Goal: Task Accomplishment & Management: Use online tool/utility

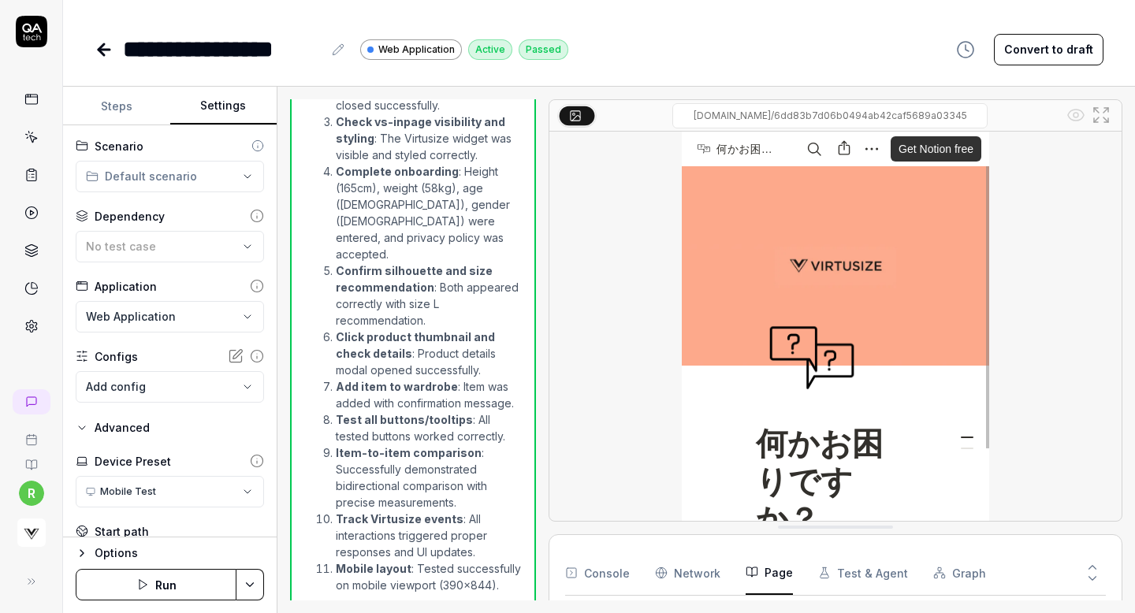
scroll to position [276, 0]
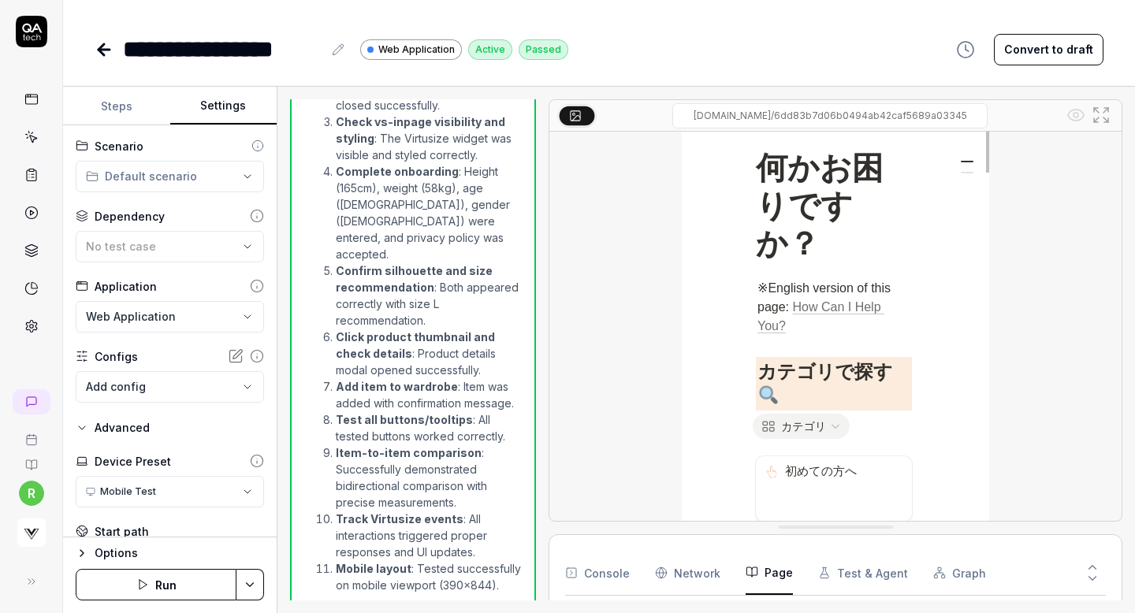
click at [101, 50] on icon at bounding box center [104, 50] width 11 height 0
click at [30, 166] on link at bounding box center [31, 175] width 28 height 28
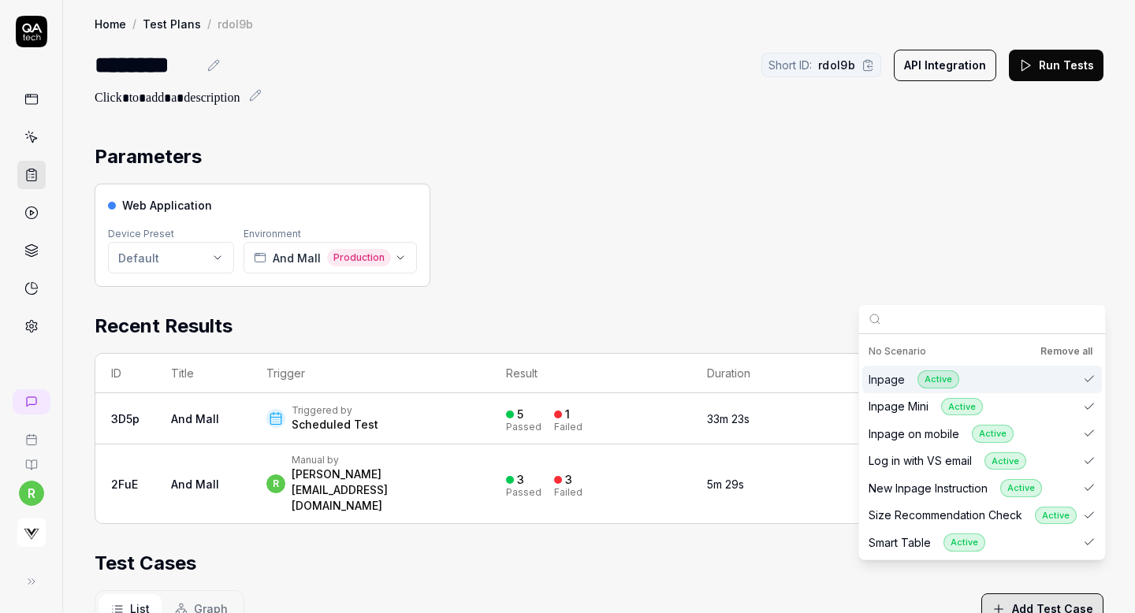
scroll to position [17, 0]
click at [446, 110] on div "Home / Test Plans / rdol9b Home / Test Plans / rdol9b ******** Short ID: rdol9b…" at bounding box center [599, 530] width 1072 height 1060
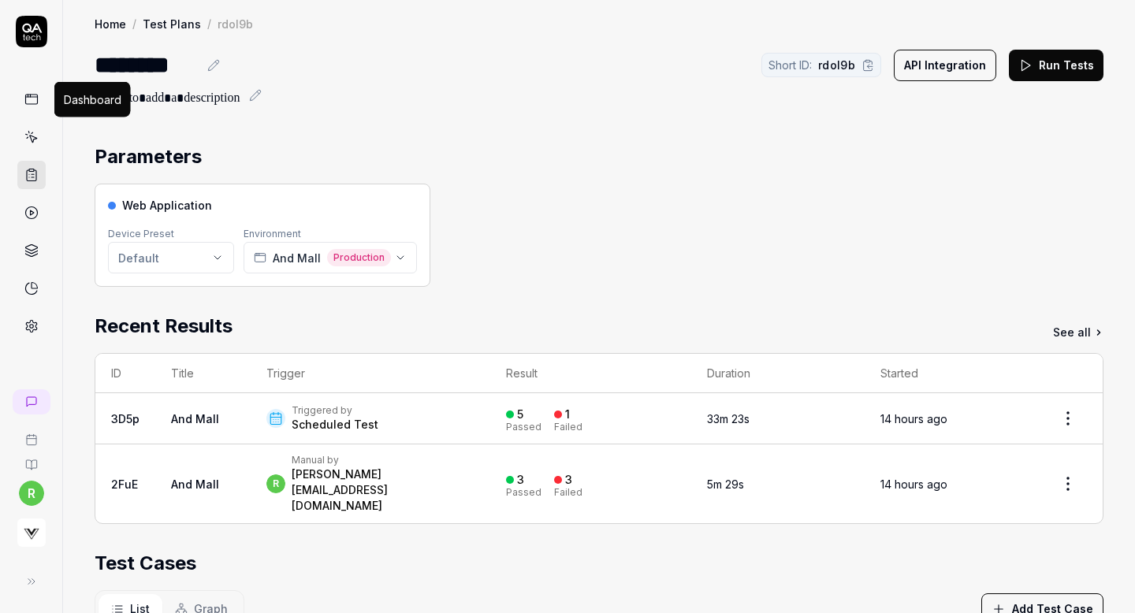
click at [36, 98] on icon at bounding box center [31, 99] width 14 height 14
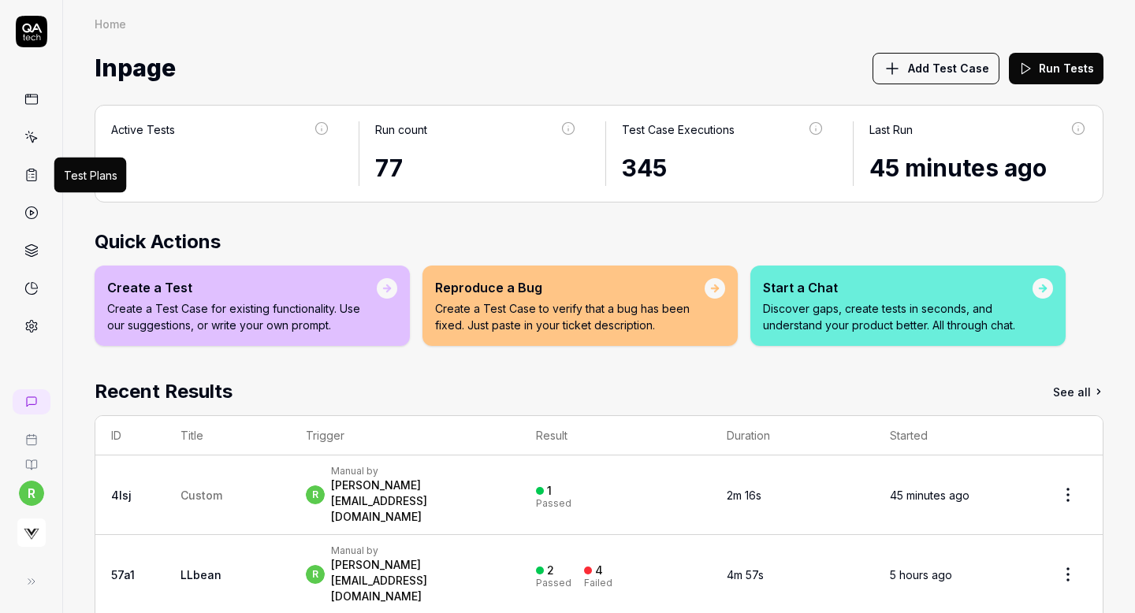
click at [32, 170] on icon at bounding box center [31, 175] width 14 height 14
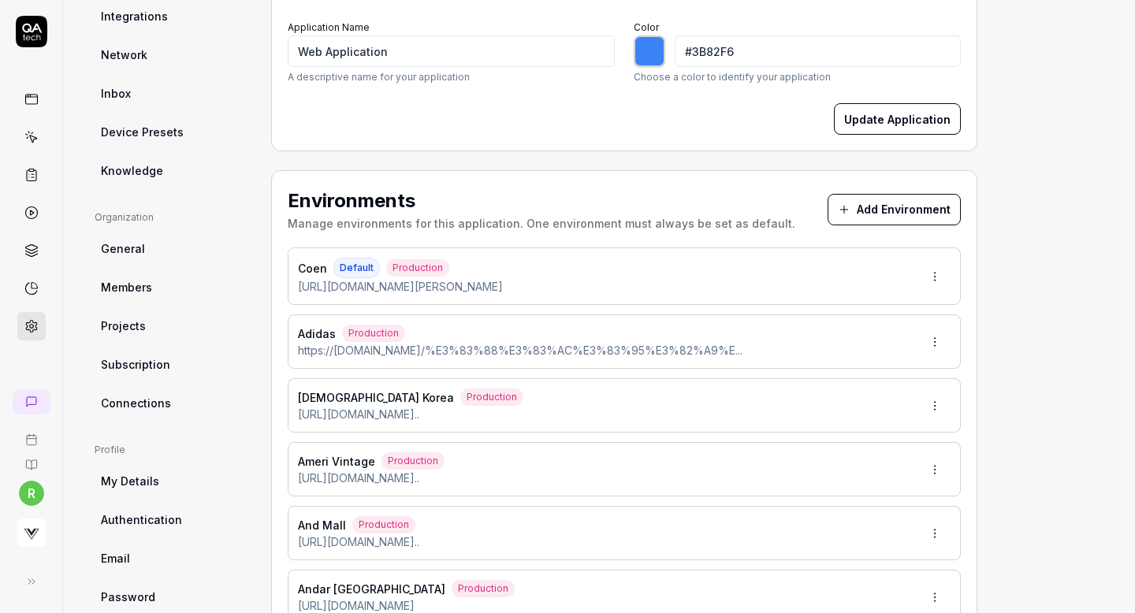
scroll to position [259, 0]
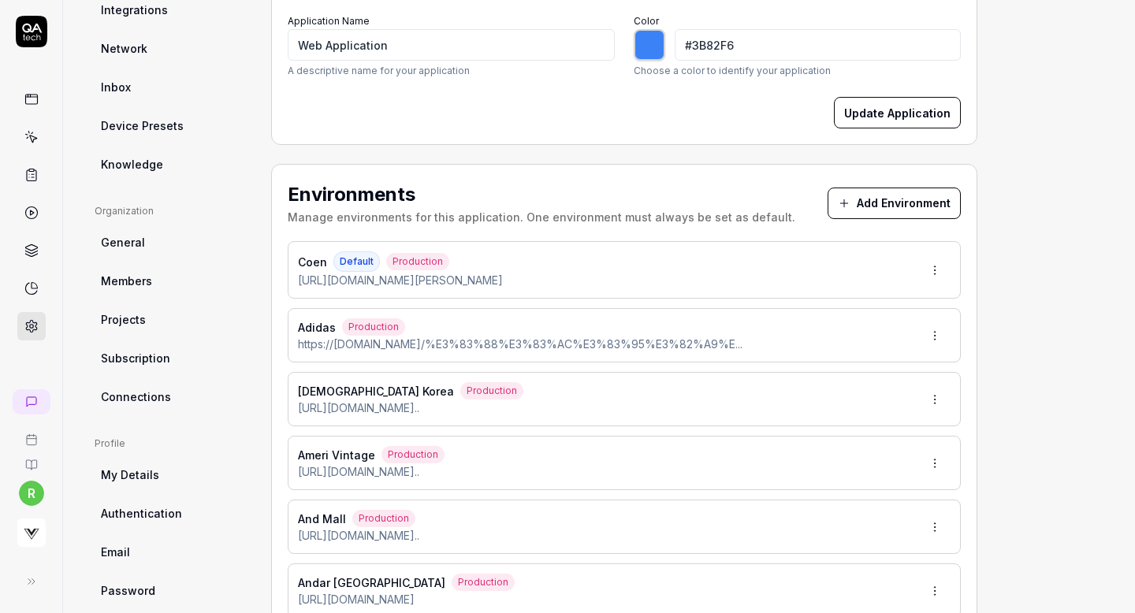
click at [860, 188] on button "Add Environment" at bounding box center [894, 204] width 133 height 32
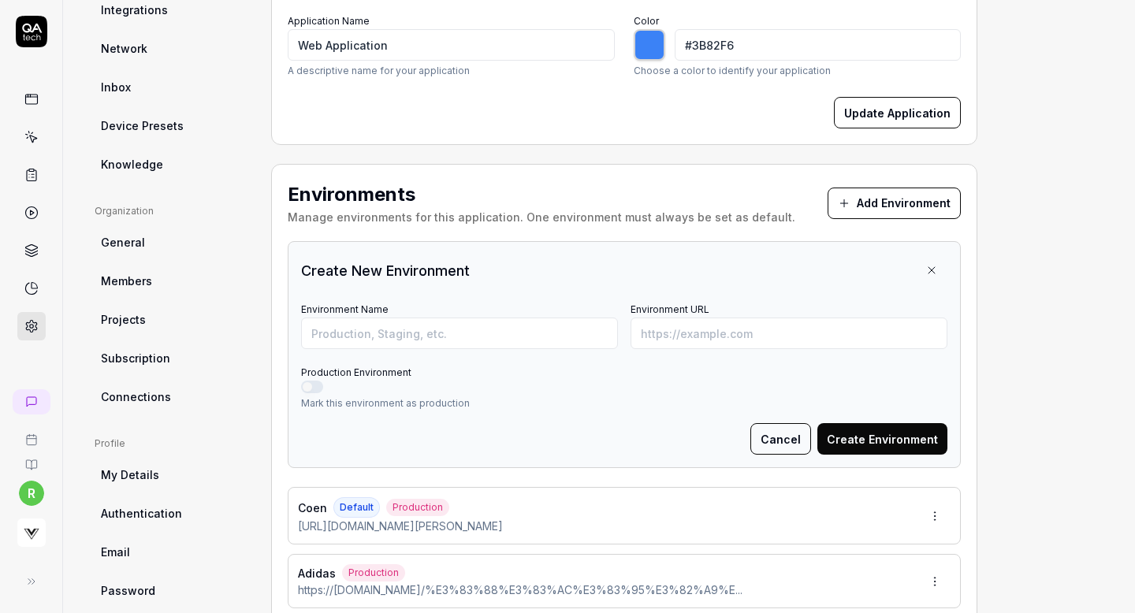
type input "*******"
click at [661, 334] on input "Environment URL" at bounding box center [789, 334] width 317 height 32
paste input "https://i.lumine.jp/items/349/34925000085.html"
type input "https://i.lumine.jp/items/349/34925000085.html"
click at [564, 321] on input "Environment Name" at bounding box center [459, 334] width 317 height 32
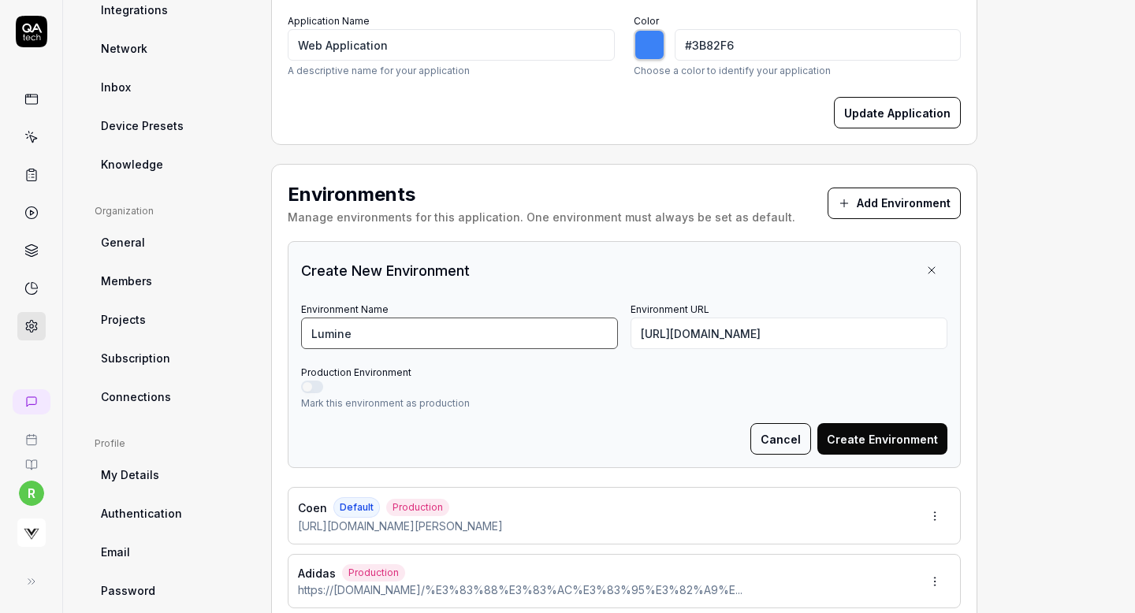
type input "Lumine"
click at [319, 381] on button "Production Environment" at bounding box center [312, 387] width 22 height 13
click at [863, 440] on button "Create Environment" at bounding box center [883, 439] width 130 height 32
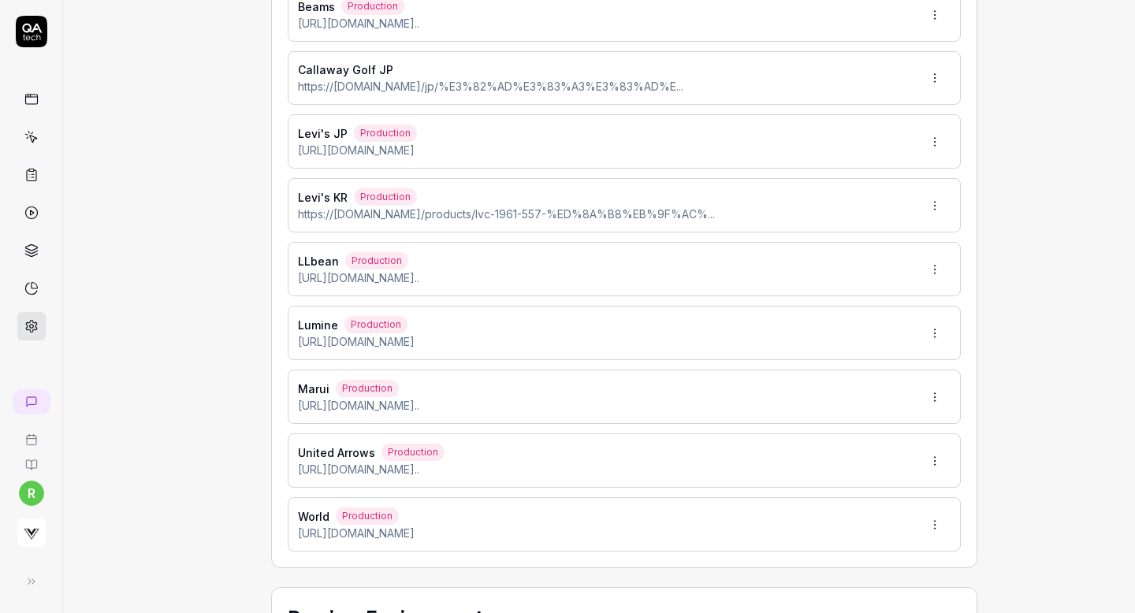
scroll to position [1235, 0]
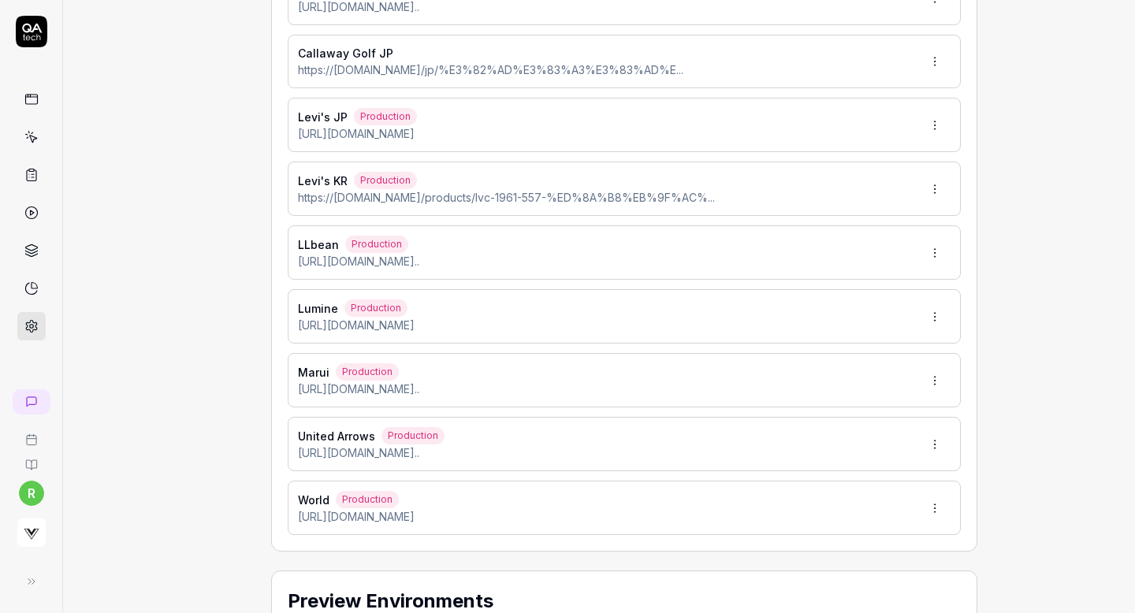
click at [931, 312] on html "r Home / Settings Home / Settings Settings Project General Applications Beta Co…" at bounding box center [567, 306] width 1135 height 613
click at [204, 185] on html "r Home / Settings Home / Settings Settings Project General Applications Beta Co…" at bounding box center [567, 306] width 1135 height 613
type input "*******"
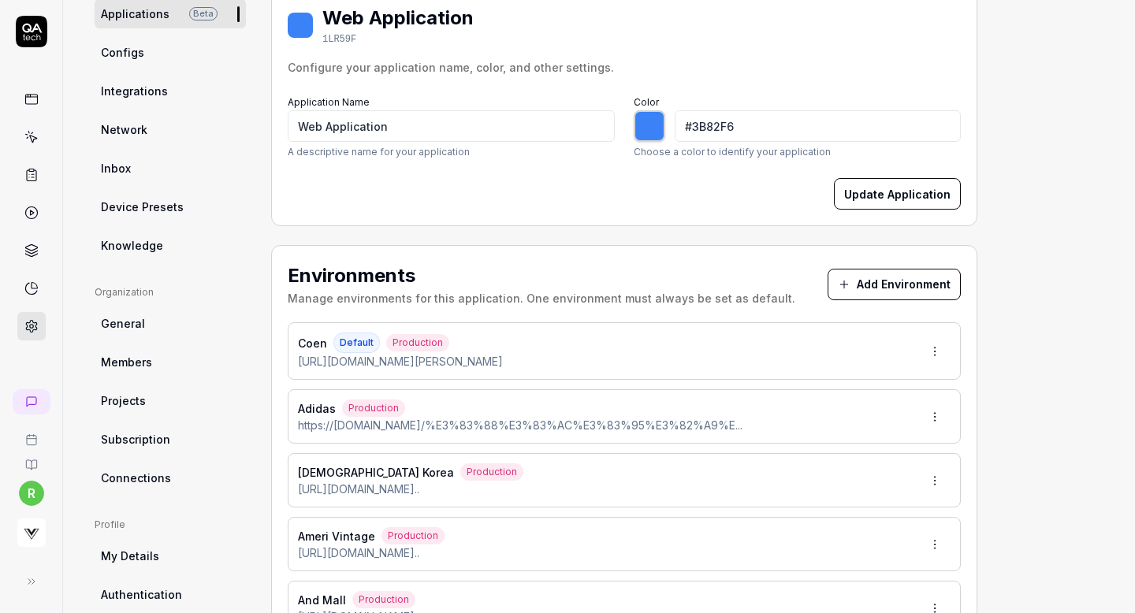
scroll to position [0, 0]
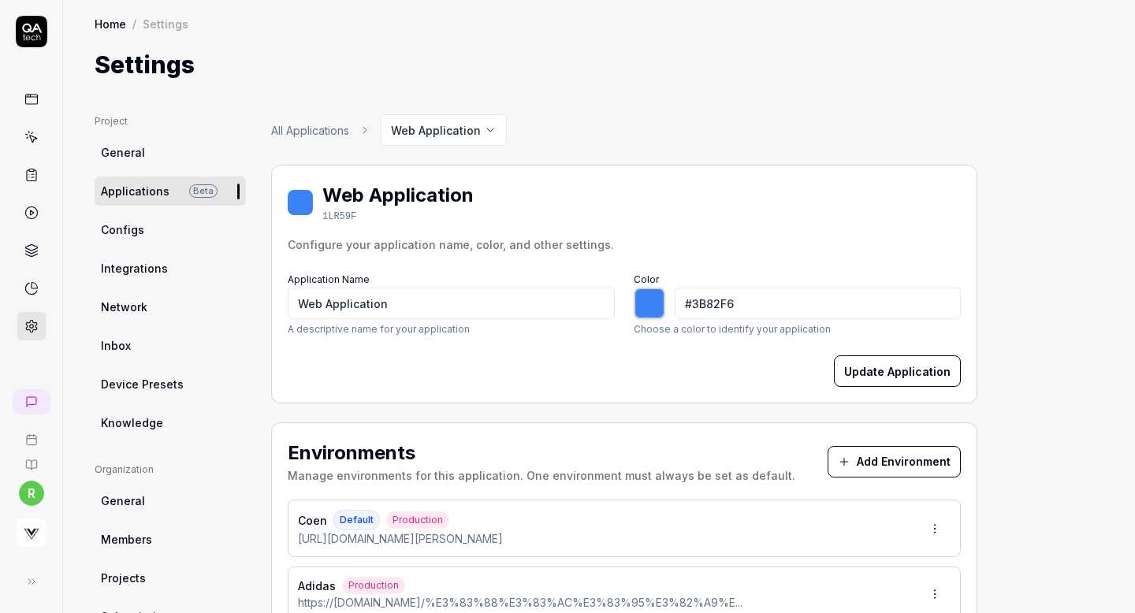
click at [862, 449] on button "Add Environment" at bounding box center [894, 462] width 133 height 32
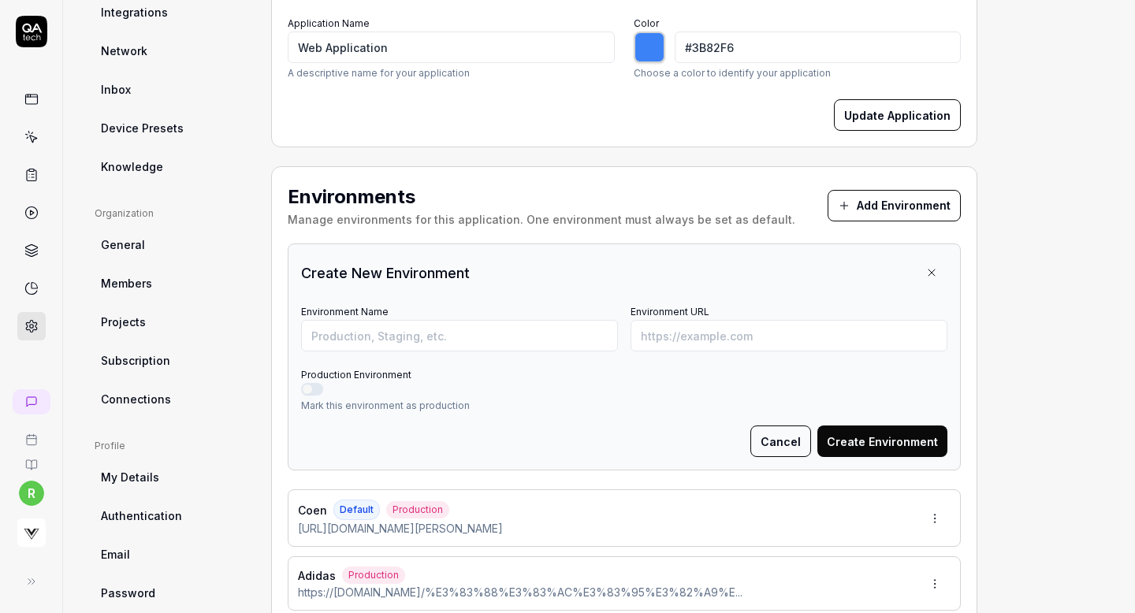
scroll to position [405, 0]
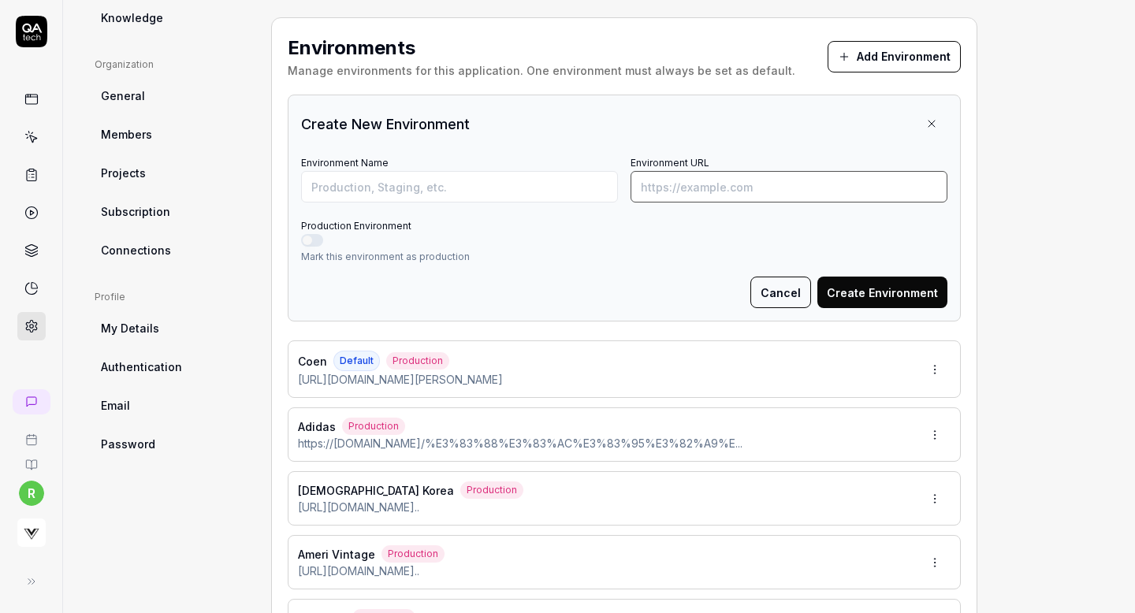
click at [677, 185] on input "Environment URL" at bounding box center [789, 187] width 317 height 32
paste input "https://www.ralphlauren.com.au/classic-fit-embroidered-jersey-t-shirt-100040654…"
type input "https://www.ralphlauren.com.au/classic-fit-embroidered-jersey-t-shirt-100040654…"
click at [520, 178] on input "Environment Name" at bounding box center [459, 187] width 317 height 32
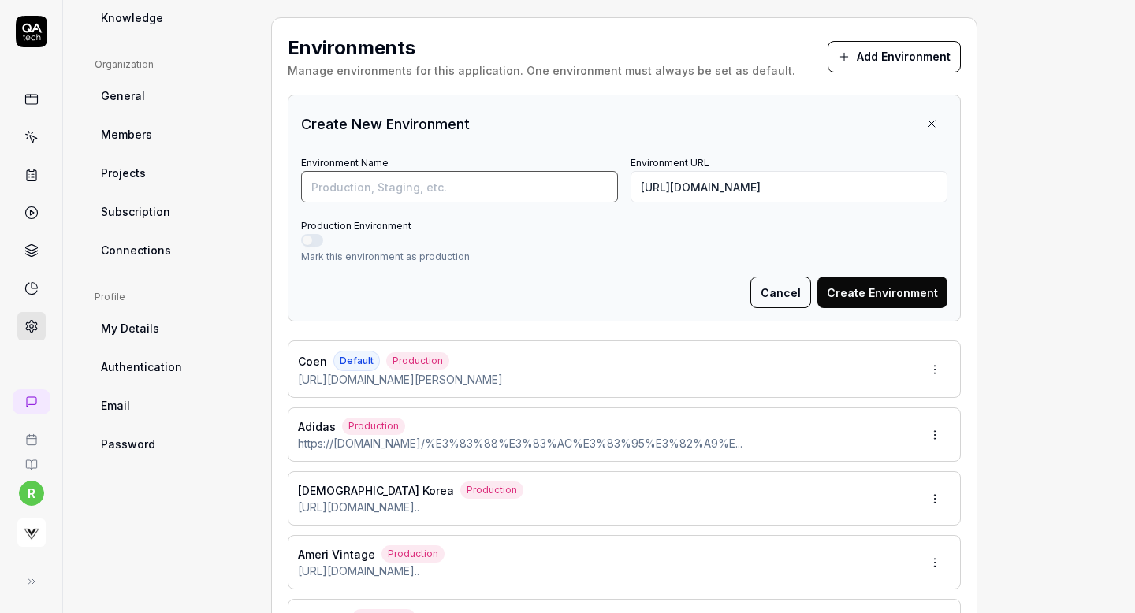
scroll to position [0, 0]
type input "RL AU"
click at [307, 240] on button "Production Environment" at bounding box center [312, 240] width 22 height 13
click at [872, 294] on button "Create Environment" at bounding box center [883, 293] width 130 height 32
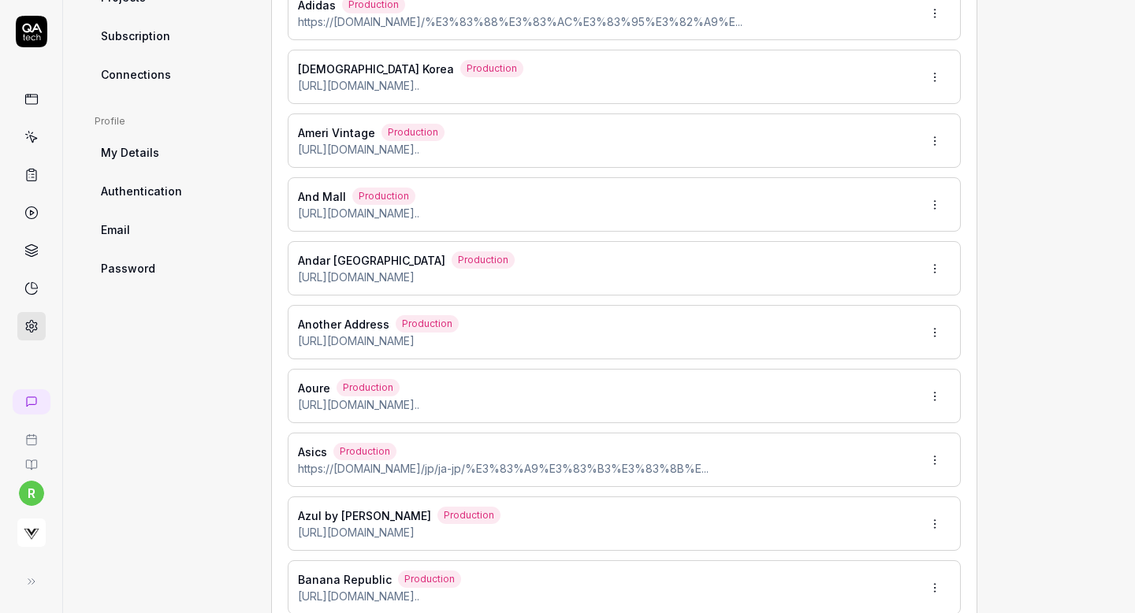
scroll to position [16, 0]
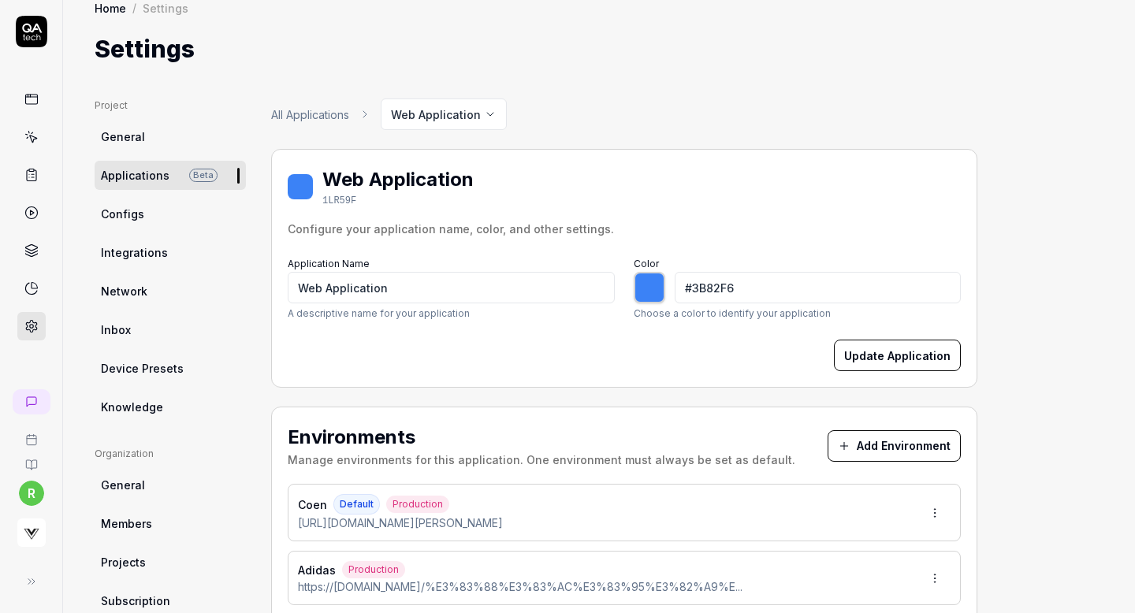
click at [900, 445] on button "Add Environment" at bounding box center [894, 446] width 133 height 32
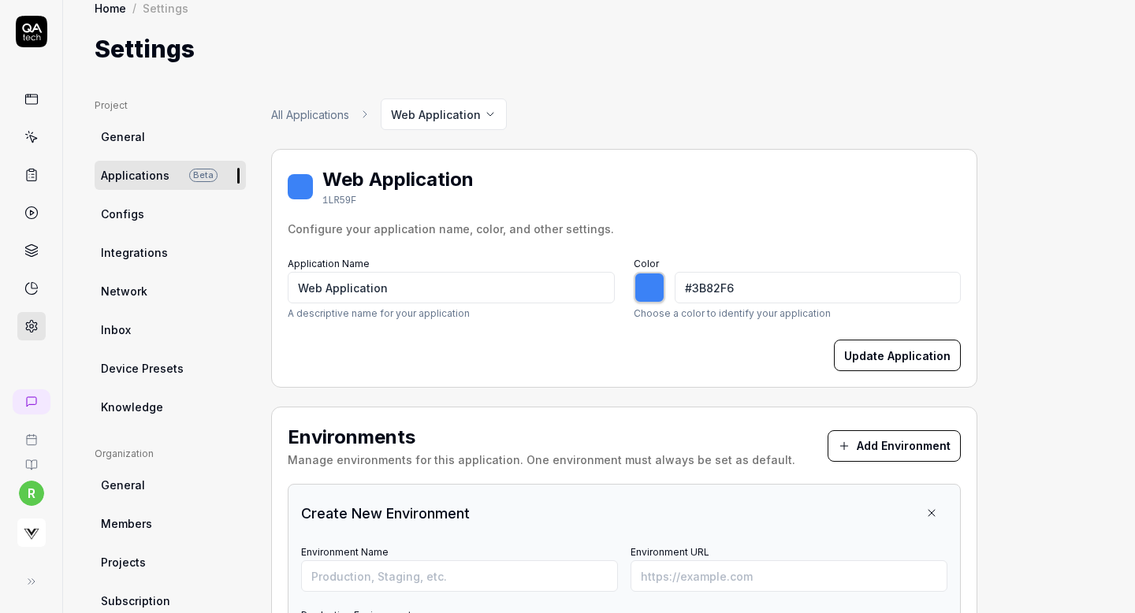
type input "*******"
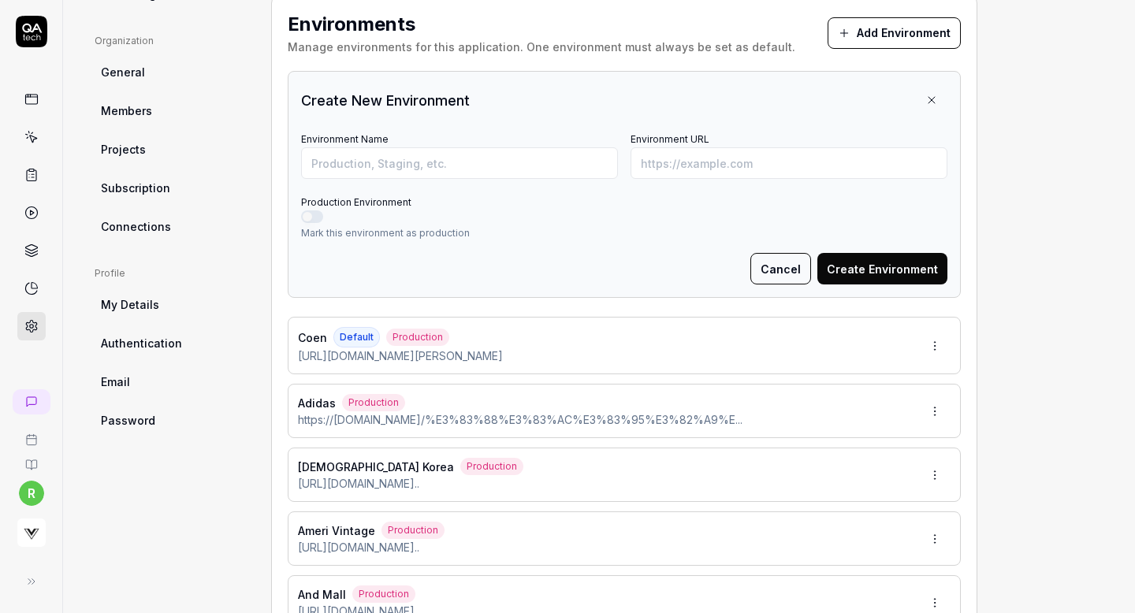
scroll to position [430, 0]
click at [683, 164] on input "Environment URL" at bounding box center [789, 163] width 317 height 32
paste input "https://store.world.co.jp/item/BRF5824F0111"
type input "https://store.world.co.jp/item/BRF5824F0111"
type input "*******"
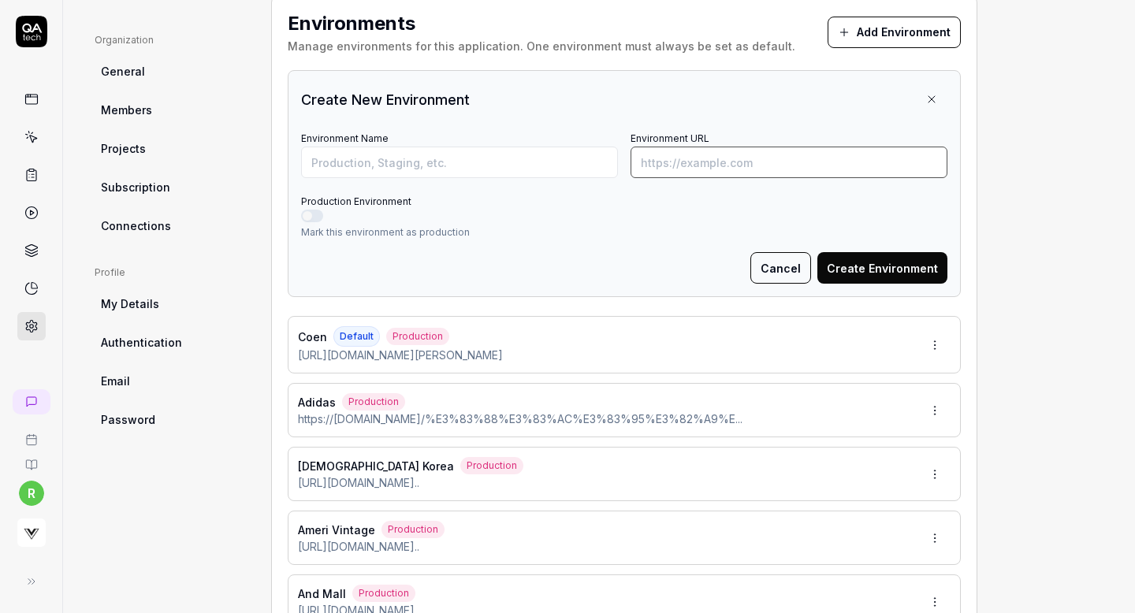
paste input "https://www.underarmour.co.jp/f/dsg-1055409"
type input "https://www.underarmour.co.jp/f/dsg-1055409"
type input "*******"
type input "https://www.underarmour.co.jp/f/dsg-1055409"
click at [466, 164] on input "Environment Name" at bounding box center [459, 163] width 317 height 32
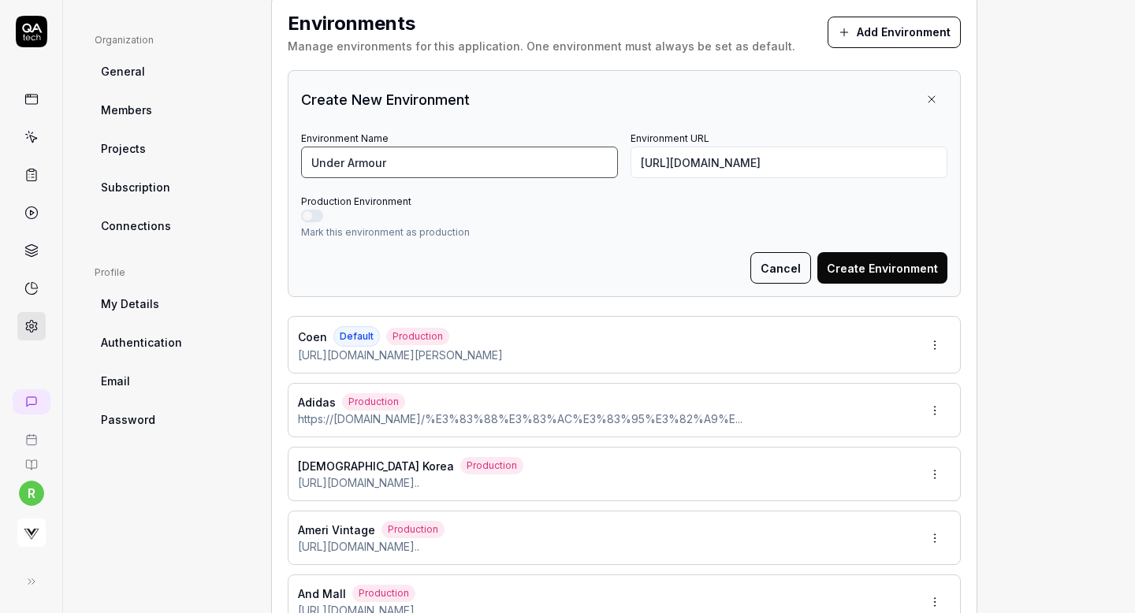
type input "Under Armour"
click at [308, 217] on button "Production Environment" at bounding box center [312, 216] width 22 height 13
click at [866, 263] on button "Create Environment" at bounding box center [883, 268] width 130 height 32
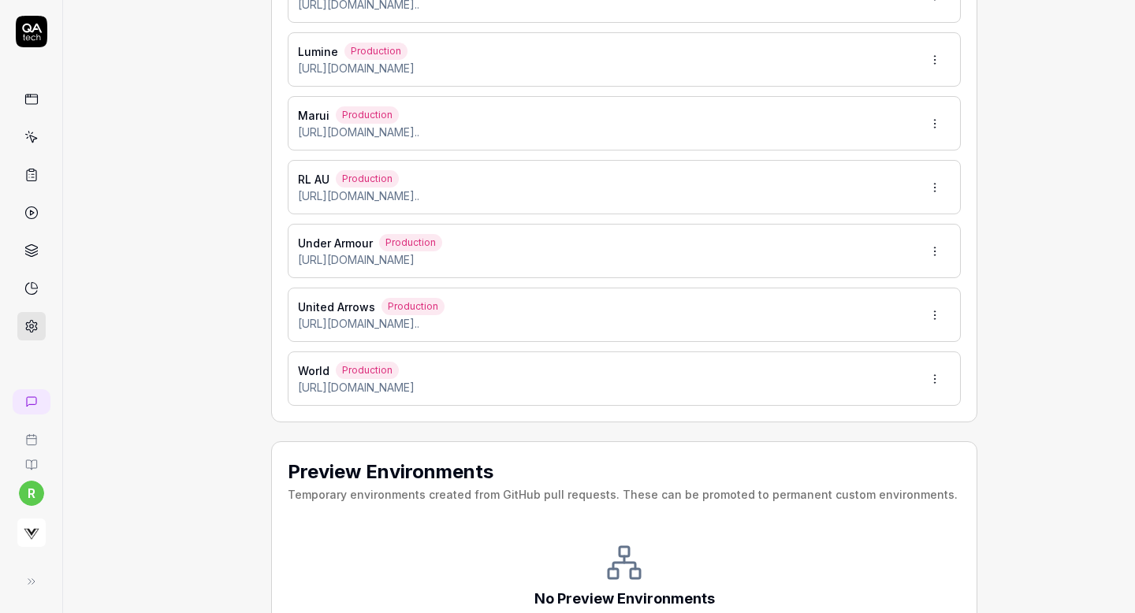
scroll to position [1622, 0]
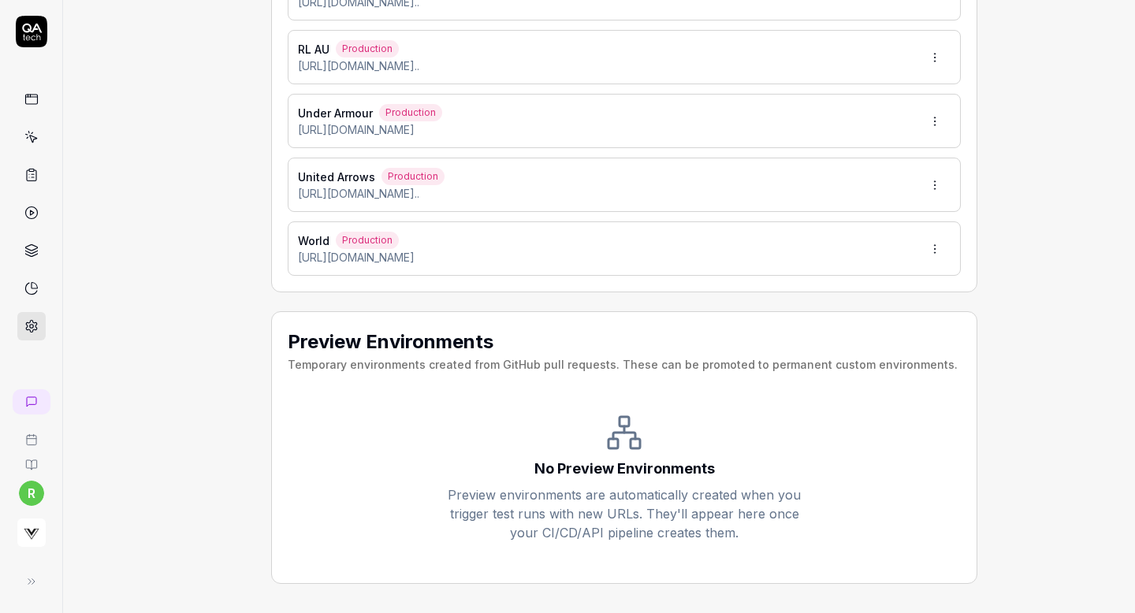
type input "*******"
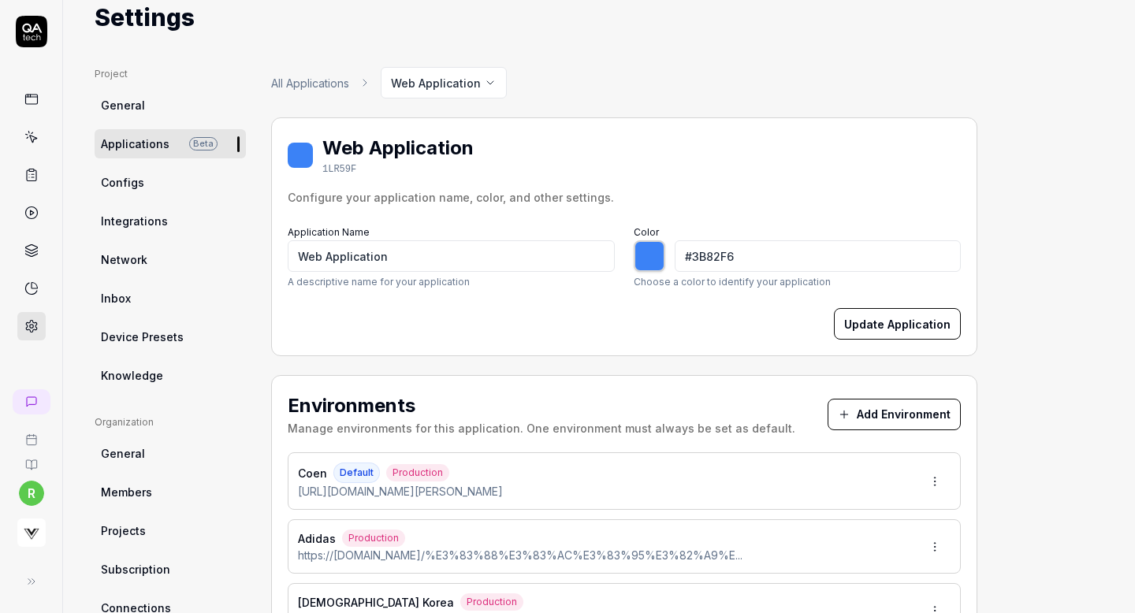
scroll to position [28, 0]
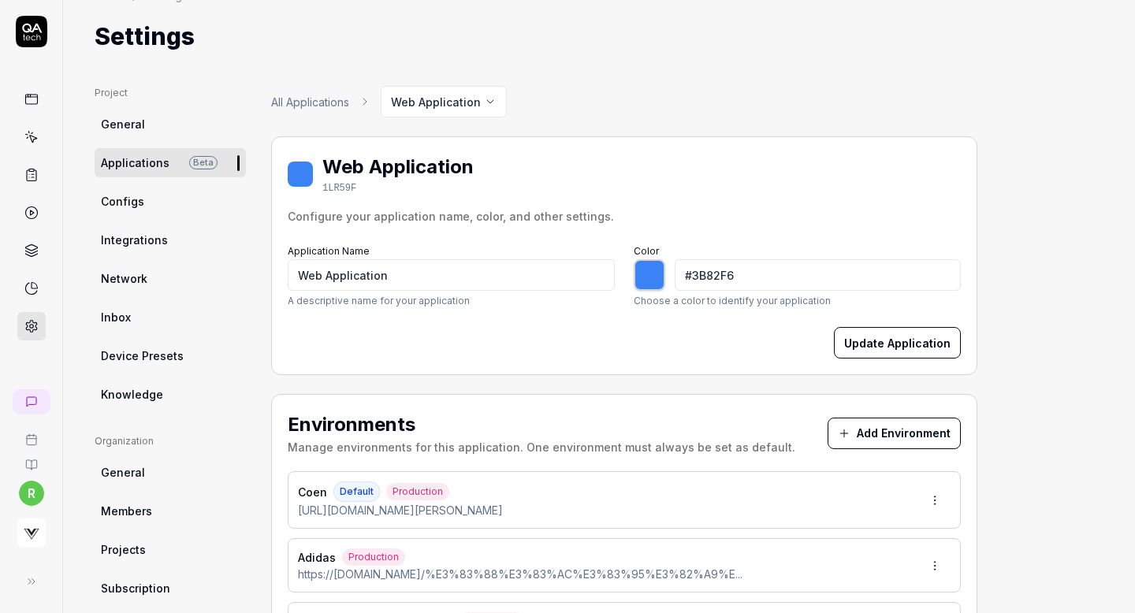
click at [890, 430] on button "Add Environment" at bounding box center [894, 434] width 133 height 32
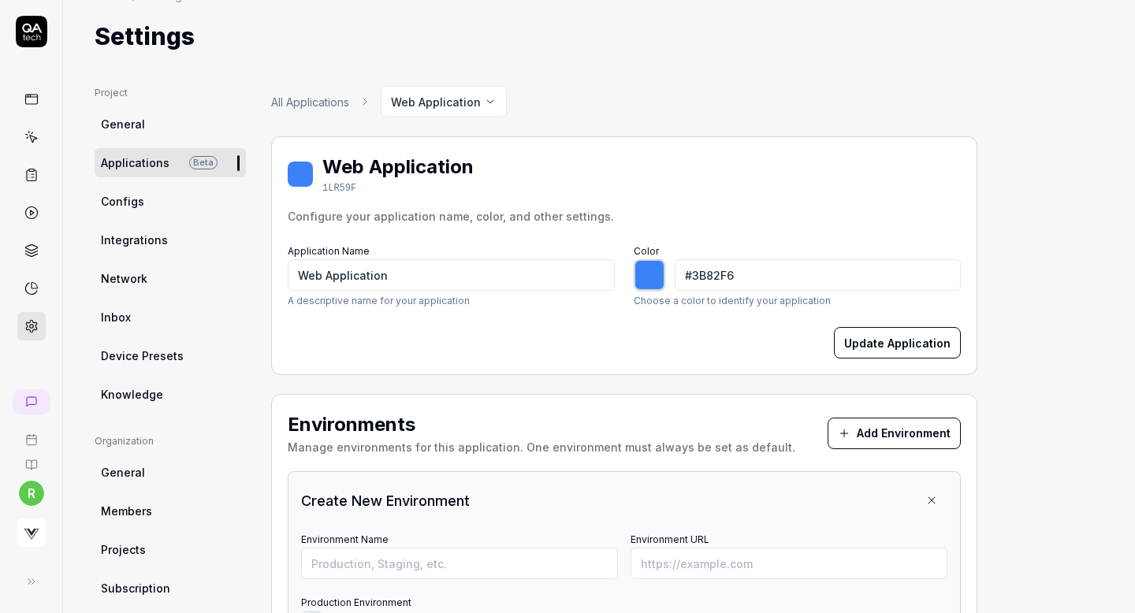
click at [848, 434] on icon at bounding box center [843, 434] width 7 height 0
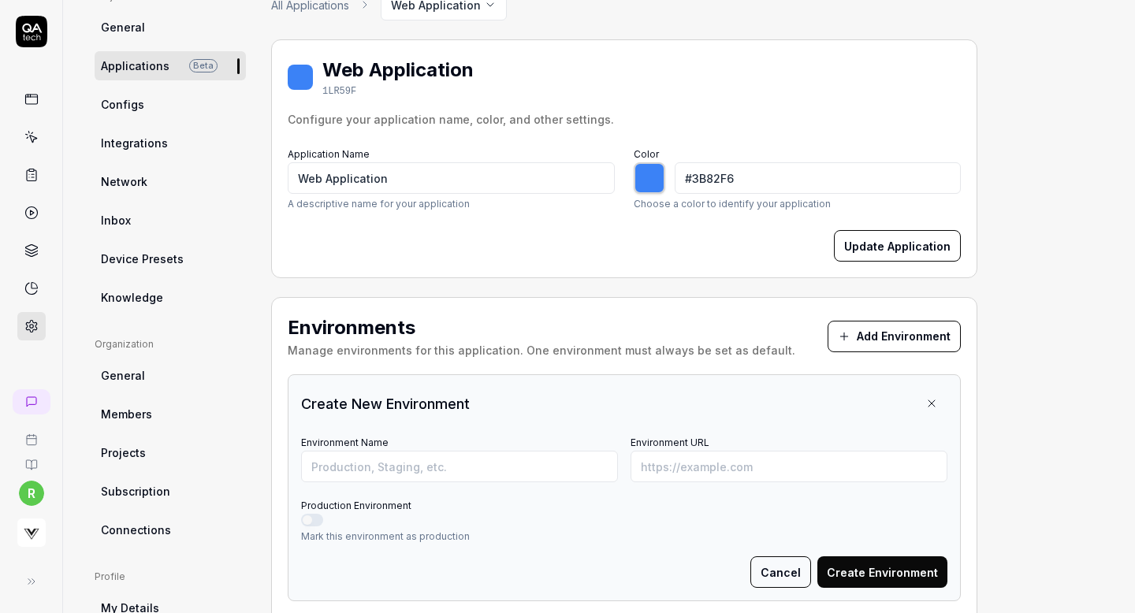
scroll to position [129, 0]
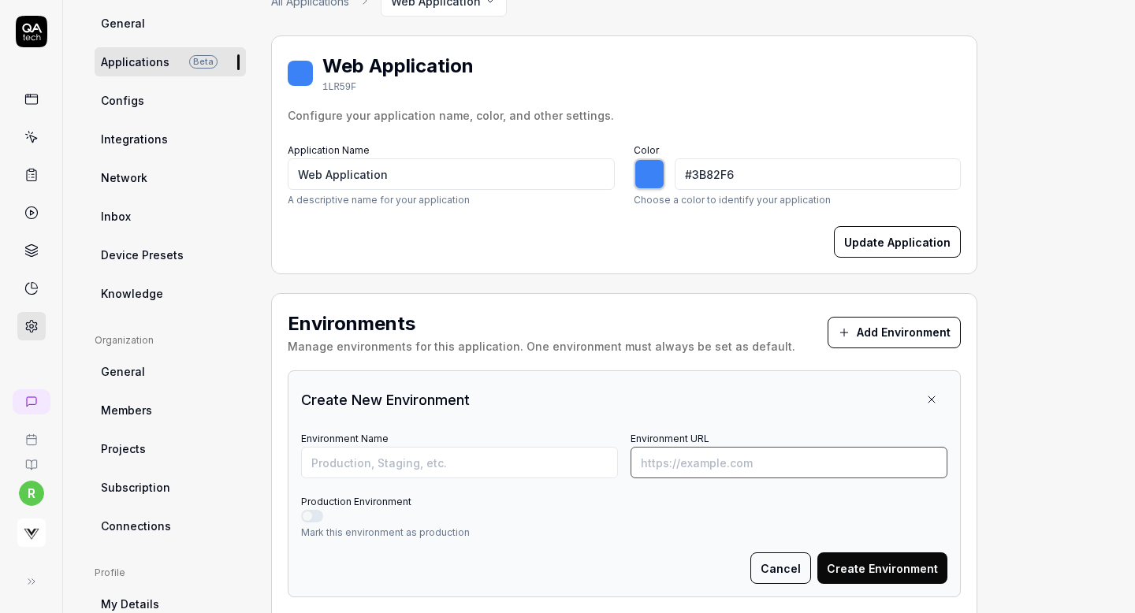
click at [773, 472] on input "Environment URL" at bounding box center [789, 463] width 317 height 32
paste input "https://crosset.onward.co.jp/items/KRURCA0127"
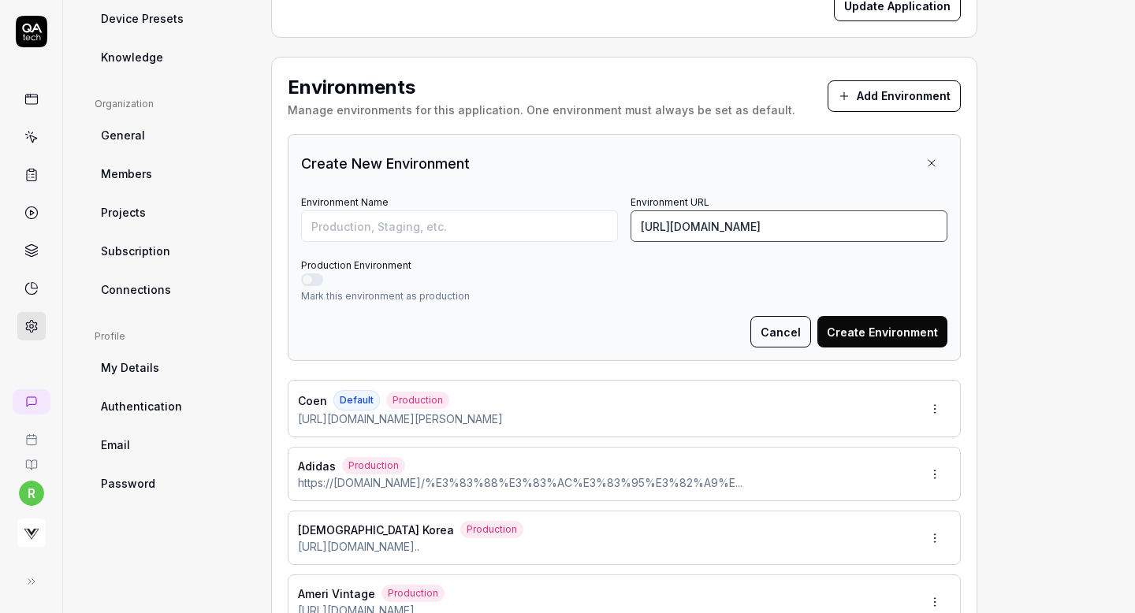
scroll to position [455, 0]
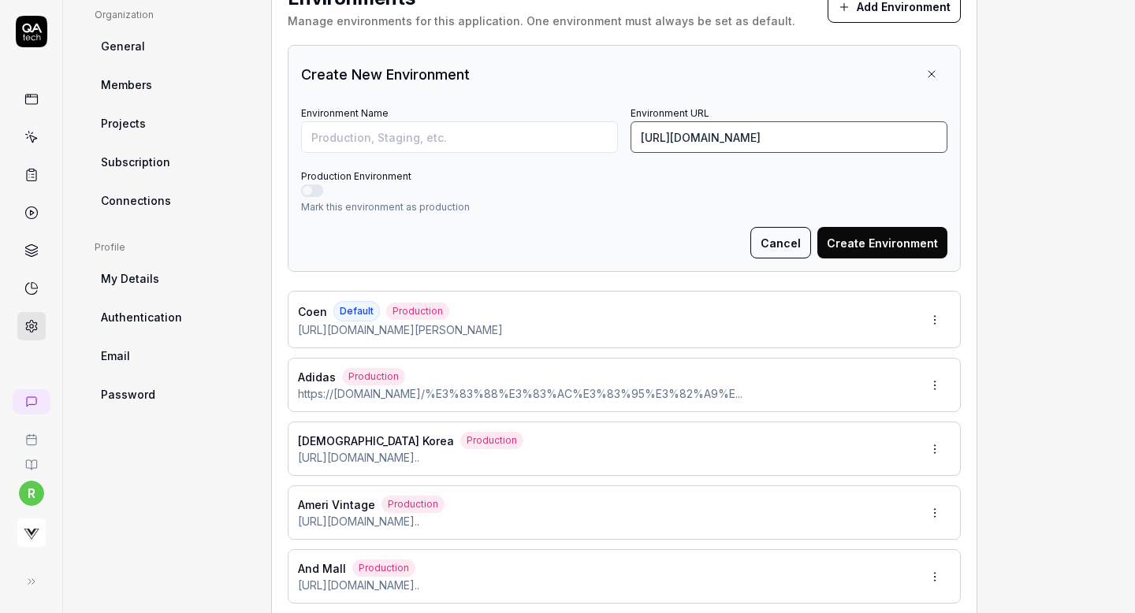
type input "https://crosset.onward.co.jp/items/KRURCA0127"
click at [515, 136] on input "Environment Name" at bounding box center [459, 137] width 317 height 32
type input "Onward"
click at [307, 192] on button "Production Environment" at bounding box center [312, 190] width 22 height 13
click at [849, 236] on button "Create Environment" at bounding box center [883, 243] width 130 height 32
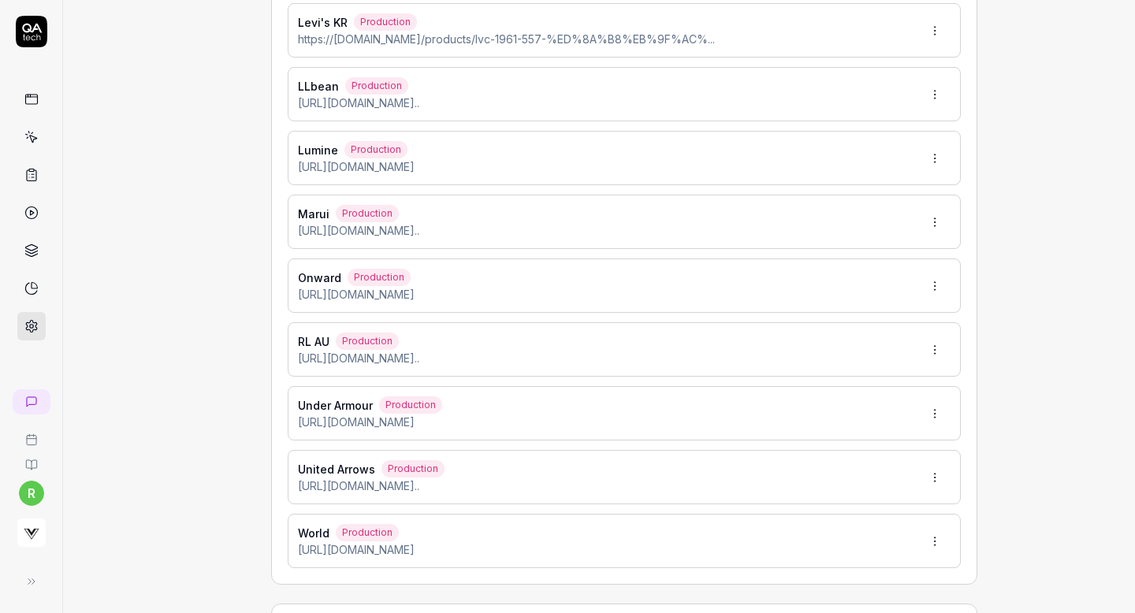
scroll to position [1410, 0]
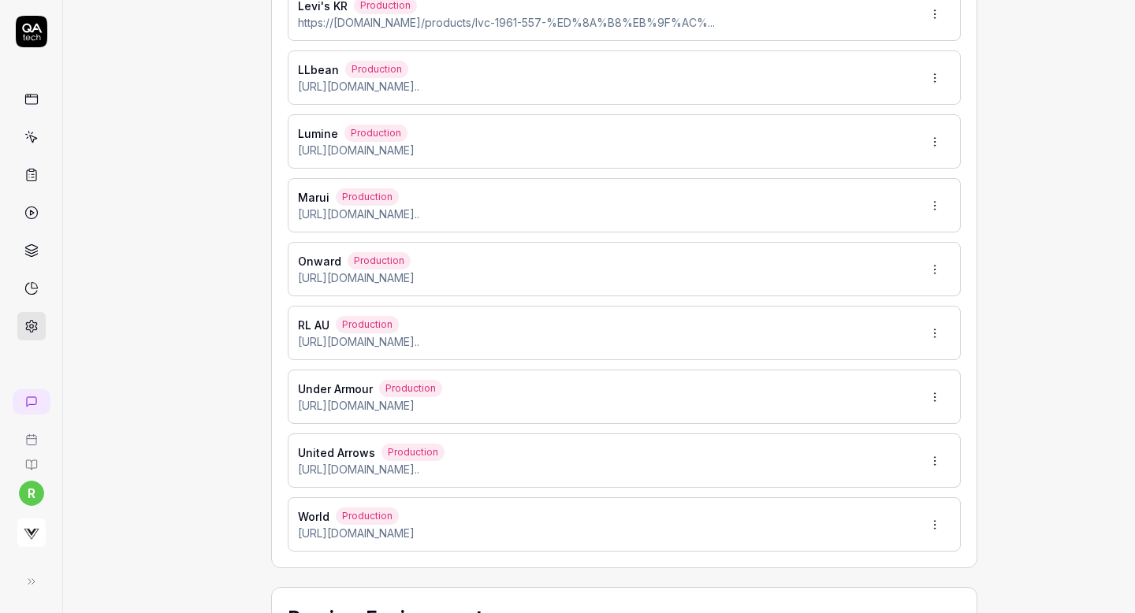
type input "*******"
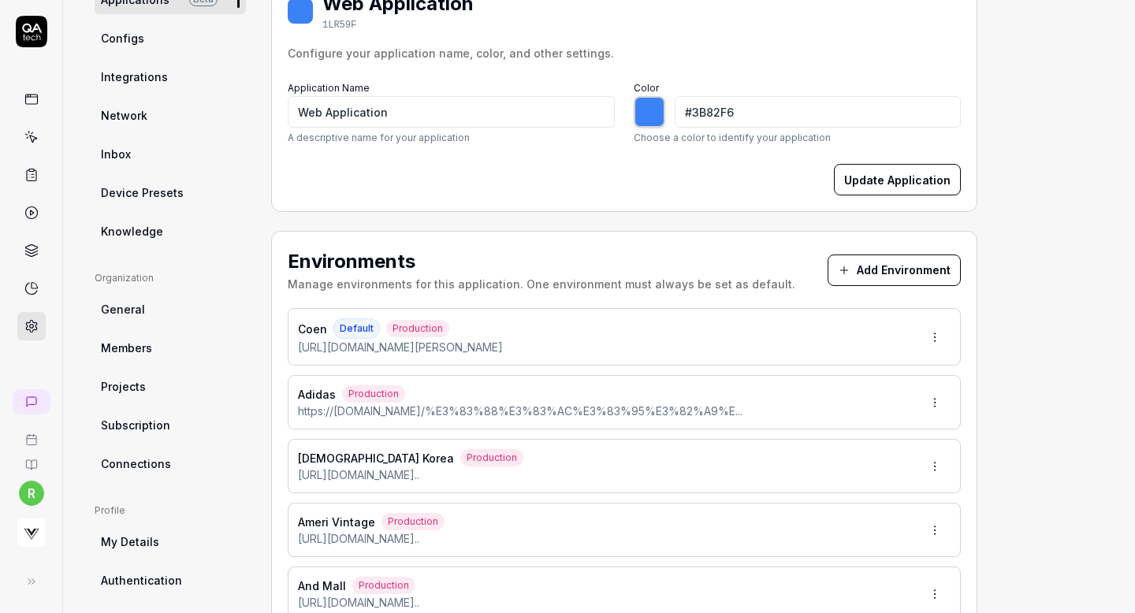
scroll to position [172, 0]
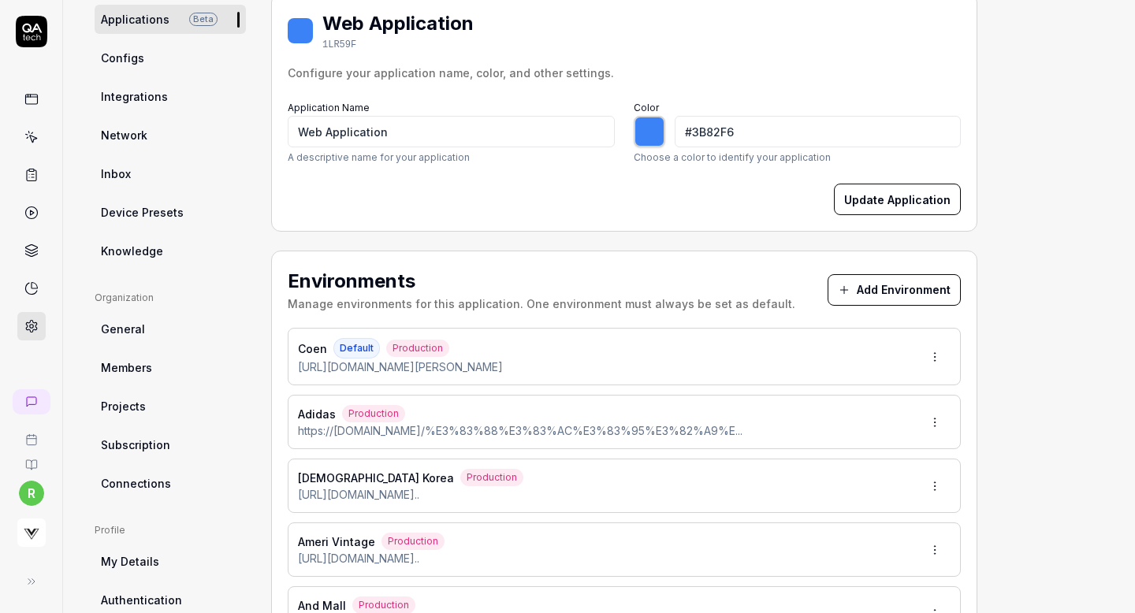
click at [868, 282] on button "Add Environment" at bounding box center [894, 290] width 133 height 32
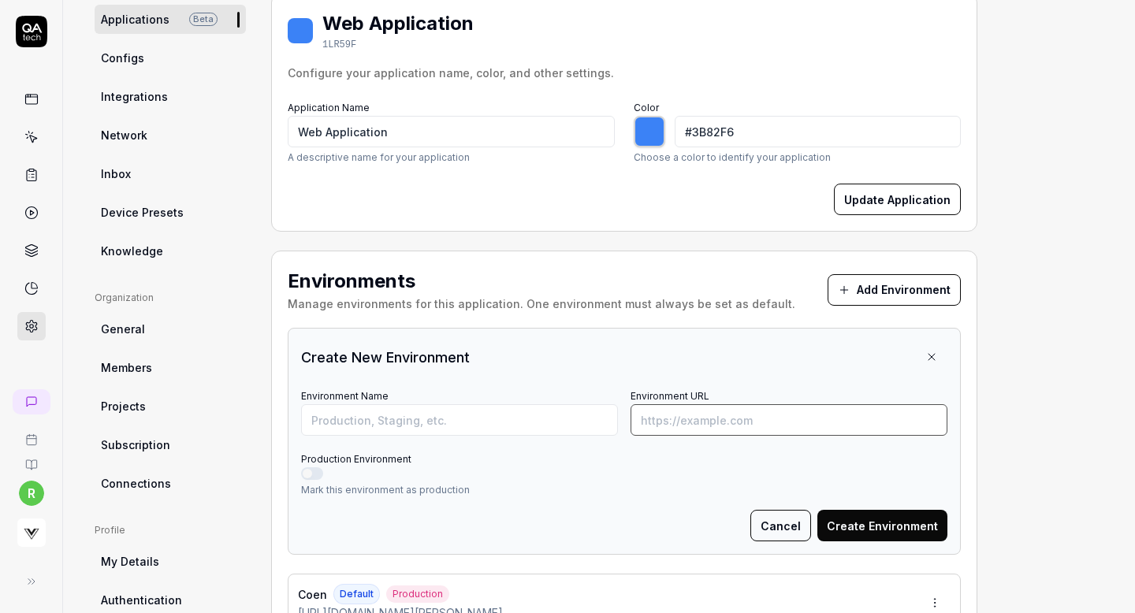
click at [777, 425] on input "Environment URL" at bounding box center [789, 420] width 317 height 32
paste input "https://milaowen.com/Form/Product/ProductDetail.aspx?shop=&pid=09WFP245001&vid=…"
type input "https://milaowen.com/Form/Product/ProductDetail.aspx?shop=&pid=09WFP245001&vid=…"
click at [593, 416] on body "r Home / Settings Home / Settings Settings Project General Applications Beta Co…" at bounding box center [567, 306] width 1135 height 613
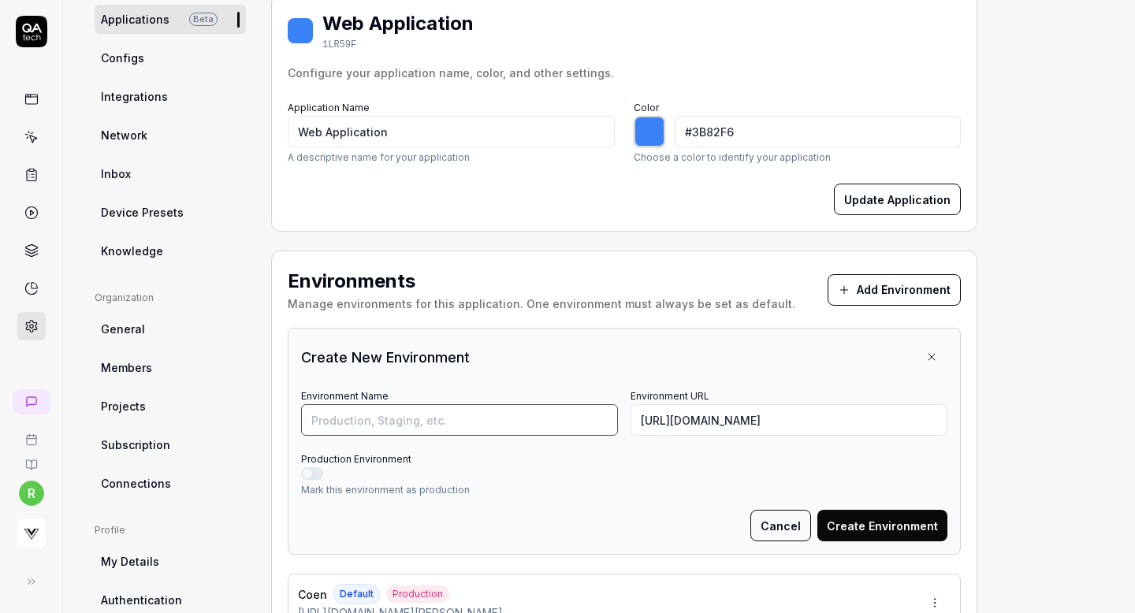
scroll to position [0, 0]
type input "Mila Owen"
click at [319, 468] on button "Production Environment" at bounding box center [312, 474] width 22 height 13
click at [853, 518] on button "Create Environment" at bounding box center [883, 526] width 130 height 32
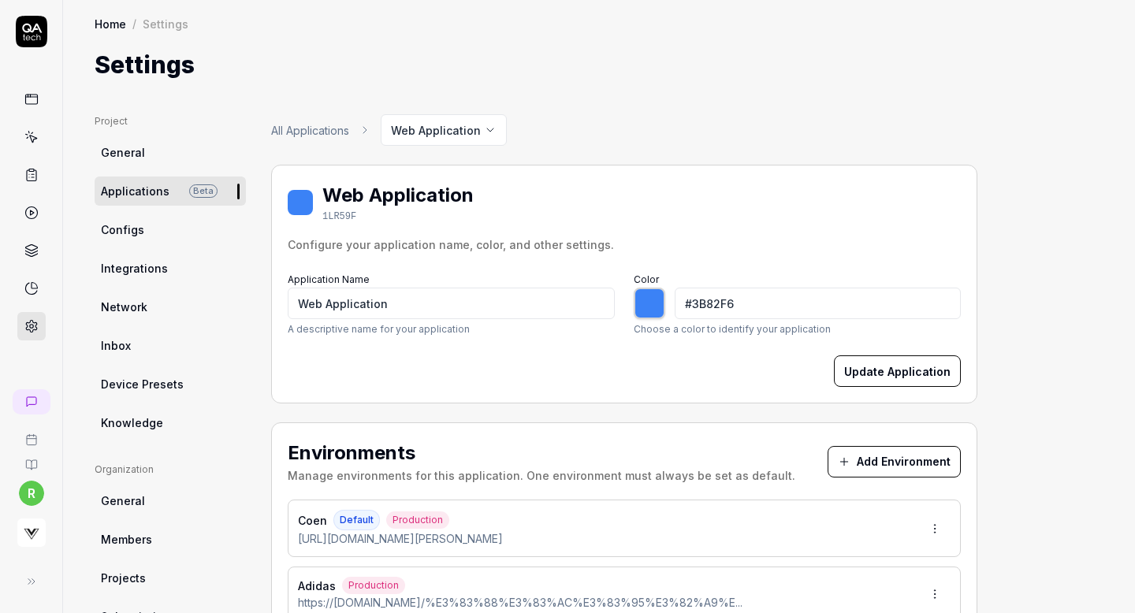
type input "*******"
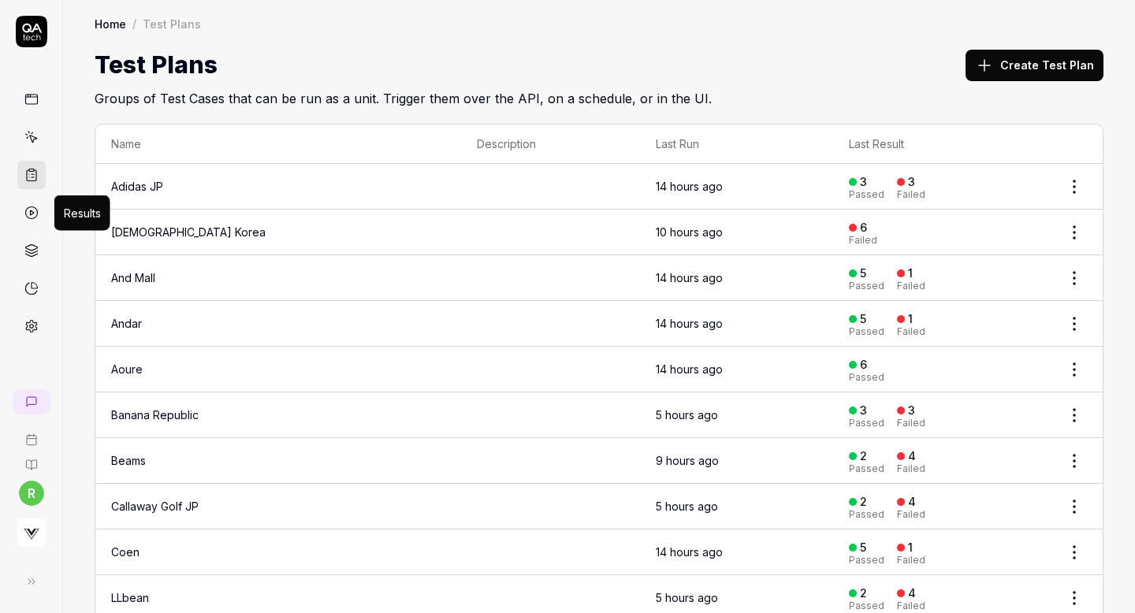
click at [28, 207] on icon at bounding box center [31, 213] width 14 height 14
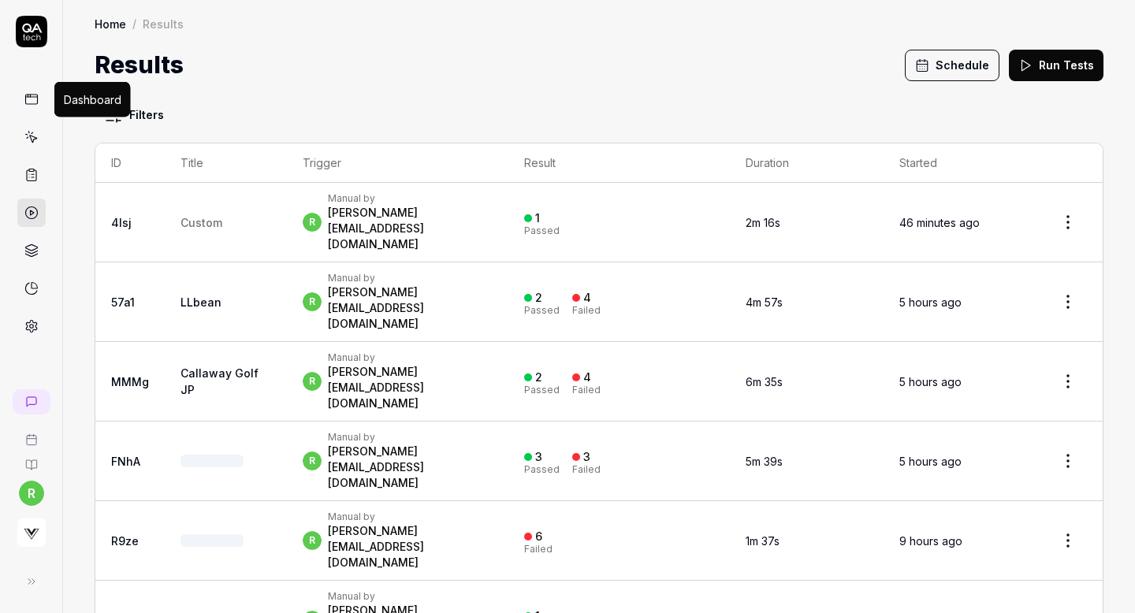
click at [27, 97] on icon at bounding box center [31, 99] width 14 height 14
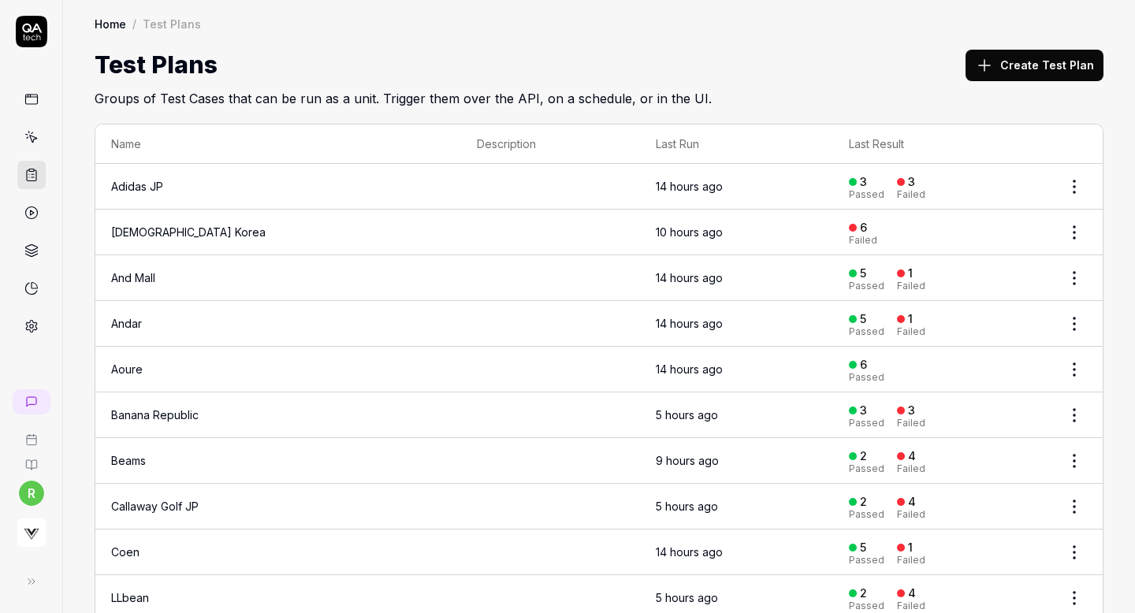
click at [1034, 71] on button "Create Test Plan" at bounding box center [1035, 66] width 138 height 32
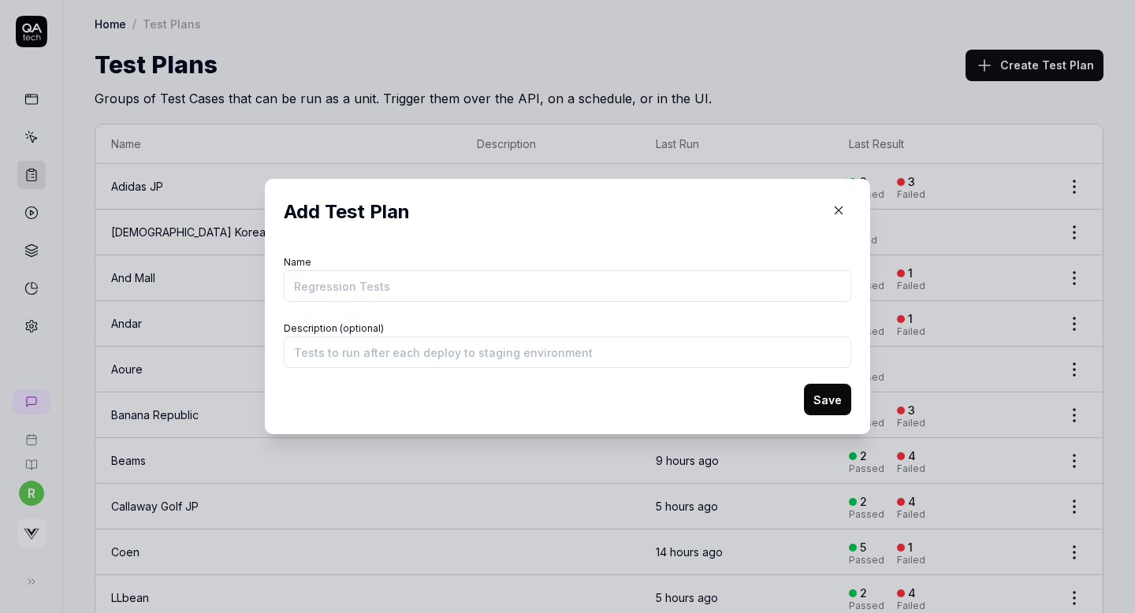
click at [573, 278] on input "Name" at bounding box center [568, 286] width 568 height 32
type input "Lumine"
click at [812, 406] on button "Save" at bounding box center [827, 400] width 47 height 32
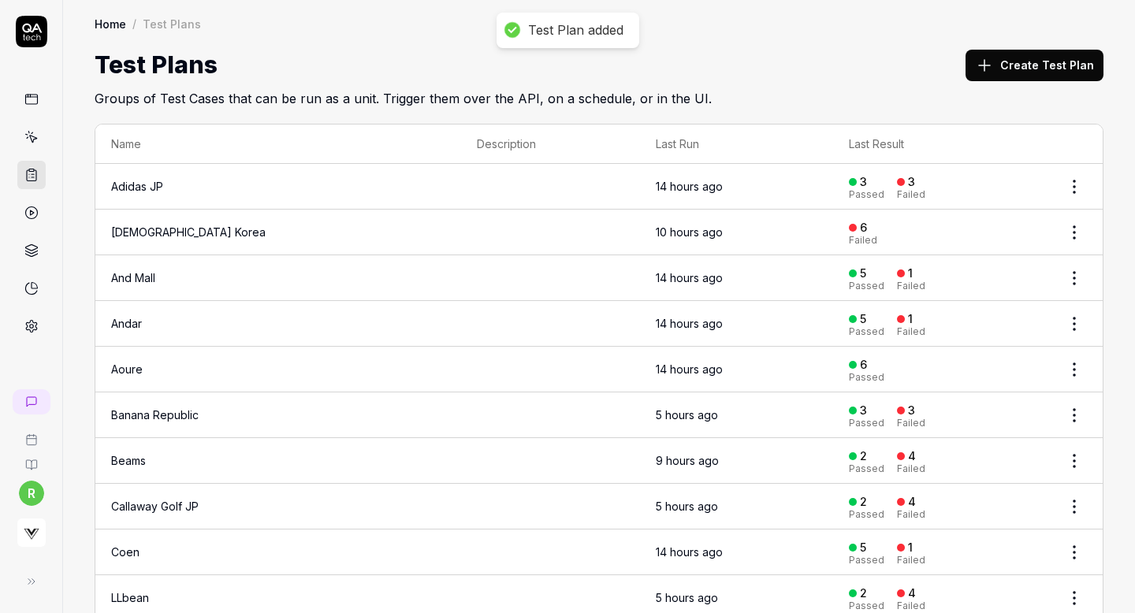
scroll to position [209, 0]
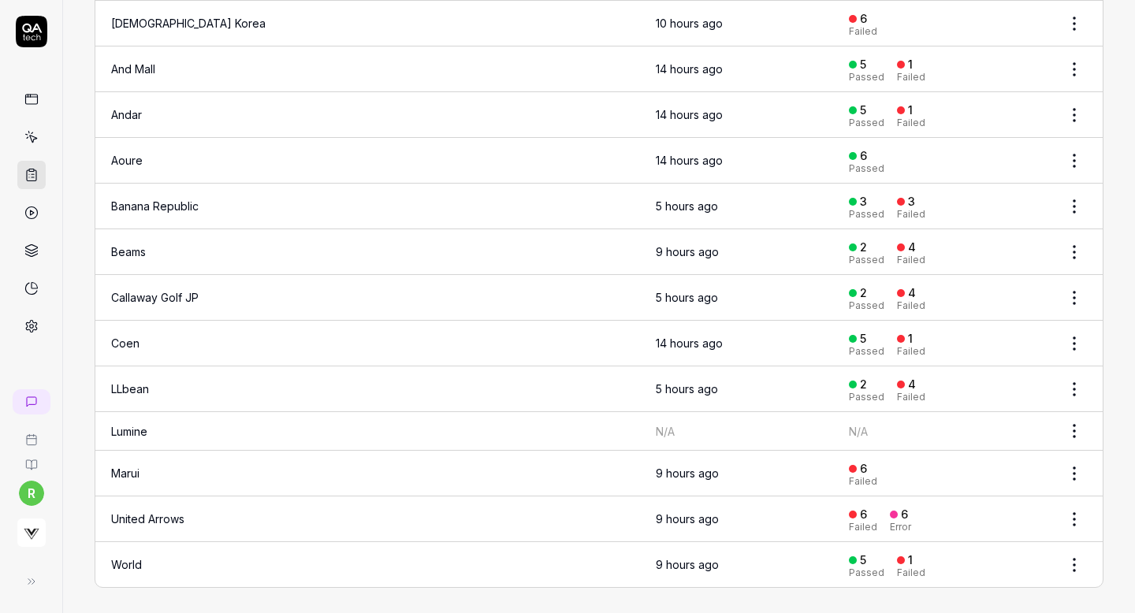
click at [1072, 423] on html "r Home / Test Plans Home / Test Plans Test Plans Create Test Plan Groups of Tes…" at bounding box center [567, 306] width 1135 height 613
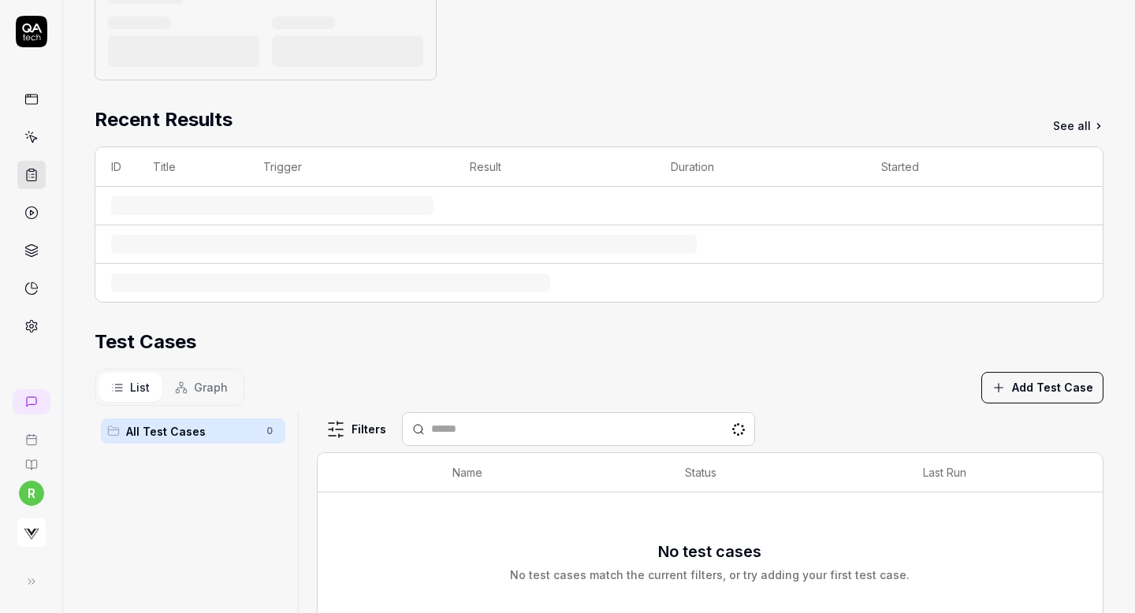
click at [964, 528] on div "No test cases No test cases match the current filters, or try adding your first…" at bounding box center [711, 561] width 754 height 119
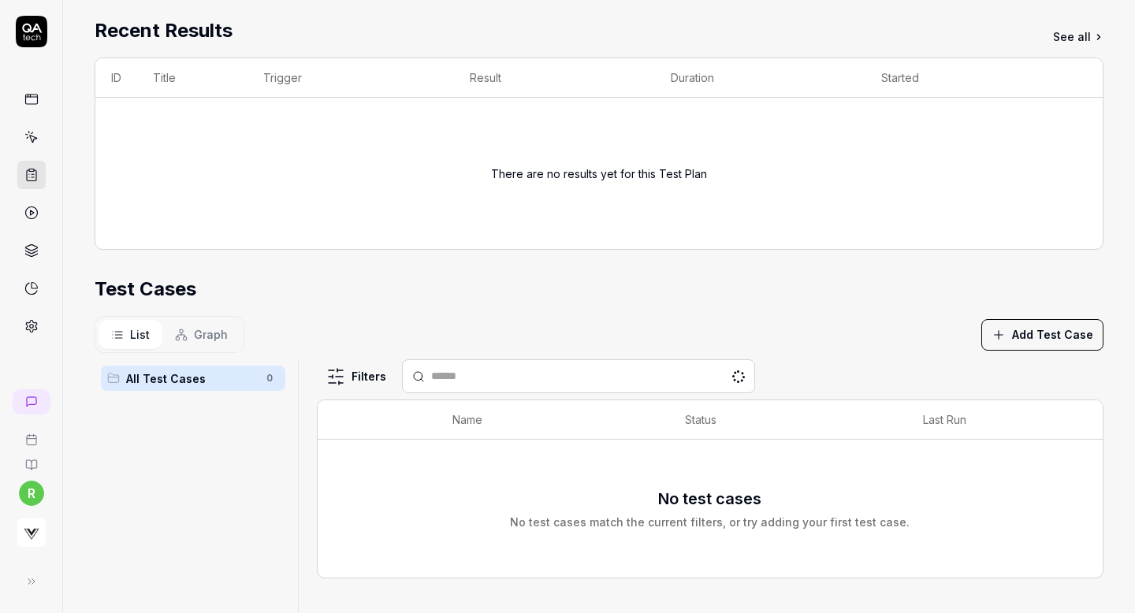
scroll to position [120, 0]
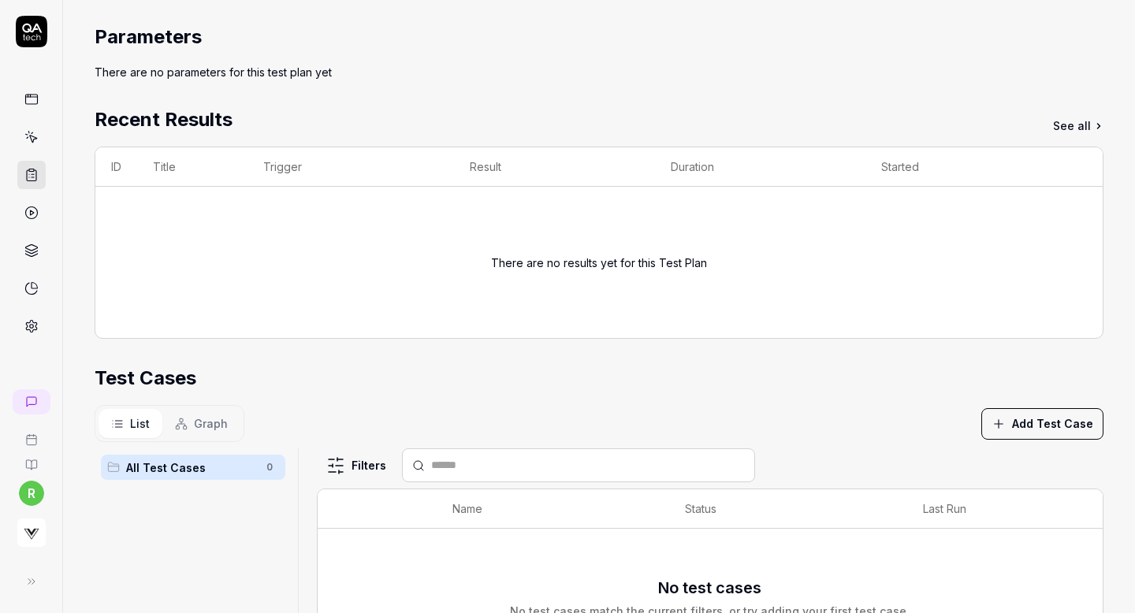
click at [1033, 428] on button "Add Test Case" at bounding box center [1043, 424] width 122 height 32
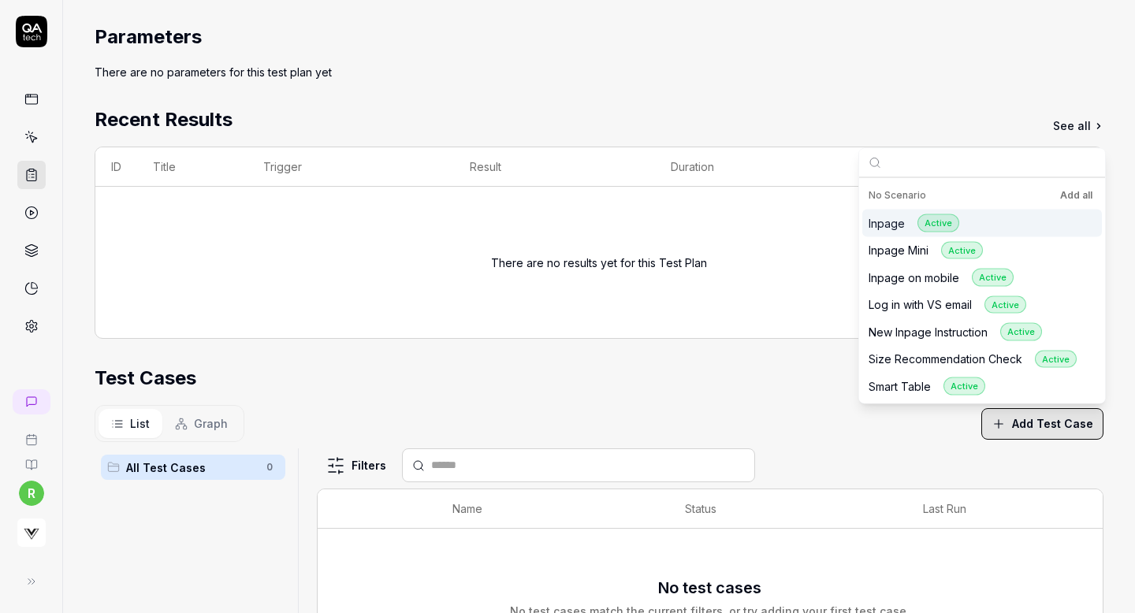
click at [1075, 196] on button "Add all" at bounding box center [1076, 195] width 39 height 19
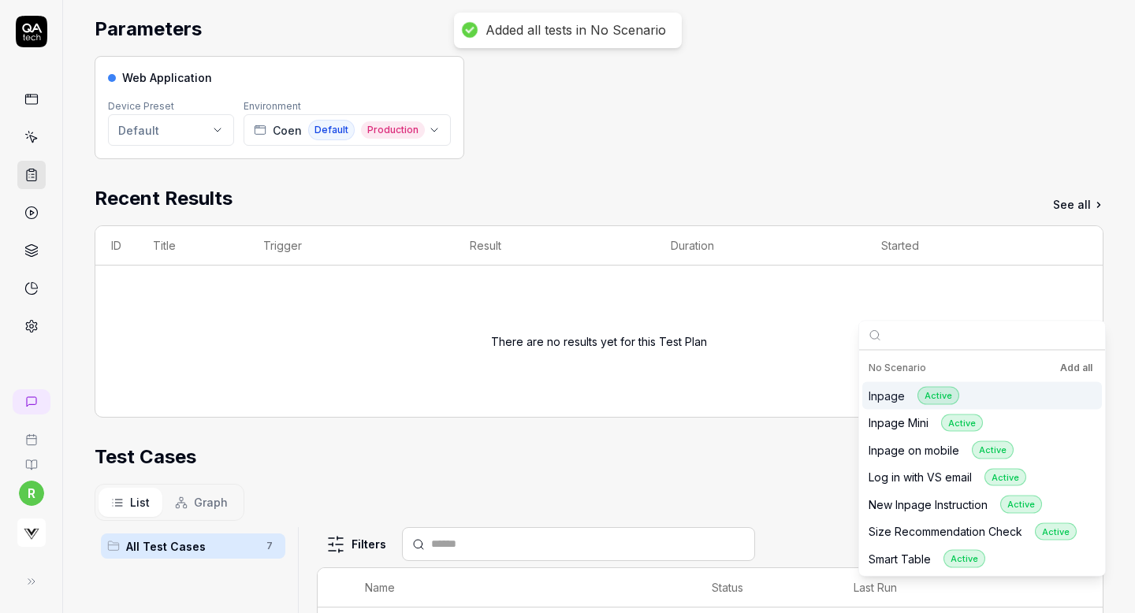
scroll to position [0, 0]
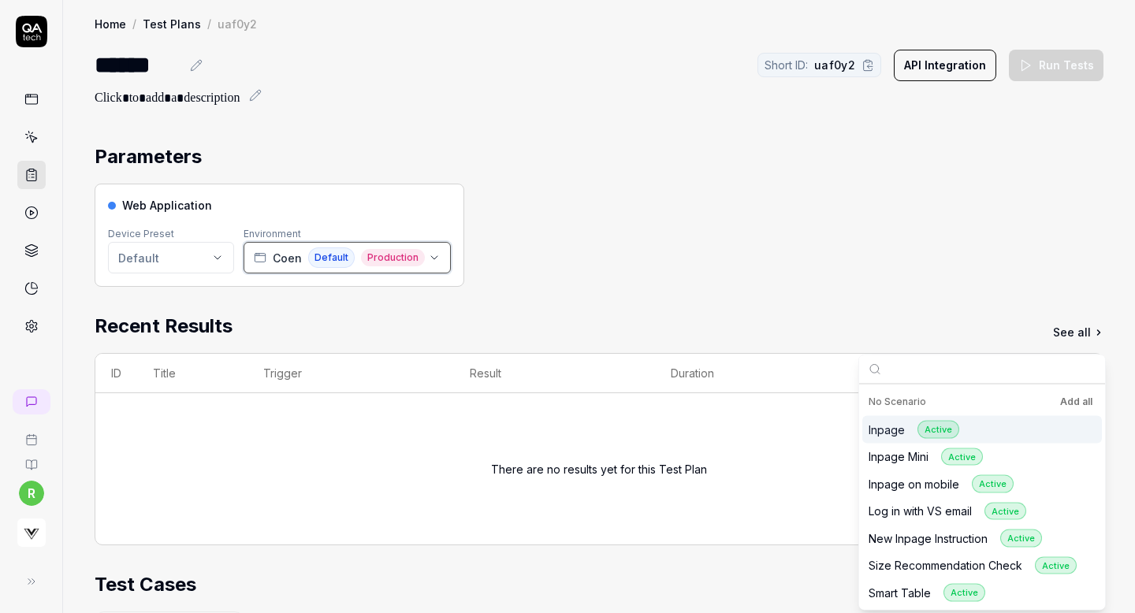
click at [427, 250] on button "[PERSON_NAME] Default Production" at bounding box center [347, 258] width 207 height 32
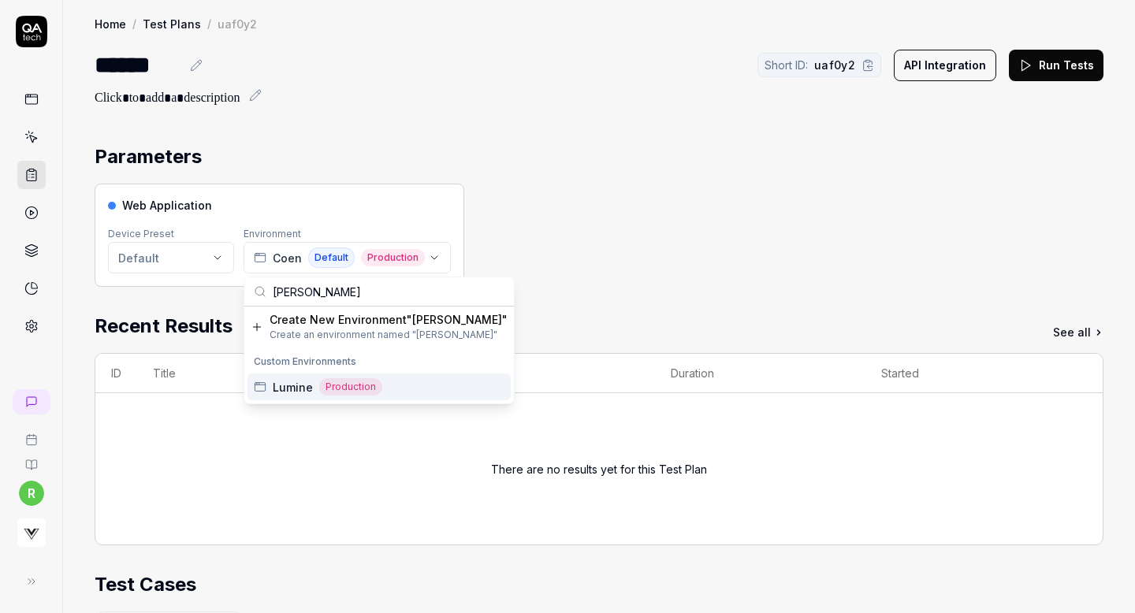
type input "lum"
click at [397, 382] on div "Lumine Production" at bounding box center [379, 387] width 263 height 27
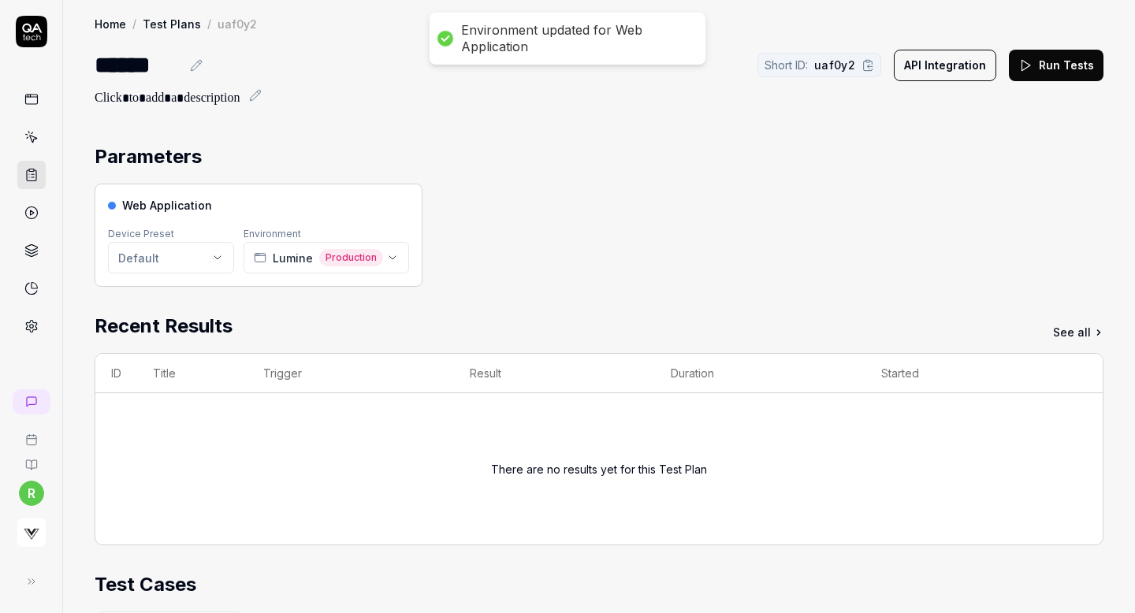
click at [592, 233] on div "Web Application Device Preset Default Environment Lumine Production" at bounding box center [599, 235] width 1009 height 103
click at [1056, 68] on button "Run Tests" at bounding box center [1056, 66] width 95 height 32
click at [29, 209] on icon at bounding box center [31, 213] width 14 height 14
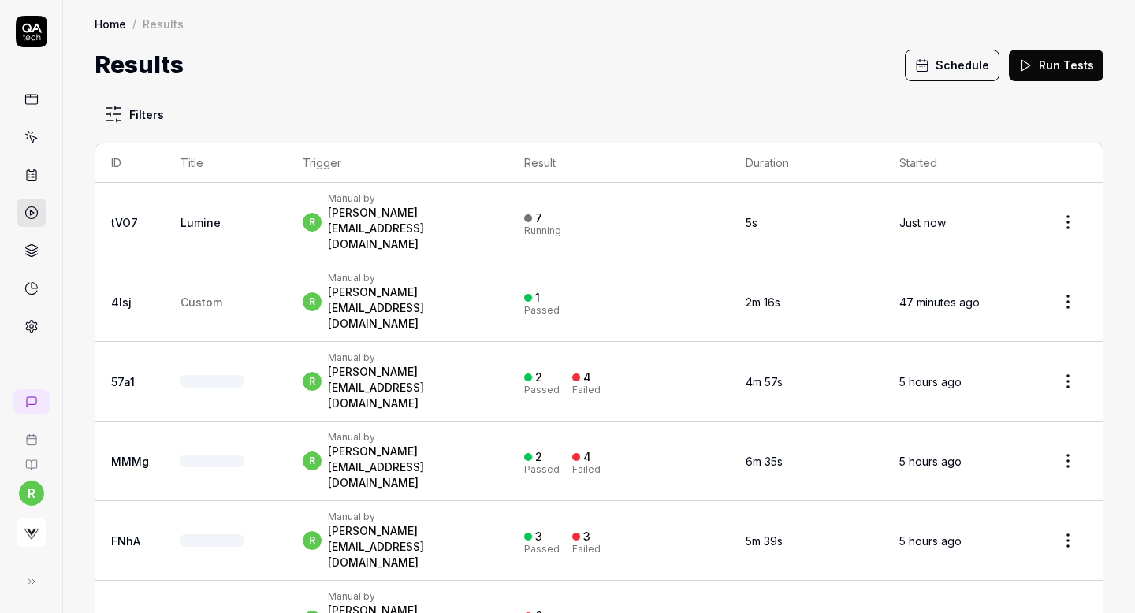
click at [960, 58] on button "Schedule" at bounding box center [952, 66] width 95 height 32
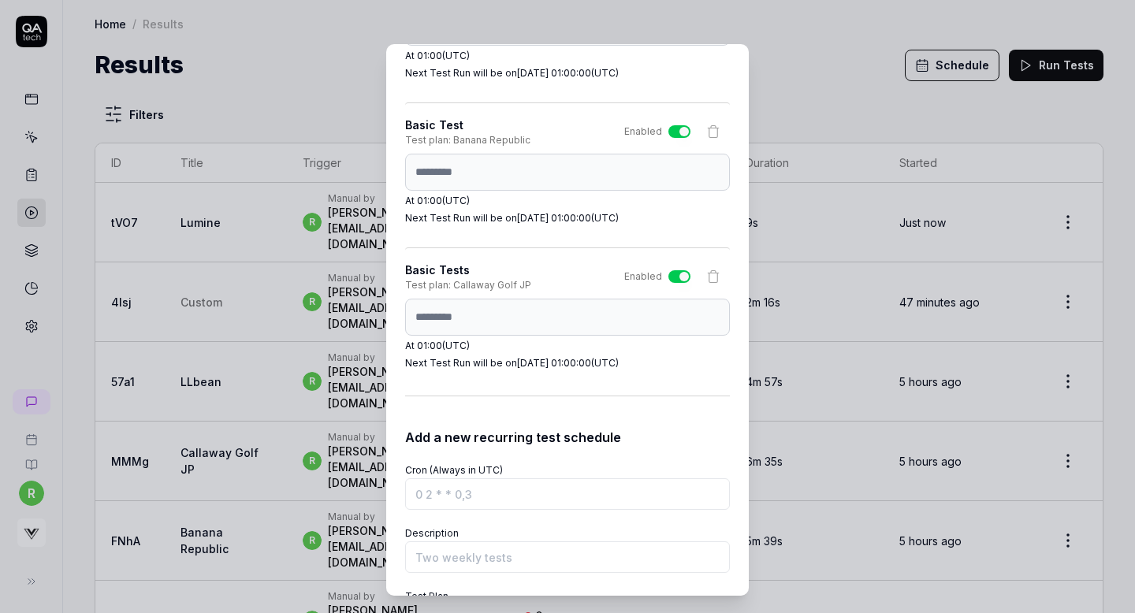
scroll to position [1482, 0]
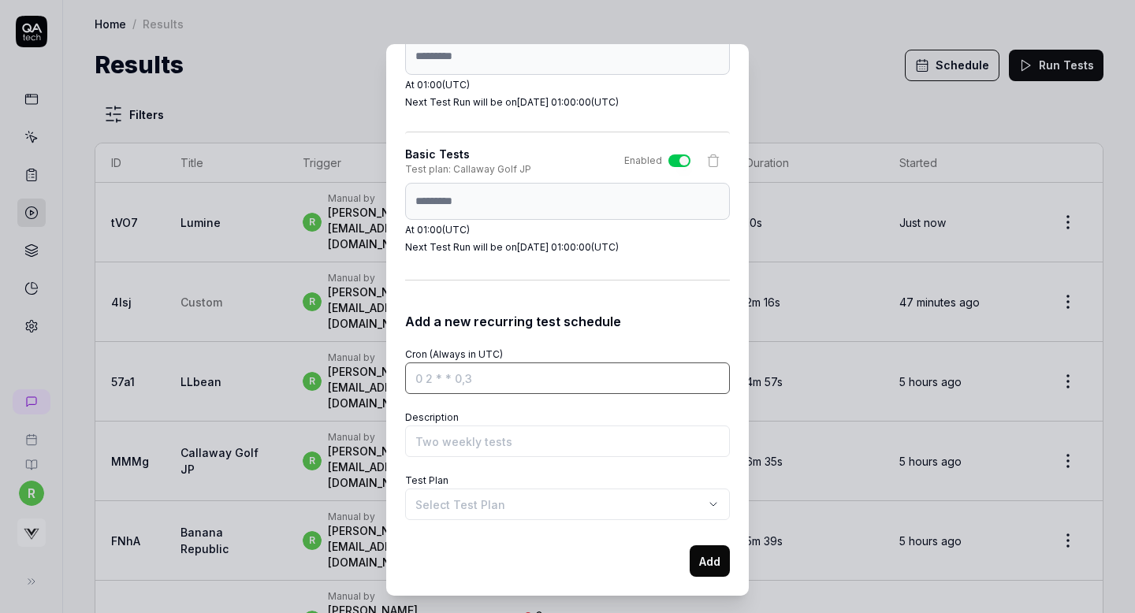
click at [471, 376] on input "Cron (Always in UTC)" at bounding box center [567, 379] width 325 height 32
paste input "0 1 * * *"
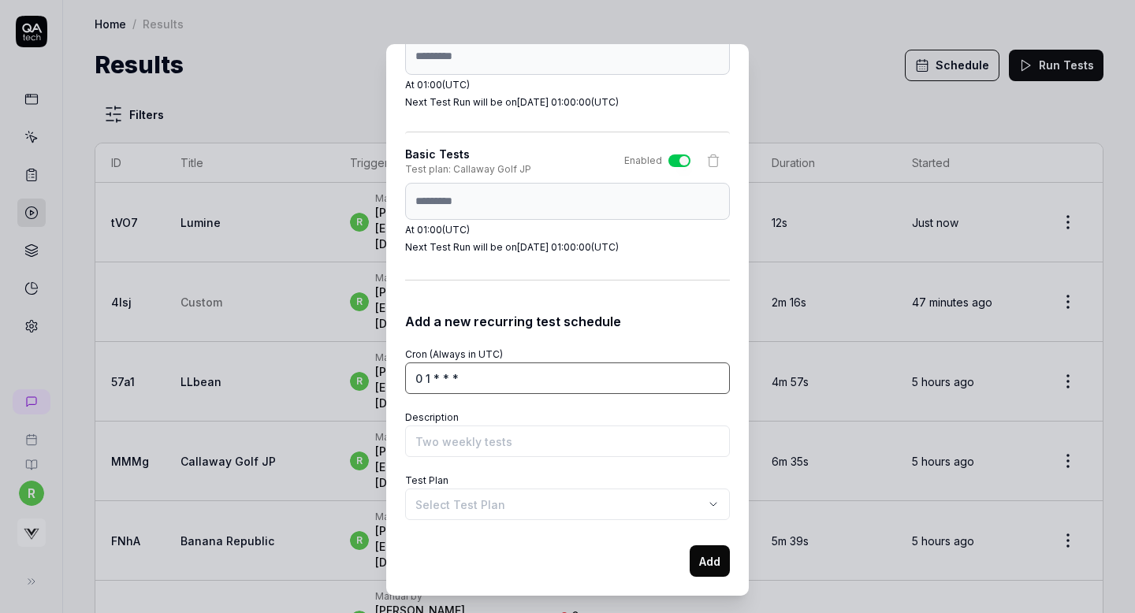
type input "0 1 * * *"
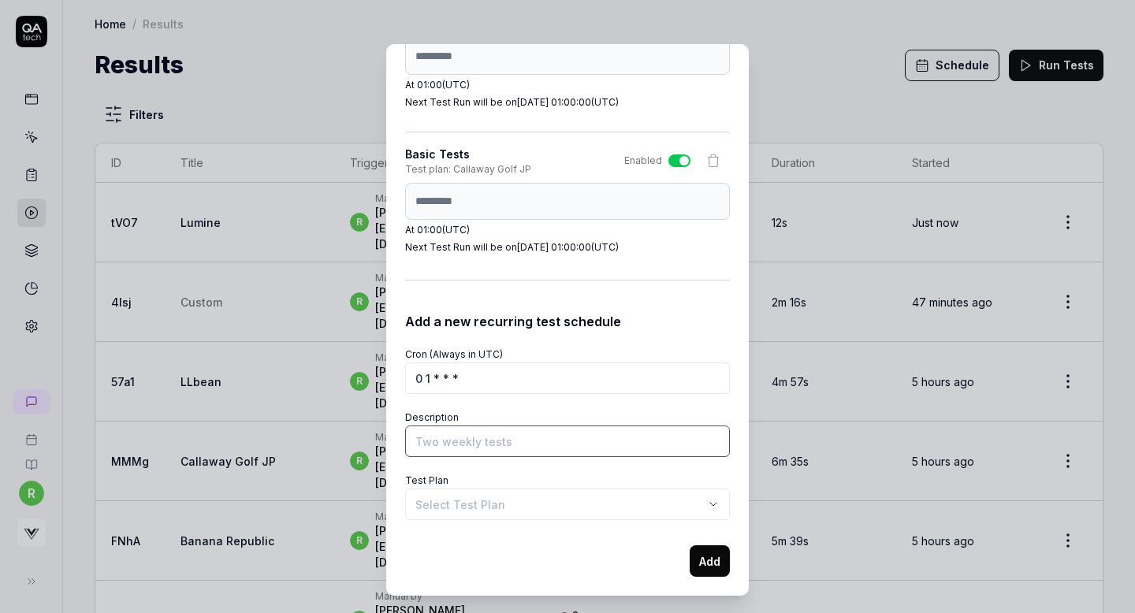
click at [452, 437] on input "Description" at bounding box center [567, 442] width 325 height 32
type input "Basic Tests"
click at [512, 503] on body "r Home / Results Home / Results Results Schedule Run Tests Filters ID Title Tri…" at bounding box center [567, 306] width 1135 height 613
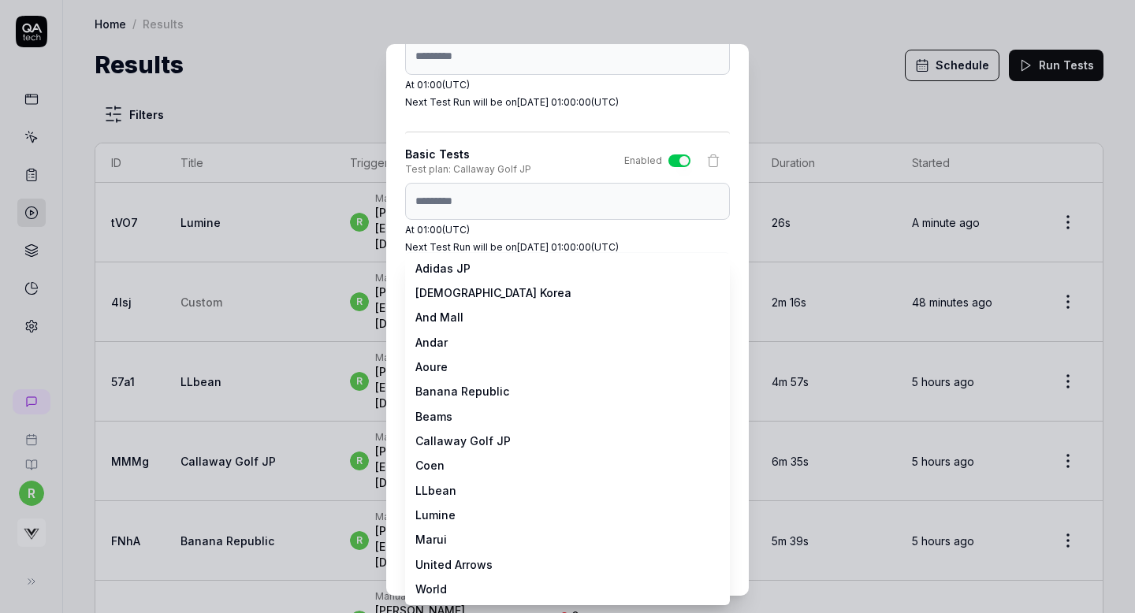
select select "**********"
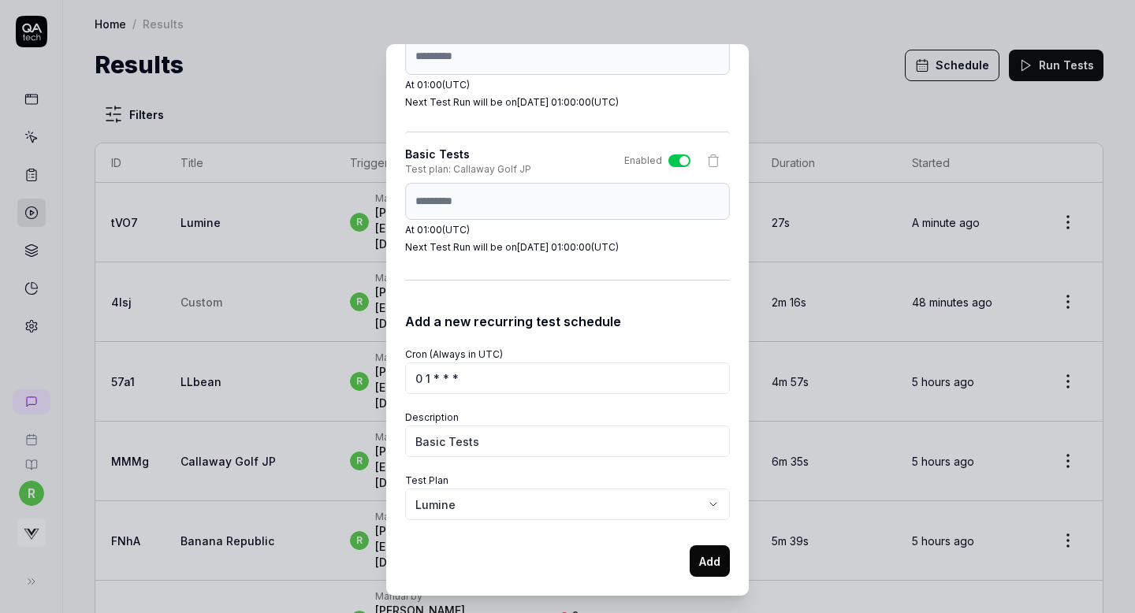
click at [699, 560] on button "Add" at bounding box center [710, 562] width 40 height 32
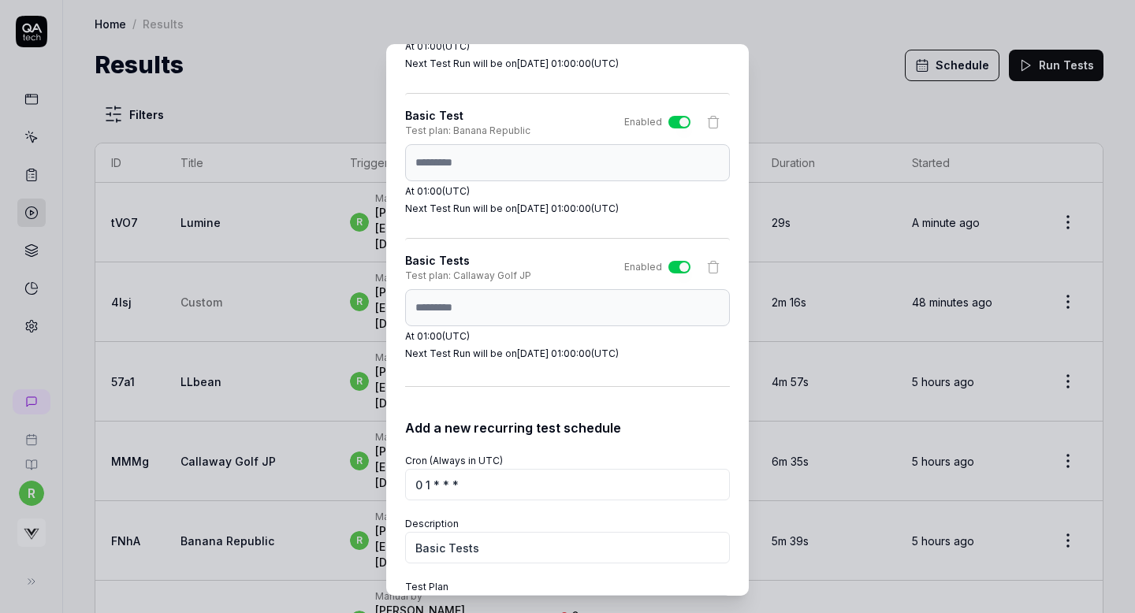
select select
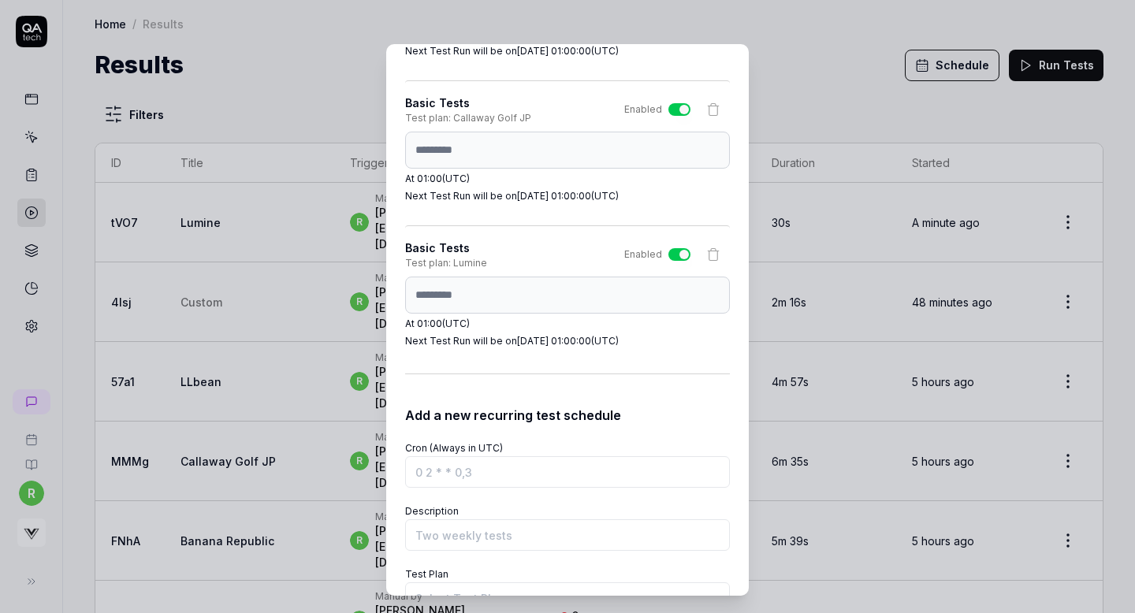
scroll to position [1627, 0]
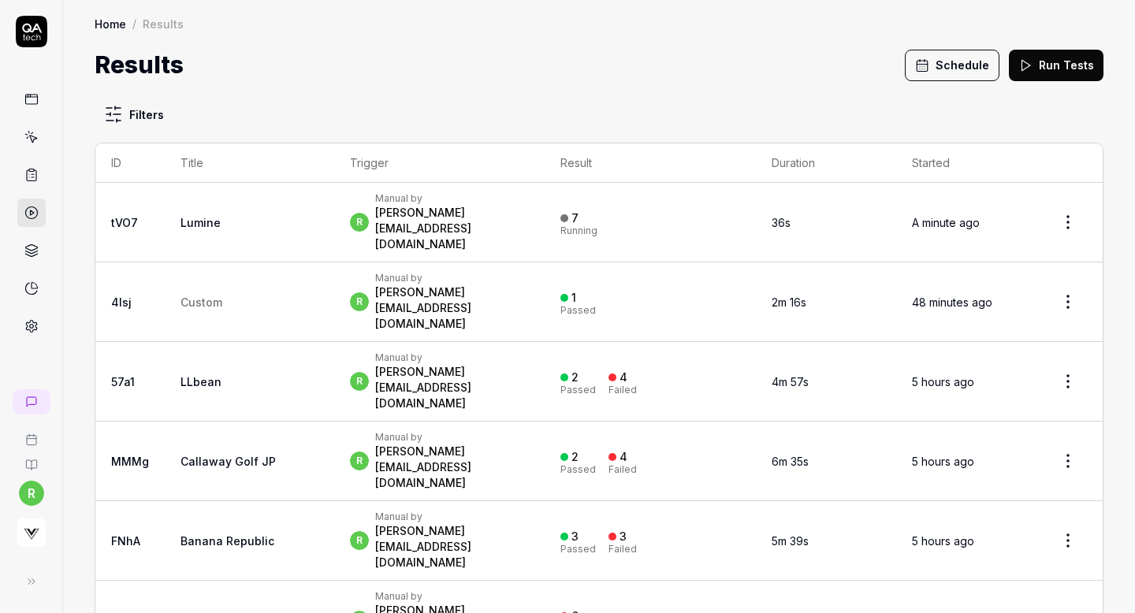
click at [327, 76] on div "Results Schedule Run Tests" at bounding box center [599, 64] width 1009 height 35
click at [941, 57] on button "Schedule" at bounding box center [952, 66] width 95 height 32
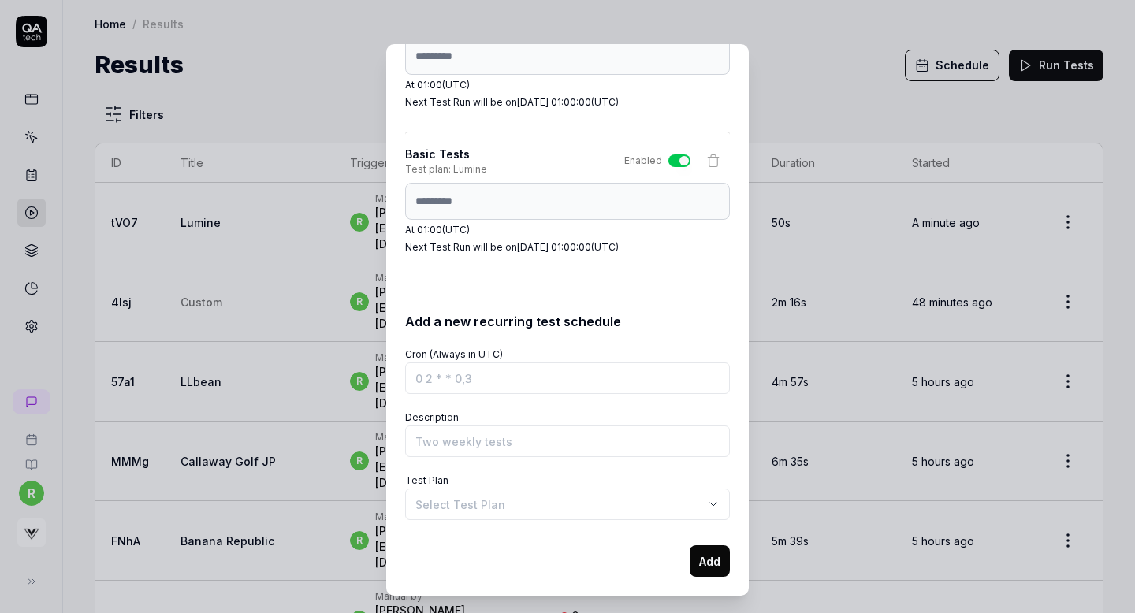
type button "on"
click at [498, 382] on input "Cron (Always in UTC)" at bounding box center [567, 379] width 325 height 32
paste input "0 1 * * *"
type input "0 1 * * *"
click at [458, 438] on input "Description" at bounding box center [567, 442] width 325 height 32
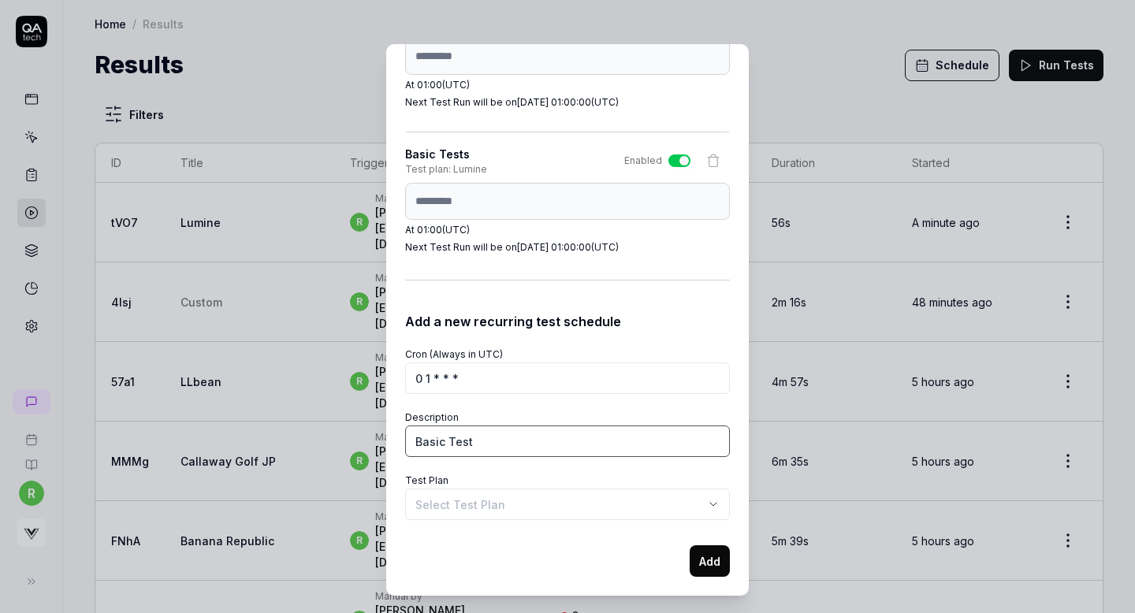
type input "Basic Test"
click at [514, 434] on input "Basic Test" at bounding box center [567, 442] width 325 height 32
type input "Basic Tests"
click at [486, 506] on body "r Home / Results Home / Results Results Schedule Run Tests Filters ID Title Tri…" at bounding box center [567, 306] width 1135 height 613
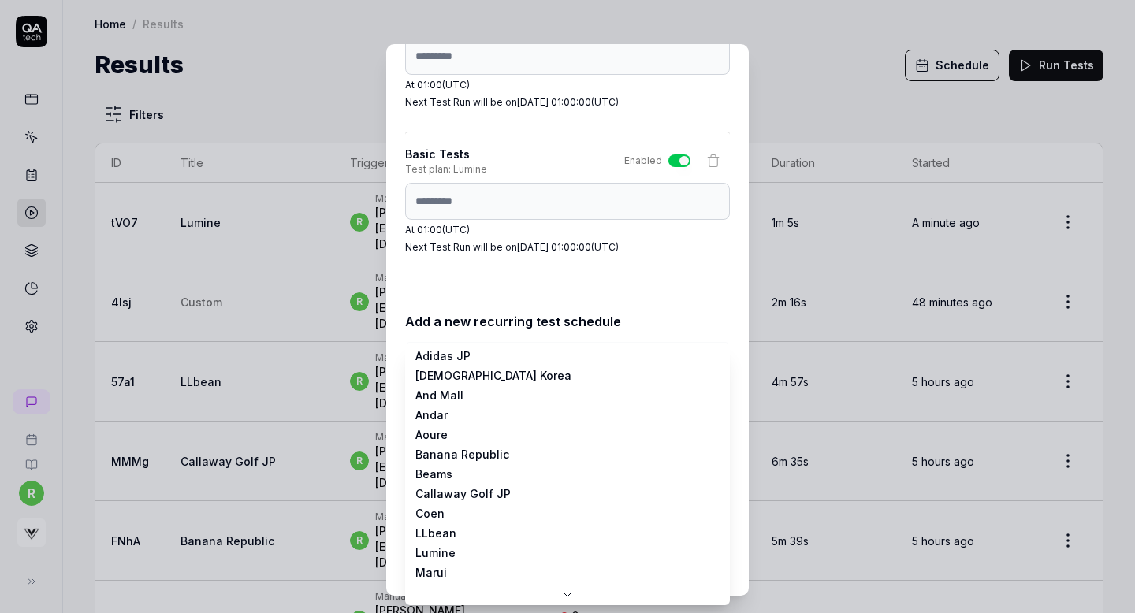
scroll to position [0, 0]
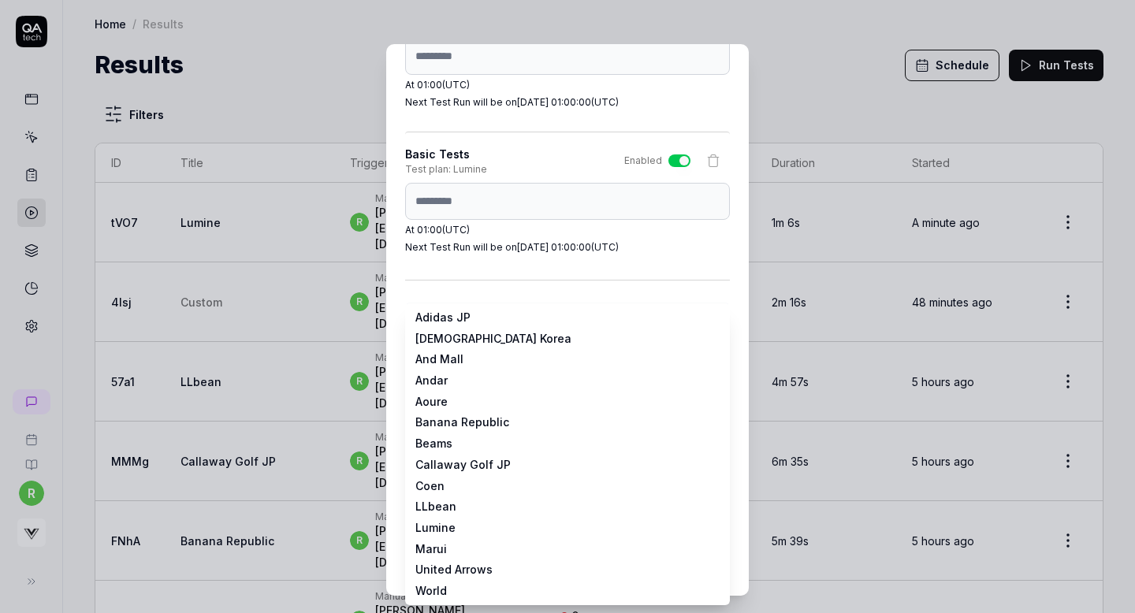
select select "**********"
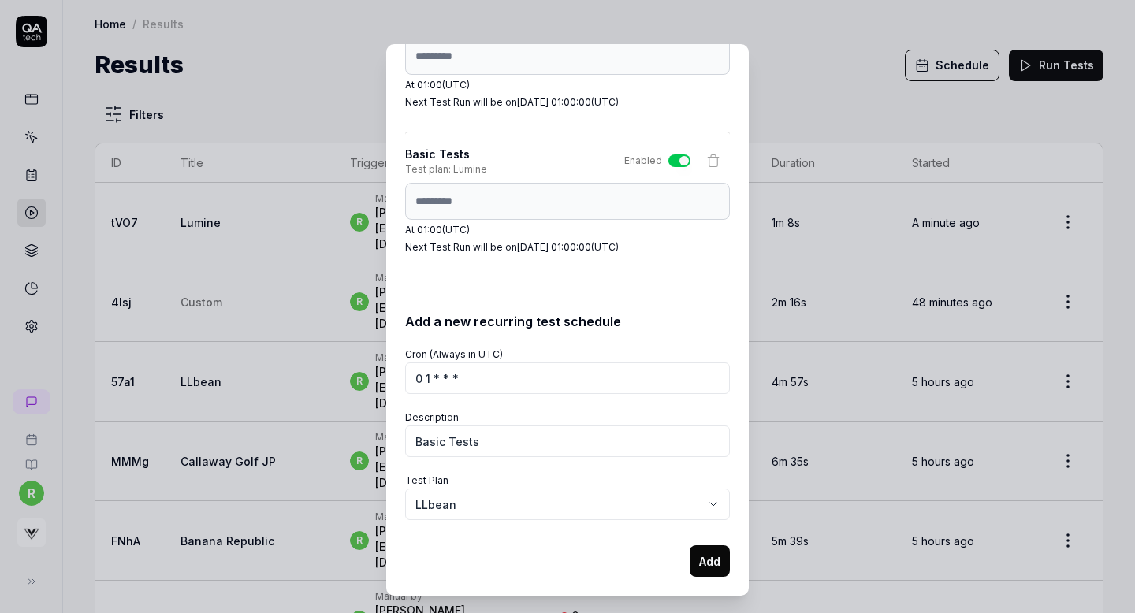
click at [710, 557] on button "Add" at bounding box center [710, 562] width 40 height 32
select select
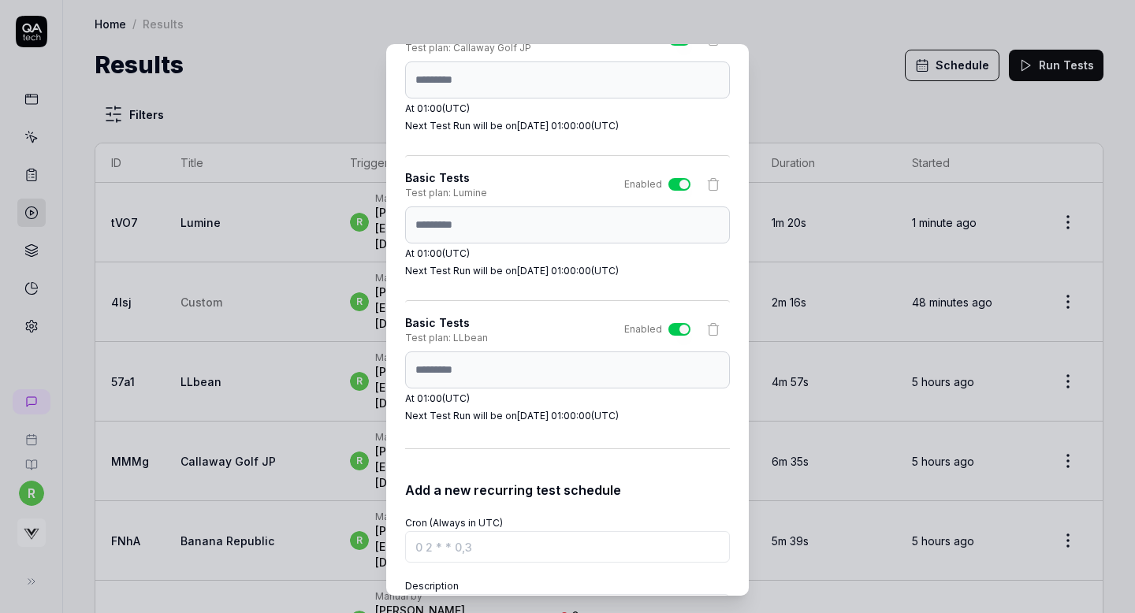
scroll to position [1772, 0]
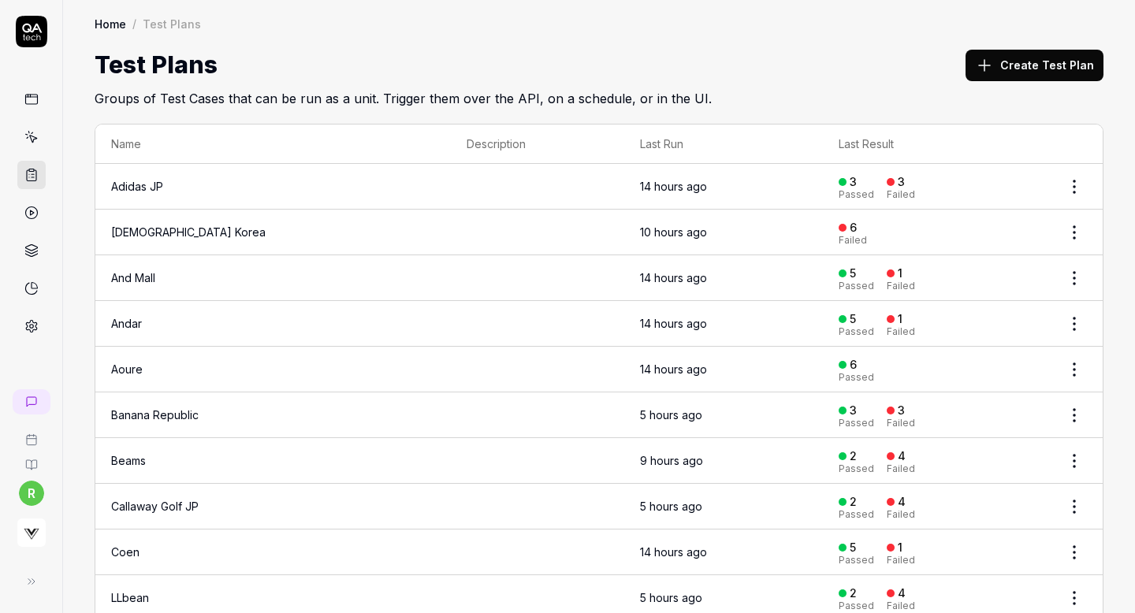
click at [17, 134] on link at bounding box center [31, 137] width 28 height 28
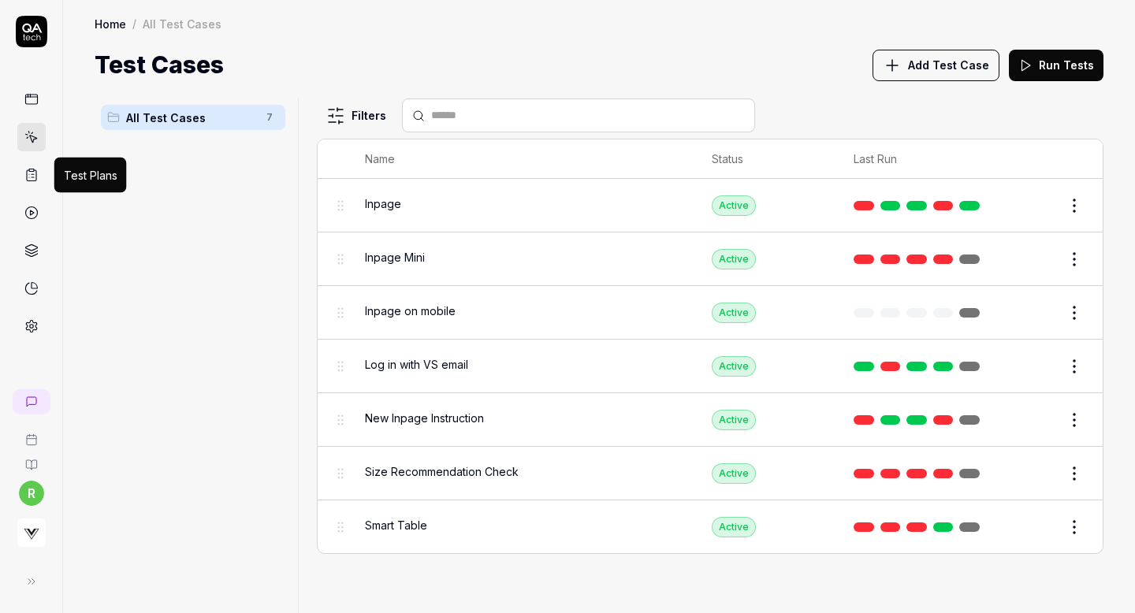
click at [26, 169] on icon at bounding box center [31, 175] width 14 height 14
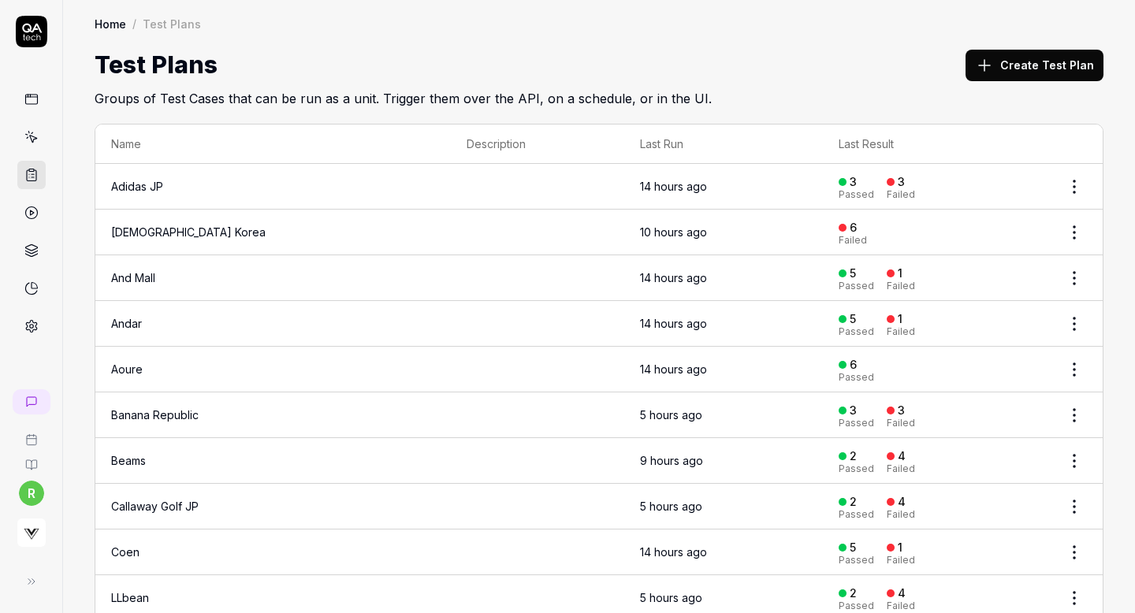
click at [1009, 73] on button "Create Test Plan" at bounding box center [1035, 66] width 138 height 32
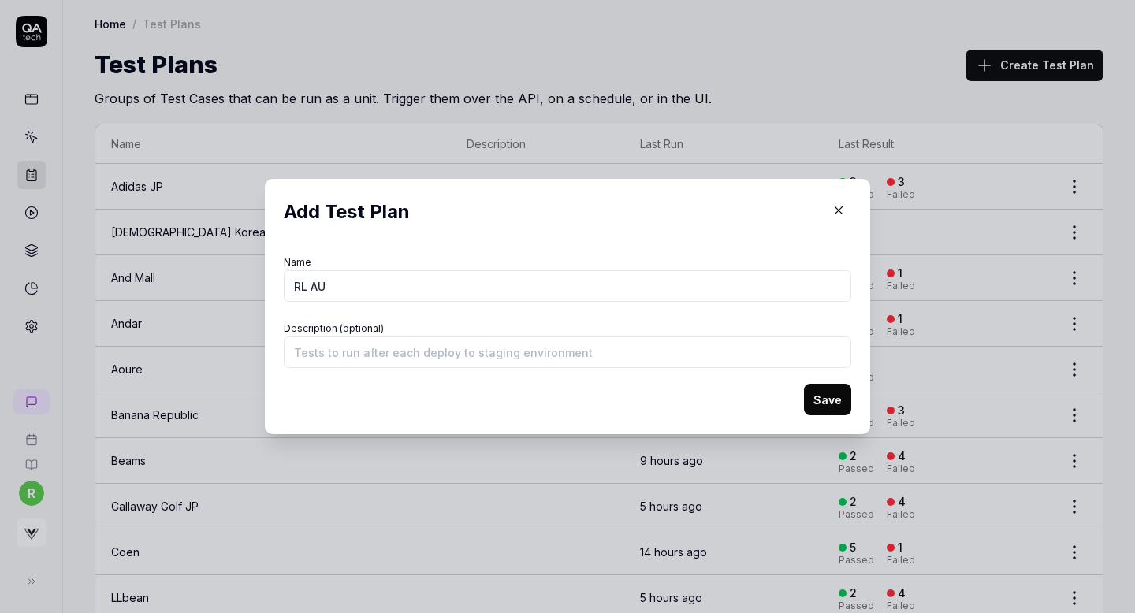
type input "RL AU"
click at [818, 399] on button "Save" at bounding box center [827, 400] width 47 height 32
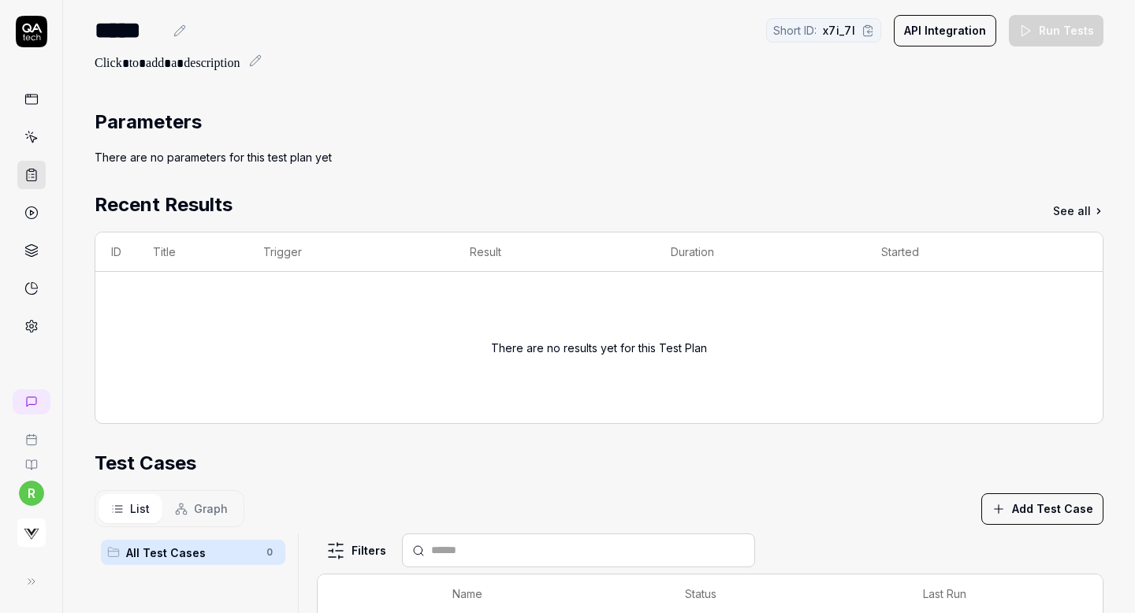
scroll to position [28, 0]
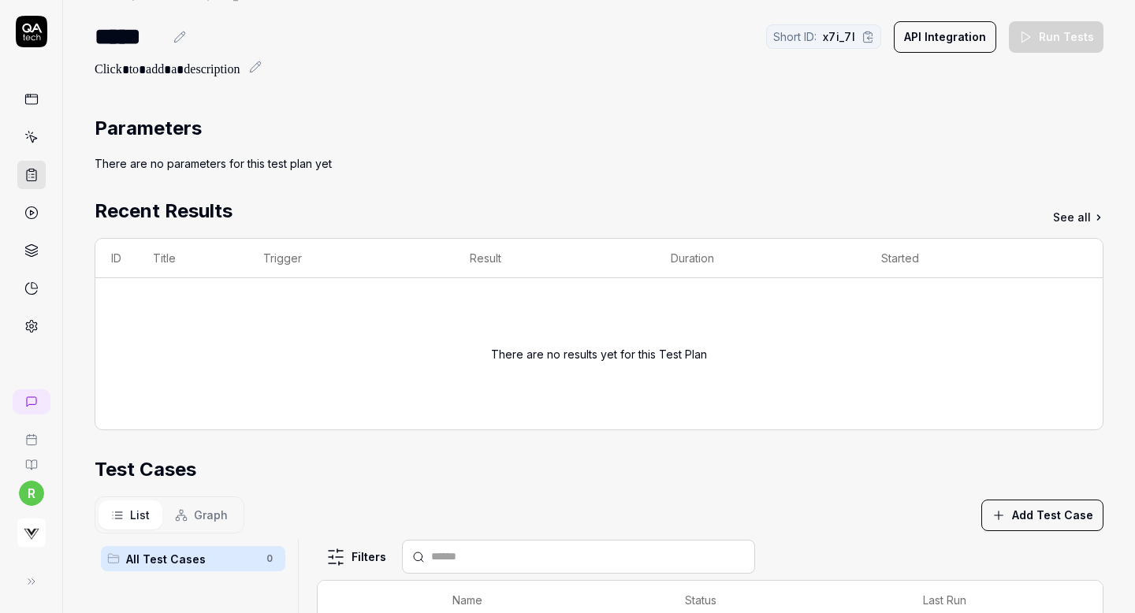
click at [1038, 516] on button "Add Test Case" at bounding box center [1043, 516] width 122 height 32
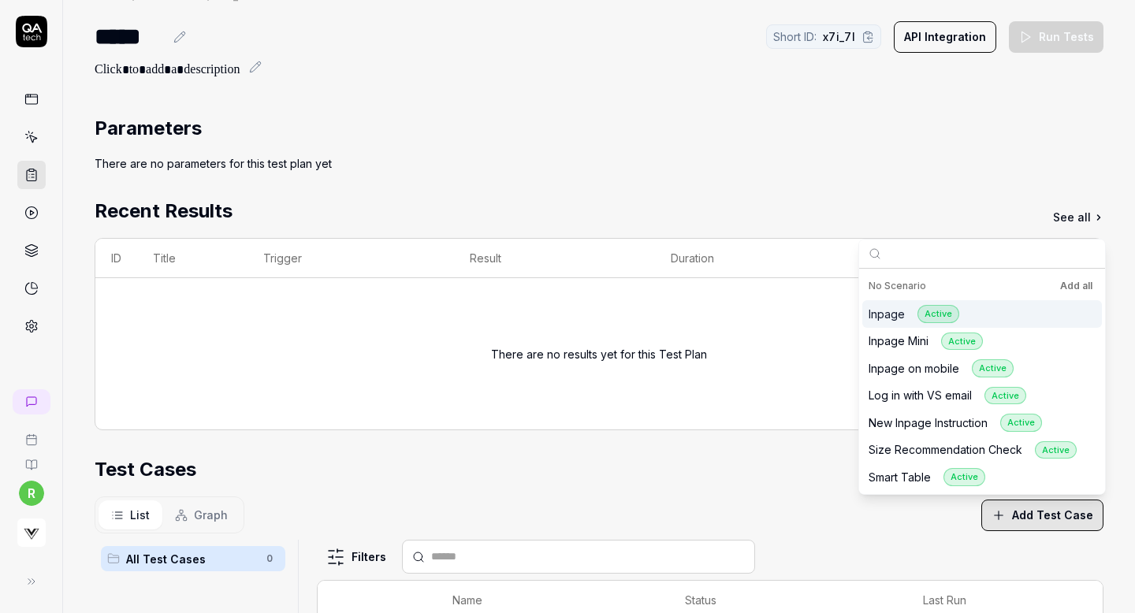
click at [1064, 288] on button "Add all" at bounding box center [1076, 286] width 39 height 19
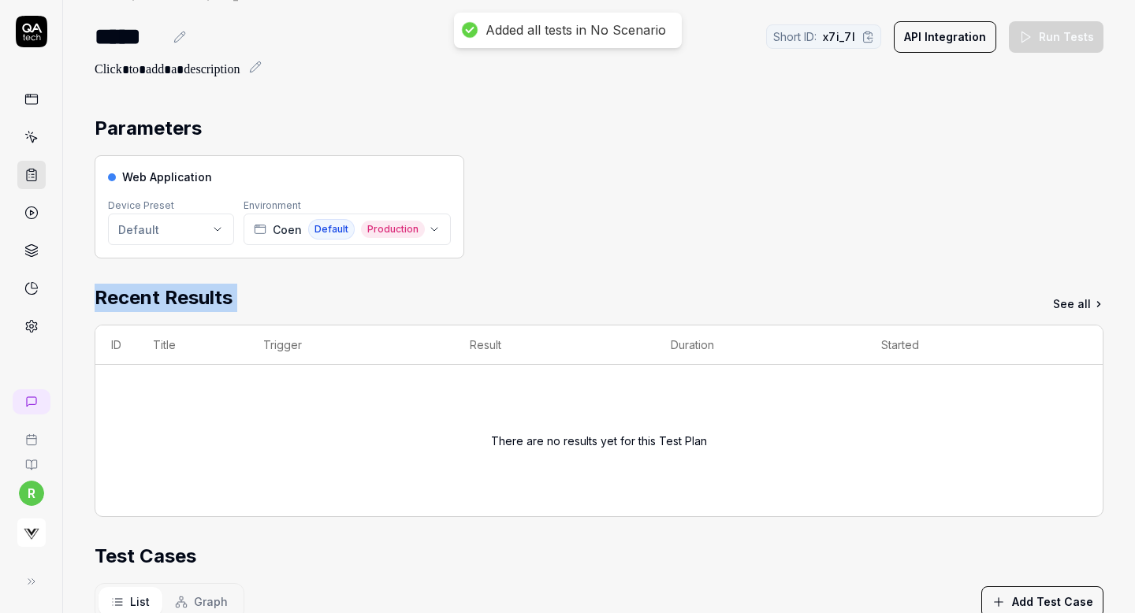
drag, startPoint x: 1047, startPoint y: 300, endPoint x: 368, endPoint y: 239, distance: 681.6
click at [368, 239] on div "Parameters Web Application Device Preset Default Environment [PERSON_NAME] Defa…" at bounding box center [599, 567] width 1009 height 907
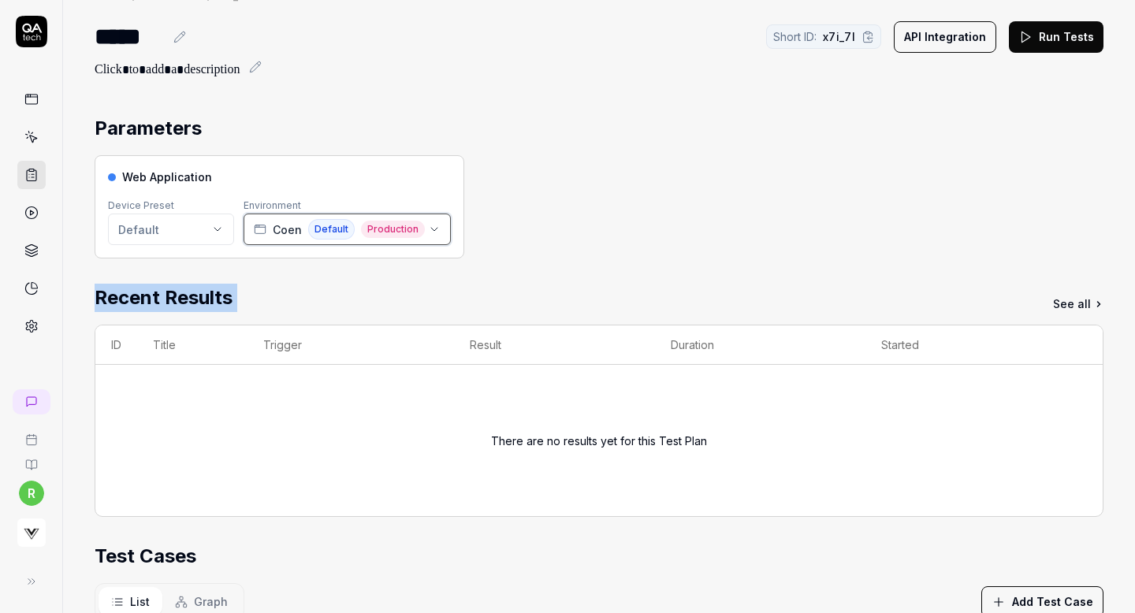
click at [343, 233] on span "Default" at bounding box center [331, 229] width 47 height 20
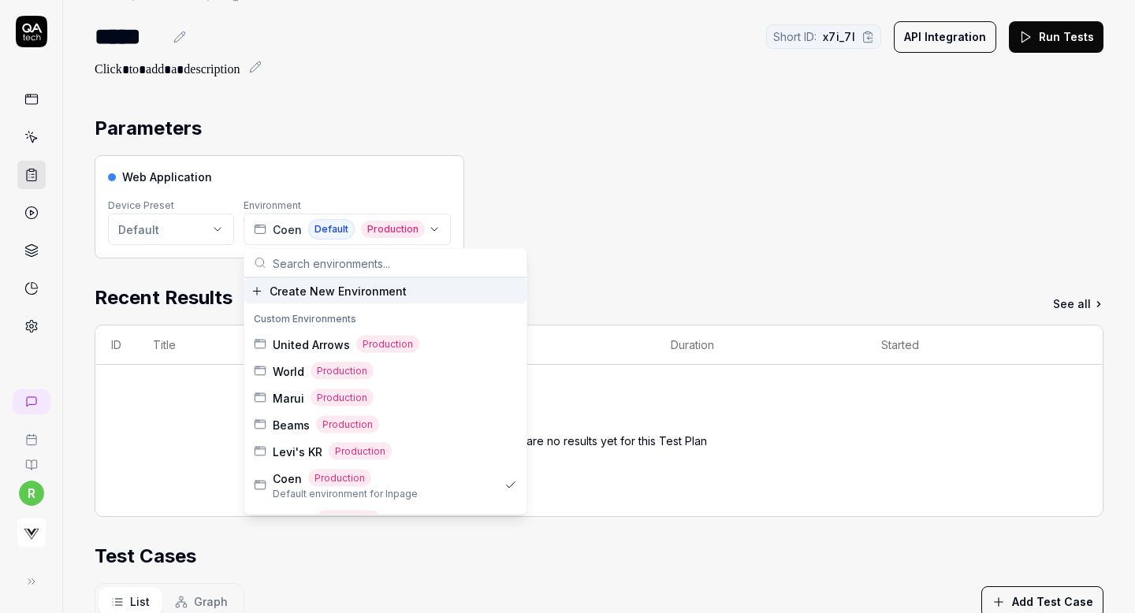
click at [330, 264] on input "text" at bounding box center [395, 263] width 244 height 28
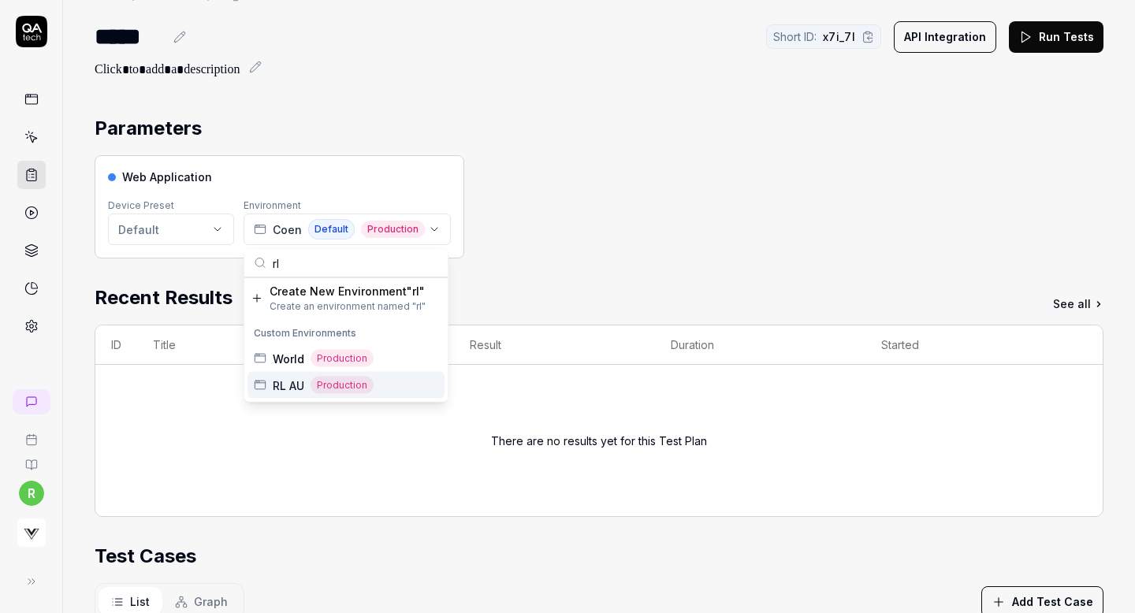
type input "rl"
click at [382, 387] on div "RL AU Production" at bounding box center [346, 385] width 197 height 27
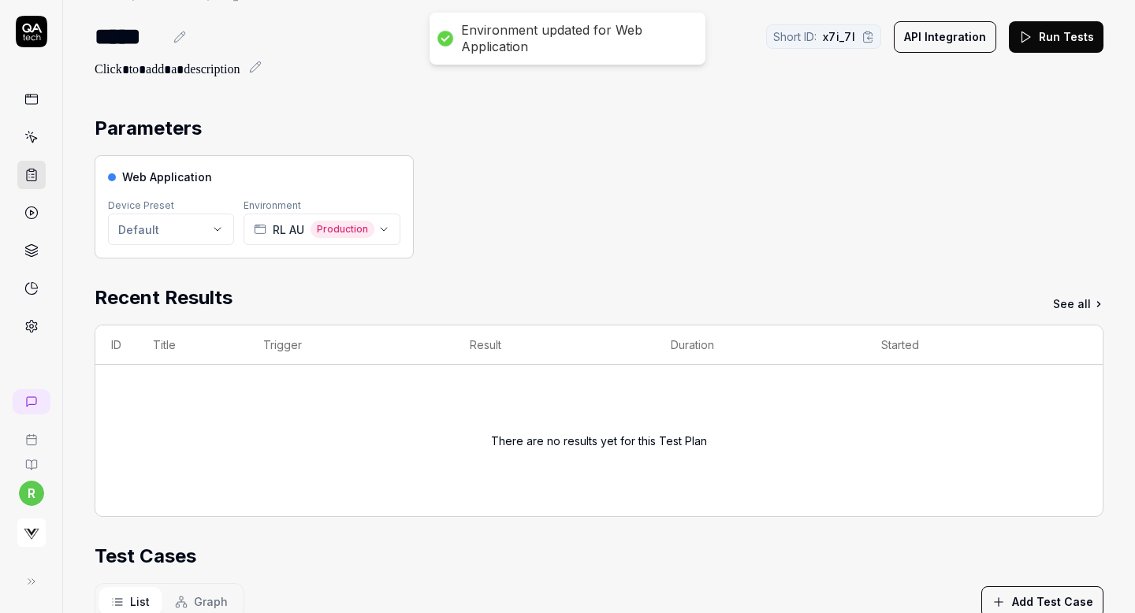
click at [621, 238] on div "Web Application Device Preset Default Environment RL AU Production" at bounding box center [599, 206] width 1009 height 103
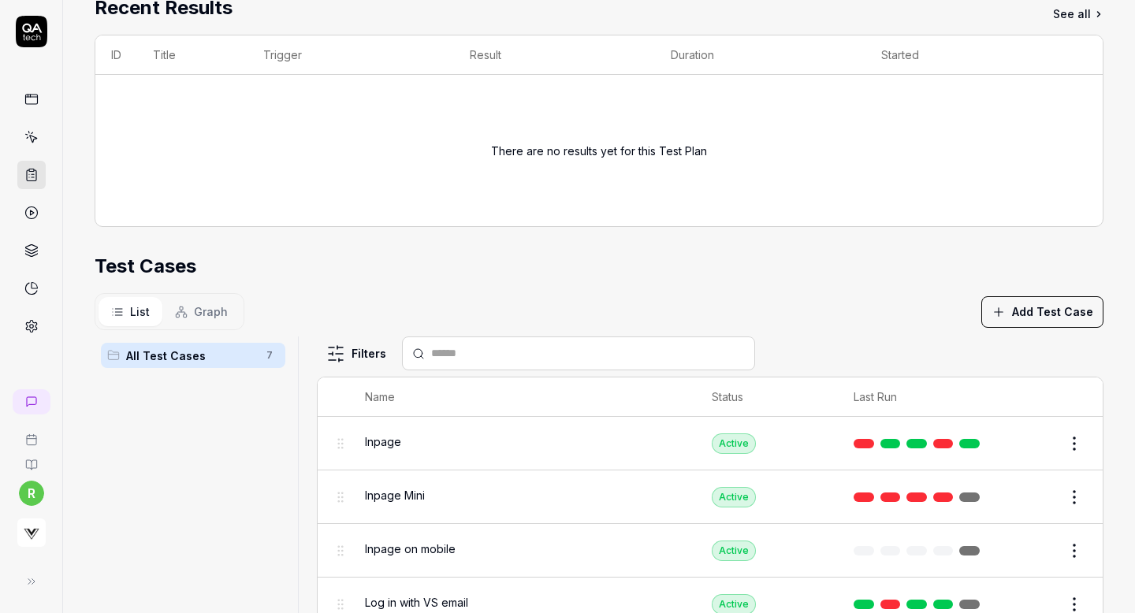
scroll to position [0, 0]
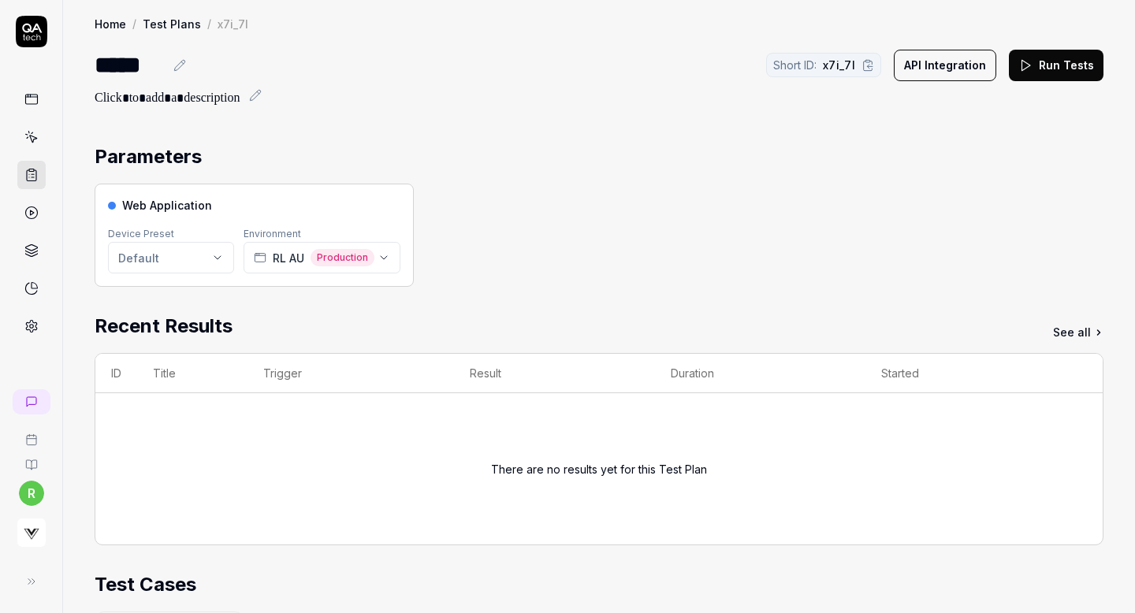
click at [1048, 72] on button "Run Tests" at bounding box center [1056, 66] width 95 height 32
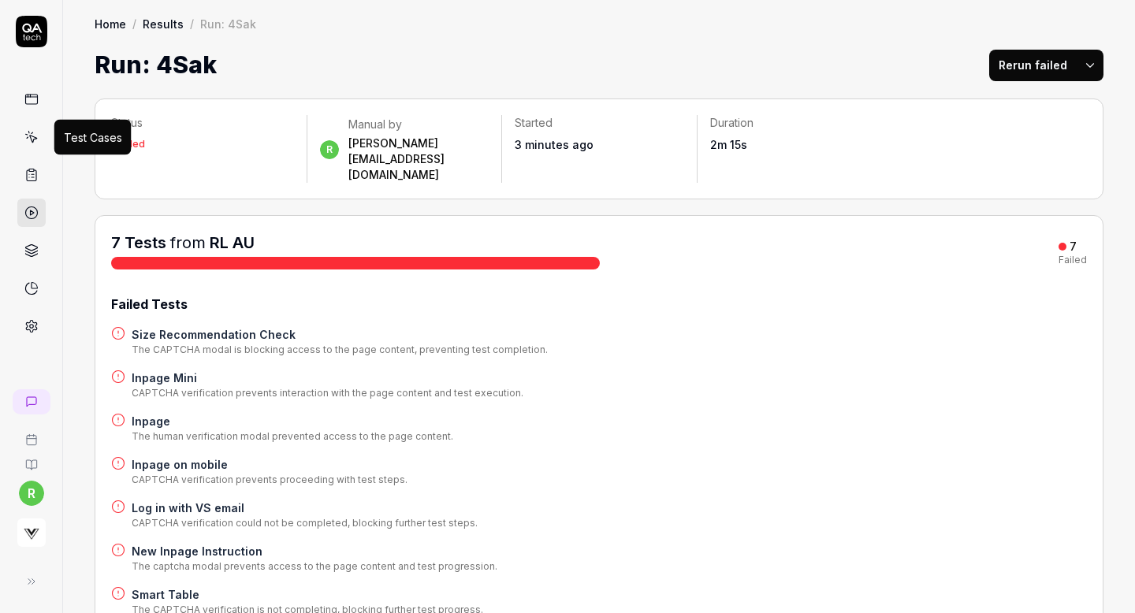
click at [28, 141] on icon at bounding box center [31, 137] width 14 height 14
click at [34, 182] on link at bounding box center [31, 175] width 28 height 28
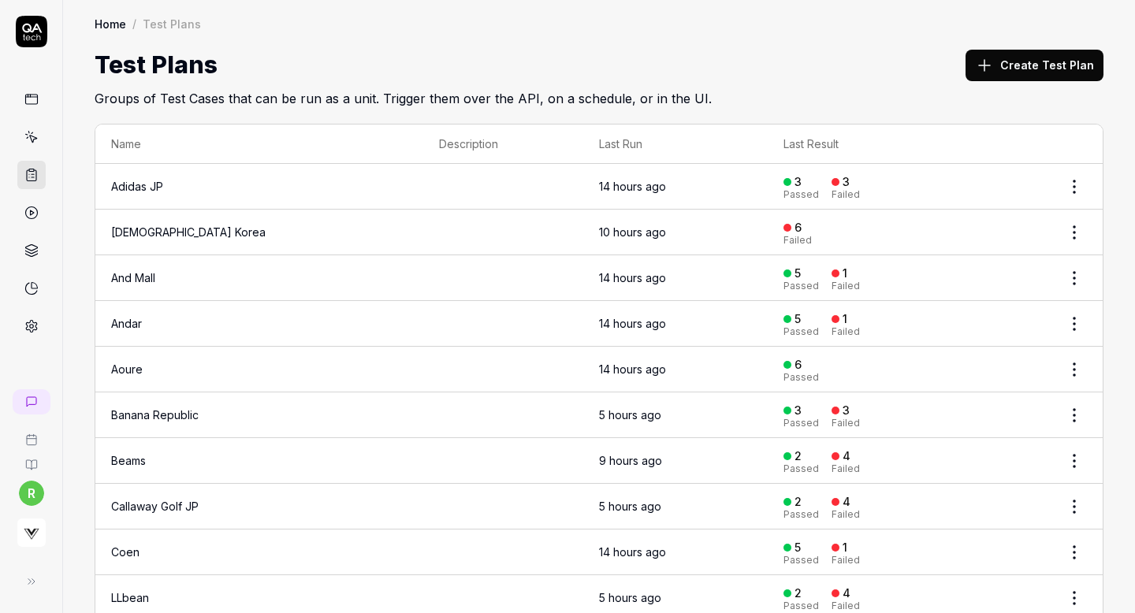
click at [1028, 65] on button "Create Test Plan" at bounding box center [1035, 66] width 138 height 32
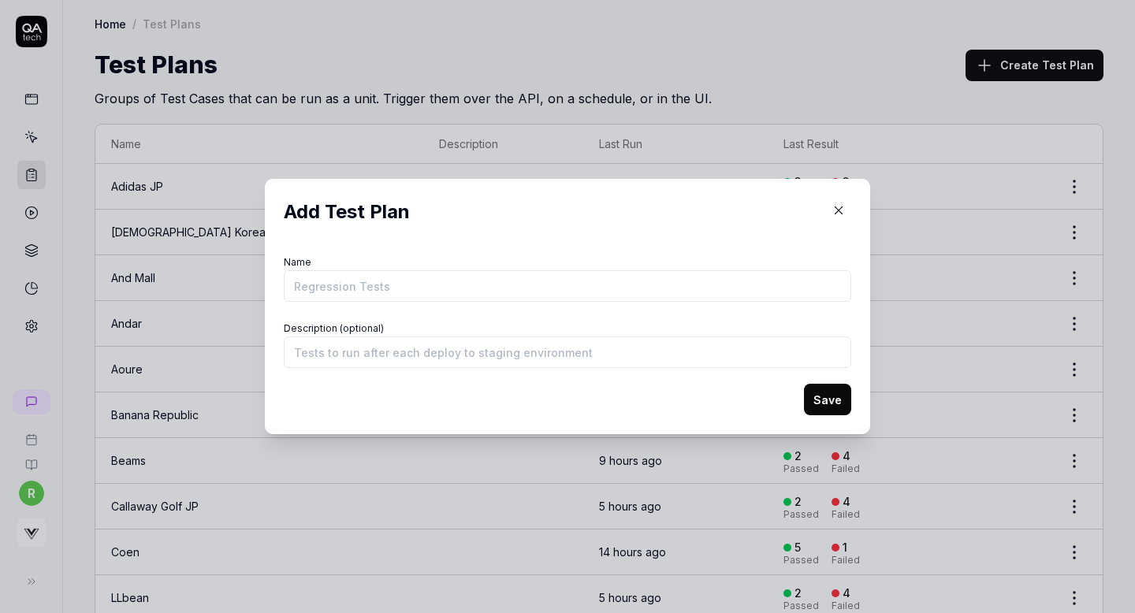
click at [557, 289] on input "Name" at bounding box center [568, 286] width 568 height 32
type input "Under Armour"
click at [818, 405] on button "Save" at bounding box center [827, 400] width 47 height 32
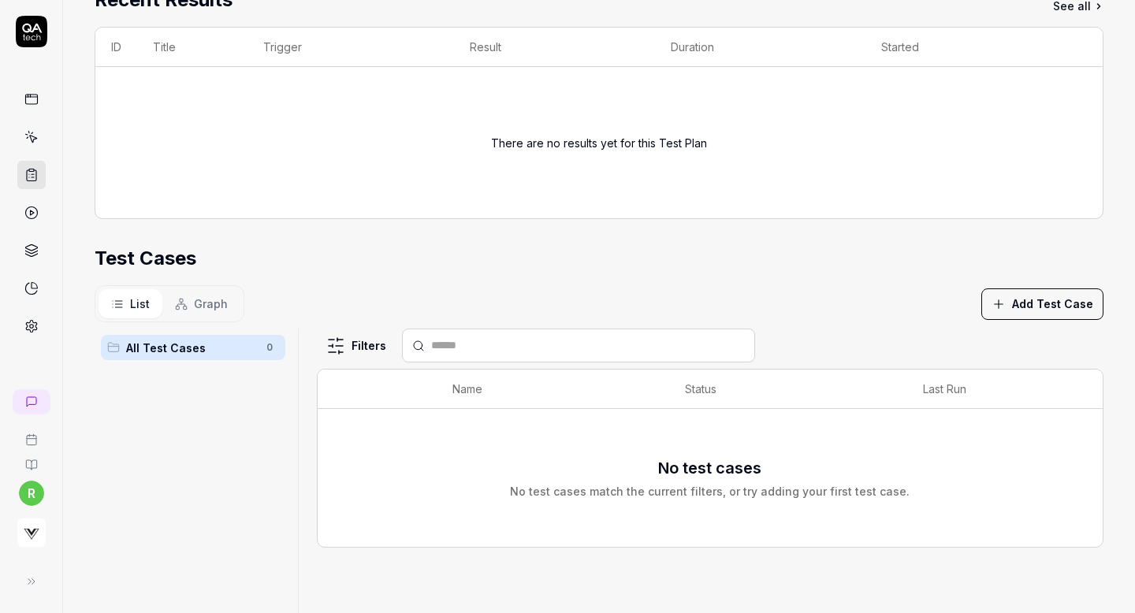
scroll to position [240, 0]
click at [1066, 298] on button "Add Test Case" at bounding box center [1043, 304] width 122 height 32
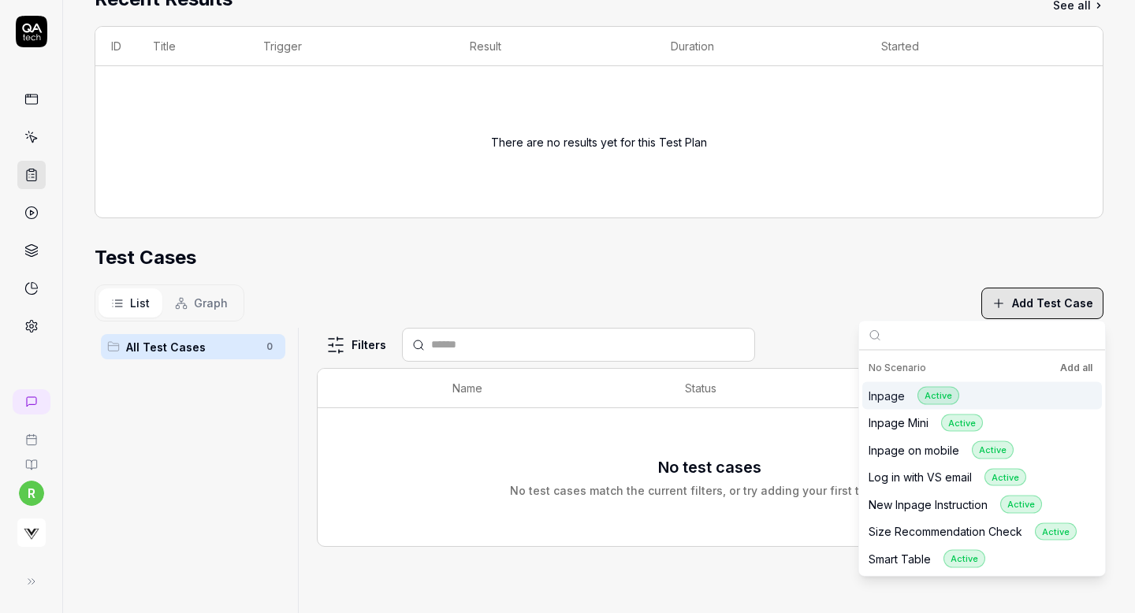
click at [1072, 360] on button "Add all" at bounding box center [1076, 368] width 39 height 19
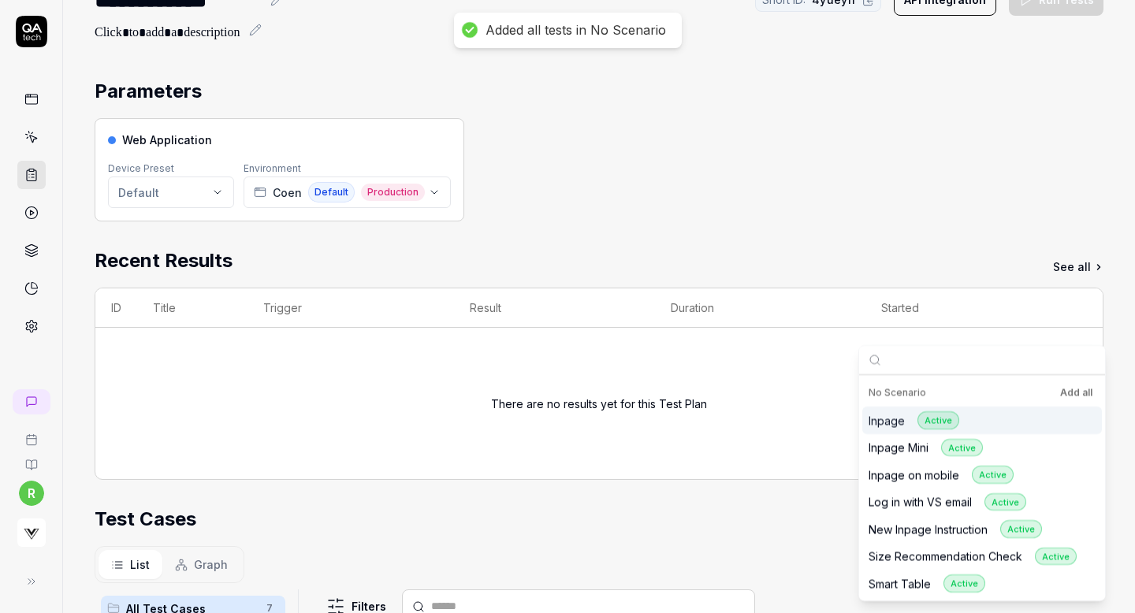
scroll to position [0, 0]
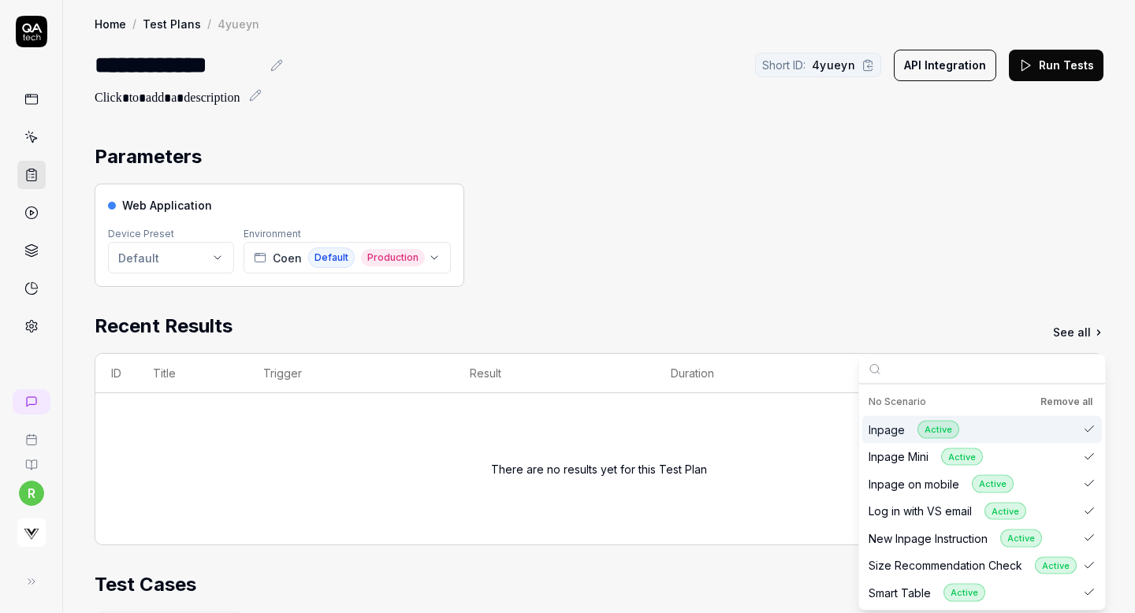
click at [806, 217] on div "Web Application Device Preset Default Environment Coen Default Production" at bounding box center [599, 235] width 1009 height 103
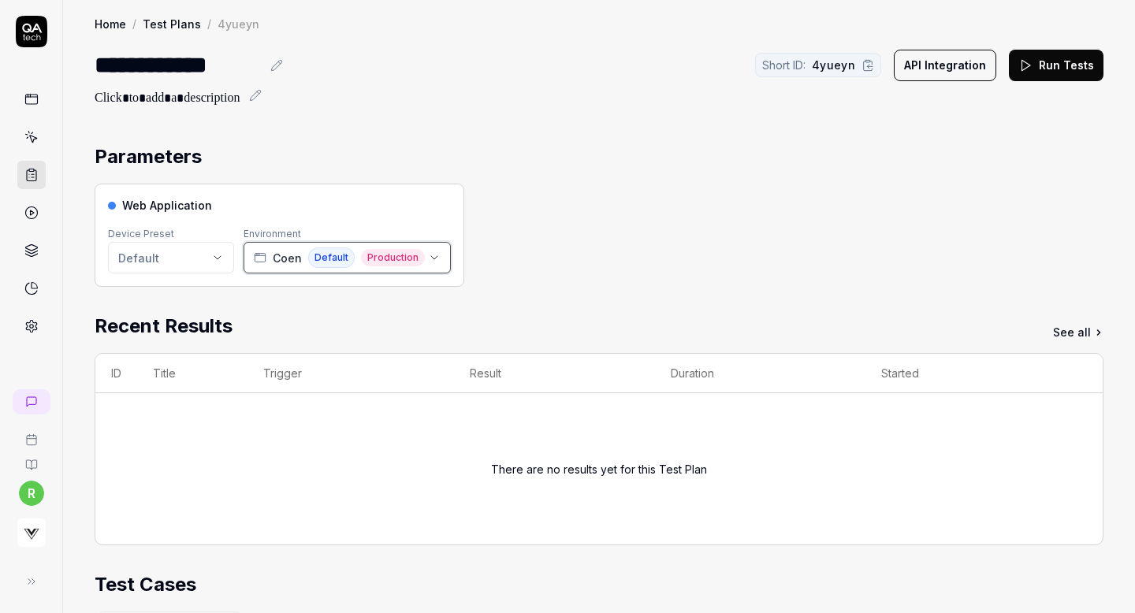
click at [373, 263] on span "Production" at bounding box center [393, 257] width 64 height 17
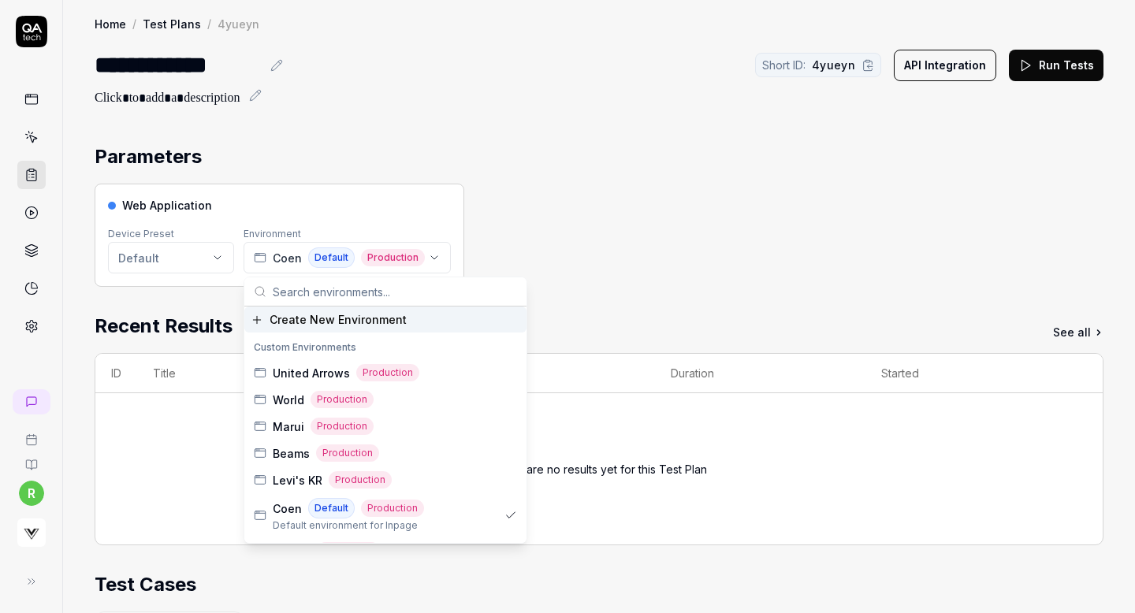
click at [364, 289] on input "text" at bounding box center [395, 292] width 244 height 28
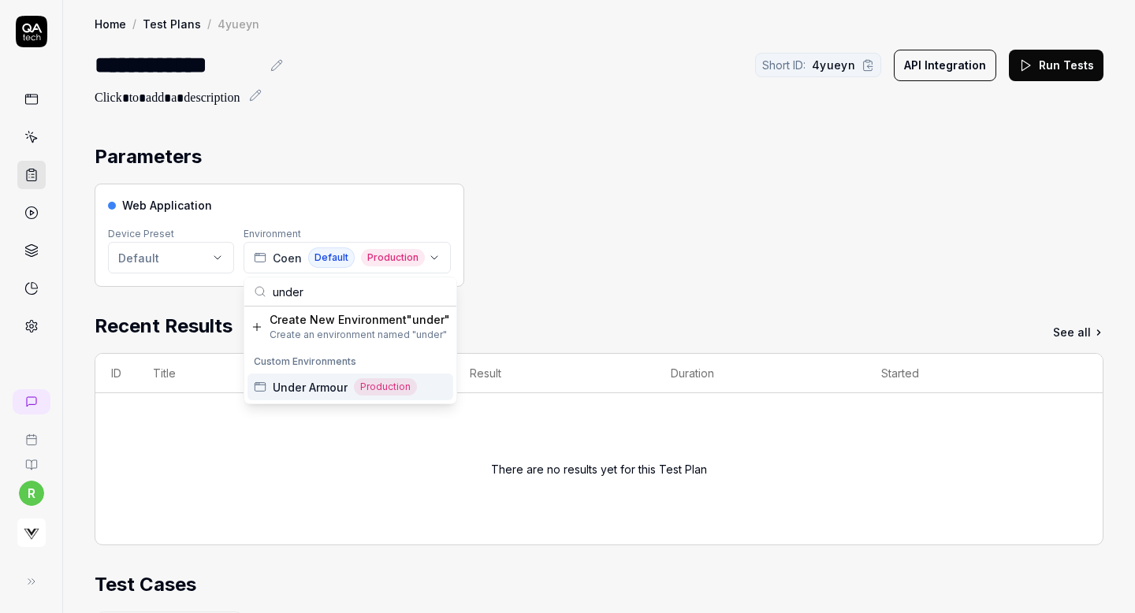
type input "under"
click at [315, 392] on span "Under Armour" at bounding box center [310, 387] width 75 height 17
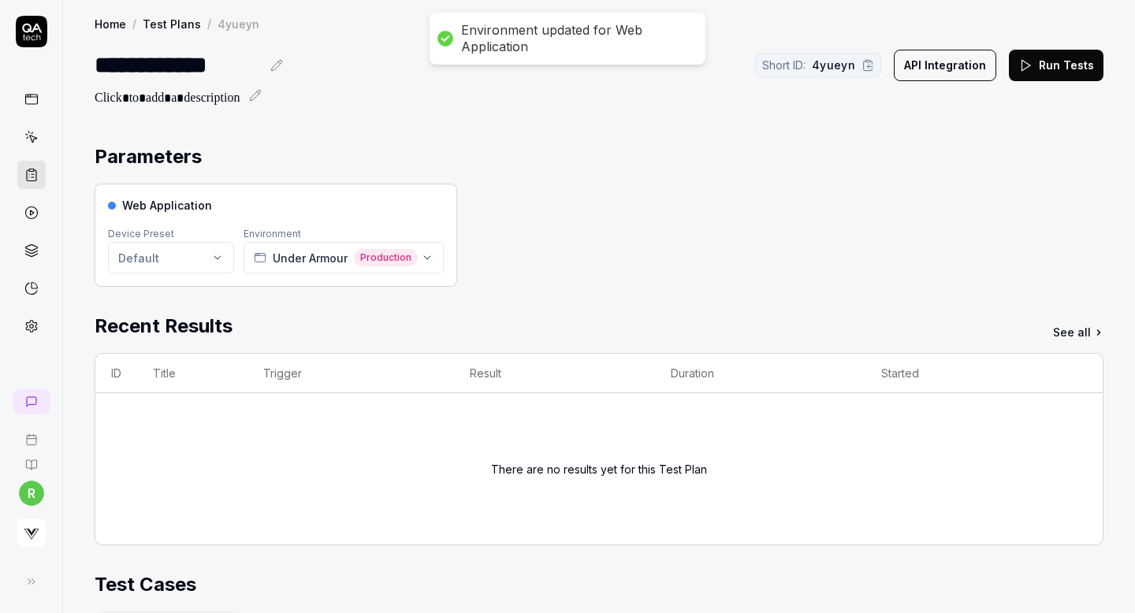
click at [563, 191] on div "Web Application Device Preset Default Environment Under Armour Production" at bounding box center [599, 235] width 1009 height 103
click at [28, 99] on icon at bounding box center [31, 99] width 14 height 14
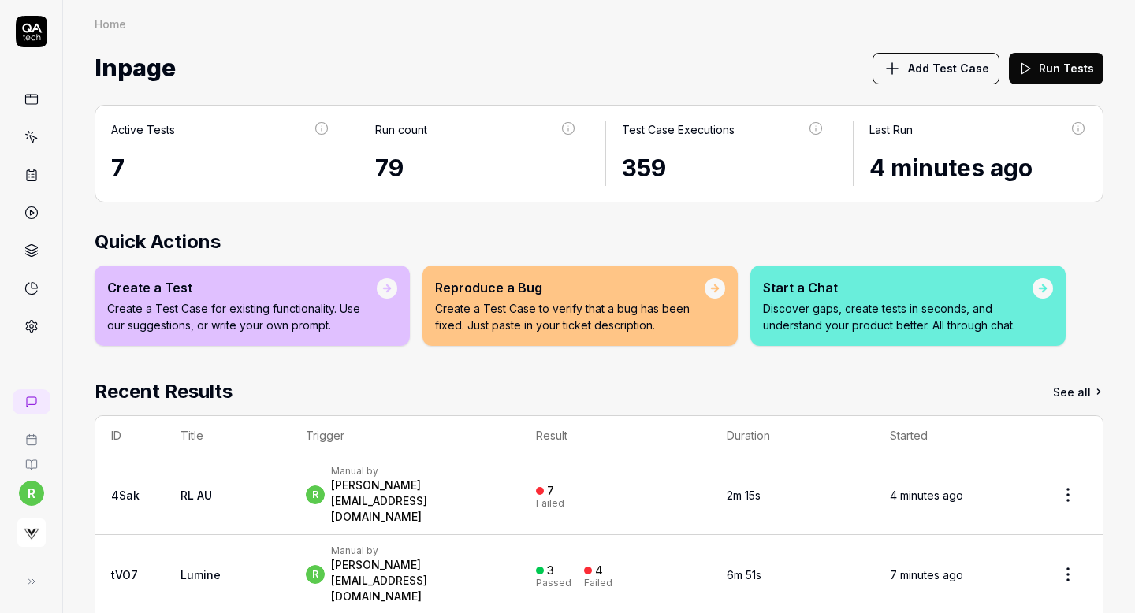
click at [21, 184] on link at bounding box center [31, 175] width 28 height 28
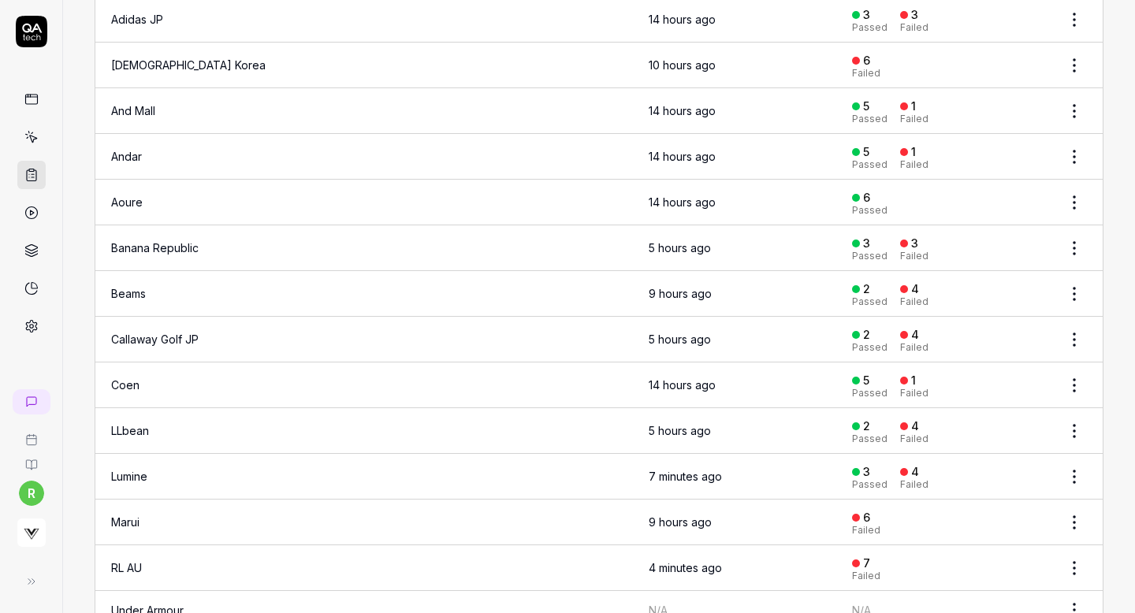
scroll to position [300, 0]
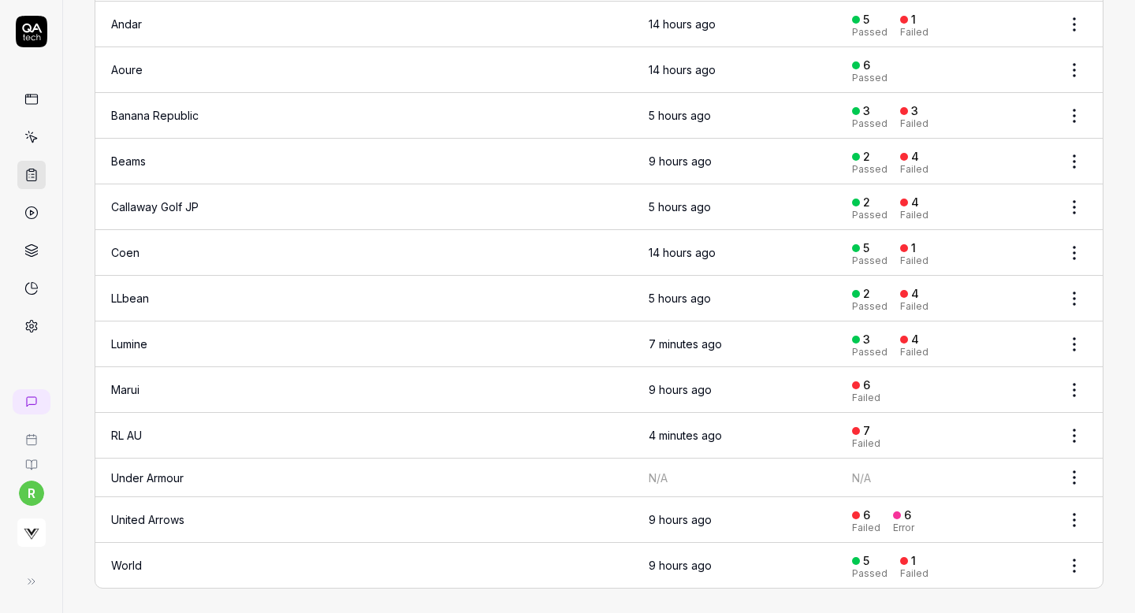
click at [1076, 470] on html "r Home / Test Plans Home / Test Plans Test Plans Create Test Plan Groups of Tes…" at bounding box center [567, 306] width 1135 height 613
click at [963, 406] on div "Edit" at bounding box center [1009, 407] width 150 height 35
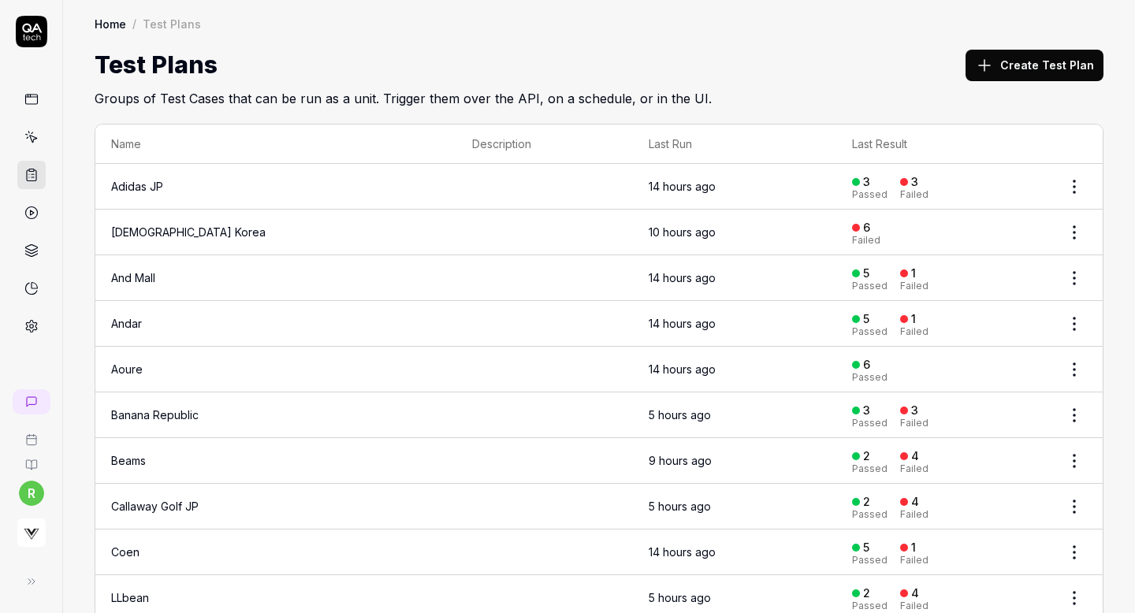
scroll to position [300, 0]
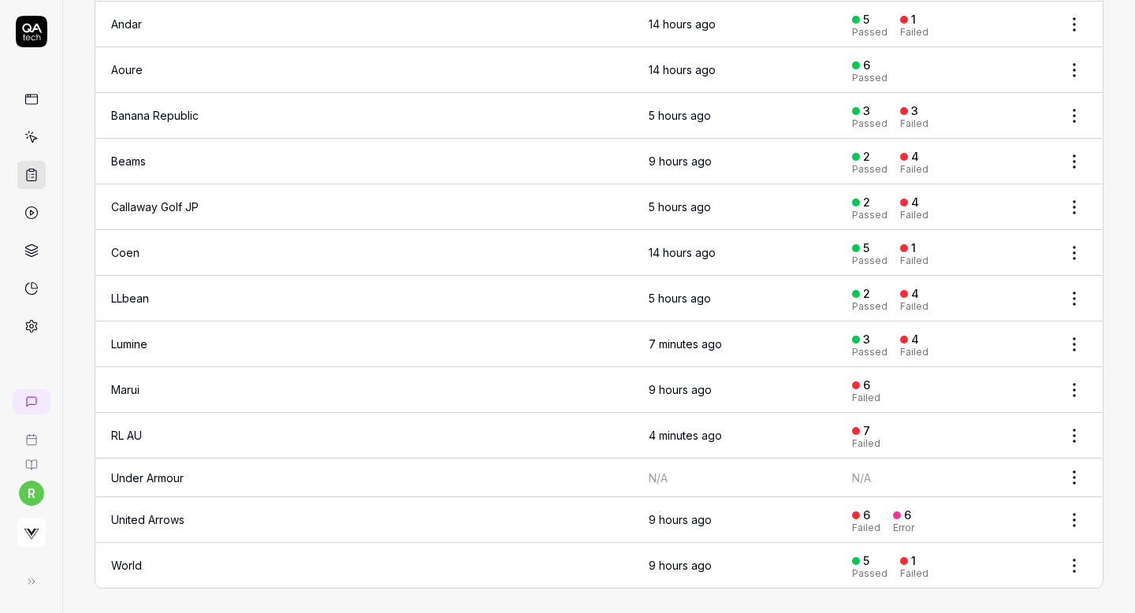
click at [189, 474] on td "Under Armour" at bounding box center [275, 478] width 361 height 39
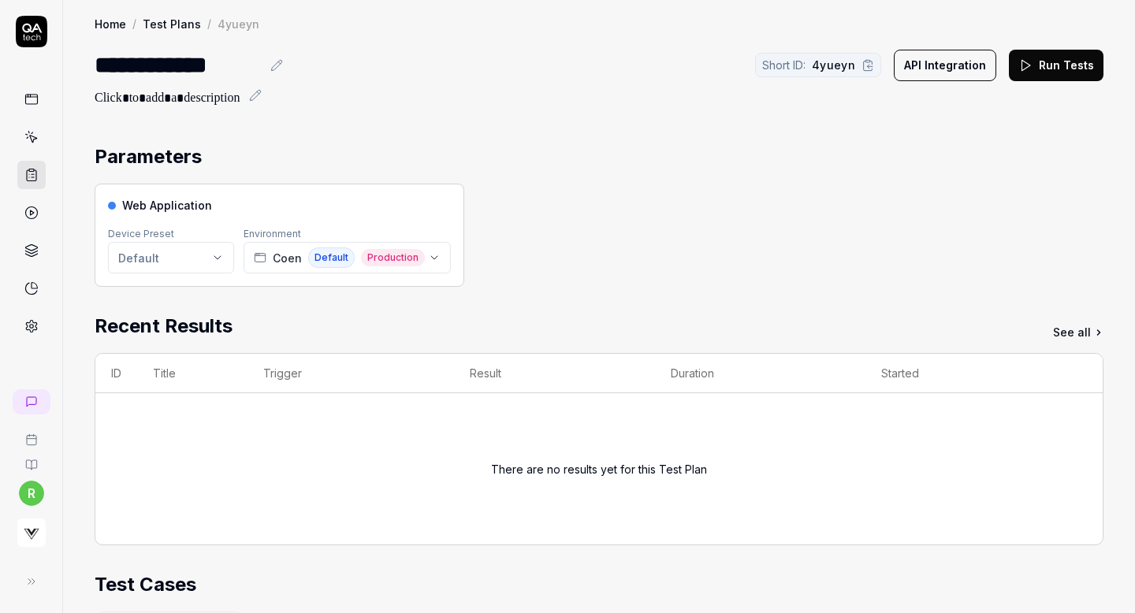
click at [1063, 52] on button "Run Tests" at bounding box center [1056, 66] width 95 height 32
click at [410, 256] on span "Production" at bounding box center [393, 257] width 64 height 17
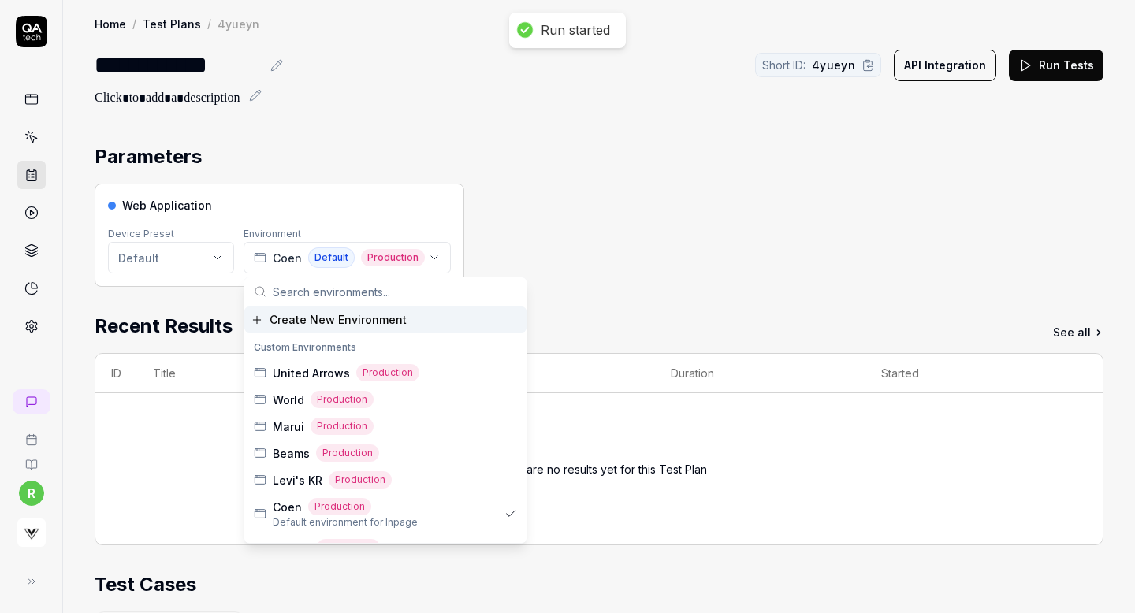
click at [359, 295] on input "text" at bounding box center [395, 292] width 244 height 28
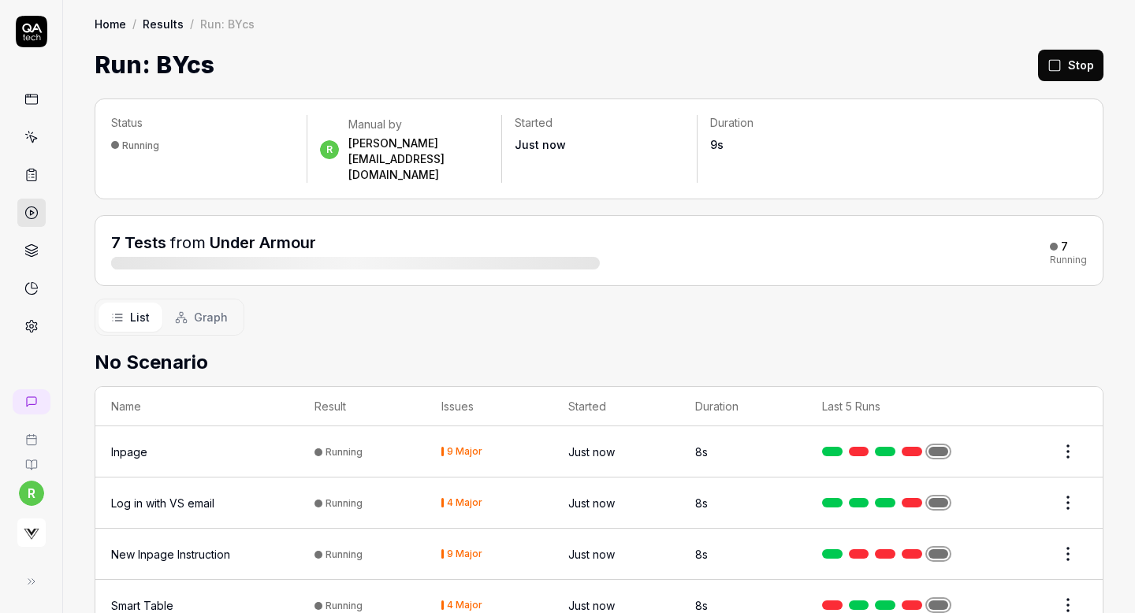
click at [1083, 56] on button "Stop" at bounding box center [1070, 66] width 65 height 32
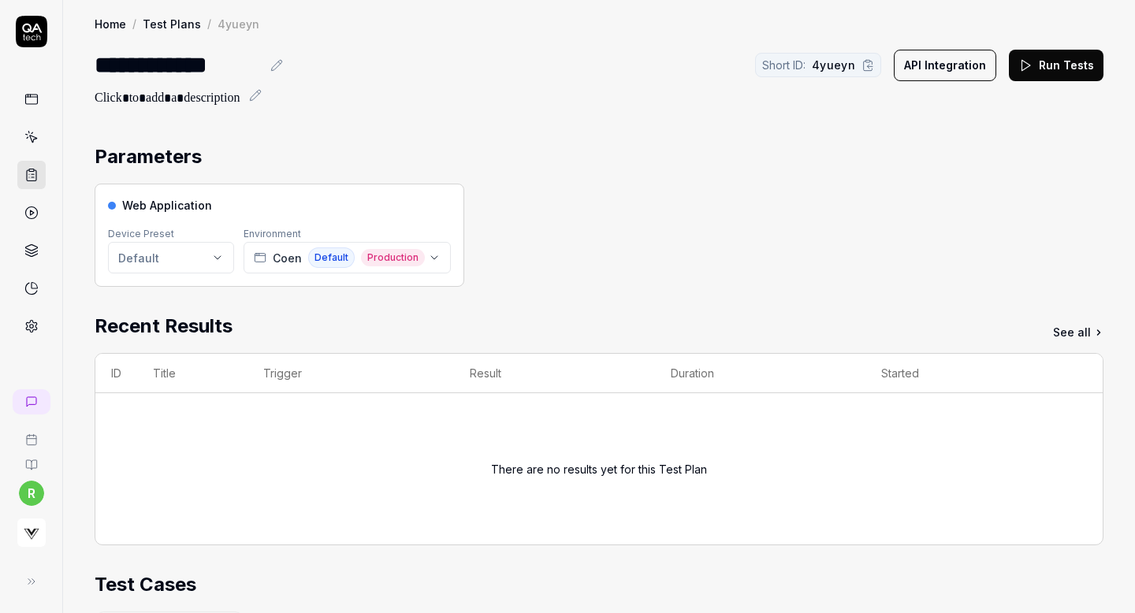
scroll to position [363, 0]
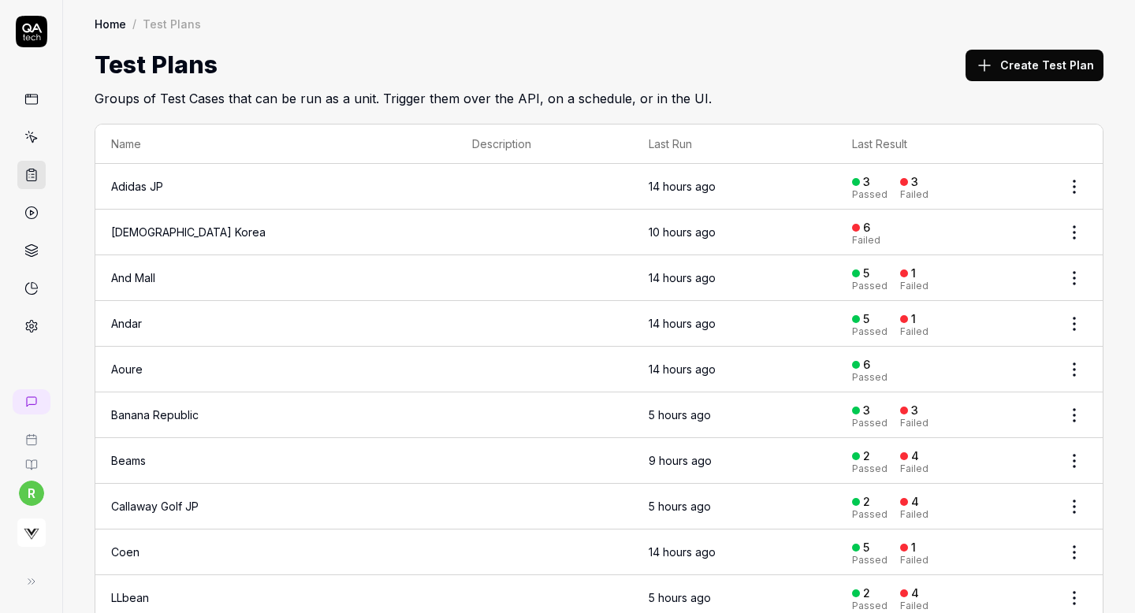
click at [335, 255] on td "And Mall" at bounding box center [275, 278] width 361 height 46
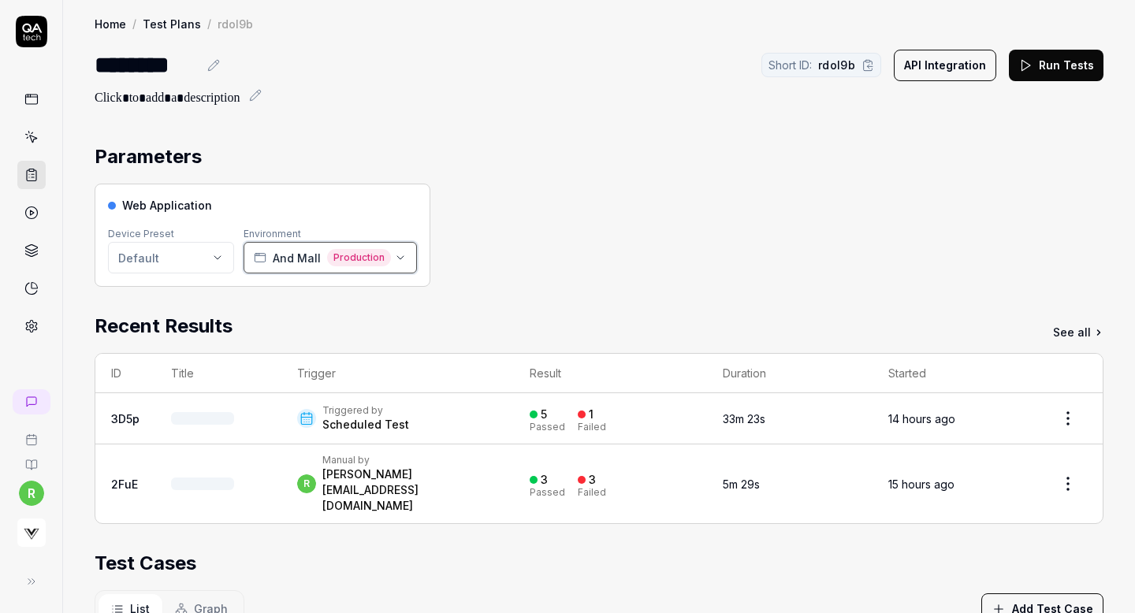
click at [327, 255] on span "Production" at bounding box center [359, 257] width 64 height 17
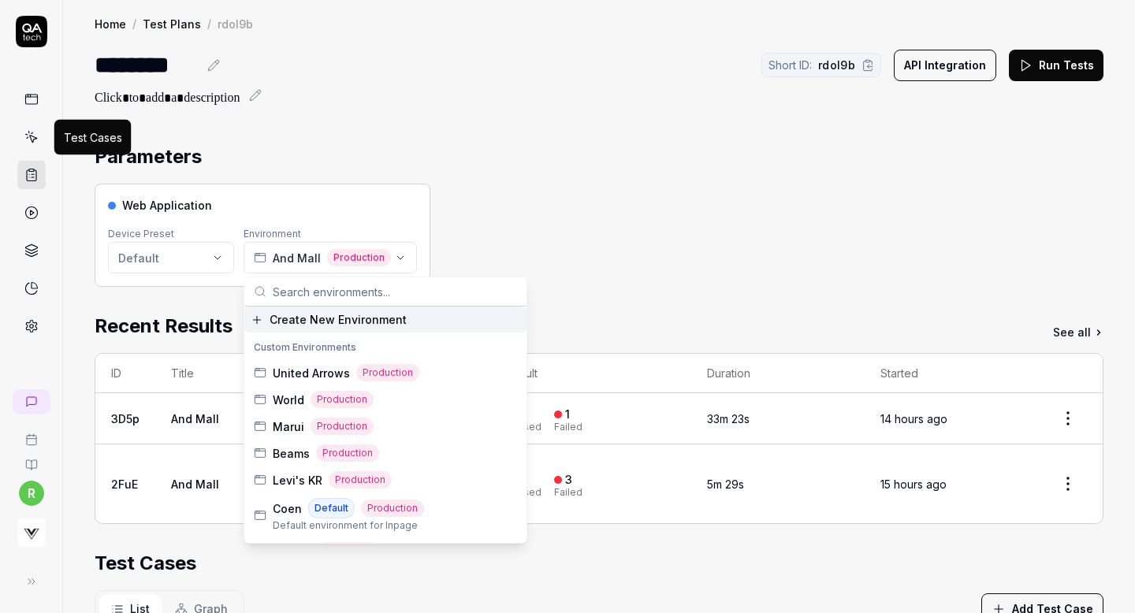
click at [28, 134] on icon at bounding box center [31, 137] width 14 height 14
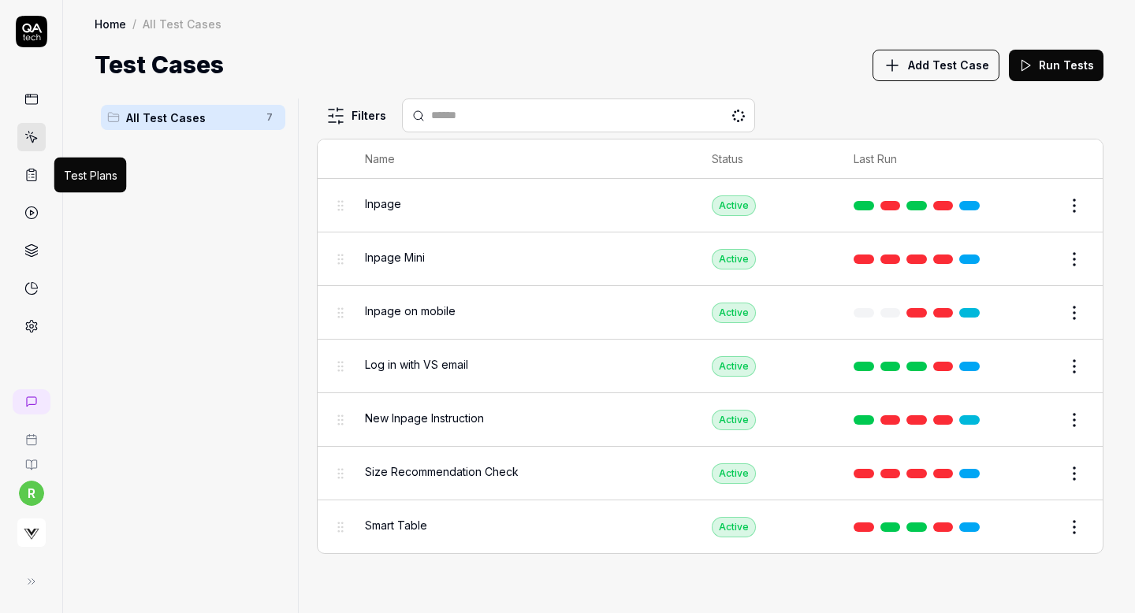
click at [31, 179] on icon at bounding box center [31, 175] width 14 height 14
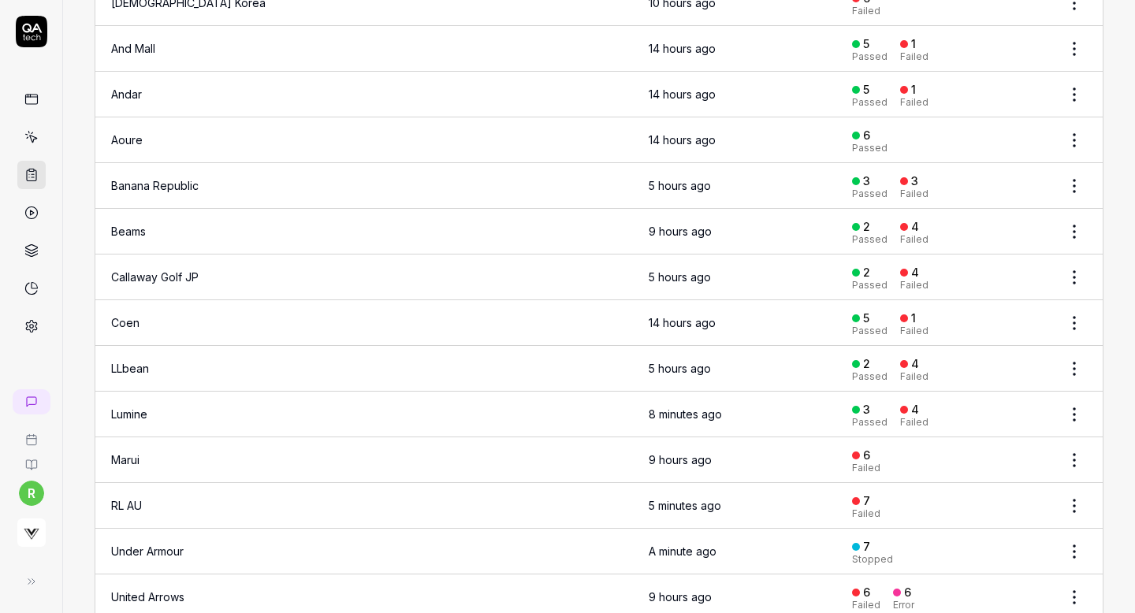
scroll to position [307, 0]
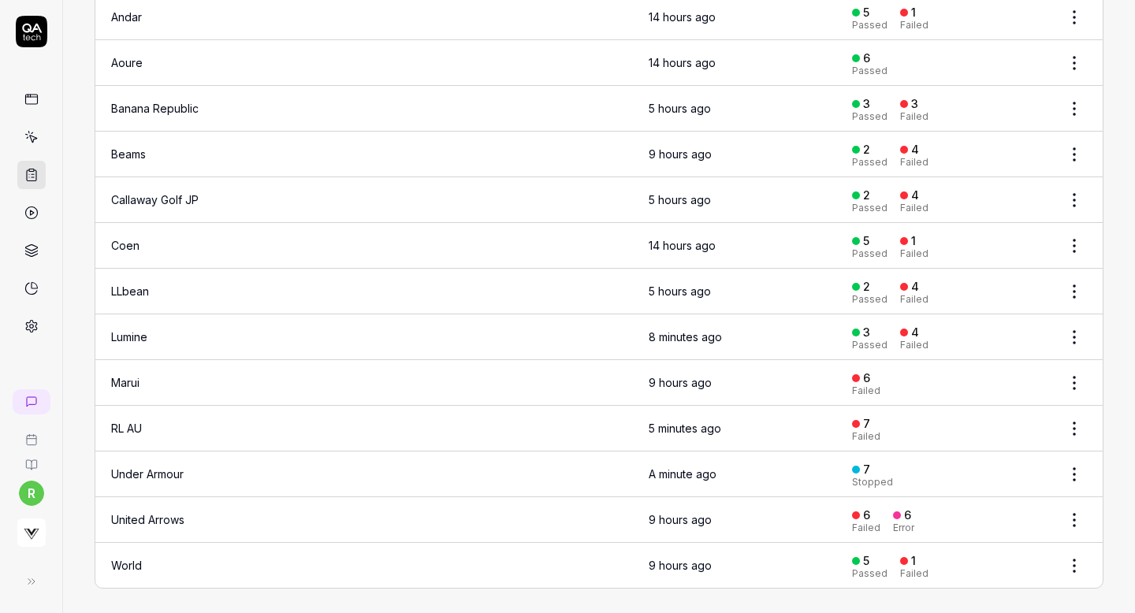
click at [136, 475] on td "Under Armour" at bounding box center [275, 475] width 361 height 46
click at [164, 468] on link "Under Armour" at bounding box center [147, 474] width 73 height 13
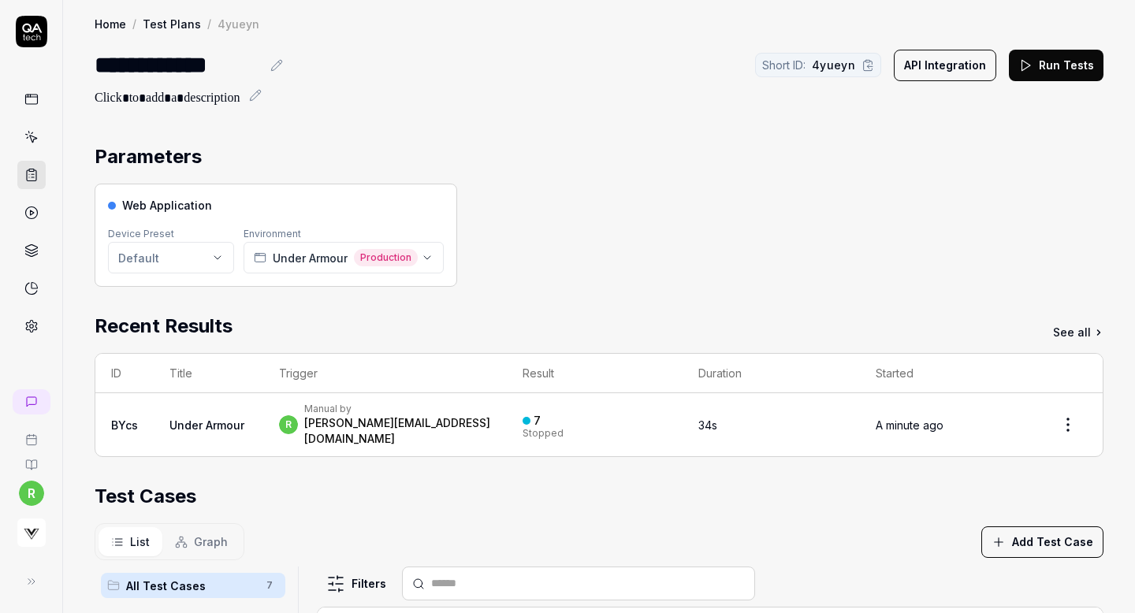
click at [436, 155] on div "Parameters" at bounding box center [599, 157] width 1009 height 28
click at [1068, 69] on button "Run Tests" at bounding box center [1056, 66] width 95 height 32
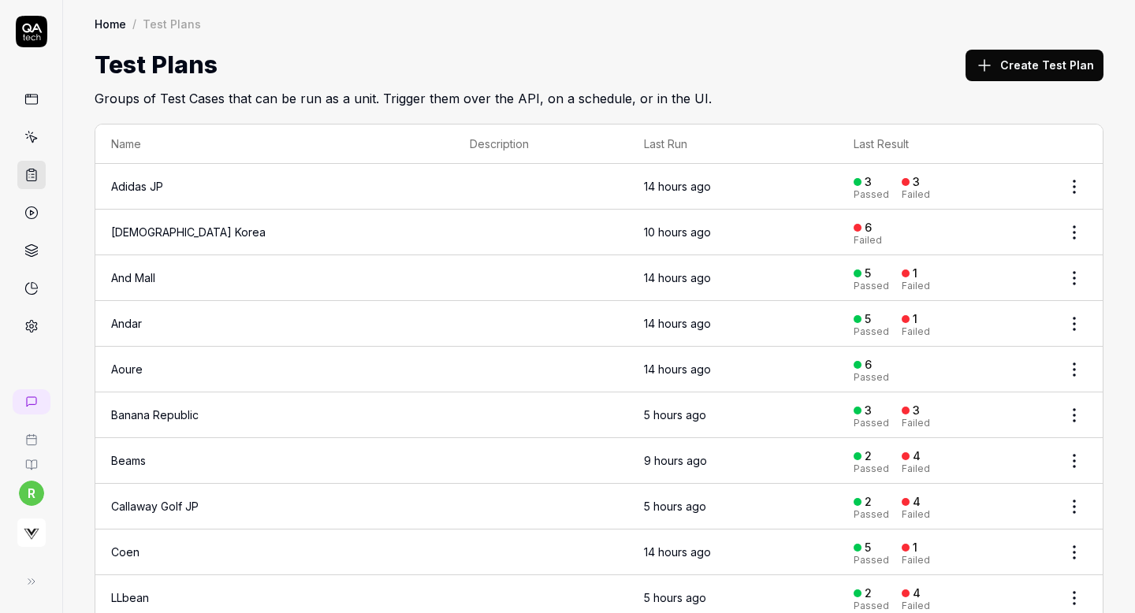
click at [1027, 62] on button "Create Test Plan" at bounding box center [1035, 66] width 138 height 32
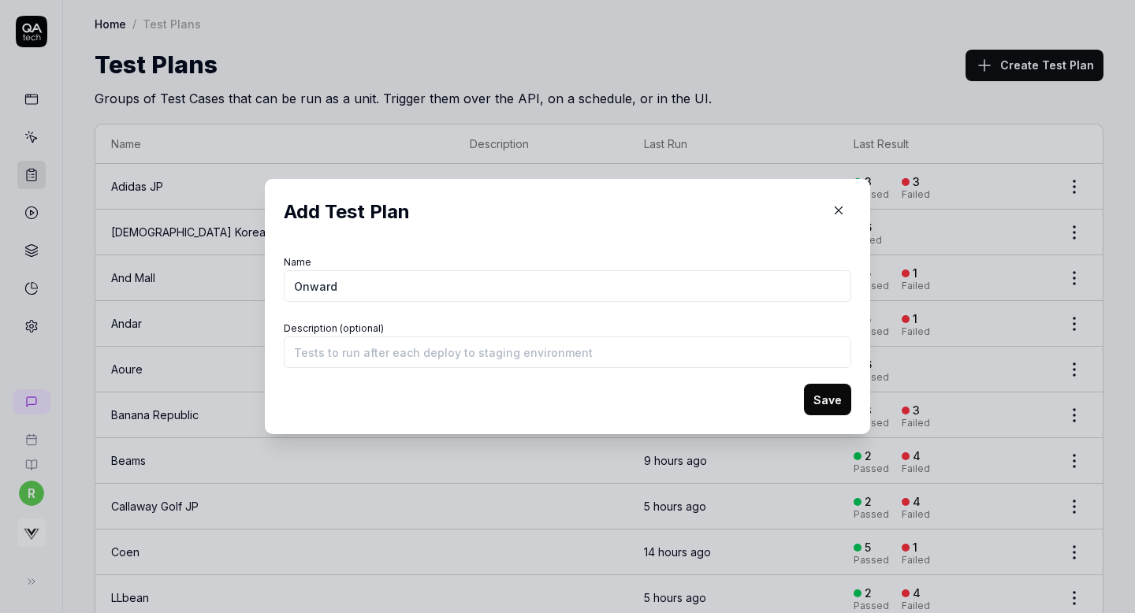
type input "Onward"
click at [829, 397] on button "Save" at bounding box center [827, 400] width 47 height 32
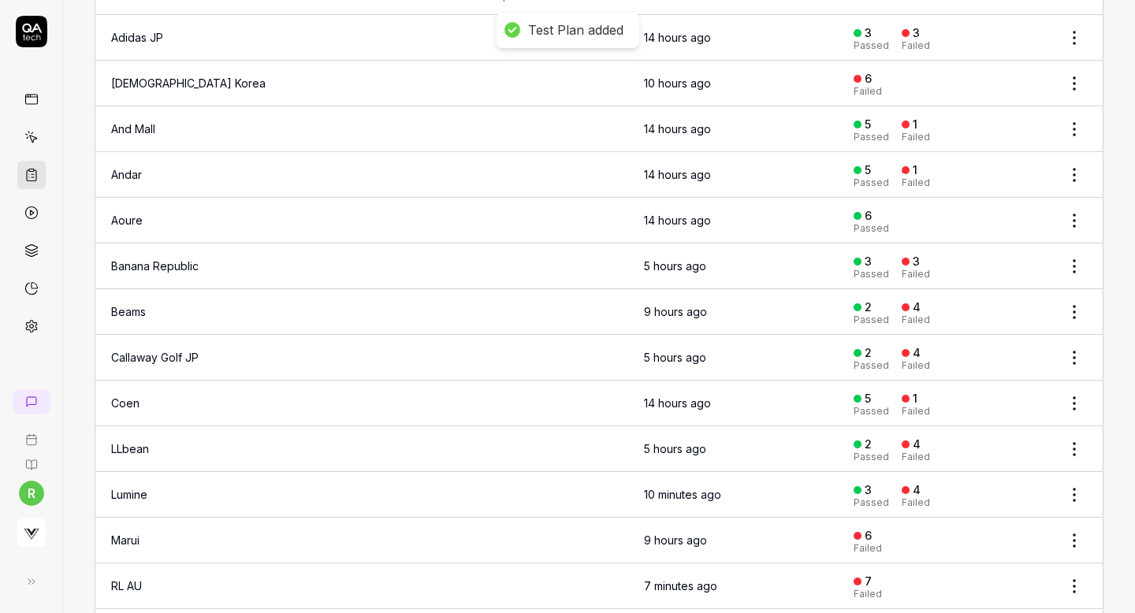
scroll to position [307, 0]
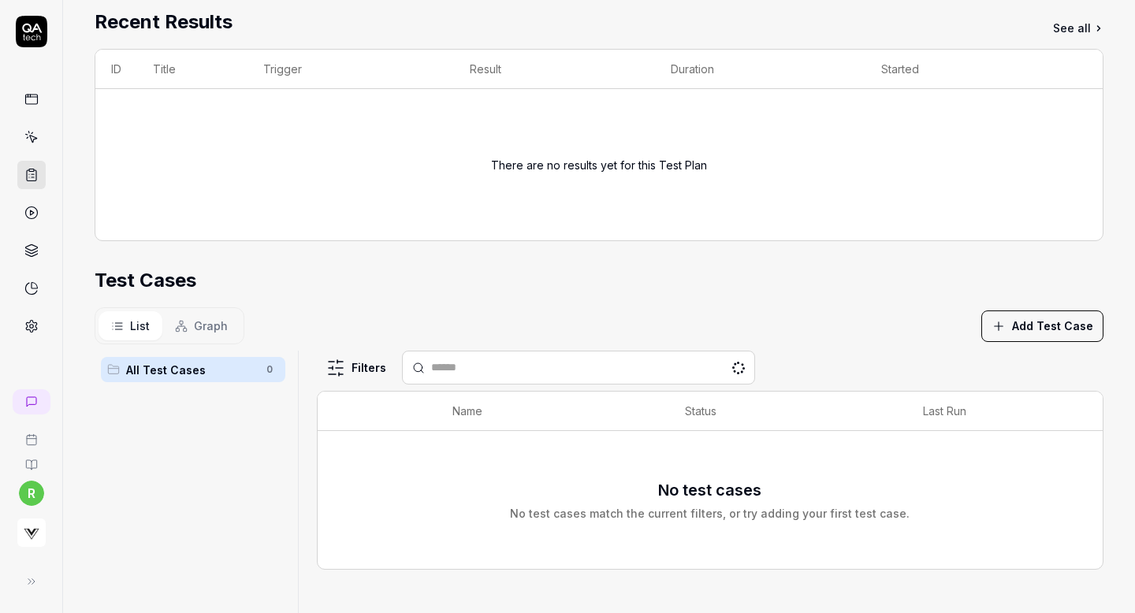
scroll to position [218, 0]
click at [1020, 322] on button "Add Test Case" at bounding box center [1043, 327] width 122 height 32
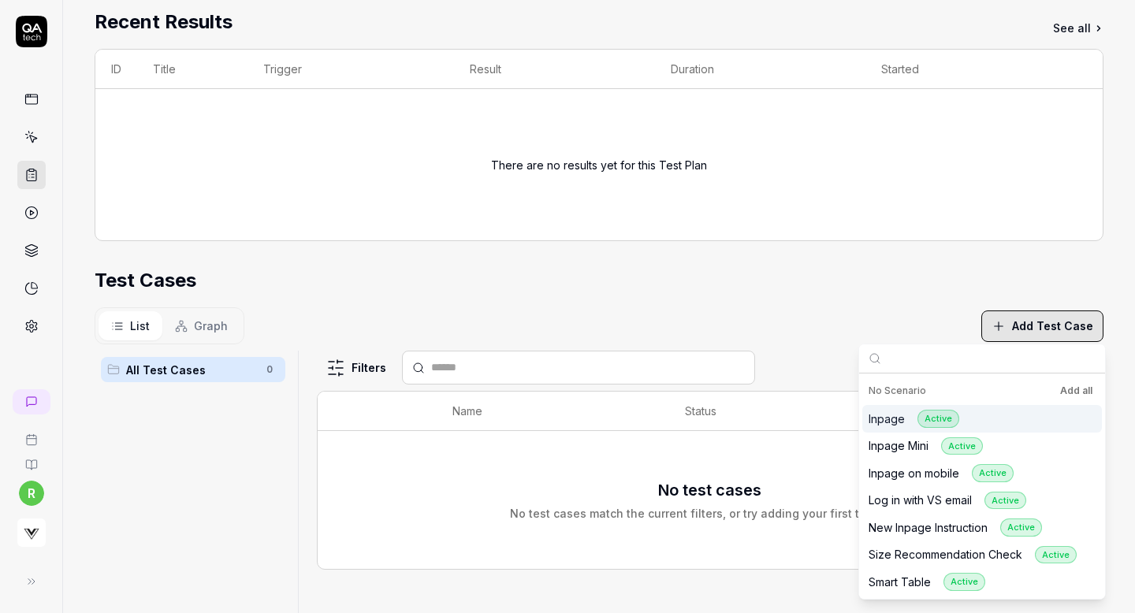
click at [1075, 394] on button "Add all" at bounding box center [1076, 391] width 39 height 19
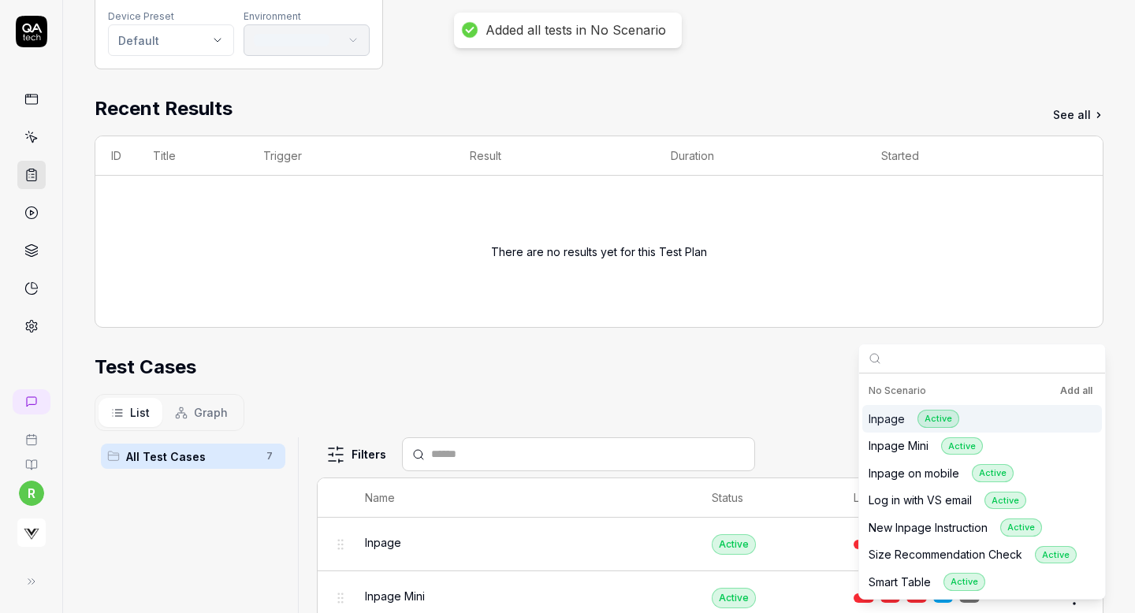
scroll to position [304, 0]
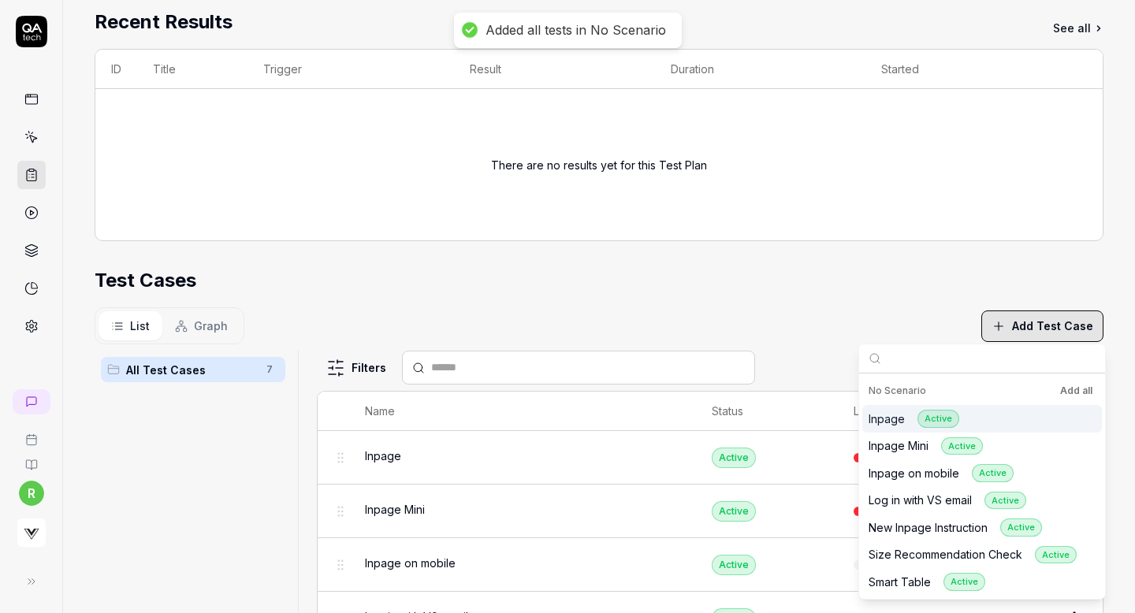
click at [691, 278] on div "Test Cases" at bounding box center [599, 280] width 1009 height 28
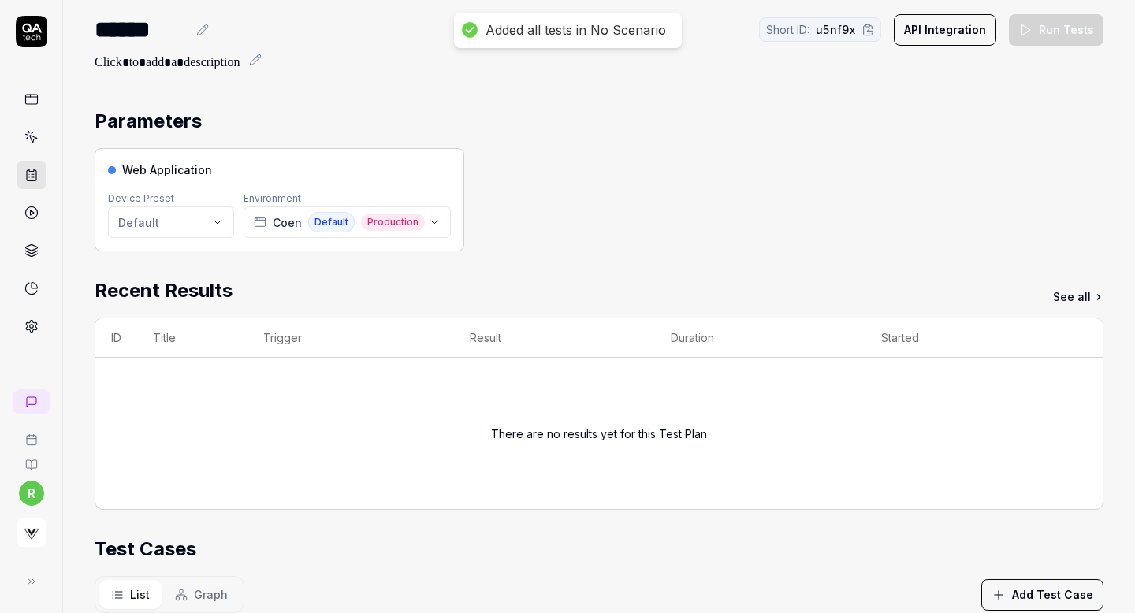
scroll to position [19, 0]
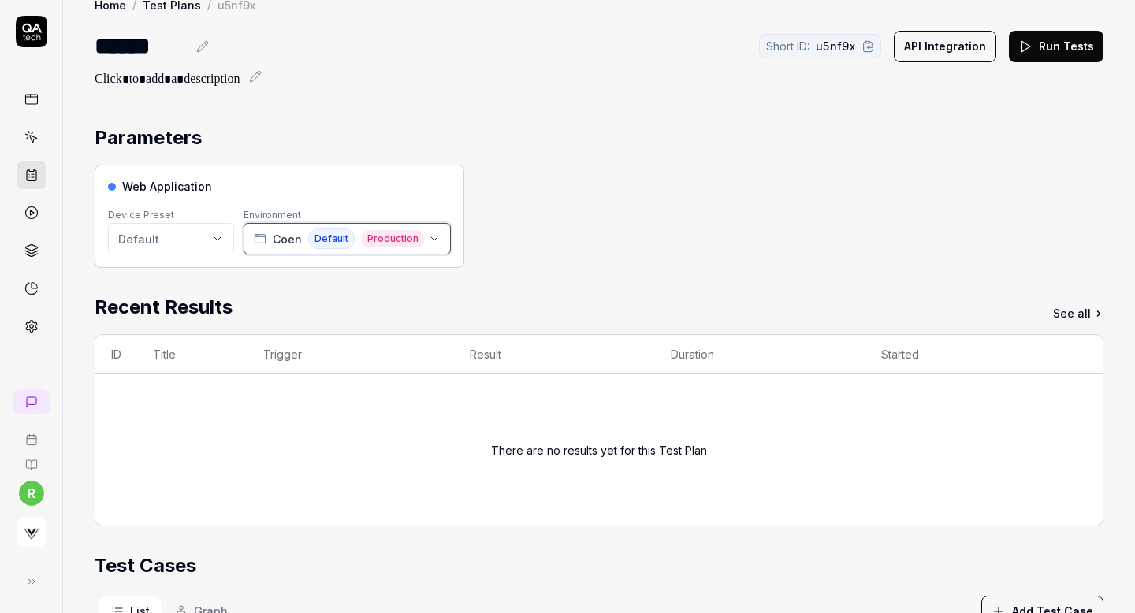
click at [301, 234] on div "[PERSON_NAME] Default Production" at bounding box center [339, 239] width 171 height 20
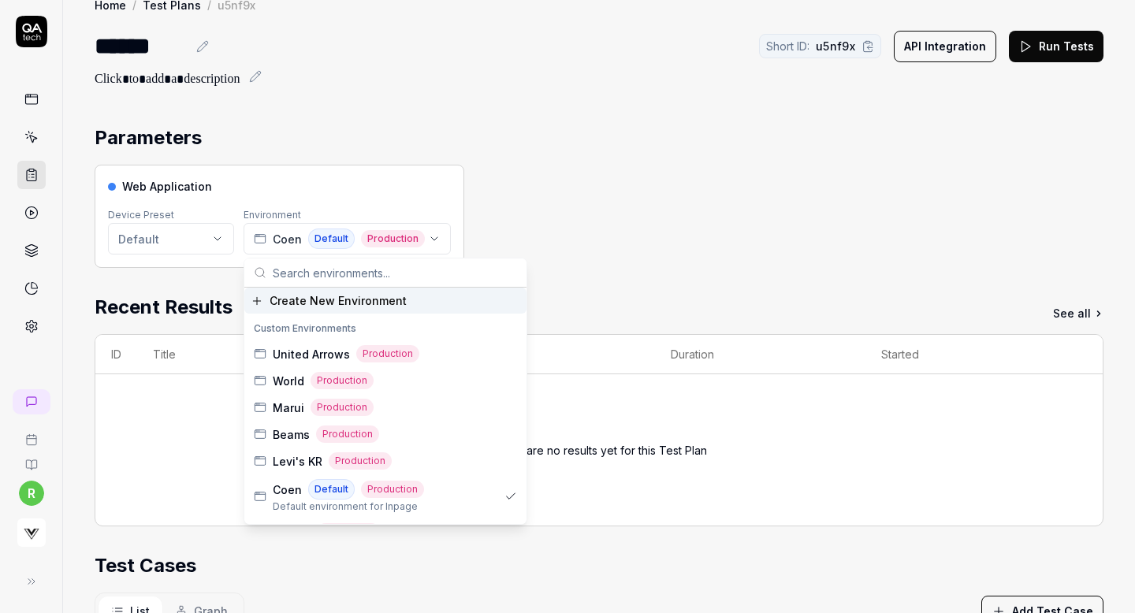
click at [328, 275] on input "text" at bounding box center [395, 273] width 244 height 28
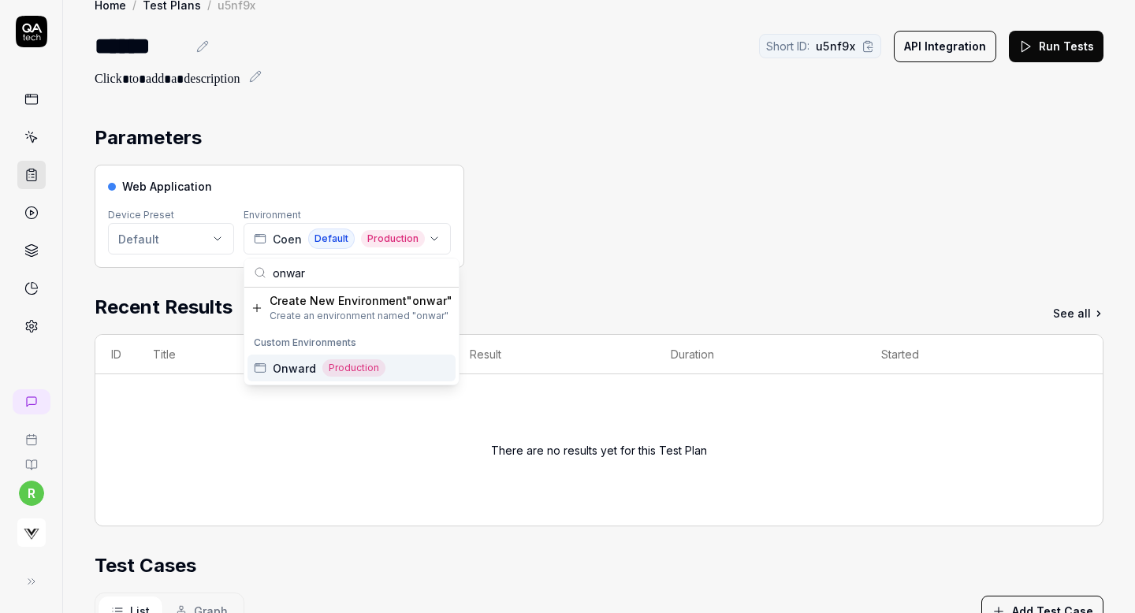
type input "onwar"
click at [298, 361] on span "Onward" at bounding box center [294, 368] width 43 height 17
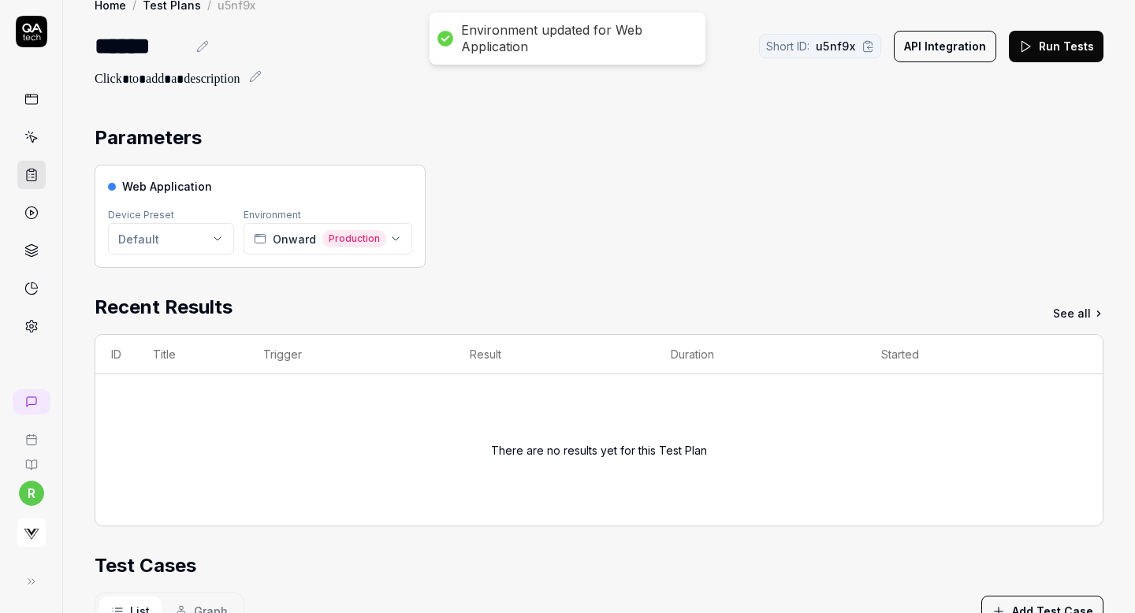
click at [536, 205] on div "Web Application Device Preset Default Environment Onward Production" at bounding box center [599, 216] width 1009 height 103
click at [1041, 45] on button "Run Tests" at bounding box center [1056, 47] width 95 height 32
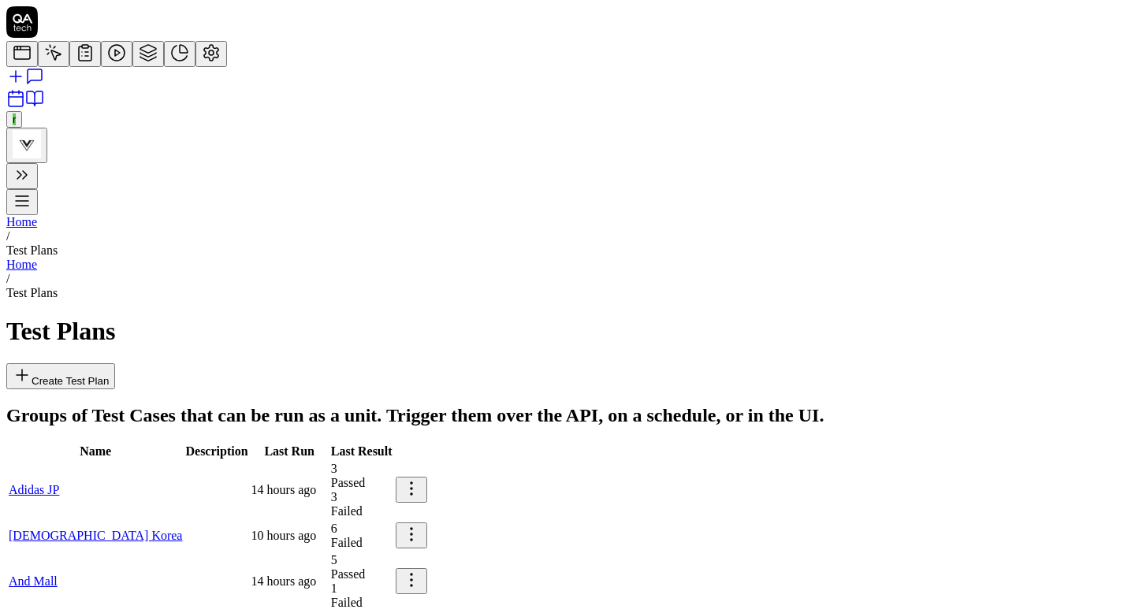
click at [115, 363] on button "Create Test Plan" at bounding box center [60, 376] width 109 height 26
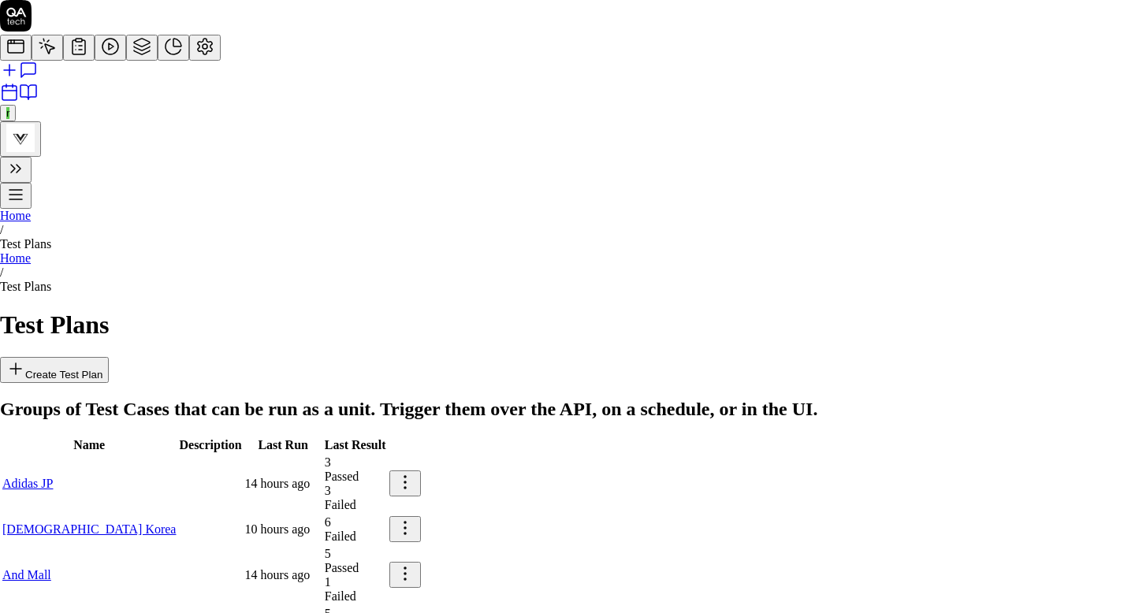
type input "[PERSON_NAME]"
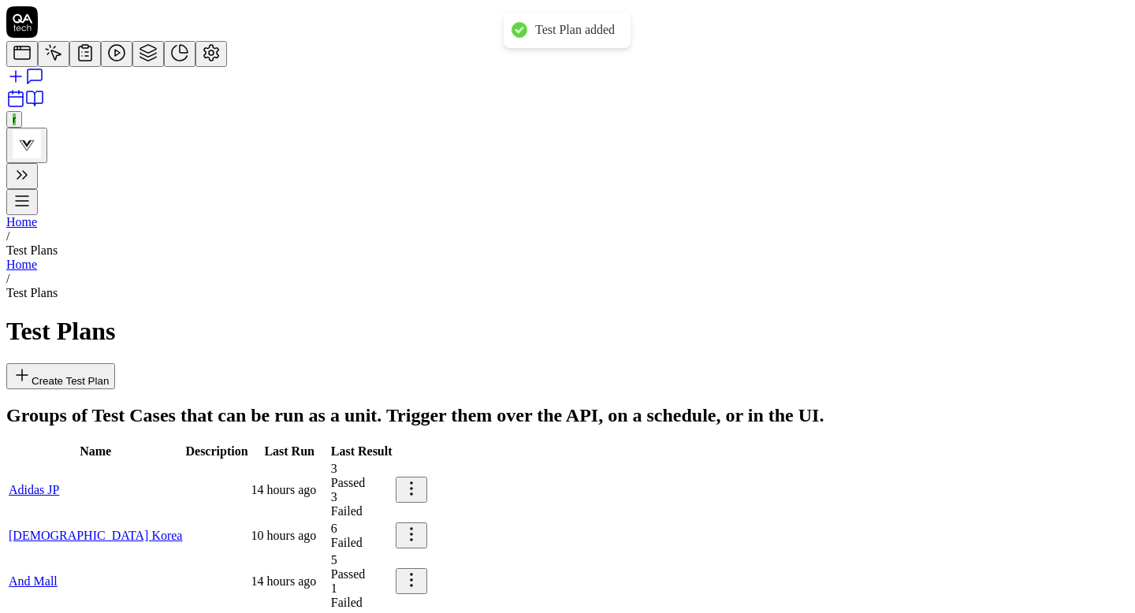
scroll to position [390, 0]
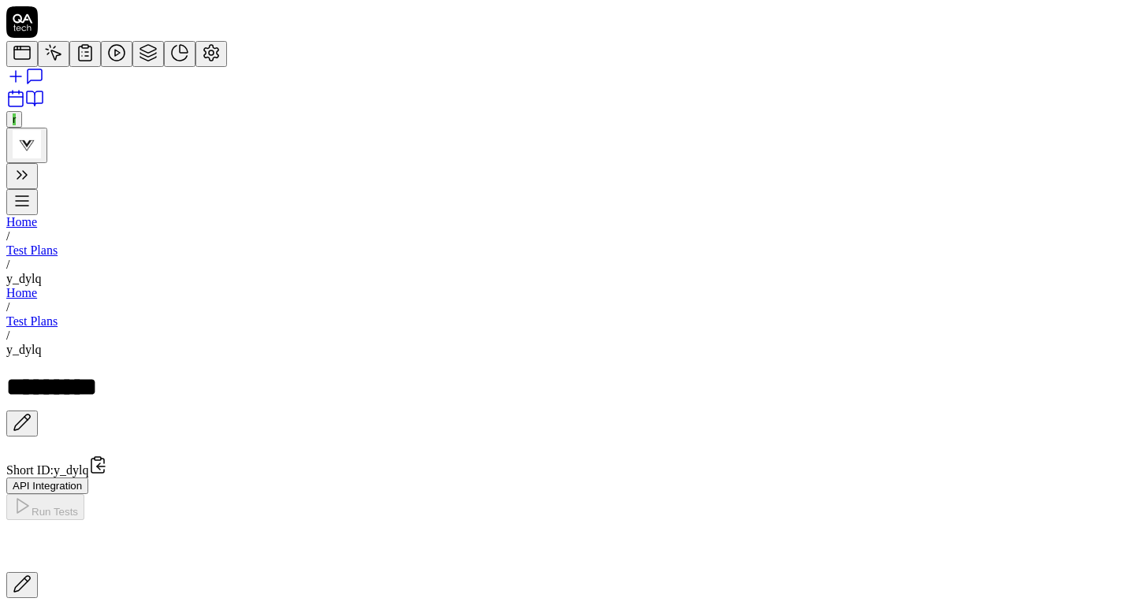
scroll to position [301, 0]
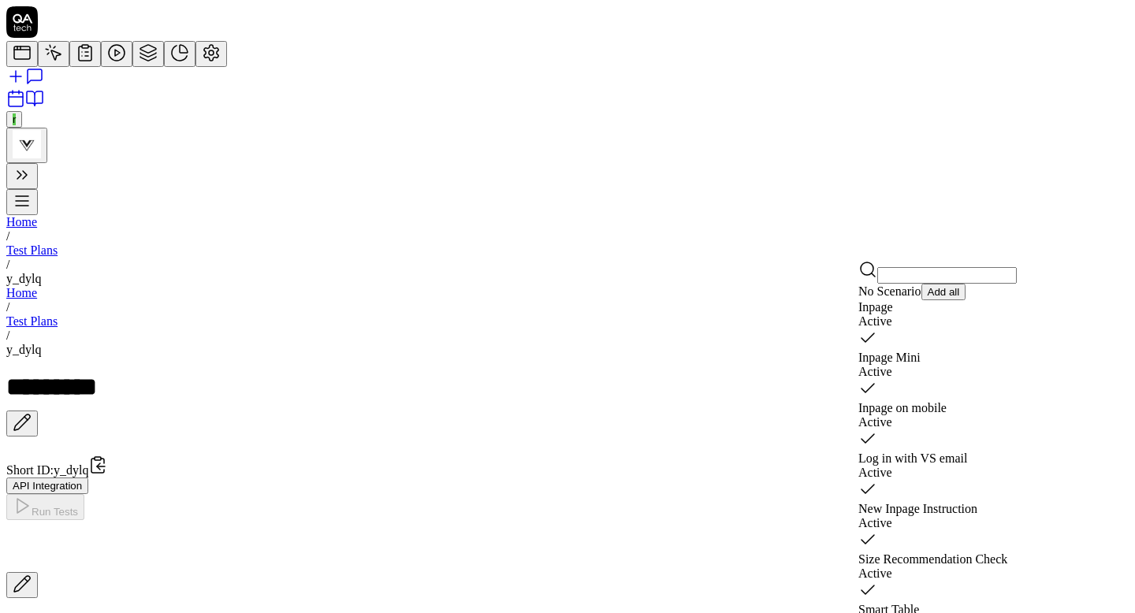
click at [967, 300] on button "Add all" at bounding box center [944, 292] width 45 height 17
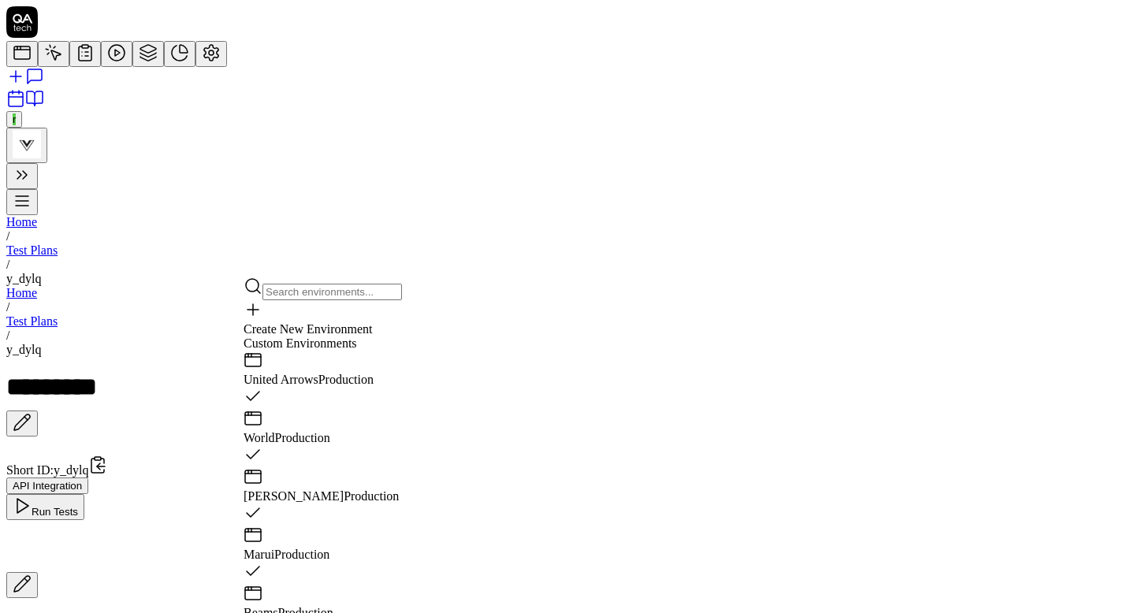
click at [310, 295] on input "text" at bounding box center [333, 292] width 140 height 17
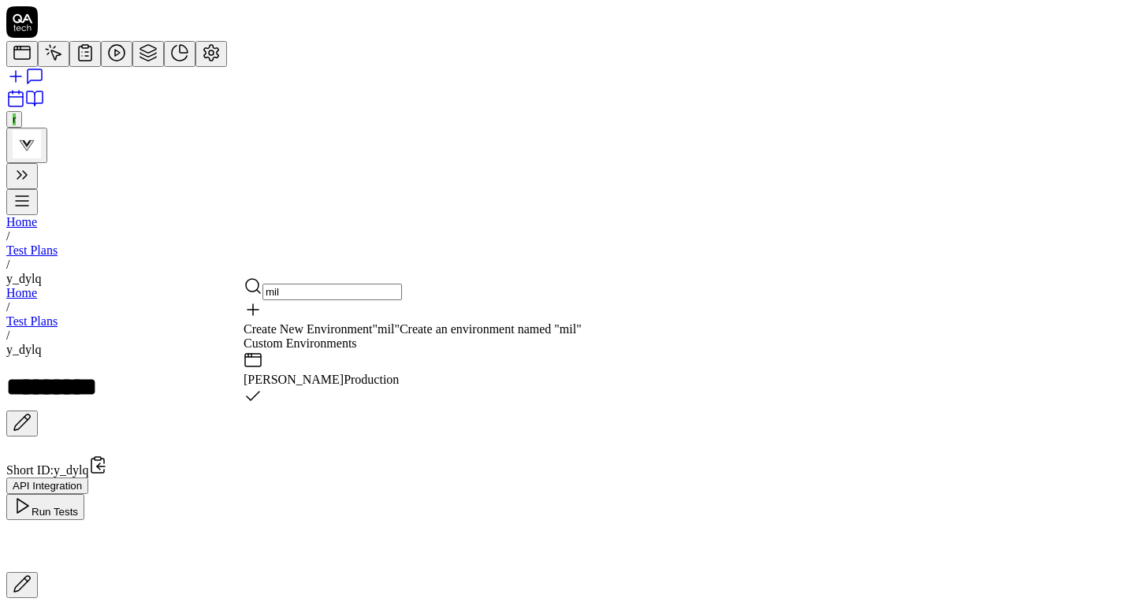
type input "mil"
click at [274, 381] on span "[PERSON_NAME]" at bounding box center [294, 379] width 100 height 13
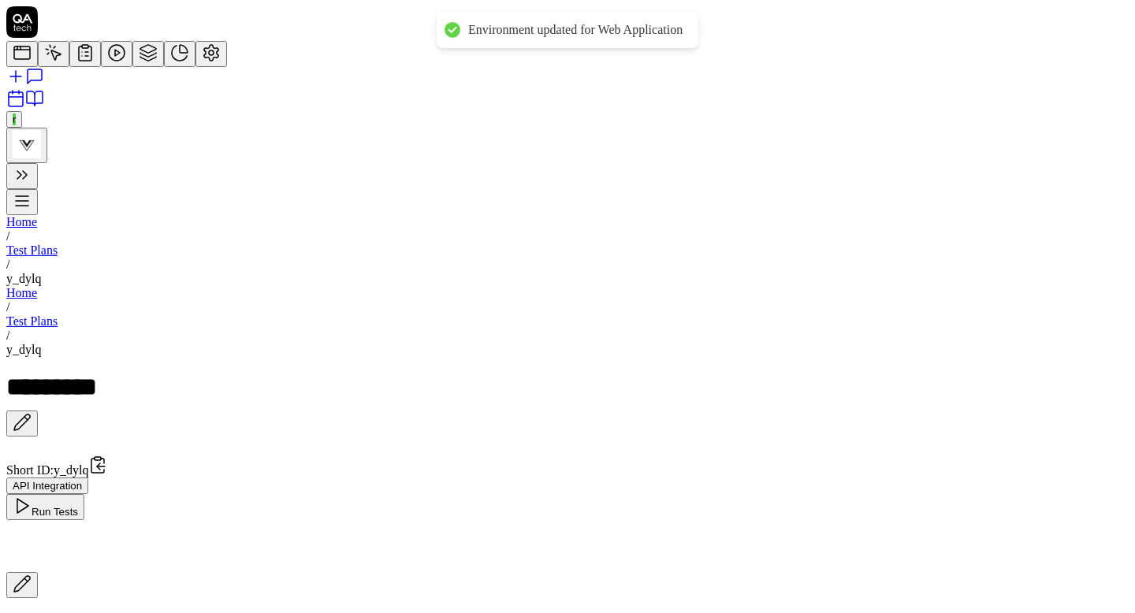
click at [84, 494] on button "Run Tests" at bounding box center [45, 507] width 78 height 26
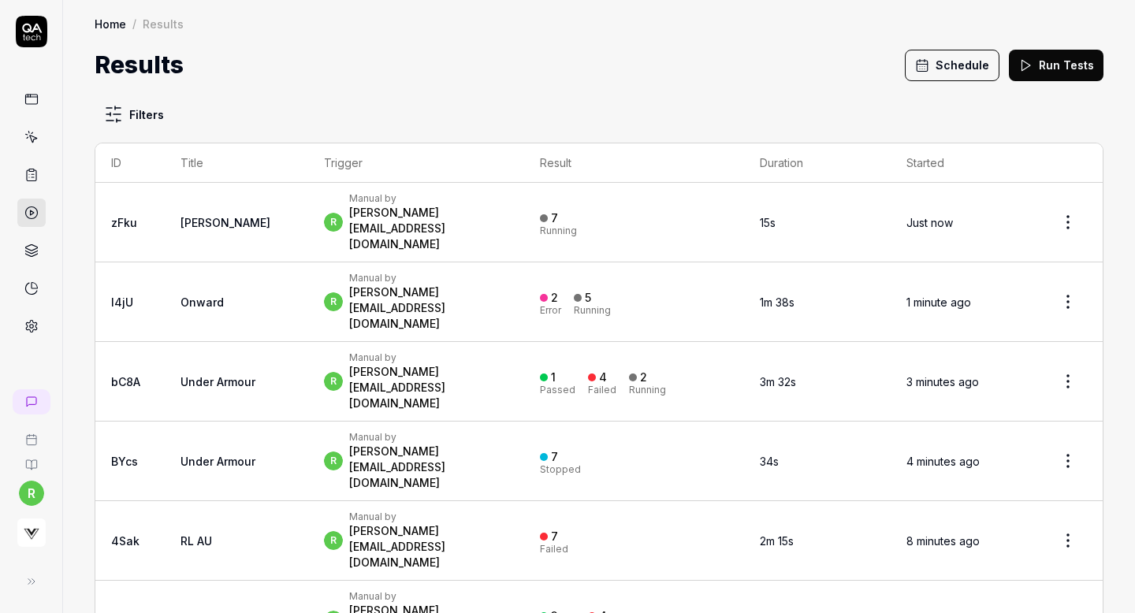
click at [1071, 258] on html "r Home / Results Home / Results Results Schedule Run Tests Filters ID Title Tri…" at bounding box center [567, 306] width 1135 height 613
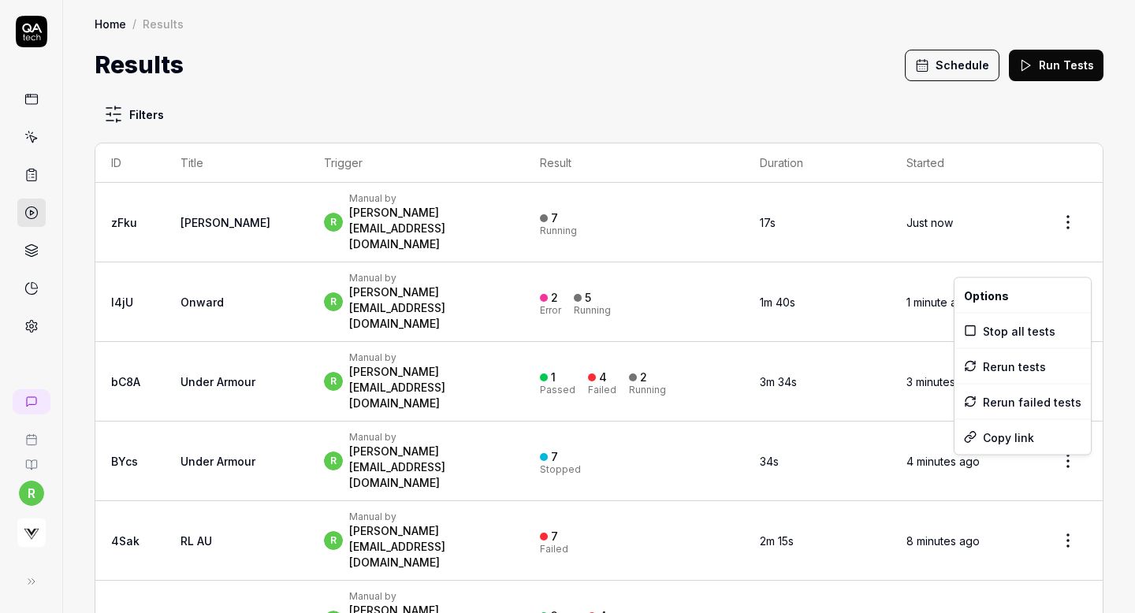
click at [956, 67] on html "r Home / Results Home / Results Results Schedule Run Tests Filters ID Title Tri…" at bounding box center [567, 306] width 1135 height 613
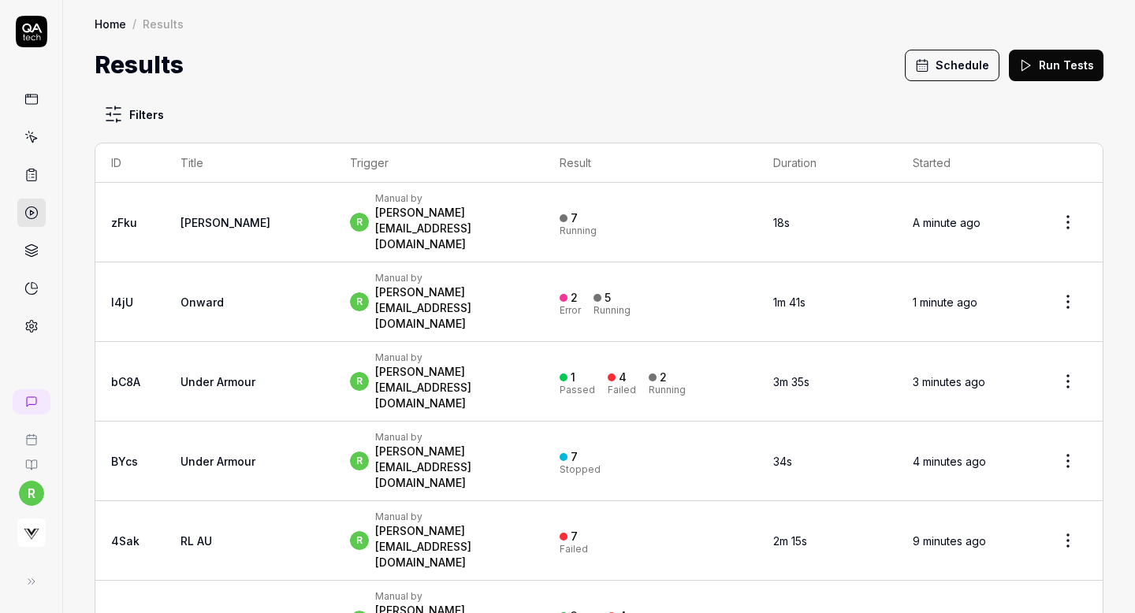
click at [956, 67] on button "Schedule" at bounding box center [952, 66] width 95 height 32
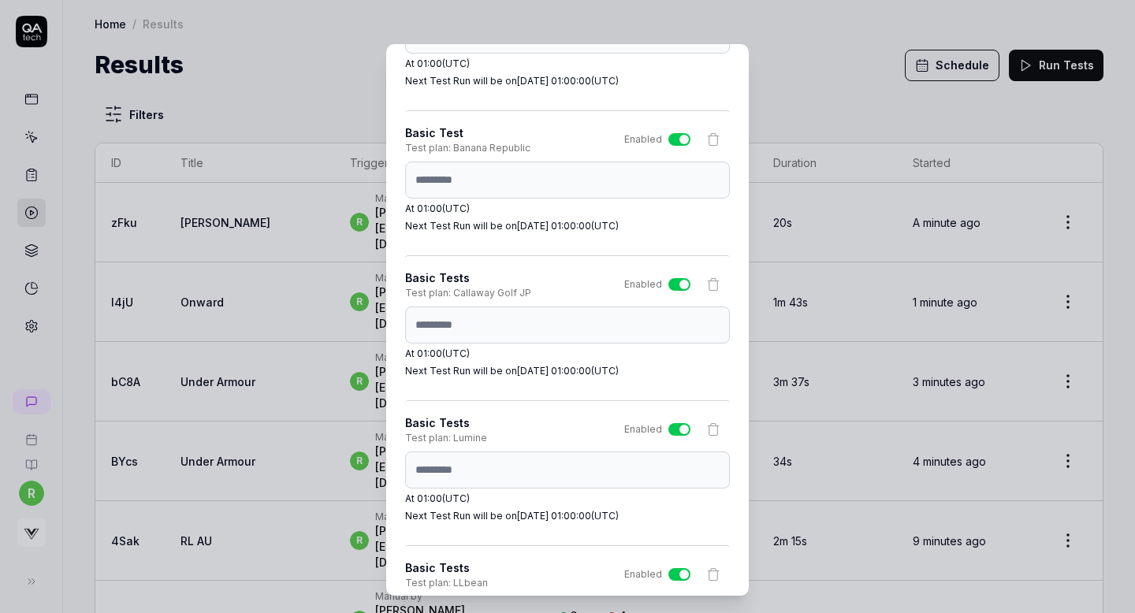
scroll to position [1772, 0]
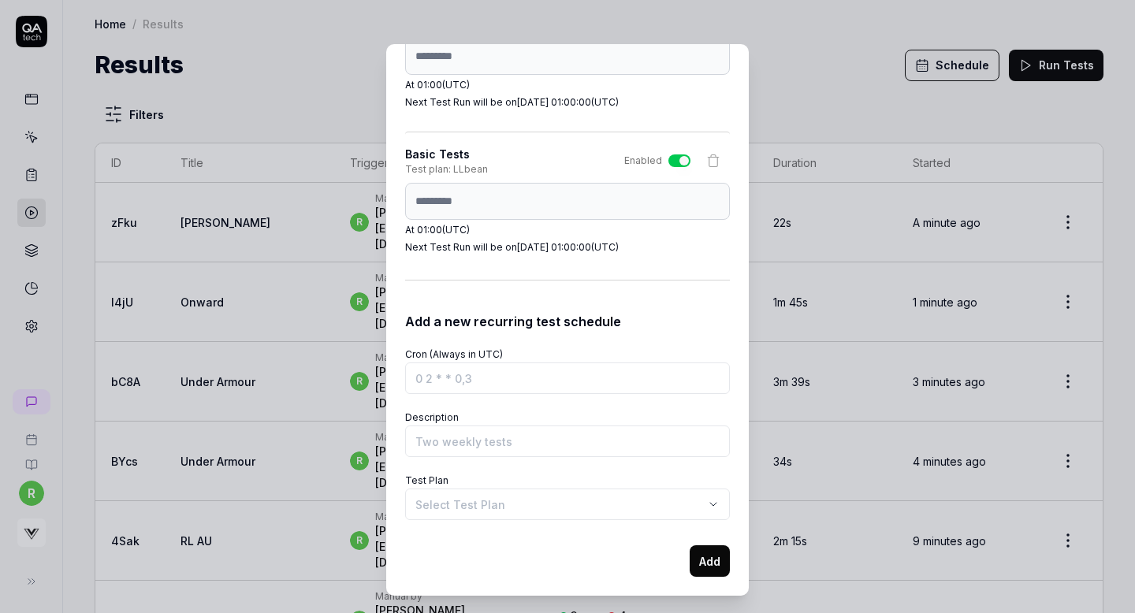
click at [393, 203] on div "Schedule Test Runs You can schedule test runs to ensure your product works as e…" at bounding box center [567, 320] width 363 height 552
click at [414, 384] on input "Cron (Always in UTC)" at bounding box center [567, 379] width 325 height 32
paste input "0 1 * * *"
type input "0 1 * * *"
click at [448, 445] on input "Description" at bounding box center [567, 442] width 325 height 32
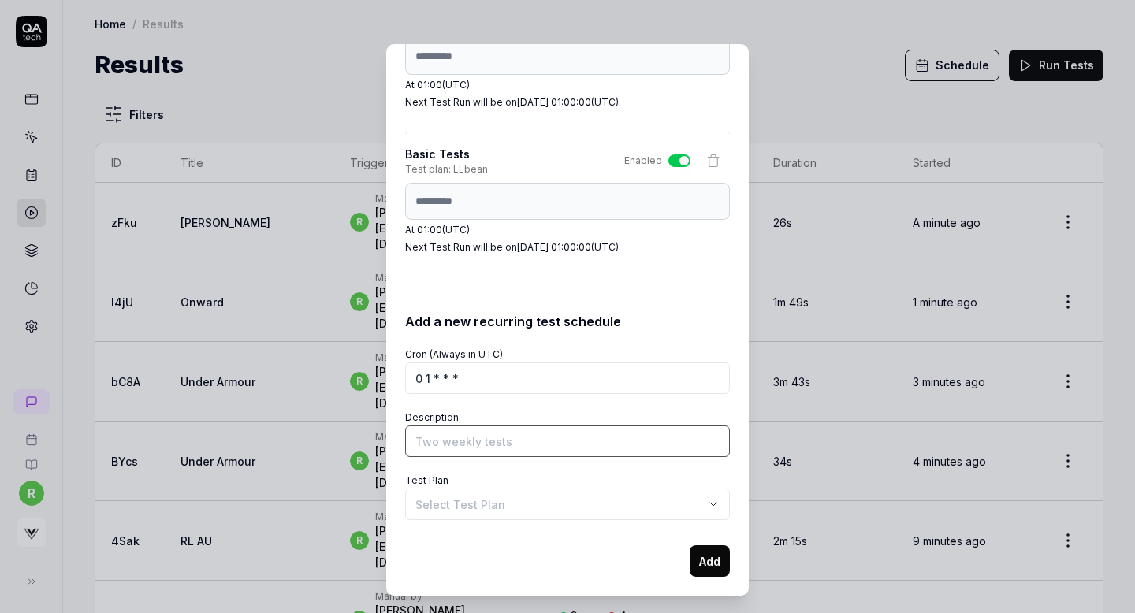
click at [468, 435] on input "Description" at bounding box center [567, 442] width 325 height 32
type input "Basic Tests"
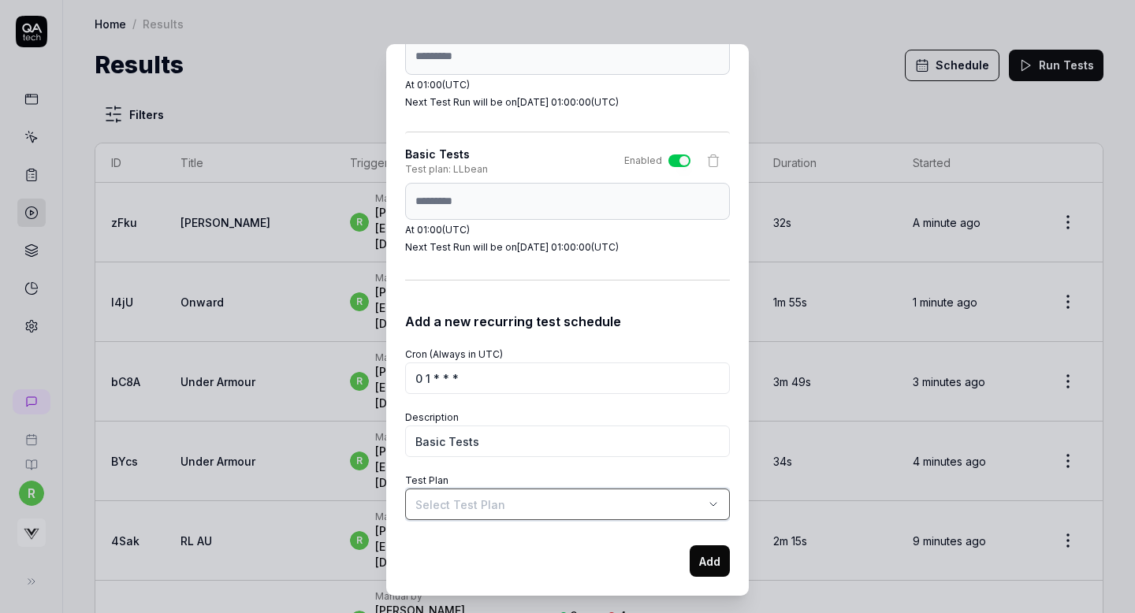
select select "**********"
click at [706, 561] on button "Add" at bounding box center [710, 562] width 40 height 32
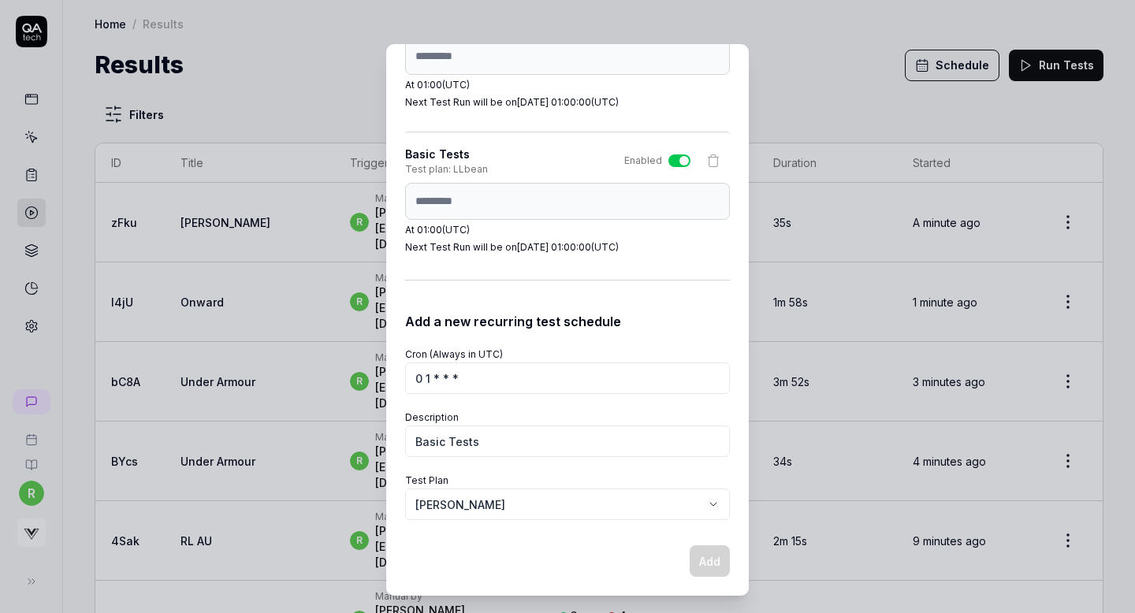
scroll to position [1709, 0]
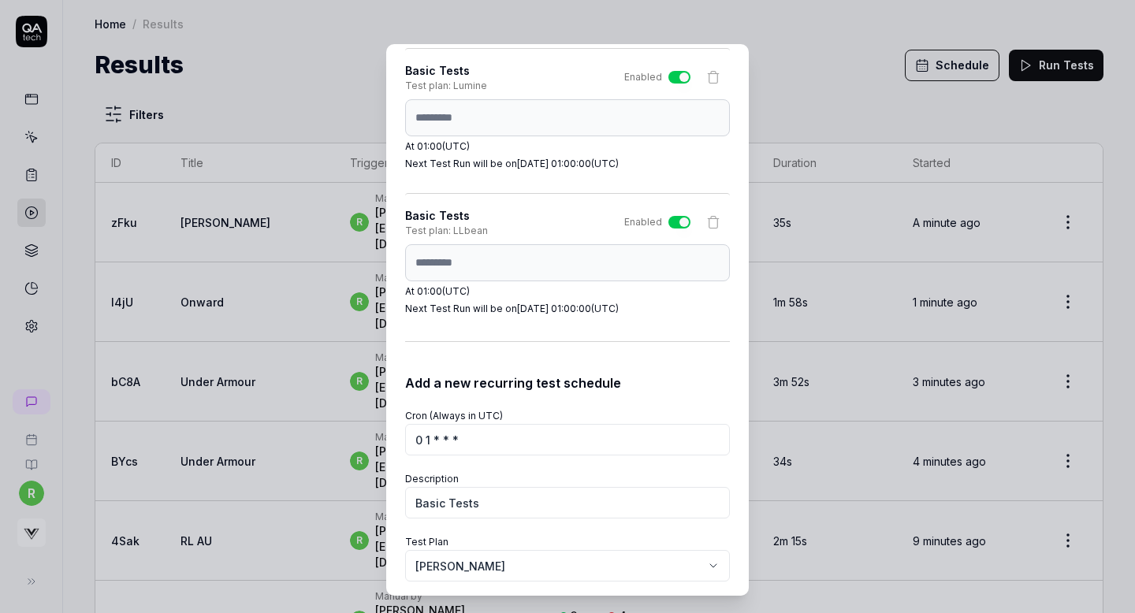
select select
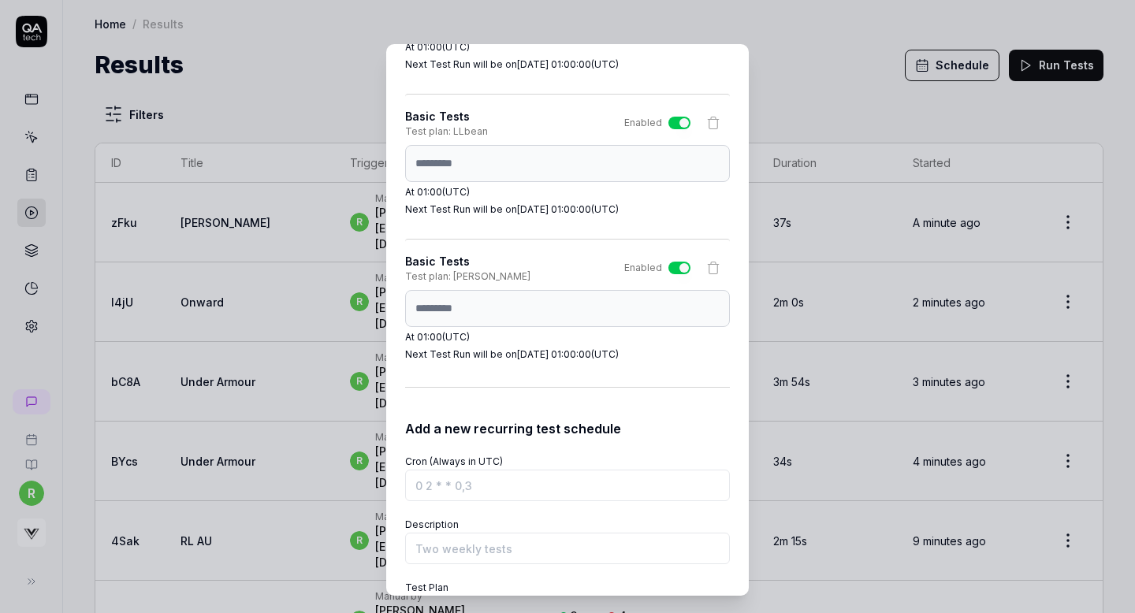
scroll to position [1917, 0]
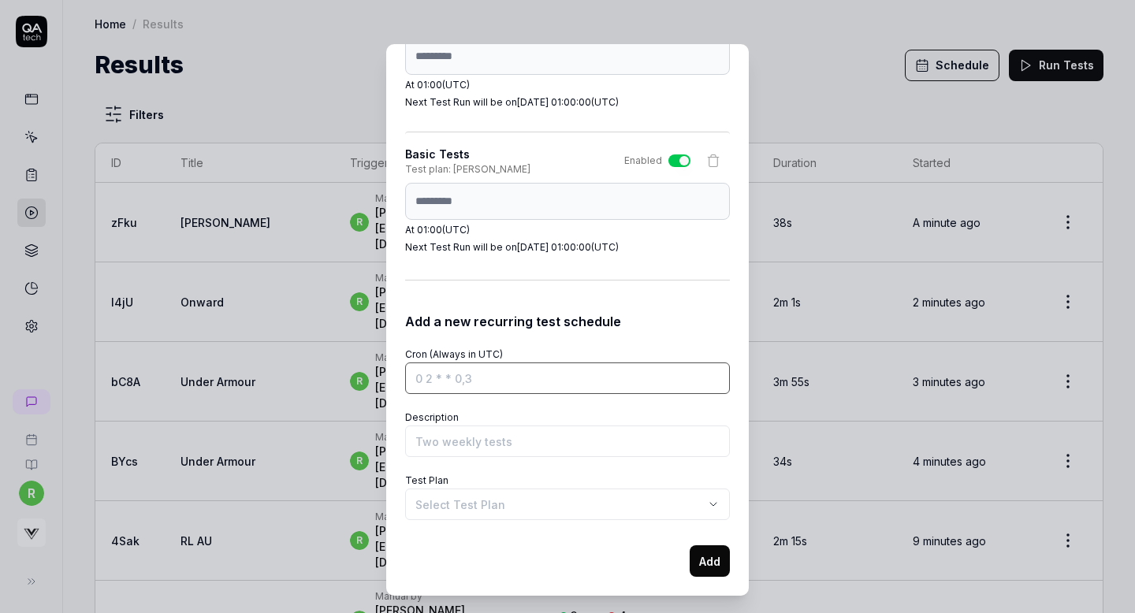
click at [532, 380] on input "Cron (Always in UTC)" at bounding box center [567, 379] width 325 height 32
paste input "0 1 * * *"
type input "0 1 * * *"
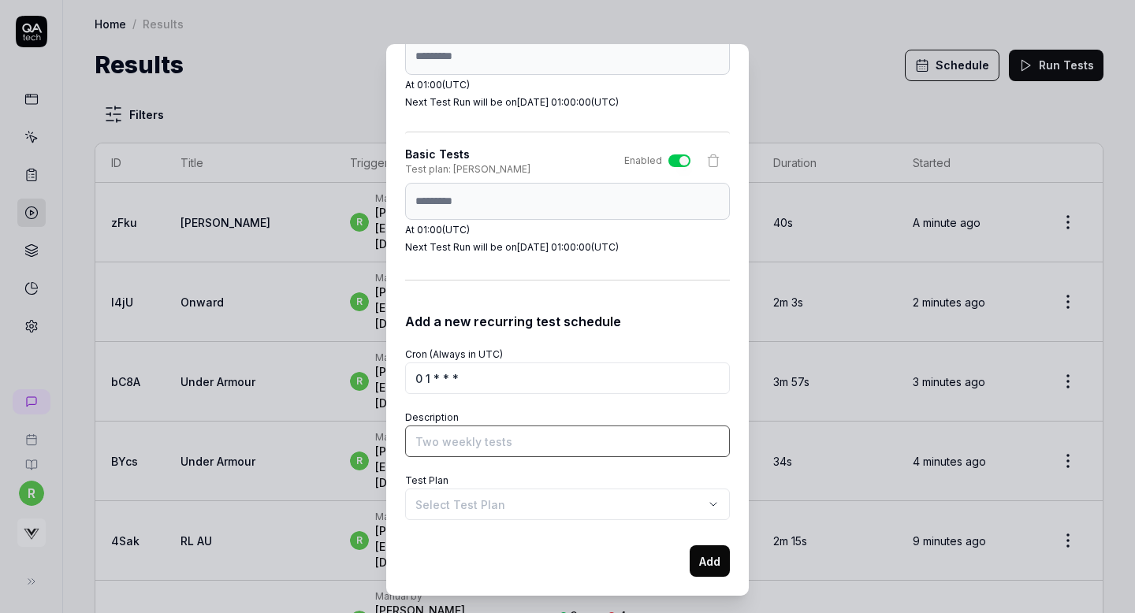
click at [495, 441] on input "Description" at bounding box center [567, 442] width 325 height 32
type input "Basic Tests"
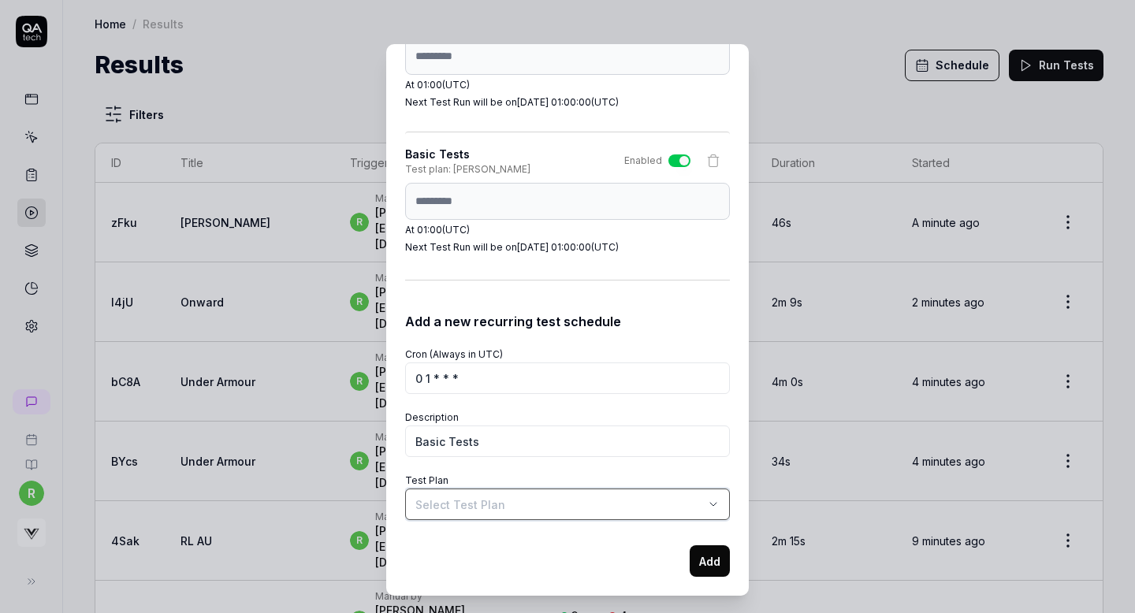
select select "**********"
click at [497, 499] on body "r Home / Results Home / Results Results Schedule Run Tests Filters ID Title Tri…" at bounding box center [567, 306] width 1135 height 613
click at [703, 550] on button "Add" at bounding box center [710, 562] width 40 height 32
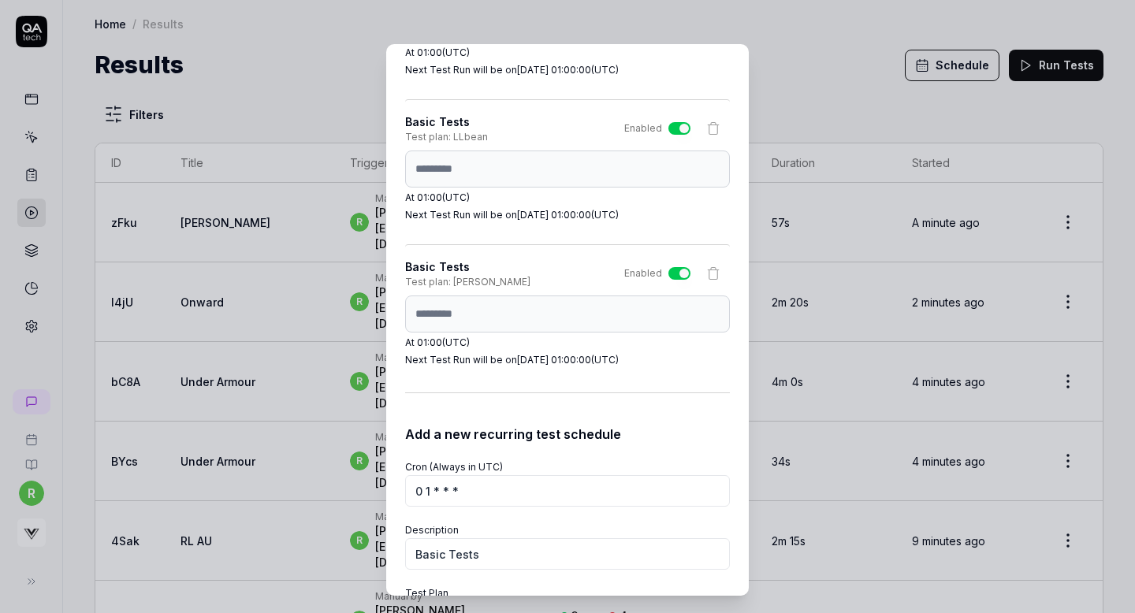
select select
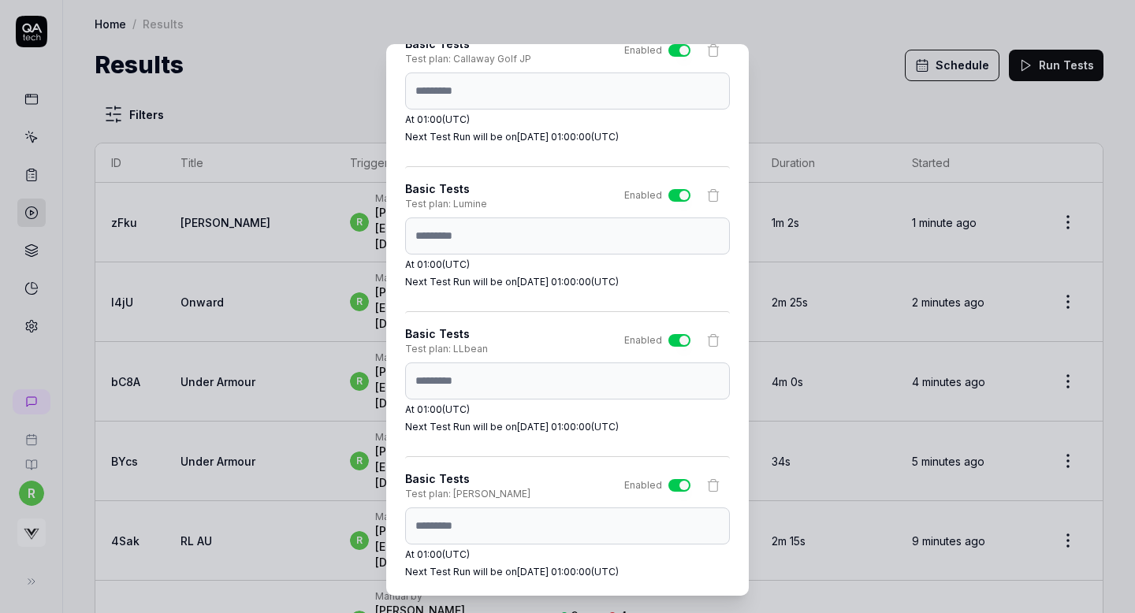
scroll to position [1488, 0]
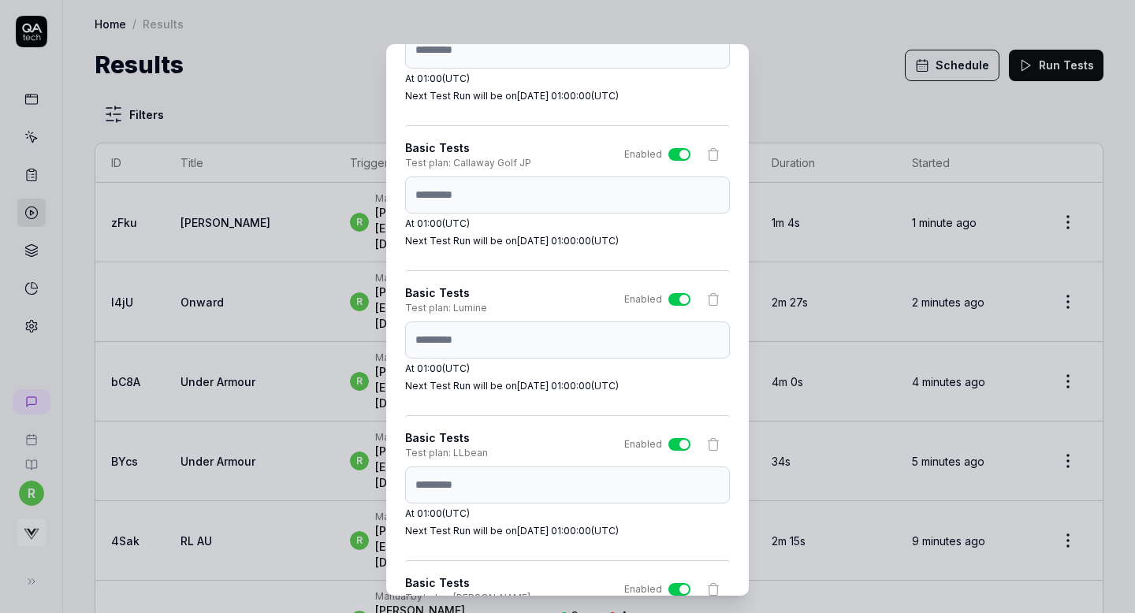
click at [596, 248] on div "Basic Tests Test plan: Callaway Golf JP Enabled ********* At 01:00 (UTC) Next T…" at bounding box center [567, 193] width 325 height 136
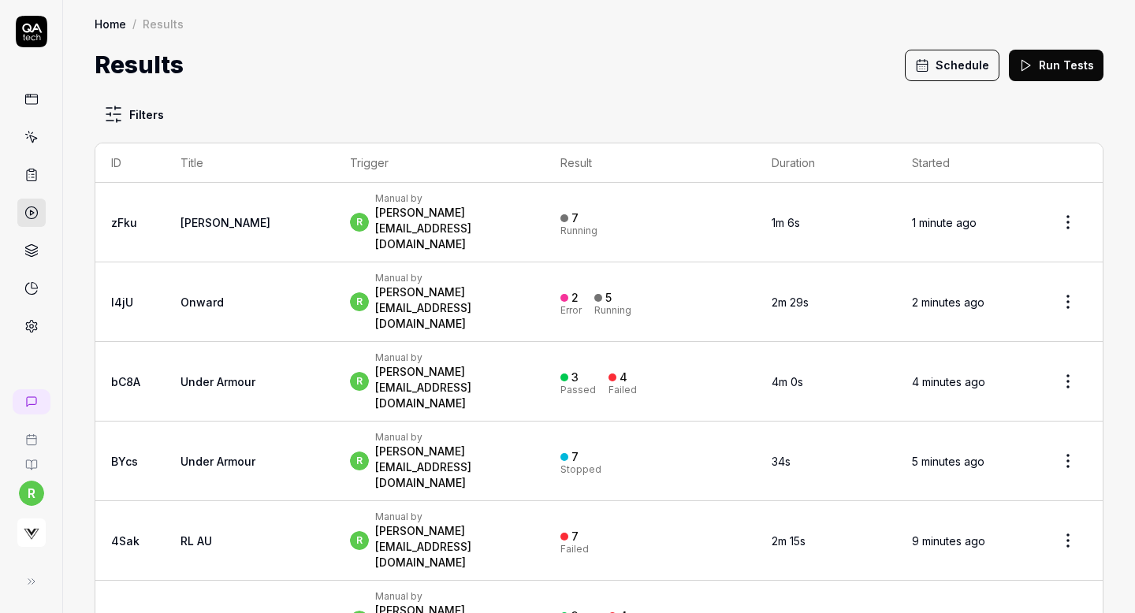
click at [963, 73] on button "Schedule" at bounding box center [952, 66] width 95 height 32
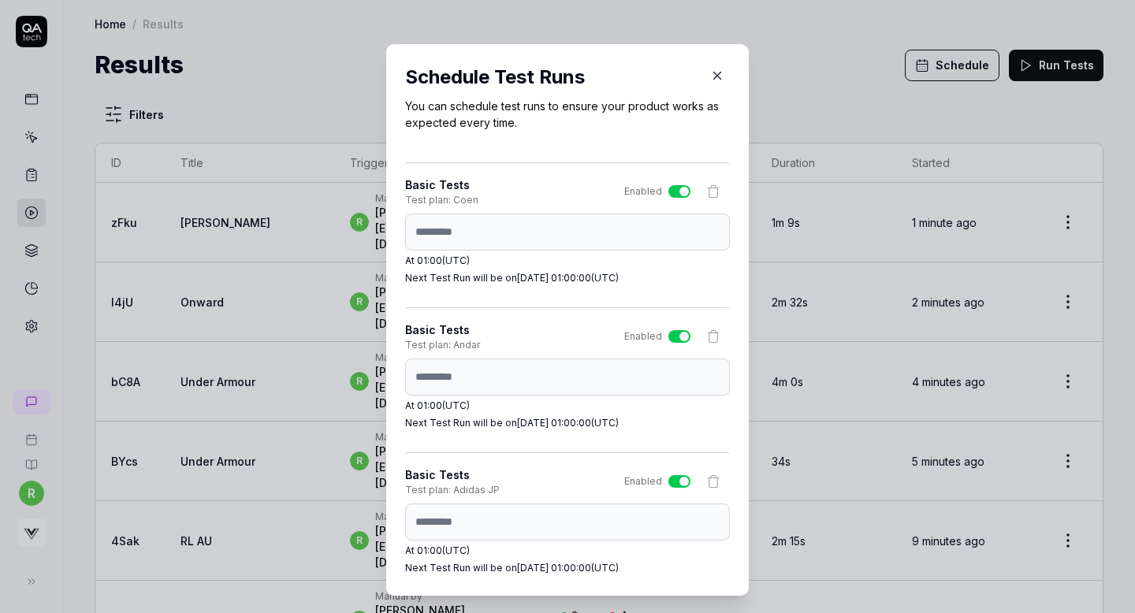
click at [583, 96] on div "Schedule Test Runs You can schedule test runs to ensure your product works as e…" at bounding box center [567, 97] width 325 height 68
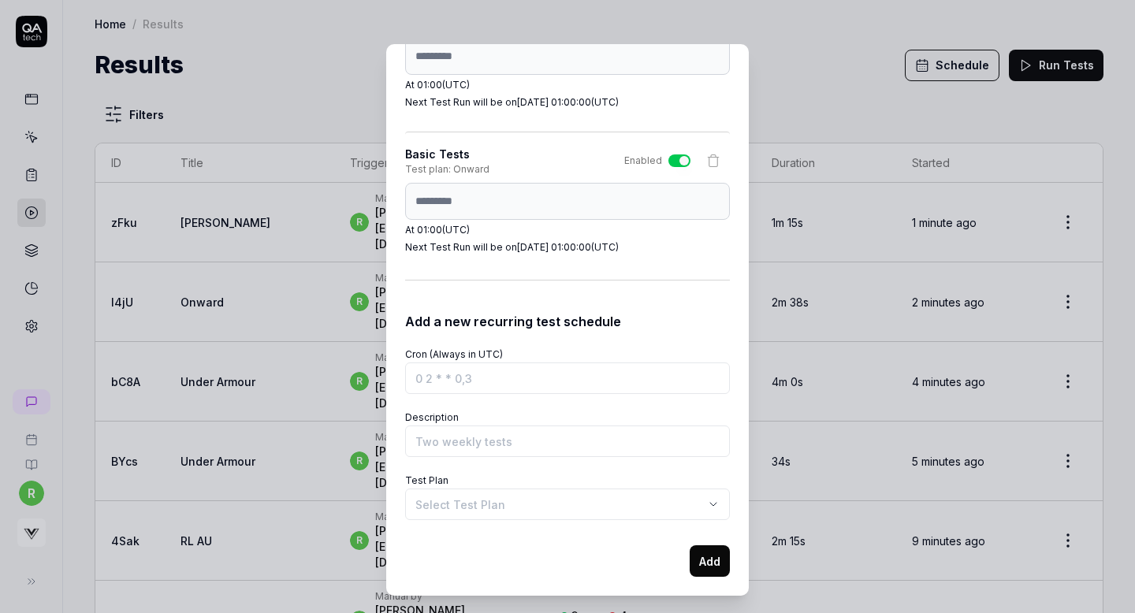
scroll to position [27, 0]
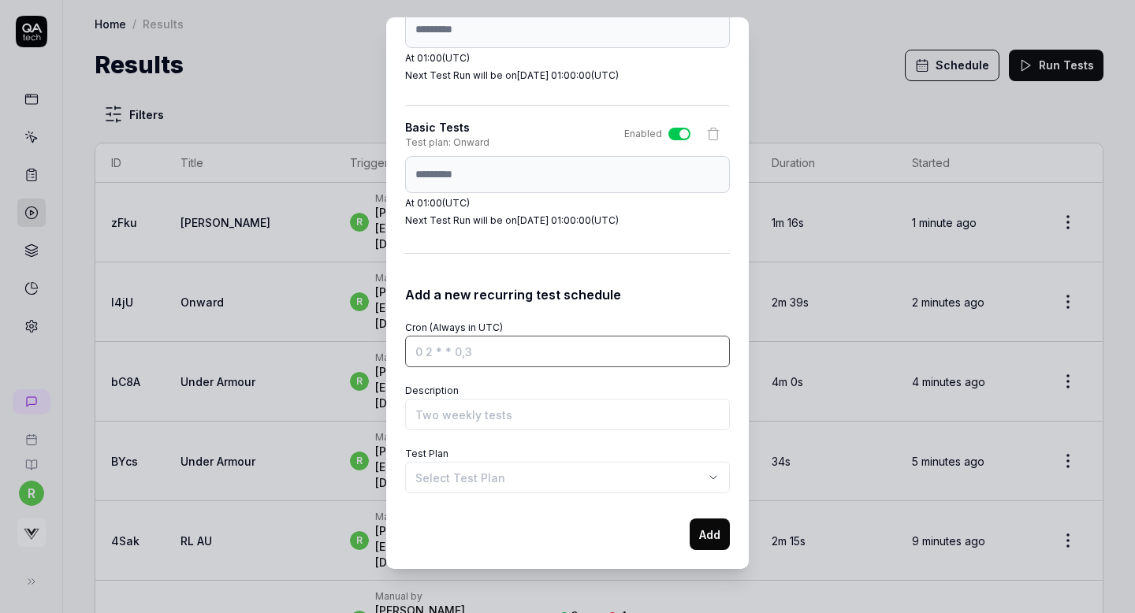
click at [553, 351] on input "Cron (Always in UTC)" at bounding box center [567, 352] width 325 height 32
paste input "0 1 * * *"
type input "0 1 * * *"
click at [480, 430] on form "**********" at bounding box center [567, 427] width 325 height 246
click at [489, 422] on input "Description" at bounding box center [567, 415] width 325 height 32
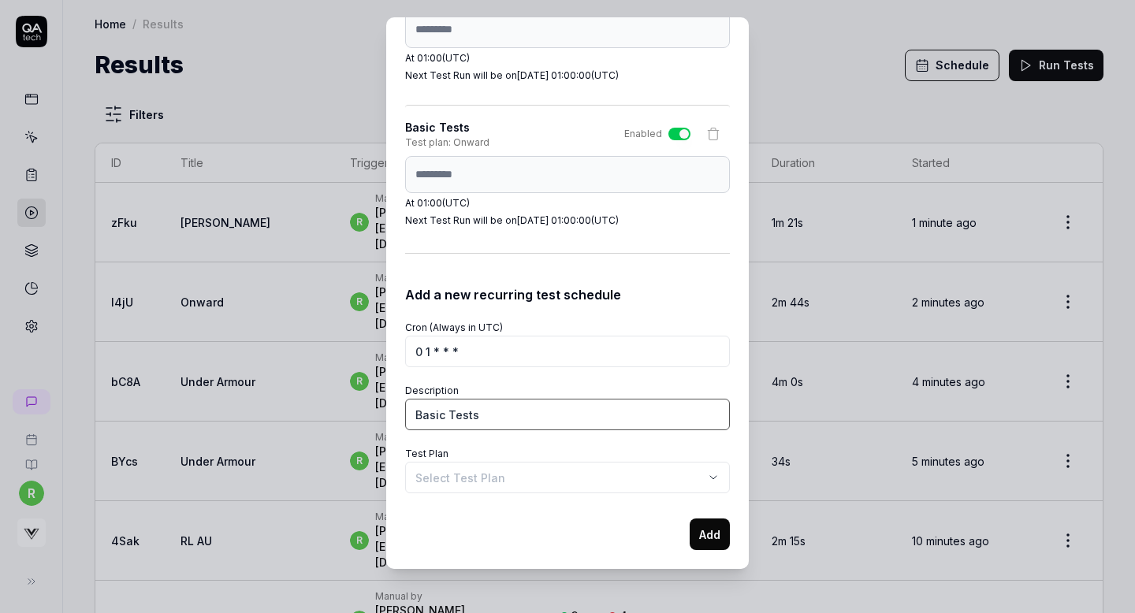
type input "Basic Tests"
select select "**********"
click at [710, 531] on button "Add" at bounding box center [710, 535] width 40 height 32
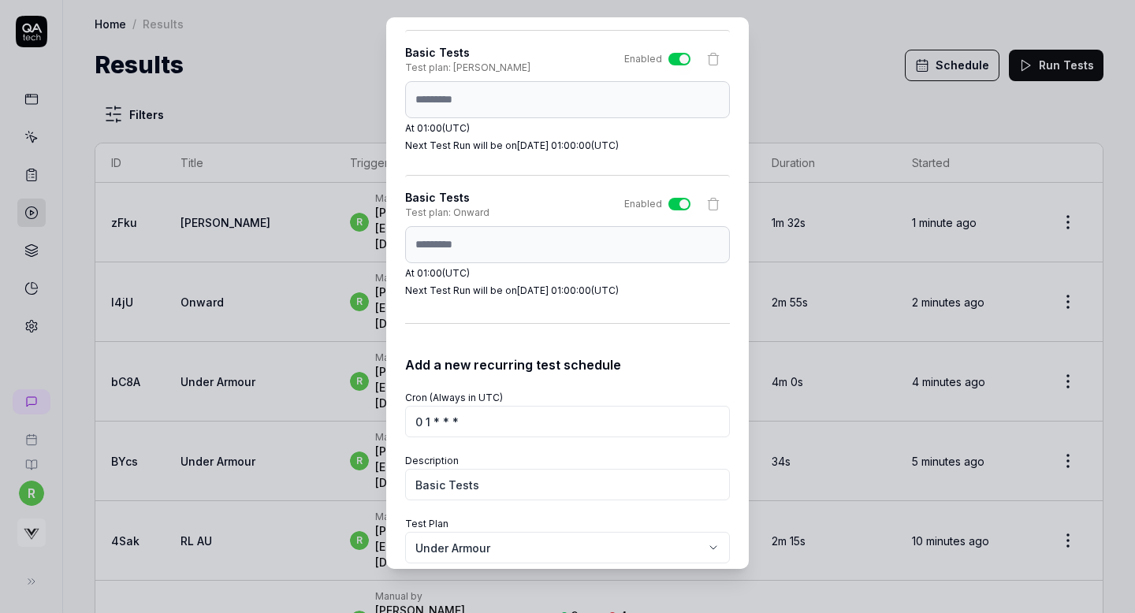
scroll to position [2062, 0]
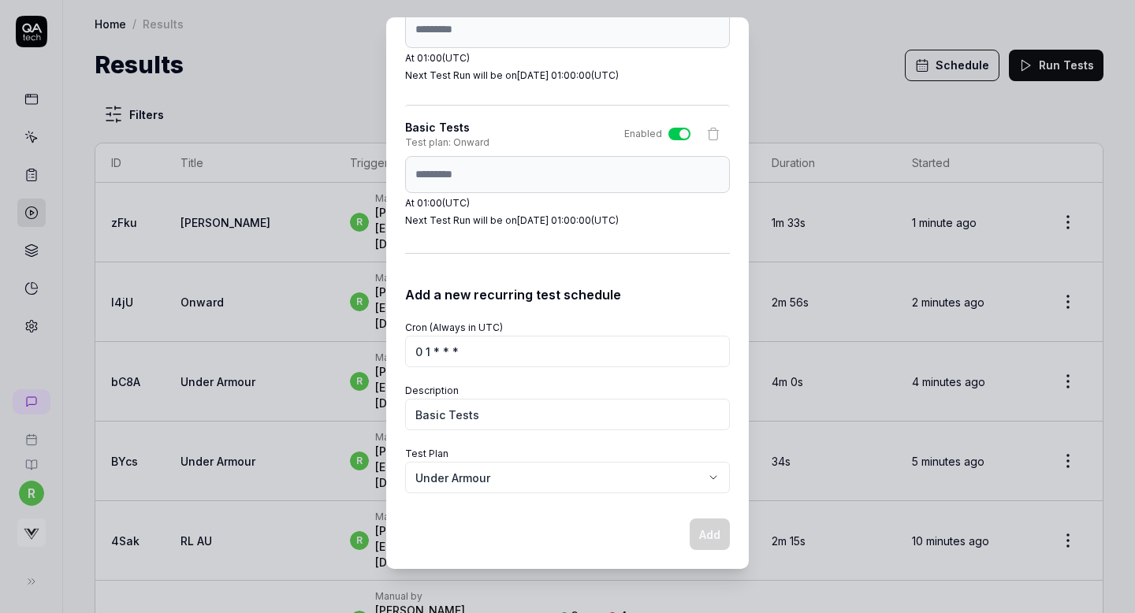
select select
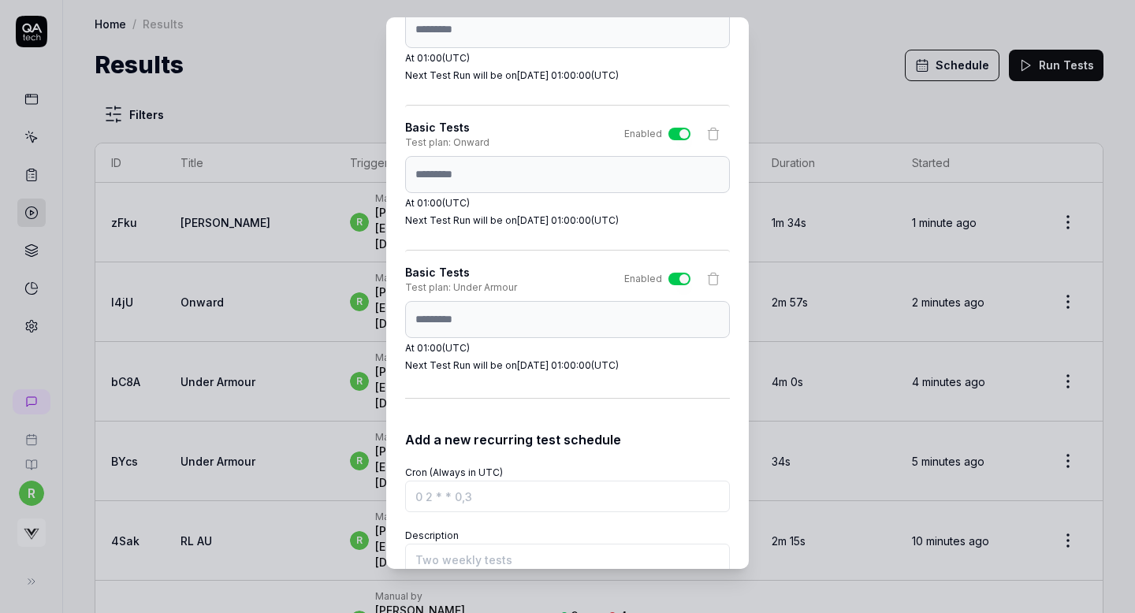
click at [592, 231] on div "Basic Tests Test plan: Onward Enabled ********* At 01:00 (UTC) Next Test Run wi…" at bounding box center [567, 173] width 325 height 136
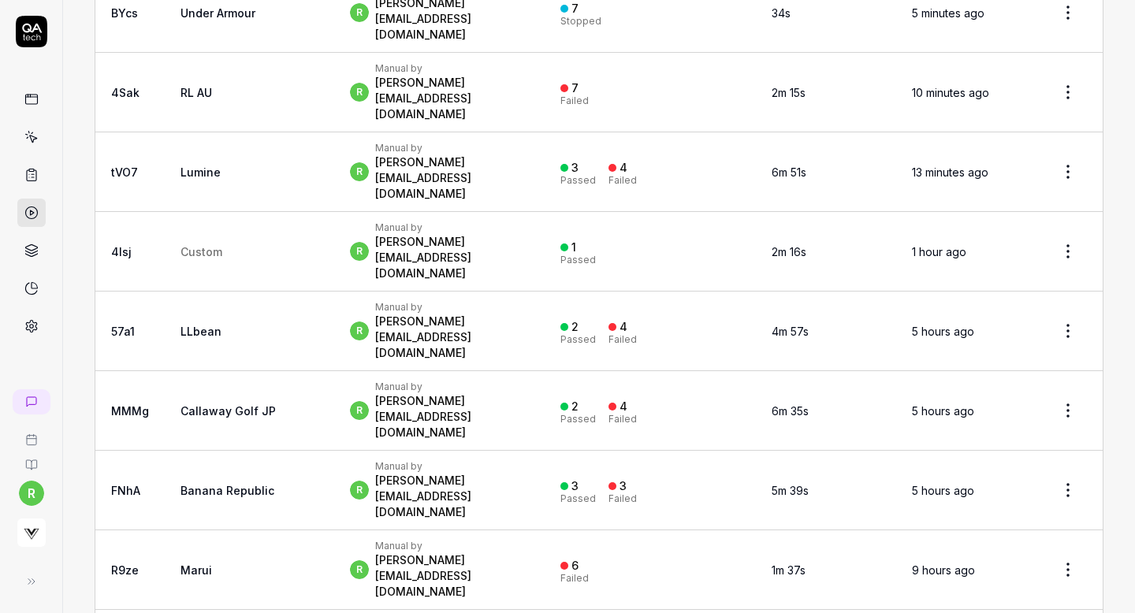
scroll to position [0, 0]
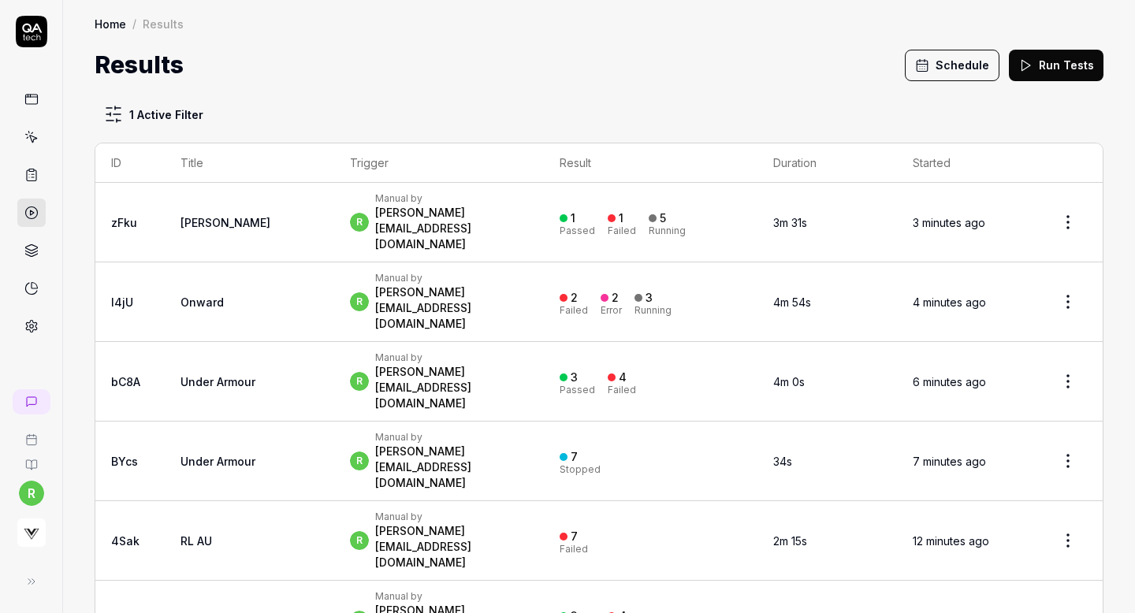
click at [833, 82] on div "Results Schedule Run Tests" at bounding box center [599, 64] width 1009 height 35
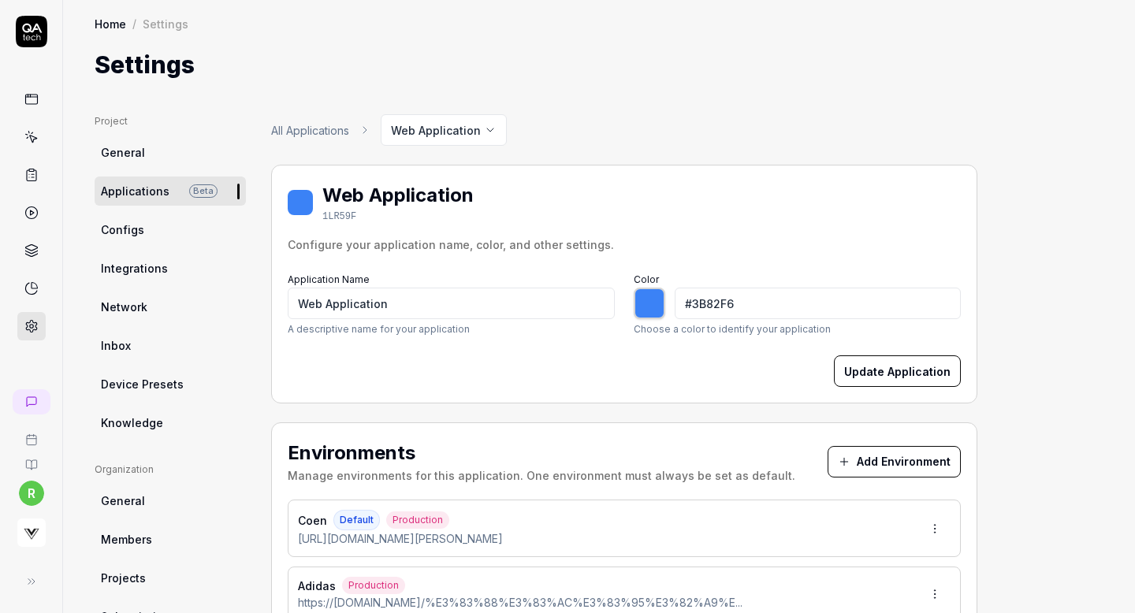
type input "*******"
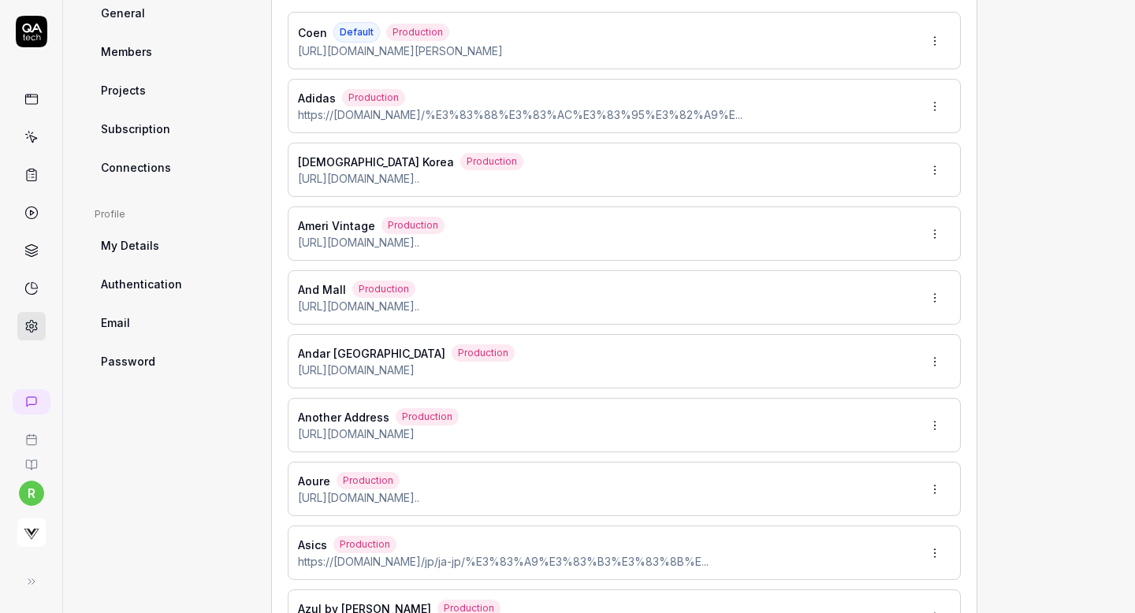
scroll to position [245, 0]
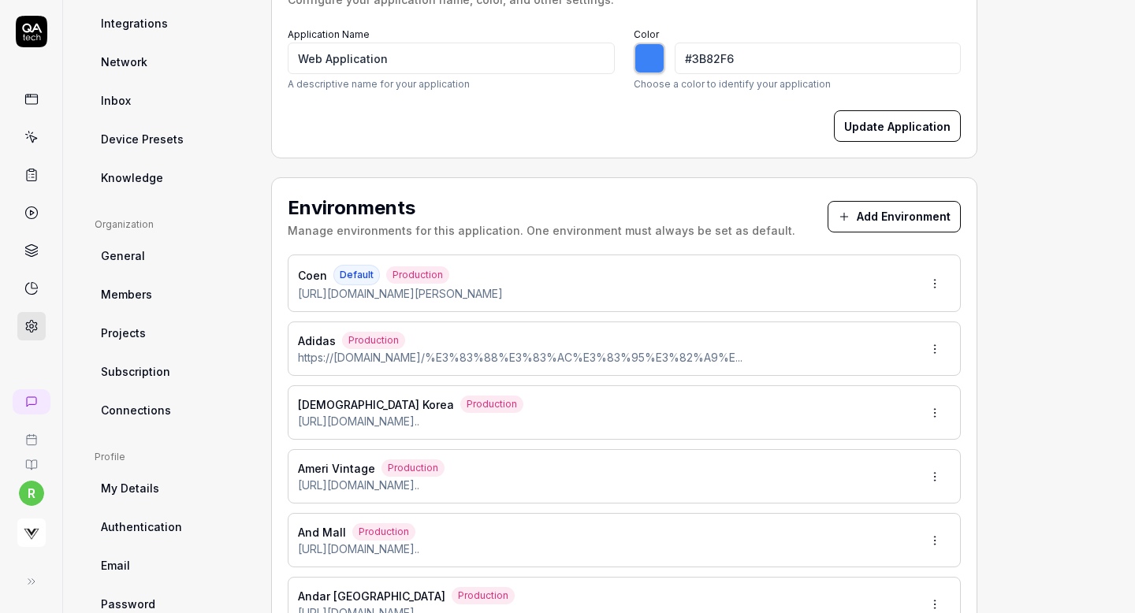
click at [907, 211] on button "Add Environment" at bounding box center [894, 217] width 133 height 32
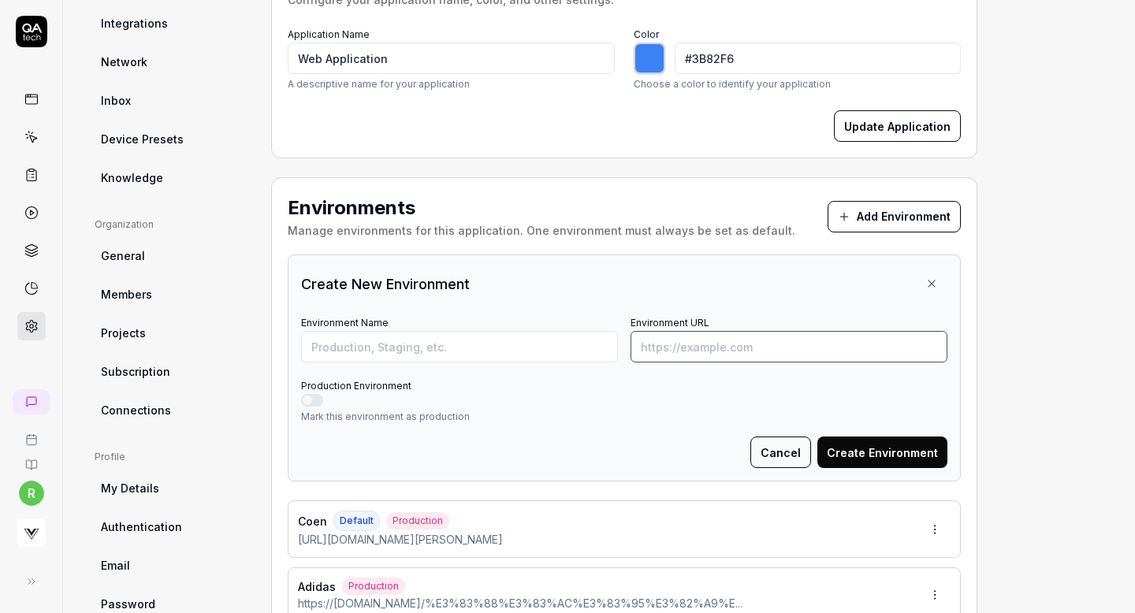
click at [751, 346] on input "Environment URL" at bounding box center [789, 347] width 317 height 32
paste input "[URL][DOMAIN_NAME]"
type input "[URL][DOMAIN_NAME]"
click at [514, 353] on input "Environment Name" at bounding box center [459, 347] width 317 height 32
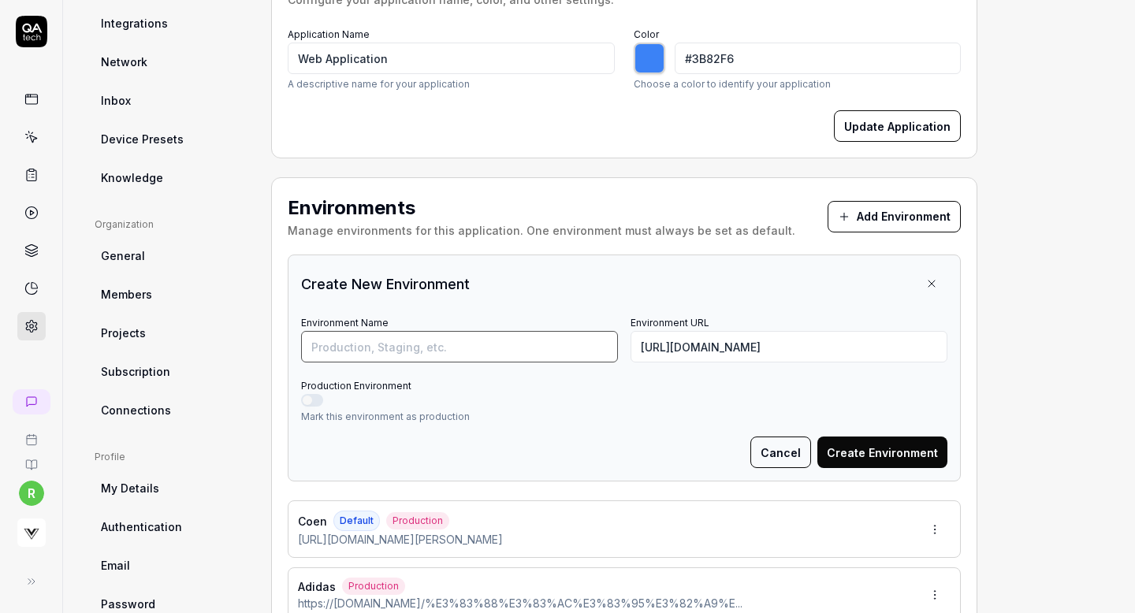
scroll to position [0, 0]
type input "[PERSON_NAME]"
click at [311, 400] on button "Production Environment" at bounding box center [312, 400] width 22 height 13
click at [868, 450] on button "Create Environment" at bounding box center [883, 453] width 130 height 32
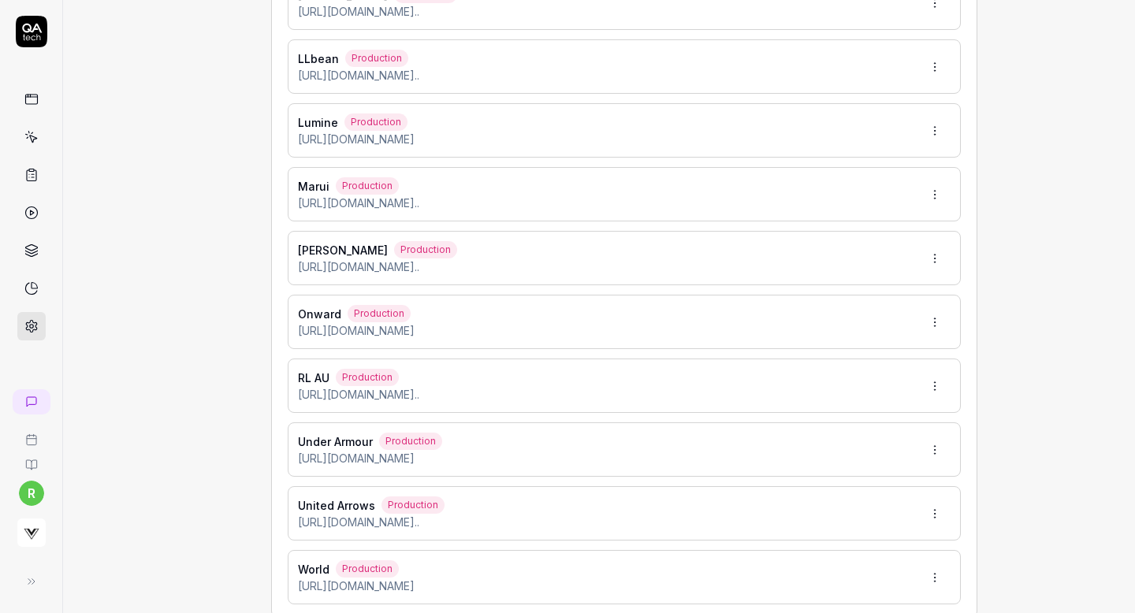
scroll to position [1813, 0]
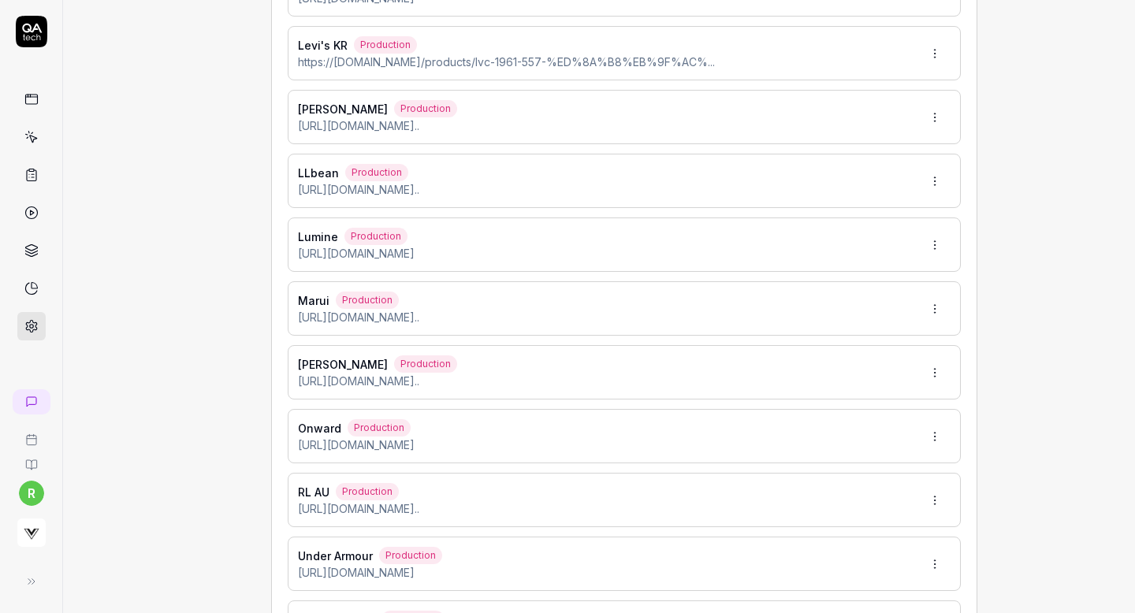
type input "*******"
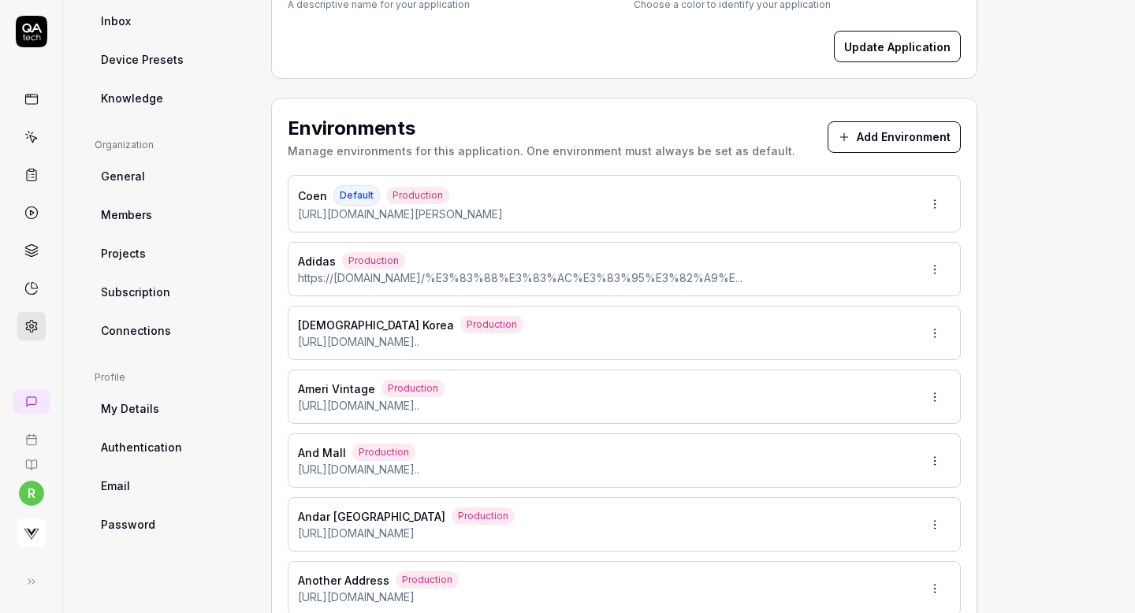
scroll to position [292, 0]
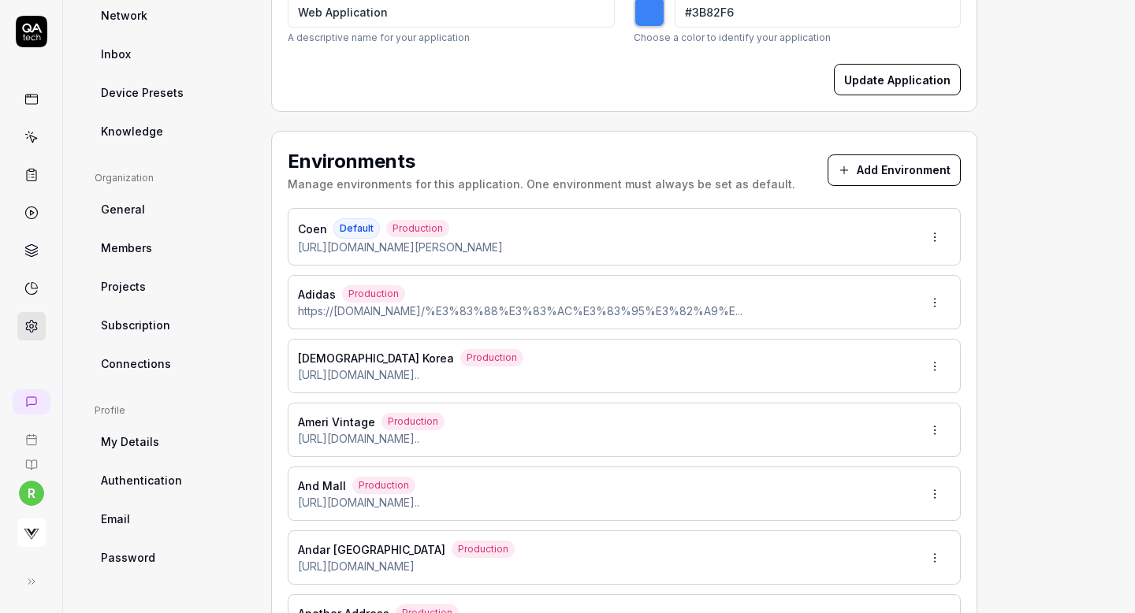
click at [911, 173] on button "Add Environment" at bounding box center [894, 171] width 133 height 32
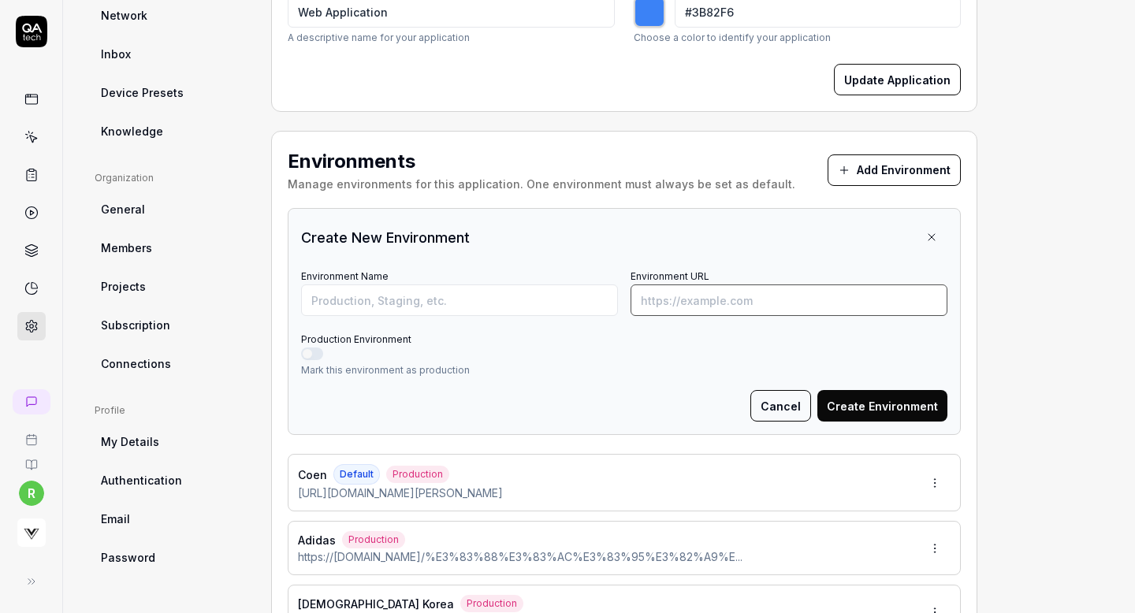
click at [732, 298] on input "Environment URL" at bounding box center [789, 301] width 317 height 32
paste input "[URL][DOMAIN_NAME]"
type input "[URL][DOMAIN_NAME]"
click at [531, 303] on input "Environment Name" at bounding box center [459, 301] width 317 height 32
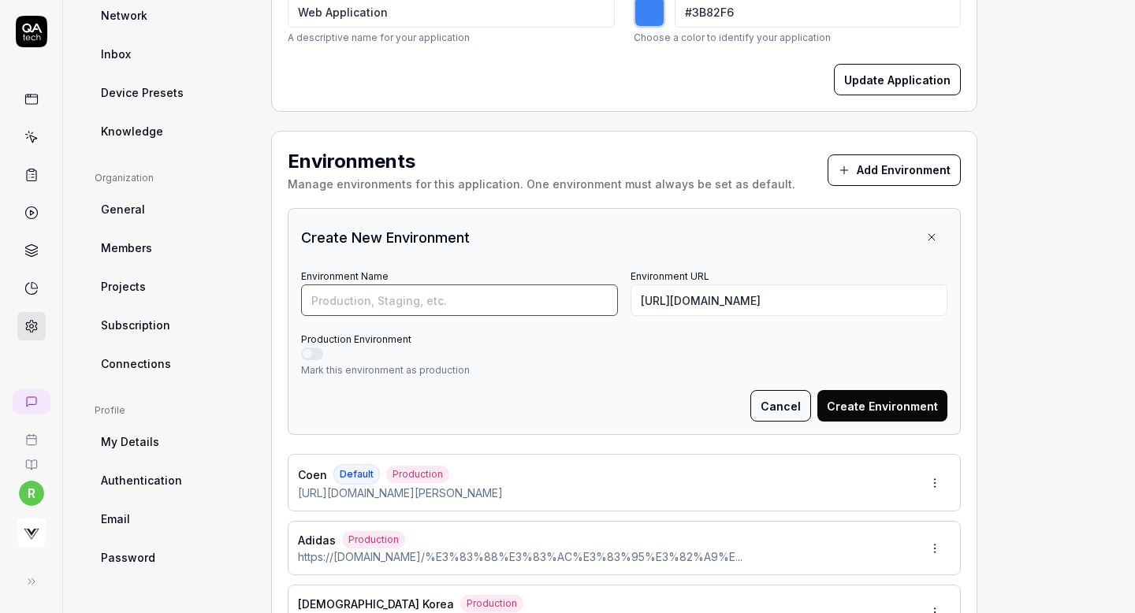
scroll to position [0, 0]
type input "Snidel"
click at [315, 348] on button "Production Environment" at bounding box center [312, 354] width 22 height 13
click at [872, 401] on button "Create Environment" at bounding box center [883, 406] width 130 height 32
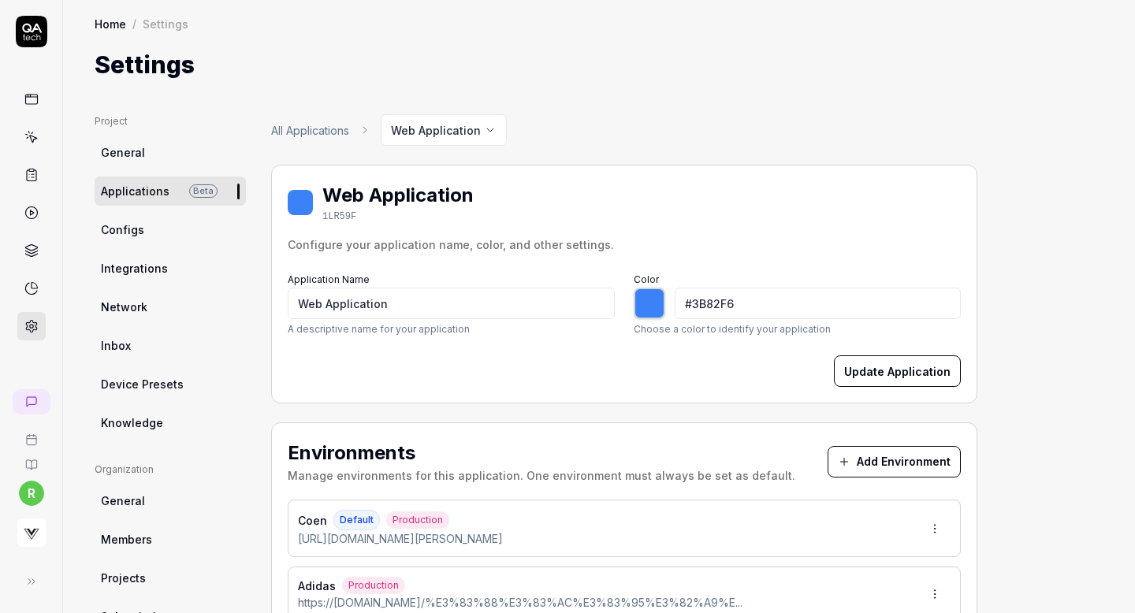
click at [884, 468] on button "Add Environment" at bounding box center [894, 462] width 133 height 32
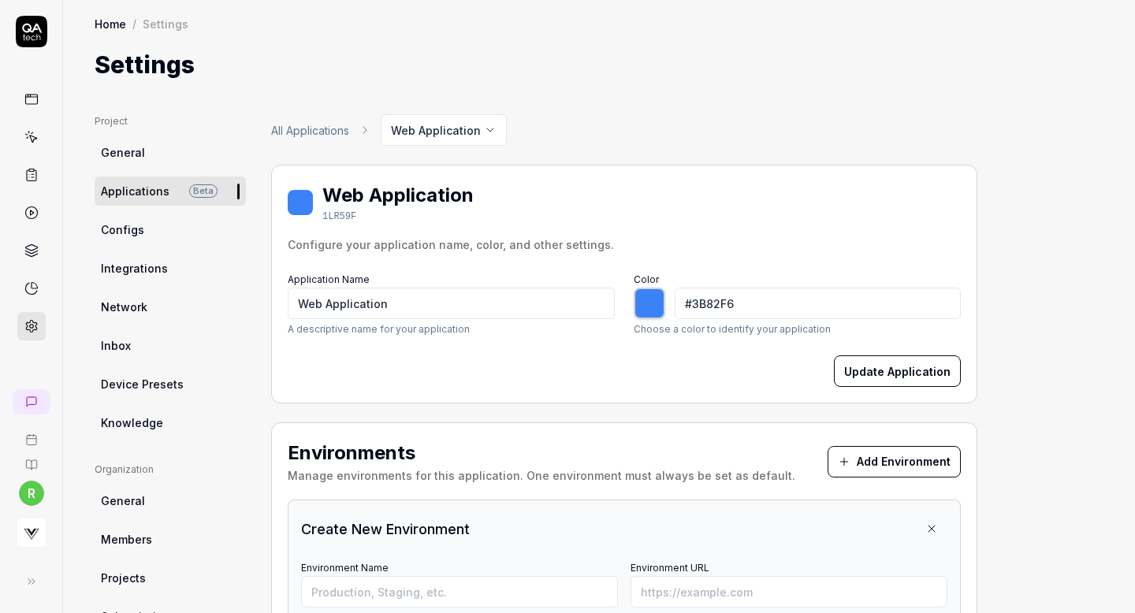
type input "*******"
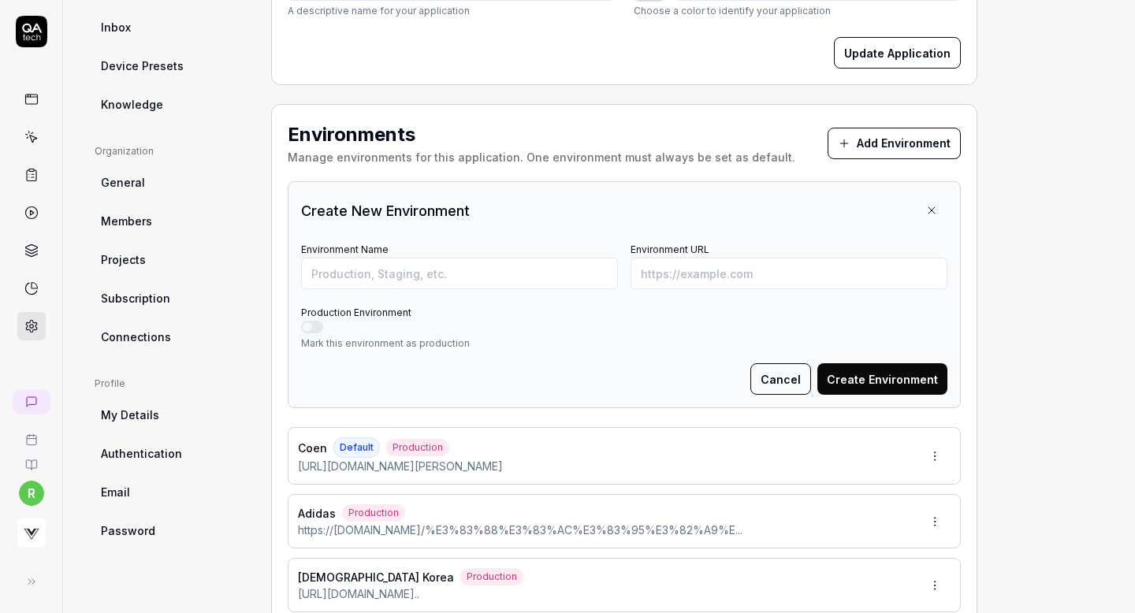
scroll to position [367, 0]
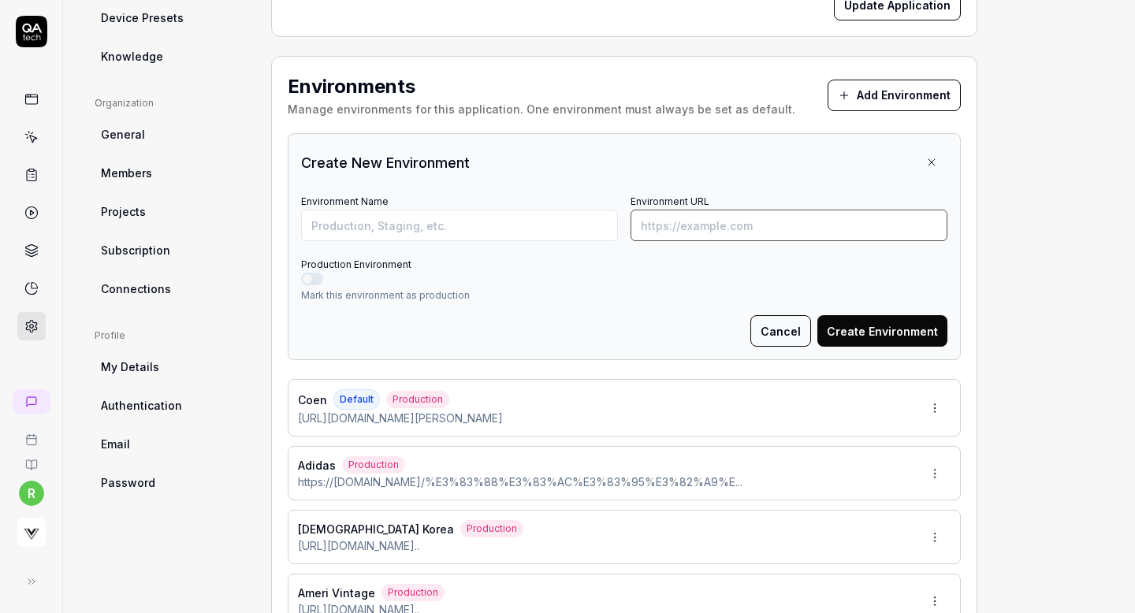
click at [689, 231] on input "Environment URL" at bounding box center [789, 226] width 317 height 32
paste input "[URL][DOMAIN_NAME]"
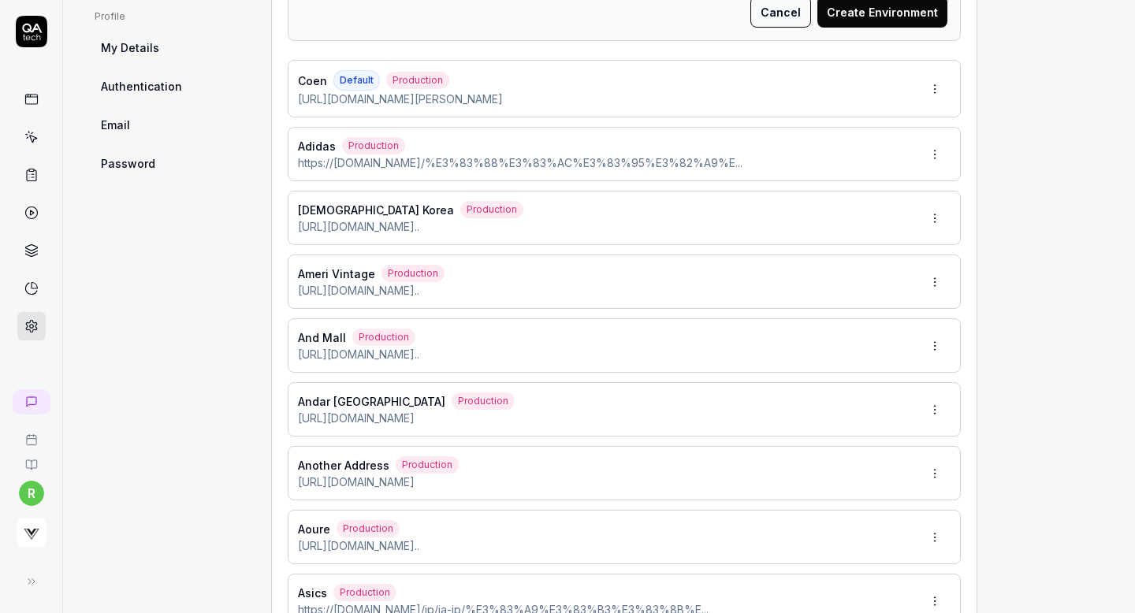
scroll to position [337, 0]
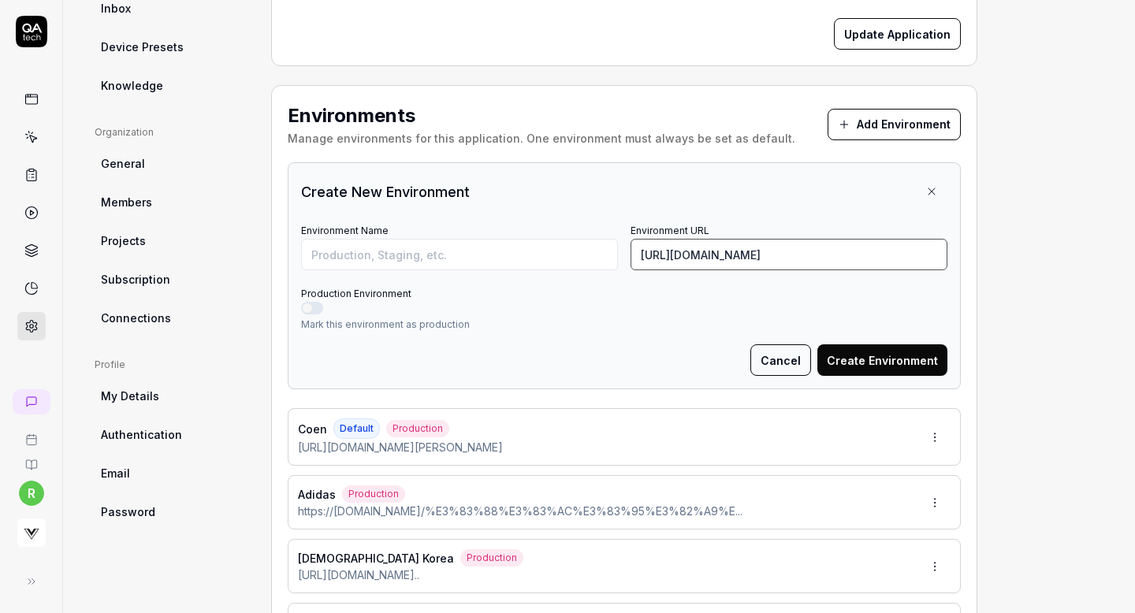
type input "[URL][DOMAIN_NAME]"
click at [492, 251] on input "Environment Name" at bounding box center [459, 255] width 317 height 32
type input "styl"
type input "*******"
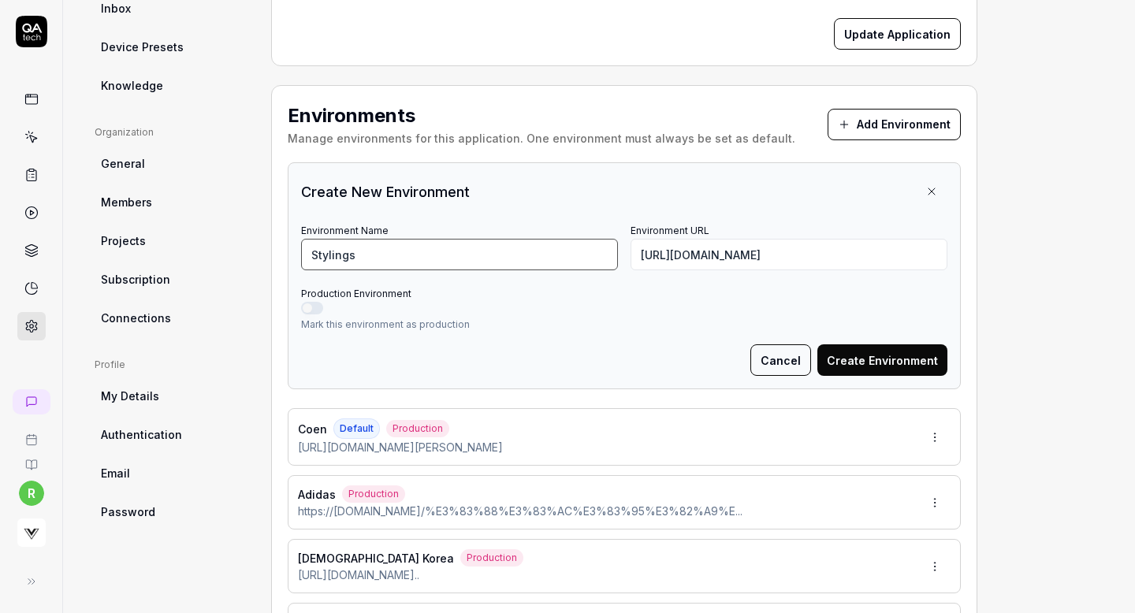
type input "Stylings"
drag, startPoint x: 311, startPoint y: 296, endPoint x: 311, endPoint y: 305, distance: 8.7
click at [311, 305] on div "Production Environment Mark this environment as production" at bounding box center [624, 307] width 647 height 49
click at [386, 294] on label "Production Environment" at bounding box center [356, 294] width 110 height 12
click at [323, 302] on button "Production Environment" at bounding box center [312, 308] width 22 height 13
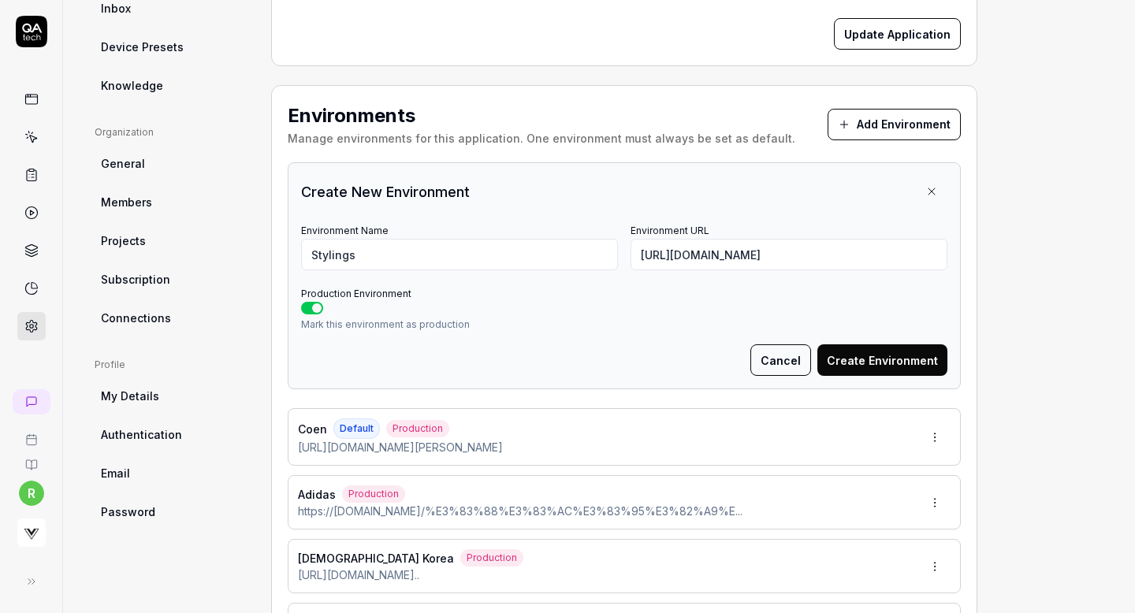
click at [894, 358] on button "Create Environment" at bounding box center [883, 361] width 130 height 32
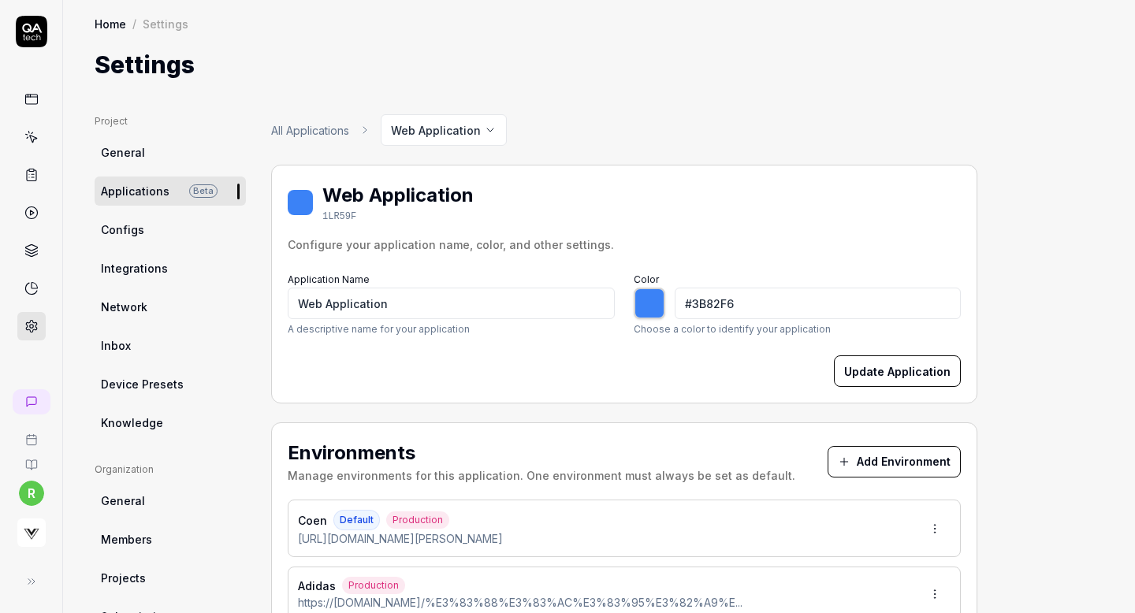
type input "*******"
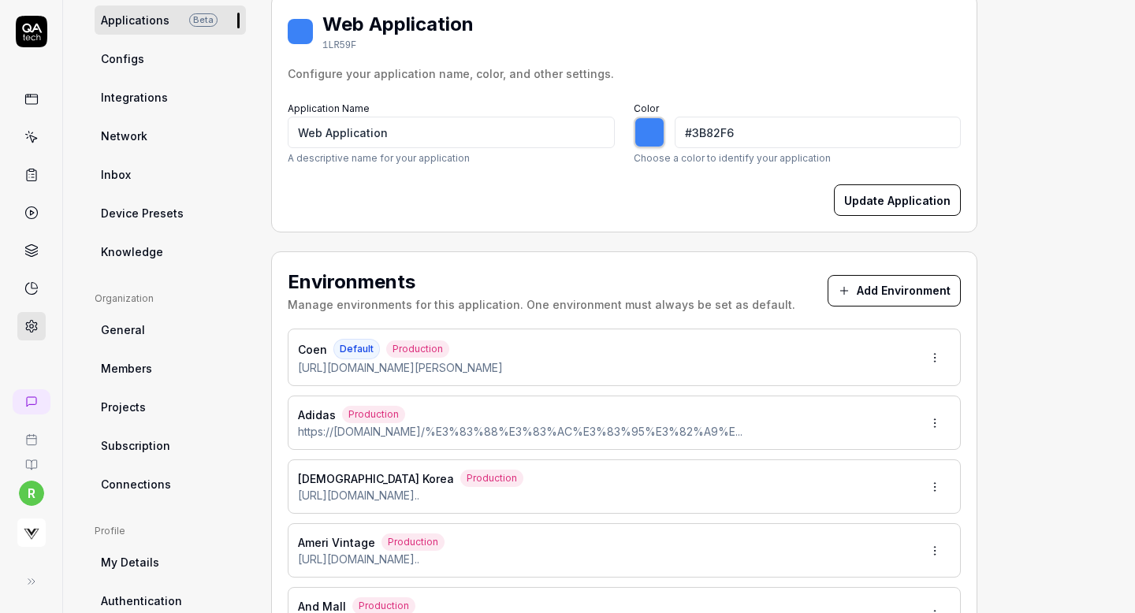
click at [870, 303] on button "Add Environment" at bounding box center [894, 291] width 133 height 32
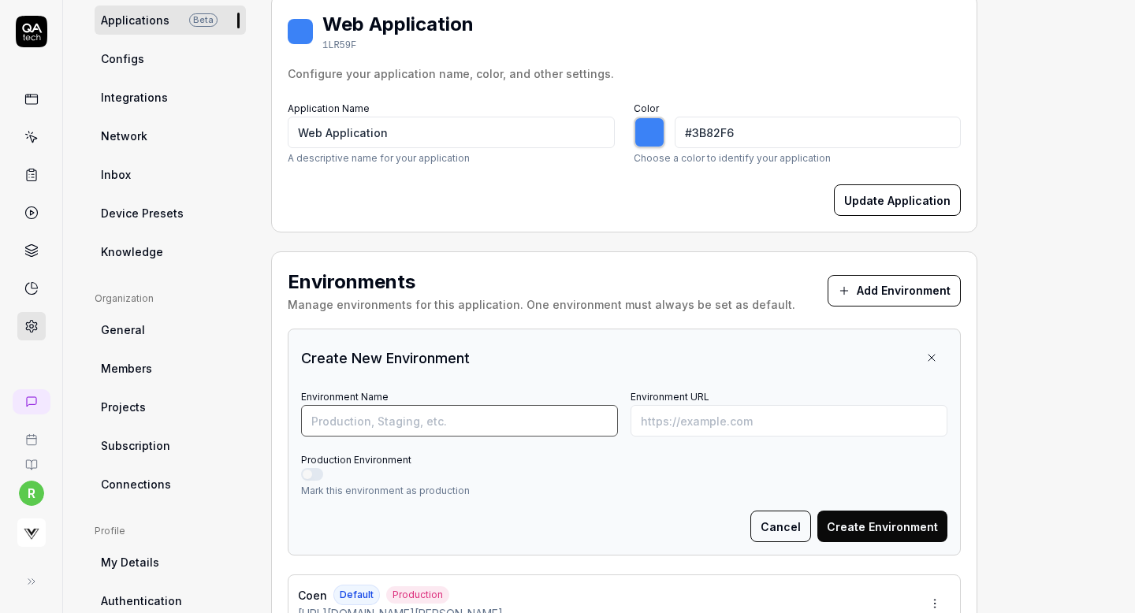
click at [563, 415] on input "Environment Name" at bounding box center [459, 421] width 317 height 32
type input "Celford"
click at [309, 474] on button "Production Environment" at bounding box center [312, 474] width 22 height 13
type input "*******"
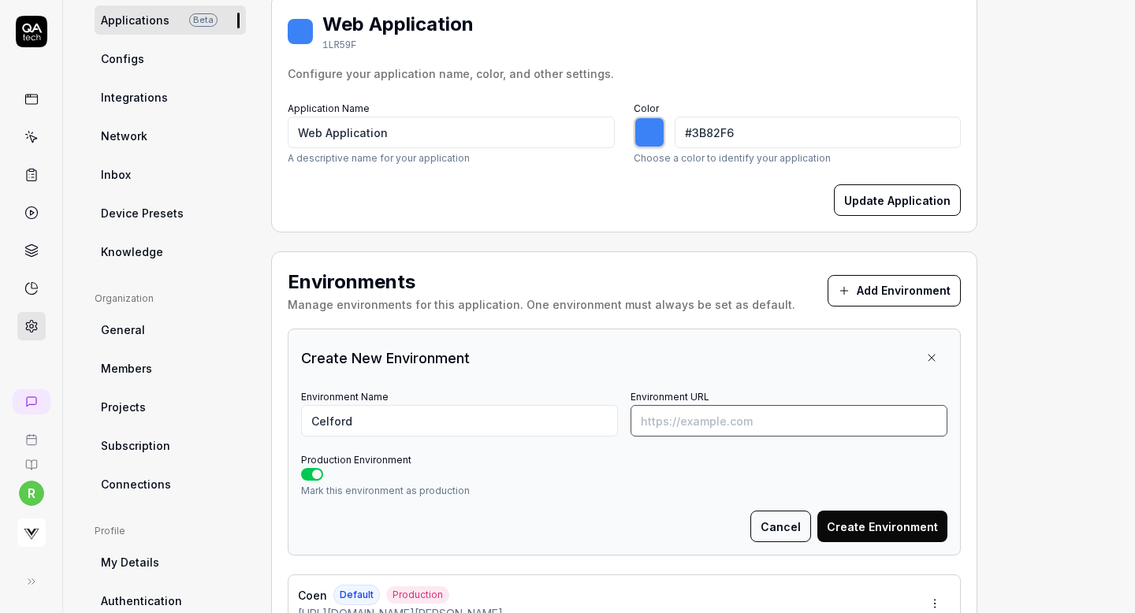
click at [691, 421] on input "Environment URL" at bounding box center [789, 421] width 317 height 32
paste input "[URL][DOMAIN_NAME]"
type input "https://celford.com/Form/Product/ProductDetail.aspx?shop=0&pid=CWFJ254041&vid=&…"
click at [891, 527] on button "Create Environment" at bounding box center [883, 527] width 130 height 32
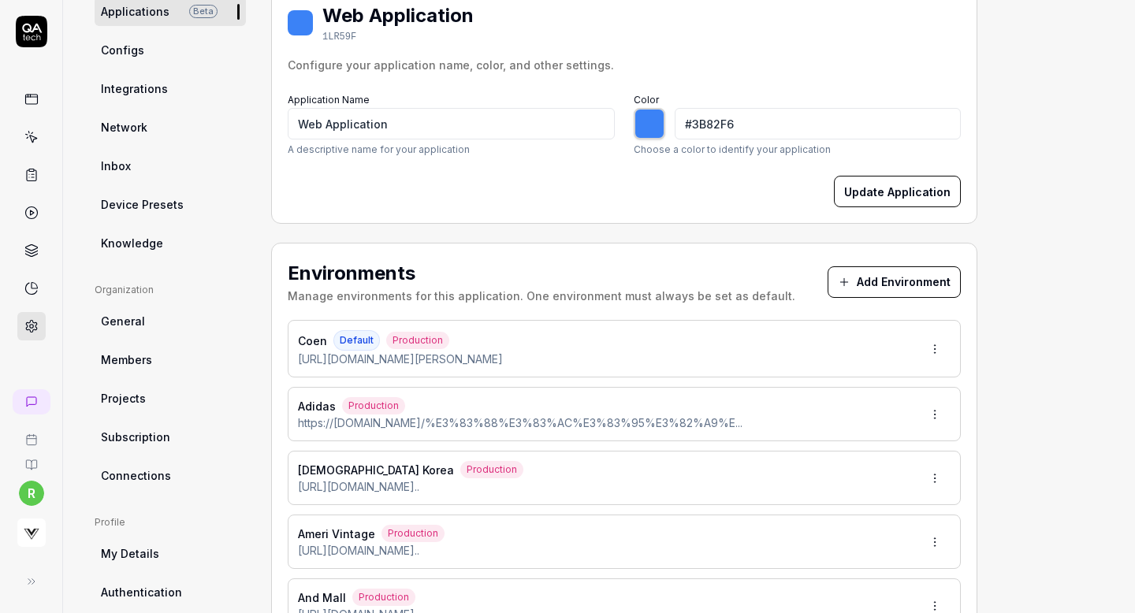
scroll to position [0, 0]
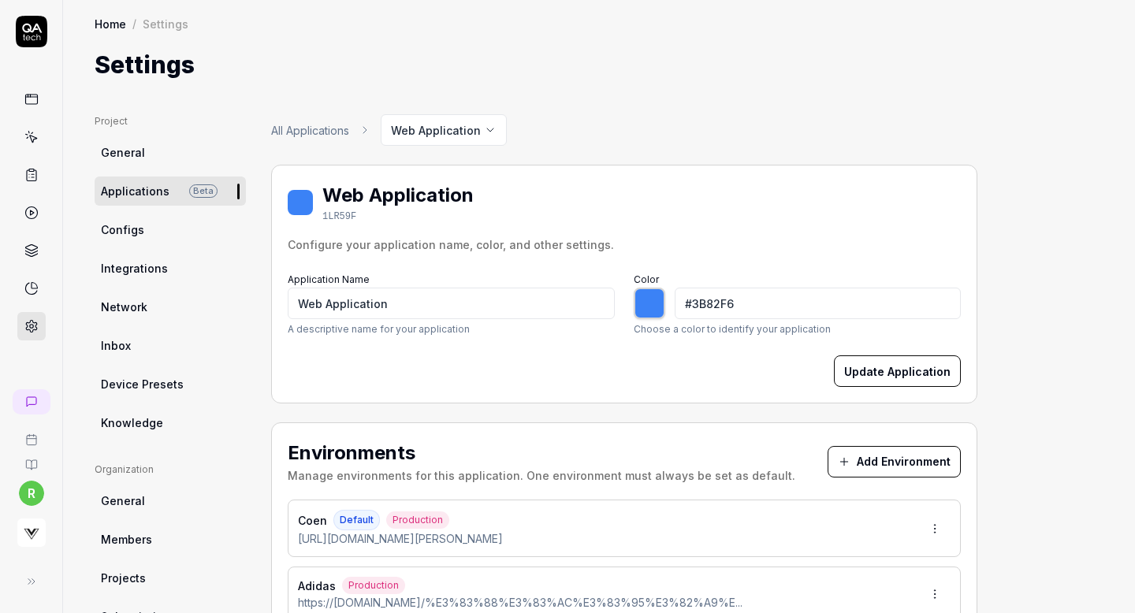
type input "*******"
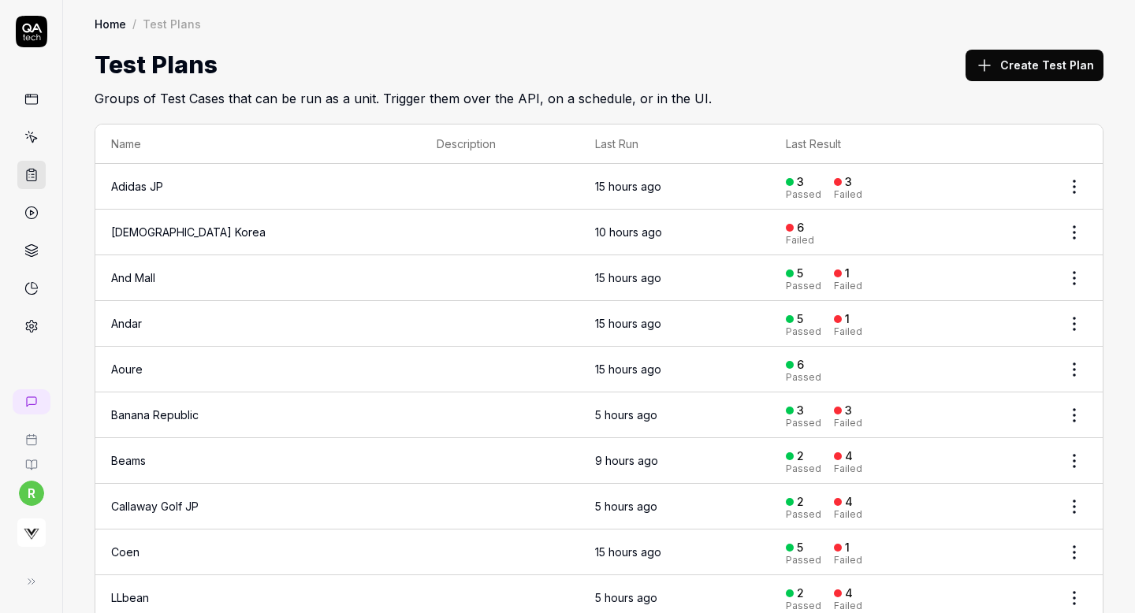
click at [990, 65] on icon at bounding box center [984, 65] width 11 height 0
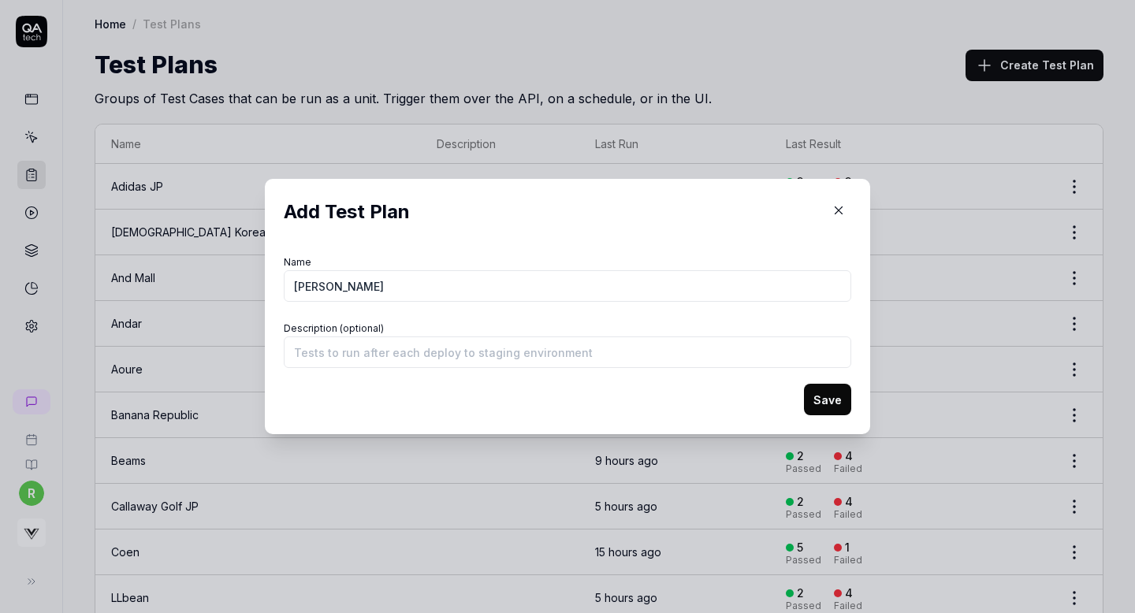
type input "[PERSON_NAME]"
click at [822, 397] on button "Save" at bounding box center [827, 400] width 47 height 32
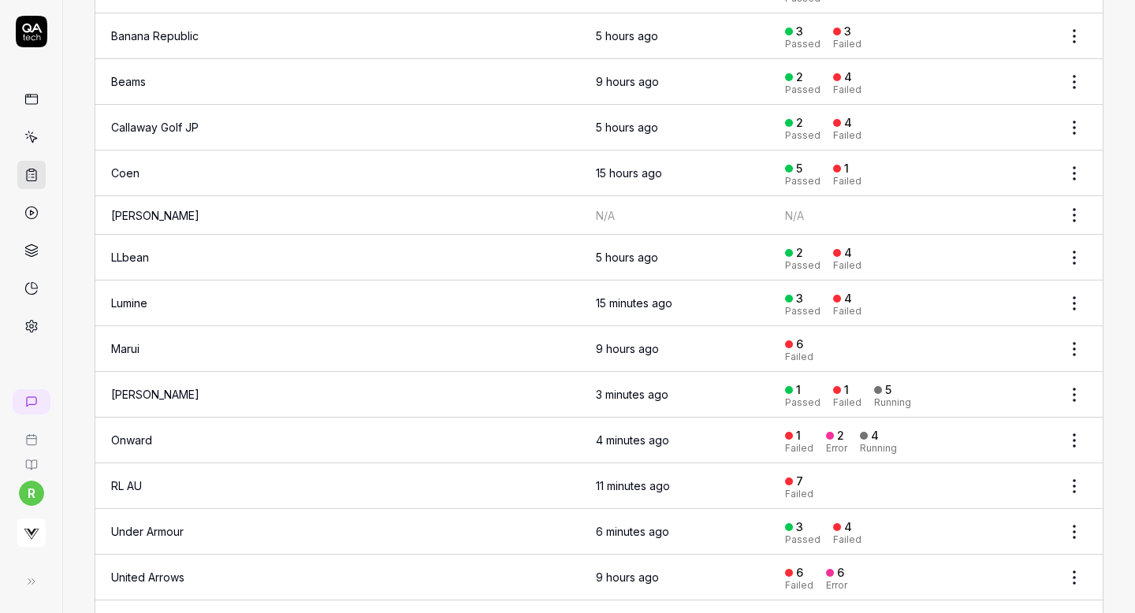
scroll to position [377, 0]
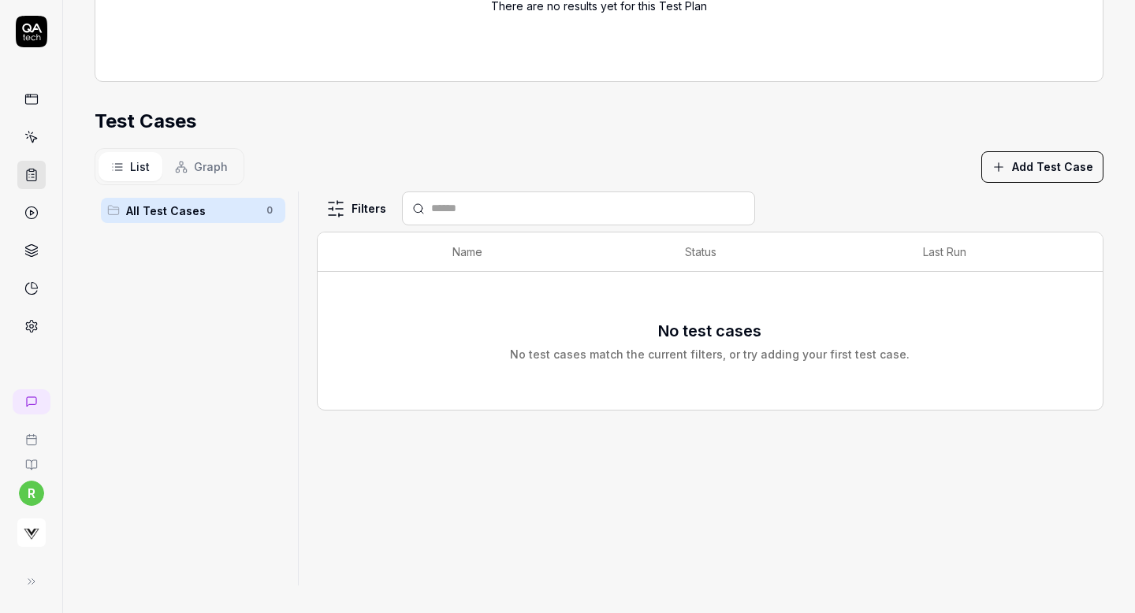
scroll to position [288, 0]
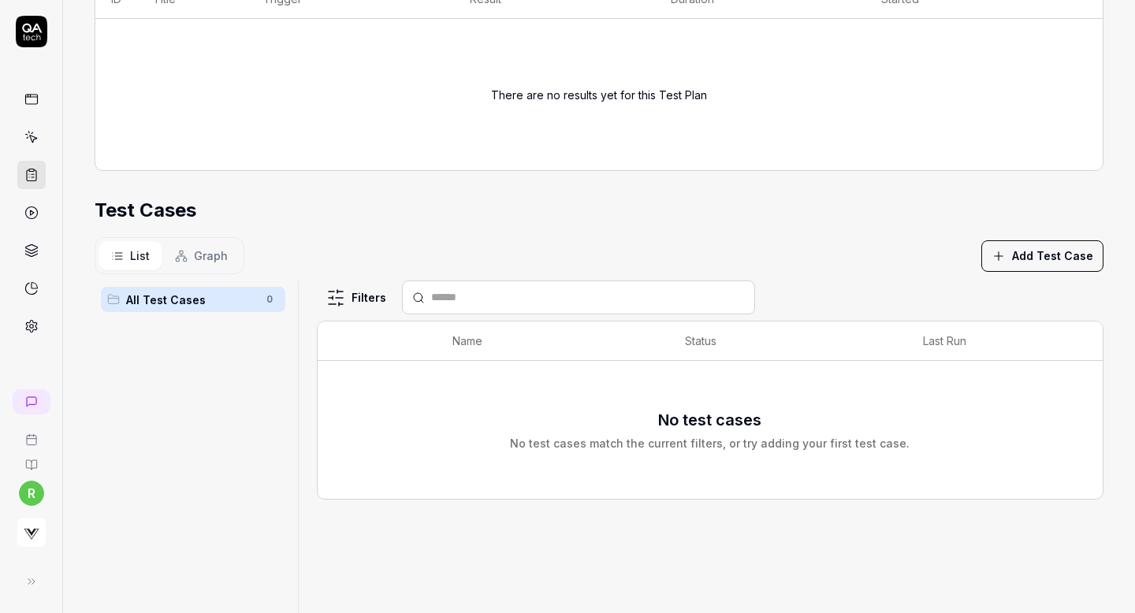
click at [995, 240] on button "Add Test Case" at bounding box center [1043, 256] width 122 height 32
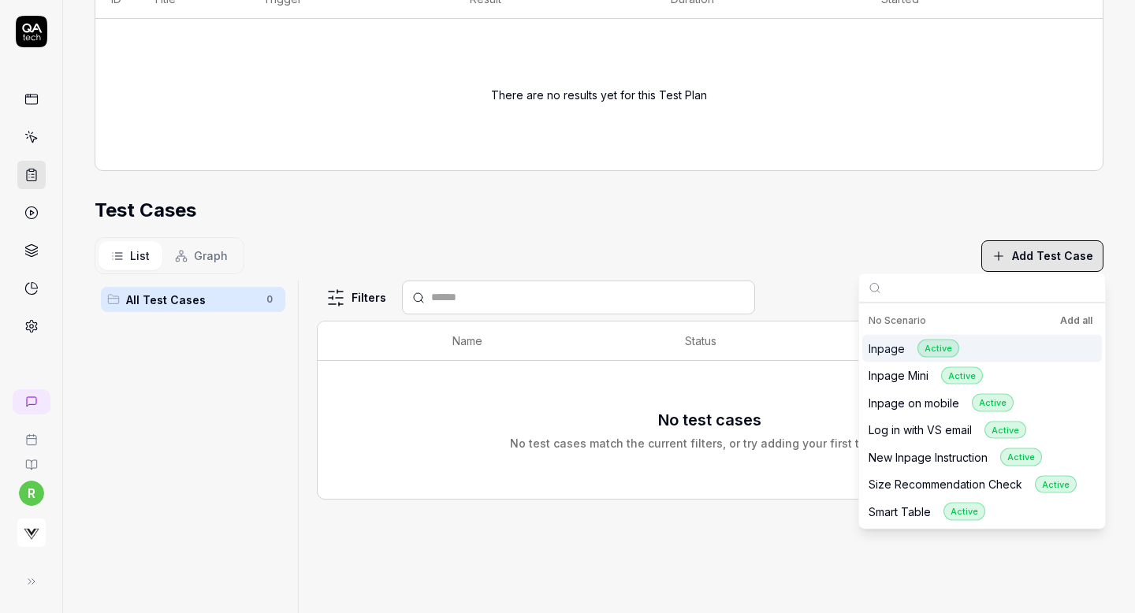
click at [1074, 321] on button "Add all" at bounding box center [1076, 320] width 39 height 19
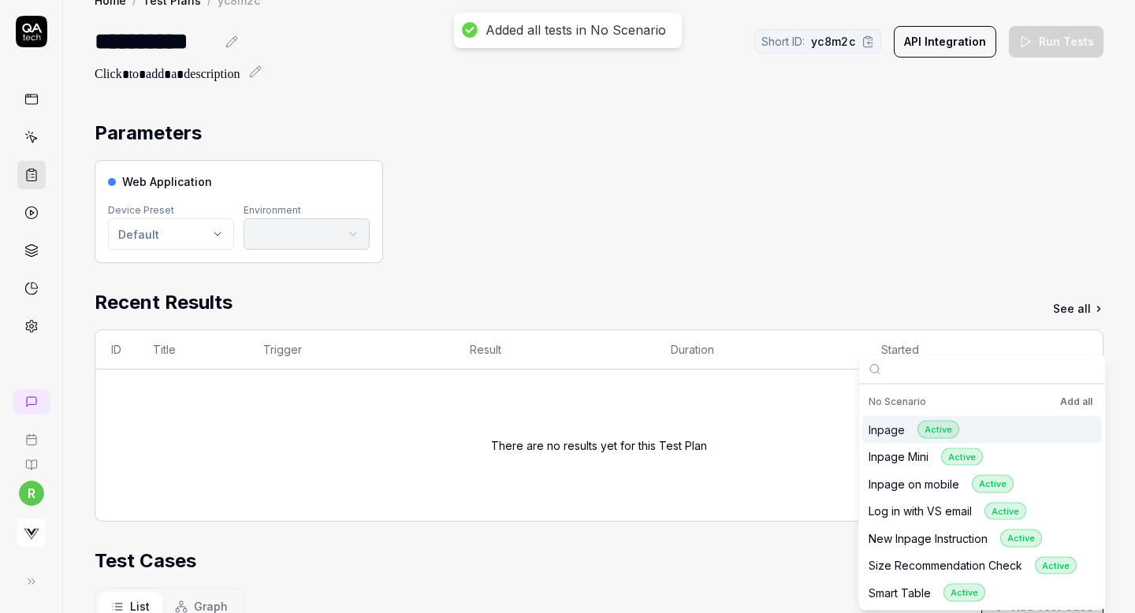
scroll to position [0, 0]
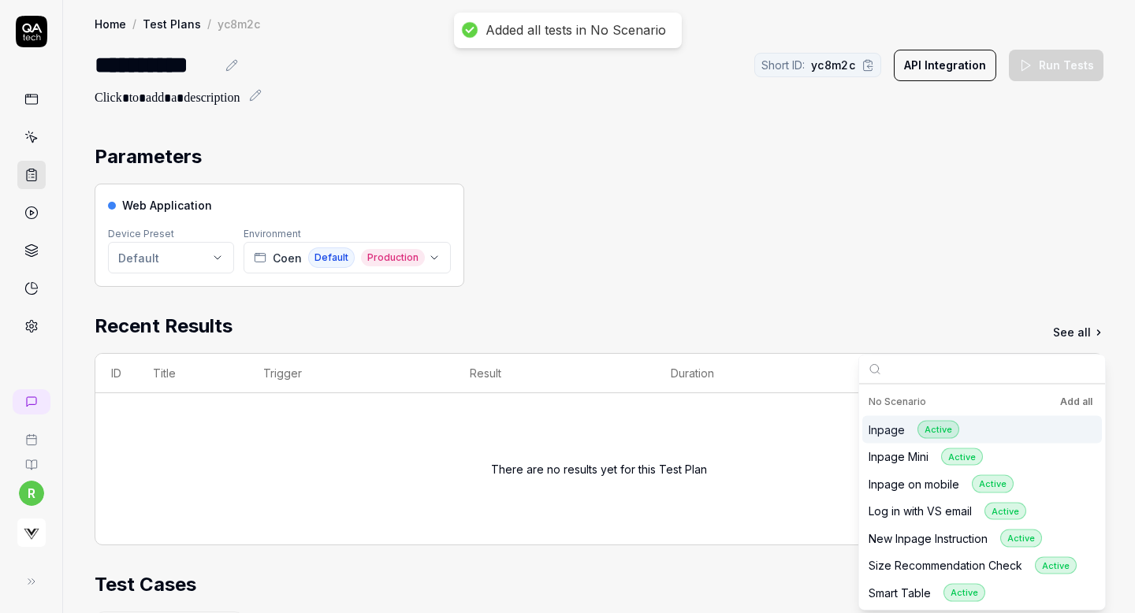
click at [524, 210] on div "Web Application Device Preset Default Environment Coen Default Production" at bounding box center [599, 235] width 1009 height 103
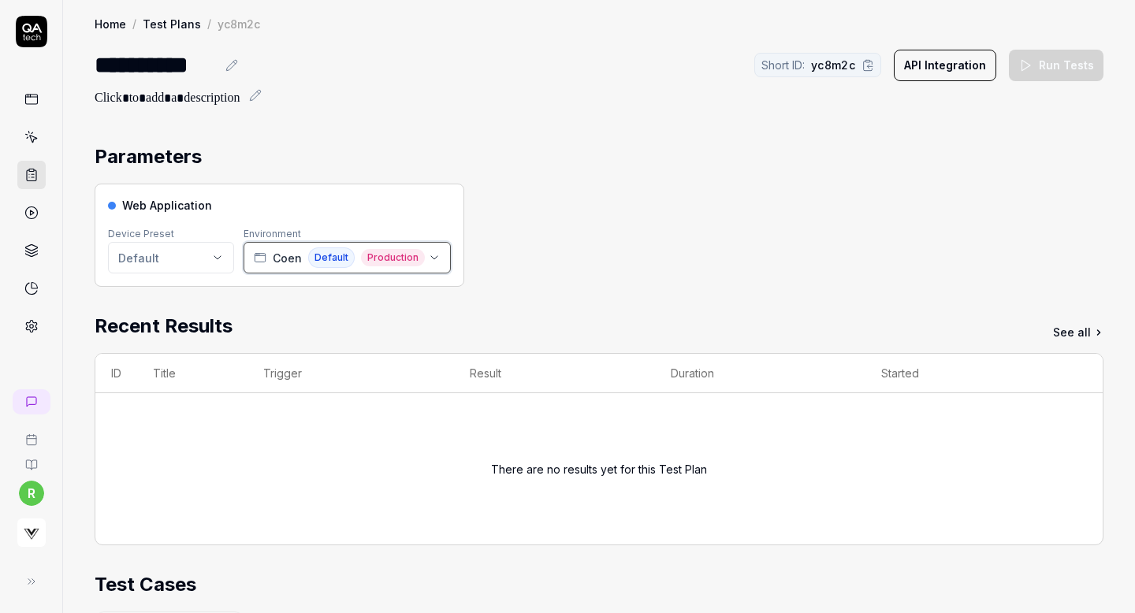
click at [423, 261] on button "Coen Default Production" at bounding box center [347, 258] width 207 height 32
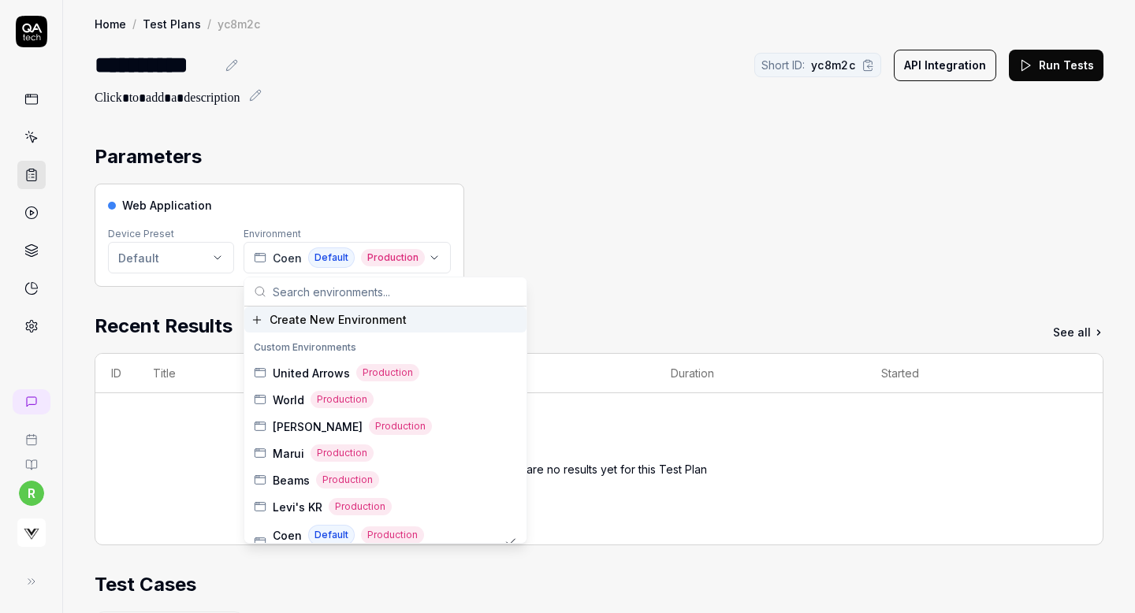
click at [393, 295] on input "text" at bounding box center [395, 292] width 244 height 28
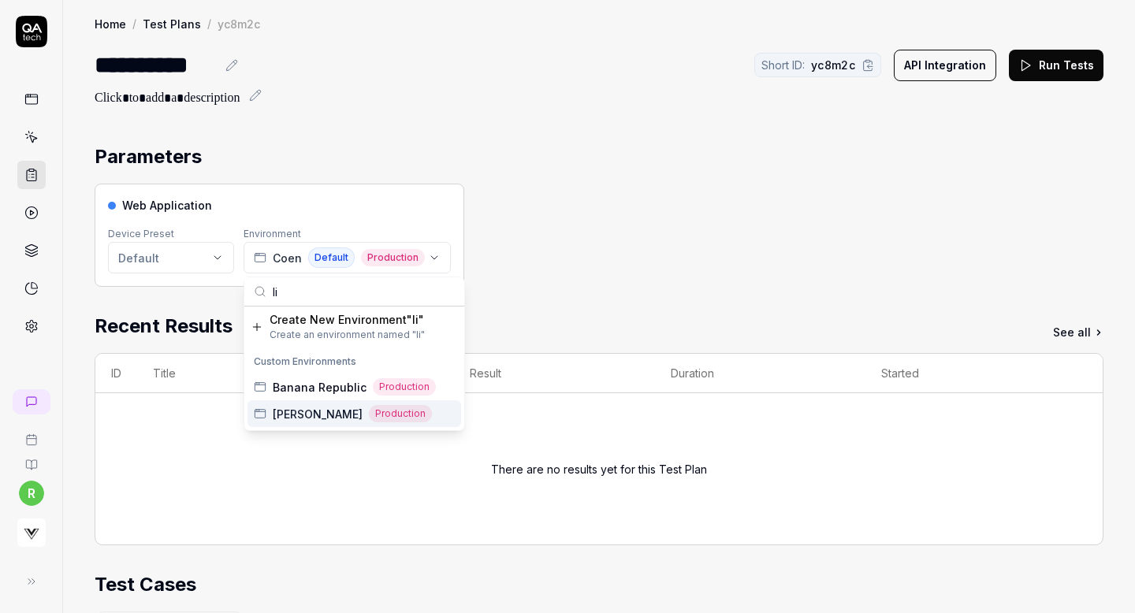
type input "li"
click at [314, 407] on span "[PERSON_NAME]" at bounding box center [318, 414] width 90 height 17
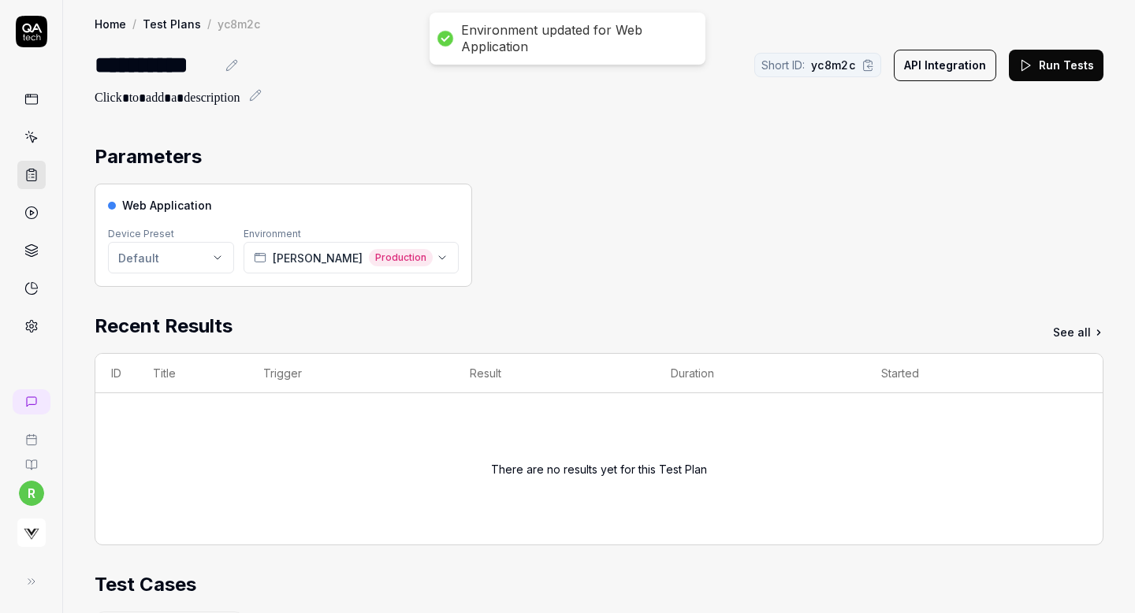
click at [510, 186] on div "Web Application Device Preset Default Environment Lily Brown Production" at bounding box center [599, 235] width 1009 height 103
click at [1061, 64] on button "Run Tests" at bounding box center [1056, 66] width 95 height 32
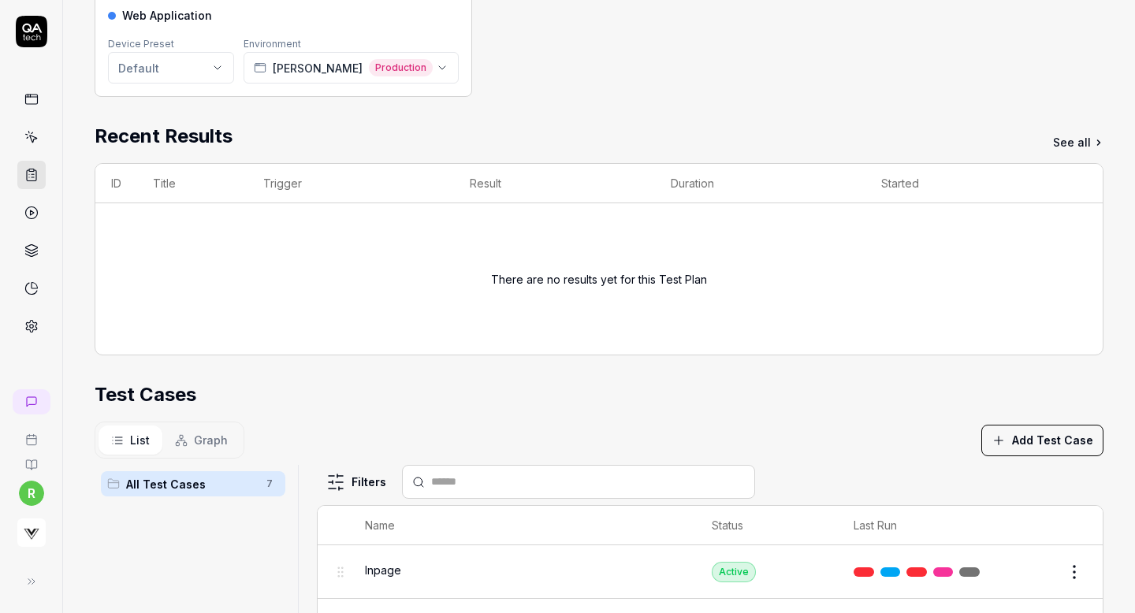
scroll to position [466, 0]
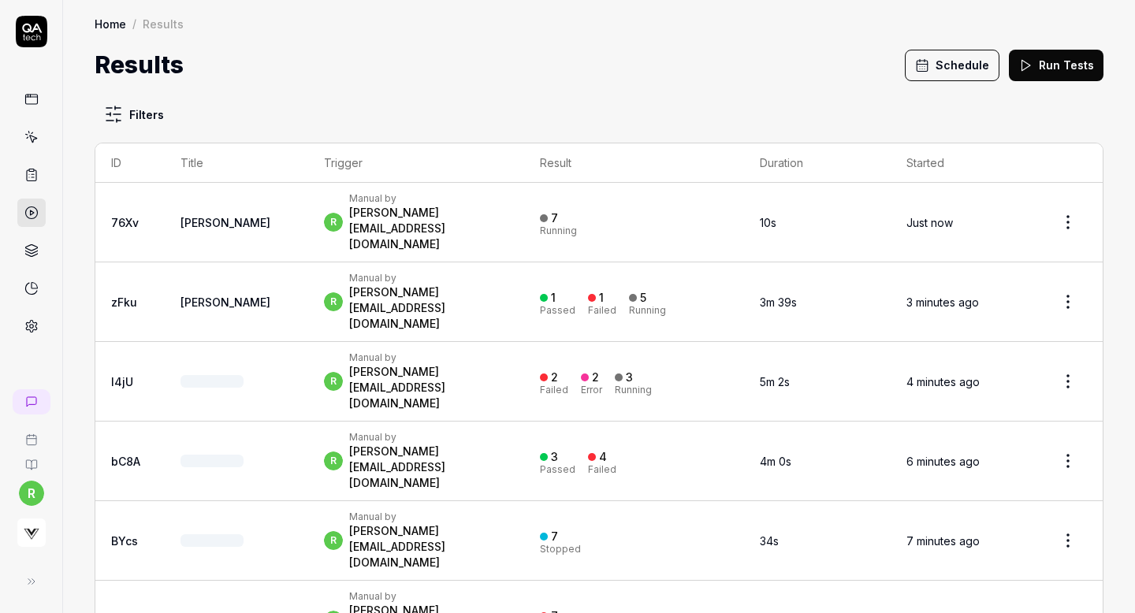
click at [937, 66] on button "Schedule" at bounding box center [952, 66] width 95 height 32
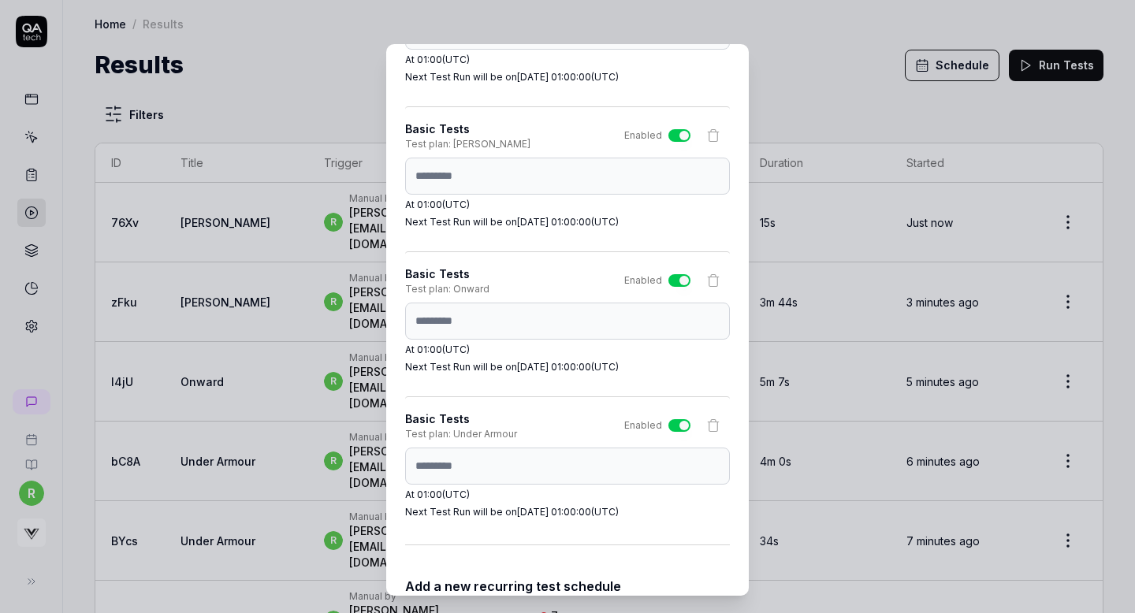
scroll to position [2207, 0]
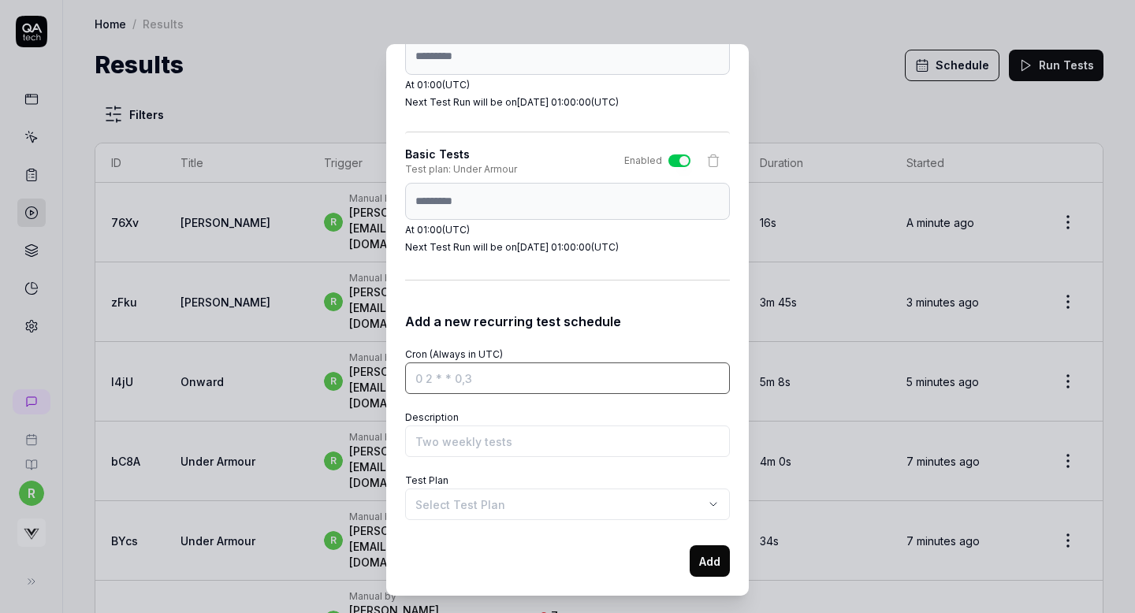
click at [466, 383] on input "Cron (Always in UTC)" at bounding box center [567, 379] width 325 height 32
paste input "0 1 * * *"
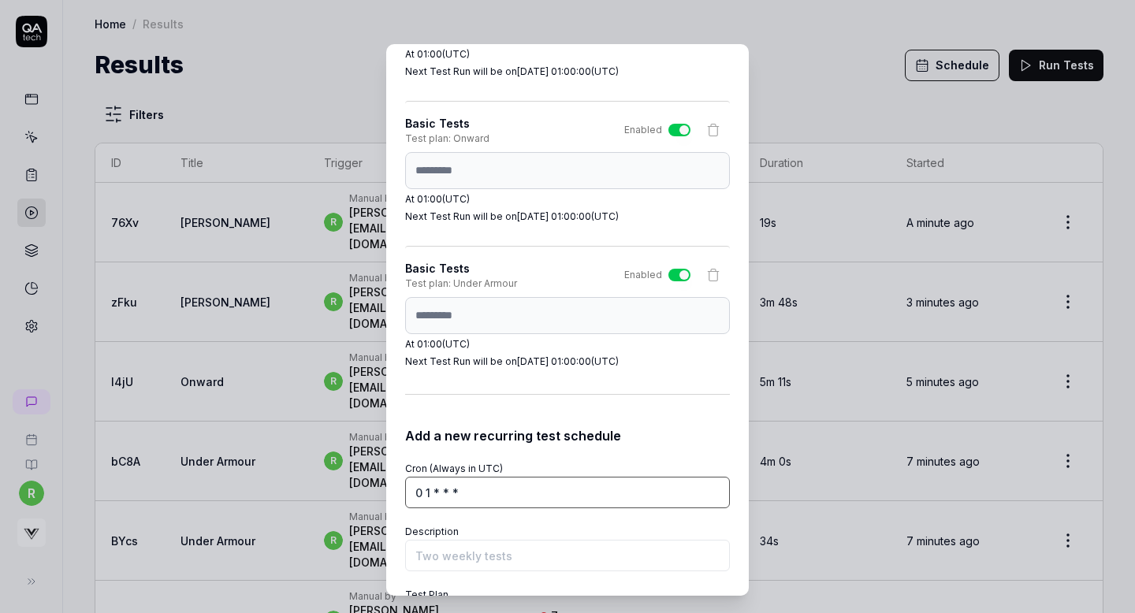
scroll to position [2124, 0]
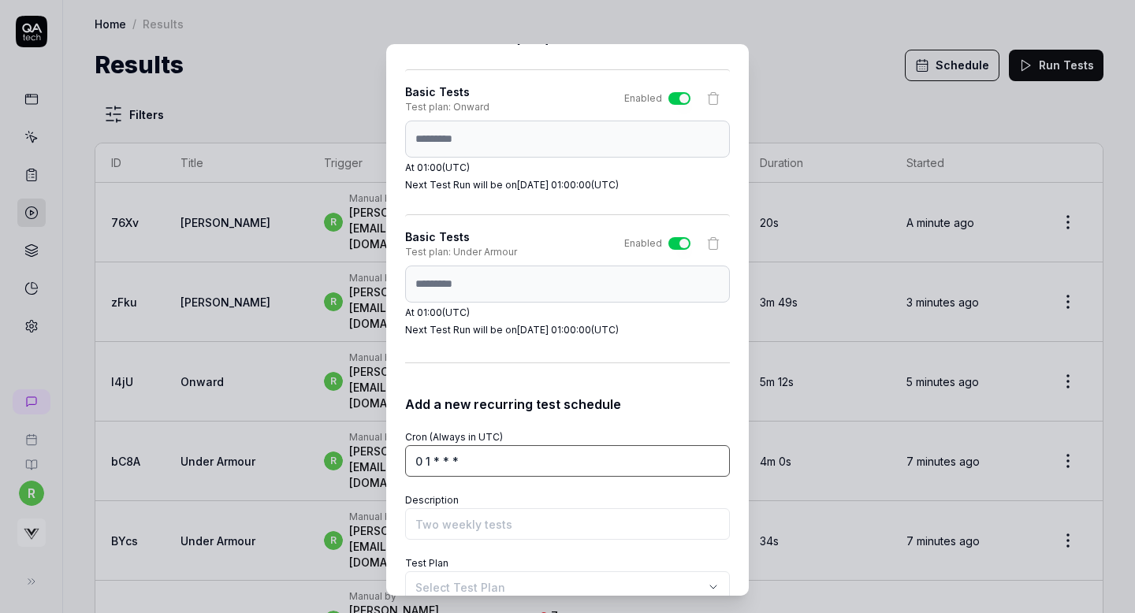
type input "0 1 * * *"
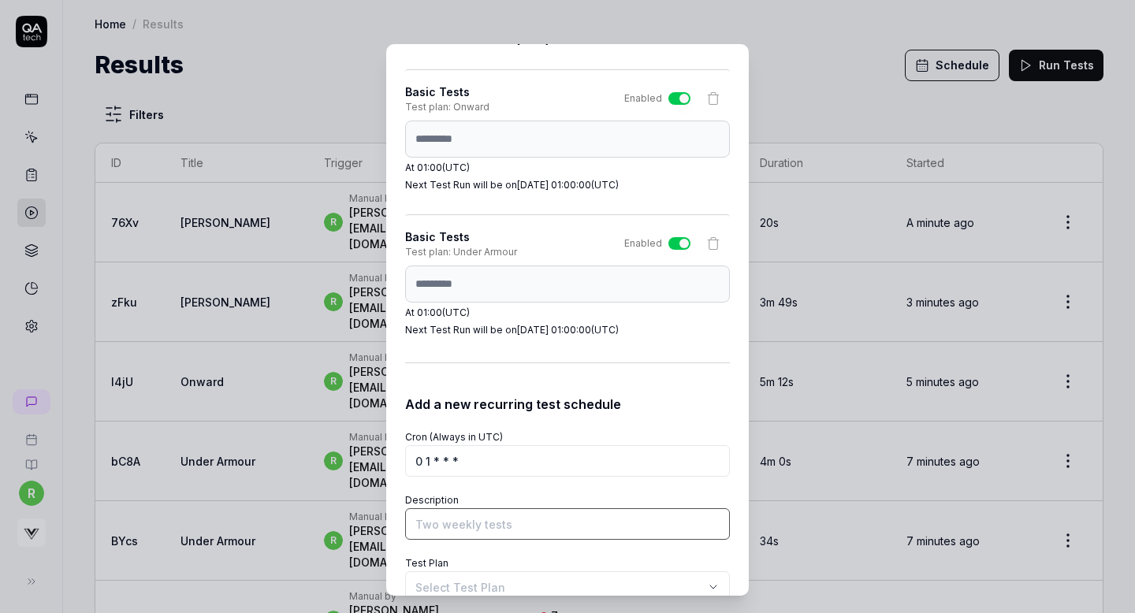
click at [465, 527] on input "Description" at bounding box center [567, 525] width 325 height 32
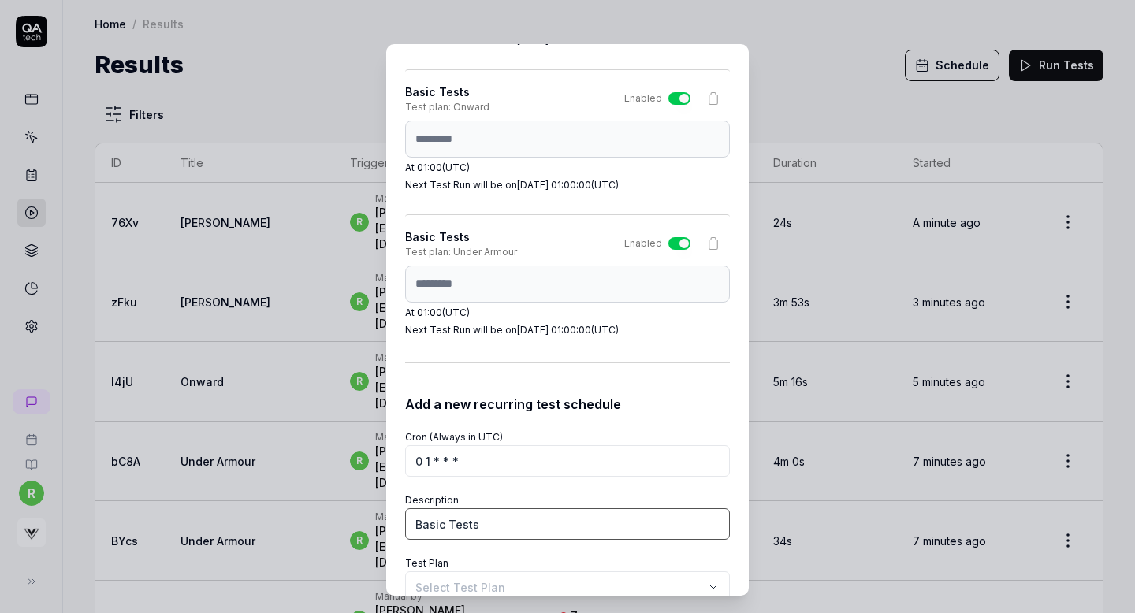
type input "Basic Tests"
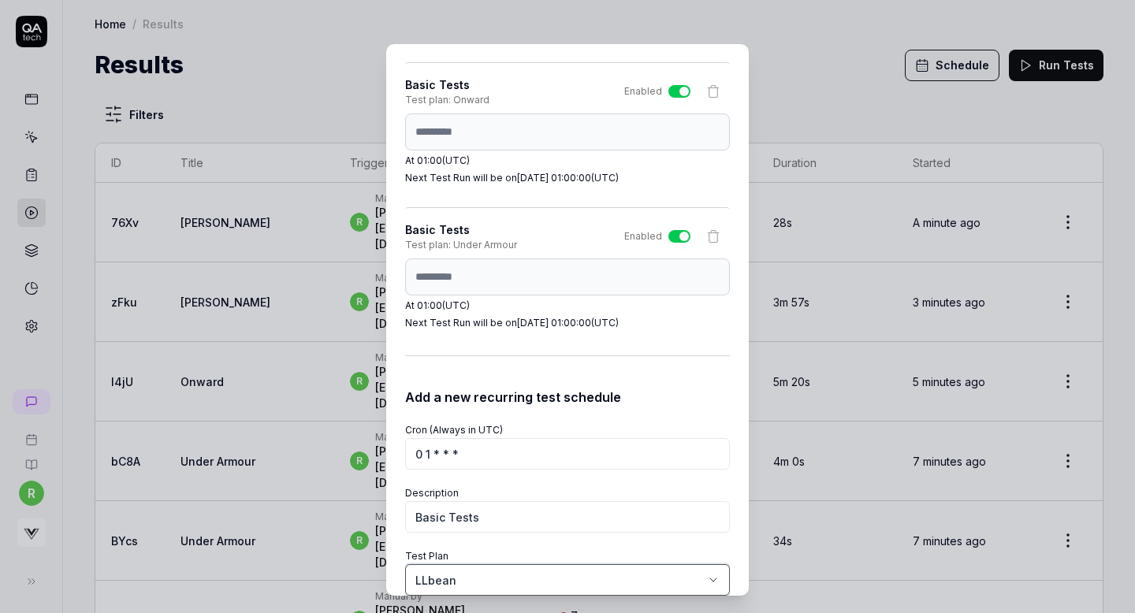
scroll to position [2207, 0]
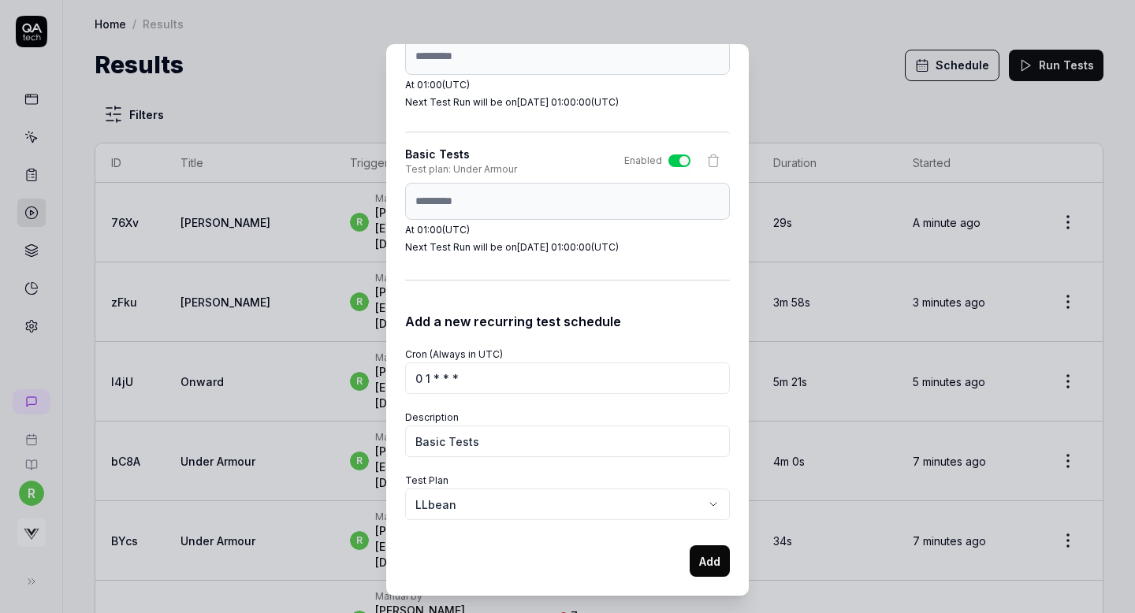
click at [451, 505] on body "r Home / Results Home / Results Results Schedule Run Tests Filters ID Title Tri…" at bounding box center [567, 306] width 1135 height 613
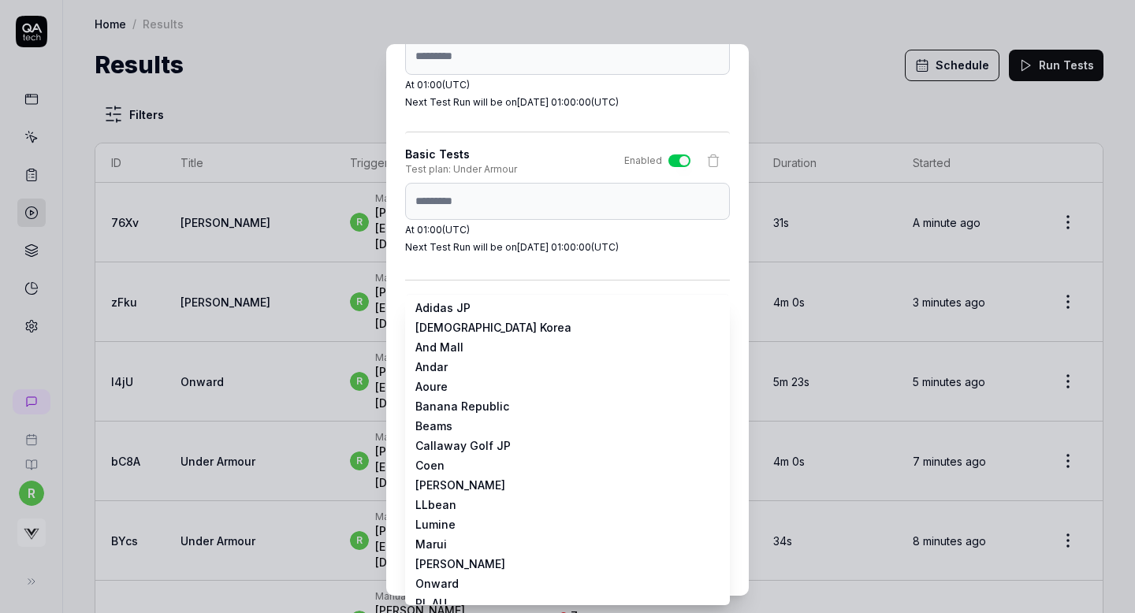
select select "**********"
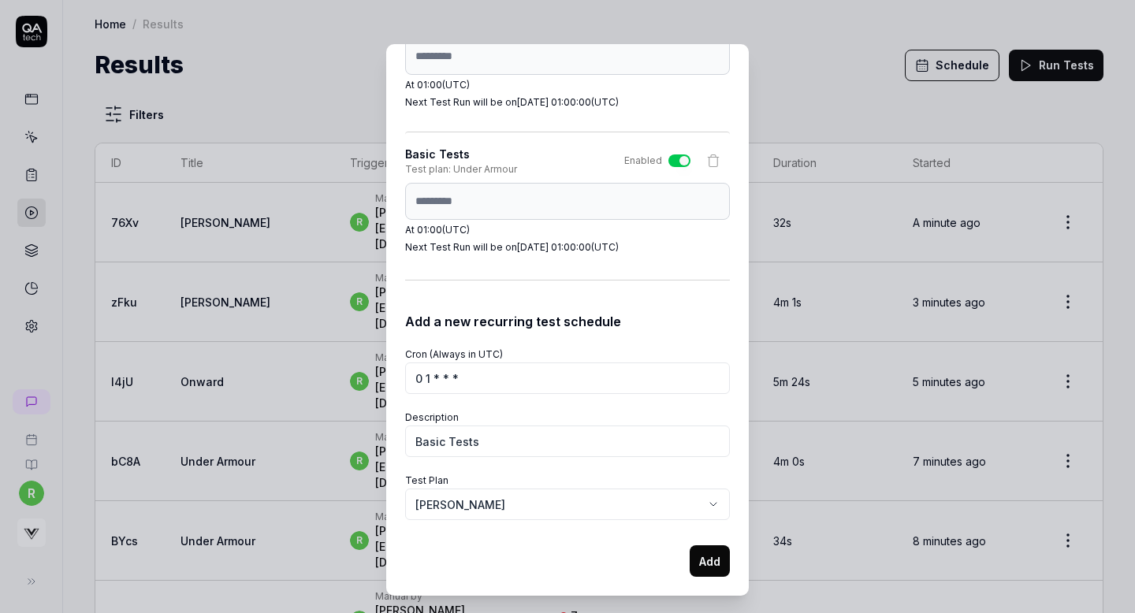
click at [695, 564] on button "Add" at bounding box center [710, 562] width 40 height 32
select select
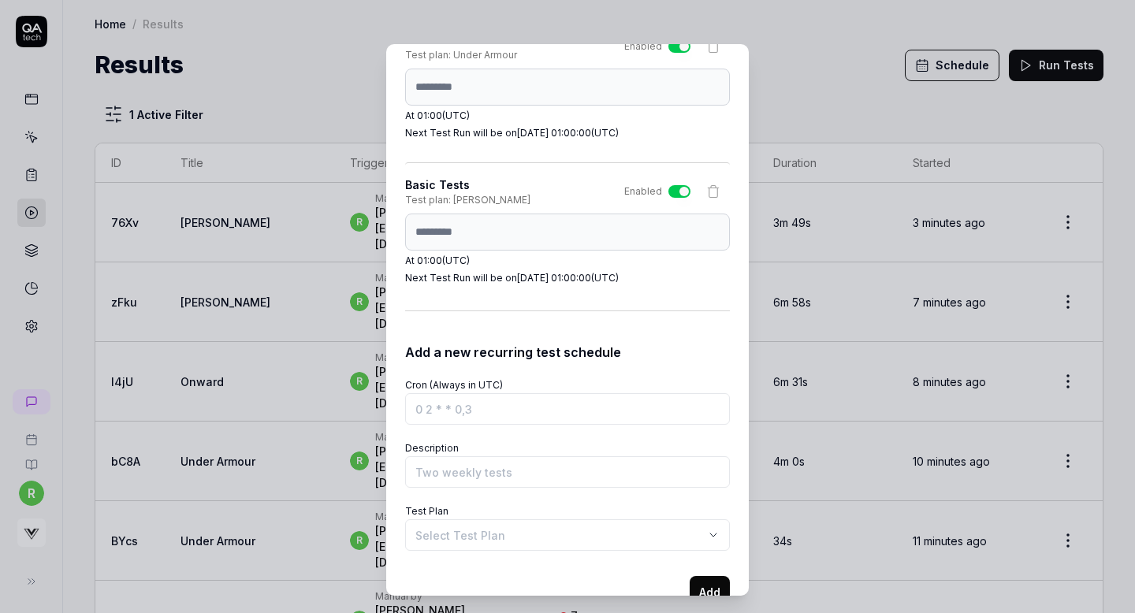
scroll to position [2352, 0]
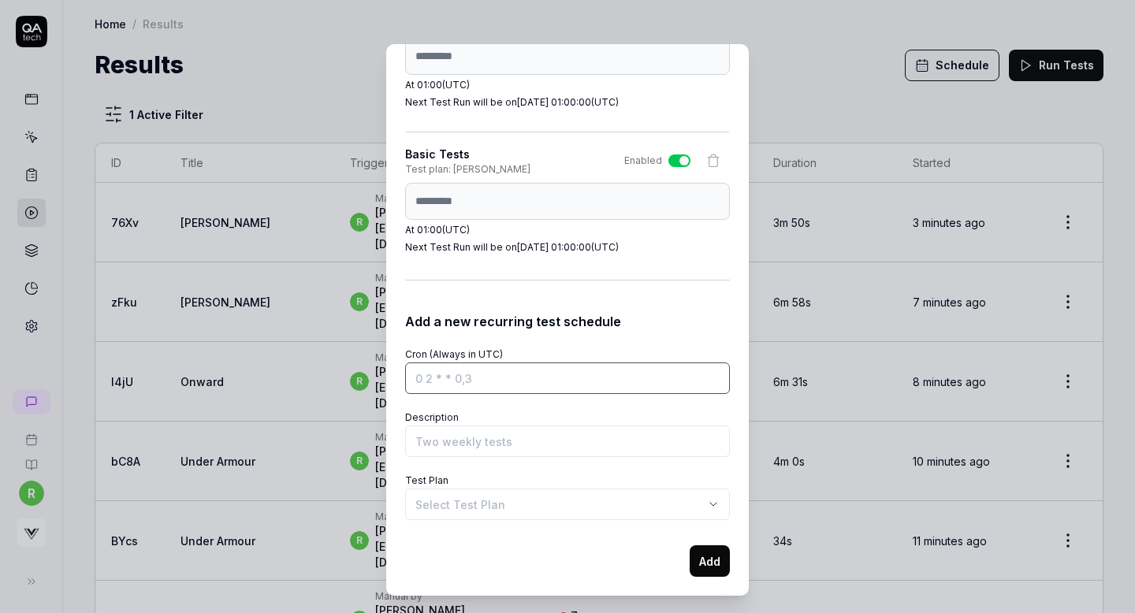
paste input "https://stylings.jp/Form/Product/ProductDetail.aspx?shop=0&pid=16WFC255001&vid=…"
click at [471, 373] on input "Cron (Always in UTC)" at bounding box center [567, 379] width 325 height 32
type input "https://stylings.jp/Form/Product/ProductDetail.aspx?shop=0&pid=16WFC255001&vid=…"
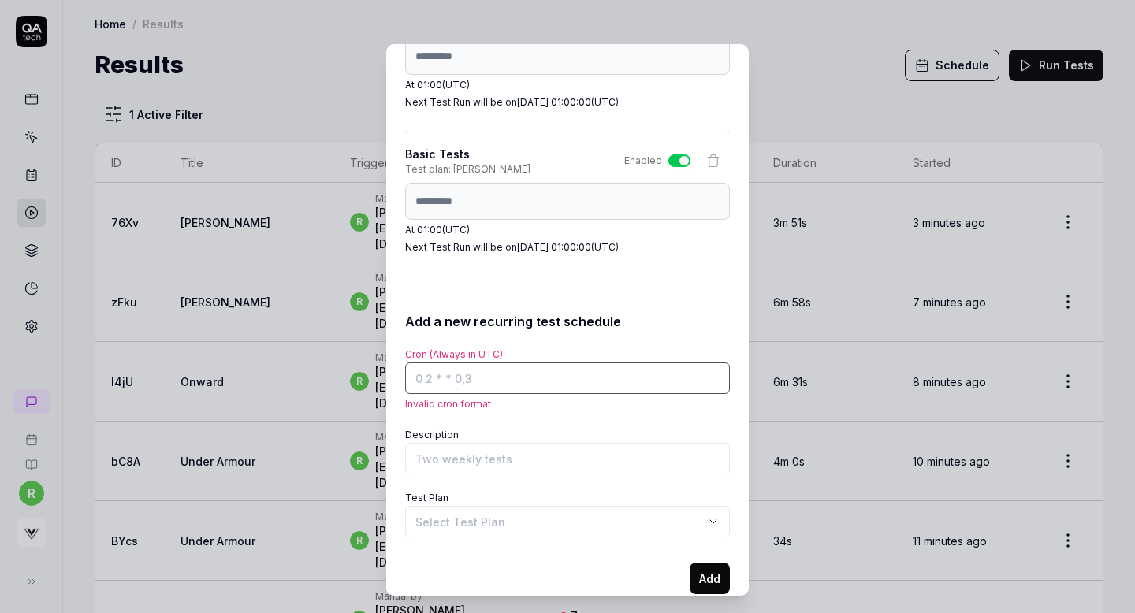
scroll to position [0, 0]
click at [475, 384] on input "Cron (Always in UTC)" at bounding box center [567, 379] width 325 height 32
paste input "0 1 * * *"
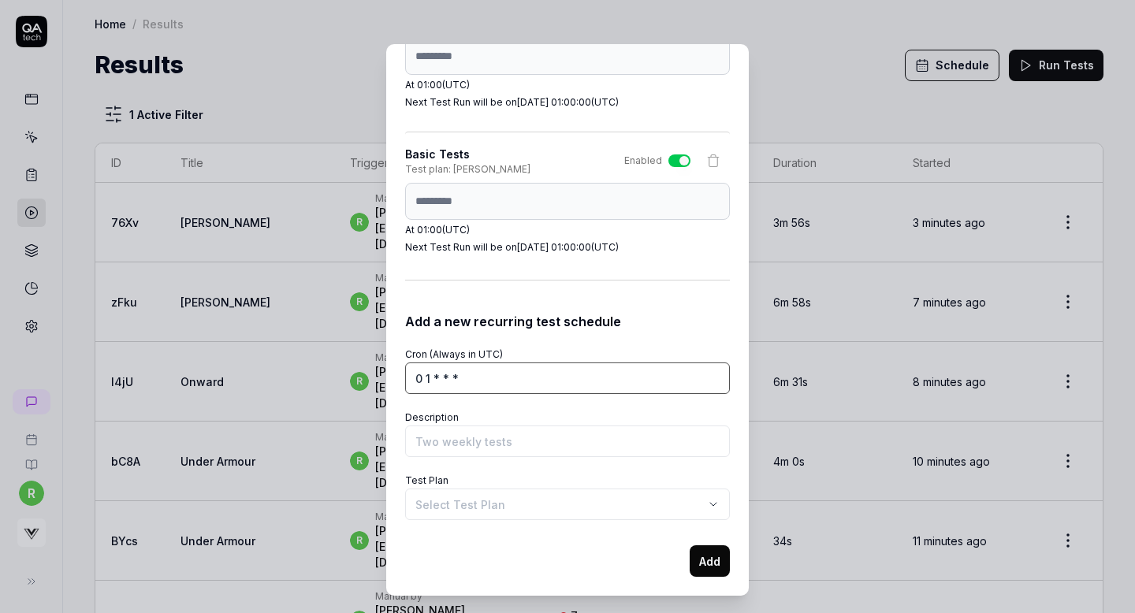
type input "0 1 * * *"
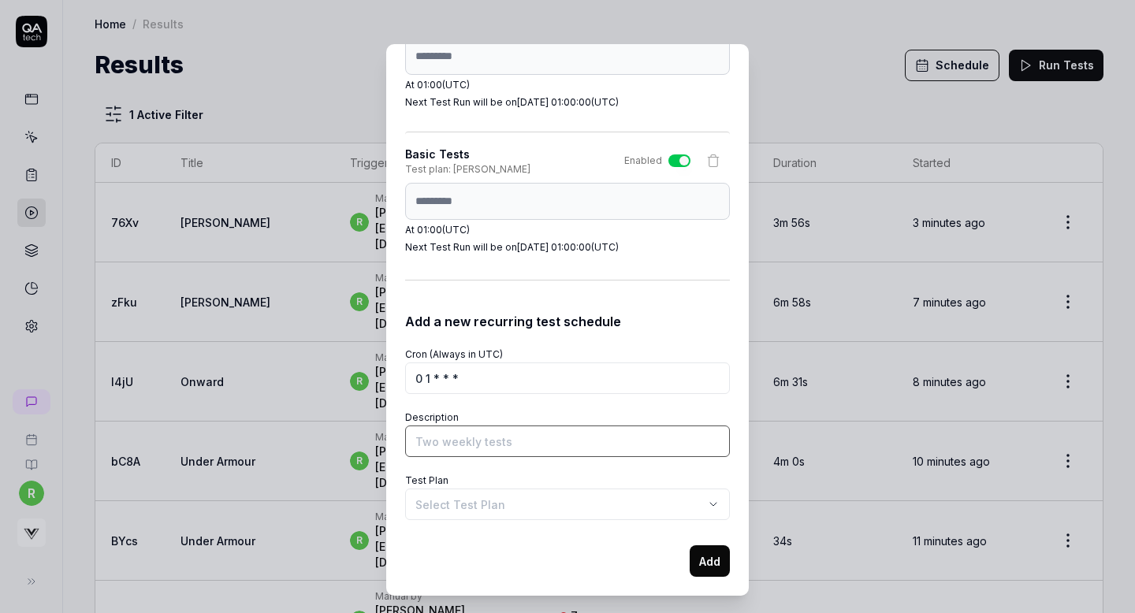
click at [456, 453] on input "Description" at bounding box center [567, 442] width 325 height 32
type input "Basic Tests"
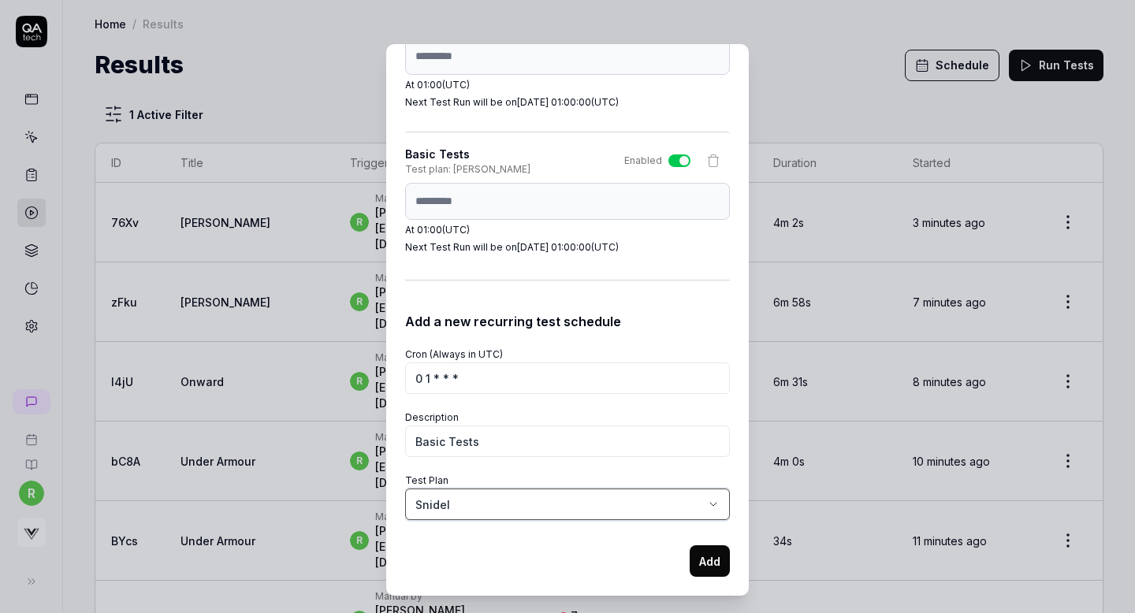
select select "**********"
click at [707, 562] on button "Add" at bounding box center [710, 562] width 40 height 32
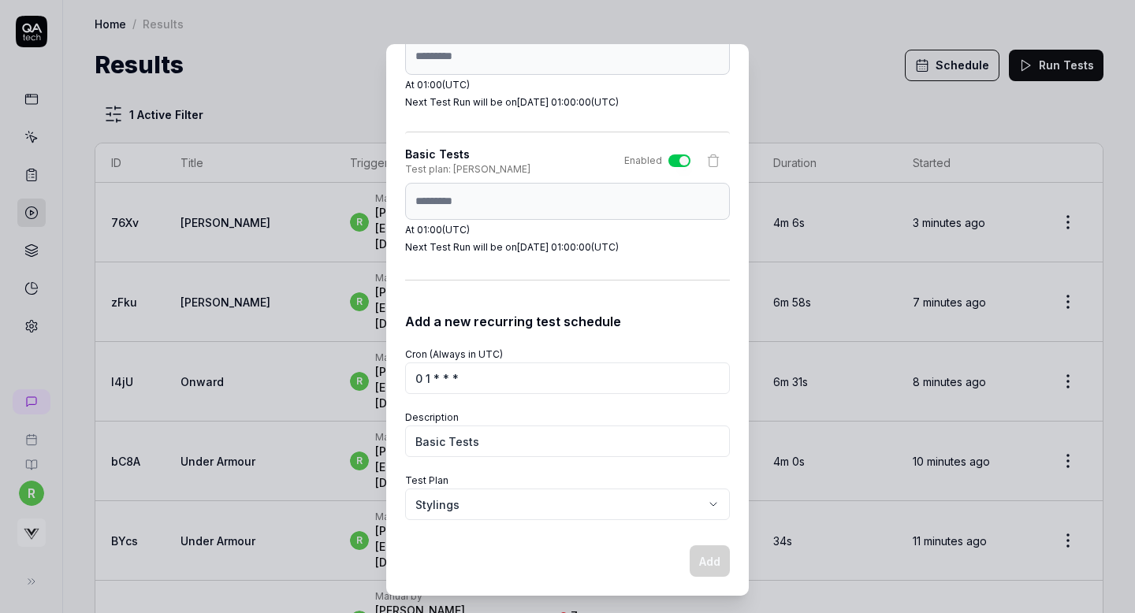
select select
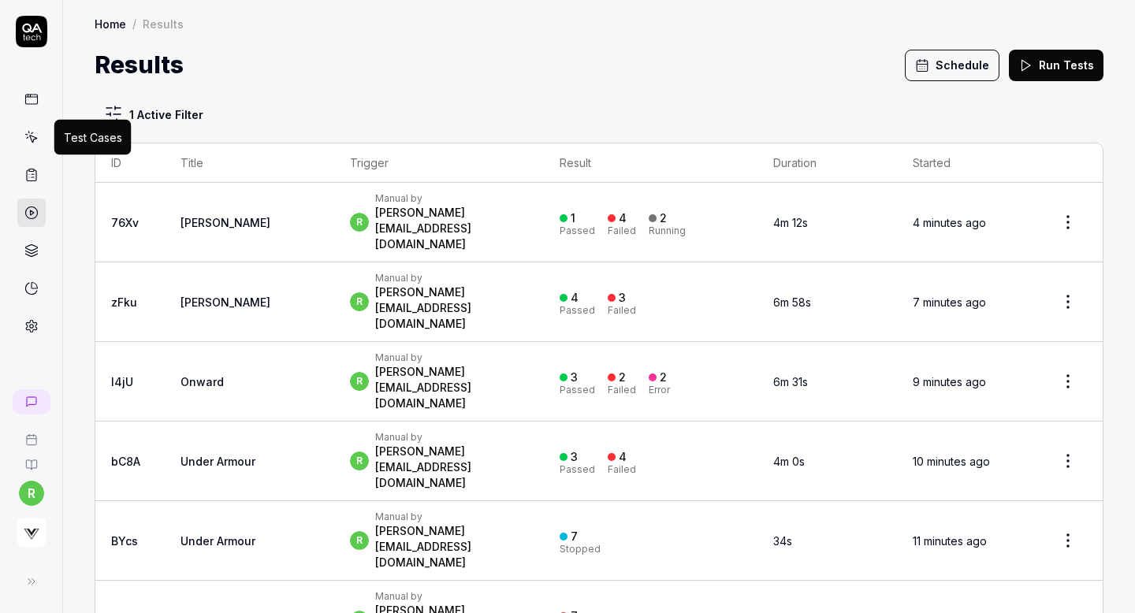
click at [28, 143] on icon at bounding box center [31, 137] width 14 height 14
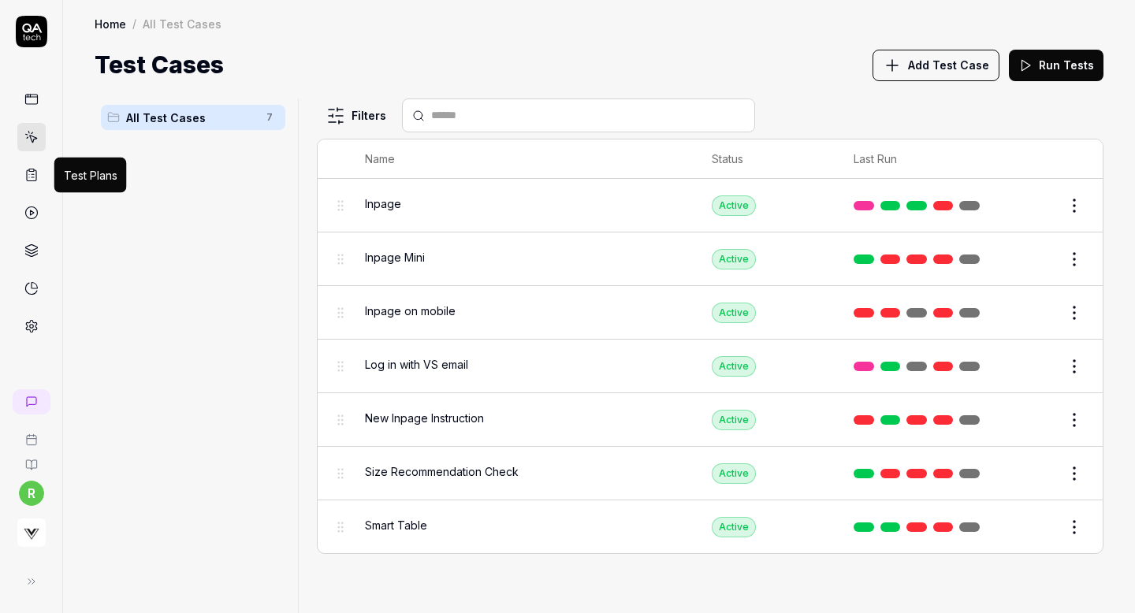
click at [27, 172] on icon at bounding box center [31, 175] width 9 height 11
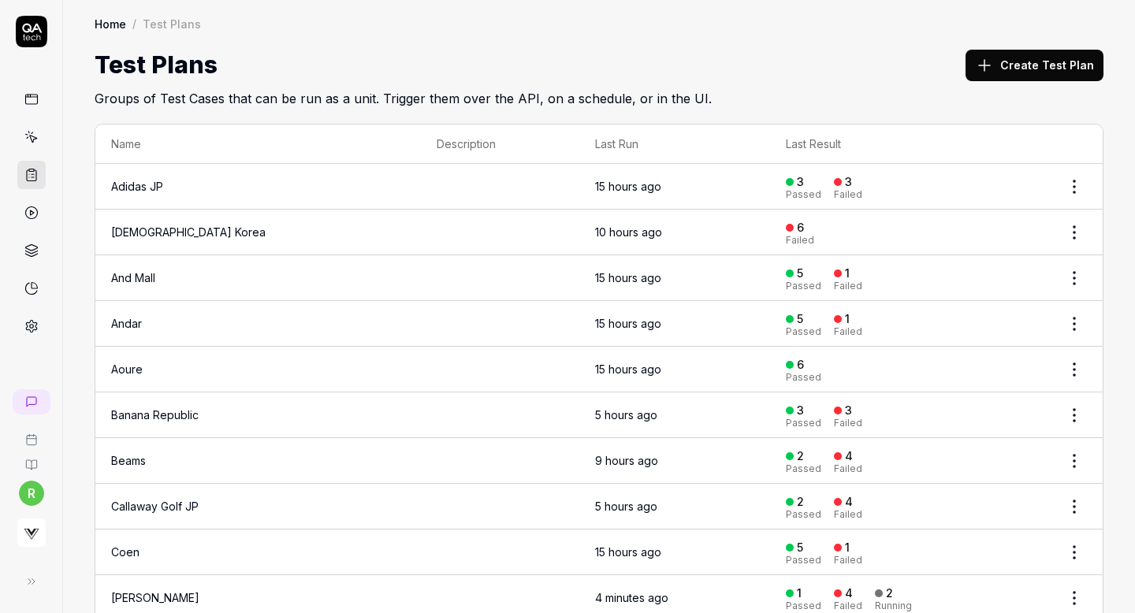
click at [24, 222] on link at bounding box center [31, 213] width 28 height 28
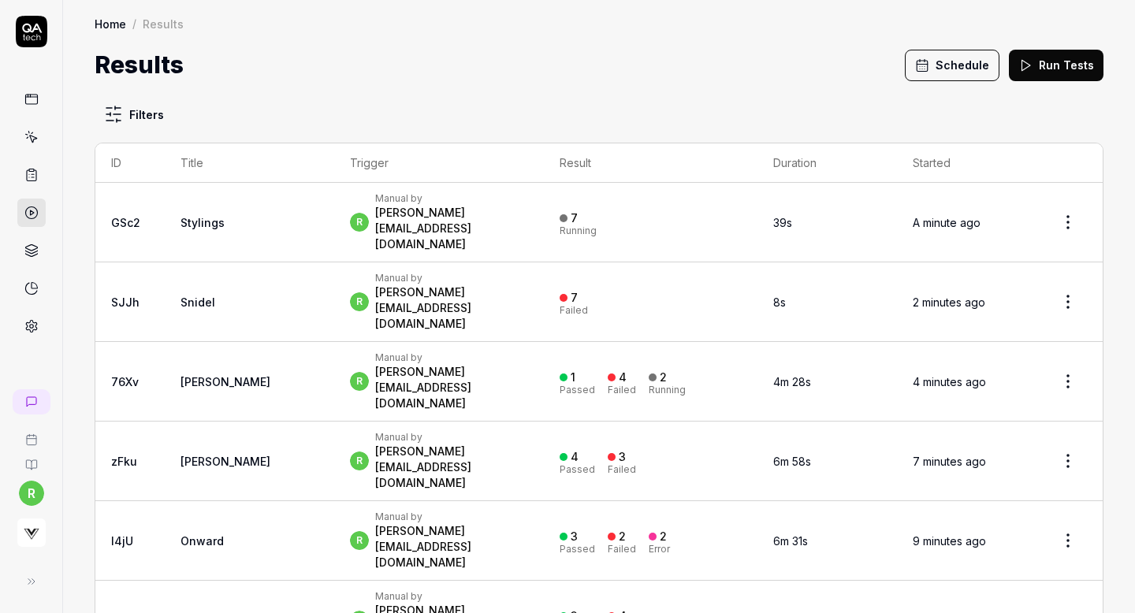
click at [970, 72] on button "Schedule" at bounding box center [952, 66] width 95 height 32
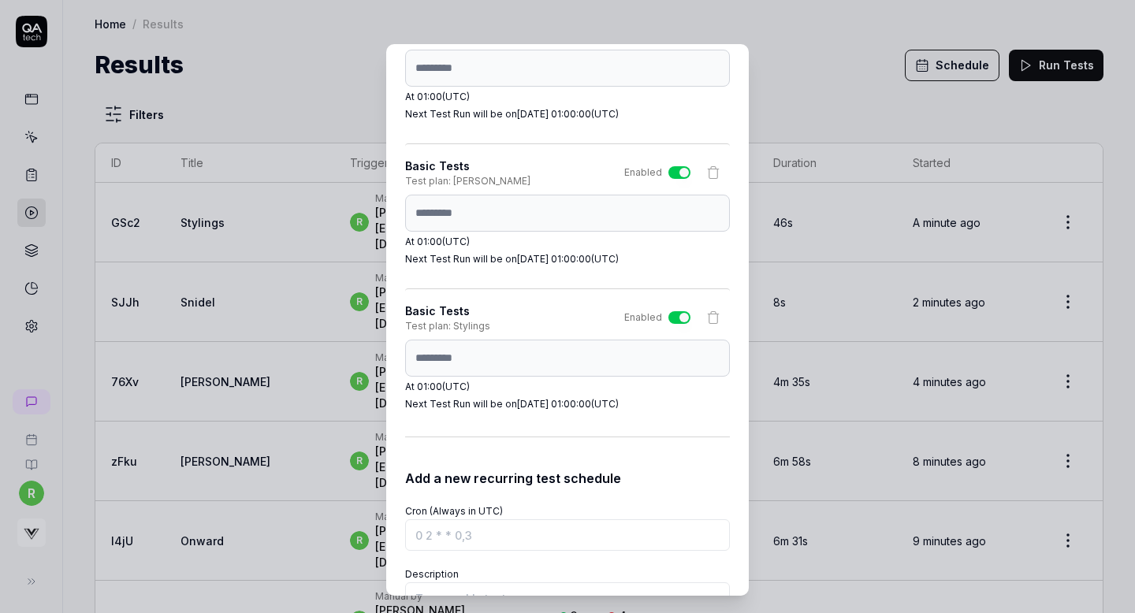
scroll to position [2336, 0]
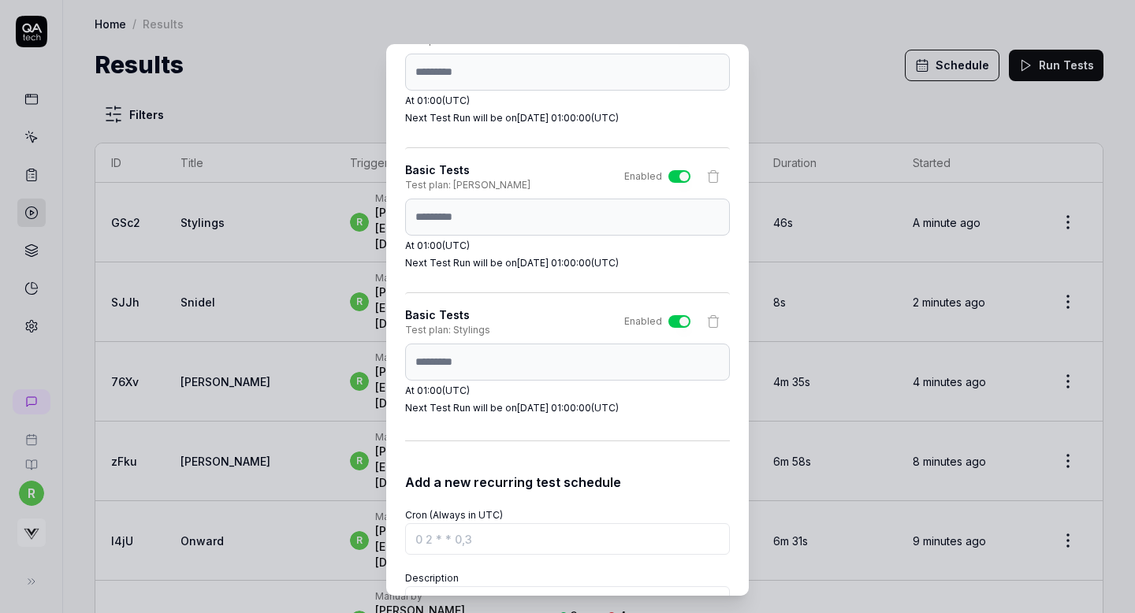
type button "on"
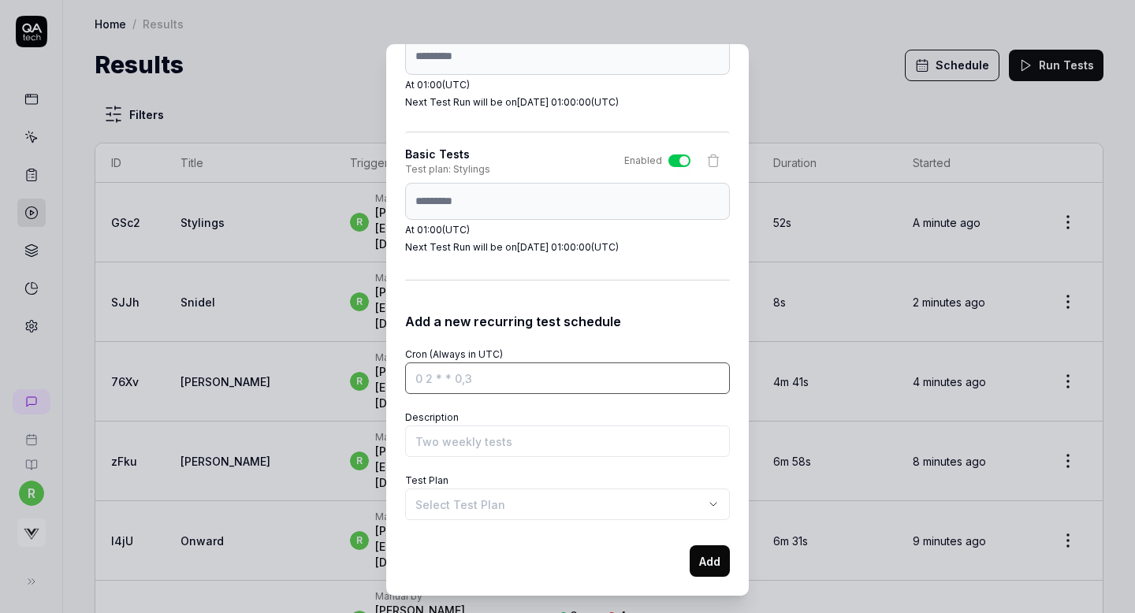
click at [442, 382] on input "Cron (Always in UTC)" at bounding box center [567, 379] width 325 height 32
paste input "0 1 * * *"
type input "0 1 * * *"
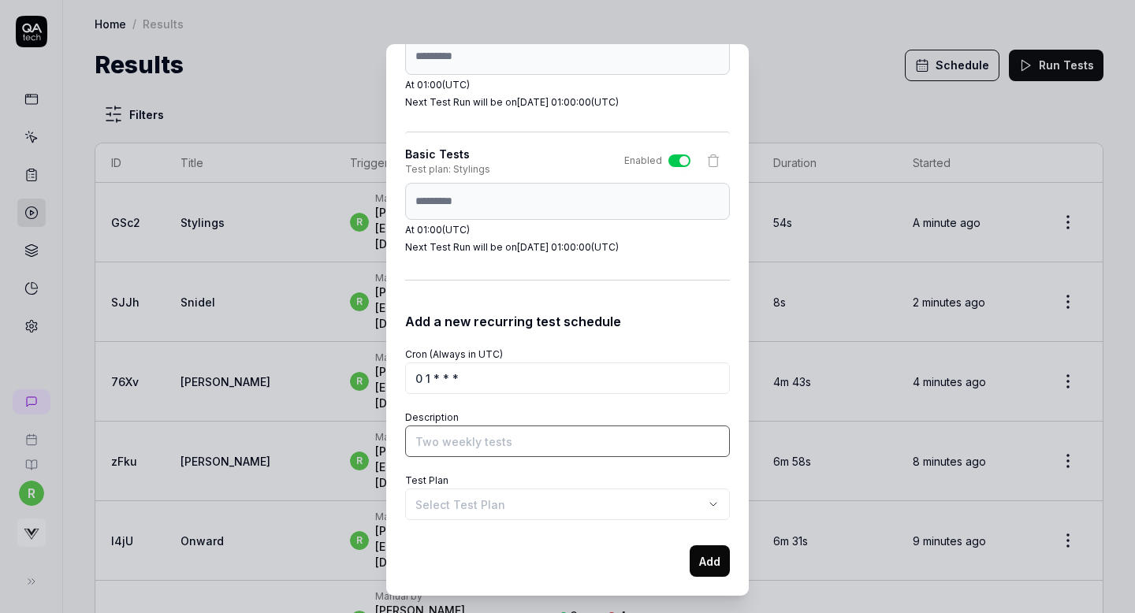
click at [443, 446] on input "Description" at bounding box center [567, 442] width 325 height 32
type input "Basic Tests"
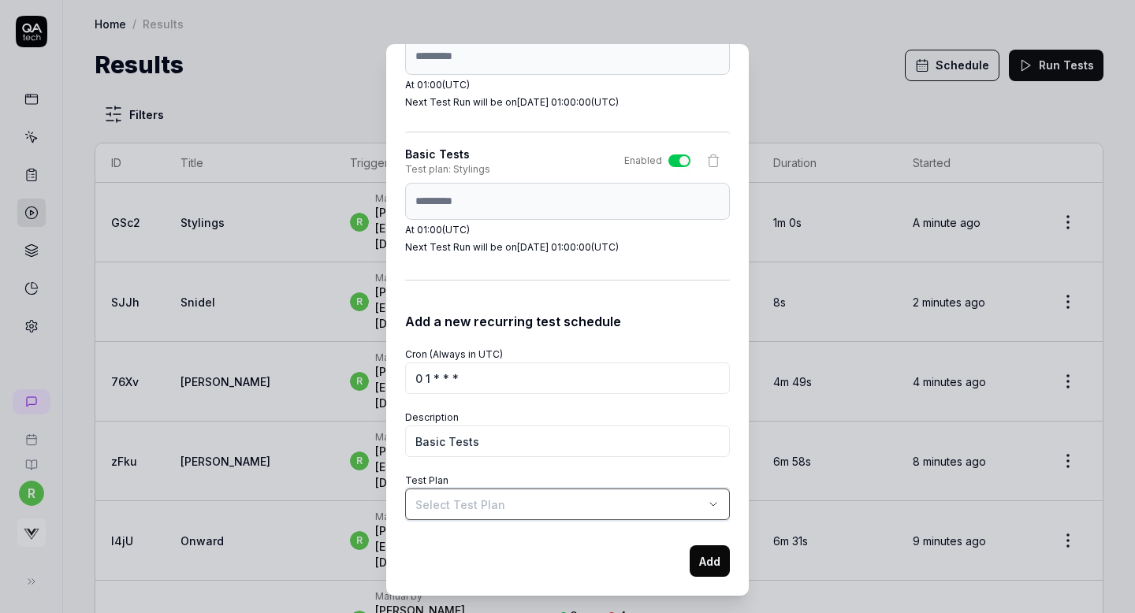
select select "**********"
click at [707, 564] on button "Add" at bounding box center [710, 562] width 40 height 32
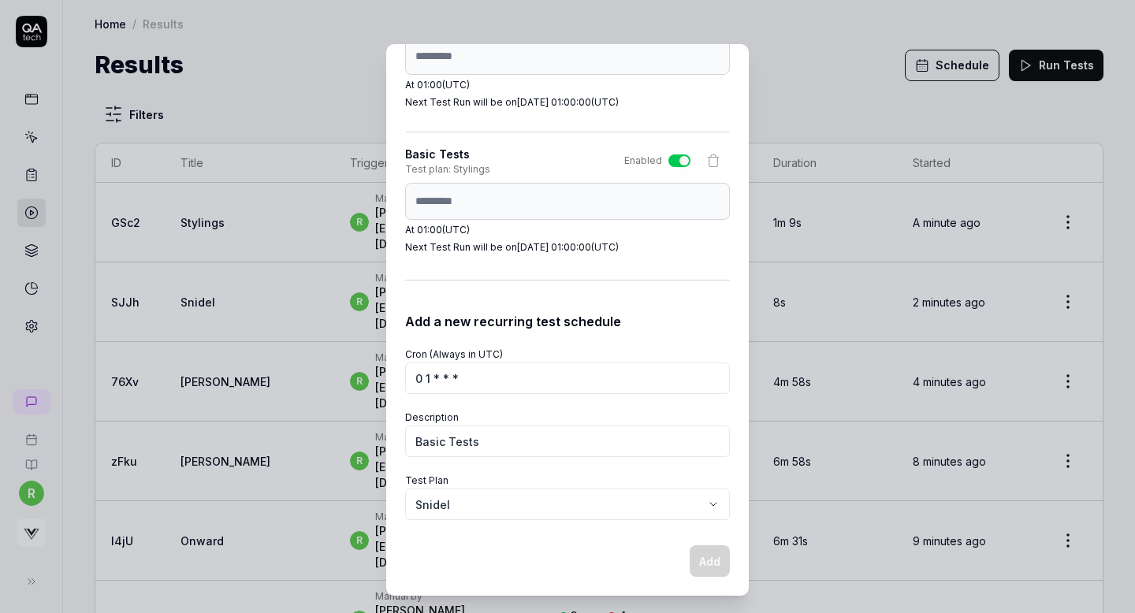
select select
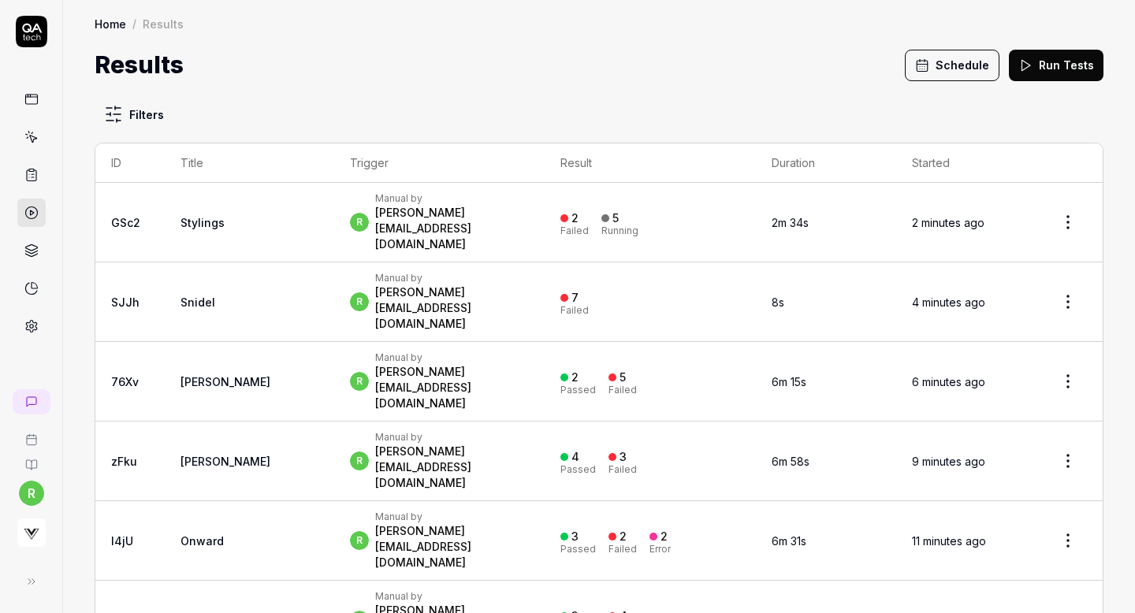
click at [36, 173] on icon at bounding box center [31, 175] width 9 height 11
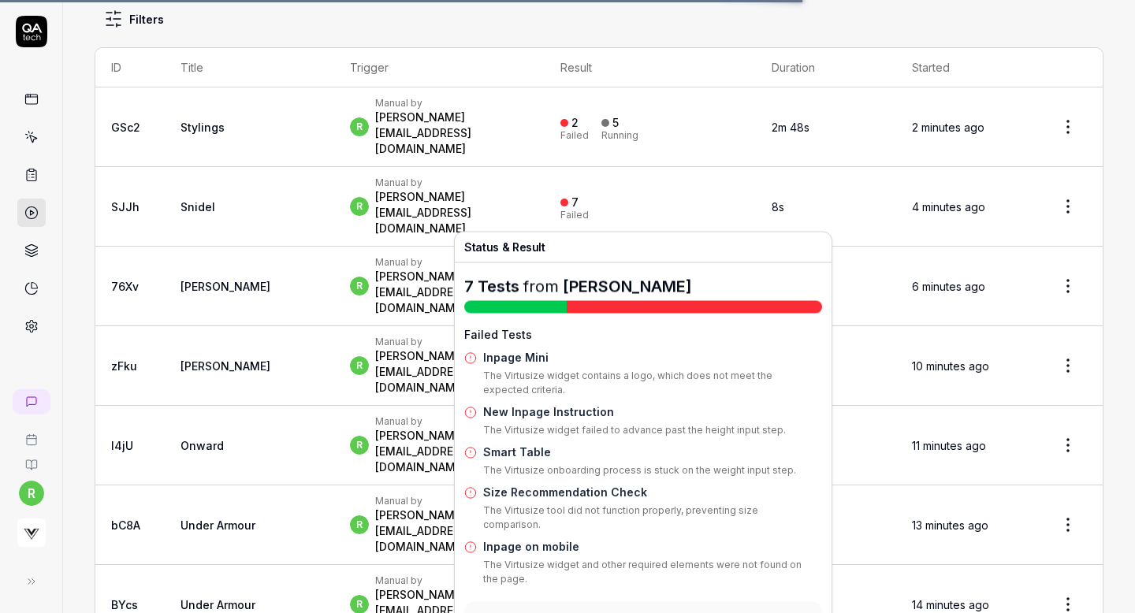
scroll to position [99, 0]
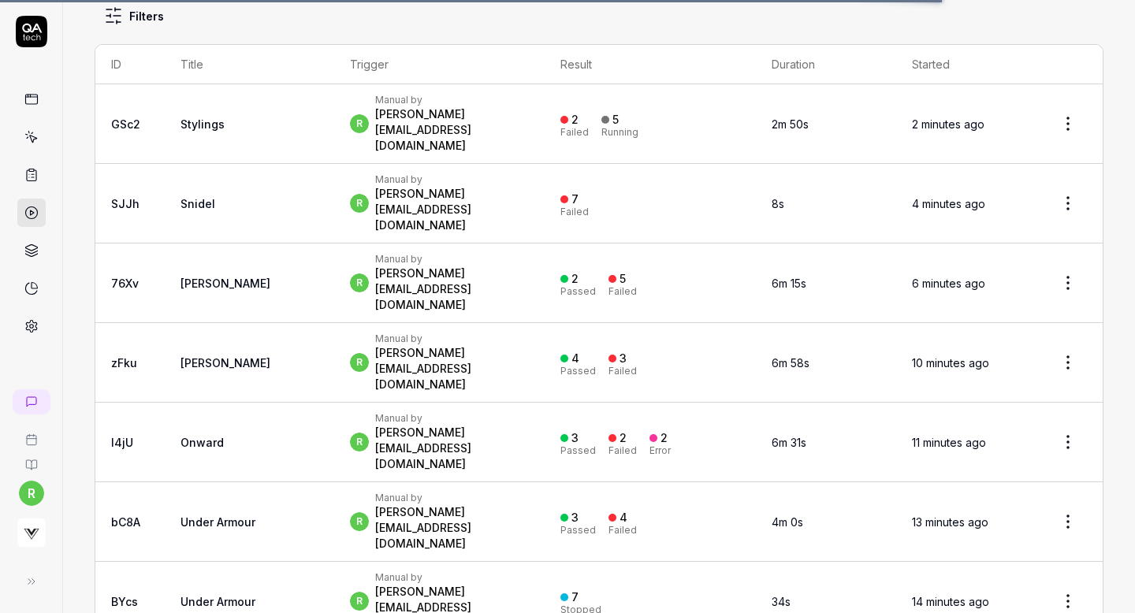
click at [699, 93] on td "2 Failed 5 Running" at bounding box center [650, 124] width 211 height 80
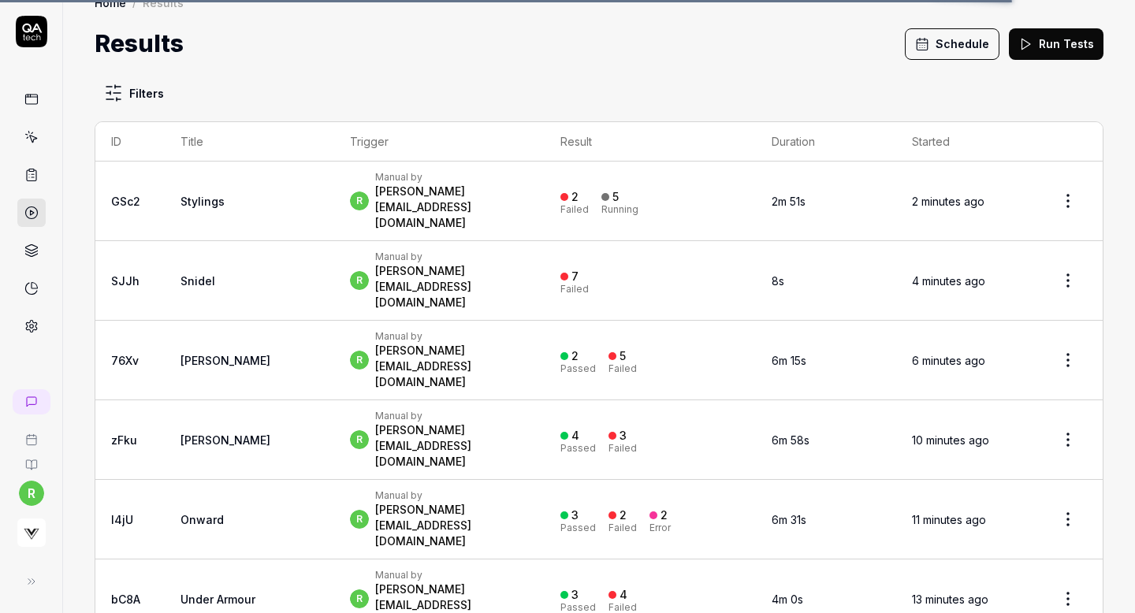
scroll to position [15, 0]
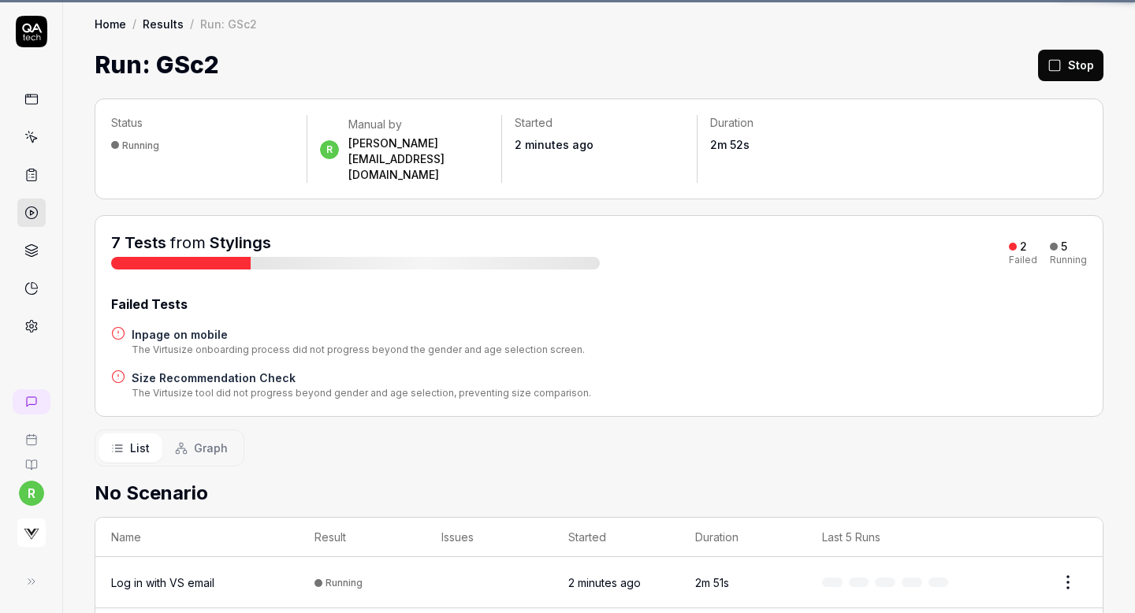
click at [670, 68] on div "Run: GSc2 Stop" at bounding box center [599, 64] width 1009 height 35
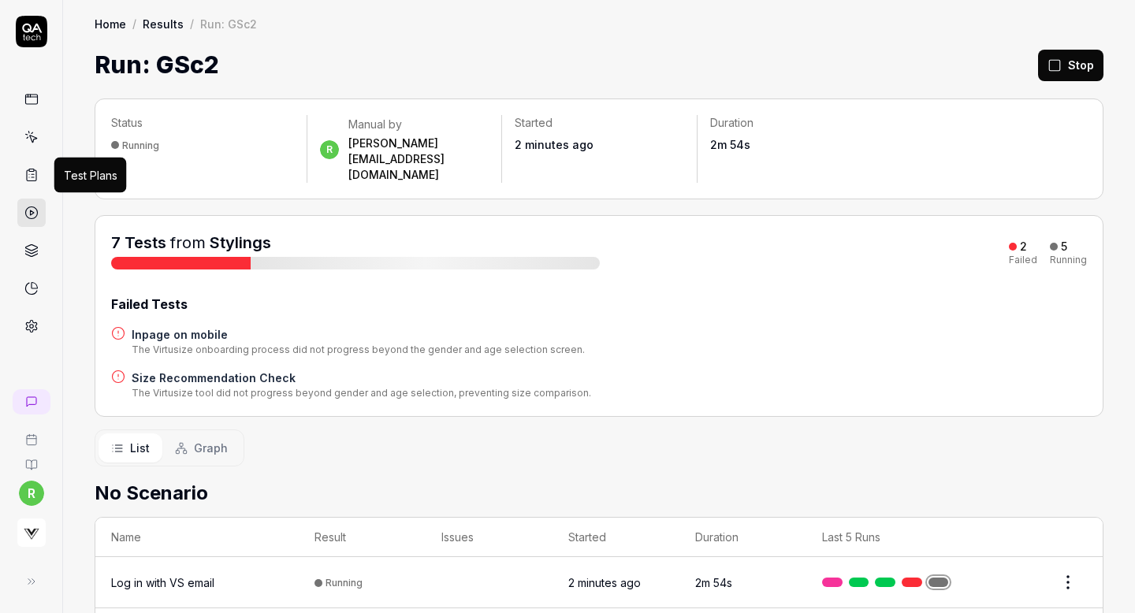
click at [34, 174] on icon at bounding box center [31, 175] width 14 height 14
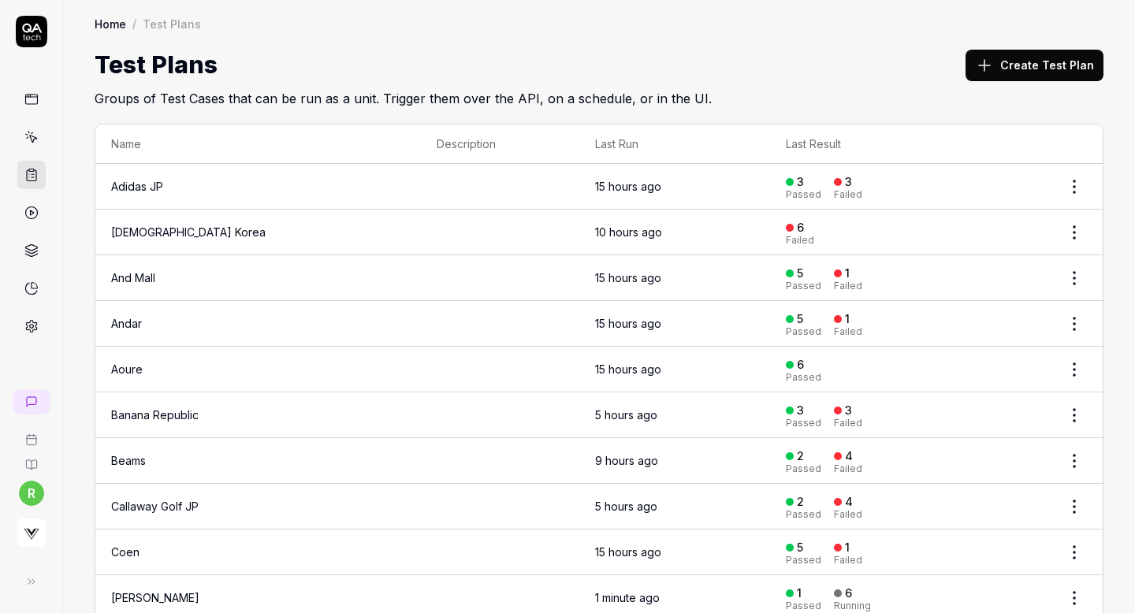
click at [1012, 63] on button "Create Test Plan" at bounding box center [1035, 66] width 138 height 32
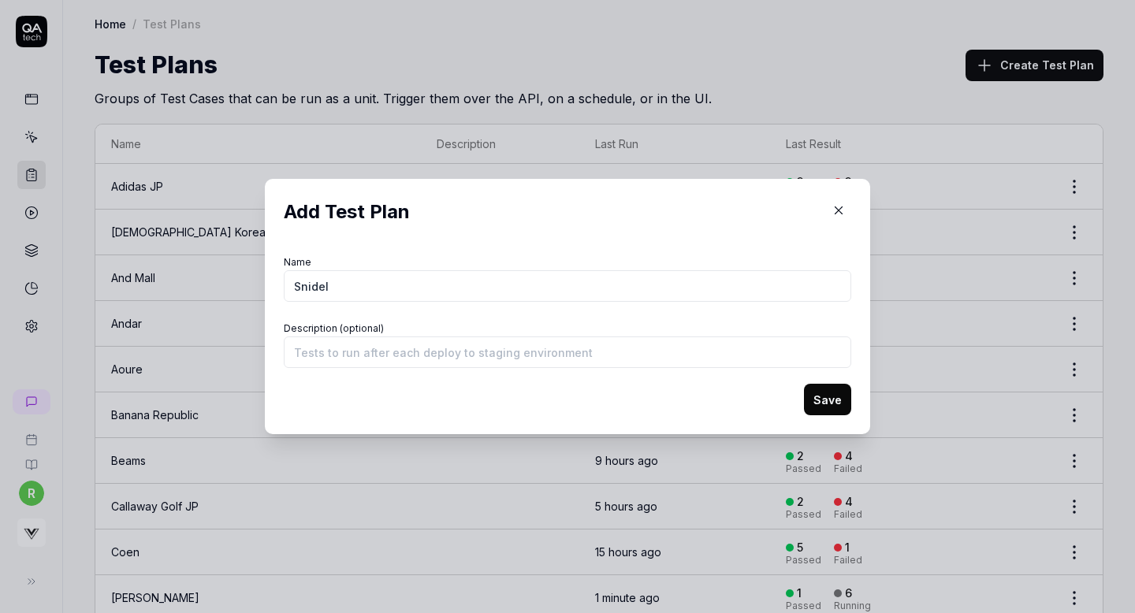
type input "Snidel"
click at [827, 394] on button "Save" at bounding box center [827, 400] width 47 height 32
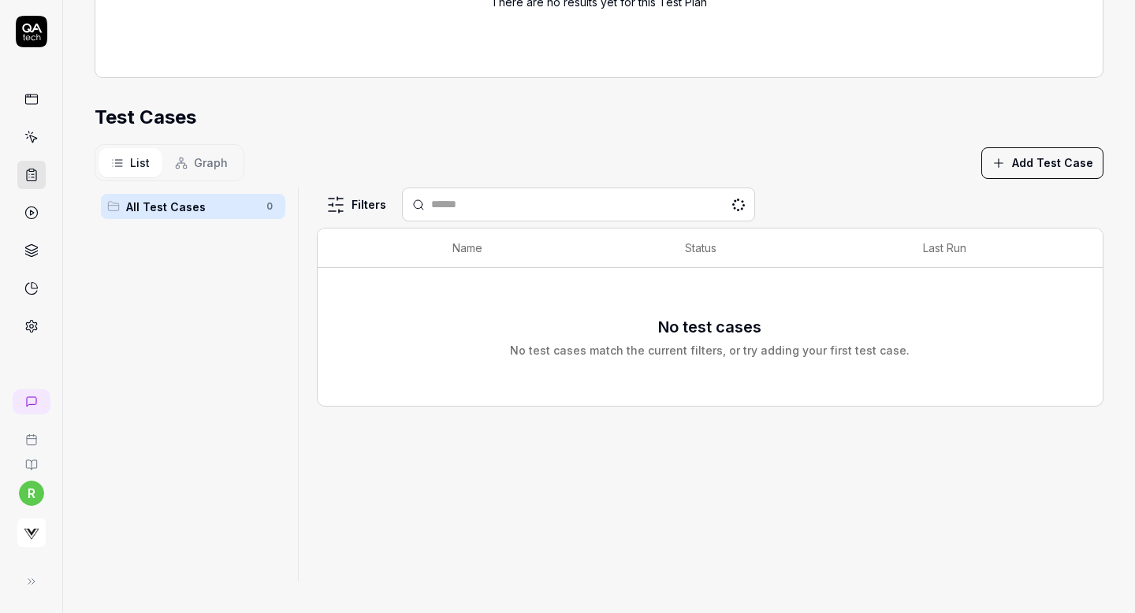
scroll to position [342, 0]
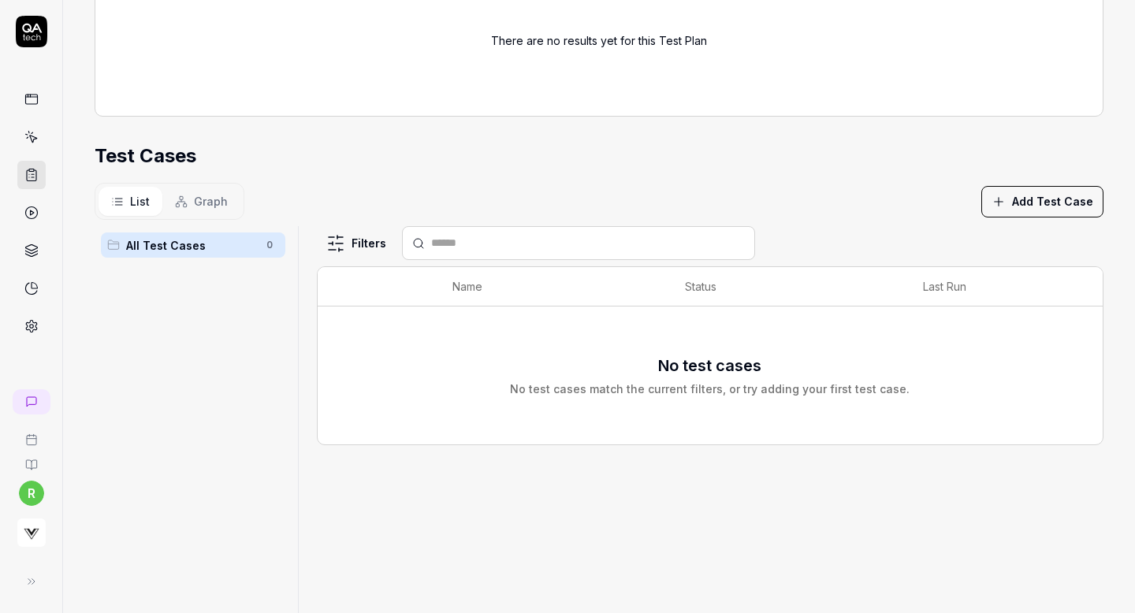
click at [1103, 199] on button "Add Test Case" at bounding box center [1043, 202] width 122 height 32
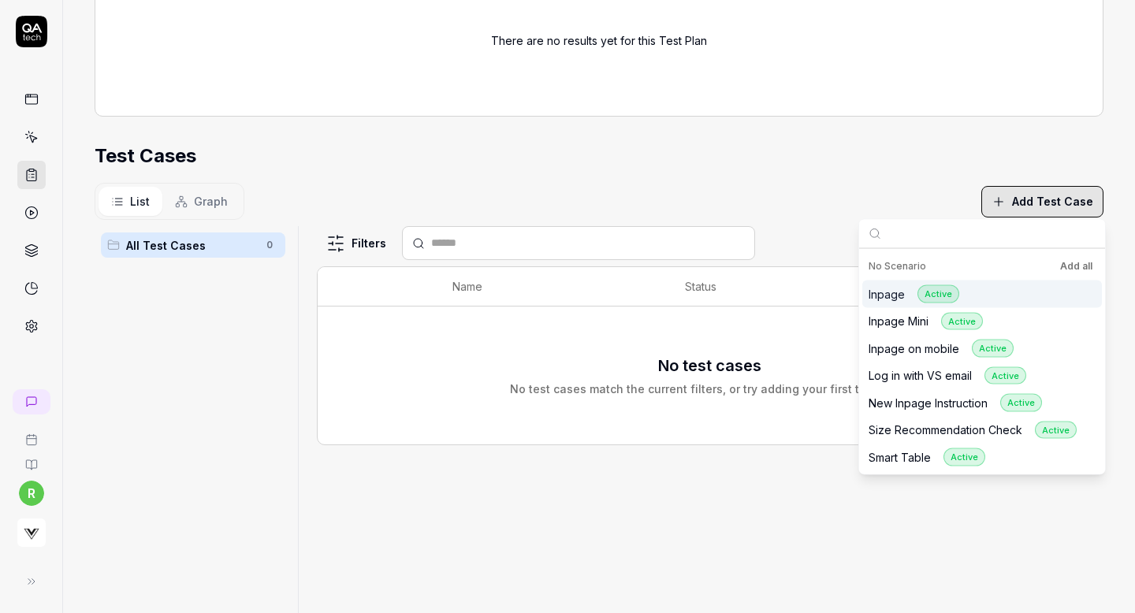
click at [1075, 259] on button "Add all" at bounding box center [1076, 266] width 39 height 19
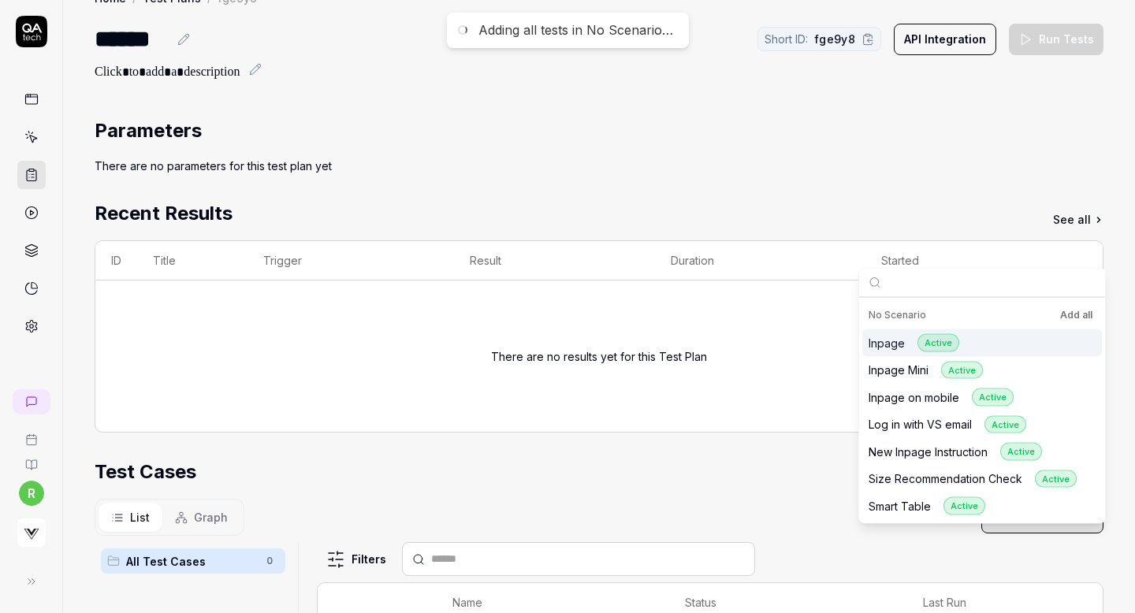
scroll to position [0, 0]
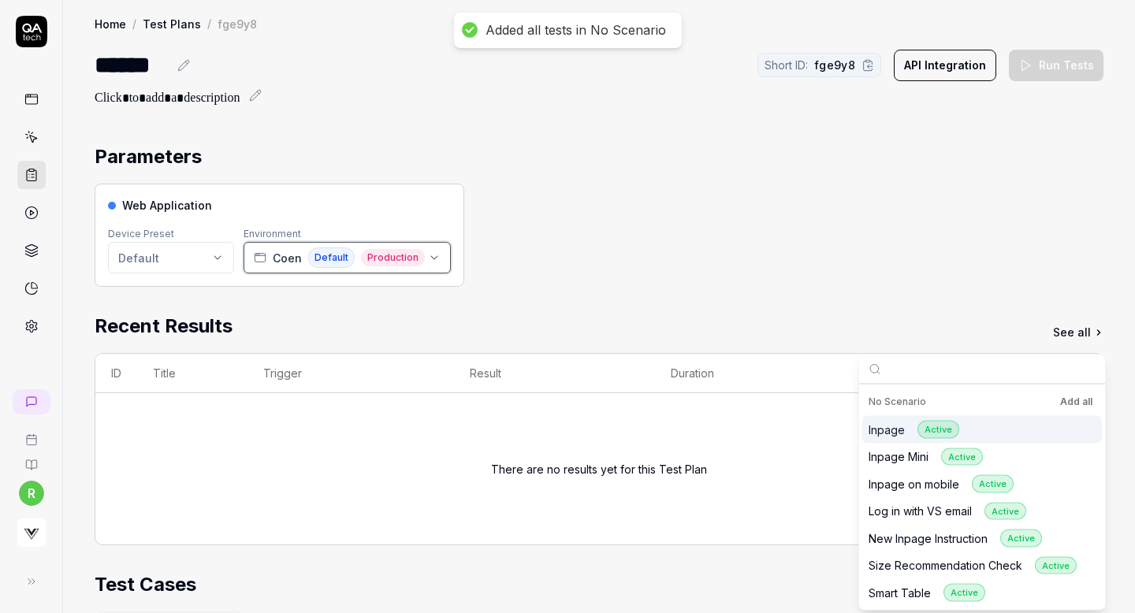
click at [281, 255] on span "Coen" at bounding box center [287, 258] width 29 height 17
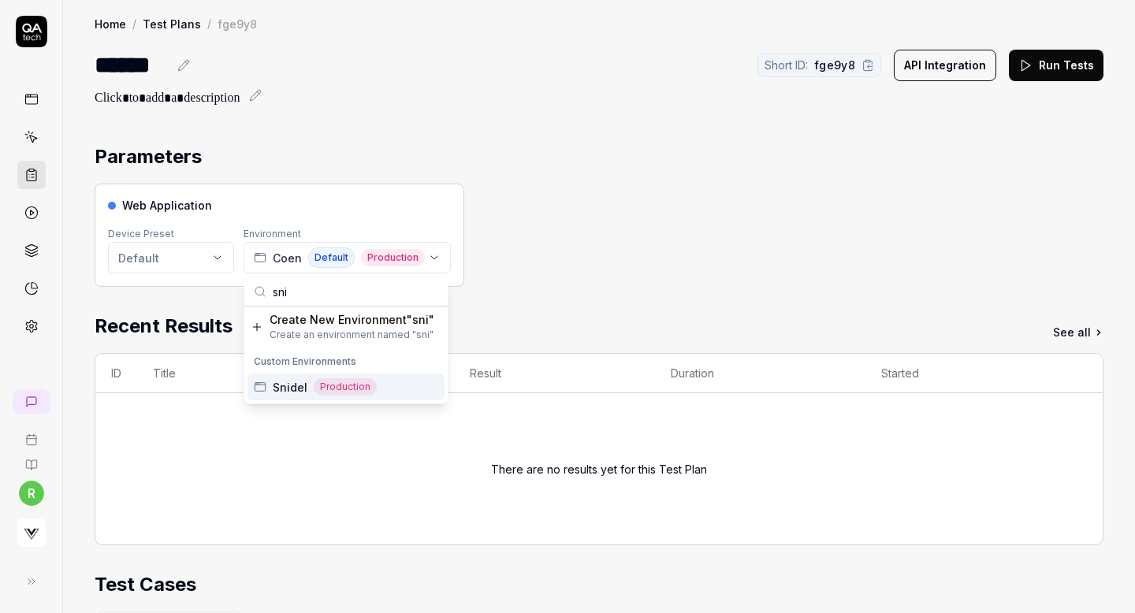
type input "sni"
click at [296, 382] on span "Snidel" at bounding box center [290, 387] width 35 height 17
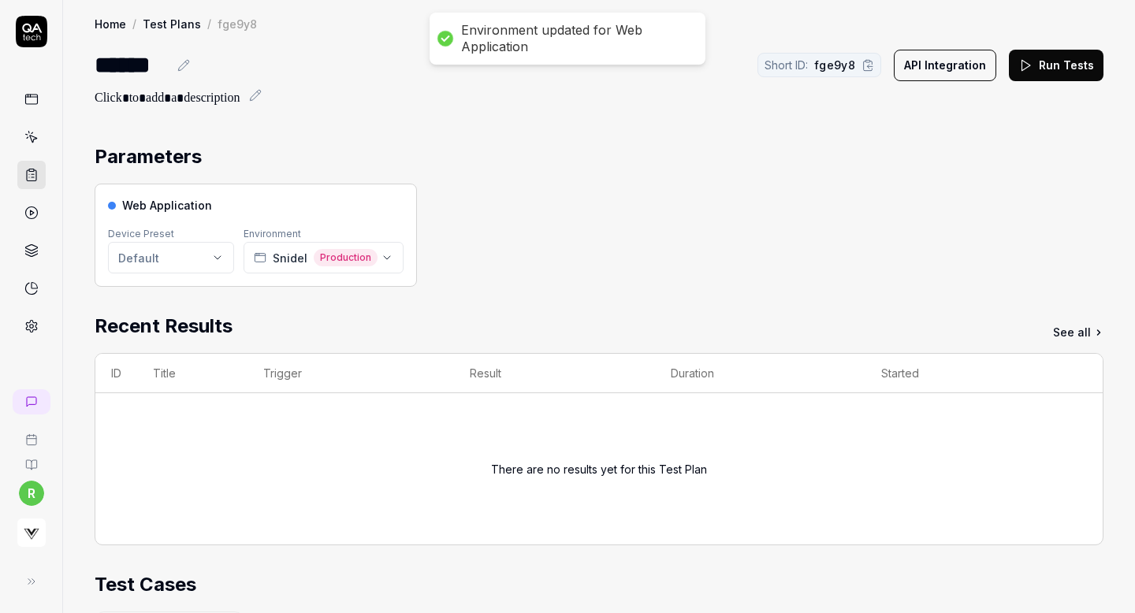
click at [449, 259] on div "Web Application Device Preset Default Environment Snidel Production" at bounding box center [599, 235] width 1009 height 103
click at [1060, 61] on button "Run Tests" at bounding box center [1056, 66] width 95 height 32
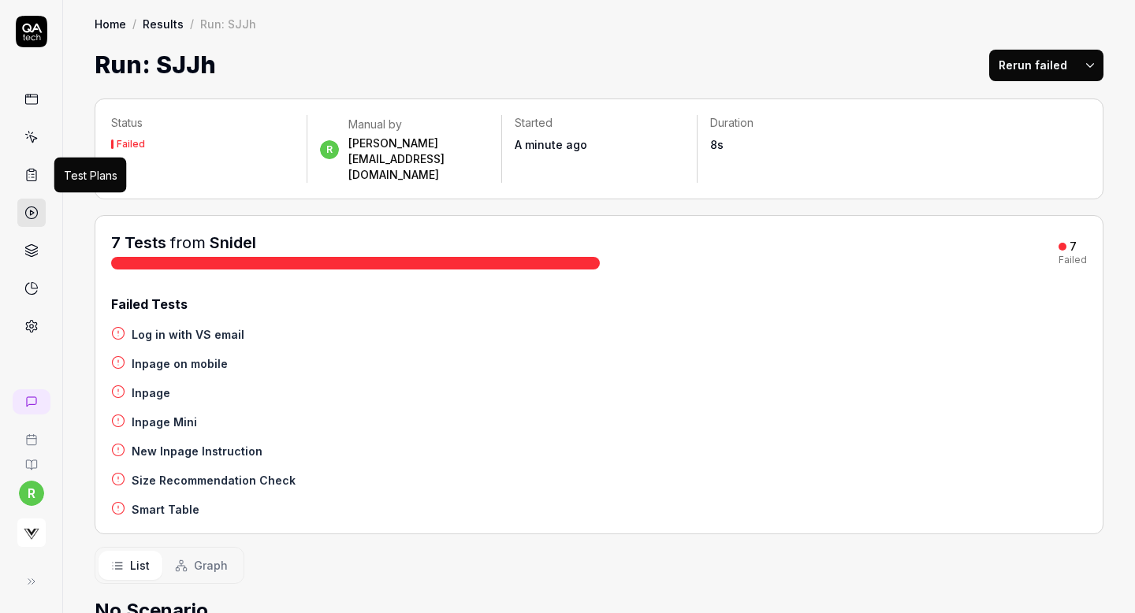
click at [27, 175] on icon at bounding box center [31, 175] width 9 height 11
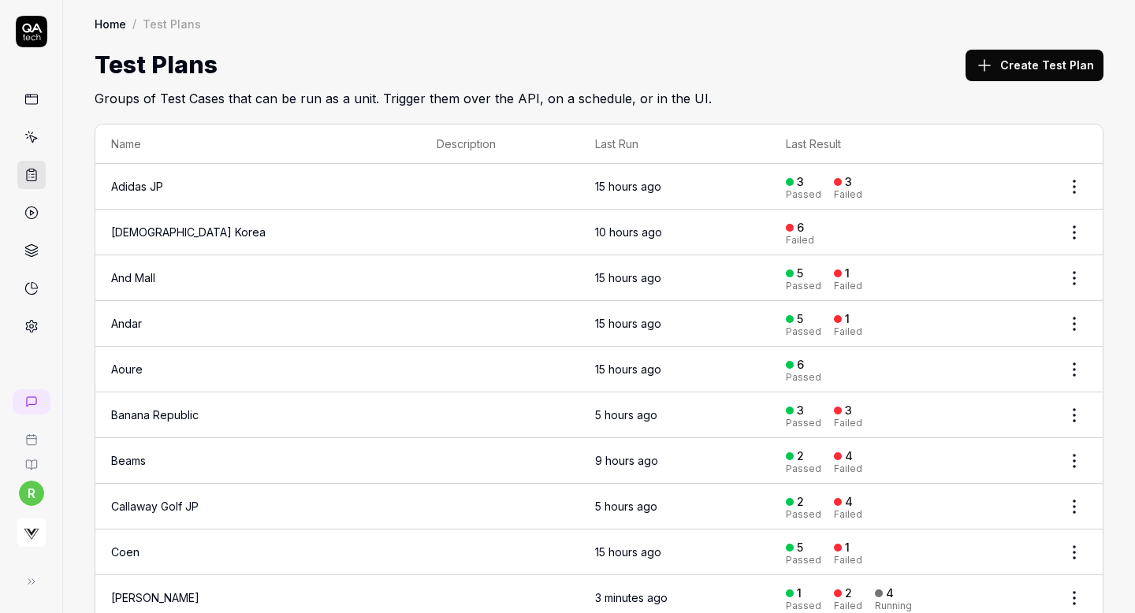
click at [1034, 63] on button "Create Test Plan" at bounding box center [1035, 66] width 138 height 32
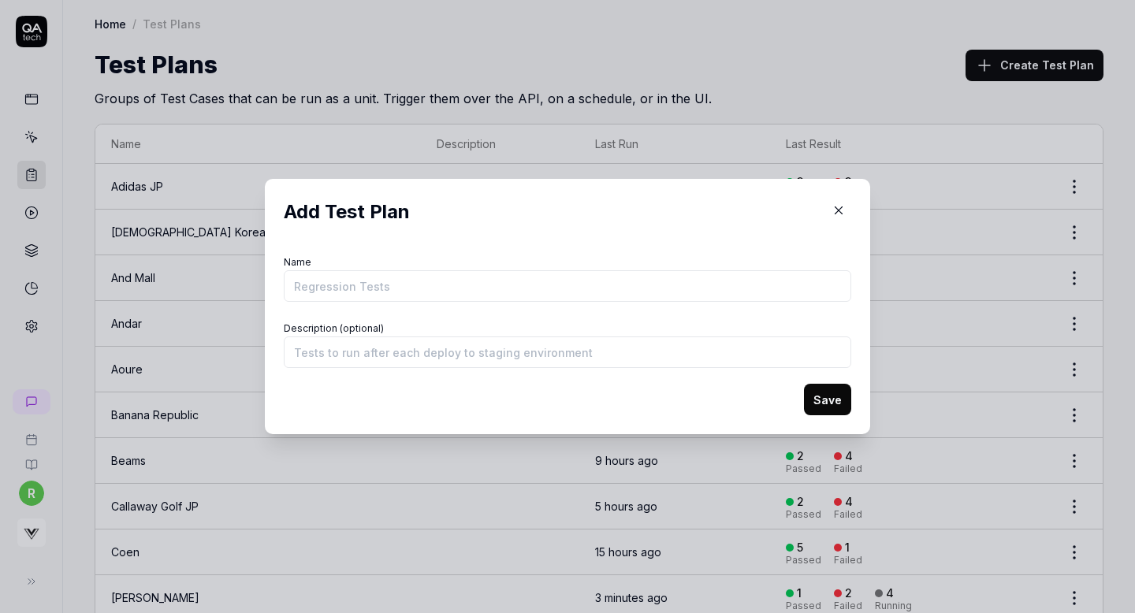
click at [832, 214] on icon "button" at bounding box center [839, 210] width 14 height 14
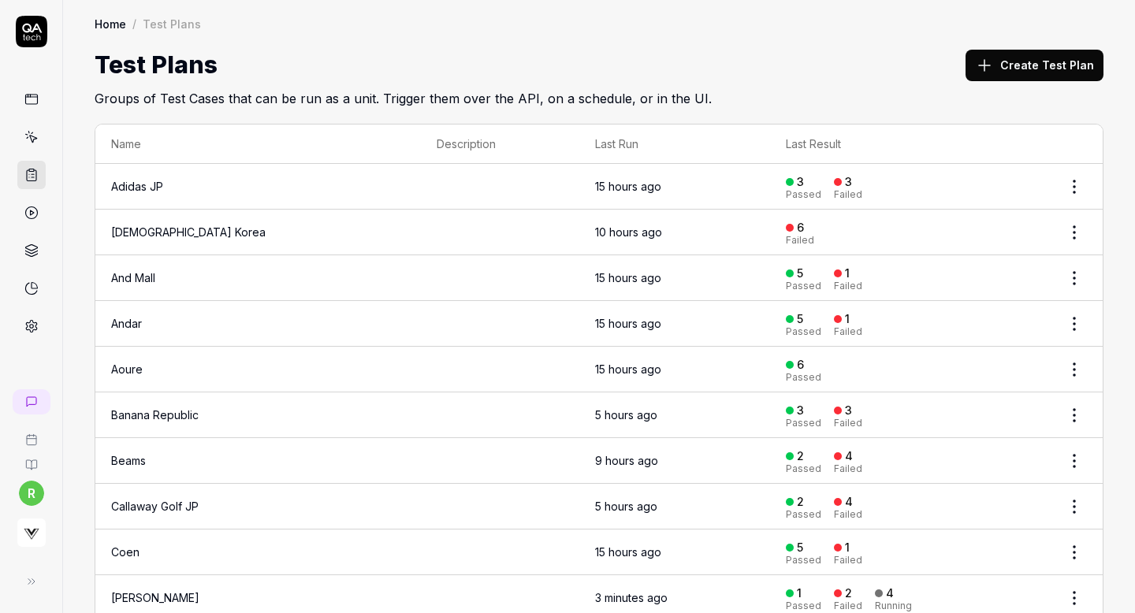
click at [1047, 48] on div "Create Test Plan" at bounding box center [1035, 64] width 138 height 35
click at [1042, 56] on button "Create Test Plan" at bounding box center [1035, 66] width 138 height 32
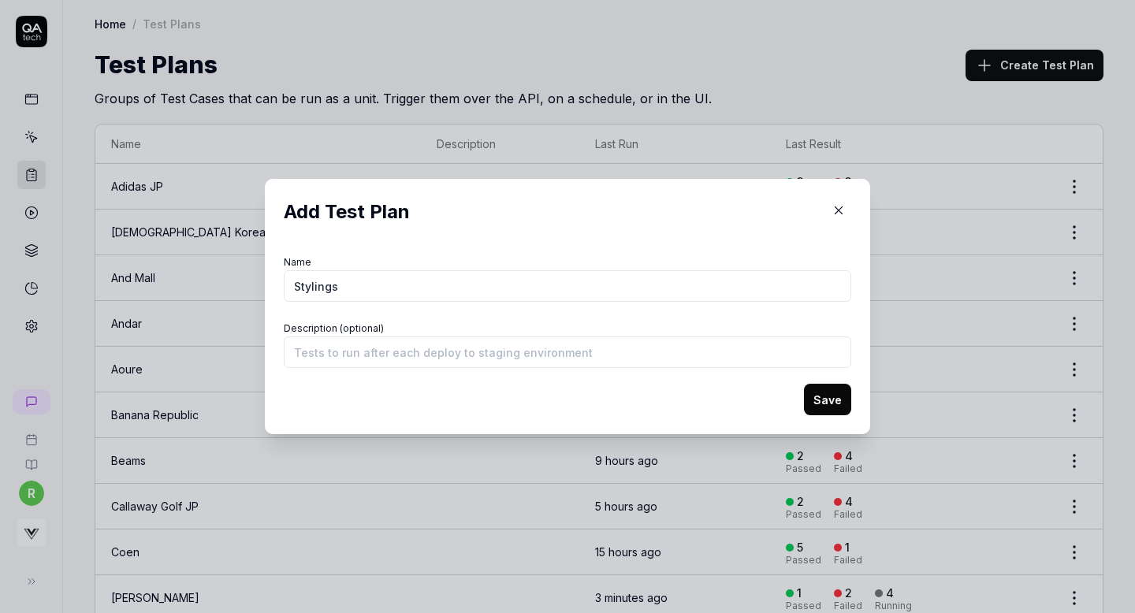
type input "Stylings"
click at [822, 401] on button "Save" at bounding box center [827, 400] width 47 height 32
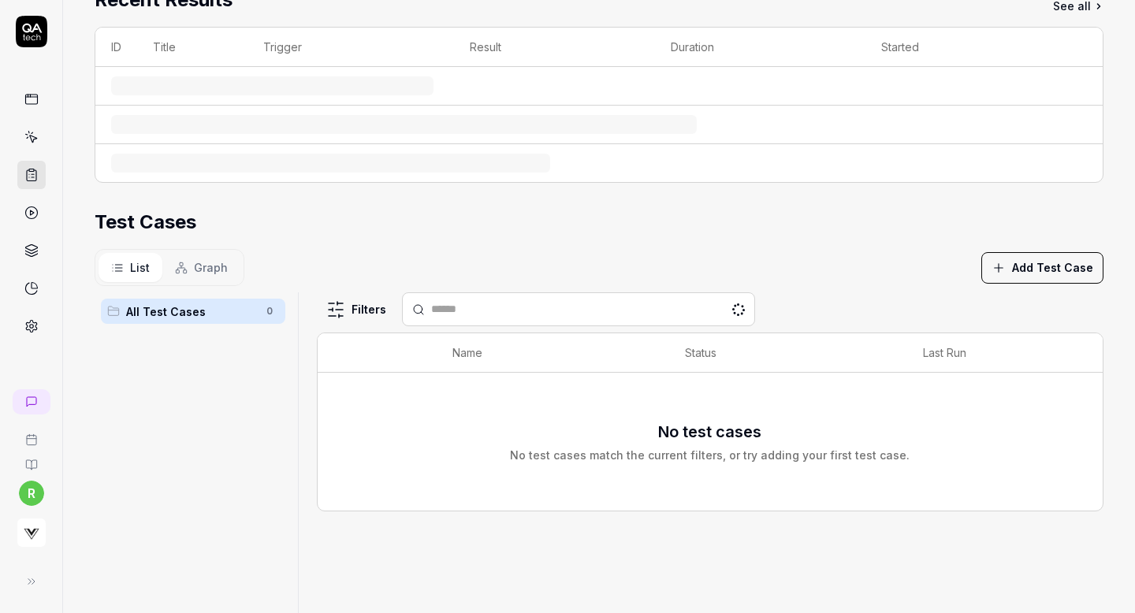
click at [653, 48] on th "Result" at bounding box center [554, 47] width 201 height 39
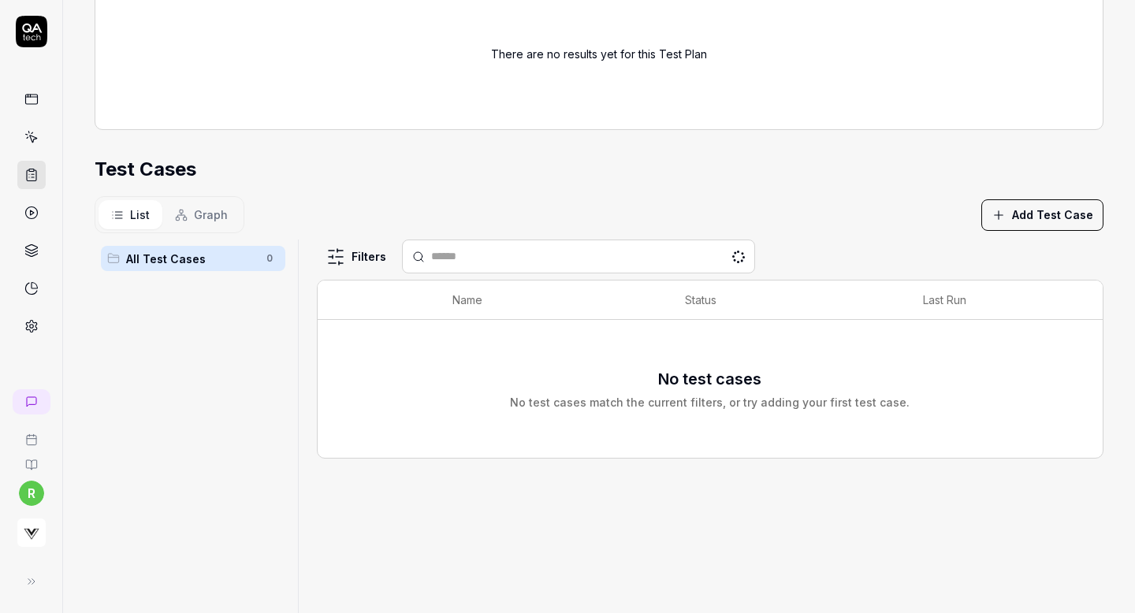
scroll to position [240, 0]
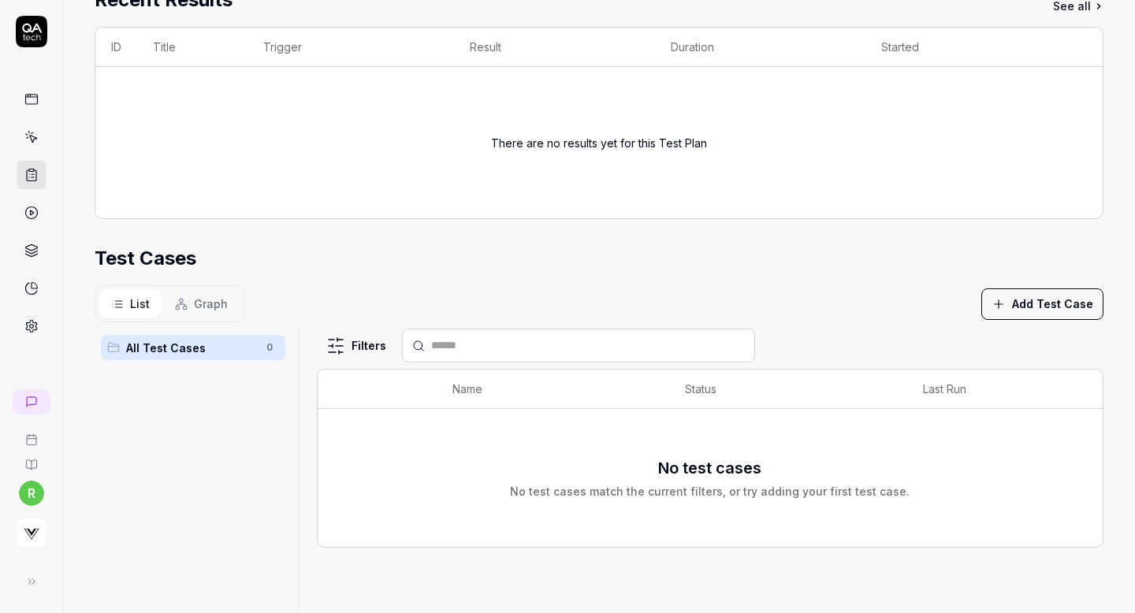
click at [1012, 305] on button "Add Test Case" at bounding box center [1043, 305] width 122 height 32
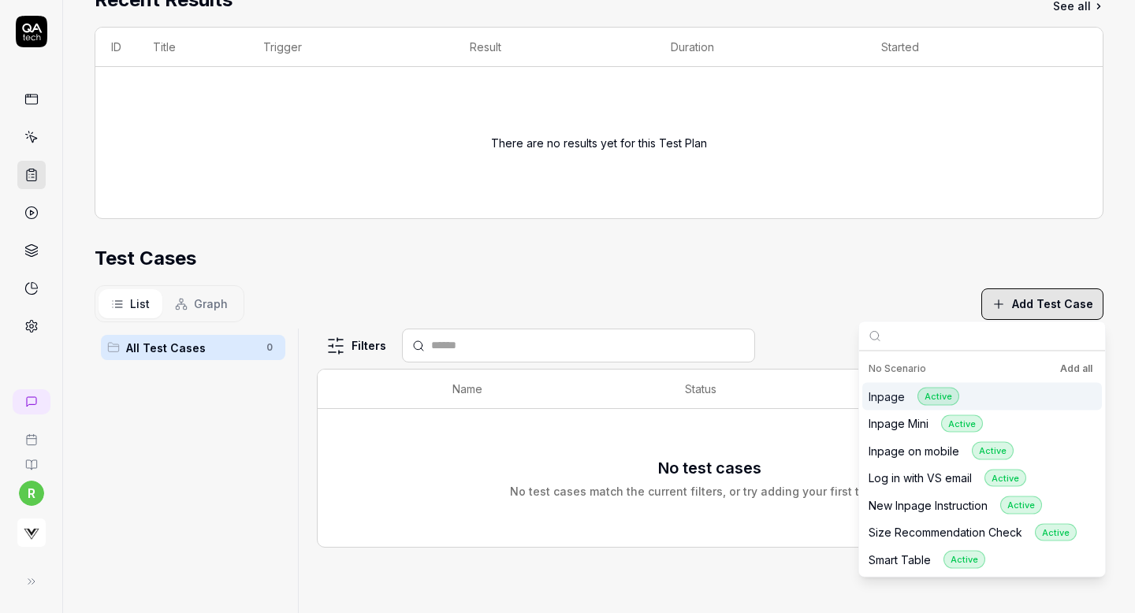
click at [1064, 365] on button "Add all" at bounding box center [1076, 369] width 39 height 19
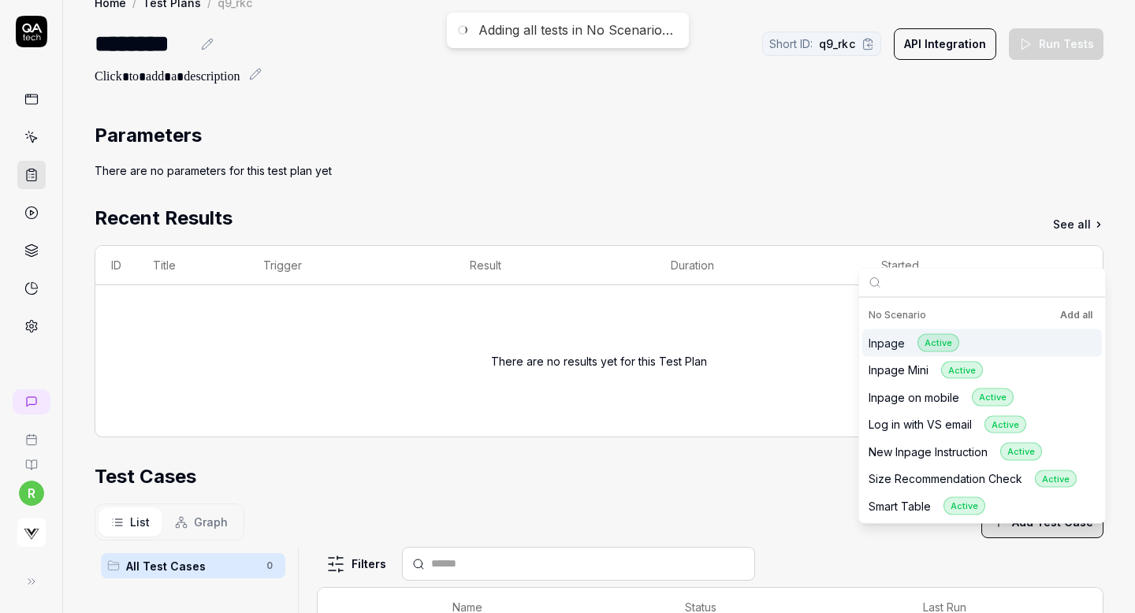
scroll to position [0, 0]
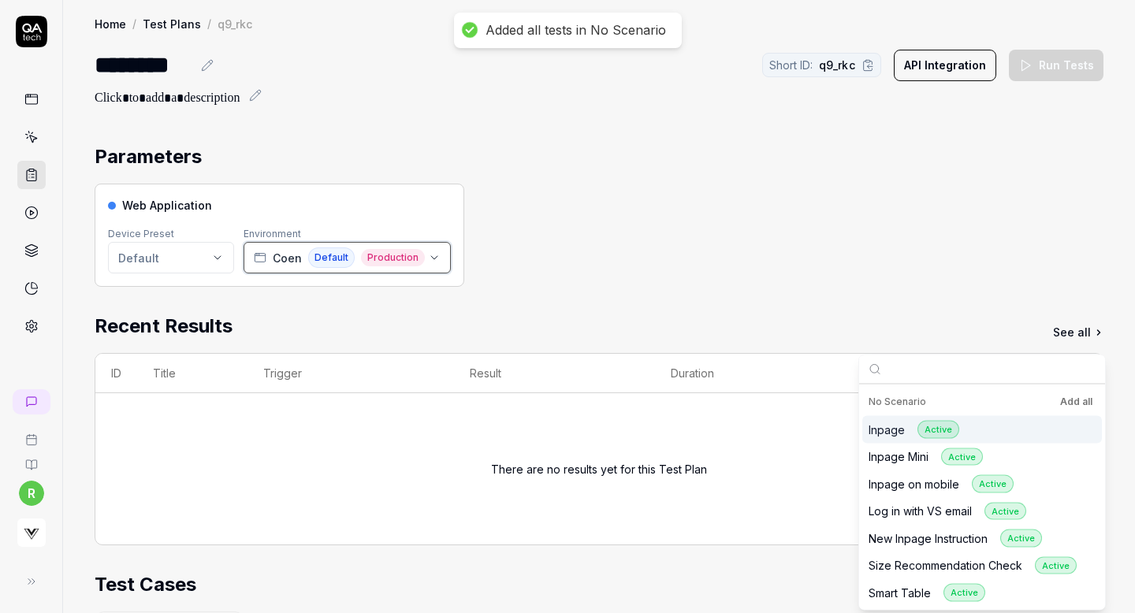
click at [281, 261] on span "Coen" at bounding box center [287, 258] width 29 height 17
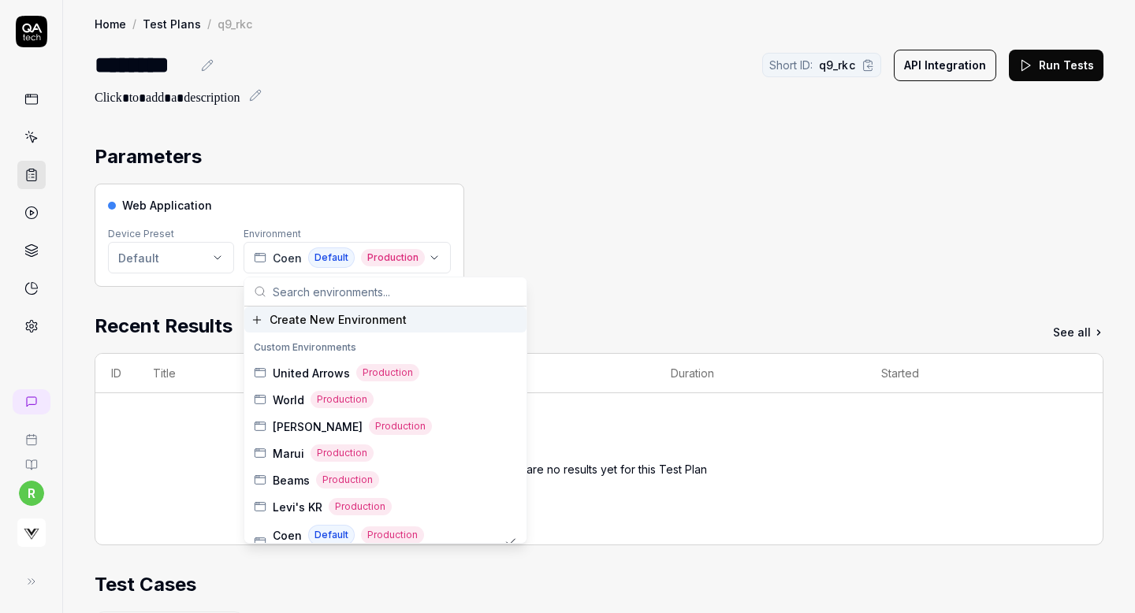
click at [297, 293] on input "text" at bounding box center [395, 292] width 244 height 28
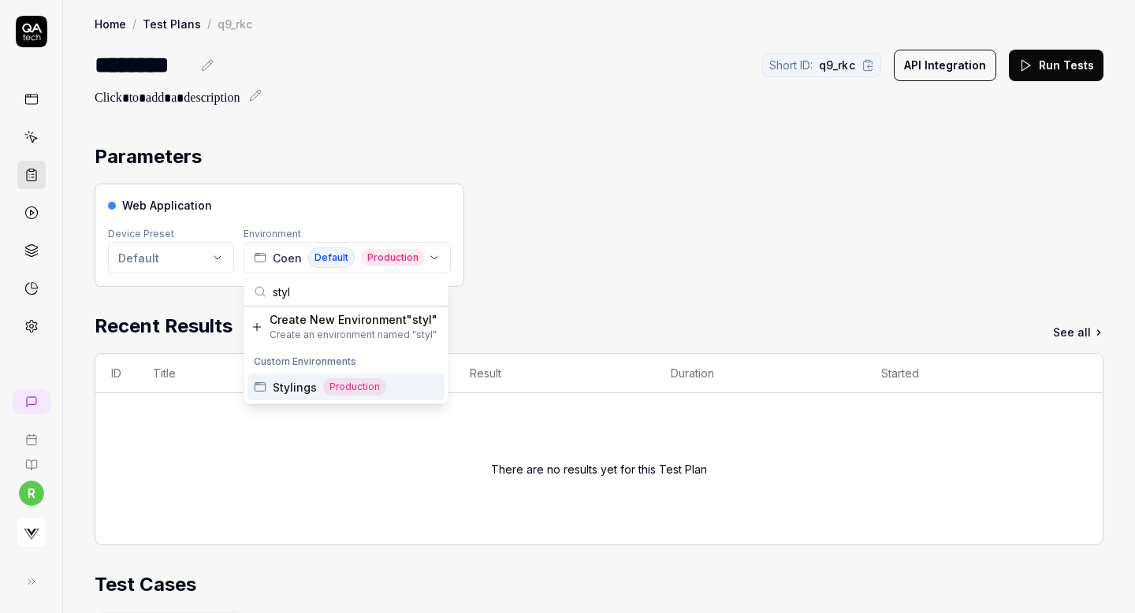
type input "styl"
click at [289, 386] on span "Stylings" at bounding box center [295, 387] width 44 height 17
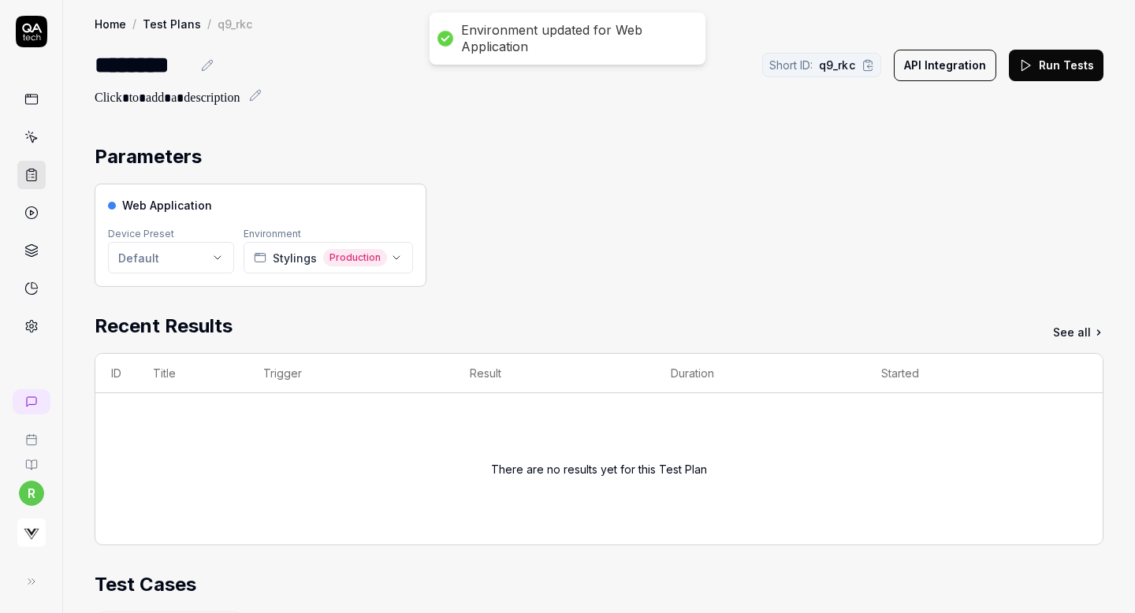
click at [572, 136] on div "Parameters Web Application Device Preset Default Environment Stylings Productio…" at bounding box center [599, 604] width 1072 height 954
click at [1072, 63] on button "Run Tests" at bounding box center [1056, 66] width 95 height 32
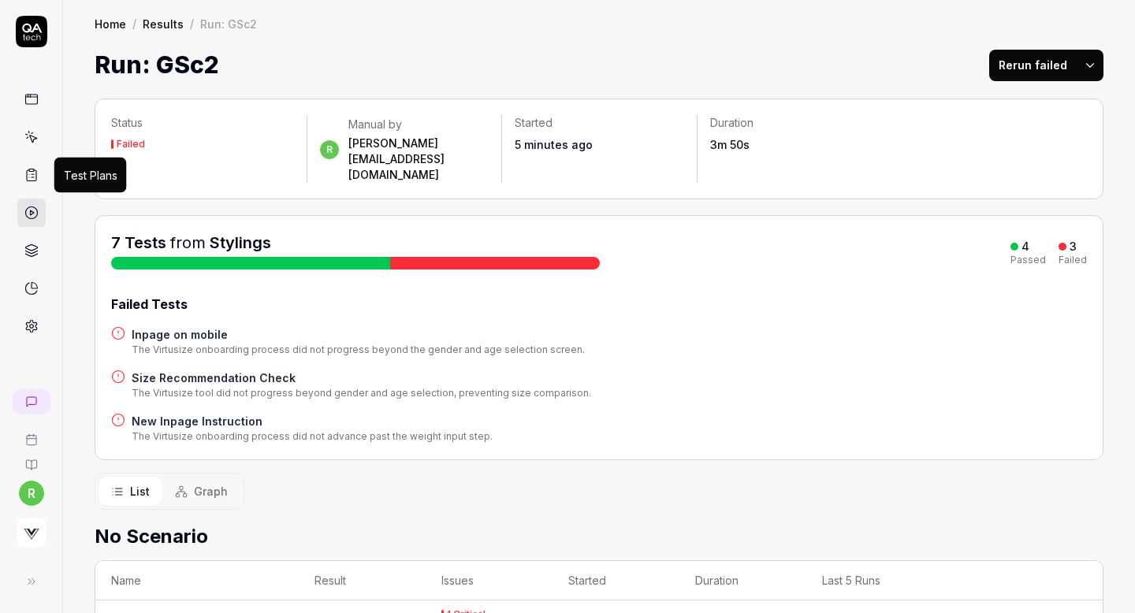
click at [32, 176] on icon at bounding box center [31, 175] width 14 height 14
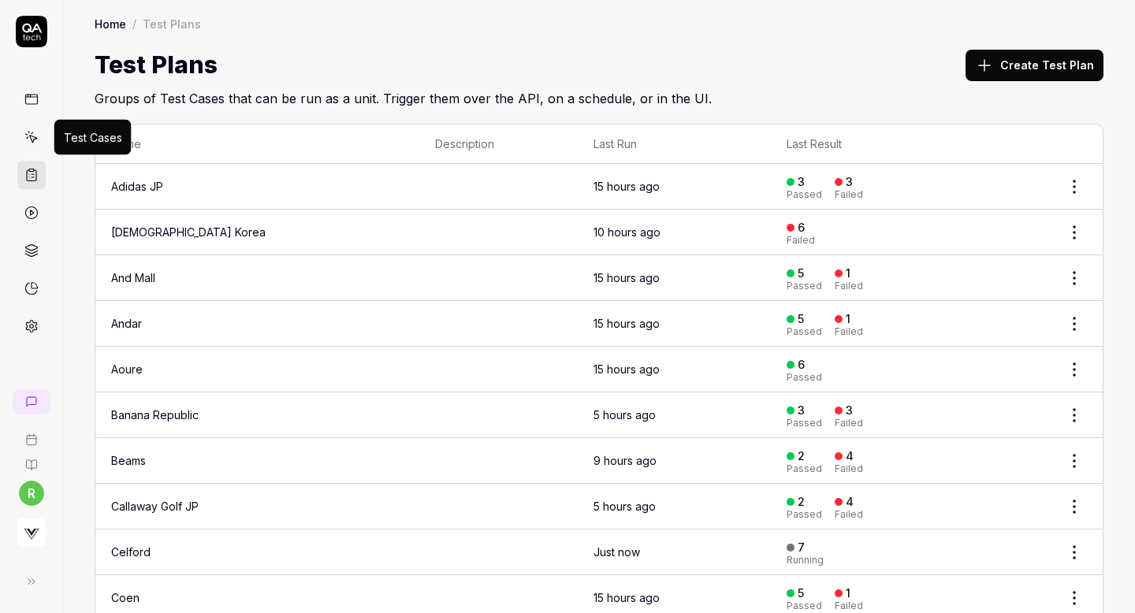
click at [28, 139] on icon at bounding box center [31, 137] width 14 height 14
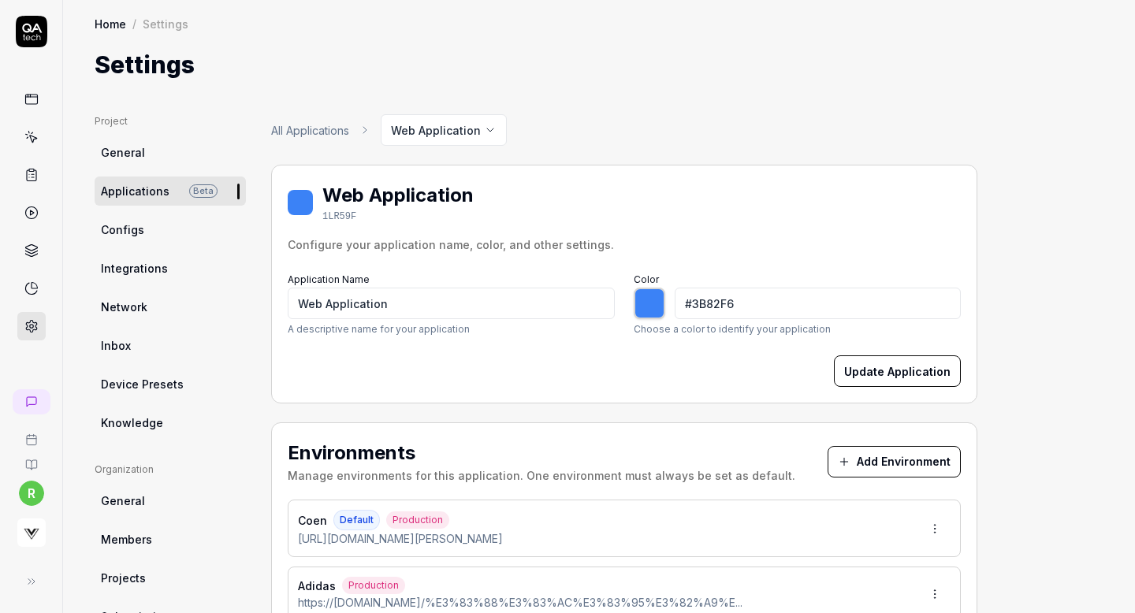
type input "*******"
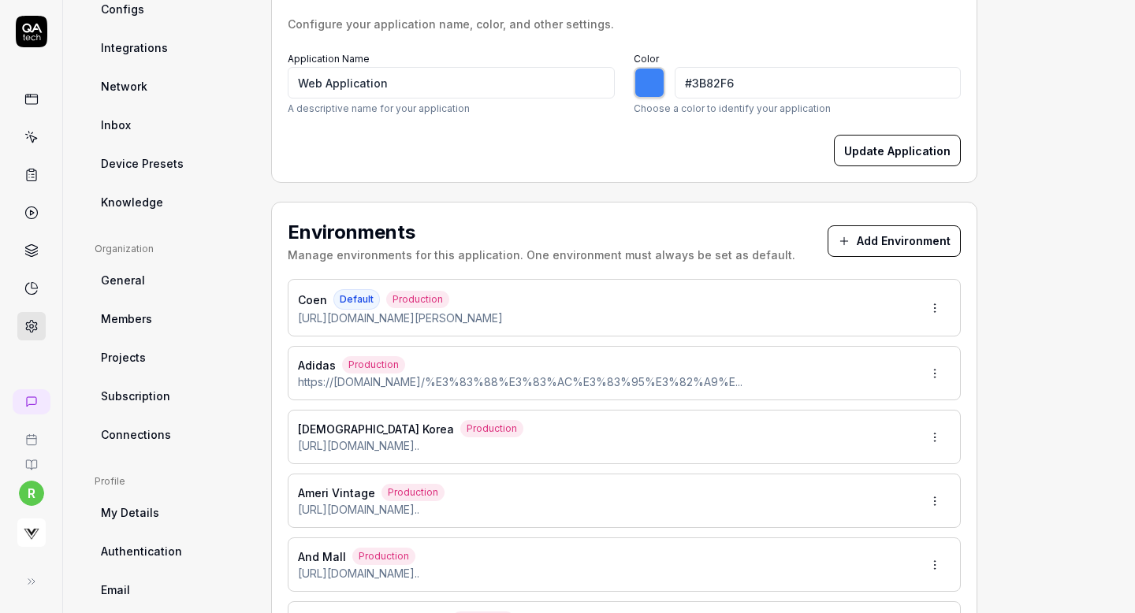
scroll to position [302, 0]
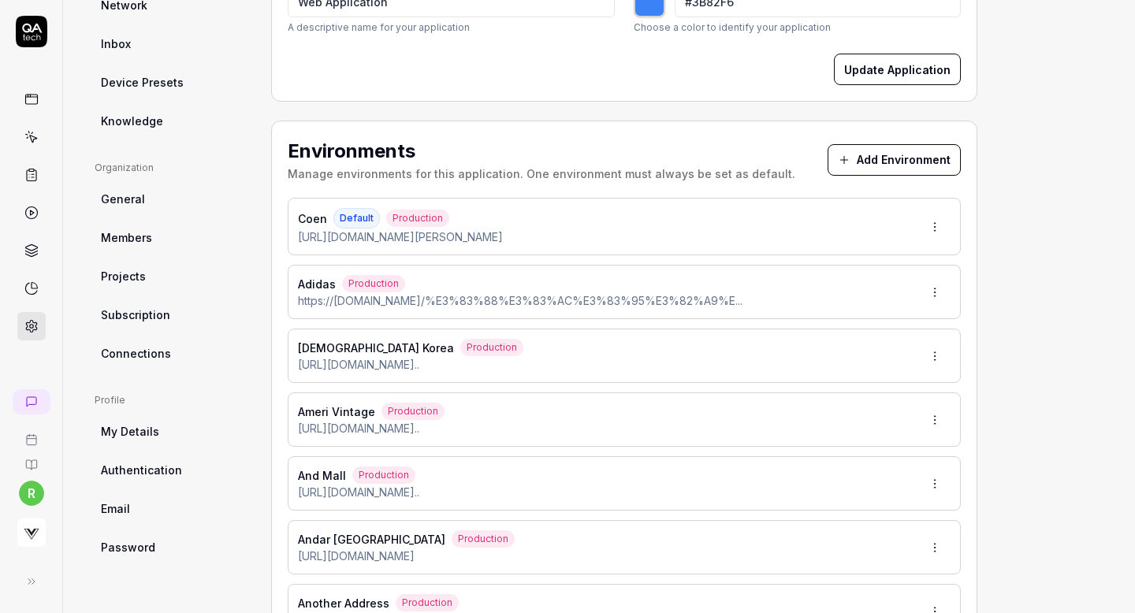
click at [889, 155] on button "Add Environment" at bounding box center [894, 160] width 133 height 32
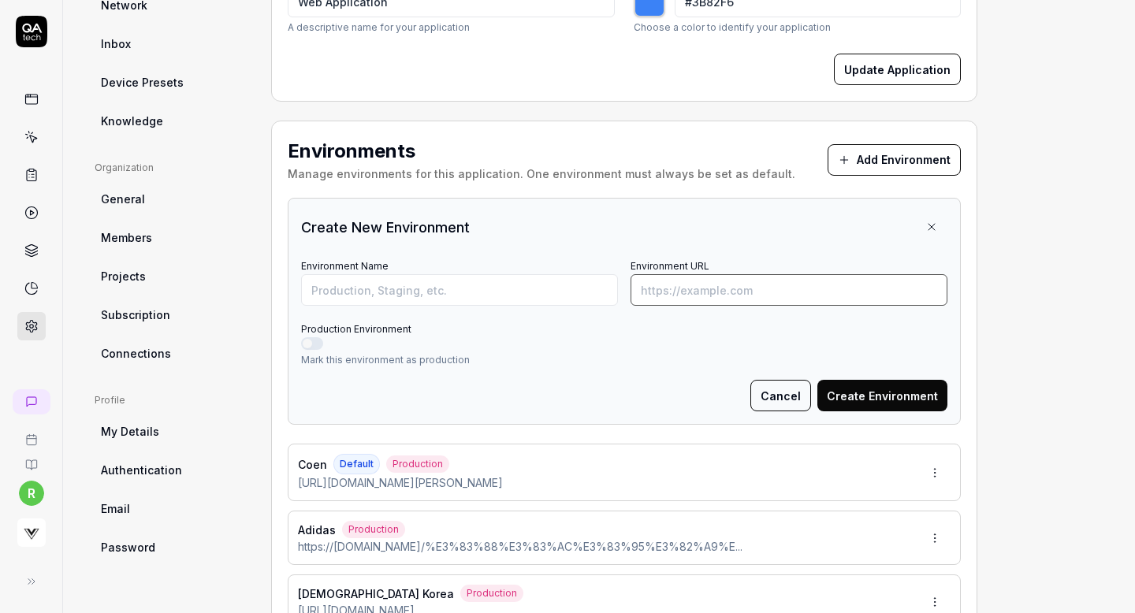
click at [777, 284] on input "Environment URL" at bounding box center [789, 290] width 317 height 32
paste input "[URL][DOMAIN_NAME]"
click at [531, 288] on input "Environment Name" at bounding box center [459, 290] width 317 height 32
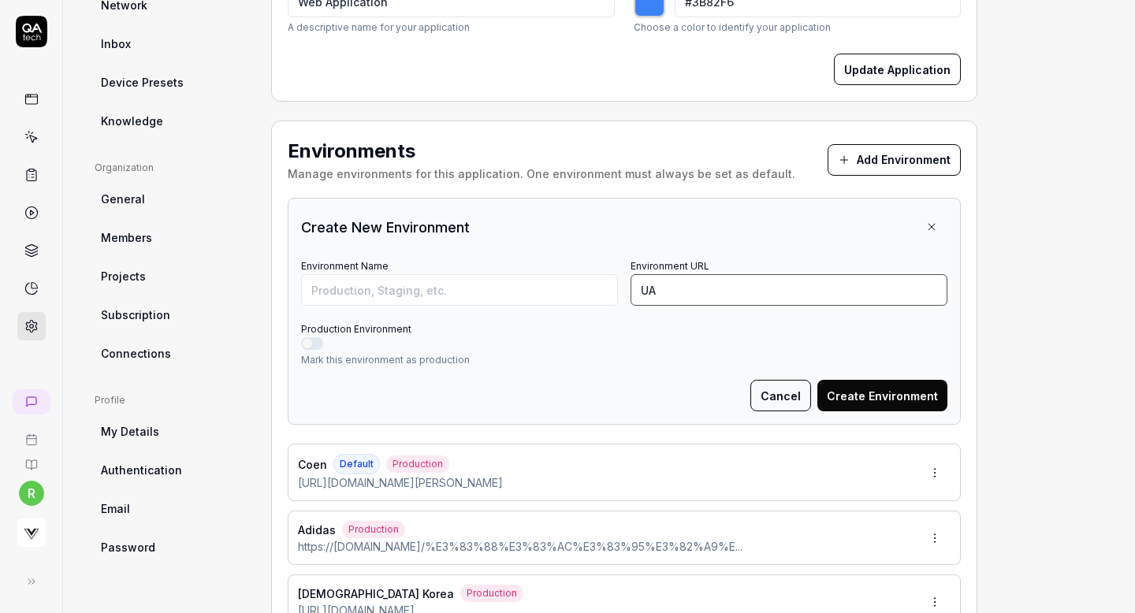
paste input "[URL][DOMAIN_NAME]"
type input "[URL][DOMAIN_NAME]"
click at [449, 282] on input "Environment Name" at bounding box center [459, 290] width 317 height 32
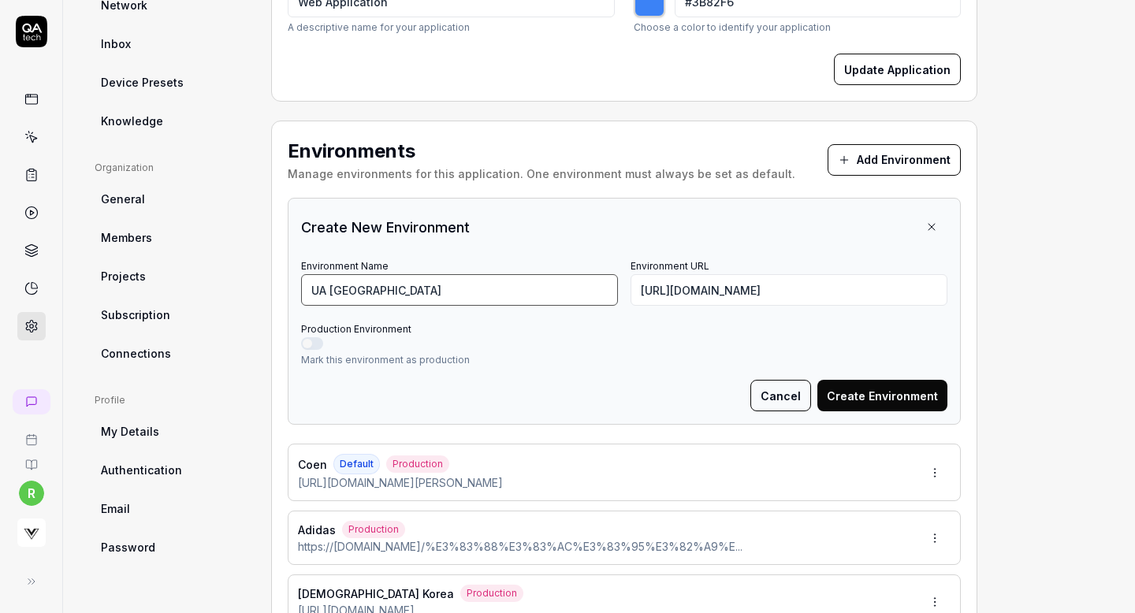
type input "UA [GEOGRAPHIC_DATA]"
click at [302, 346] on button "Production Environment" at bounding box center [312, 343] width 22 height 13
click at [924, 397] on button "Create Environment" at bounding box center [883, 396] width 130 height 32
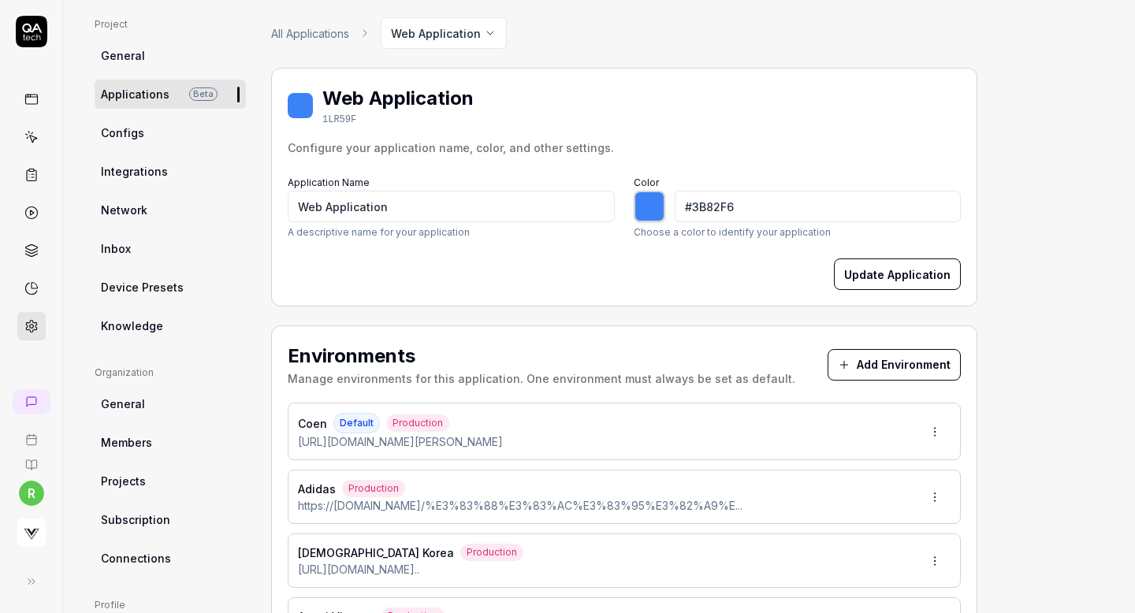
scroll to position [72, 0]
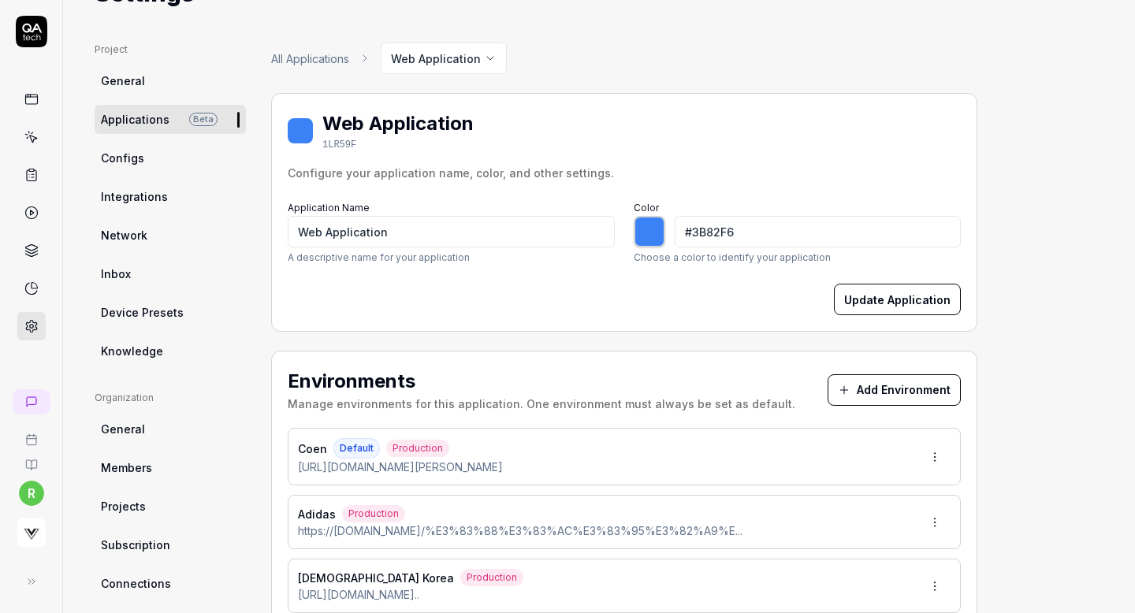
type input "*******"
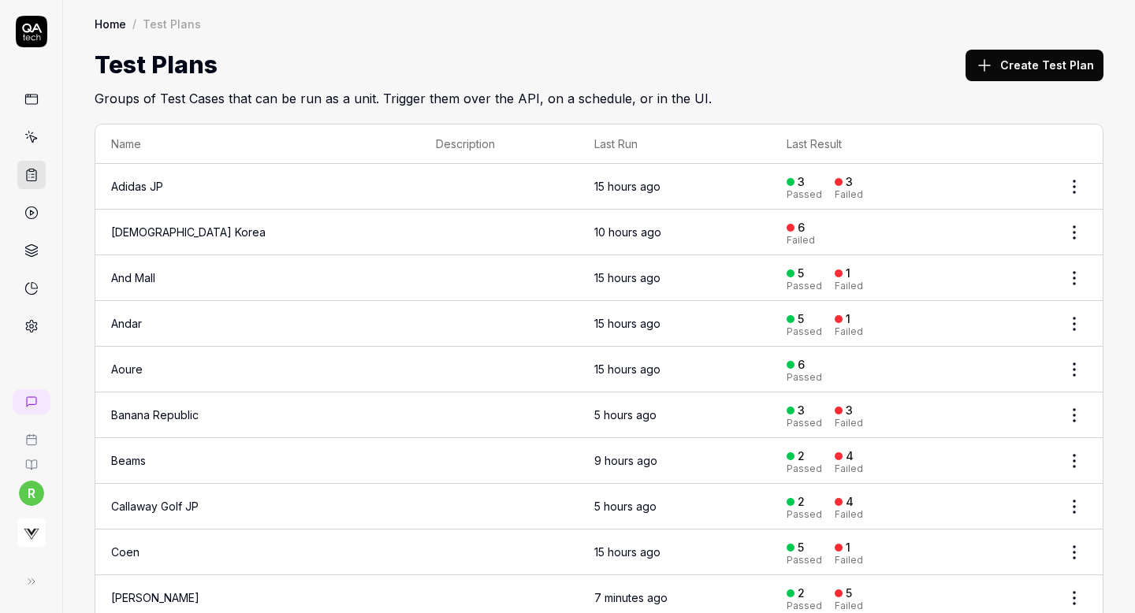
click at [1012, 60] on button "Create Test Plan" at bounding box center [1035, 66] width 138 height 32
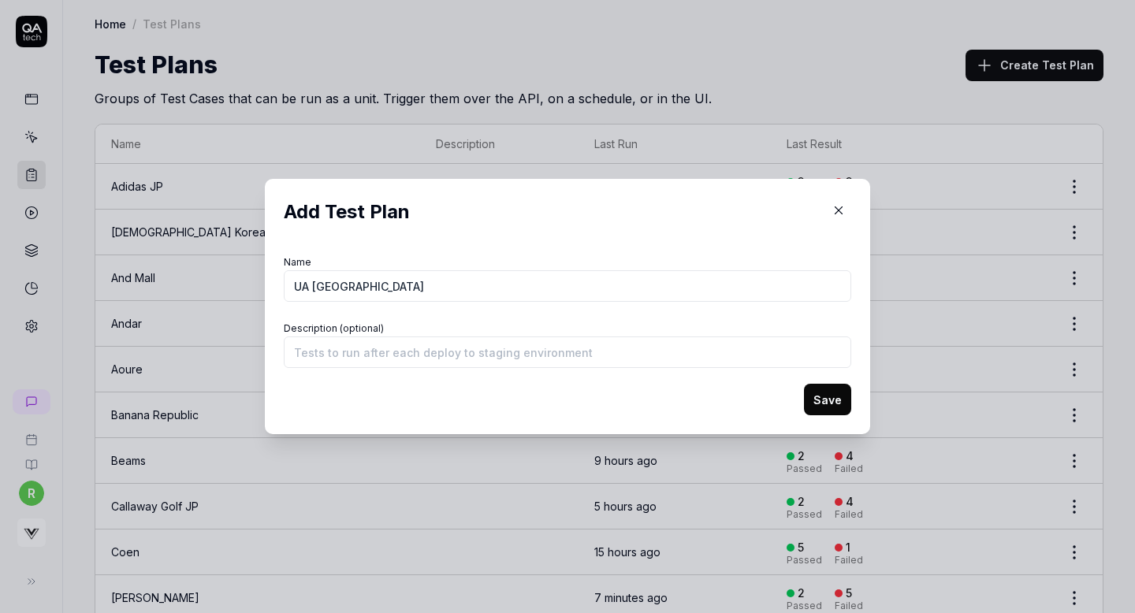
type input "UA [GEOGRAPHIC_DATA]"
click at [824, 395] on button "Save" at bounding box center [827, 400] width 47 height 32
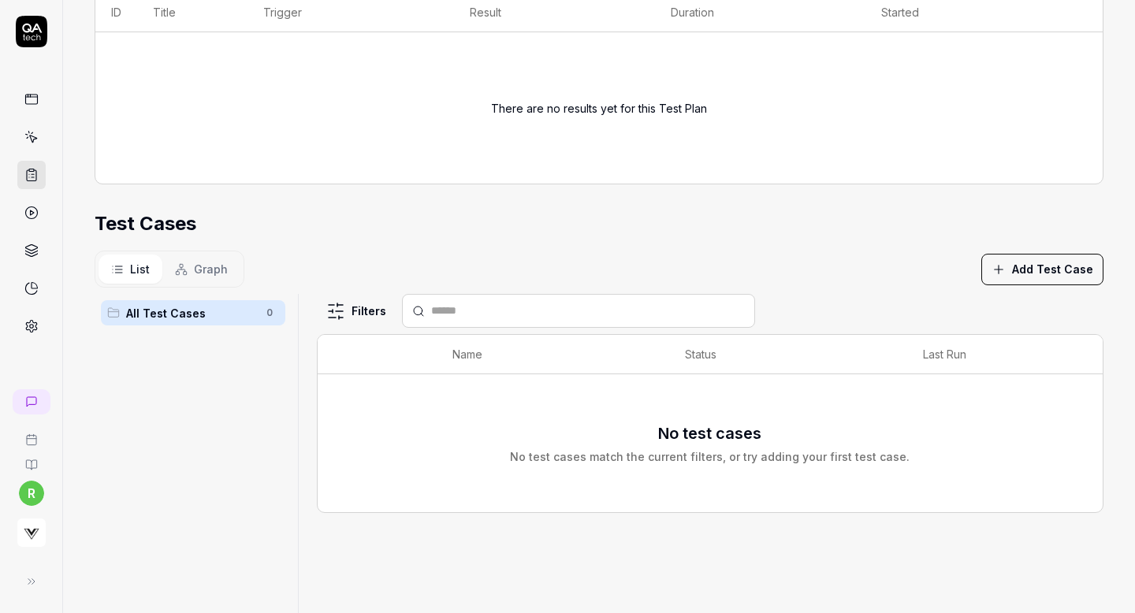
scroll to position [231, 0]
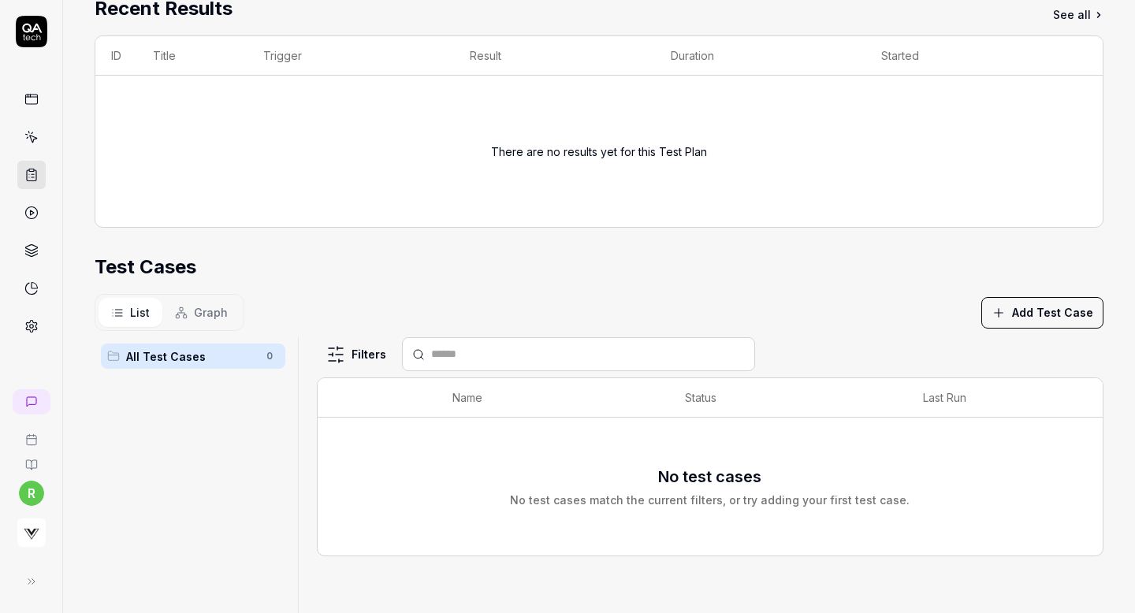
click at [996, 317] on icon "button" at bounding box center [999, 313] width 14 height 14
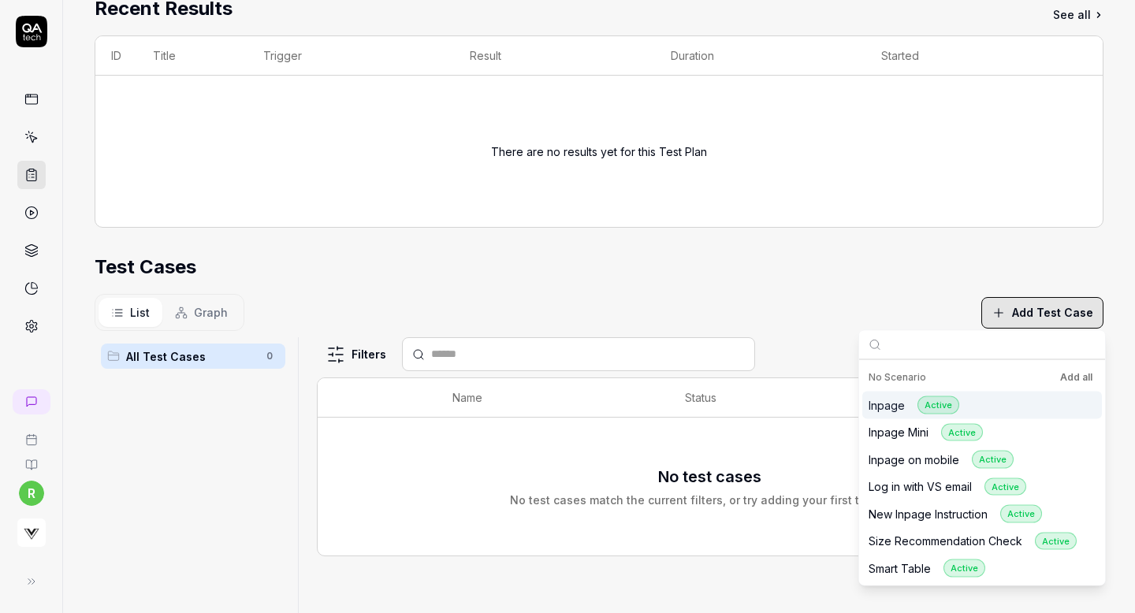
click at [1081, 375] on button "Add all" at bounding box center [1076, 377] width 39 height 19
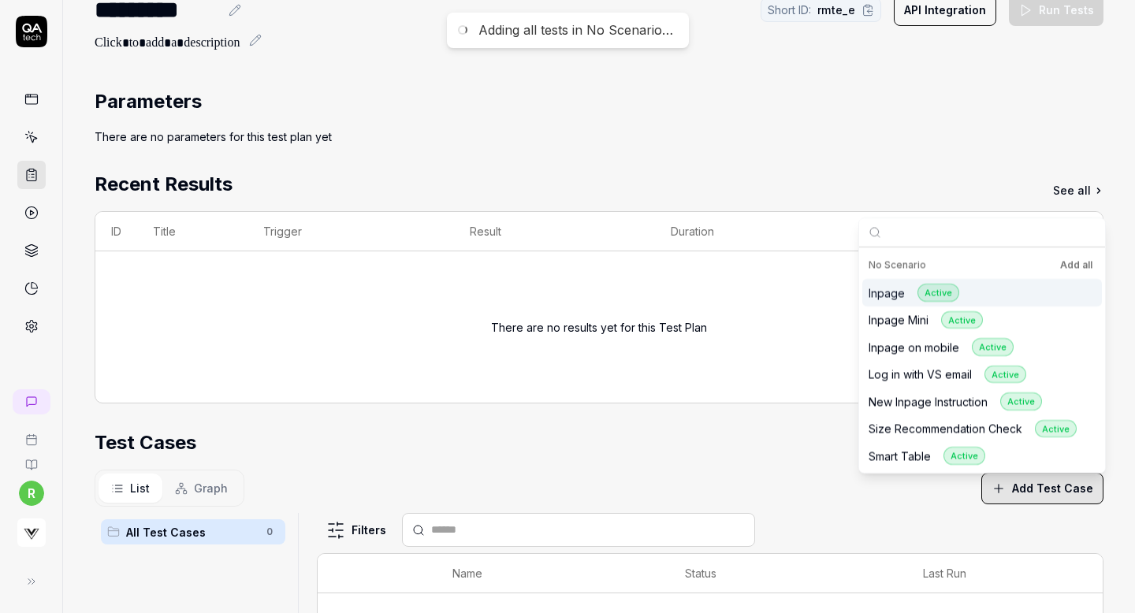
scroll to position [0, 0]
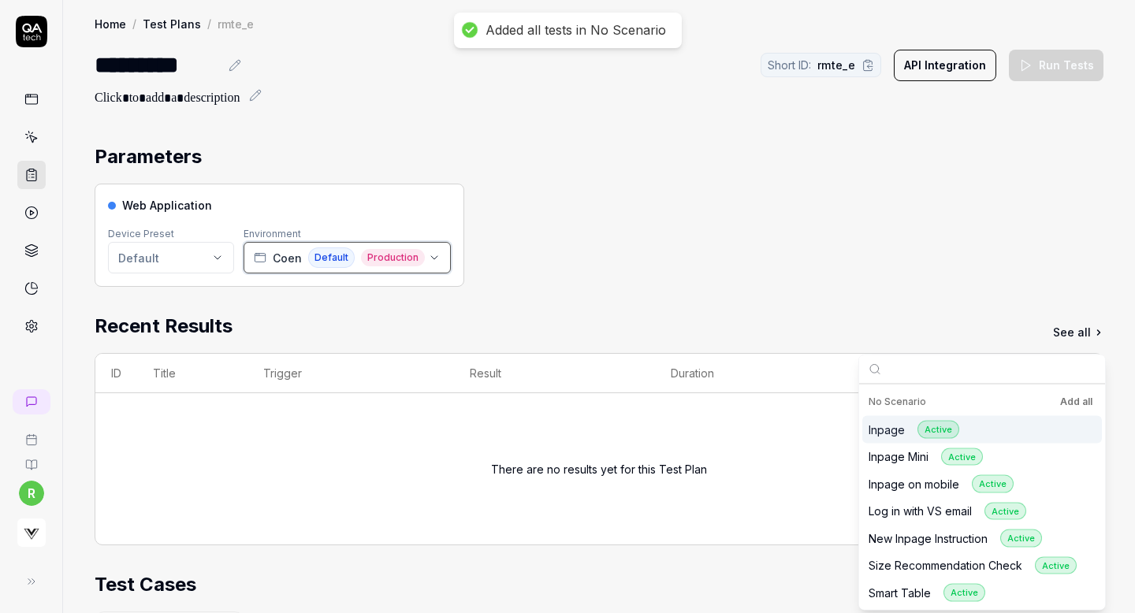
click at [278, 258] on span "Coen" at bounding box center [287, 258] width 29 height 17
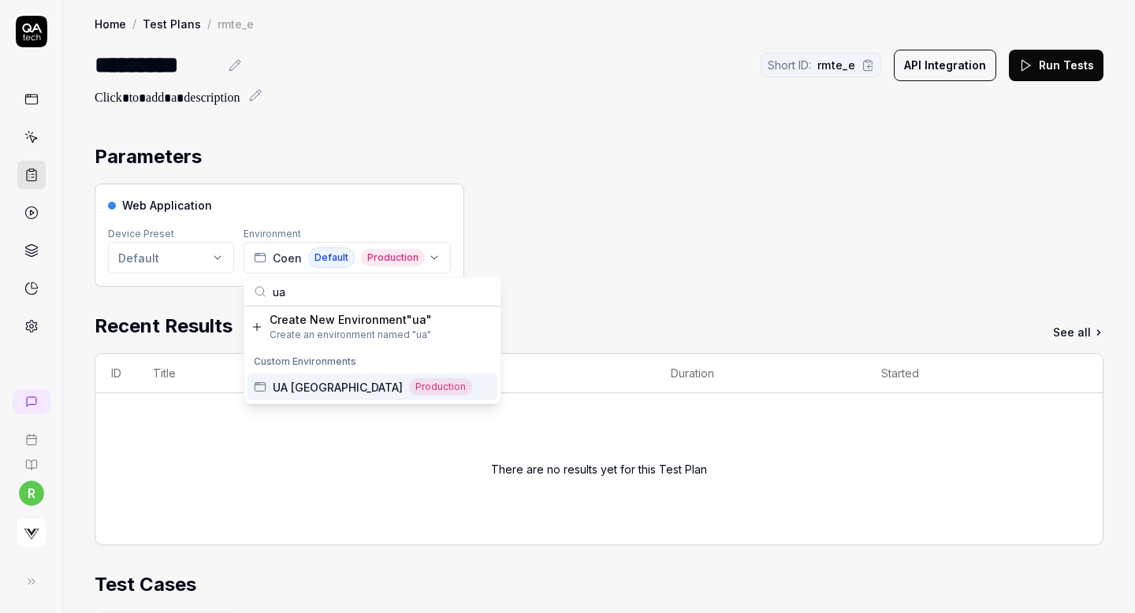
type input "ua"
click at [300, 386] on span "UA [GEOGRAPHIC_DATA]" at bounding box center [338, 387] width 130 height 17
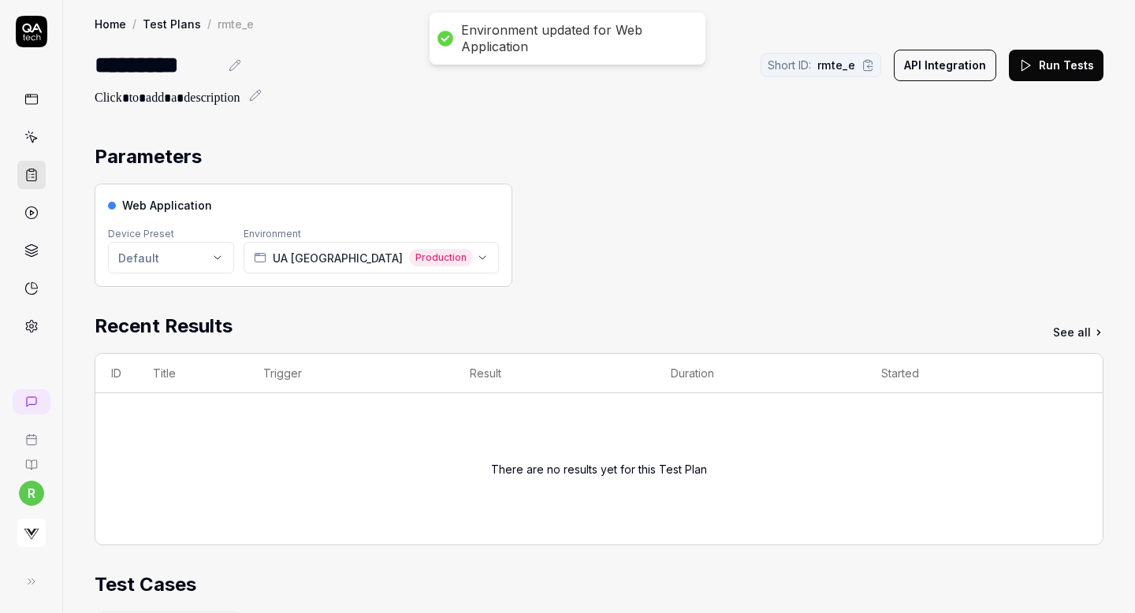
click at [631, 146] on div "Parameters" at bounding box center [599, 157] width 1009 height 28
click at [1051, 67] on button "Run Tests" at bounding box center [1056, 66] width 95 height 32
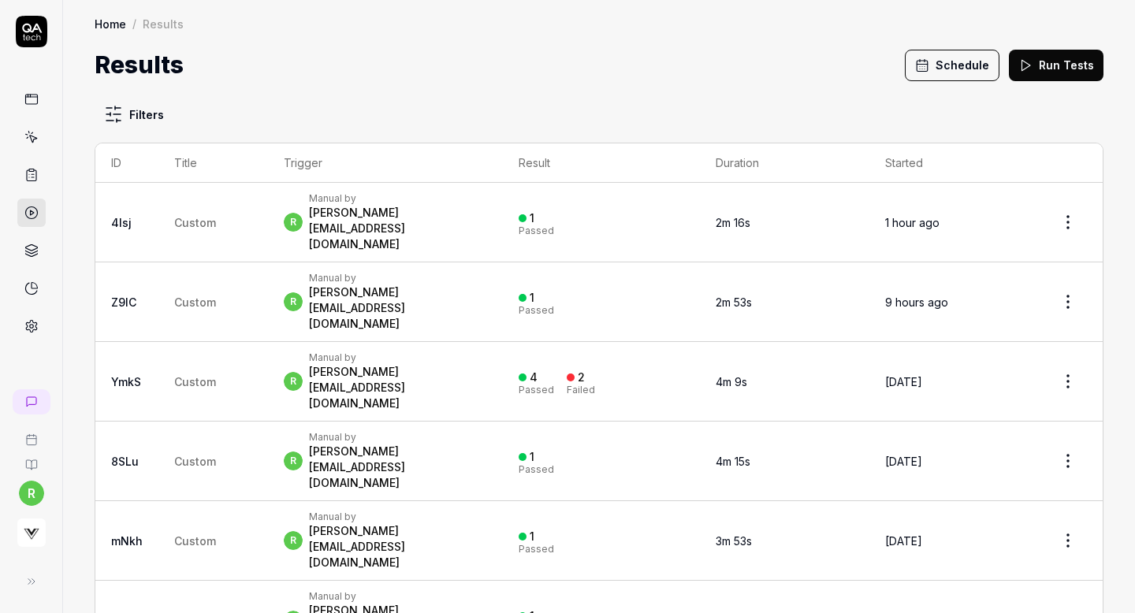
click at [945, 69] on button "Schedule" at bounding box center [952, 66] width 95 height 32
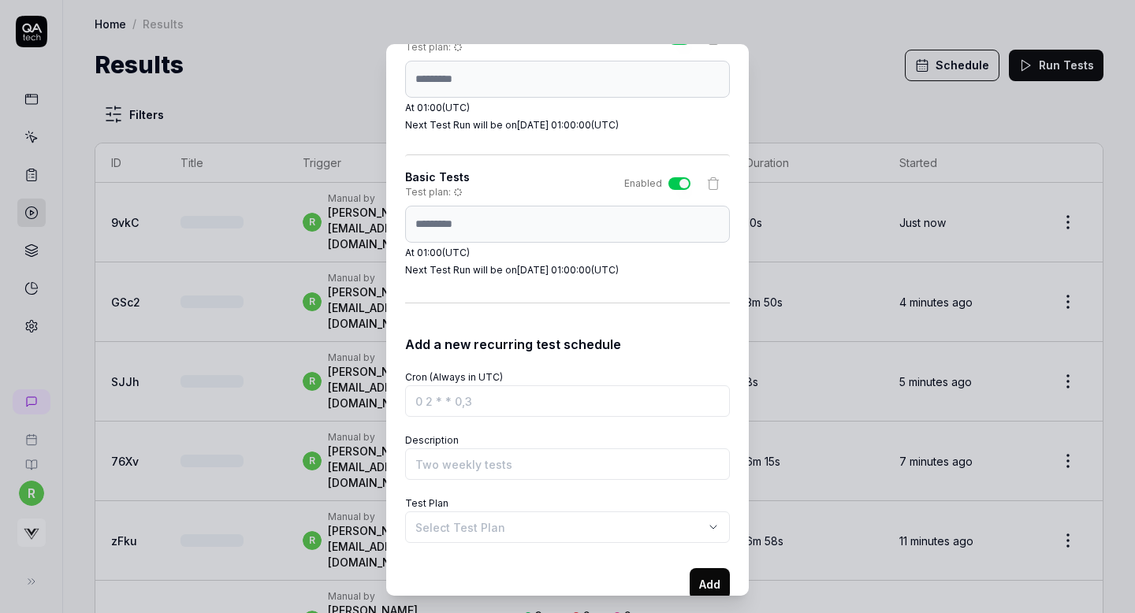
scroll to position [2642, 0]
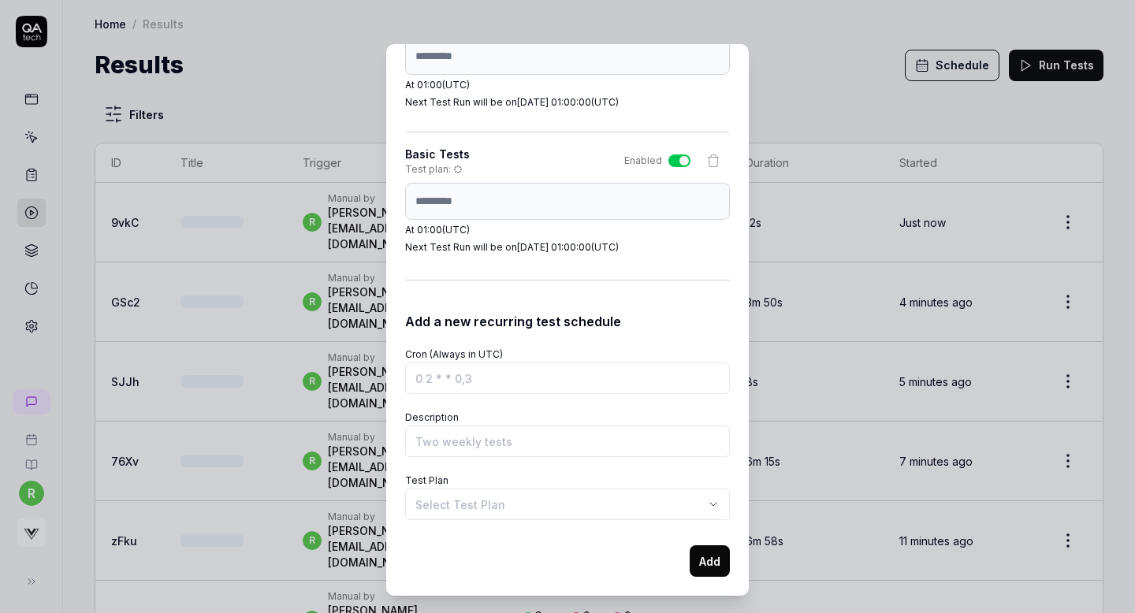
click at [397, 200] on div "Schedule Test Runs You can schedule test runs to ensure your product works as e…" at bounding box center [567, 320] width 363 height 552
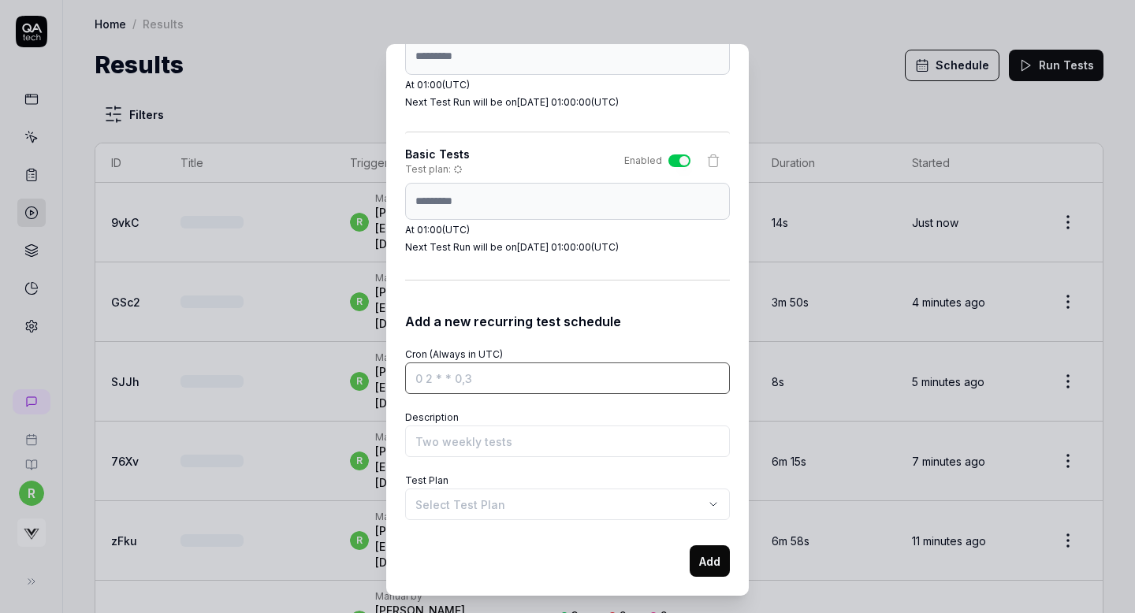
click at [436, 375] on input "Cron (Always in UTC)" at bounding box center [567, 379] width 325 height 32
paste input "0 1 * * *"
type input "0 1 * * *"
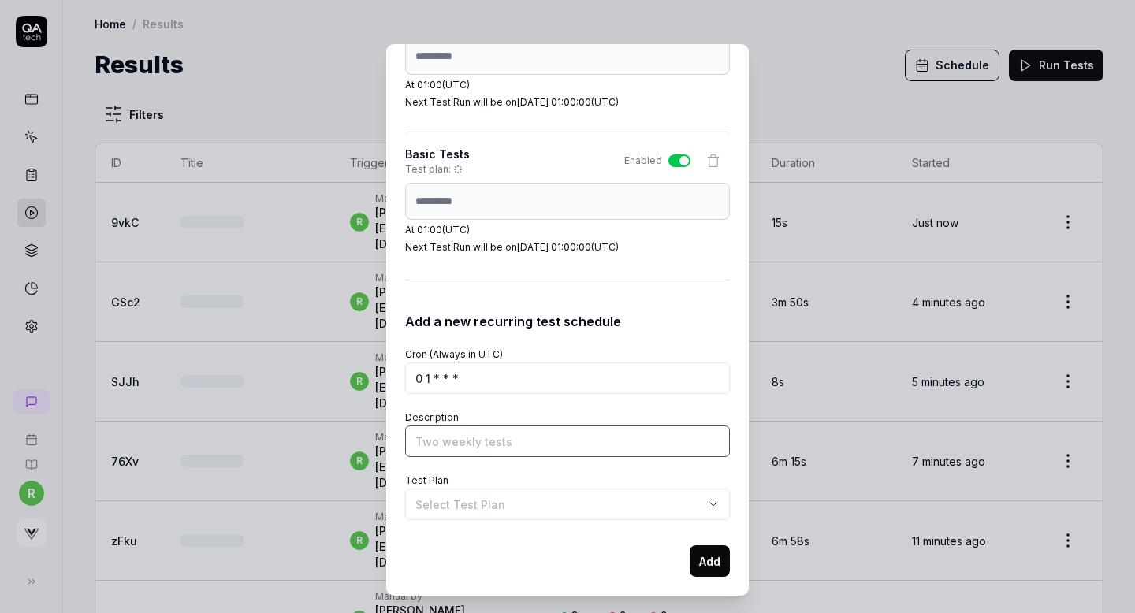
click at [449, 449] on input "Description" at bounding box center [567, 442] width 325 height 32
type input "Basic Tests"
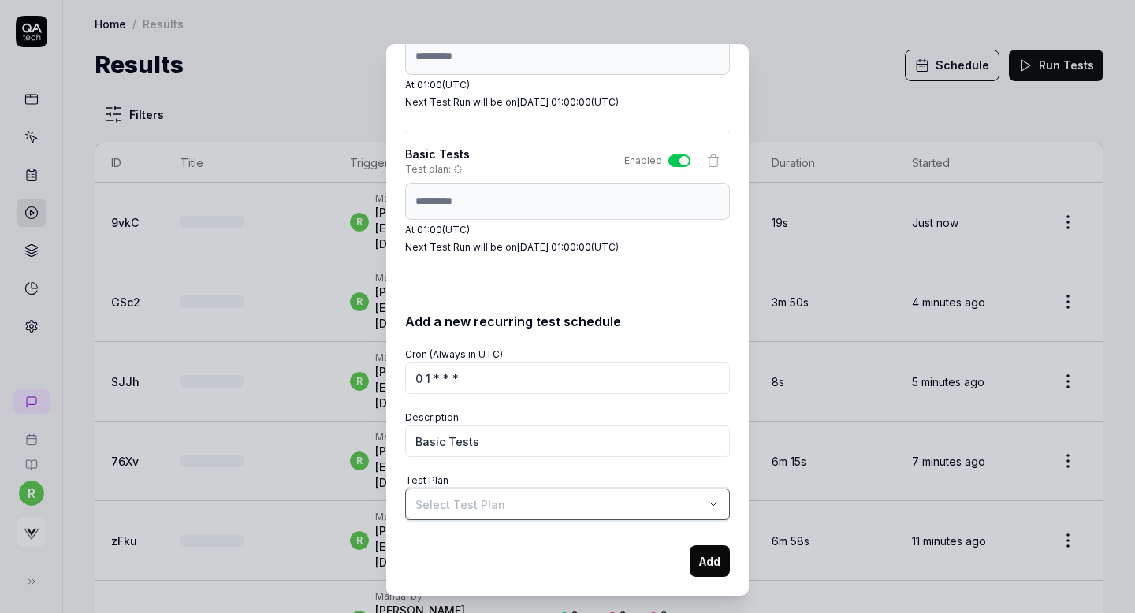
select select "**********"
click at [691, 567] on button "Add" at bounding box center [710, 562] width 40 height 32
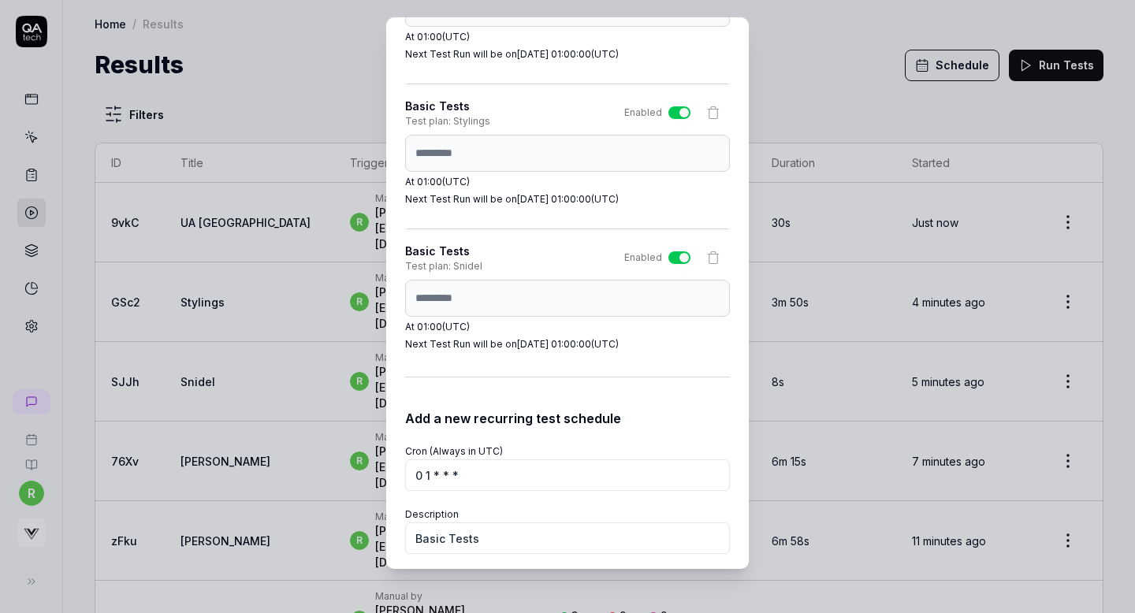
select select
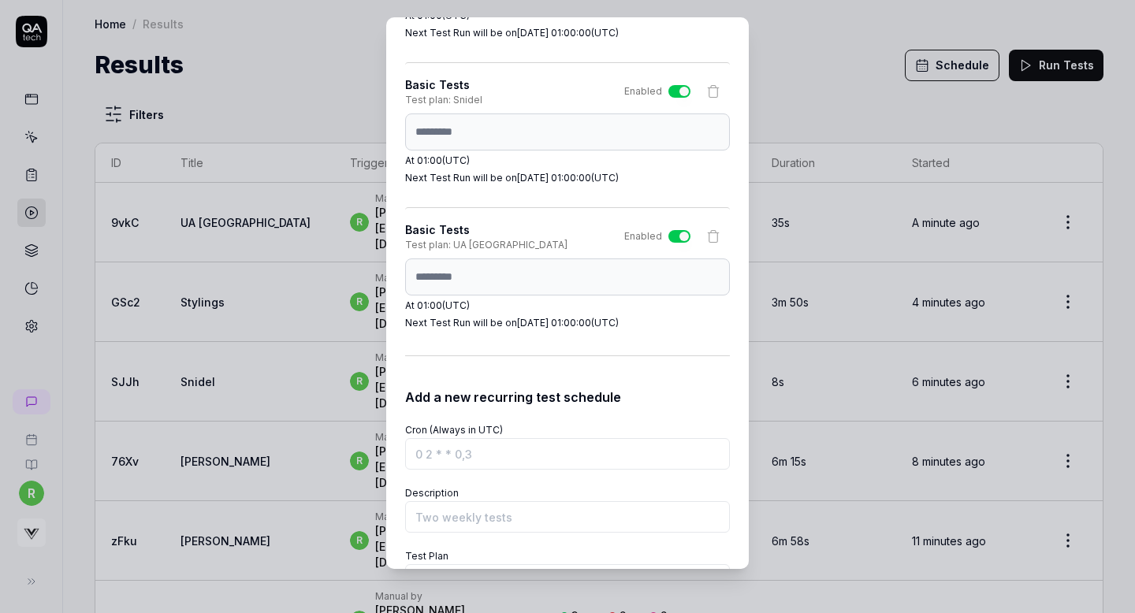
scroll to position [2787, 0]
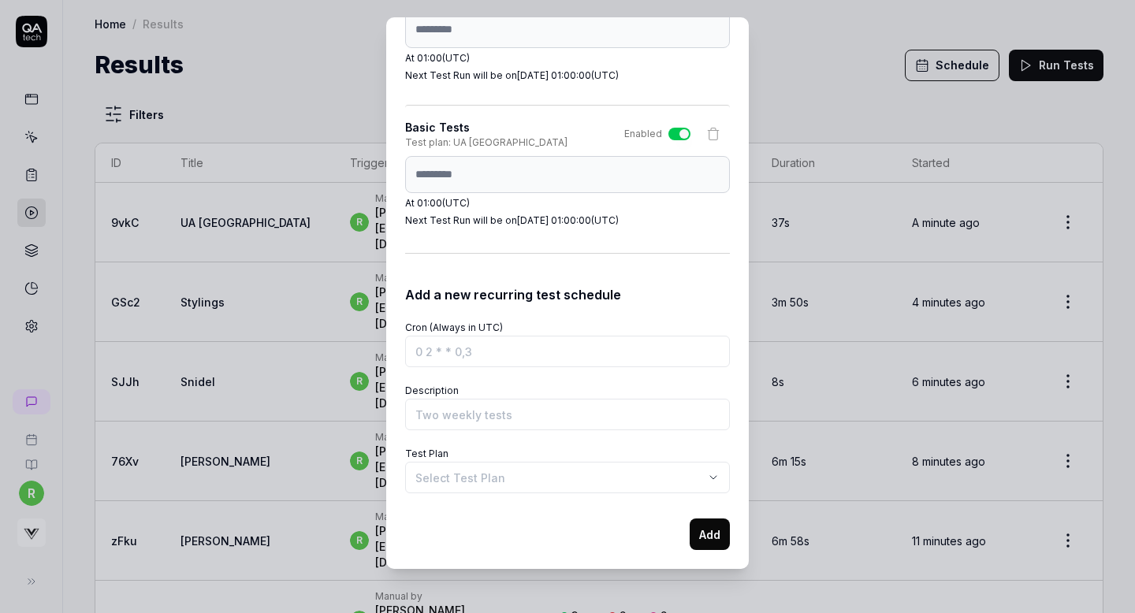
click at [766, 55] on div "​ Schedule Test Runs You can schedule test runs to ensure your product works as…" at bounding box center [568, 293] width 426 height 590
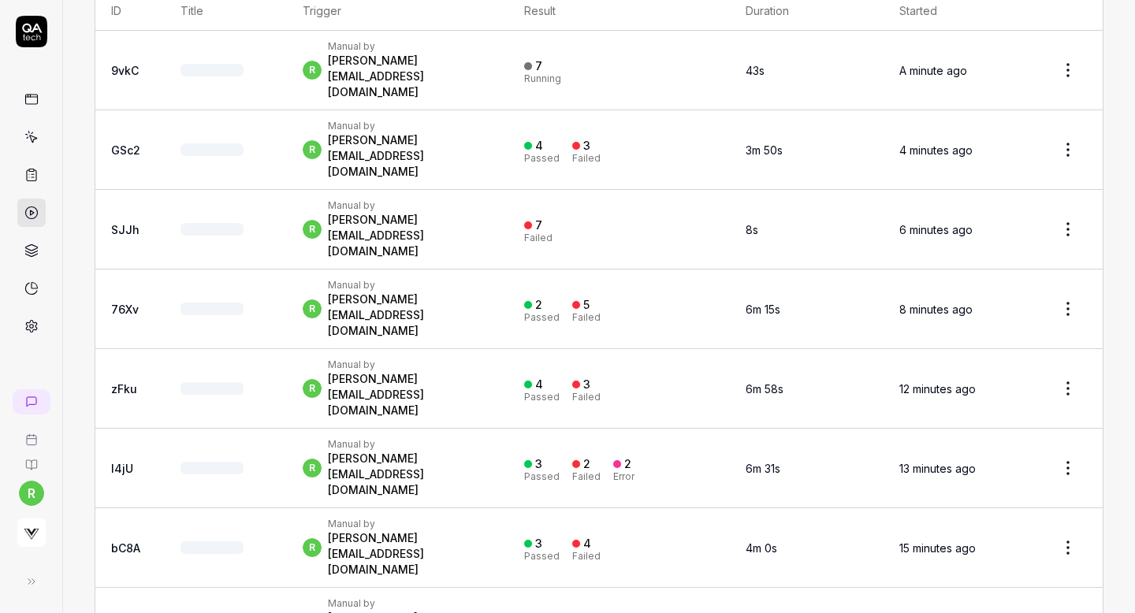
scroll to position [170, 0]
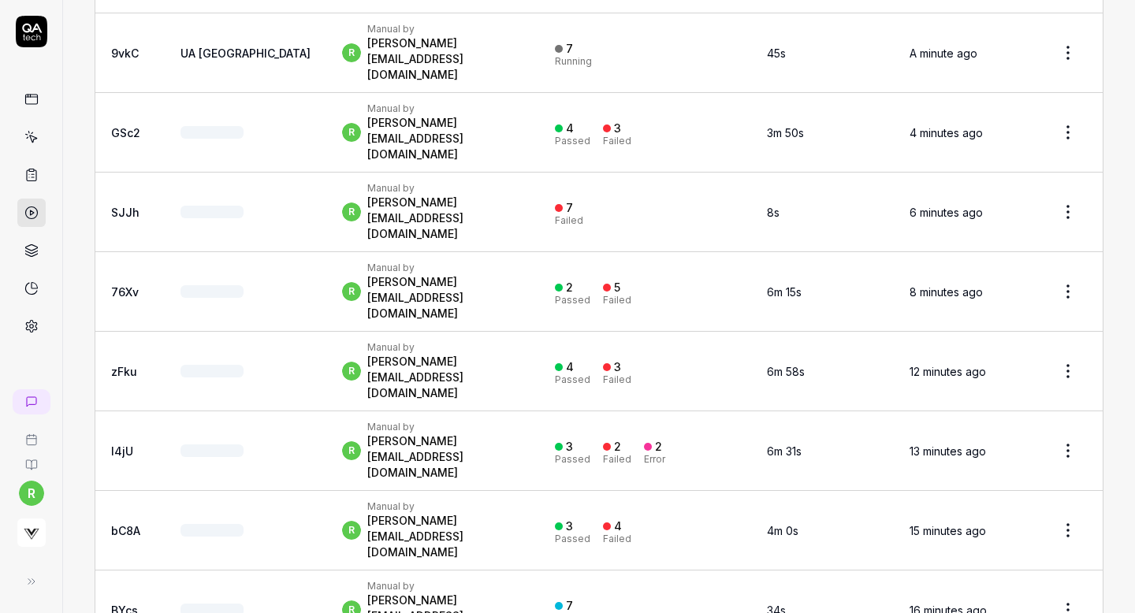
click at [521, 182] on div "r Manual by [PERSON_NAME][EMAIL_ADDRESS][DOMAIN_NAME]" at bounding box center [432, 212] width 181 height 60
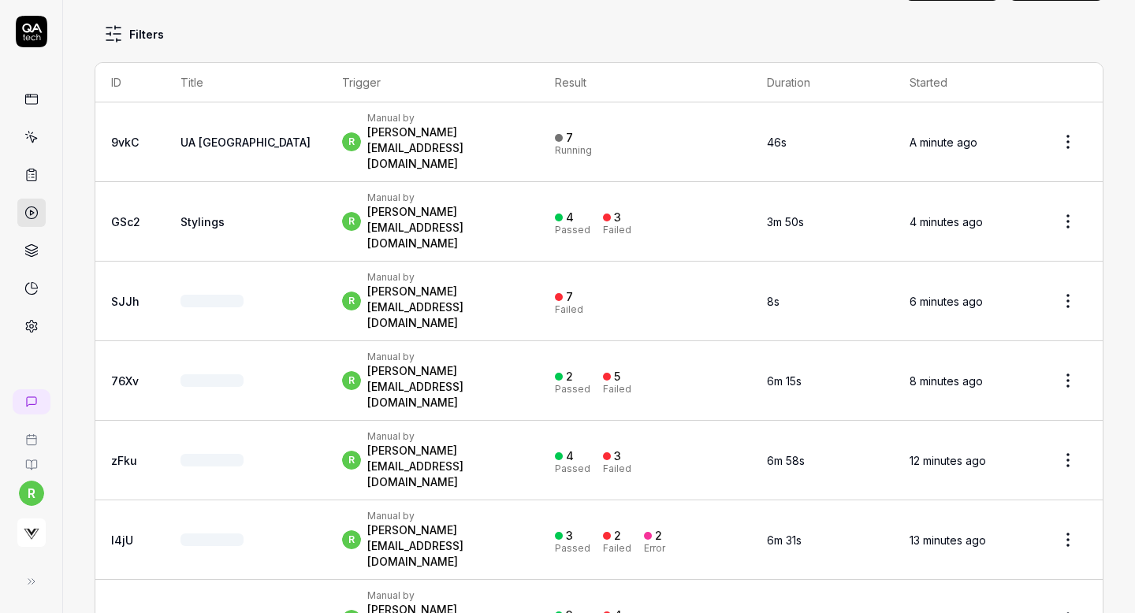
scroll to position [0, 0]
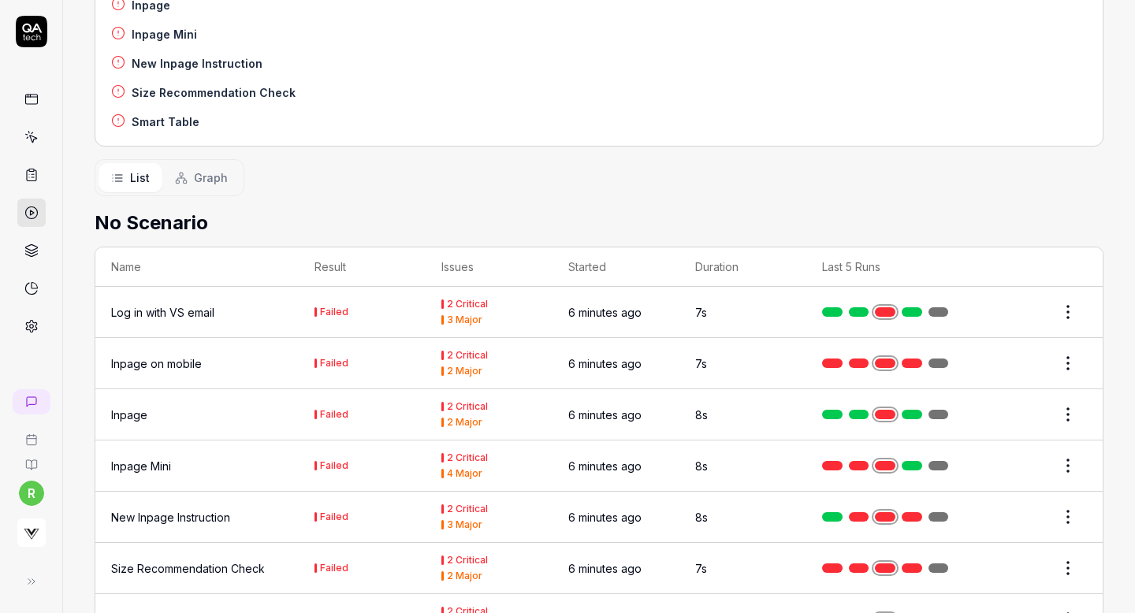
scroll to position [416, 0]
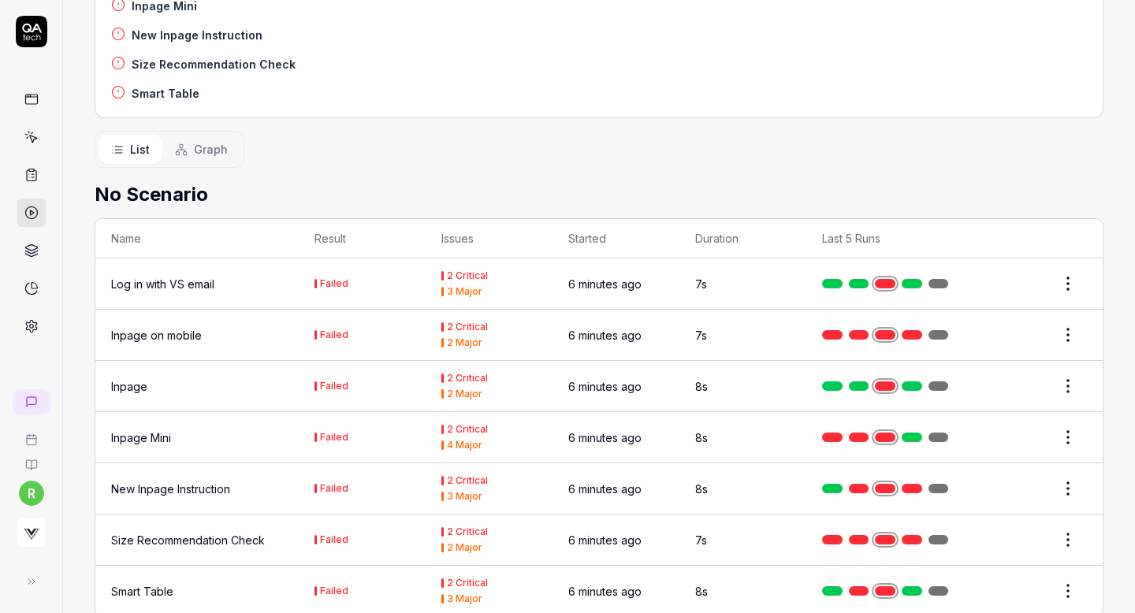
click at [131, 378] on div "Inpage" at bounding box center [129, 386] width 36 height 17
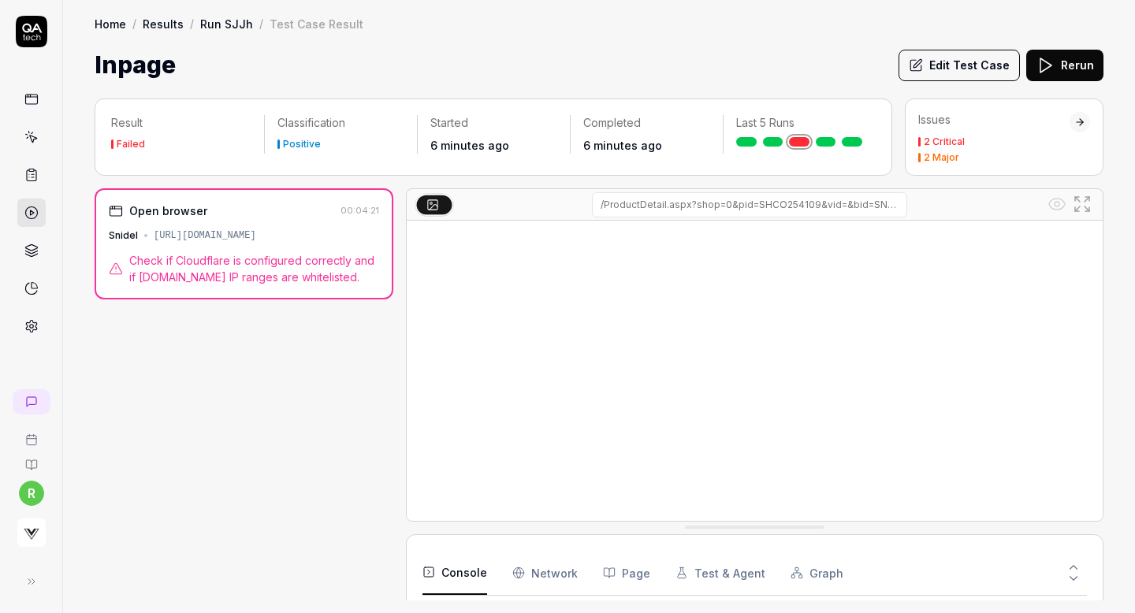
scroll to position [121, 0]
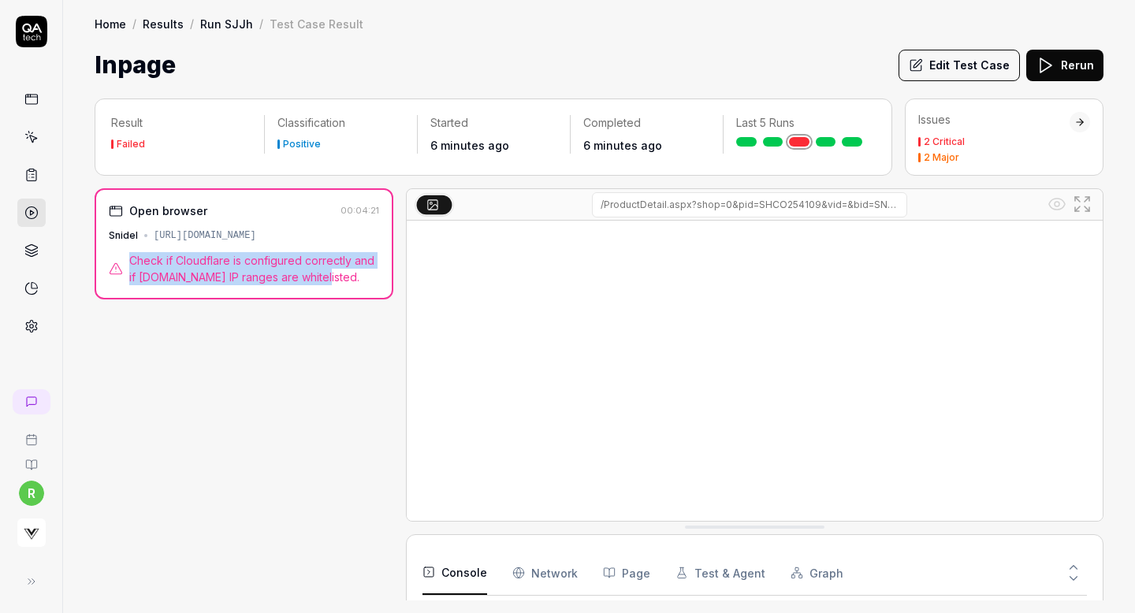
drag, startPoint x: 319, startPoint y: 280, endPoint x: 132, endPoint y: 256, distance: 189.1
click at [132, 256] on span "Check if Cloudflare is configured correctly and if QA.tech IP ranges are whitel…" at bounding box center [254, 268] width 250 height 33
copy span "Check if Cloudflare is configured correctly and if QA.tech IP ranges are whitel…"
drag, startPoint x: 296, startPoint y: 232, endPoint x: 436, endPoint y: 230, distance: 139.6
click at [436, 230] on div "Open browser 00:04:21 Snidel https://snidel.com/Form/Product/ProductDetail.aspx…" at bounding box center [599, 394] width 1009 height 412
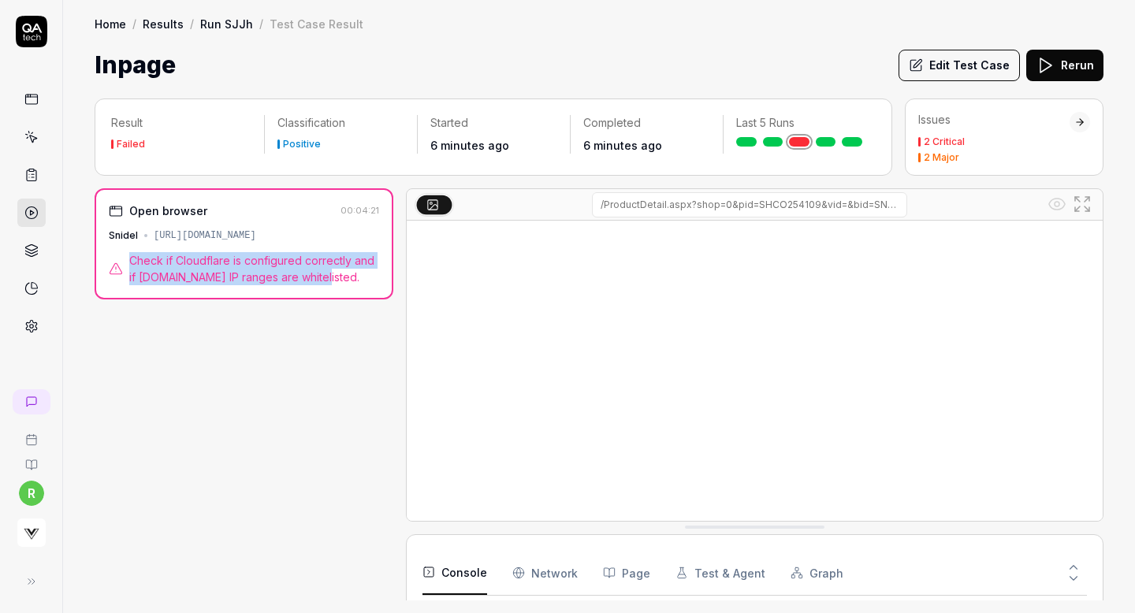
click at [261, 269] on span "Check if Cloudflare is configured correctly and if QA.tech IP ranges are whitel…" at bounding box center [254, 268] width 250 height 33
drag, startPoint x: 319, startPoint y: 277, endPoint x: 124, endPoint y: 263, distance: 196.1
click at [124, 263] on div "Check if Cloudflare is configured correctly and if QA.tech IP ranges are whitel…" at bounding box center [244, 268] width 270 height 33
click at [667, 39] on div "Home / Results / Run SJJh / Test Case Result Home / Results / Run SJJh / Test C…" at bounding box center [599, 41] width 1072 height 83
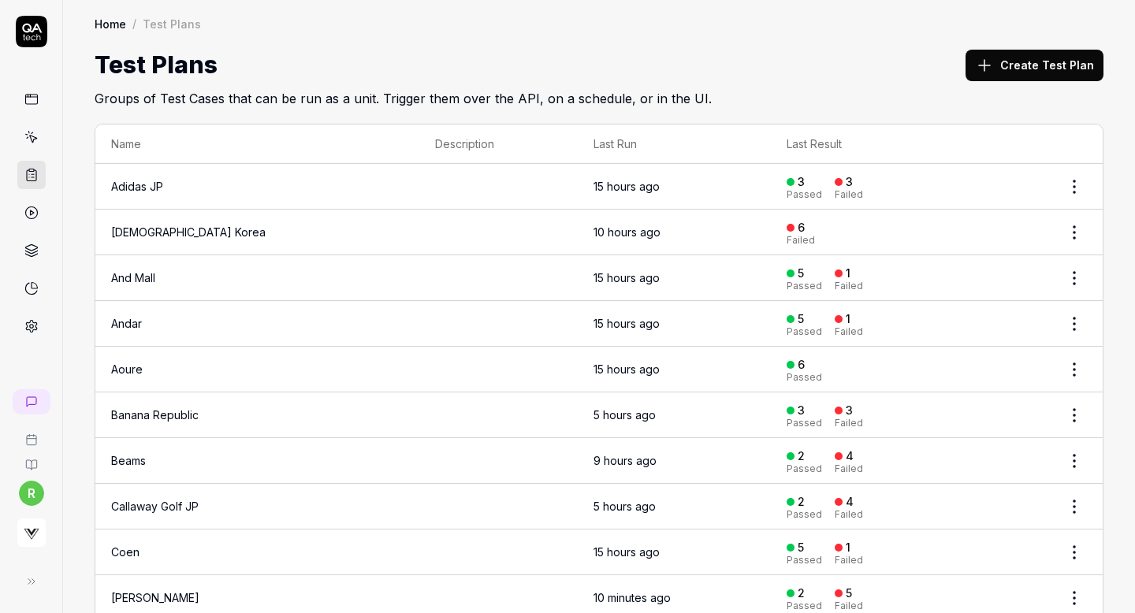
click at [1008, 79] on button "Create Test Plan" at bounding box center [1035, 66] width 138 height 32
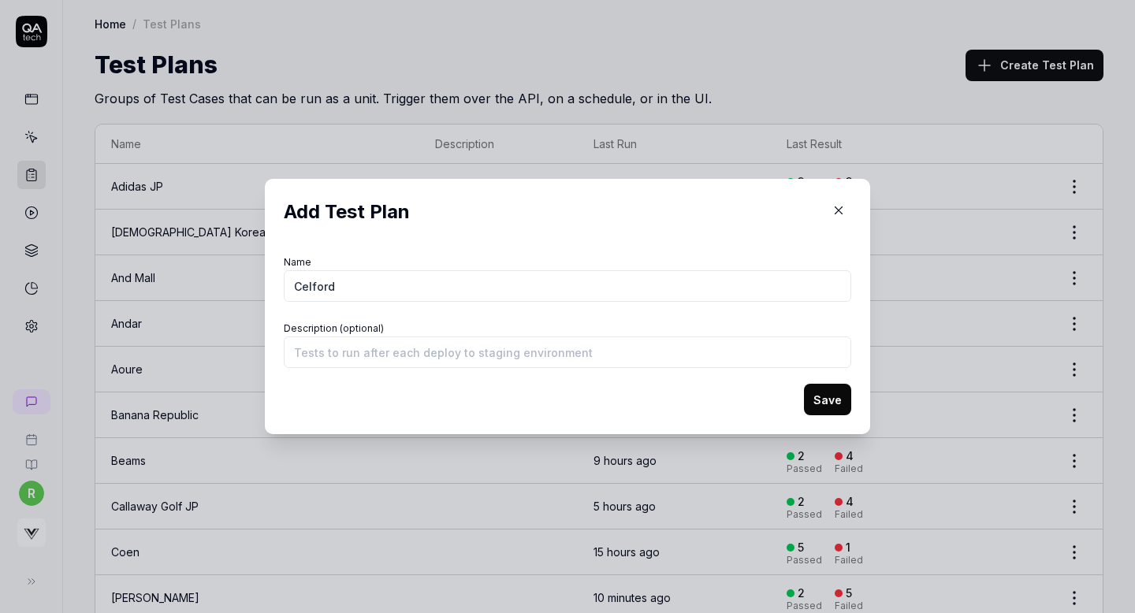
type input "Celford"
click at [823, 398] on button "Save" at bounding box center [827, 400] width 47 height 32
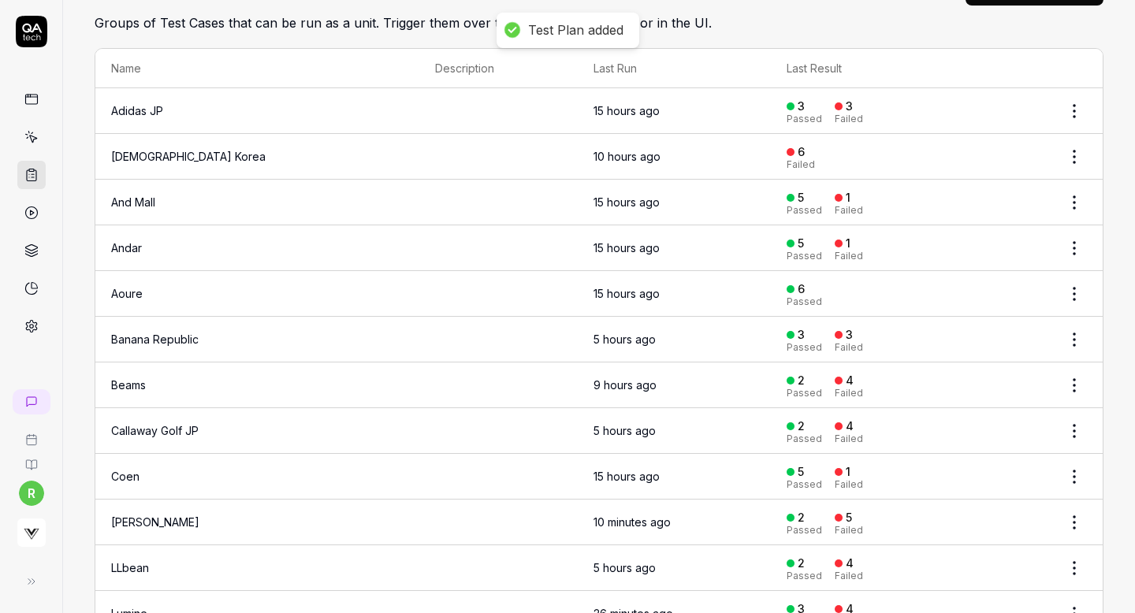
scroll to position [352, 0]
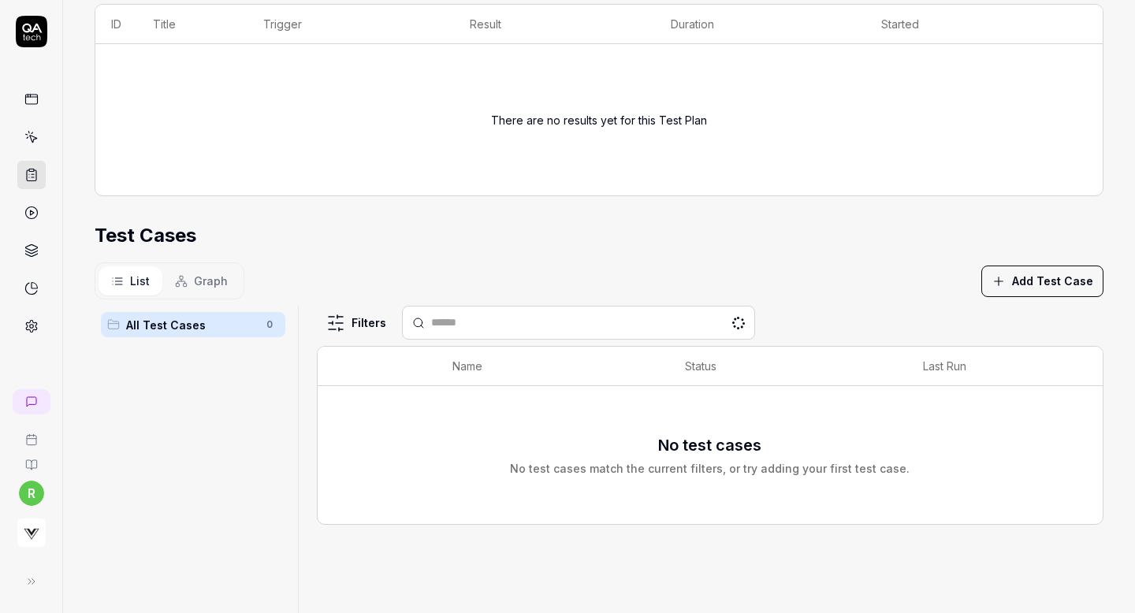
scroll to position [263, 0]
click at [1038, 284] on button "Add Test Case" at bounding box center [1043, 282] width 122 height 32
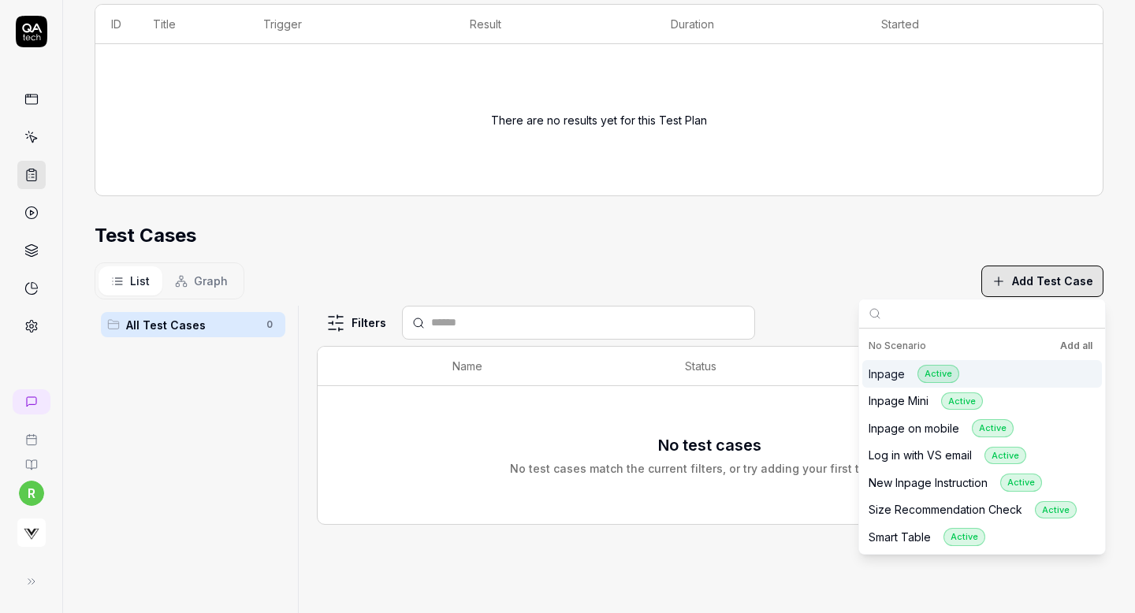
click at [1071, 348] on button "Add all" at bounding box center [1076, 346] width 39 height 19
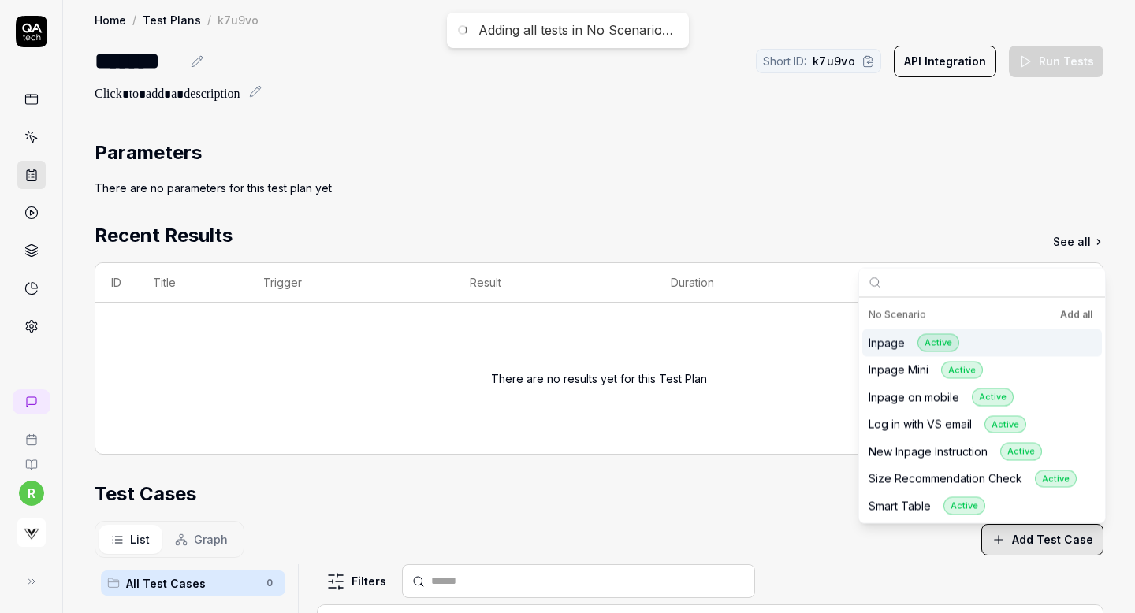
scroll to position [0, 0]
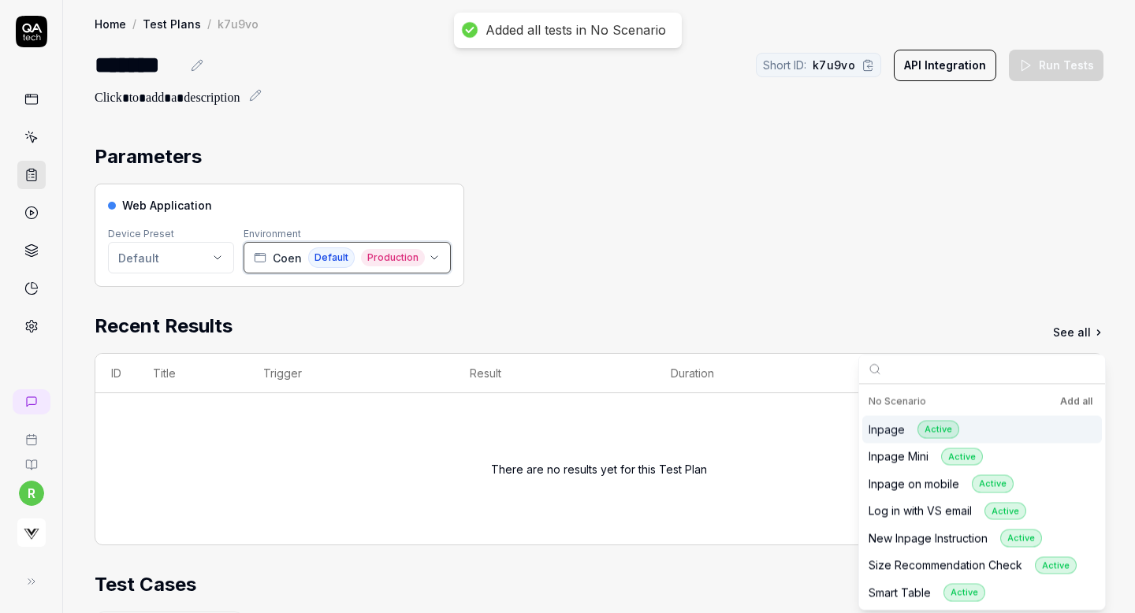
click at [428, 255] on icon "button" at bounding box center [434, 258] width 13 height 13
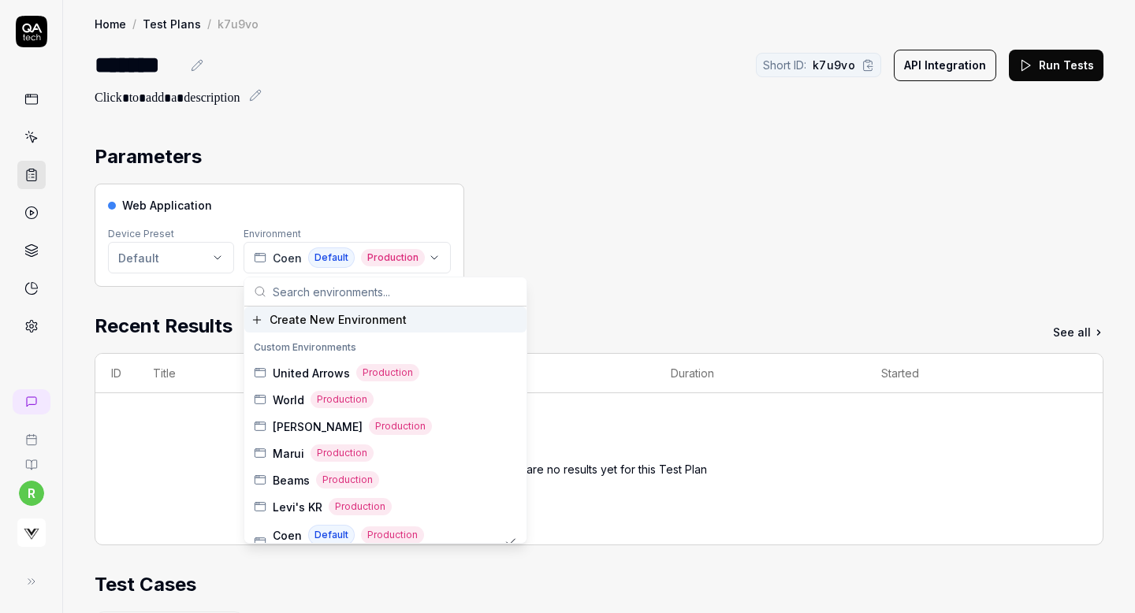
click at [384, 290] on input "text" at bounding box center [395, 292] width 244 height 28
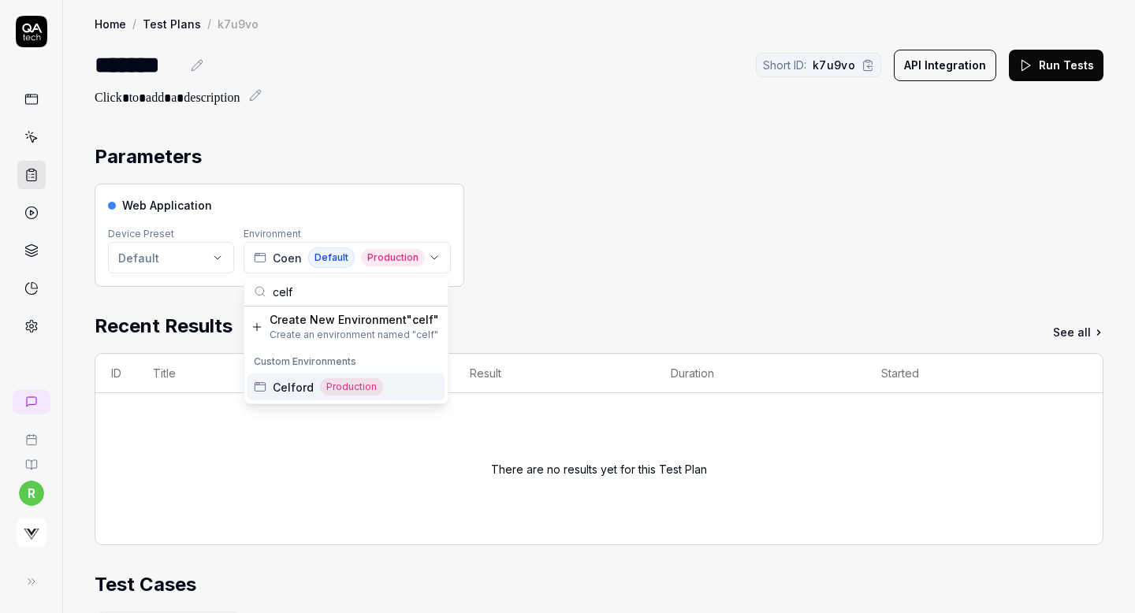
type input "celf"
click at [387, 384] on div "Celford Production" at bounding box center [346, 387] width 197 height 27
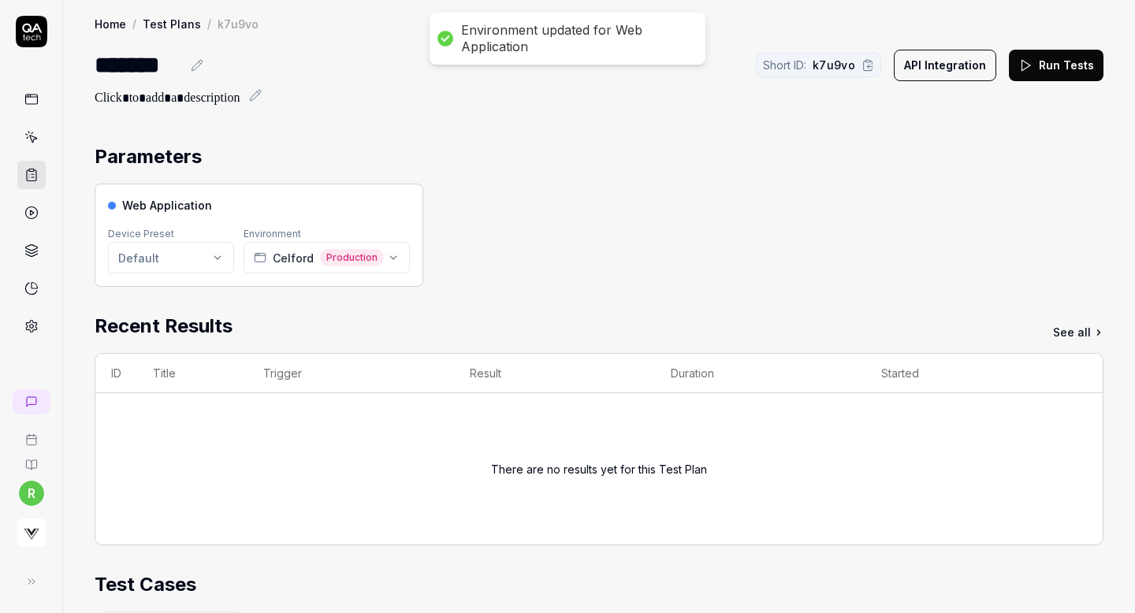
click at [542, 225] on div "Web Application Device Preset Default Environment Celford Production" at bounding box center [599, 235] width 1009 height 103
click at [1057, 61] on button "Run Tests" at bounding box center [1056, 66] width 95 height 32
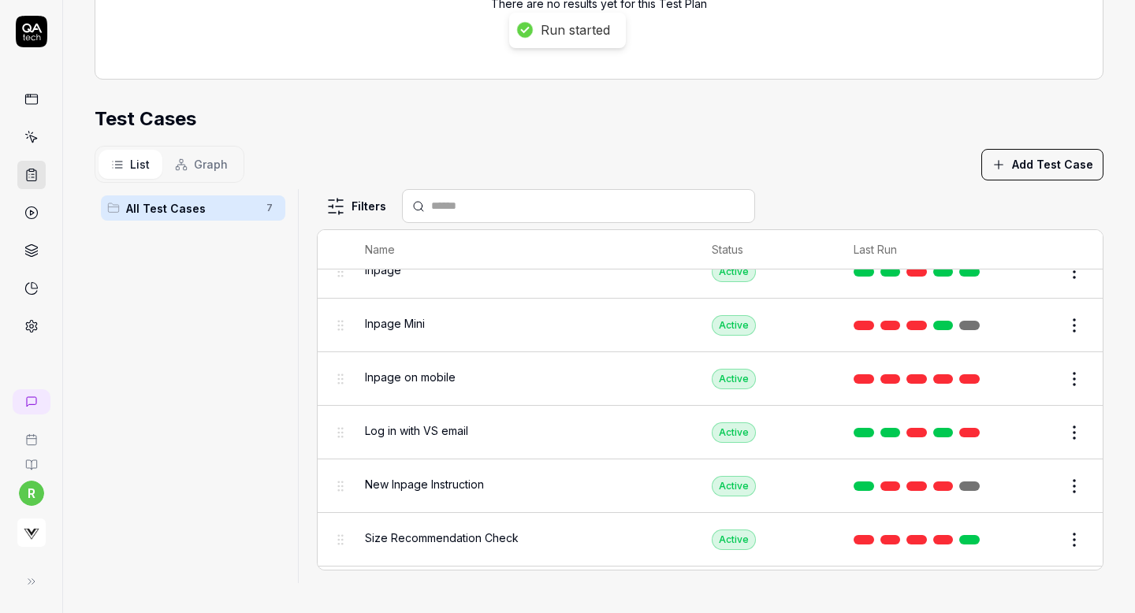
scroll to position [69, 0]
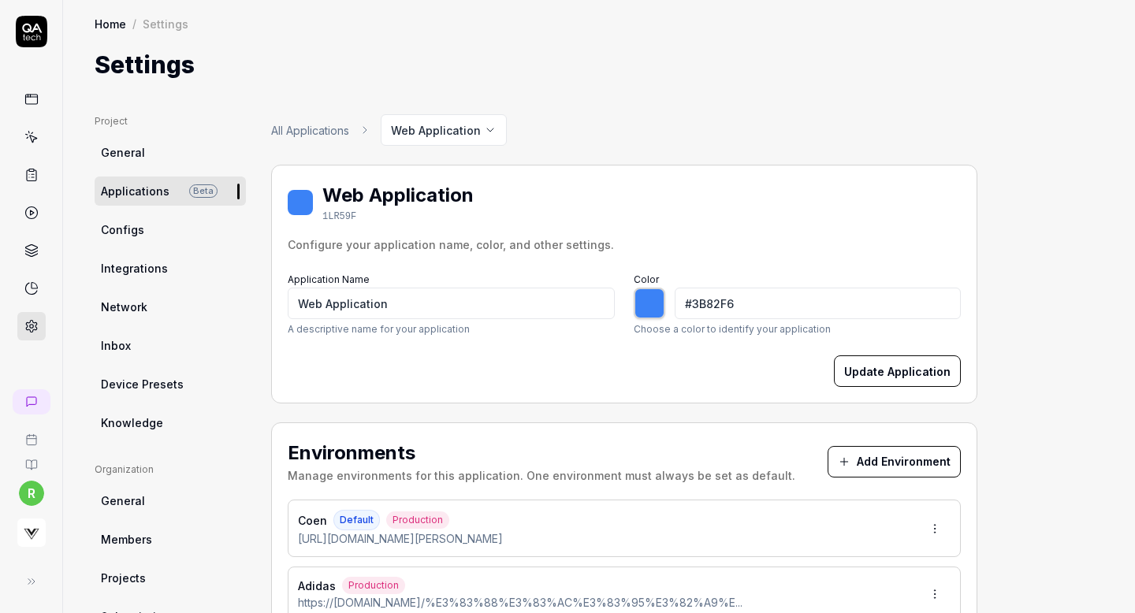
type input "*******"
click at [915, 460] on button "Add Environment" at bounding box center [894, 462] width 133 height 32
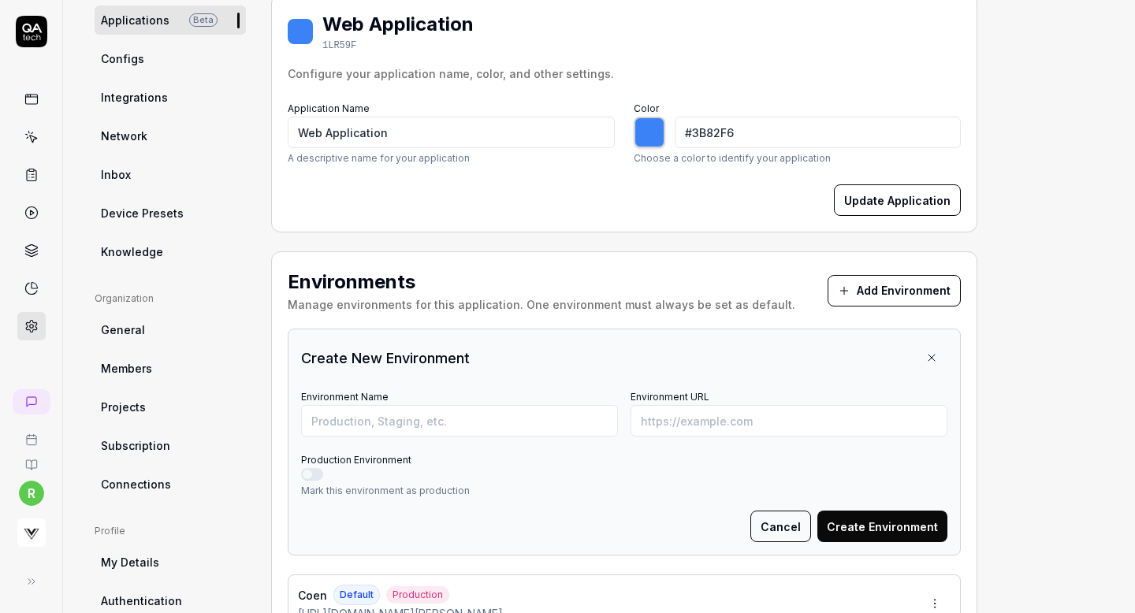
scroll to position [243, 0]
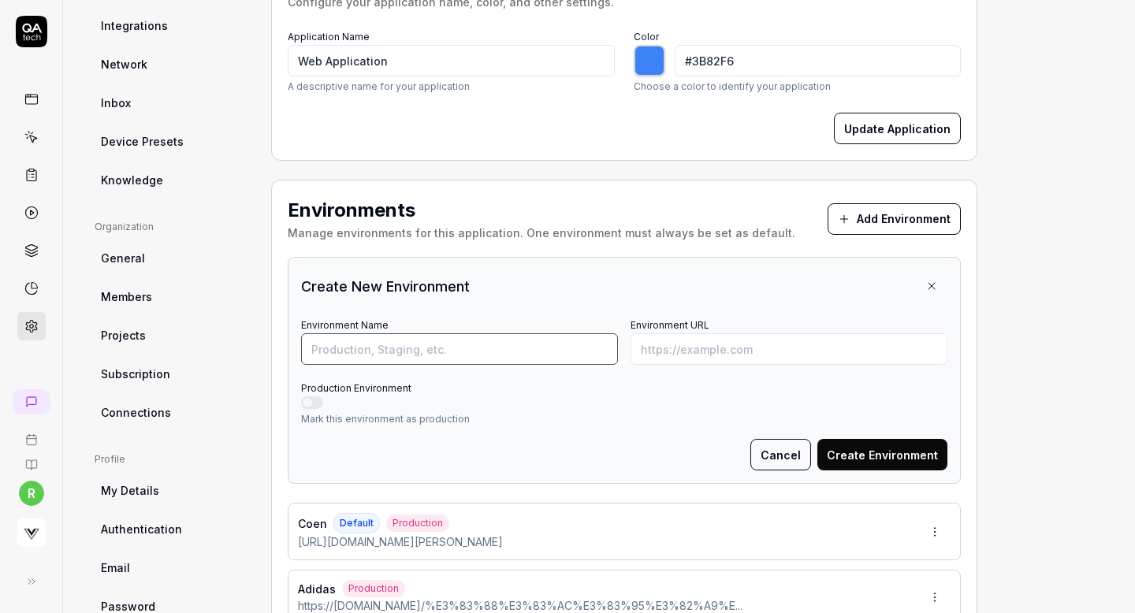
click at [460, 353] on input "Environment Name" at bounding box center [459, 350] width 317 height 32
type input "Emmi"
click at [302, 403] on button "Production Environment" at bounding box center [312, 403] width 22 height 13
type input "*******"
click at [697, 334] on input "Environment URL" at bounding box center [789, 350] width 317 height 32
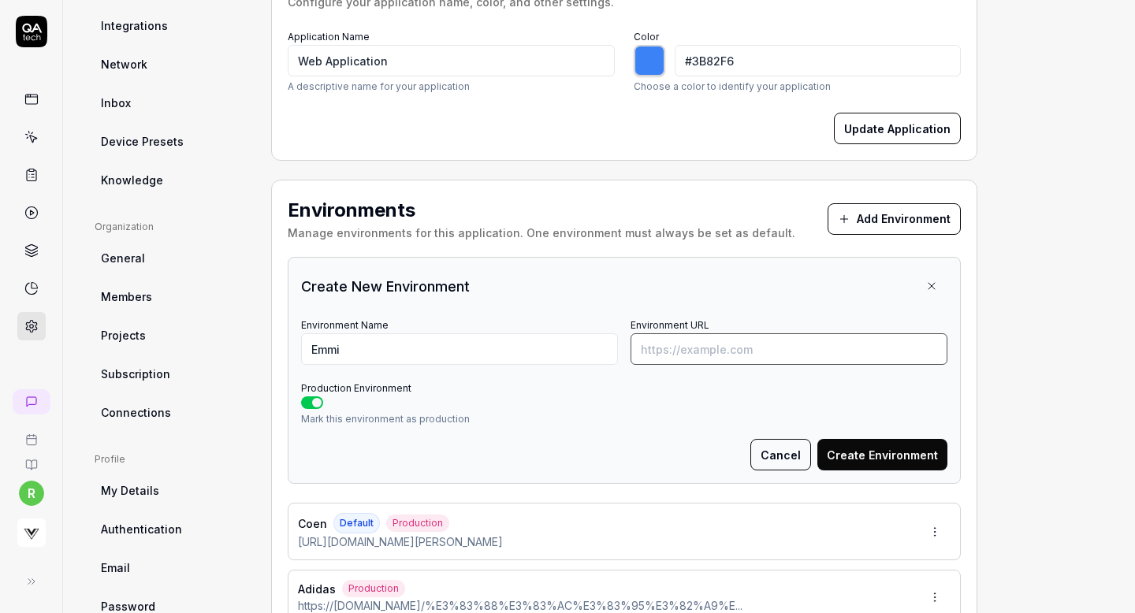
paste input "https://emmi.jp/Form/Product/ProductDetail.aspx?shop=&pid=SFW92331-K&vid=&bid=O…"
type input "https://emmi.jp/Form/Product/ProductDetail.aspx?shop=&pid=SFW92331-K&vid=&bid=O…"
click at [895, 453] on button "Create Environment" at bounding box center [883, 455] width 130 height 32
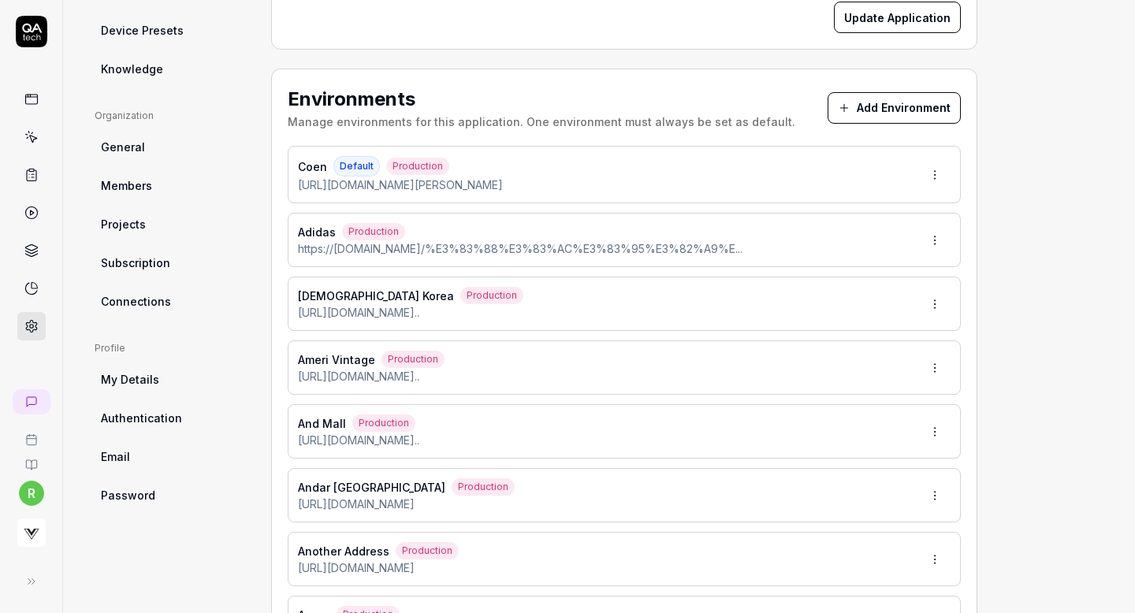
scroll to position [0, 0]
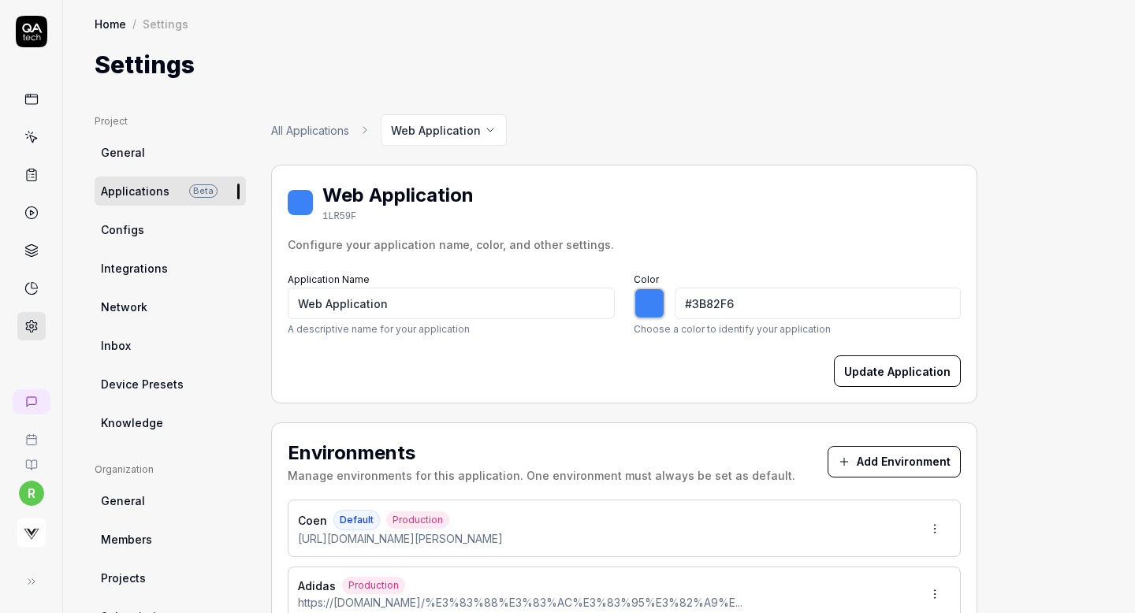
type input "*******"
click at [880, 459] on button "Add Environment" at bounding box center [894, 462] width 133 height 32
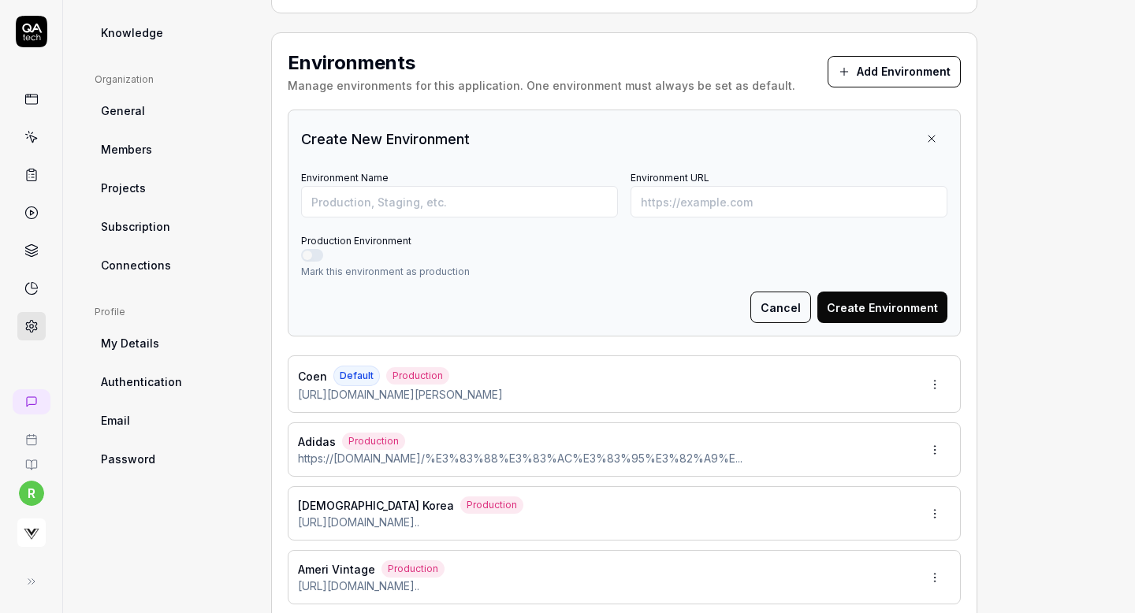
scroll to position [398, 0]
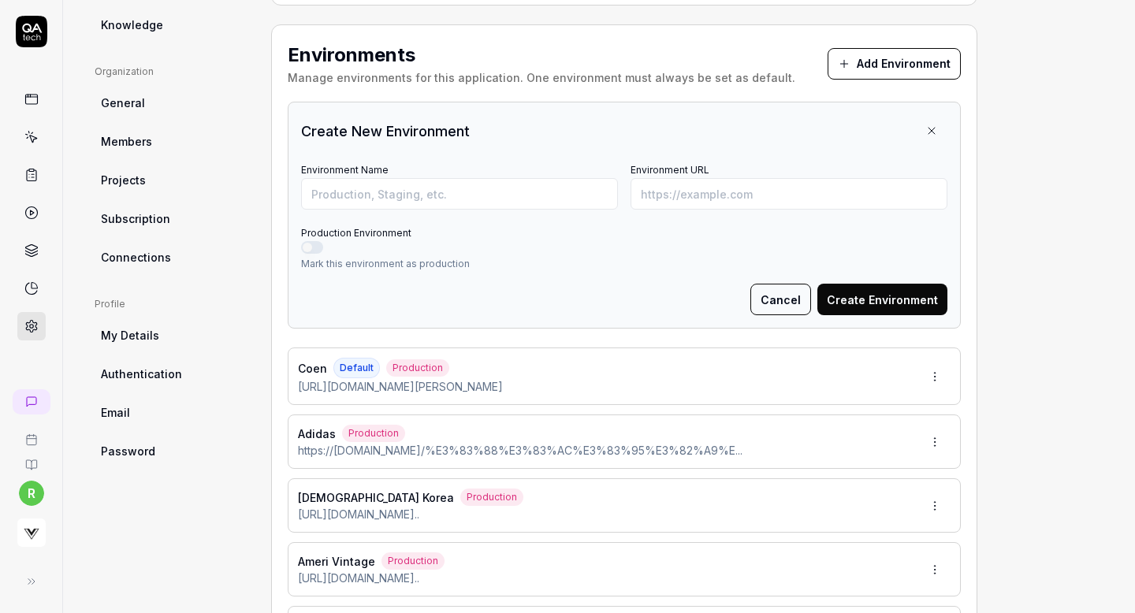
click at [312, 241] on button "Production Environment" at bounding box center [312, 247] width 22 height 13
click at [369, 207] on input "Environment Name" at bounding box center [459, 194] width 317 height 32
type input "Fray ID"
paste input "https://fray-id.com/Form/Product/ProductDetail.aspx?shop=0&pid=FWFO251203&vid=F…"
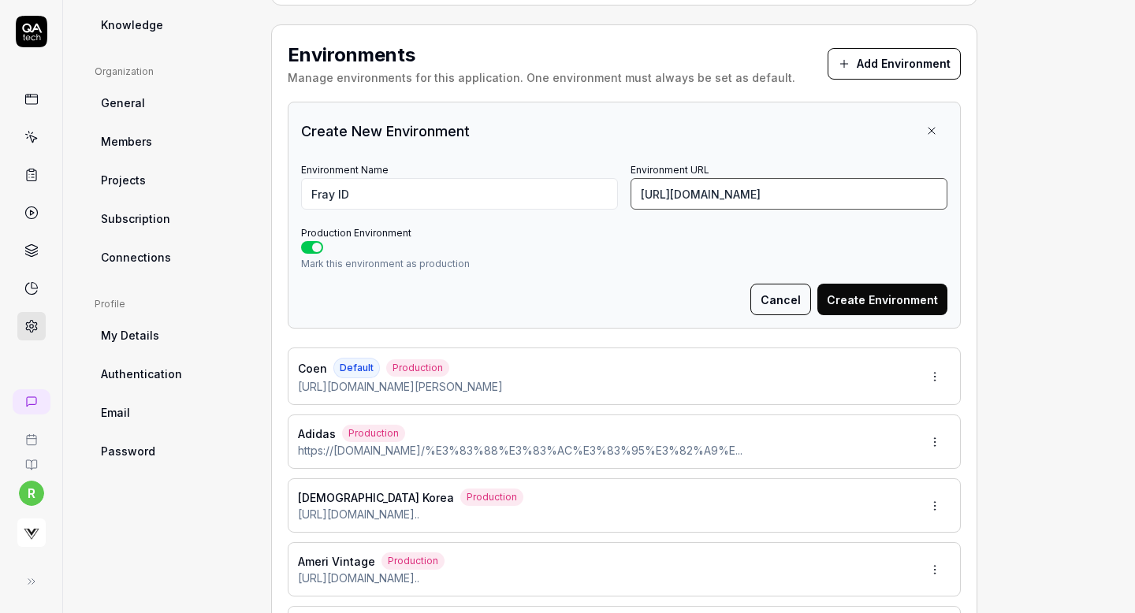
type input "https://fray-id.com/Form/Product/ProductDetail.aspx?shop=0&pid=FWFO251203&vid=F…"
click at [848, 306] on button "Create Environment" at bounding box center [883, 300] width 130 height 32
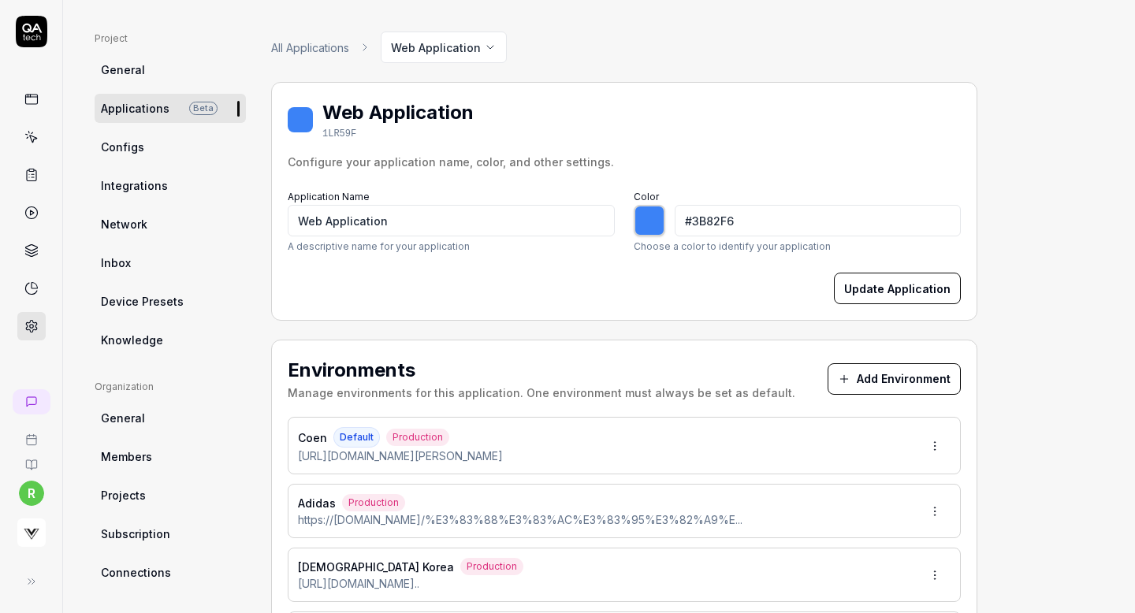
scroll to position [0, 0]
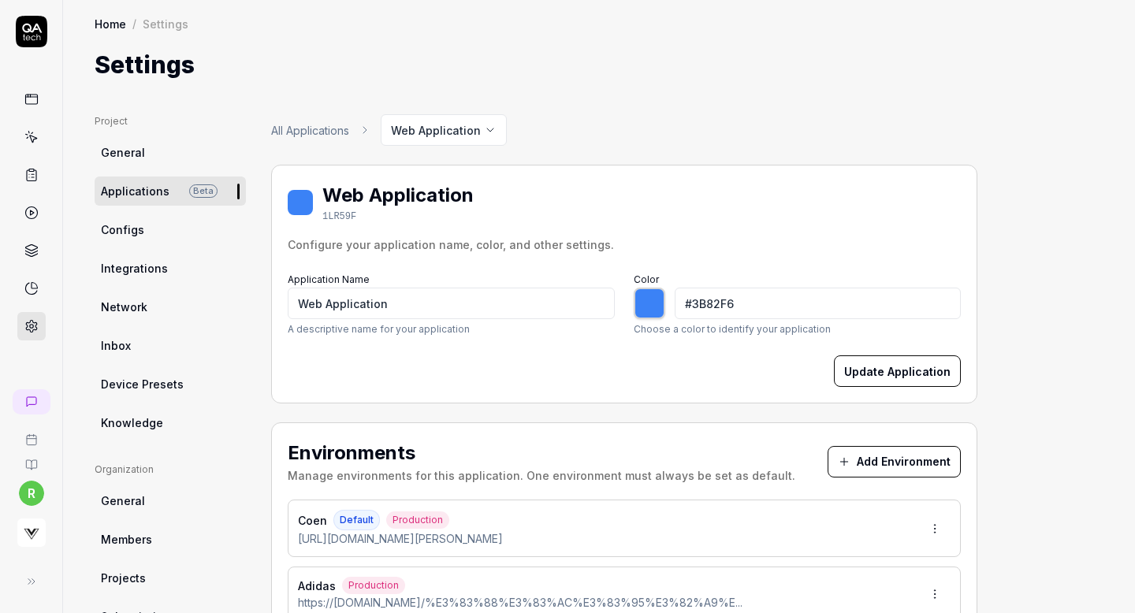
type input "*******"
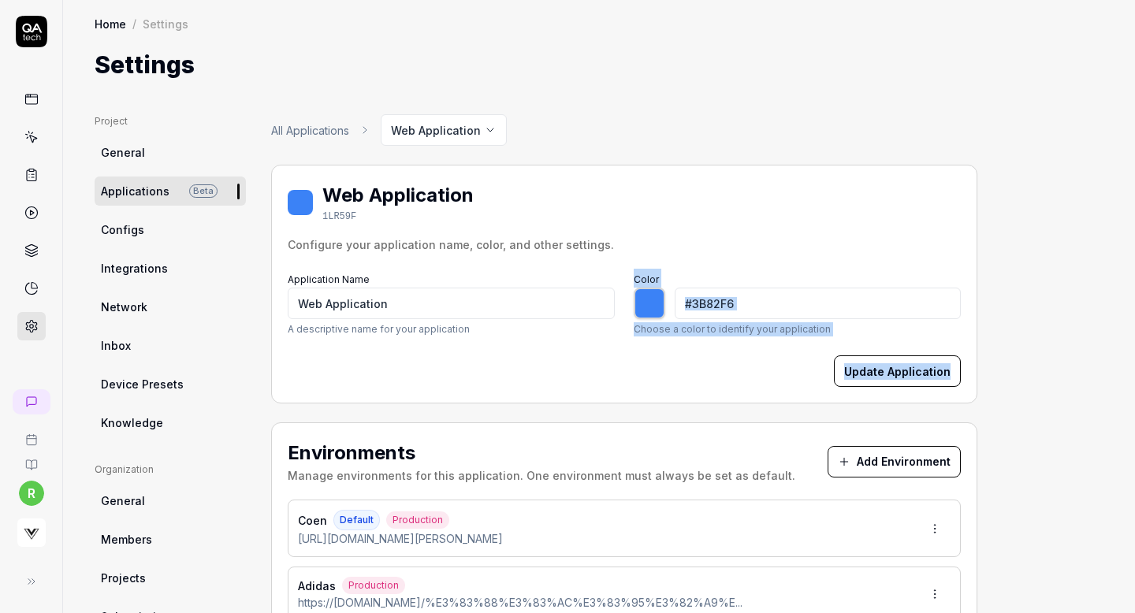
drag, startPoint x: 808, startPoint y: 403, endPoint x: 846, endPoint y: 262, distance: 146.1
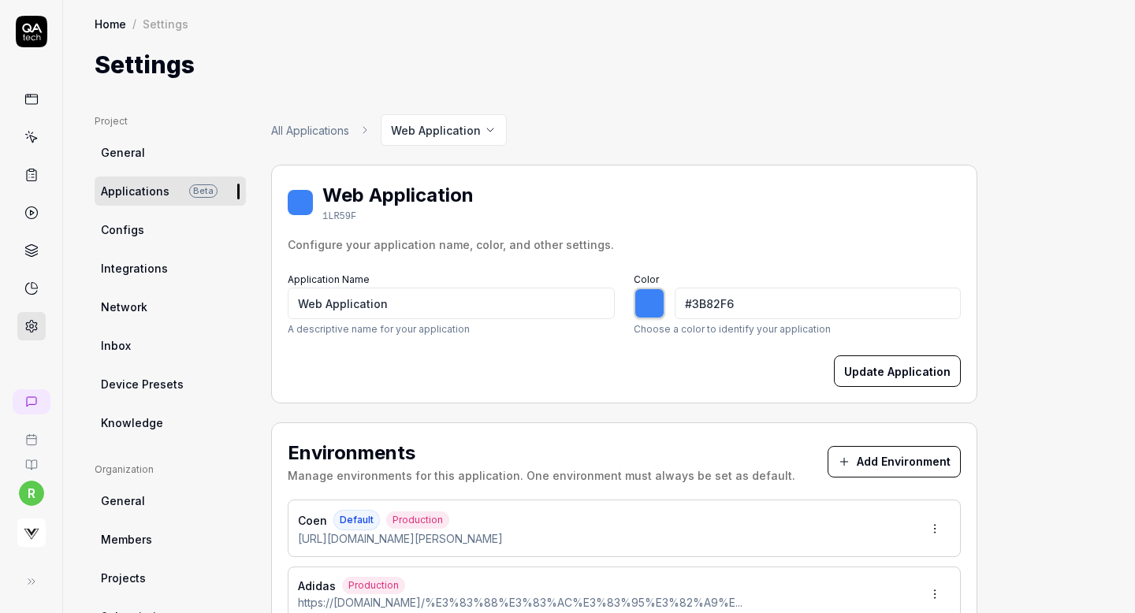
click at [904, 461] on button "Add Environment" at bounding box center [894, 462] width 133 height 32
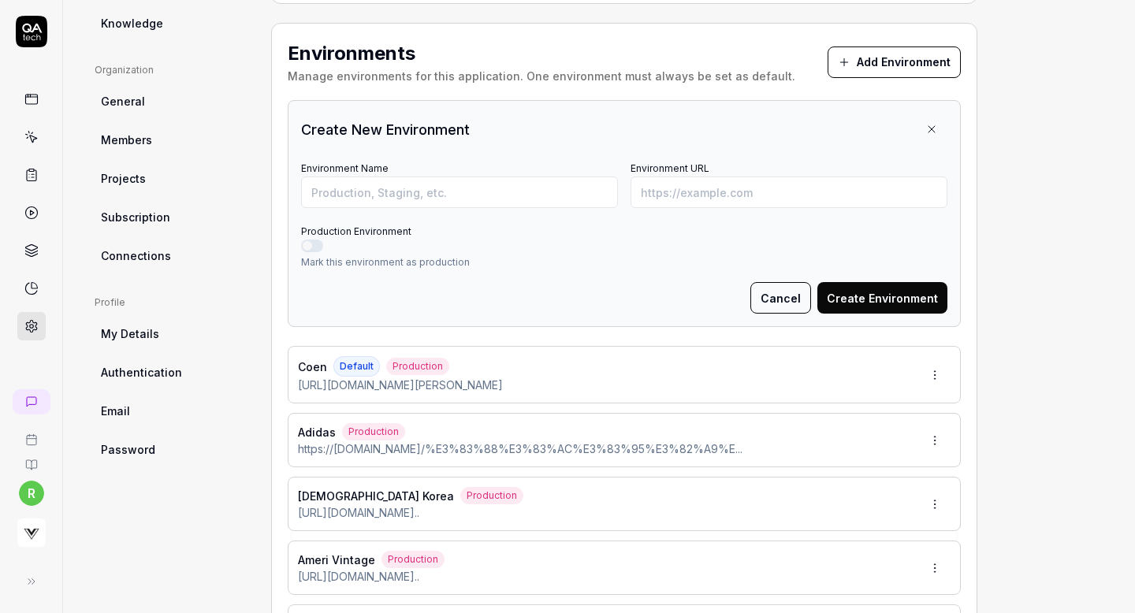
scroll to position [404, 0]
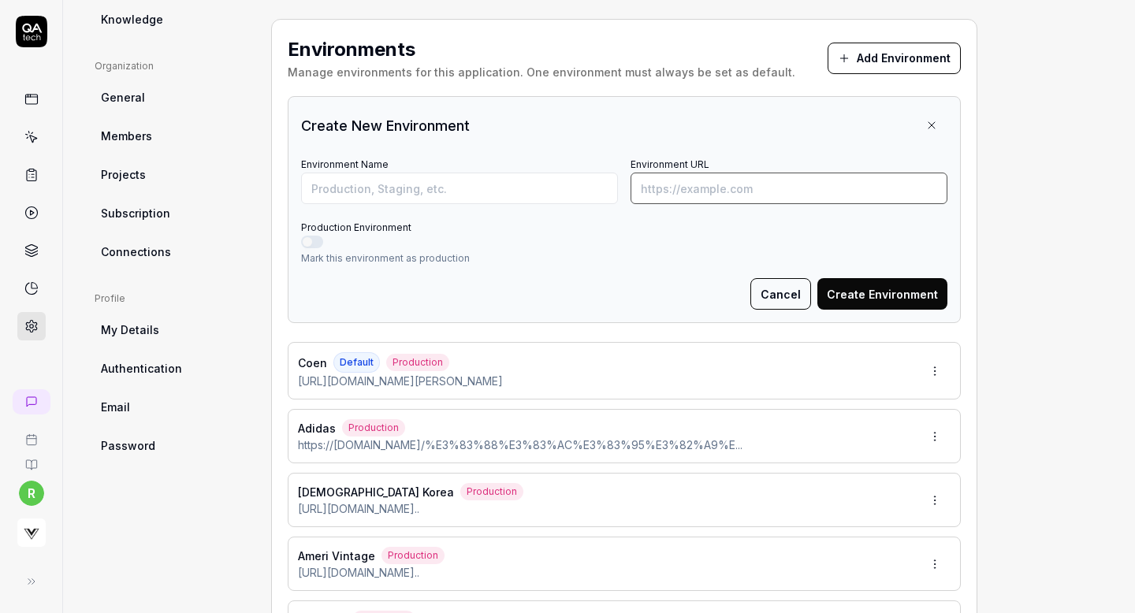
click at [692, 189] on input "Environment URL" at bounding box center [789, 189] width 317 height 32
paste input "https://furfurfur.jp/Form/Product/ProductDetail.aspx?shop=0&pid=RWFP254056&vid=…"
type input "https://furfurfur.jp/Form/Product/ProductDetail.aspx?shop=0&pid=RWFP254056&vid=…"
click at [511, 181] on input "Environment Name" at bounding box center [459, 189] width 317 height 32
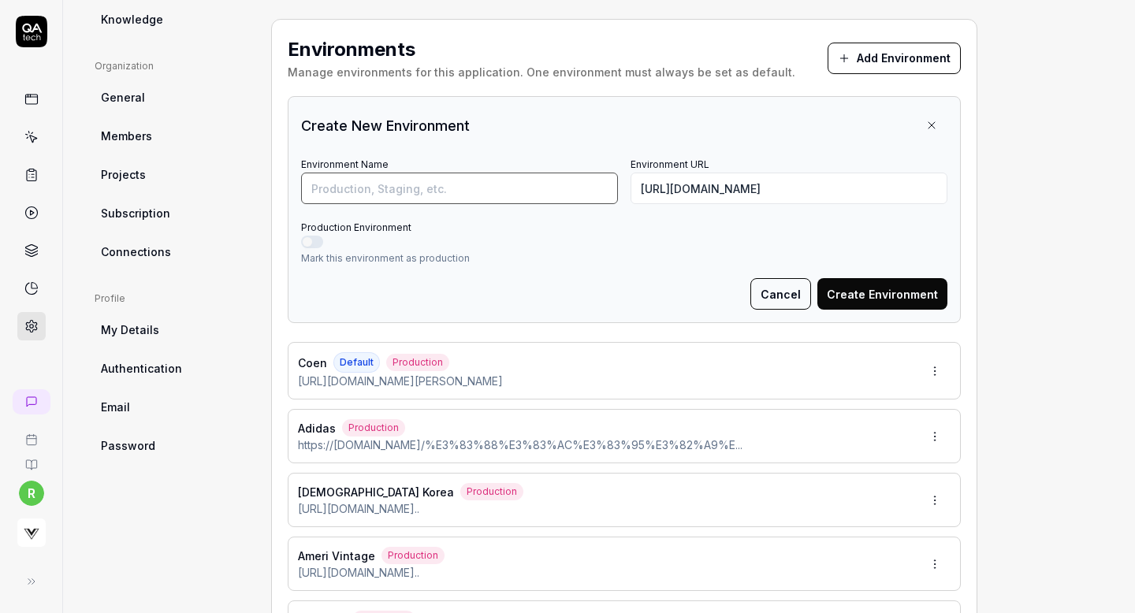
scroll to position [0, 0]
type input "Furfur"
click at [307, 239] on button "Production Environment" at bounding box center [312, 242] width 22 height 13
click at [838, 296] on button "Create Environment" at bounding box center [883, 294] width 130 height 32
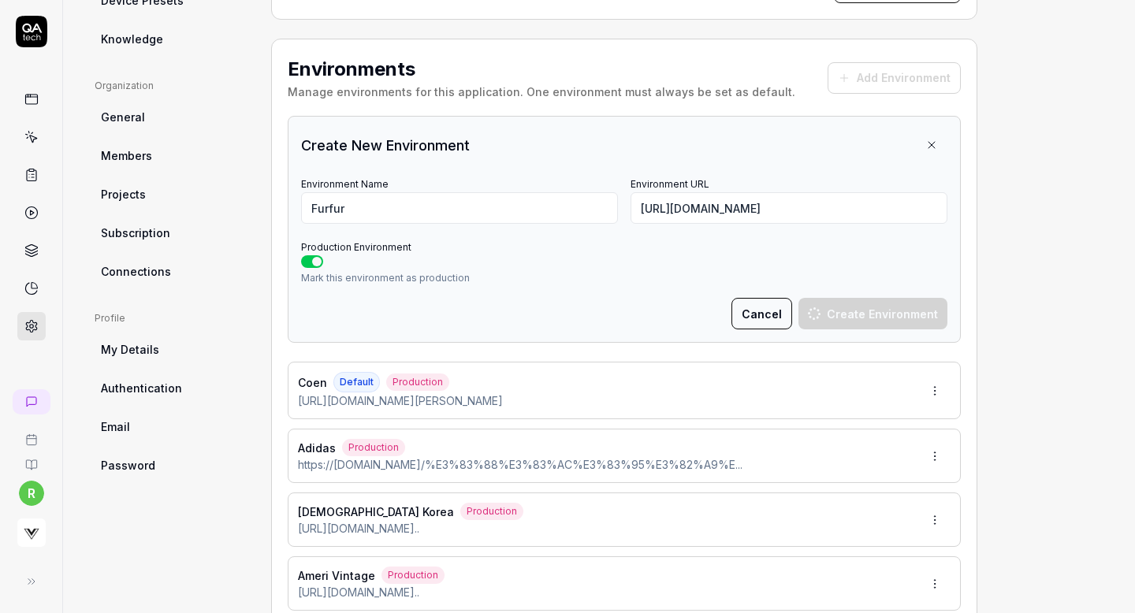
scroll to position [382, 0]
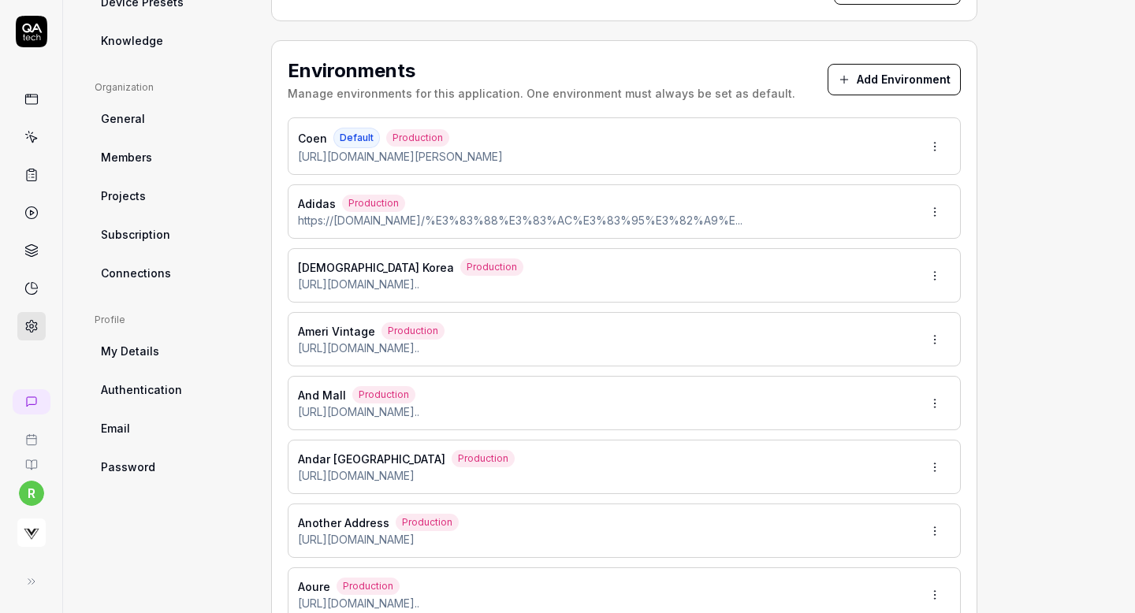
click at [831, 79] on button "Add Environment" at bounding box center [894, 80] width 133 height 32
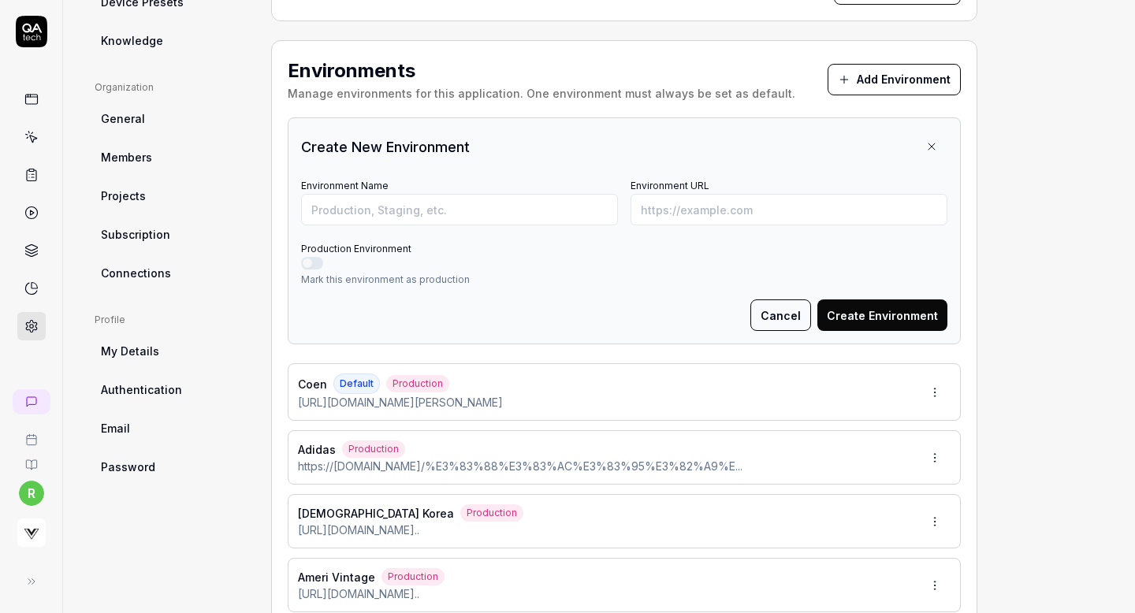
type input "*******"
click at [685, 212] on input "Environment URL" at bounding box center [789, 210] width 317 height 32
paste input "https://www.brooksbrothers.co.jp/items/detail?pid=100218927"
type input "https://www.brooksbrothers.co.jp/items/detail?pid=100218927"
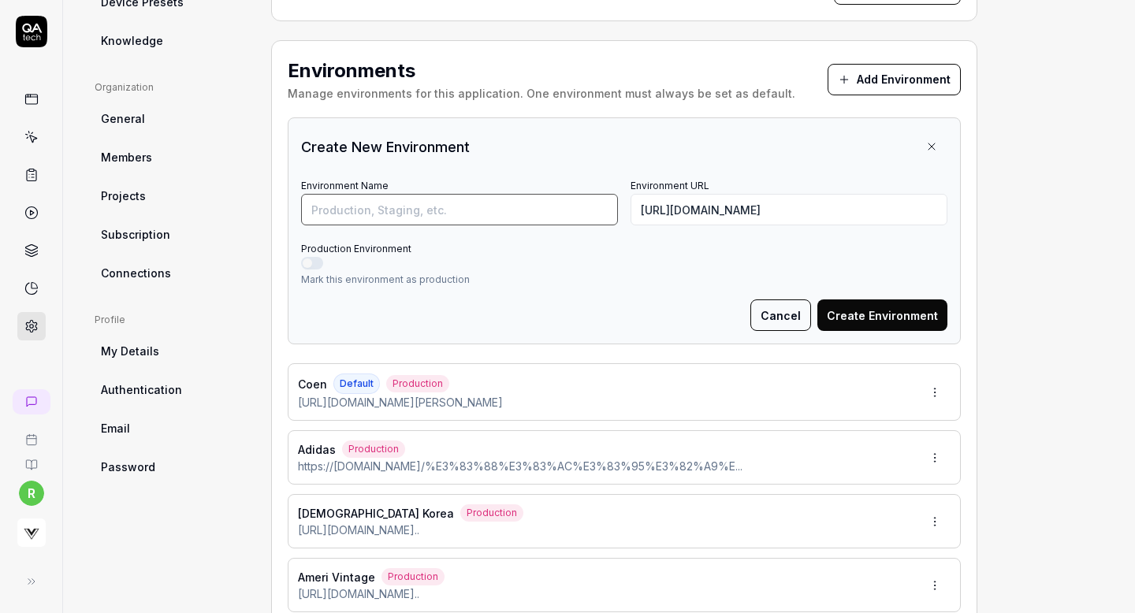
click at [549, 199] on input "Environment Name" at bounding box center [459, 210] width 317 height 32
type input "Brooks Brothers"
click at [307, 267] on button "Production Environment" at bounding box center [312, 263] width 22 height 13
click at [869, 317] on button "Create Environment" at bounding box center [883, 316] width 130 height 32
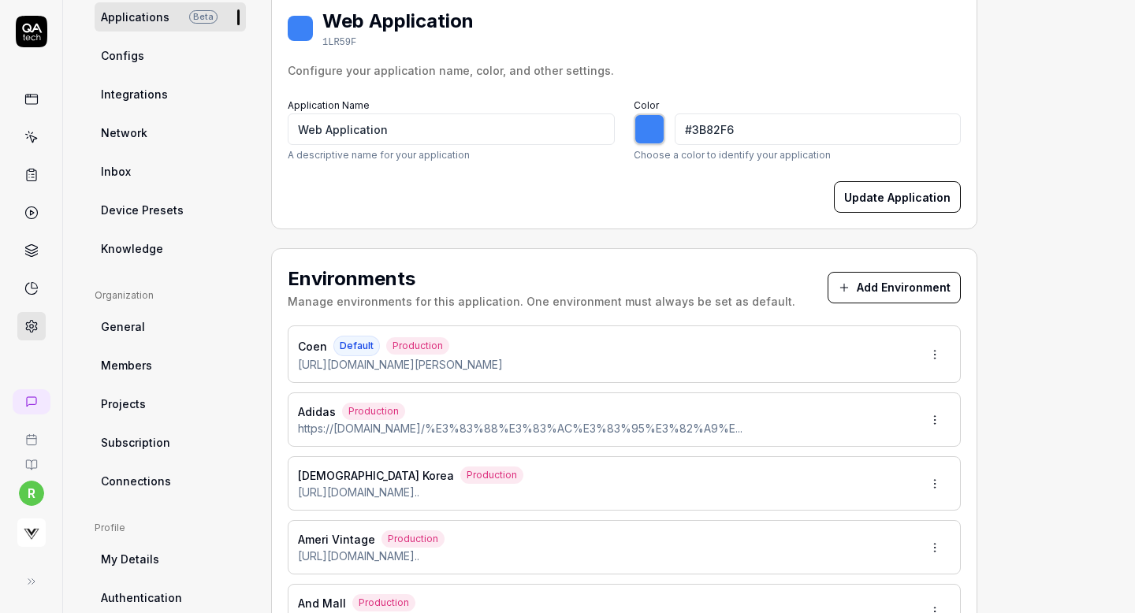
scroll to position [183, 0]
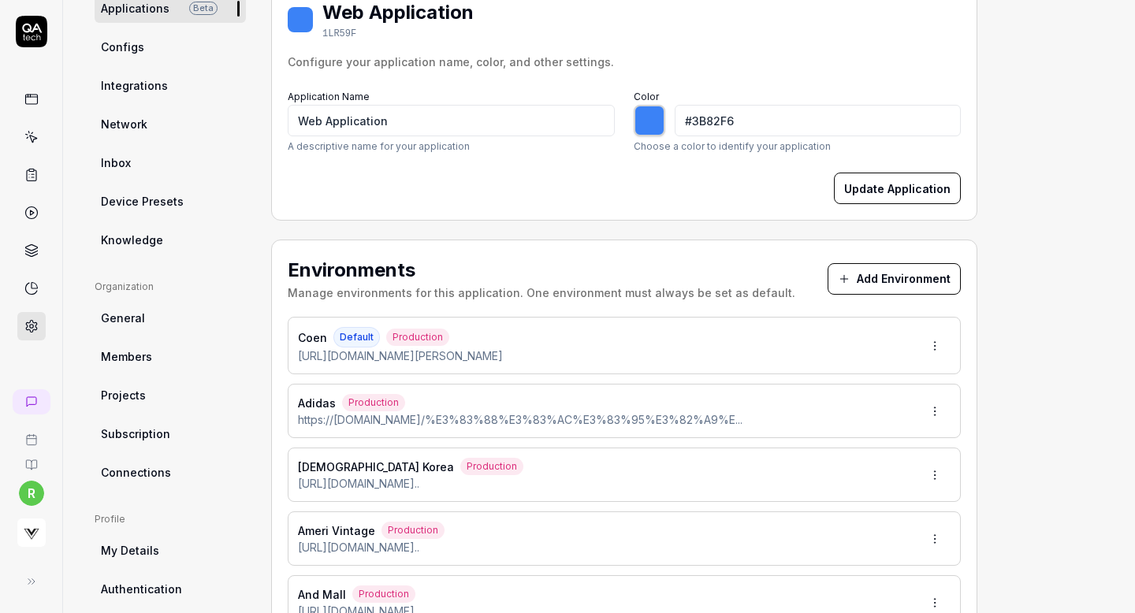
click at [889, 288] on button "Add Environment" at bounding box center [894, 279] width 133 height 32
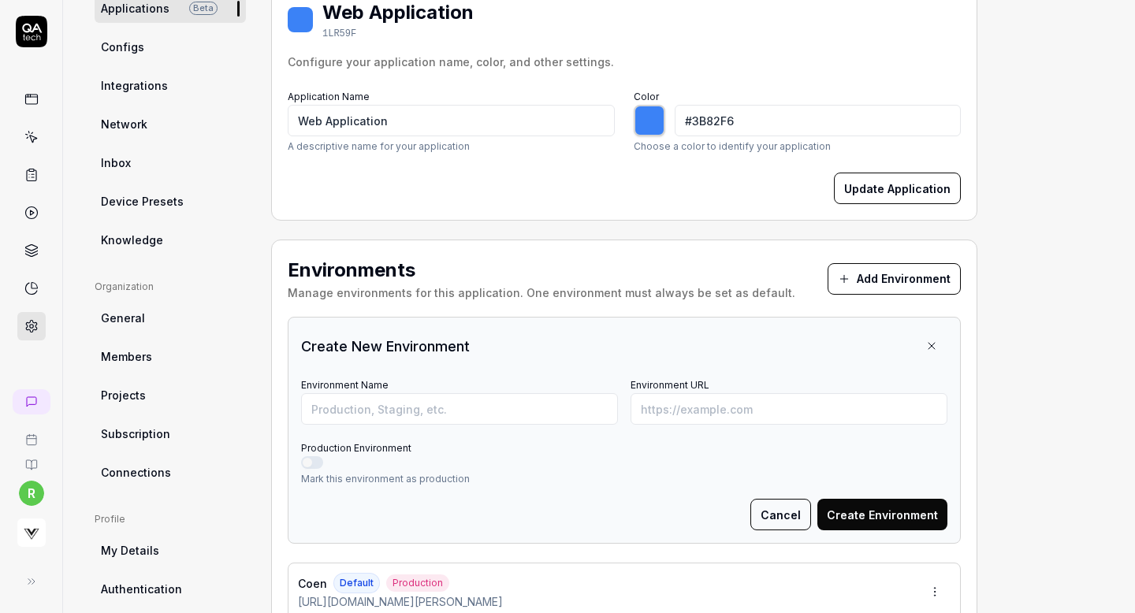
type input "*******"
click at [691, 416] on input "Environment URL" at bounding box center [789, 409] width 317 height 32
paste input "https://www.buyma.com/item/112350088/"
type input "https://www.buyma.com/item/112350088/"
click at [527, 404] on input "Environment Name" at bounding box center [459, 409] width 317 height 32
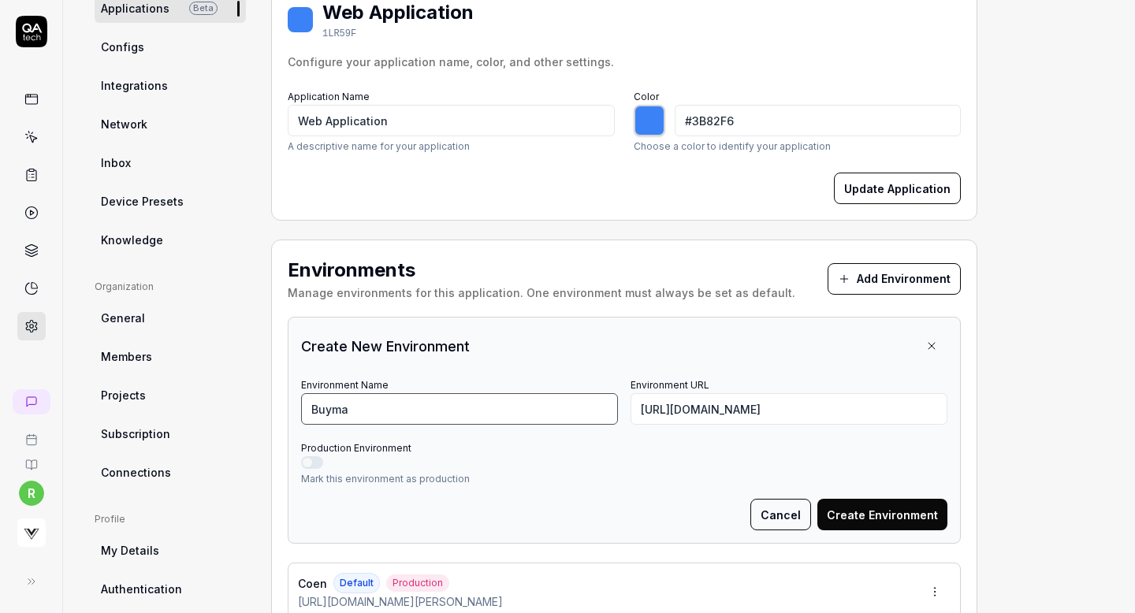
type input "Buyma"
click at [314, 461] on button "Production Environment" at bounding box center [312, 463] width 22 height 13
click at [909, 512] on button "Create Environment" at bounding box center [883, 515] width 130 height 32
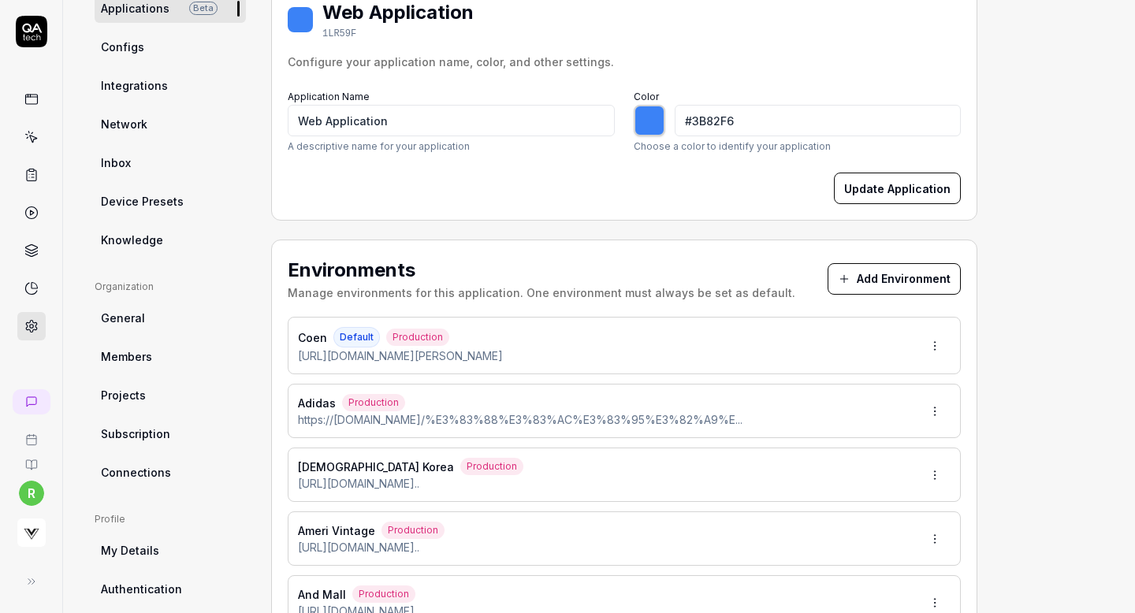
type input "*******"
click at [889, 278] on button "Add Environment" at bounding box center [894, 279] width 133 height 32
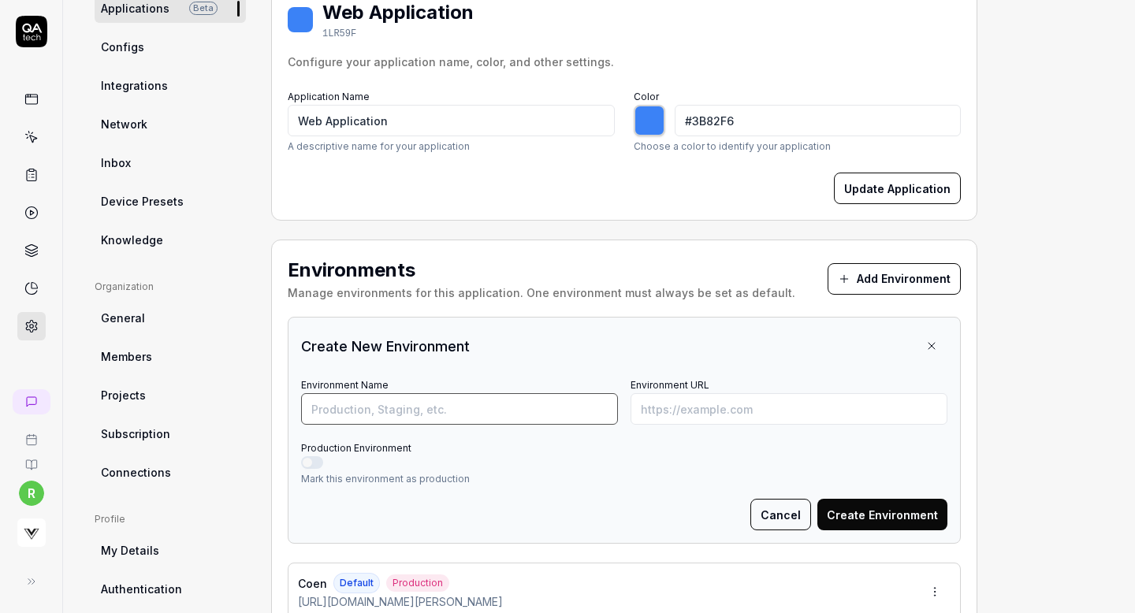
click at [587, 414] on input "Environment Name" at bounding box center [459, 409] width 317 height 32
type input "Coen"
type input "*******"
paste input "https://www.coronet-store.jp/view/item/000000007792"
type input "Coenhttps://www.coronet-store.jp/view/item/000000007792"
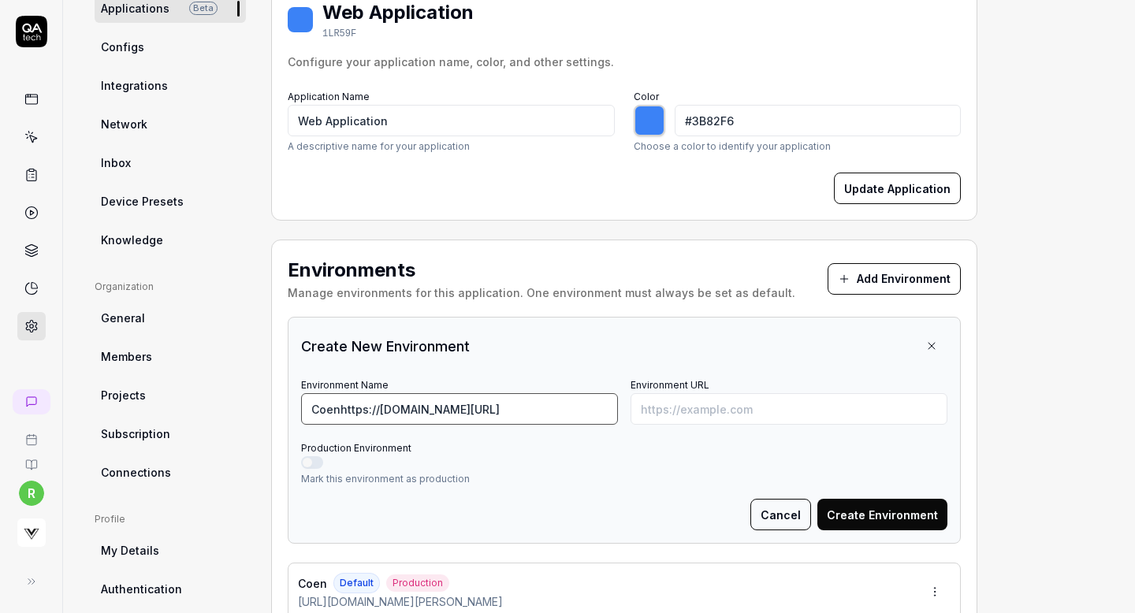
scroll to position [0, 27]
type input "*******"
type input "Coronet"
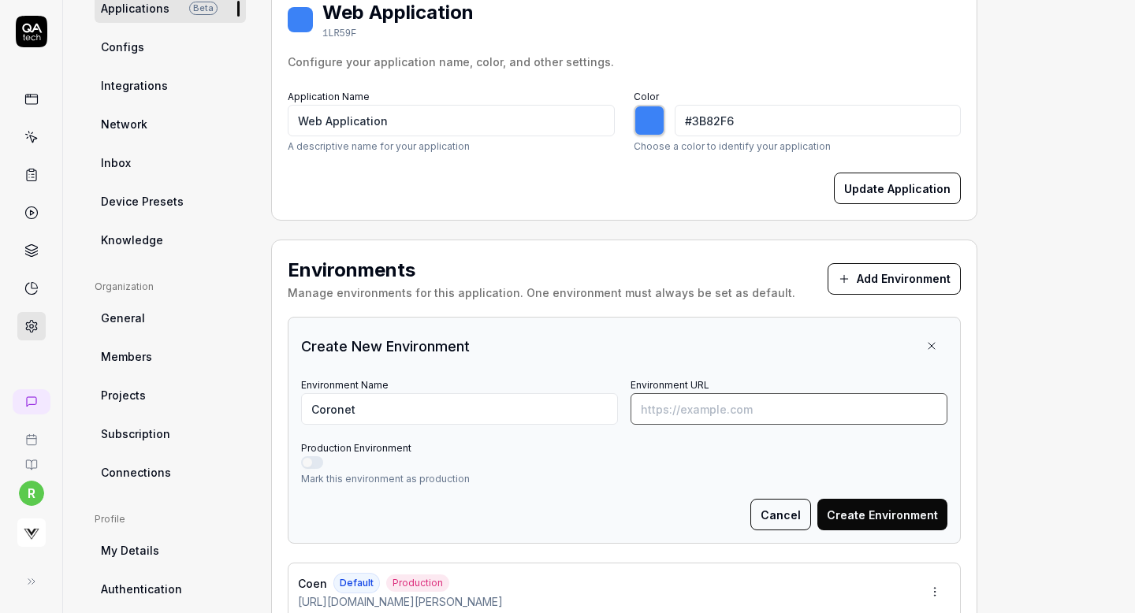
paste input "https://www.coronet-store.jp/view/item/000000007792"
type input "https://www.coronet-store.jp/view/item/000000007792"
click at [314, 462] on button "Production Environment" at bounding box center [312, 463] width 22 height 13
click at [848, 510] on button "Create Environment" at bounding box center [883, 515] width 130 height 32
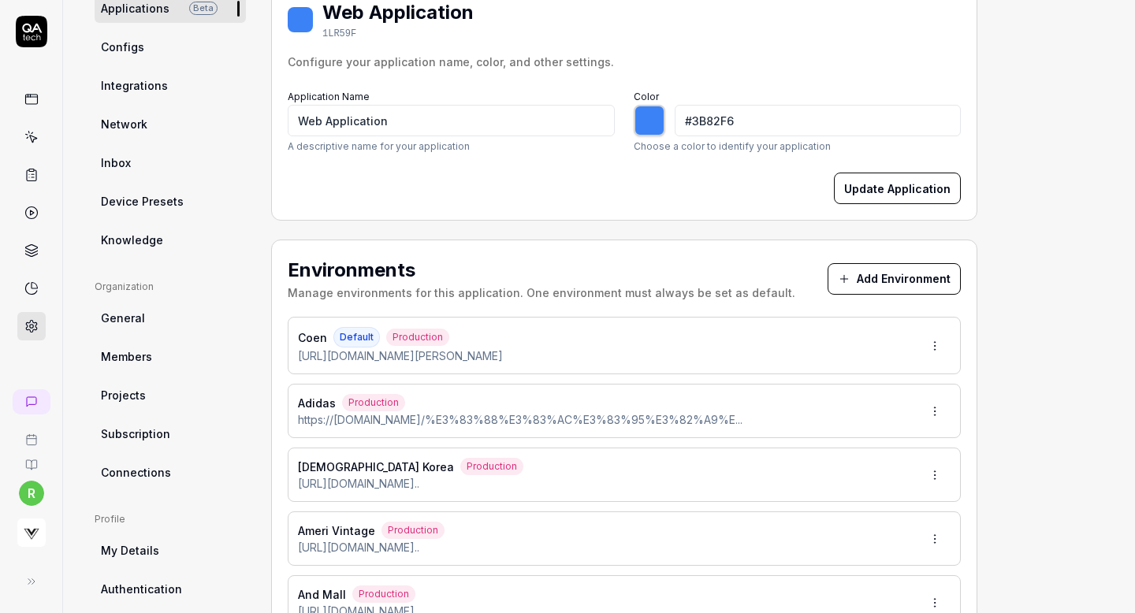
type input "*******"
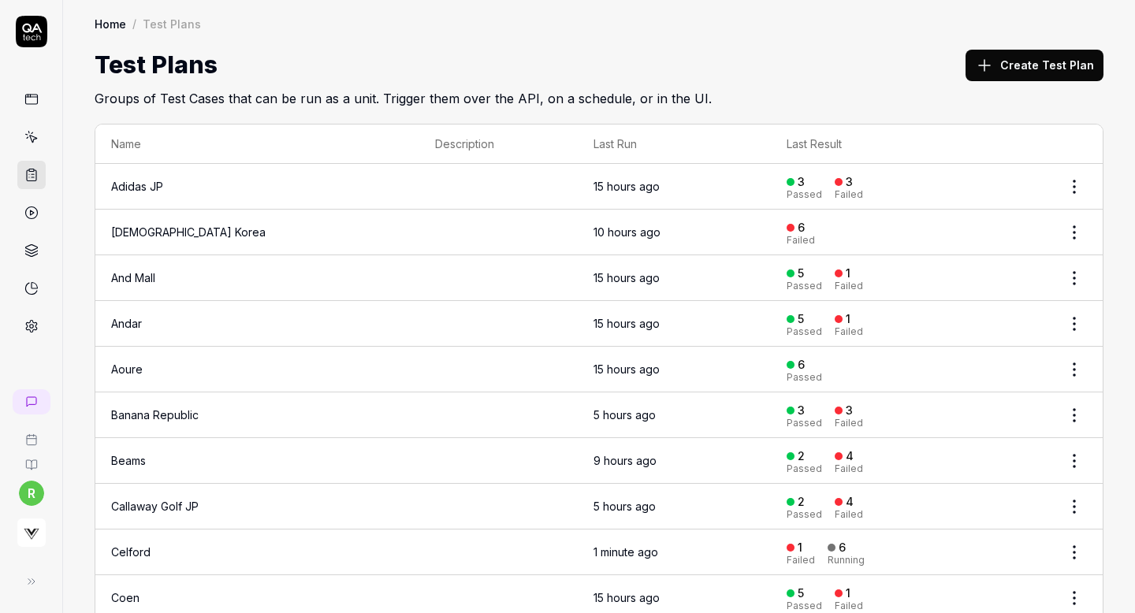
click at [1014, 55] on button "Create Test Plan" at bounding box center [1035, 66] width 138 height 32
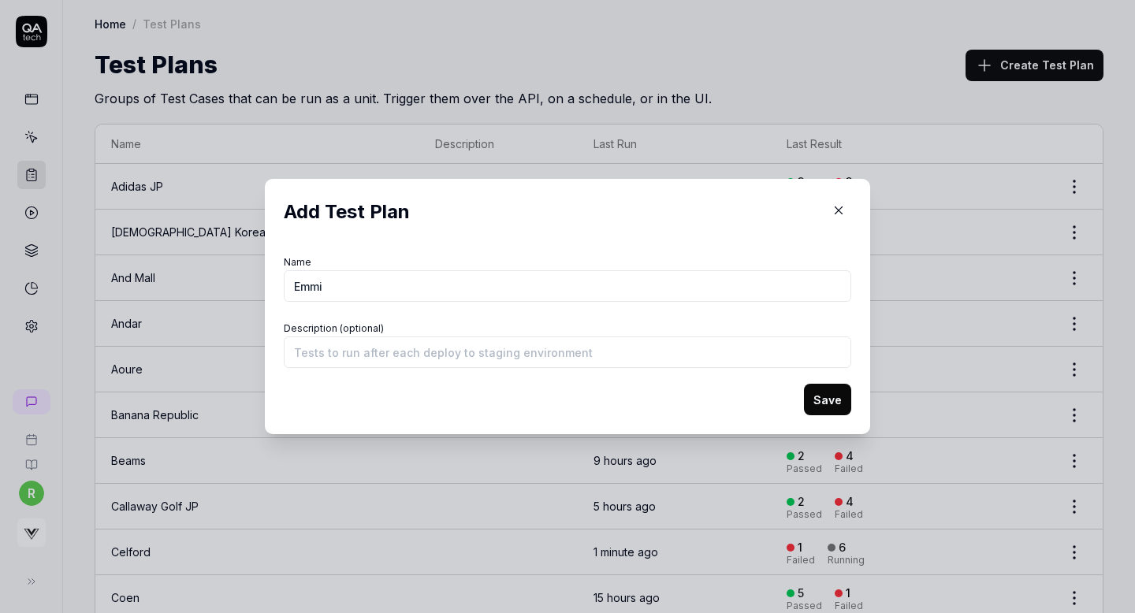
type input "Emmi"
click at [822, 394] on button "Save" at bounding box center [827, 400] width 47 height 32
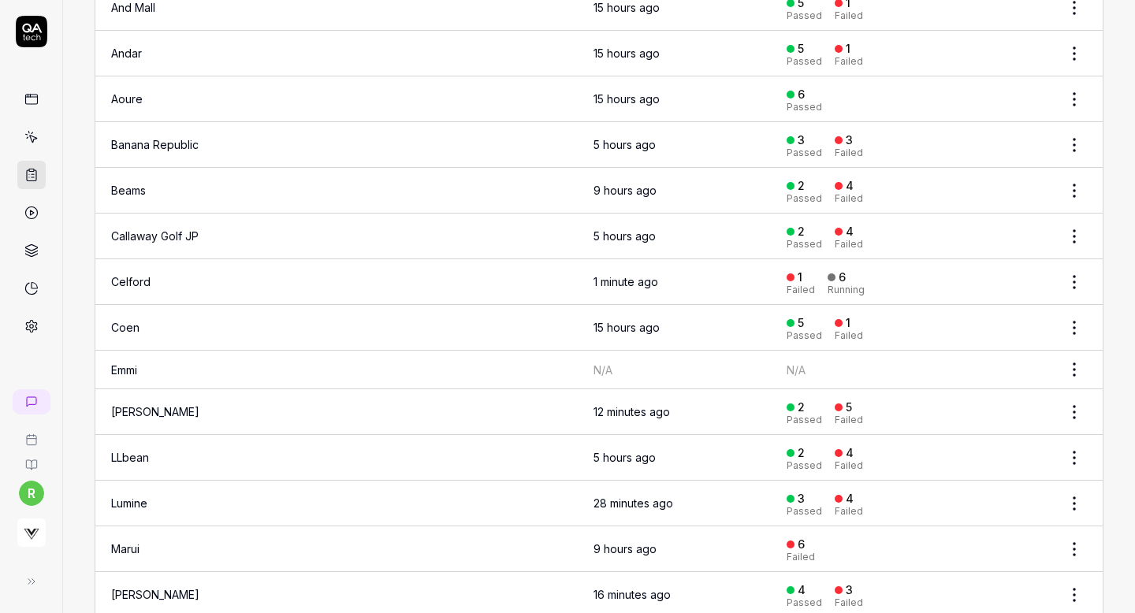
scroll to position [271, 0]
click at [218, 365] on td "Emmi" at bounding box center [257, 369] width 324 height 39
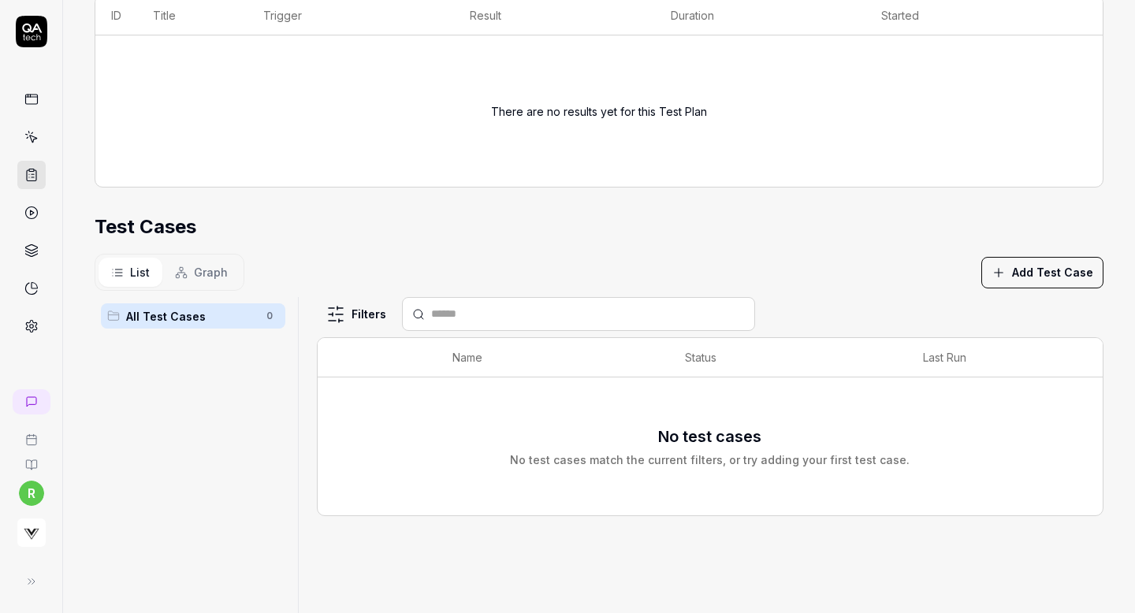
click at [1037, 270] on button "Add Test Case" at bounding box center [1043, 273] width 122 height 32
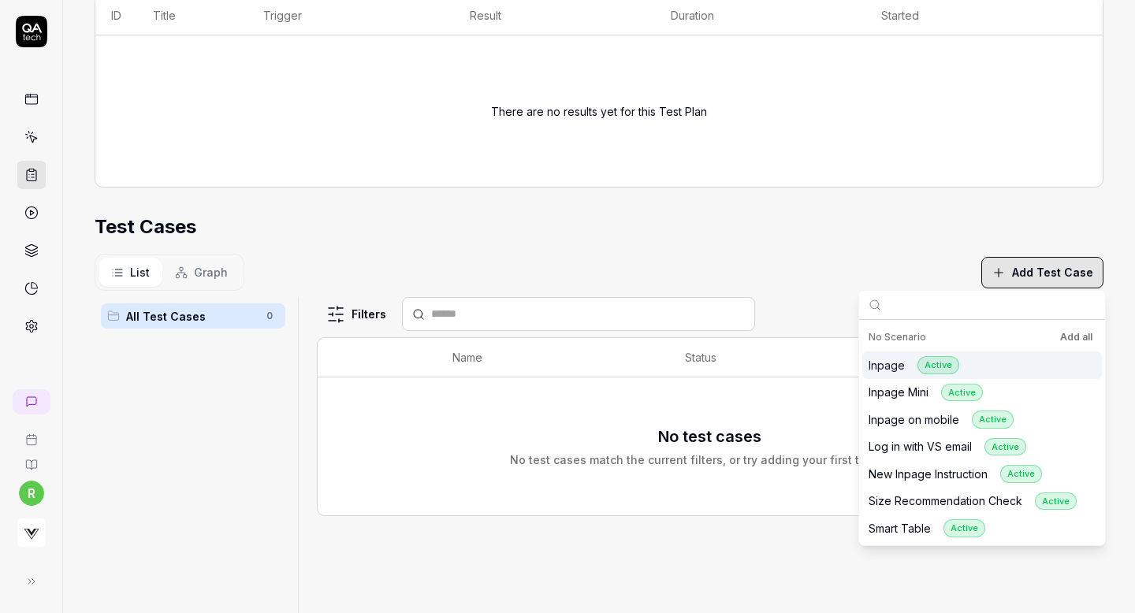
click at [1059, 335] on button "Add all" at bounding box center [1076, 337] width 39 height 19
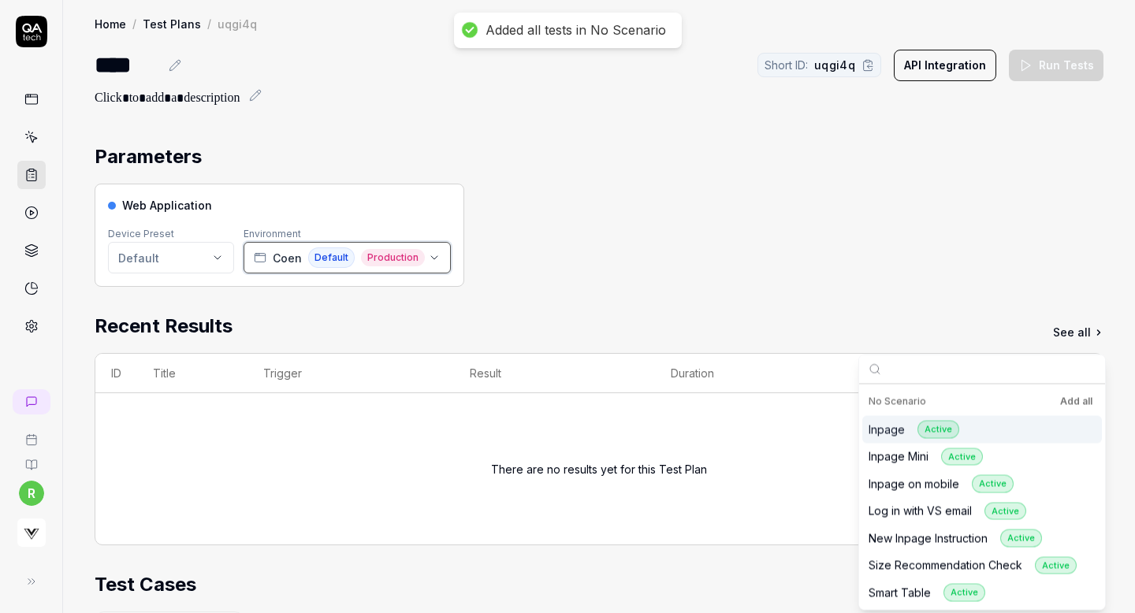
click at [429, 266] on button "[PERSON_NAME] Default Production" at bounding box center [347, 258] width 207 height 32
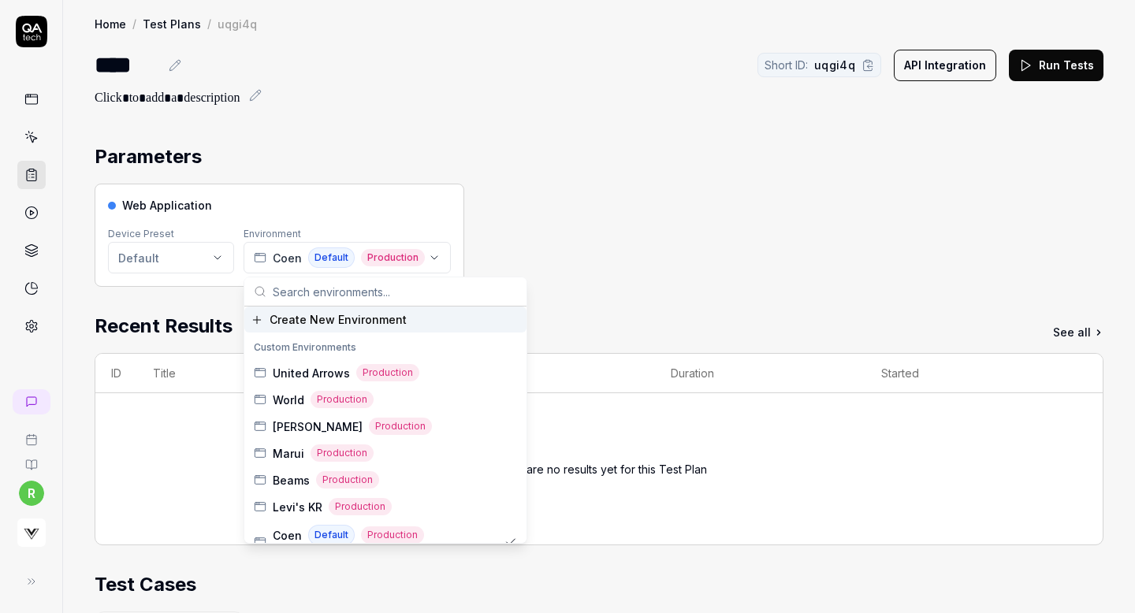
click at [391, 292] on input "text" at bounding box center [395, 292] width 244 height 28
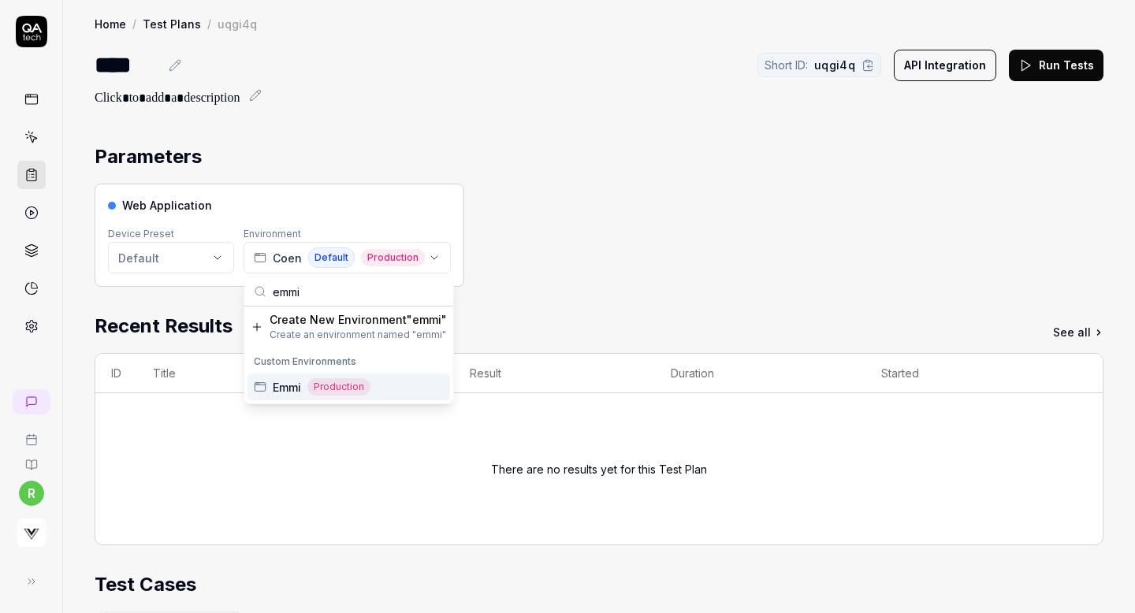
type input "emmi"
click at [389, 375] on div "Emmi Production" at bounding box center [349, 387] width 203 height 27
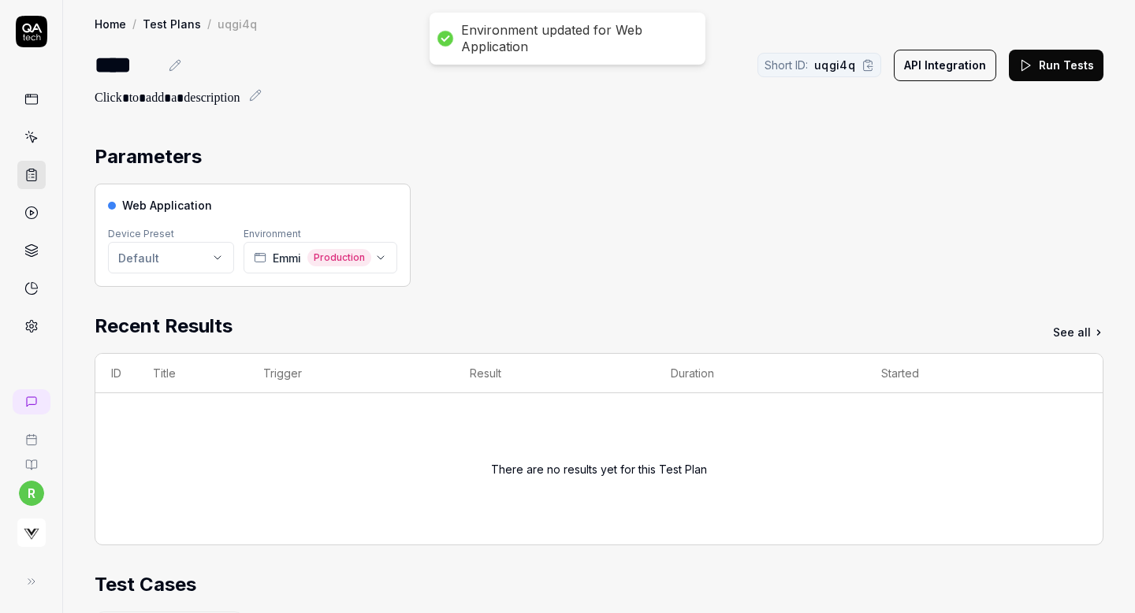
click at [483, 304] on div "Parameters Web Application Device Preset Default Environment Emmi Production Re…" at bounding box center [599, 596] width 1009 height 907
click at [1039, 61] on button "Run Tests" at bounding box center [1056, 66] width 95 height 32
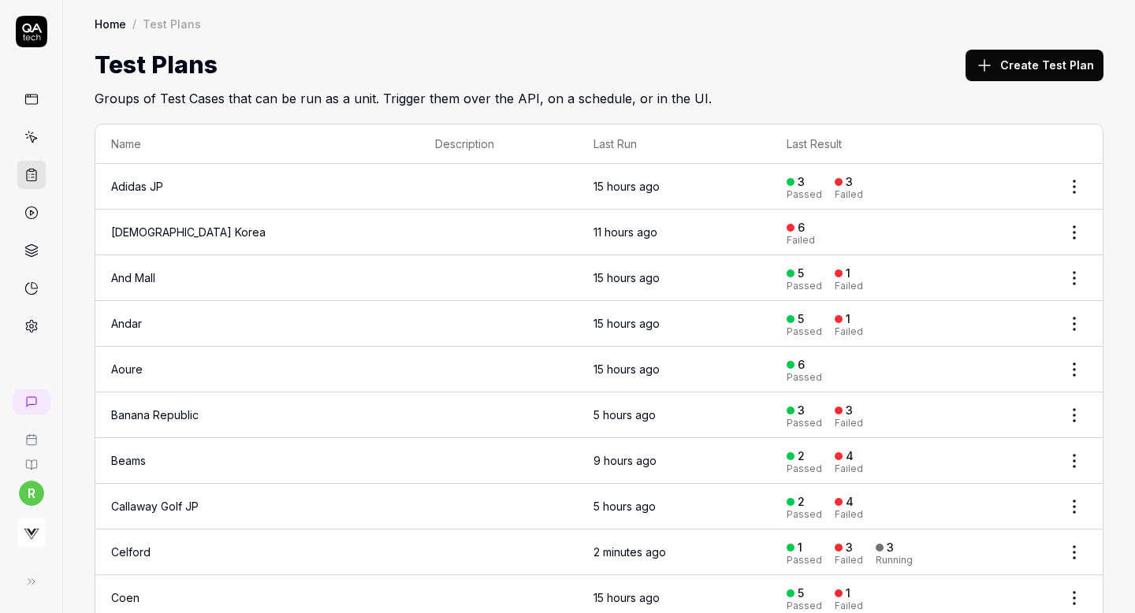
click at [1027, 65] on button "Create Test Plan" at bounding box center [1035, 66] width 138 height 32
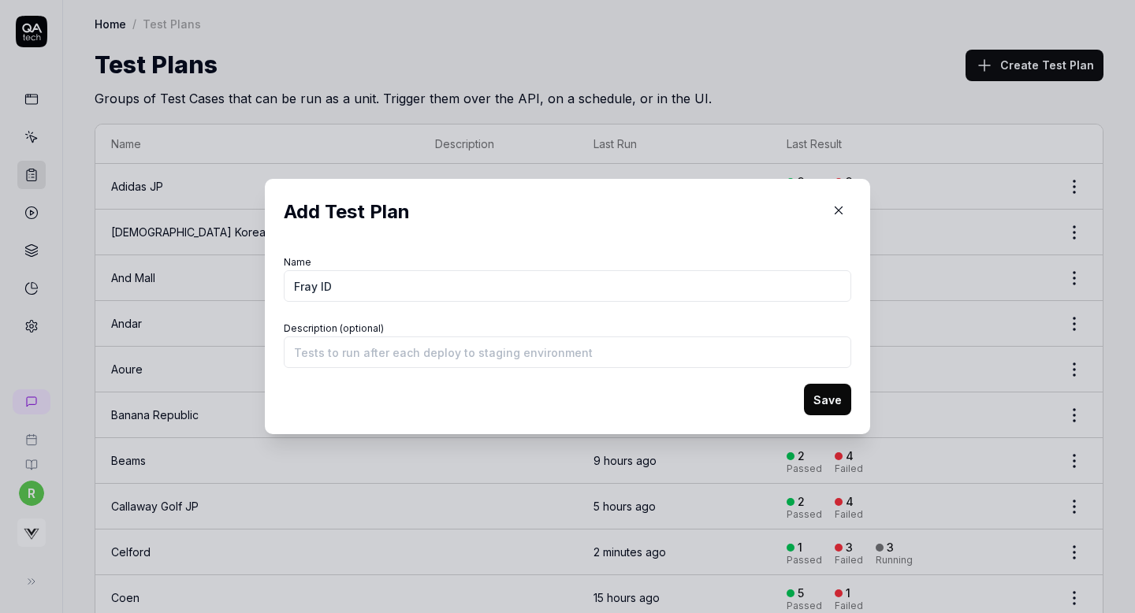
type input "Fray ID"
click at [841, 397] on button "Save" at bounding box center [827, 400] width 47 height 32
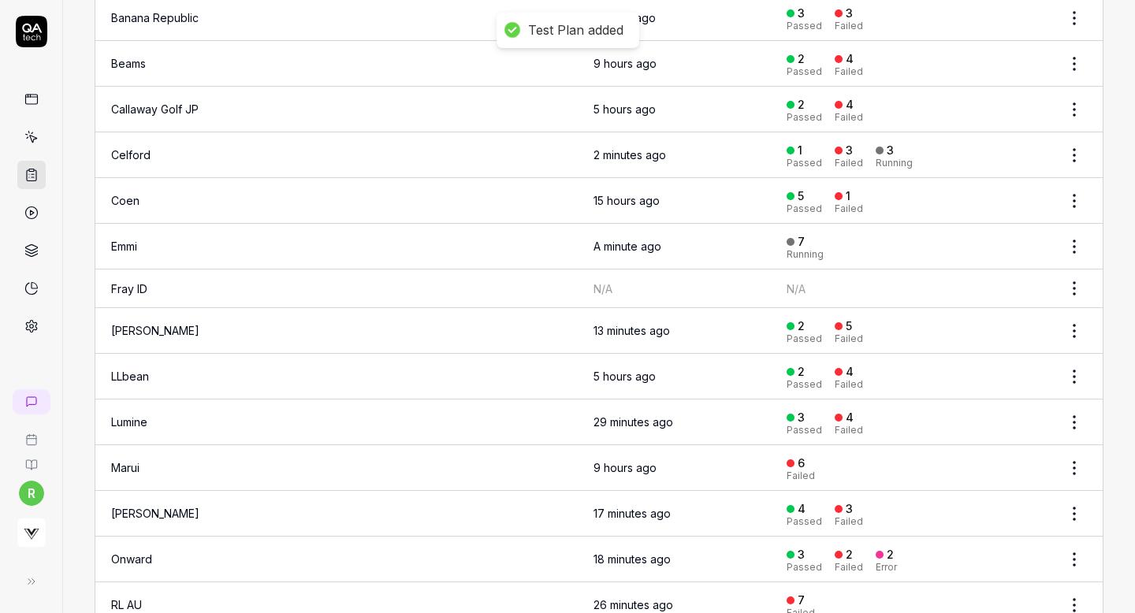
scroll to position [412, 0]
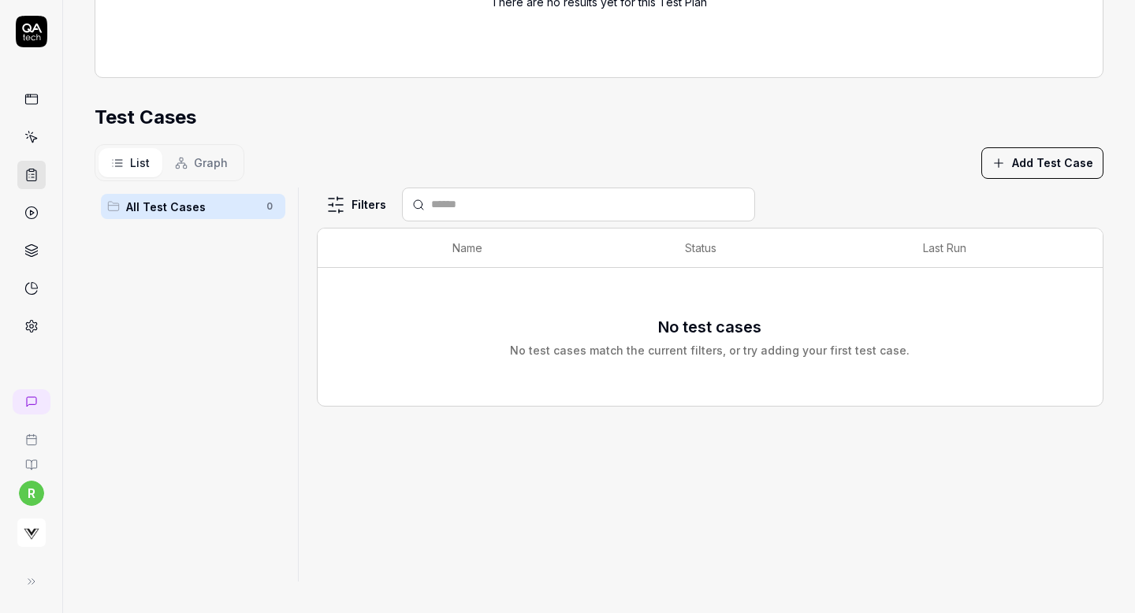
scroll to position [323, 0]
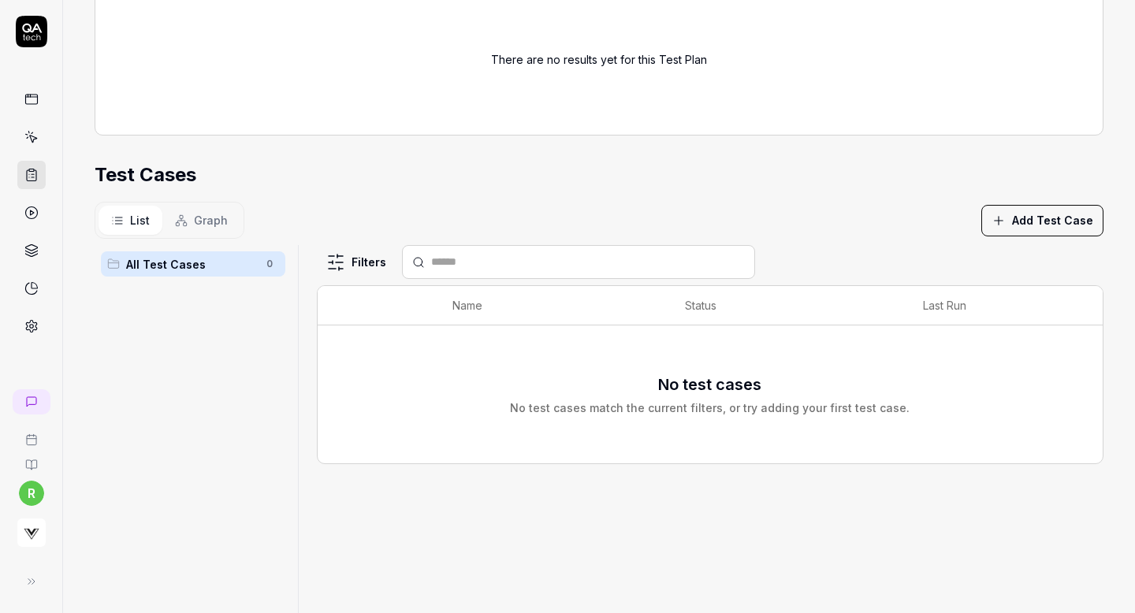
click at [1046, 218] on button "Add Test Case" at bounding box center [1043, 221] width 122 height 32
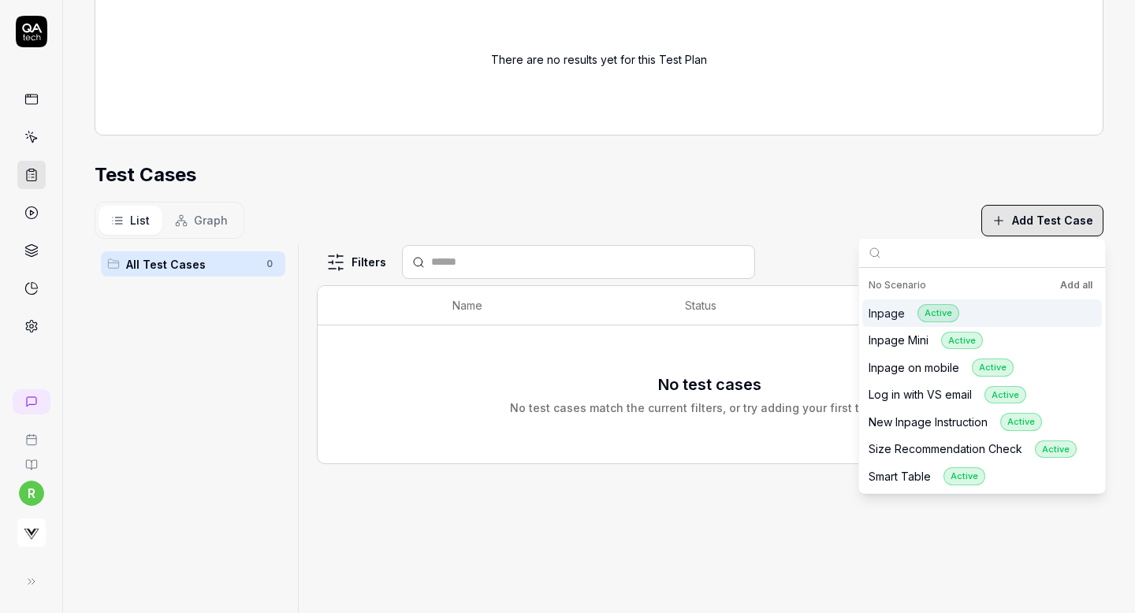
click at [1070, 286] on button "Add all" at bounding box center [1076, 285] width 39 height 19
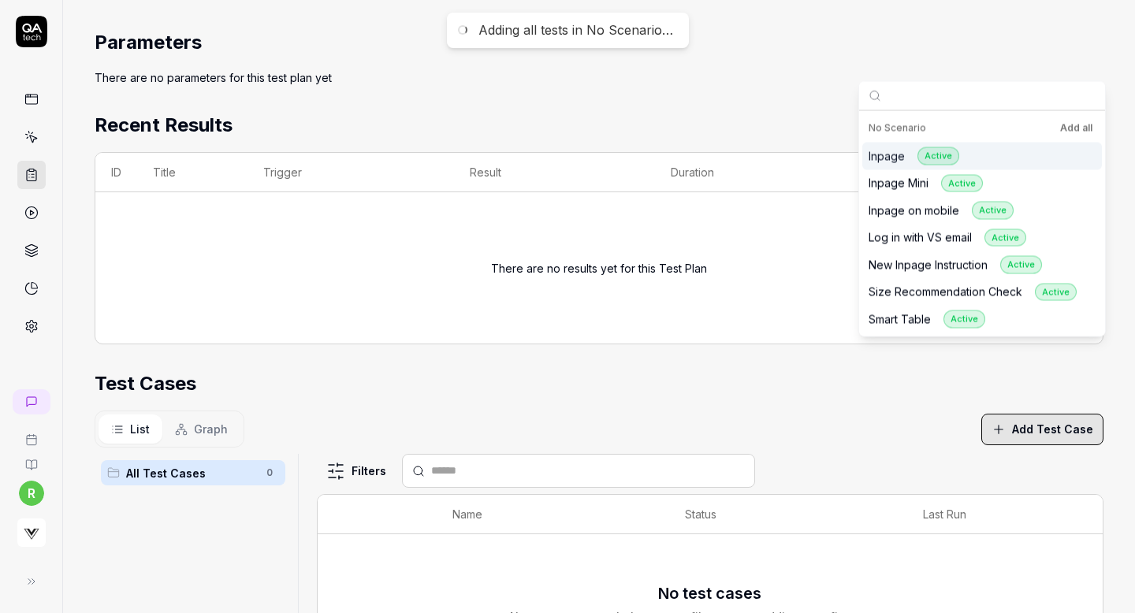
scroll to position [0, 0]
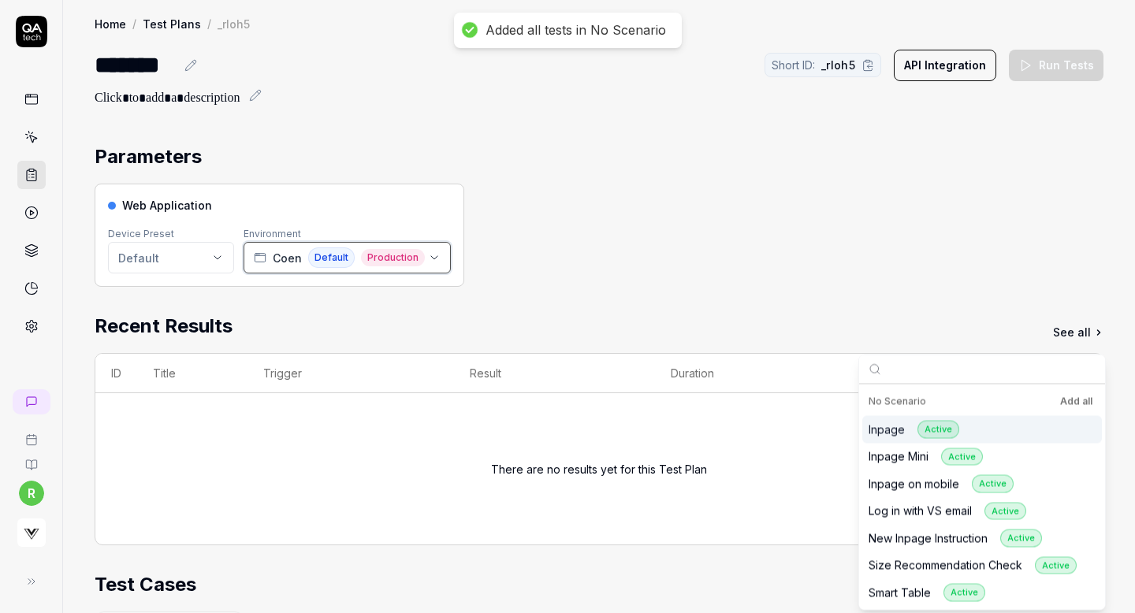
click at [293, 259] on span "Coen" at bounding box center [287, 258] width 29 height 17
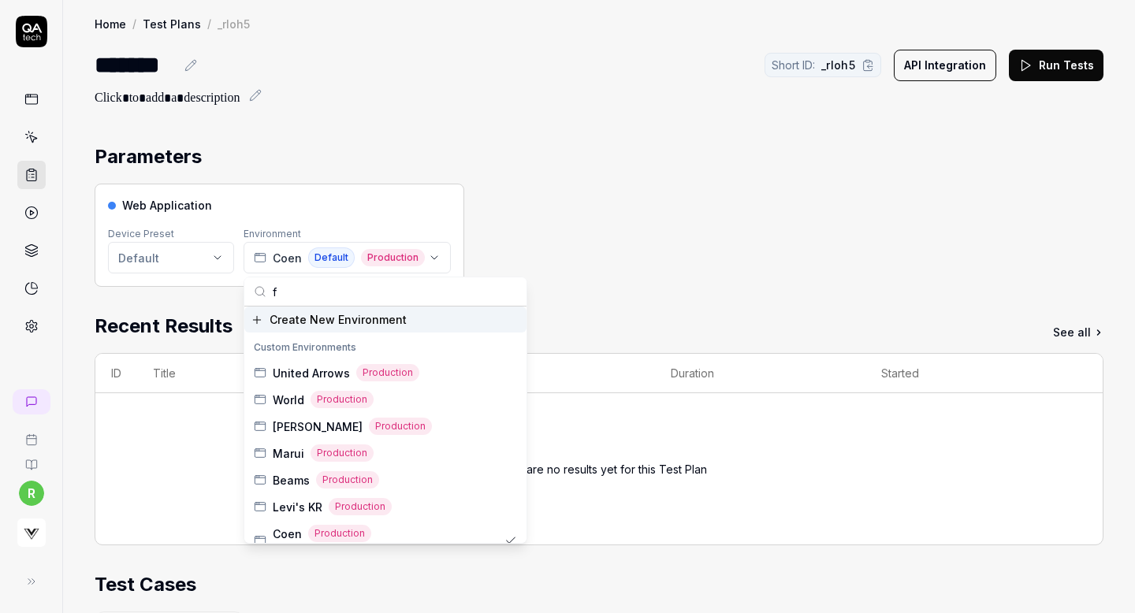
click at [327, 294] on input "f" at bounding box center [395, 292] width 244 height 28
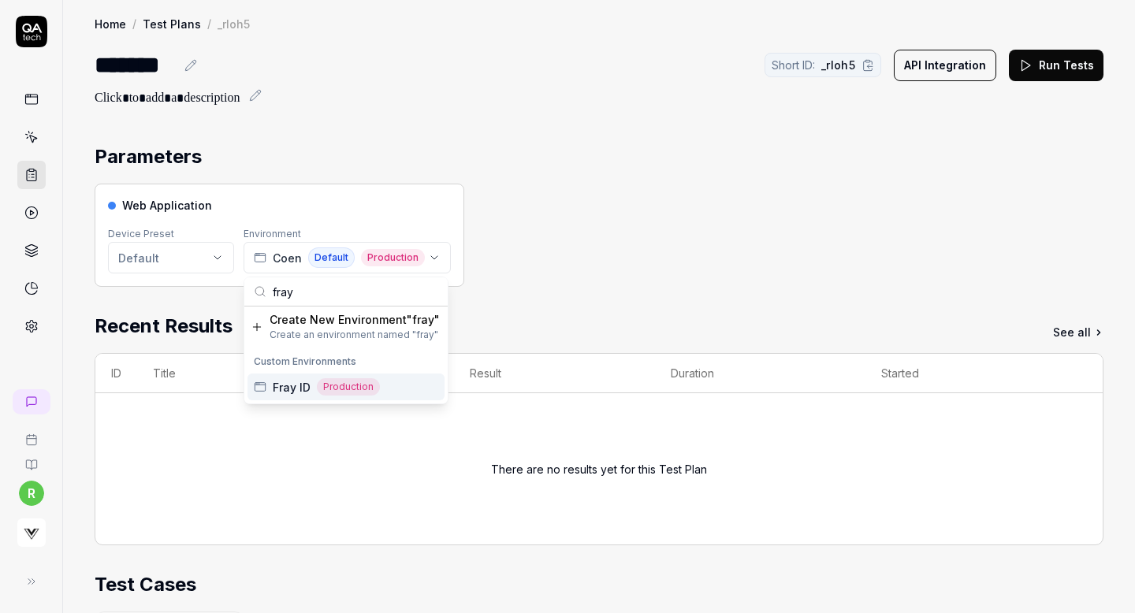
type input "fray"
click at [289, 384] on span "Fray ID" at bounding box center [292, 387] width 38 height 17
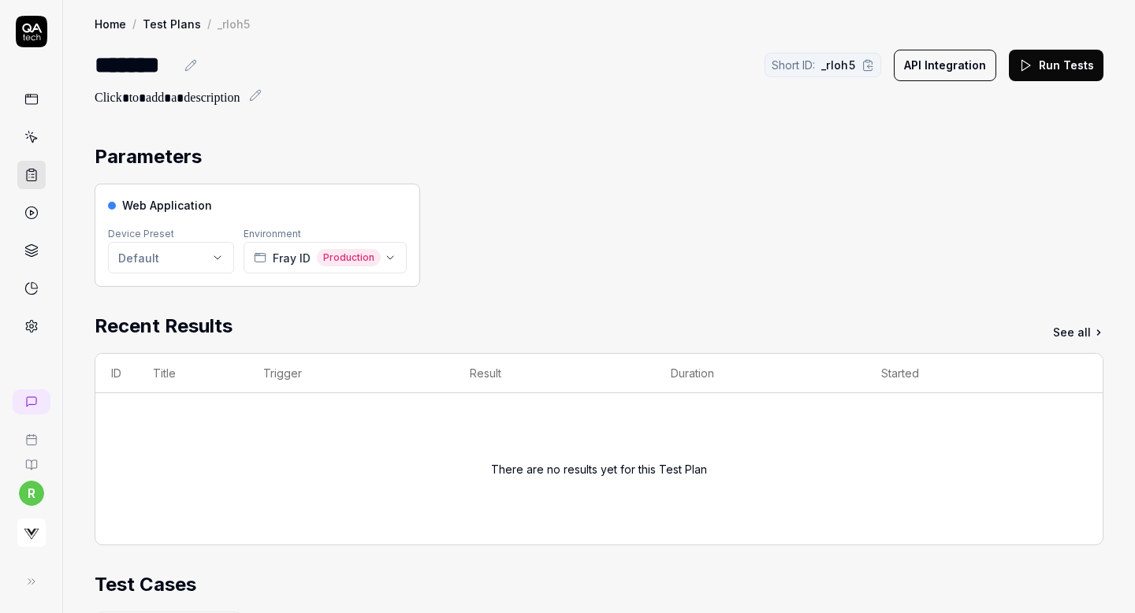
click at [269, 138] on div "Parameters Web Application Device Preset Default Environment Fray ID Production…" at bounding box center [599, 604] width 1072 height 954
click at [32, 177] on icon at bounding box center [31, 175] width 14 height 14
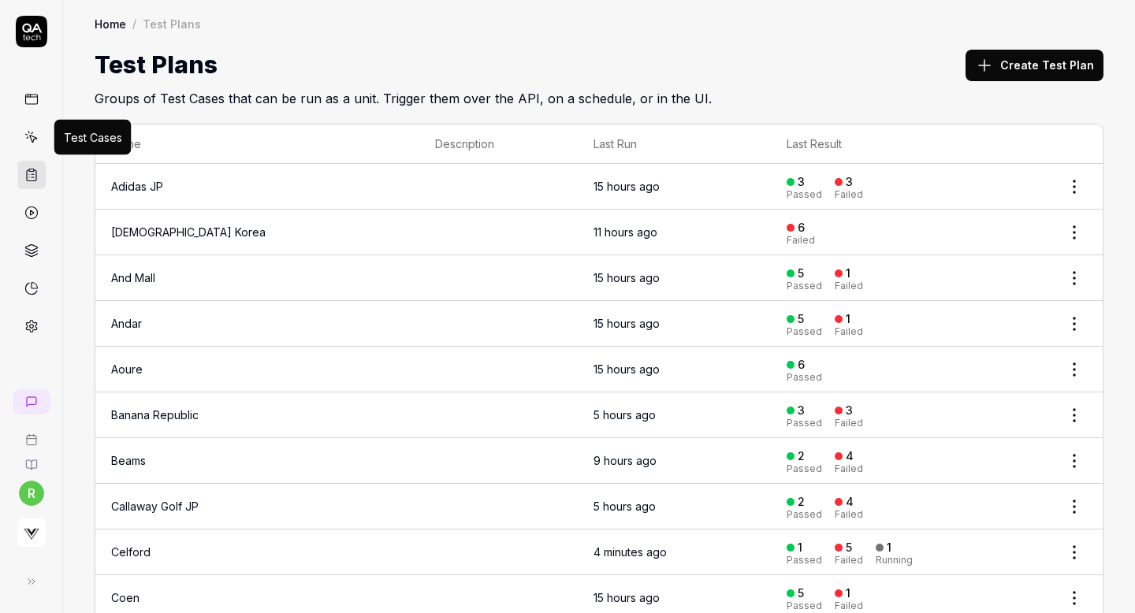
click at [35, 139] on icon at bounding box center [31, 137] width 14 height 14
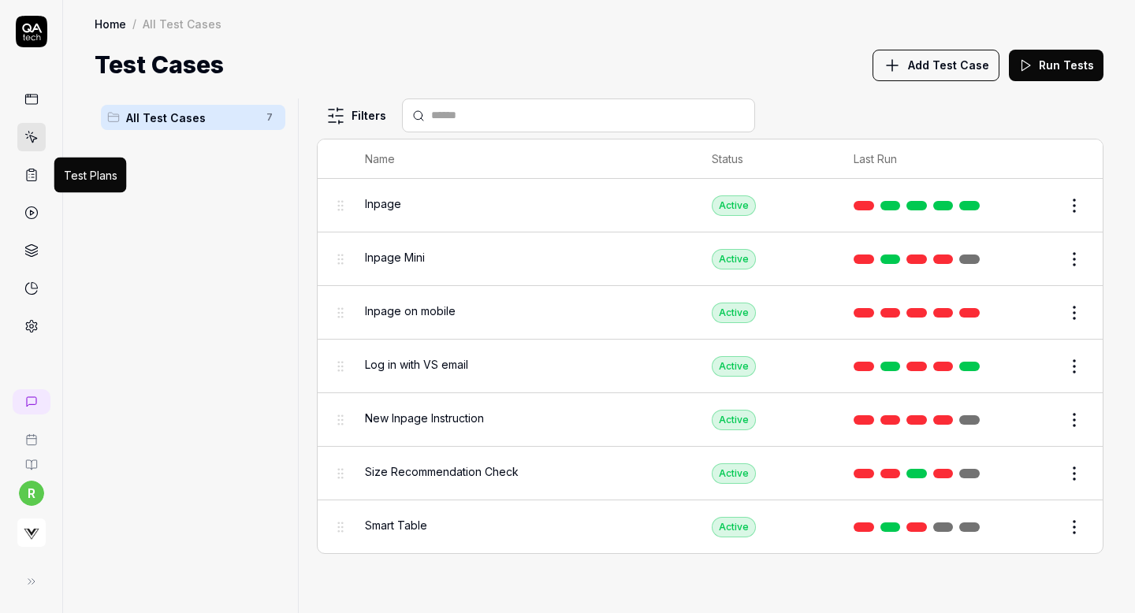
click at [33, 173] on icon at bounding box center [31, 175] width 14 height 14
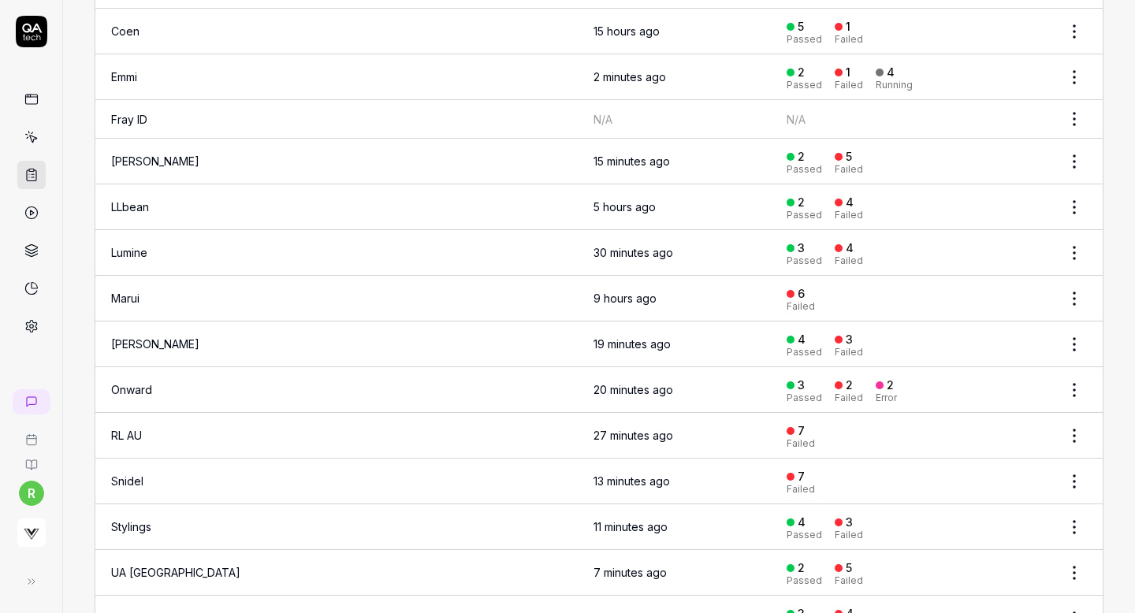
scroll to position [452, 0]
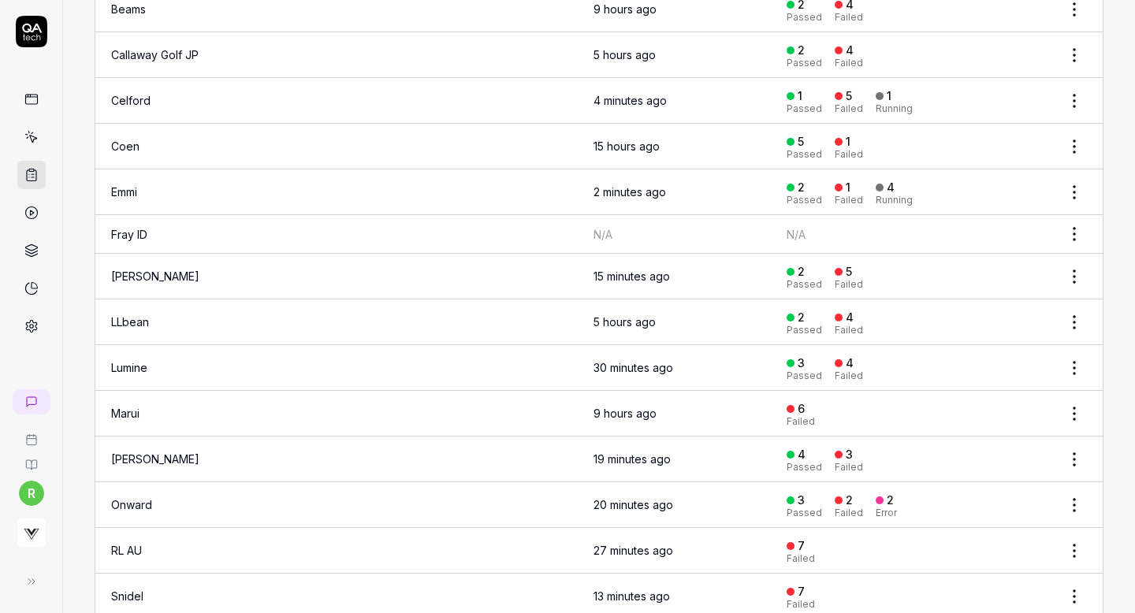
click at [419, 231] on td at bounding box center [498, 234] width 158 height 39
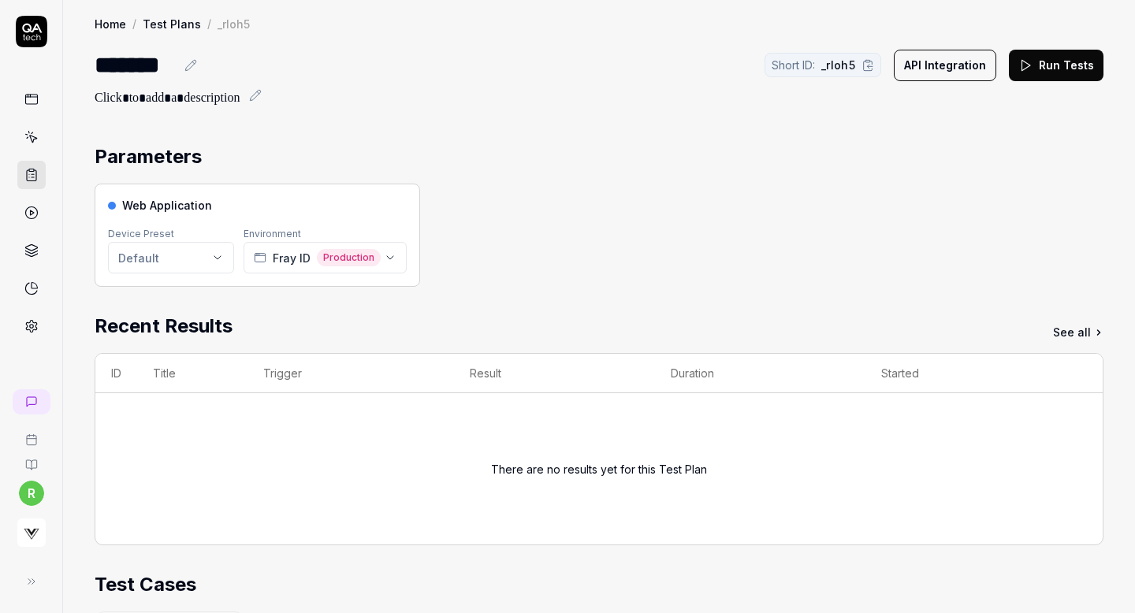
click at [1031, 69] on icon at bounding box center [1026, 65] width 14 height 14
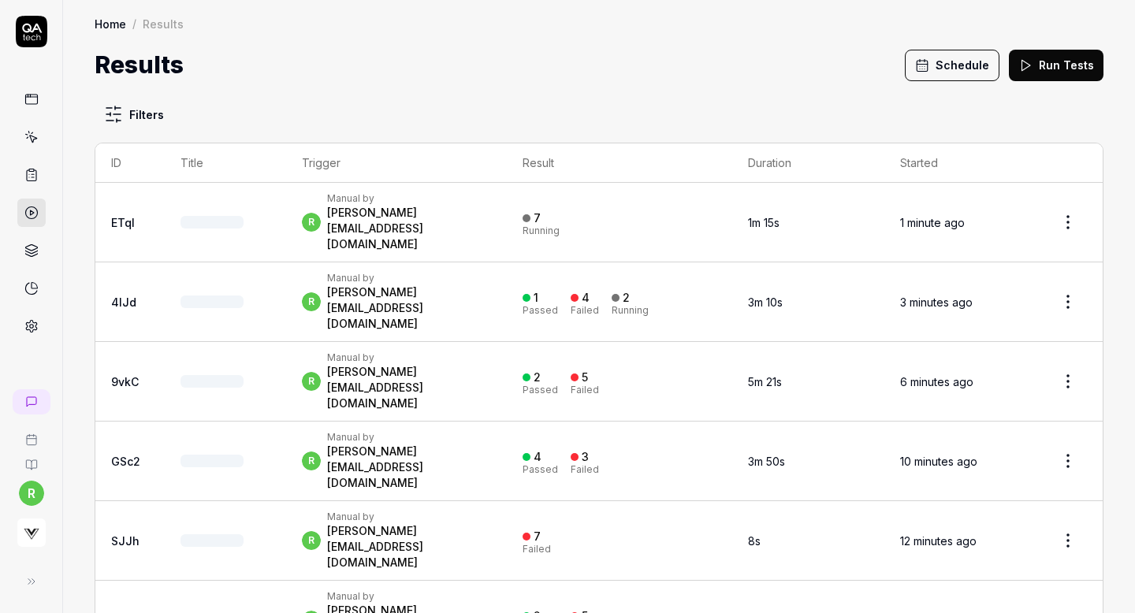
click at [967, 53] on button "Schedule" at bounding box center [952, 66] width 95 height 32
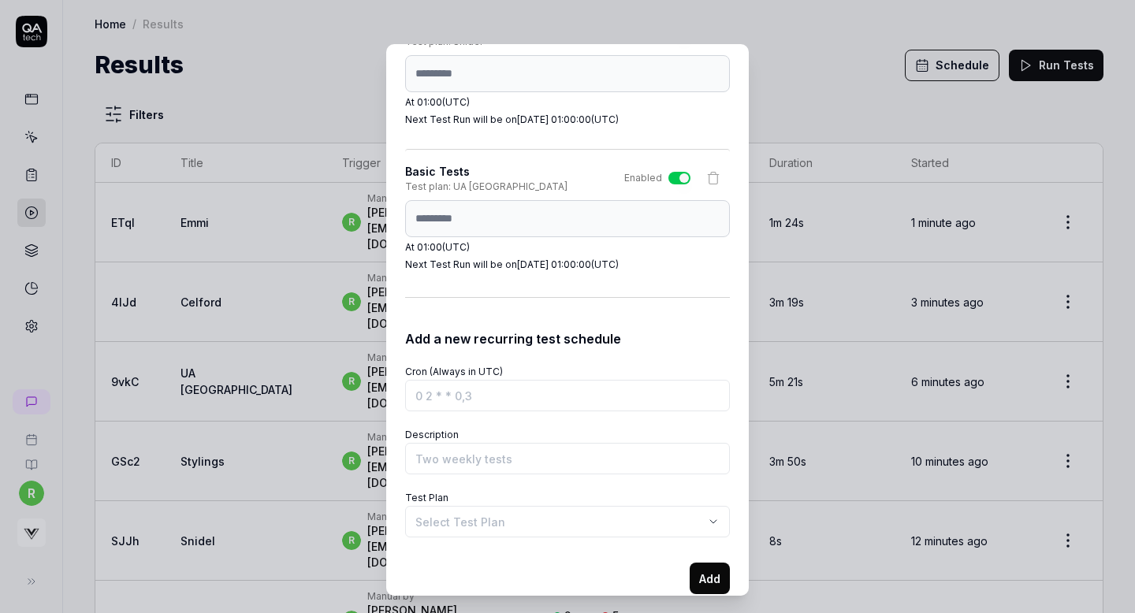
scroll to position [2787, 0]
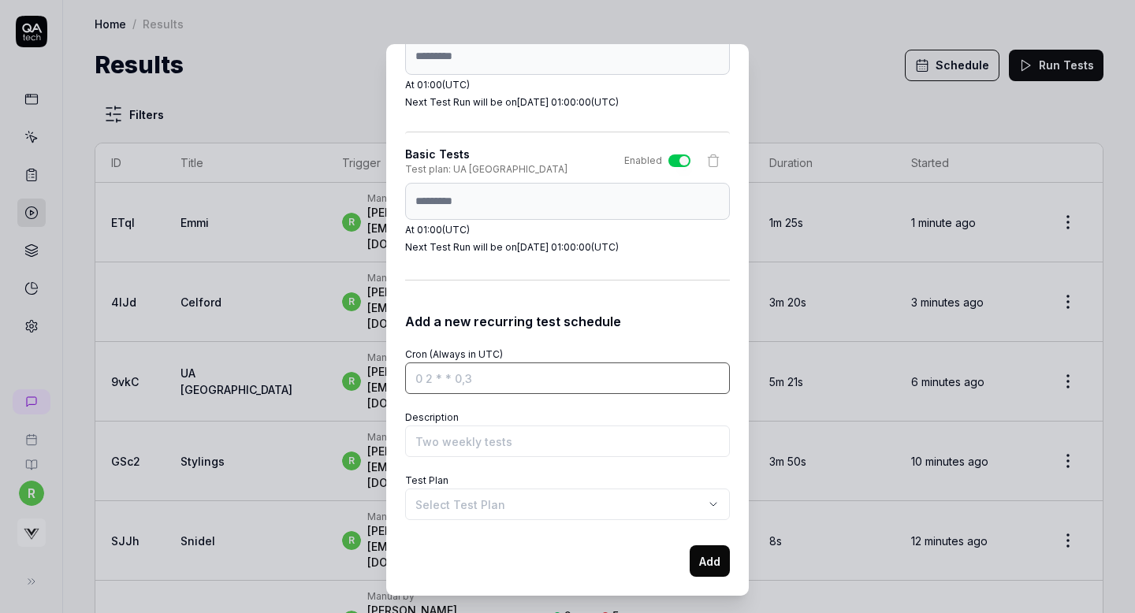
click at [490, 371] on input "Cron (Always in UTC)" at bounding box center [567, 379] width 325 height 32
paste input "0 1 * * *"
type input "0 1 * * *"
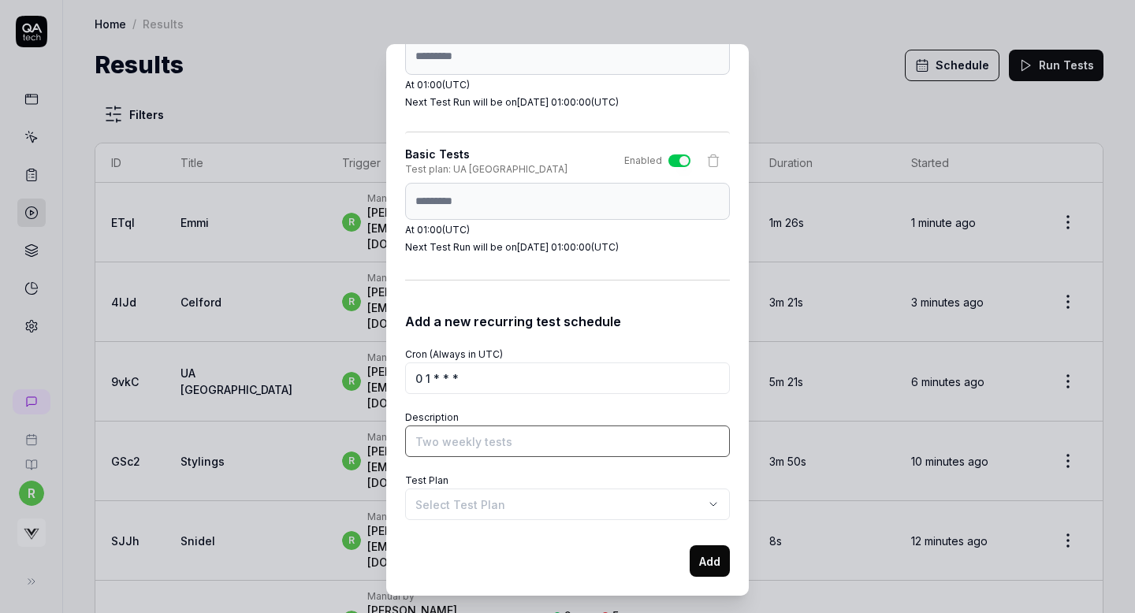
click at [470, 446] on input "Description" at bounding box center [567, 442] width 325 height 32
click at [478, 445] on input "Description" at bounding box center [567, 442] width 325 height 32
type input "Basic Tests"
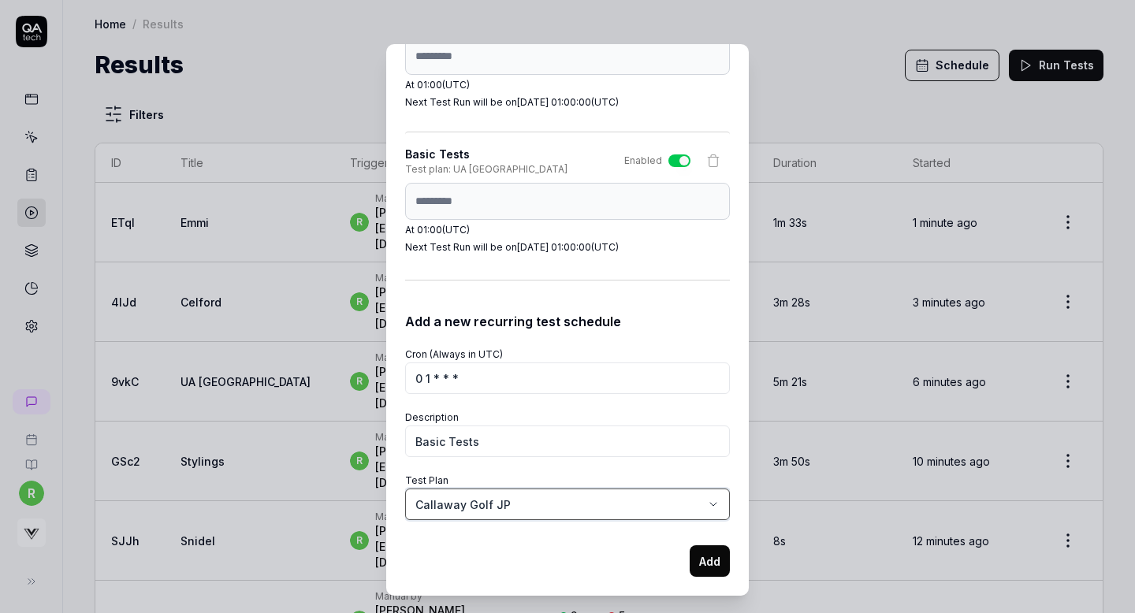
select select "**********"
click at [707, 564] on button "Add" at bounding box center [710, 562] width 40 height 32
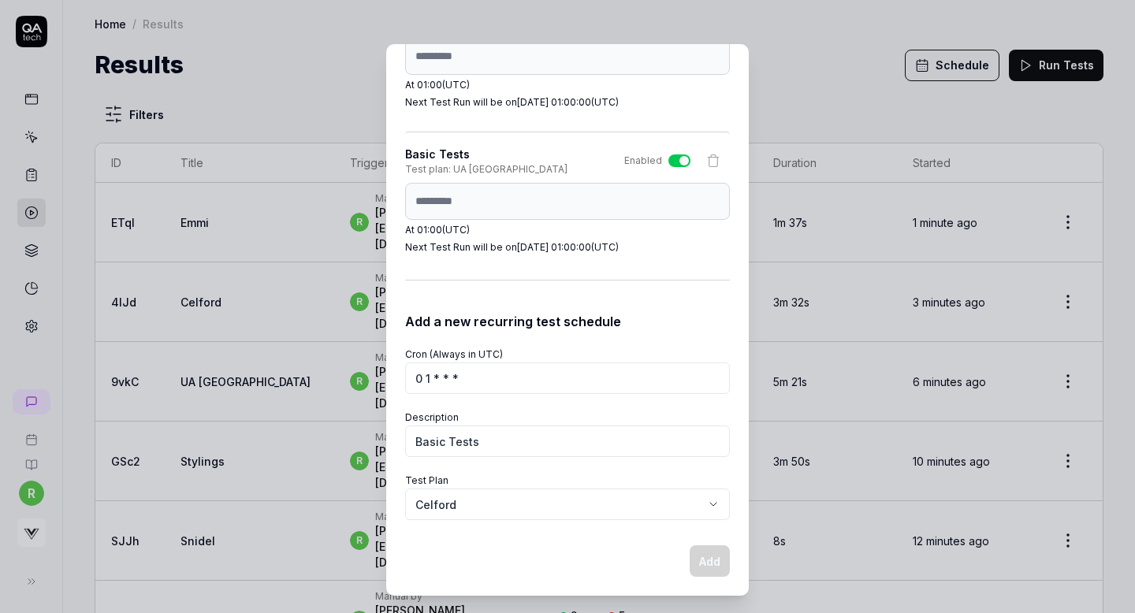
select select
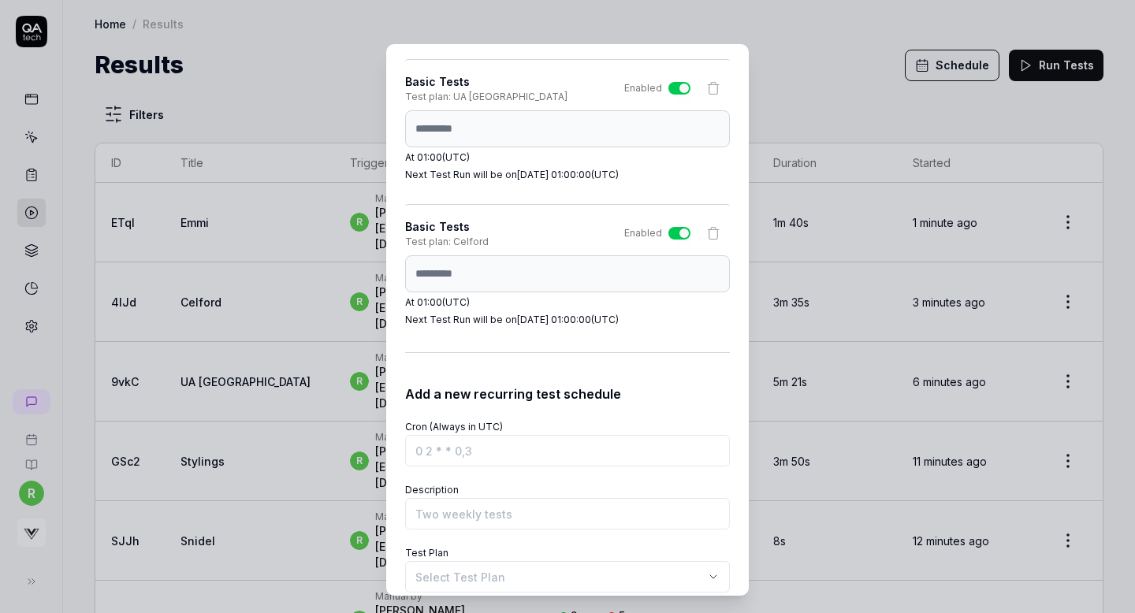
scroll to position [2932, 0]
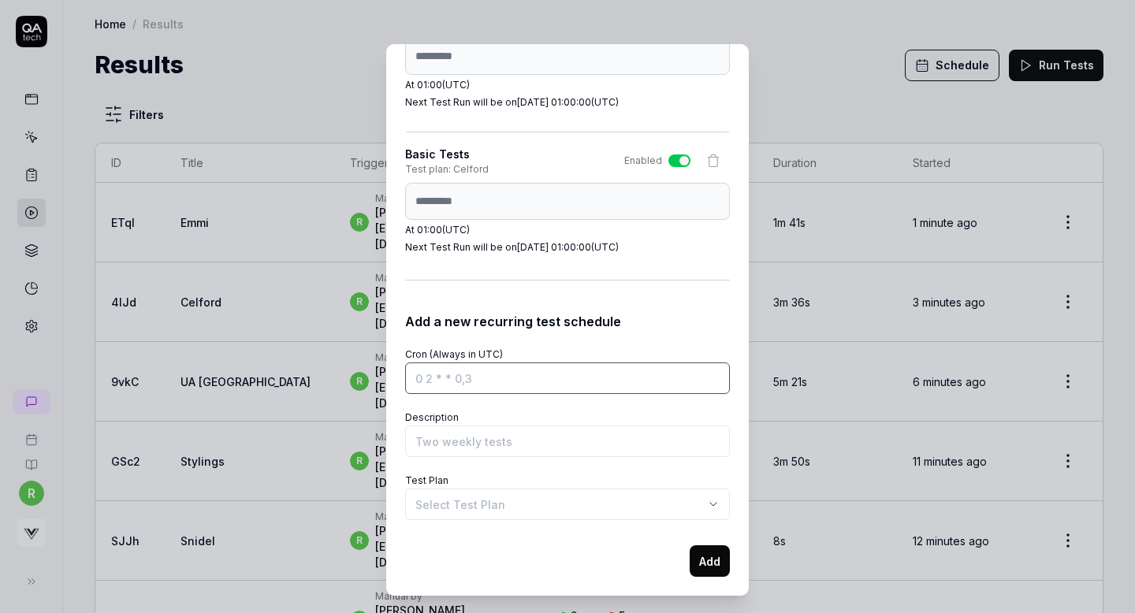
click at [531, 375] on input "Cron (Always in UTC)" at bounding box center [567, 379] width 325 height 32
paste input "0 1 * * *"
type input "0 1 * * *"
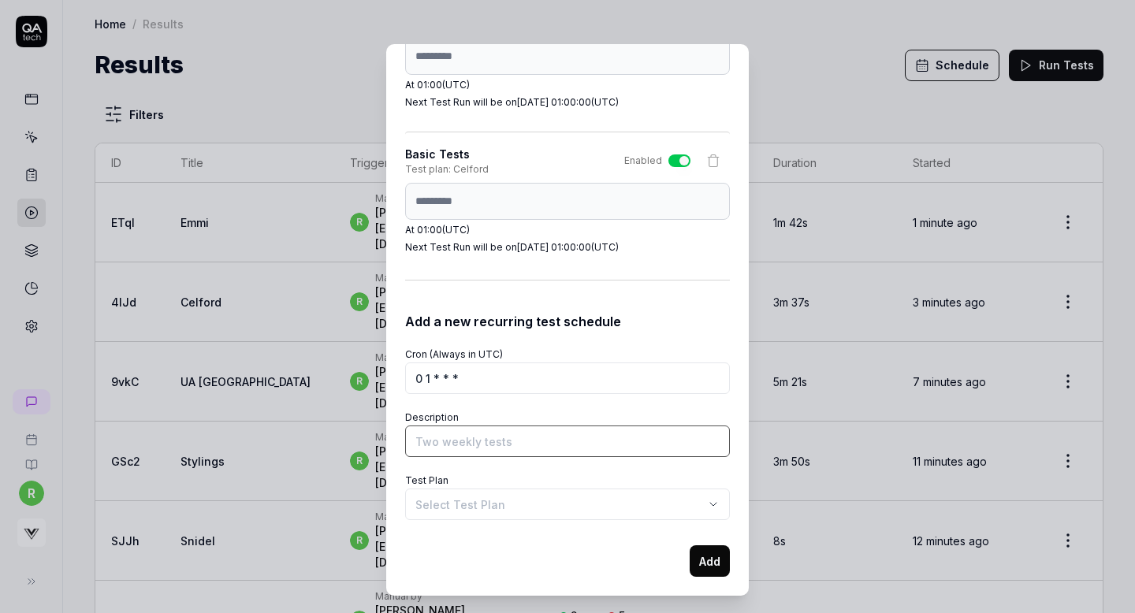
click at [499, 450] on input "Description" at bounding box center [567, 442] width 325 height 32
type input "Basic Tests"
click at [476, 506] on body "r Home / Results Home / Results Results Schedule Run Tests Filters ID Title Tri…" at bounding box center [567, 306] width 1135 height 613
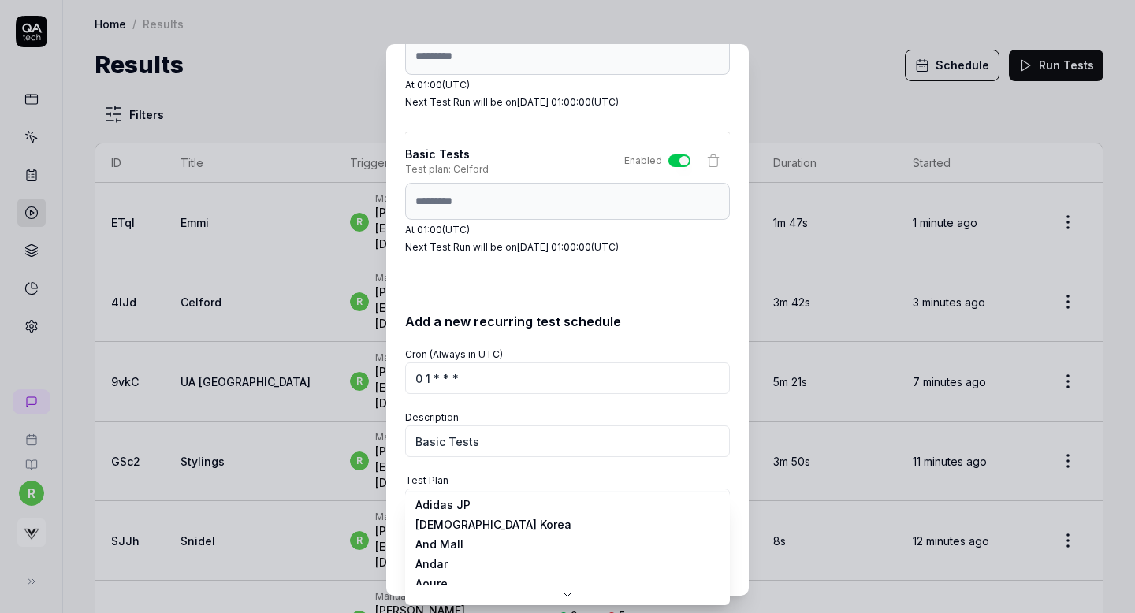
scroll to position [0, 0]
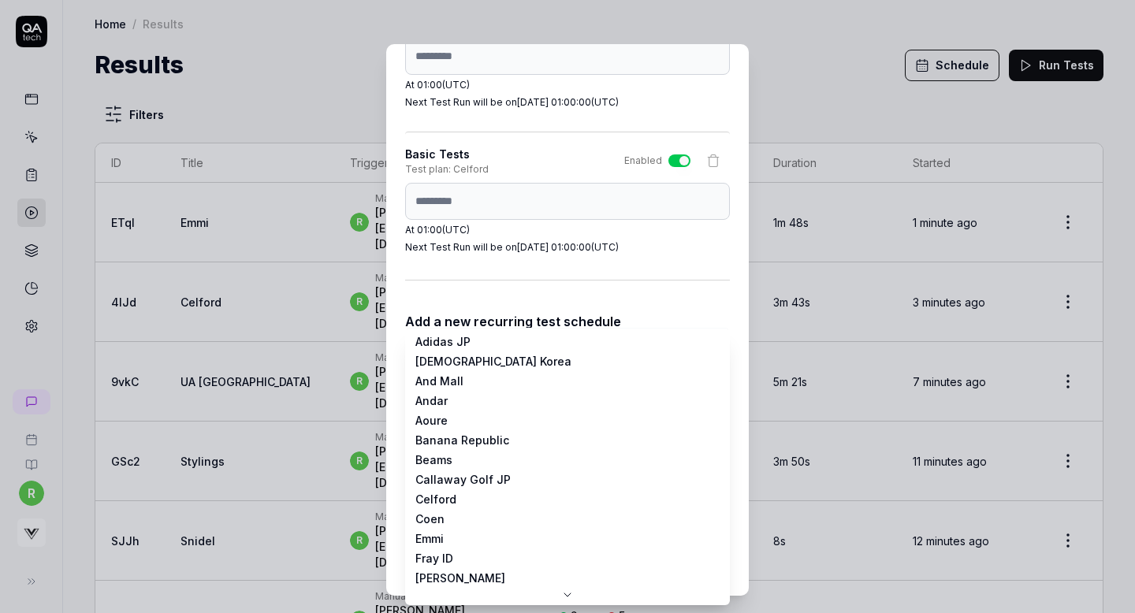
select select "**********"
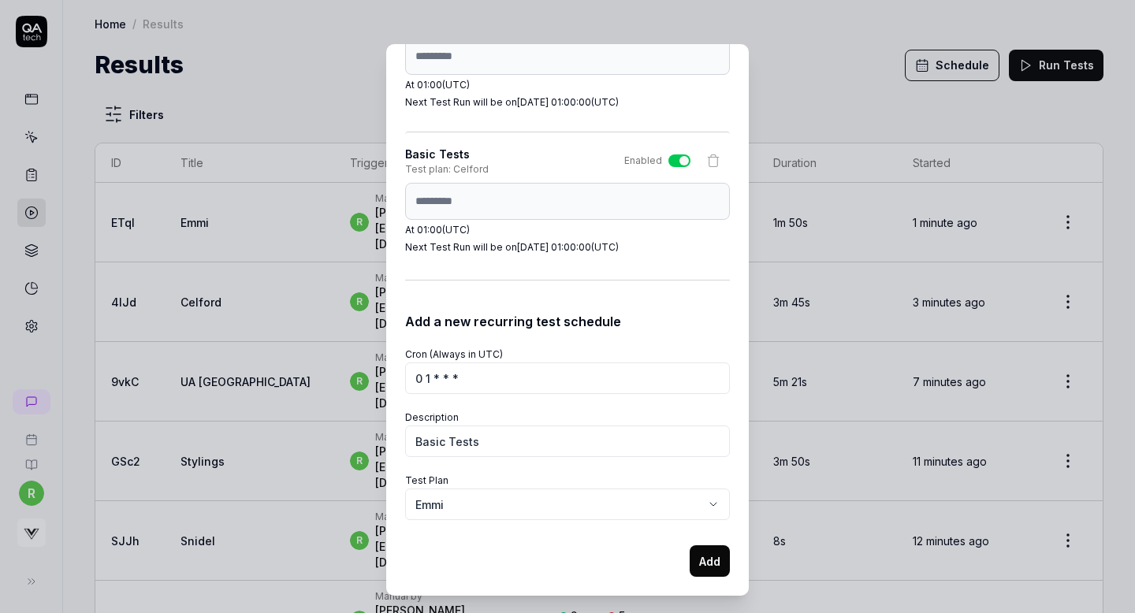
click at [715, 565] on button "Add" at bounding box center [710, 562] width 40 height 32
select select
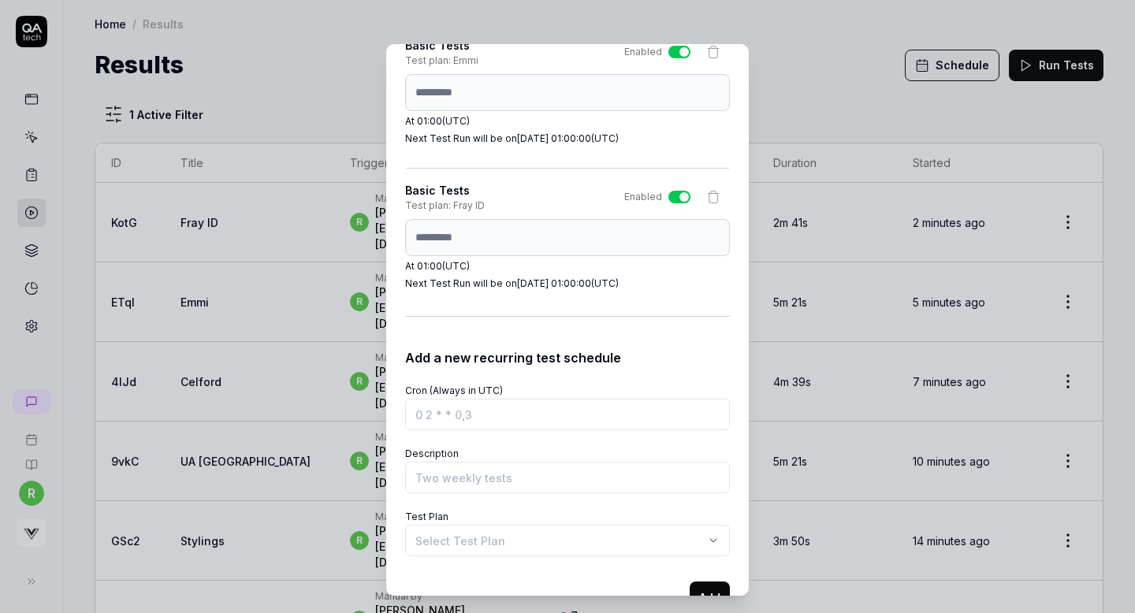
scroll to position [3222, 0]
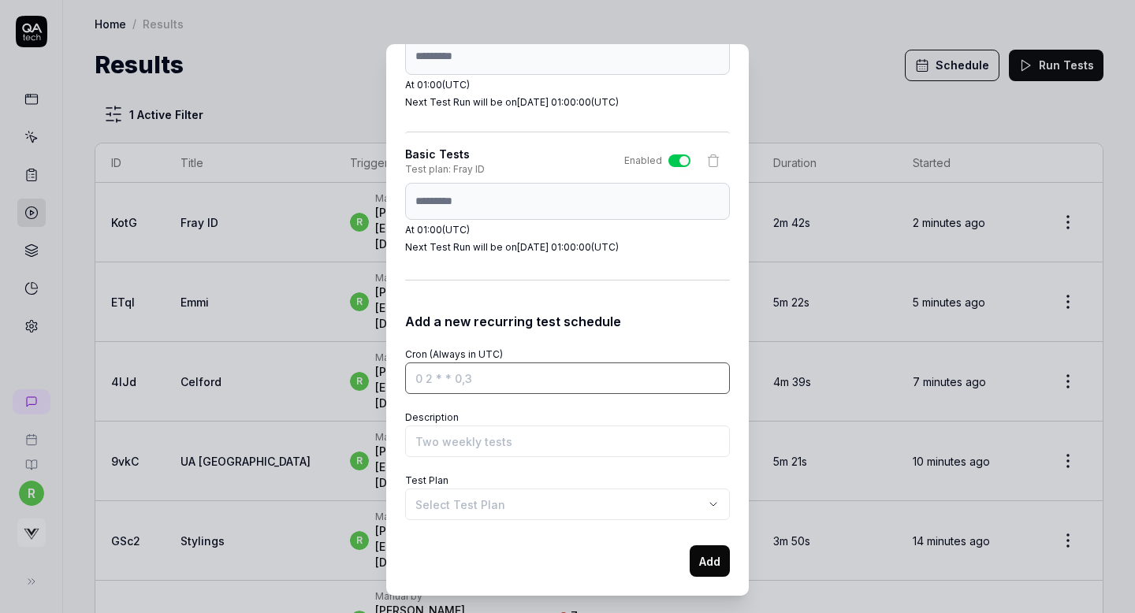
click at [456, 382] on input "Cron (Always in UTC)" at bounding box center [567, 379] width 325 height 32
click at [443, 377] on input "Cron (Always in UTC)" at bounding box center [567, 379] width 325 height 32
paste input "0 1 * * *"
type input "0 1 * * *"
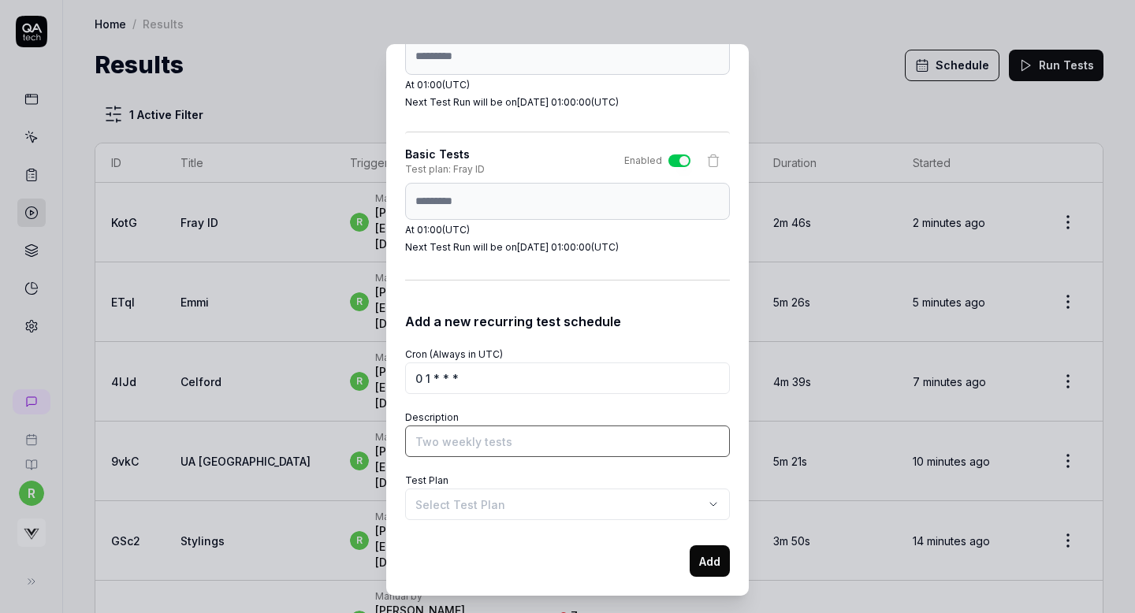
click at [439, 442] on input "Description" at bounding box center [567, 442] width 325 height 32
click at [451, 438] on input "Description" at bounding box center [567, 442] width 325 height 32
type input "Basic Tests"
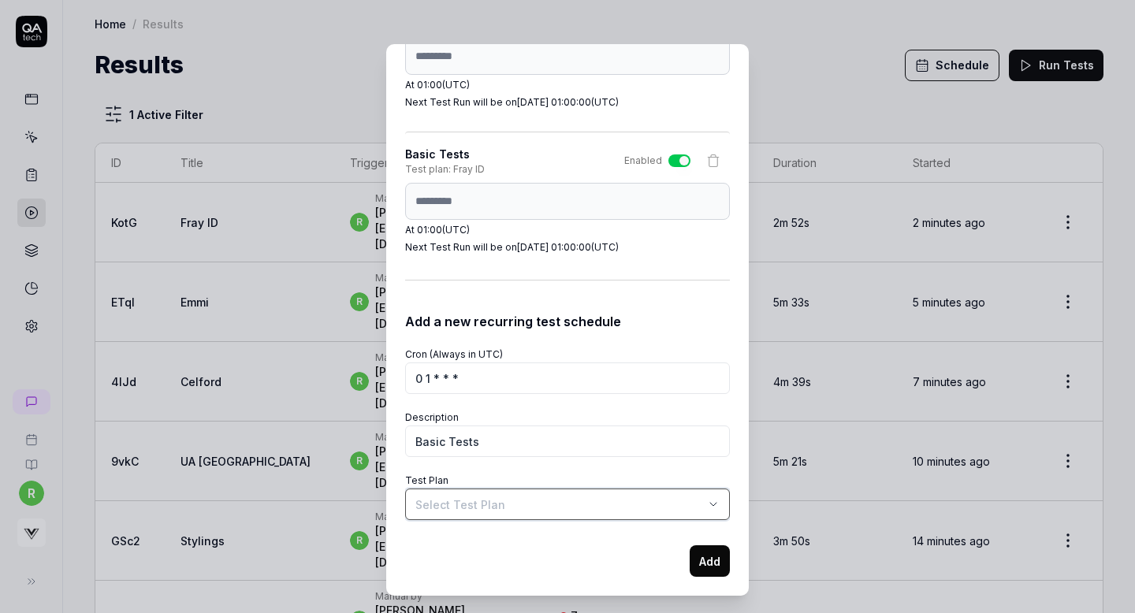
select select "**********"
click at [445, 499] on body "r Home / Results Home / Results Results Schedule Run Tests 1 Active Filter ID T…" at bounding box center [567, 306] width 1135 height 613
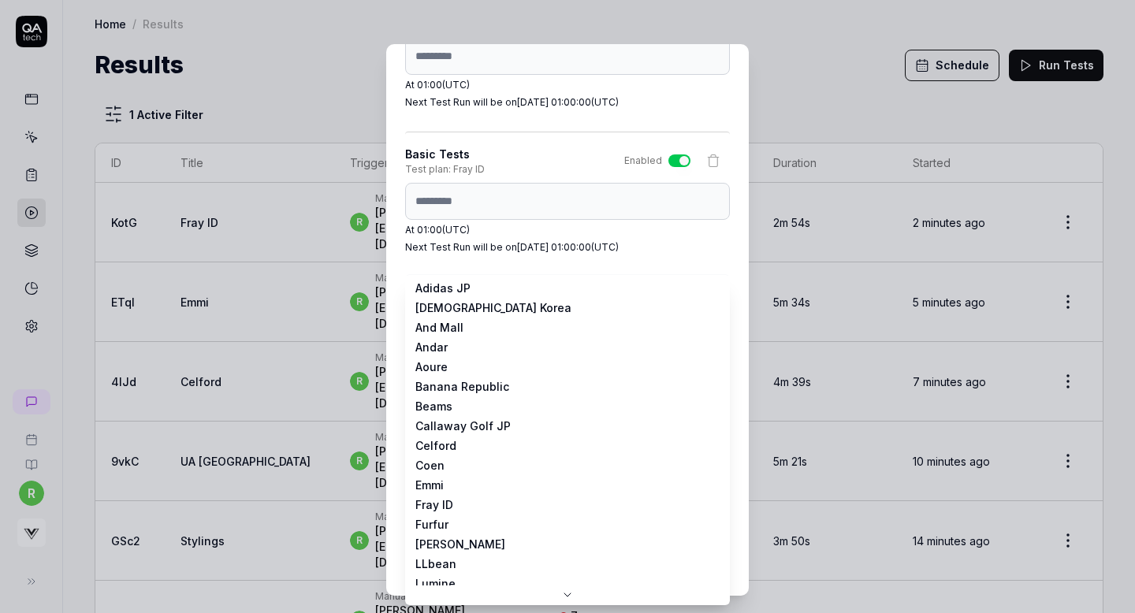
select select "**********"
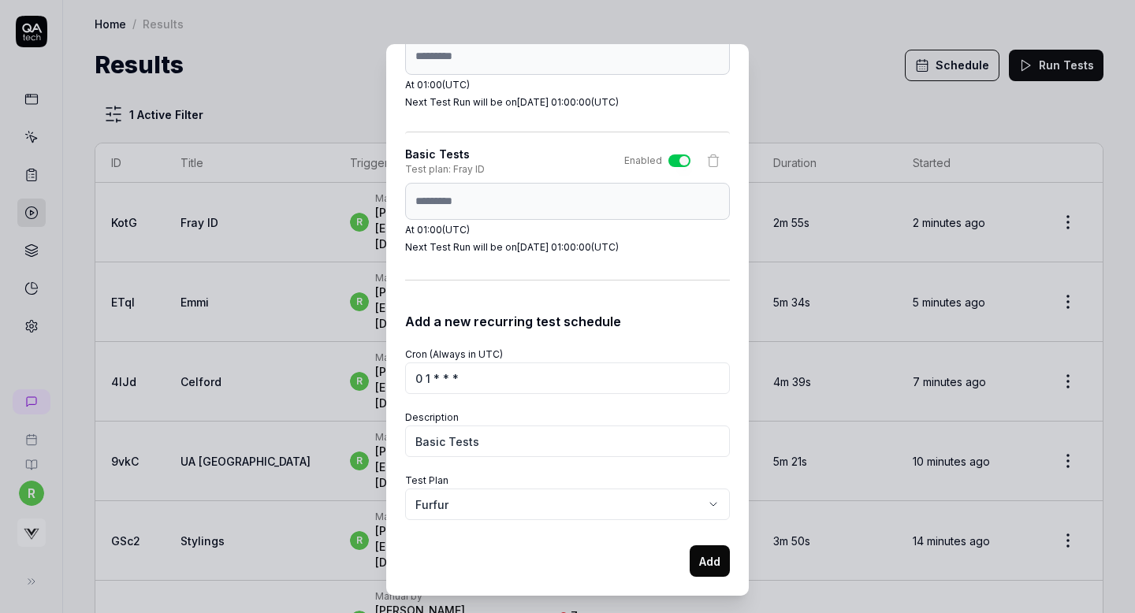
click at [713, 565] on button "Add" at bounding box center [710, 562] width 40 height 32
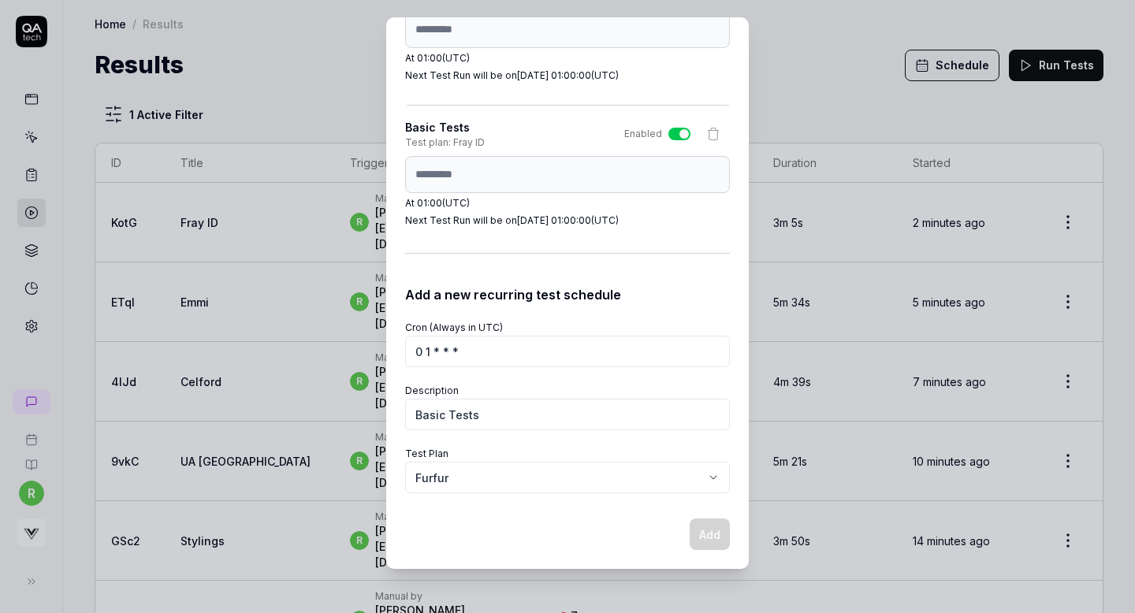
select select
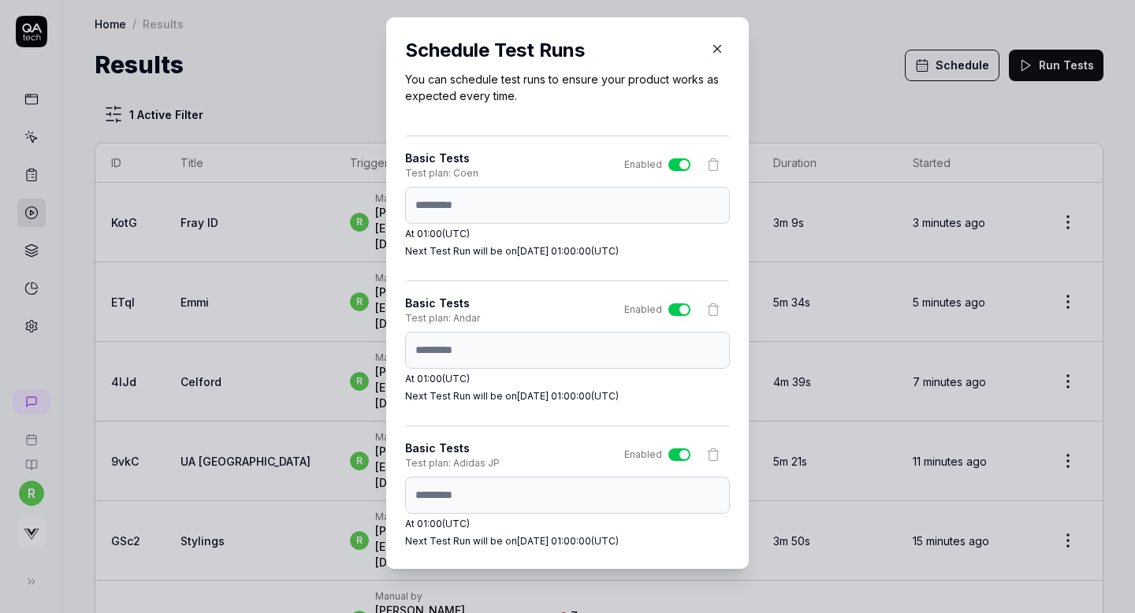
scroll to position [0, 0]
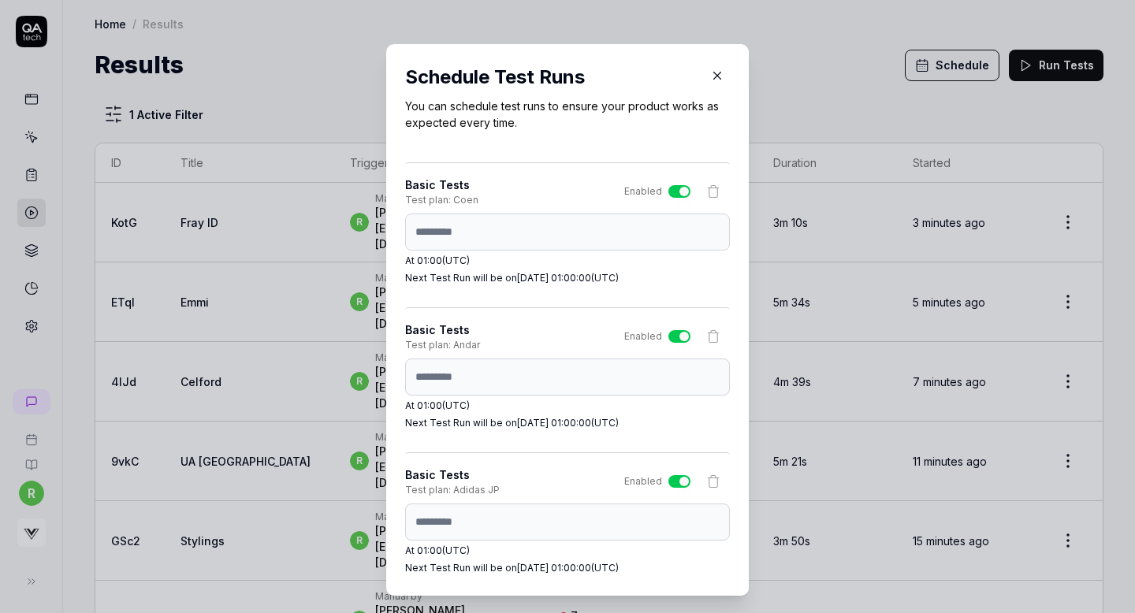
click at [715, 66] on button "button" at bounding box center [717, 75] width 25 height 25
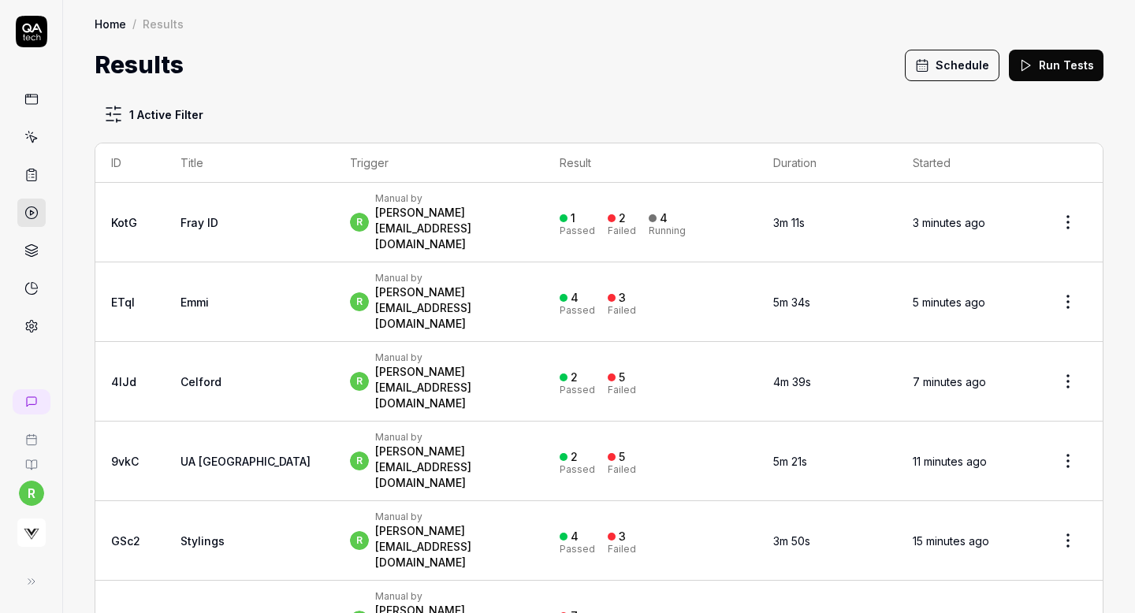
click at [695, 72] on div "Results Schedule Run Tests" at bounding box center [599, 64] width 1009 height 35
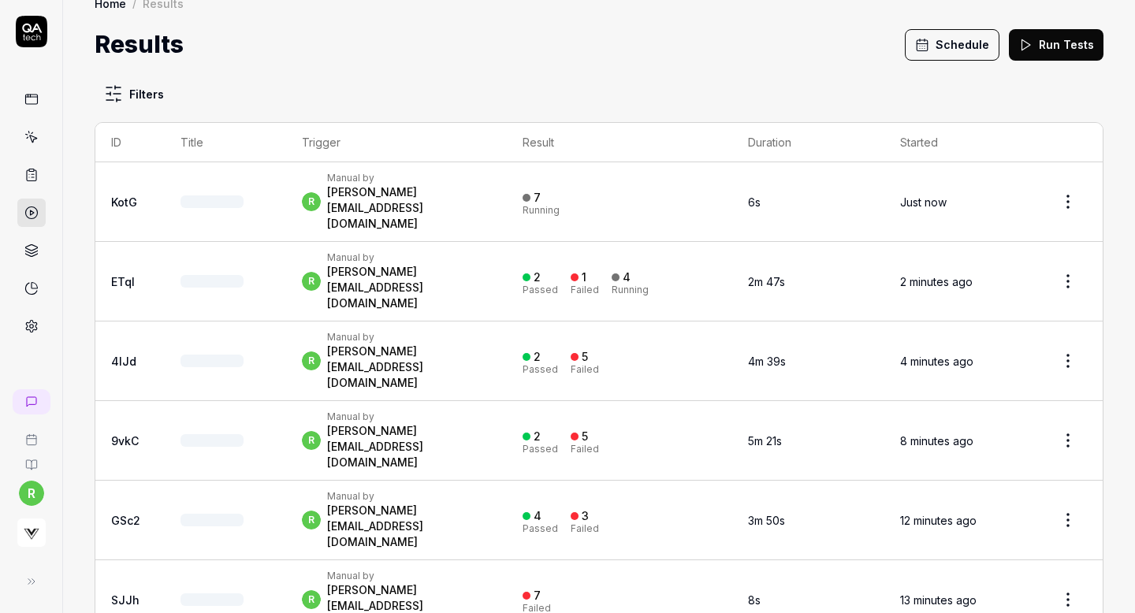
scroll to position [24, 0]
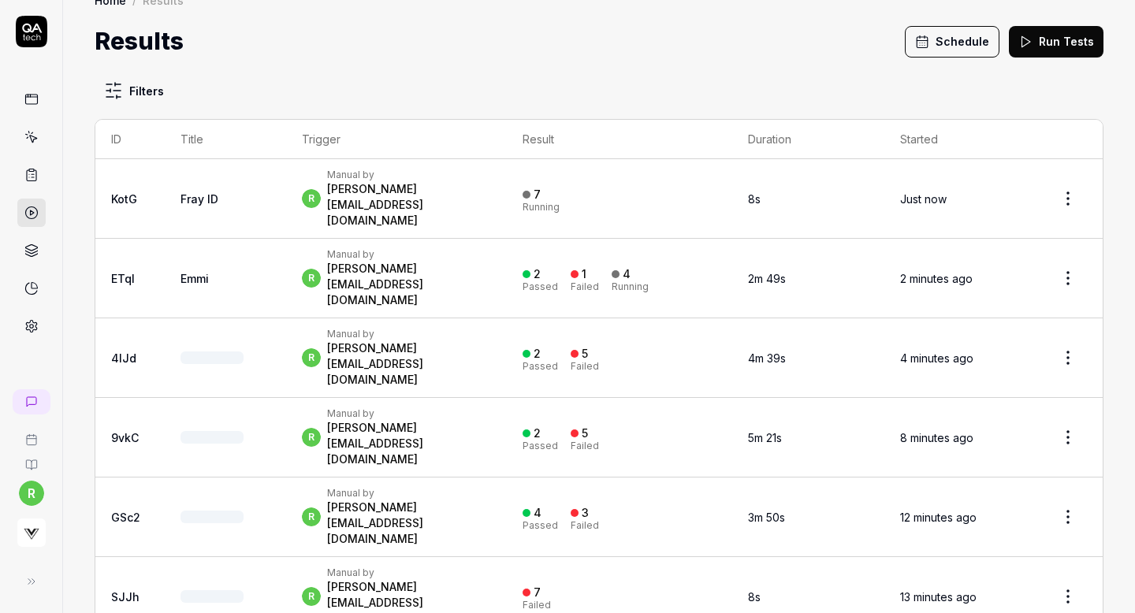
click at [956, 39] on button "Schedule" at bounding box center [952, 42] width 95 height 32
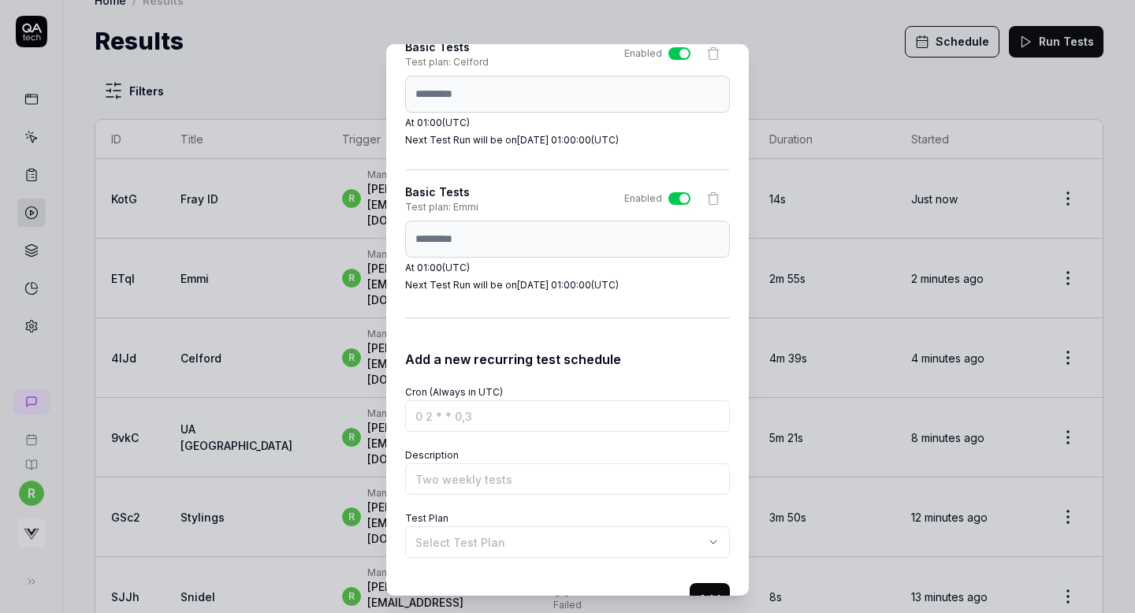
scroll to position [3077, 0]
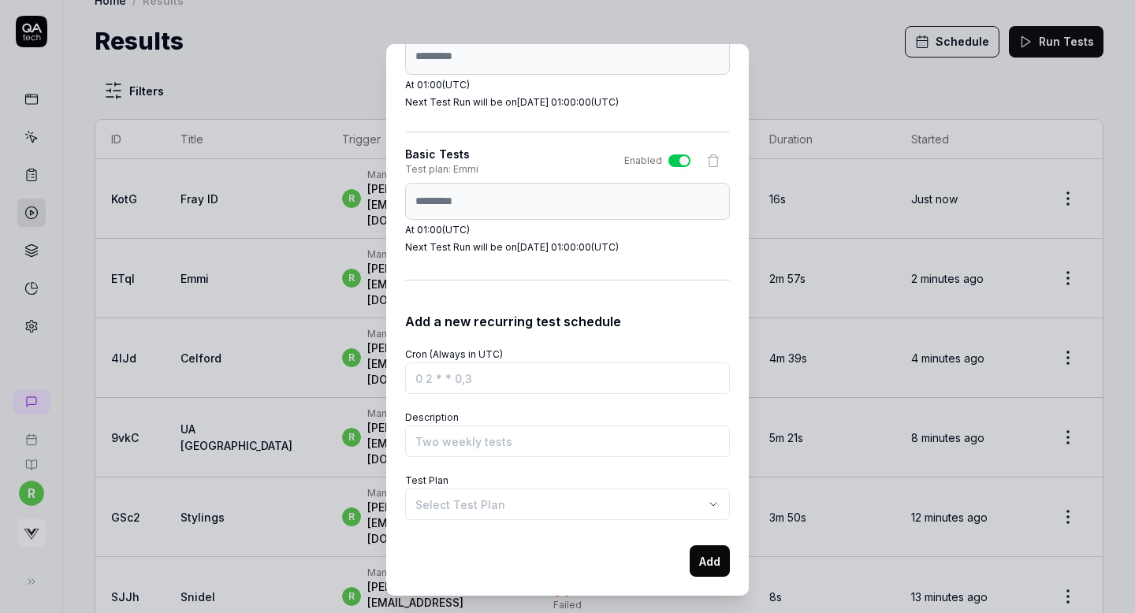
click at [398, 202] on div "Schedule Test Runs You can schedule test runs to ensure your product works as e…" at bounding box center [567, 320] width 363 height 552
click at [446, 374] on input "Cron (Always in UTC)" at bounding box center [567, 379] width 325 height 32
paste input "0 1 * * *"
type input "0 1 * * *"
click at [441, 449] on input "Description" at bounding box center [567, 442] width 325 height 32
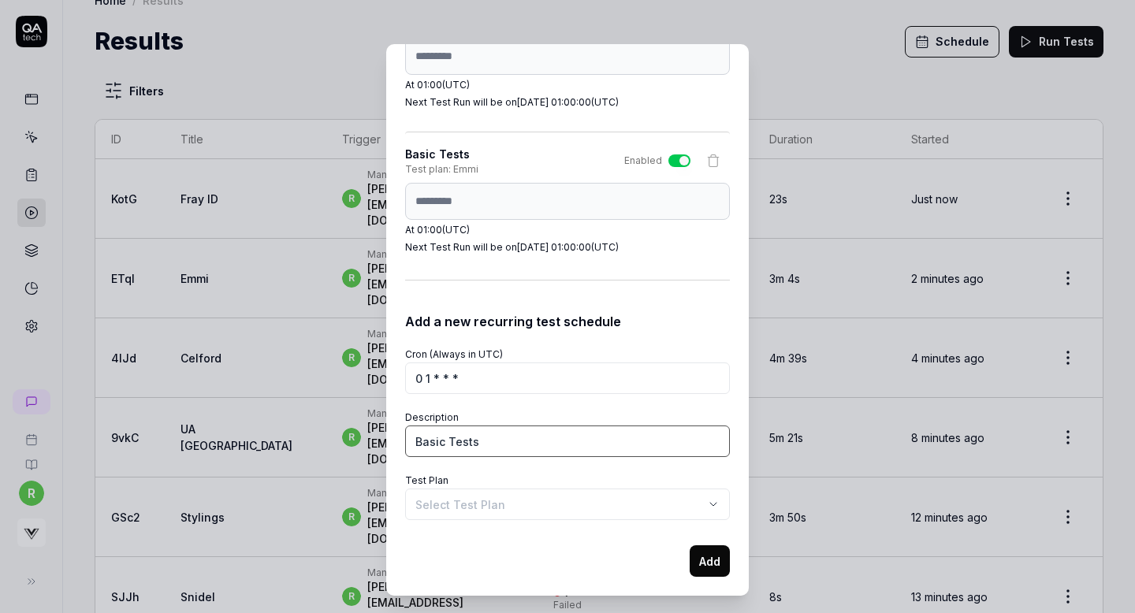
type input "Basic Tests"
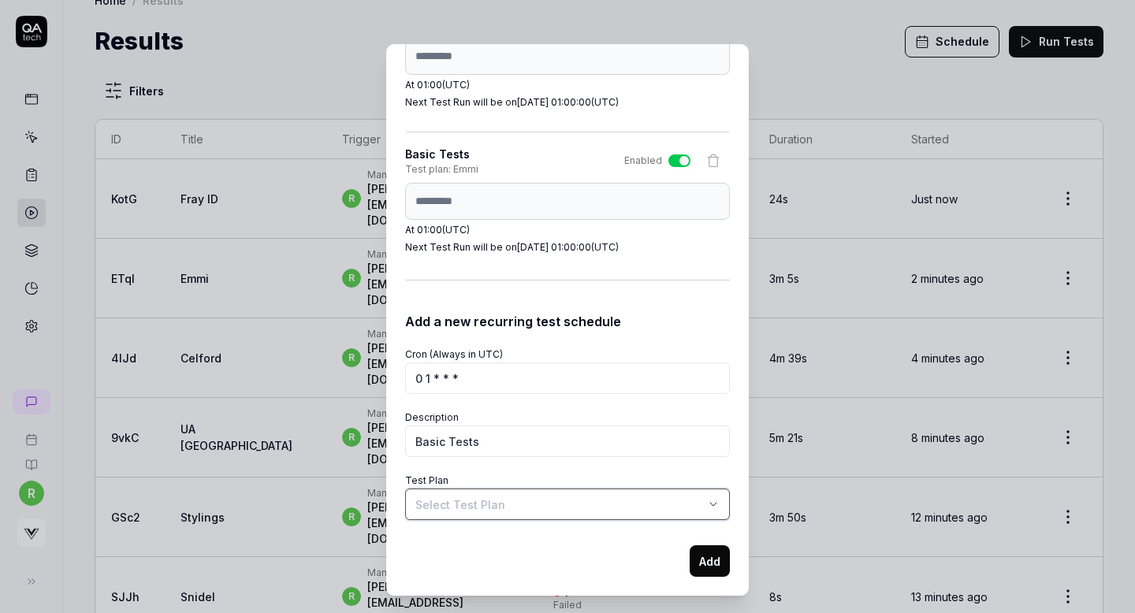
select select "**********"
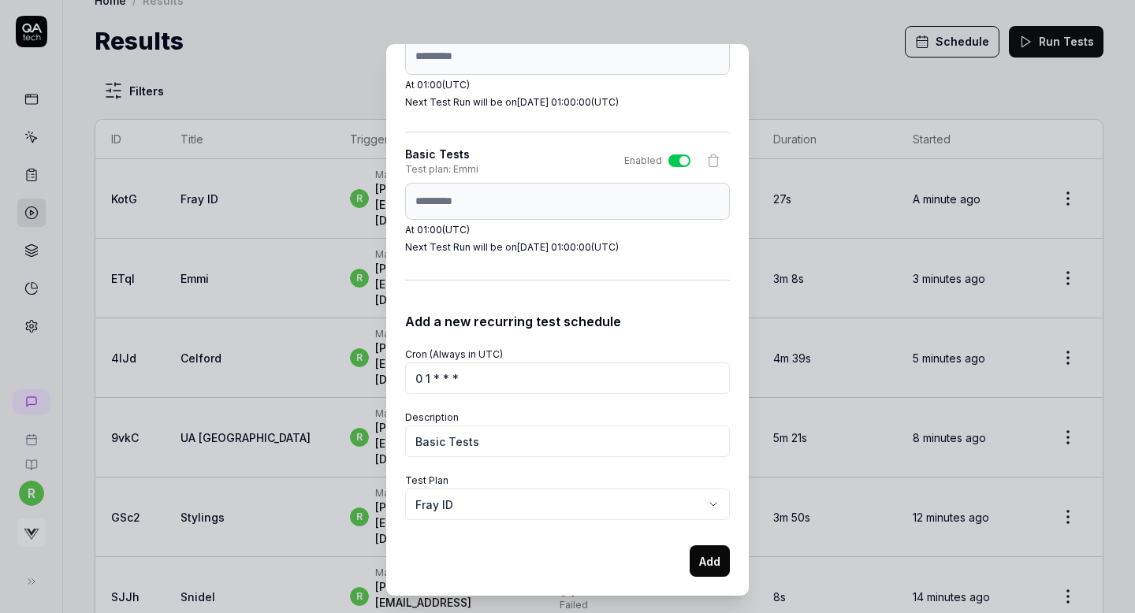
click at [701, 561] on button "Add" at bounding box center [710, 562] width 40 height 32
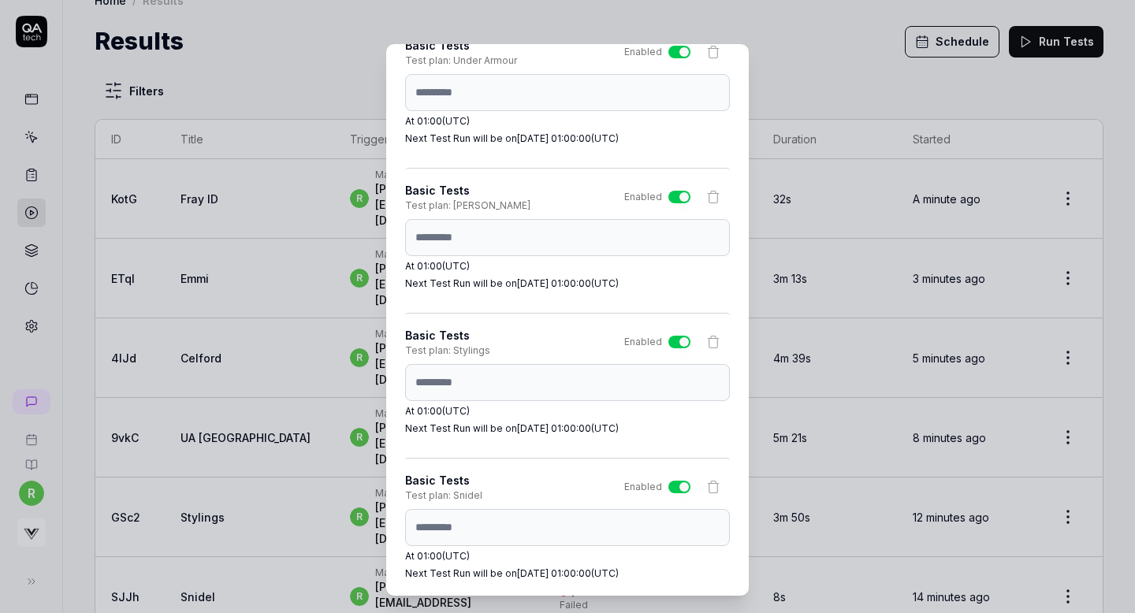
scroll to position [2296, 0]
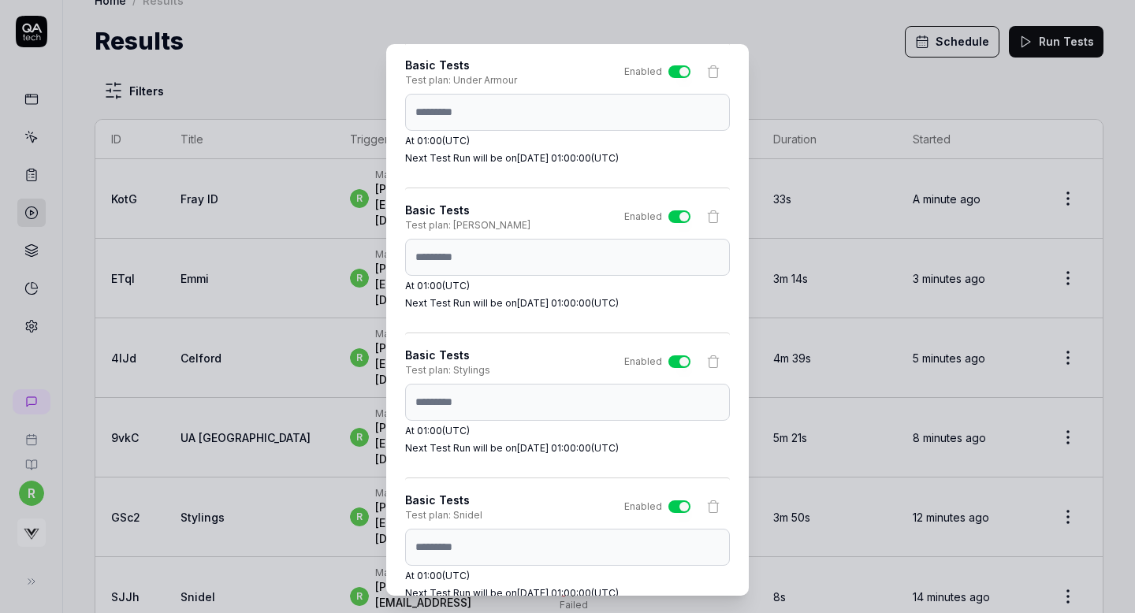
select select
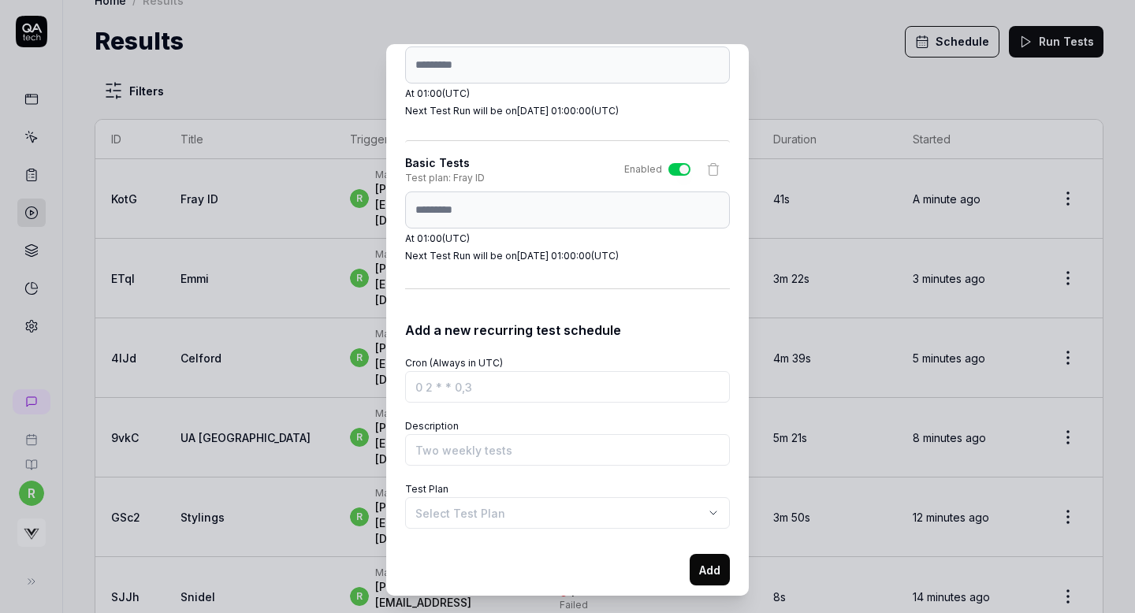
scroll to position [3222, 0]
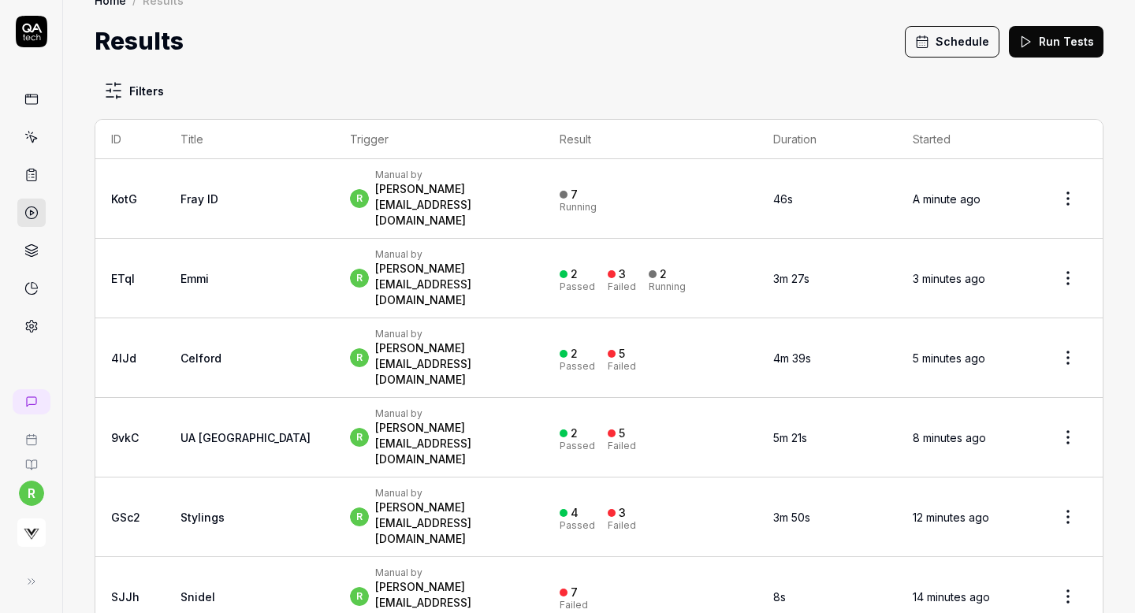
click at [41, 96] on link at bounding box center [31, 99] width 28 height 28
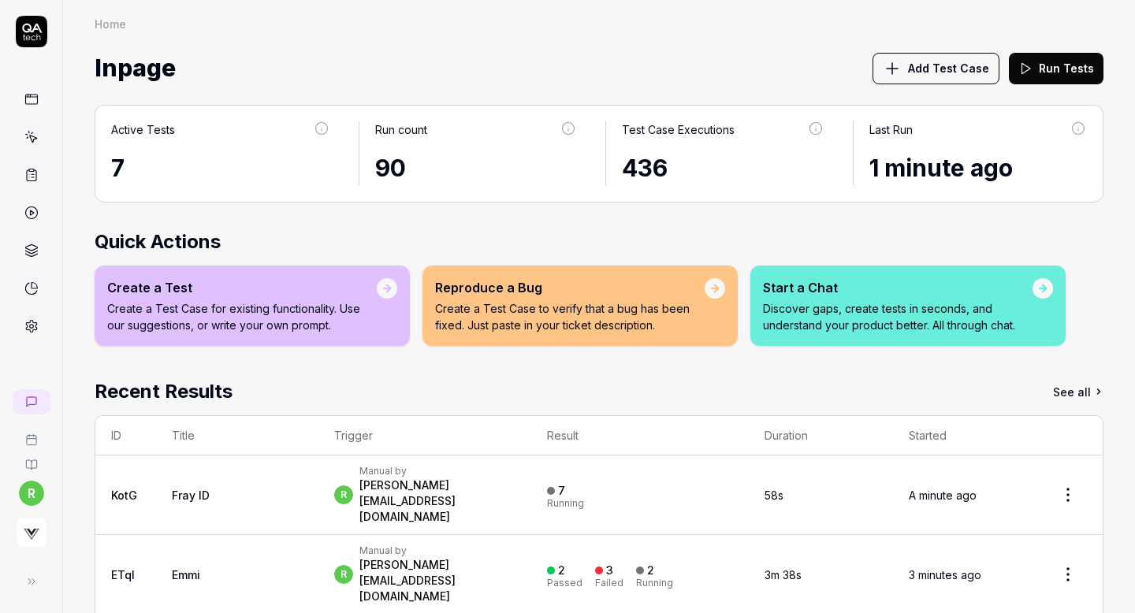
scroll to position [126, 0]
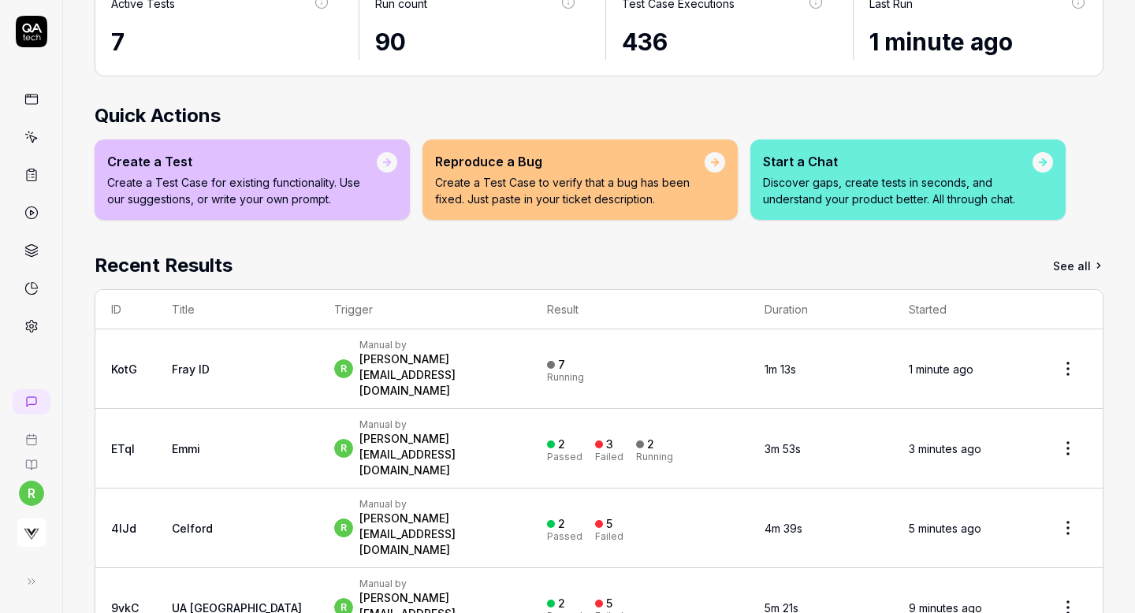
click at [306, 259] on div "Recent Results See all" at bounding box center [599, 266] width 1009 height 28
click at [34, 106] on icon at bounding box center [31, 99] width 14 height 14
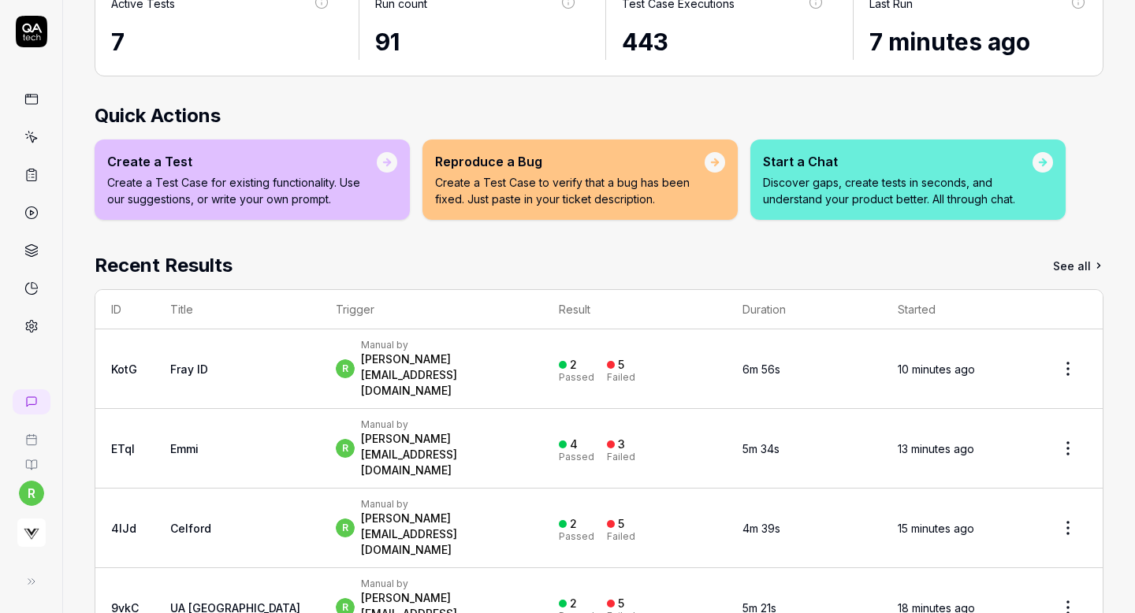
scroll to position [76, 0]
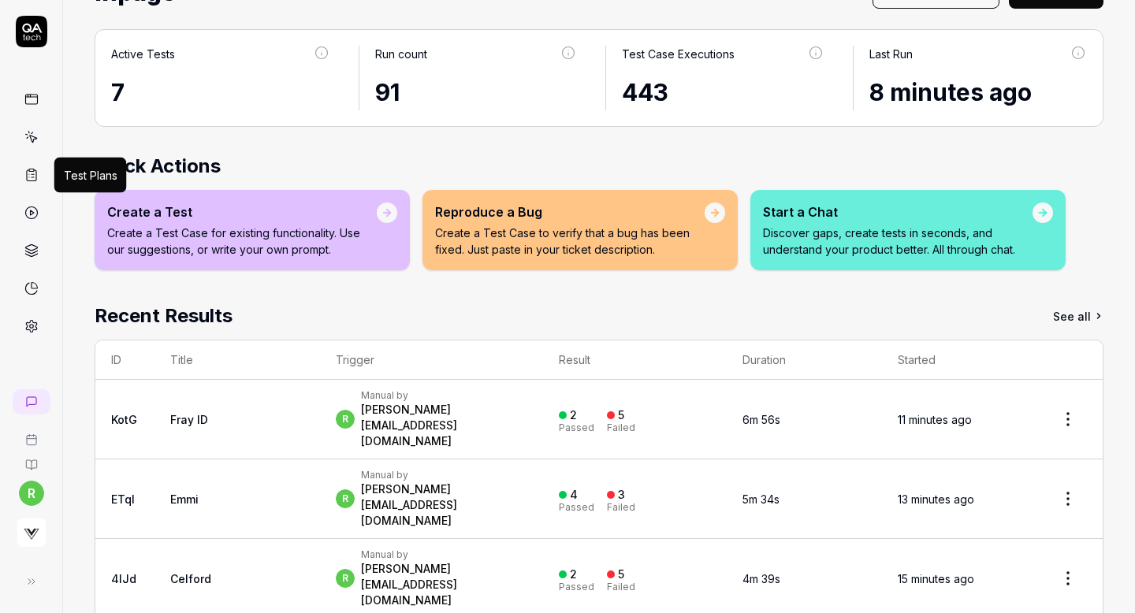
click at [31, 175] on icon at bounding box center [31, 175] width 14 height 14
click at [31, 206] on icon at bounding box center [31, 213] width 14 height 14
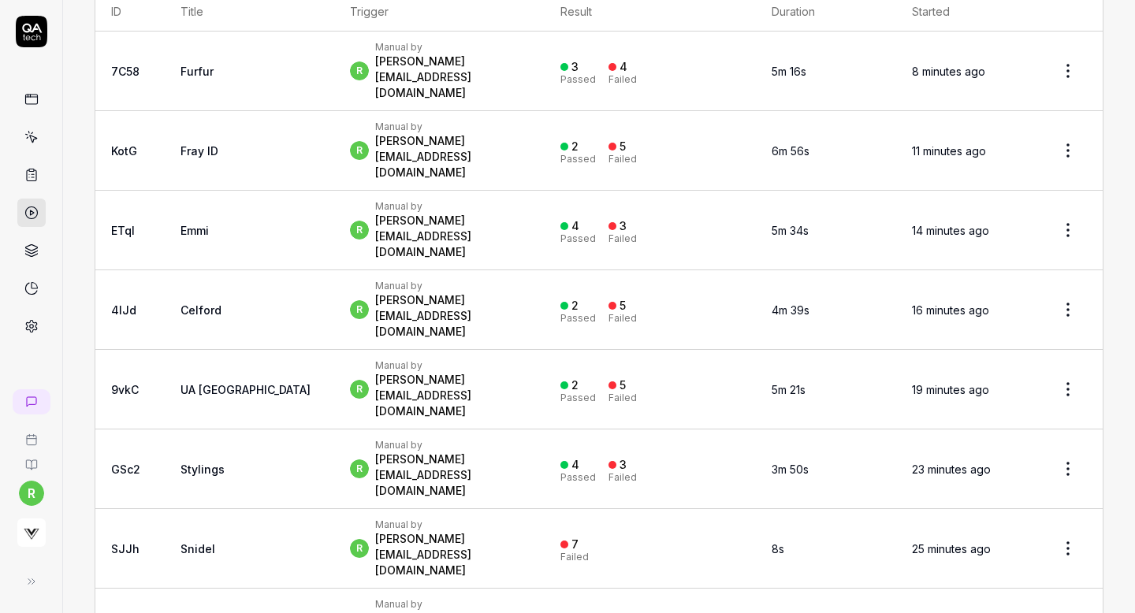
scroll to position [85, 0]
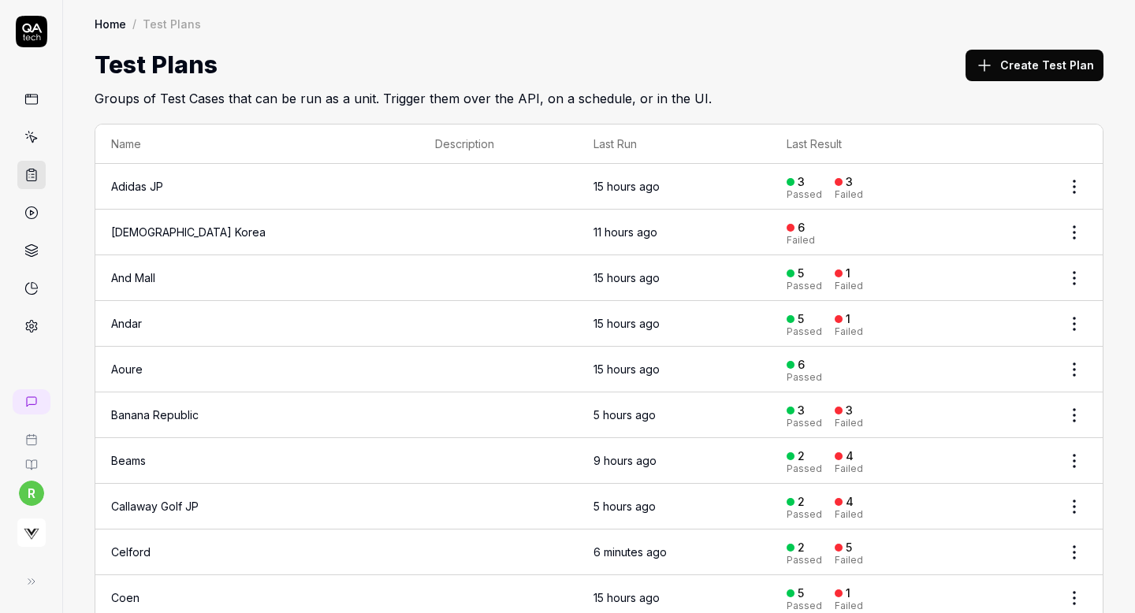
click at [1016, 69] on button "Create Test Plan" at bounding box center [1035, 66] width 138 height 32
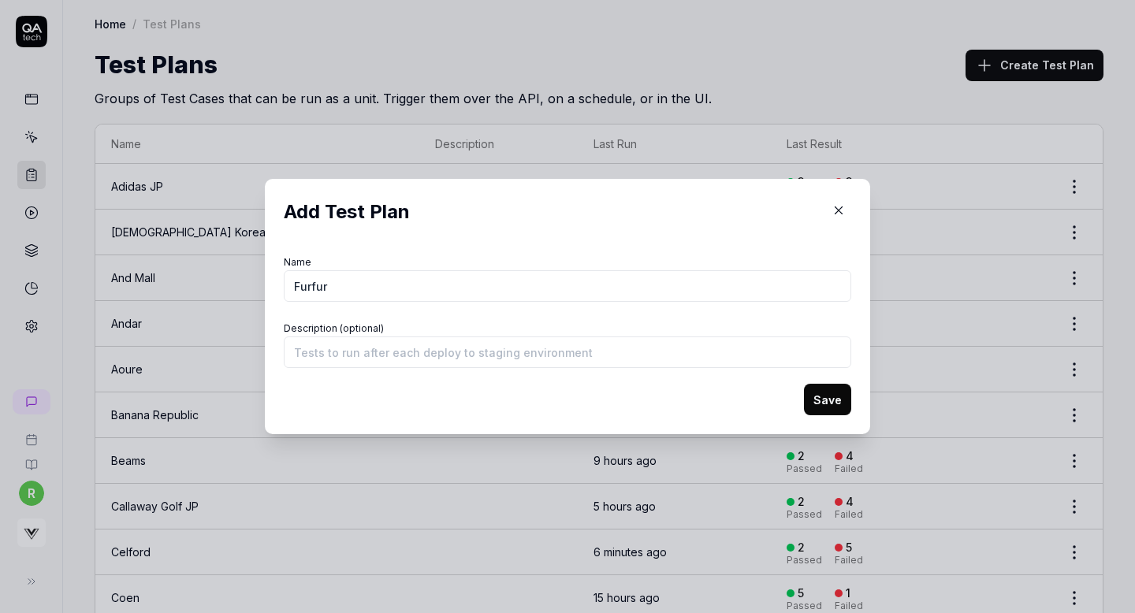
type input "Furfur"
click at [836, 394] on button "Save" at bounding box center [827, 400] width 47 height 32
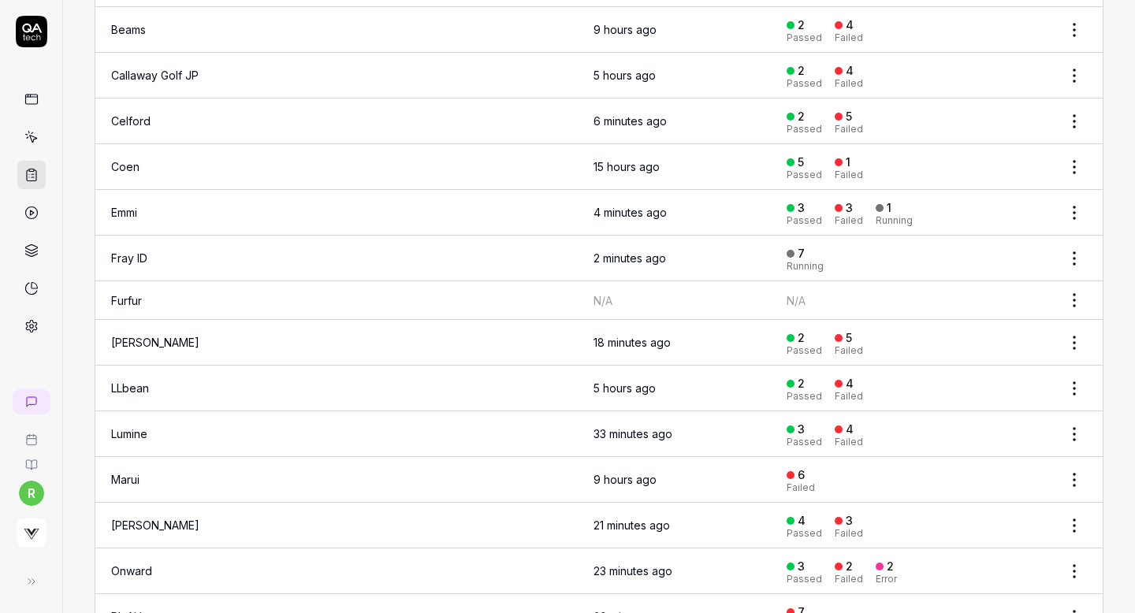
scroll to position [430, 0]
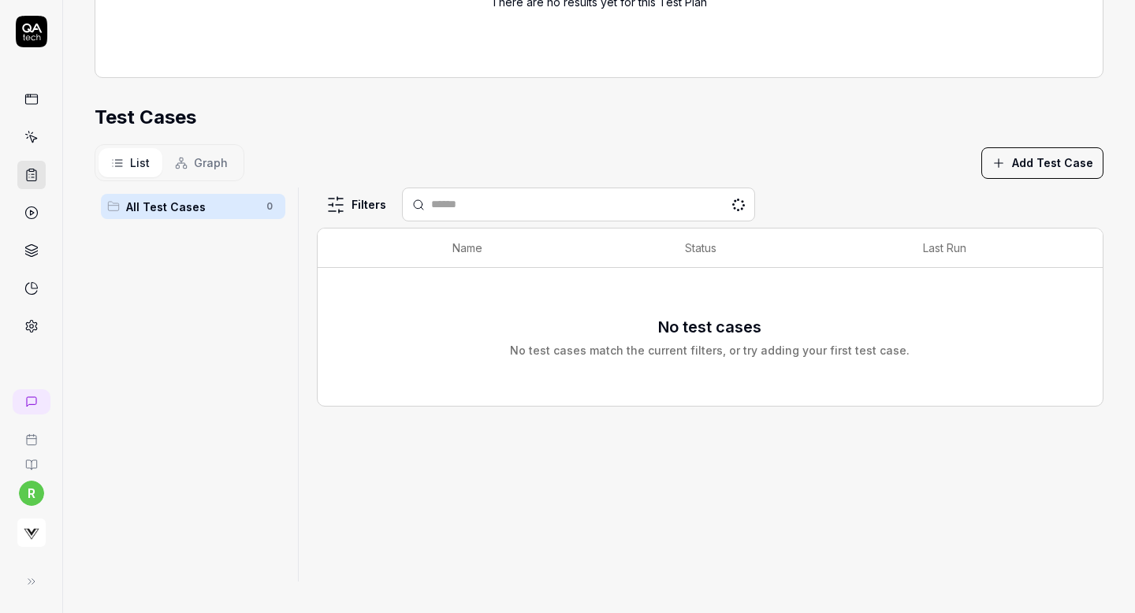
scroll to position [341, 0]
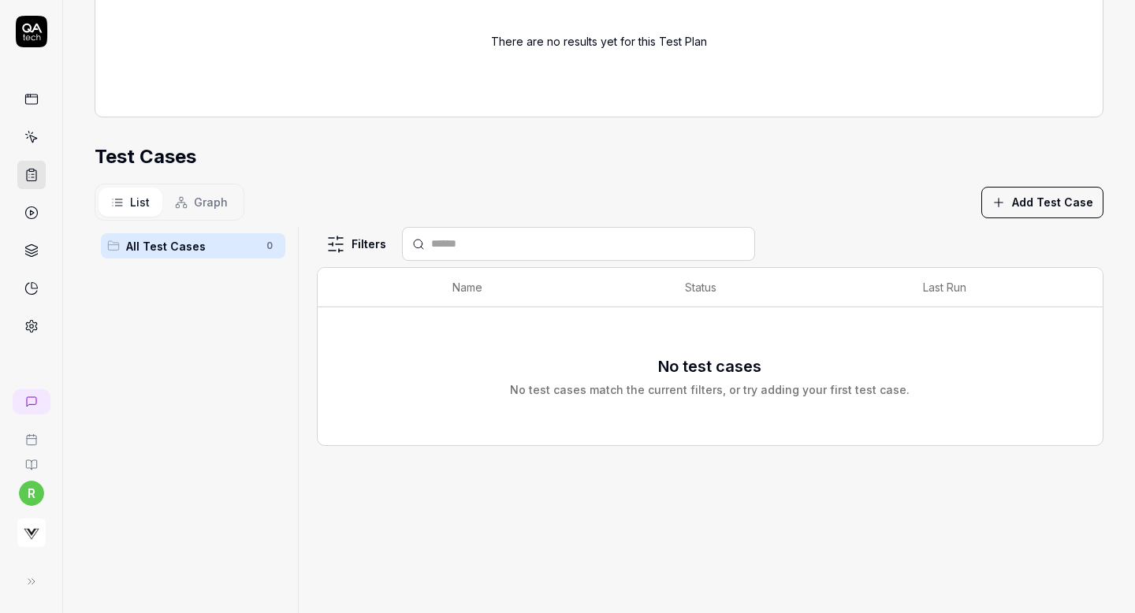
click at [1037, 201] on button "Add Test Case" at bounding box center [1043, 203] width 122 height 32
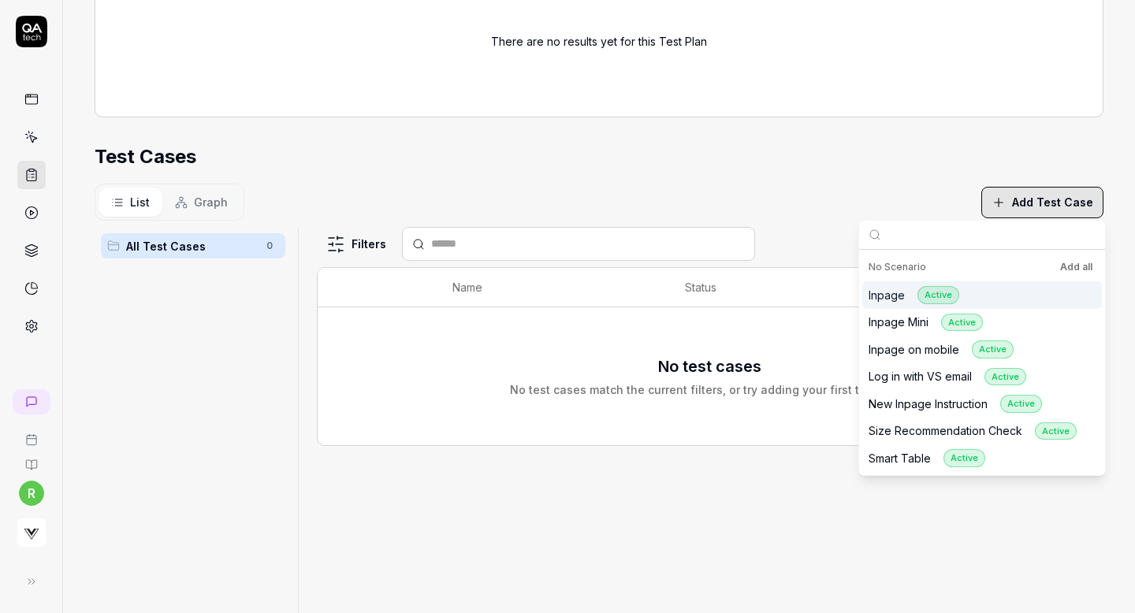
click at [1064, 270] on button "Add all" at bounding box center [1076, 267] width 39 height 19
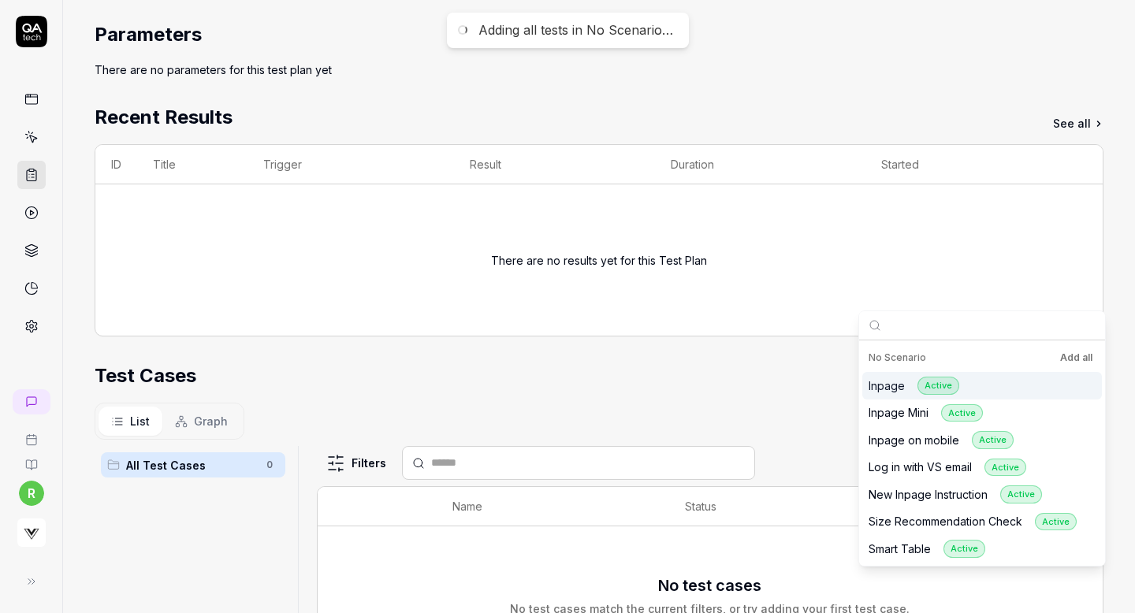
scroll to position [0, 0]
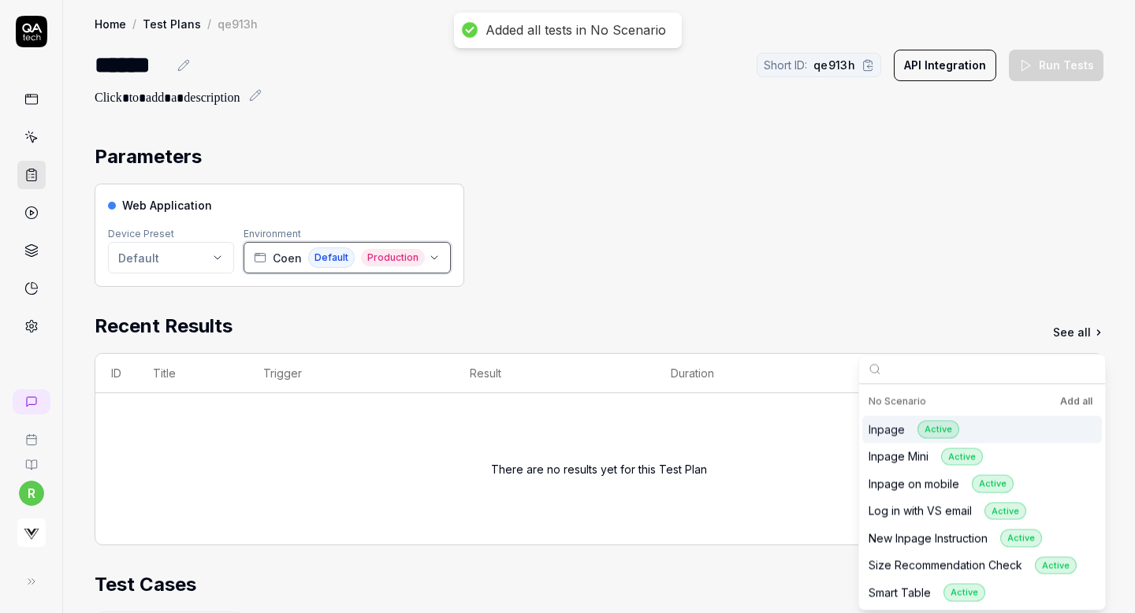
click at [429, 259] on icon "button" at bounding box center [434, 258] width 13 height 13
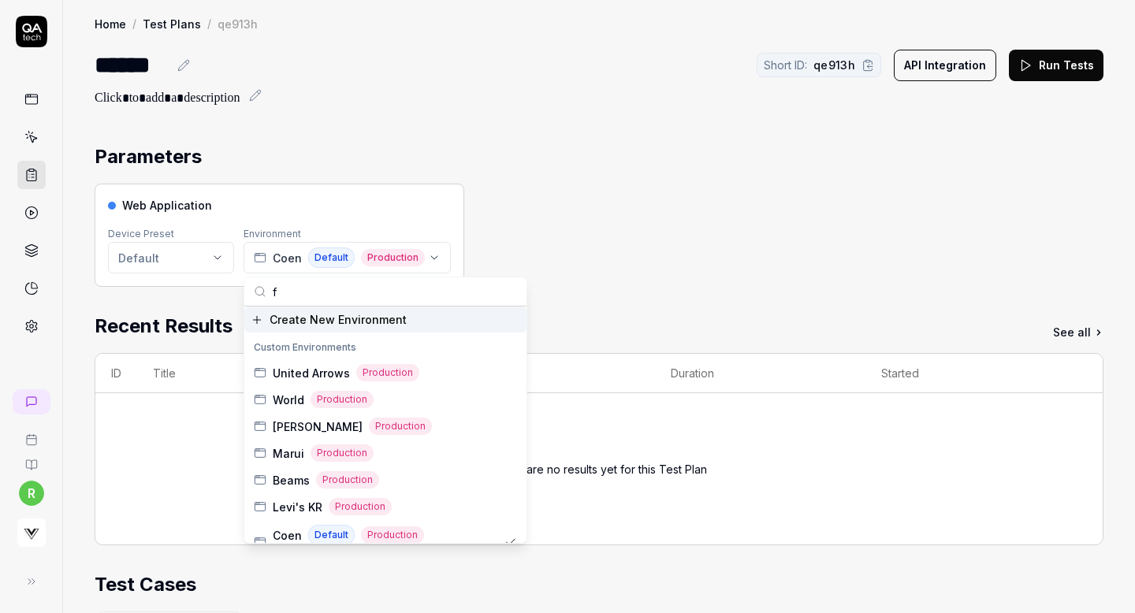
click at [360, 297] on input "f" at bounding box center [395, 292] width 244 height 28
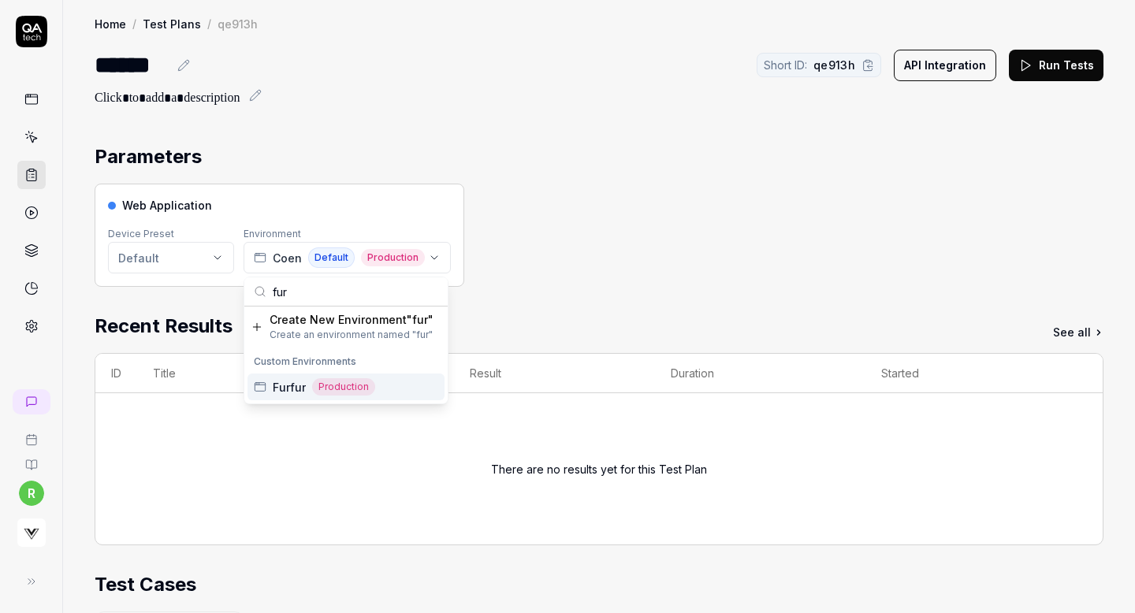
type input "fur"
click at [296, 382] on span "Furfur" at bounding box center [289, 387] width 33 height 17
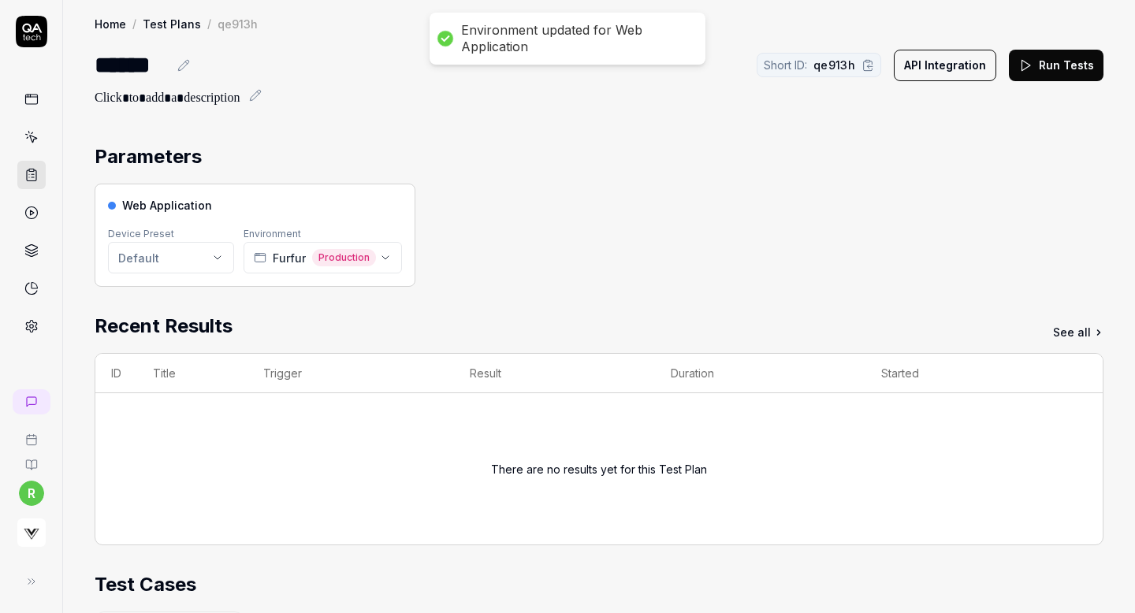
click at [564, 259] on div "Web Application Device Preset Default Environment Furfur Production" at bounding box center [599, 235] width 1009 height 103
click at [1040, 69] on button "Run Tests" at bounding box center [1056, 66] width 95 height 32
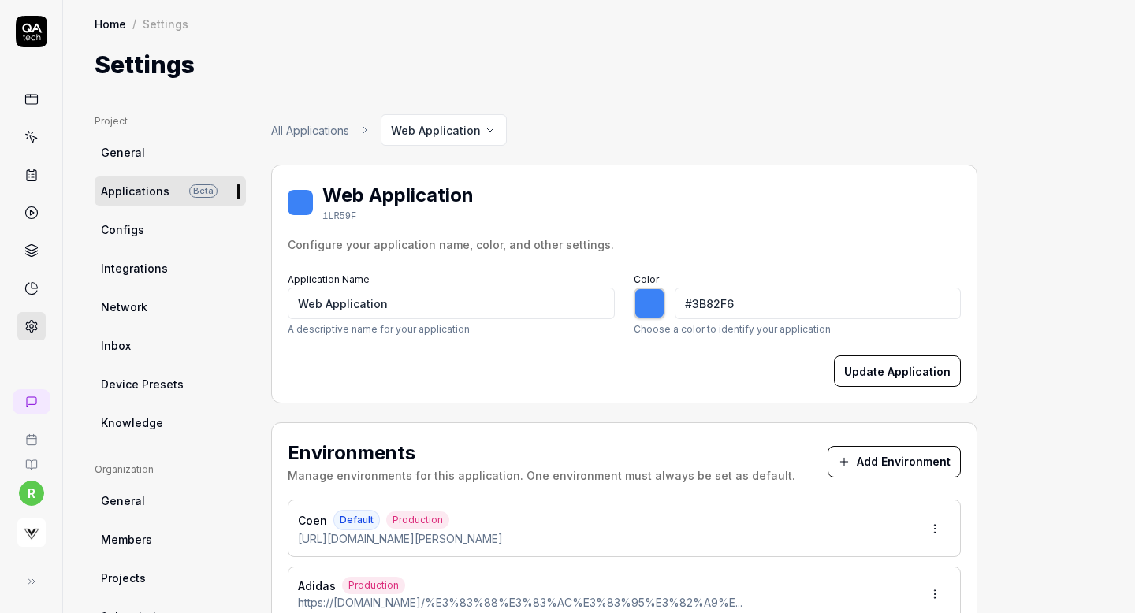
type input "*******"
click at [873, 479] on div "Environments Manage environments for this application. One environment must alw…" at bounding box center [624, 461] width 673 height 45
click at [888, 463] on button "Add Environment" at bounding box center [894, 462] width 133 height 32
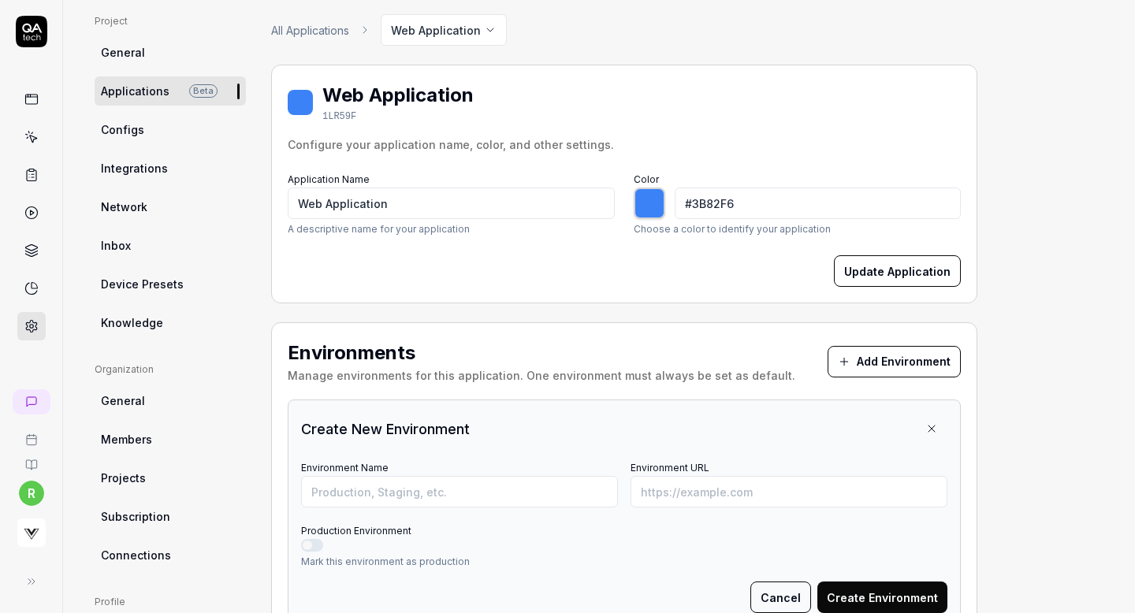
scroll to position [155, 0]
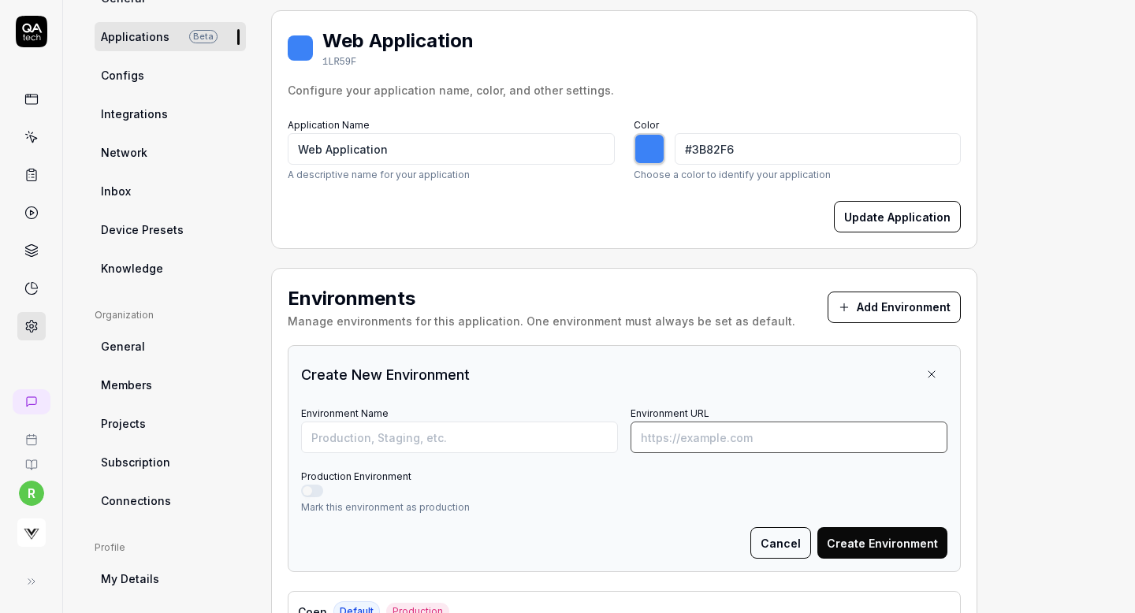
click at [703, 440] on input "Environment URL" at bounding box center [789, 438] width 317 height 32
paste input "https://gelatopique.com/Form/Product/ProductDetail.aspx?shop=0&pid=PWCT251240&v…"
type input "https://gelatopique.com/Form/Product/ProductDetail.aspx?shop=0&pid=PWCT251240&v…"
click at [531, 429] on input "Environment Name" at bounding box center [459, 438] width 317 height 32
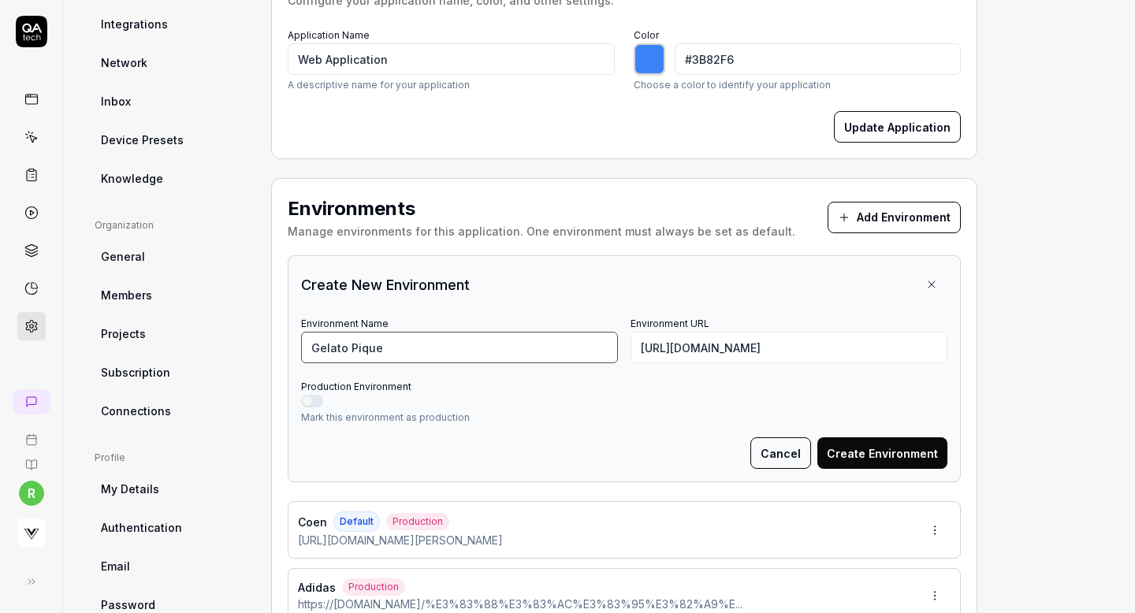
scroll to position [252, 0]
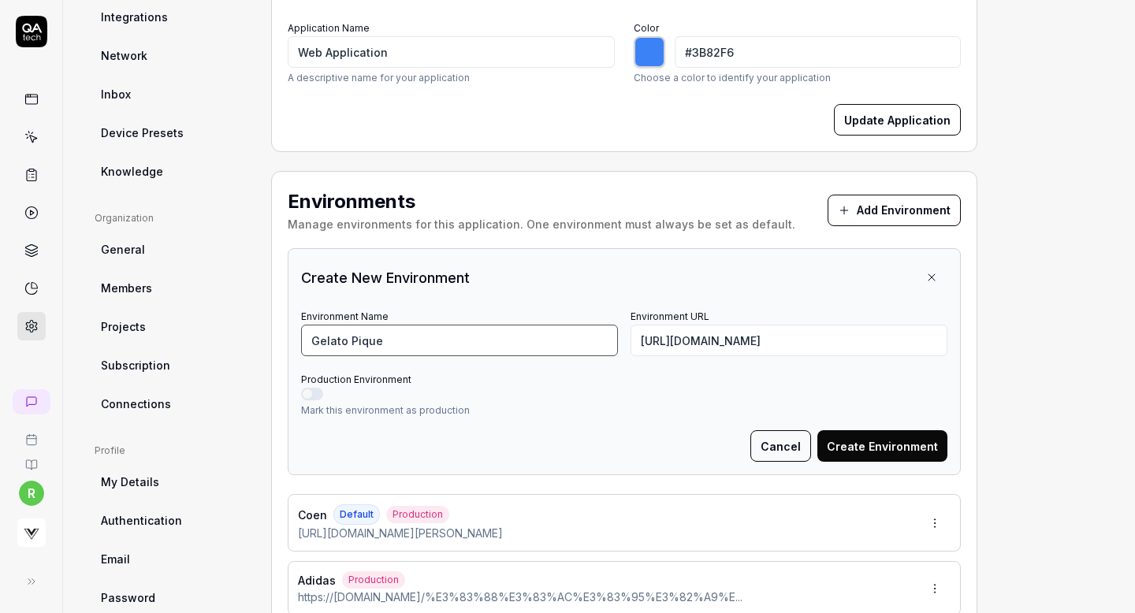
type input "Gelato Pique"
click at [314, 389] on button "Production Environment" at bounding box center [312, 394] width 22 height 13
click at [870, 439] on button "Create Environment" at bounding box center [883, 446] width 130 height 32
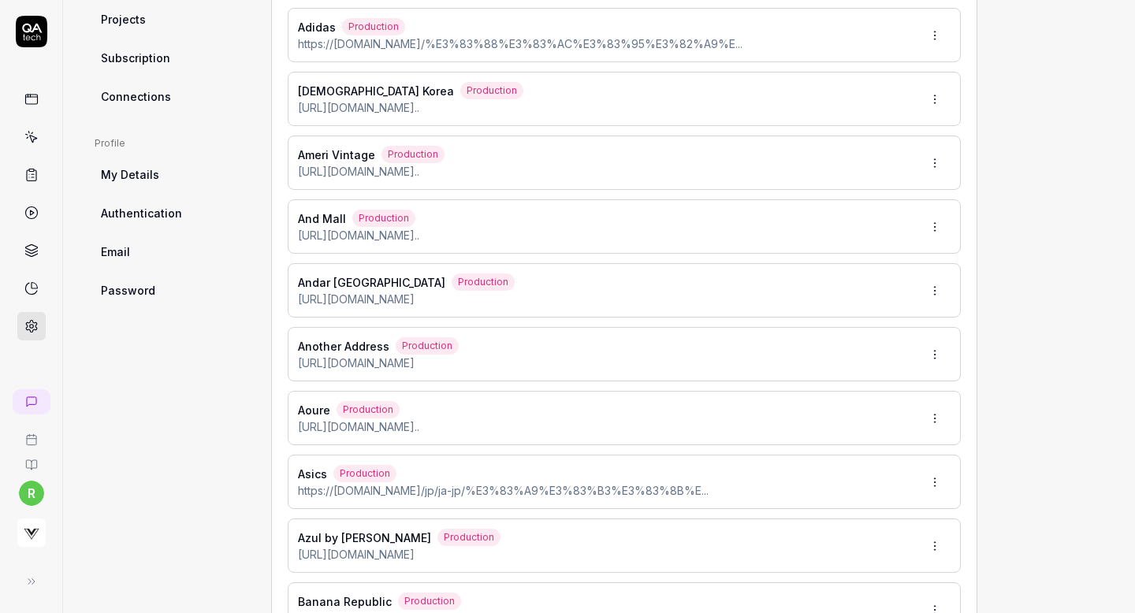
scroll to position [0, 0]
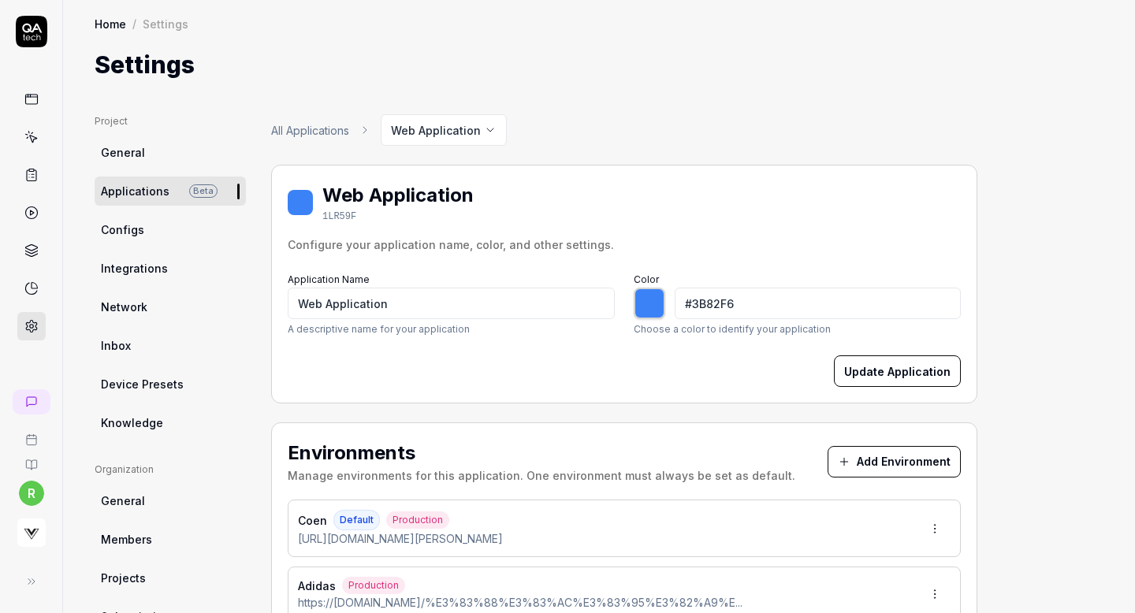
type input "*******"
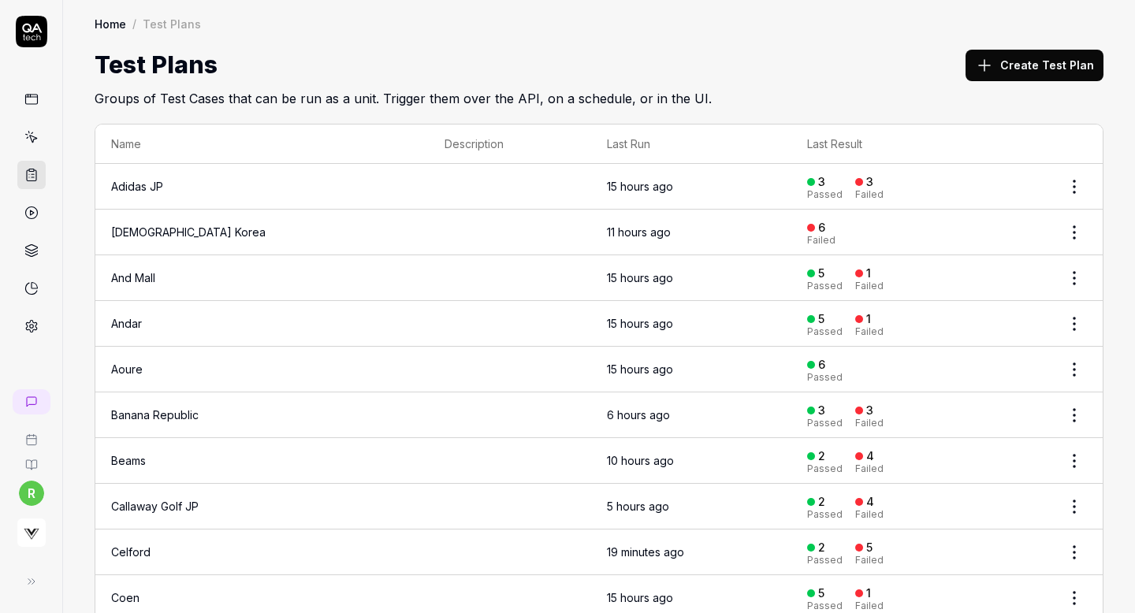
click at [994, 63] on icon at bounding box center [984, 65] width 19 height 19
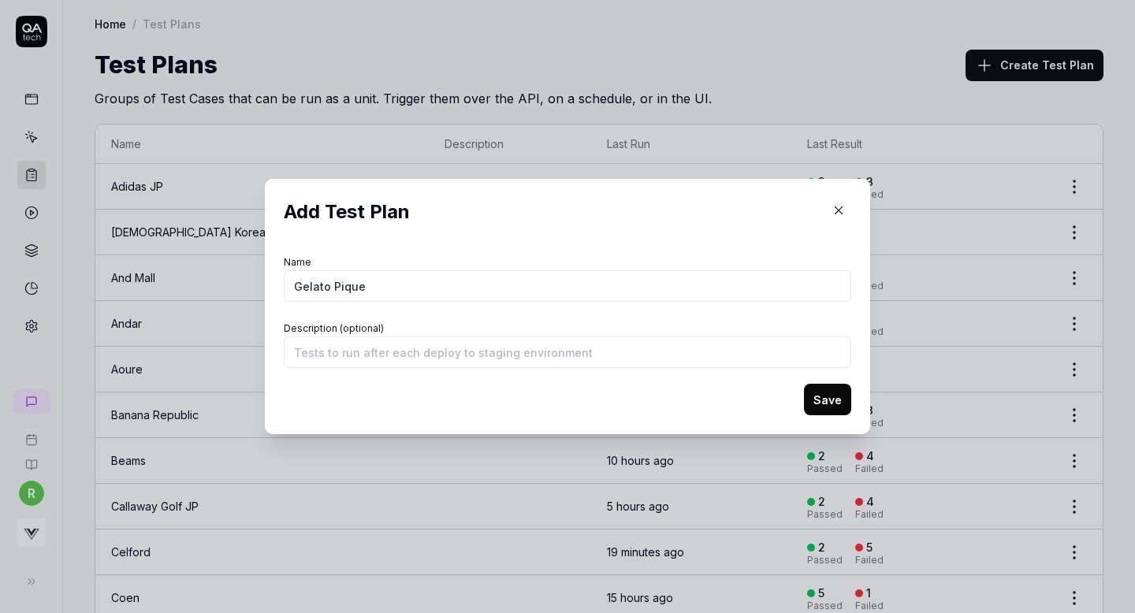
type input "Gelato Pique"
click at [812, 401] on button "Save" at bounding box center [827, 400] width 47 height 32
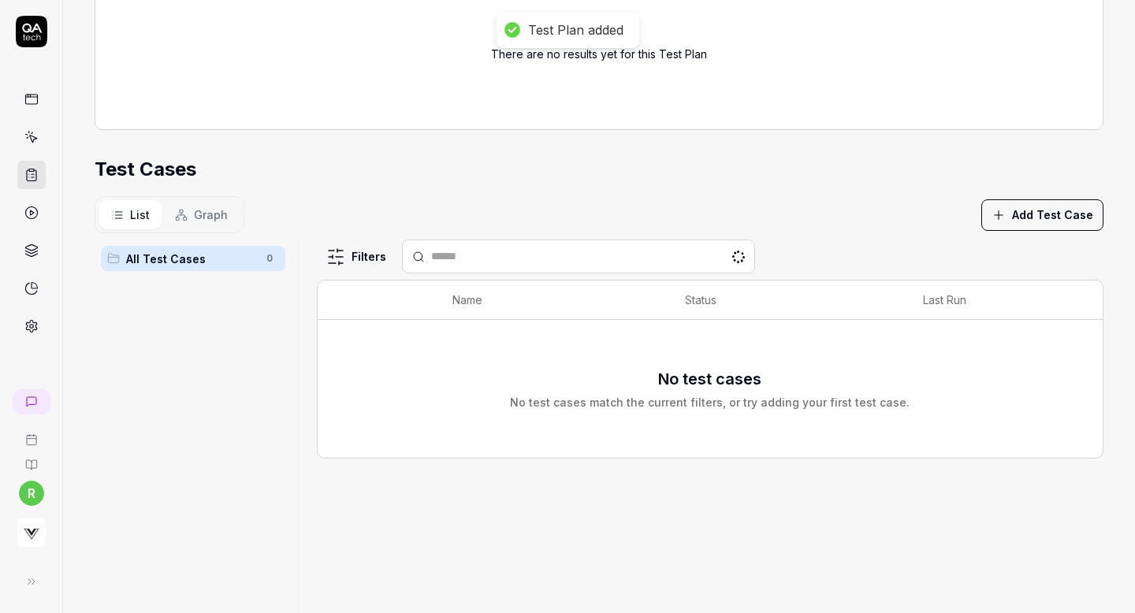
scroll to position [240, 0]
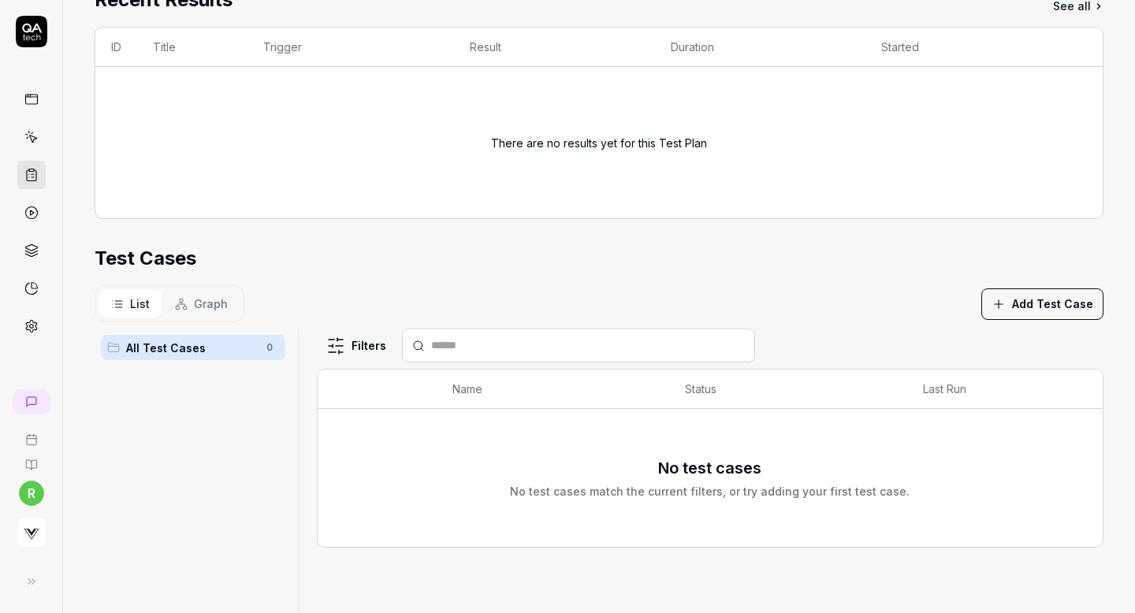
click at [1036, 295] on button "Add Test Case" at bounding box center [1043, 305] width 122 height 32
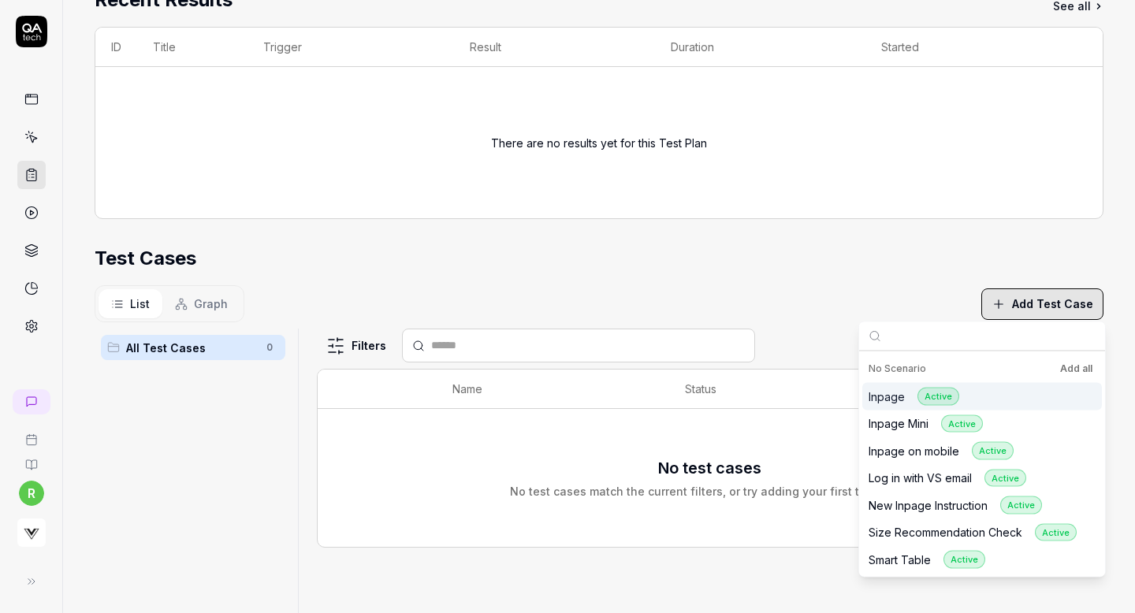
click at [1012, 341] on input "text" at bounding box center [992, 336] width 208 height 28
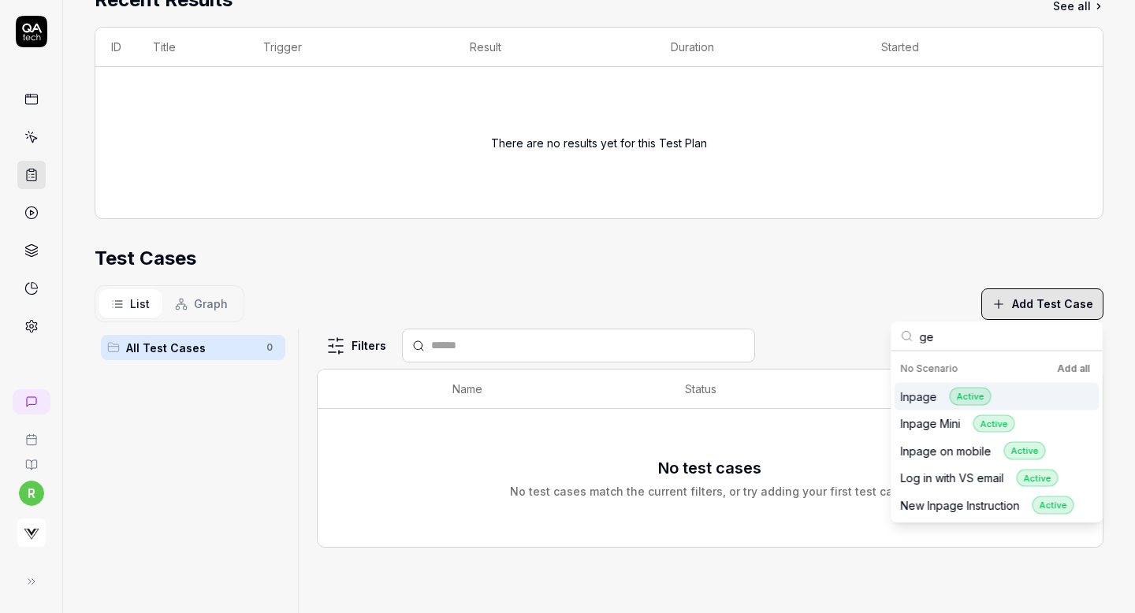
type input "g"
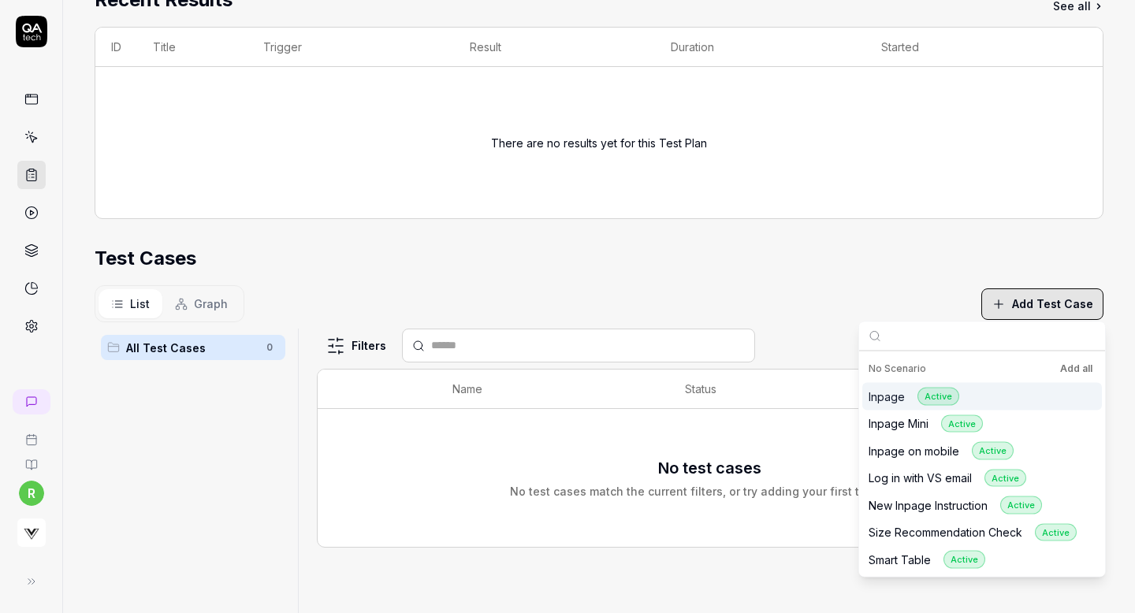
click at [1075, 367] on button "Add all" at bounding box center [1076, 369] width 39 height 19
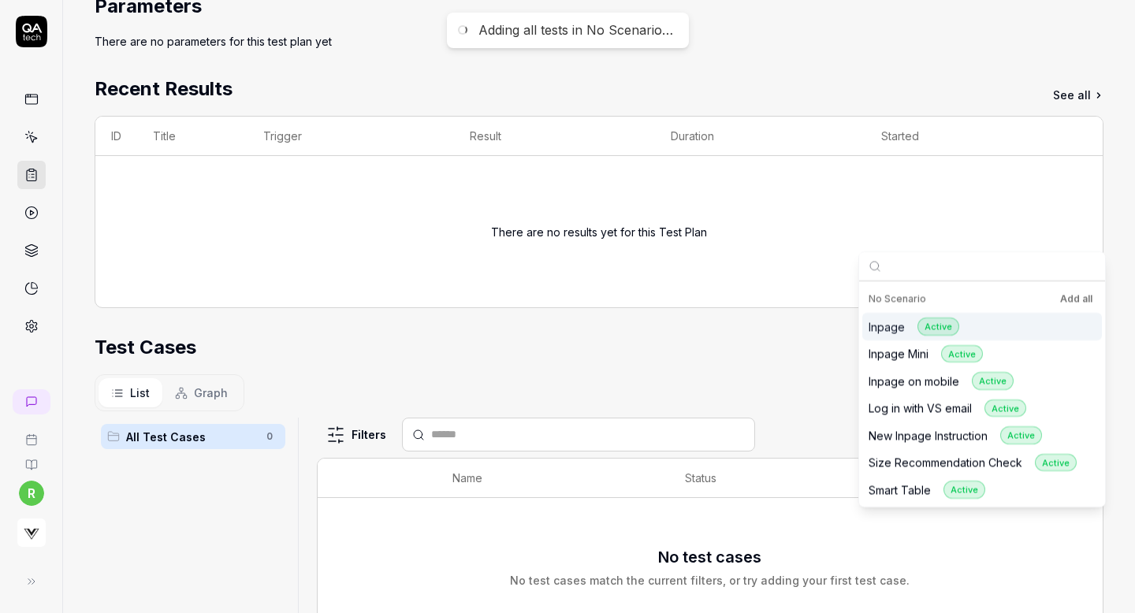
scroll to position [0, 0]
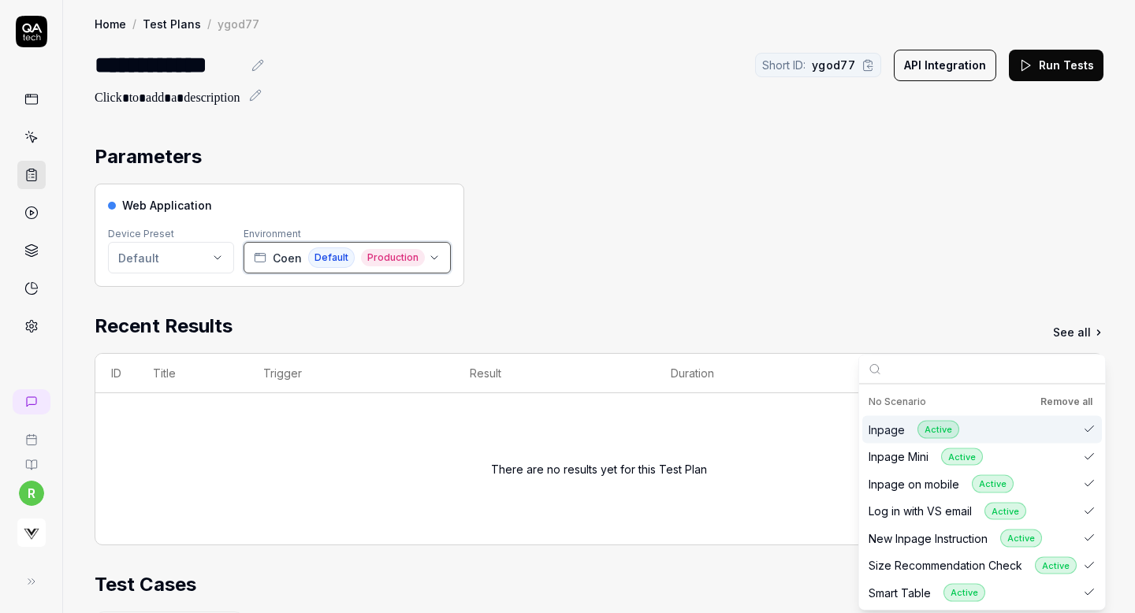
click at [294, 256] on span "Coen" at bounding box center [287, 258] width 29 height 17
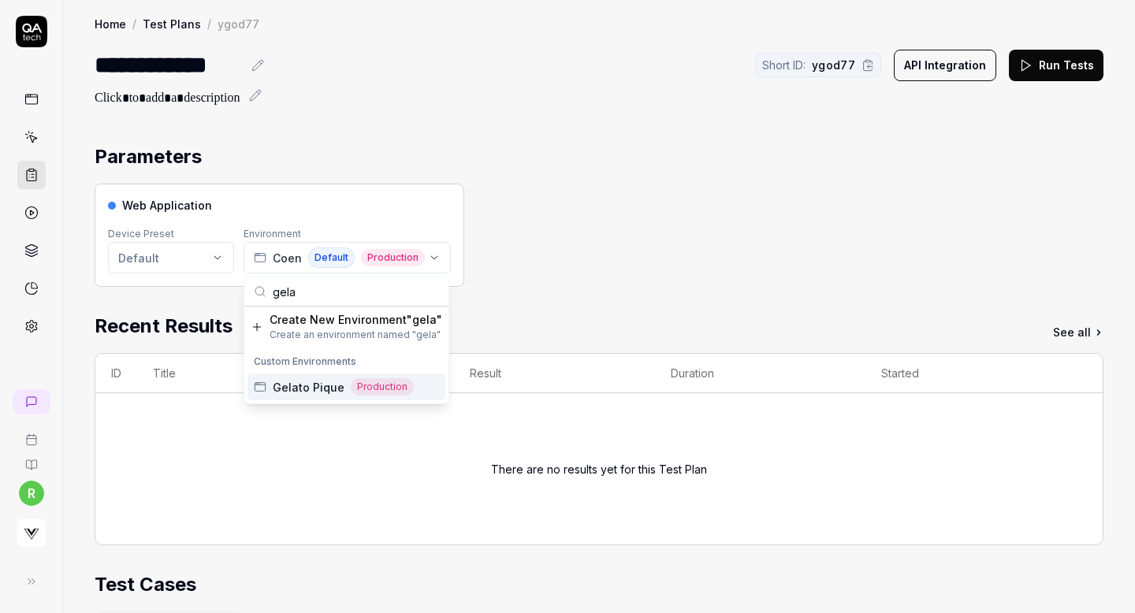
type input "gela"
click at [304, 378] on div "Gelato Pique Production" at bounding box center [347, 387] width 198 height 27
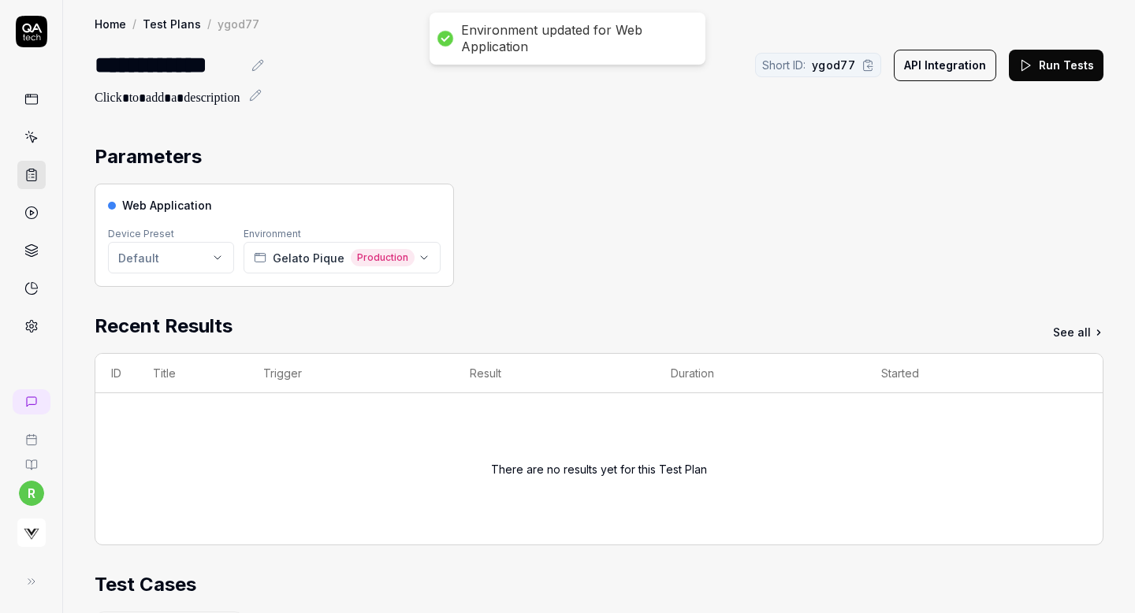
click at [1043, 63] on button "Run Tests" at bounding box center [1056, 66] width 95 height 32
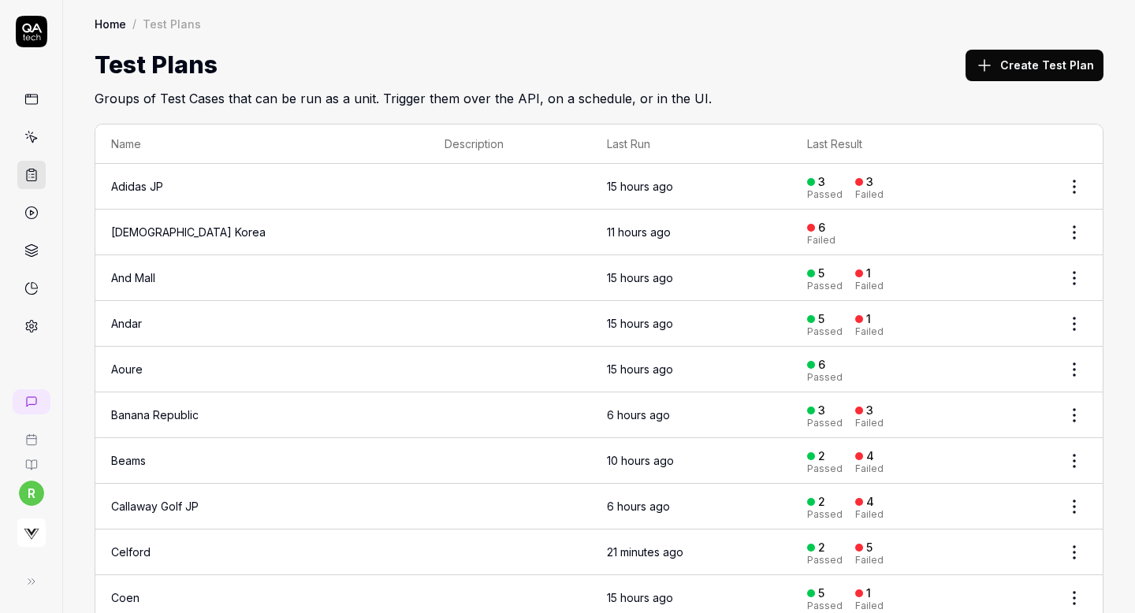
click at [1036, 75] on button "Create Test Plan" at bounding box center [1035, 66] width 138 height 32
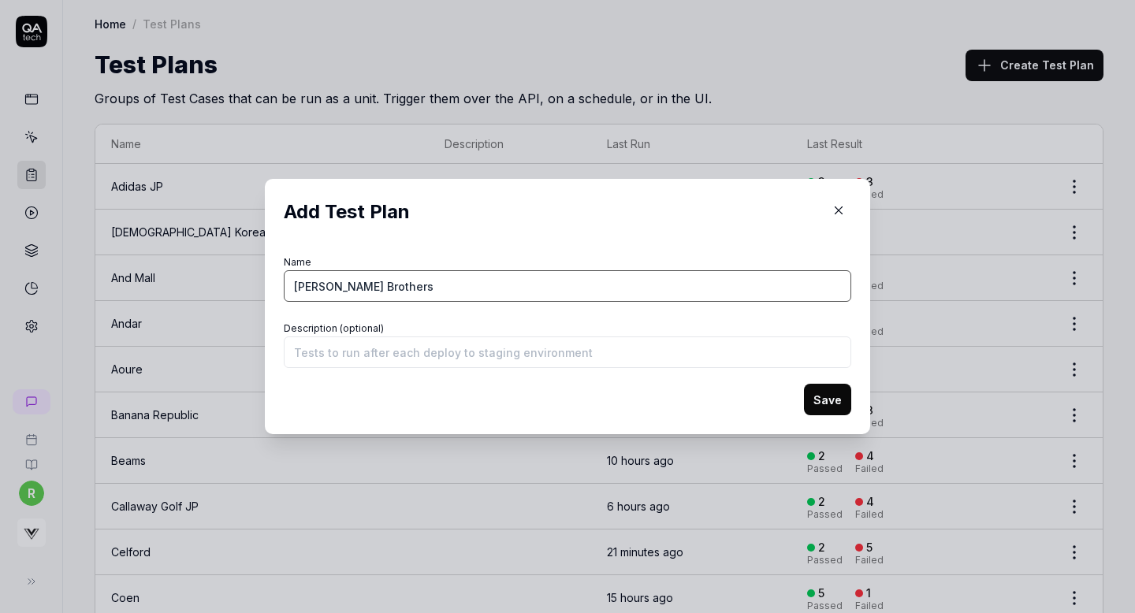
type input "[PERSON_NAME] Brothers"
click at [820, 400] on button "Save" at bounding box center [827, 400] width 47 height 32
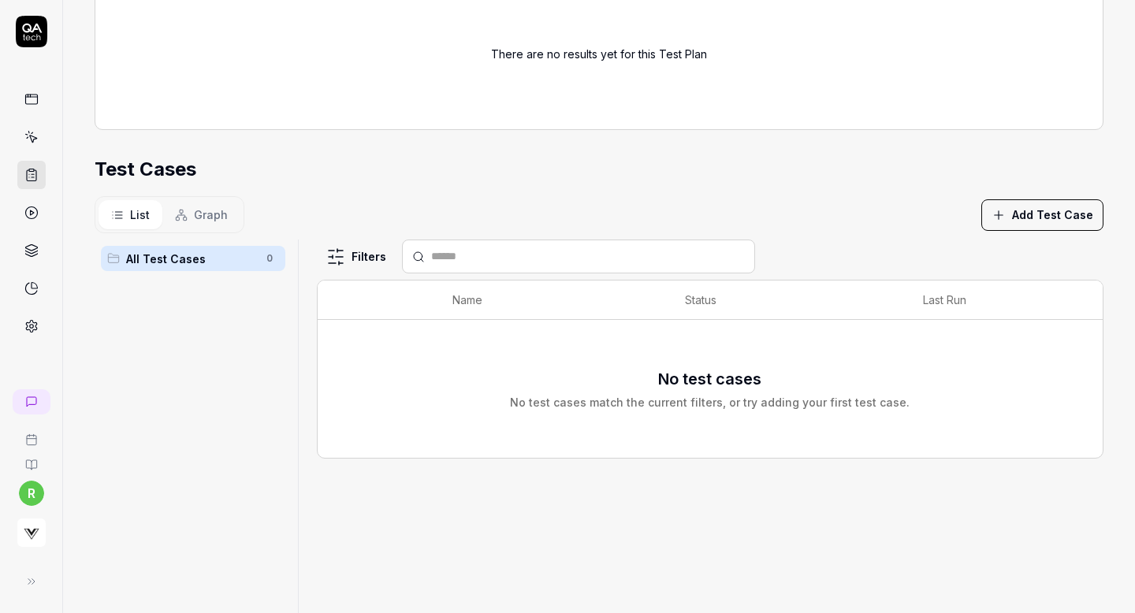
scroll to position [240, 0]
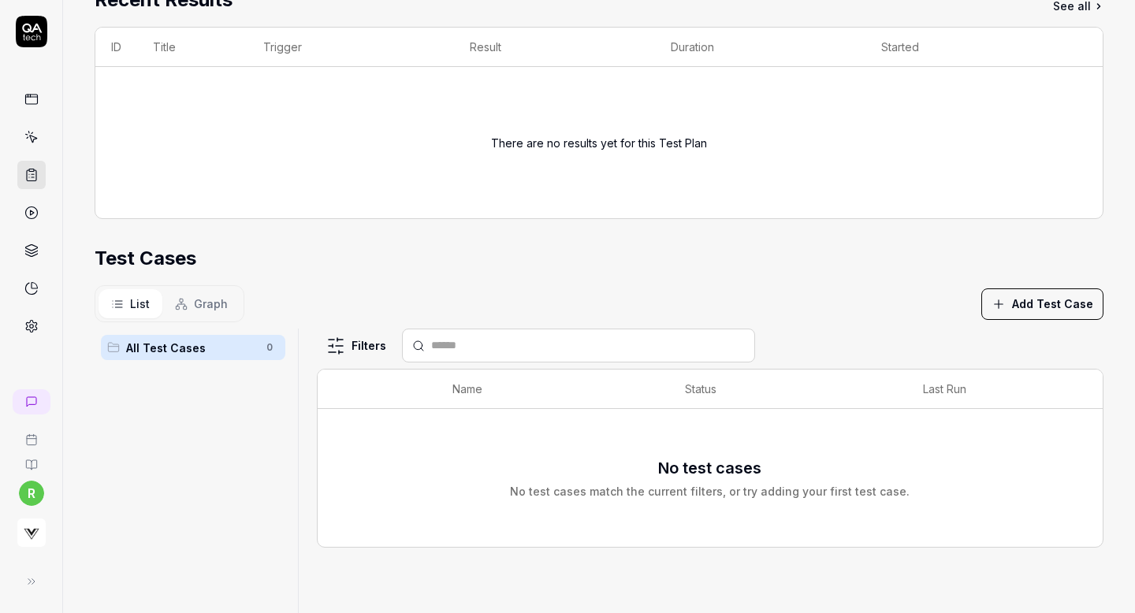
click at [1024, 304] on button "Add Test Case" at bounding box center [1043, 305] width 122 height 32
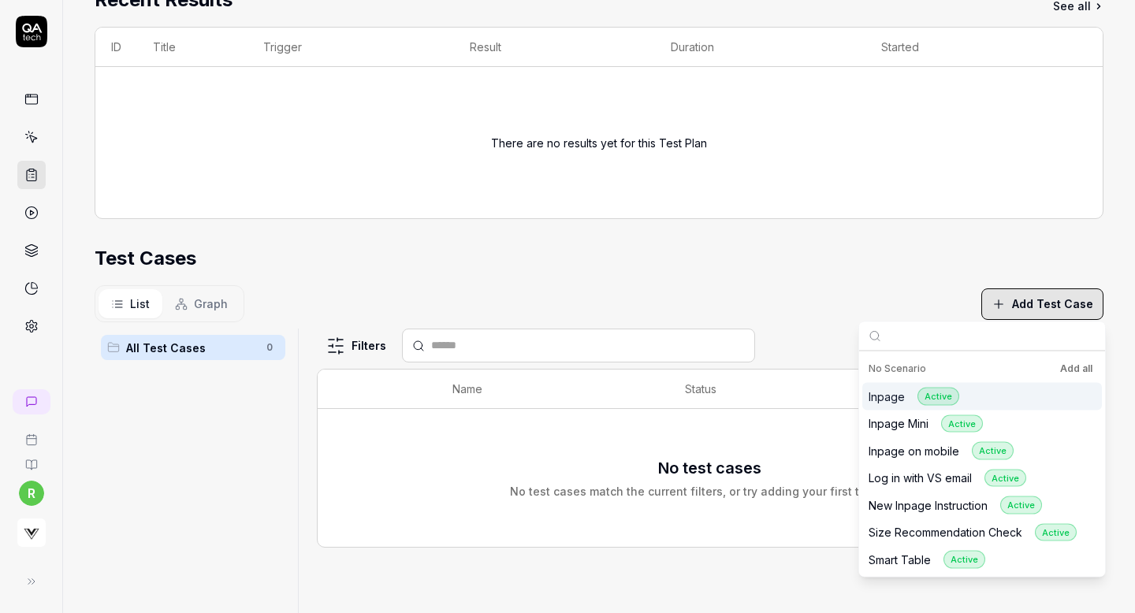
click at [1064, 369] on button "Add all" at bounding box center [1076, 369] width 39 height 19
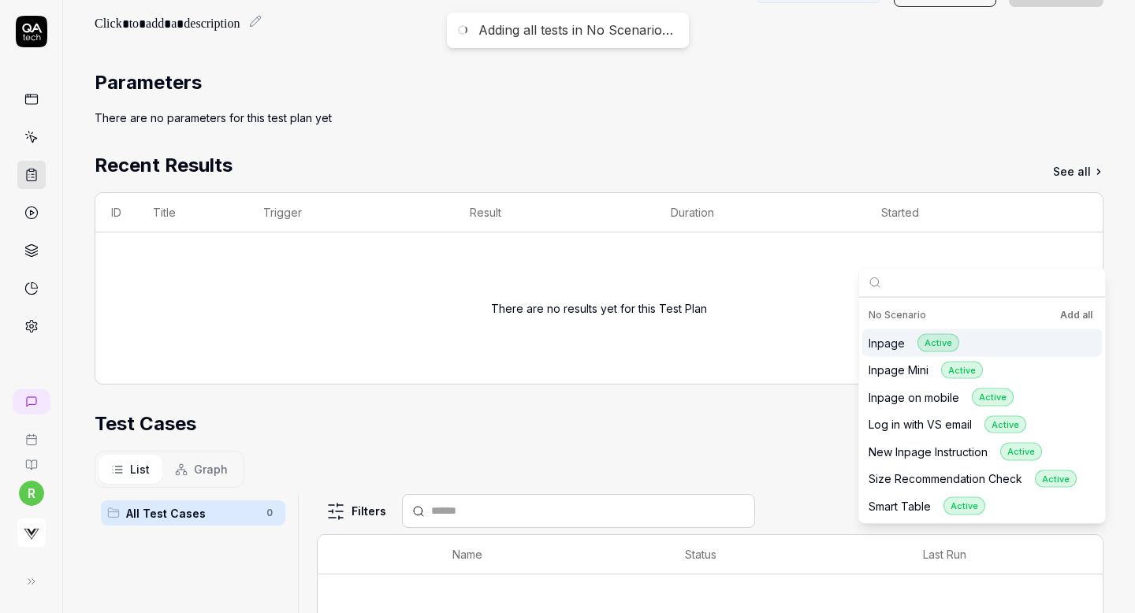
scroll to position [0, 0]
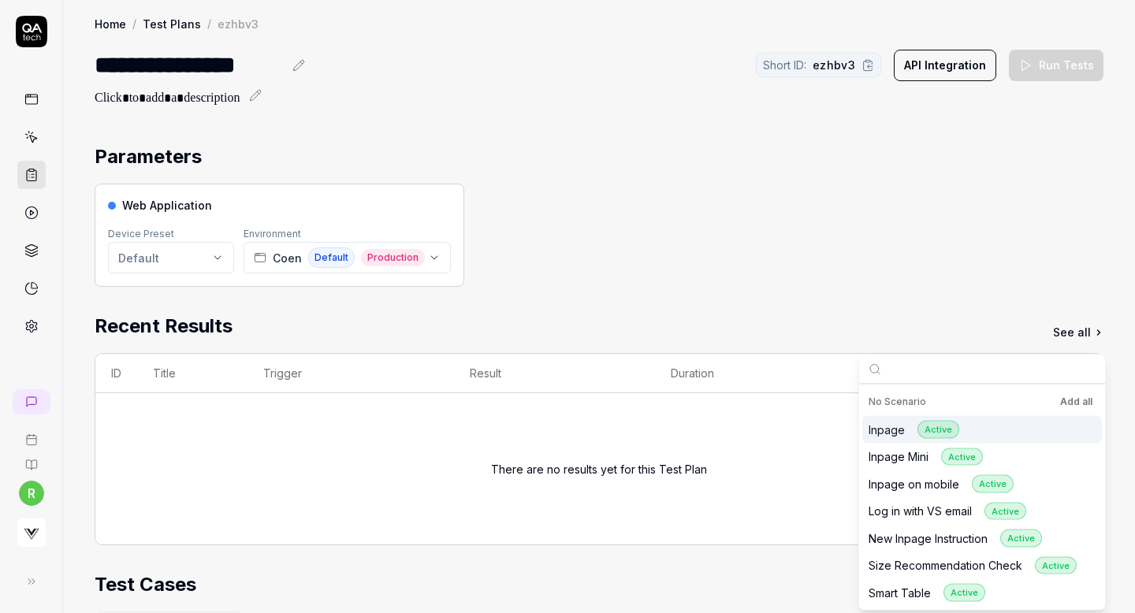
click at [282, 240] on div "Environment [PERSON_NAME] Default Production" at bounding box center [347, 248] width 207 height 50
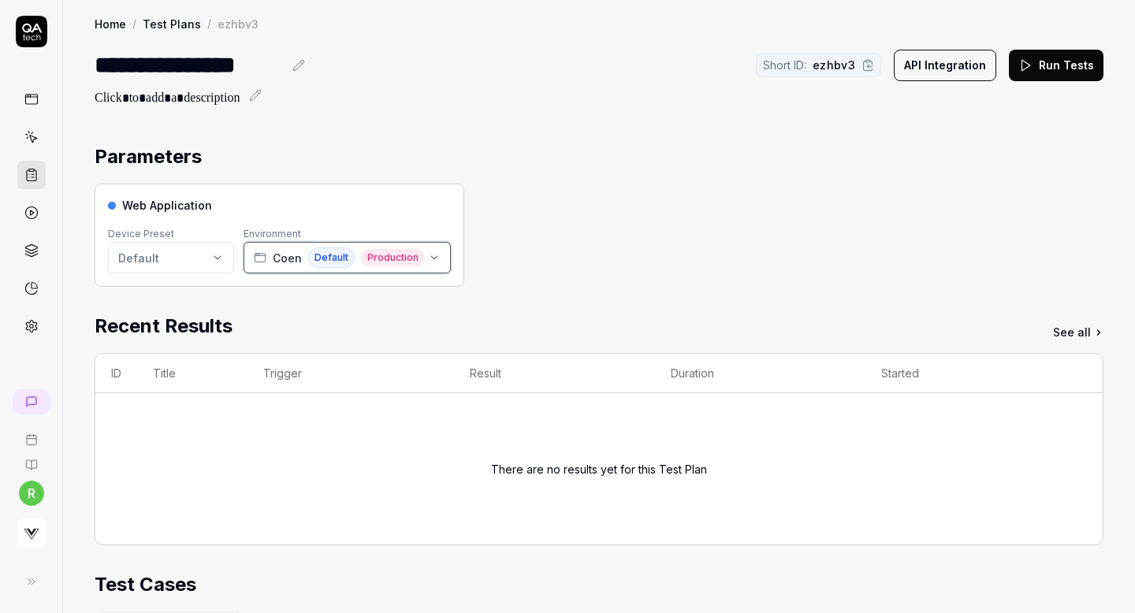
click at [283, 255] on span "Coen" at bounding box center [287, 258] width 29 height 17
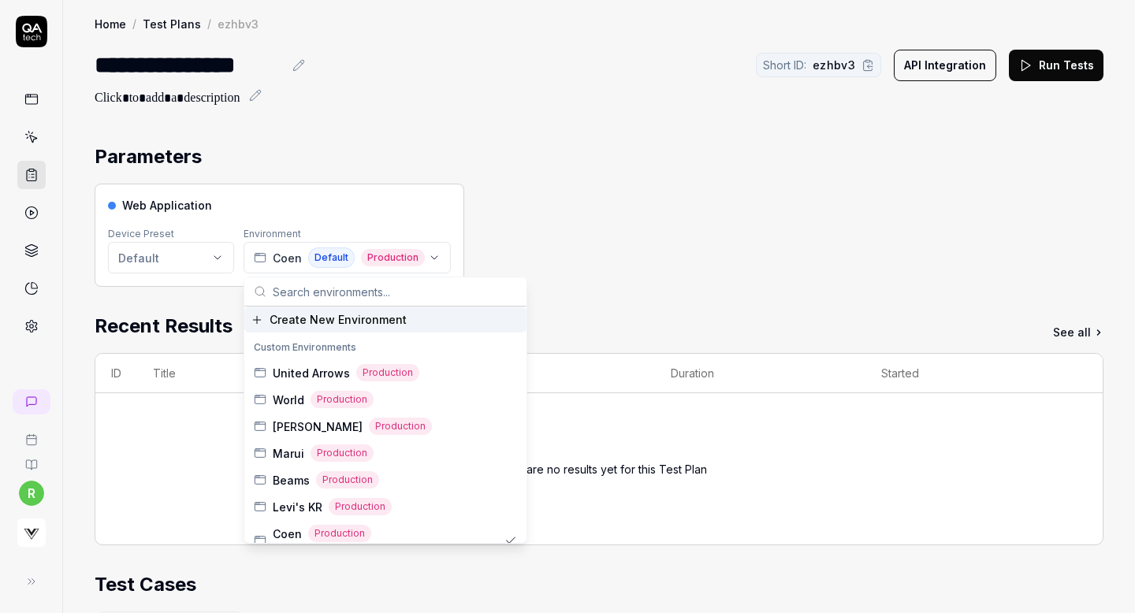
click at [293, 290] on input "text" at bounding box center [395, 292] width 244 height 28
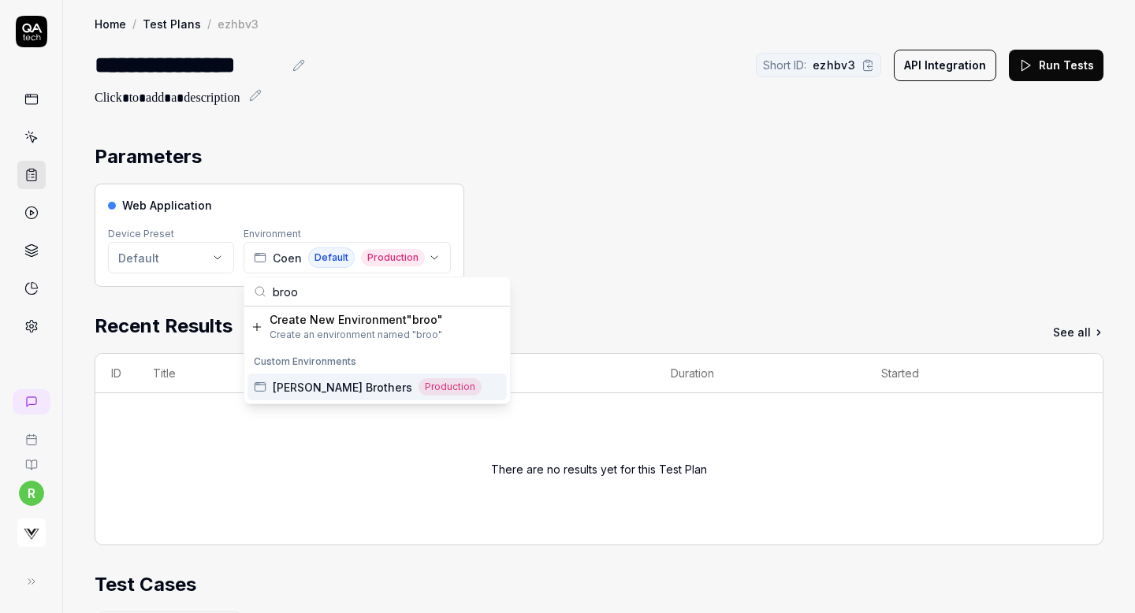
type input "broo"
click at [301, 390] on span "[PERSON_NAME] Brothers" at bounding box center [343, 387] width 140 height 17
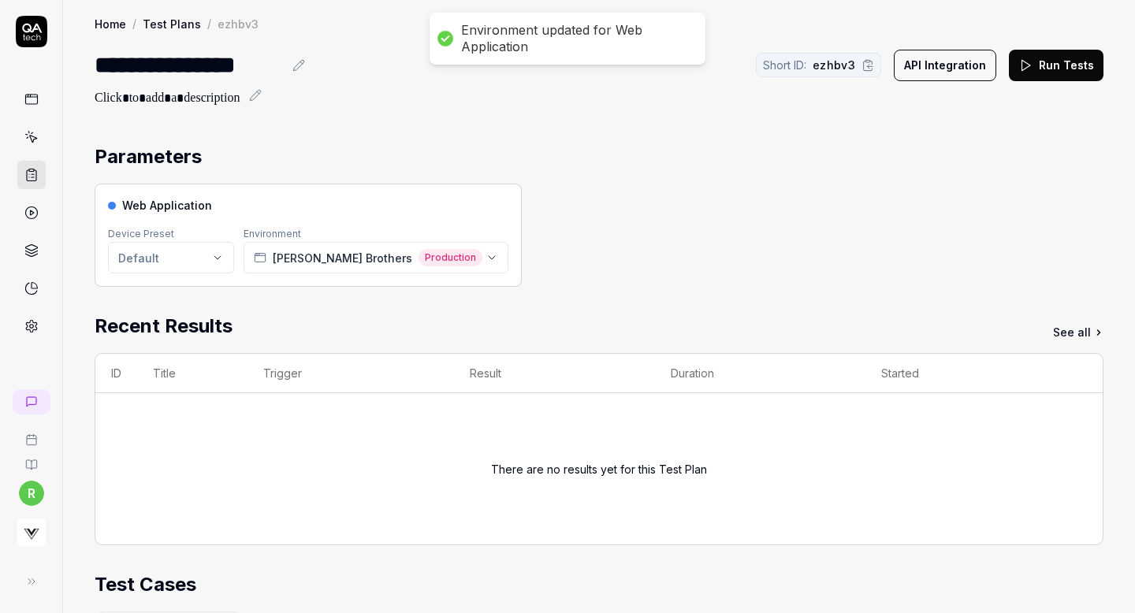
click at [1057, 62] on button "Run Tests" at bounding box center [1056, 66] width 95 height 32
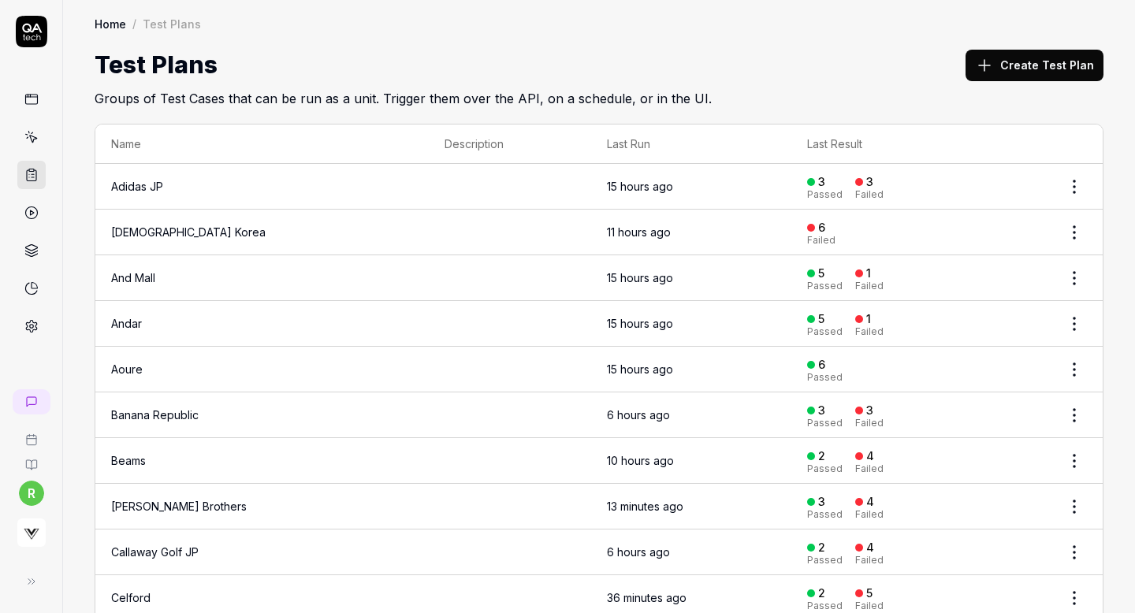
click at [985, 59] on icon at bounding box center [984, 65] width 19 height 19
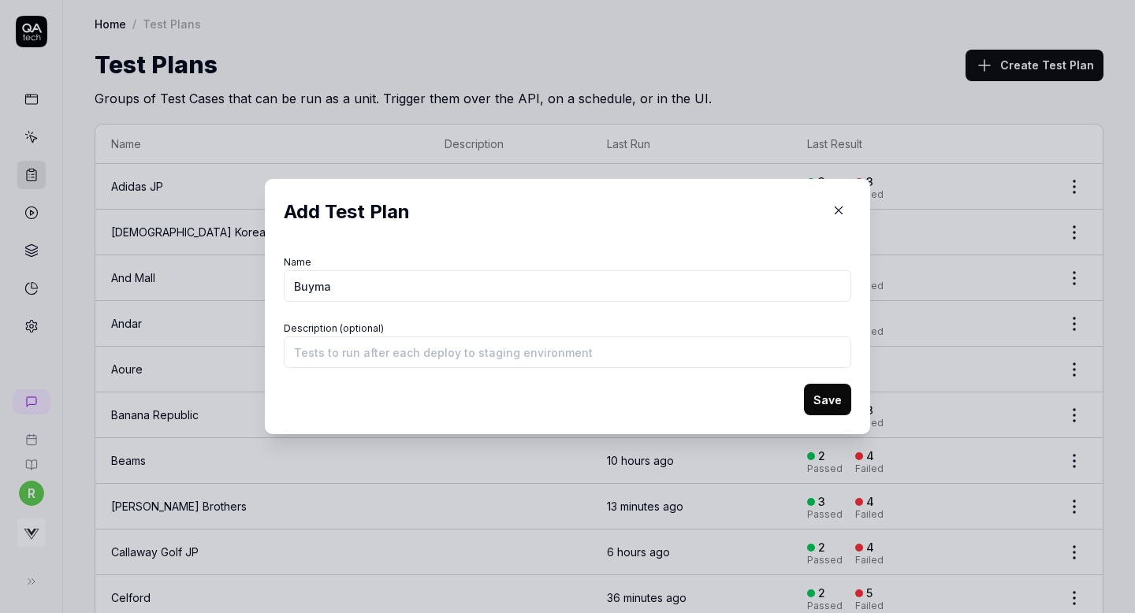
type input "Buyma"
click at [834, 390] on button "Save" at bounding box center [827, 400] width 47 height 32
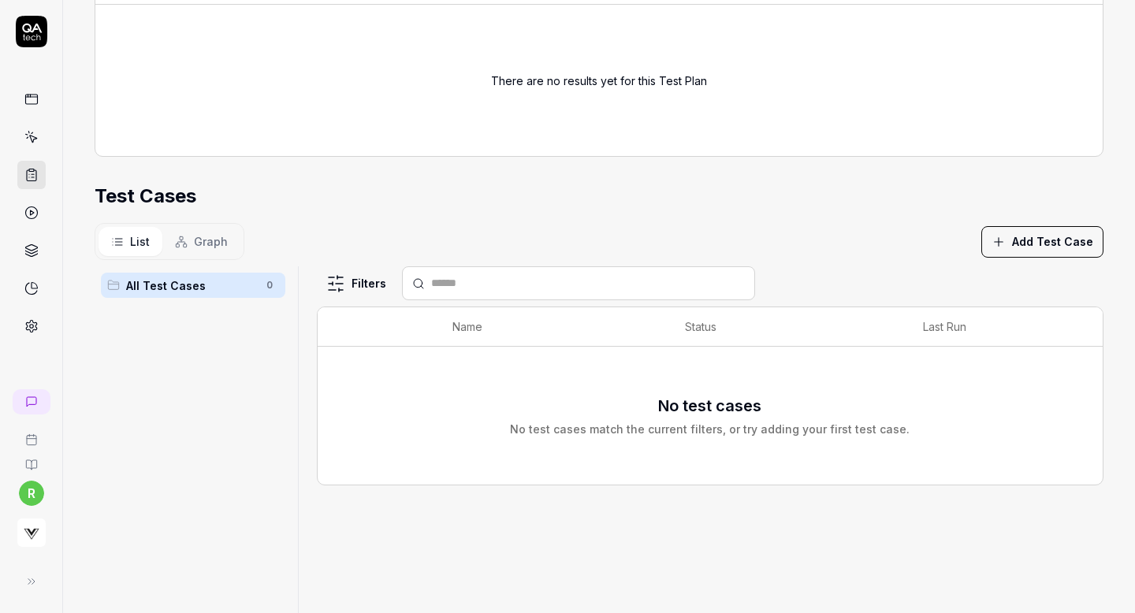
scroll to position [327, 0]
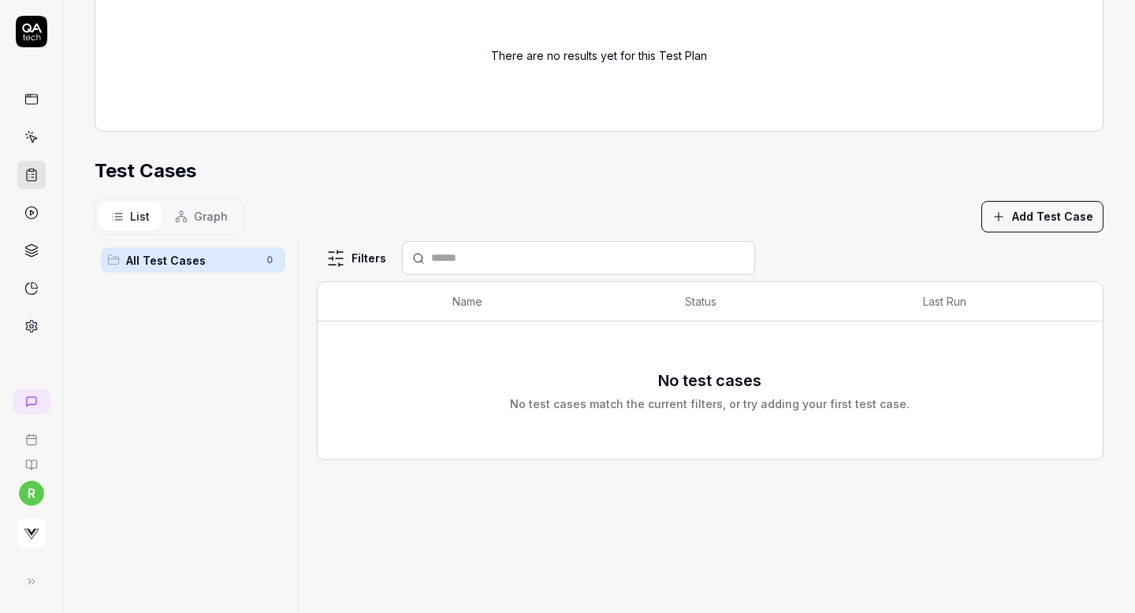
click at [1044, 208] on button "Add Test Case" at bounding box center [1043, 217] width 122 height 32
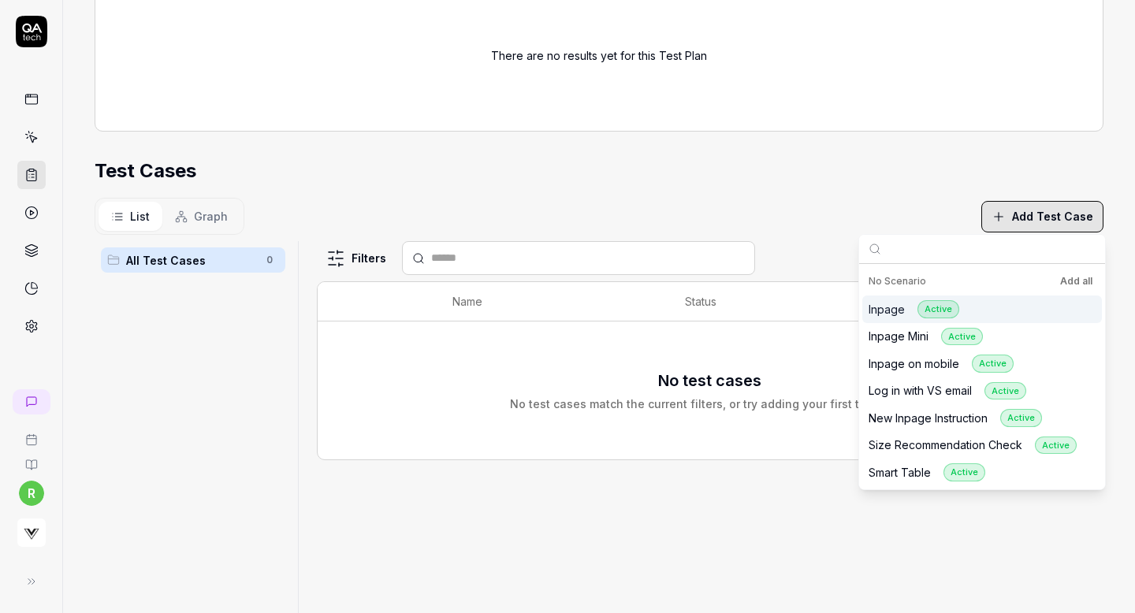
click at [1074, 278] on button "Add all" at bounding box center [1076, 281] width 39 height 19
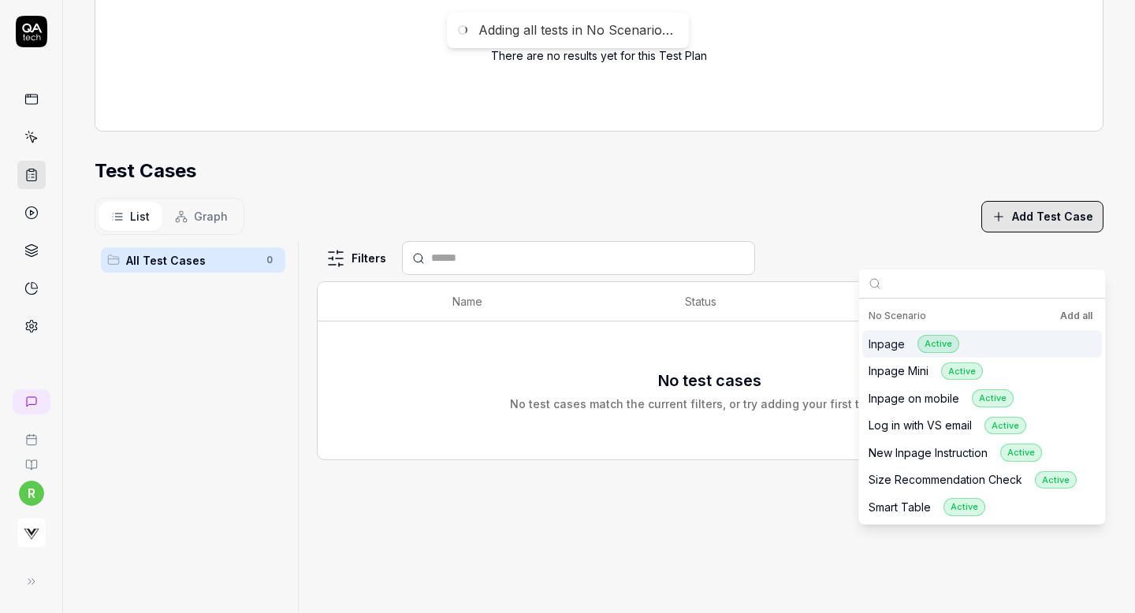
scroll to position [0, 0]
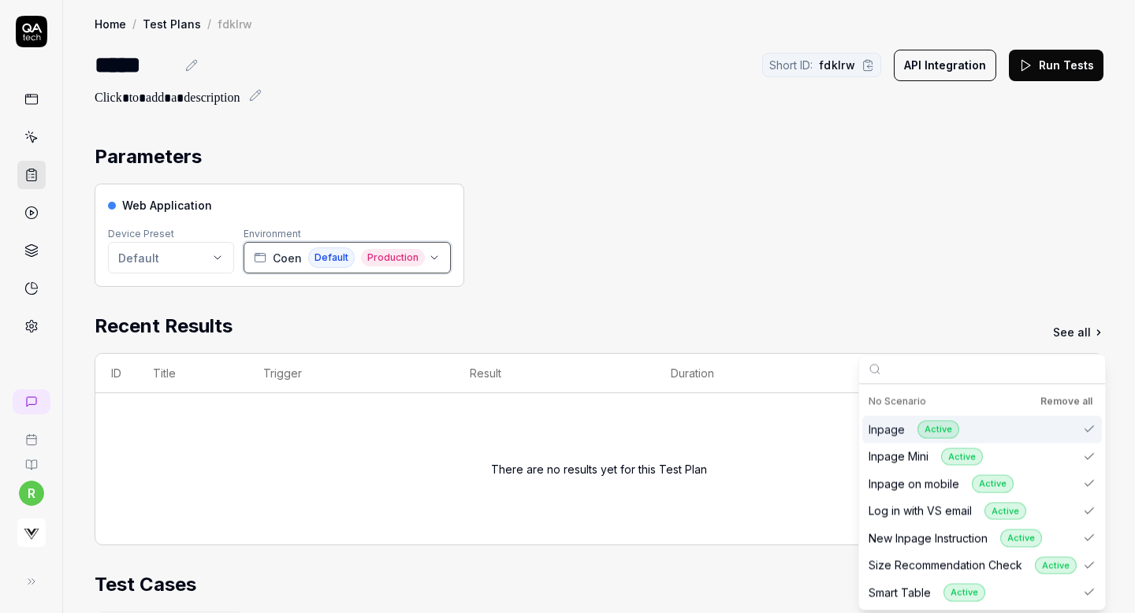
click at [363, 262] on span "Production" at bounding box center [393, 257] width 64 height 17
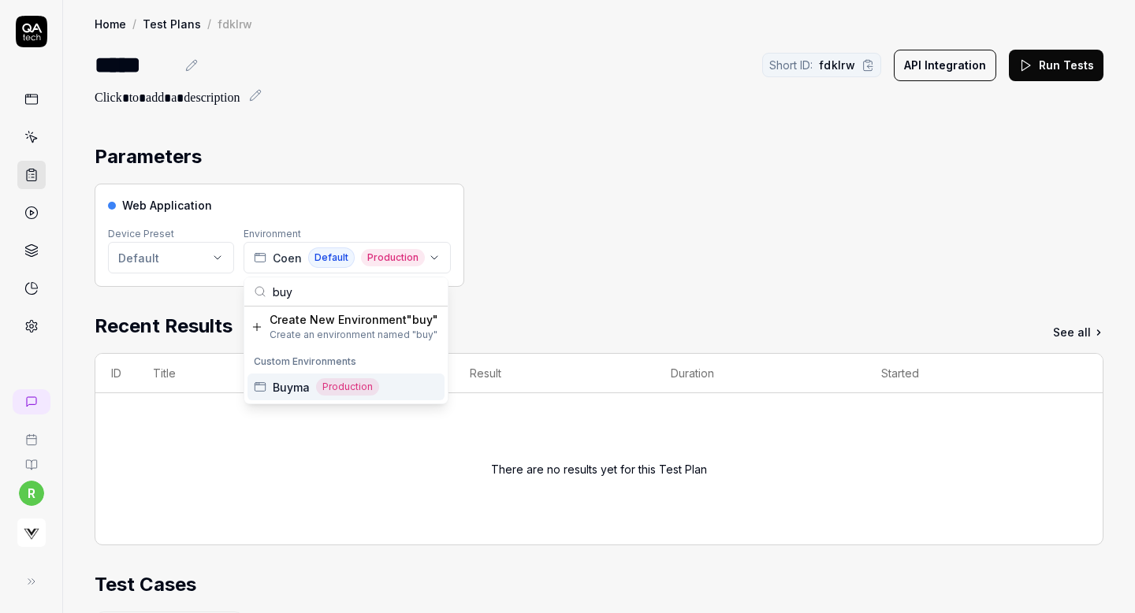
type input "buy"
click at [373, 384] on span "Production" at bounding box center [347, 386] width 63 height 17
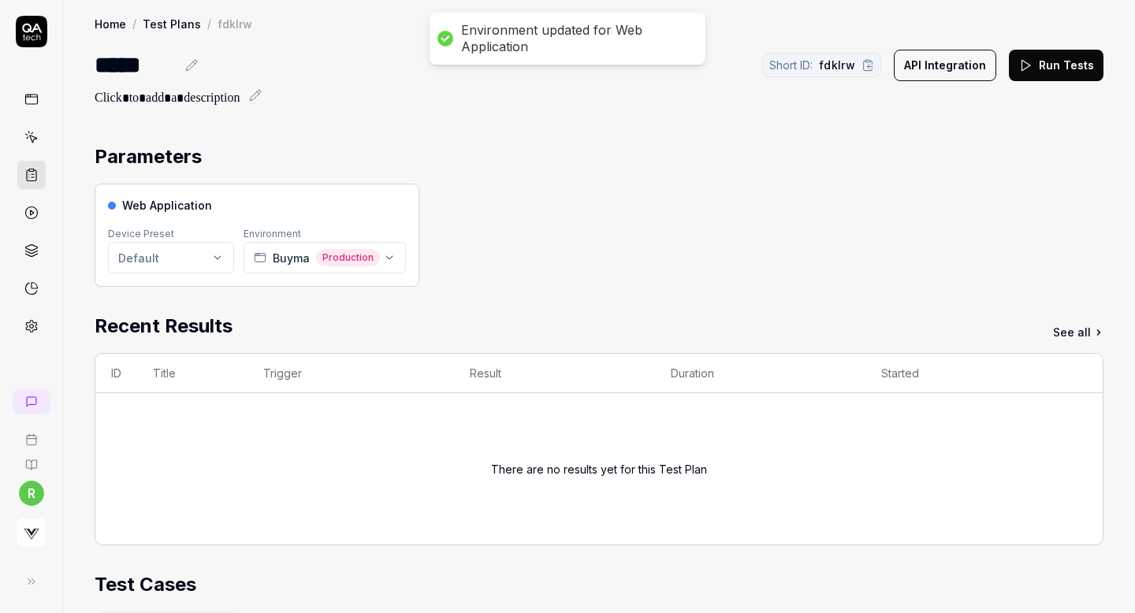
click at [1049, 73] on button "Run Tests" at bounding box center [1056, 66] width 95 height 32
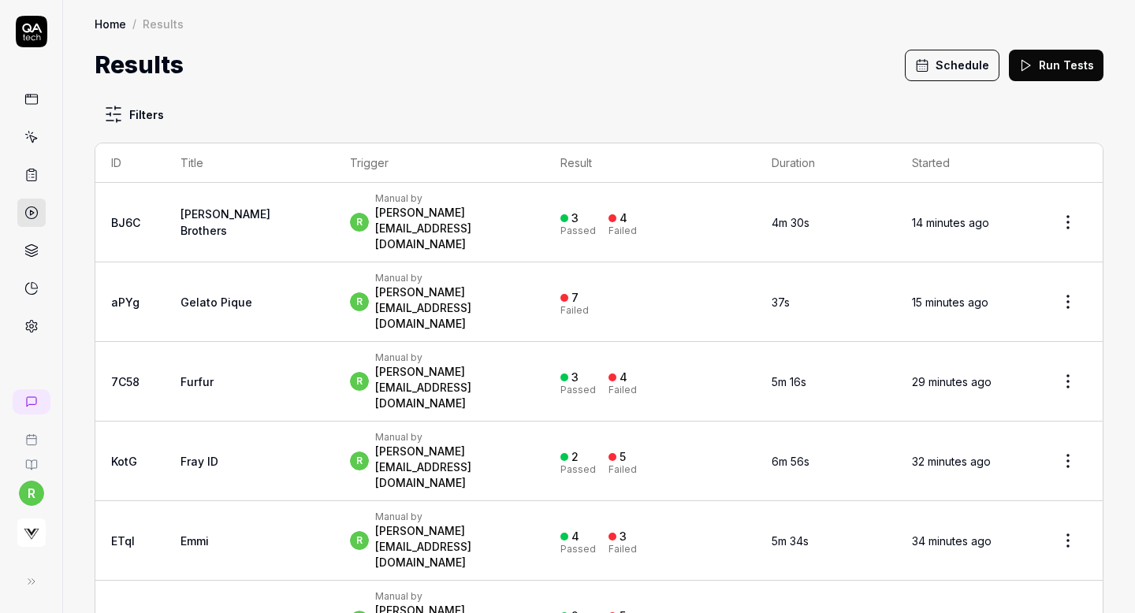
click at [939, 68] on button "Schedule" at bounding box center [952, 66] width 95 height 32
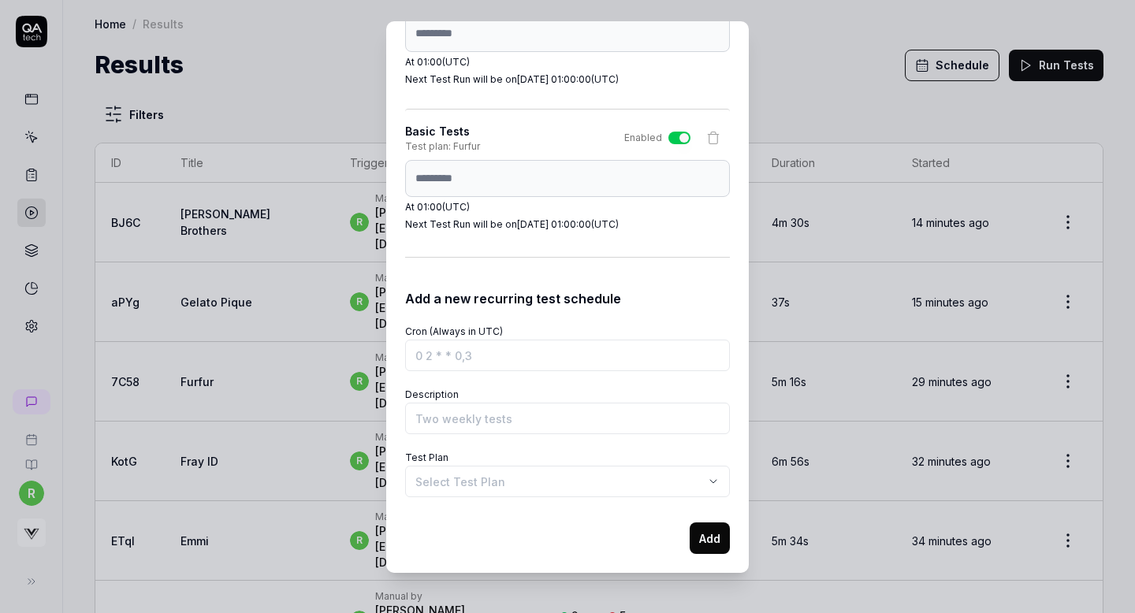
scroll to position [27, 0]
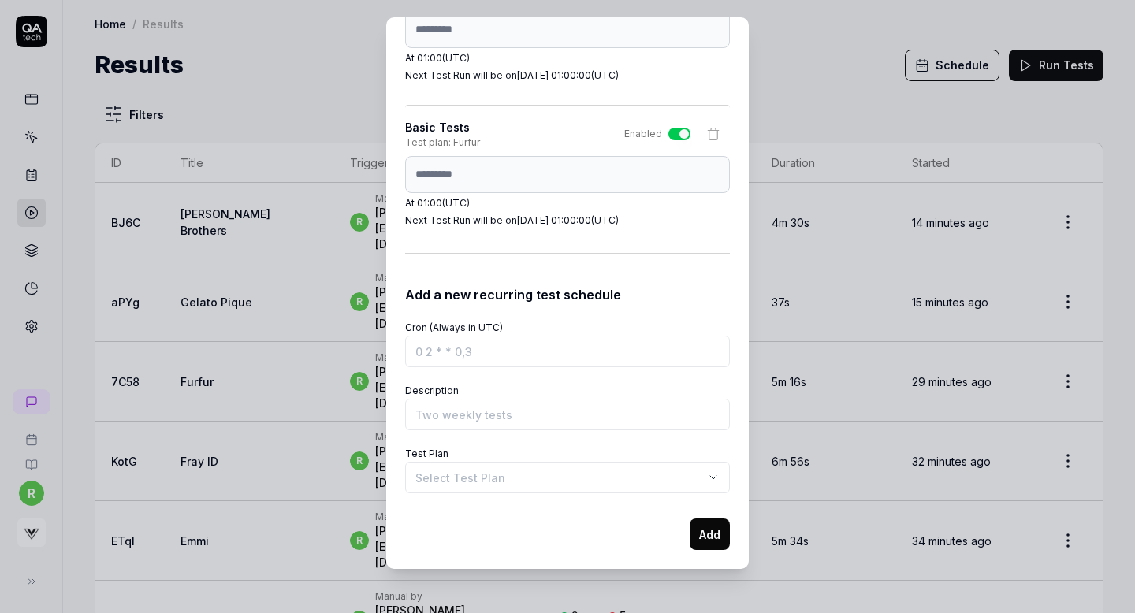
click at [403, 171] on div "Schedule Test Runs You can schedule test runs to ensure your product works as e…" at bounding box center [567, 293] width 363 height 552
click at [477, 345] on input "Cron (Always in UTC)" at bounding box center [567, 352] width 325 height 32
paste input "0 1 * * *"
type input "0 1 * * *"
click at [462, 414] on input "Description" at bounding box center [567, 415] width 325 height 32
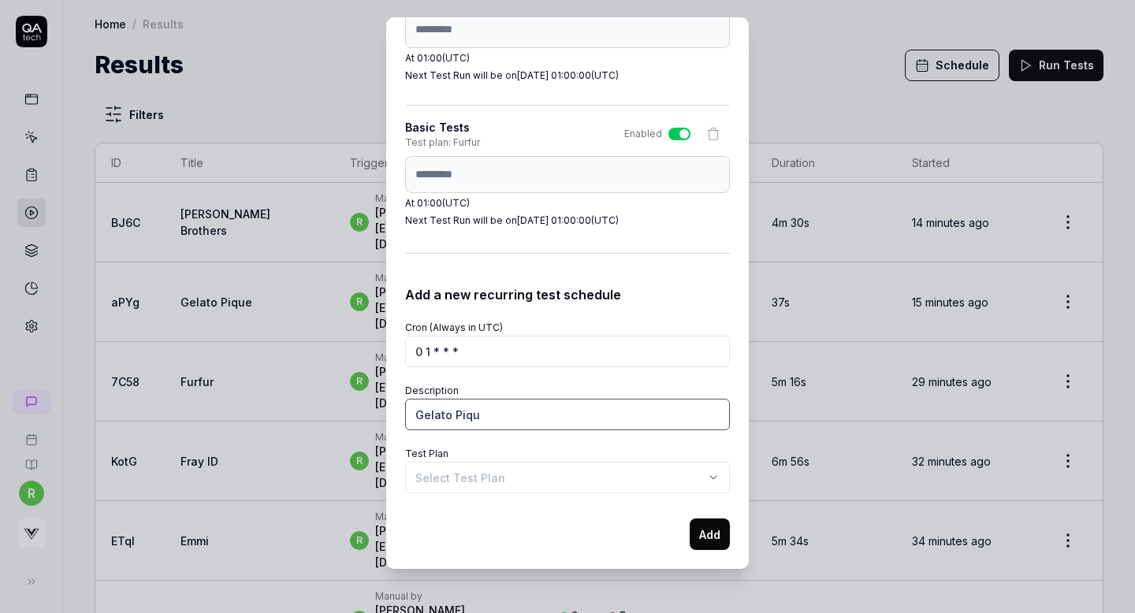
type input "Gelato Pique"
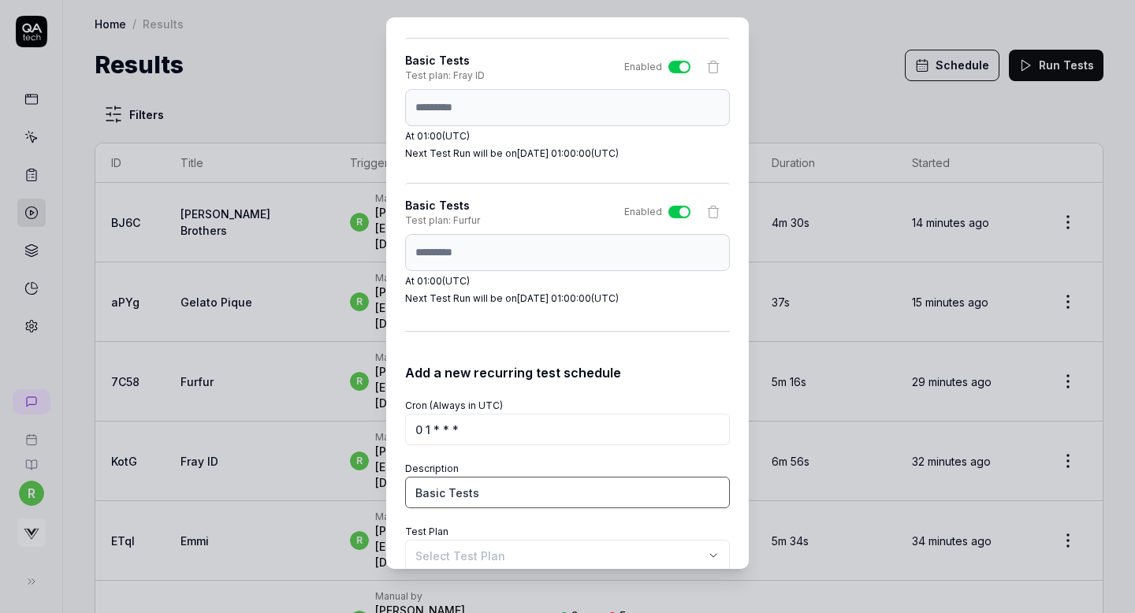
scroll to position [3367, 0]
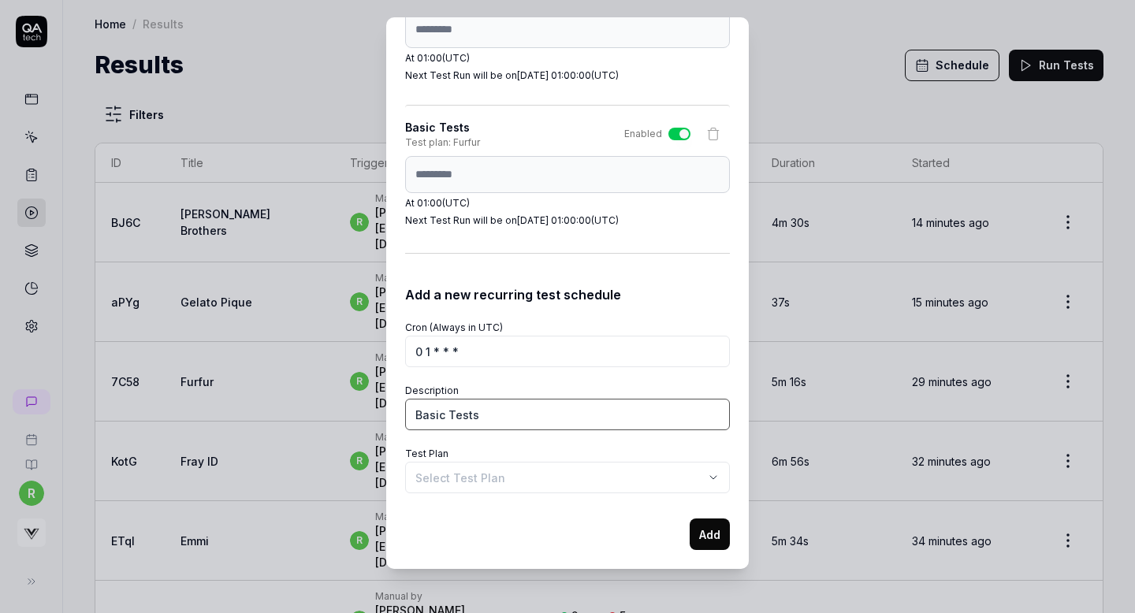
type input "Basic Tests"
click at [576, 488] on body "r Home / Results Home / Results Results Schedule Run Tests Filters ID Title Tri…" at bounding box center [567, 306] width 1135 height 613
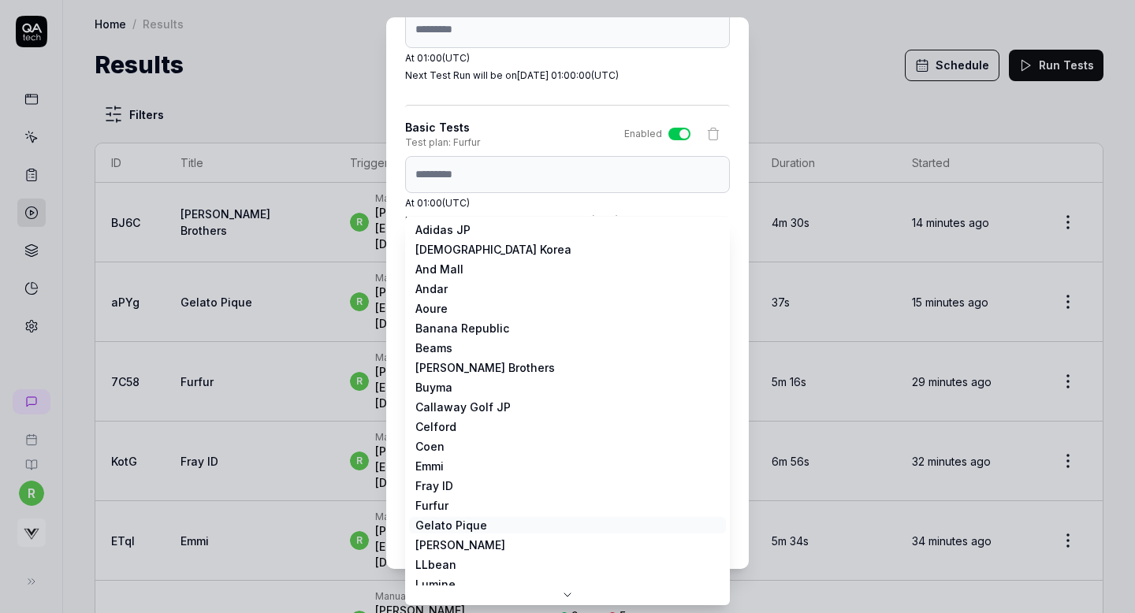
scroll to position [0, 0]
select select "**********"
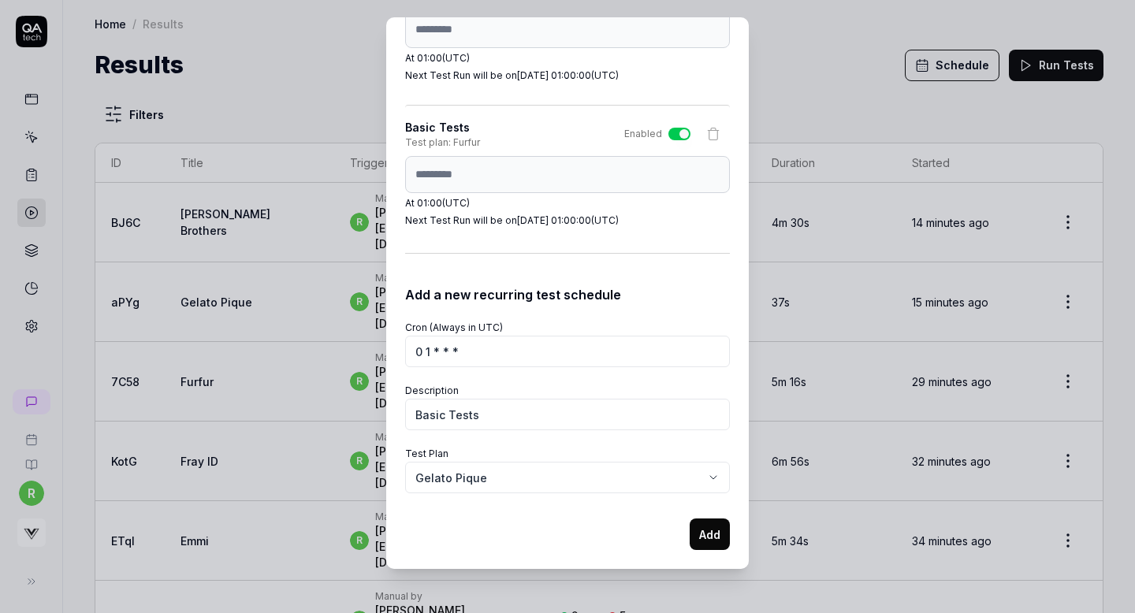
click at [699, 522] on button "Add" at bounding box center [710, 535] width 40 height 32
select select
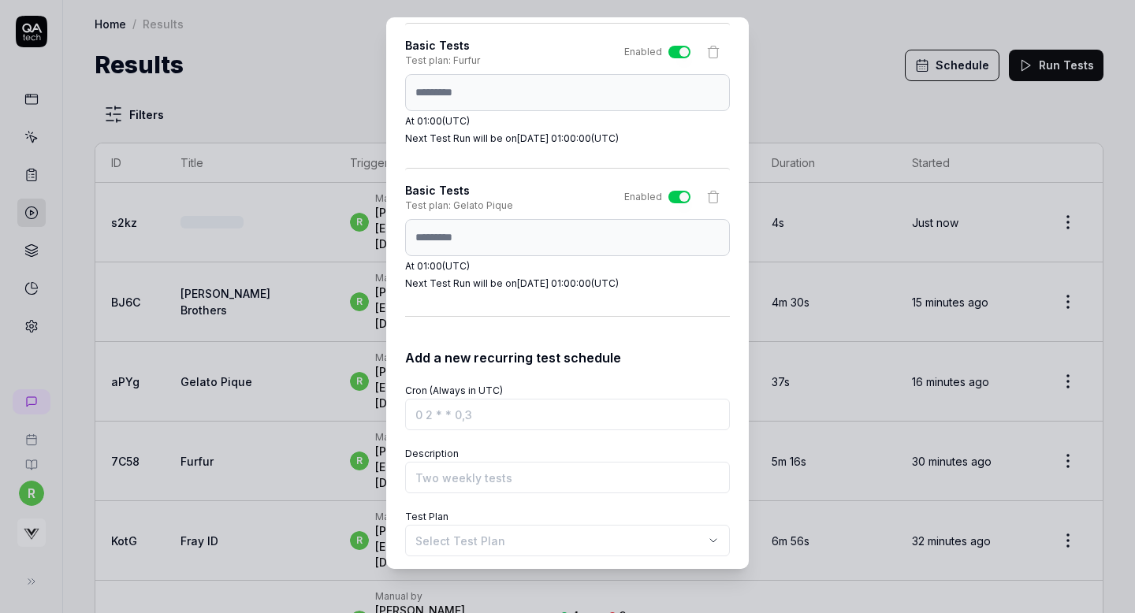
scroll to position [3450, 0]
click at [483, 417] on input "Cron (Always in UTC)" at bounding box center [567, 414] width 325 height 32
paste input "0 1 * * *"
type input "0 1 * * *"
click at [456, 479] on input "Description" at bounding box center [567, 477] width 325 height 32
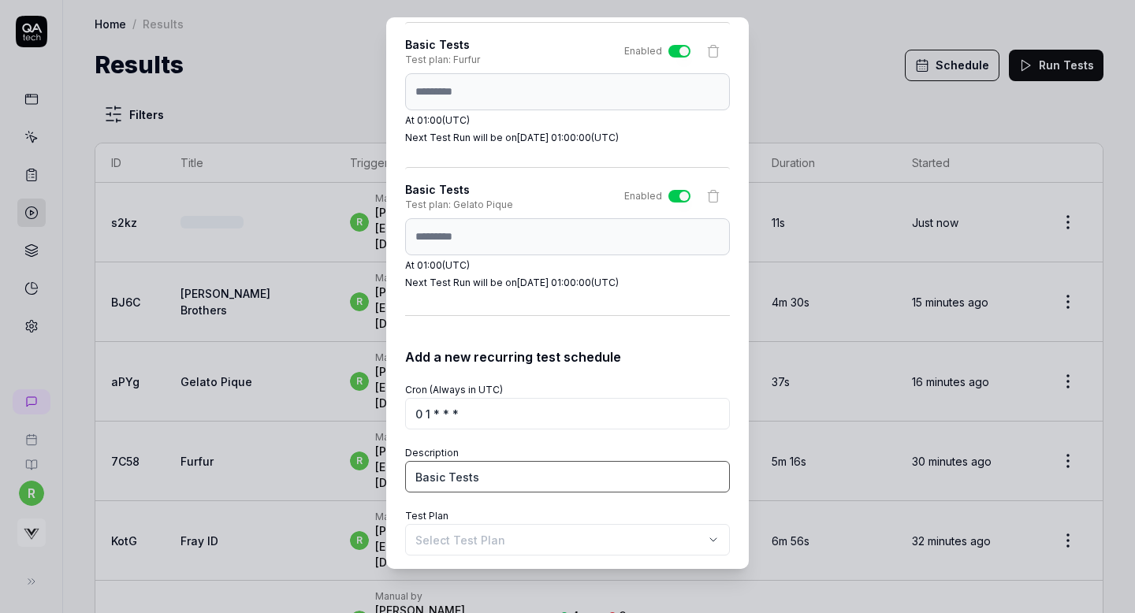
type input "Basic Tests"
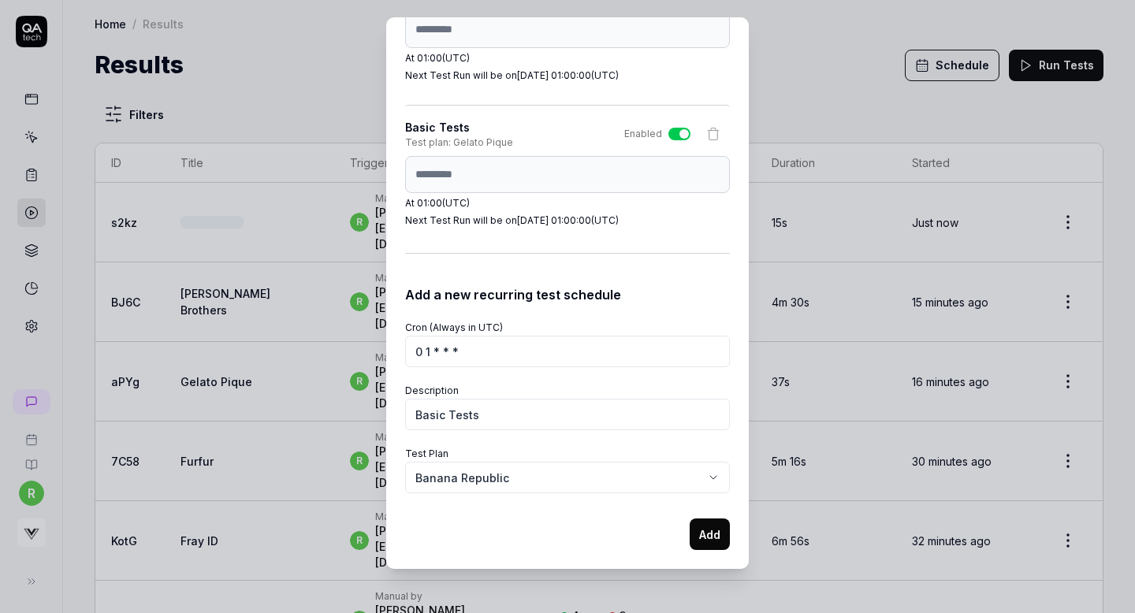
click at [449, 490] on body "r Home / Results Home / Results Results Schedule Run Tests Filters ID Title Tri…" at bounding box center [567, 306] width 1135 height 613
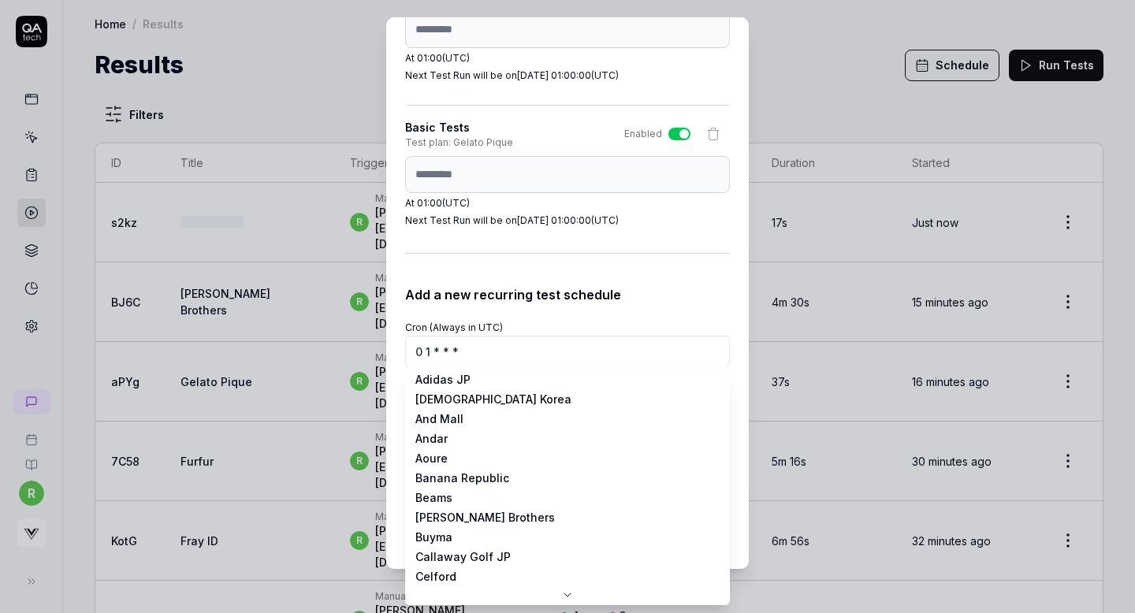
select select "**********"
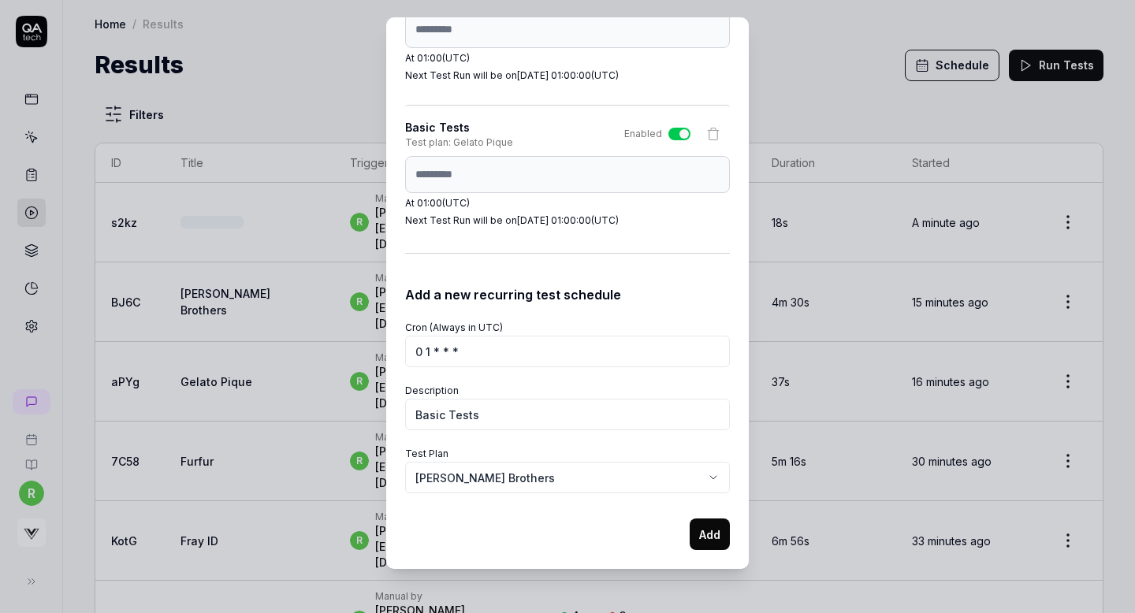
click at [713, 538] on button "Add" at bounding box center [710, 535] width 40 height 32
select select
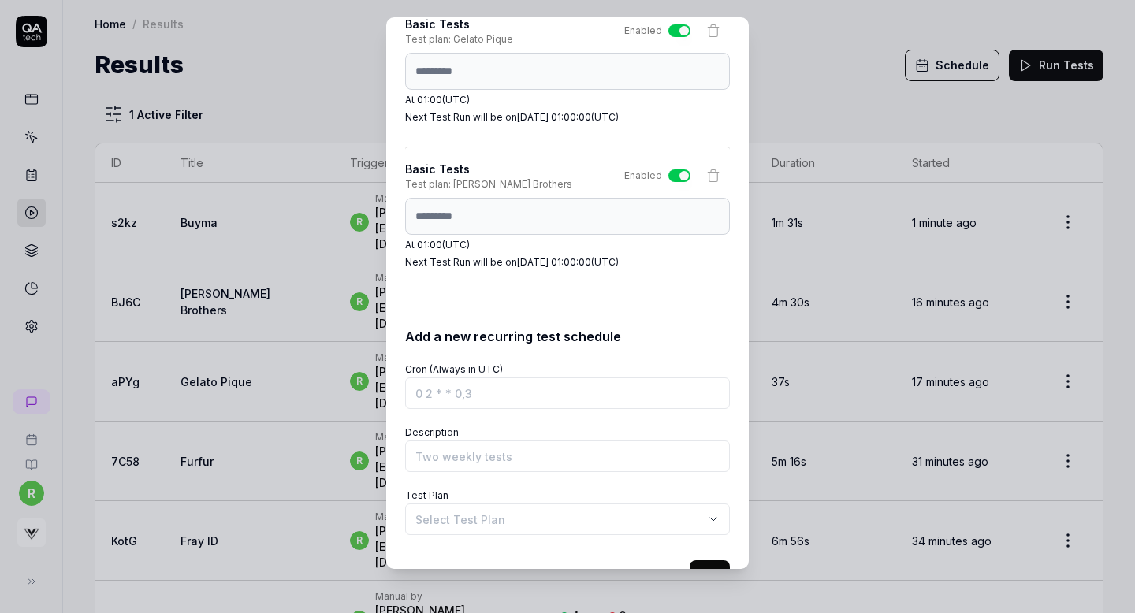
scroll to position [3658, 0]
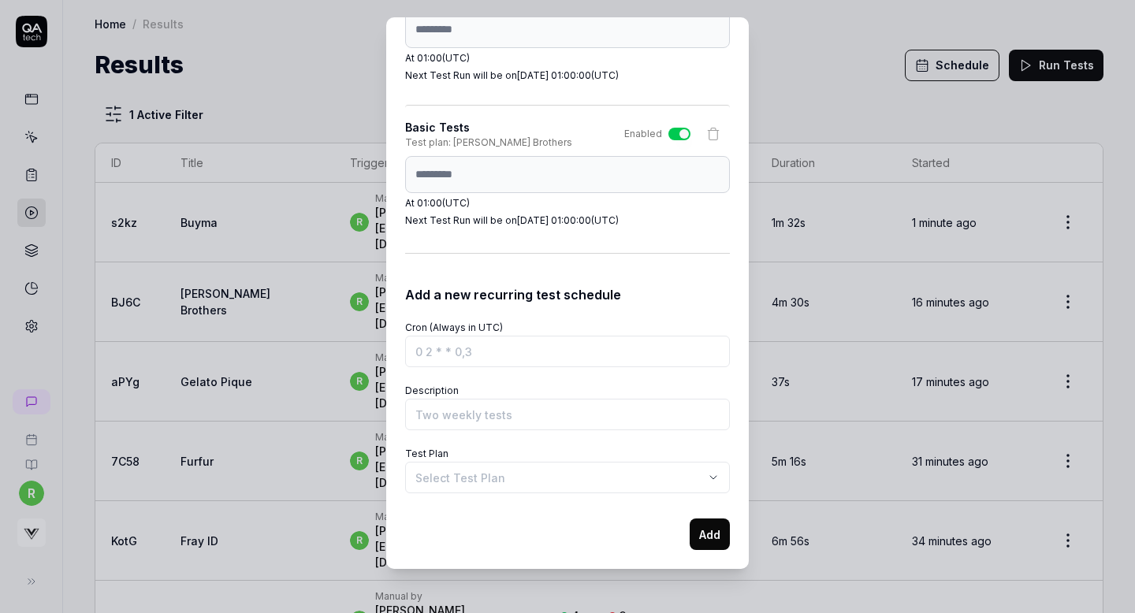
click at [403, 169] on div "Schedule Test Runs You can schedule test runs to ensure your product works as e…" at bounding box center [567, 293] width 363 height 552
click at [434, 347] on input "Cron (Always in UTC)" at bounding box center [567, 352] width 325 height 32
paste input "0 1 * * *"
type input "0 1 * * *"
click at [446, 420] on input "Description" at bounding box center [567, 415] width 325 height 32
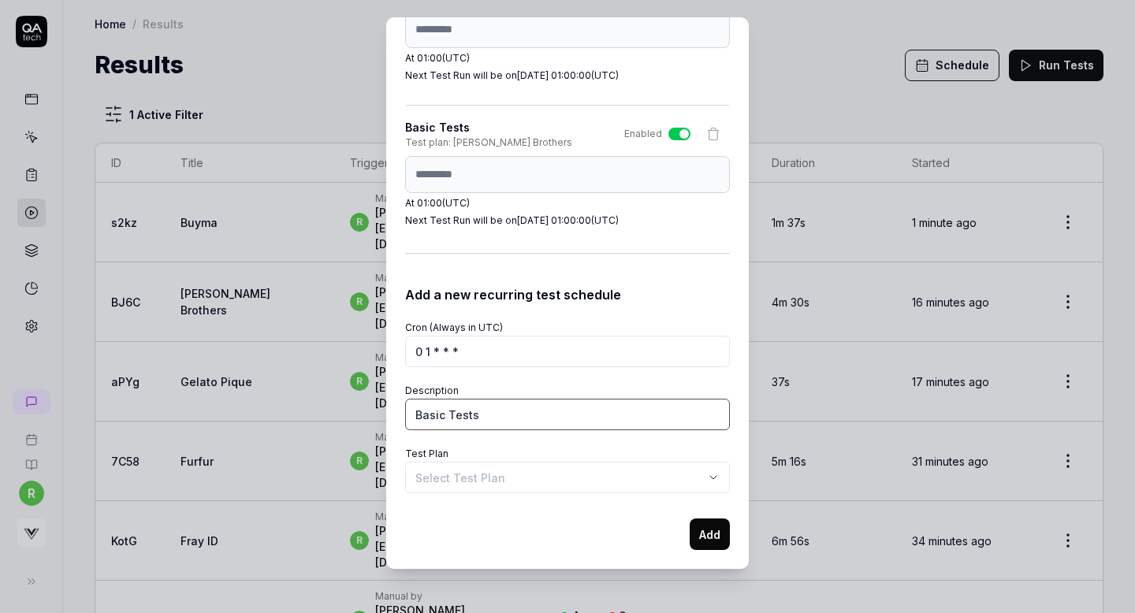
type input "Basic Tests"
select select "**********"
click at [705, 538] on button "Add" at bounding box center [710, 535] width 40 height 32
select select
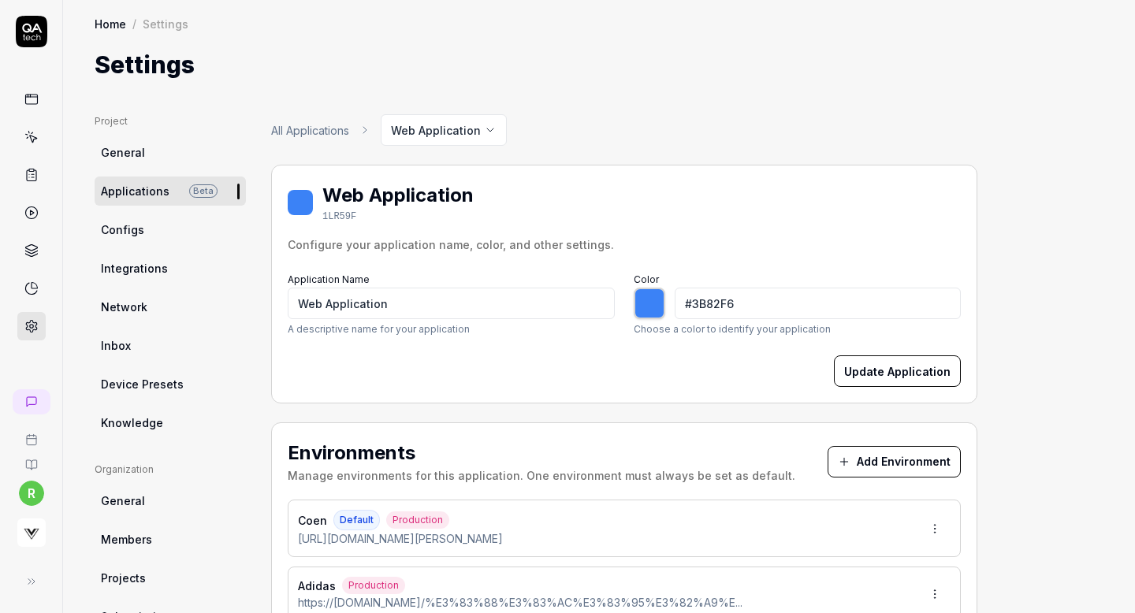
type input "*******"
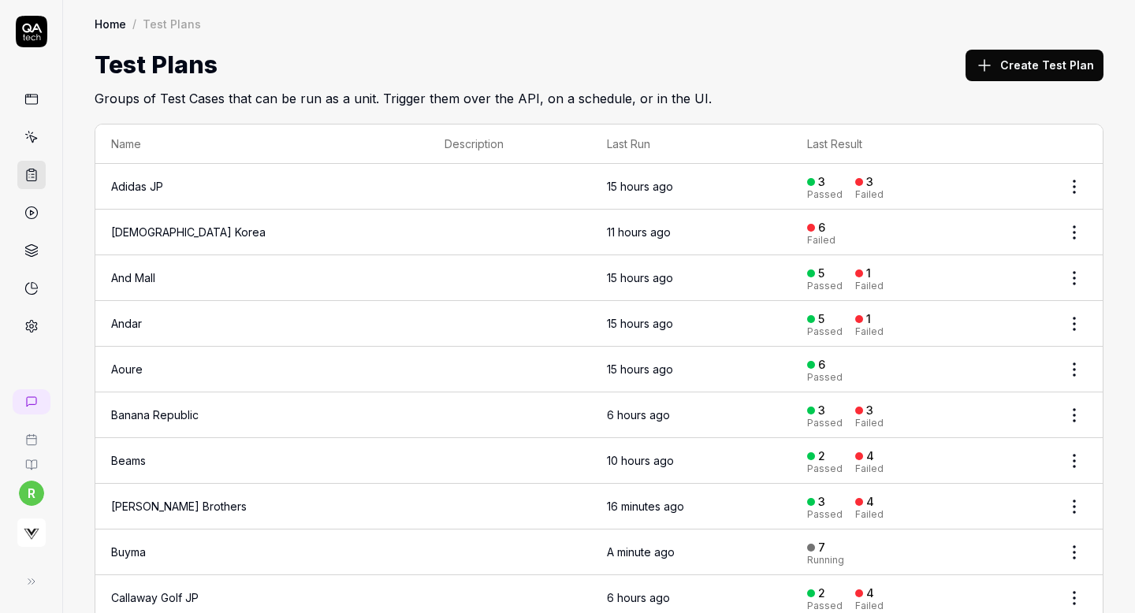
click at [1004, 69] on button "Create Test Plan" at bounding box center [1035, 66] width 138 height 32
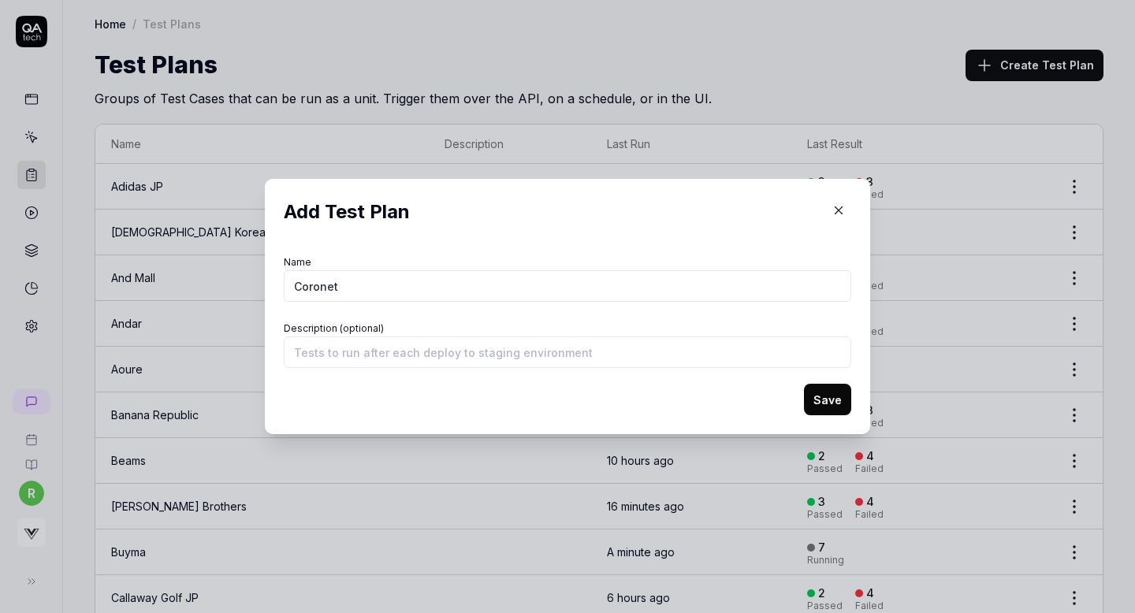
type input "Coronet"
click at [829, 402] on button "Save" at bounding box center [827, 400] width 47 height 32
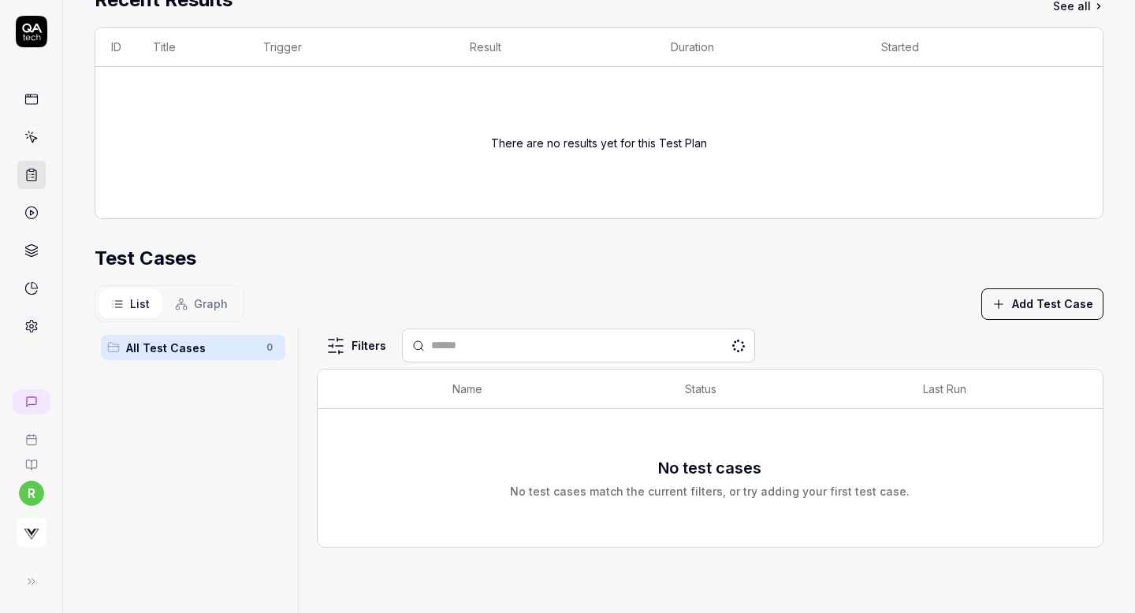
scroll to position [240, 0]
click at [1045, 301] on button "Add Test Case" at bounding box center [1043, 305] width 122 height 32
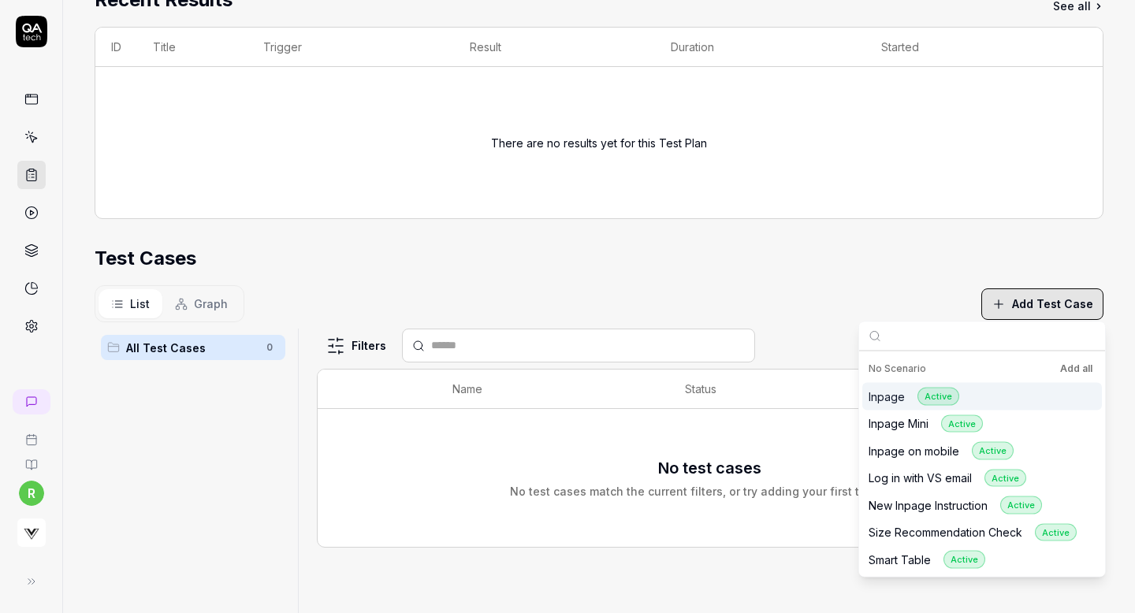
click at [1072, 370] on button "Add all" at bounding box center [1076, 369] width 39 height 19
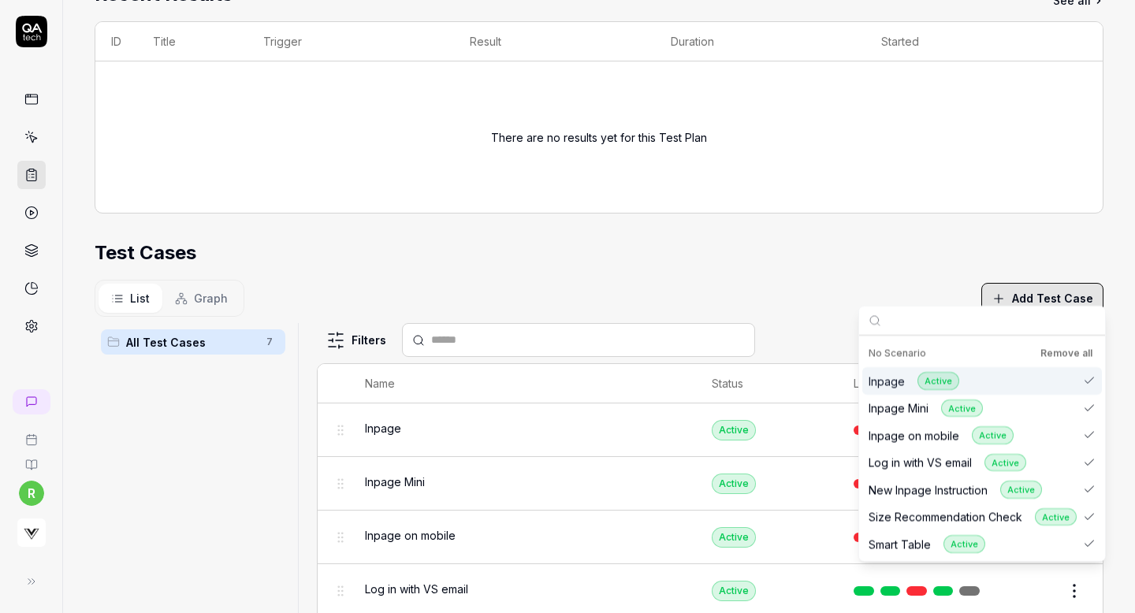
scroll to position [342, 0]
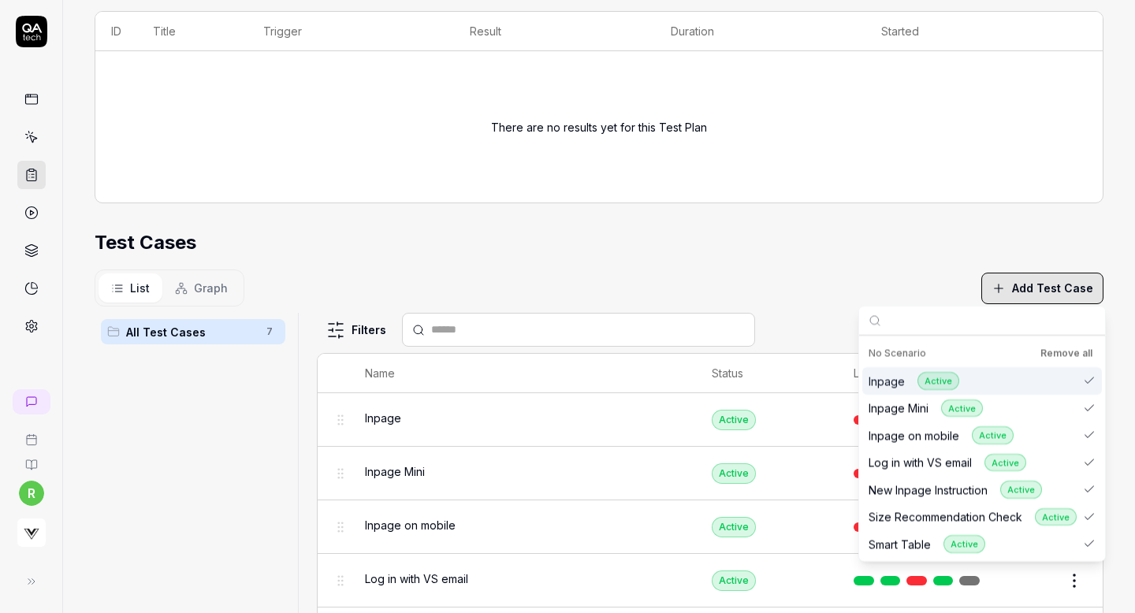
click at [852, 249] on div "Test Cases" at bounding box center [599, 243] width 1009 height 28
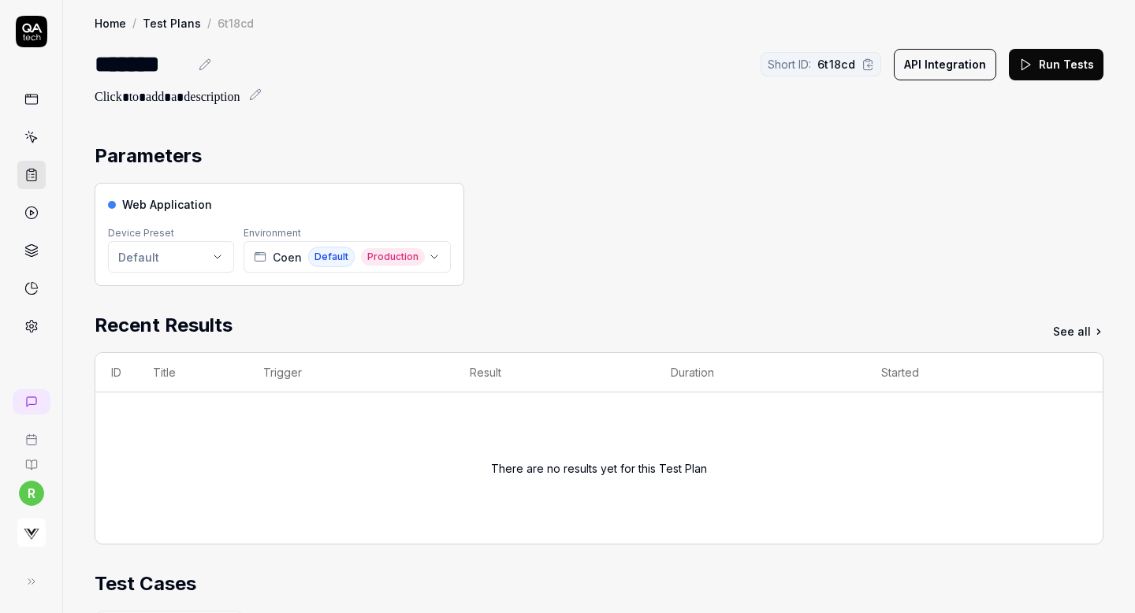
scroll to position [0, 0]
click at [357, 253] on div "Coen Default Production" at bounding box center [339, 258] width 171 height 20
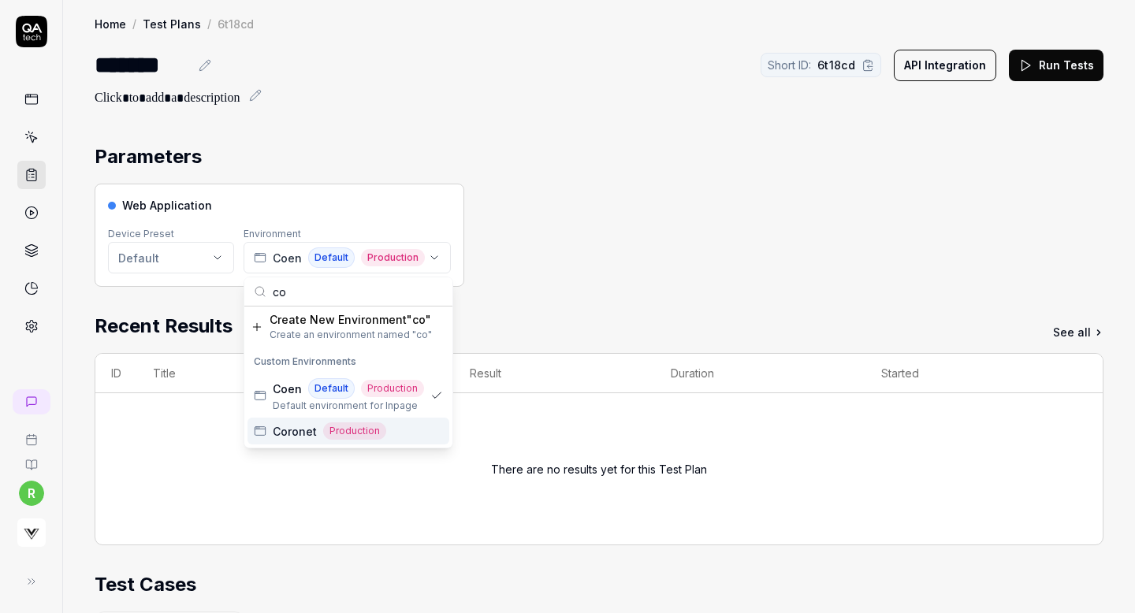
type input "co"
click at [301, 423] on span "Coronet" at bounding box center [295, 431] width 44 height 17
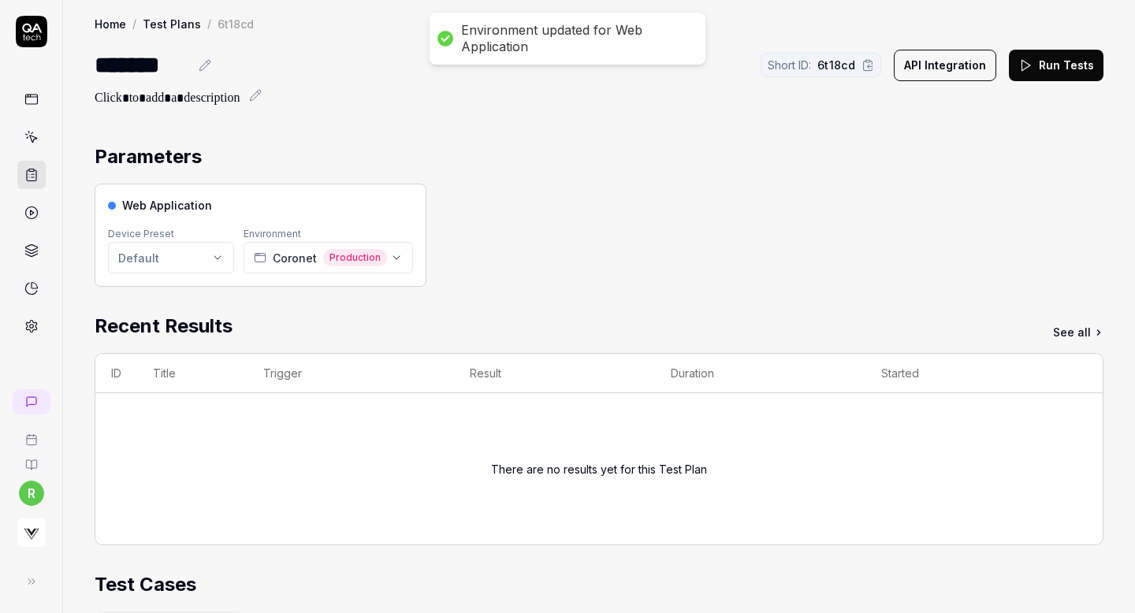
click at [762, 147] on div "Parameters" at bounding box center [599, 157] width 1009 height 28
click at [1034, 72] on button "Run Tests" at bounding box center [1056, 66] width 95 height 32
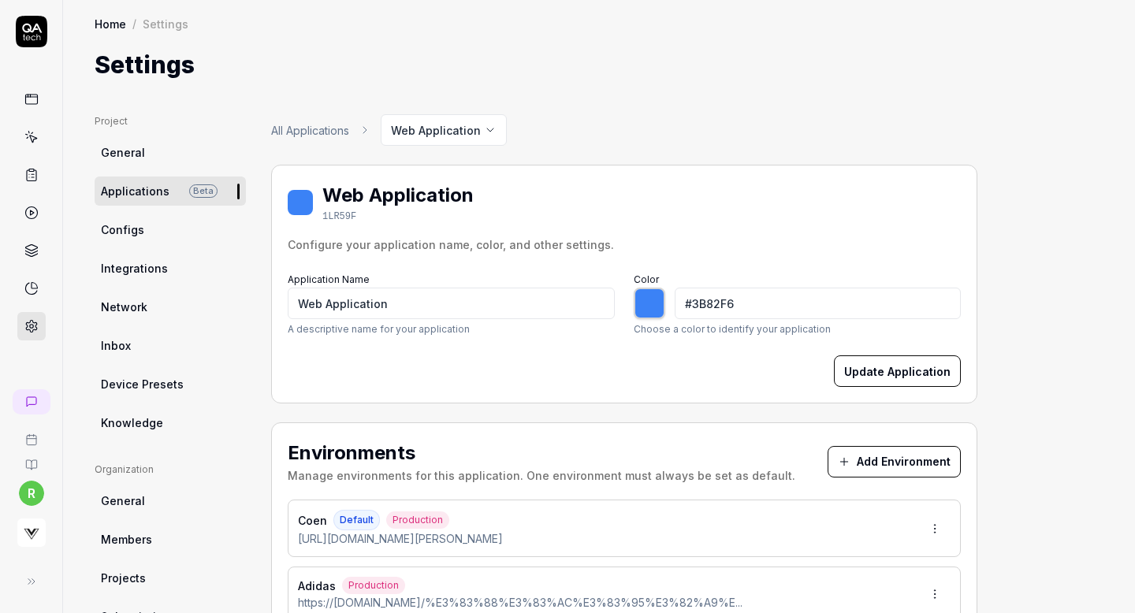
type input "*******"
click at [859, 446] on button "Add Environment" at bounding box center [894, 462] width 133 height 32
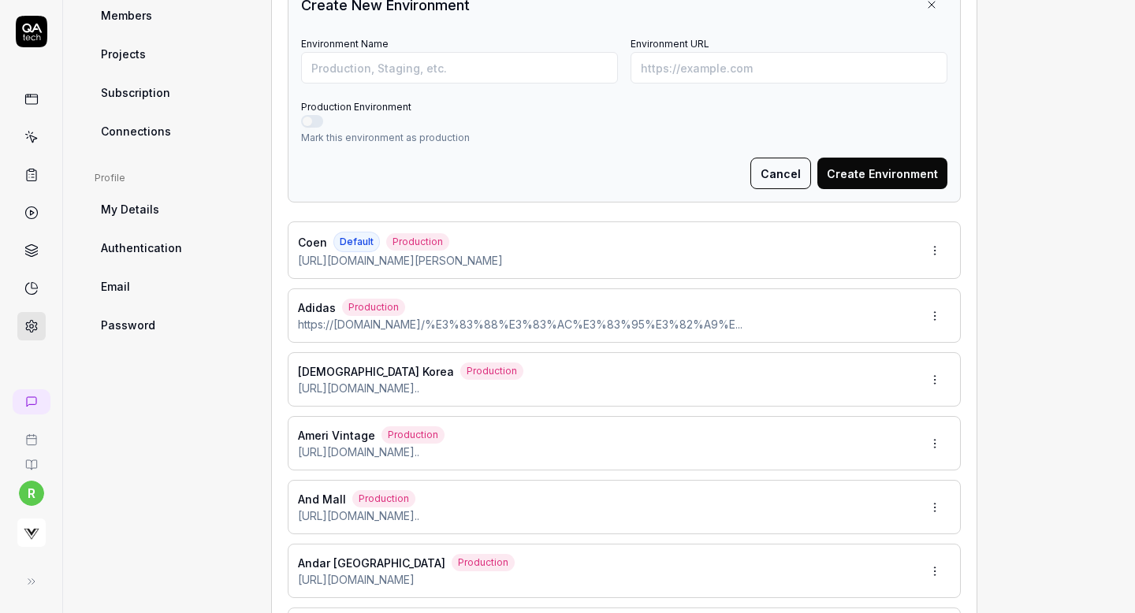
scroll to position [525, 0]
click at [803, 60] on input "Environment URL" at bounding box center [789, 67] width 317 height 32
paste input "[URL][DOMAIN_NAME]"
type input "[URL][DOMAIN_NAME]"
click at [509, 74] on input "Environment Name" at bounding box center [459, 67] width 317 height 32
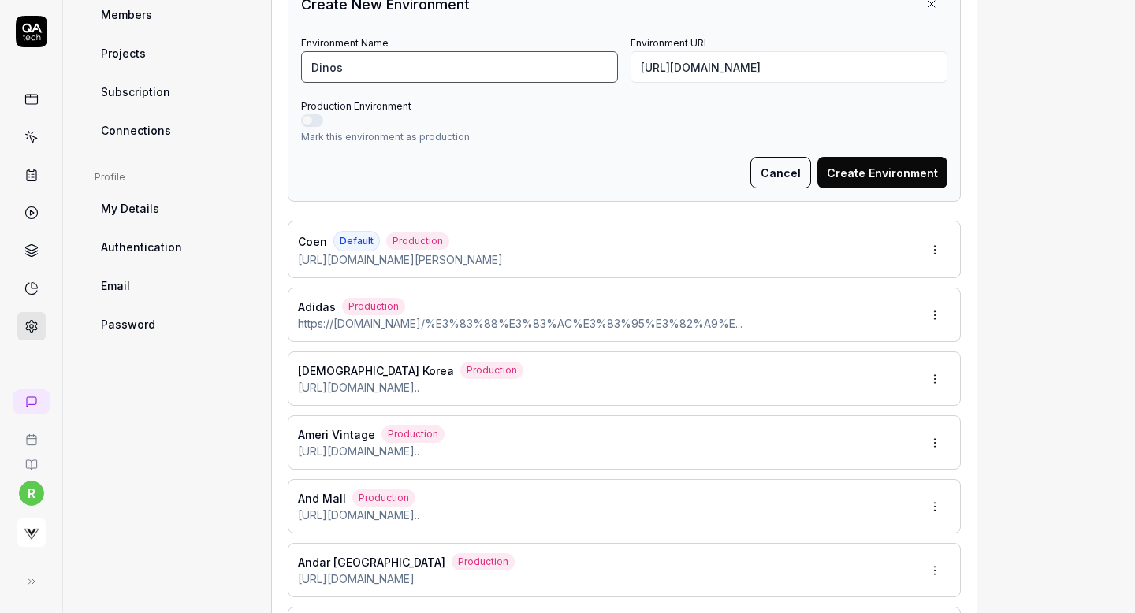
type input "Dinos"
click at [311, 125] on button "Production Environment" at bounding box center [312, 120] width 22 height 13
click at [867, 170] on button "Create Environment" at bounding box center [883, 173] width 130 height 32
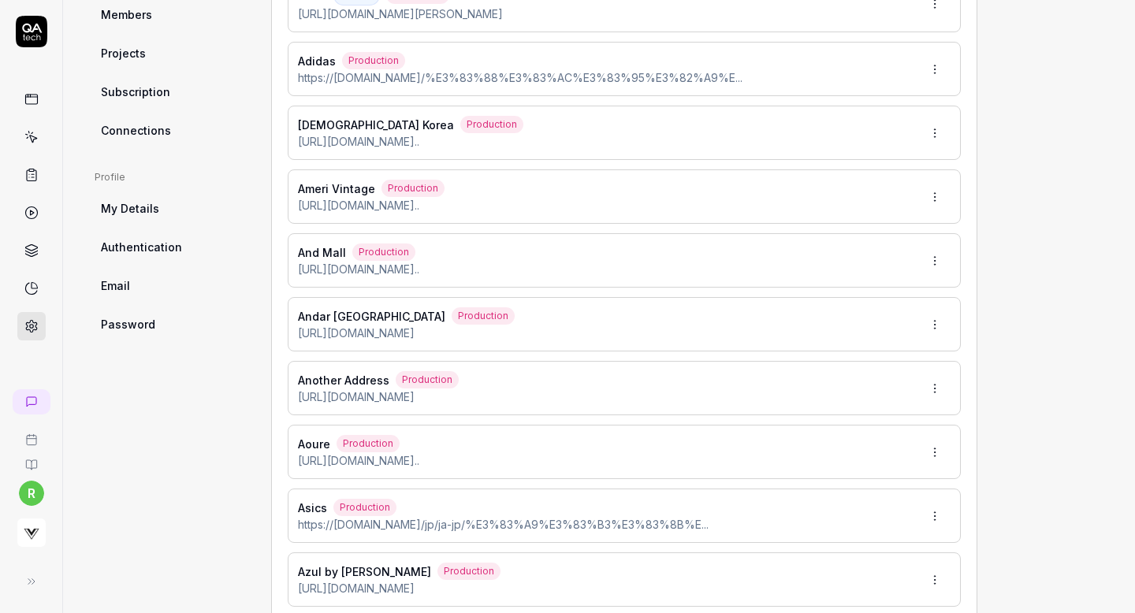
type input "*******"
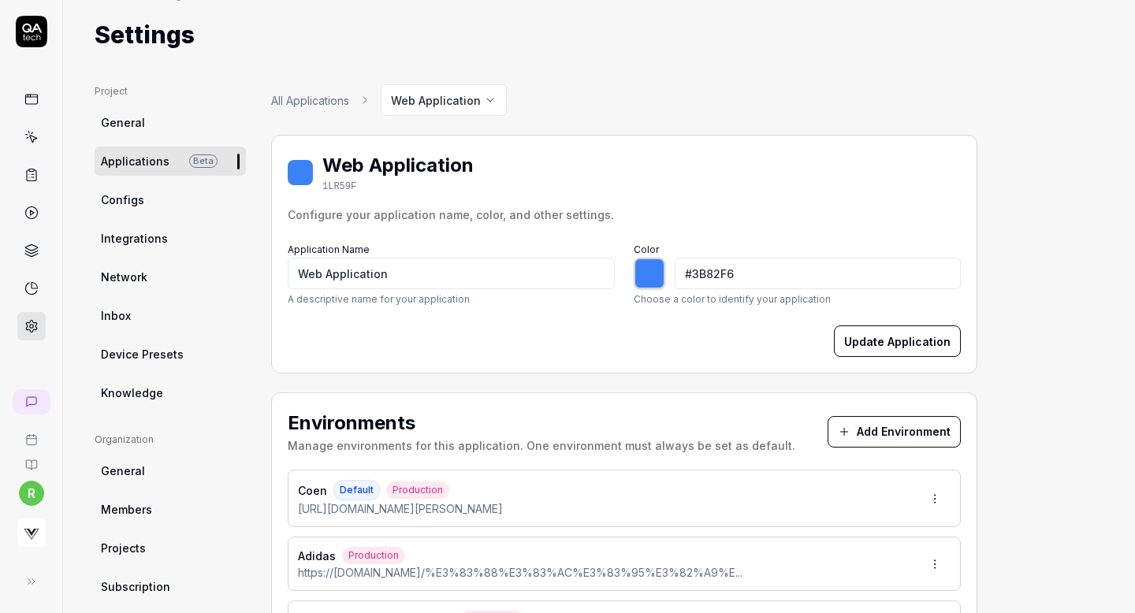
scroll to position [0, 0]
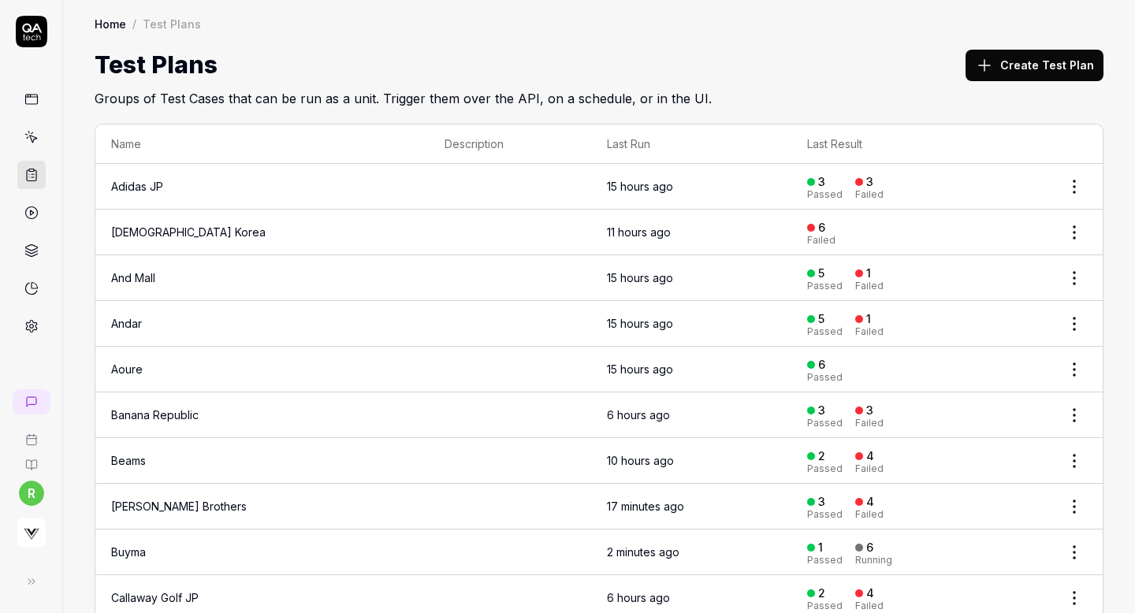
click at [1025, 60] on button "Create Test Plan" at bounding box center [1035, 66] width 138 height 32
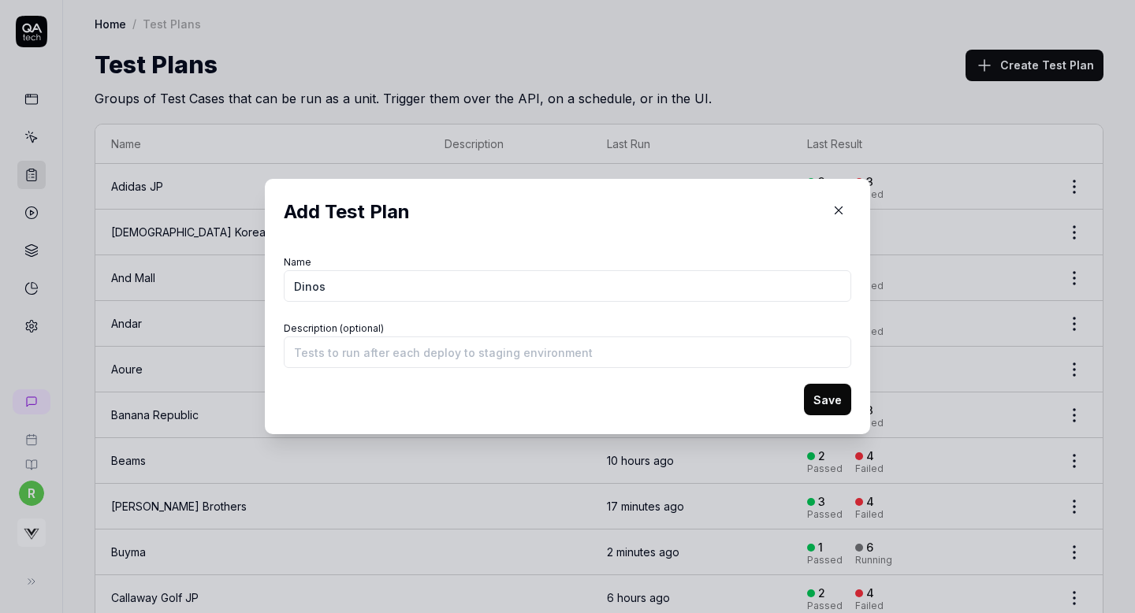
type input "Dinos"
click at [814, 401] on button "Save" at bounding box center [827, 400] width 47 height 32
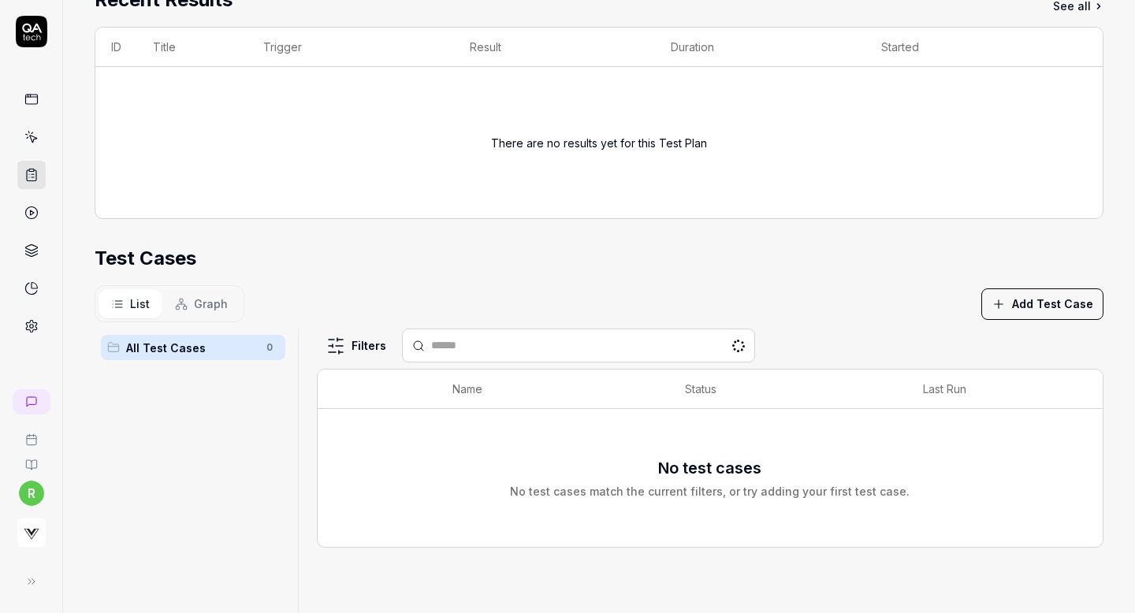
scroll to position [240, 0]
click at [1001, 305] on icon "button" at bounding box center [999, 304] width 14 height 14
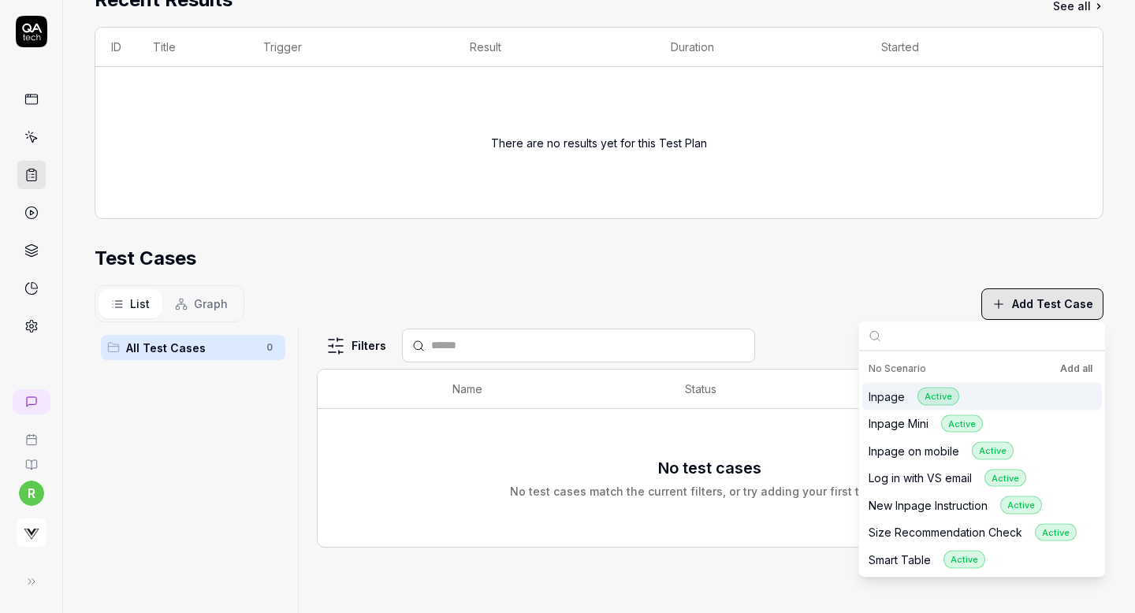
click at [1072, 362] on button "Add all" at bounding box center [1076, 369] width 39 height 19
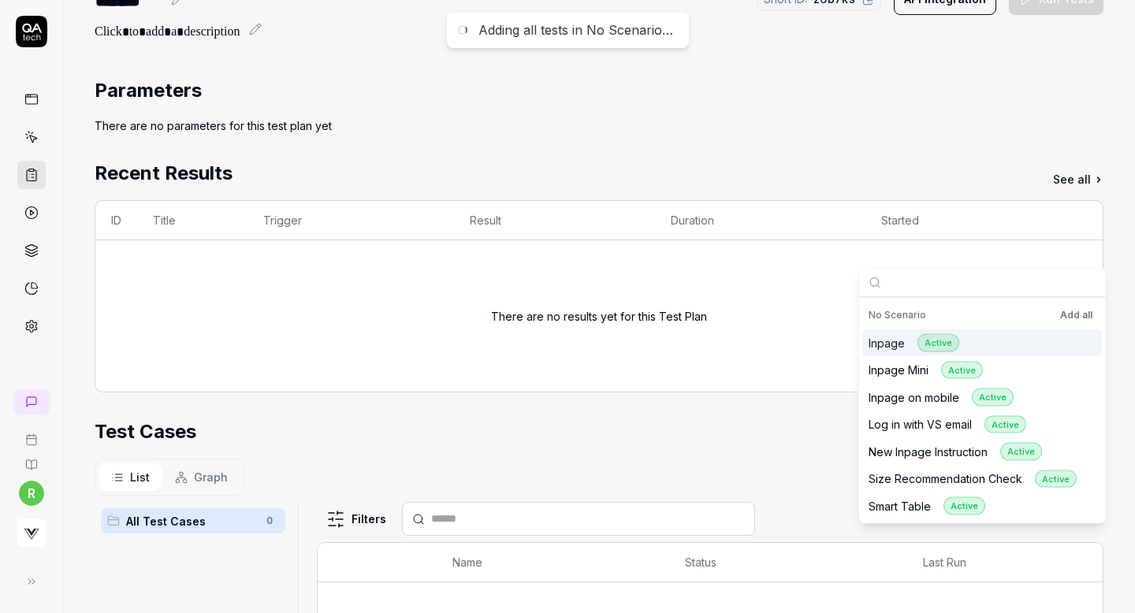
scroll to position [0, 0]
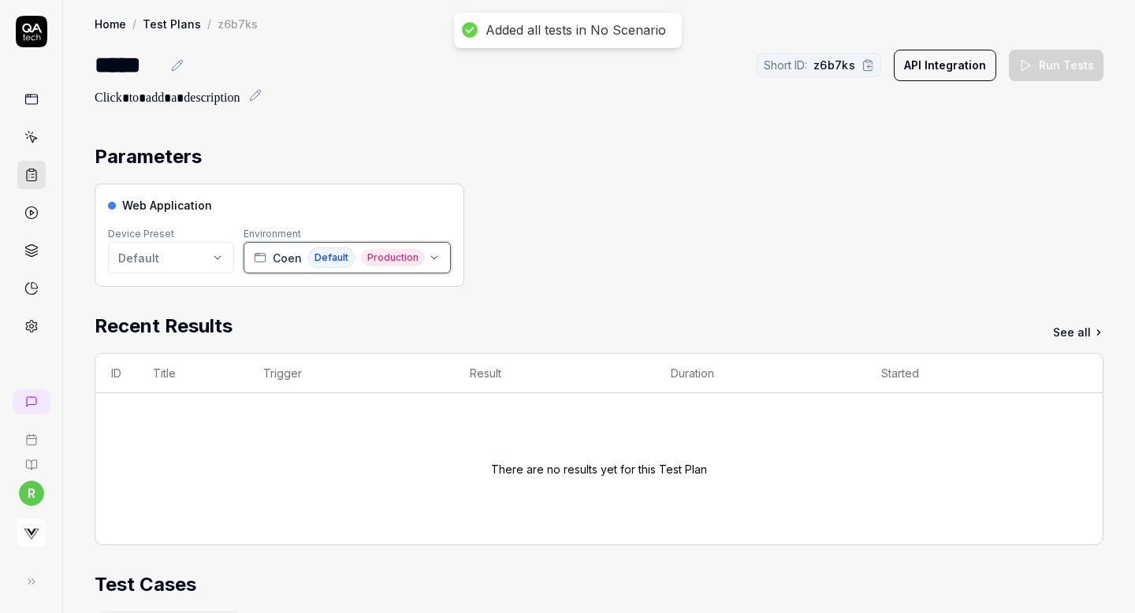
click at [352, 252] on div "Coen Default Production" at bounding box center [339, 258] width 171 height 20
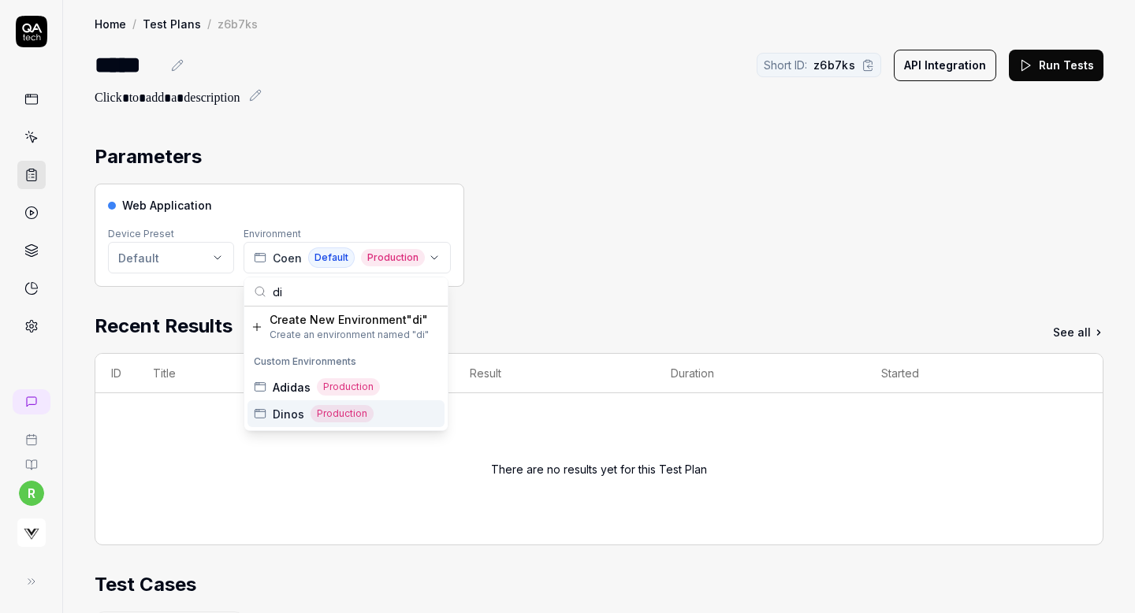
type input "di"
click at [291, 413] on span "Dinos" at bounding box center [289, 414] width 32 height 17
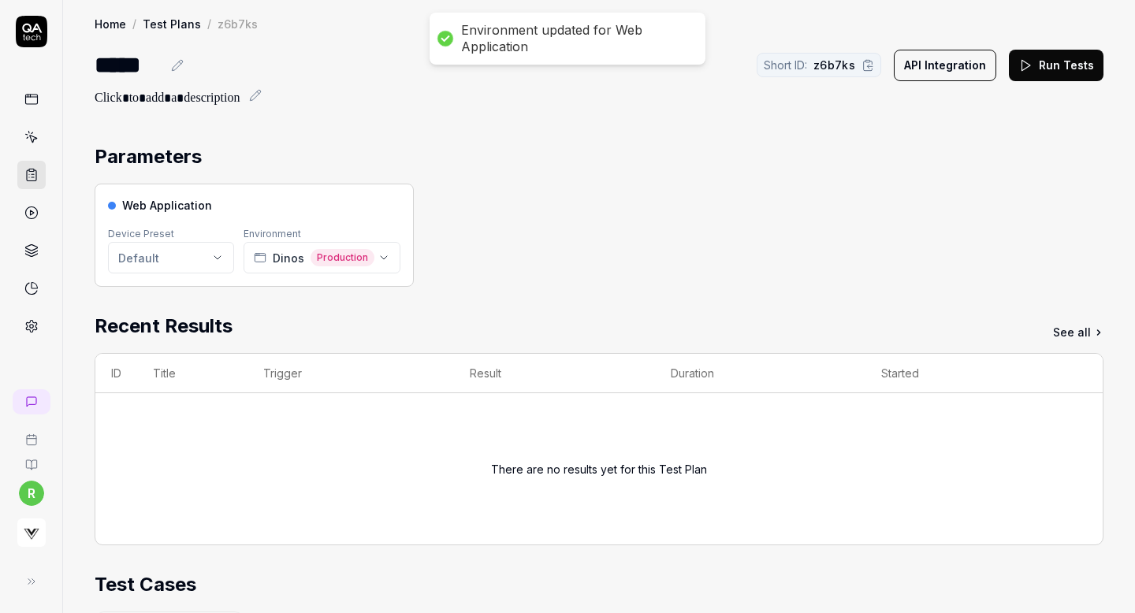
click at [498, 237] on div "Web Application Device Preset Default Environment Dinos Production" at bounding box center [599, 235] width 1009 height 103
click at [1033, 64] on icon at bounding box center [1026, 65] width 14 height 14
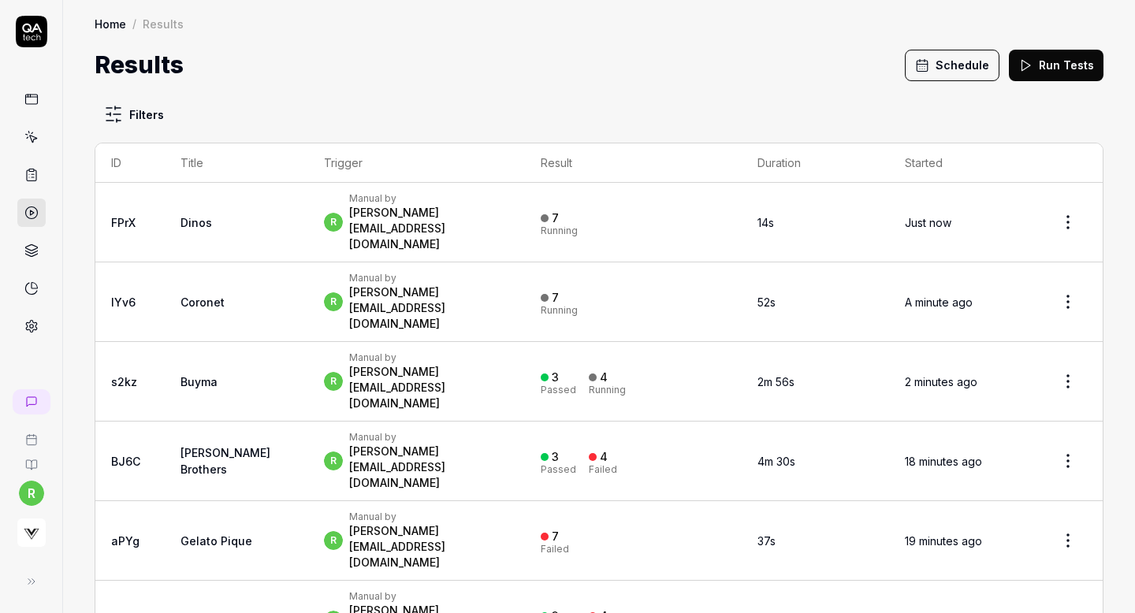
click at [956, 66] on button "Schedule" at bounding box center [952, 66] width 95 height 32
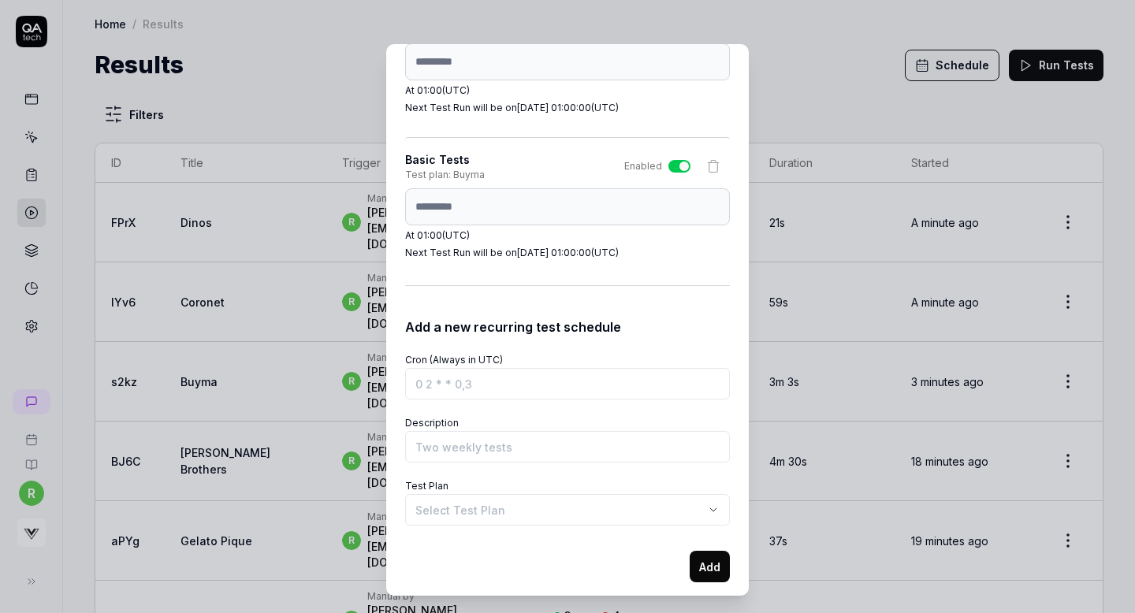
scroll to position [3803, 0]
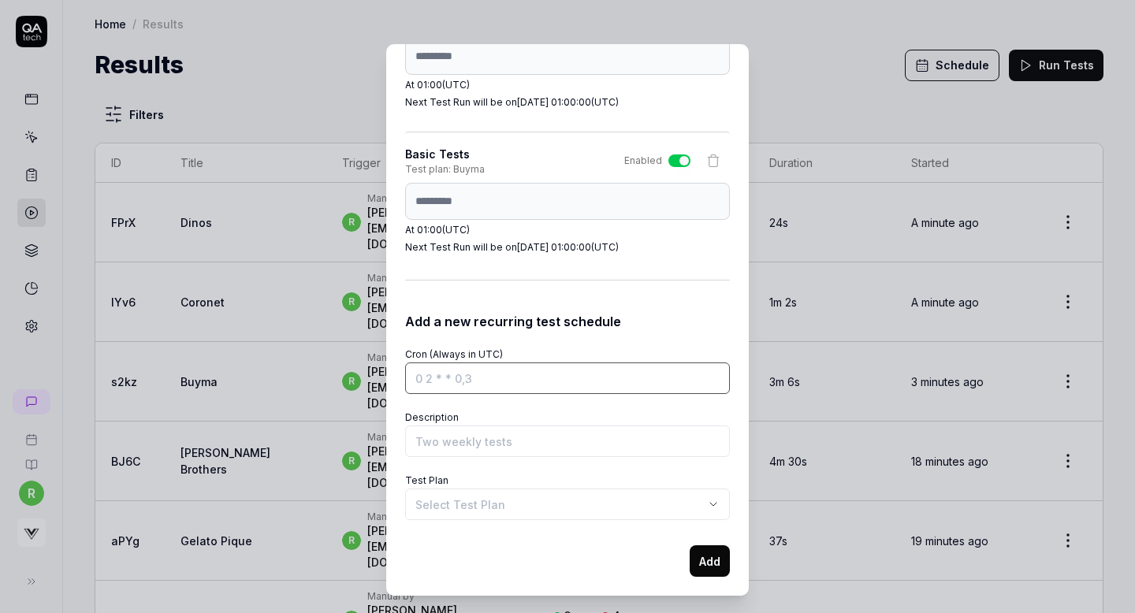
click at [439, 371] on input "Cron (Always in UTC)" at bounding box center [567, 379] width 325 height 32
paste input "0 1 * * *"
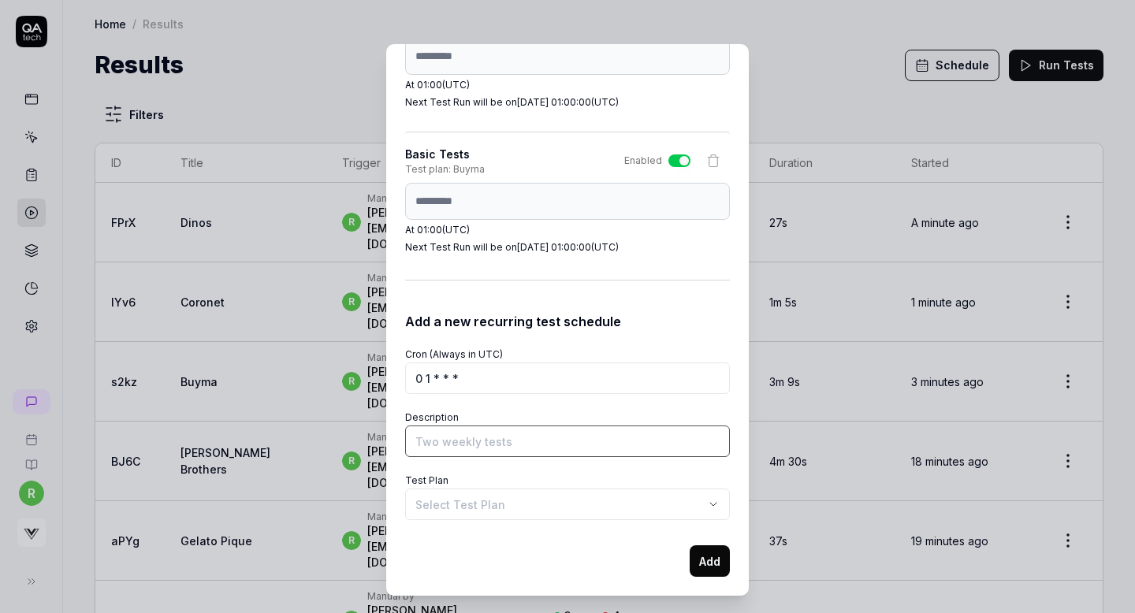
click at [424, 443] on input "Description" at bounding box center [567, 442] width 325 height 32
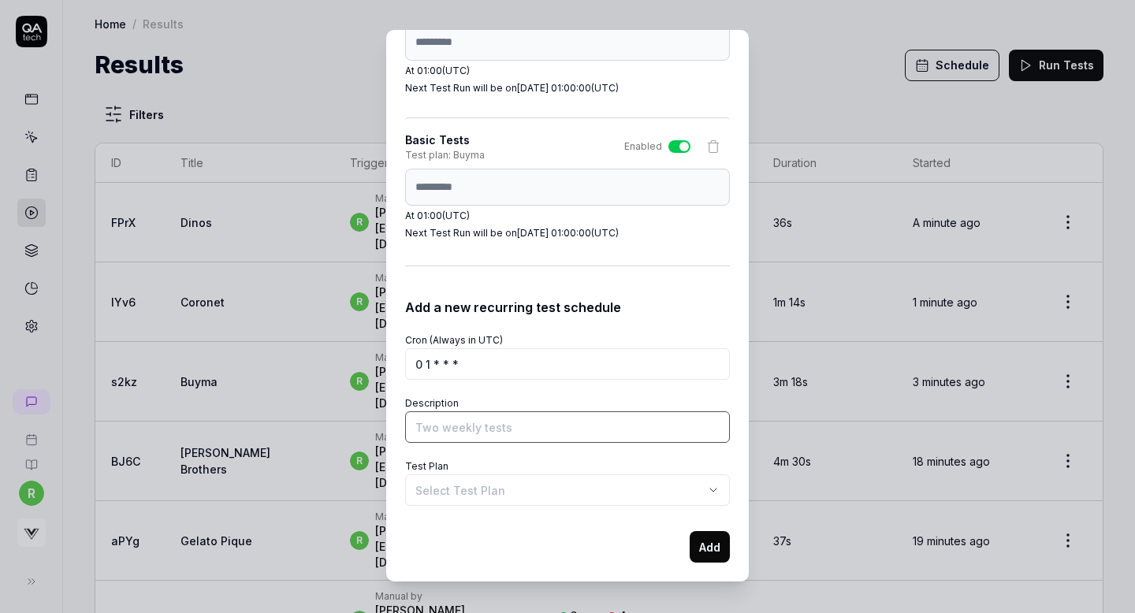
scroll to position [19, 0]
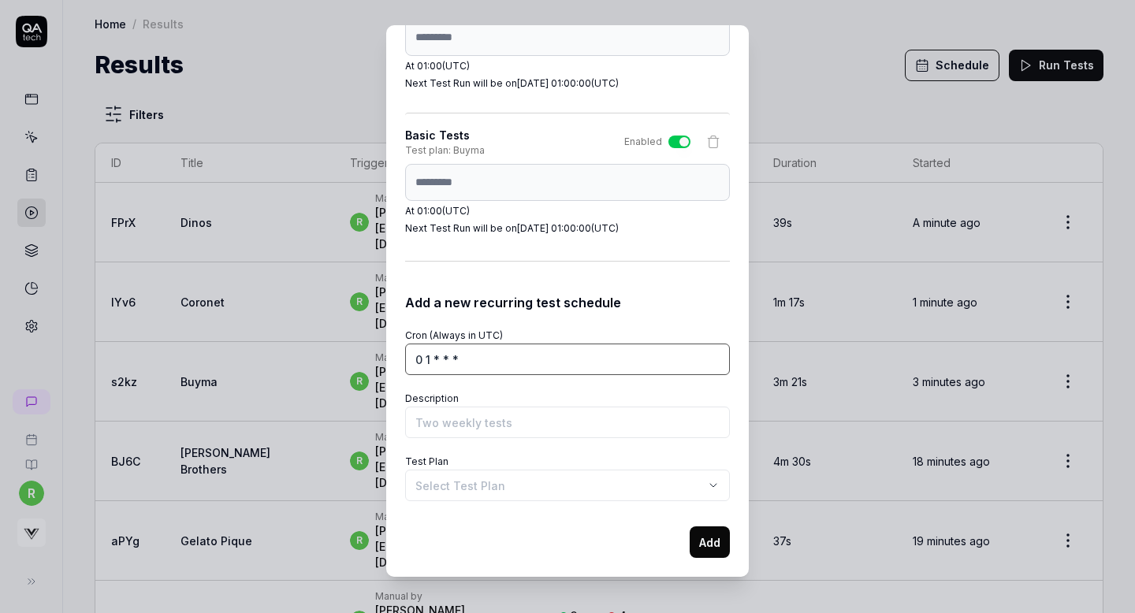
click at [430, 359] on input "0 1 * * *" at bounding box center [567, 360] width 325 height 32
type input "0 2 * * *"
click at [442, 426] on input "Description" at bounding box center [567, 423] width 325 height 32
type input "Basic Tests"
drag, startPoint x: 467, startPoint y: 360, endPoint x: 390, endPoint y: 360, distance: 76.5
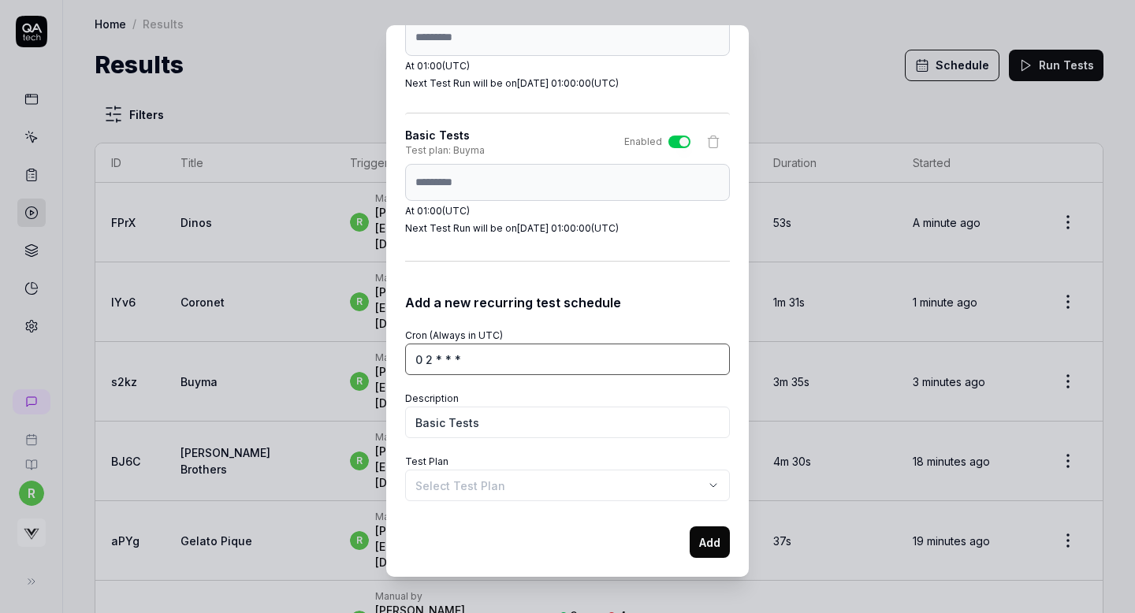
click at [390, 360] on div "Schedule Test Runs You can schedule test runs to ensure your product works as e…" at bounding box center [567, 301] width 363 height 552
paste input "1"
type input "0 1 * * *"
click at [437, 481] on body "r Home / Results Home / Results Results Schedule Run Tests Filters ID Title Tri…" at bounding box center [567, 306] width 1135 height 613
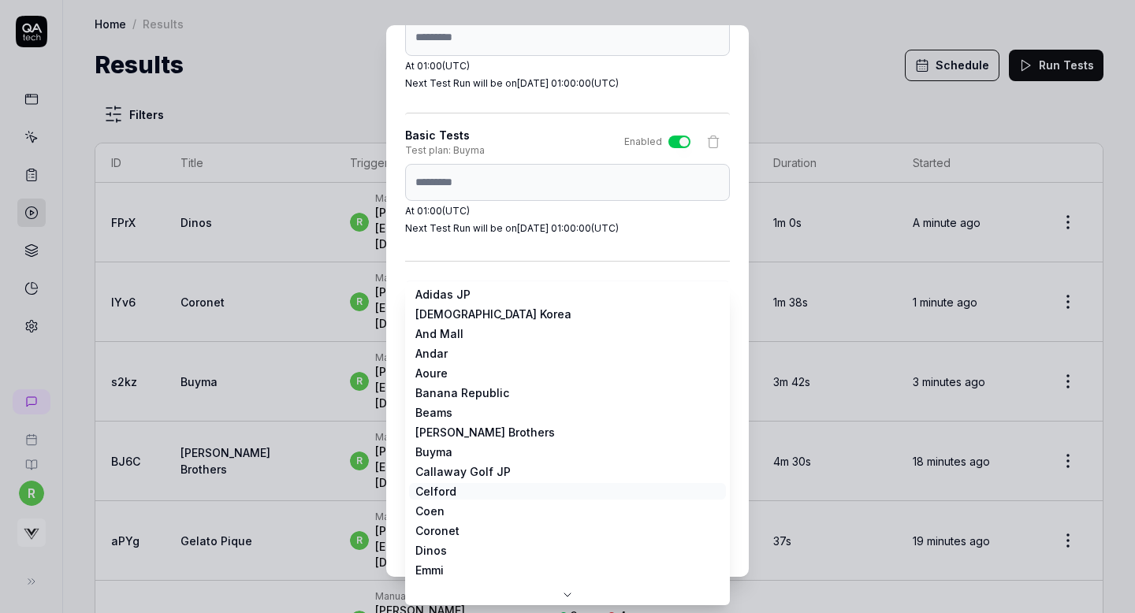
scroll to position [0, 0]
select select "**********"
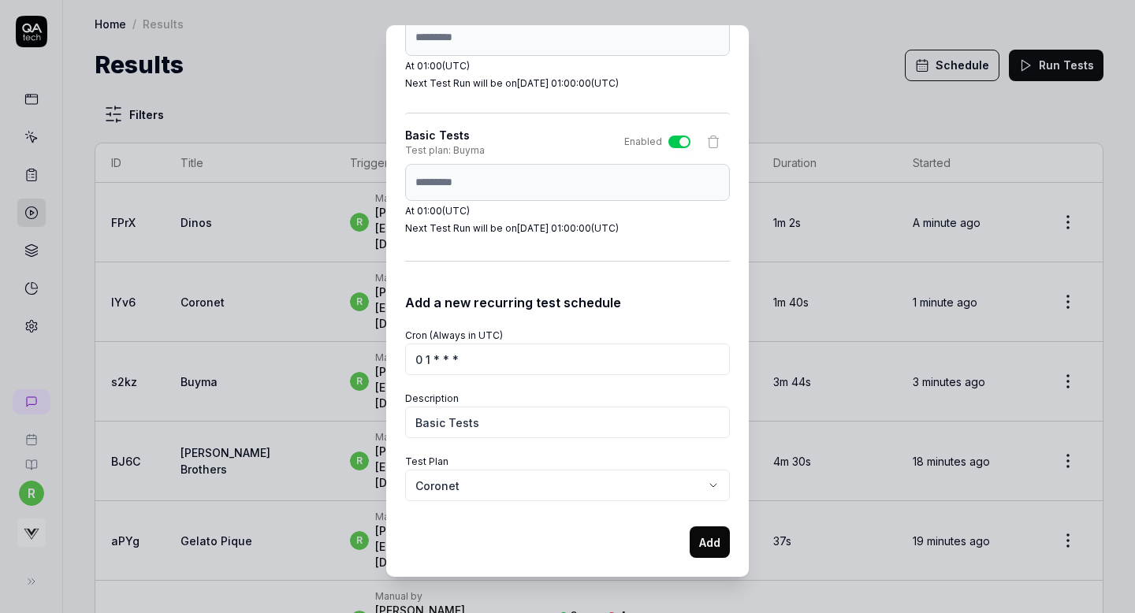
click at [699, 541] on button "Add" at bounding box center [710, 543] width 40 height 32
select select
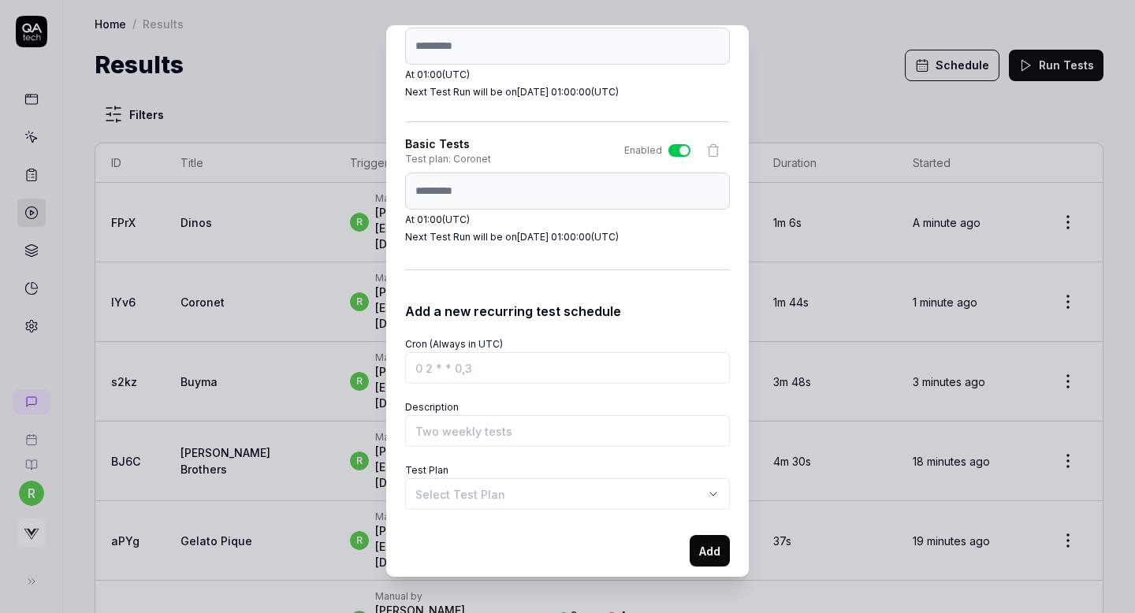
scroll to position [3948, 0]
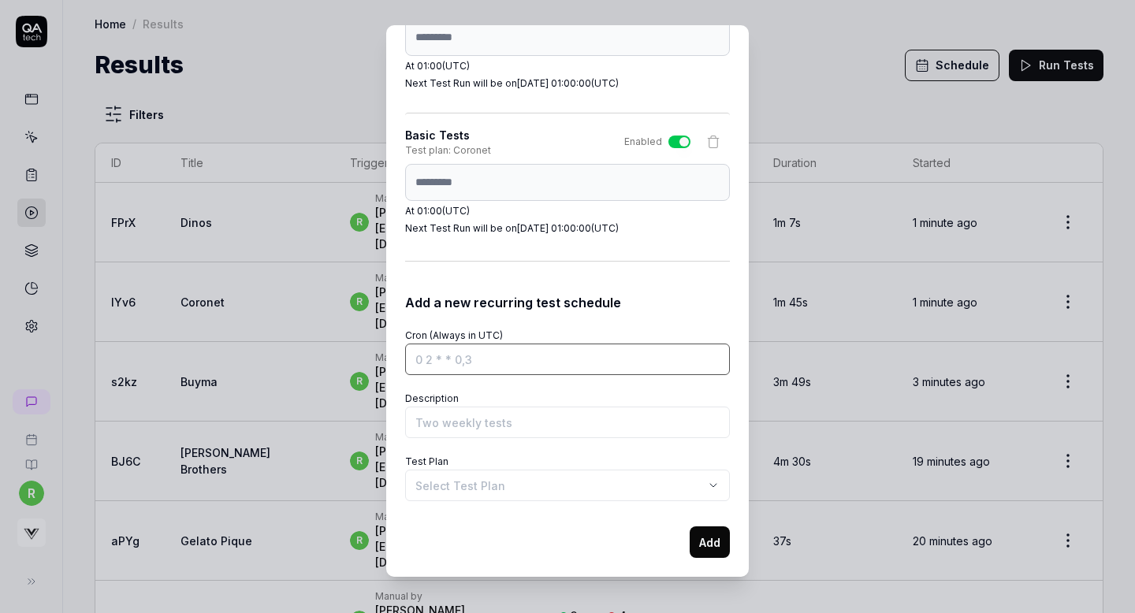
click at [460, 358] on input "Cron (Always in UTC)" at bounding box center [567, 360] width 325 height 32
paste input "0 1 * * *"
type input "0 1 * * *"
click at [438, 415] on input "Description" at bounding box center [567, 423] width 325 height 32
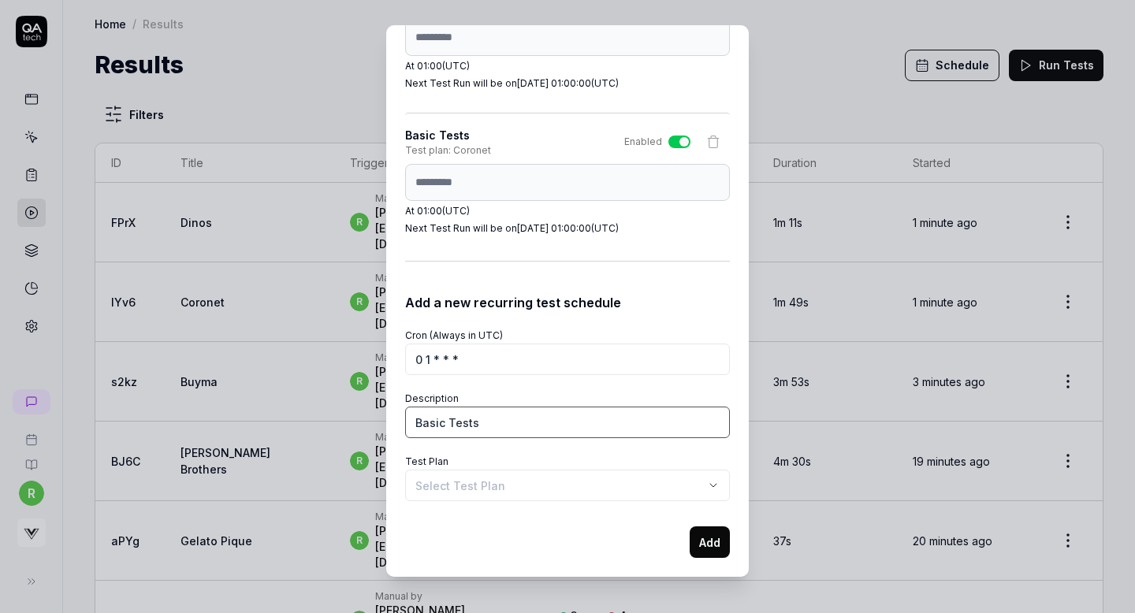
type input "Basic Tests"
select select "**********"
click at [701, 540] on button "Add" at bounding box center [710, 543] width 40 height 32
select select
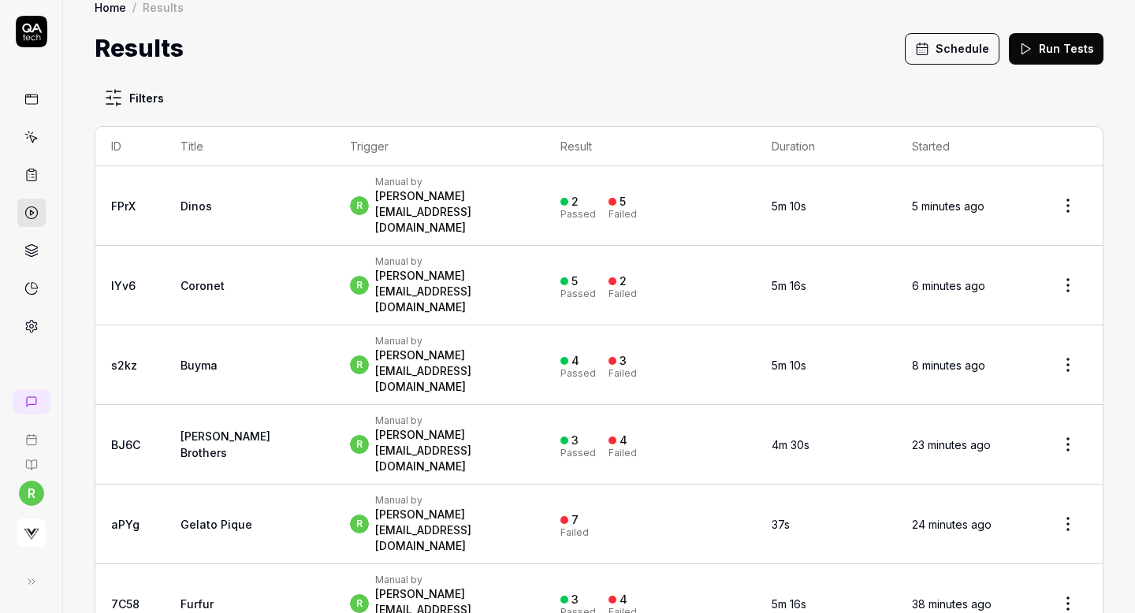
scroll to position [0, 0]
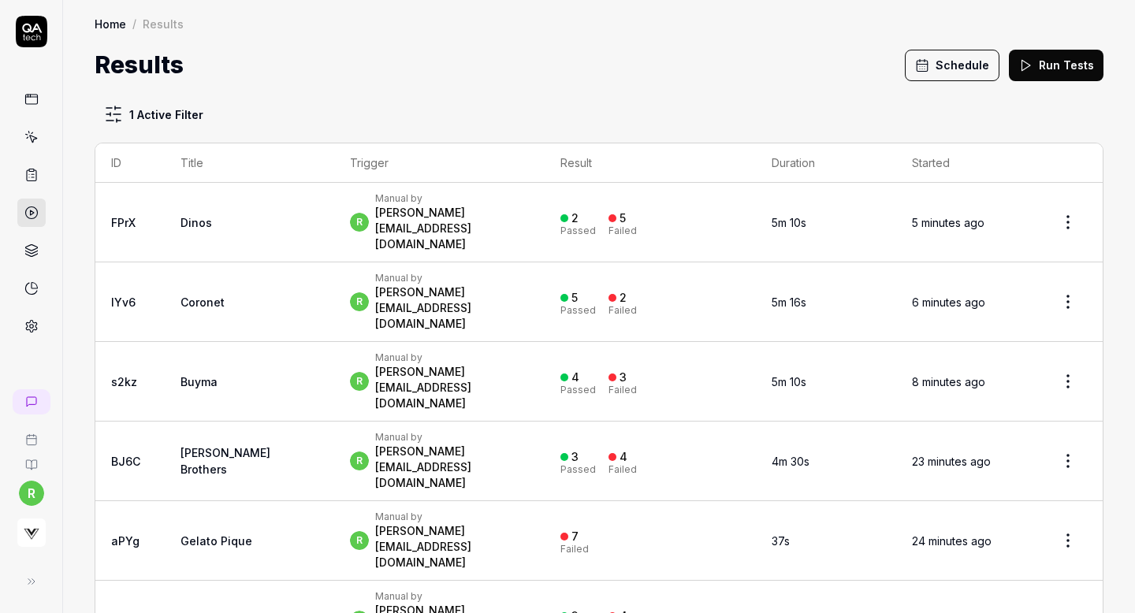
click at [953, 63] on button "Schedule" at bounding box center [952, 66] width 95 height 32
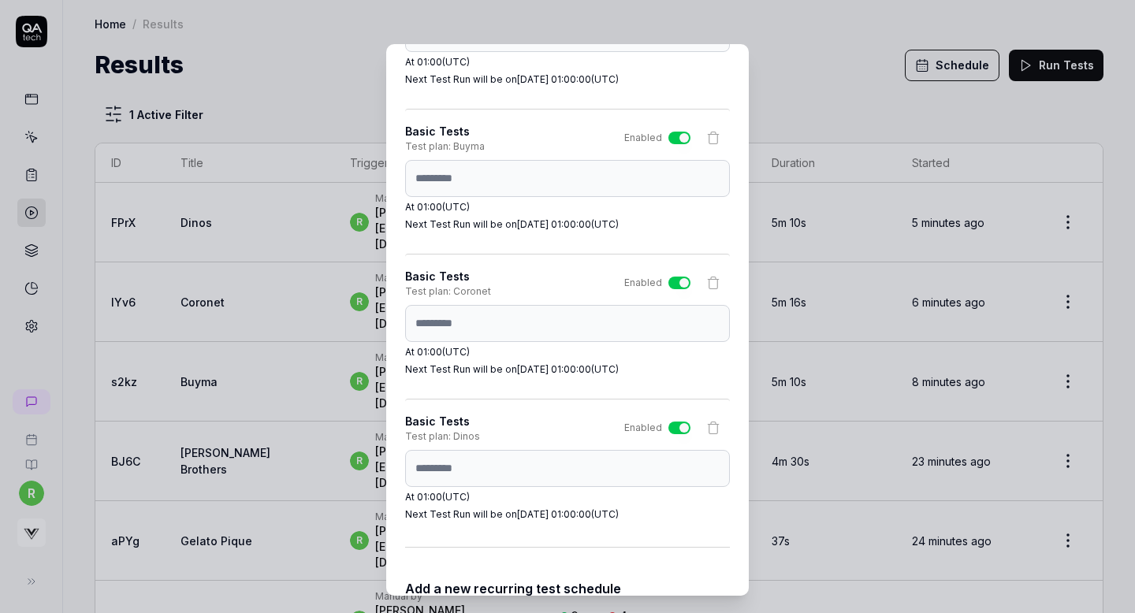
scroll to position [4093, 0]
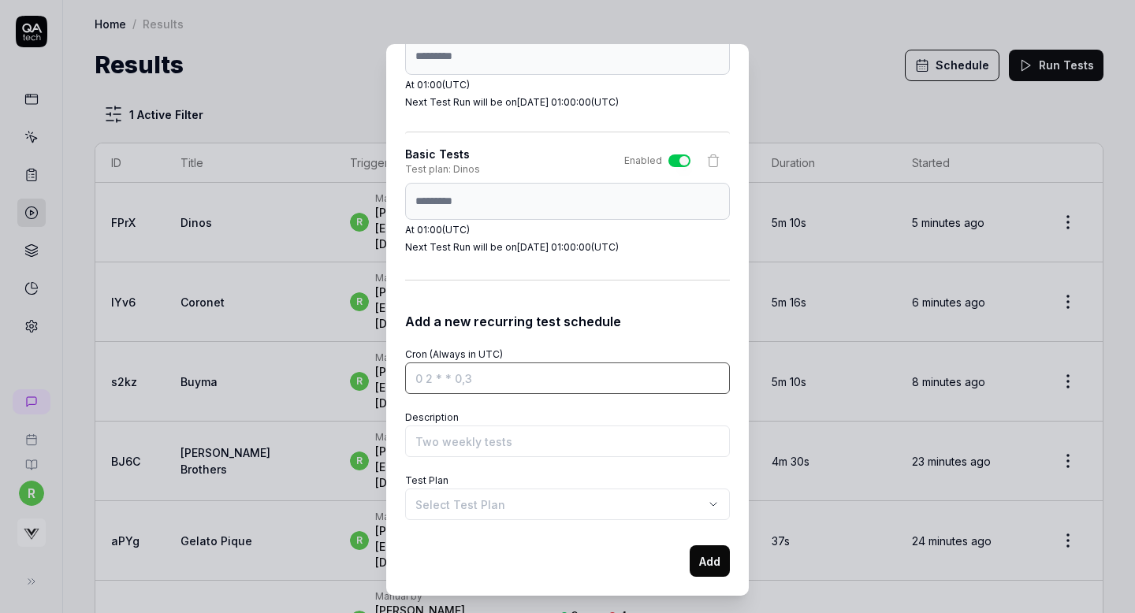
click at [474, 378] on input "Cron (Always in UTC)" at bounding box center [567, 379] width 325 height 32
paste input "0 1 * * *"
type input "0 1 * * *"
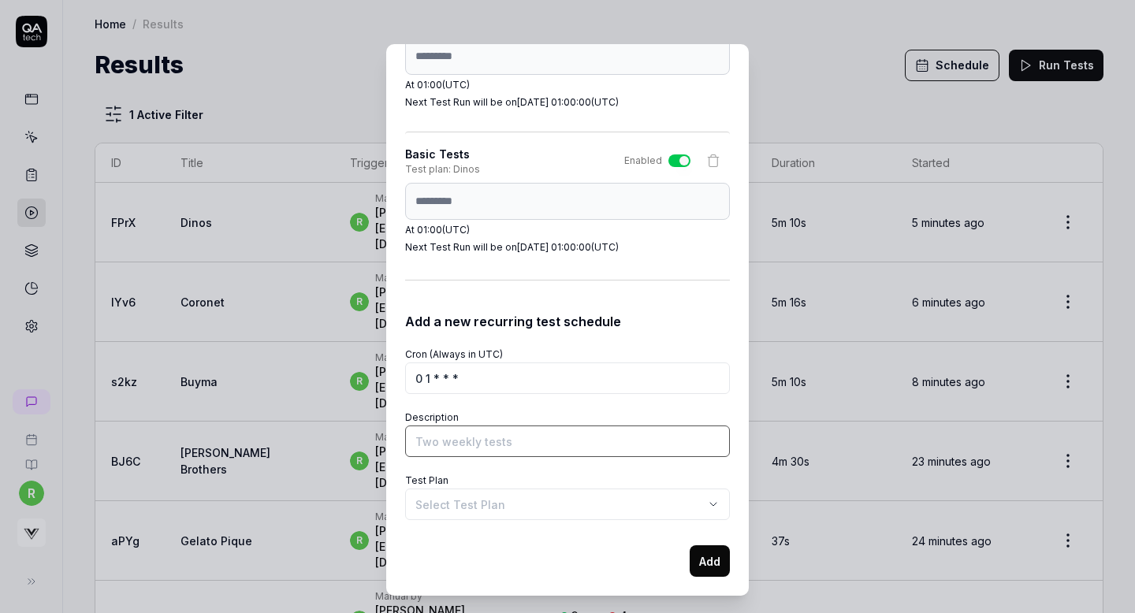
click at [445, 437] on input "Description" at bounding box center [567, 442] width 325 height 32
type input "Basic Tests"
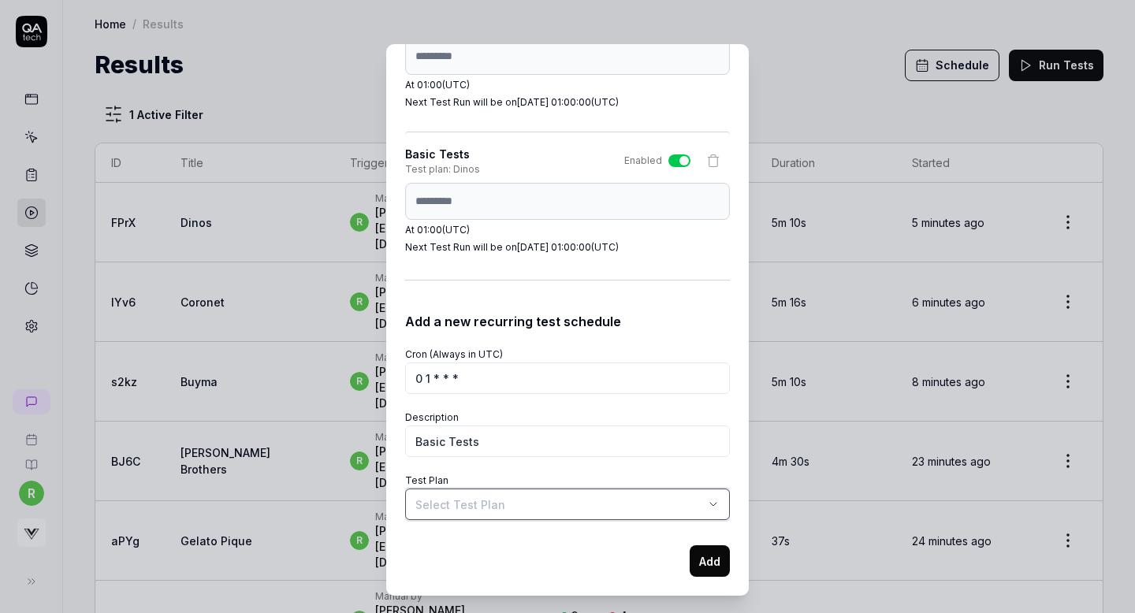
select select "**********"
click at [703, 556] on button "Add" at bounding box center [710, 562] width 40 height 32
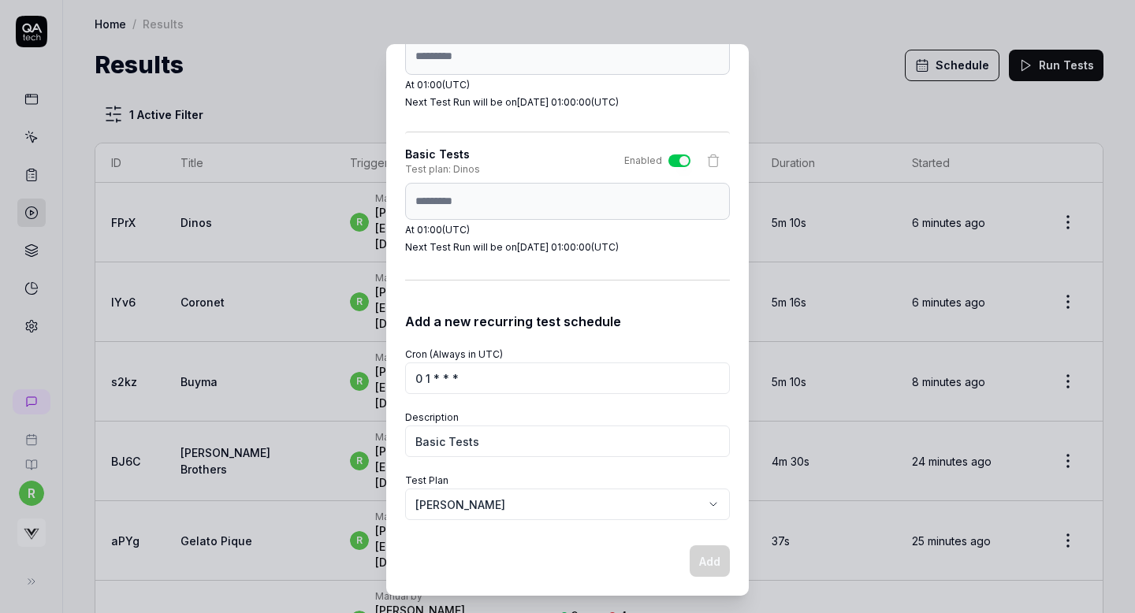
select select
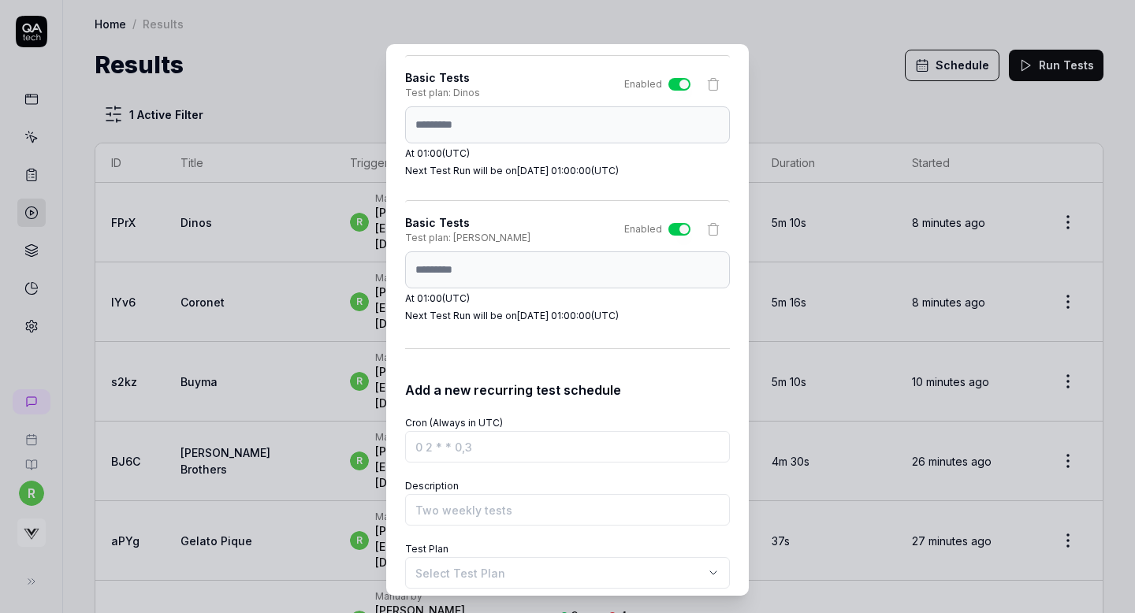
scroll to position [4195, 0]
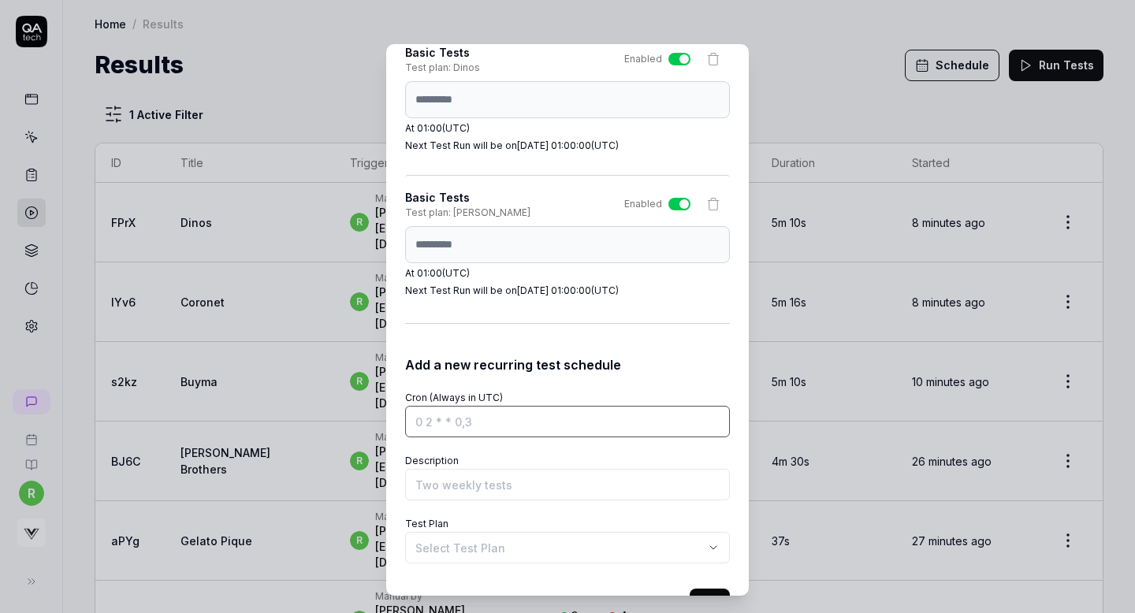
click at [431, 421] on input "Cron (Always in UTC)" at bounding box center [567, 422] width 325 height 32
paste input "0 1 * * *"
type input "0 1 * * *"
click at [439, 488] on input "Description" at bounding box center [567, 485] width 325 height 32
type input "Basic Tests"
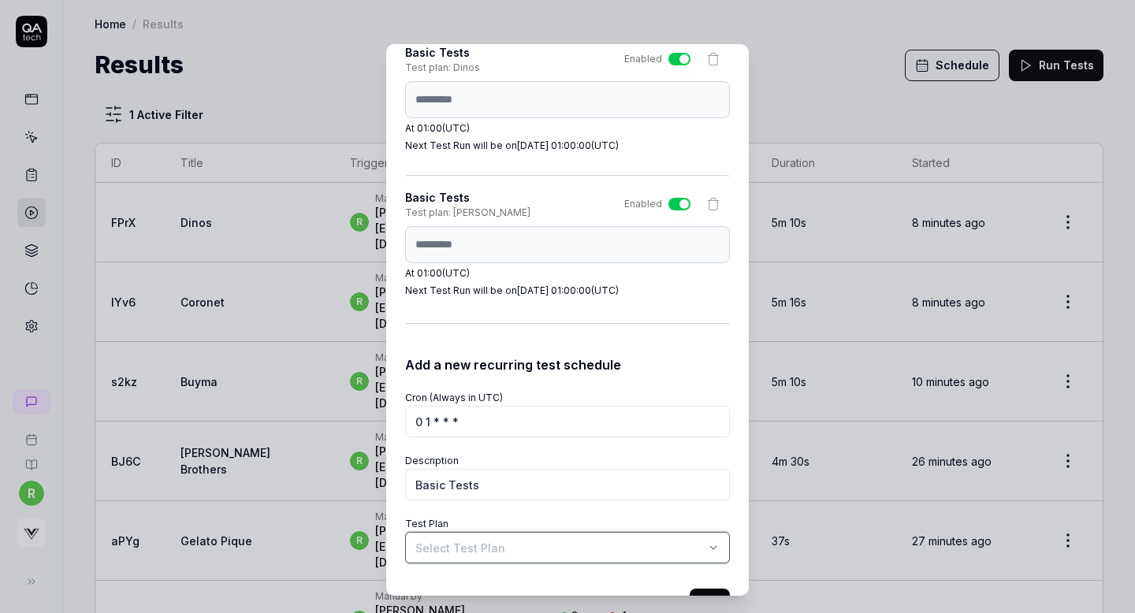
select select "**********"
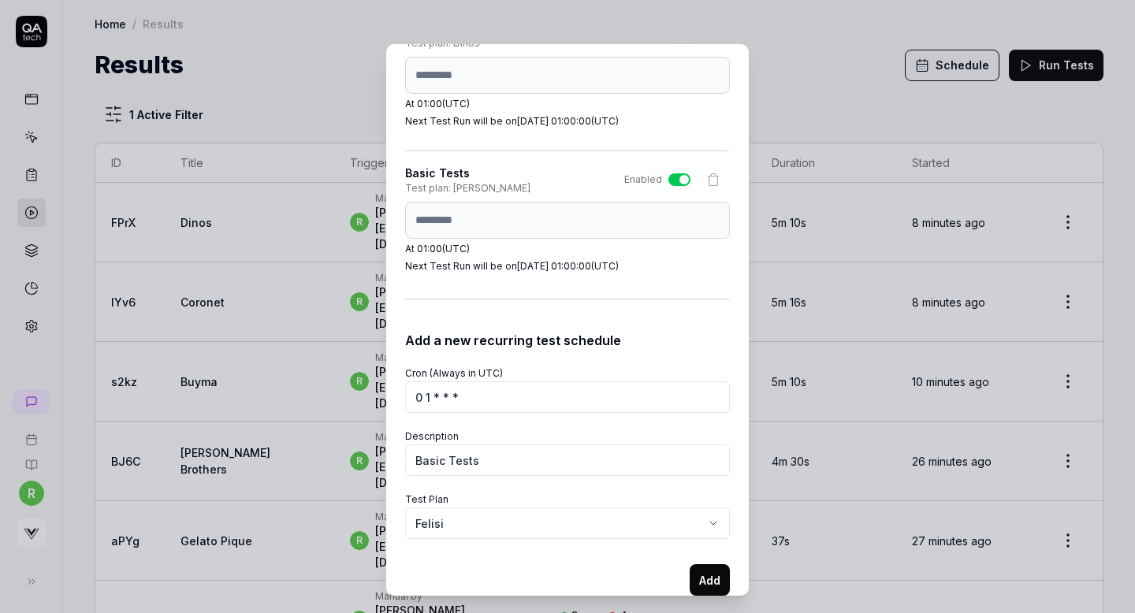
click at [710, 571] on button "Add" at bounding box center [710, 581] width 40 height 32
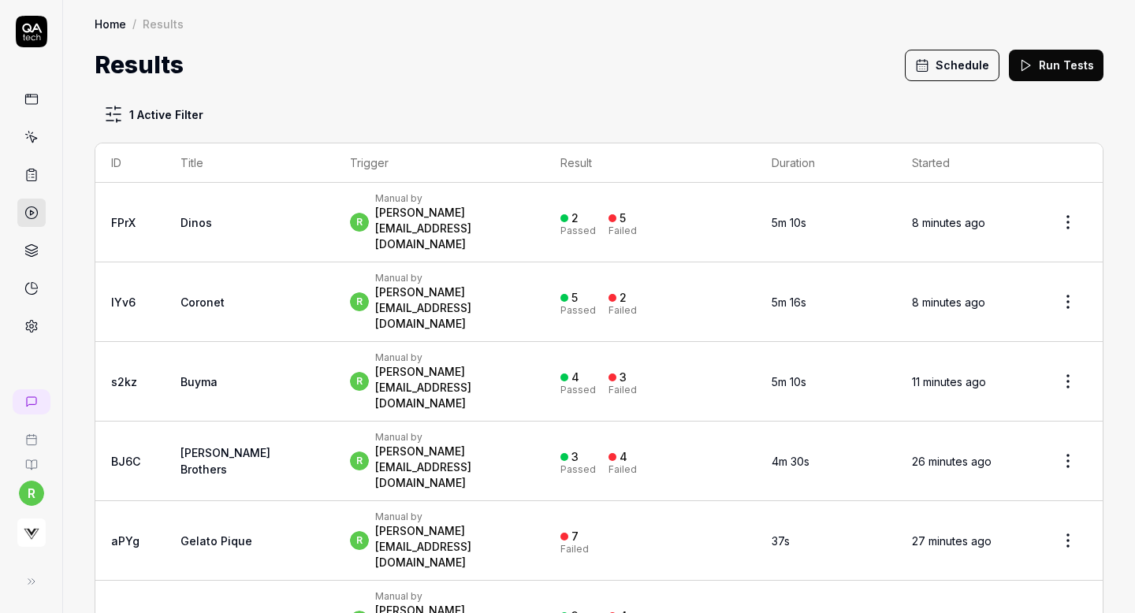
click at [957, 56] on button "Schedule" at bounding box center [952, 66] width 95 height 32
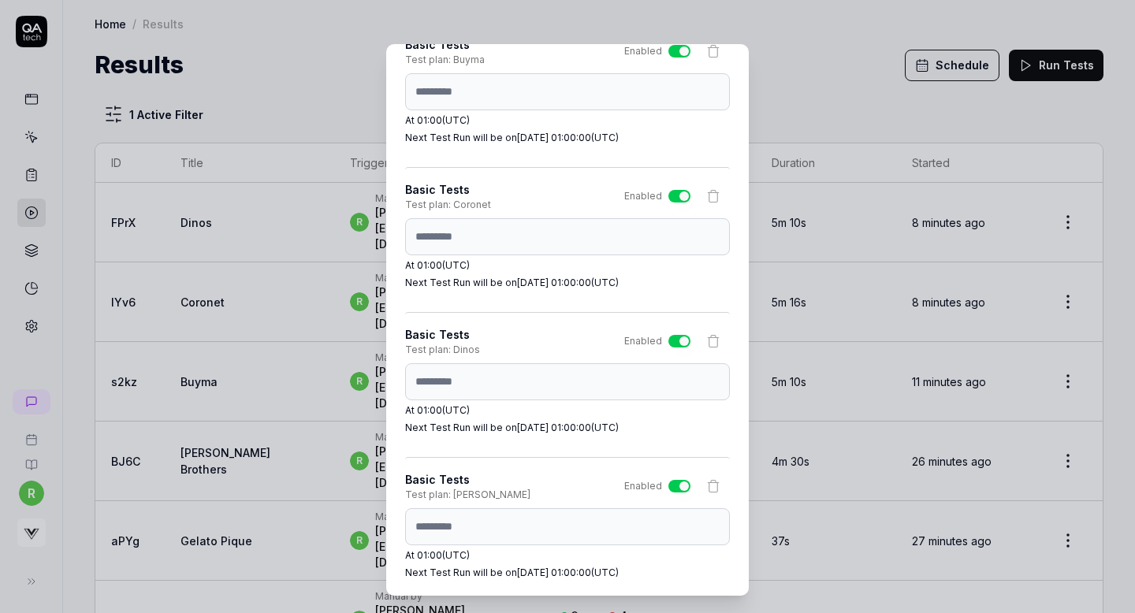
scroll to position [4238, 0]
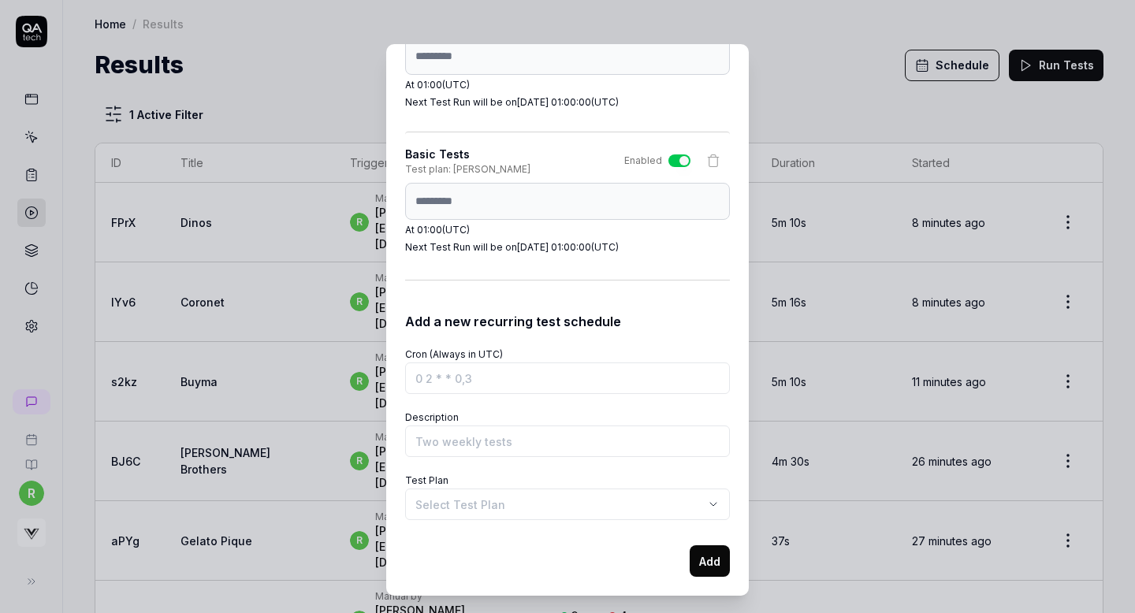
click at [402, 199] on div "Schedule Test Runs You can schedule test runs to ensure your product works as e…" at bounding box center [567, 320] width 363 height 552
click at [430, 379] on input "Cron (Always in UTC)" at bounding box center [567, 379] width 325 height 32
paste input "0 1 * * *"
type input "0 1 * * *"
click at [439, 445] on input "Description" at bounding box center [567, 442] width 325 height 32
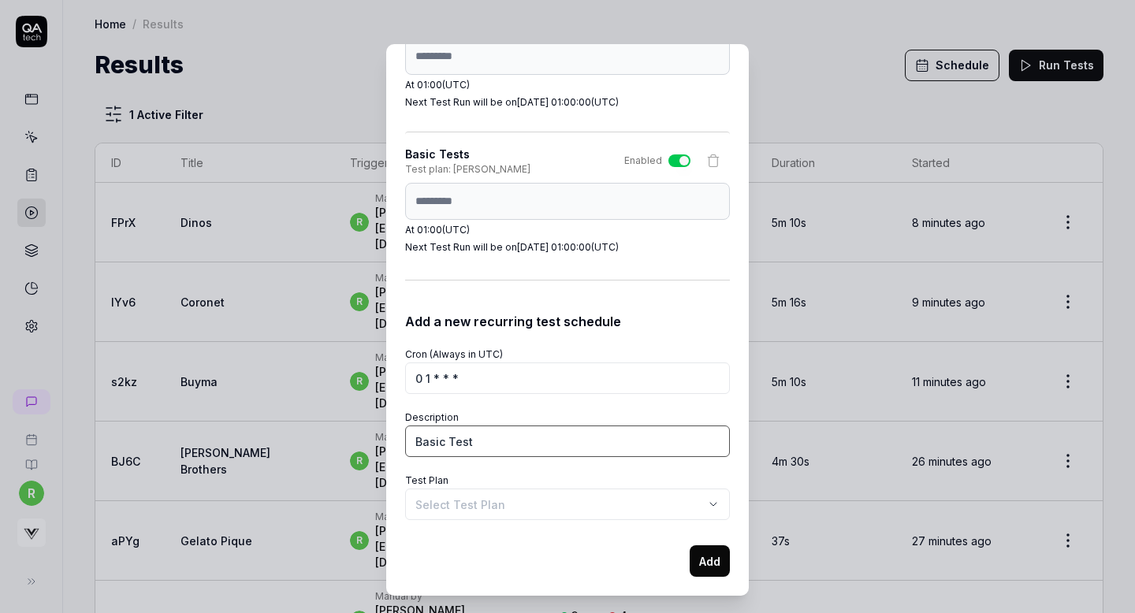
type input "Basic Test"
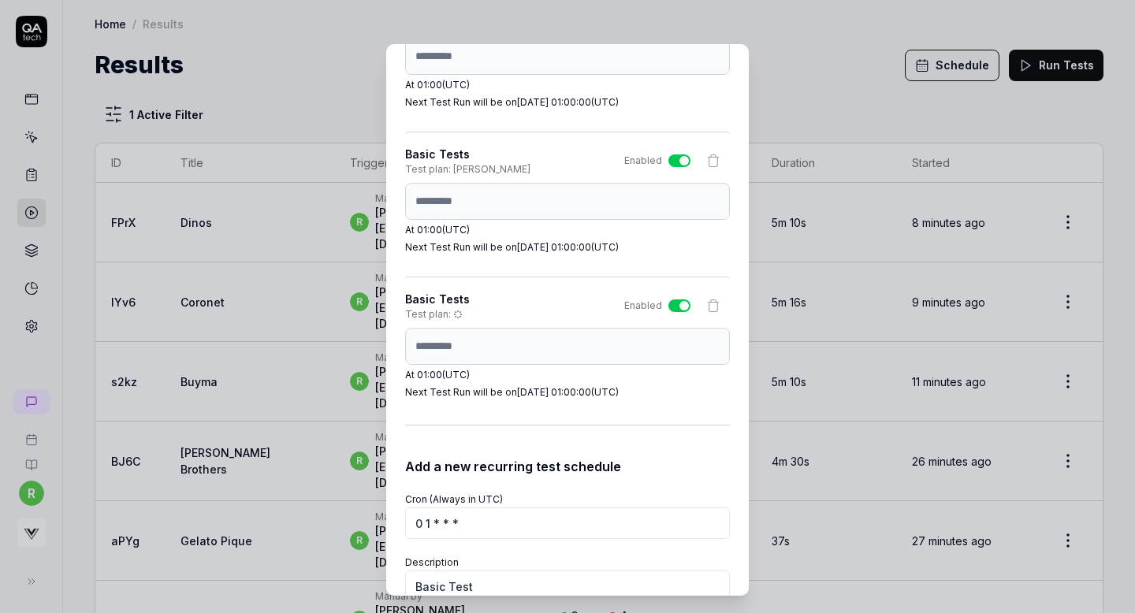
scroll to position [4383, 0]
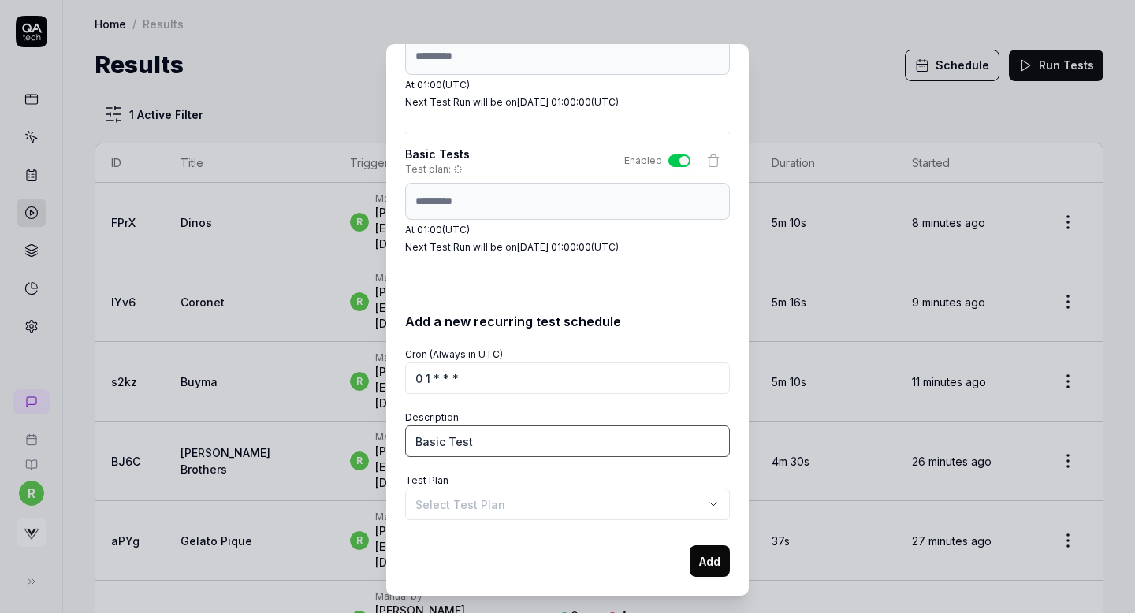
click at [497, 433] on input "Basic Test" at bounding box center [567, 442] width 325 height 32
click at [498, 442] on input "Basic Test" at bounding box center [567, 442] width 325 height 32
type input "Basic Tests"
click at [459, 509] on body "r Home / Results Home / Results Results Schedule Run Tests 1 Active Filter ID T…" at bounding box center [567, 306] width 1135 height 613
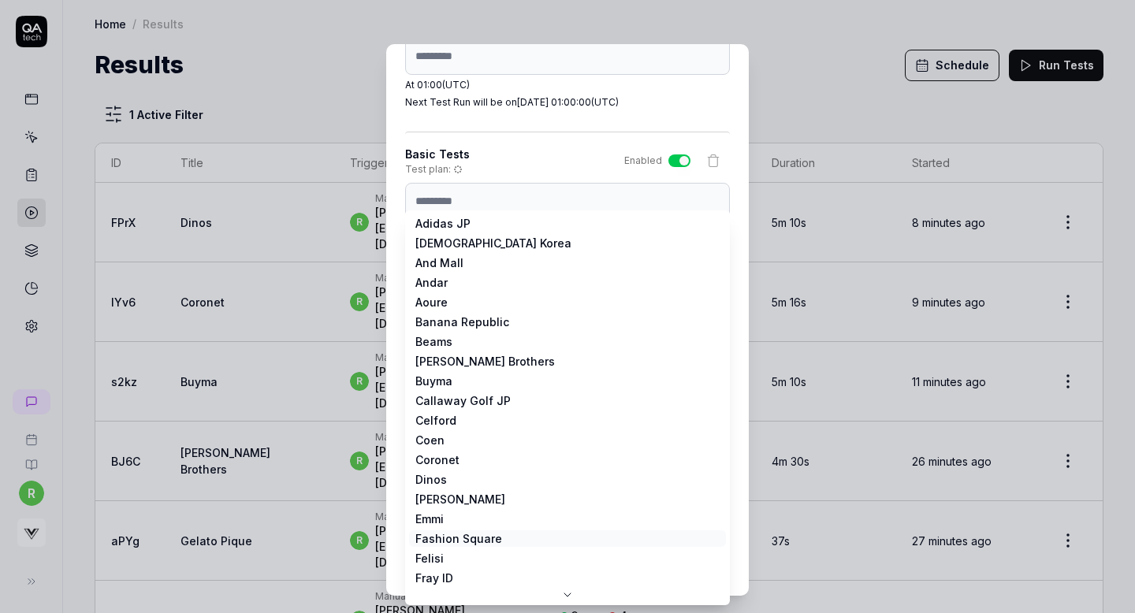
scroll to position [0, 0]
select select "**********"
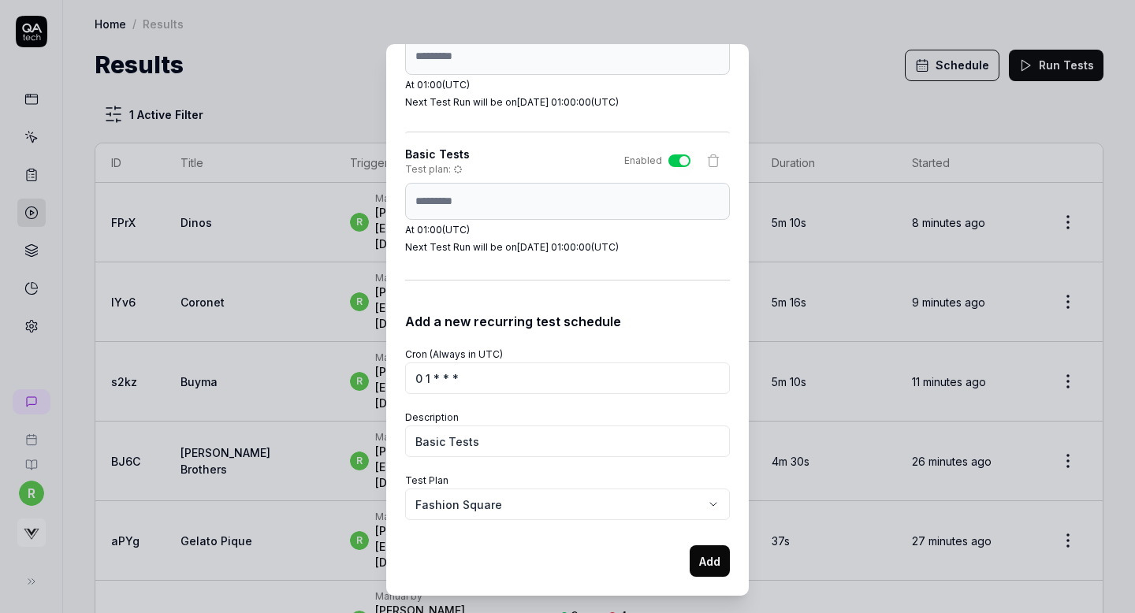
click at [695, 555] on button "Add" at bounding box center [710, 562] width 40 height 32
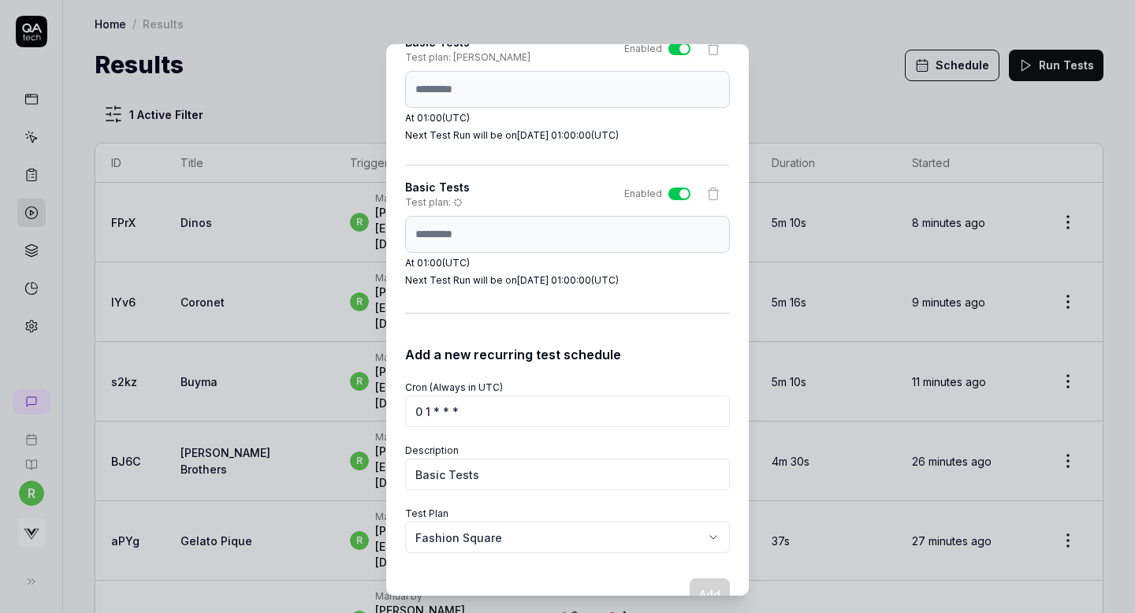
scroll to position [4383, 0]
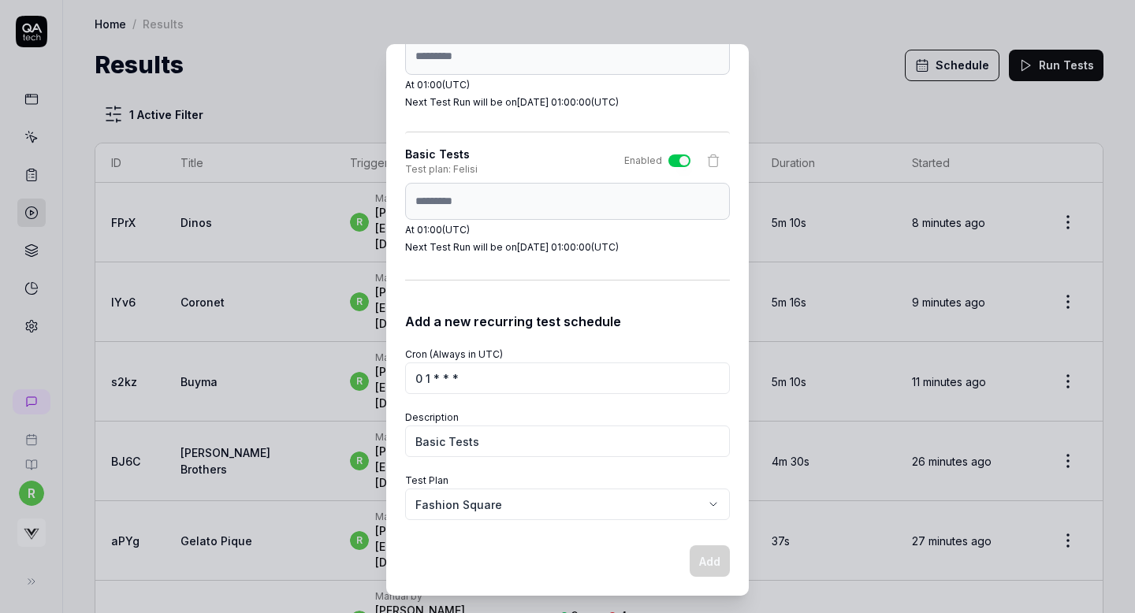
select select
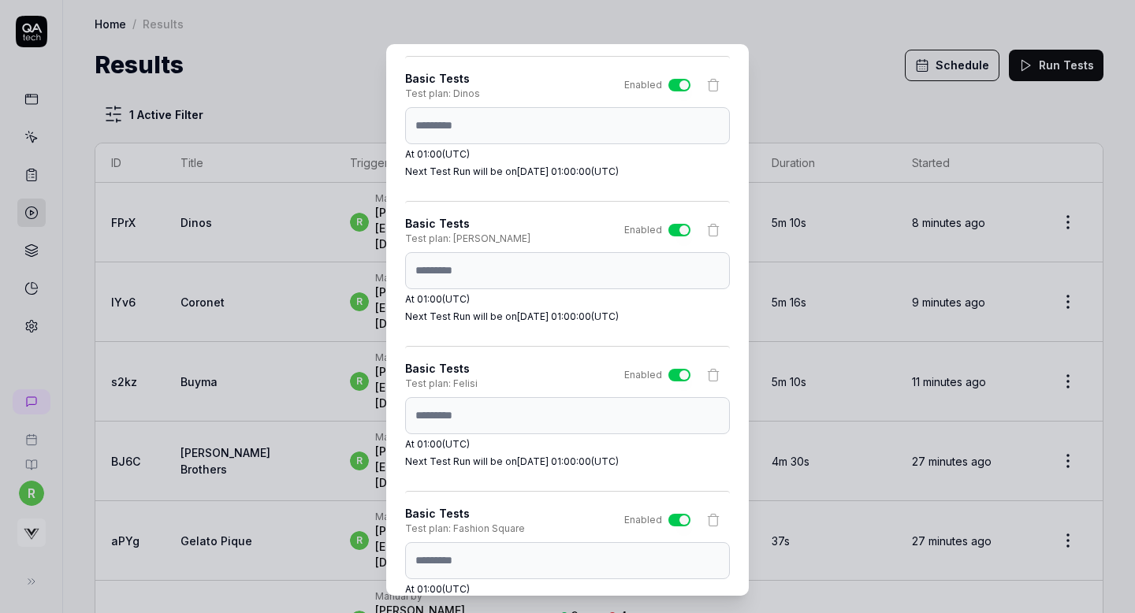
scroll to position [4157, 0]
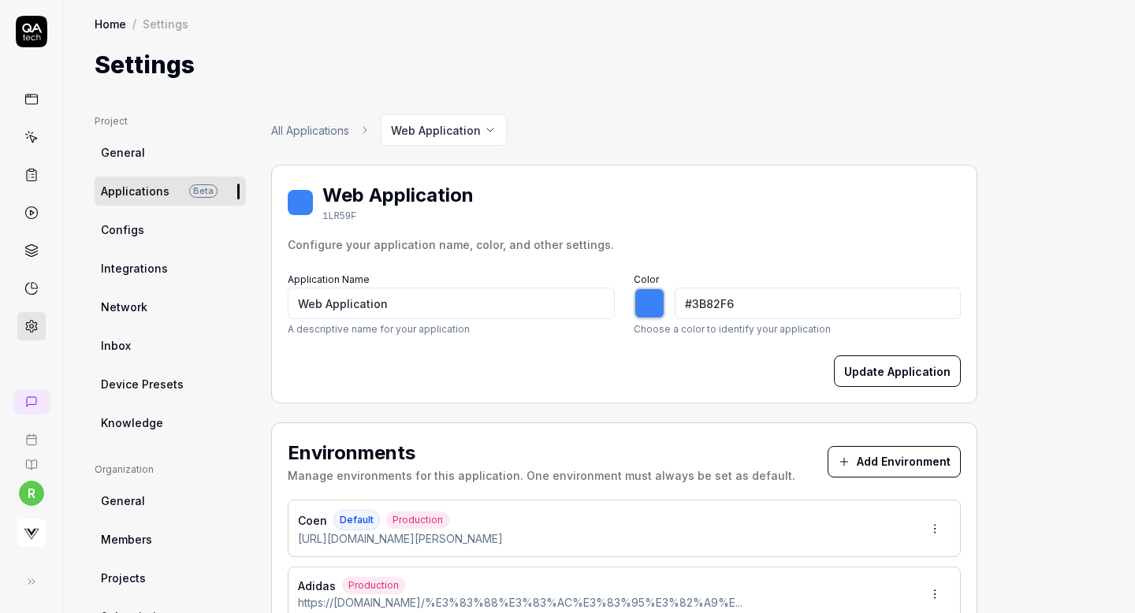
type input "*******"
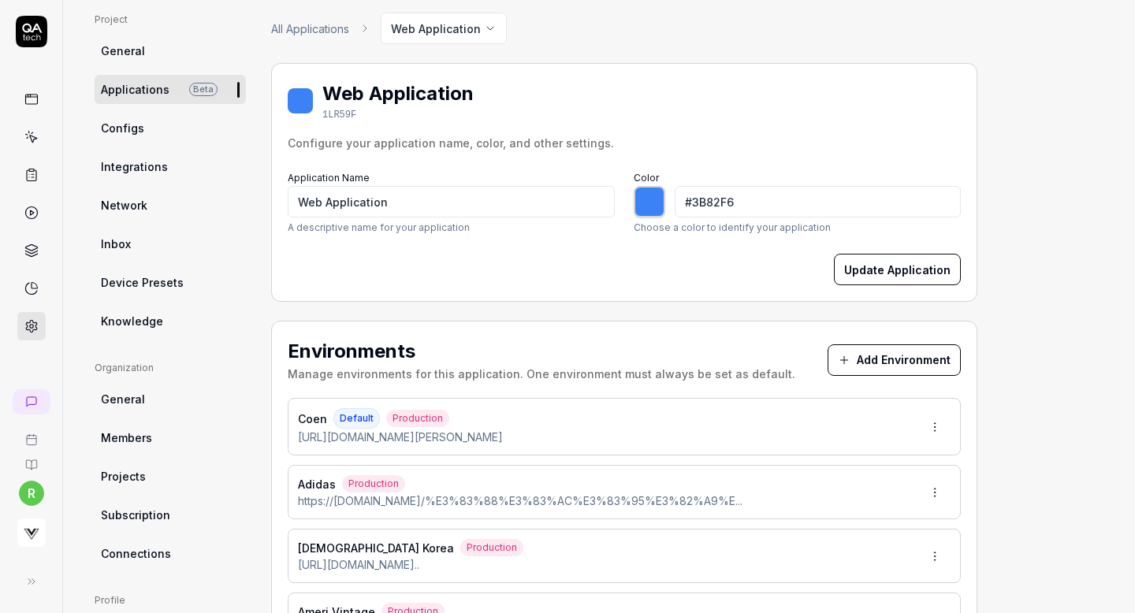
scroll to position [104, 0]
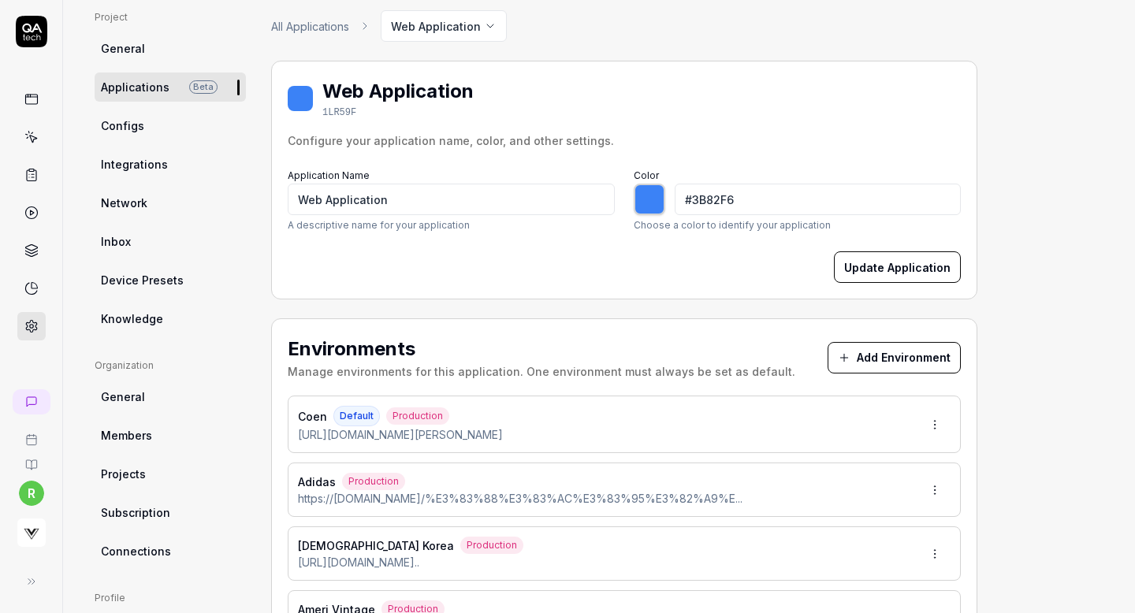
click at [908, 345] on button "Add Environment" at bounding box center [894, 358] width 133 height 32
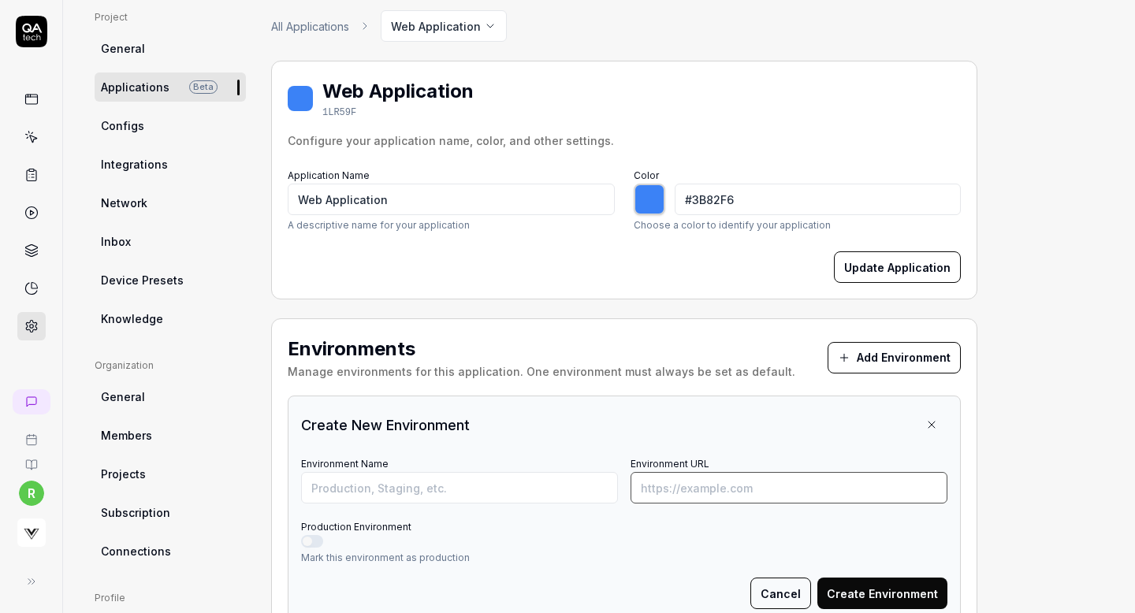
click at [792, 472] on input "Environment URL" at bounding box center [789, 488] width 317 height 32
paste input "https://www.dinos.co.jp/p/1366001260/"
type input "https://www.dinos.co.jp/p/1366001260/"
type input "*******"
paste input "https://edwin-mall.jp/shop/g/gJWH02-114-01"
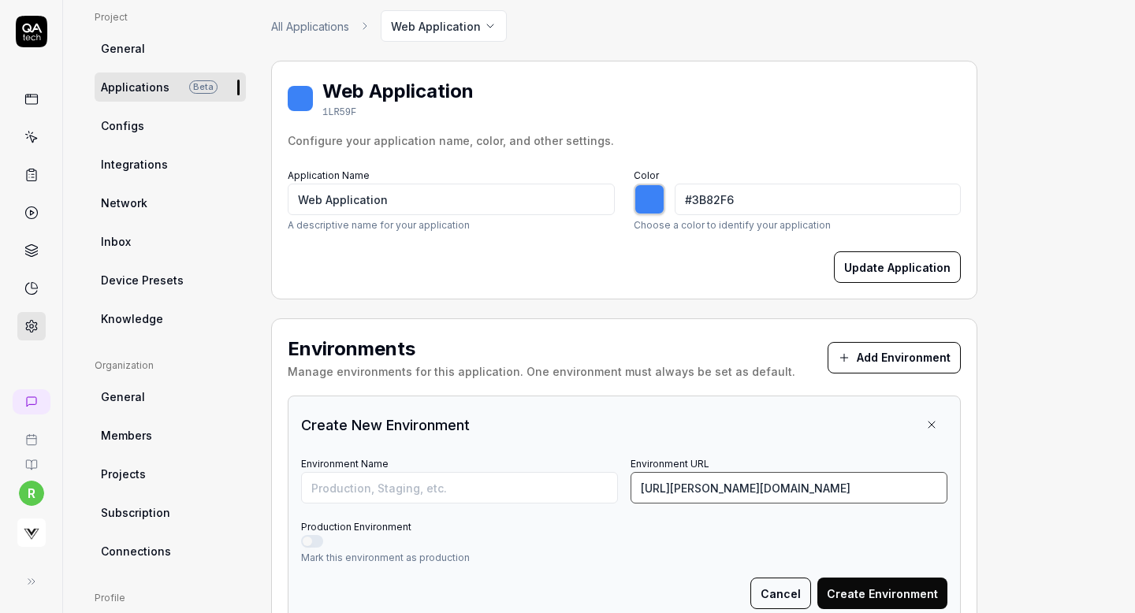
type input "https://edwin-mall.jp/shop/g/gJWH02-114-01"
click at [438, 485] on input "Environment Name" at bounding box center [459, 488] width 317 height 32
type input "[PERSON_NAME]"
click at [310, 544] on button "Production Environment" at bounding box center [312, 541] width 22 height 13
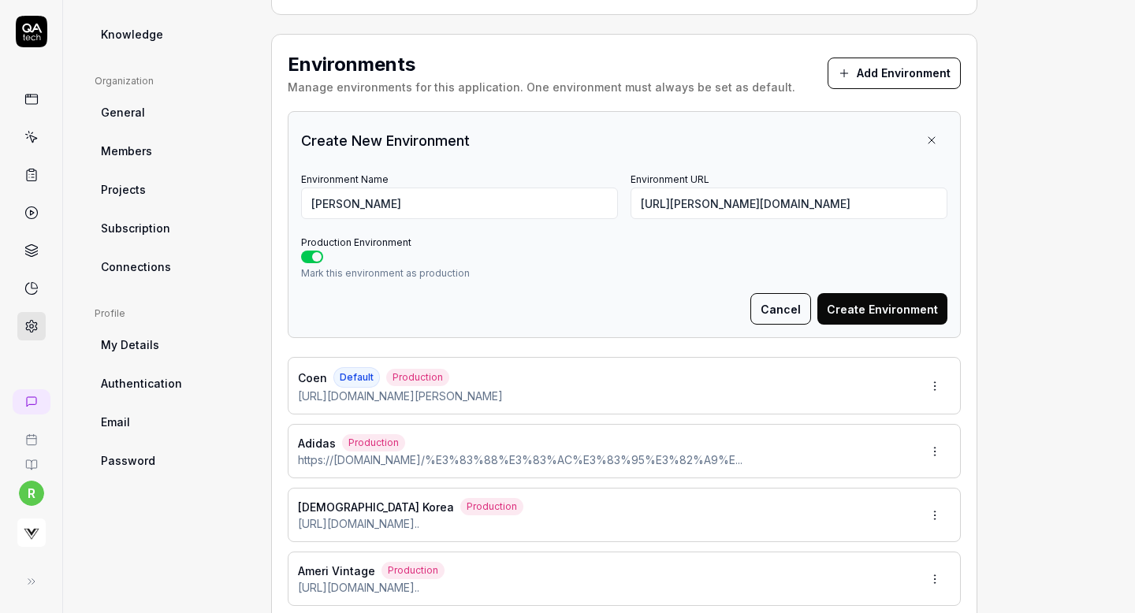
scroll to position [457, 0]
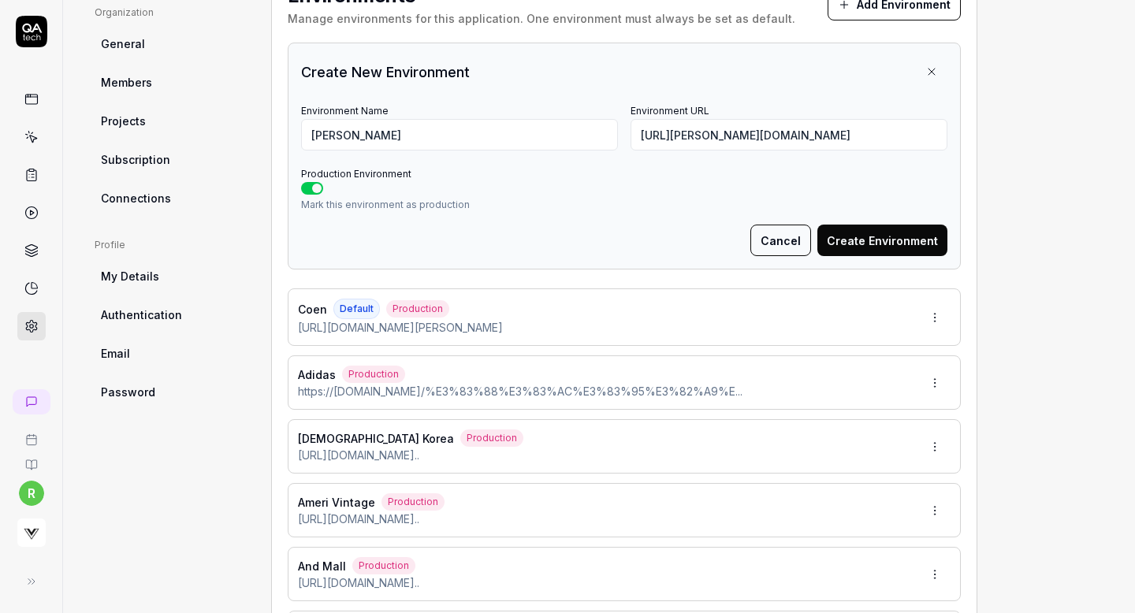
click at [876, 235] on button "Create Environment" at bounding box center [883, 241] width 130 height 32
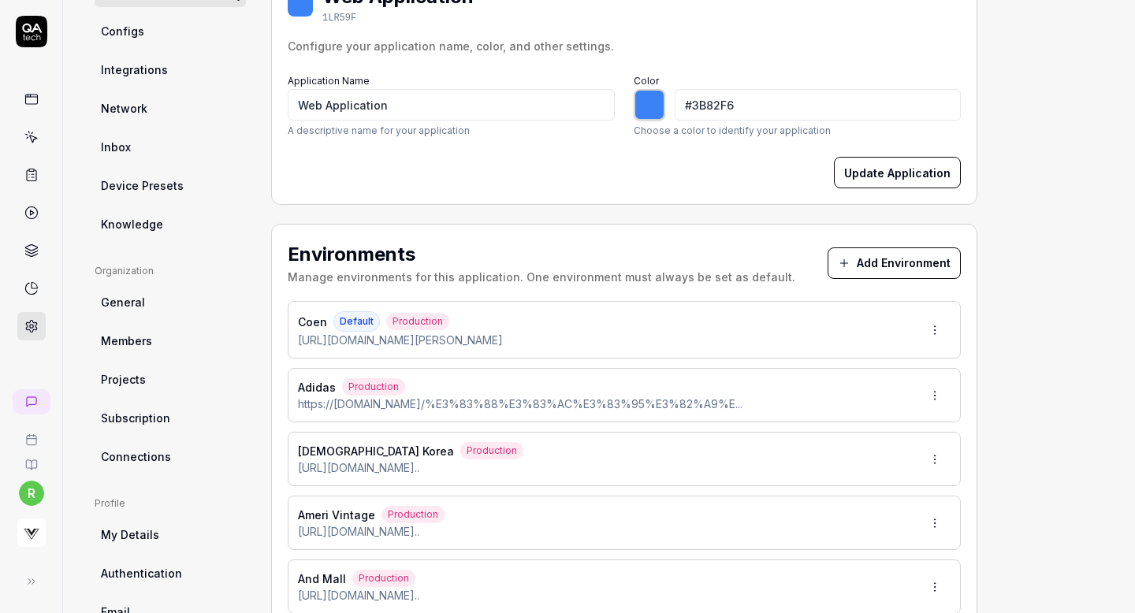
scroll to position [111, 0]
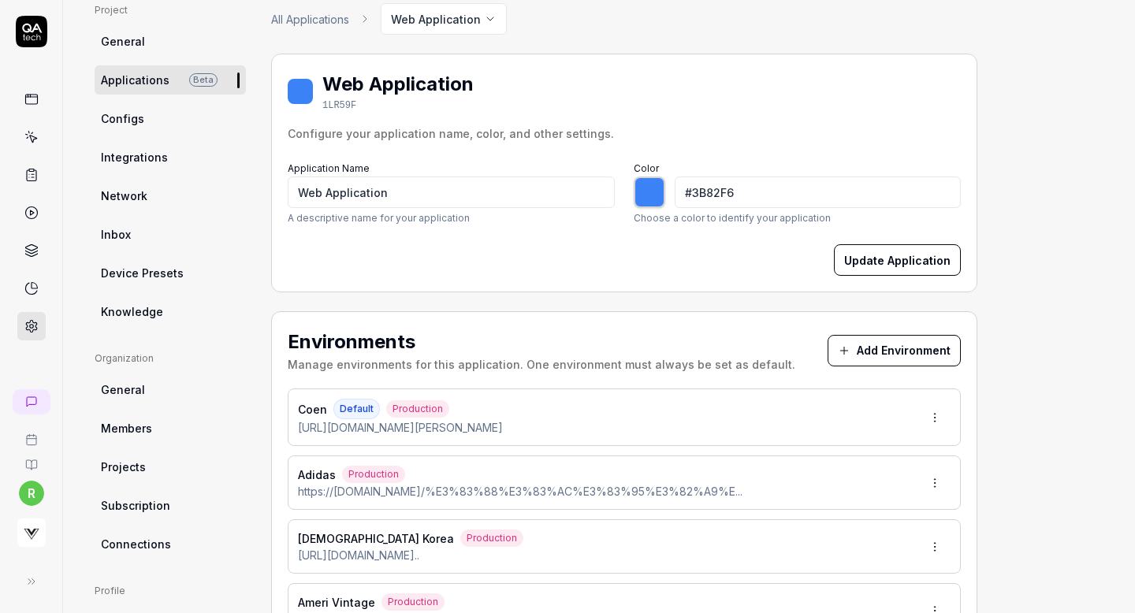
click at [890, 358] on button "Add Environment" at bounding box center [894, 351] width 133 height 32
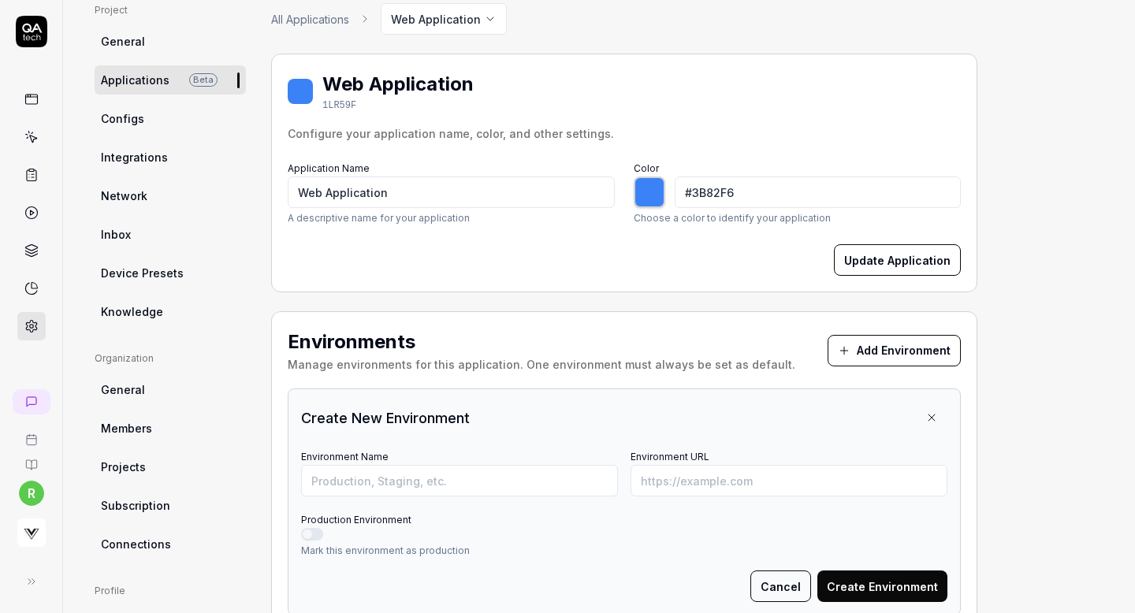
type input "*******"
click at [389, 474] on input "Environment Name" at bounding box center [459, 481] width 317 height 32
type input "Fashion Square"
paste input "https://www.t-fashion.jp/shop/sonnylabel/goods/121762682?deqwas_inflow=QGRzcDUw…"
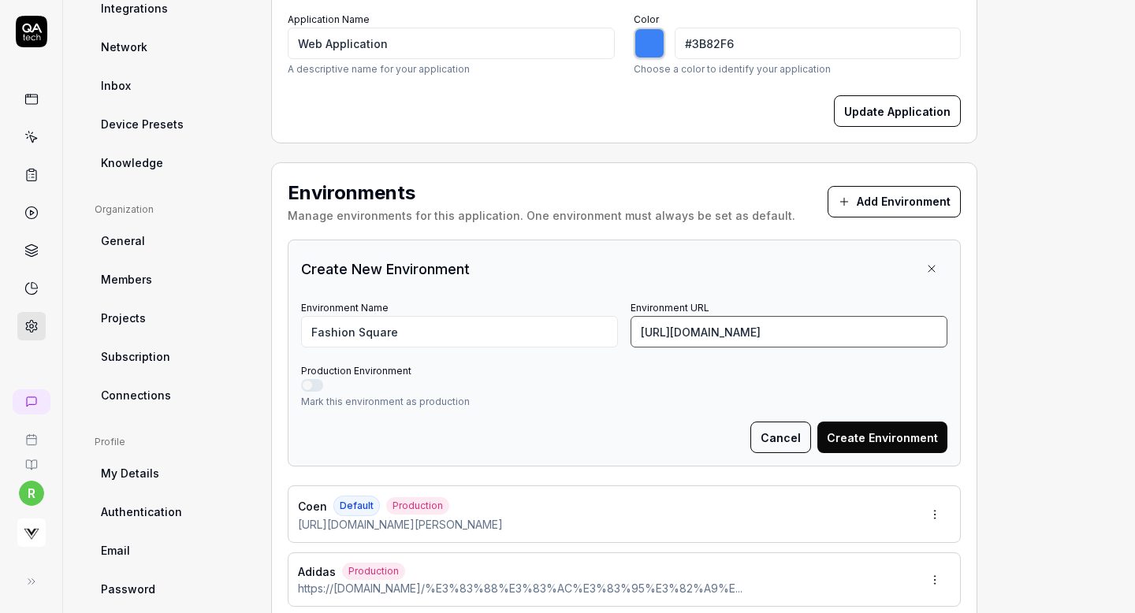
scroll to position [307, 0]
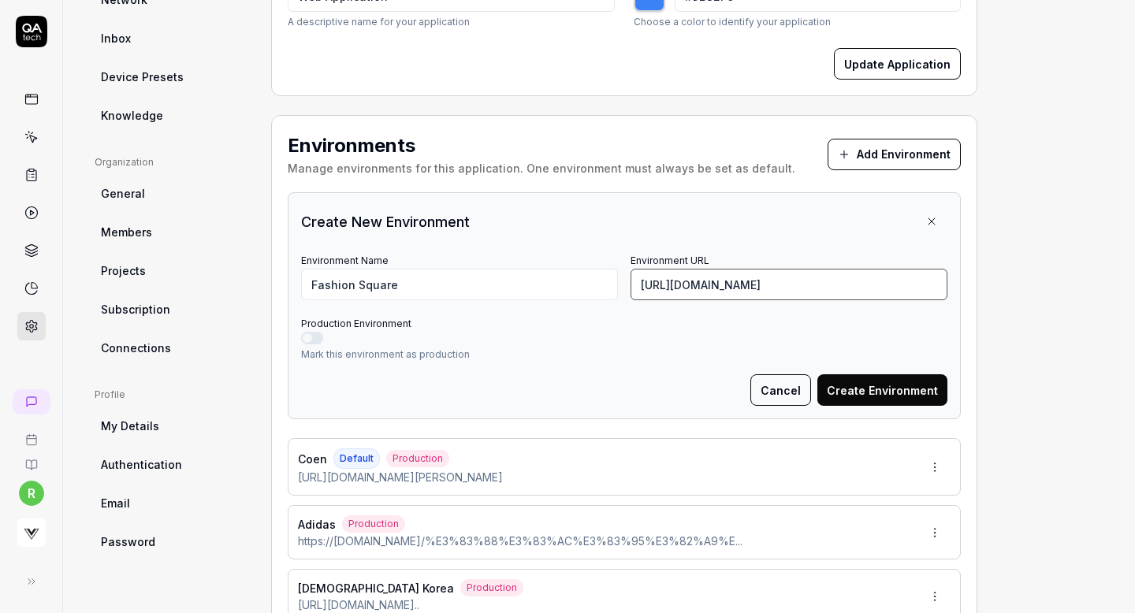
type input "https://www.t-fashion.jp/shop/sonnylabel/goods/121762682?deqwas_inflow=QGRzcDUw…"
click at [311, 343] on div "Mark this environment as production" at bounding box center [624, 347] width 647 height 30
click at [311, 339] on button "Production Environment" at bounding box center [312, 338] width 22 height 13
click at [848, 382] on button "Create Environment" at bounding box center [883, 391] width 130 height 32
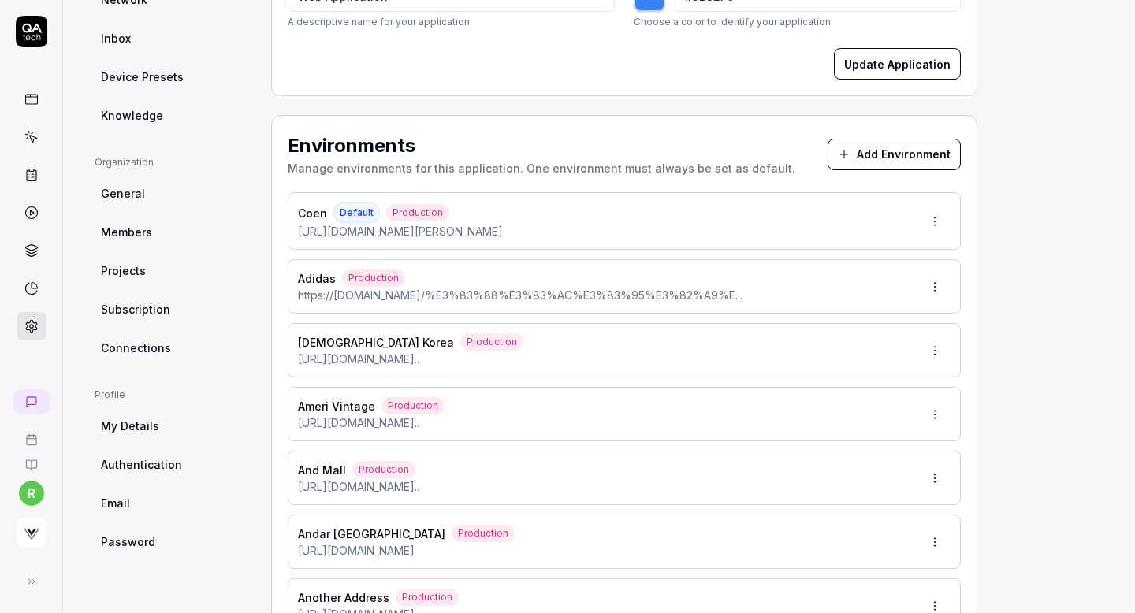
type input "*******"
click at [863, 145] on button "Add Environment" at bounding box center [894, 155] width 133 height 32
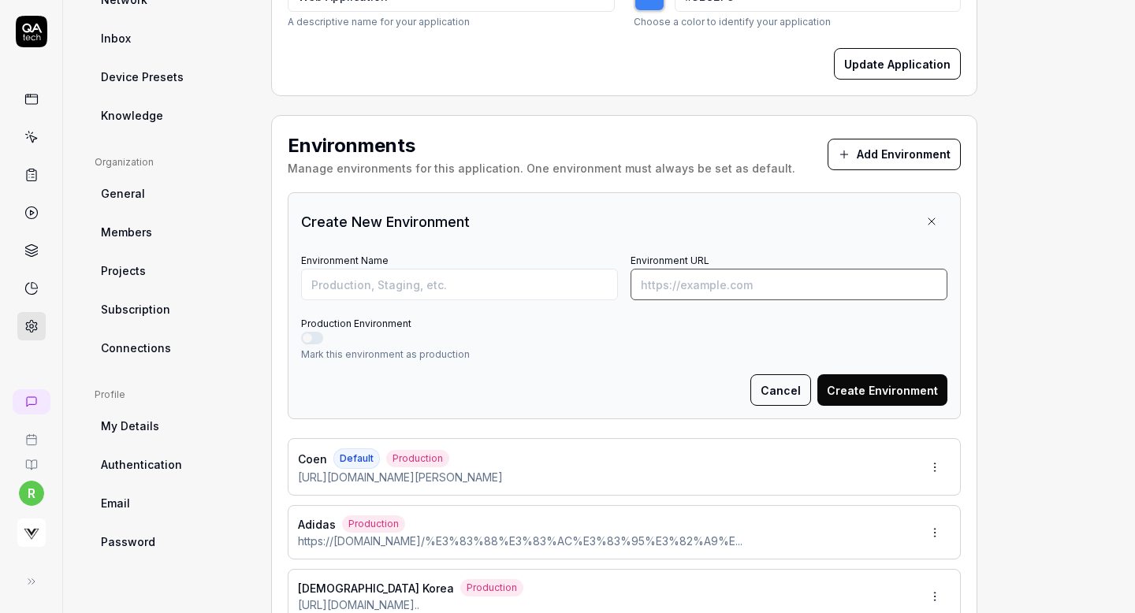
click at [814, 284] on input "Environment URL" at bounding box center [789, 285] width 317 height 32
paste input "https://www.felisi.net/items/FLG00W024"
type input "https://www.felisi.net/items/FLG00W024"
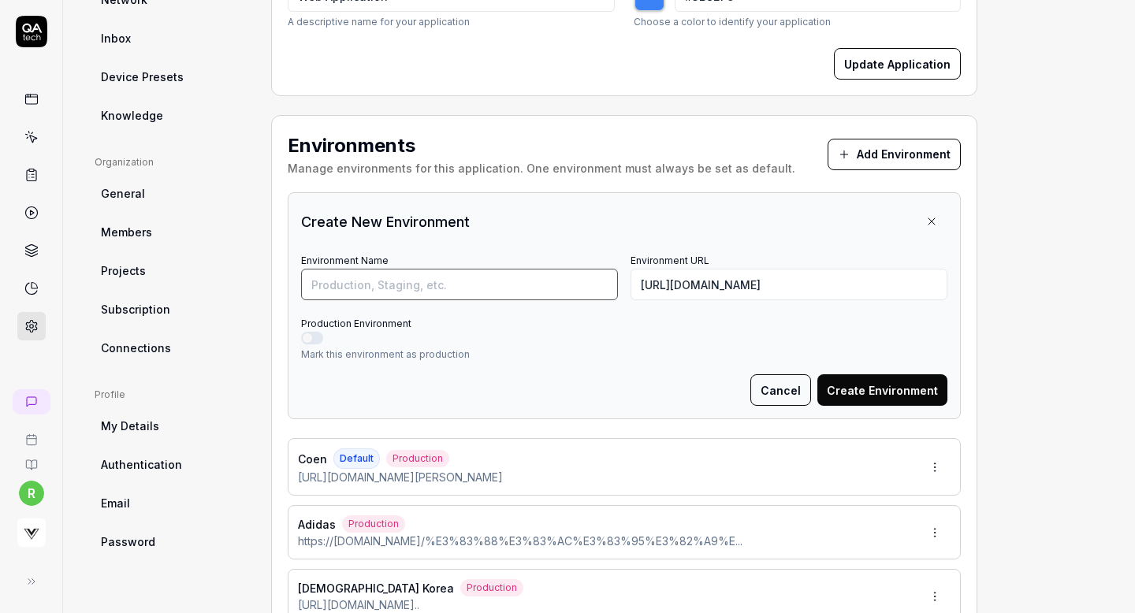
click at [572, 283] on input "Environment Name" at bounding box center [459, 285] width 317 height 32
type input "f"
type input "Felisi"
click at [308, 338] on button "Production Environment" at bounding box center [312, 338] width 22 height 13
click at [899, 376] on button "Create Environment" at bounding box center [883, 391] width 130 height 32
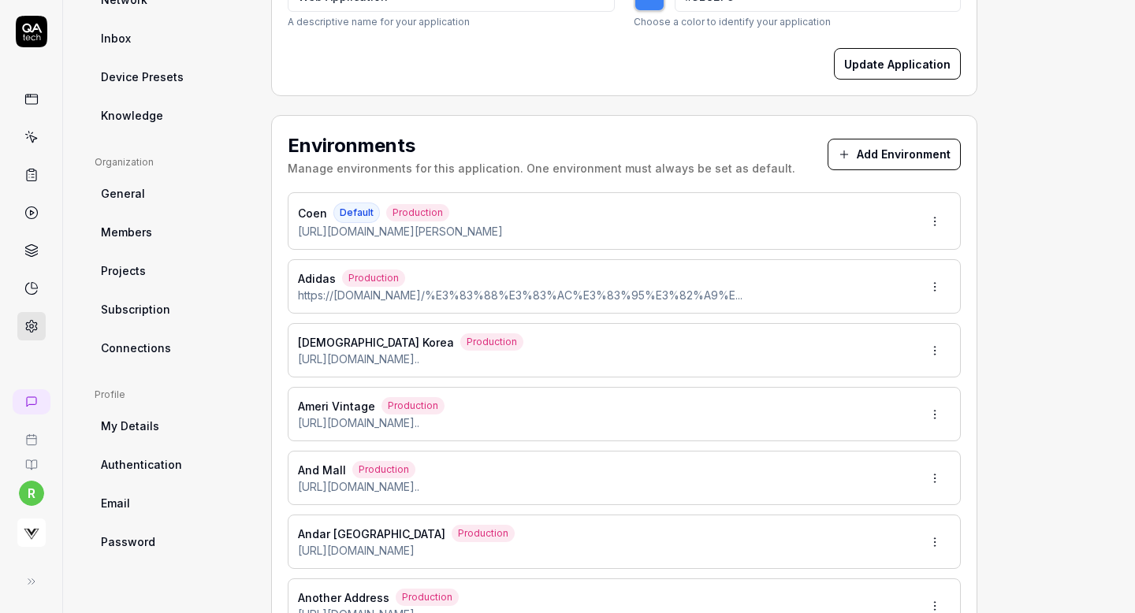
click at [889, 151] on button "Add Environment" at bounding box center [894, 155] width 133 height 32
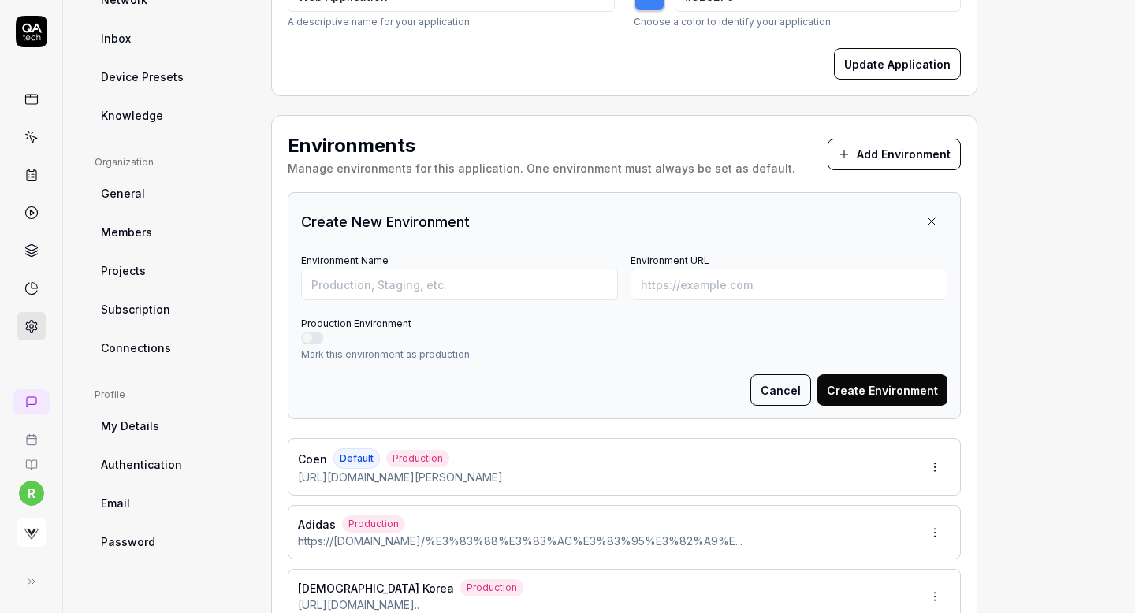
type input "*******"
click at [695, 283] on input "Environment URL" at bounding box center [789, 285] width 317 height 32
paste input "https://www.felissimo.co.jp/sunnyclouds/707525.html?vf=01"
type input "https://www.felissimo.co.jp/sunnyclouds/707525.html?vf=01"
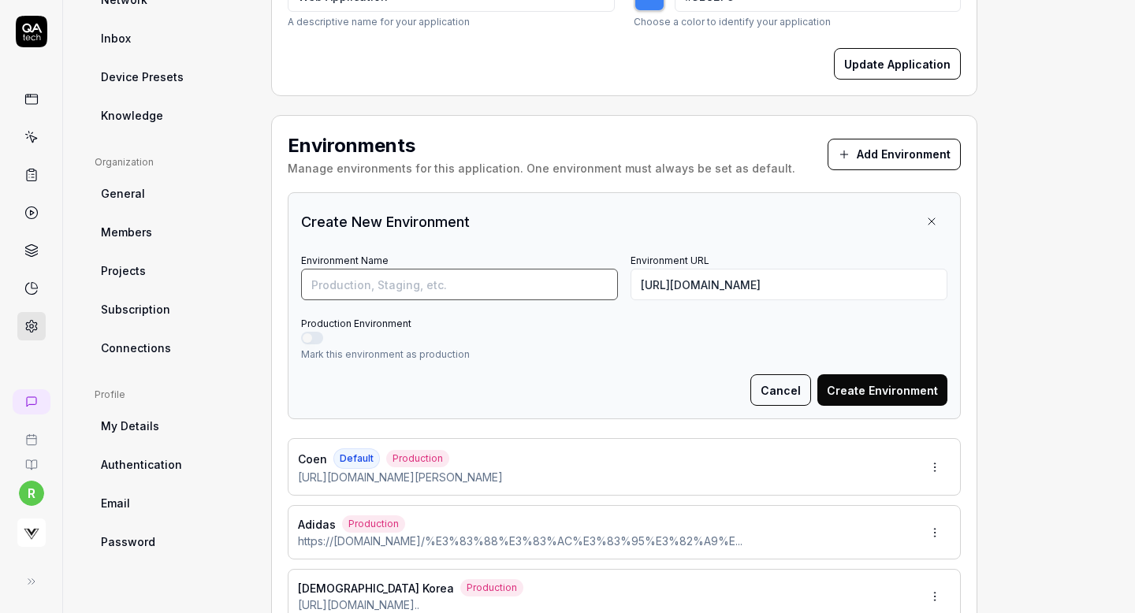
click at [517, 287] on input "Environment Name" at bounding box center [459, 285] width 317 height 32
type input "Felissimo"
click at [314, 333] on button "Production Environment" at bounding box center [312, 338] width 22 height 13
click at [885, 401] on button "Create Environment" at bounding box center [883, 391] width 130 height 32
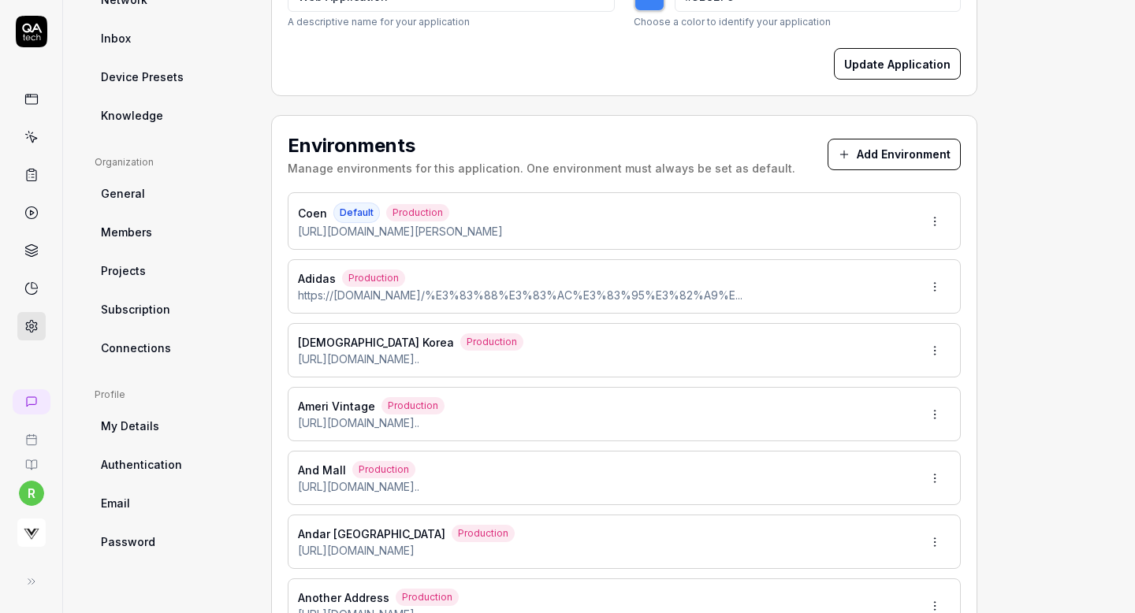
click at [878, 155] on button "Add Environment" at bounding box center [894, 155] width 133 height 32
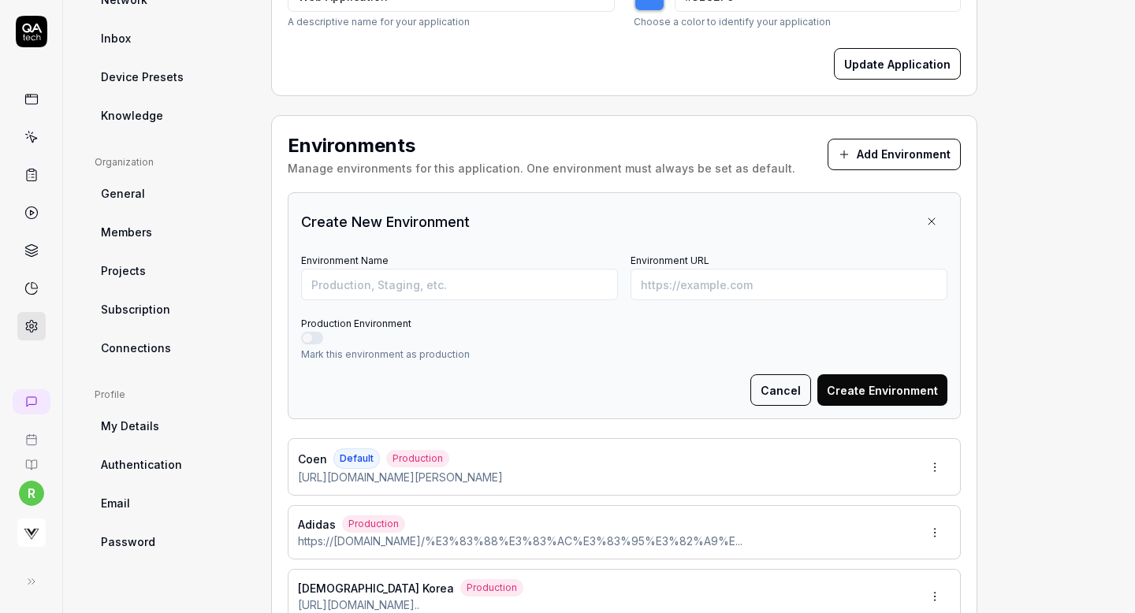
type input "*******"
click at [706, 287] on input "Environment URL" at bounding box center [789, 285] width 317 height 32
paste input "https://www.paulsmith.co.jp//shop/women/knitwear/products/2455809000411N____?sk…"
type input "https://www.paulsmith.co.jp//shop/women/knitwear/products/2455809000411N____?sk…"
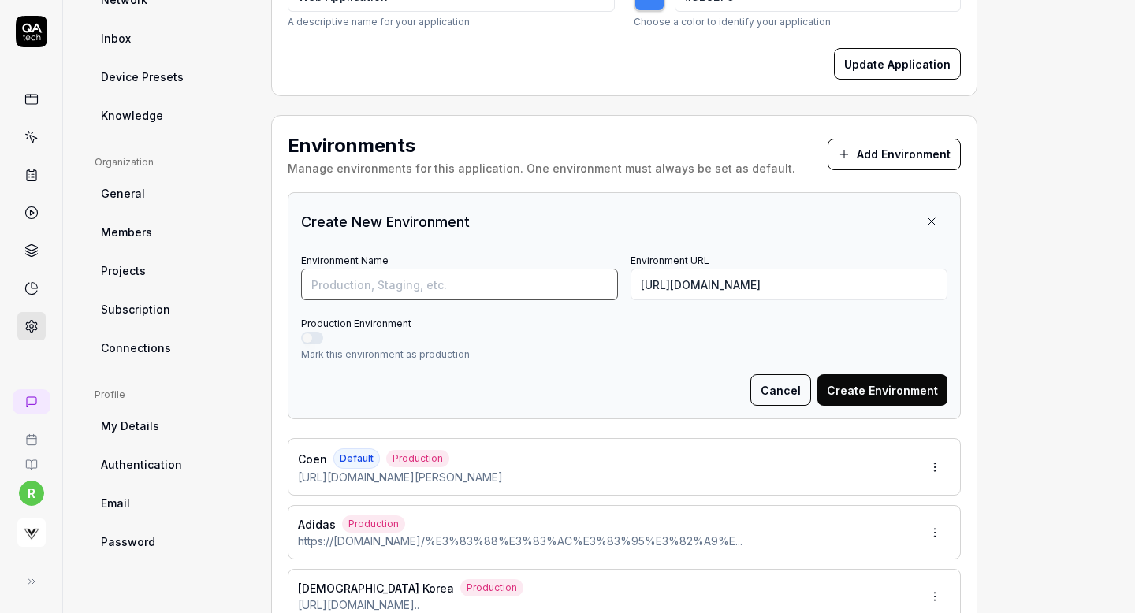
click at [563, 285] on input "Environment Name" at bounding box center [459, 285] width 317 height 32
type input "Paul Smith"
click at [312, 337] on button "Production Environment" at bounding box center [312, 338] width 22 height 13
click at [885, 390] on button "Create Environment" at bounding box center [883, 391] width 130 height 32
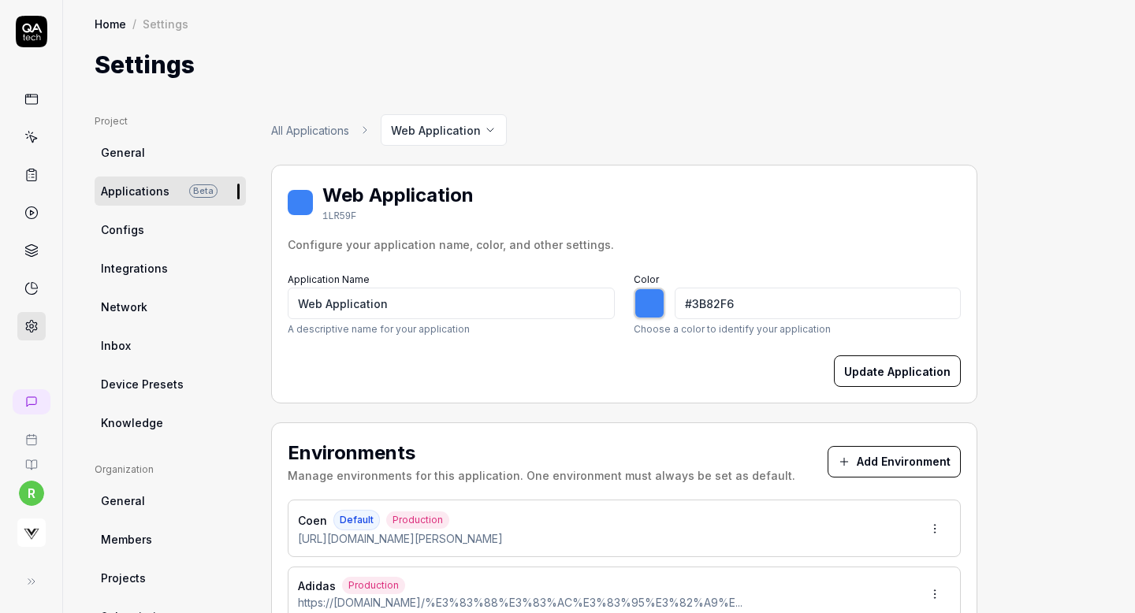
click at [799, 375] on div "Update Application" at bounding box center [624, 372] width 673 height 32
click at [861, 460] on button "Add Environment" at bounding box center [894, 462] width 133 height 32
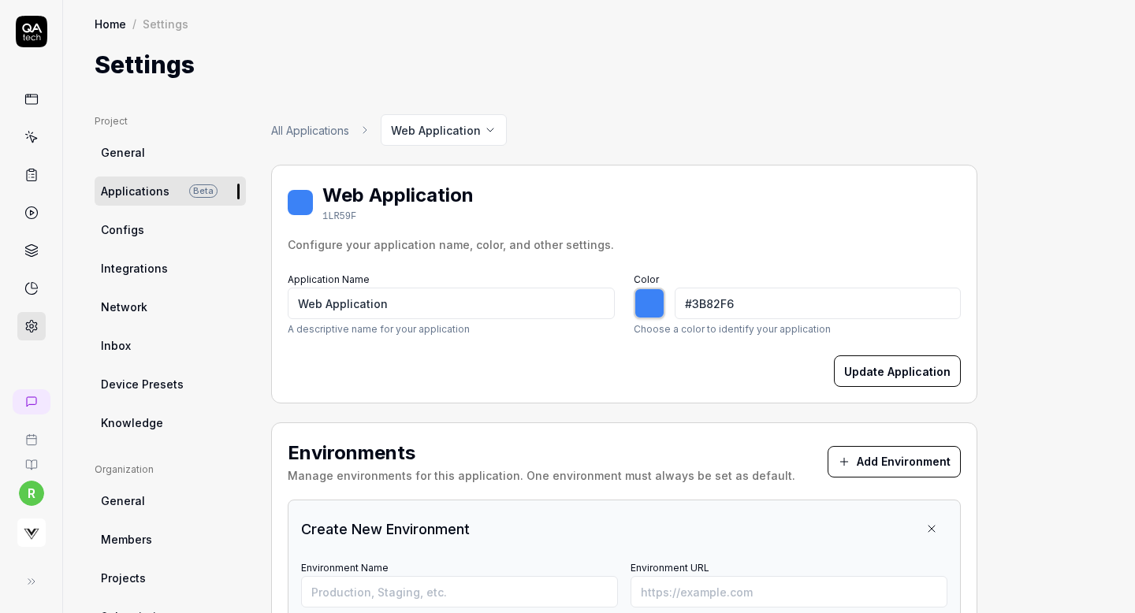
type input "*******"
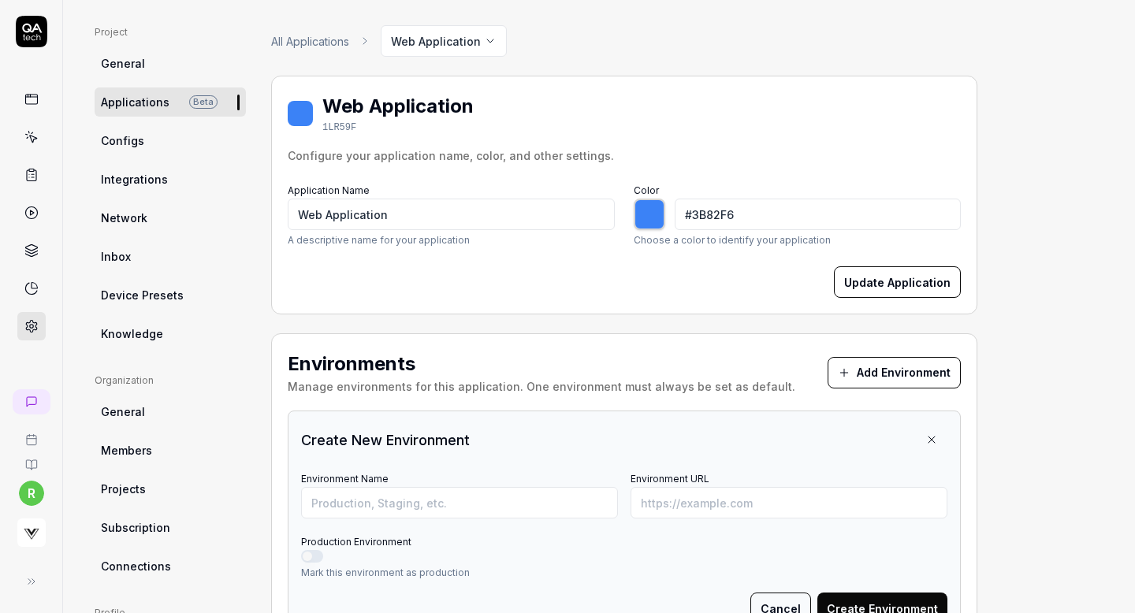
scroll to position [91, 0]
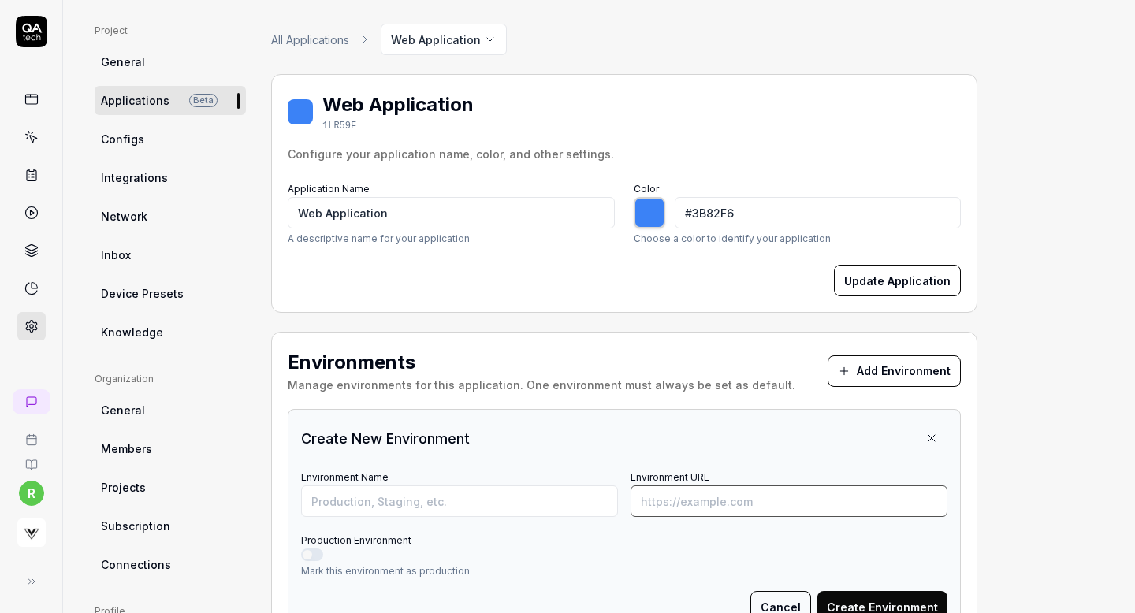
click at [723, 500] on input "Environment URL" at bounding box center [789, 502] width 317 height 32
paste input "https://www.hrm-eshop.com//shop/g/g1010671240006/"
type input "https://www.hrm-eshop.com//shop/g/g1010671240006/"
click at [577, 499] on input "Environment Name" at bounding box center [459, 502] width 317 height 32
type input "Seilin"
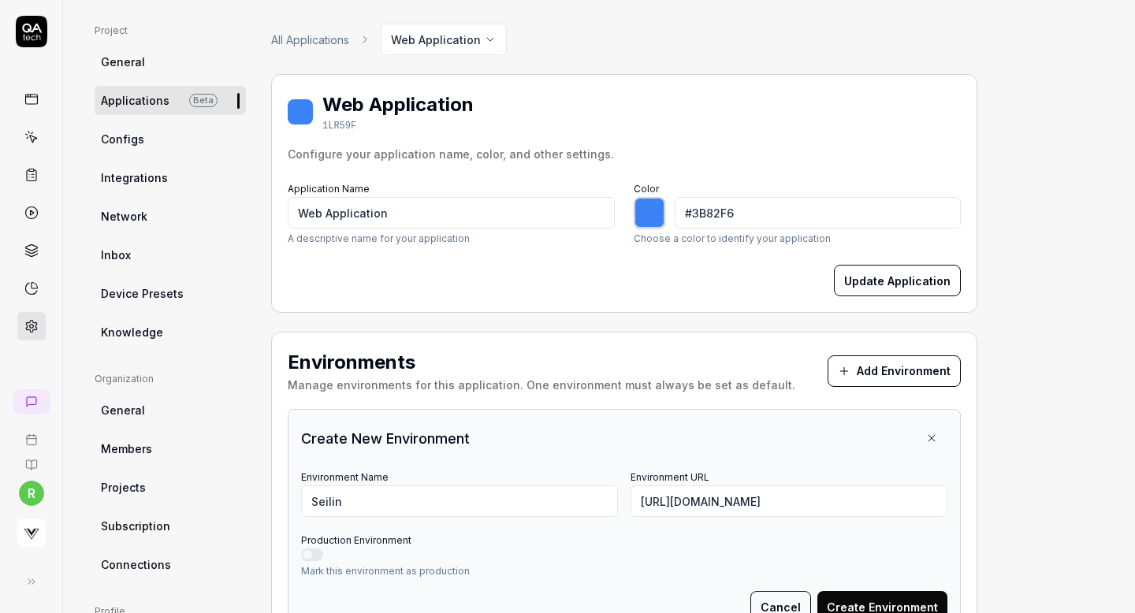
click at [311, 553] on button "Production Environment" at bounding box center [312, 555] width 22 height 13
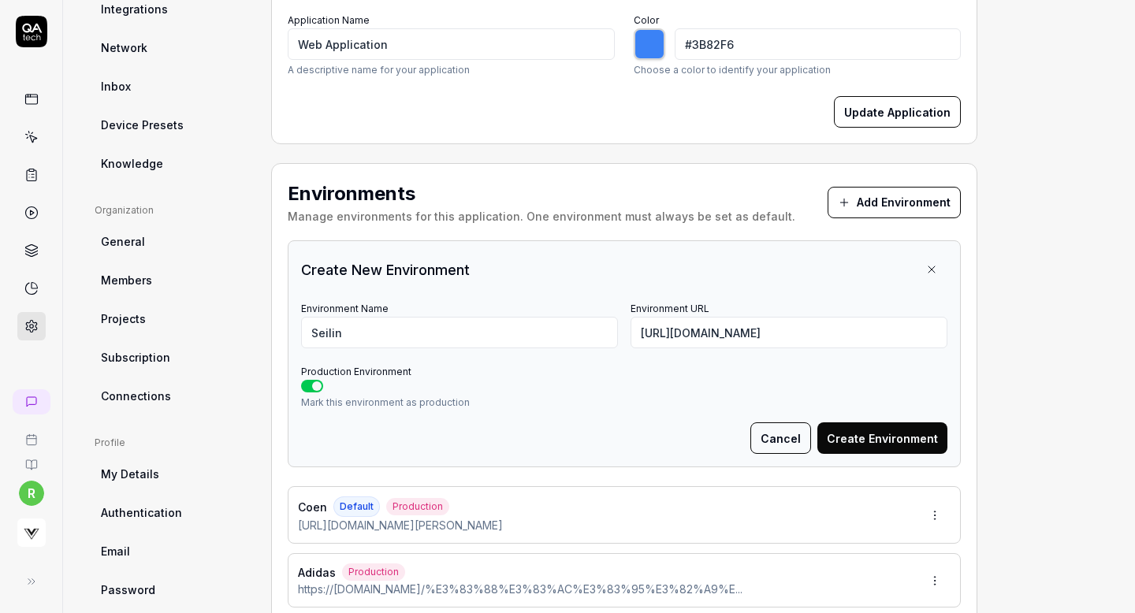
scroll to position [316, 0]
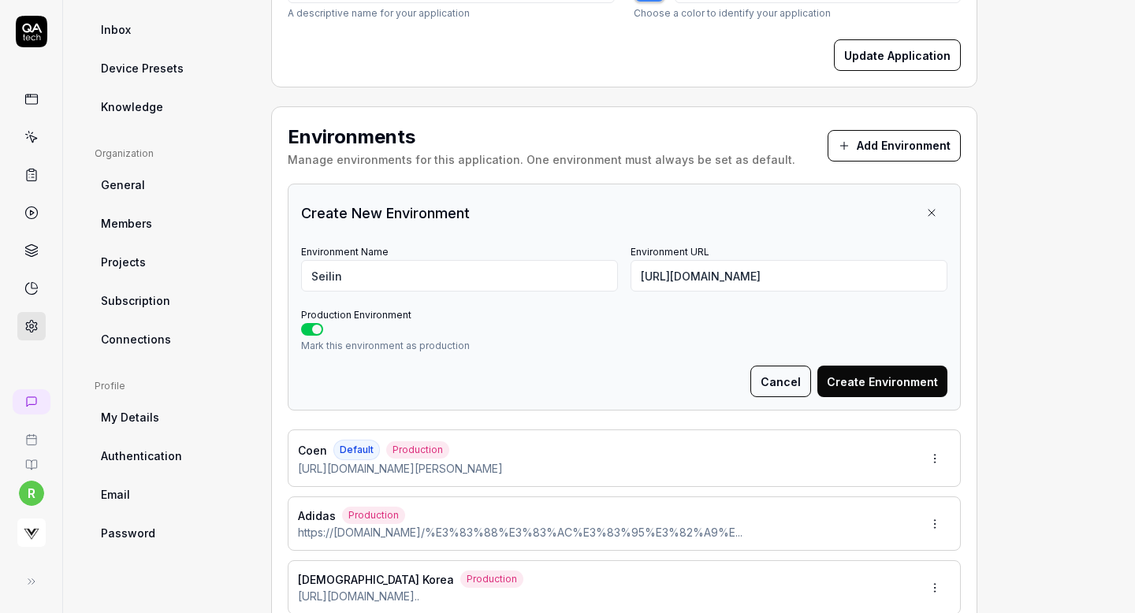
click at [922, 382] on button "Create Environment" at bounding box center [883, 382] width 130 height 32
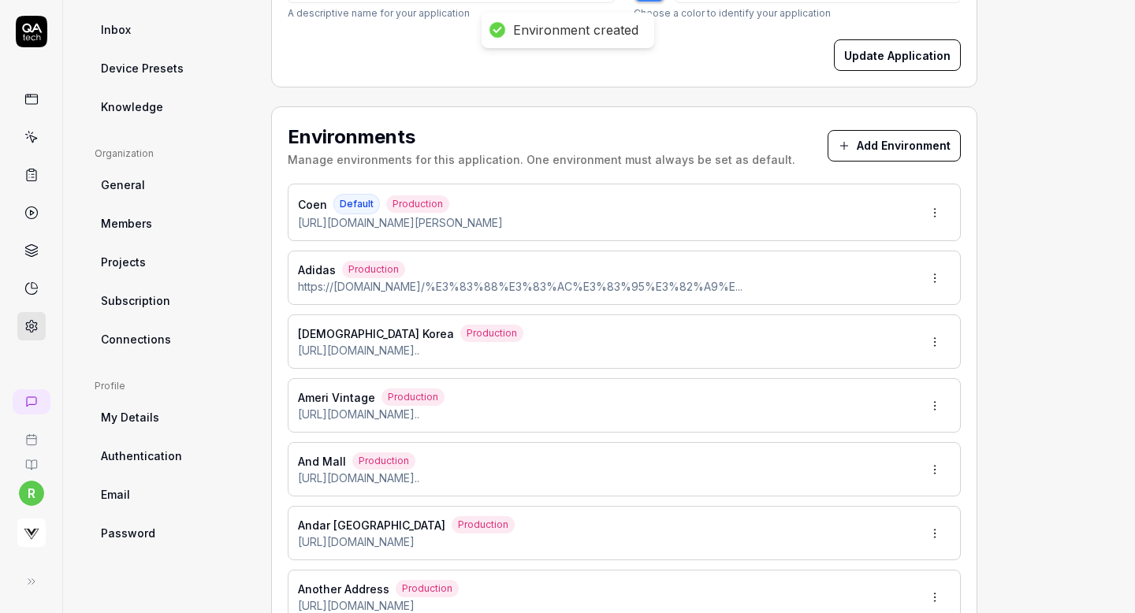
click at [888, 143] on button "Add Environment" at bounding box center [894, 146] width 133 height 32
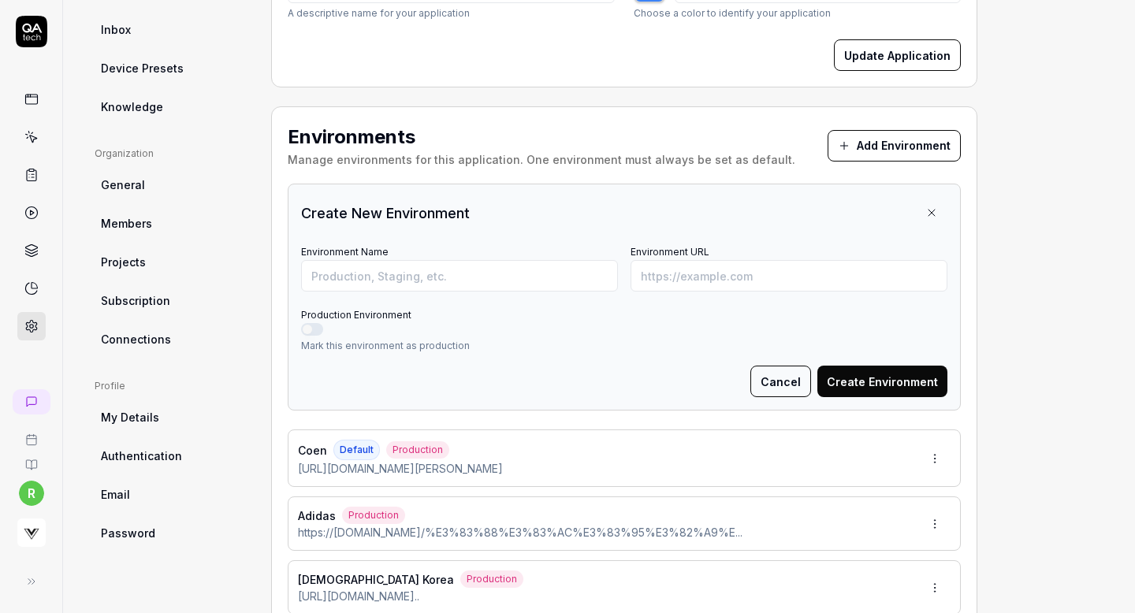
type input "*******"
click at [676, 272] on input "Environment URL" at bounding box center [789, 276] width 317 height 32
paste input "https://www.ec-store.net/sws/g/g13562720"
type input "https://www.ec-store.net/sws/g/g13562720"
click at [565, 269] on input "Environment Name" at bounding box center [459, 276] width 317 height 32
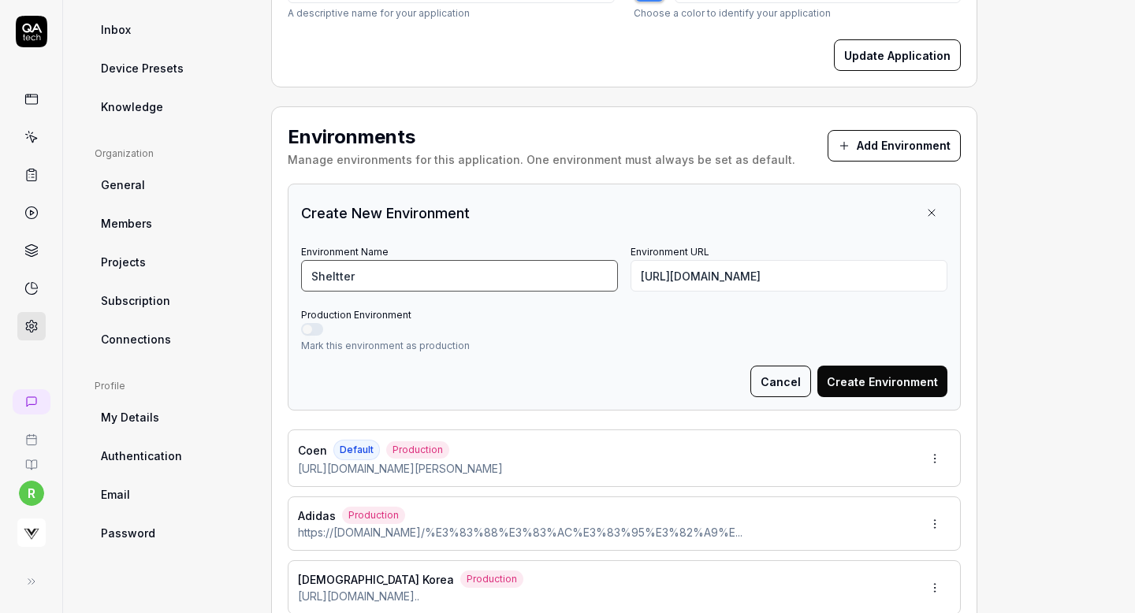
type input "Sheltter"
click at [312, 330] on button "Production Environment" at bounding box center [312, 329] width 22 height 13
click at [878, 378] on button "Create Environment" at bounding box center [883, 382] width 130 height 32
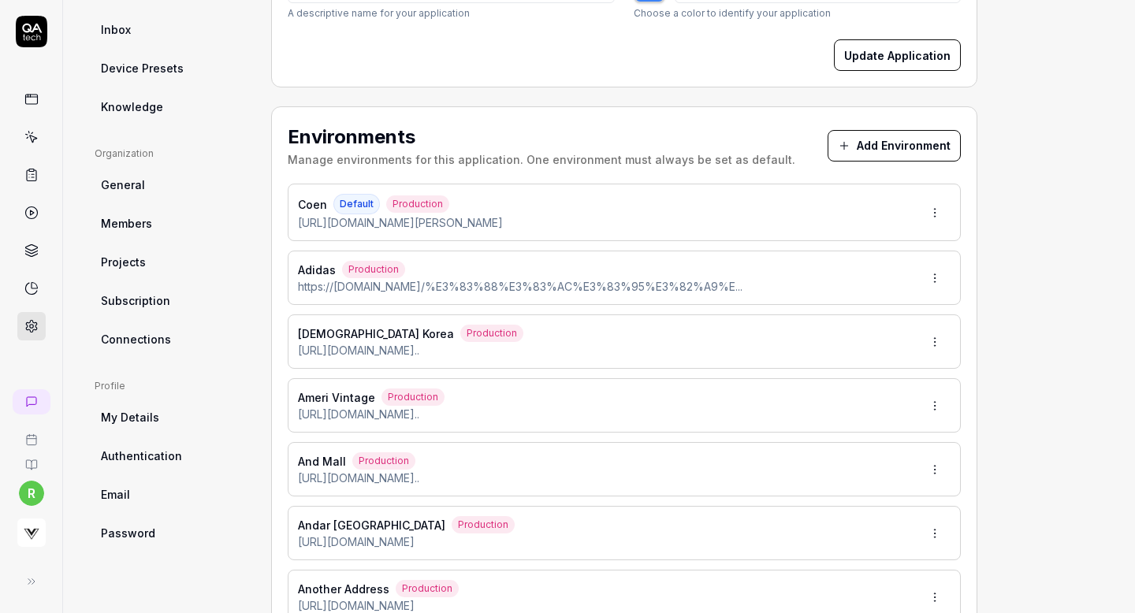
type input "*******"
click at [856, 147] on button "Add Environment" at bounding box center [894, 146] width 133 height 32
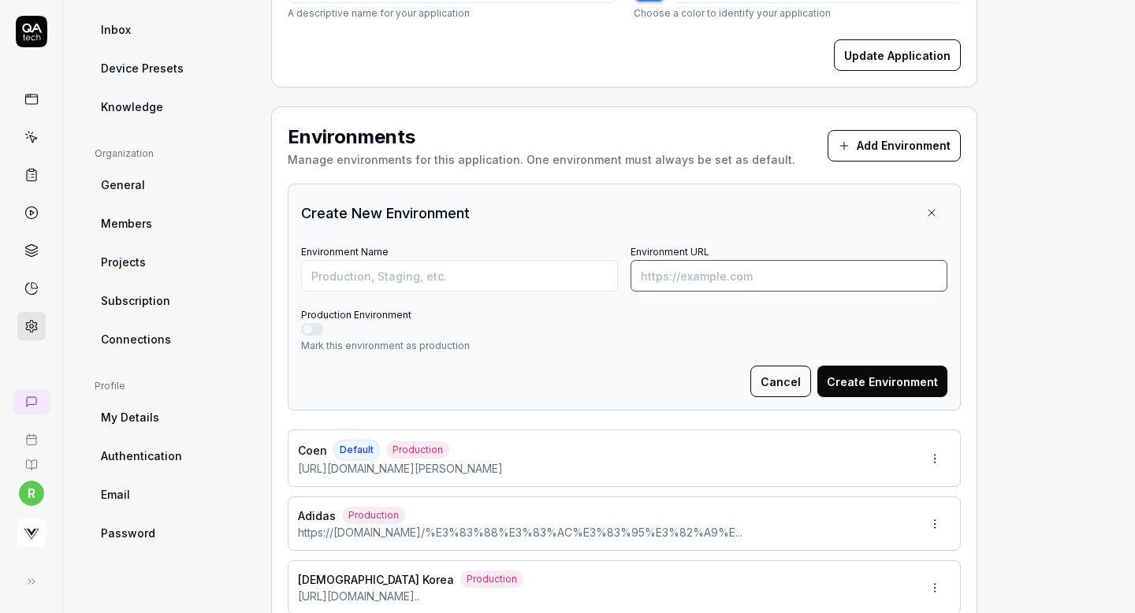
click at [756, 273] on input "Environment URL" at bounding box center [789, 276] width 317 height 32
paste input "https://store.tomorrowland.co.jp/item/james-perse/16033503310.html"
type input "https://store.tomorrowland.co.jp/item/james-perse/16033503310.html"
click at [554, 275] on input "Environment Name" at bounding box center [459, 276] width 317 height 32
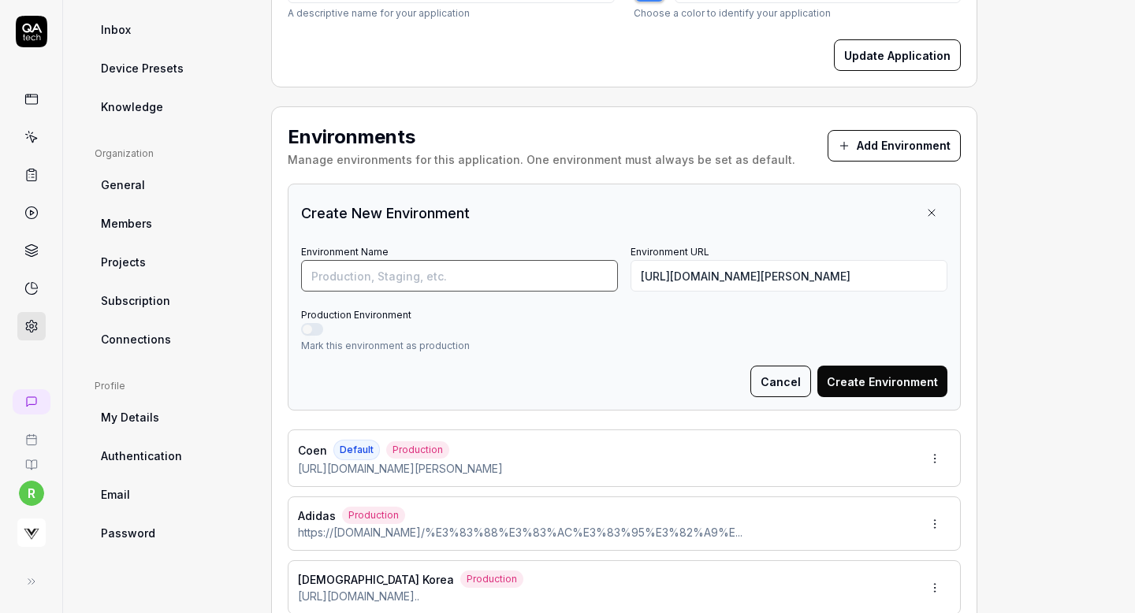
scroll to position [0, 0]
type input "Tomorrowland"
click at [313, 325] on button "Production Environment" at bounding box center [312, 329] width 22 height 13
click at [873, 371] on button "Create Environment" at bounding box center [883, 382] width 130 height 32
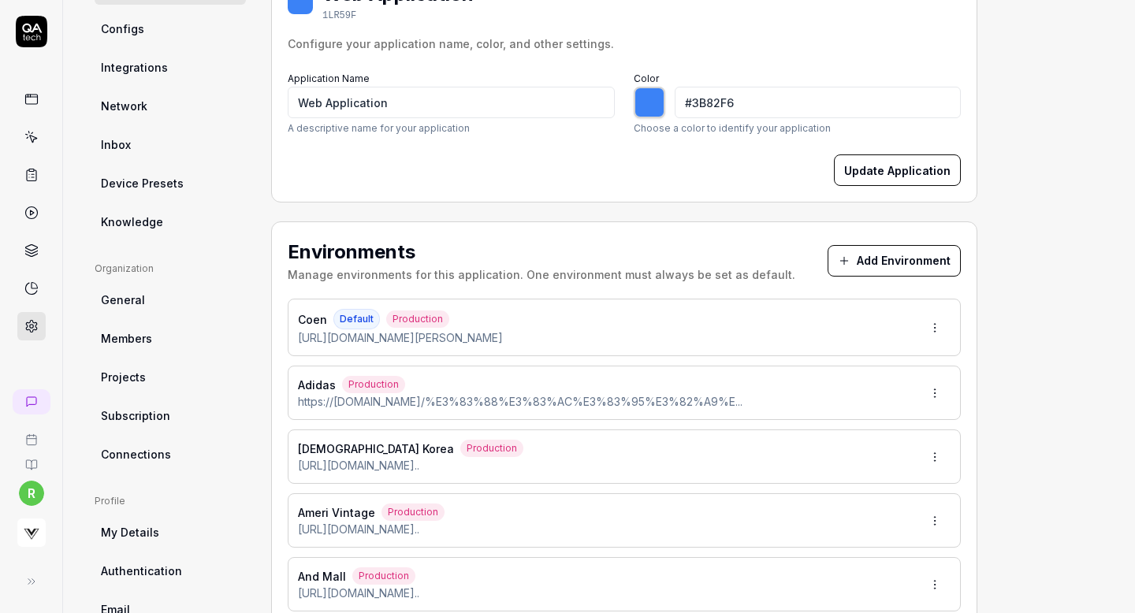
scroll to position [205, 0]
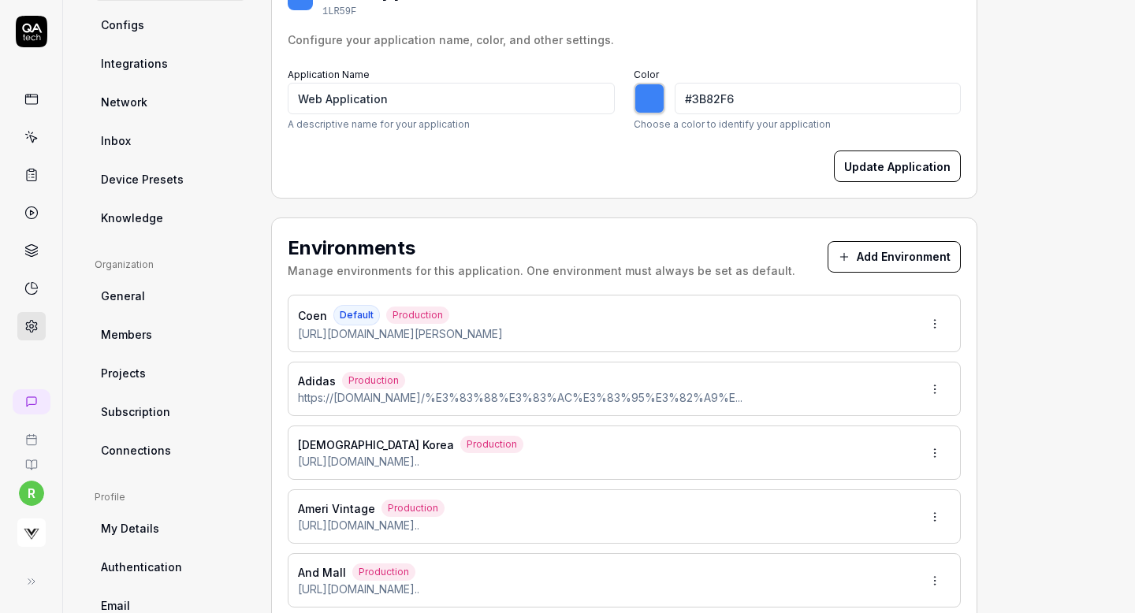
type input "*******"
click at [869, 247] on button "Add Environment" at bounding box center [894, 257] width 133 height 32
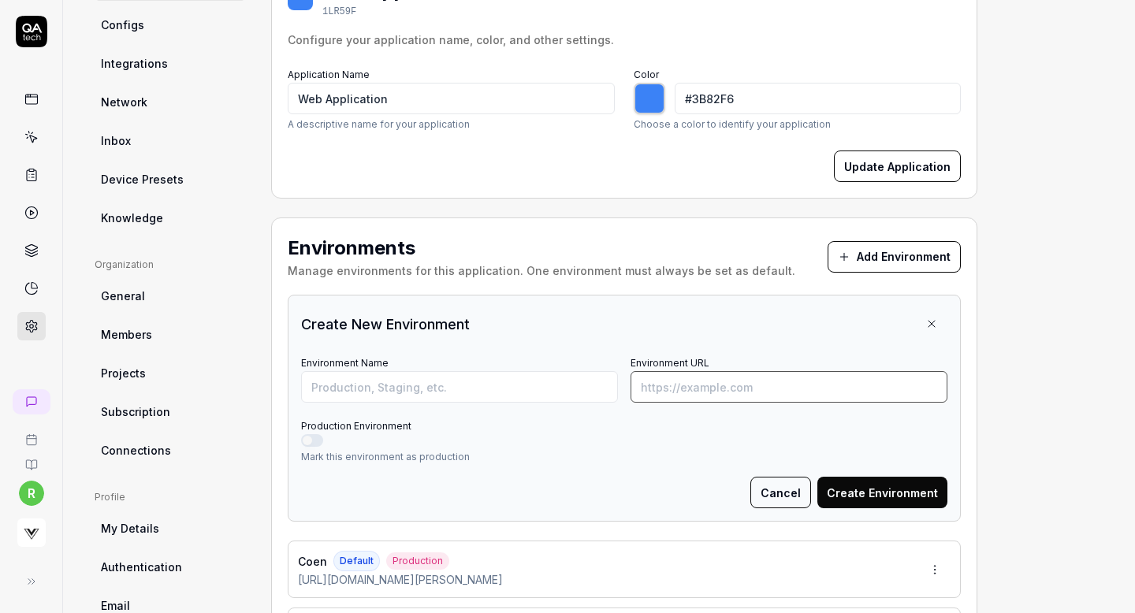
click at [765, 379] on input "Environment URL" at bounding box center [789, 387] width 317 height 32
paste input "https://theshopyohjiyamamoto.com/products/hs-p29-341-1"
type input "https://theshopyohjiyamamoto.com/products/hs-p29-341-1"
click at [509, 393] on input "Environment Name" at bounding box center [459, 387] width 317 height 32
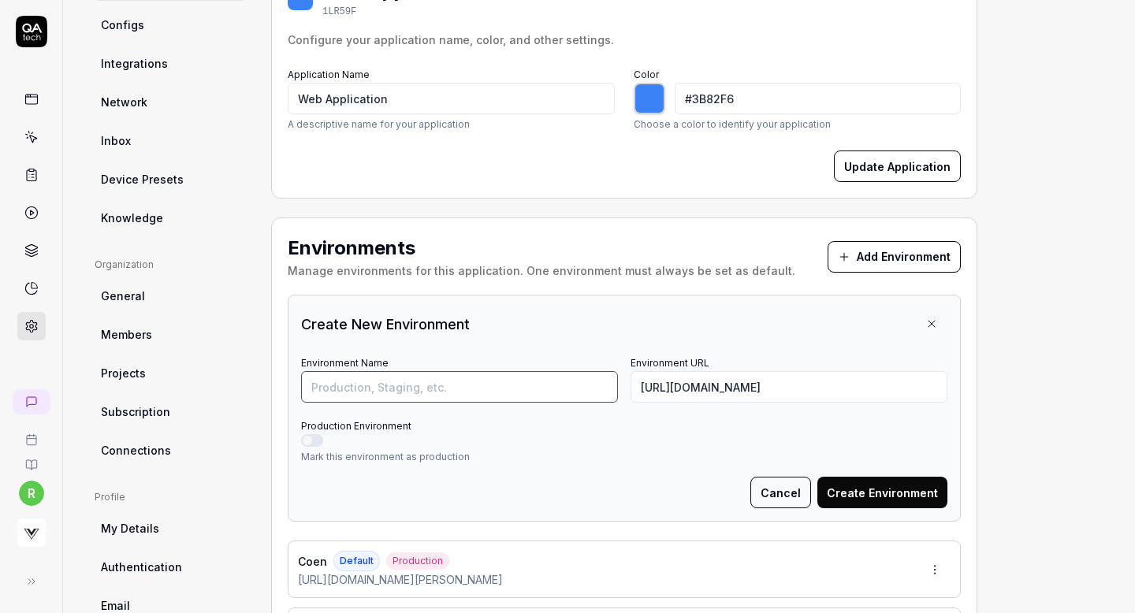
scroll to position [0, 0]
type input "Yohji Global"
click at [307, 439] on button "Production Environment" at bounding box center [312, 440] width 22 height 13
click at [880, 491] on button "Create Environment" at bounding box center [883, 493] width 130 height 32
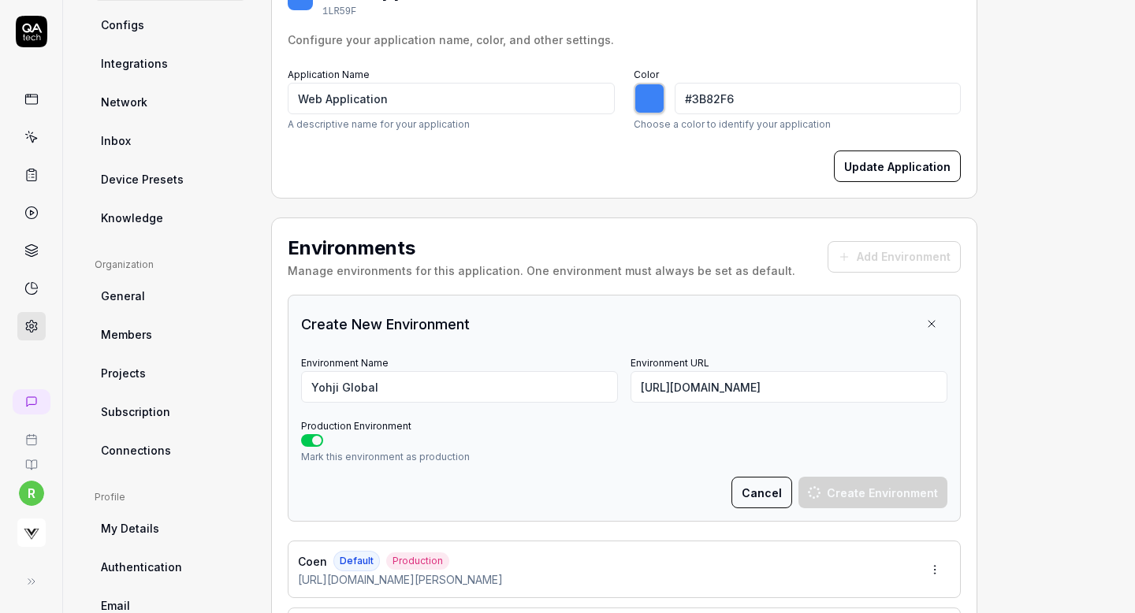
type input "*******"
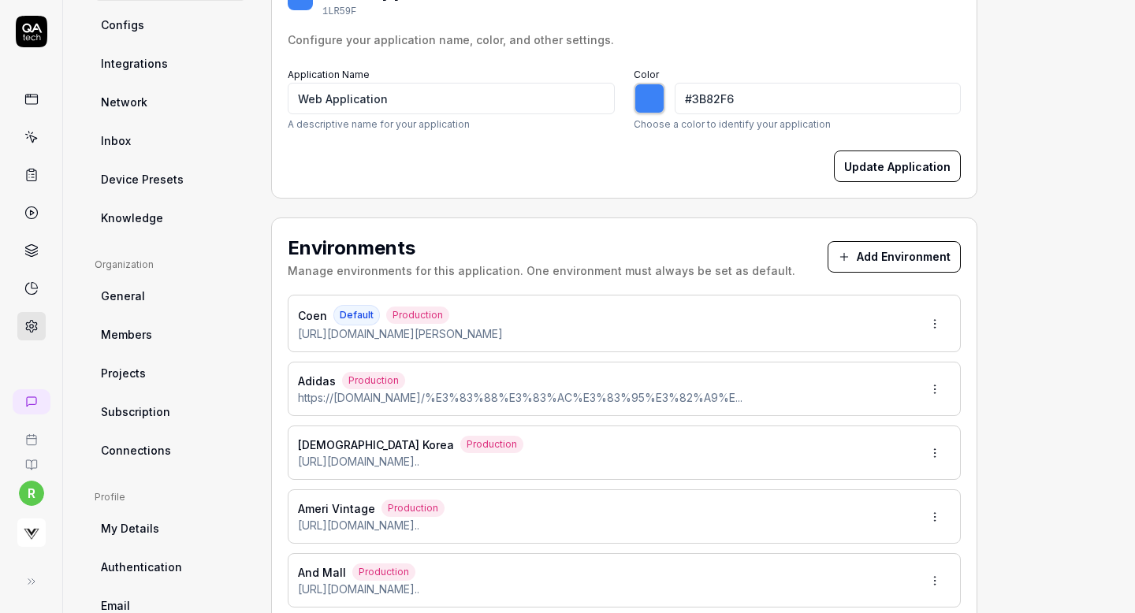
click at [870, 250] on button "Add Environment" at bounding box center [894, 257] width 133 height 32
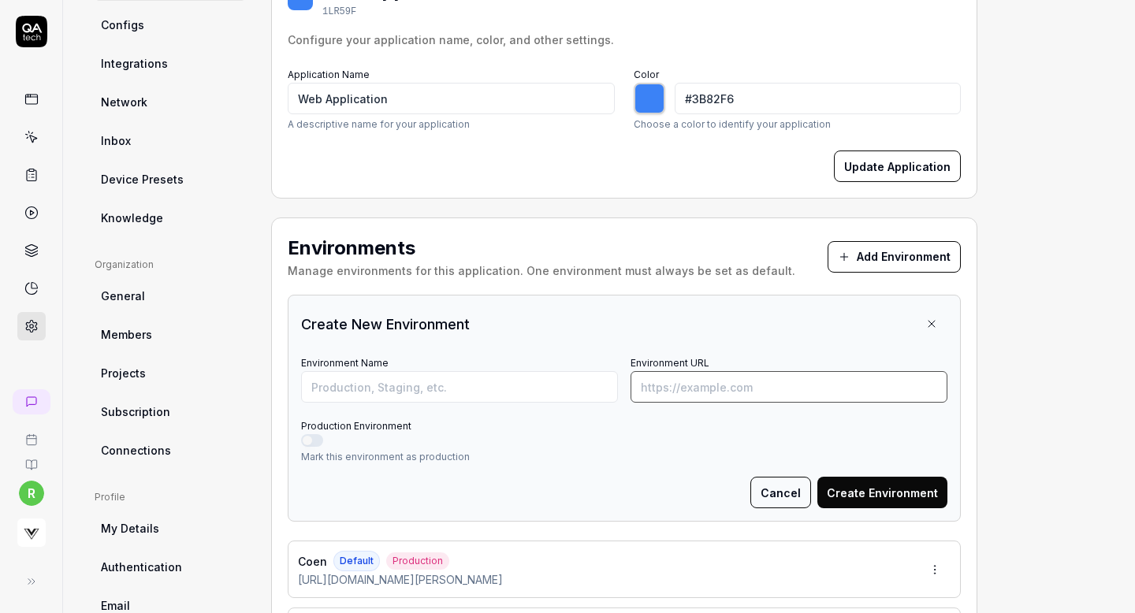
click at [774, 384] on input "Environment URL" at bounding box center [789, 387] width 317 height 32
paste input "https://wildside-online.jp/shop/g/gWJ-T75-003-1-03/"
type input "https://wildside-online.jp/shop/g/gWJ-T75-003-1-03/"
click at [487, 387] on input "Environment Name" at bounding box center [459, 387] width 317 height 32
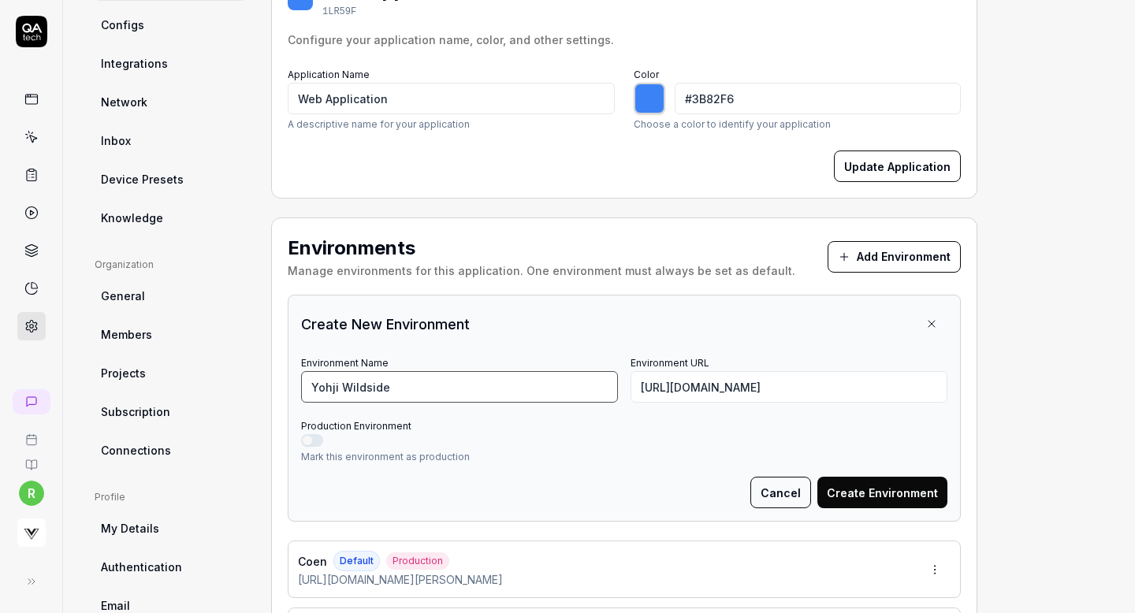
type input "Yohji Wildside"
click at [308, 438] on button "Production Environment" at bounding box center [312, 440] width 22 height 13
click at [895, 495] on button "Create Environment" at bounding box center [883, 493] width 130 height 32
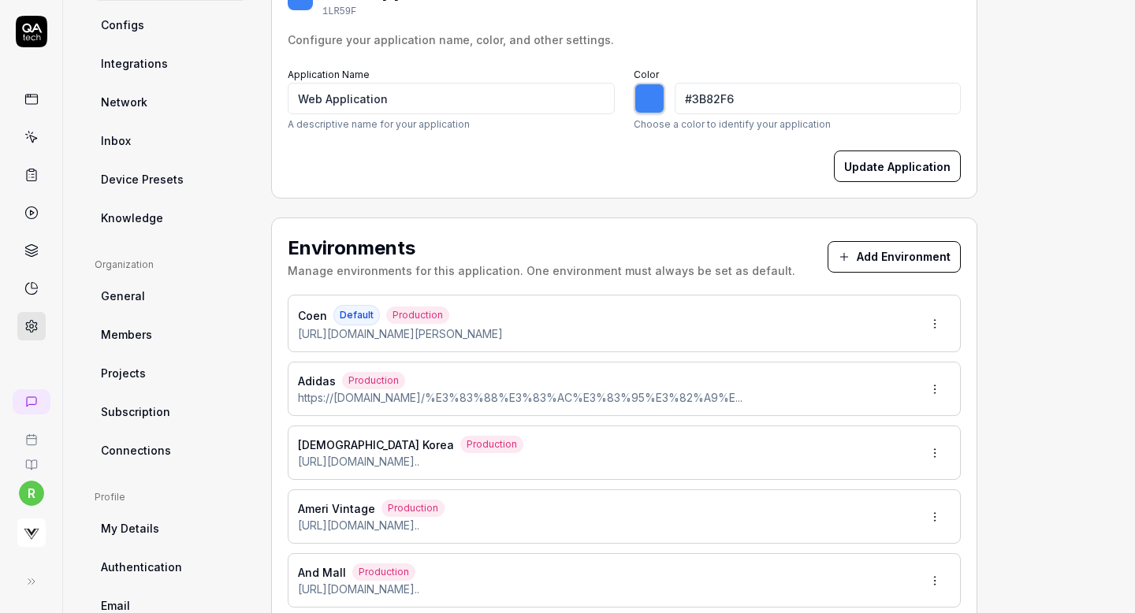
type input "*******"
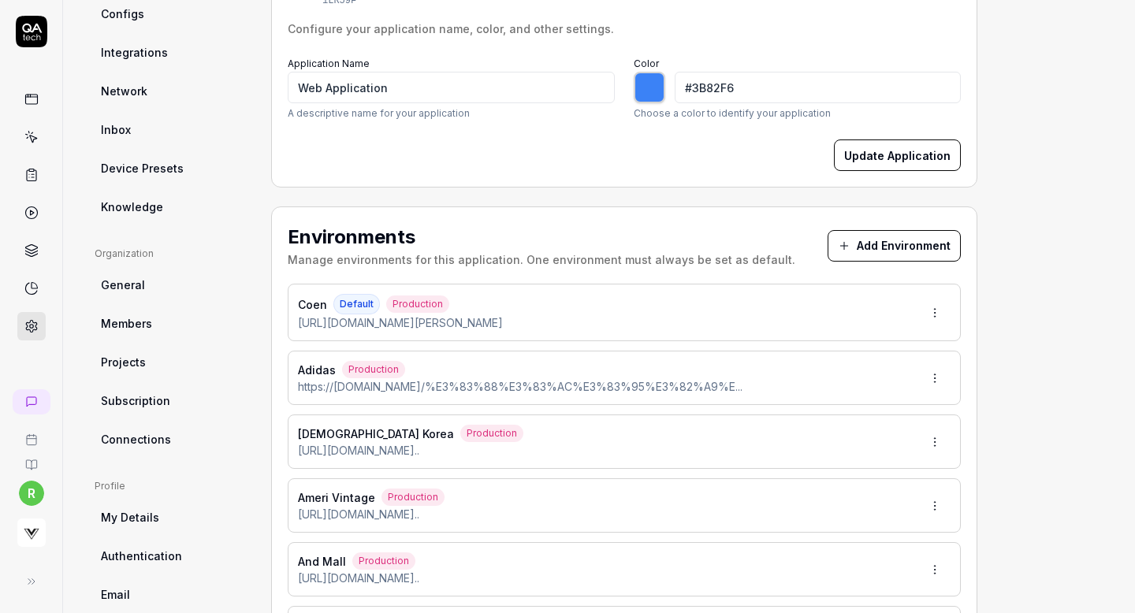
scroll to position [223, 0]
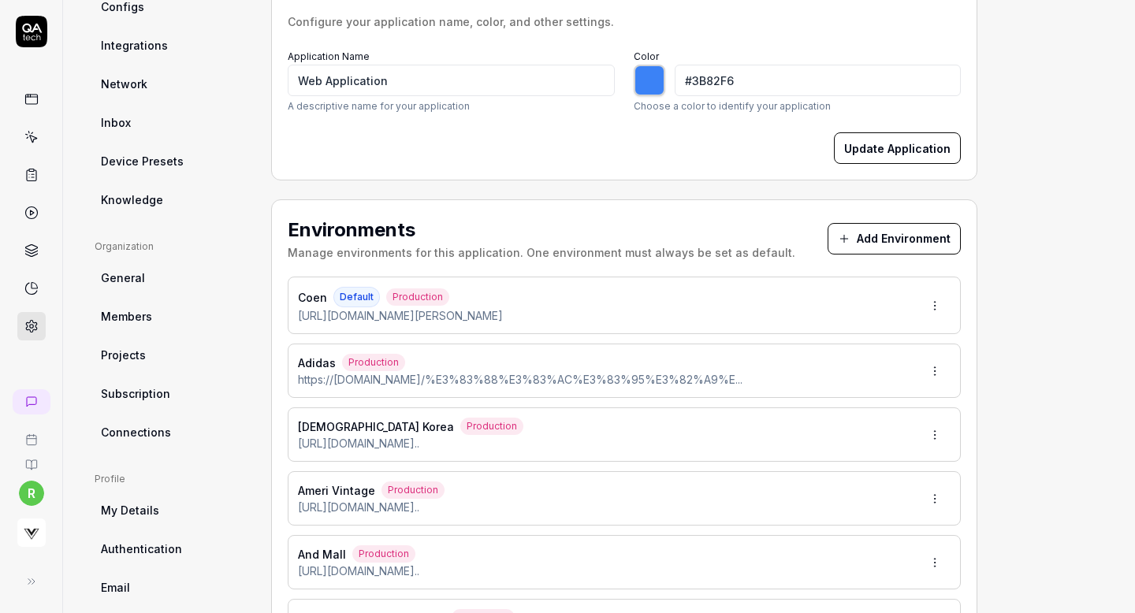
click at [867, 227] on button "Add Environment" at bounding box center [894, 239] width 133 height 32
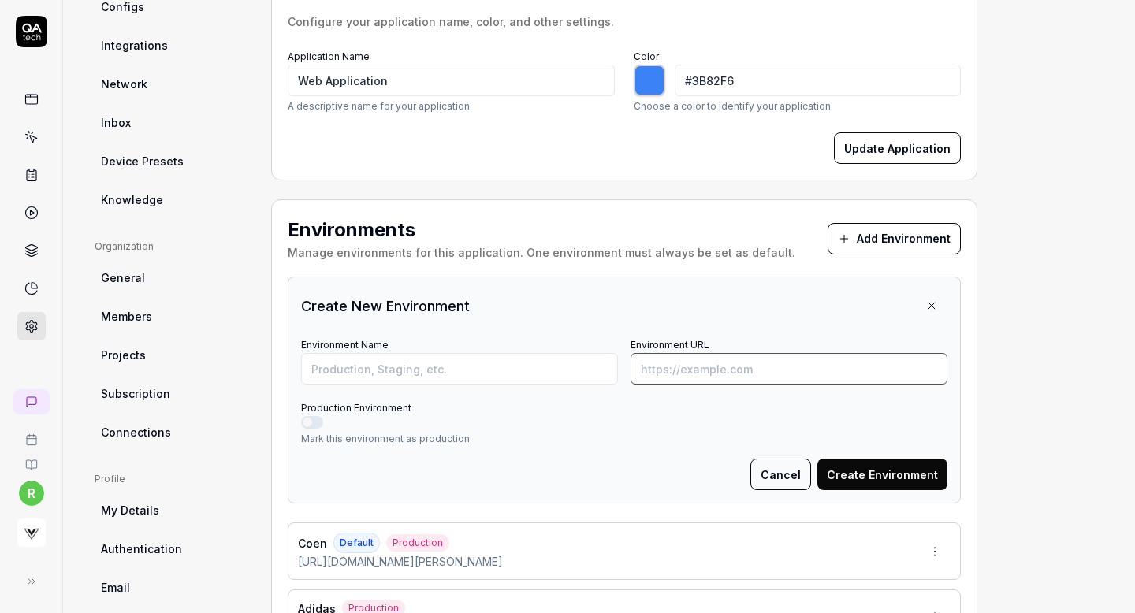
click at [717, 375] on input "Environment URL" at bounding box center [789, 369] width 317 height 32
paste input "https://theshopyohjiyamamoto.jp/shop/g/gMS-P29-028-1-04/"
type input "https://theshopyohjiyamamoto.jp/shop/g/gMS-P29-028-1-04/"
click at [475, 364] on input "Environment Name" at bounding box center [459, 369] width 317 height 32
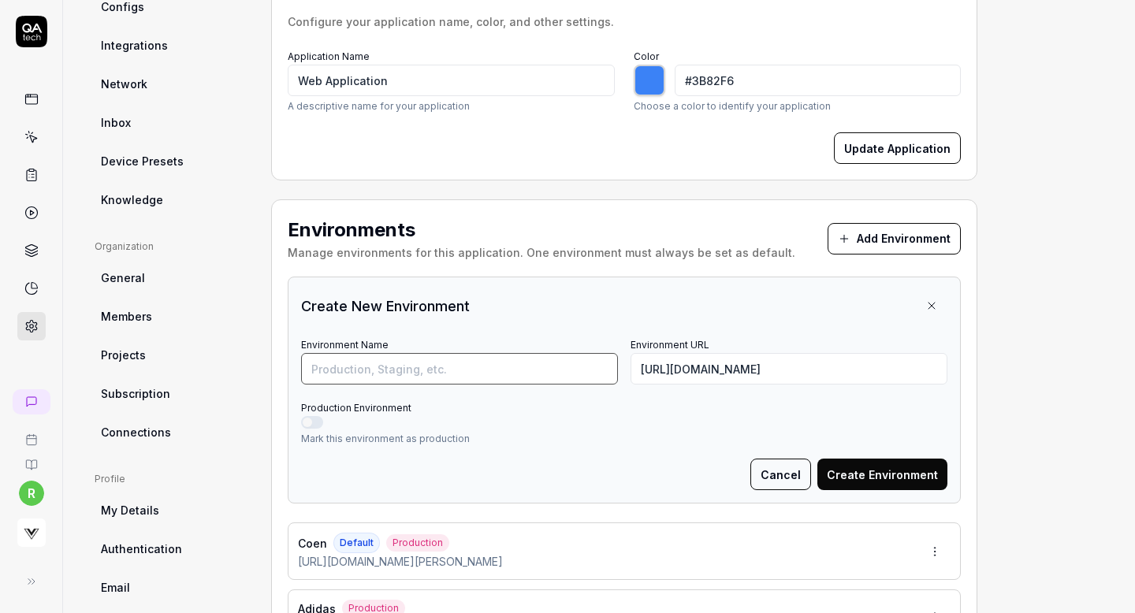
scroll to position [0, 0]
type input "Yohji Yamamoto"
click at [312, 419] on button "Production Environment" at bounding box center [312, 422] width 22 height 13
click at [884, 462] on button "Create Environment" at bounding box center [883, 475] width 130 height 32
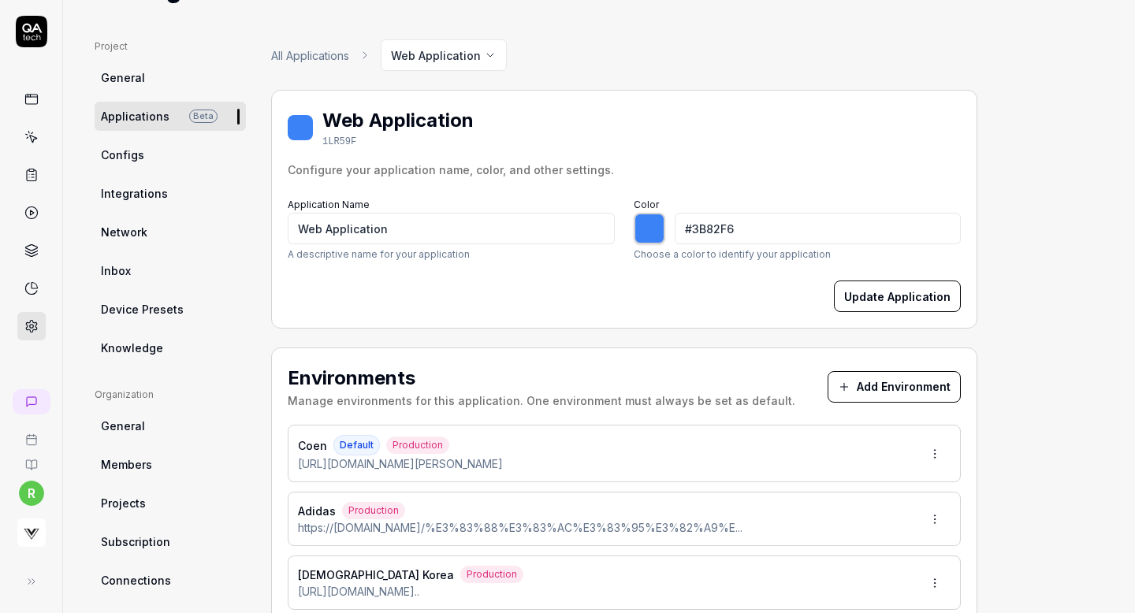
scroll to position [61, 0]
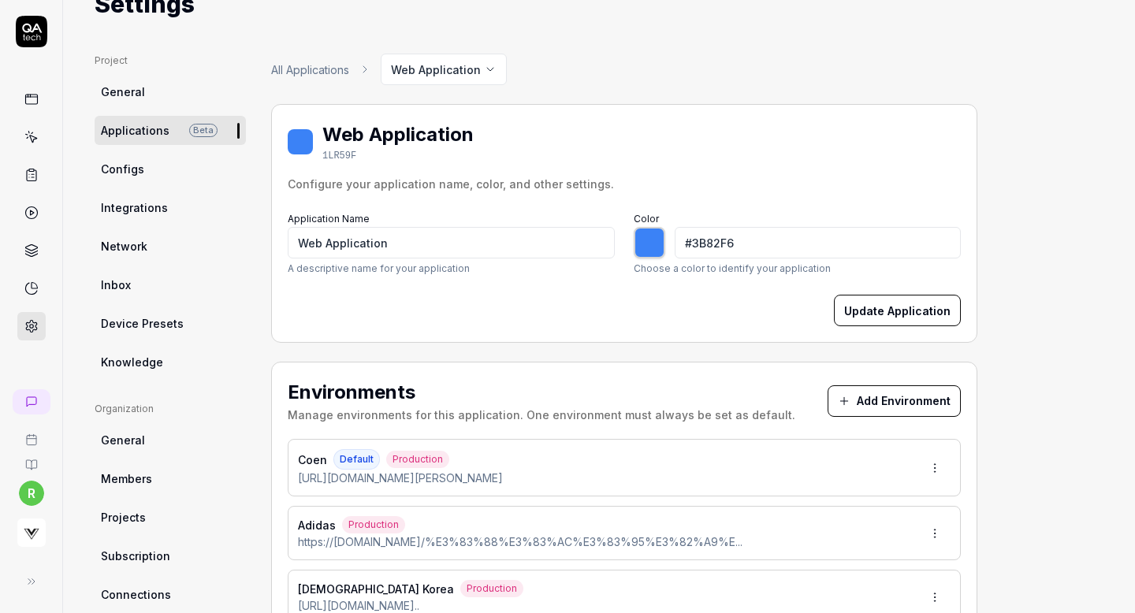
click at [834, 401] on button "Add Environment" at bounding box center [894, 402] width 133 height 32
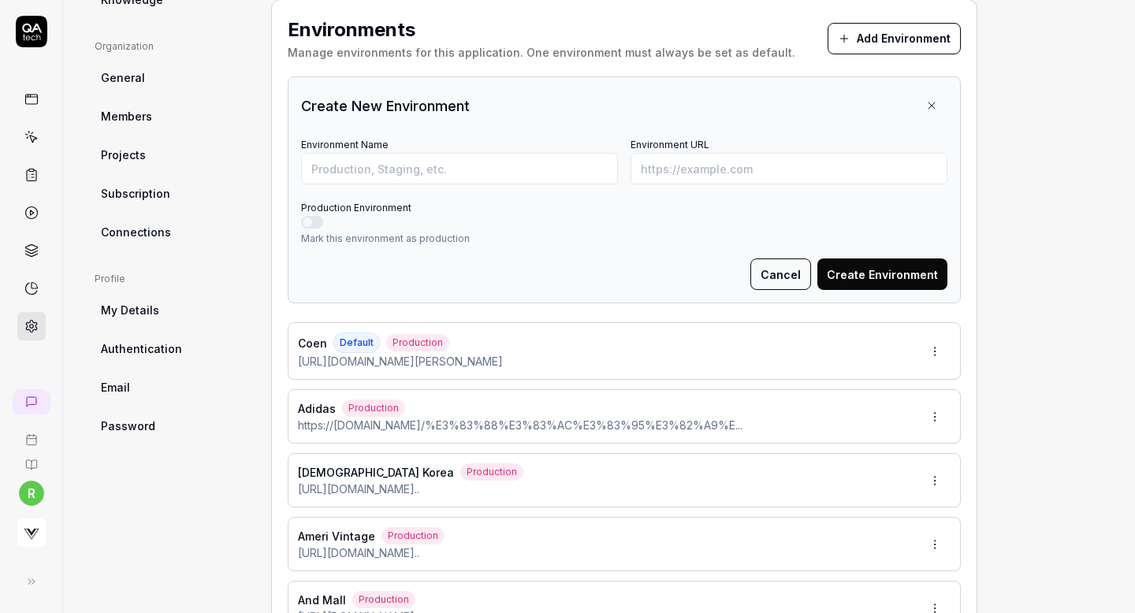
scroll to position [586, 0]
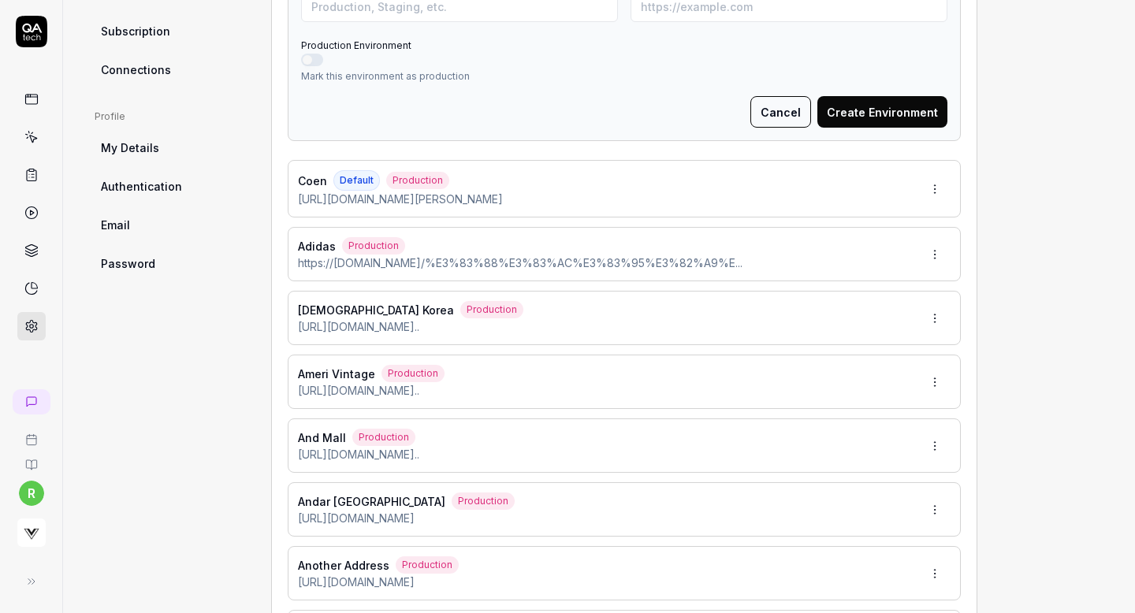
click at [872, 110] on button "Create Environment" at bounding box center [883, 112] width 130 height 32
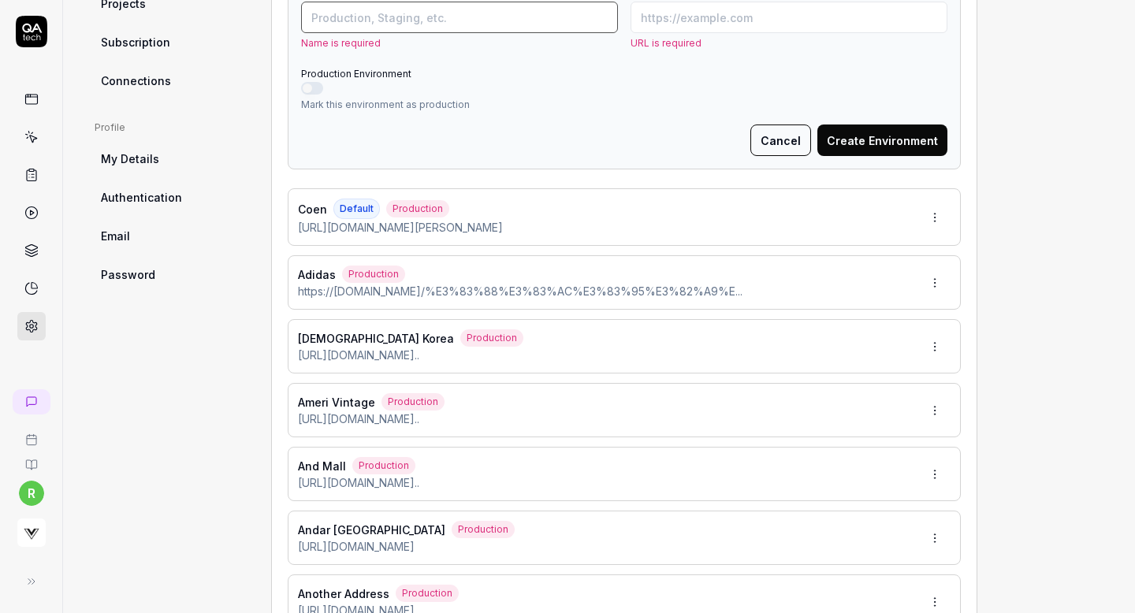
type input "*******"
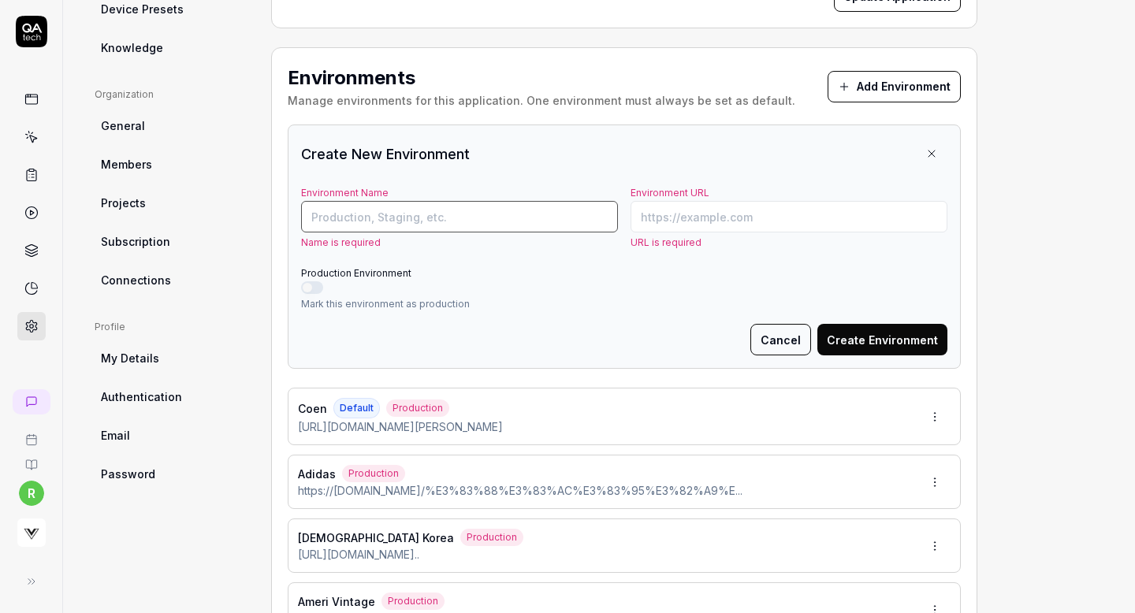
scroll to position [328, 0]
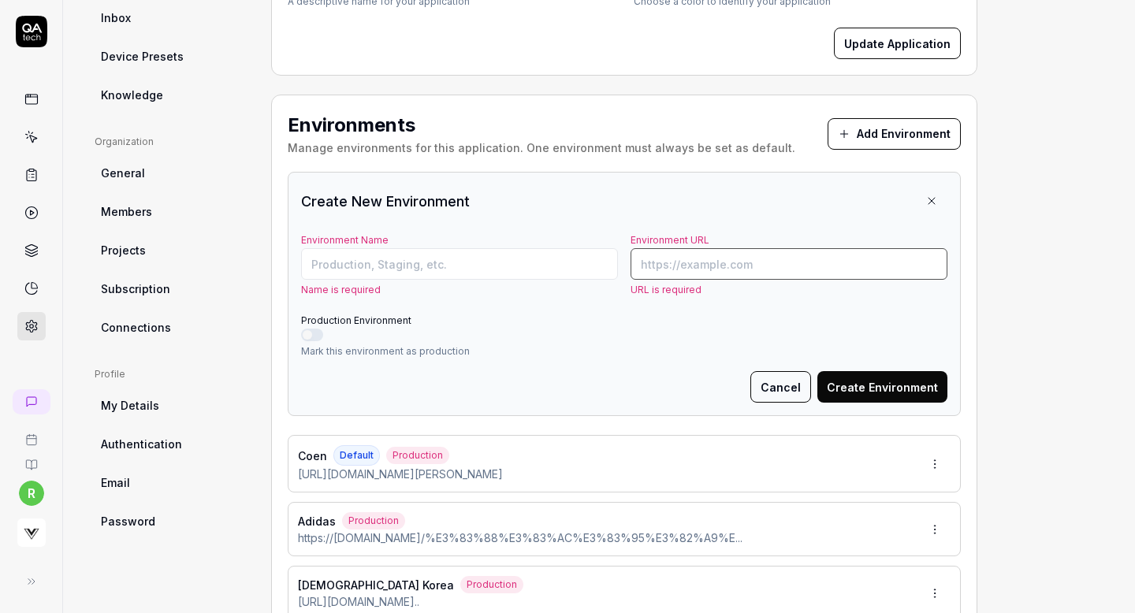
click at [691, 257] on input "Environment URL" at bounding box center [789, 264] width 317 height 32
paste input "https://www.japan.barbour.com/Form/Product/ProductDetail.aspx?shop=0&pid=251MTR…"
type input "https://www.japan.barbour.com/Form/Product/ProductDetail.aspx?shop=0&pid=251MTR…"
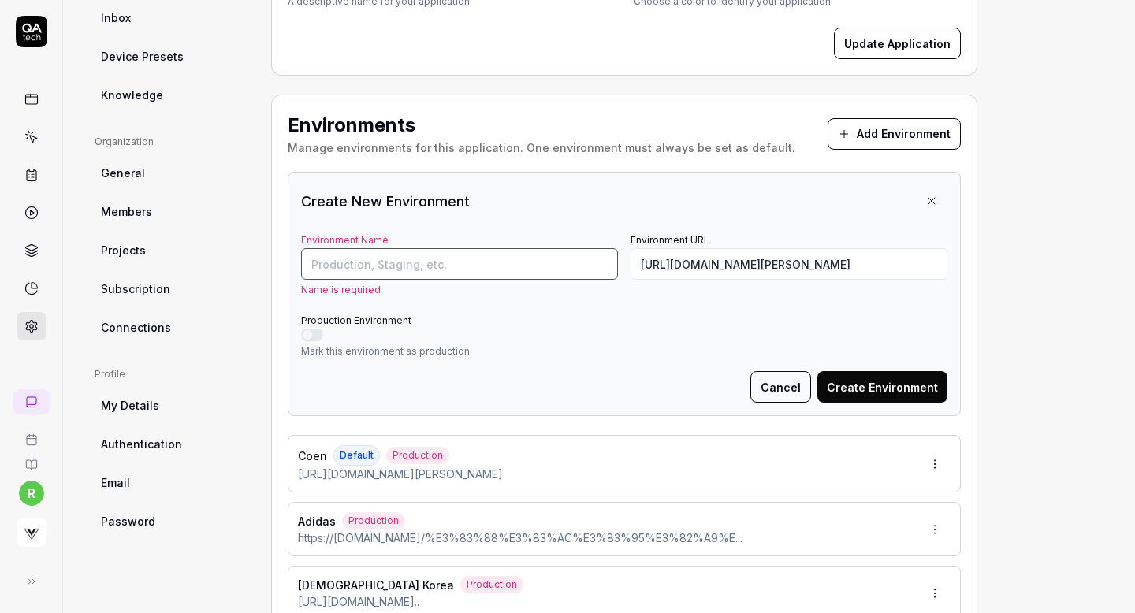
click at [490, 266] on input "Environment Name" at bounding box center [459, 264] width 317 height 32
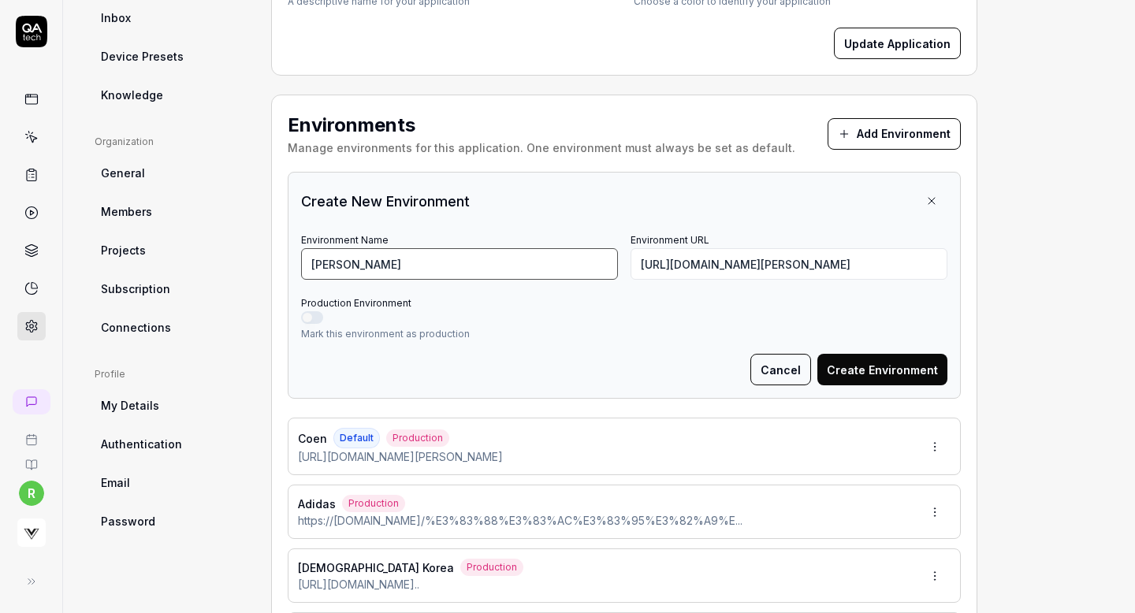
type input "Barbour"
click at [317, 317] on button "Production Environment" at bounding box center [312, 317] width 22 height 13
click at [875, 374] on button "Create Environment" at bounding box center [883, 370] width 130 height 32
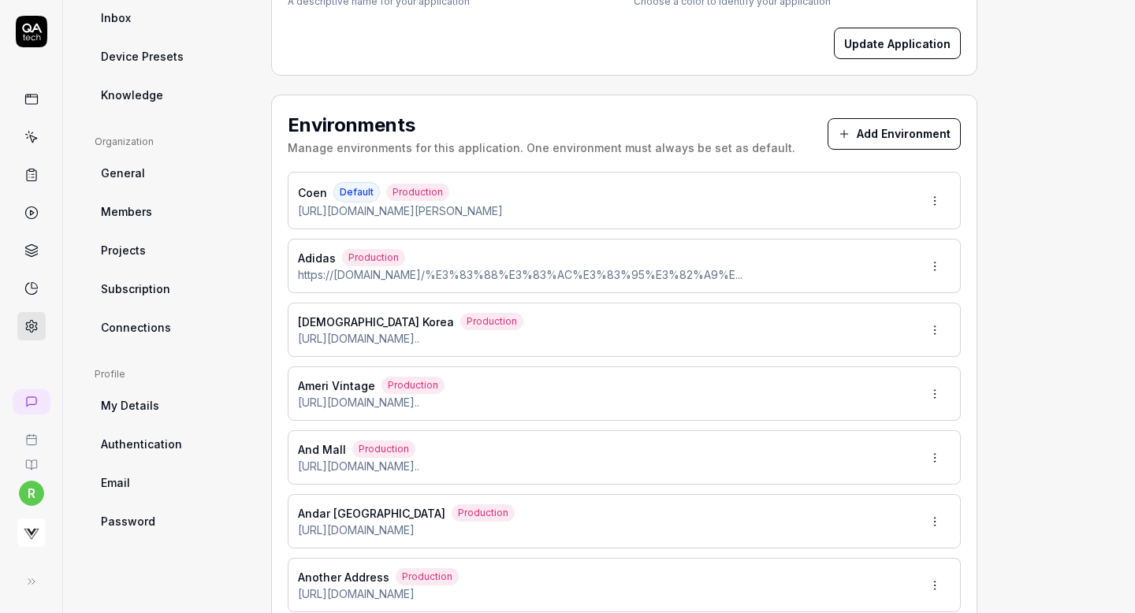
type input "*******"
click at [896, 132] on button "Add Environment" at bounding box center [894, 134] width 133 height 32
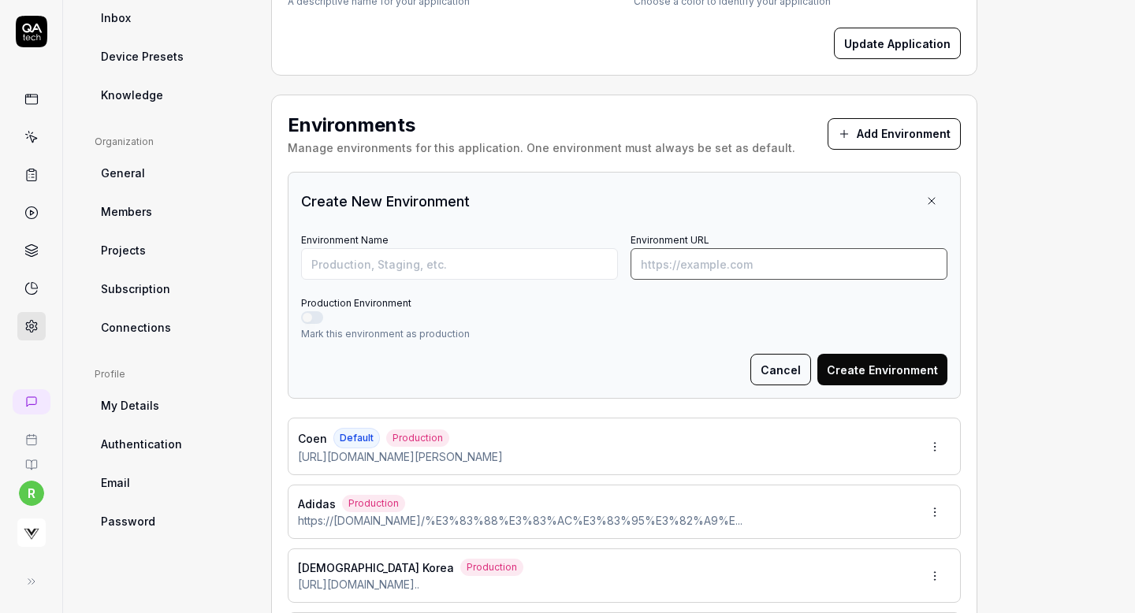
click at [816, 261] on input "Environment URL" at bounding box center [789, 264] width 317 height 32
paste input "https://brooksbrothers.co.kr/product/detail.html?product_no=5372&cate_no=537&di…"
type input "https://brooksbrothers.co.kr/product/detail.html?product_no=5372&cate_no=537&di…"
click at [504, 271] on input "Environment Name" at bounding box center [459, 264] width 317 height 32
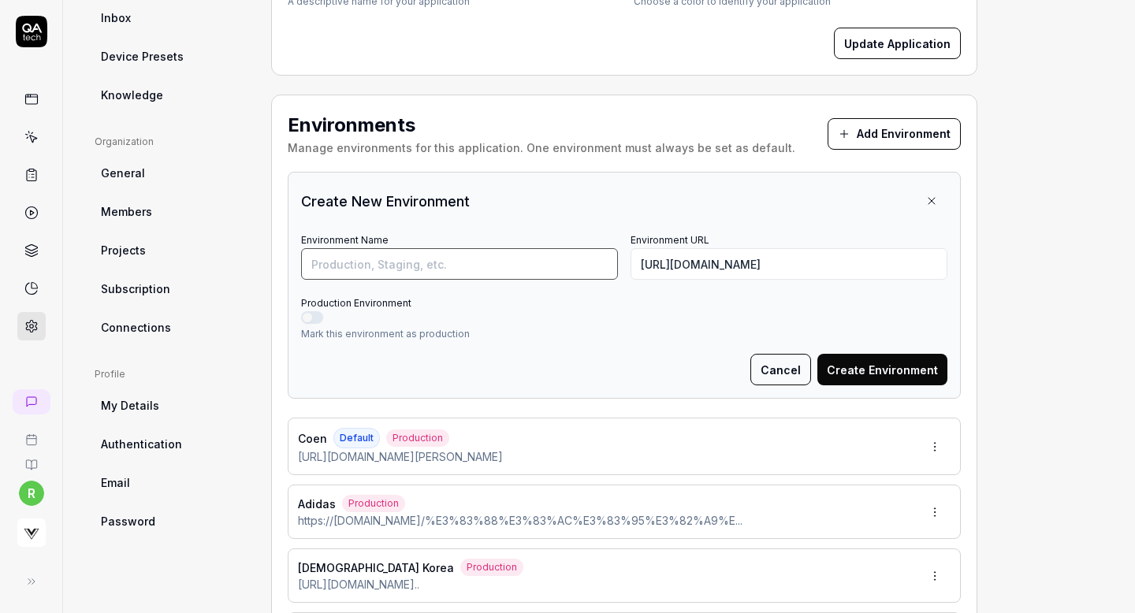
scroll to position [0, 0]
type input "Brooks Brother KR"
click at [307, 315] on button "Production Environment" at bounding box center [312, 317] width 22 height 13
click at [922, 371] on button "Create Environment" at bounding box center [883, 370] width 130 height 32
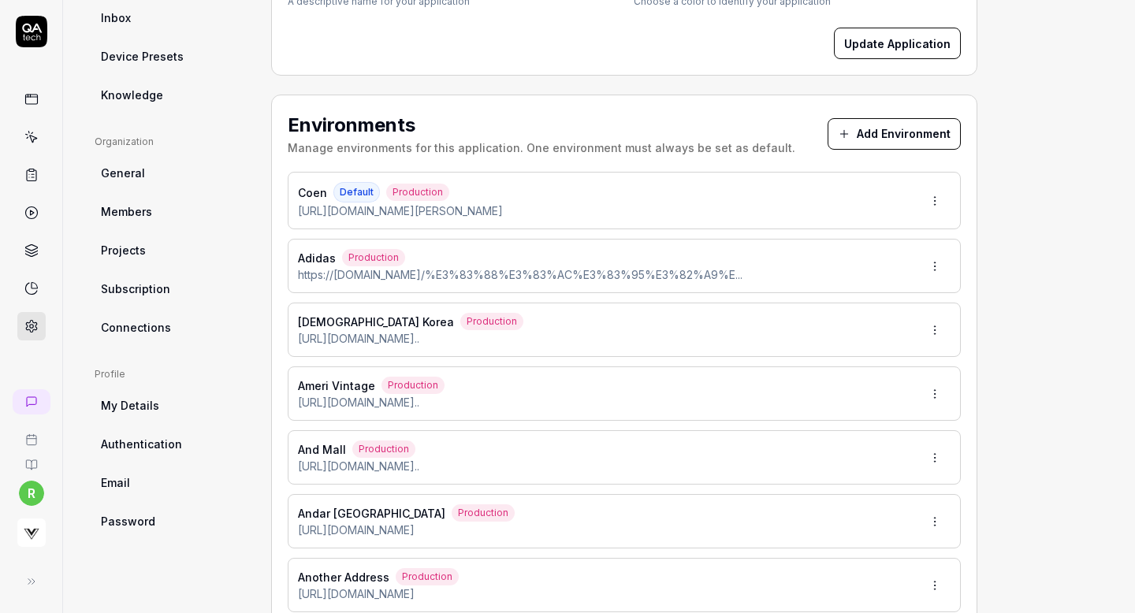
type input "*******"
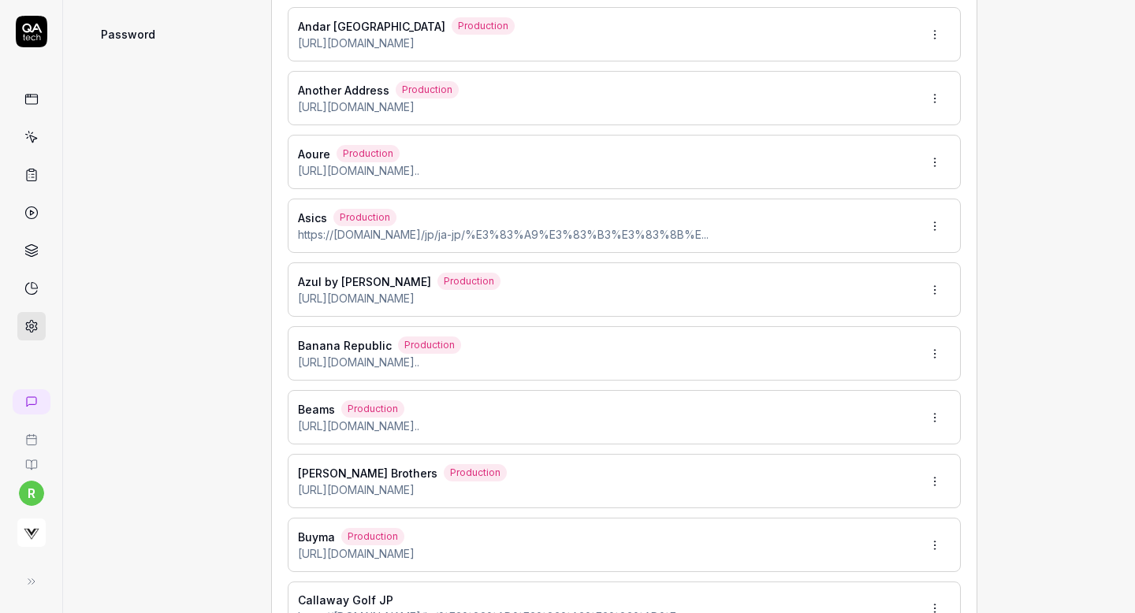
scroll to position [818, 0]
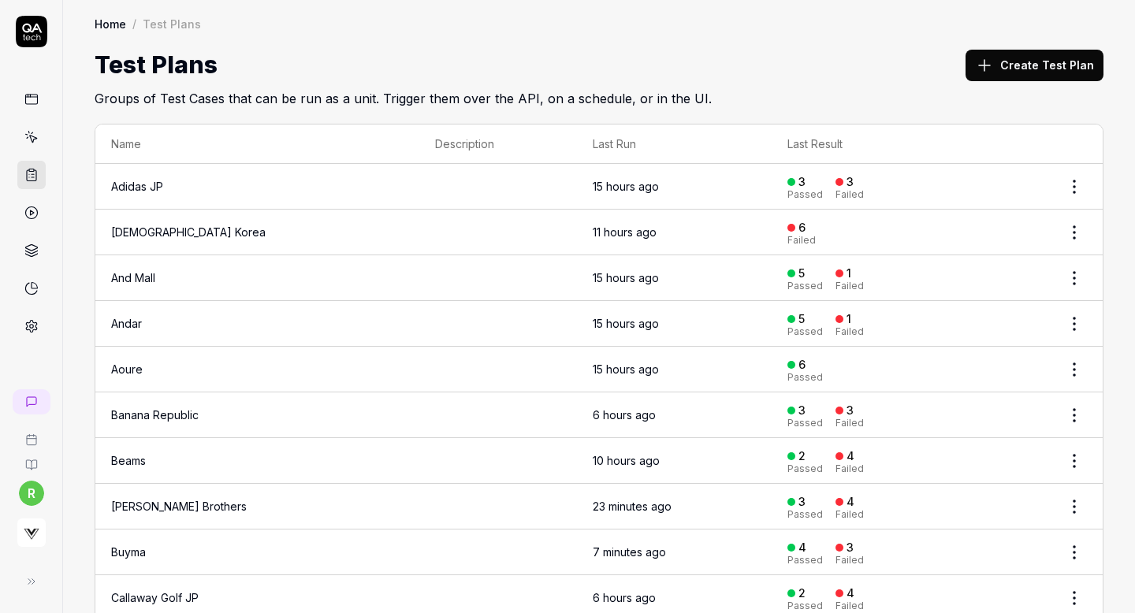
click at [1051, 80] on button "Create Test Plan" at bounding box center [1035, 66] width 138 height 32
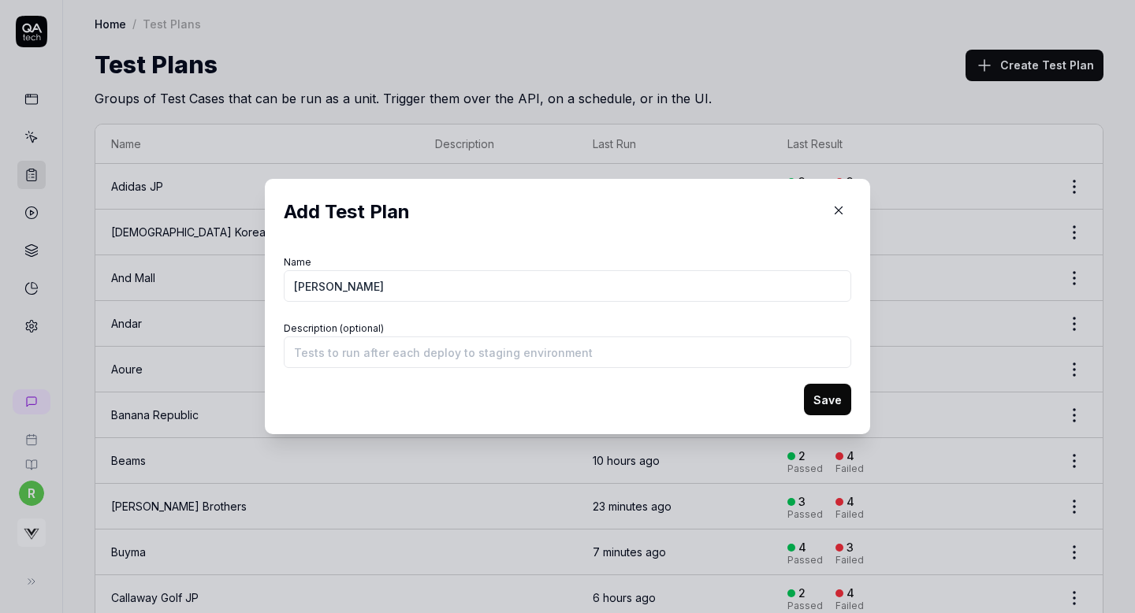
type input "[PERSON_NAME]"
click at [829, 416] on div "Add Test Plan Name [PERSON_NAME] Description (optional) Save" at bounding box center [568, 306] width 606 height 255
click at [829, 404] on button "Save" at bounding box center [827, 400] width 47 height 32
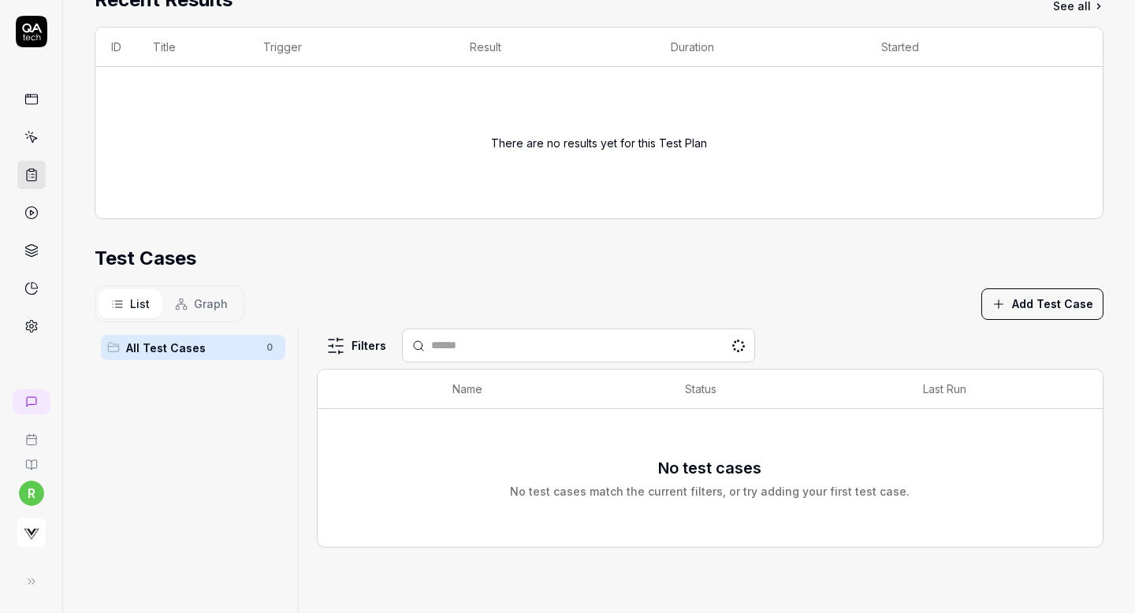
scroll to position [240, 0]
click at [1031, 311] on button "Add Test Case" at bounding box center [1043, 305] width 122 height 32
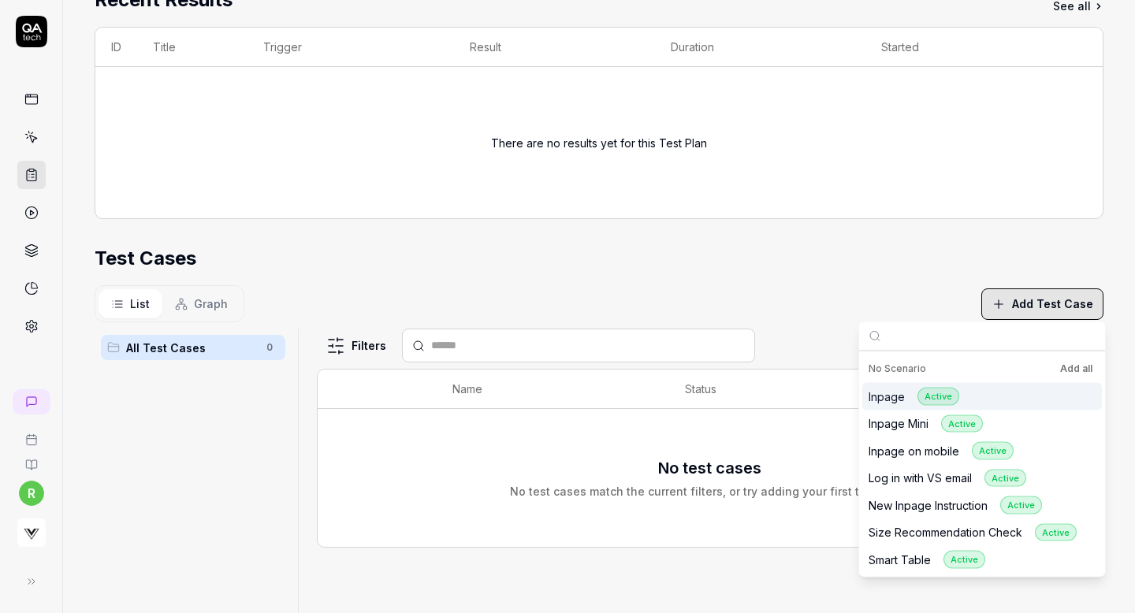
click at [1071, 370] on button "Add all" at bounding box center [1076, 369] width 39 height 19
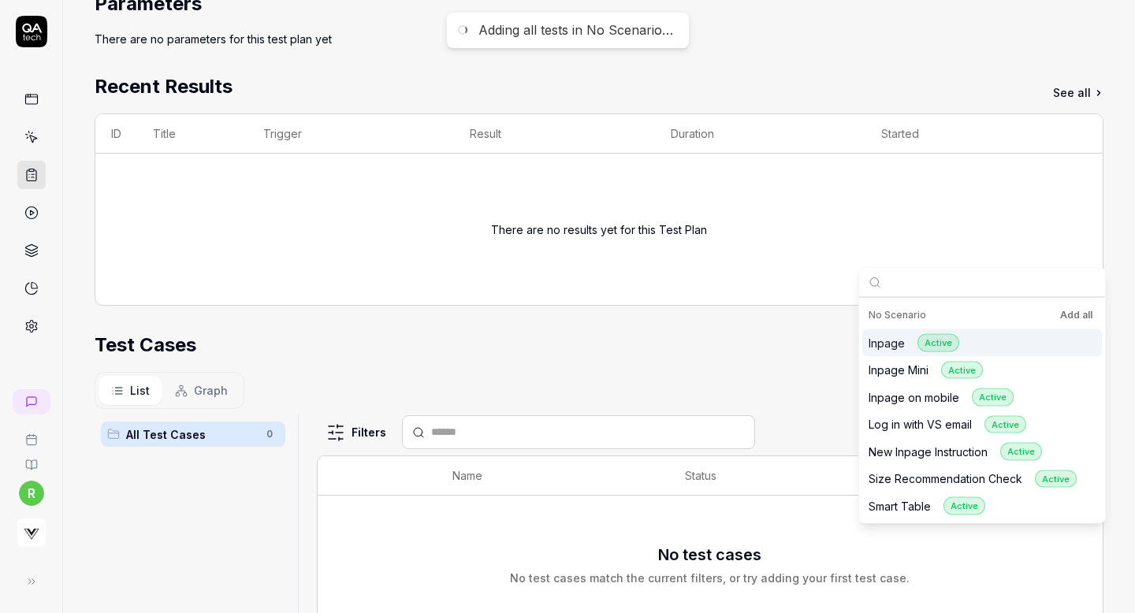
scroll to position [0, 0]
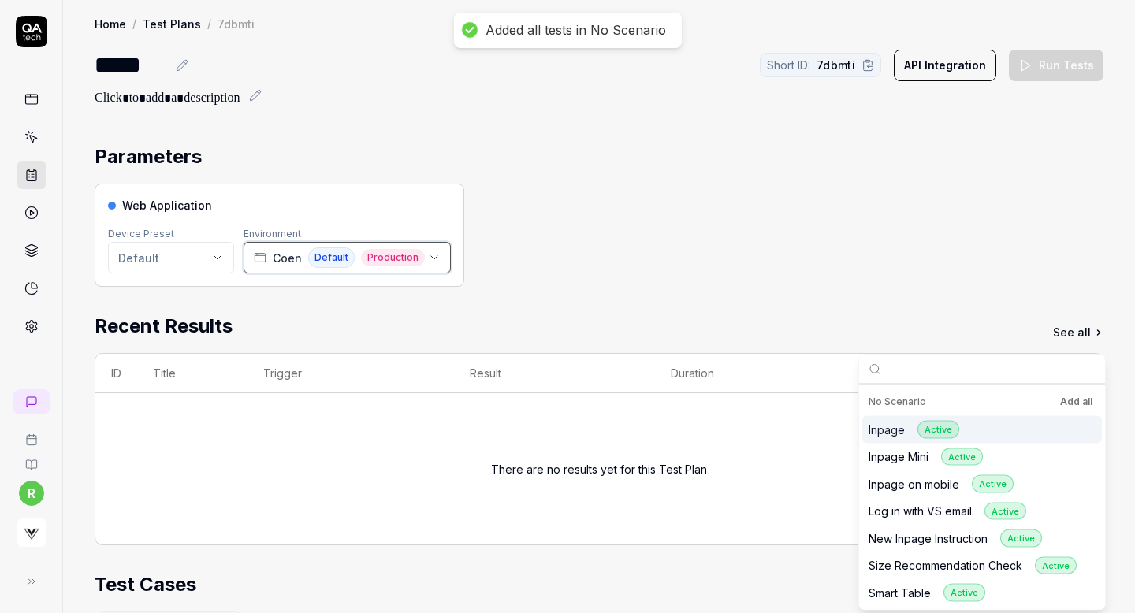
click at [383, 257] on span "Production" at bounding box center [393, 257] width 64 height 17
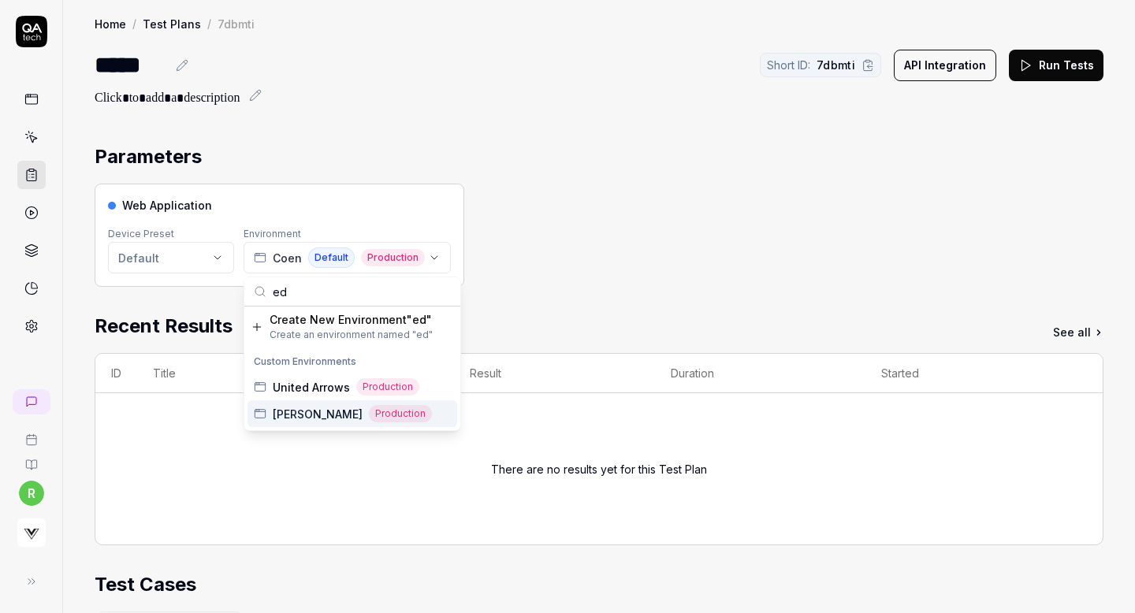
type input "ed"
click at [298, 409] on span "[PERSON_NAME]" at bounding box center [318, 414] width 90 height 17
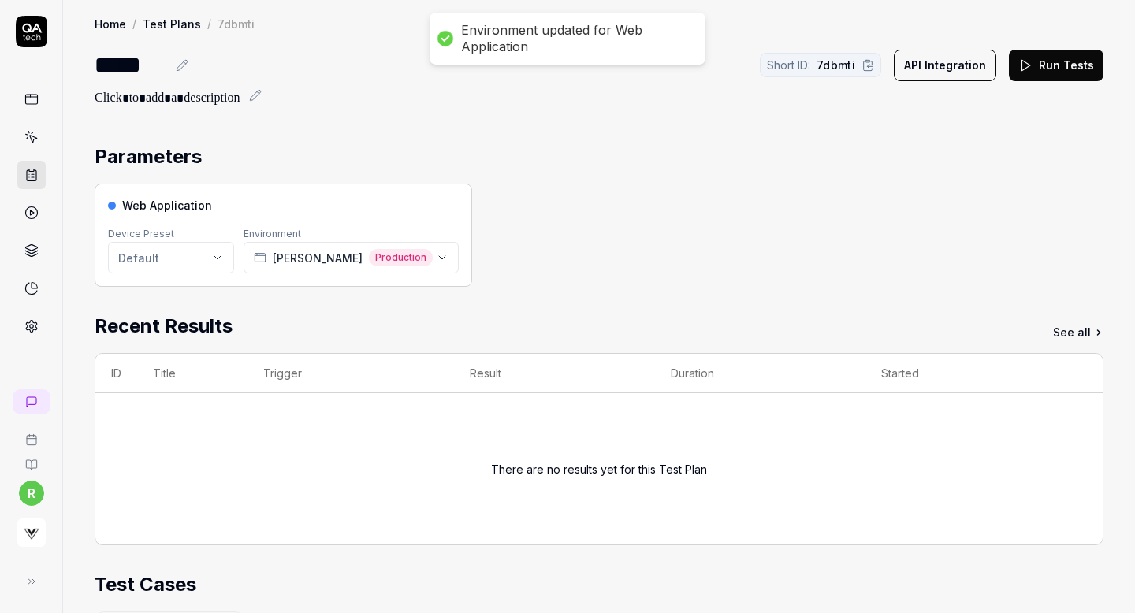
click at [542, 228] on div "Web Application Device Preset Default Environment [PERSON_NAME] Production" at bounding box center [599, 235] width 1009 height 103
click at [658, 161] on div "Parameters" at bounding box center [599, 157] width 1009 height 28
click at [1033, 68] on icon at bounding box center [1026, 65] width 14 height 14
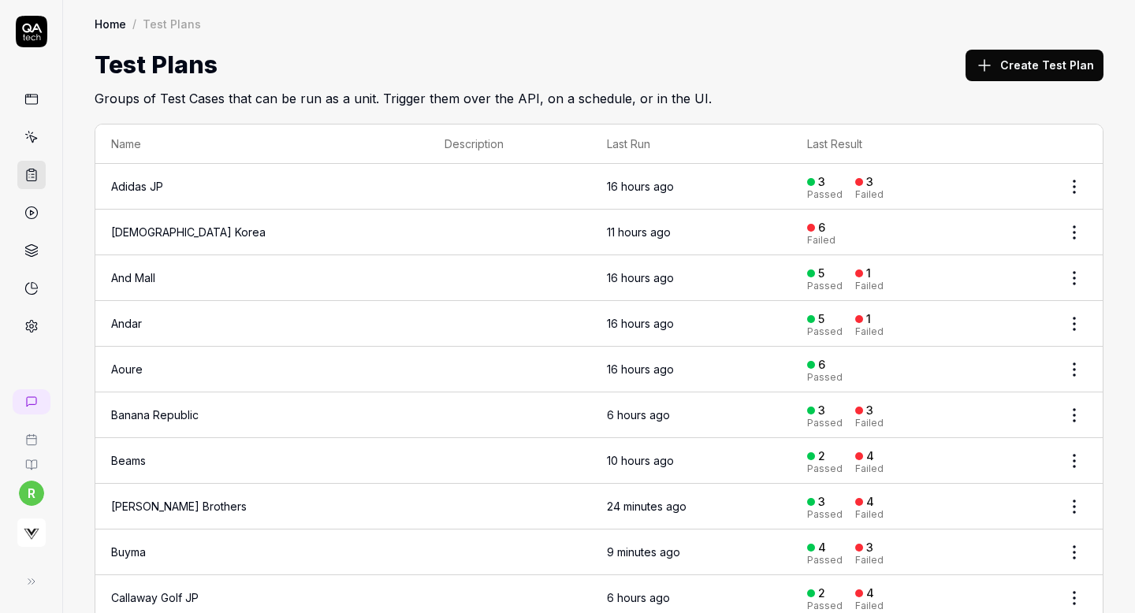
click at [1009, 54] on button "Create Test Plan" at bounding box center [1035, 66] width 138 height 32
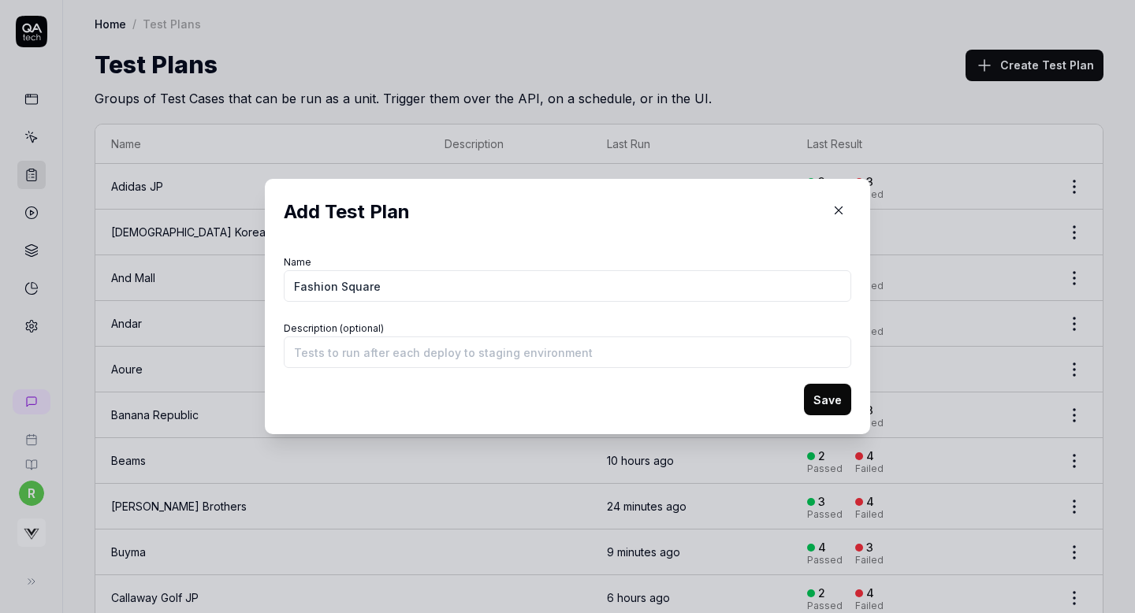
type input "Fashion Square"
click at [825, 403] on button "Save" at bounding box center [827, 400] width 47 height 32
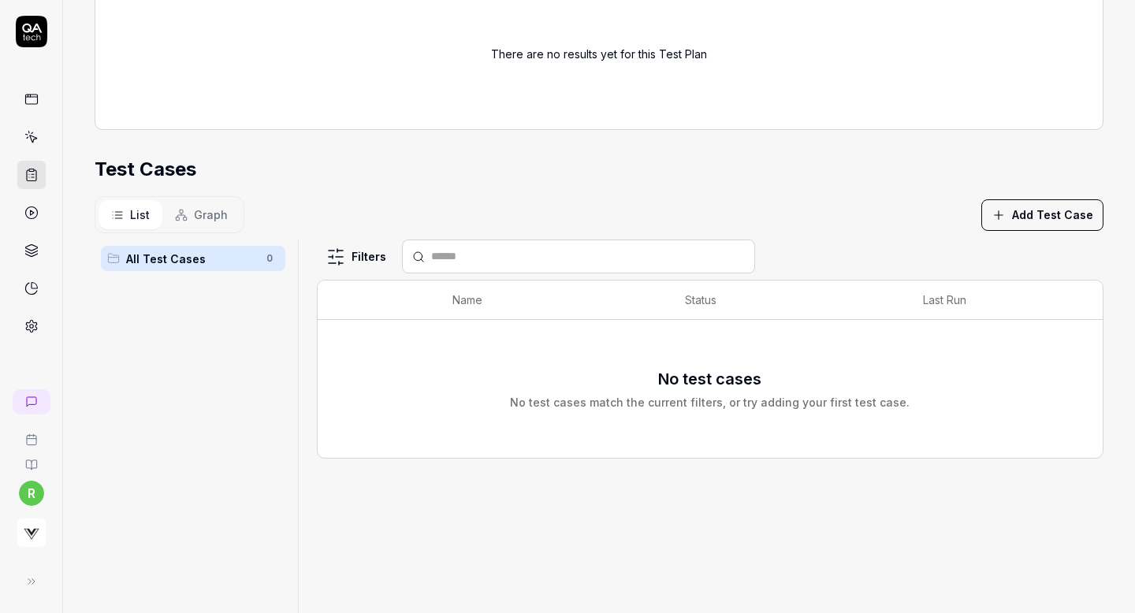
scroll to position [240, 0]
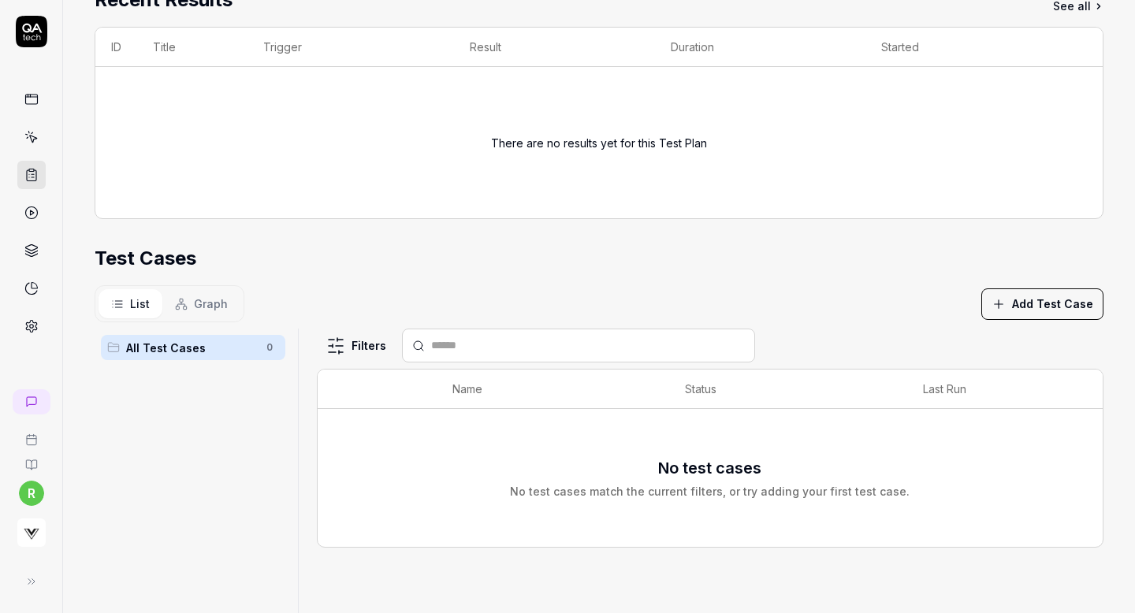
click at [1002, 304] on icon "button" at bounding box center [999, 304] width 14 height 14
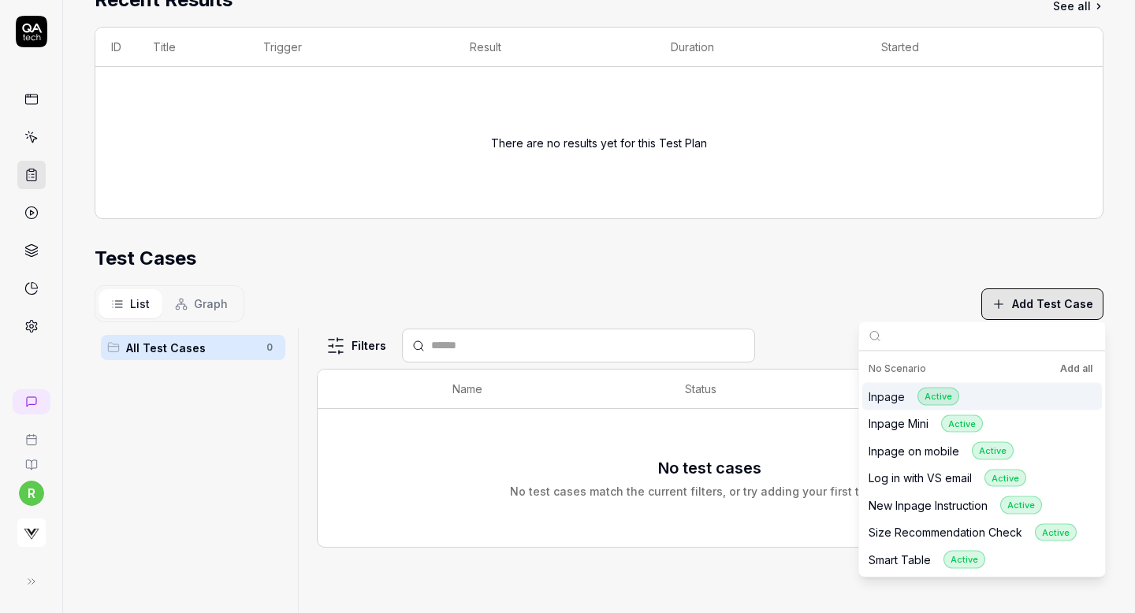
click at [1070, 370] on button "Add all" at bounding box center [1076, 369] width 39 height 19
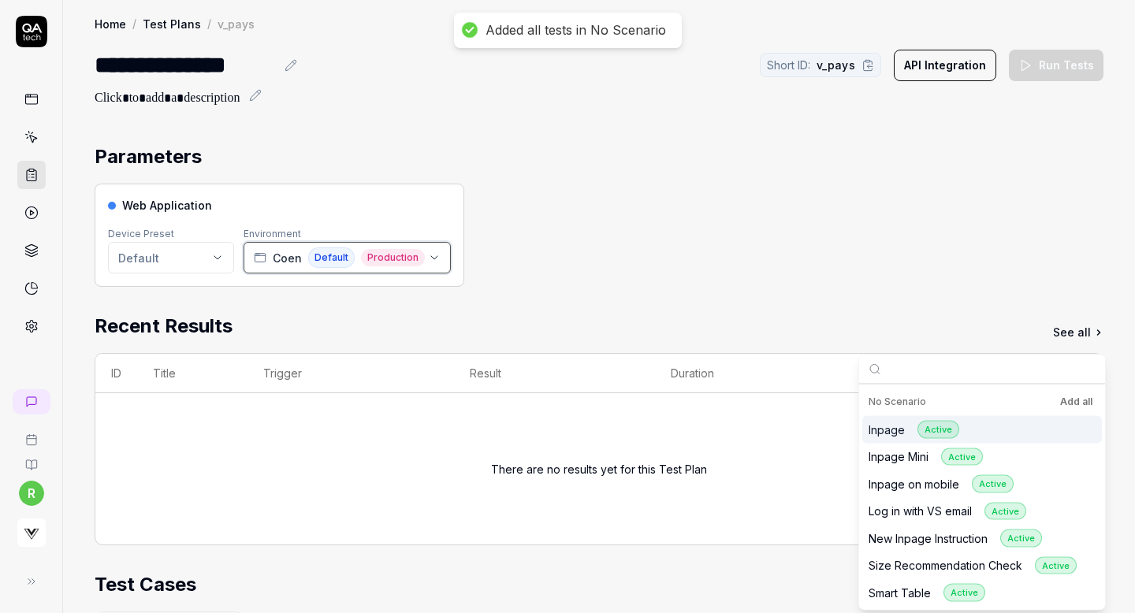
click at [302, 269] on button "[PERSON_NAME] Default Production" at bounding box center [347, 258] width 207 height 32
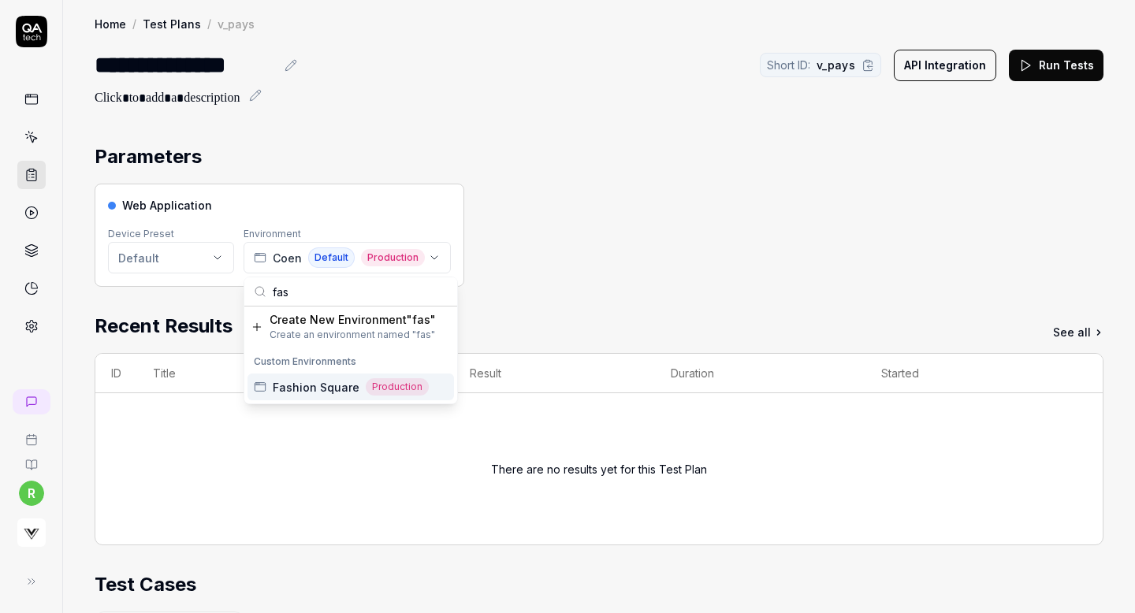
type input "fas"
click at [311, 386] on span "Fashion Square" at bounding box center [316, 387] width 87 height 17
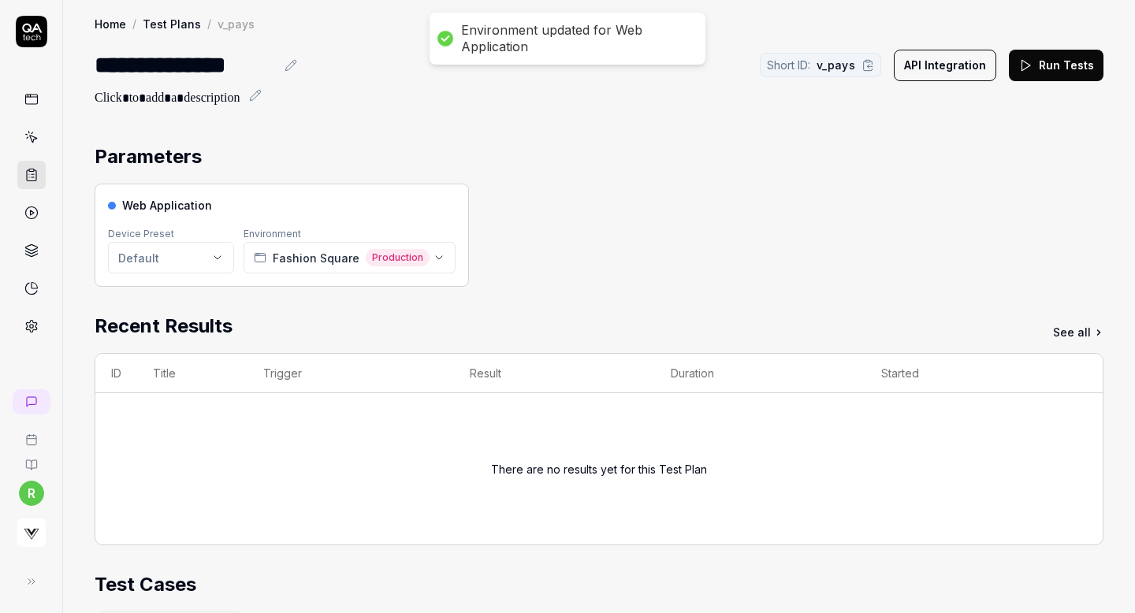
click at [643, 198] on div "Web Application Device Preset Default Environment Fashion Square Production" at bounding box center [599, 235] width 1009 height 103
click at [1045, 70] on button "Run Tests" at bounding box center [1056, 66] width 95 height 32
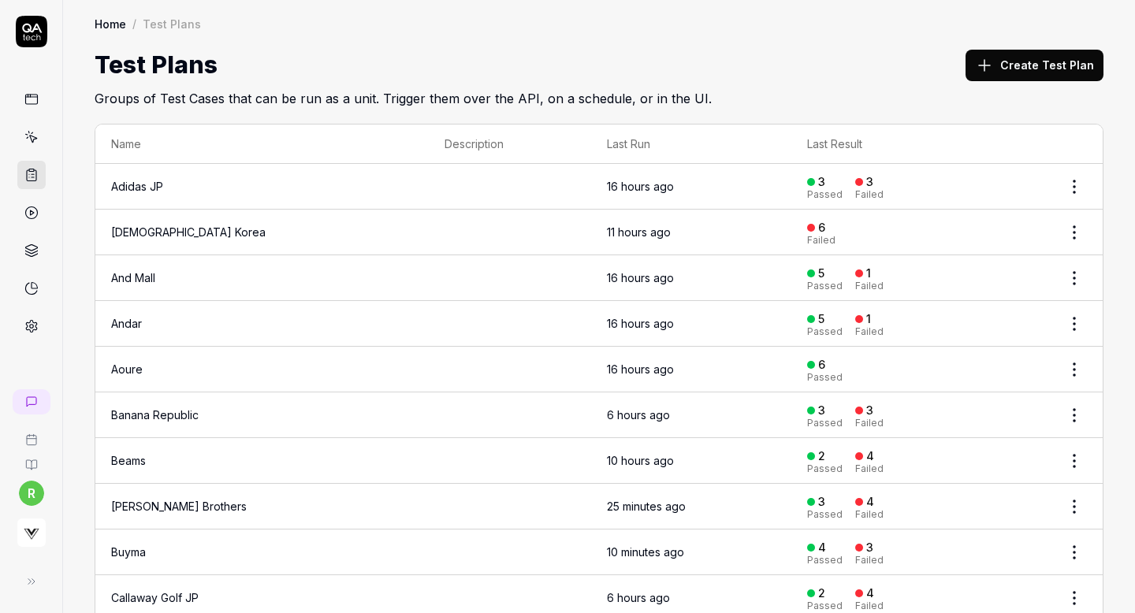
click at [1037, 76] on button "Create Test Plan" at bounding box center [1035, 66] width 138 height 32
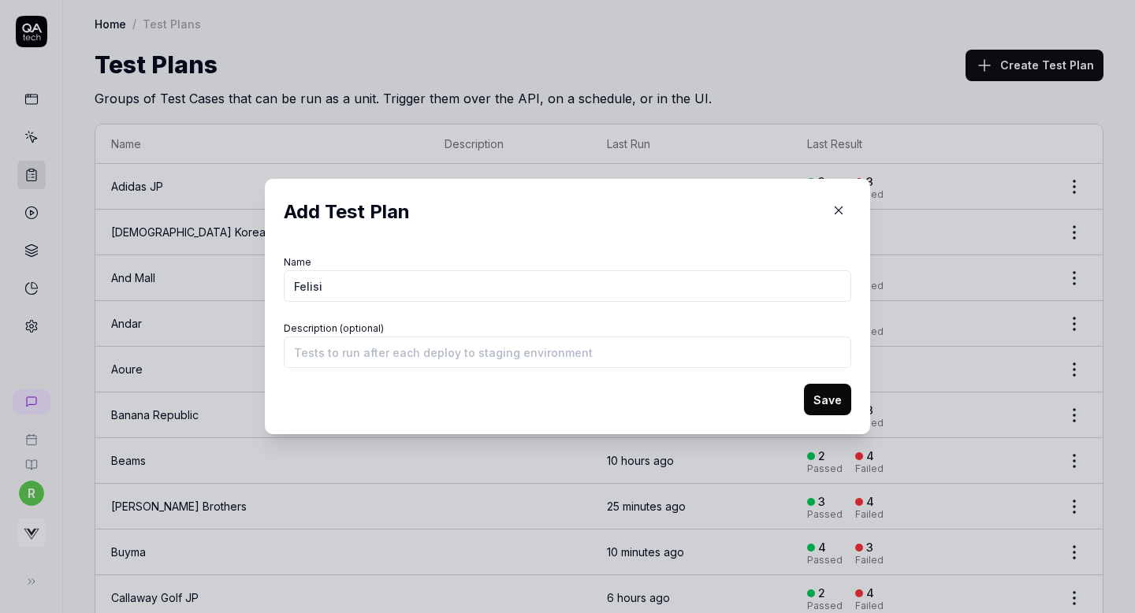
type input "Felisi"
click at [842, 392] on button "Save" at bounding box center [827, 400] width 47 height 32
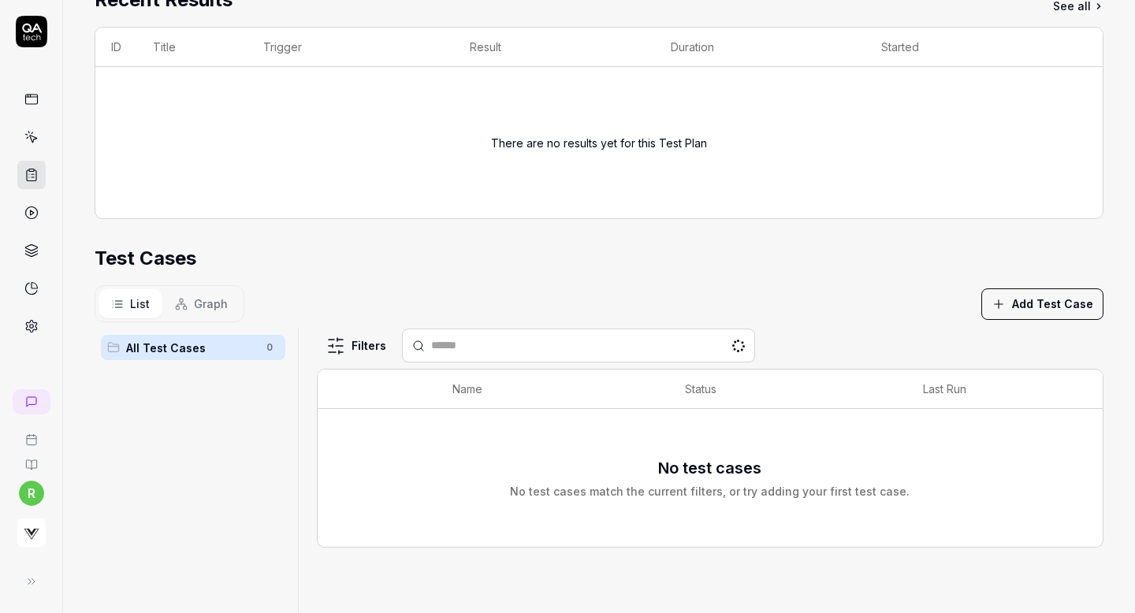
scroll to position [240, 0]
click at [1050, 308] on button "Add Test Case" at bounding box center [1043, 305] width 122 height 32
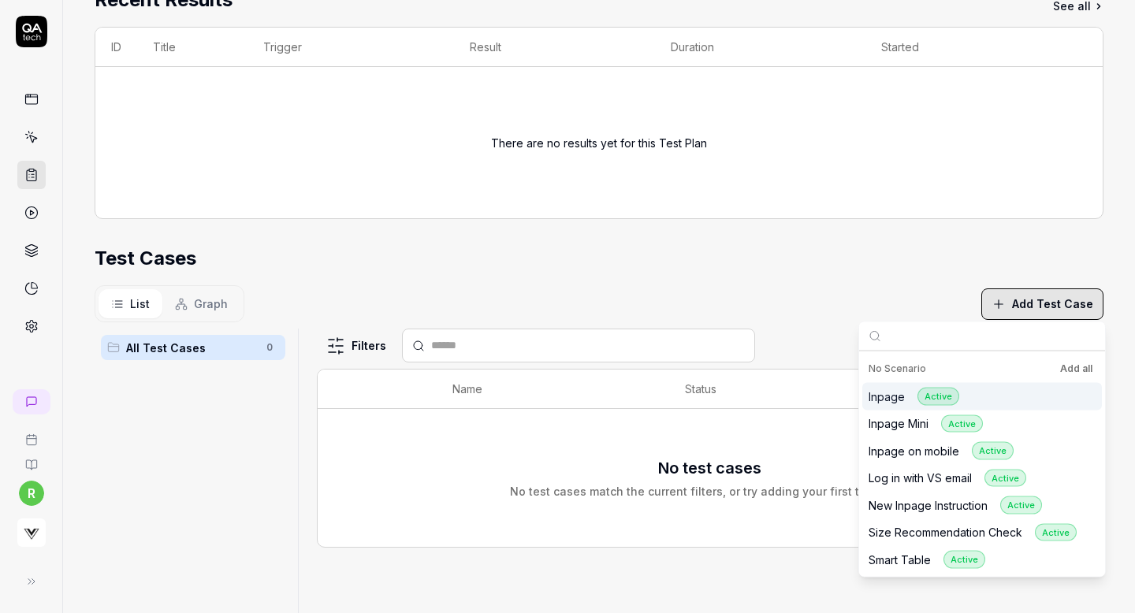
click at [1066, 372] on button "Add all" at bounding box center [1076, 369] width 39 height 19
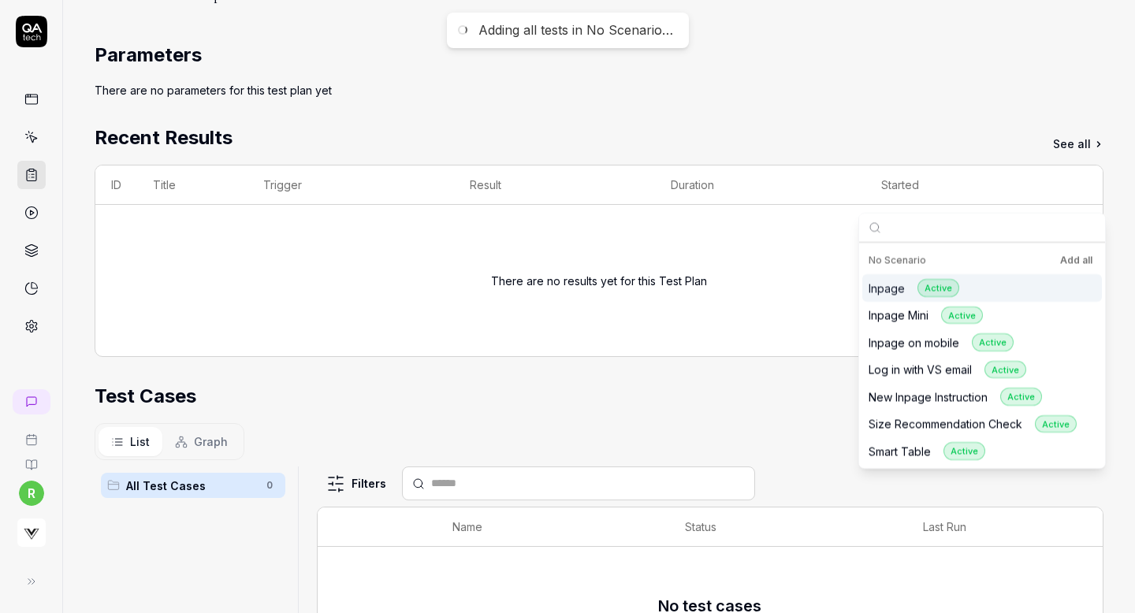
scroll to position [0, 0]
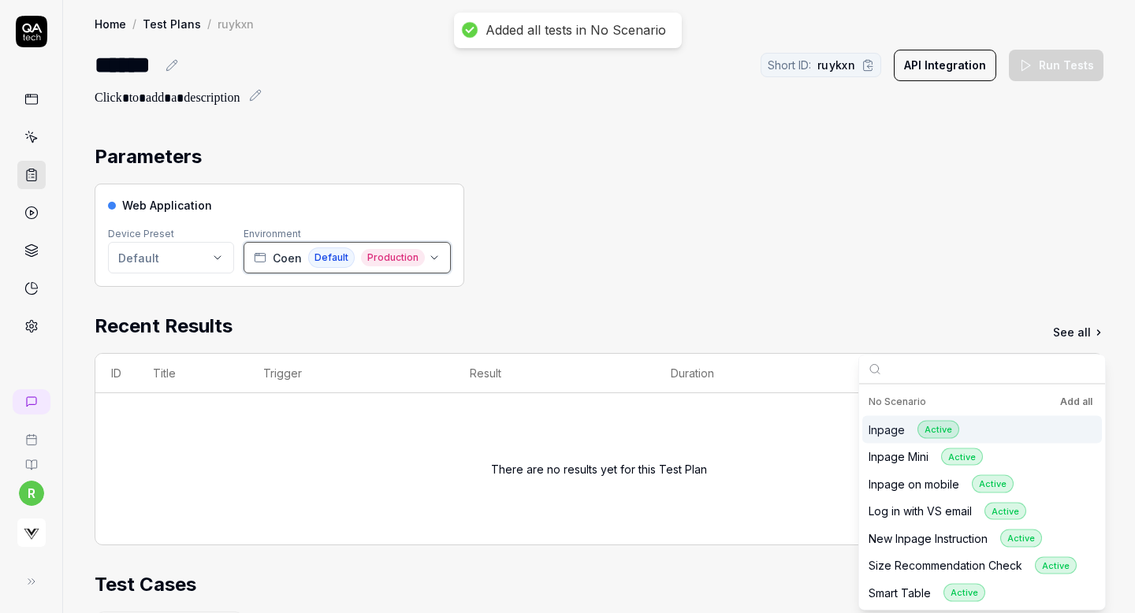
click at [292, 252] on span "Coen" at bounding box center [287, 258] width 29 height 17
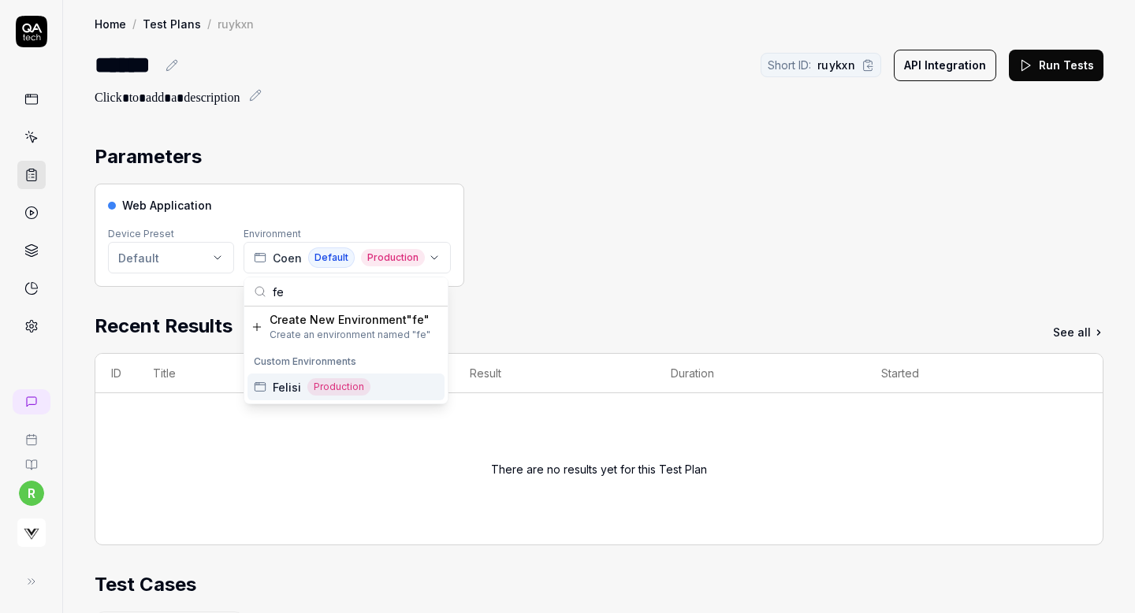
type input "fe"
click at [282, 389] on span "Felisi" at bounding box center [287, 387] width 28 height 17
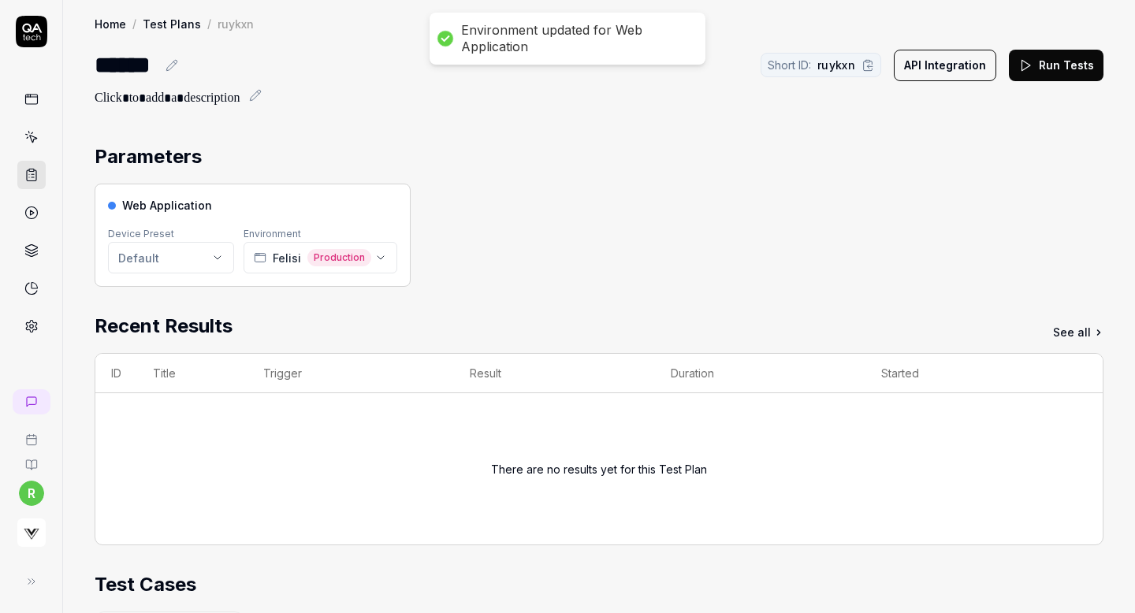
click at [725, 140] on div "Parameters Web Application Device Preset Default Environment Felisi Production …" at bounding box center [599, 604] width 1072 height 954
click at [1039, 59] on button "Run Tests" at bounding box center [1056, 66] width 95 height 32
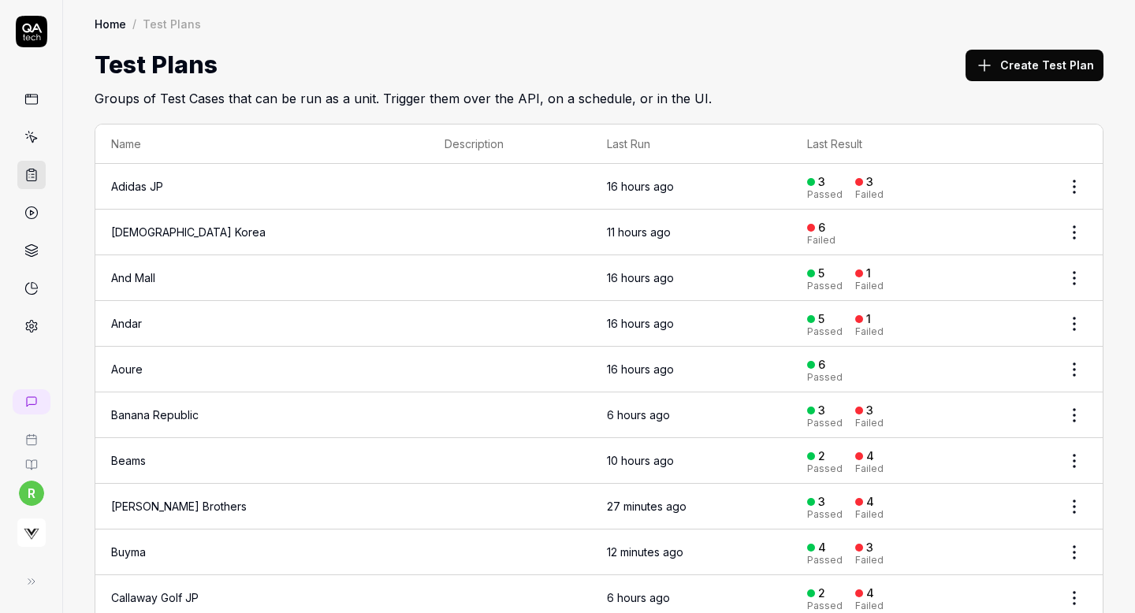
click at [994, 67] on icon at bounding box center [984, 65] width 19 height 19
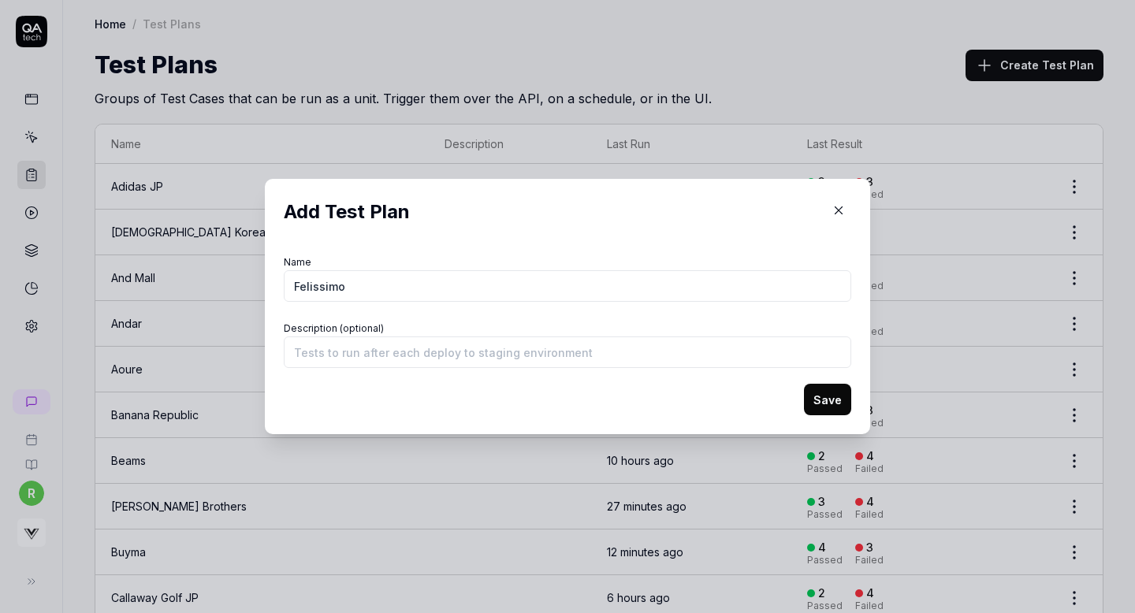
type input "Felissimo"
click at [838, 404] on button "Save" at bounding box center [827, 400] width 47 height 32
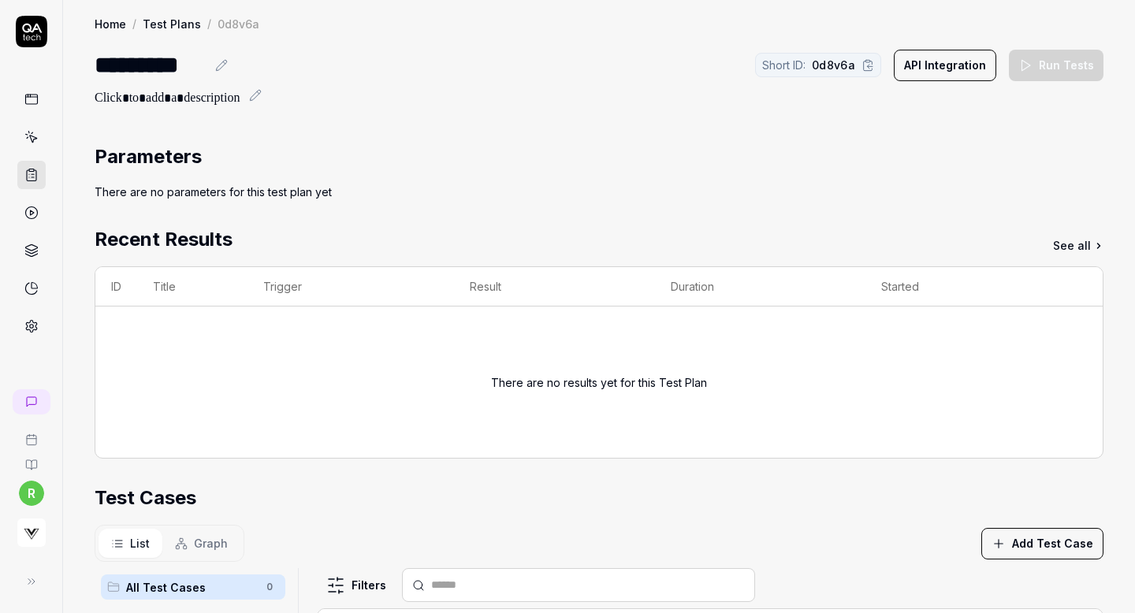
scroll to position [240, 0]
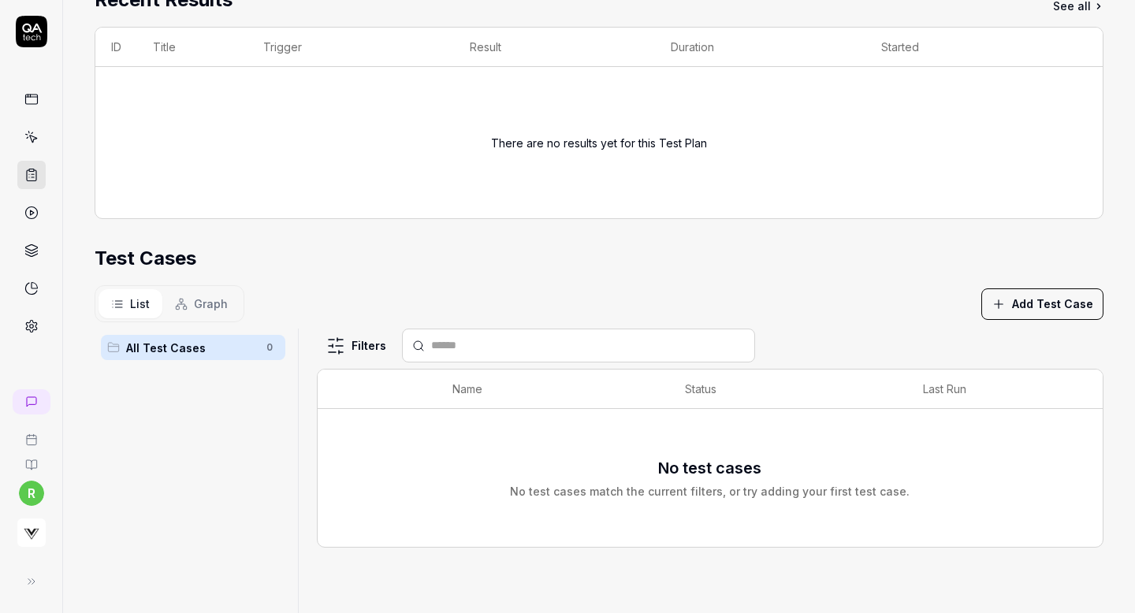
drag, startPoint x: 1019, startPoint y: 327, endPoint x: 1038, endPoint y: 305, distance: 29.1
click at [1038, 305] on section "Test Cases List Graph Add Test Case All Test Cases 0 Filters Name Status Last R…" at bounding box center [599, 483] width 1009 height 479
click at [1057, 306] on button "Add Test Case" at bounding box center [1043, 305] width 122 height 32
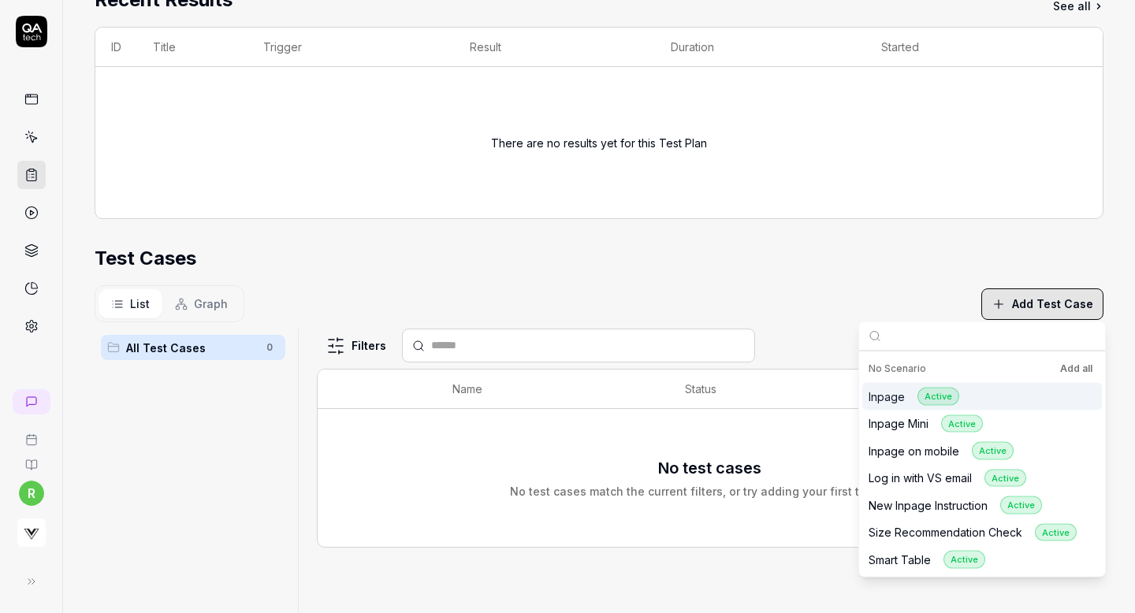
click at [1072, 370] on button "Add all" at bounding box center [1076, 369] width 39 height 19
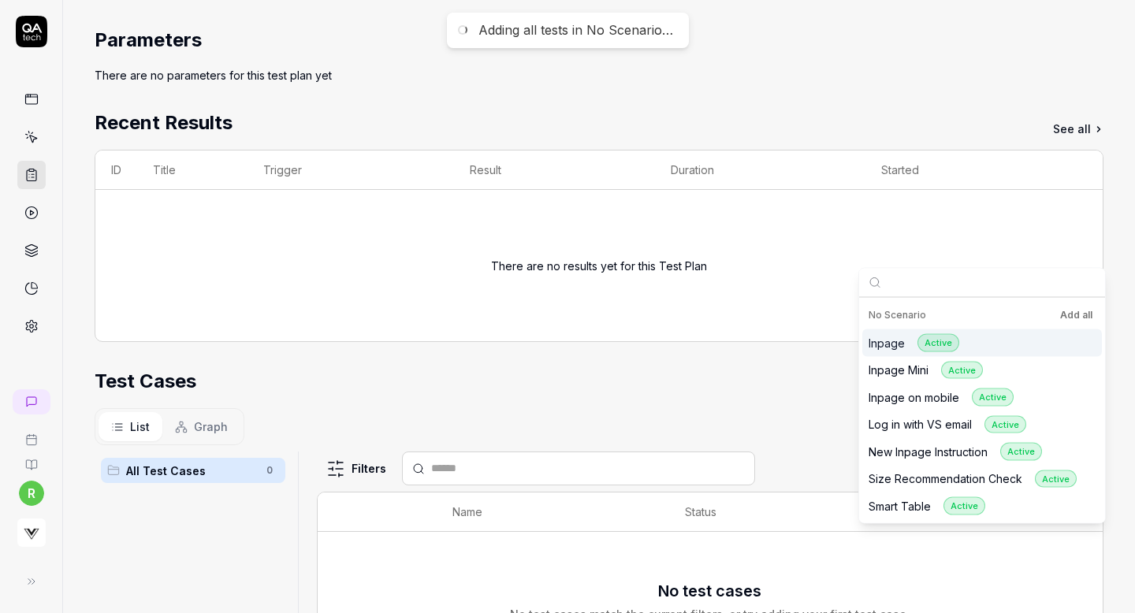
scroll to position [0, 0]
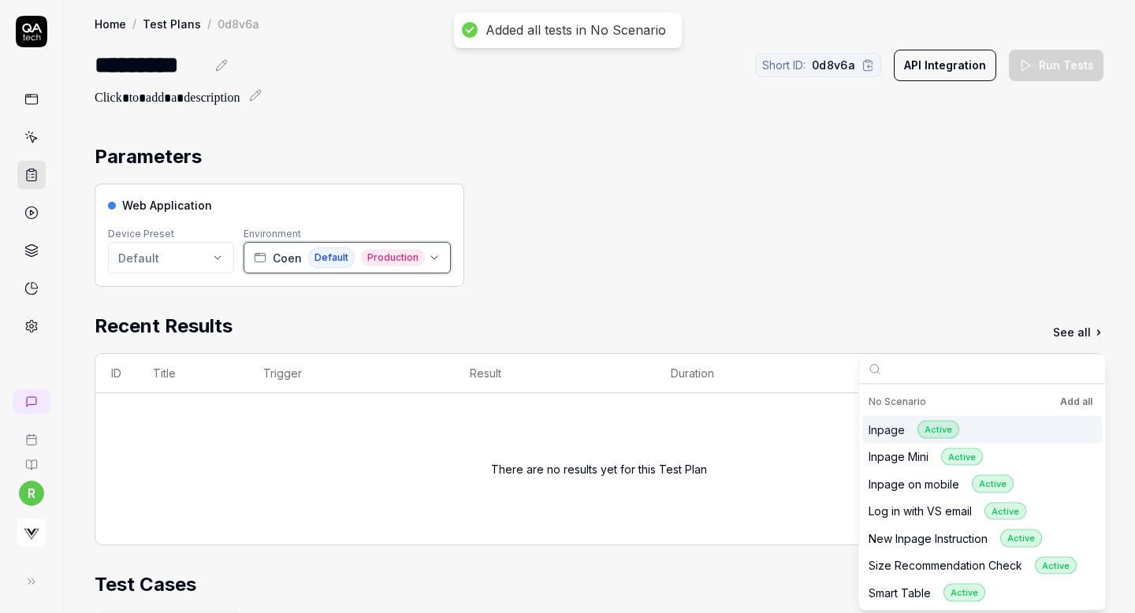
click at [347, 255] on span "Default" at bounding box center [331, 258] width 47 height 20
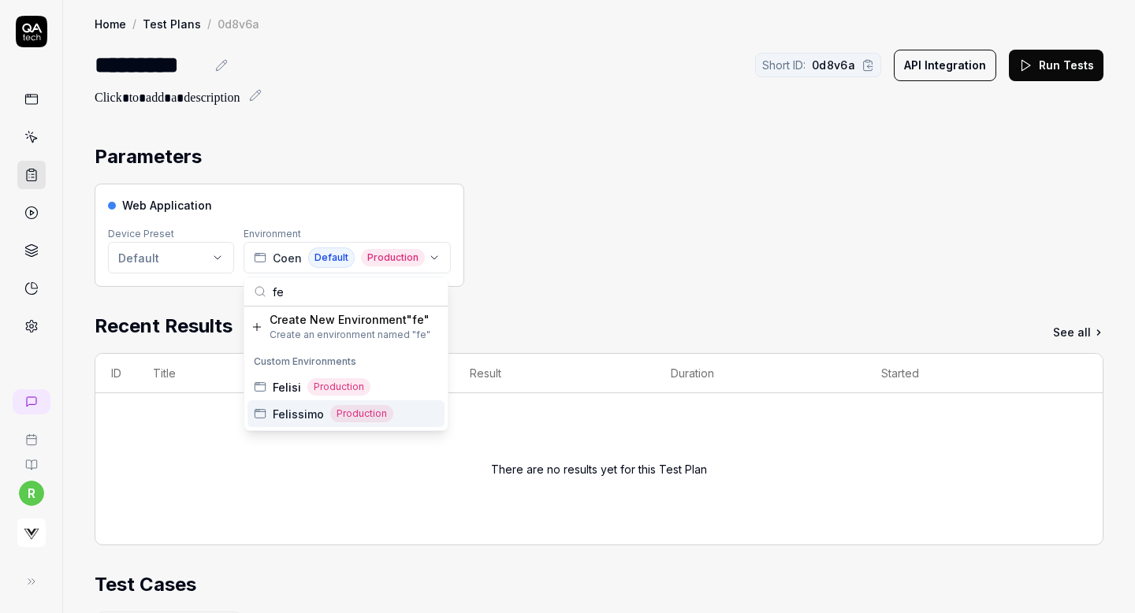
type input "fe"
click at [388, 416] on span "Production" at bounding box center [361, 413] width 63 height 17
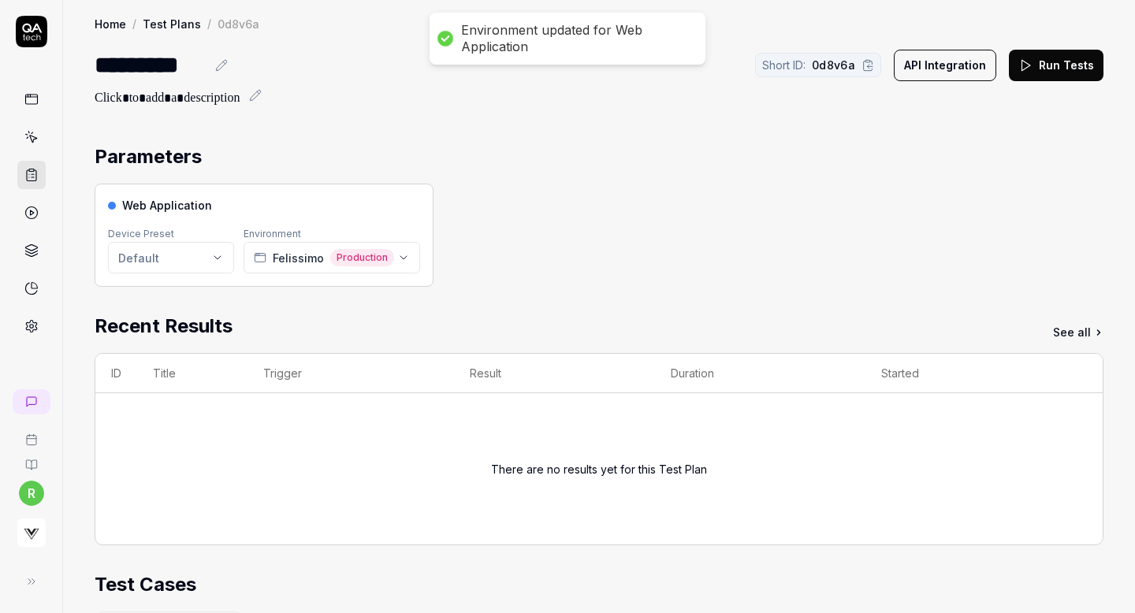
click at [594, 211] on div "Web Application Device Preset Default Environment Felissimo Production" at bounding box center [599, 235] width 1009 height 103
click at [1067, 61] on button "Run Tests" at bounding box center [1056, 66] width 95 height 32
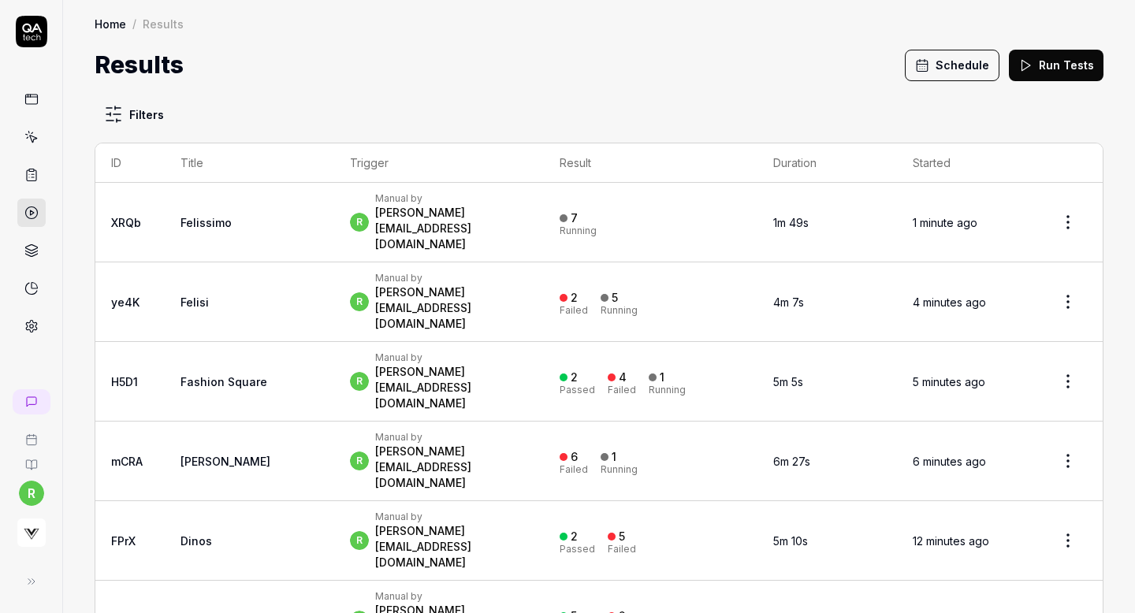
click at [971, 65] on button "Schedule" at bounding box center [952, 66] width 95 height 32
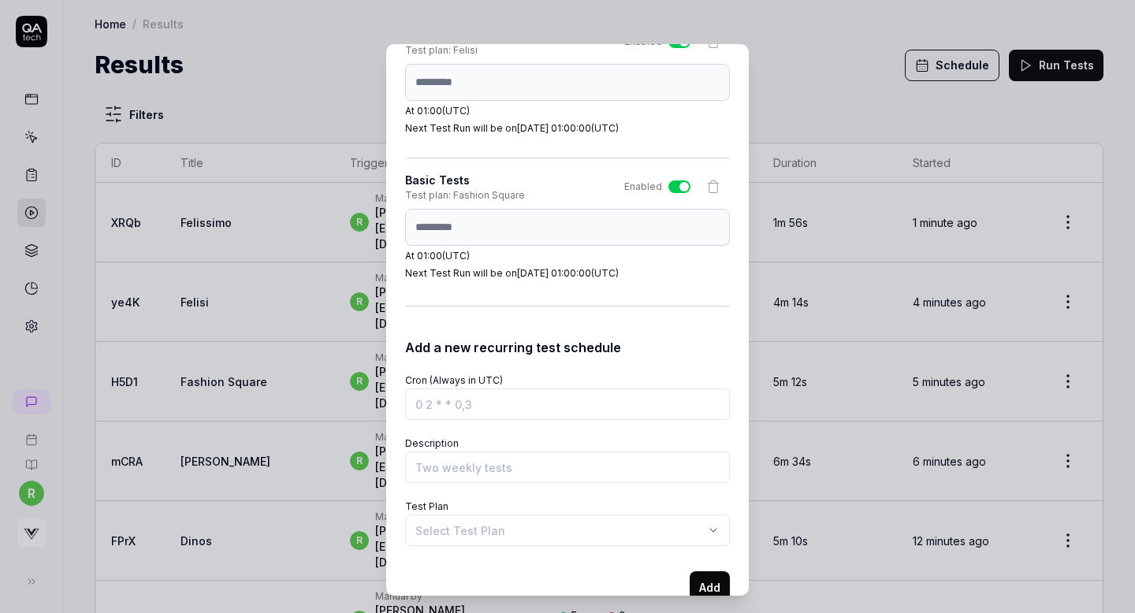
scroll to position [4508, 0]
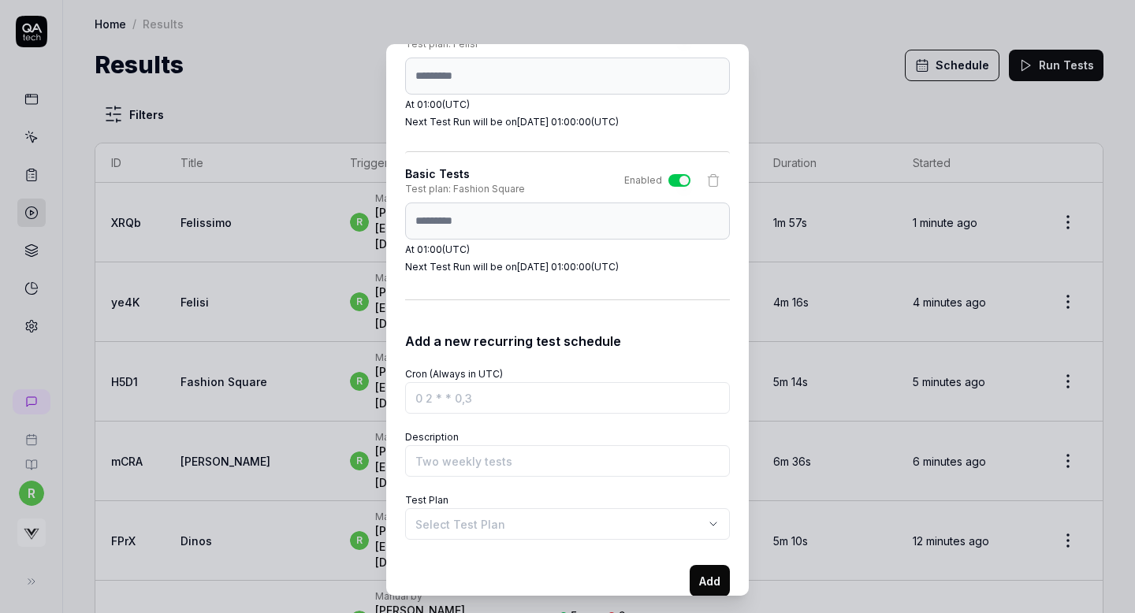
click at [390, 222] on div "Schedule Test Runs You can schedule test runs to ensure your product works as e…" at bounding box center [567, 320] width 363 height 552
click at [475, 403] on input "Cron (Always in UTC)" at bounding box center [567, 398] width 325 height 32
paste input "0 1 * * *"
type input "0 1 * * *"
click at [464, 526] on body "r Home / Results Home / Results Results Schedule Run Tests Filters ID Title Tri…" at bounding box center [567, 306] width 1135 height 613
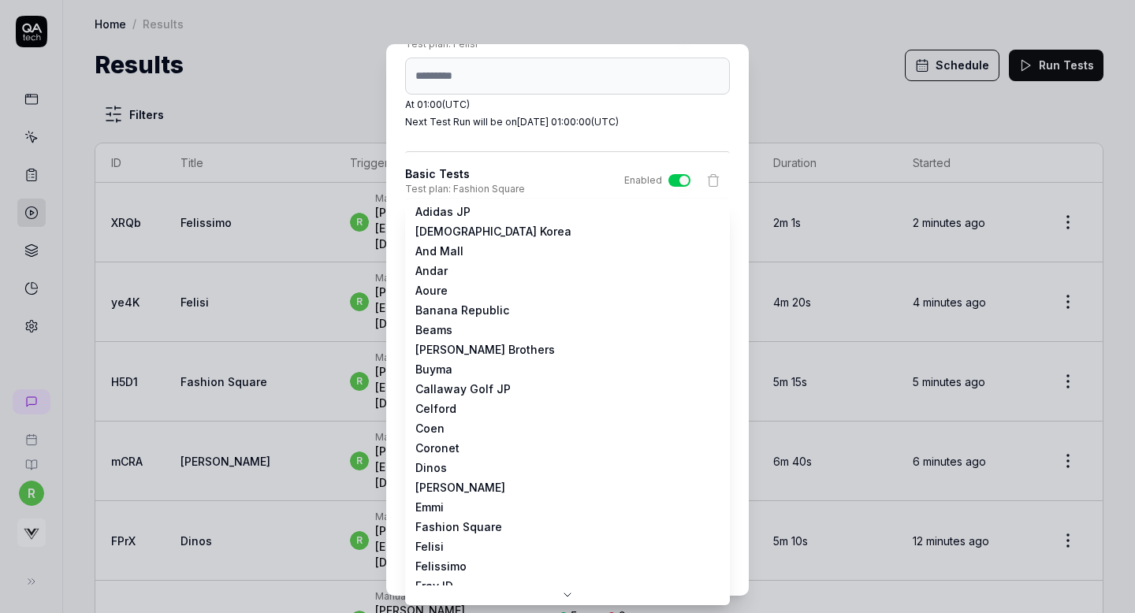
scroll to position [0, 0]
select select "**********"
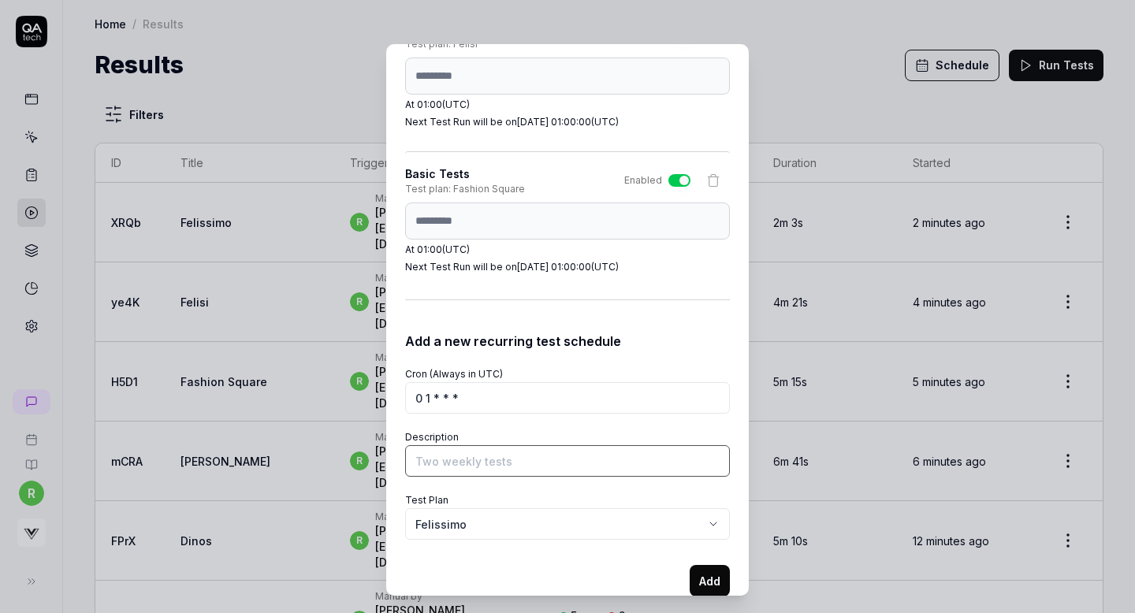
click at [476, 462] on input "Description" at bounding box center [567, 461] width 325 height 32
type input "Basic Tests"
click at [699, 575] on button "Add" at bounding box center [710, 581] width 40 height 32
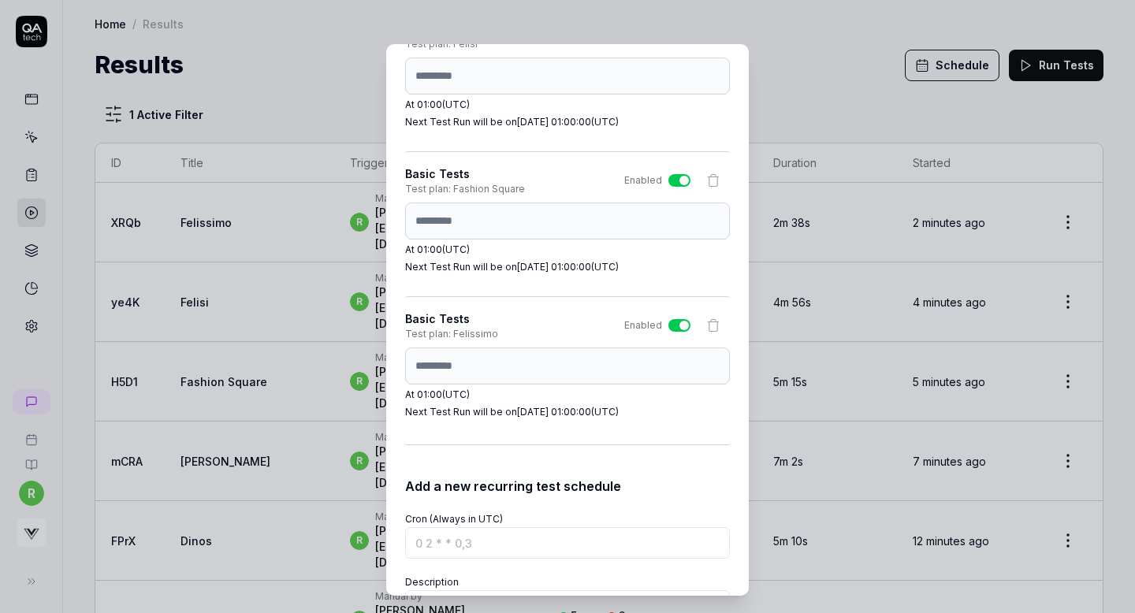
click at [387, 369] on div "Schedule Test Runs You can schedule test runs to ensure your product works as e…" at bounding box center [567, 320] width 363 height 552
click at [468, 549] on input "Cron (Always in UTC)" at bounding box center [567, 543] width 325 height 32
paste input "0 1 * * *"
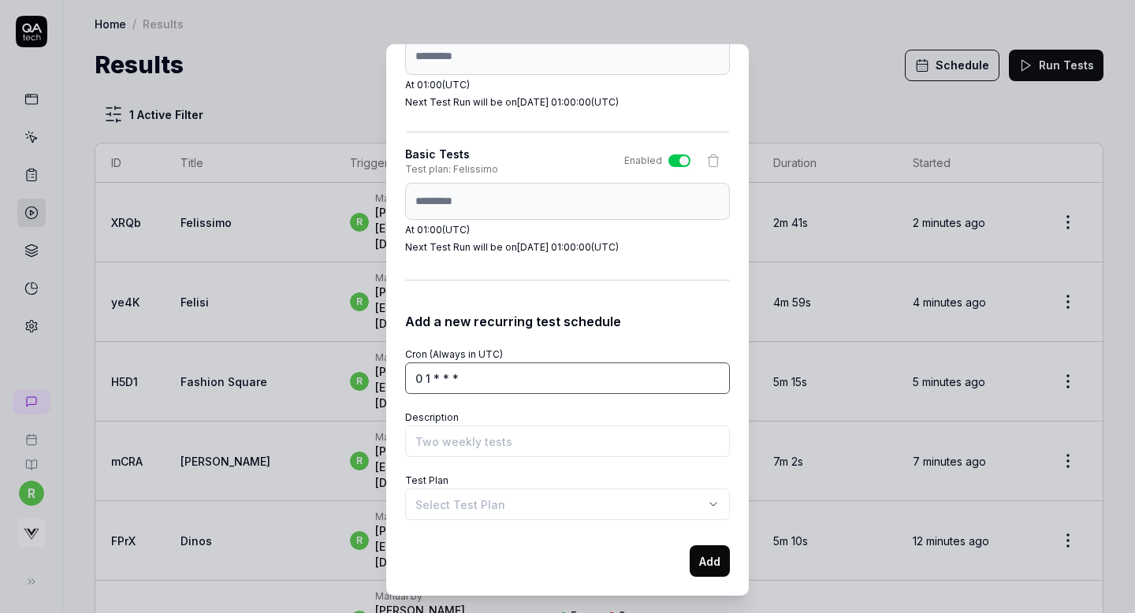
type input "0 1 * * *"
click at [484, 509] on body "r Home / Results Home / Results Results Schedule Run Tests 1 Active Filter ID T…" at bounding box center [567, 306] width 1135 height 613
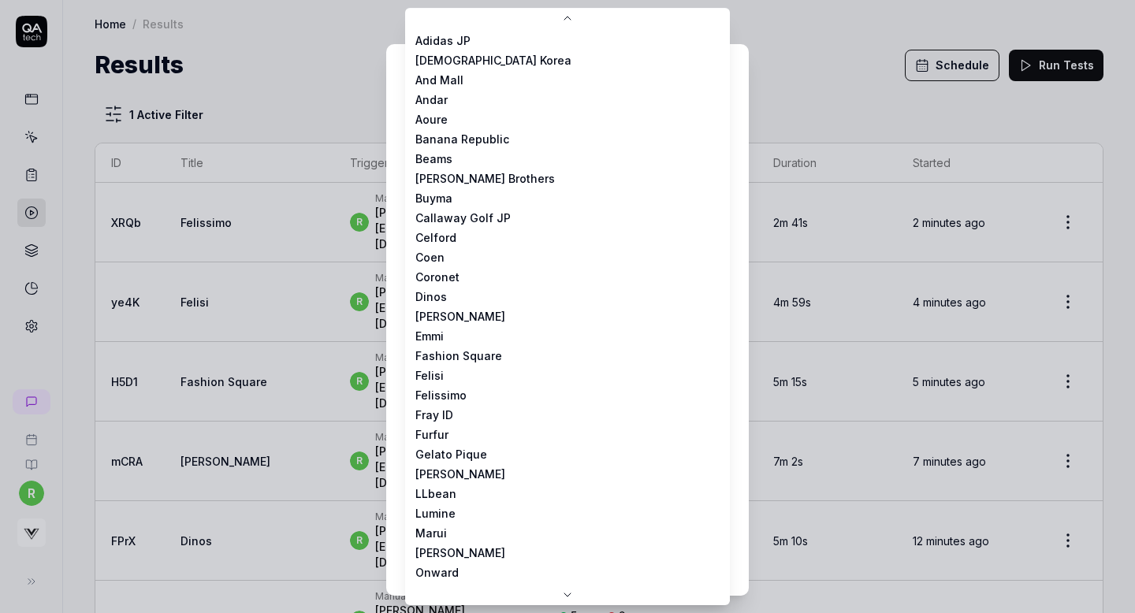
scroll to position [35, 0]
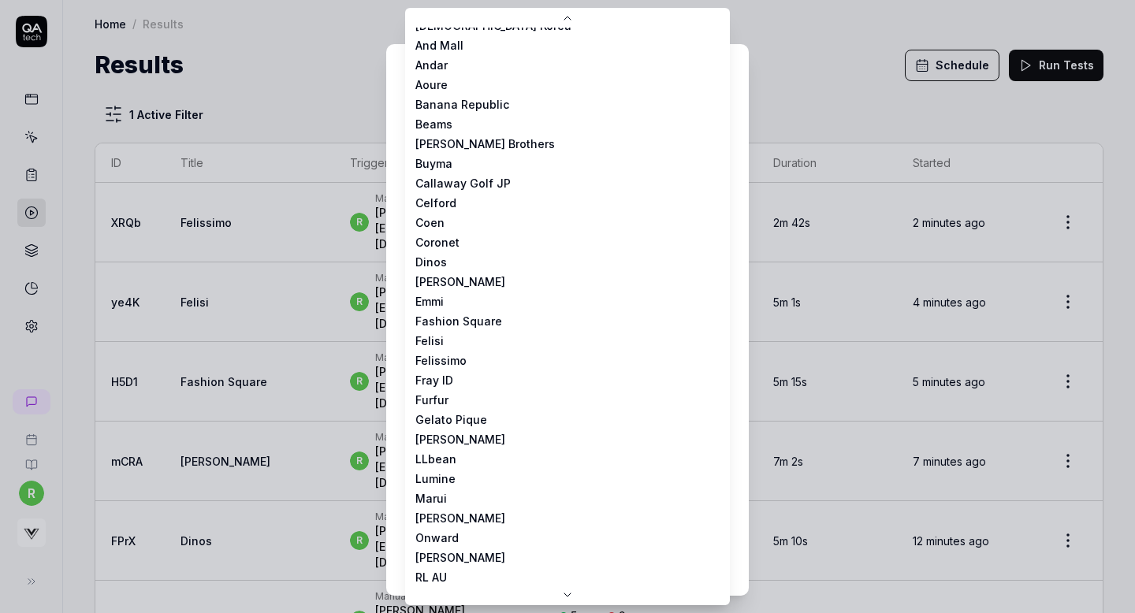
select select "**********"
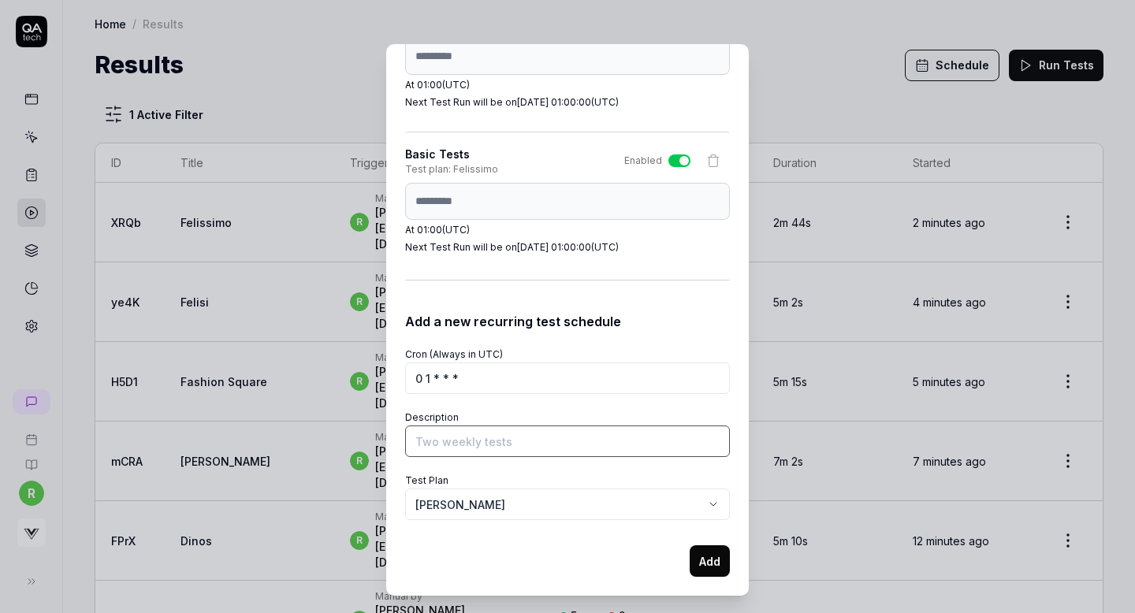
click at [477, 434] on input "Description" at bounding box center [567, 442] width 325 height 32
type input "Basic Tests"
click at [703, 562] on button "Add" at bounding box center [710, 562] width 40 height 32
select select
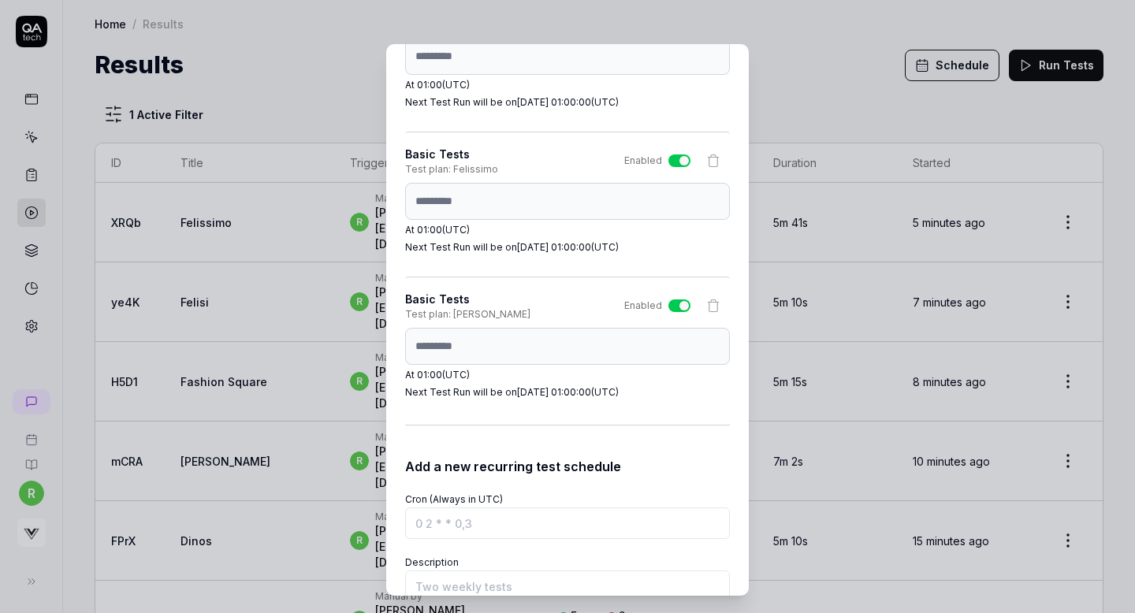
click at [778, 32] on div "​ Schedule Test Runs You can schedule test runs to ensure your product works as…" at bounding box center [568, 320] width 426 height 590
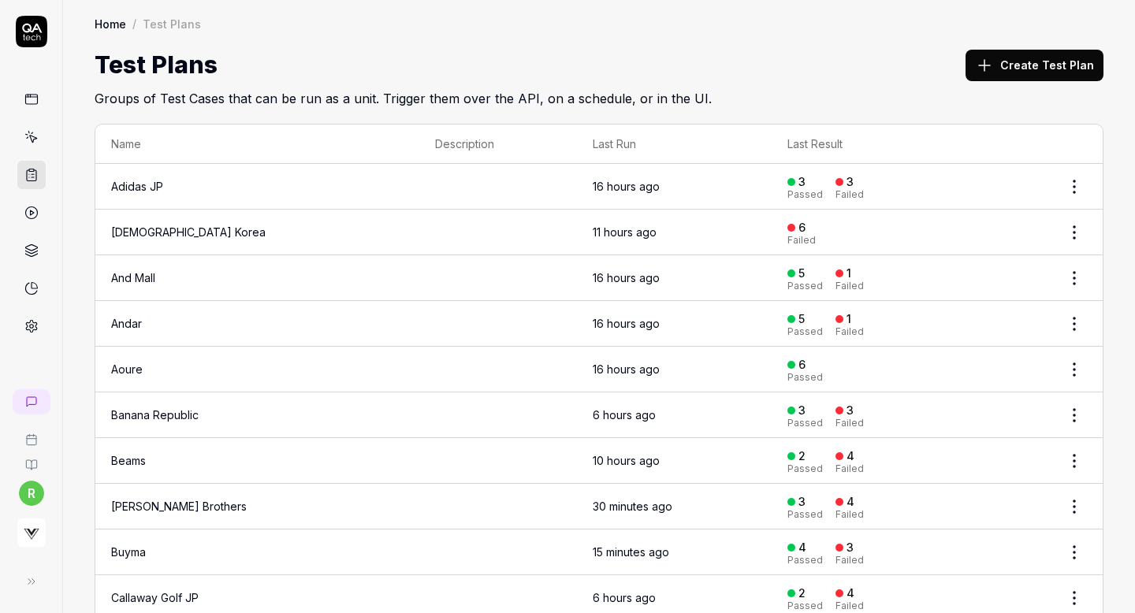
click at [1021, 79] on button "Create Test Plan" at bounding box center [1035, 66] width 138 height 32
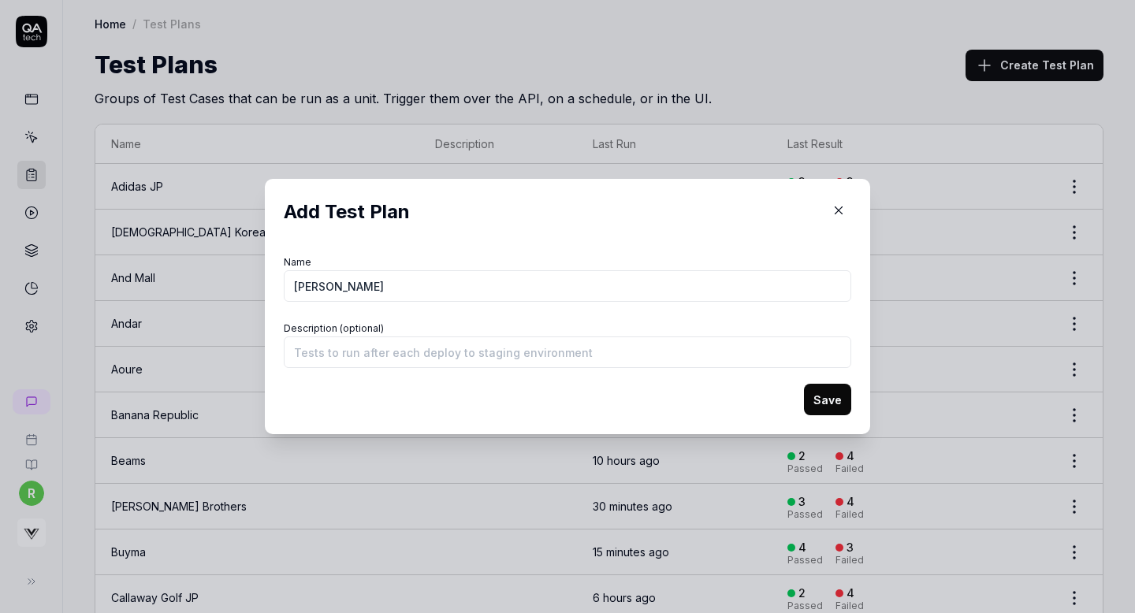
type input "[PERSON_NAME]"
click at [812, 397] on button "Save" at bounding box center [827, 400] width 47 height 32
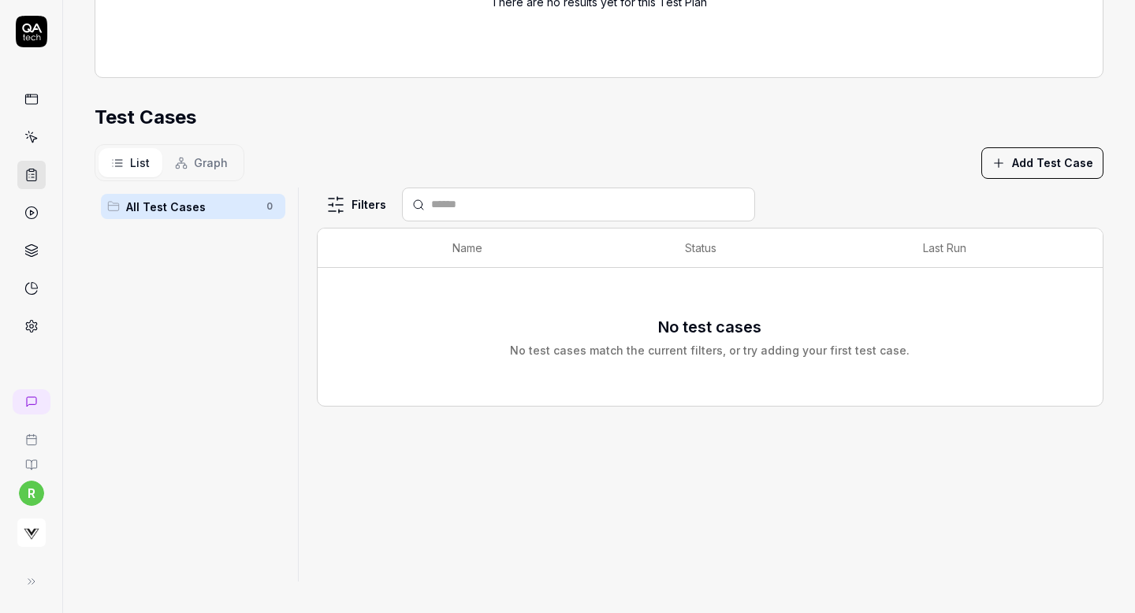
scroll to position [342, 0]
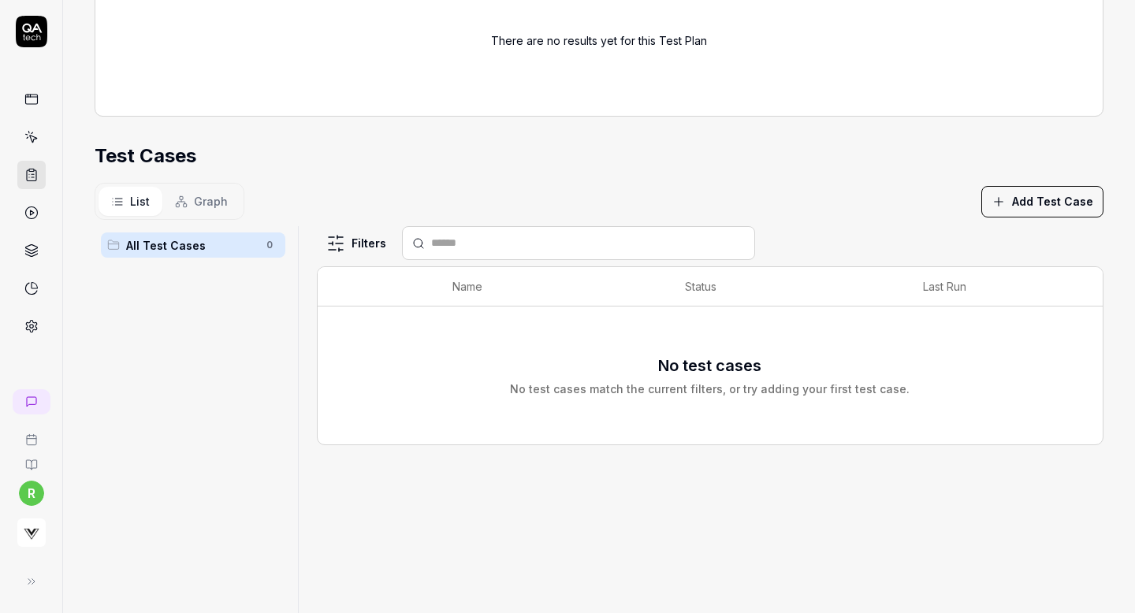
click at [1067, 199] on button "Add Test Case" at bounding box center [1043, 202] width 122 height 32
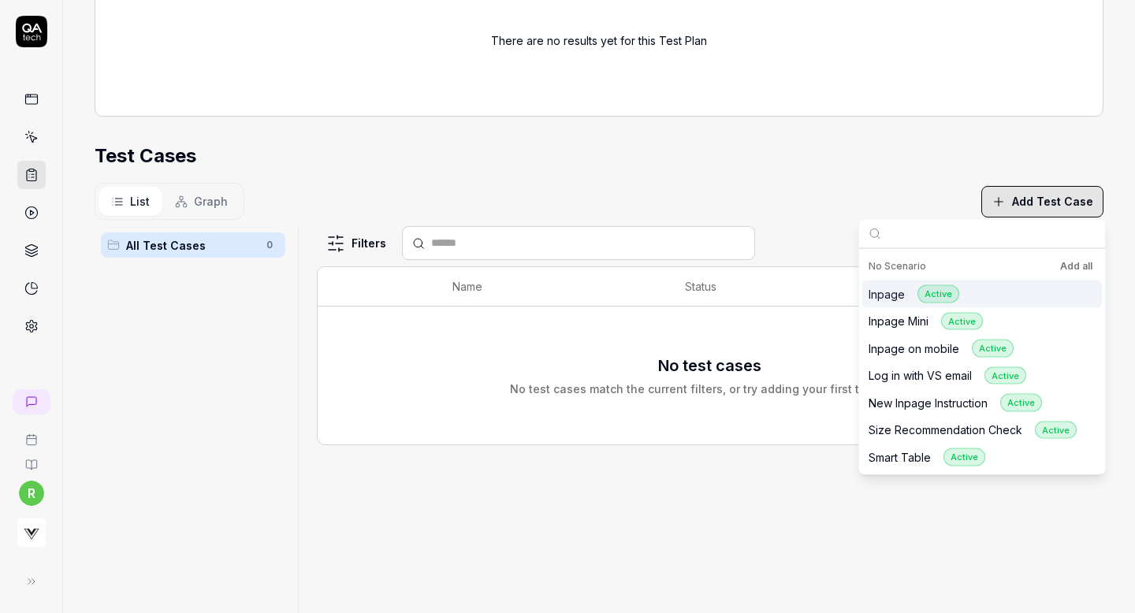
click at [1079, 266] on button "Add all" at bounding box center [1076, 266] width 39 height 19
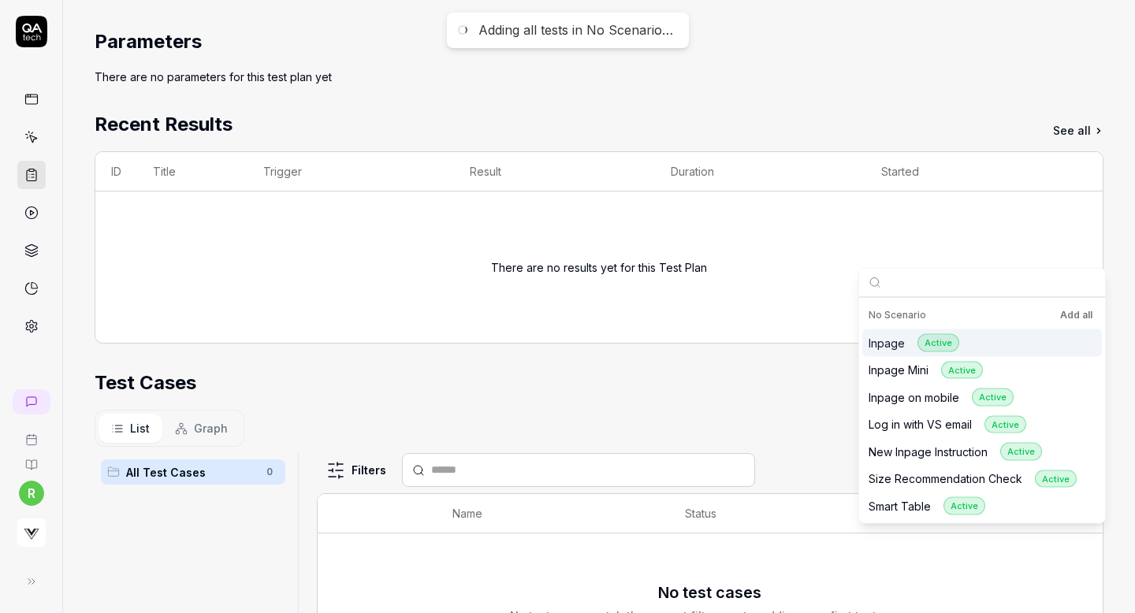
scroll to position [0, 0]
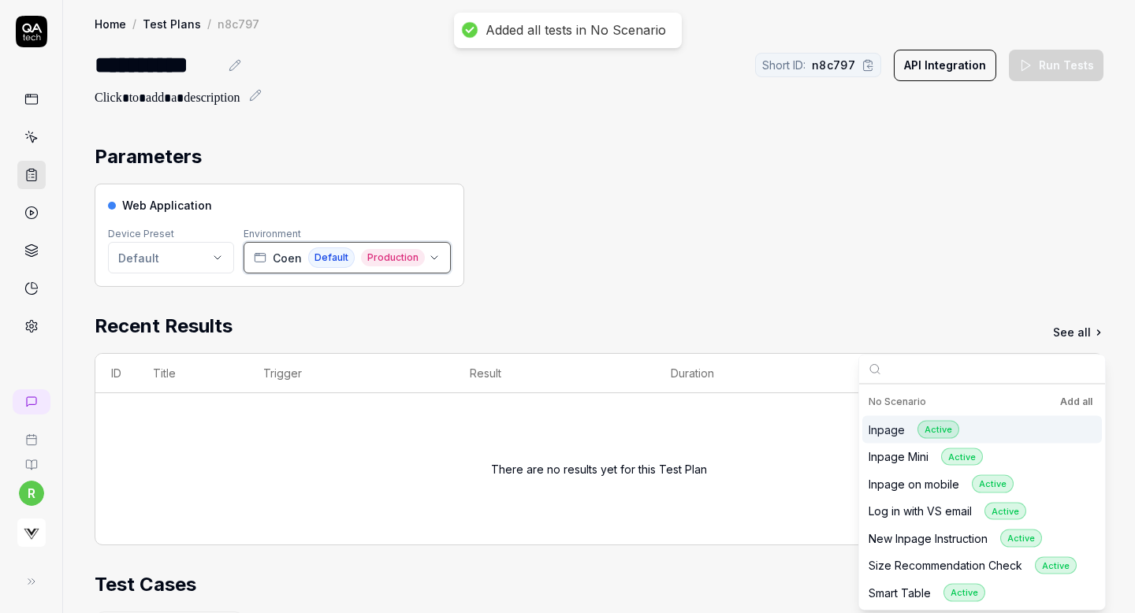
click at [380, 260] on span "Production" at bounding box center [393, 257] width 64 height 17
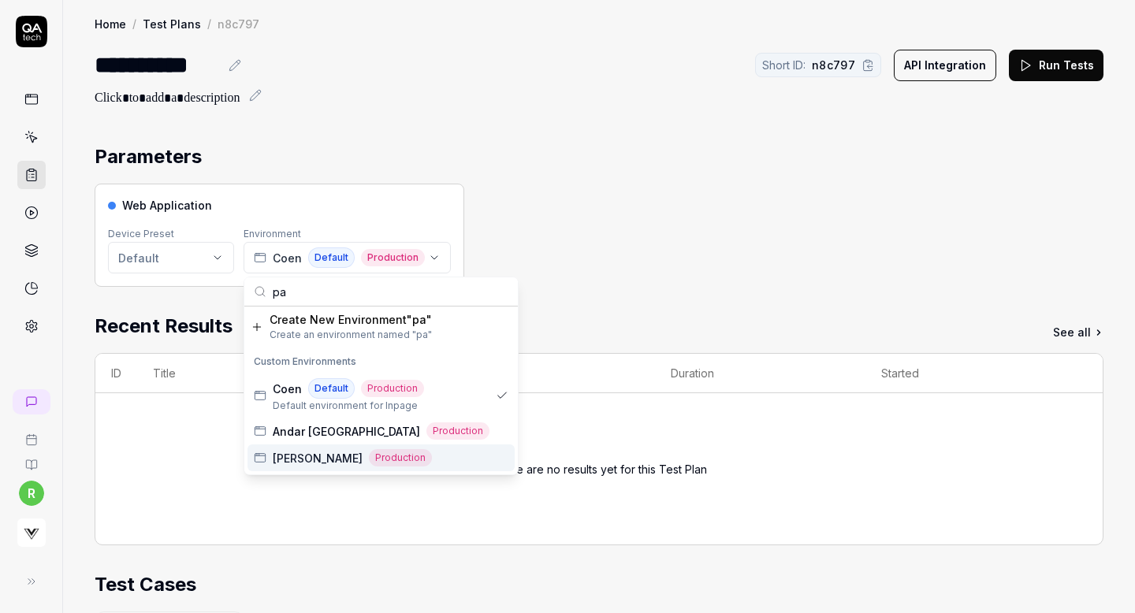
type input "pa"
click at [303, 453] on span "[PERSON_NAME]" at bounding box center [318, 458] width 90 height 17
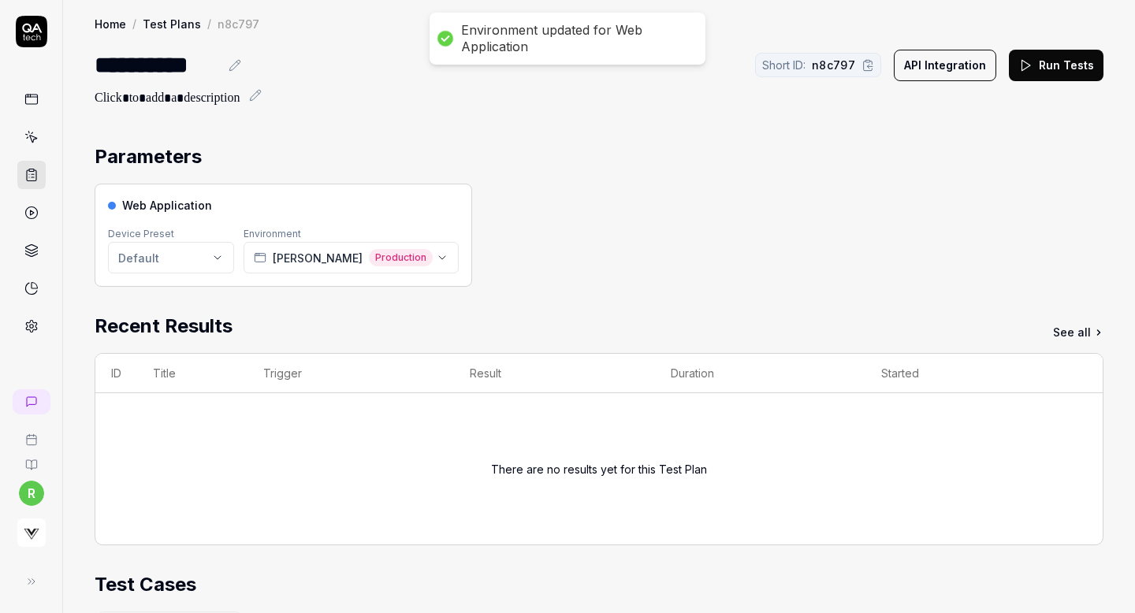
click at [621, 203] on div "Web Application Device Preset Default Environment [PERSON_NAME] Production" at bounding box center [599, 235] width 1009 height 103
click at [1064, 58] on button "Run Tests" at bounding box center [1056, 66] width 95 height 32
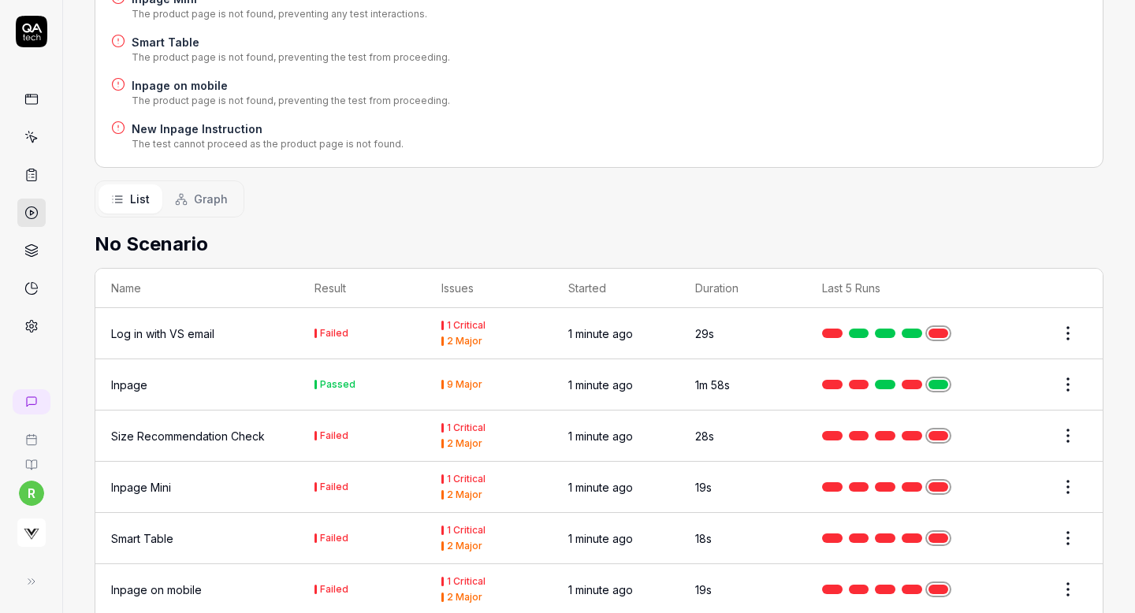
scroll to position [472, 0]
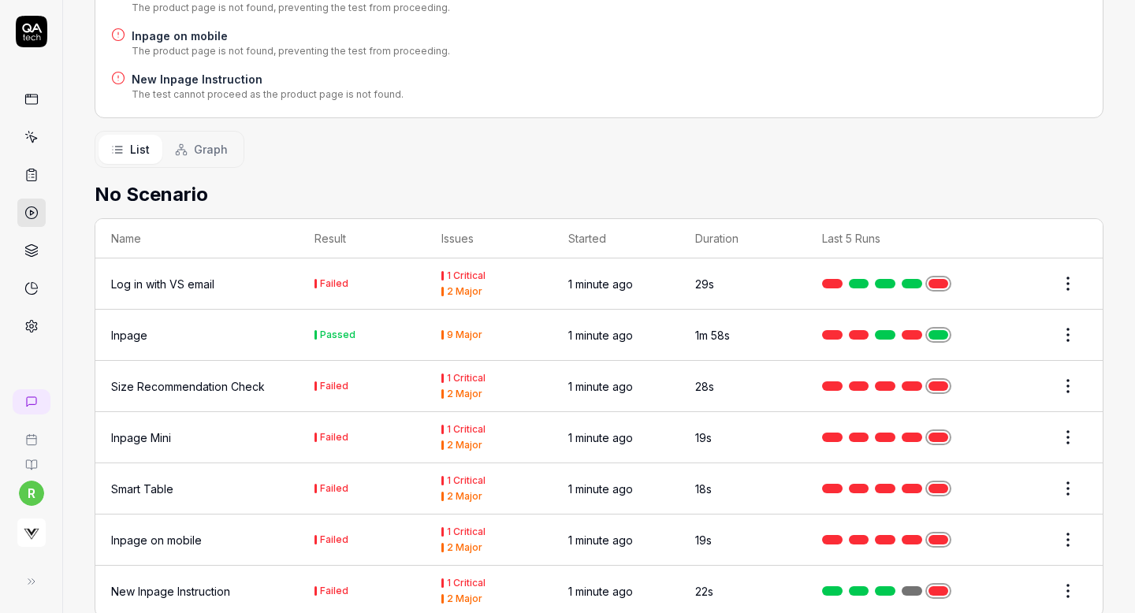
click at [143, 327] on div "Inpage" at bounding box center [129, 335] width 36 height 17
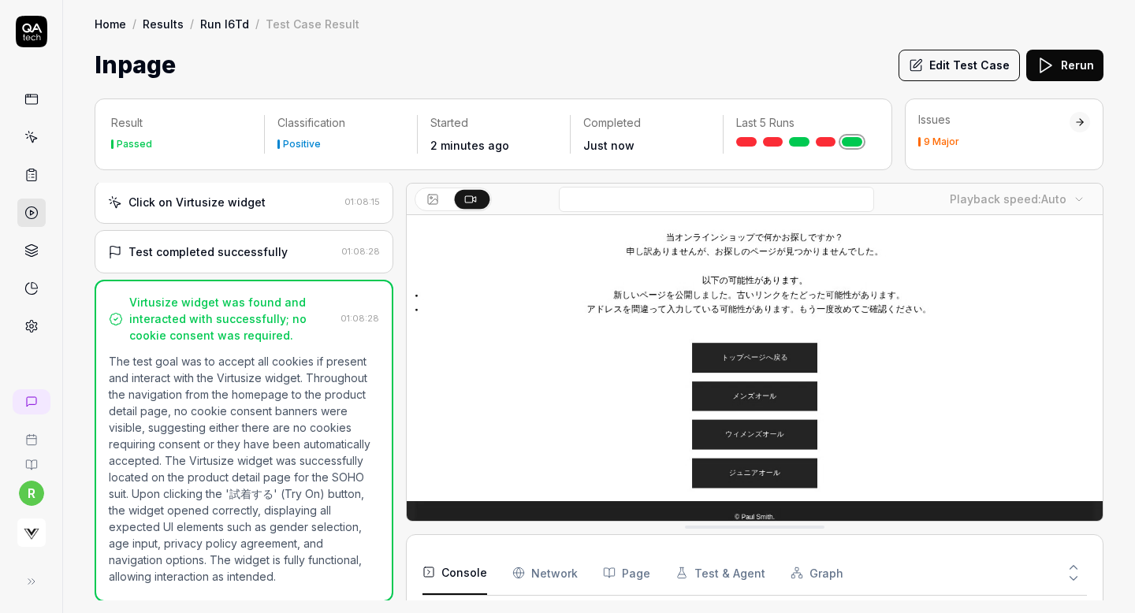
scroll to position [128, 0]
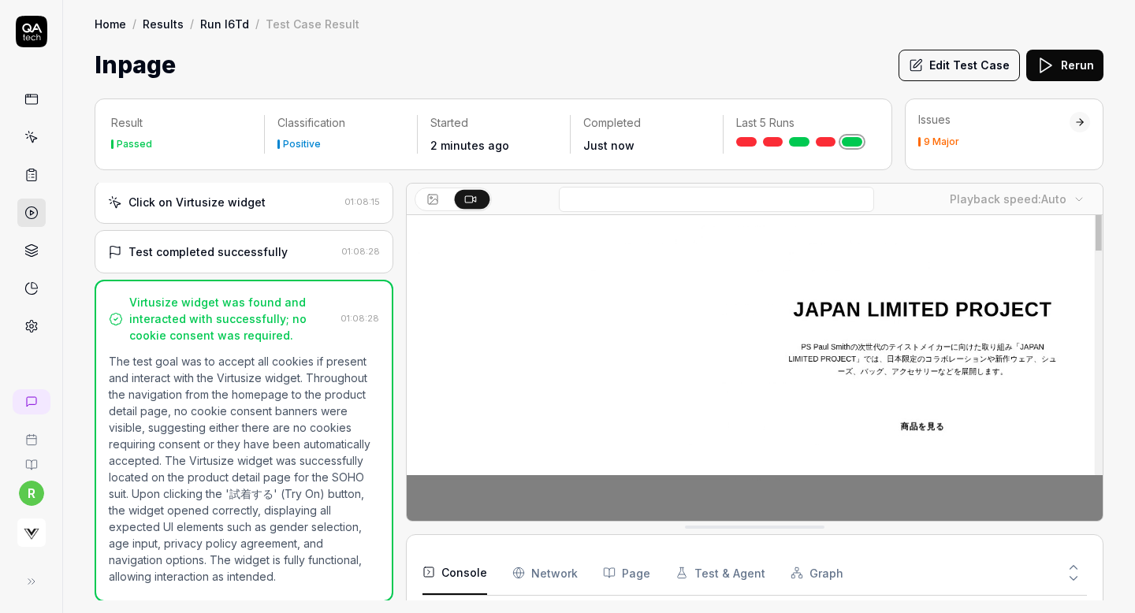
click at [272, 274] on div "Test completed successfully 01:08:28" at bounding box center [244, 251] width 299 height 43
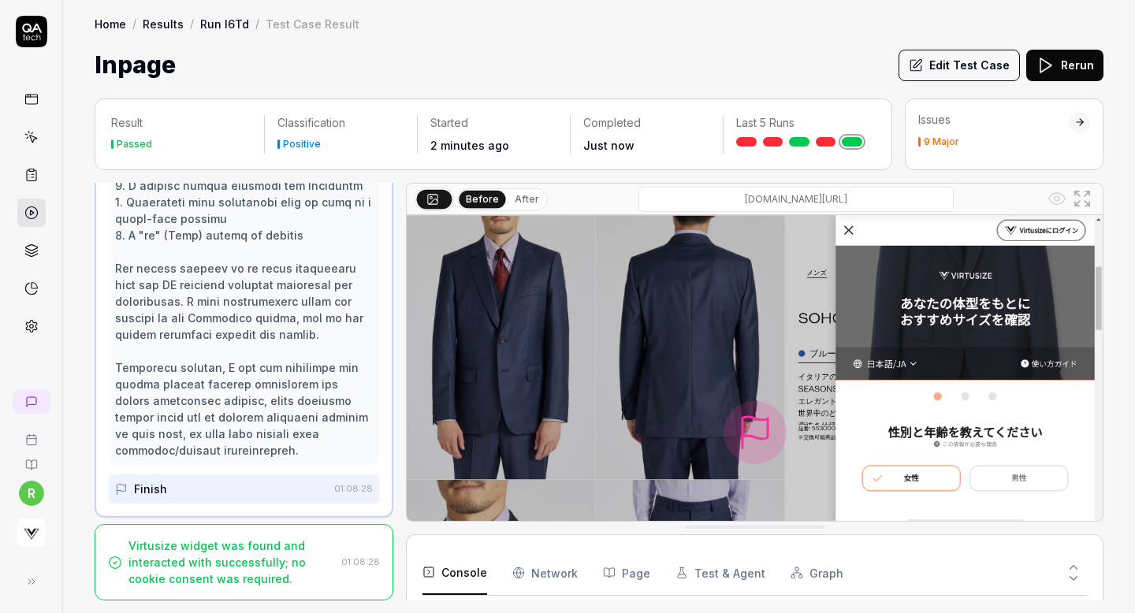
scroll to position [702, 0]
click at [224, 576] on div "Virtusize widget was found and interacted with successfully; no cookie consent …" at bounding box center [232, 563] width 207 height 50
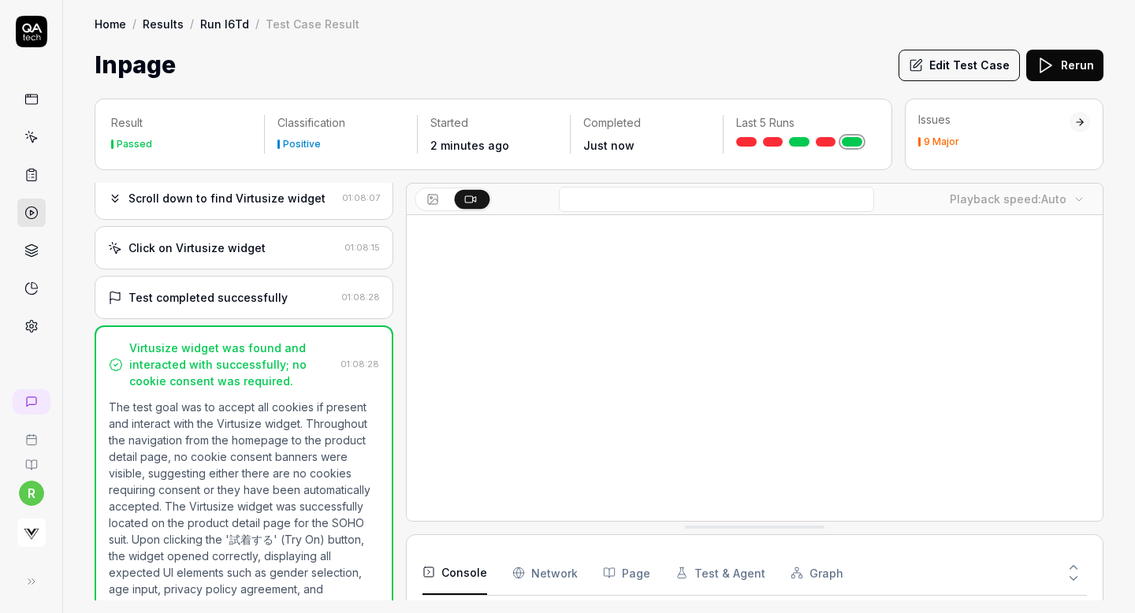
scroll to position [264, 0]
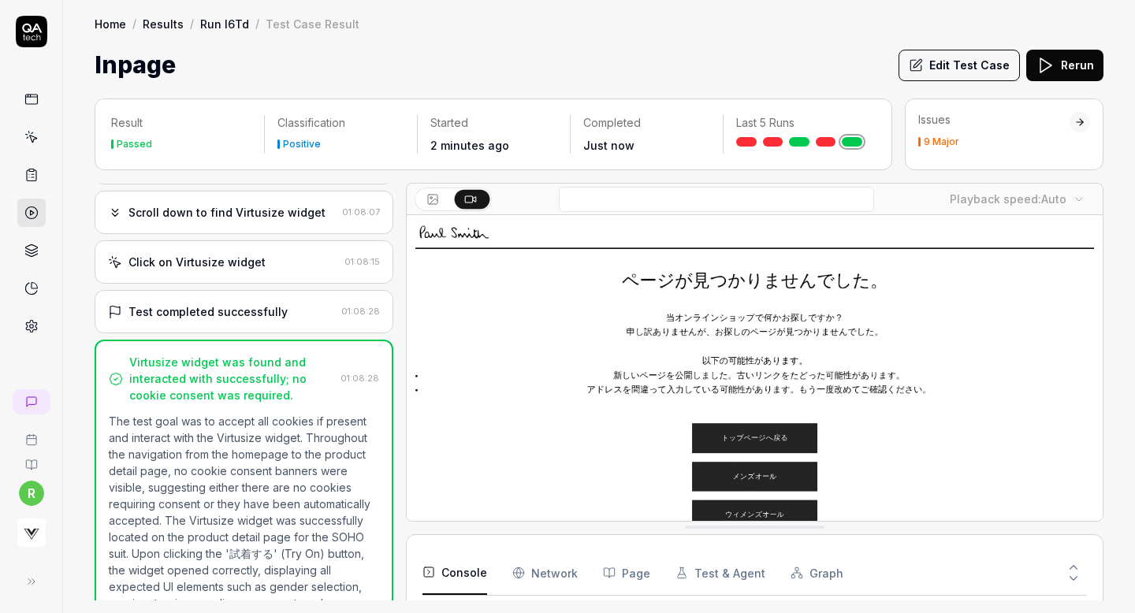
click at [266, 334] on div "Test completed successfully 01:08:28" at bounding box center [244, 311] width 299 height 43
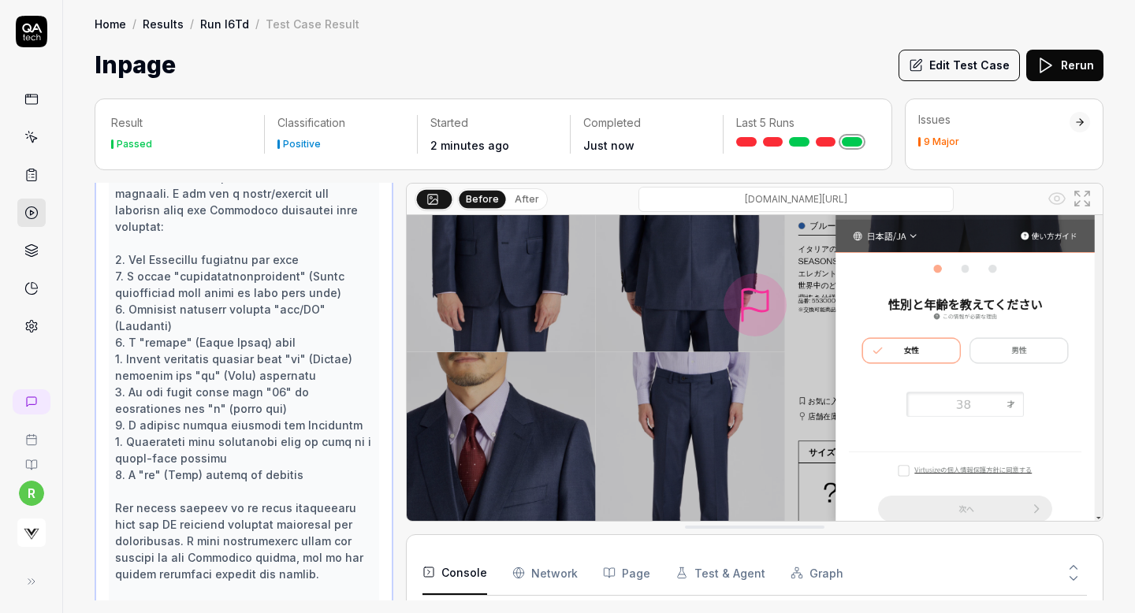
scroll to position [0, 0]
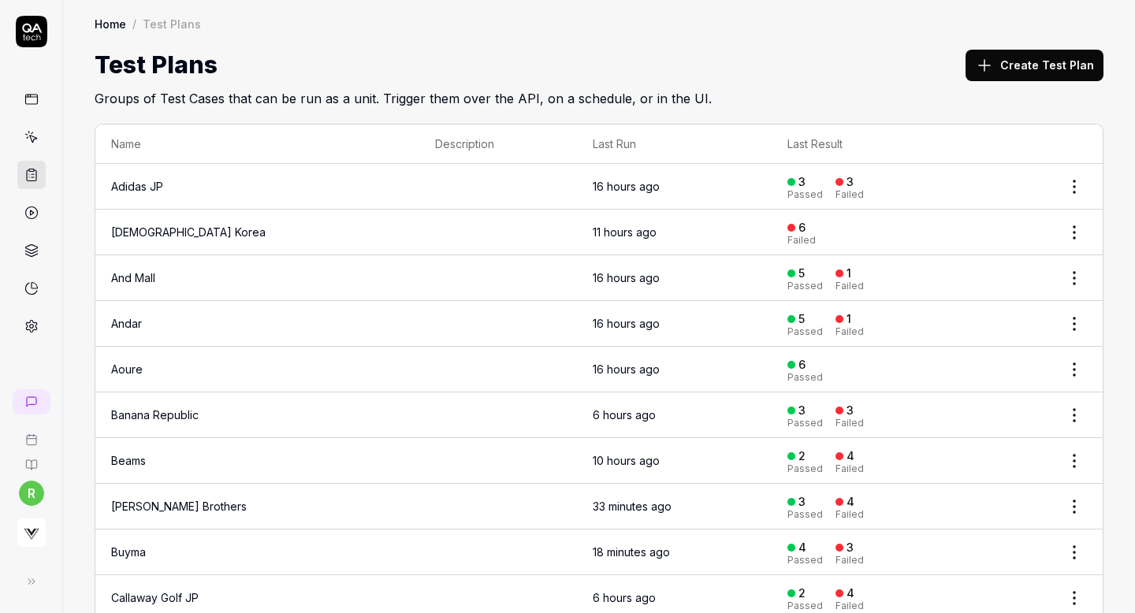
click at [706, 36] on div "Home / Test Plans Home / Test Plans Test Plans Create Test Plan Groups of Test …" at bounding box center [599, 54] width 1072 height 108
click at [986, 75] on button "Create Test Plan" at bounding box center [1035, 66] width 138 height 32
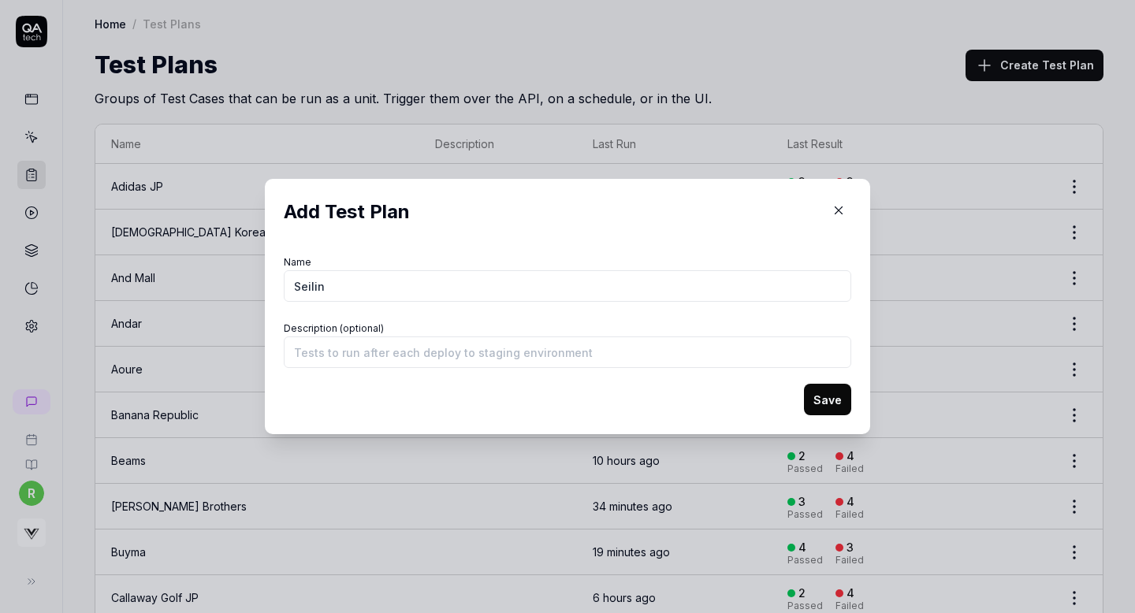
type input "Seilin"
click at [823, 395] on button "Save" at bounding box center [827, 400] width 47 height 32
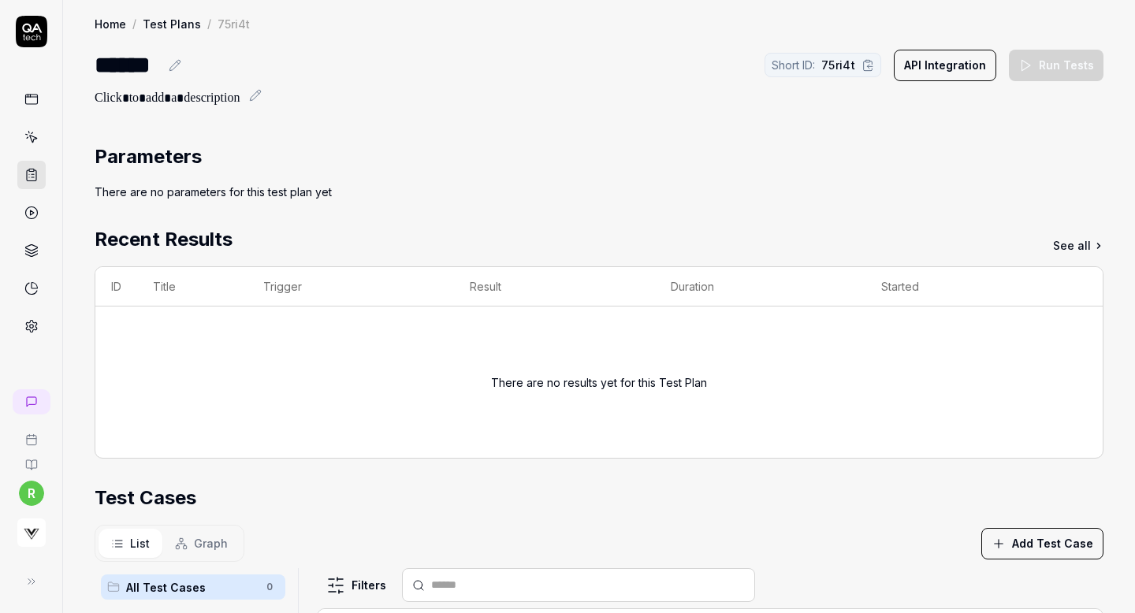
scroll to position [240, 0]
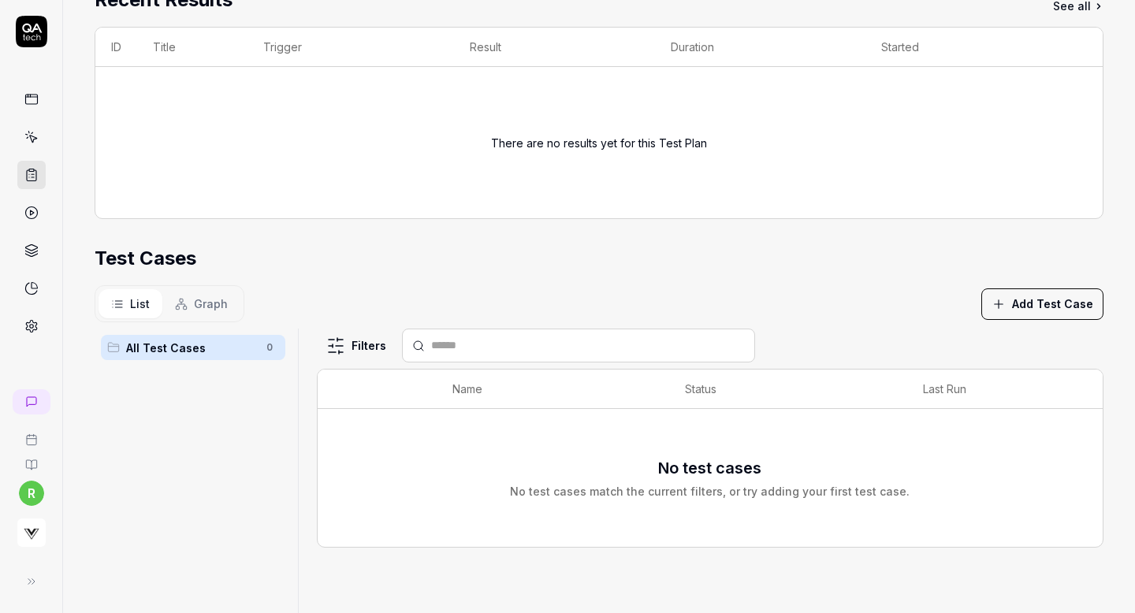
click at [1005, 297] on icon "button" at bounding box center [999, 304] width 14 height 14
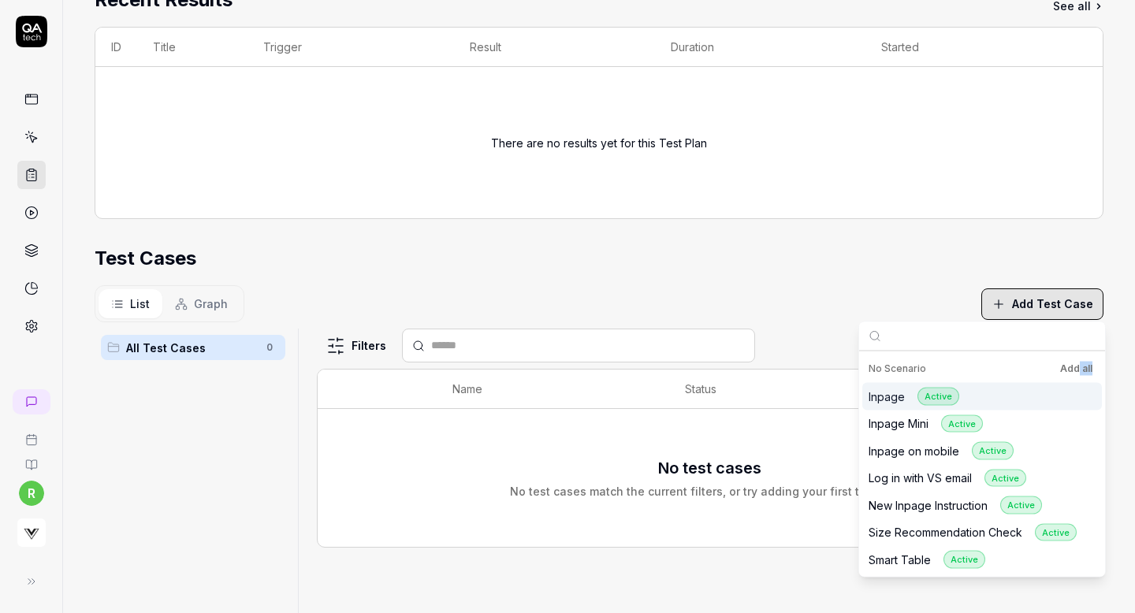
drag, startPoint x: 1081, startPoint y: 381, endPoint x: 1078, endPoint y: 373, distance: 8.5
click at [1078, 373] on div "No Scenario Add all" at bounding box center [983, 369] width 240 height 28
click at [1046, 253] on div "Test Cases" at bounding box center [599, 258] width 1009 height 28
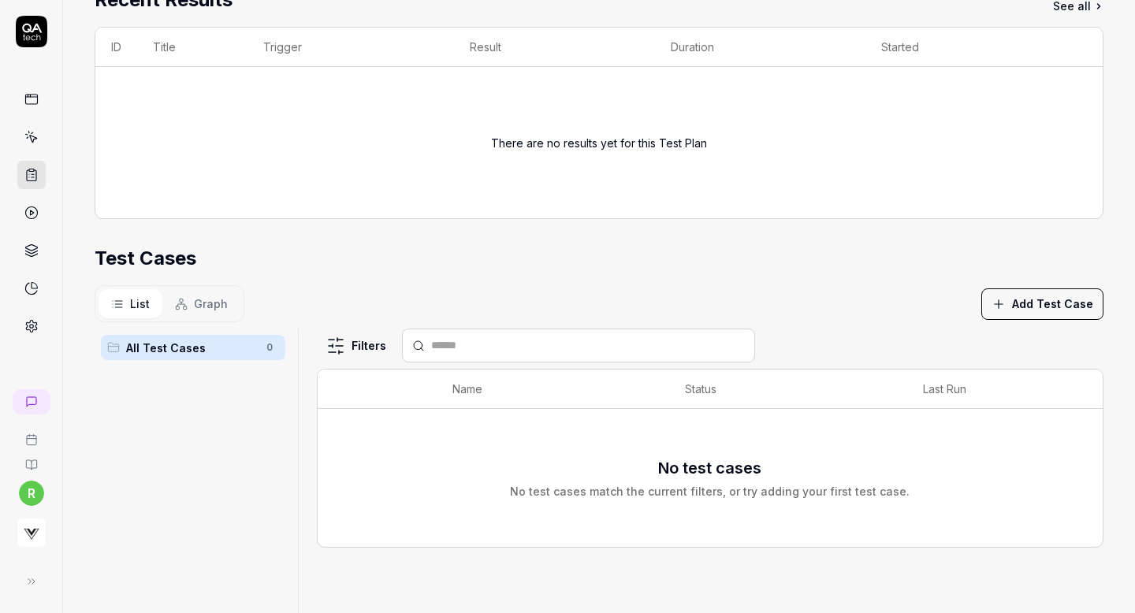
click at [1066, 295] on button "Add Test Case" at bounding box center [1043, 305] width 122 height 32
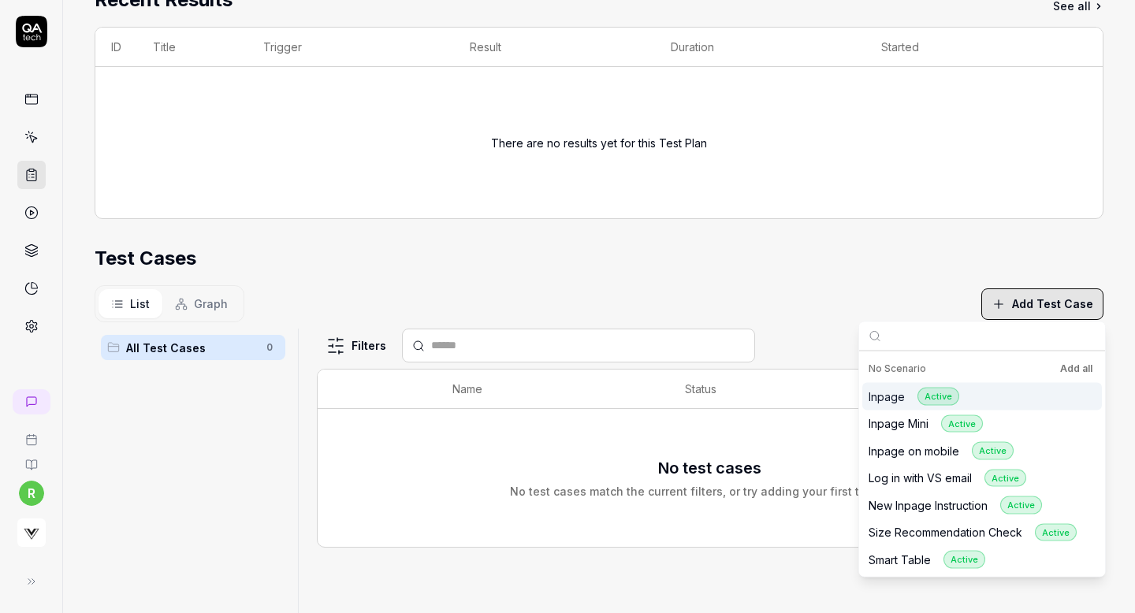
click at [1073, 367] on button "Add all" at bounding box center [1076, 369] width 39 height 19
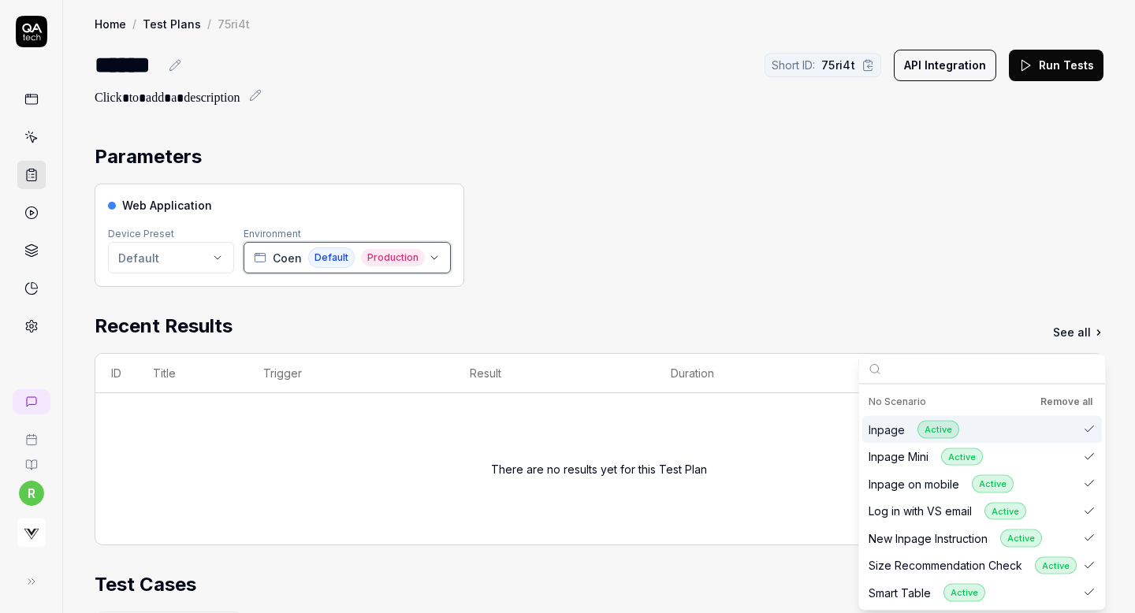
click at [292, 260] on span "Coen" at bounding box center [287, 258] width 29 height 17
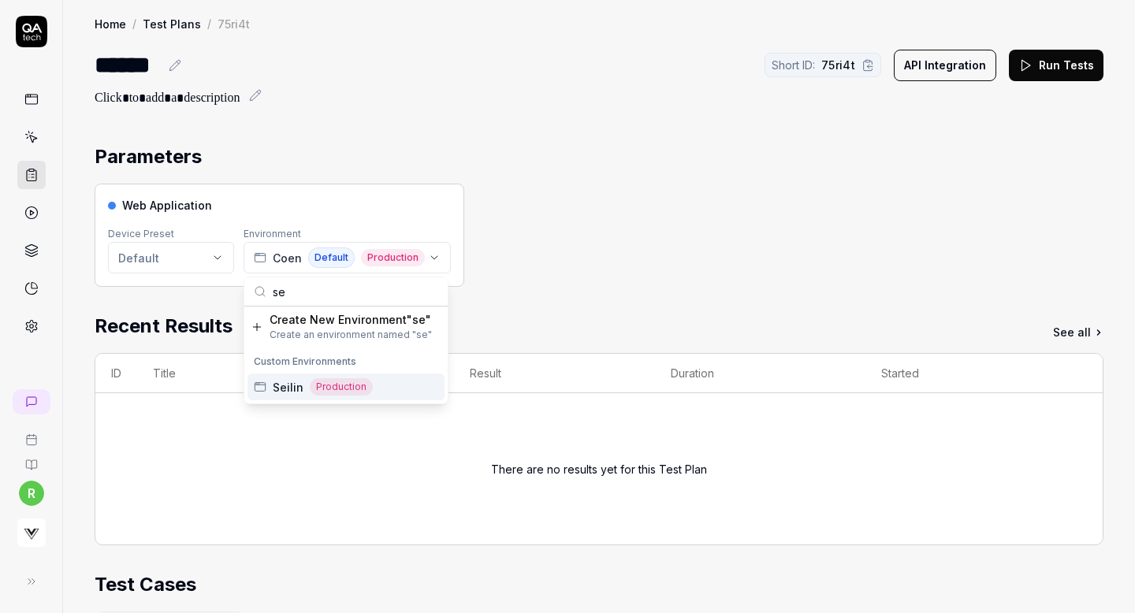
type input "se"
click at [281, 386] on span "Seilin" at bounding box center [288, 387] width 31 height 17
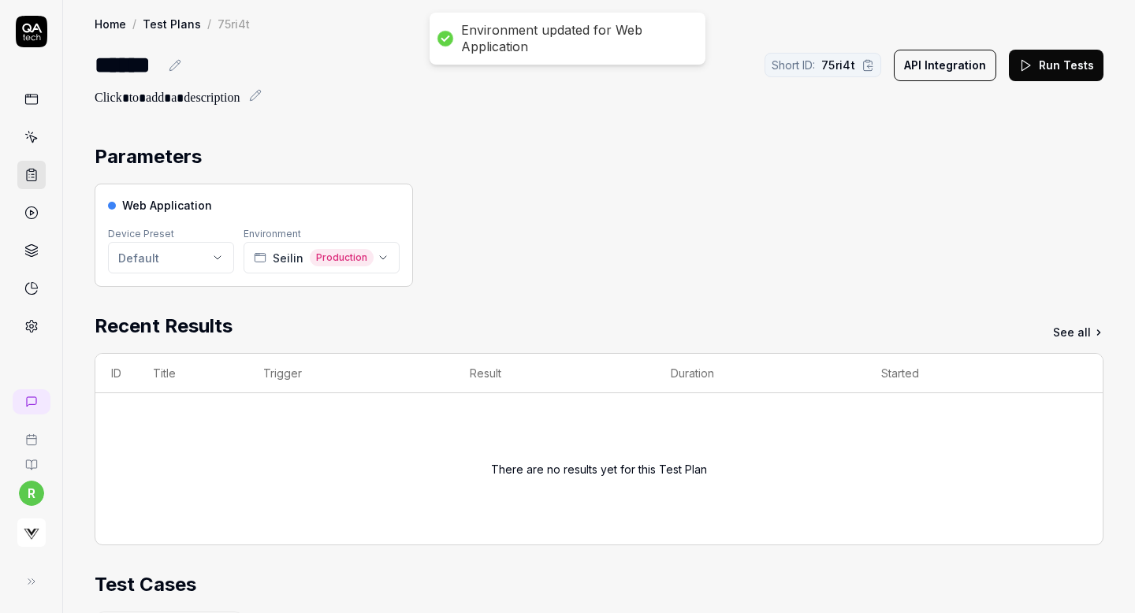
click at [1042, 69] on button "Run Tests" at bounding box center [1056, 66] width 95 height 32
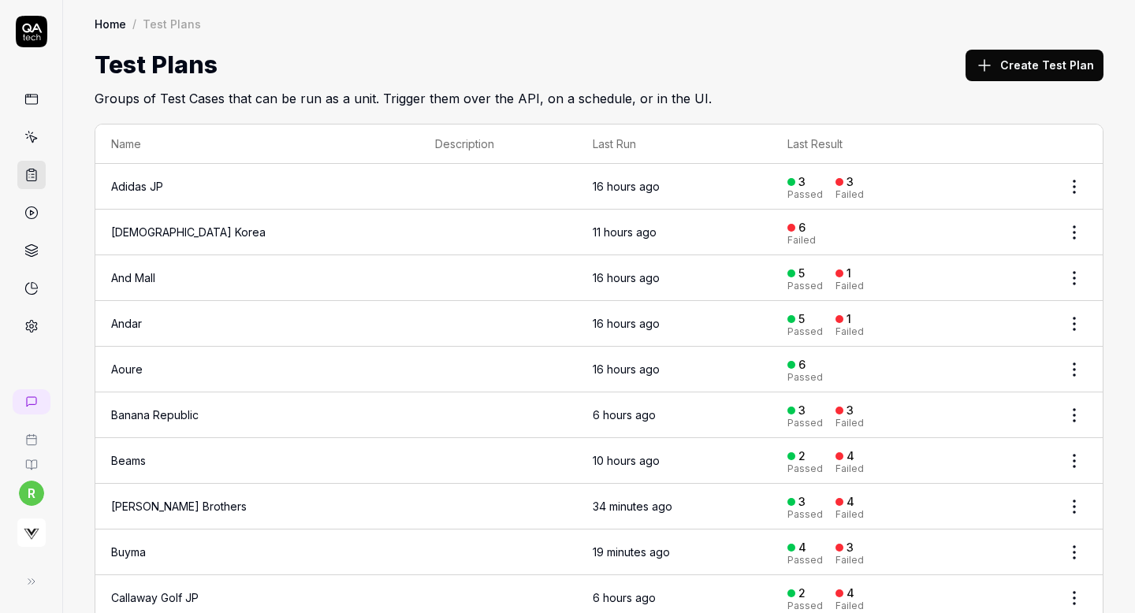
click at [1027, 73] on button "Create Test Plan" at bounding box center [1035, 66] width 138 height 32
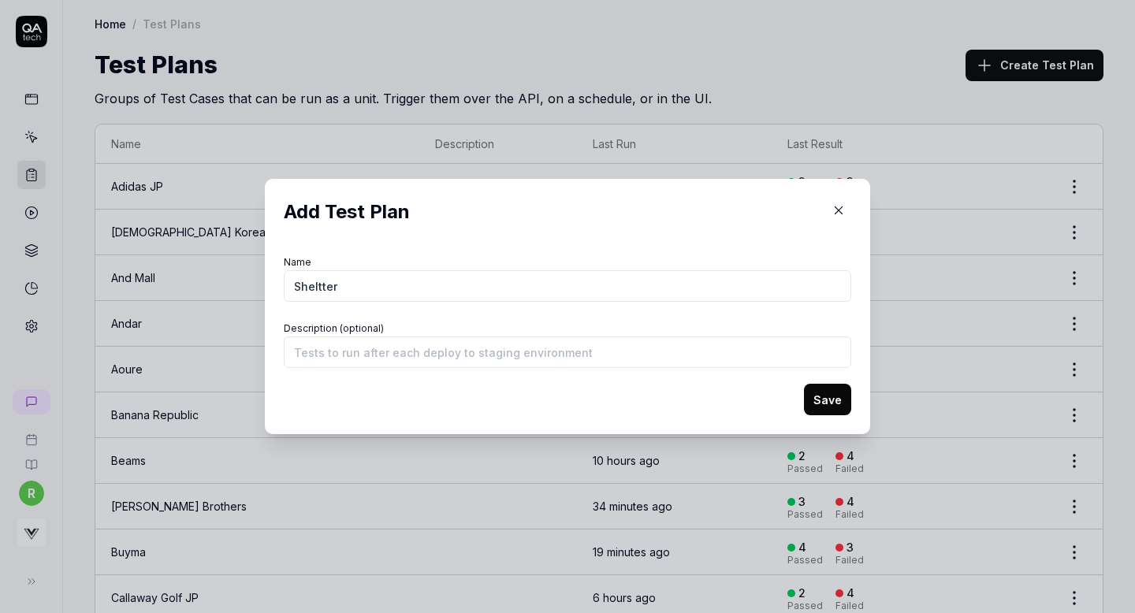
type input "Sheltter"
click at [837, 401] on button "Save" at bounding box center [827, 400] width 47 height 32
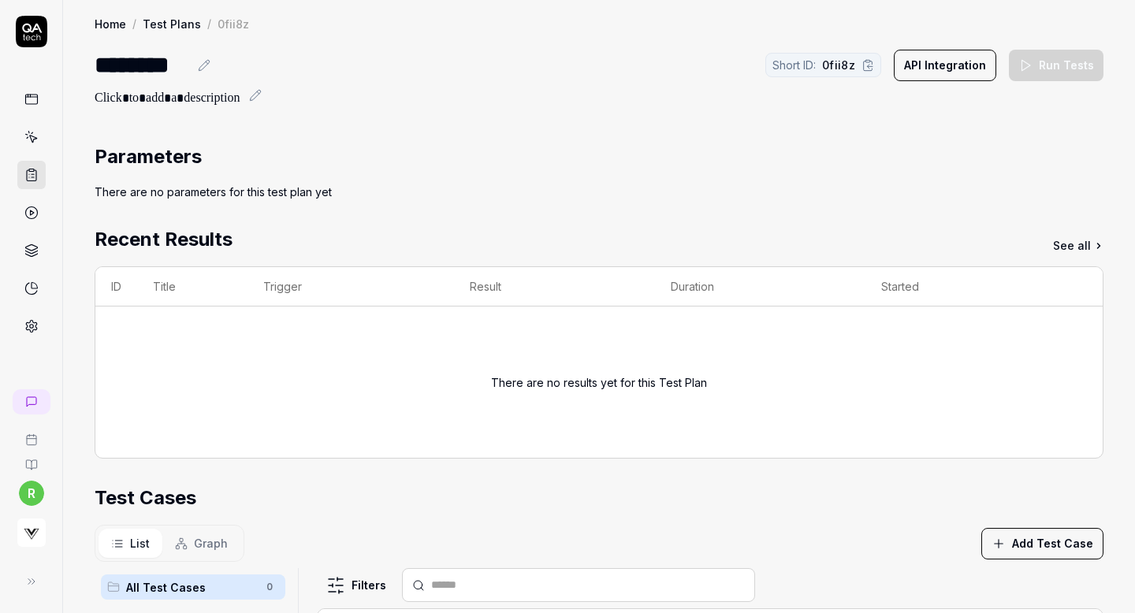
scroll to position [240, 0]
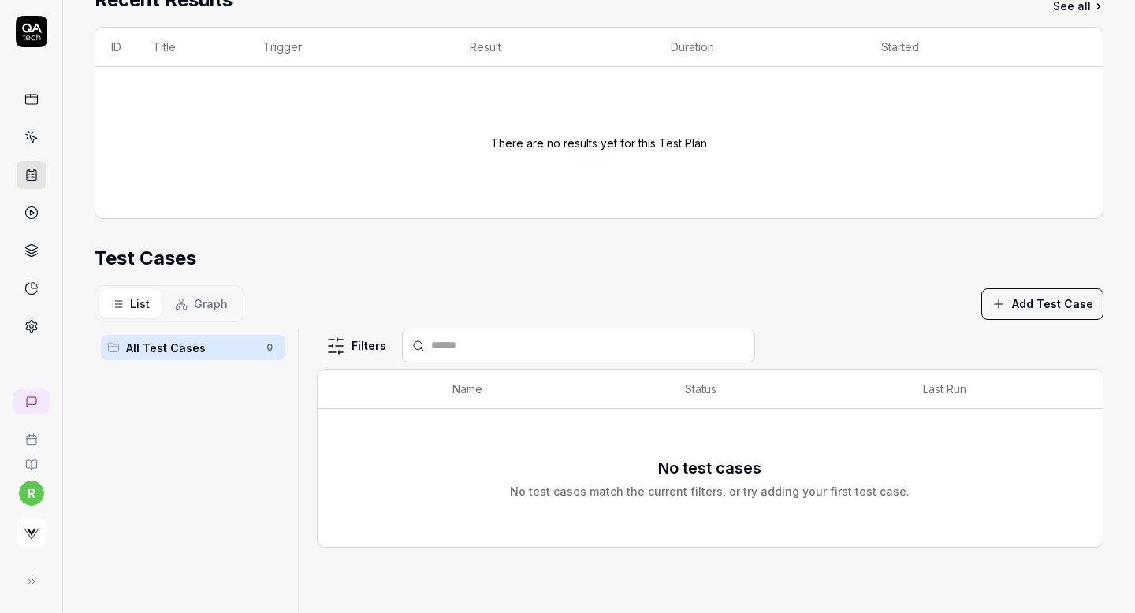
click at [1016, 294] on button "Add Test Case" at bounding box center [1043, 305] width 122 height 32
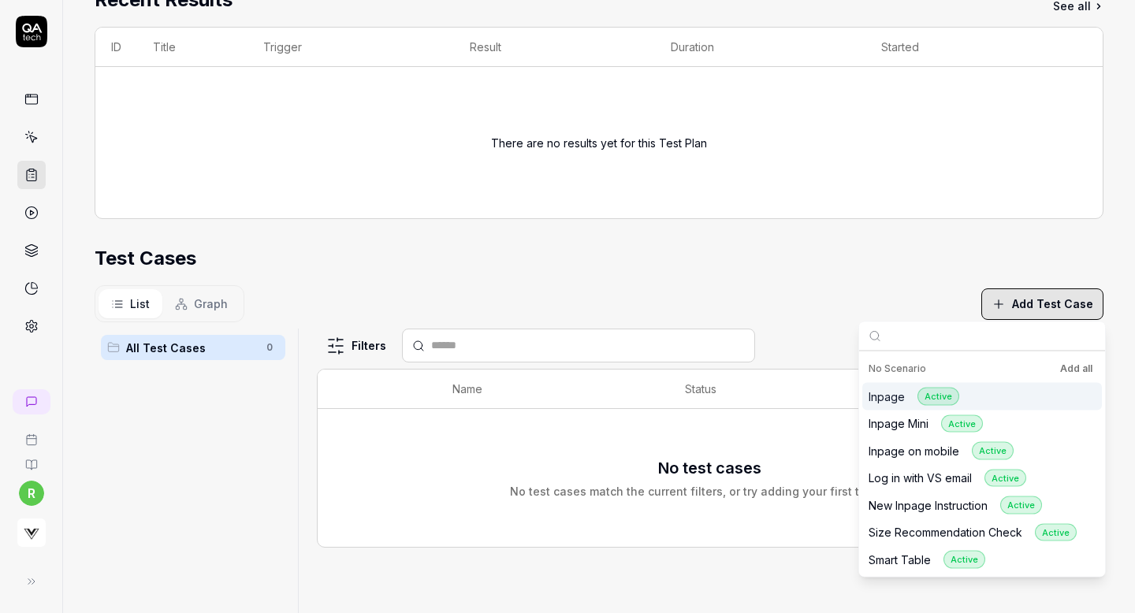
click at [1070, 372] on button "Add all" at bounding box center [1076, 369] width 39 height 19
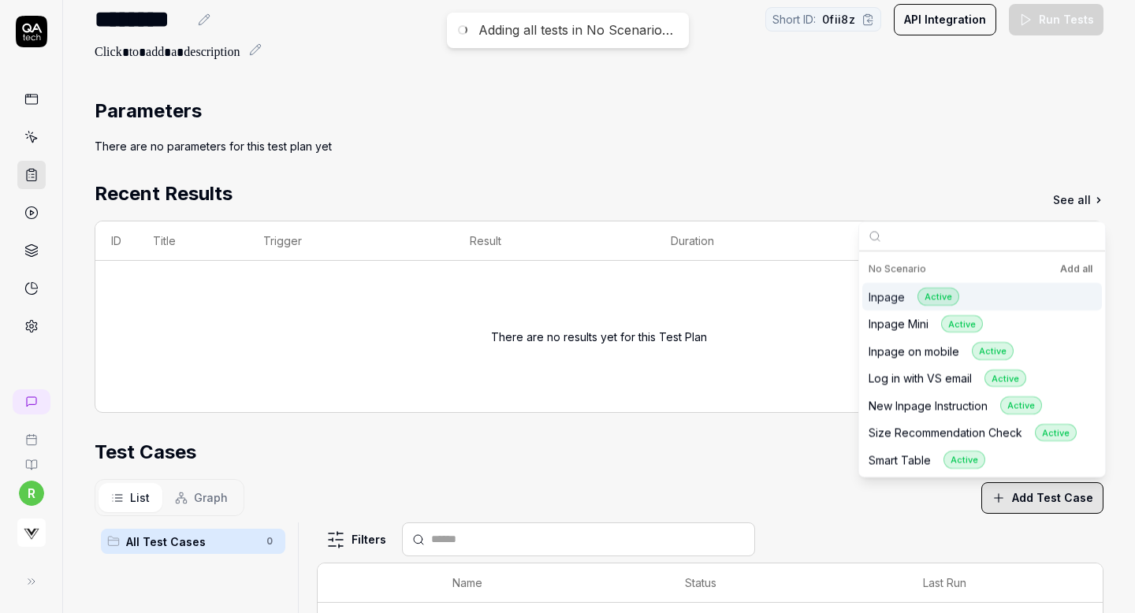
scroll to position [0, 0]
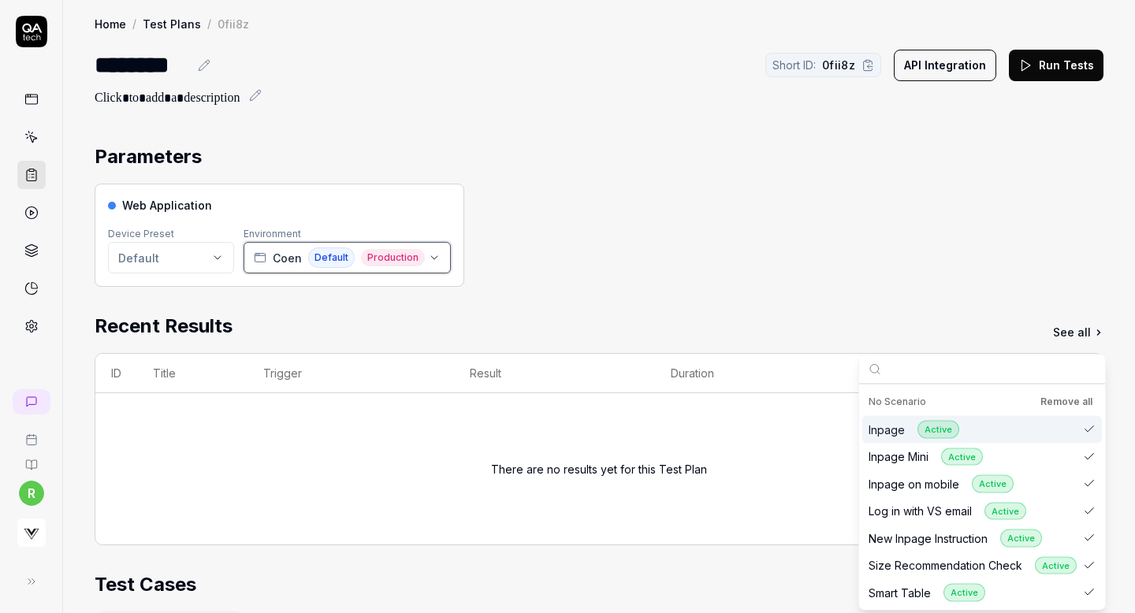
click at [293, 263] on span "Coen" at bounding box center [287, 258] width 29 height 17
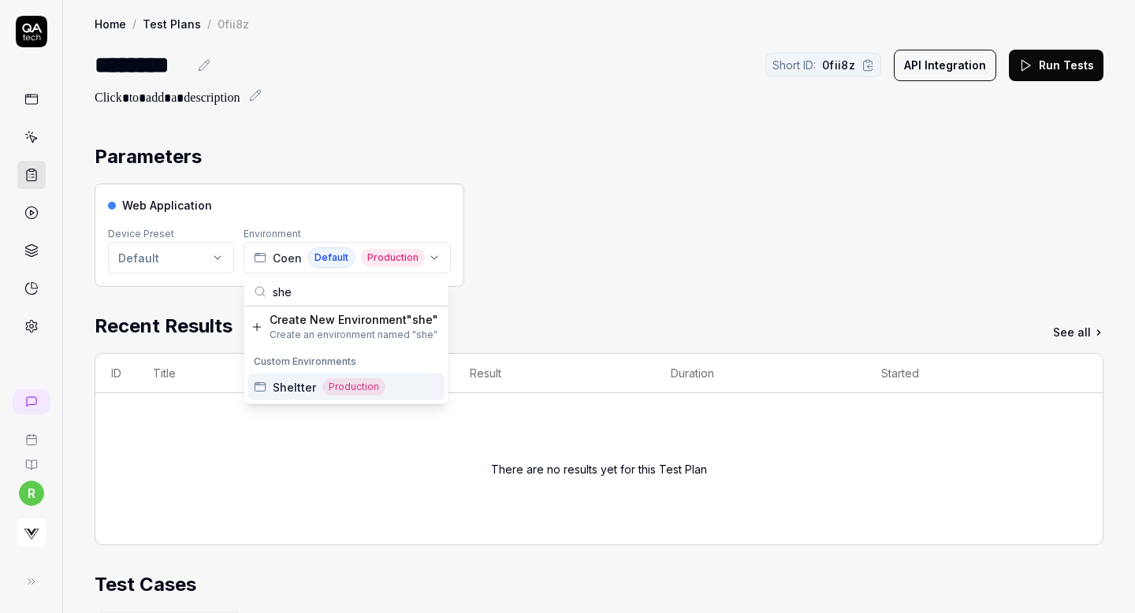
type input "she"
click at [285, 390] on span "Sheltter" at bounding box center [294, 387] width 43 height 17
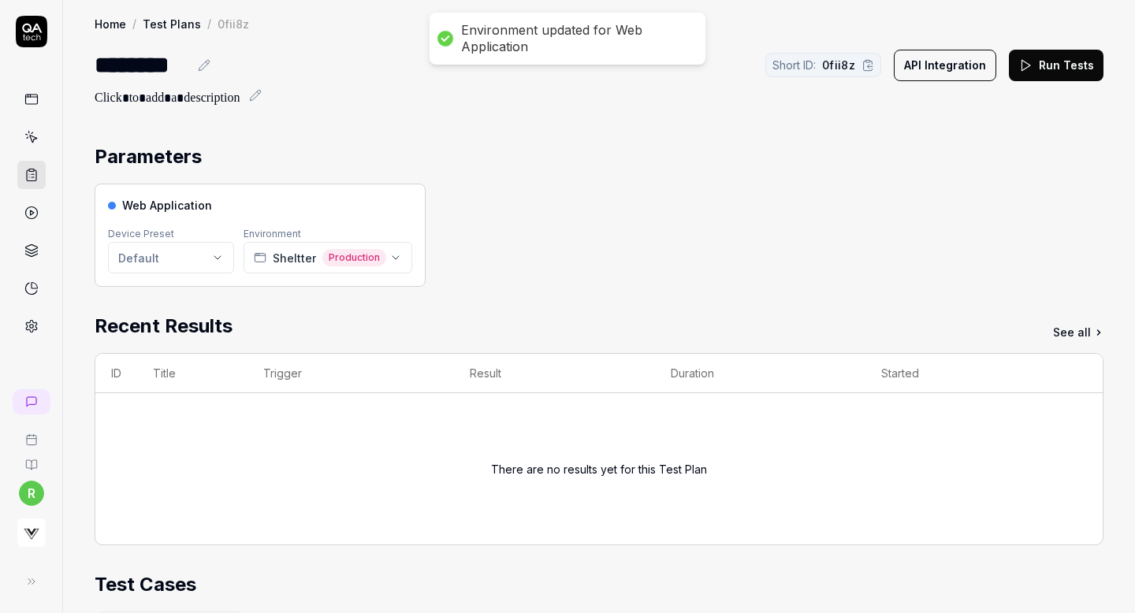
click at [639, 228] on div "Web Application Device Preset Default Environment Sheltter Production" at bounding box center [599, 235] width 1009 height 103
click at [1042, 63] on button "Run Tests" at bounding box center [1056, 66] width 95 height 32
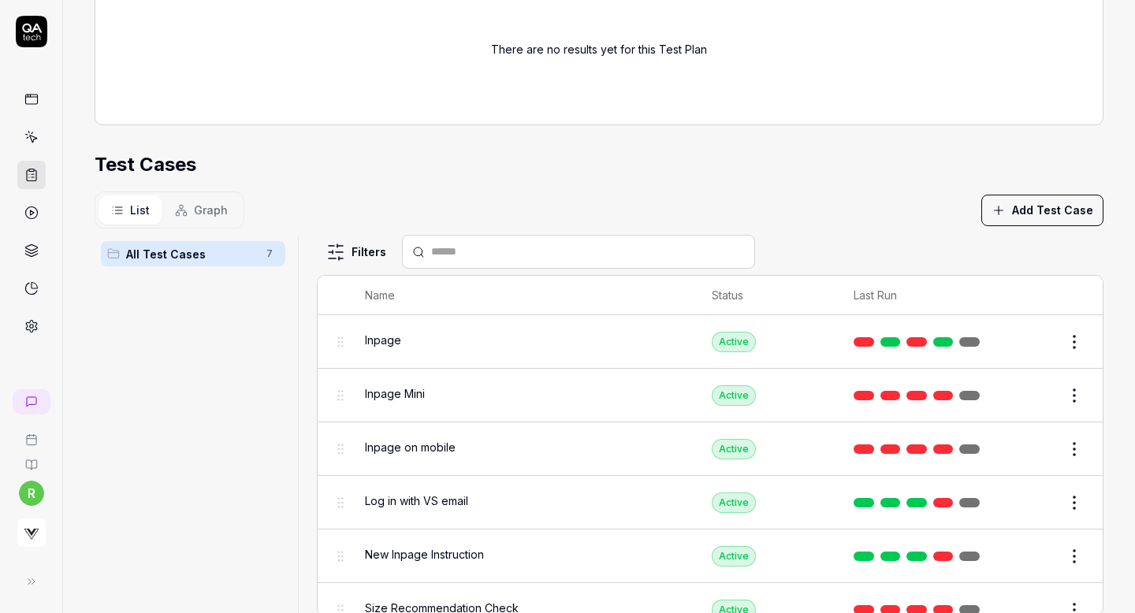
scroll to position [466, 0]
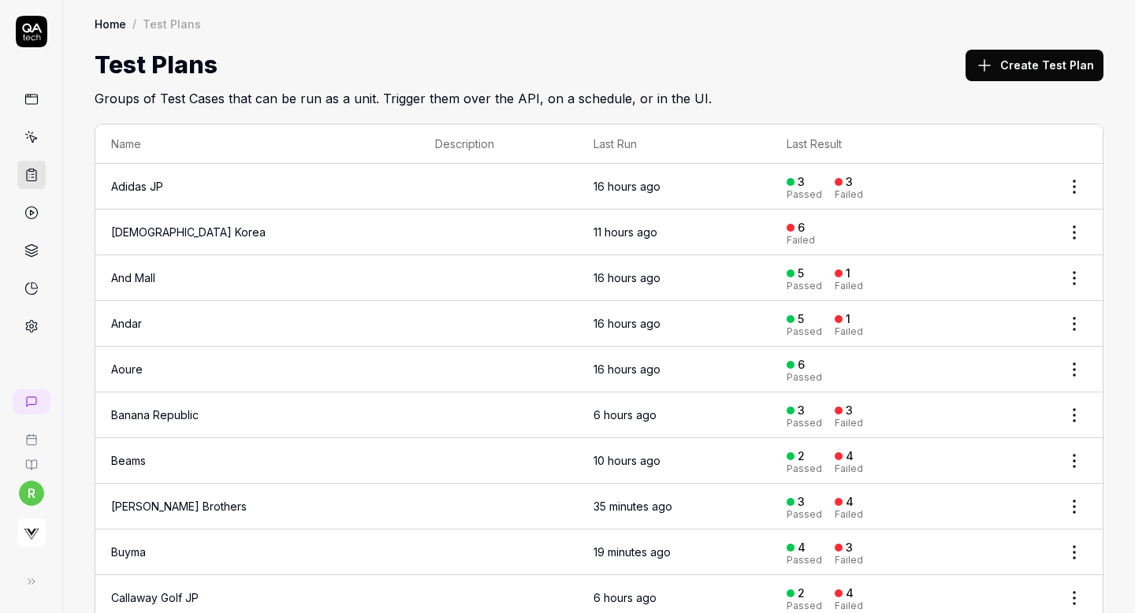
click at [1003, 69] on button "Create Test Plan" at bounding box center [1035, 66] width 138 height 32
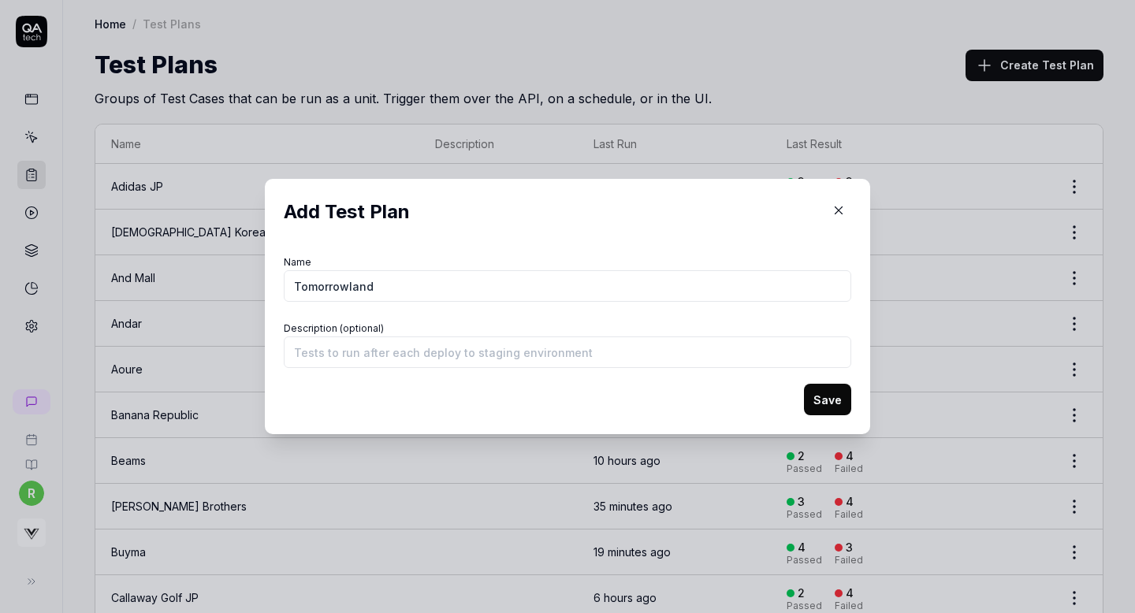
type input "Tomorrowland"
click at [816, 393] on button "Save" at bounding box center [827, 400] width 47 height 32
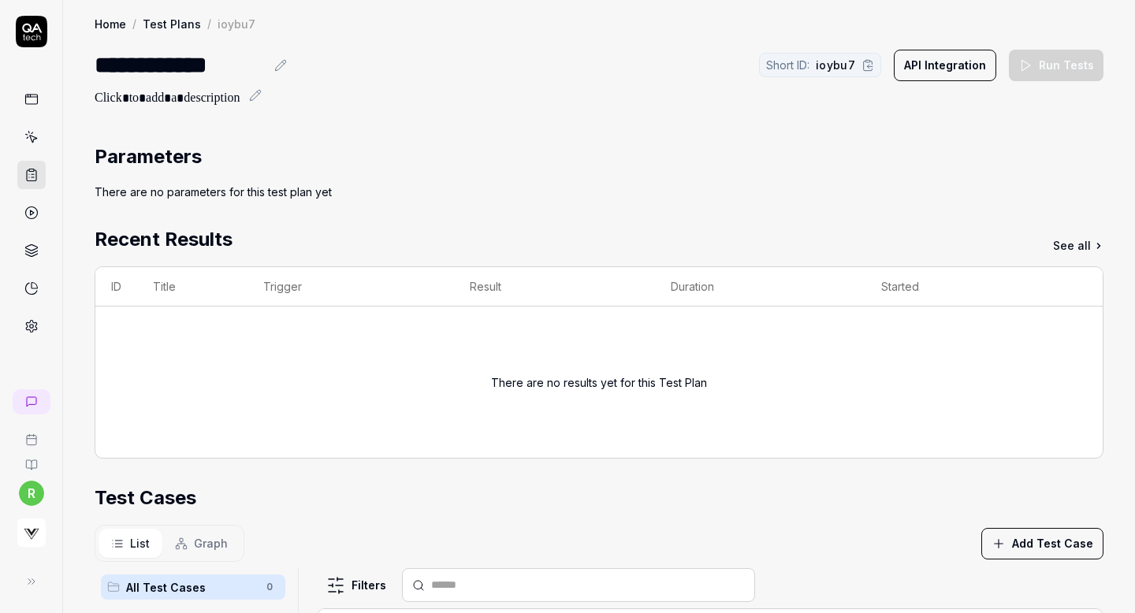
click at [1016, 542] on button "Add Test Case" at bounding box center [1043, 544] width 122 height 32
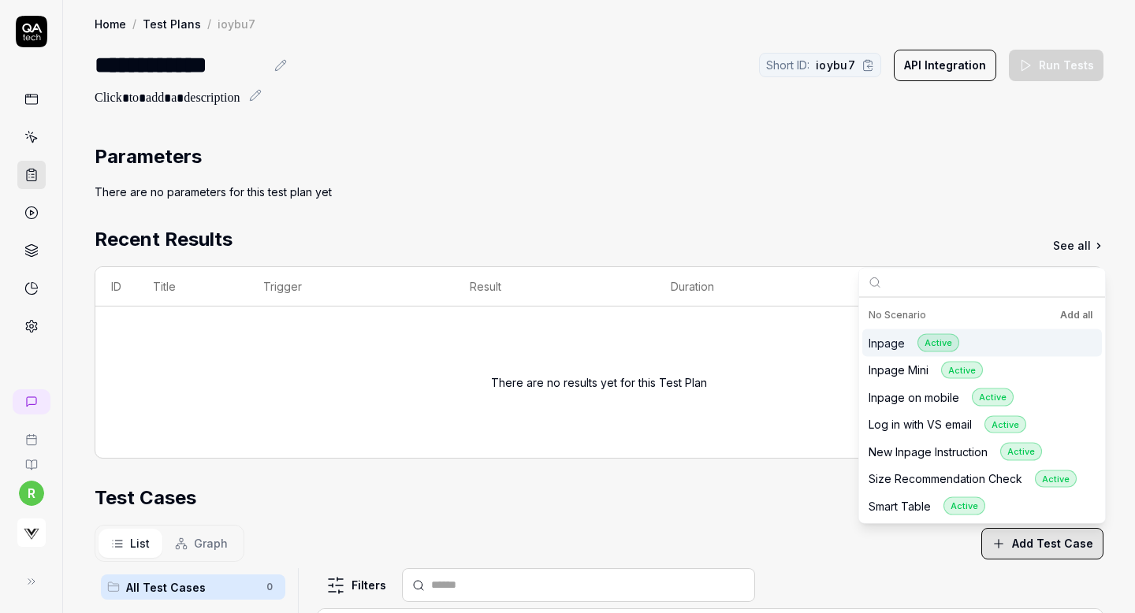
click at [1069, 311] on button "Add all" at bounding box center [1076, 315] width 39 height 19
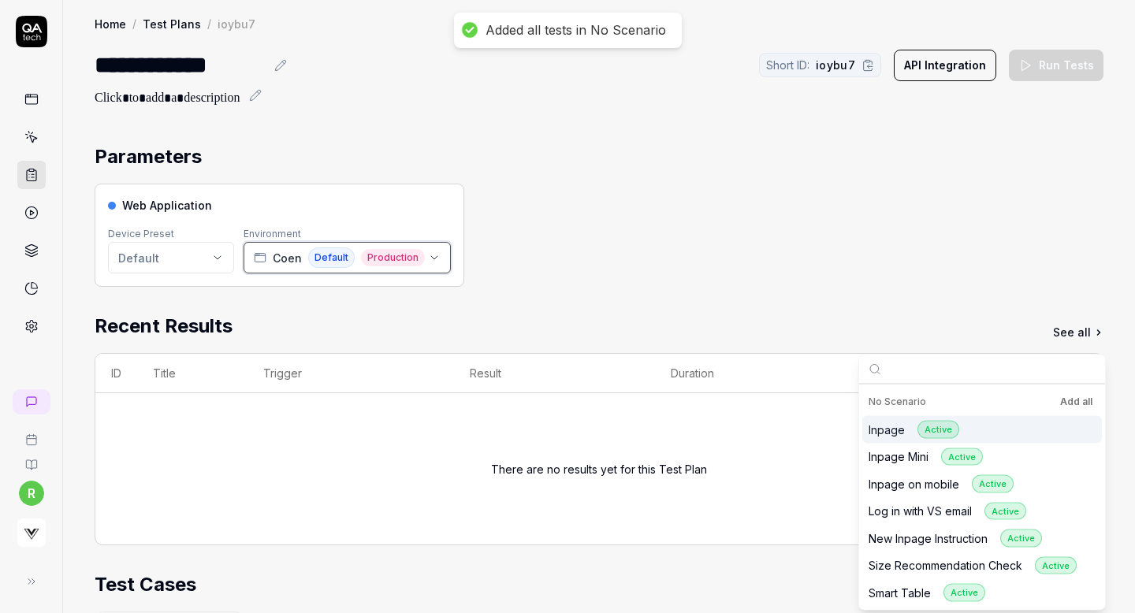
click at [313, 262] on span "Default" at bounding box center [331, 258] width 47 height 20
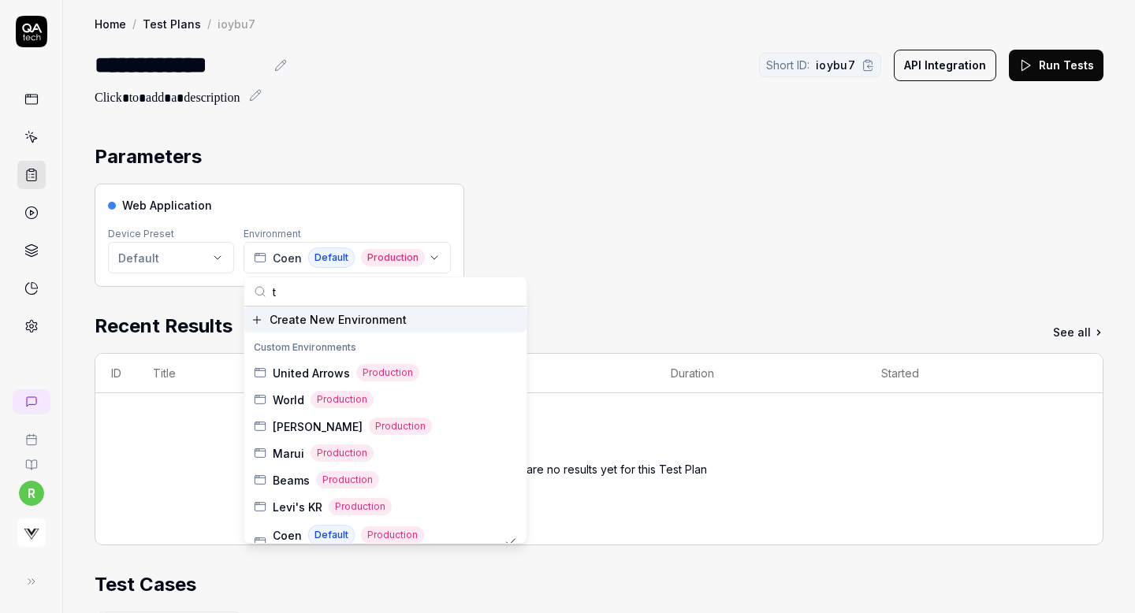
click at [316, 293] on input "t" at bounding box center [395, 292] width 244 height 28
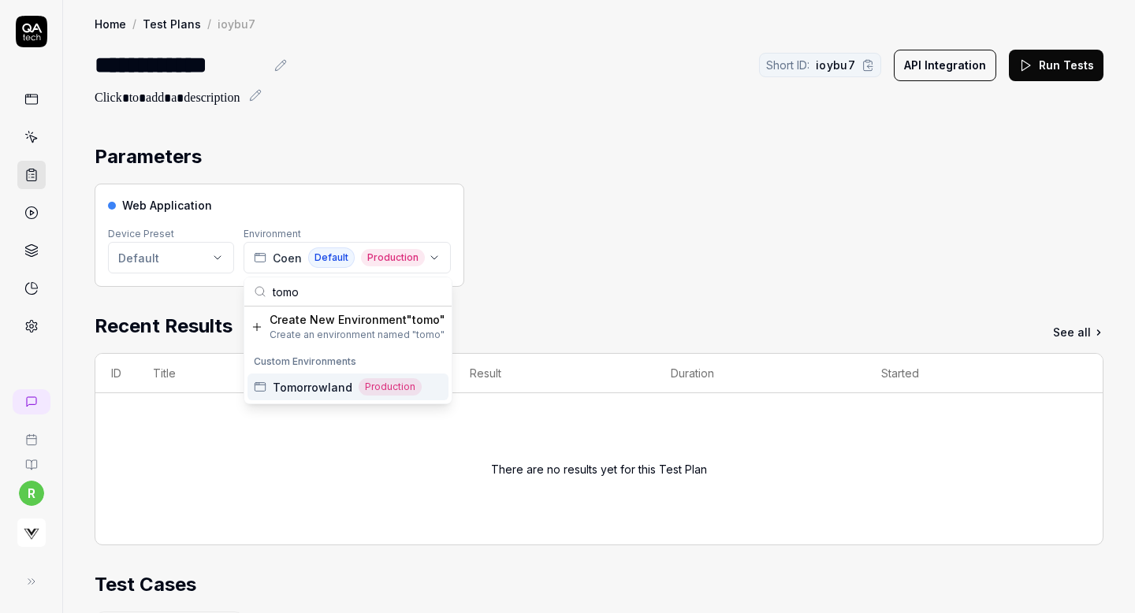
type input "tomo"
click at [295, 389] on span "Tomorrowland" at bounding box center [313, 387] width 80 height 17
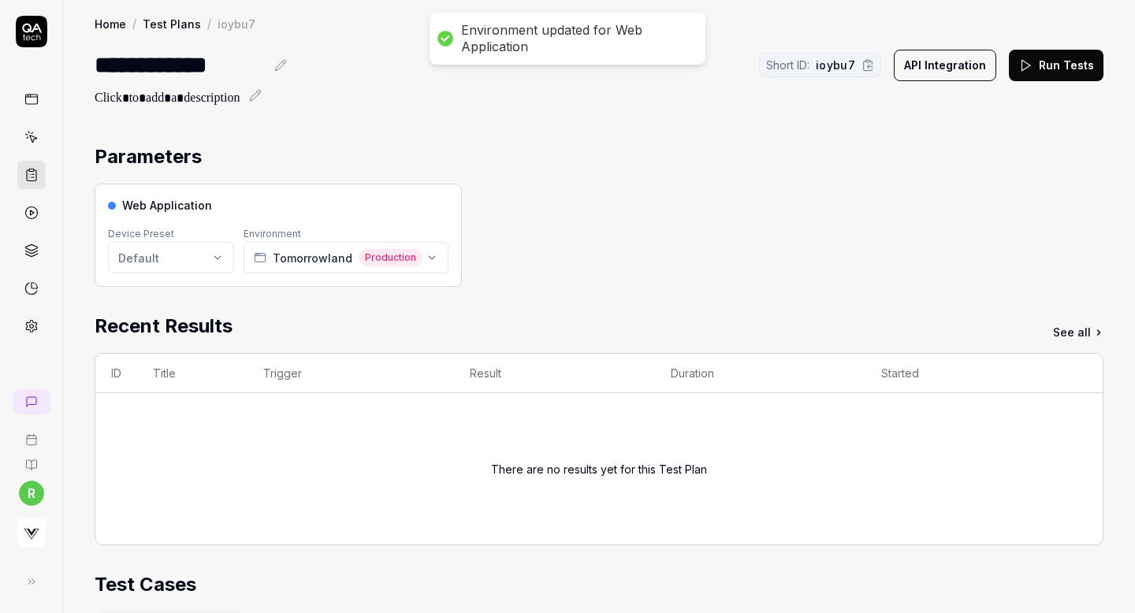
click at [673, 207] on div "Web Application Device Preset Default Environment Tomorrowland Production" at bounding box center [599, 235] width 1009 height 103
click at [1071, 69] on button "Run Tests" at bounding box center [1056, 66] width 95 height 32
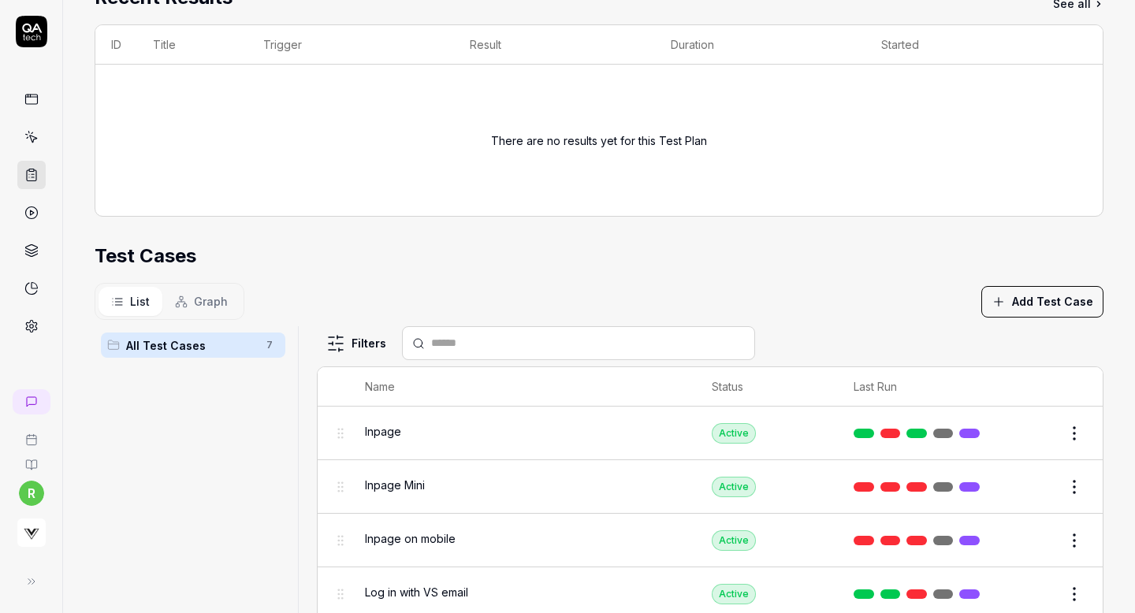
scroll to position [466, 0]
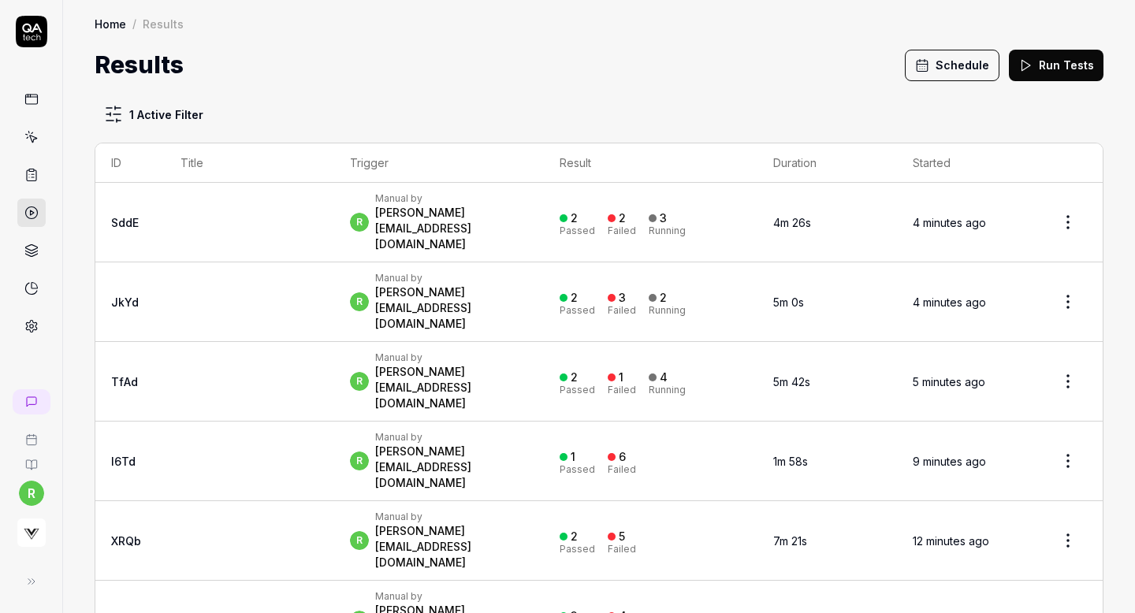
click at [955, 58] on button "Schedule" at bounding box center [952, 66] width 95 height 32
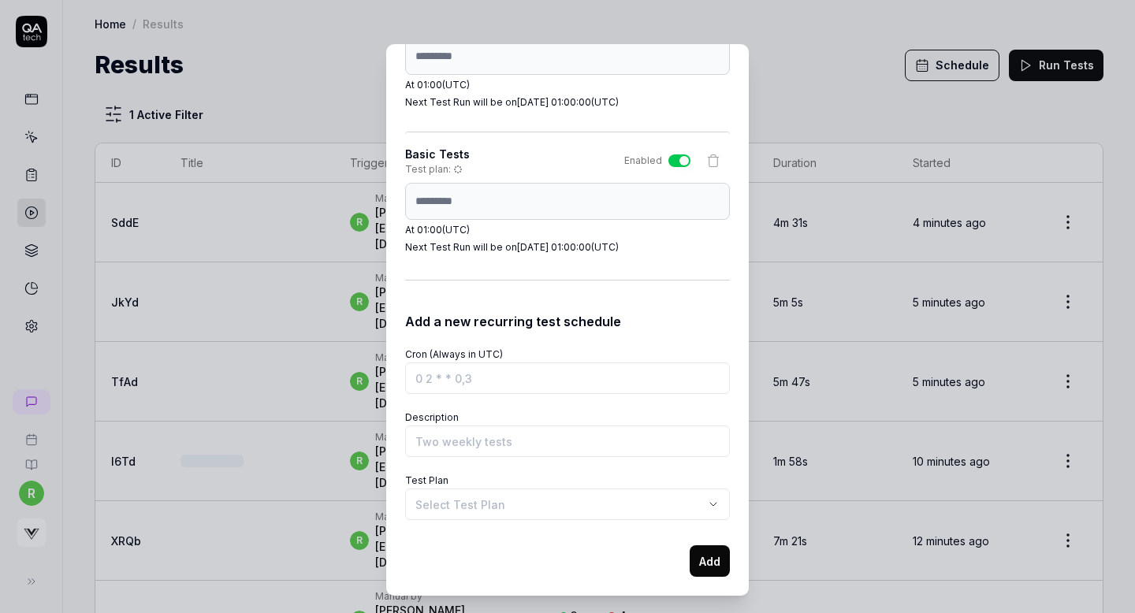
scroll to position [27, 0]
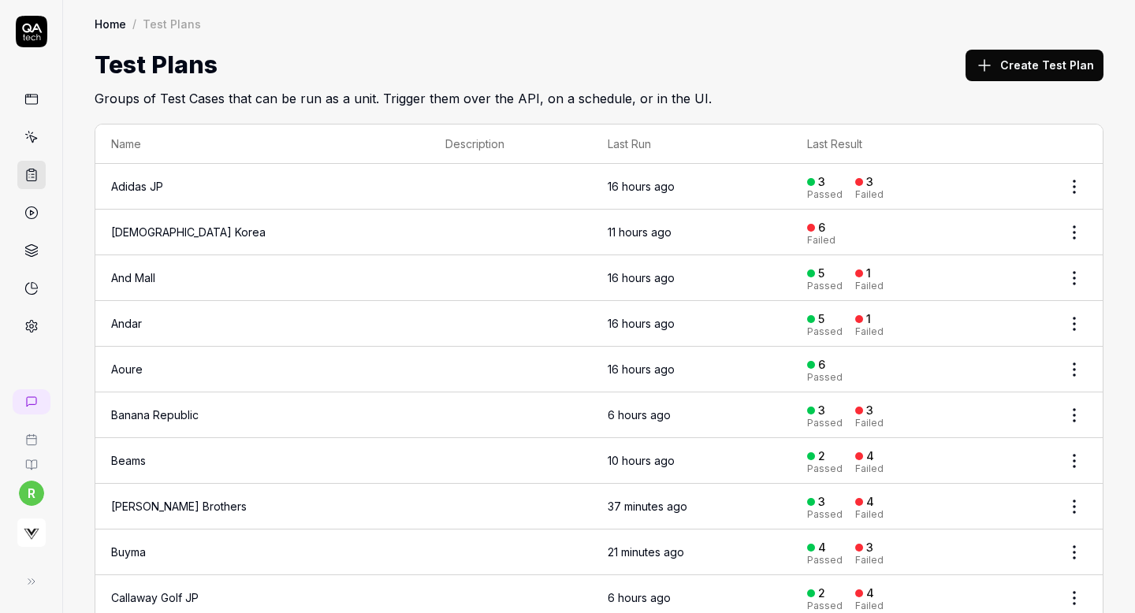
click at [1012, 75] on button "Create Test Plan" at bounding box center [1035, 66] width 138 height 32
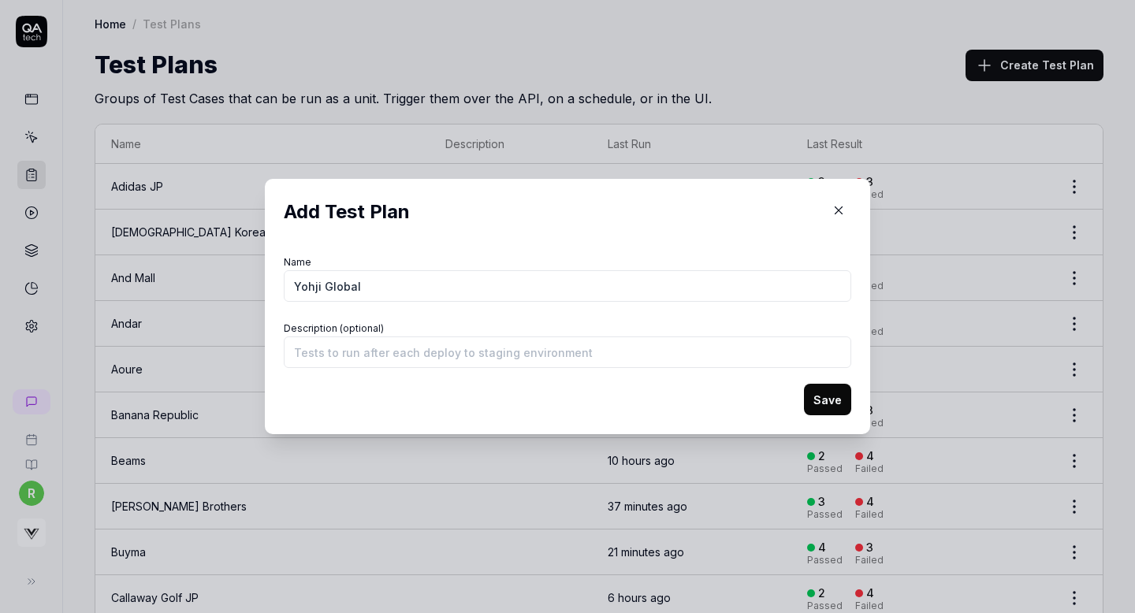
type input "Yohji Global"
click at [816, 391] on button "Save" at bounding box center [827, 400] width 47 height 32
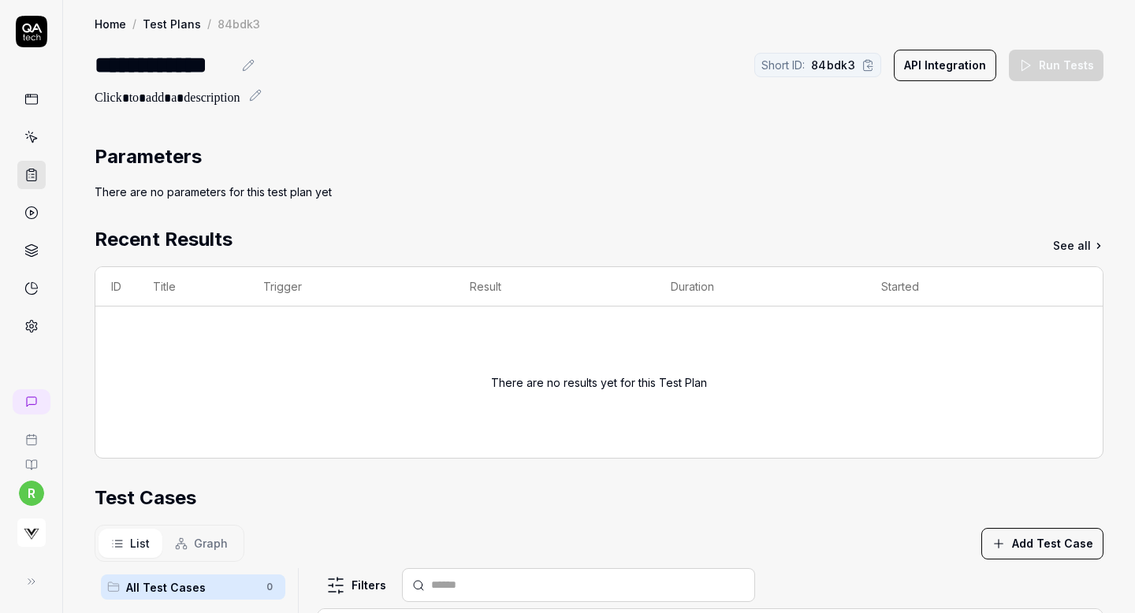
click at [1019, 539] on button "Add Test Case" at bounding box center [1043, 544] width 122 height 32
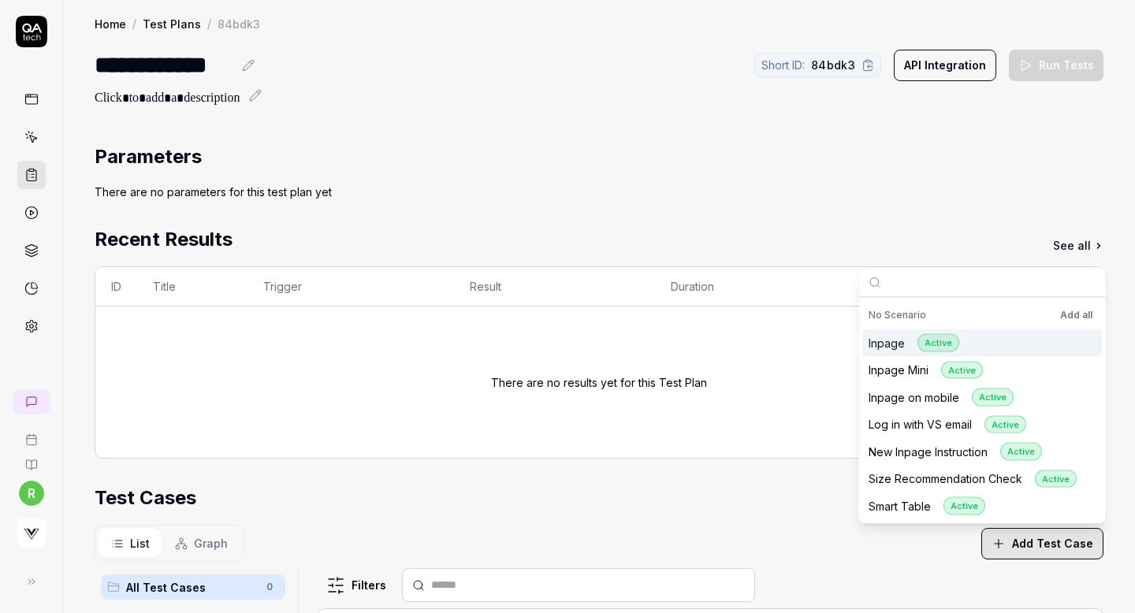
click at [1075, 313] on button "Add all" at bounding box center [1076, 315] width 39 height 19
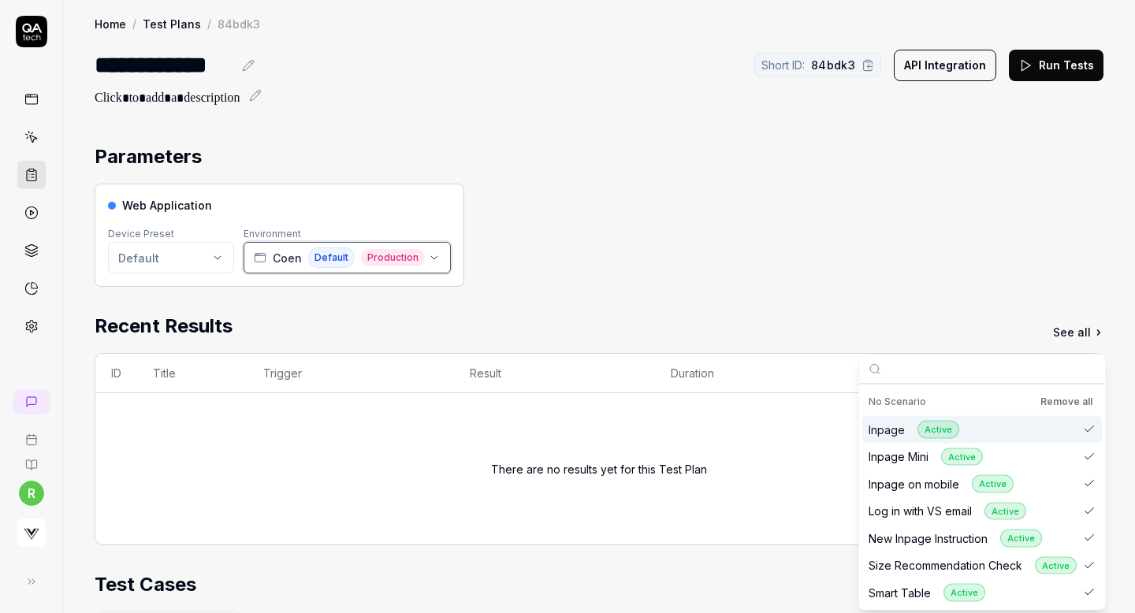
click at [284, 263] on span "Coen" at bounding box center [287, 258] width 29 height 17
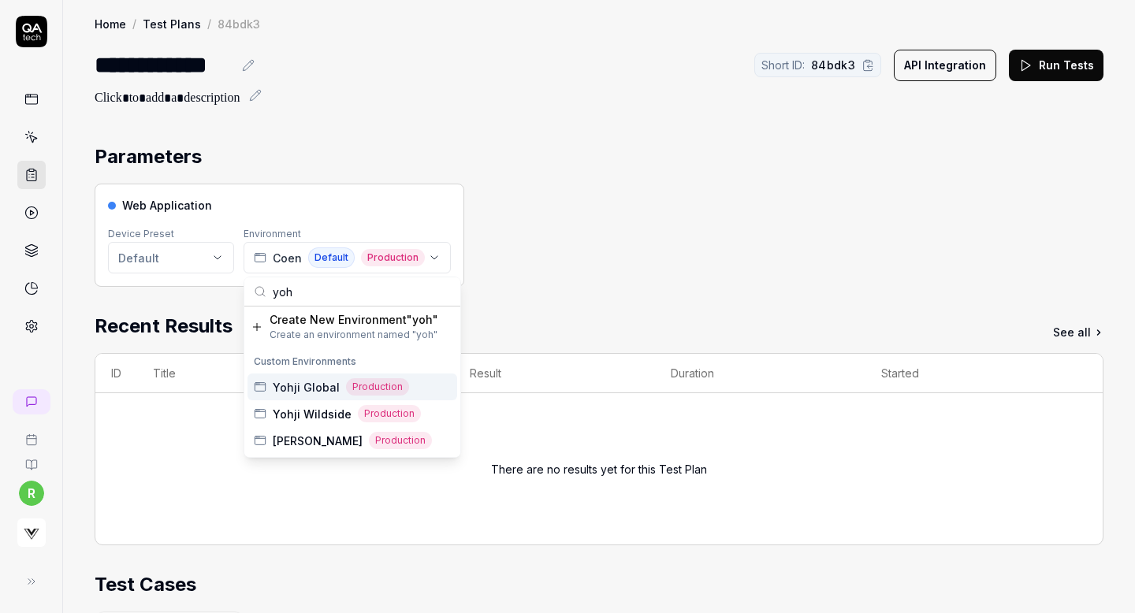
type input "yoh"
click at [286, 382] on span "Yohji Global" at bounding box center [306, 387] width 67 height 17
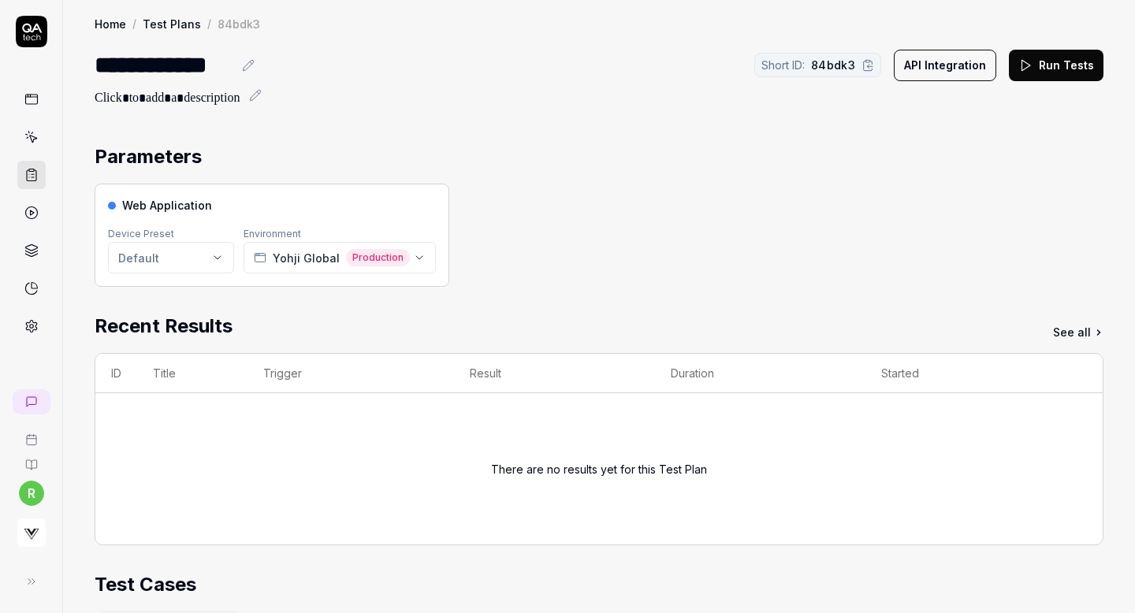
click at [1038, 60] on button "Run Tests" at bounding box center [1056, 66] width 95 height 32
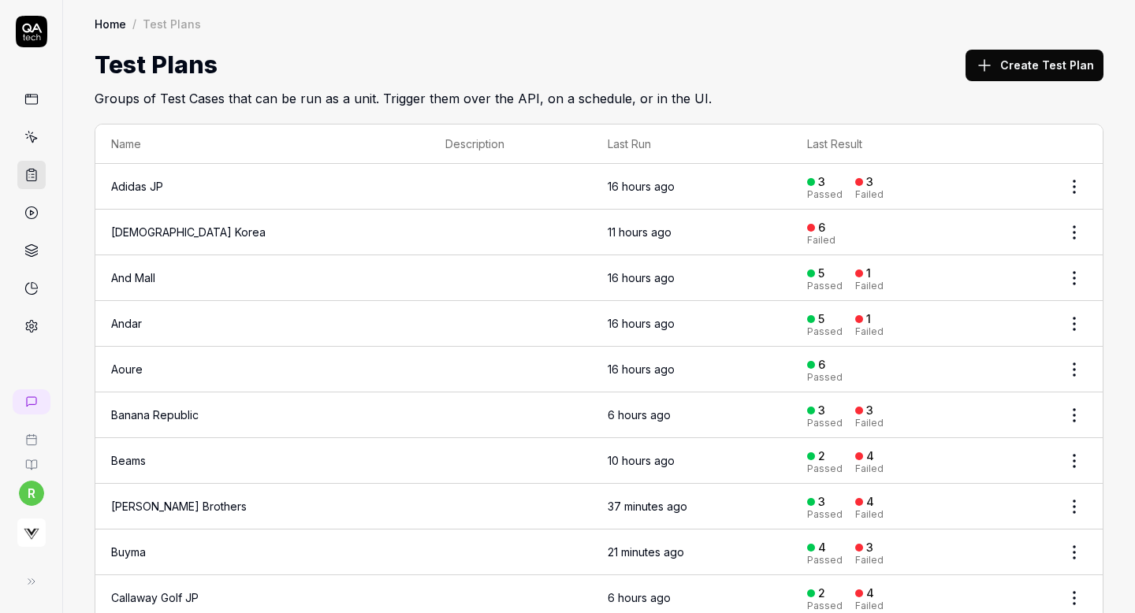
click at [1001, 59] on button "Create Test Plan" at bounding box center [1035, 66] width 138 height 32
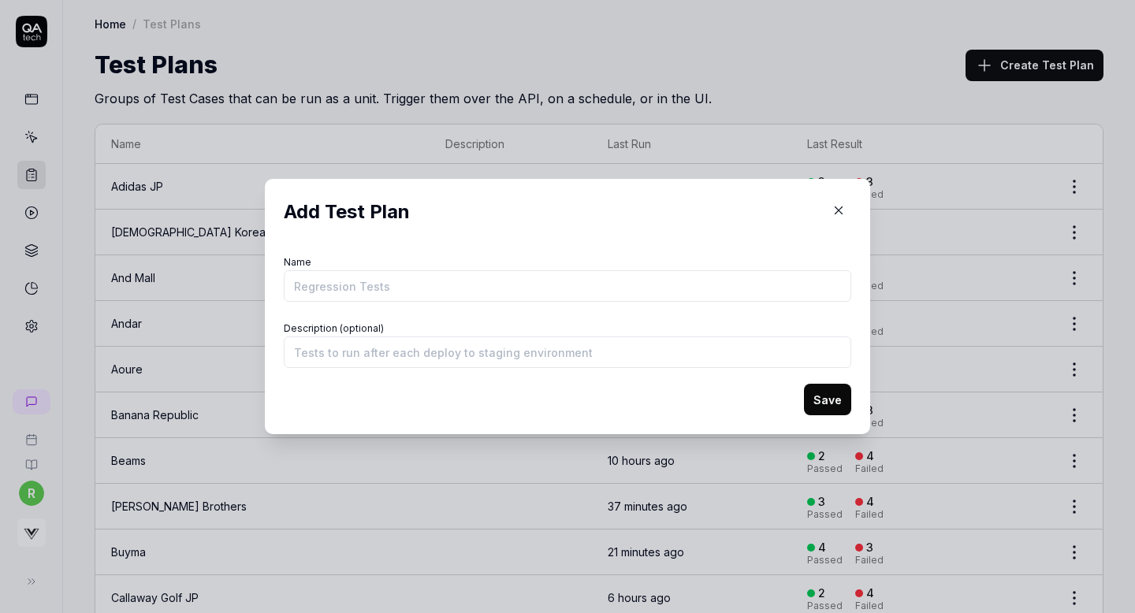
click at [643, 283] on input "Name" at bounding box center [568, 286] width 568 height 32
type input "Yohji Wildside"
click at [821, 389] on button "Save" at bounding box center [827, 400] width 47 height 32
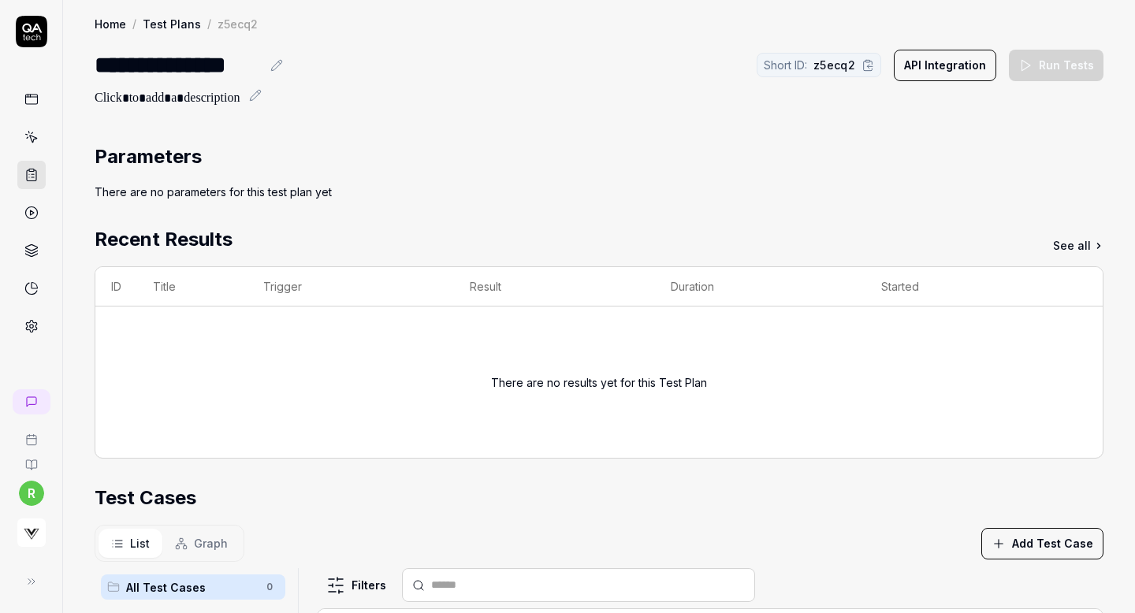
scroll to position [240, 0]
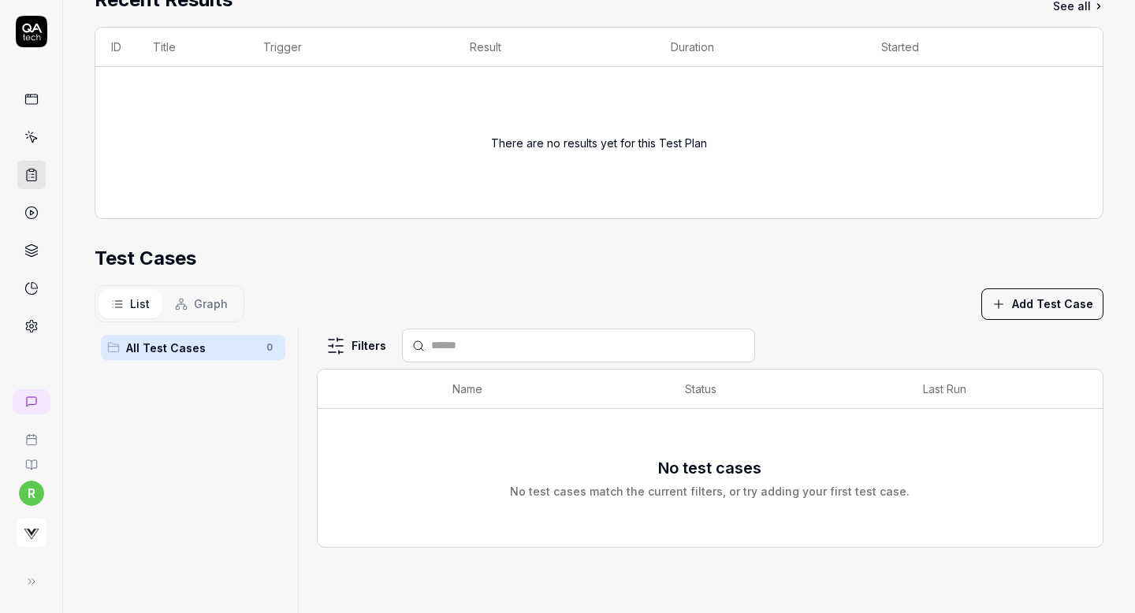
click at [1068, 304] on button "Add Test Case" at bounding box center [1043, 305] width 122 height 32
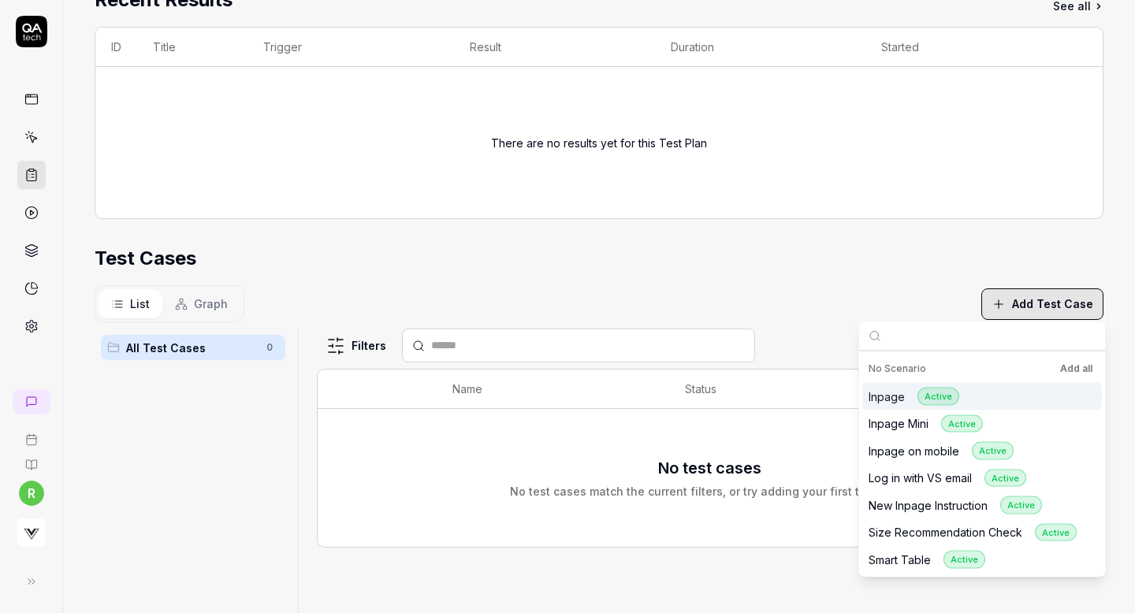
click at [1072, 371] on button "Add all" at bounding box center [1076, 369] width 39 height 19
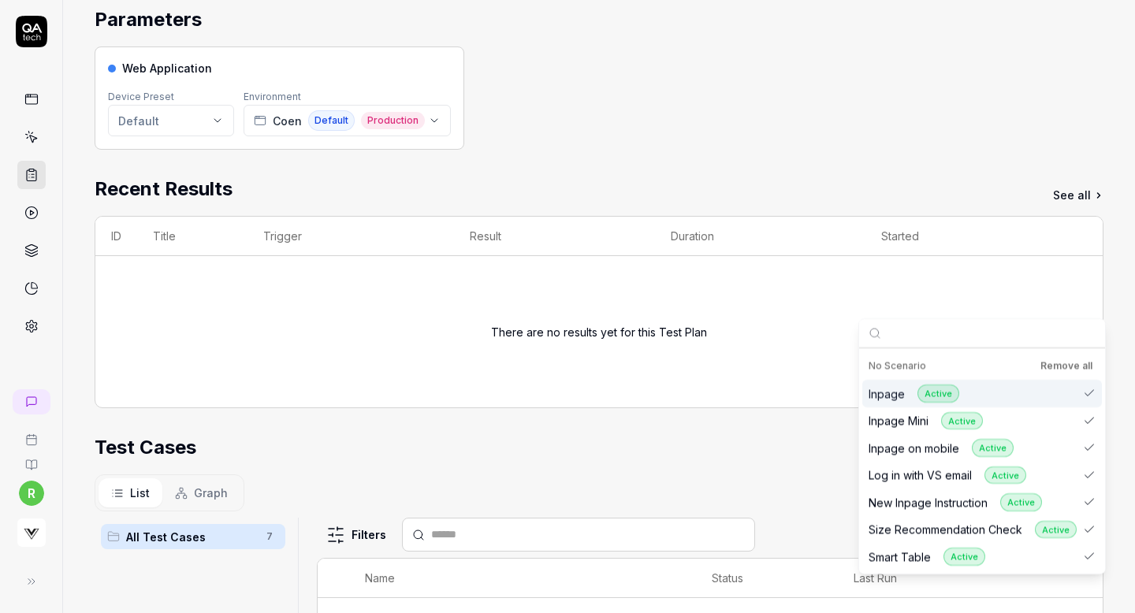
scroll to position [23, 0]
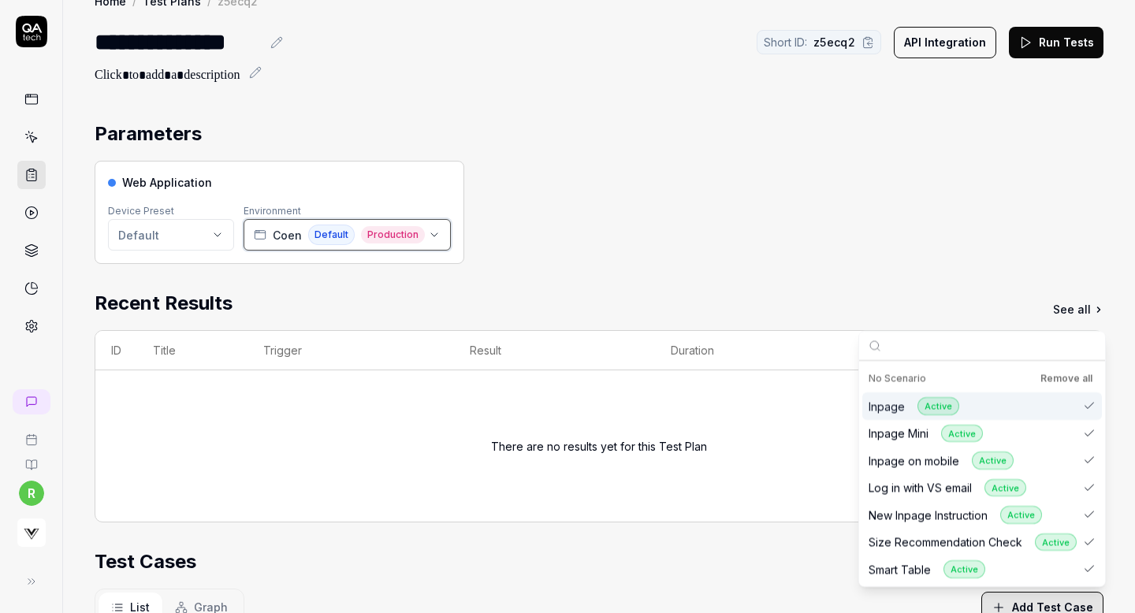
click at [274, 231] on span "Coen" at bounding box center [287, 235] width 29 height 17
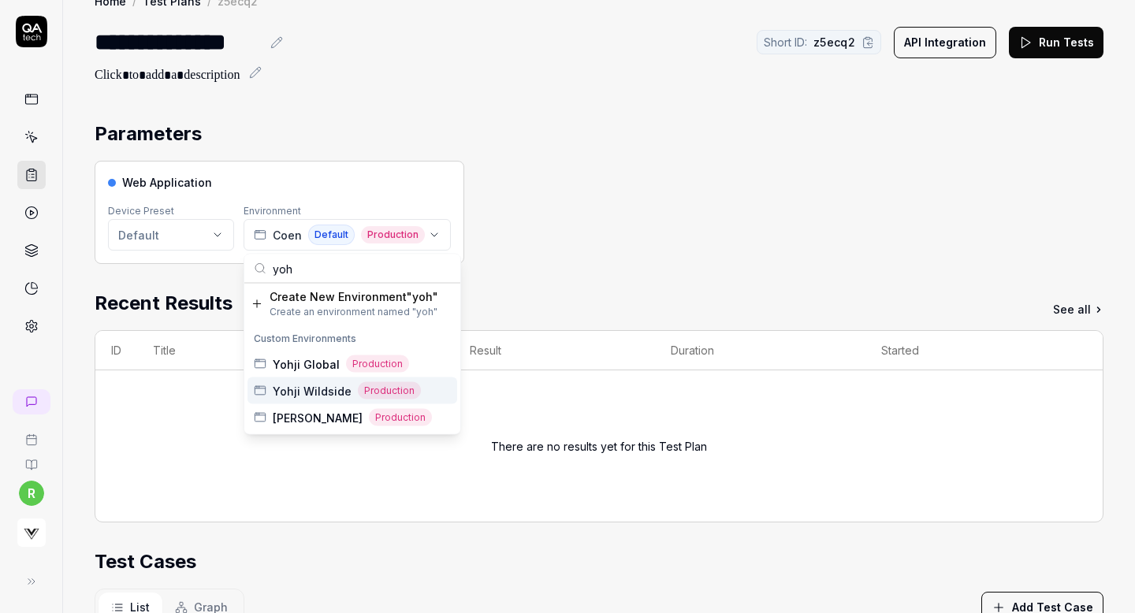
type input "yoh"
click at [283, 387] on span "Yohji Wildside" at bounding box center [312, 390] width 79 height 17
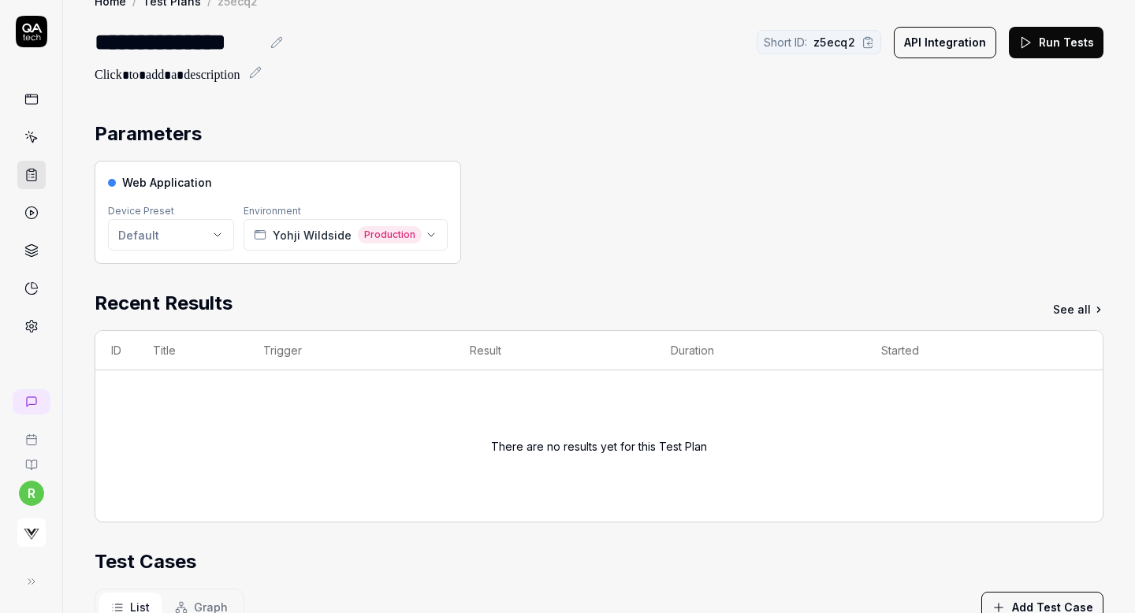
click at [1060, 40] on button "Run Tests" at bounding box center [1056, 43] width 95 height 32
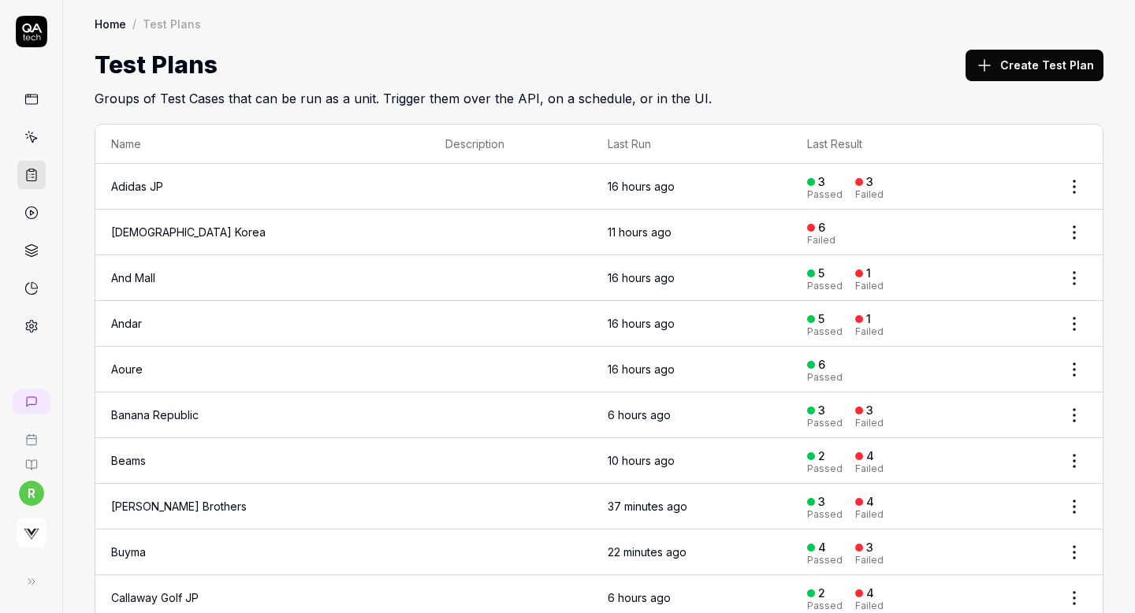
click at [1009, 53] on button "Create Test Plan" at bounding box center [1035, 66] width 138 height 32
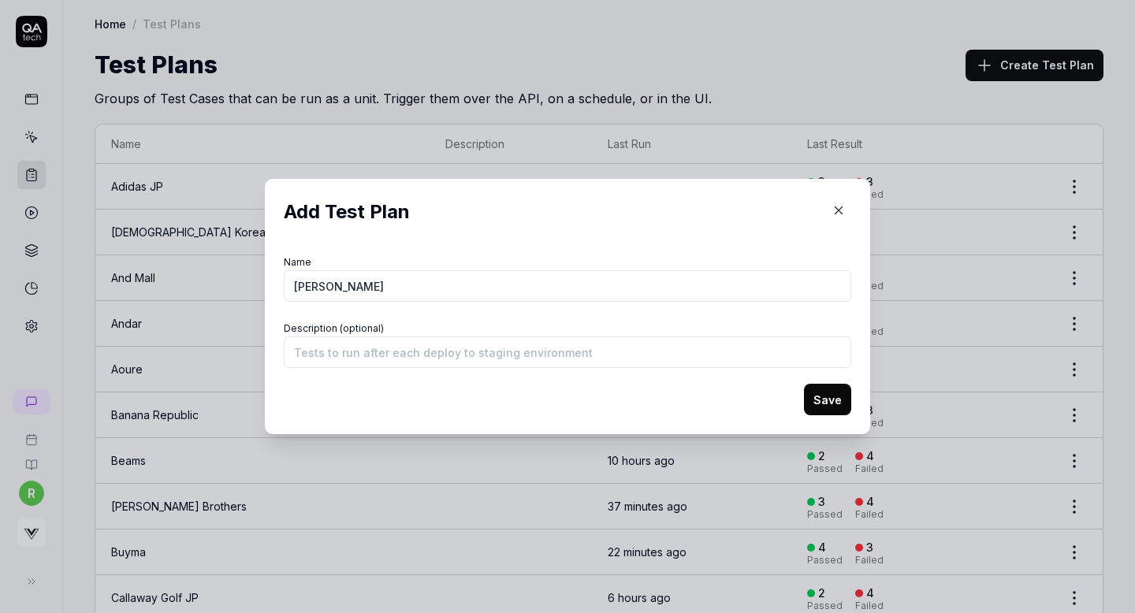
type input "[PERSON_NAME]"
click at [819, 401] on button "Save" at bounding box center [827, 400] width 47 height 32
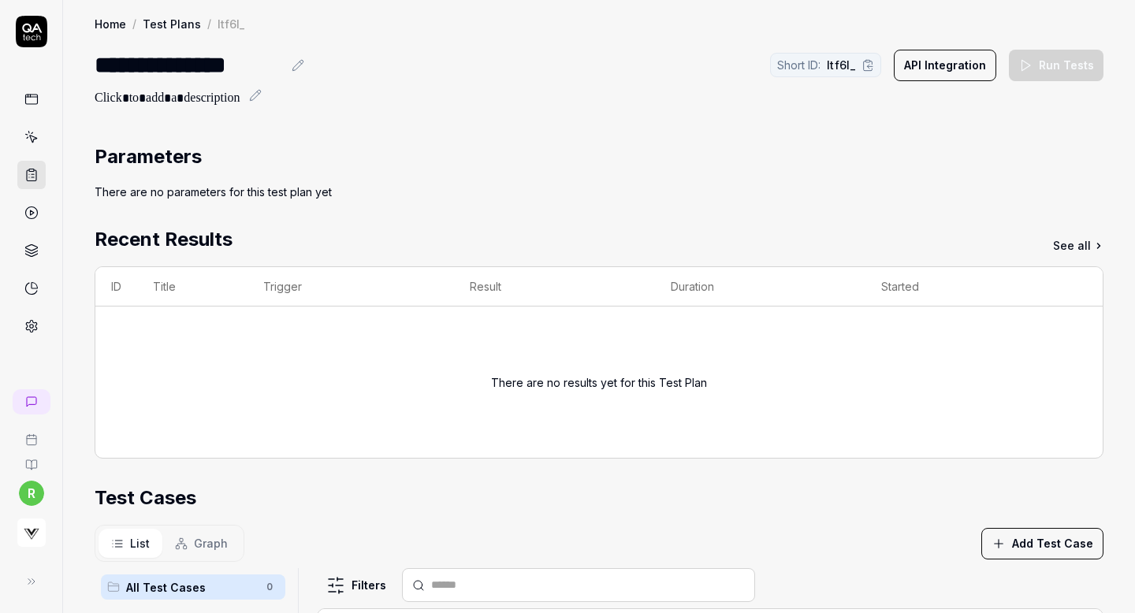
click at [1037, 551] on button "Add Test Case" at bounding box center [1043, 544] width 122 height 32
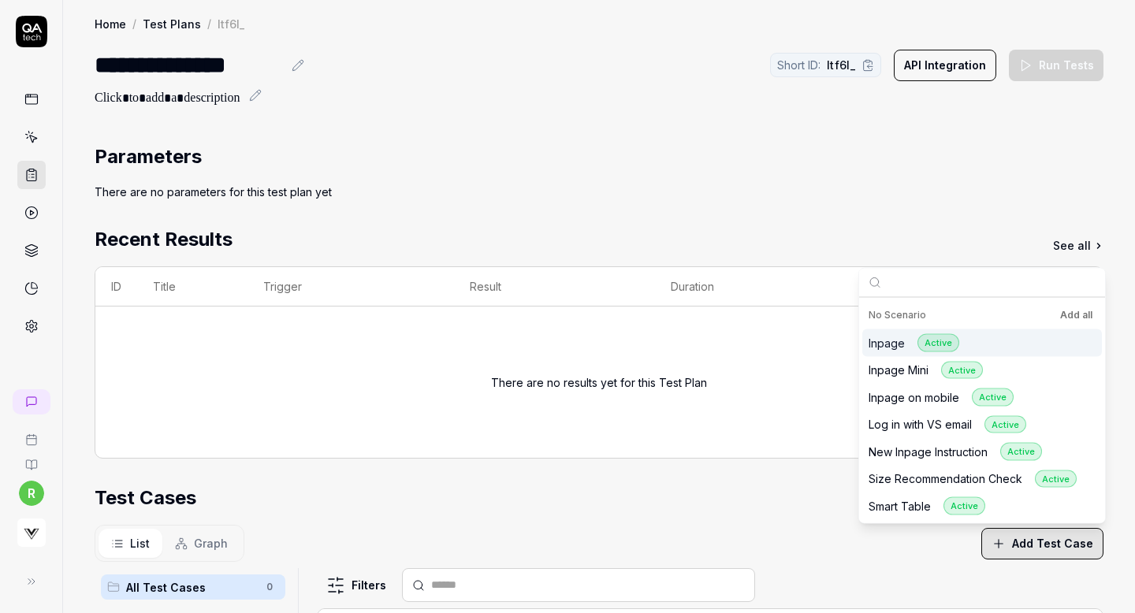
click at [1069, 314] on button "Add all" at bounding box center [1076, 315] width 39 height 19
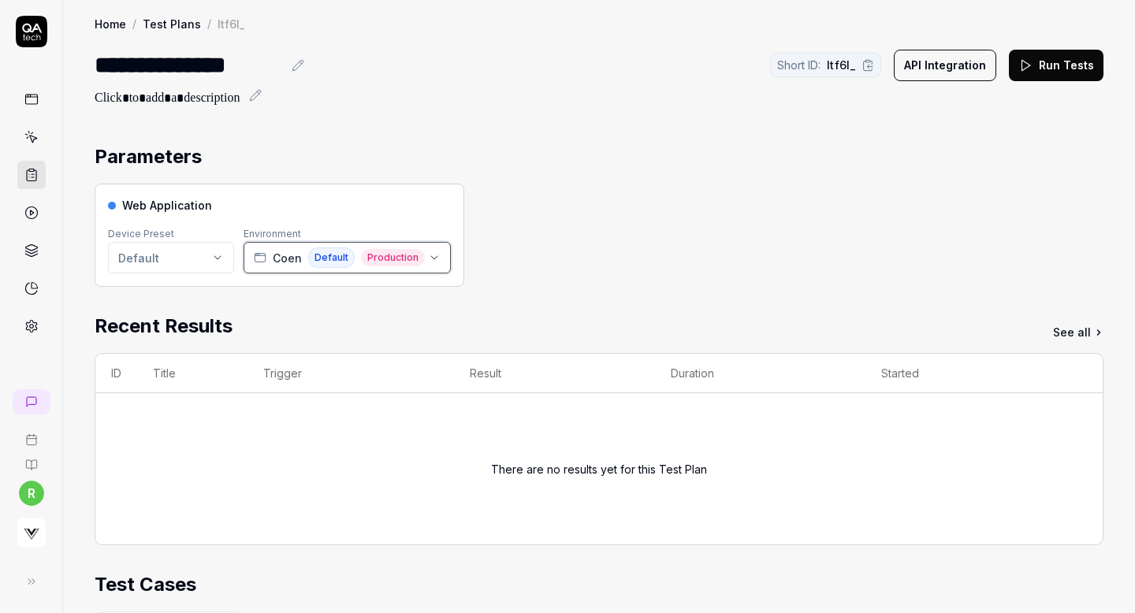
click at [273, 258] on span "Coen" at bounding box center [287, 258] width 29 height 17
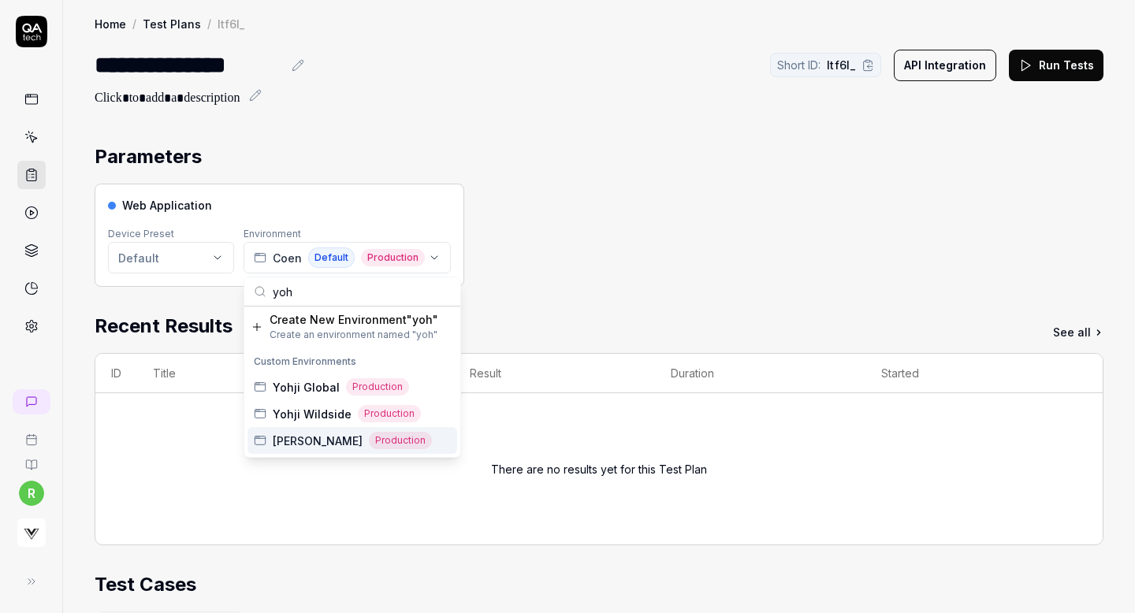
type input "yoh"
click at [285, 438] on span "[PERSON_NAME]" at bounding box center [318, 441] width 90 height 17
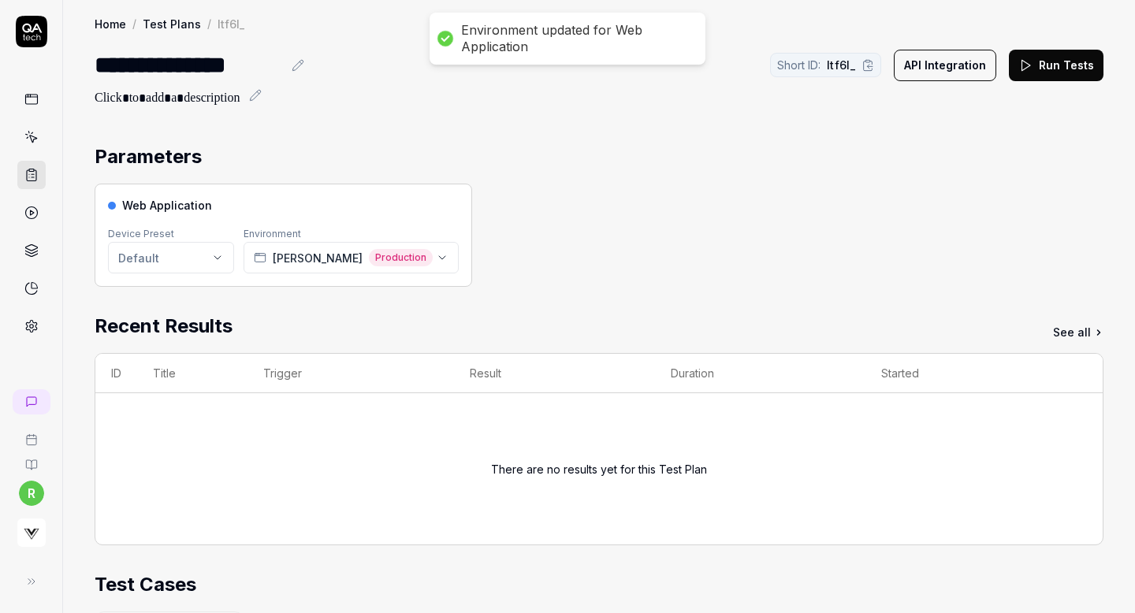
click at [729, 183] on section "Parameters Web Application Device Preset Default Environment Yohji Yamamoto Pro…" at bounding box center [599, 215] width 1009 height 144
click at [1076, 58] on button "Run Tests" at bounding box center [1056, 66] width 95 height 32
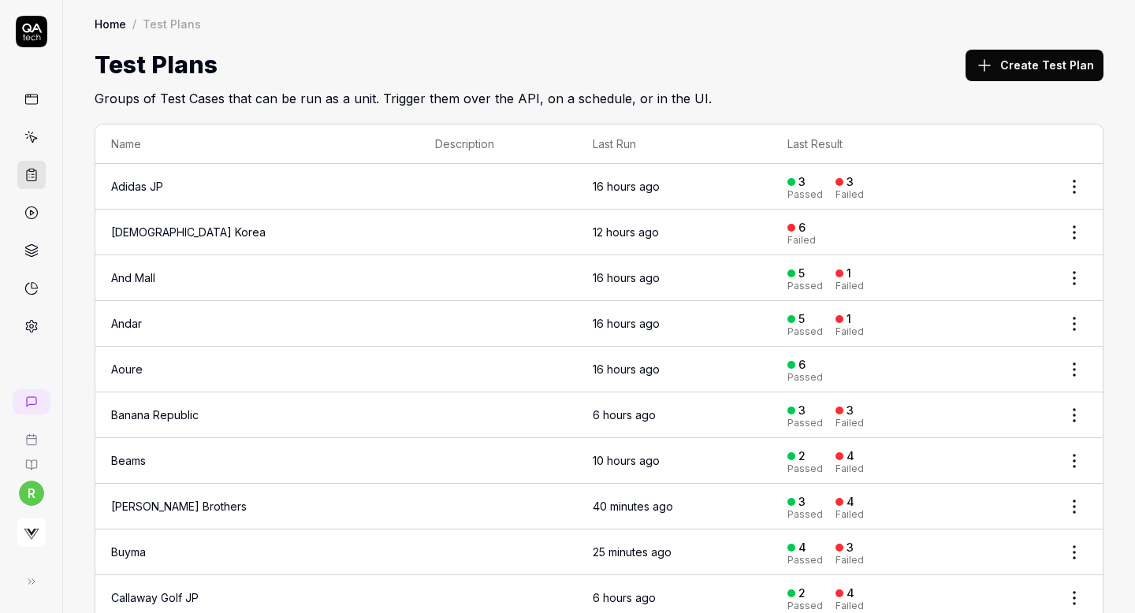
click at [1023, 58] on button "Create Test Plan" at bounding box center [1035, 66] width 138 height 32
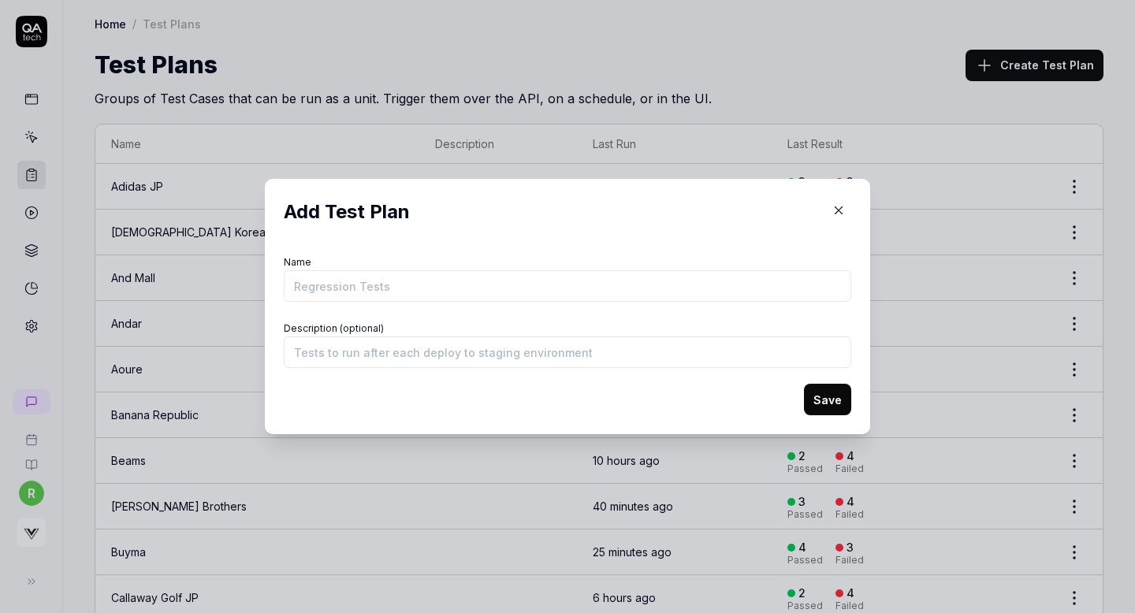
click at [515, 286] on input "Name" at bounding box center [568, 286] width 568 height 32
type input "[PERSON_NAME] Brother KR"
click at [828, 404] on button "Save" at bounding box center [827, 400] width 47 height 32
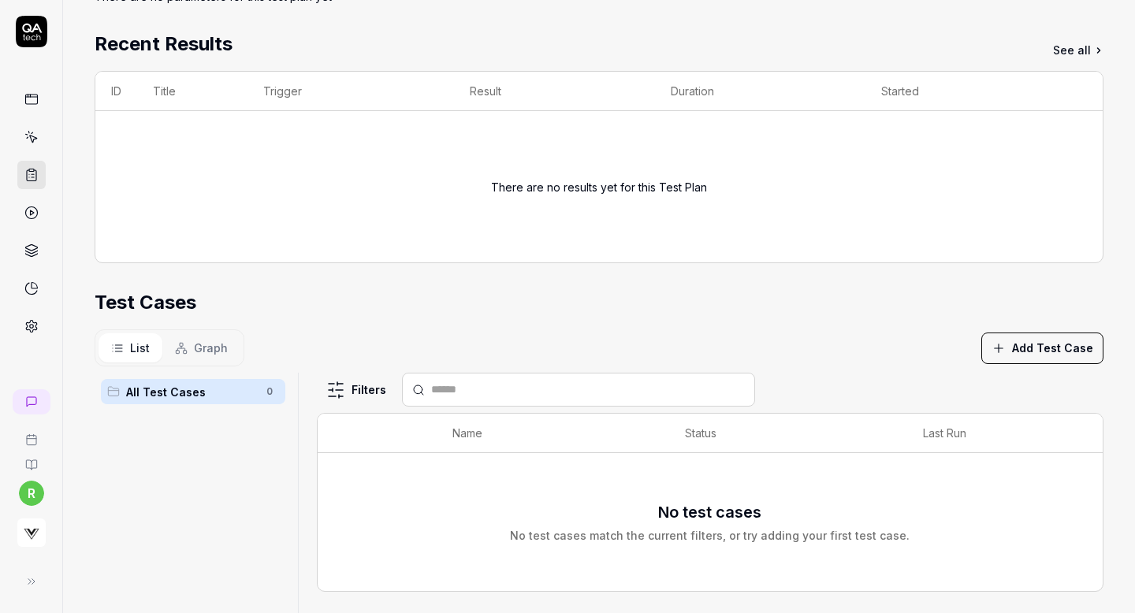
scroll to position [204, 0]
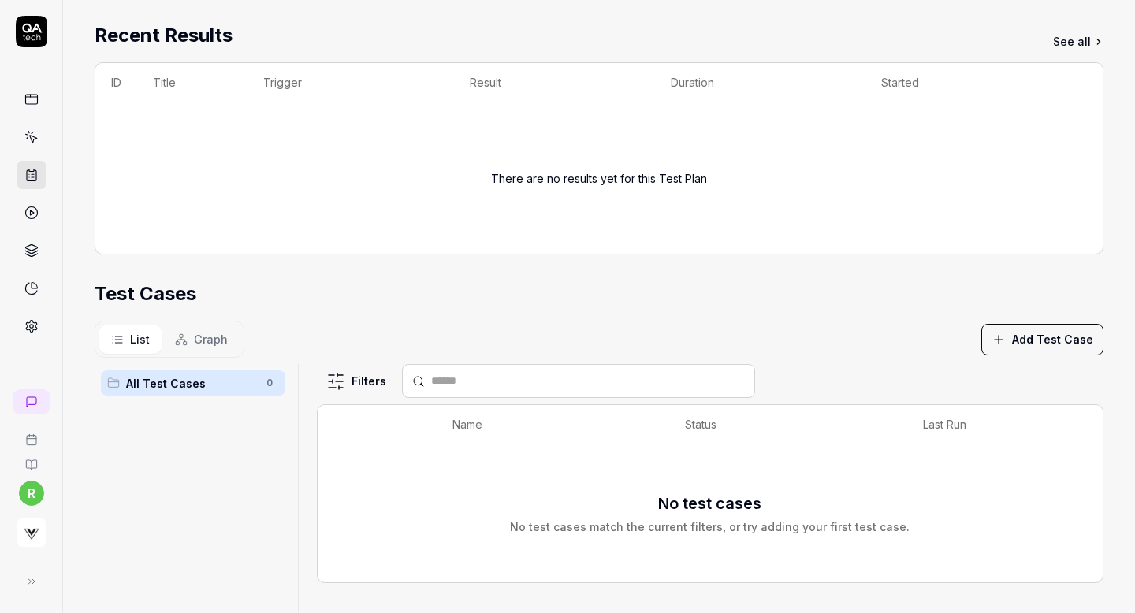
click at [1049, 331] on button "Add Test Case" at bounding box center [1043, 340] width 122 height 32
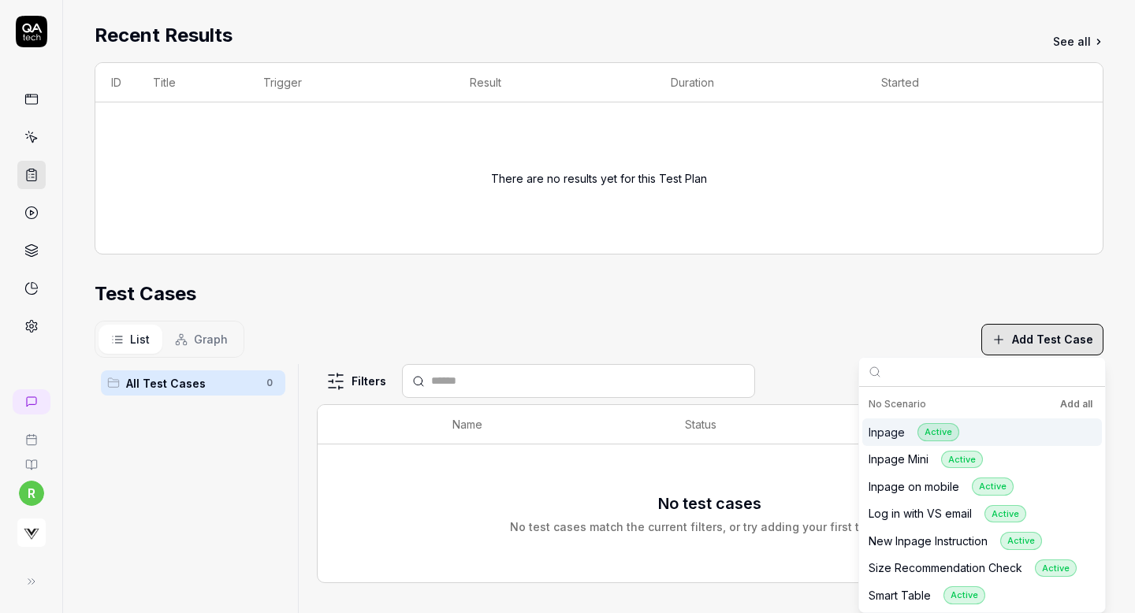
click at [1072, 400] on button "Add all" at bounding box center [1076, 404] width 39 height 19
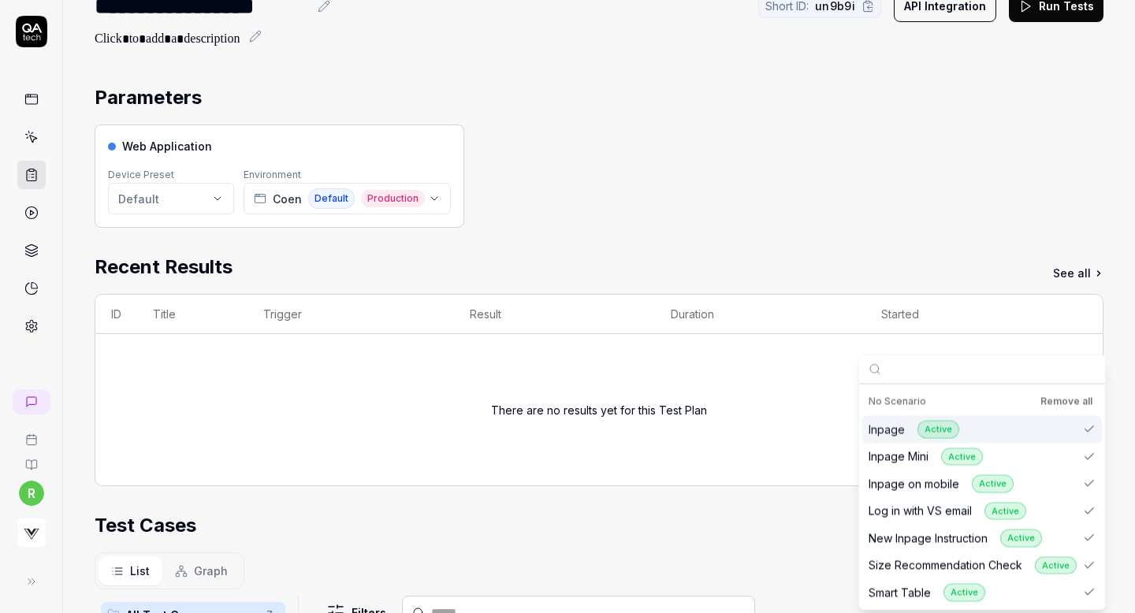
scroll to position [0, 0]
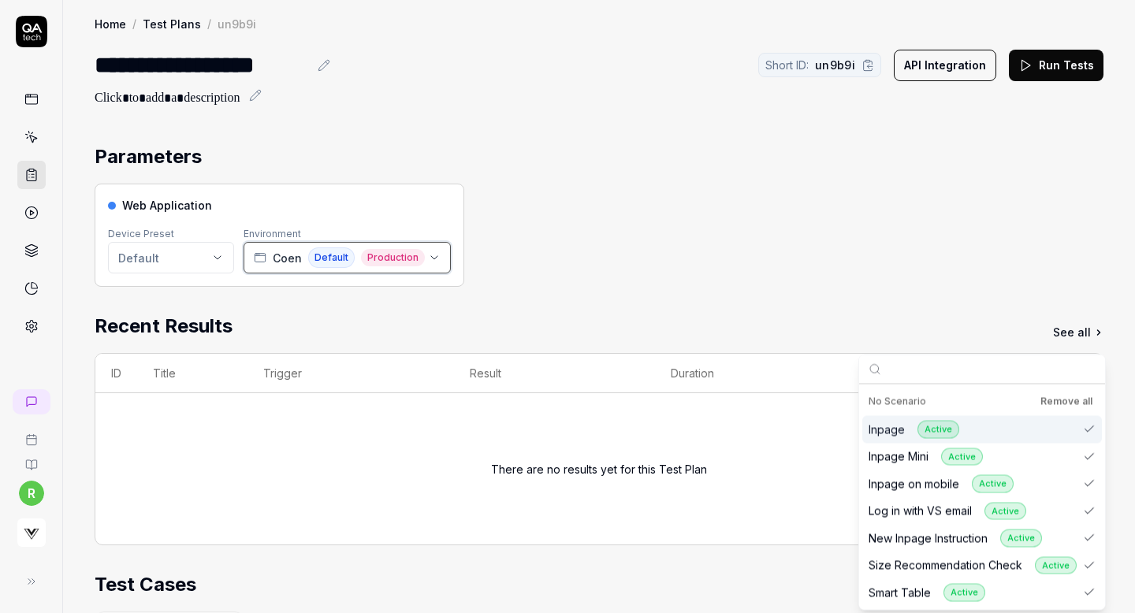
click at [284, 261] on span "Coen" at bounding box center [287, 258] width 29 height 17
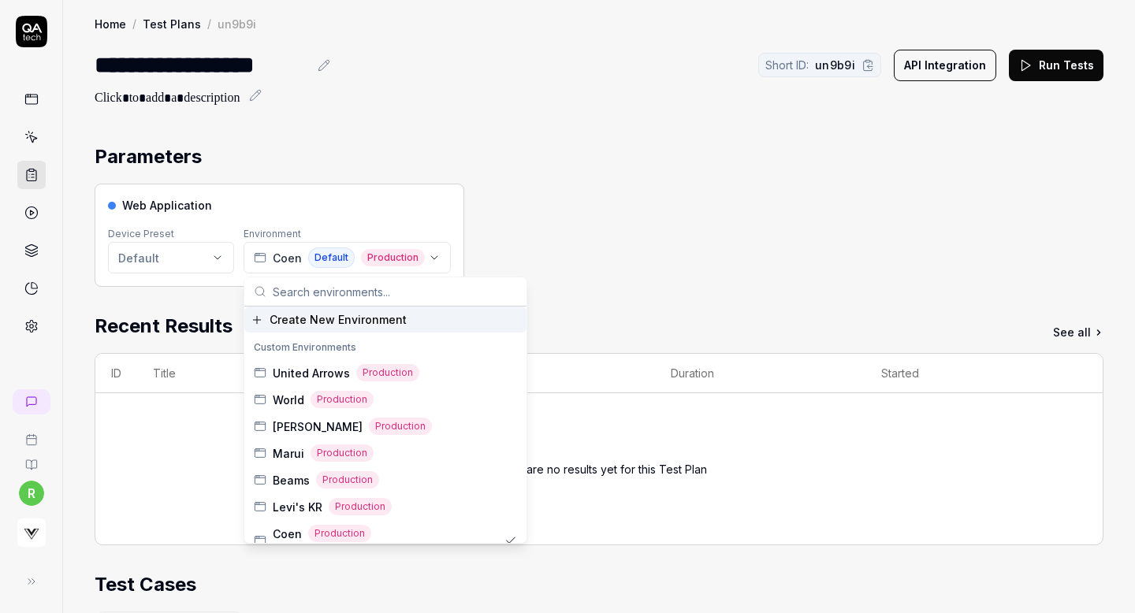
click at [299, 289] on input "text" at bounding box center [395, 292] width 244 height 28
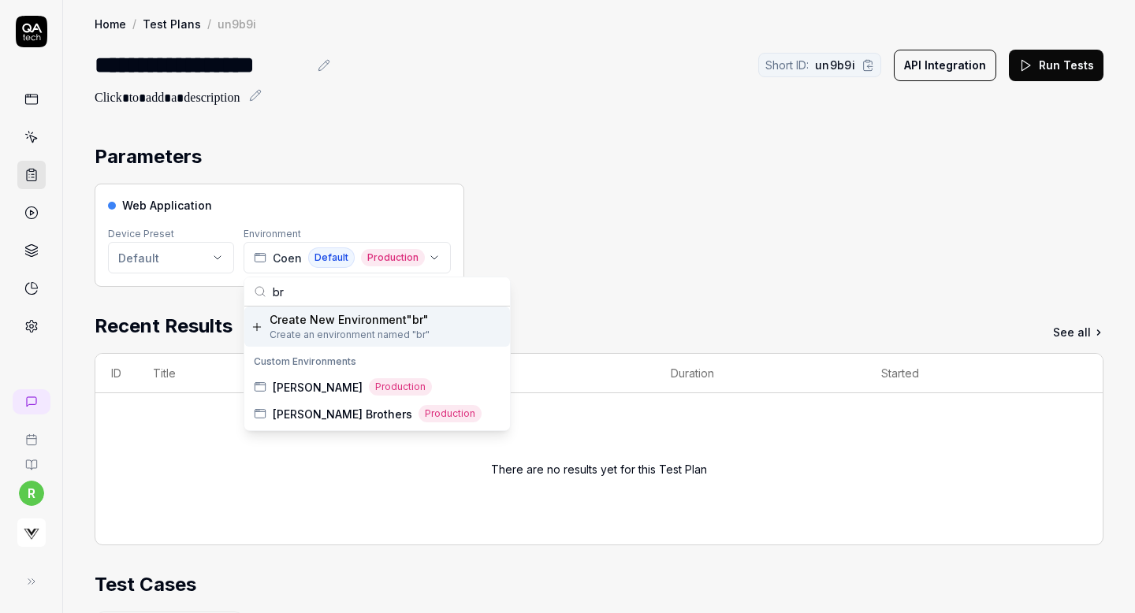
type input "b"
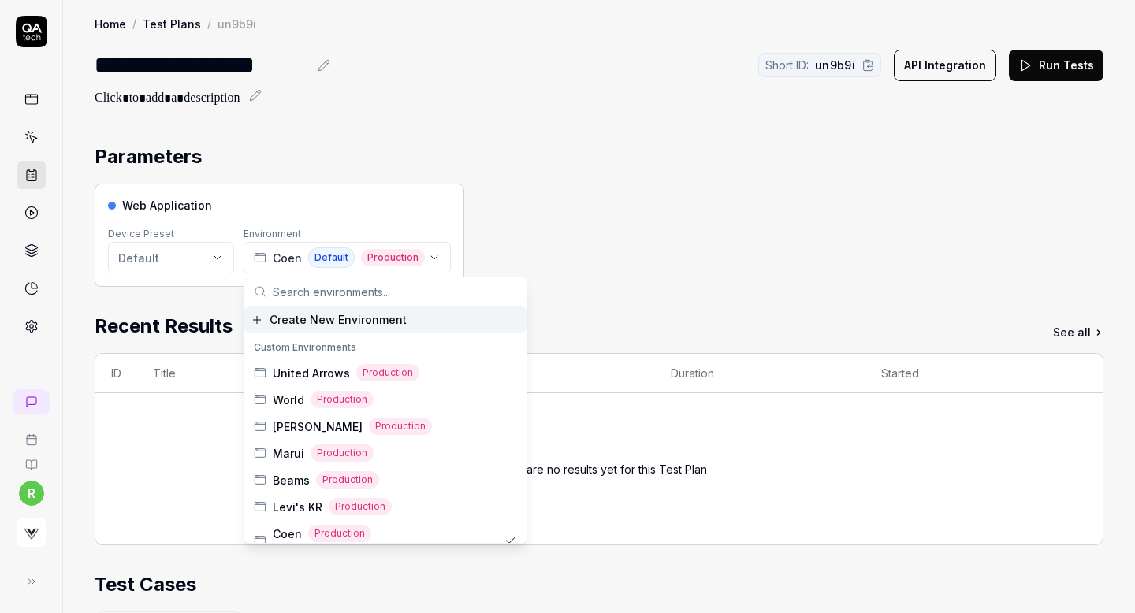
click at [554, 115] on div "**********" at bounding box center [599, 540] width 1072 height 1081
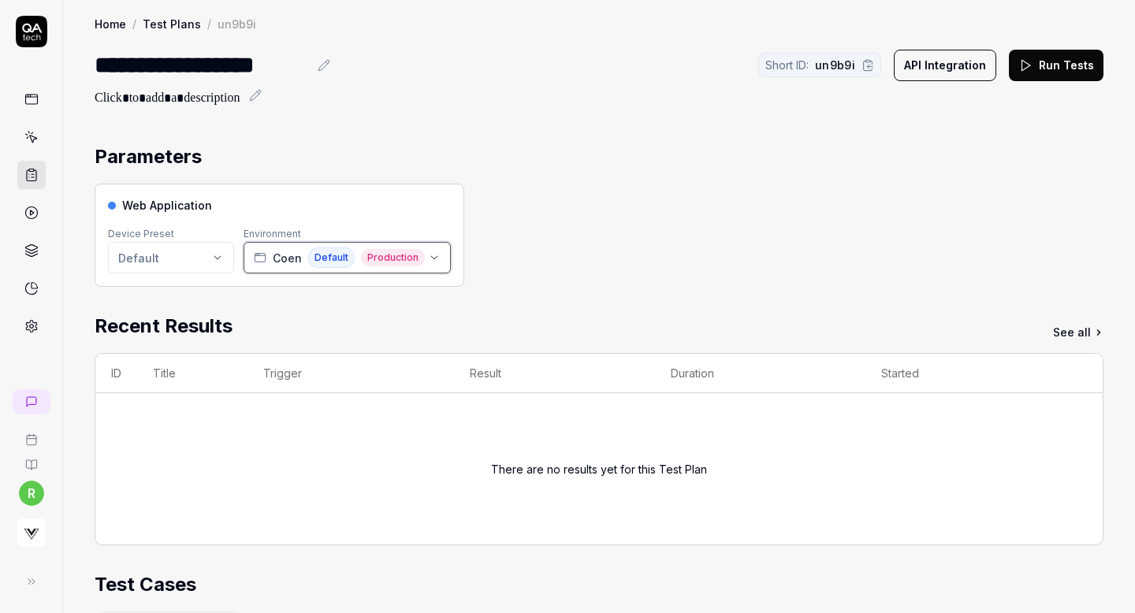
click at [300, 269] on button "[PERSON_NAME] Default Production" at bounding box center [347, 258] width 207 height 32
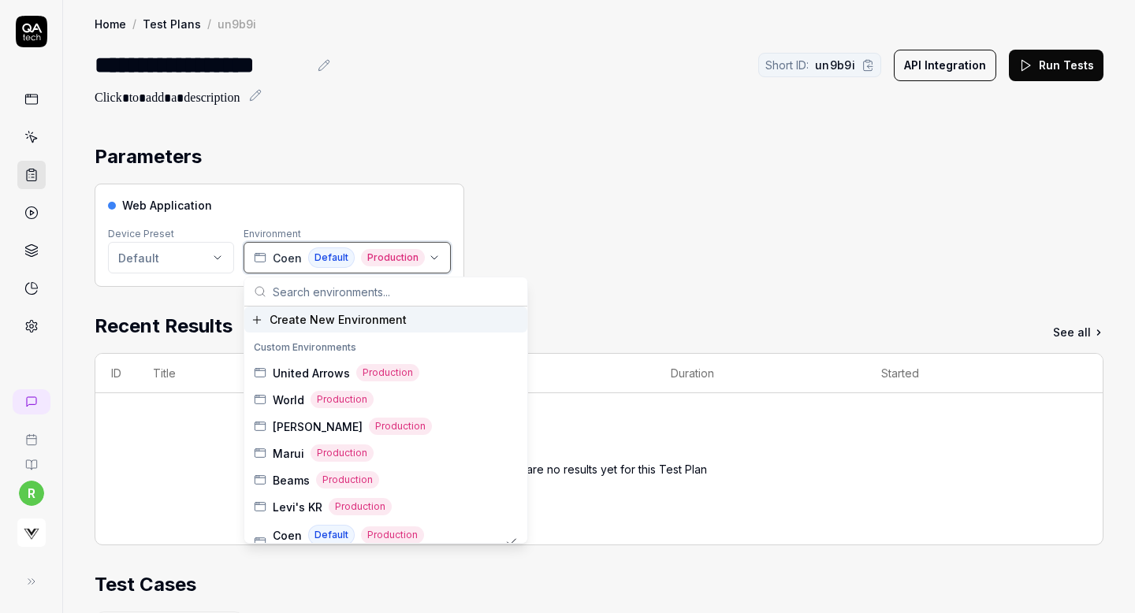
click at [300, 269] on button "[PERSON_NAME] Default Production" at bounding box center [347, 258] width 207 height 32
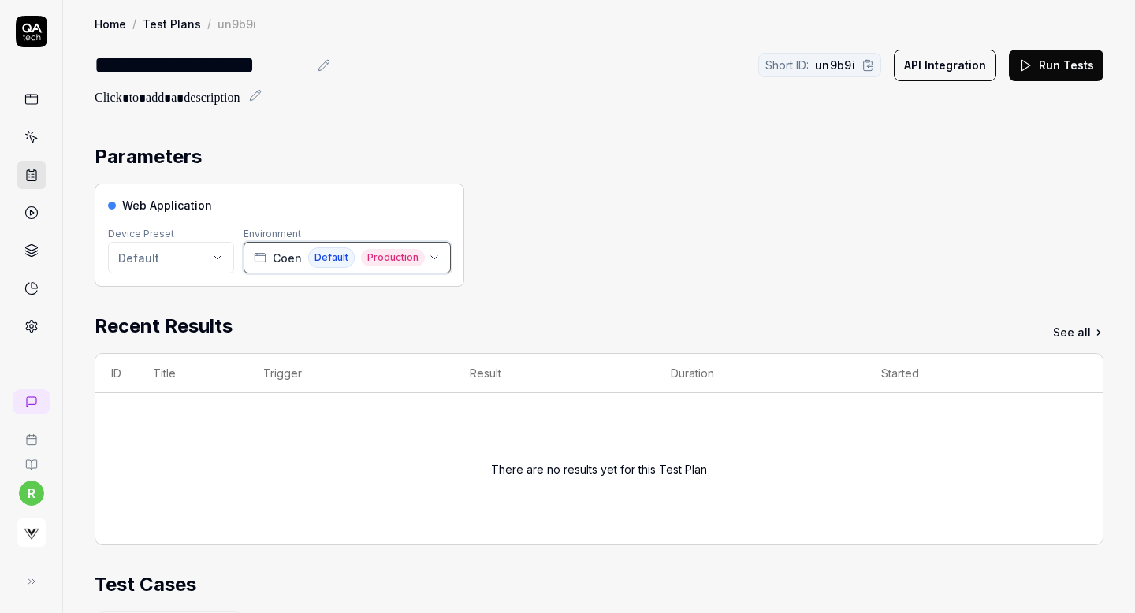
click at [300, 269] on button "[PERSON_NAME] Default Production" at bounding box center [347, 258] width 207 height 32
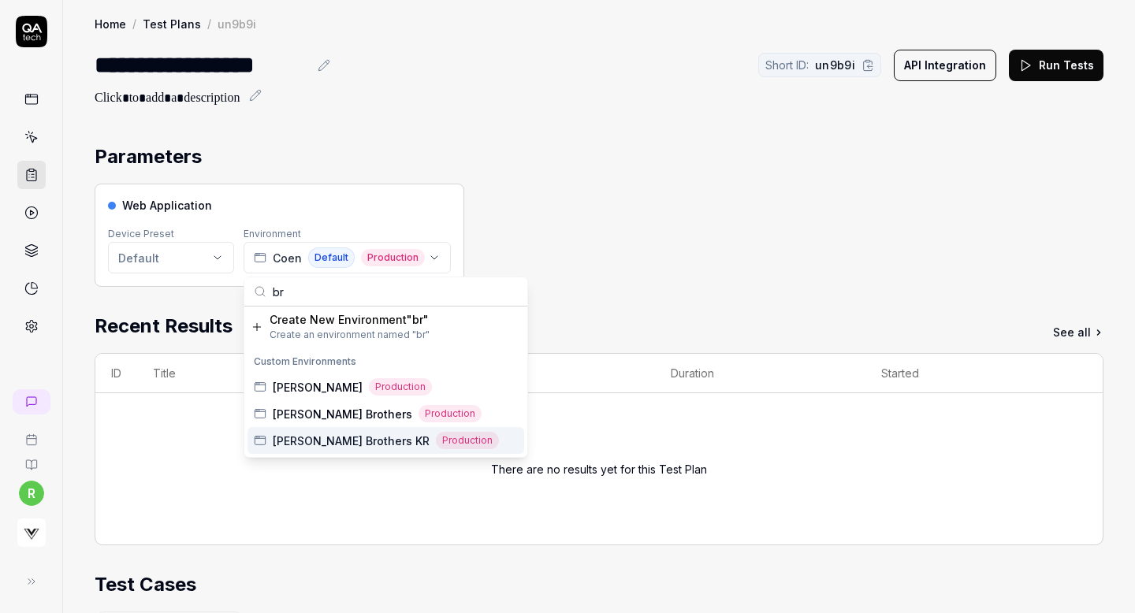
type input "br"
click at [311, 436] on span "Brooks Brothers KR" at bounding box center [351, 441] width 157 height 17
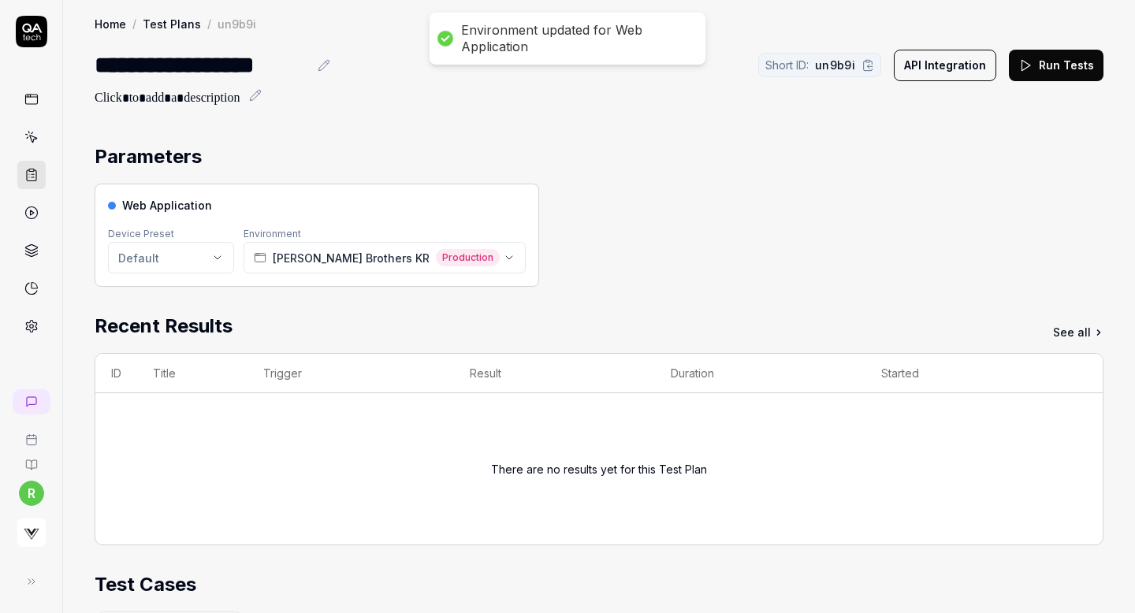
click at [723, 197] on div "Web Application Device Preset Default Environment Brooks Brothers KR Production" at bounding box center [599, 235] width 1009 height 103
click at [1067, 58] on button "Run Tests" at bounding box center [1056, 66] width 95 height 32
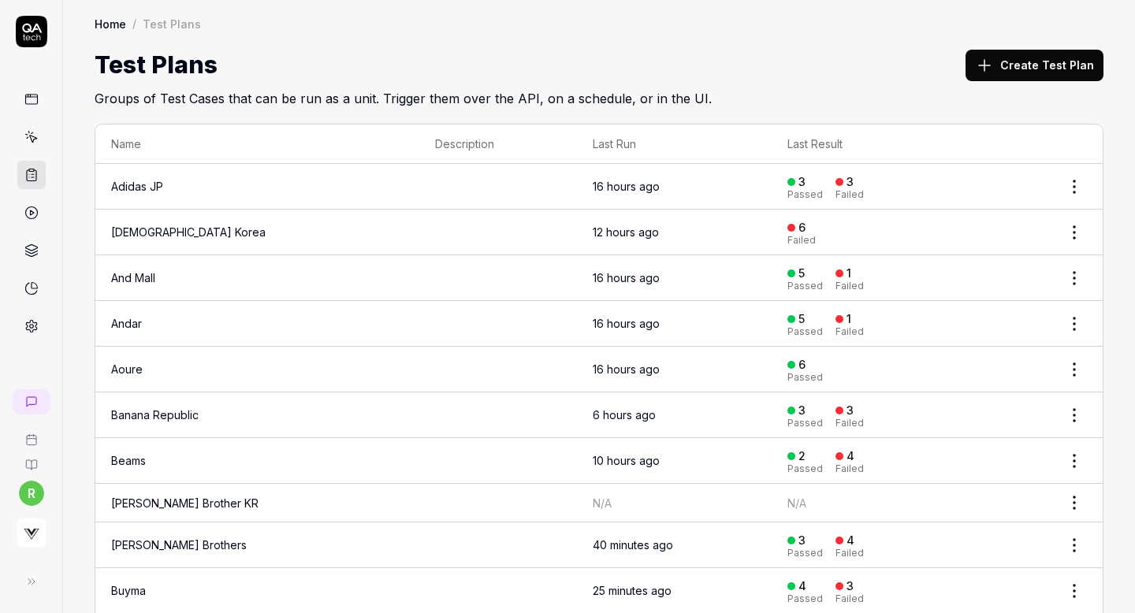
click at [1006, 73] on button "Create Test Plan" at bounding box center [1035, 66] width 138 height 32
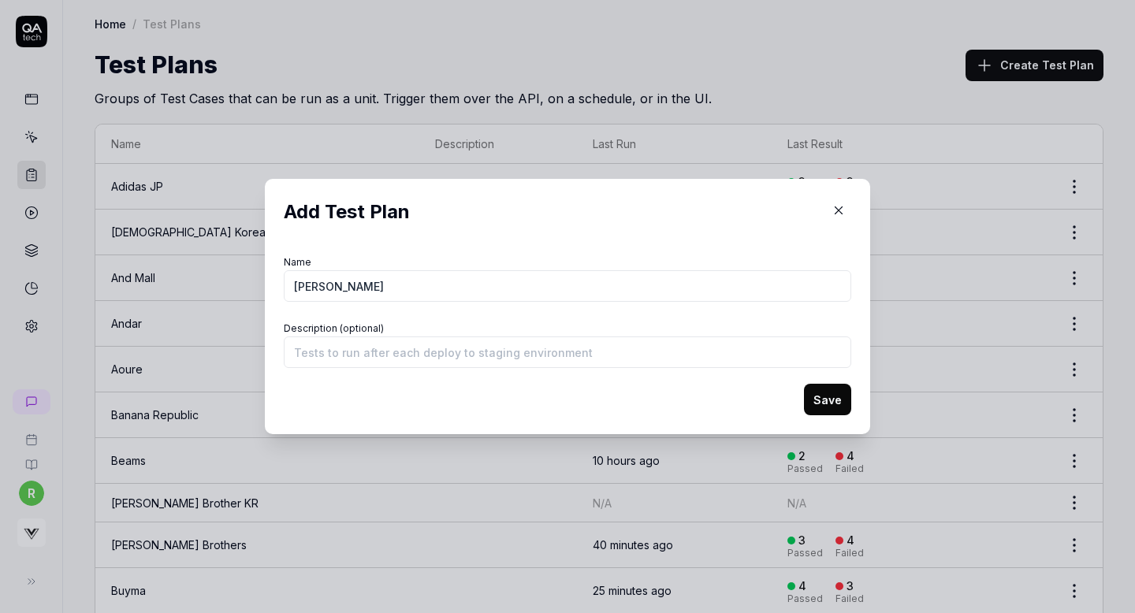
type input "[PERSON_NAME]"
click at [814, 389] on button "Save" at bounding box center [827, 400] width 47 height 32
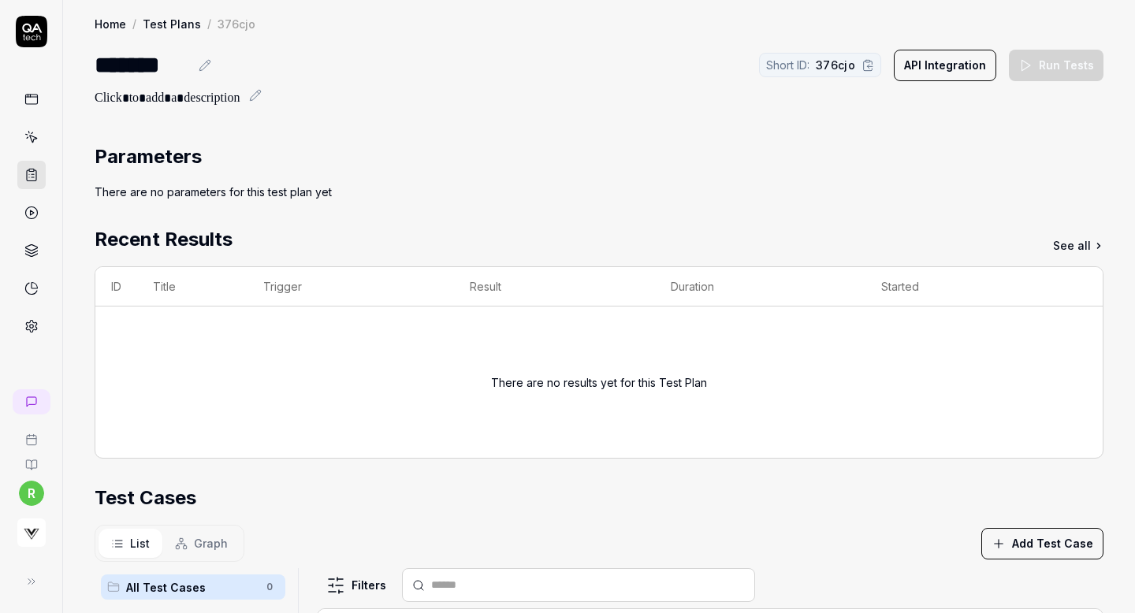
click at [1032, 528] on button "Add Test Case" at bounding box center [1043, 544] width 122 height 32
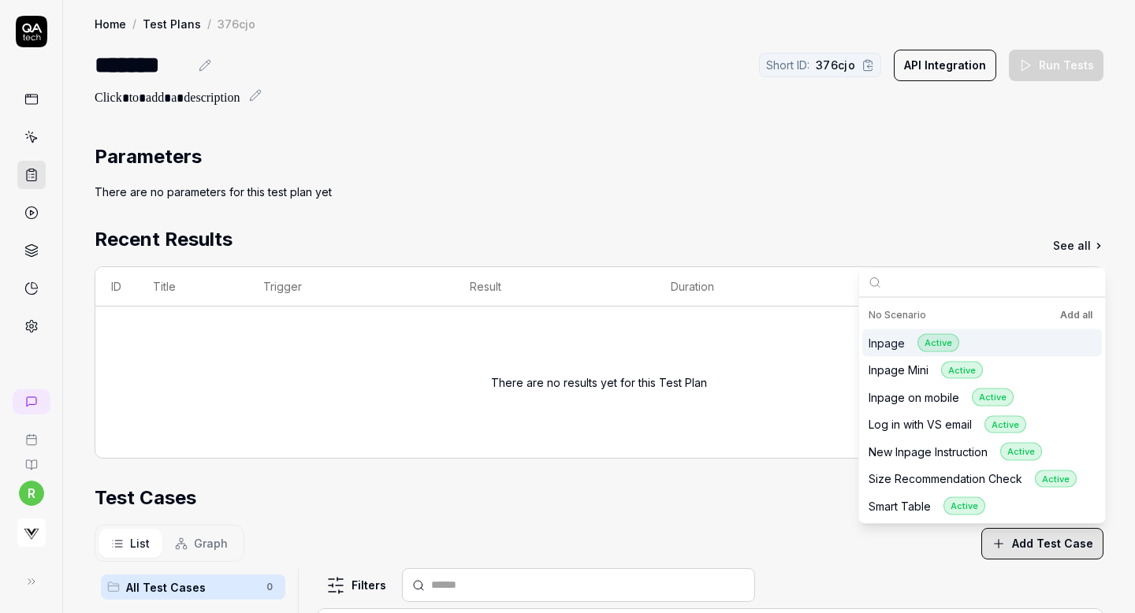
click at [1071, 316] on button "Add all" at bounding box center [1076, 315] width 39 height 19
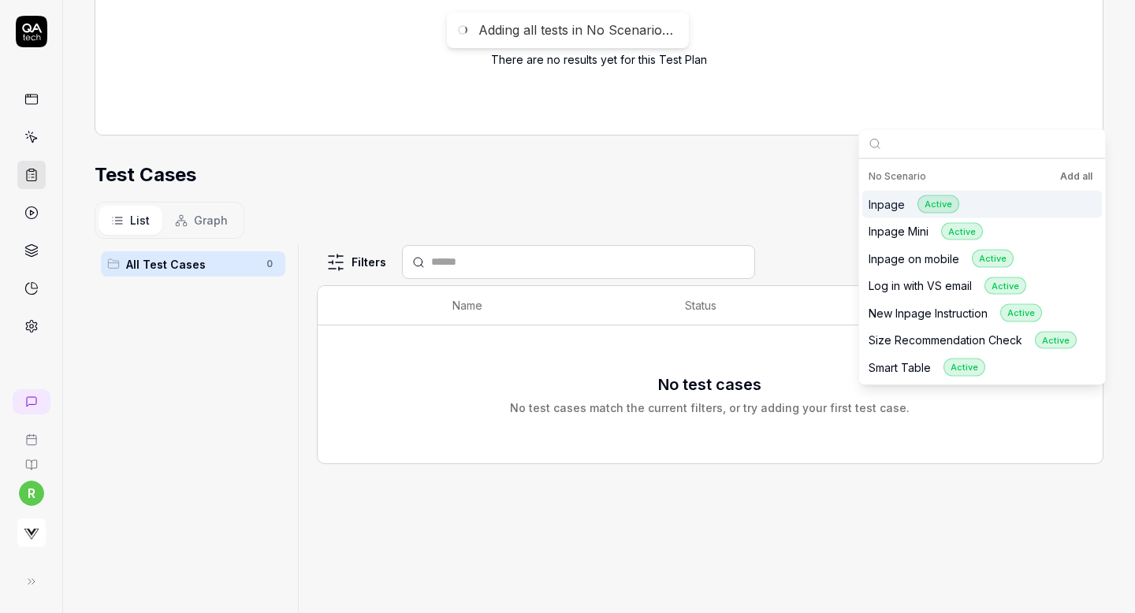
scroll to position [379, 0]
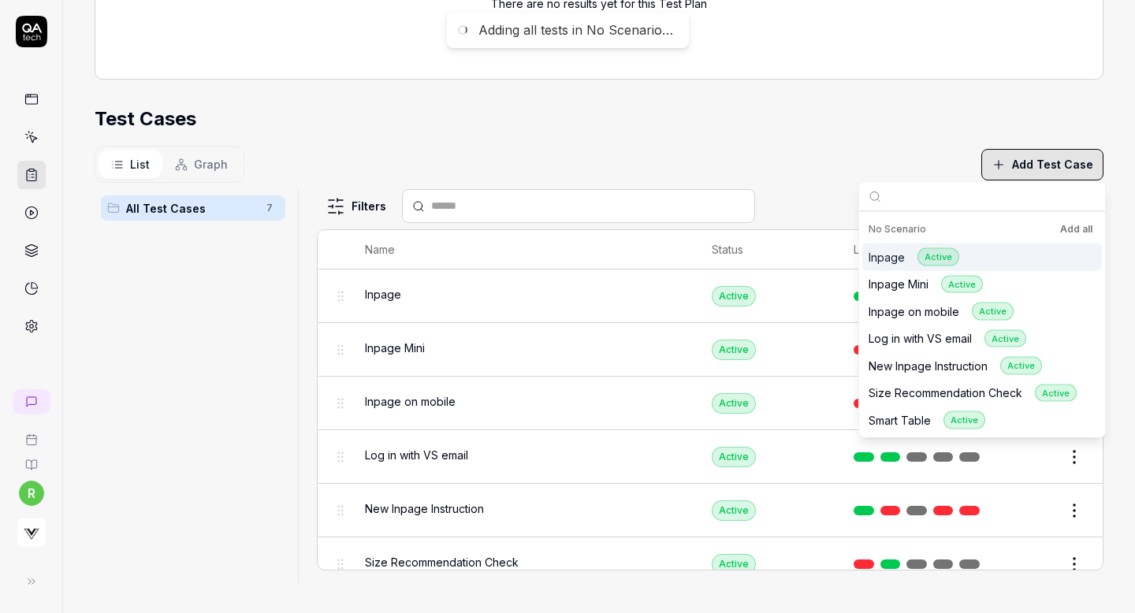
click at [1069, 230] on button "Add all" at bounding box center [1076, 229] width 39 height 19
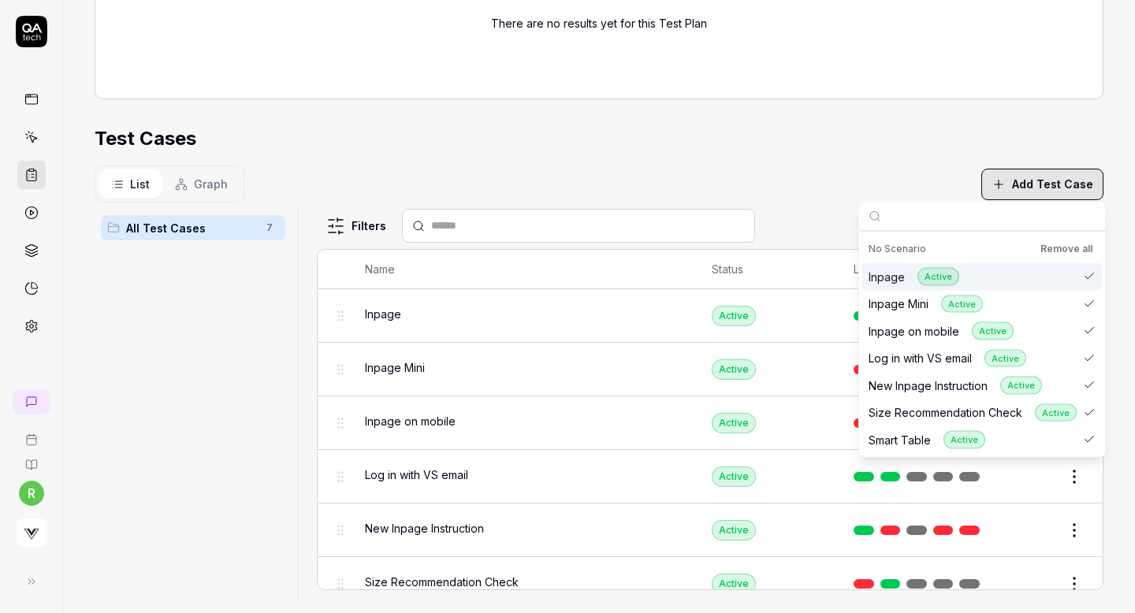
click at [852, 174] on div "List Graph Add Test Case" at bounding box center [599, 184] width 1009 height 37
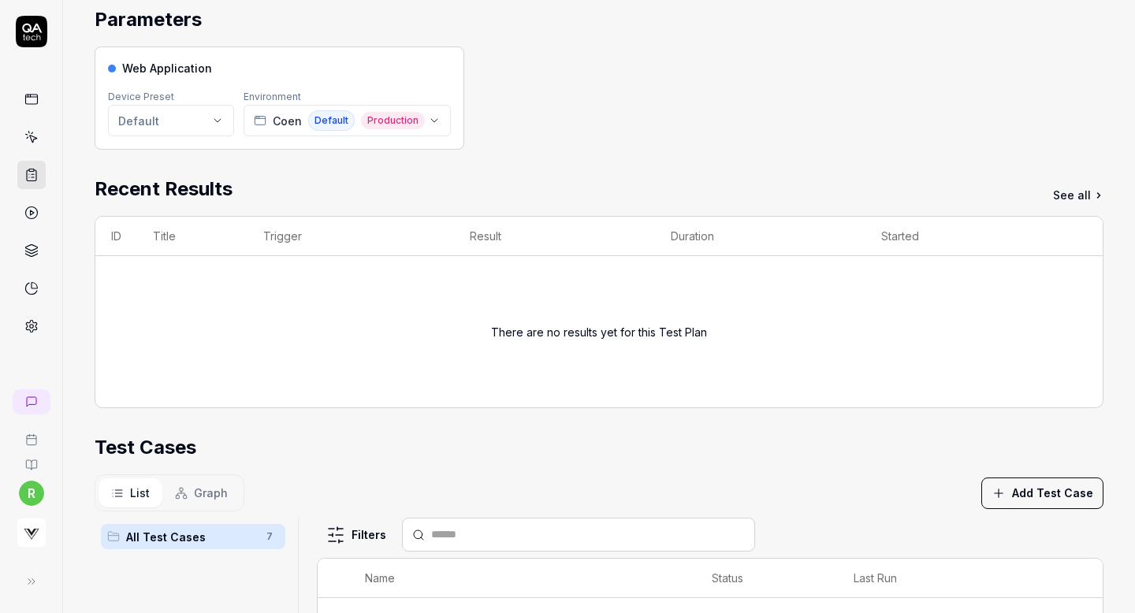
scroll to position [0, 0]
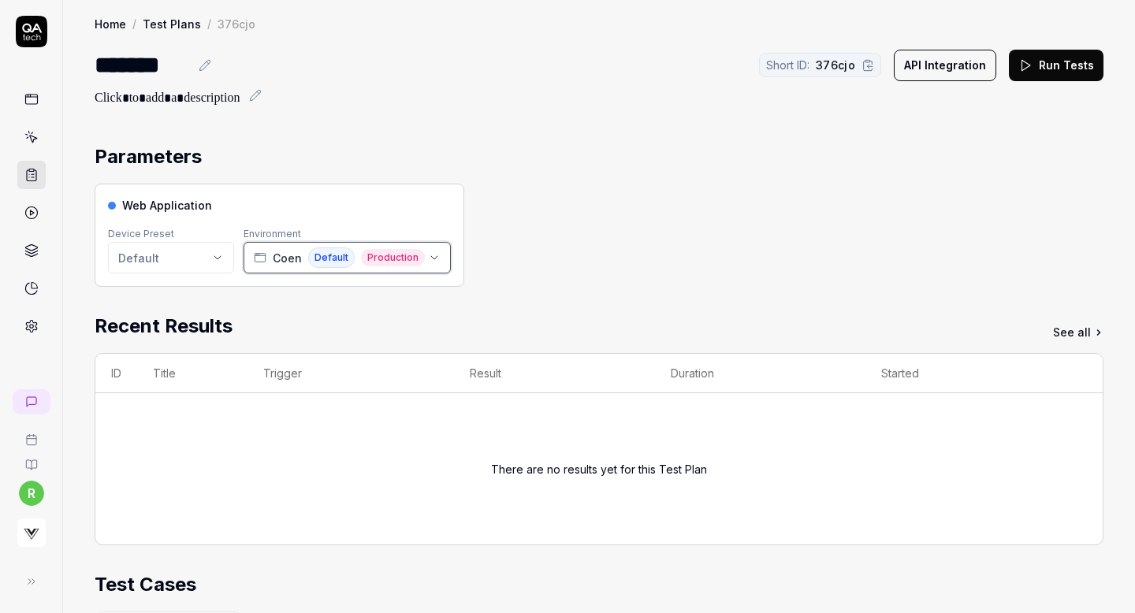
click at [287, 266] on span "Coen" at bounding box center [287, 258] width 29 height 17
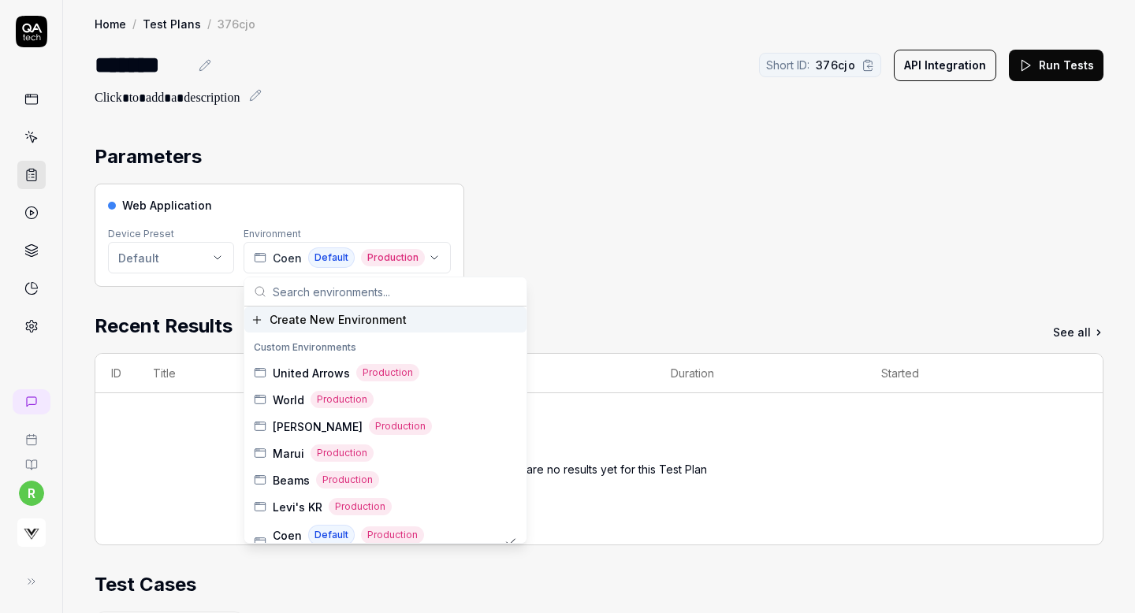
type input "v"
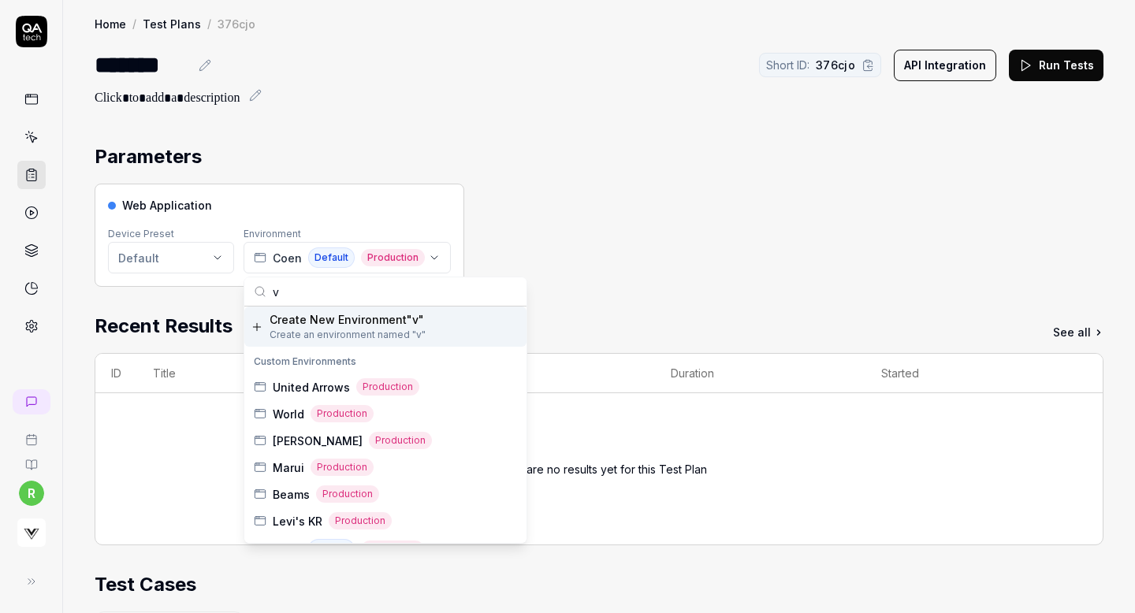
click at [296, 296] on input "v" at bounding box center [395, 292] width 244 height 28
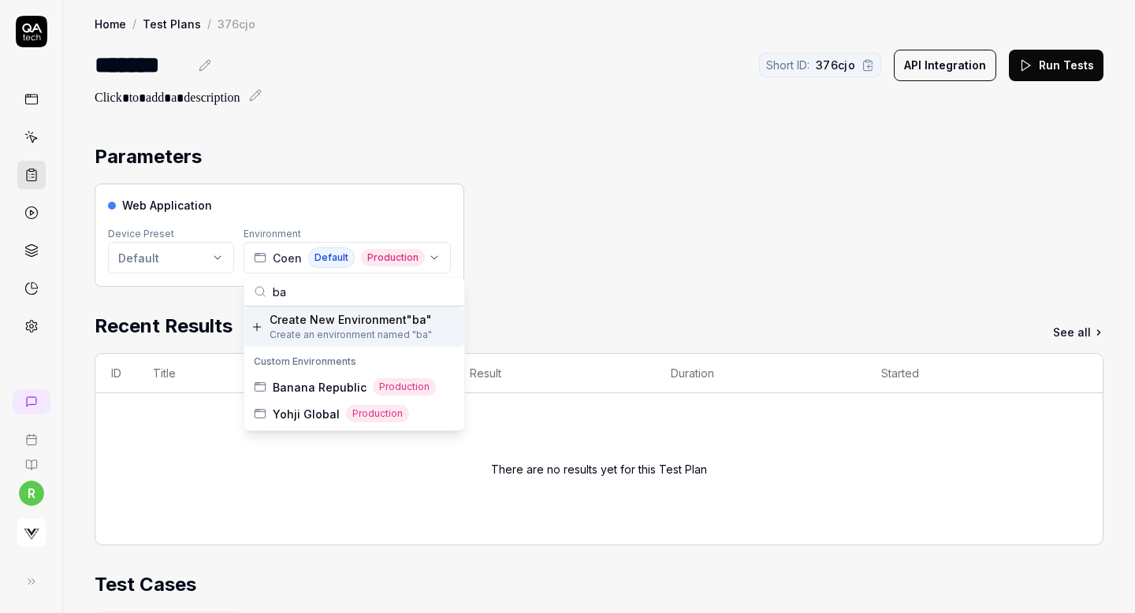
type input "b"
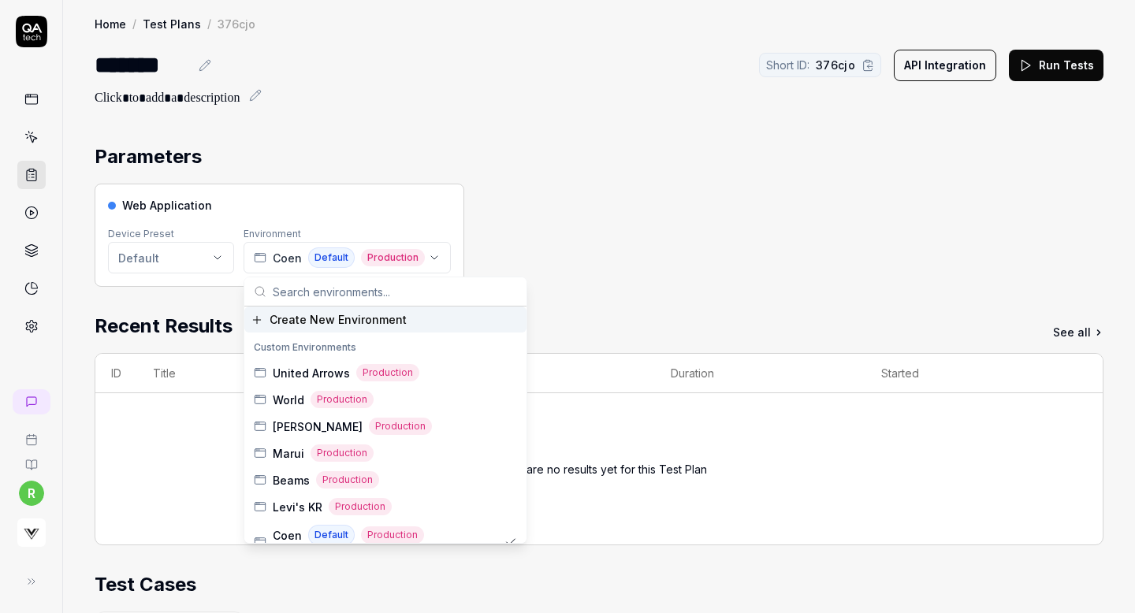
click at [613, 128] on div "Parameters Web Application Device Preset Default Environment [PERSON_NAME] Defa…" at bounding box center [599, 604] width 1072 height 954
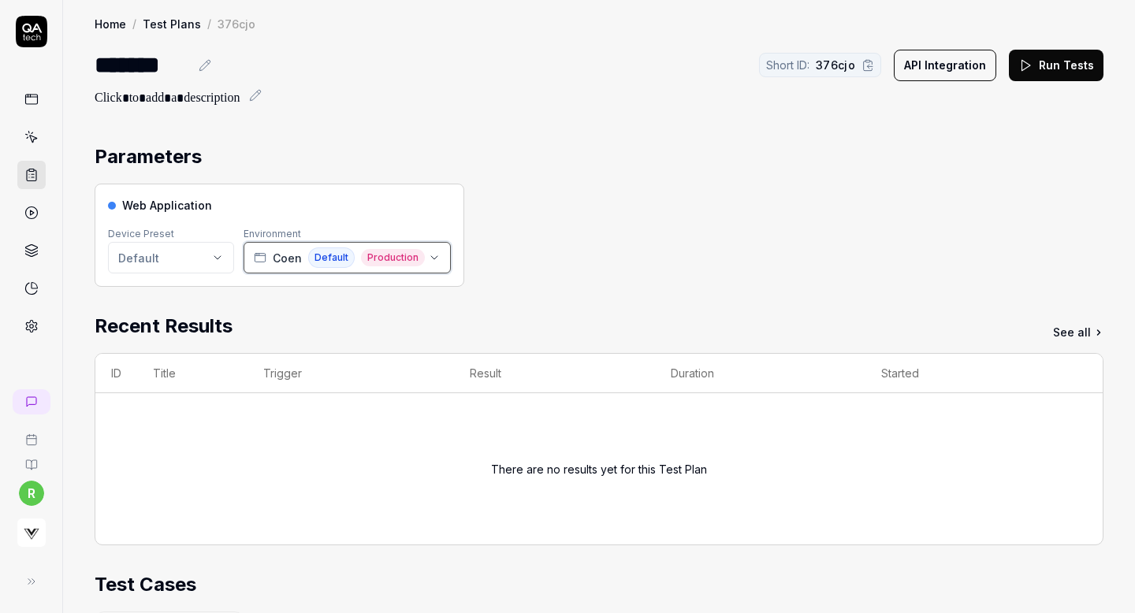
click at [287, 259] on span "Coen" at bounding box center [287, 258] width 29 height 17
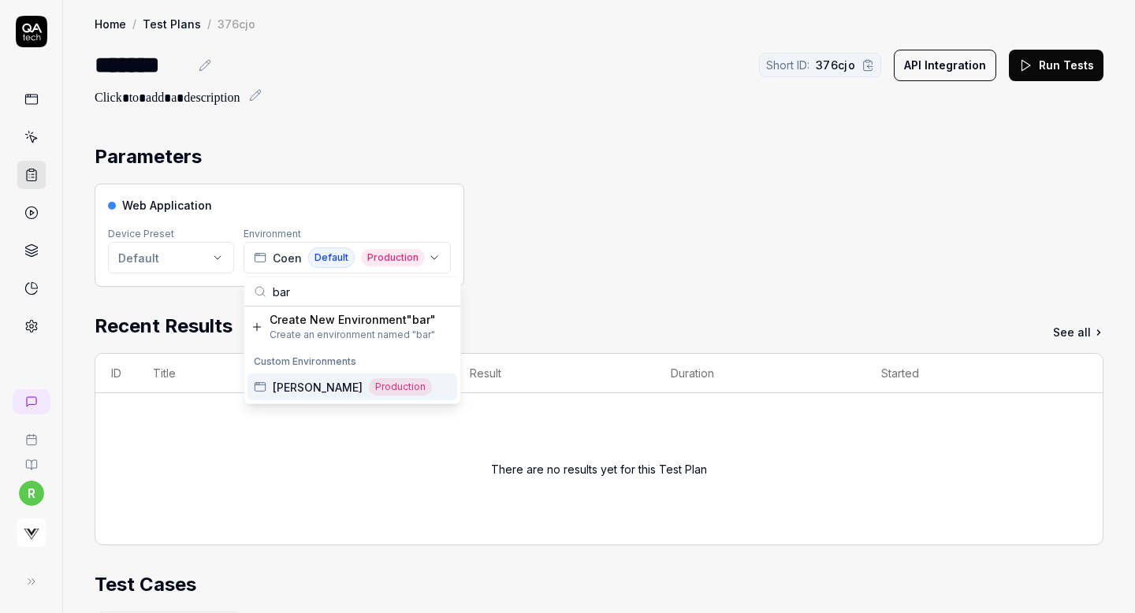
type input "bar"
click at [296, 380] on span "[PERSON_NAME]" at bounding box center [318, 387] width 90 height 17
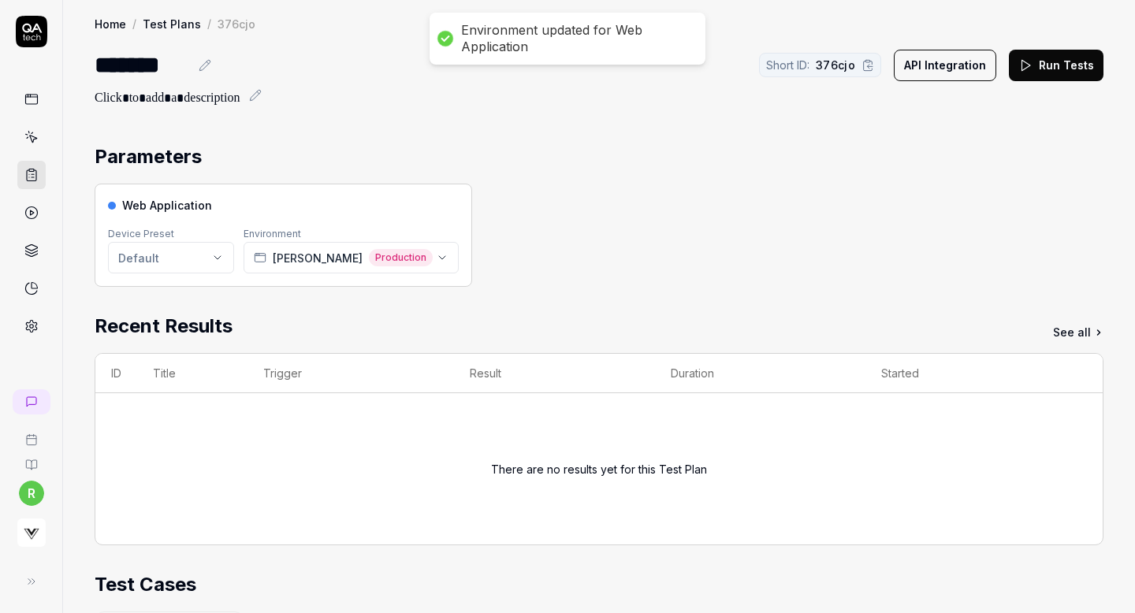
click at [800, 207] on div "Web Application Device Preset Default Environment [PERSON_NAME] Production" at bounding box center [599, 235] width 1009 height 103
click at [1050, 65] on button "Run Tests" at bounding box center [1056, 66] width 95 height 32
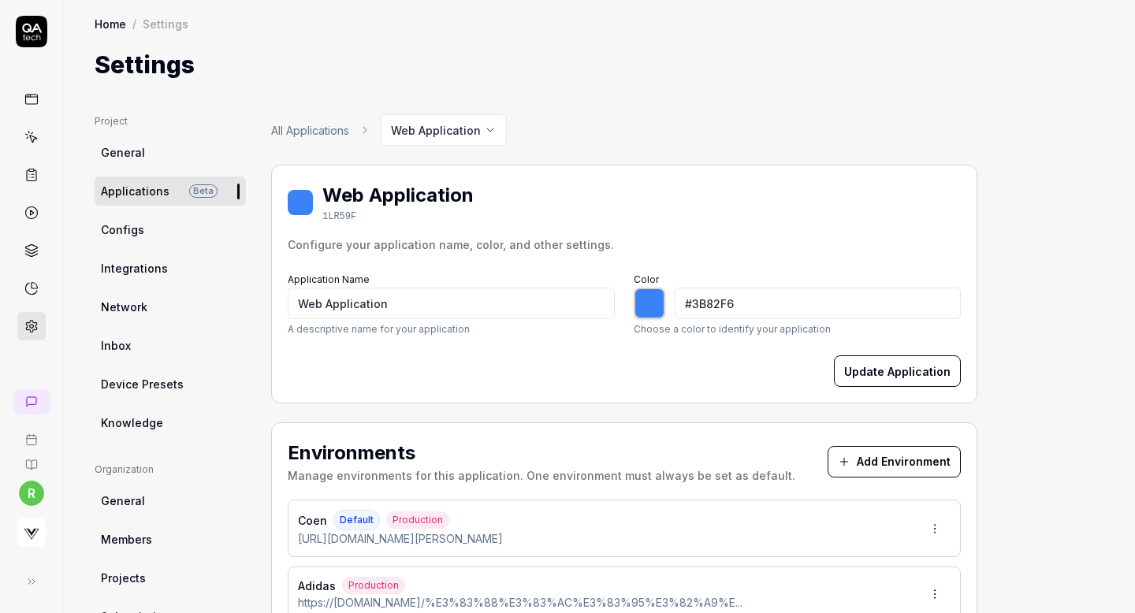
click at [882, 460] on button "Add Environment" at bounding box center [894, 462] width 133 height 32
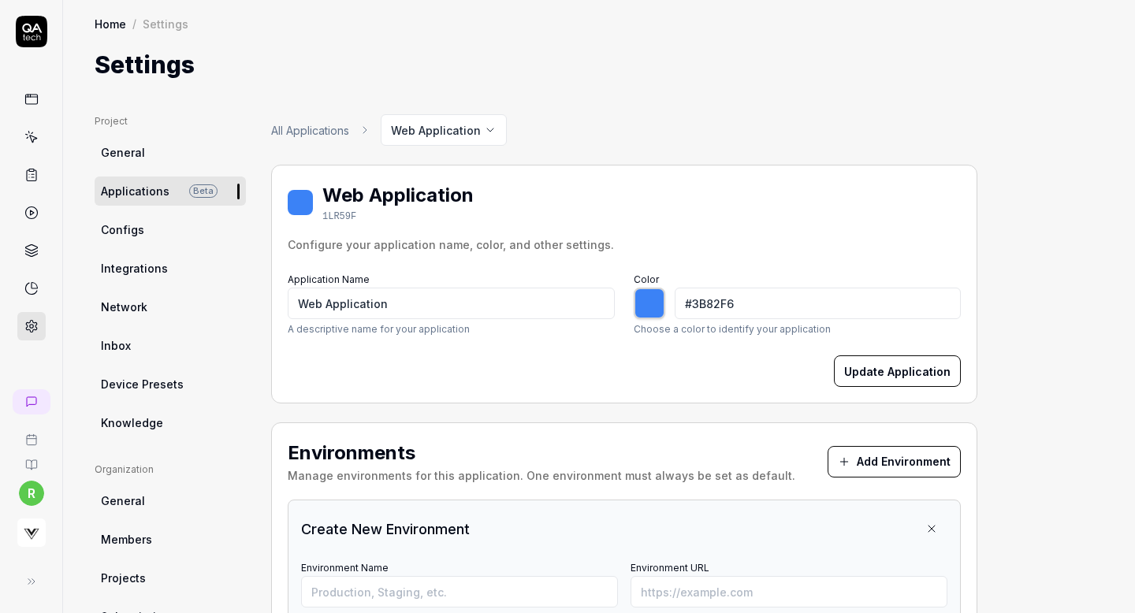
type input "*******"
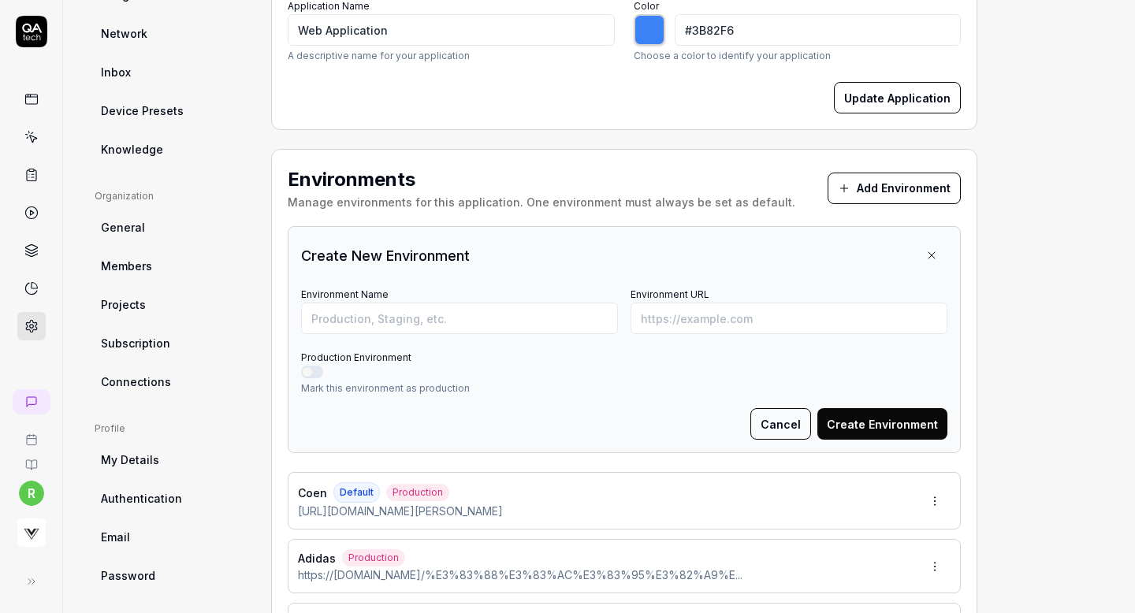
scroll to position [347, 0]
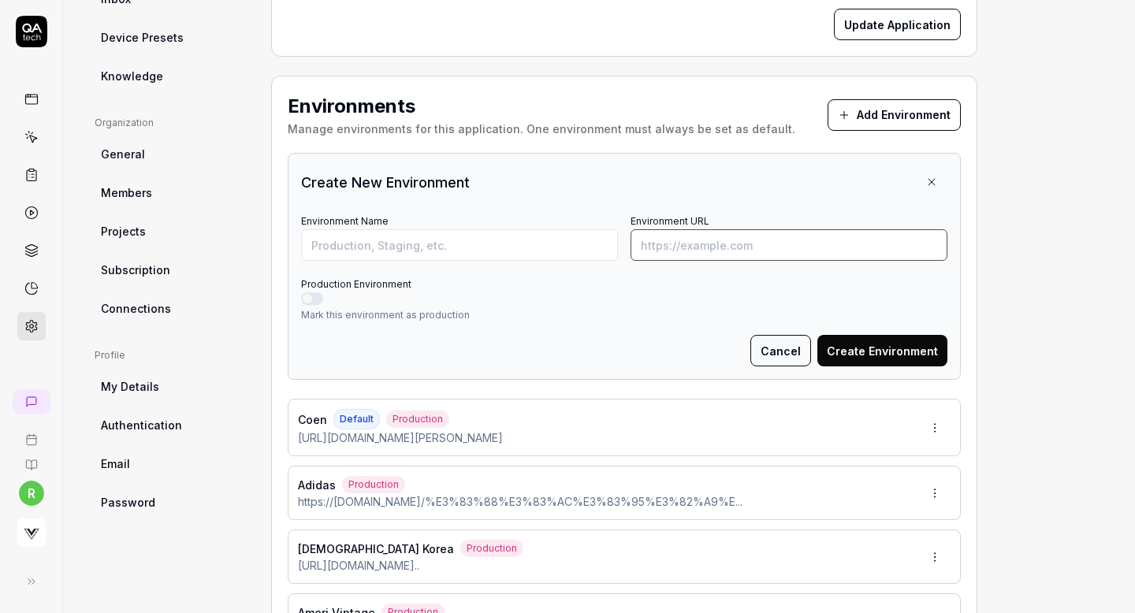
click at [701, 235] on input "Environment URL" at bounding box center [789, 245] width 317 height 32
paste input "https://www.japan.barbour.com/Form/Product/ProductDetail.aspx?shop=0&pid=251MTR…"
type input "https://www.japan.barbour.com/Form/Product/ProductDetail.aspx?shop=0&pid=251MTR…"
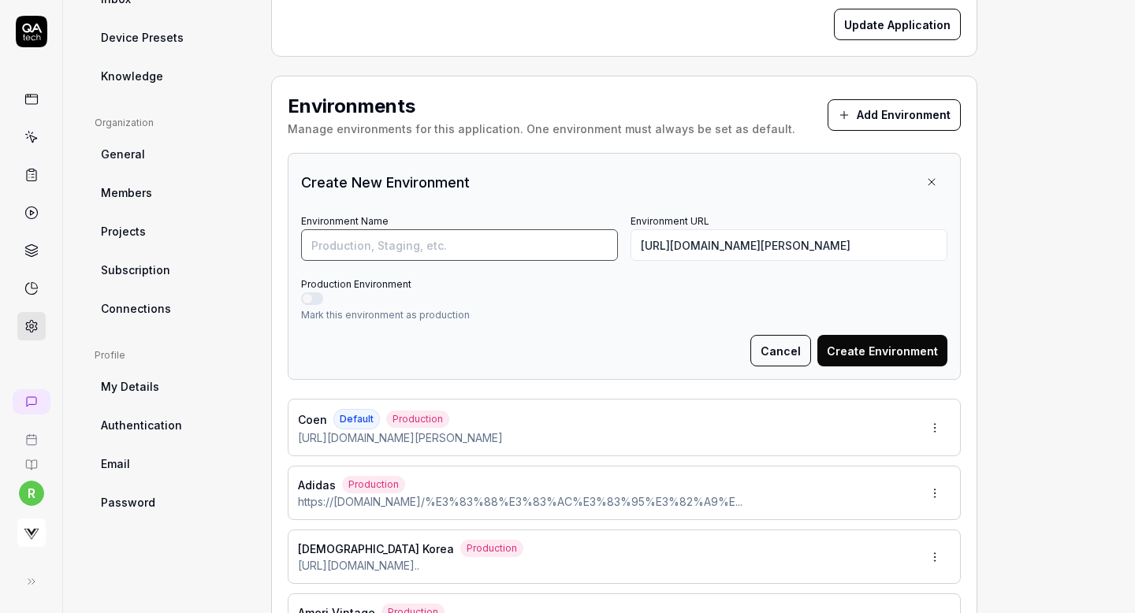
click at [496, 244] on input "Environment Name" at bounding box center [459, 245] width 317 height 32
type input "[PERSON_NAME]"
click at [313, 293] on button "Production Environment" at bounding box center [312, 299] width 22 height 13
click at [857, 346] on button "Create Environment" at bounding box center [883, 351] width 130 height 32
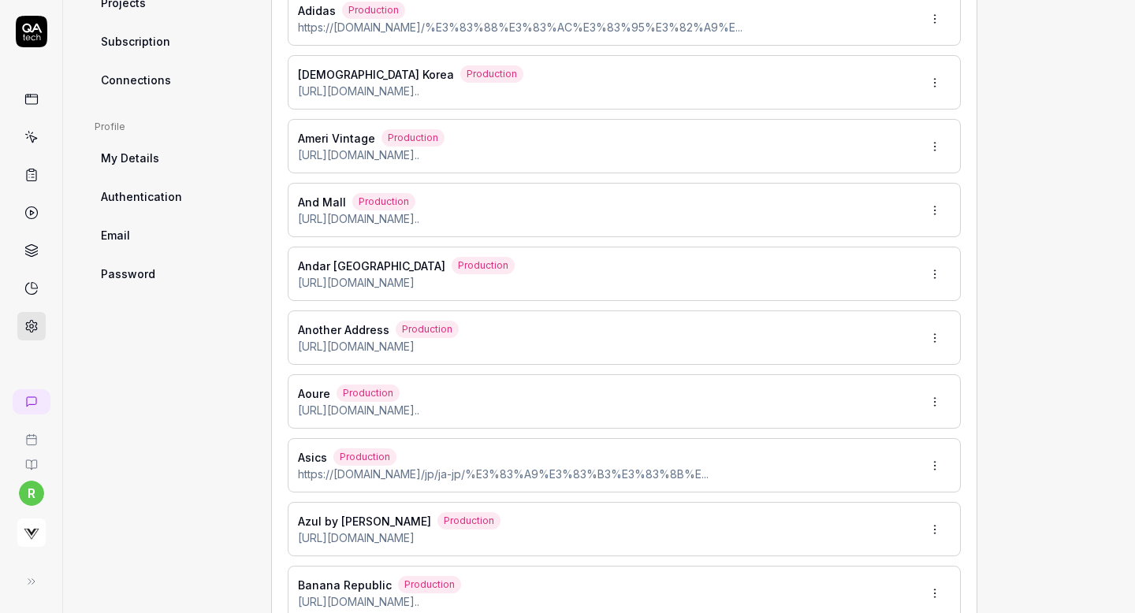
scroll to position [756, 0]
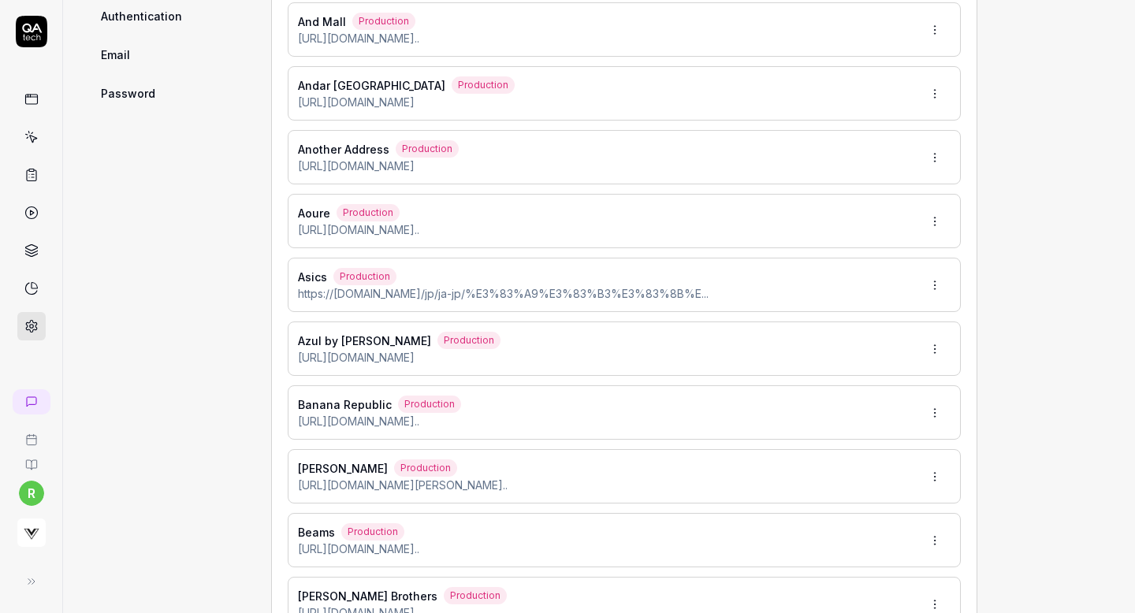
type input "*******"
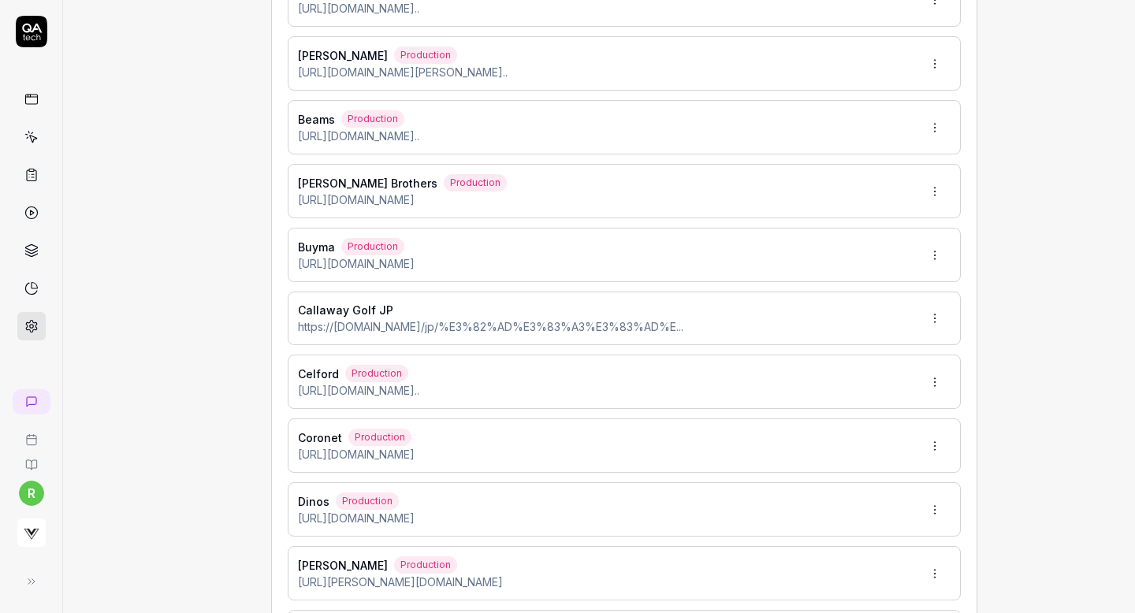
scroll to position [1185, 0]
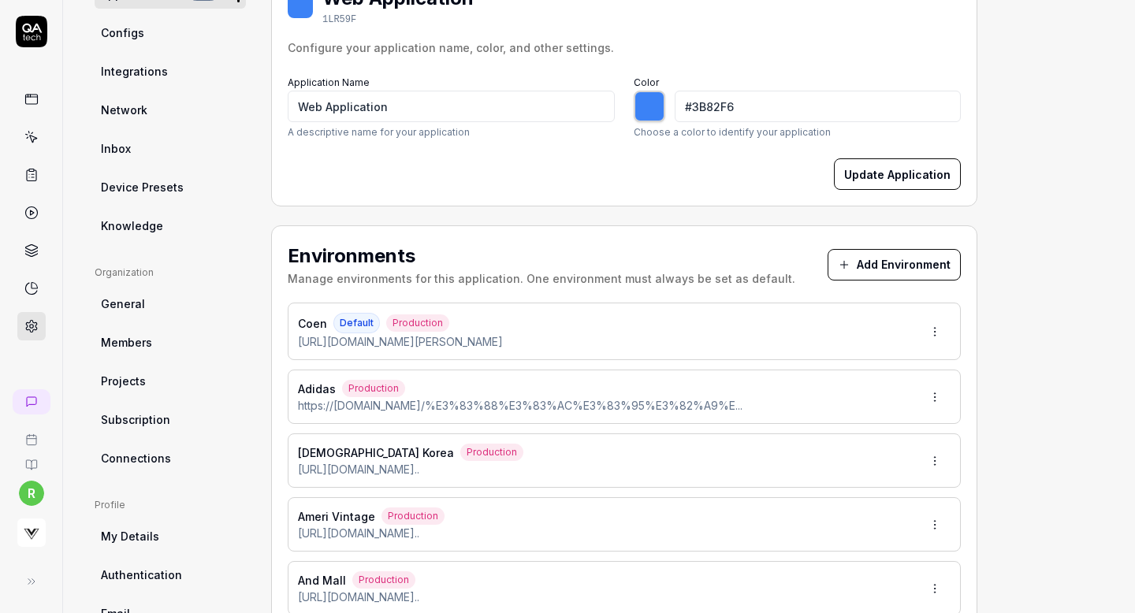
type input "*******"
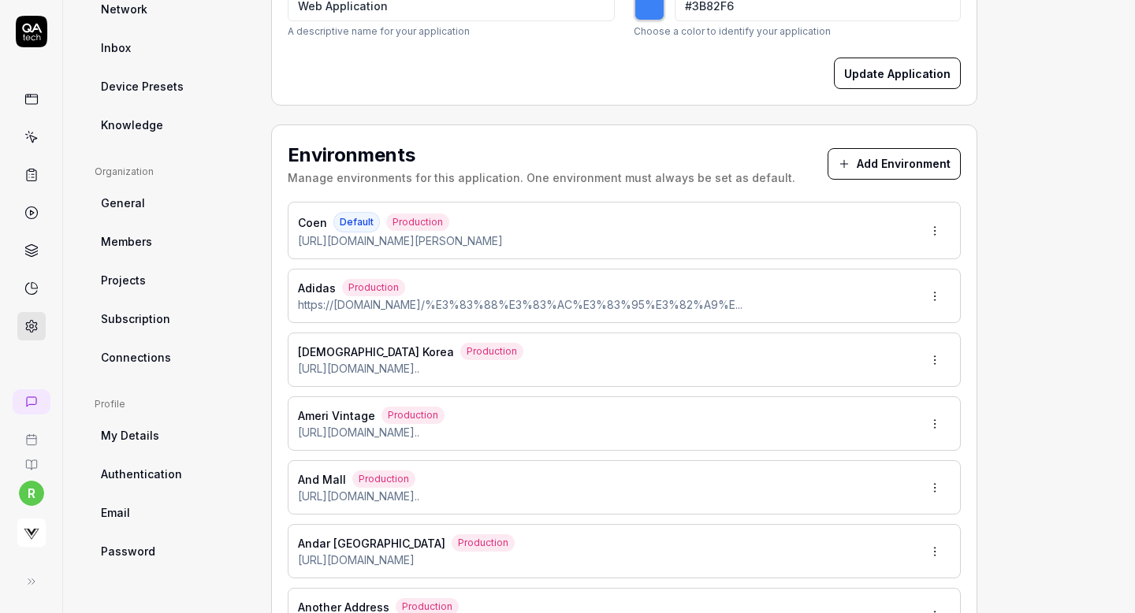
scroll to position [285, 0]
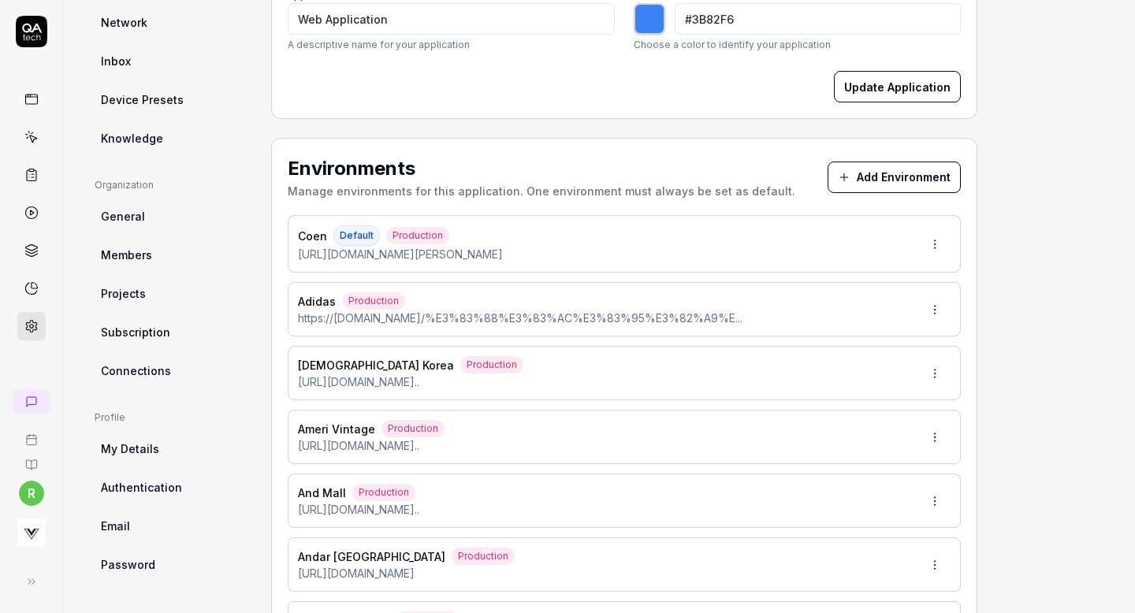
click at [884, 171] on button "Add Environment" at bounding box center [894, 178] width 133 height 32
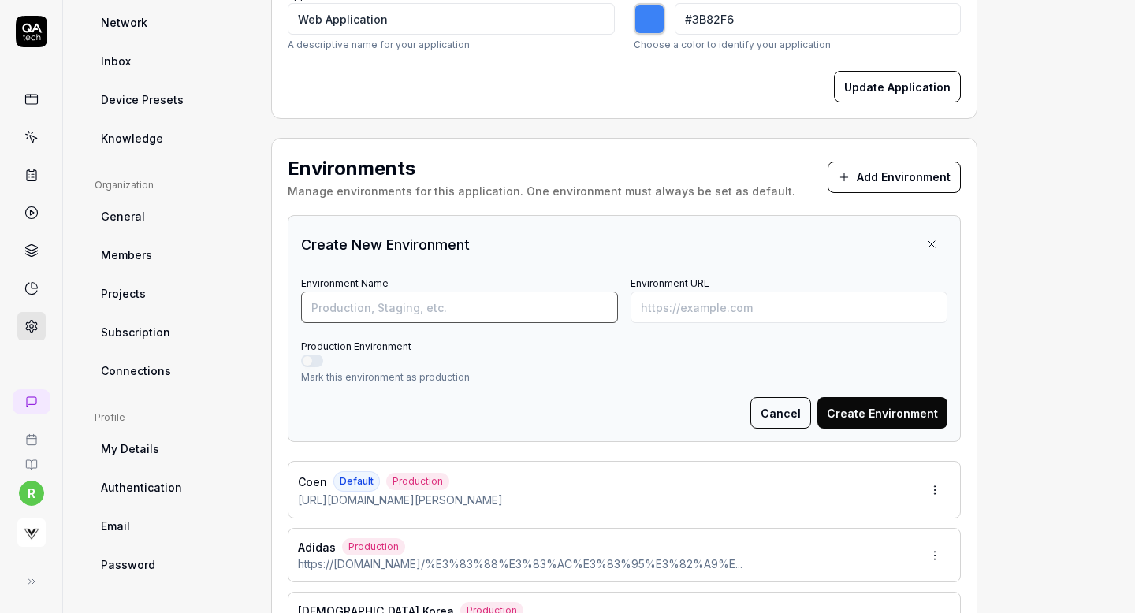
click at [533, 302] on input "Environment Name" at bounding box center [459, 308] width 317 height 32
type input "[PERSON_NAME] Brothers KR"
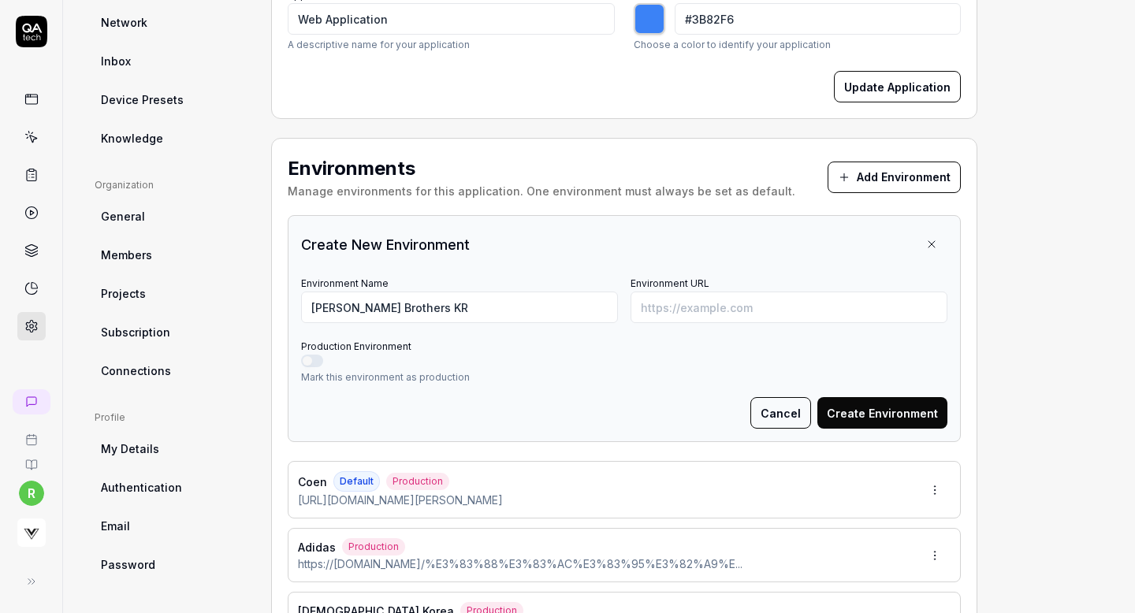
click at [311, 357] on button "Production Environment" at bounding box center [312, 361] width 22 height 13
type input "*******"
type button "on"
click at [684, 311] on input "Environment URL" at bounding box center [789, 308] width 317 height 32
paste input "https://brooksbrothers.co.kr/product/detail.html?product_no=5372&cate_no=537&di…"
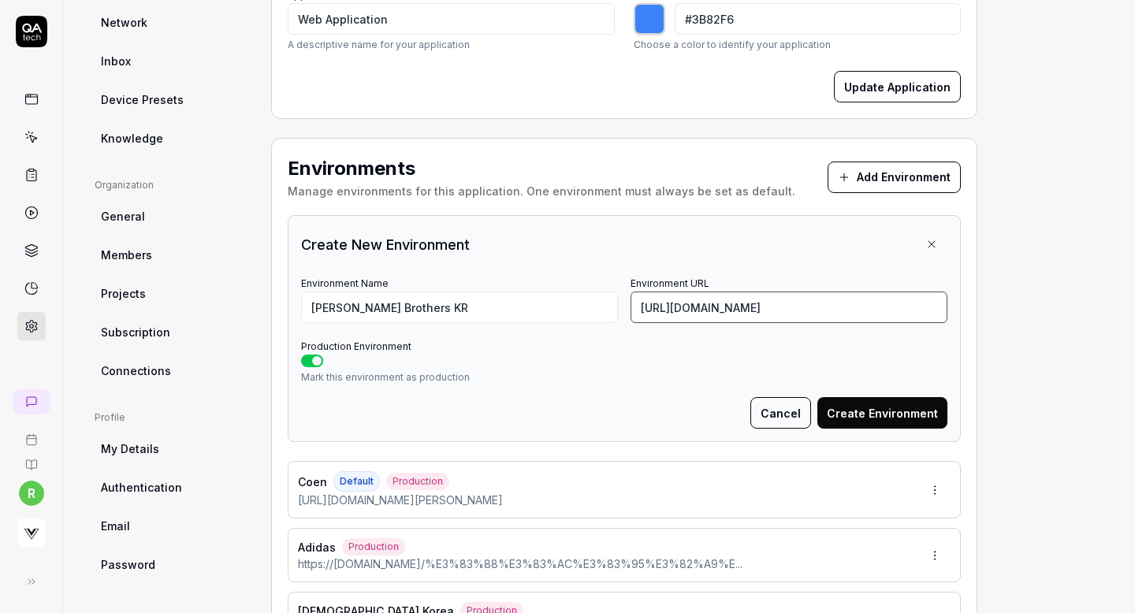
scroll to position [0, 224]
type input "https://brooksbrothers.co.kr/product/detail.html?product_no=5372&cate_no=537&di…"
click at [911, 410] on button "Create Environment" at bounding box center [883, 413] width 130 height 32
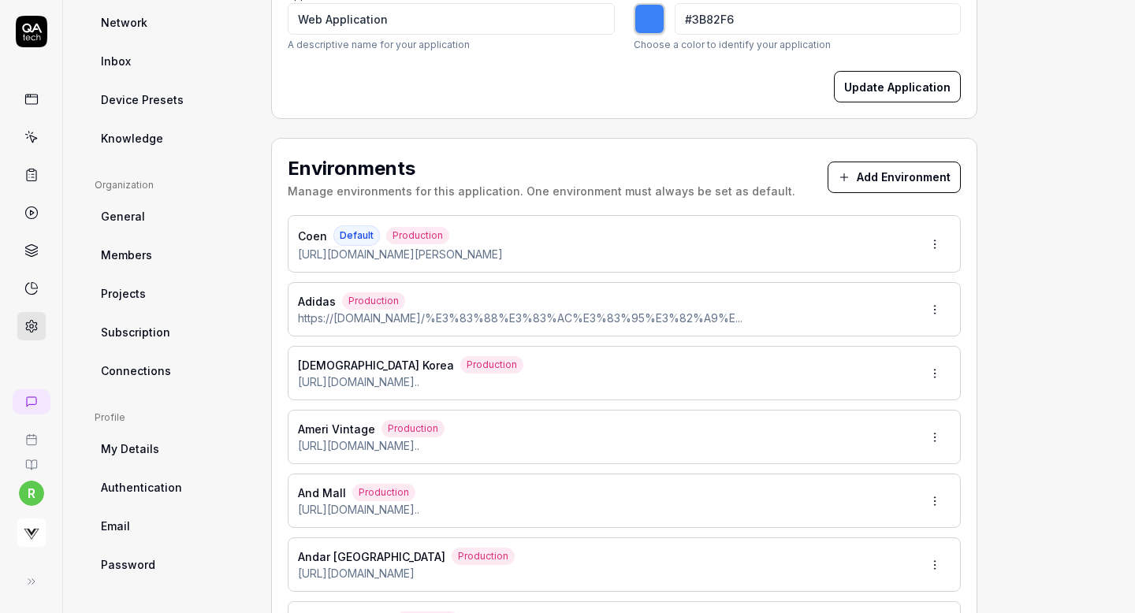
type input "*******"
click at [844, 166] on button "Add Environment" at bounding box center [894, 178] width 133 height 32
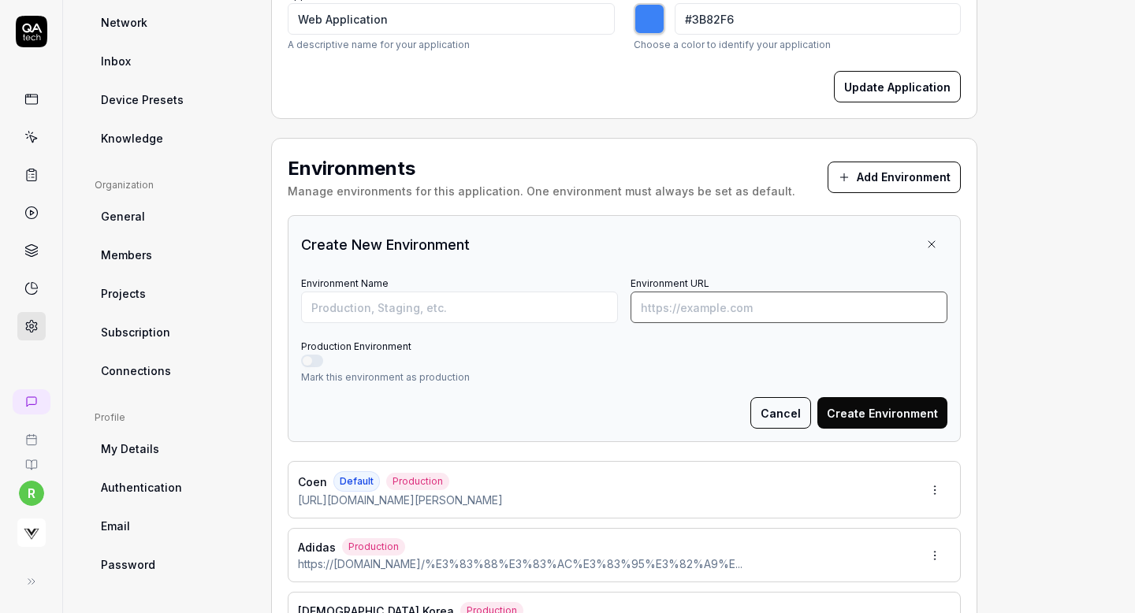
click at [753, 304] on input "Environment URL" at bounding box center [789, 308] width 317 height 32
paste input "https://classico-global.com/en-ph/products/a39"
type input "https://classico-global.com/en-ph/products/a39"
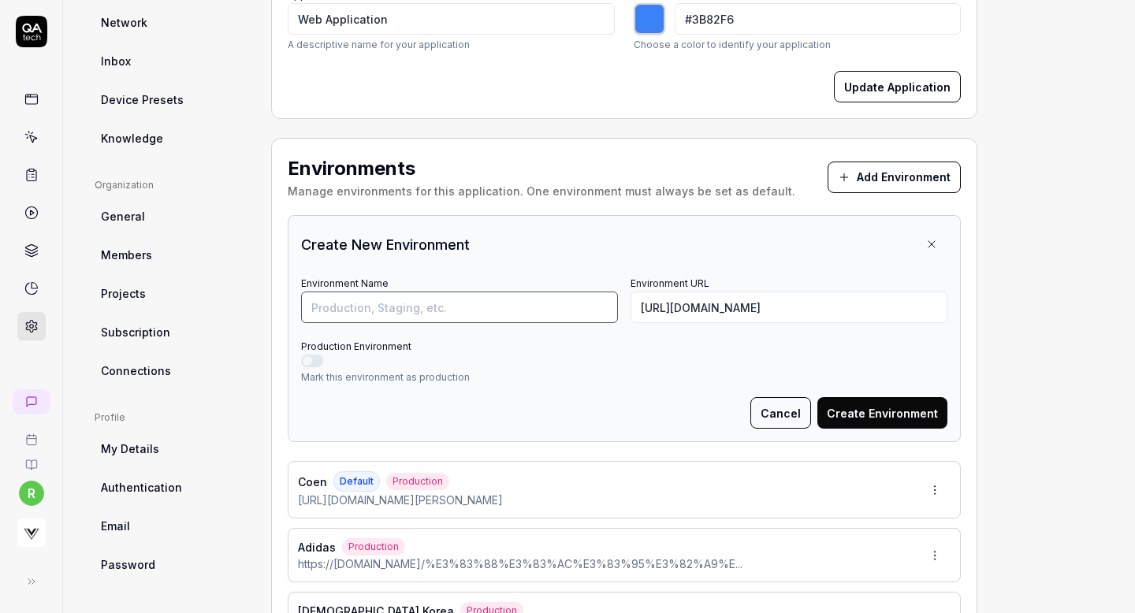
click at [513, 306] on input "Environment Name" at bounding box center [459, 308] width 317 height 32
type input "Classico Global"
click at [310, 356] on button "Production Environment" at bounding box center [312, 361] width 22 height 13
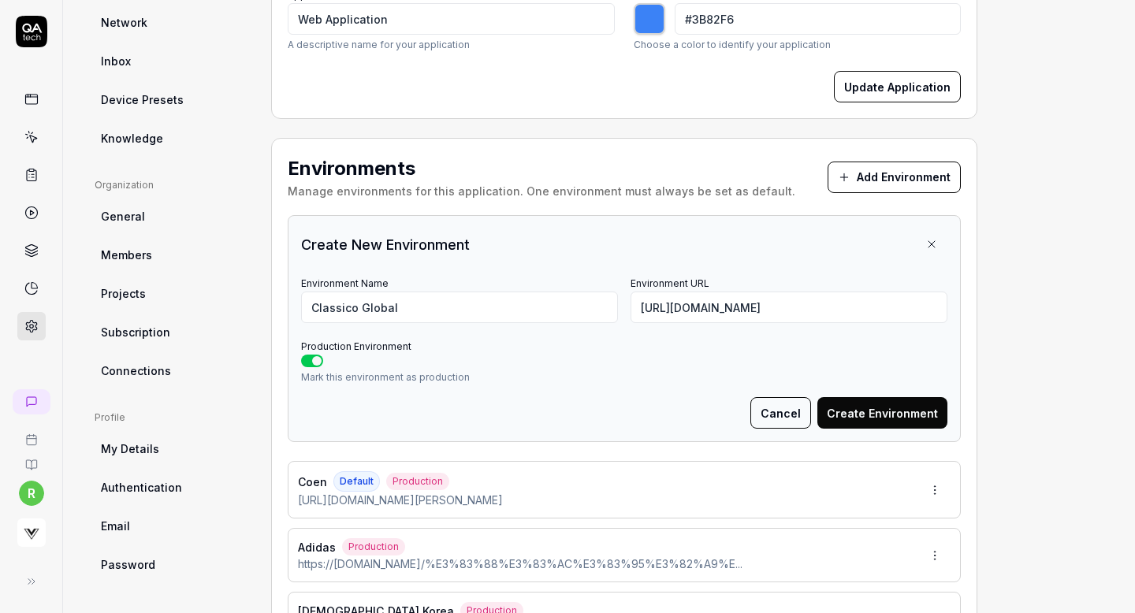
click at [861, 409] on button "Create Environment" at bounding box center [883, 413] width 130 height 32
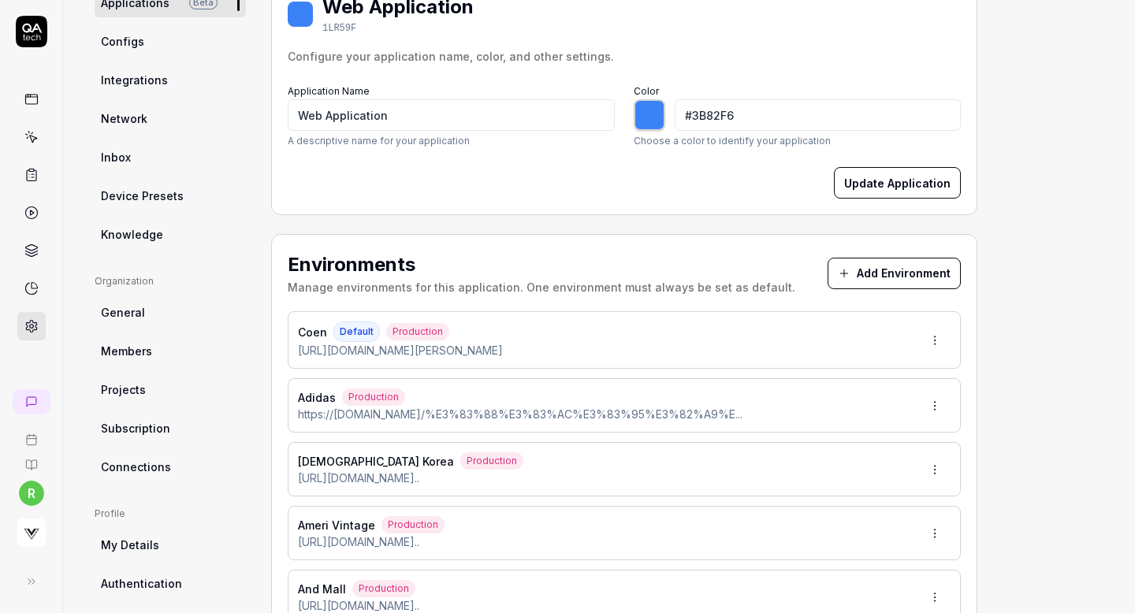
scroll to position [191, 0]
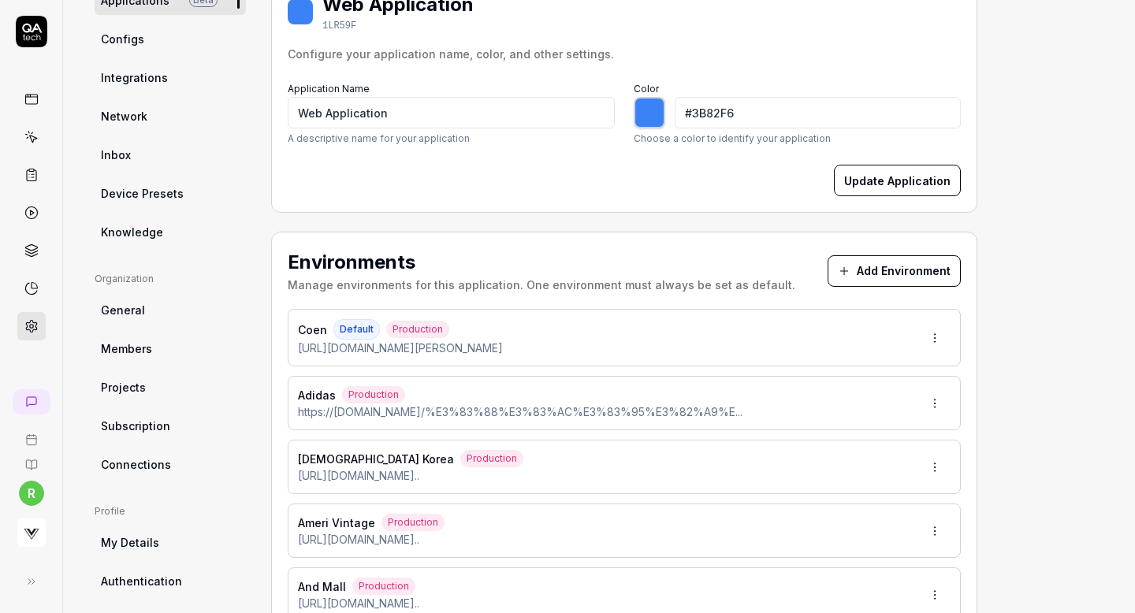
type input "*******"
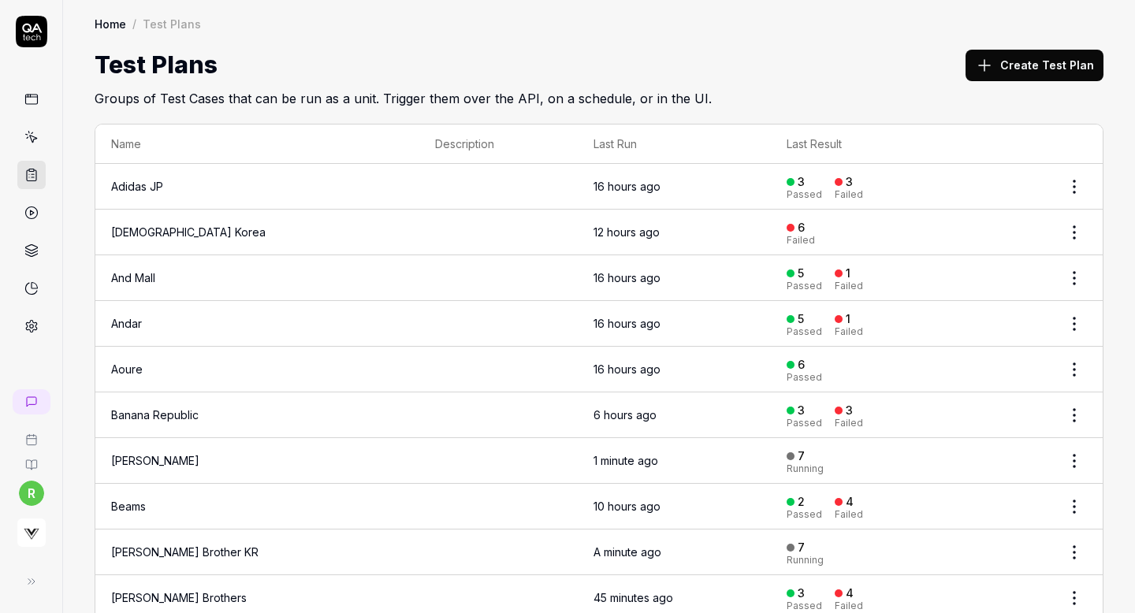
click at [1004, 73] on button "Create Test Plan" at bounding box center [1035, 66] width 138 height 32
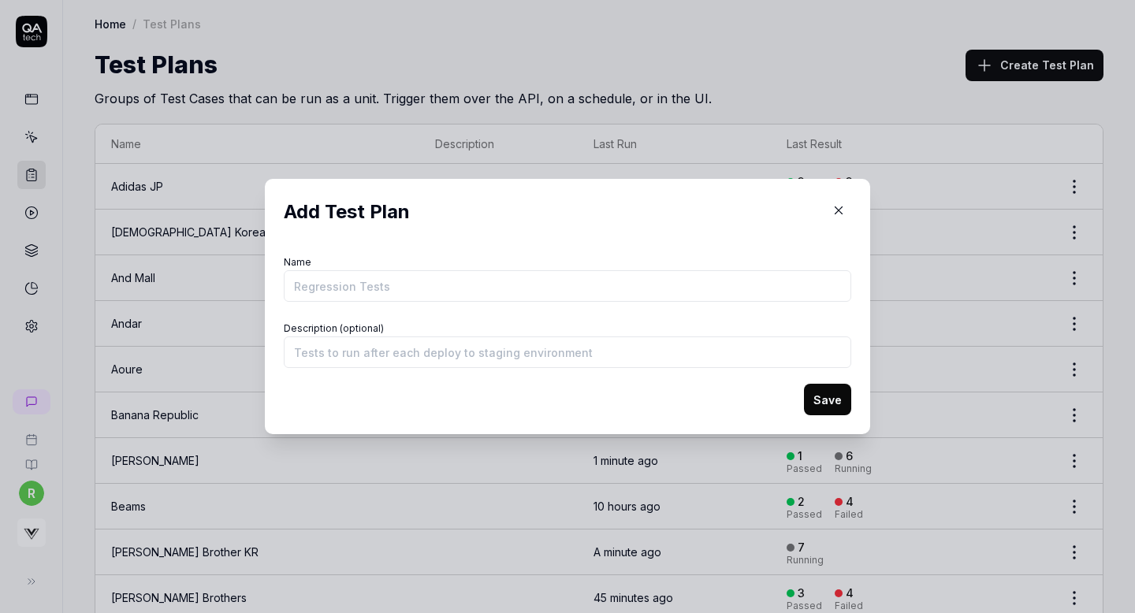
click at [666, 285] on input "Name" at bounding box center [568, 286] width 568 height 32
type input "B"
type input "Classico Global"
click at [818, 399] on button "Save" at bounding box center [827, 400] width 47 height 32
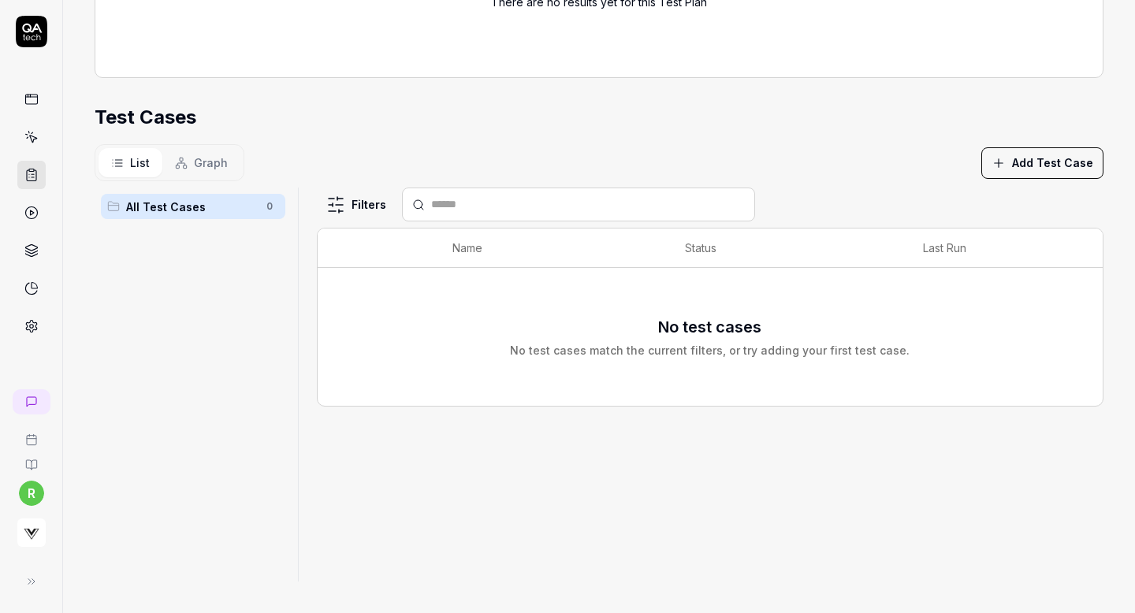
scroll to position [342, 0]
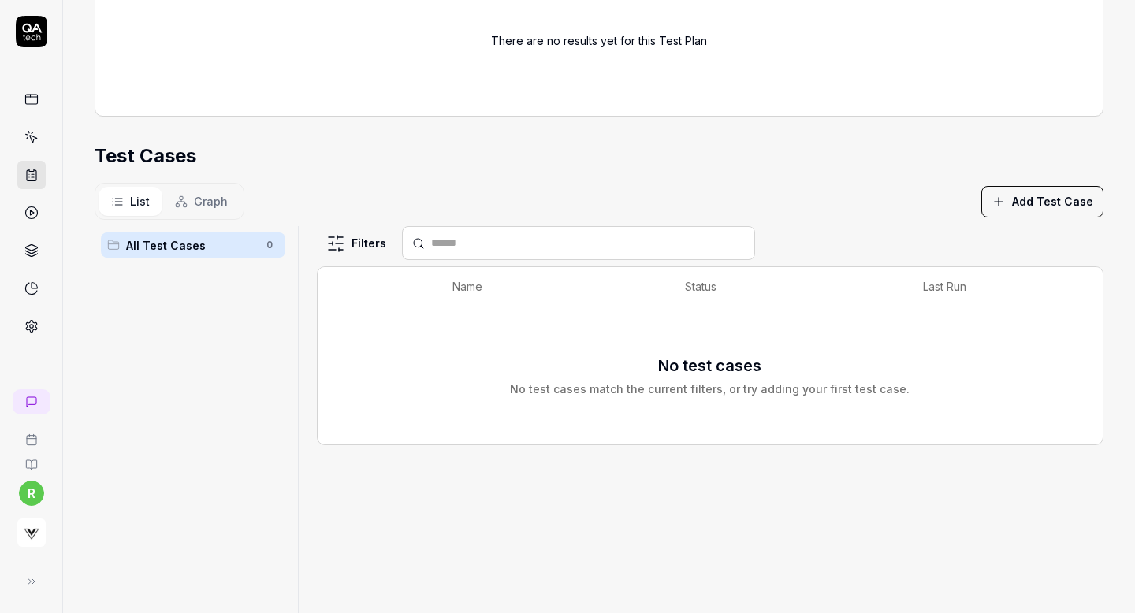
click at [988, 211] on button "Add Test Case" at bounding box center [1043, 202] width 122 height 32
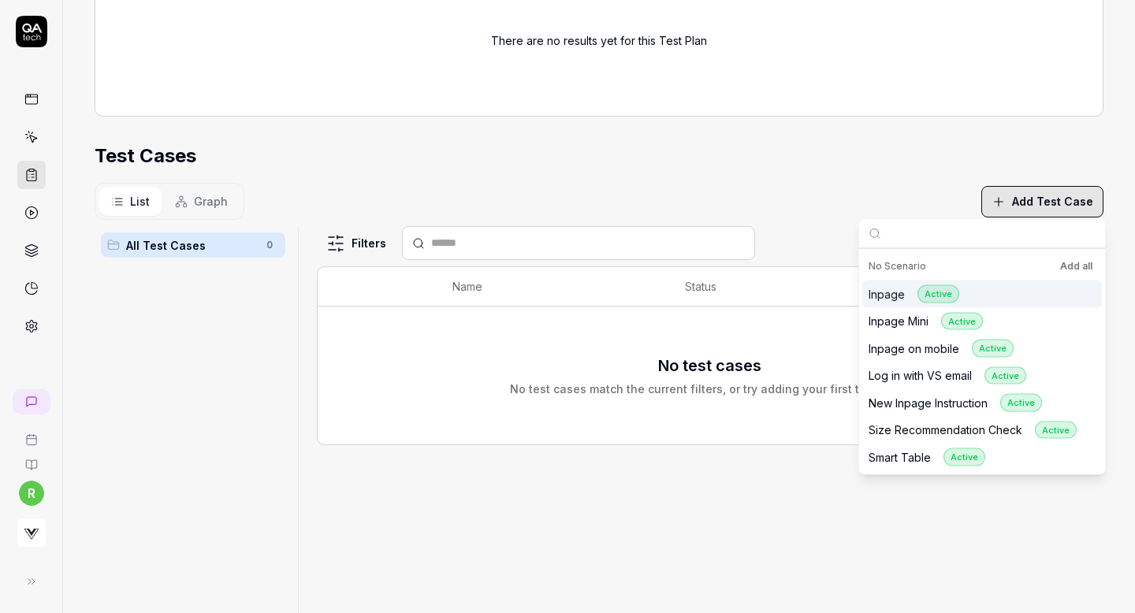
click at [1069, 259] on button "Add all" at bounding box center [1076, 266] width 39 height 19
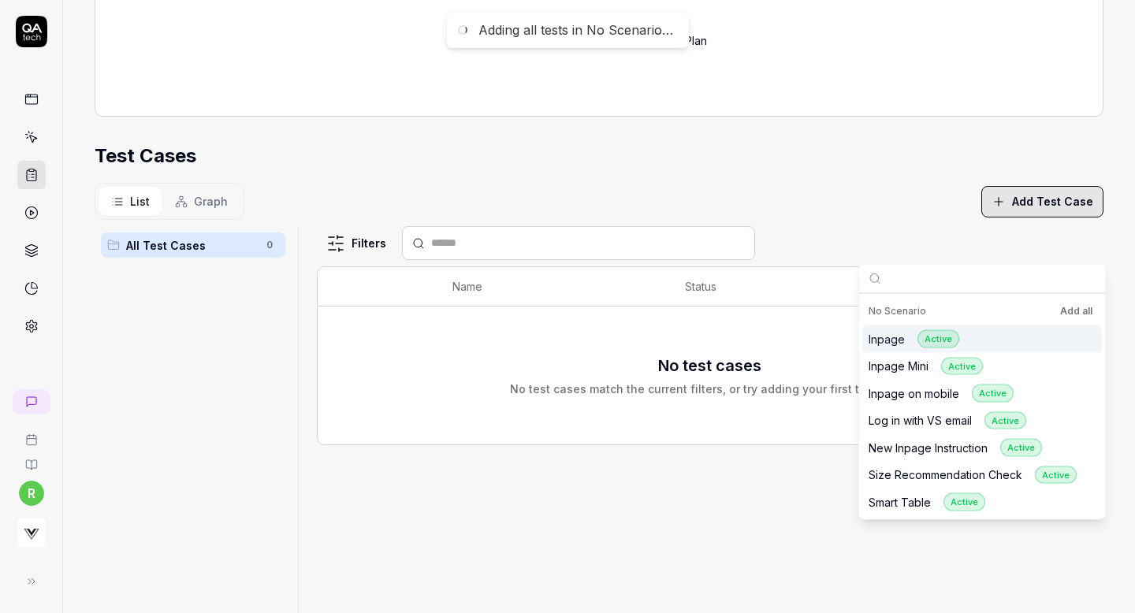
scroll to position [0, 0]
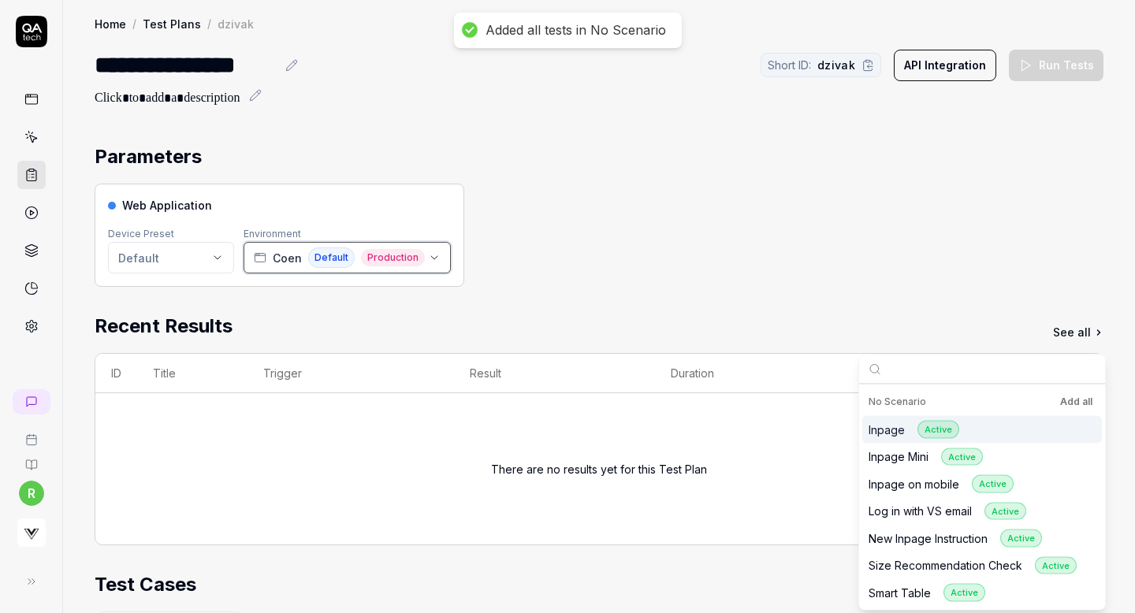
click at [279, 263] on span "Coen" at bounding box center [287, 258] width 29 height 17
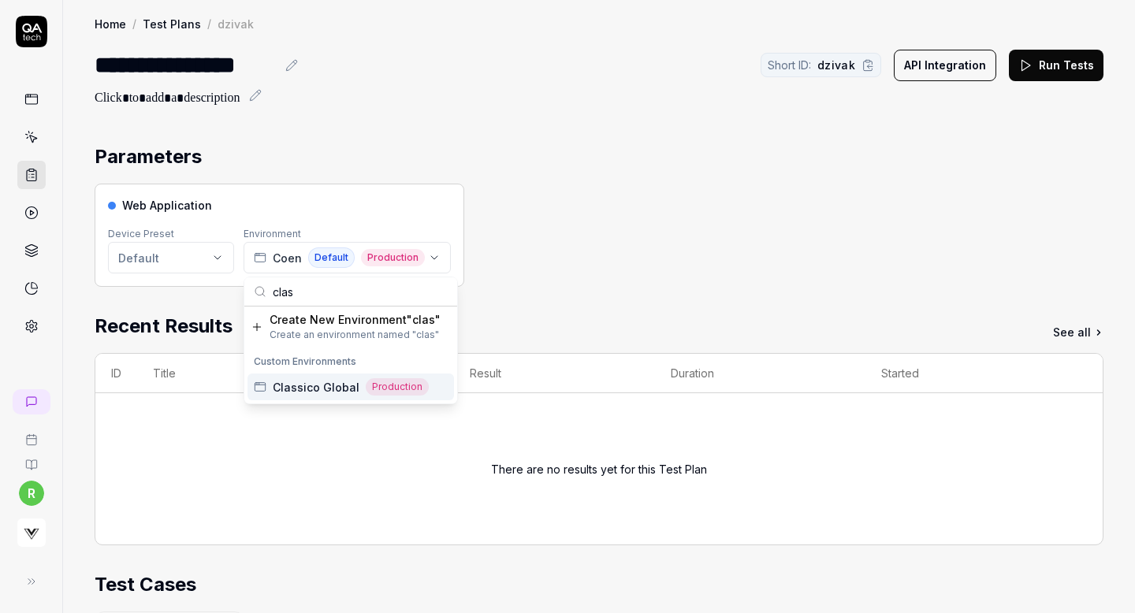
type input "clas"
click at [293, 380] on span "Classico Global" at bounding box center [316, 387] width 87 height 17
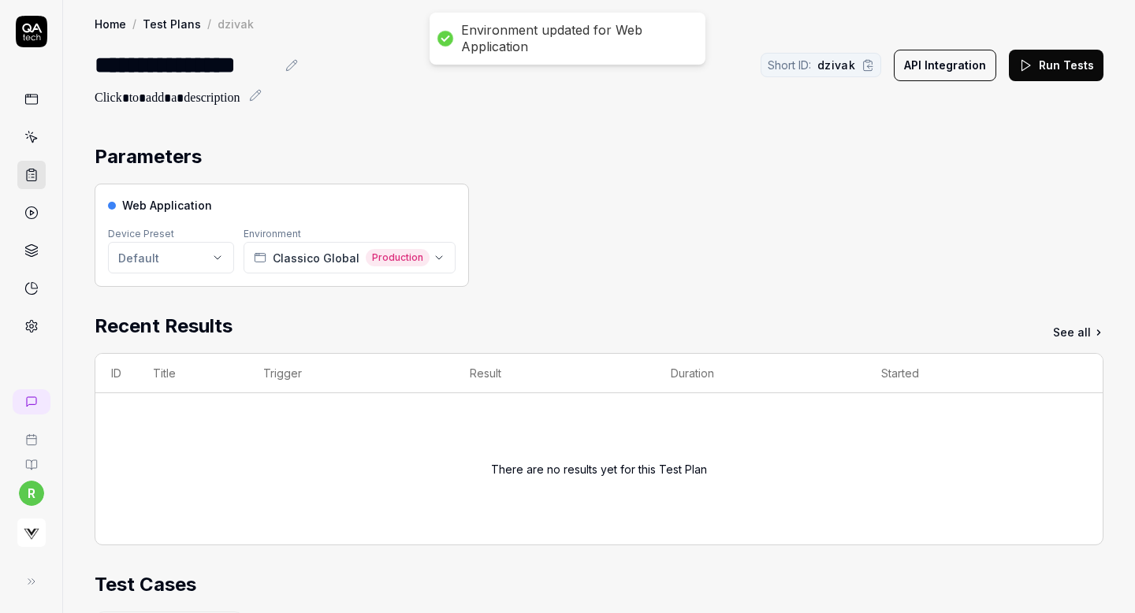
click at [645, 250] on div "Web Application Device Preset Default Environment Classico Global Production" at bounding box center [599, 235] width 1009 height 103
click at [1042, 69] on button "Run Tests" at bounding box center [1056, 66] width 95 height 32
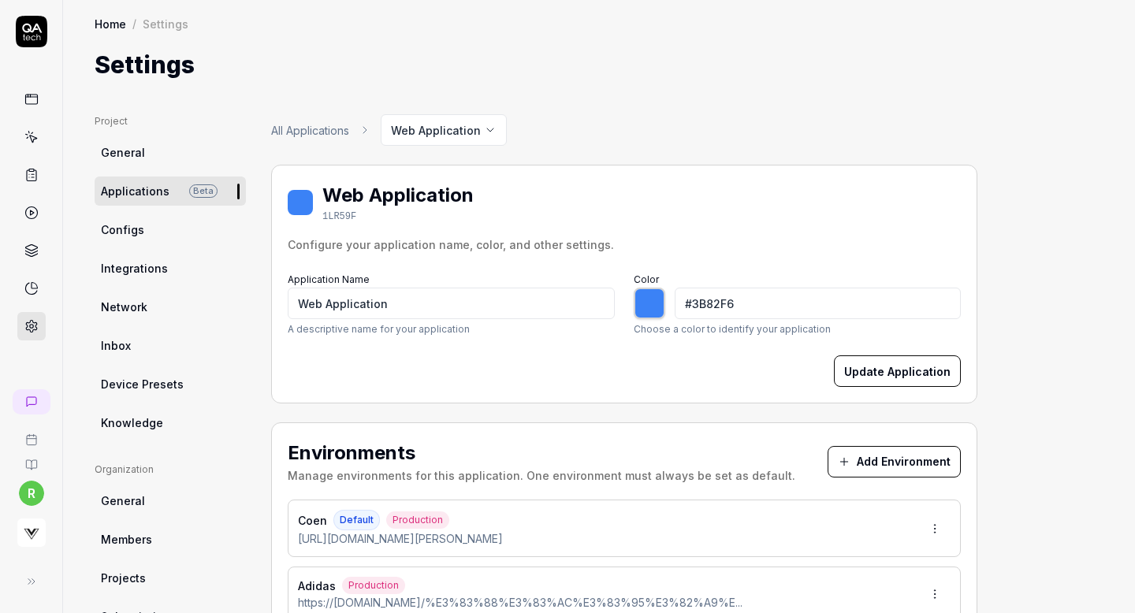
drag, startPoint x: 861, startPoint y: 463, endPoint x: 264, endPoint y: -80, distance: 806.5
click at [264, 0] on html "r Home / Settings Home / Settings Settings Project General Applications Beta Co…" at bounding box center [567, 306] width 1135 height 613
type input "*******"
click at [847, 482] on div "Environments Manage environments for this application. One environment must alw…" at bounding box center [624, 461] width 673 height 45
click at [875, 453] on button "Add Environment" at bounding box center [894, 462] width 133 height 32
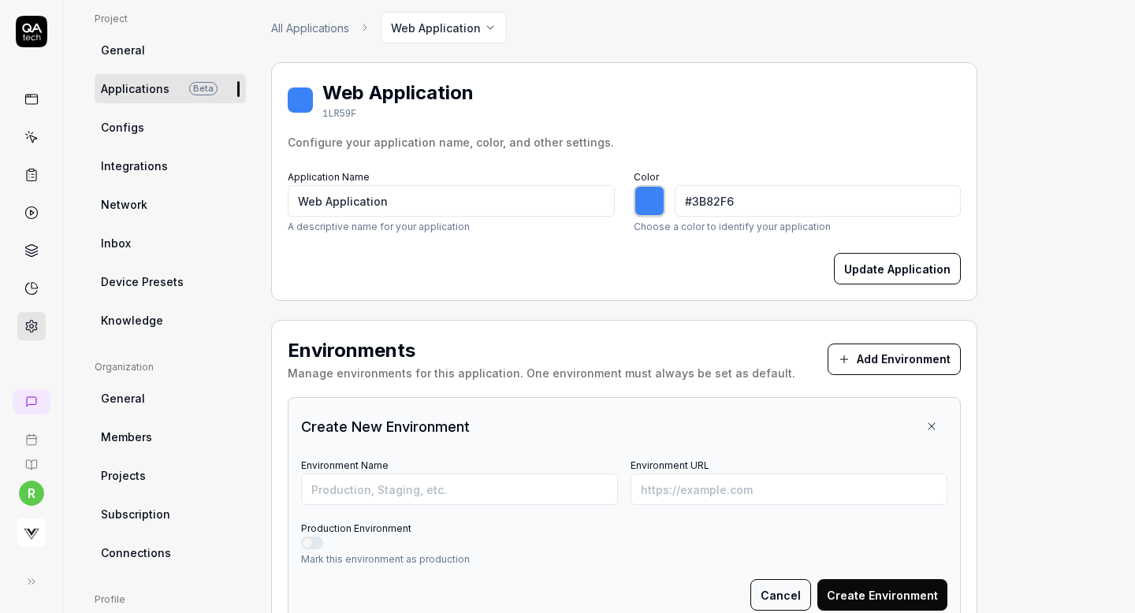
scroll to position [121, 0]
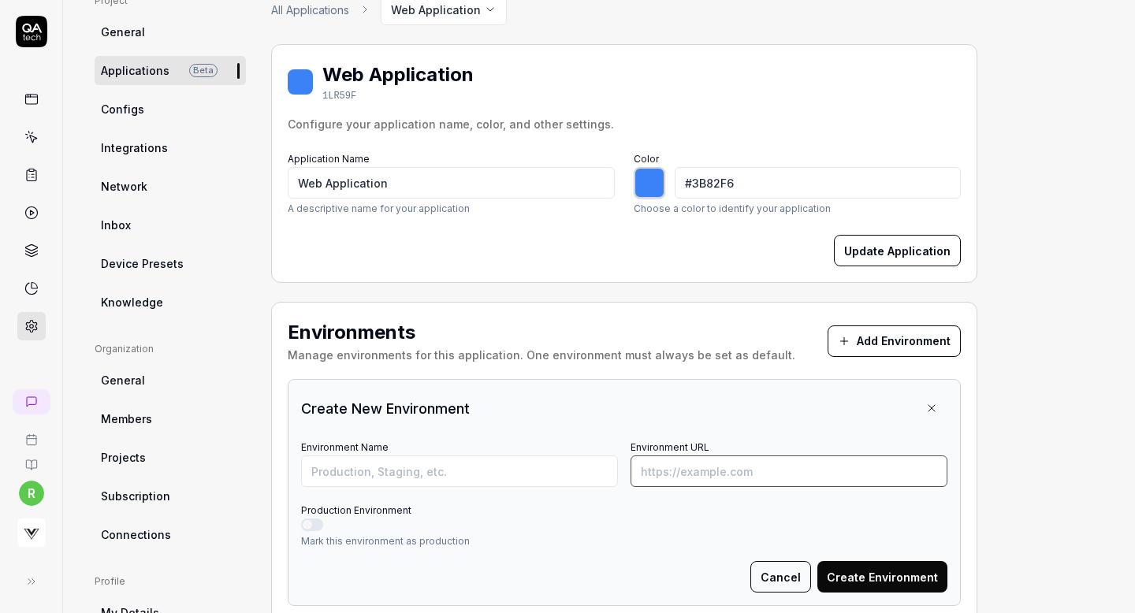
click at [777, 483] on input "Environment URL" at bounding box center [789, 472] width 317 height 32
paste input "[URL][DOMAIN_NAME]"
type input "[URL][DOMAIN_NAME]"
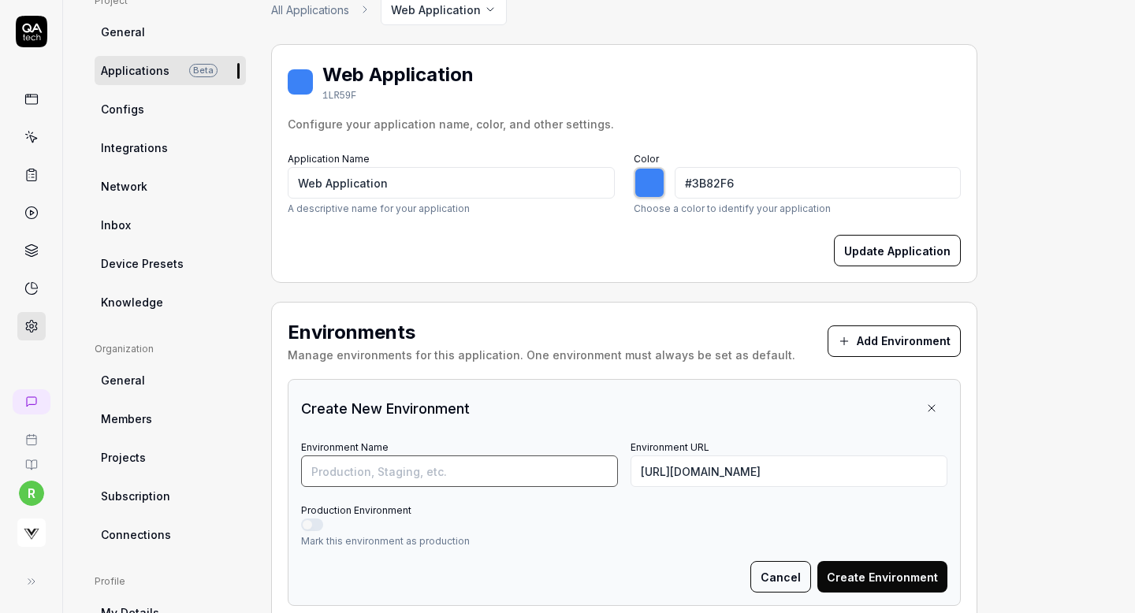
click at [568, 469] on input "Environment Name" at bounding box center [459, 472] width 317 height 32
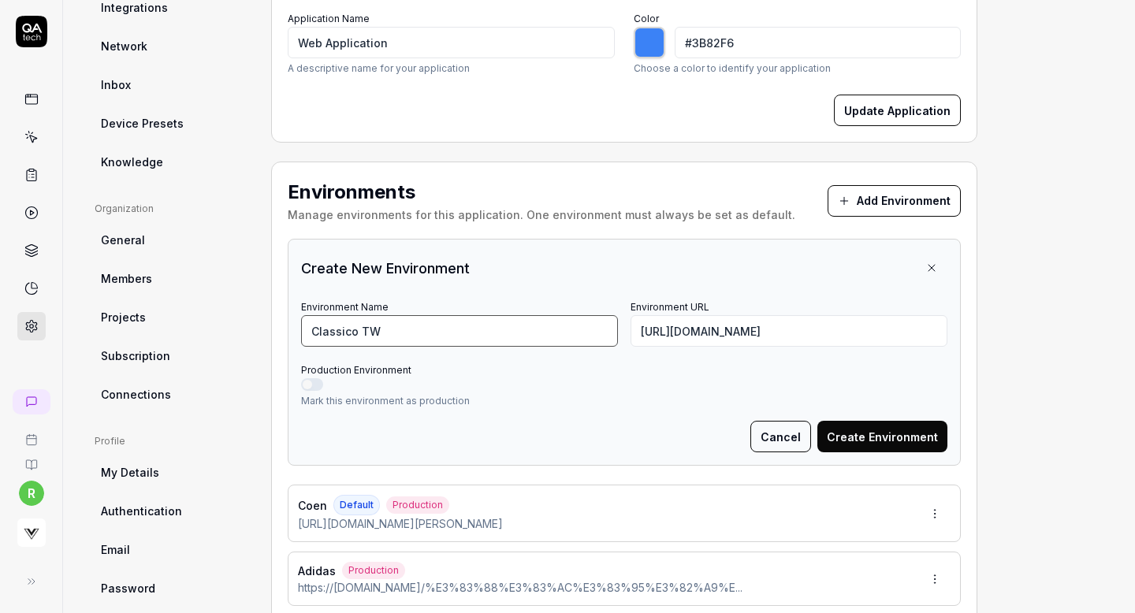
scroll to position [289, 0]
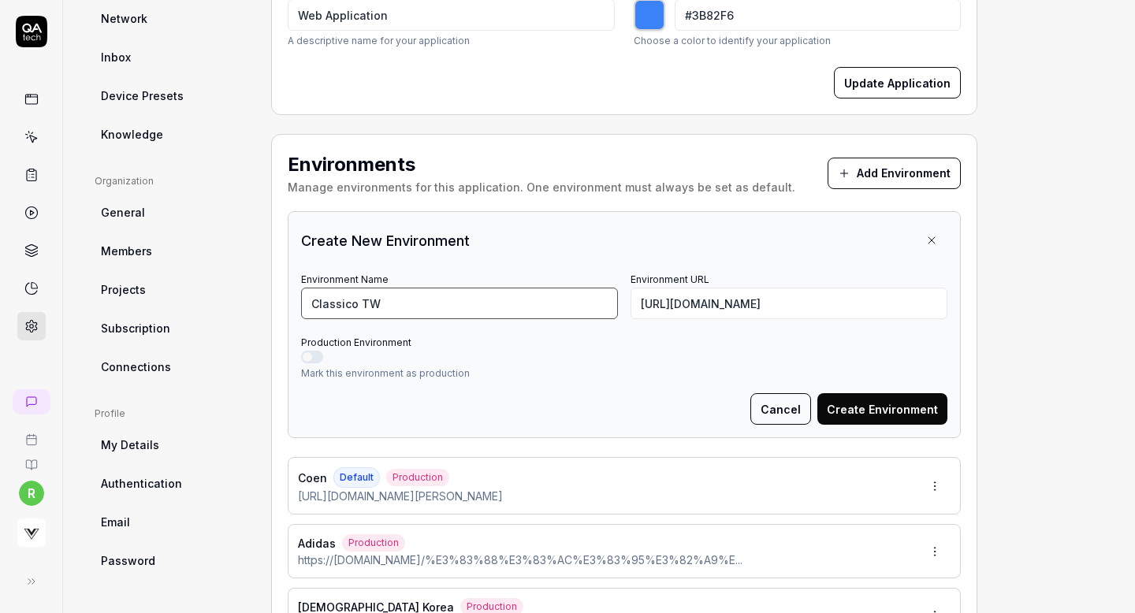
type input "Classico TW"
click at [315, 357] on button "Production Environment" at bounding box center [312, 357] width 22 height 13
click at [871, 399] on button "Create Environment" at bounding box center [883, 409] width 130 height 32
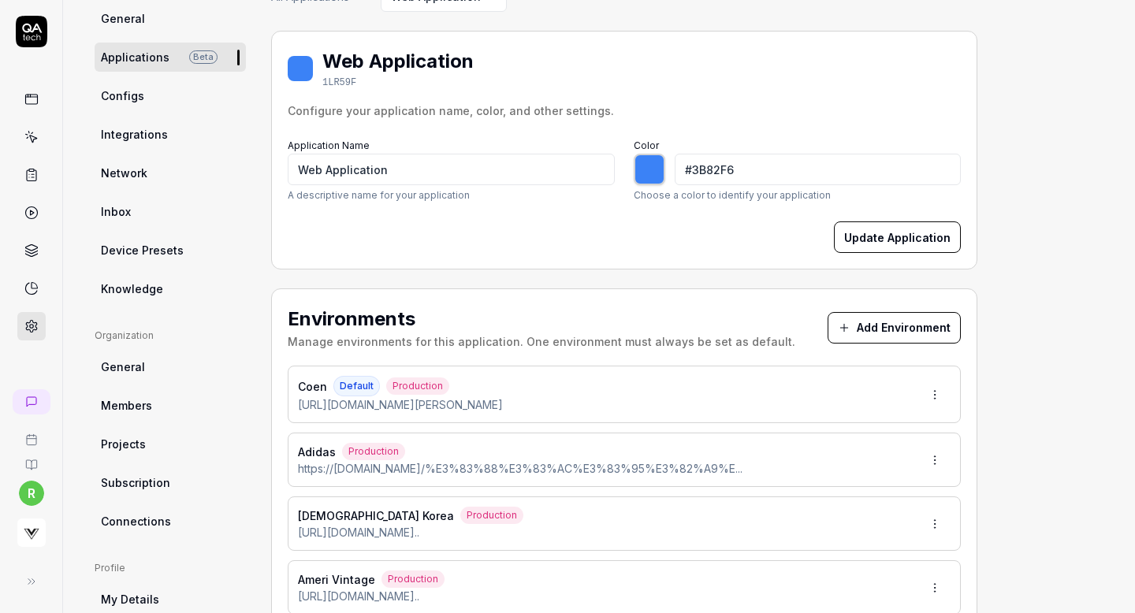
scroll to position [145, 0]
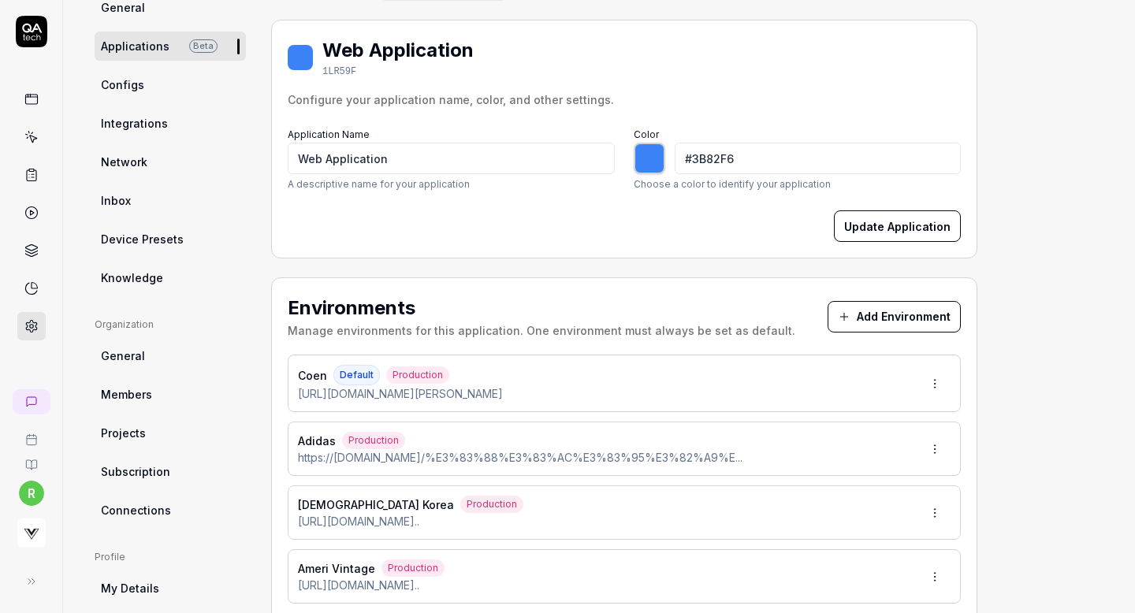
type input "*******"
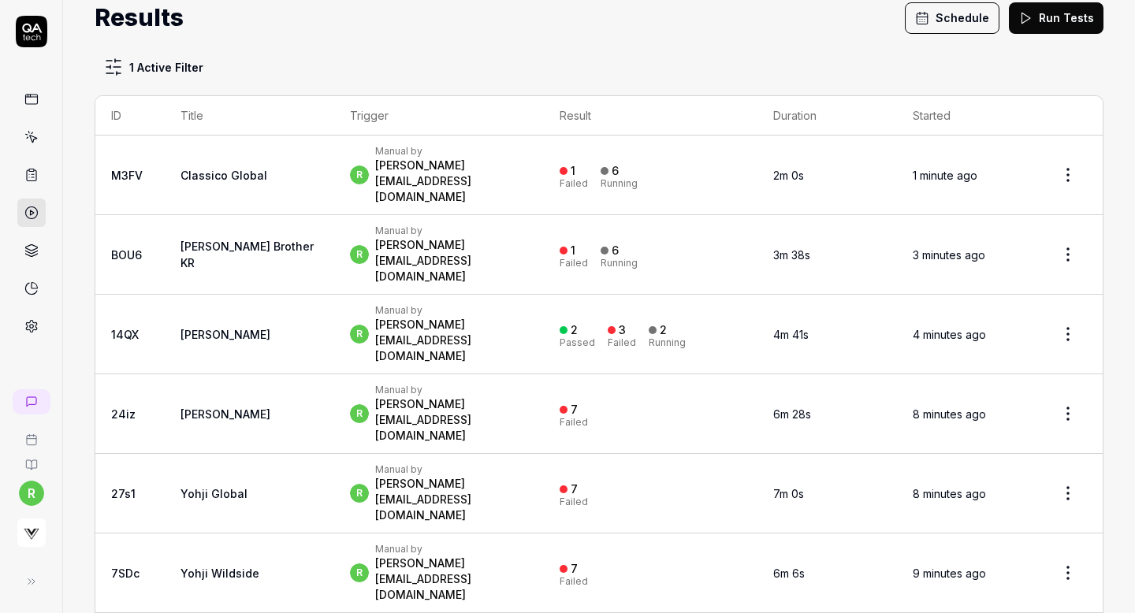
scroll to position [45, 0]
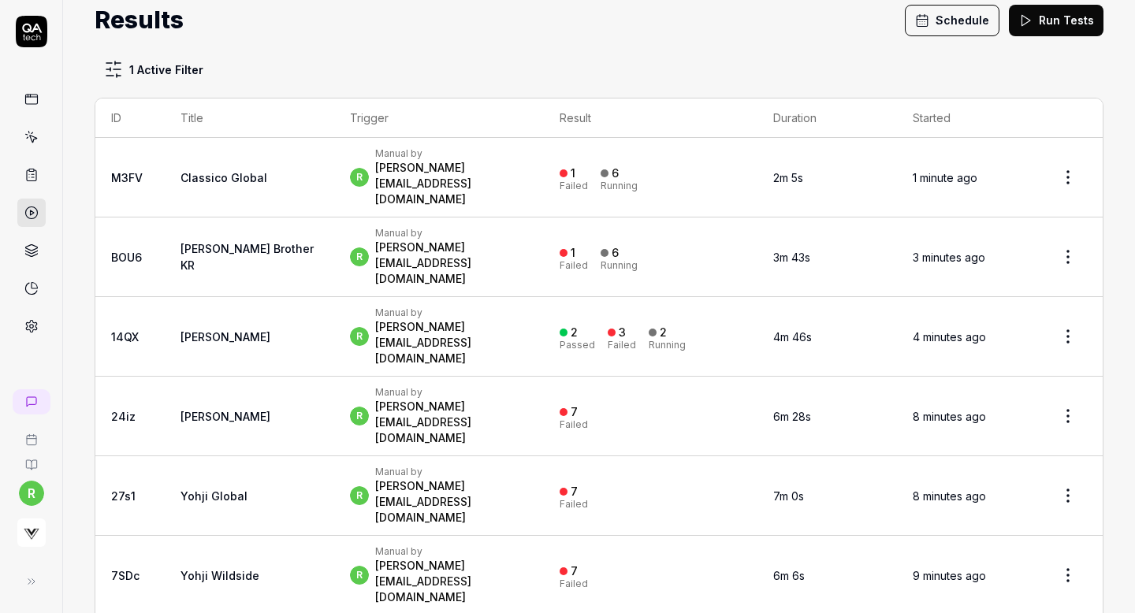
click at [959, 28] on button "Schedule" at bounding box center [952, 21] width 95 height 32
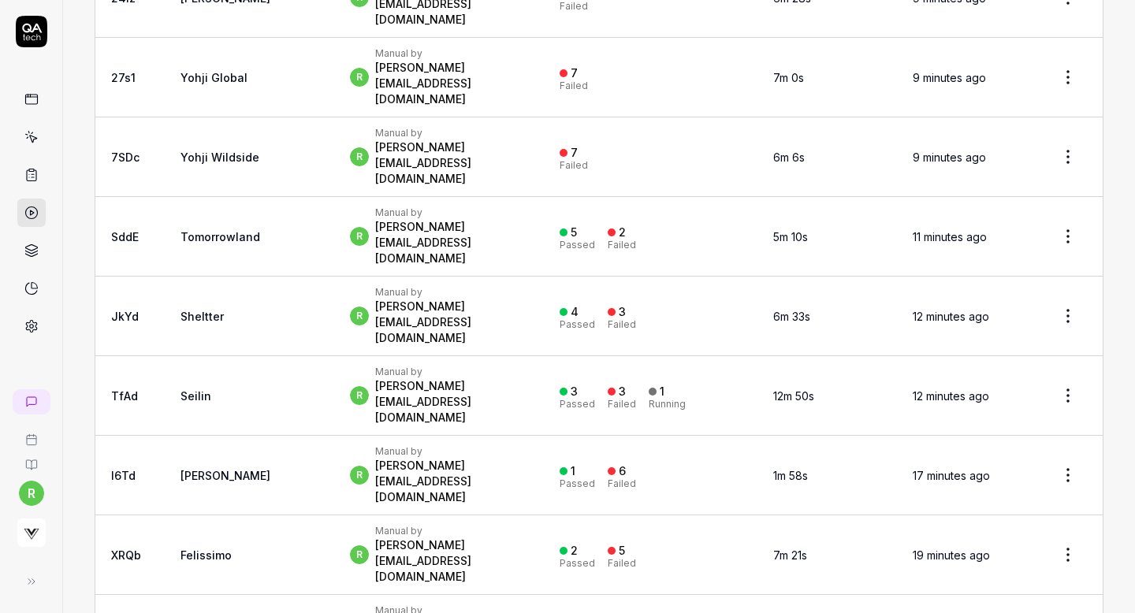
scroll to position [0, 0]
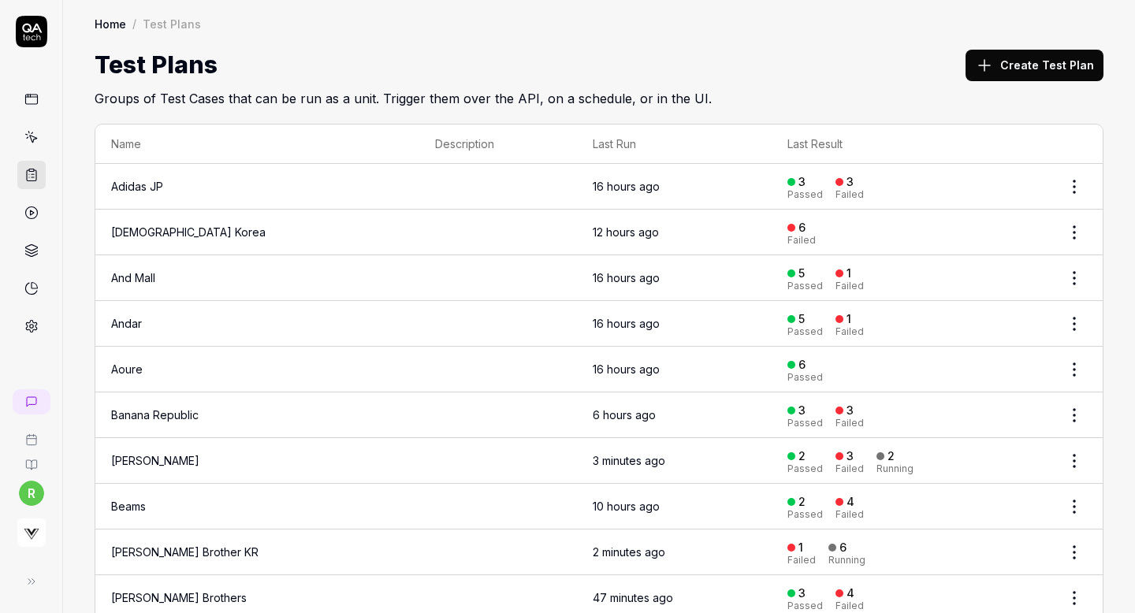
click at [1004, 66] on button "Create Test Plan" at bounding box center [1035, 66] width 138 height 32
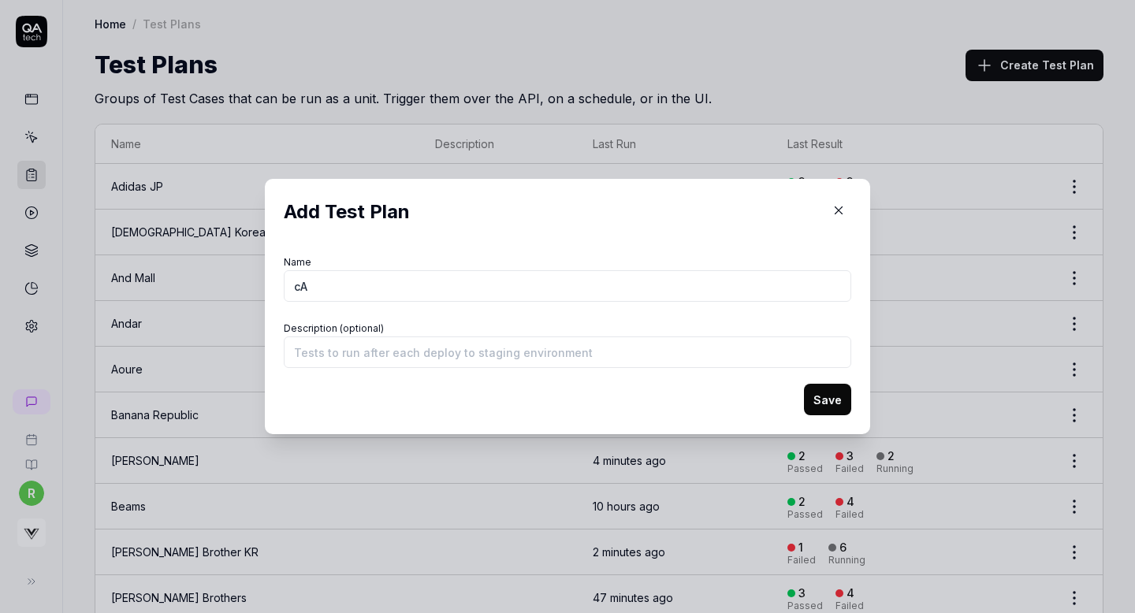
type input "c"
type input "Classico TW"
click at [833, 392] on button "Save" at bounding box center [827, 400] width 47 height 32
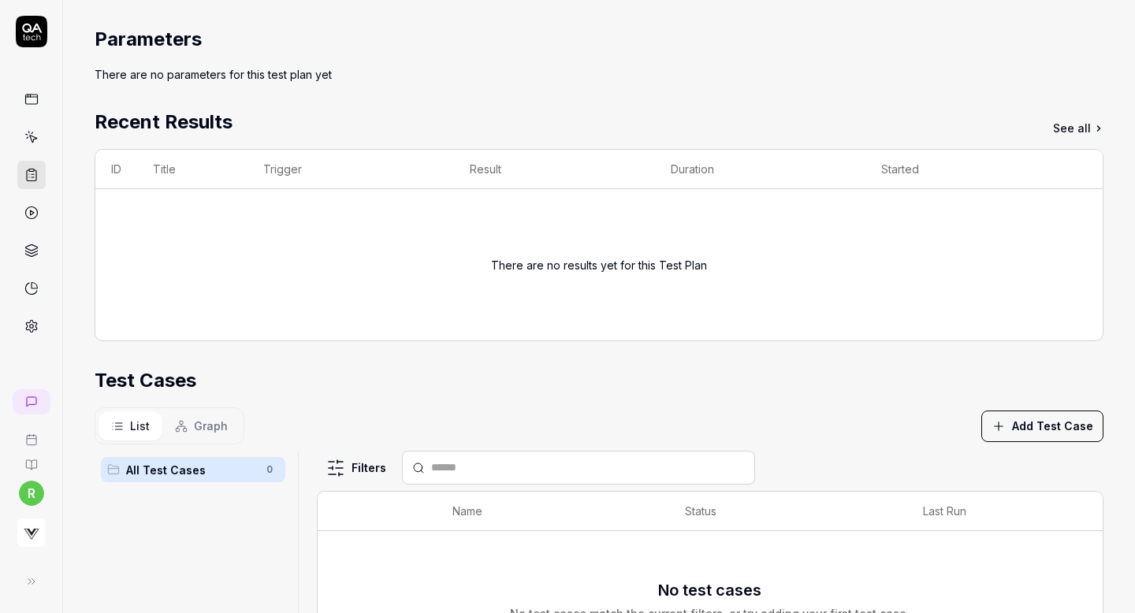
scroll to position [98, 0]
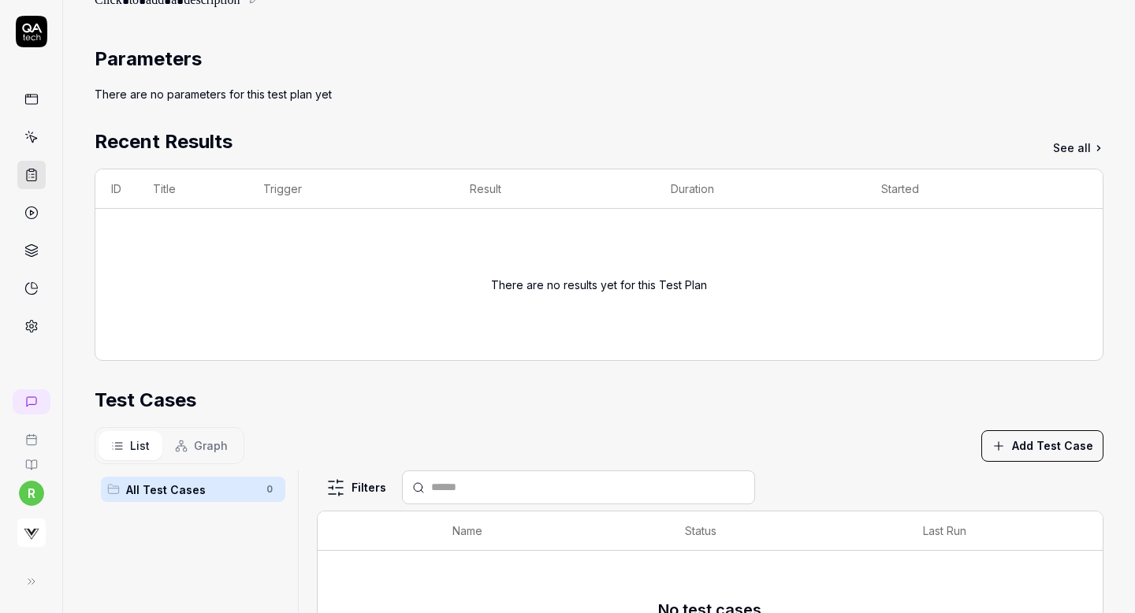
click at [1020, 455] on button "Add Test Case" at bounding box center [1043, 446] width 122 height 32
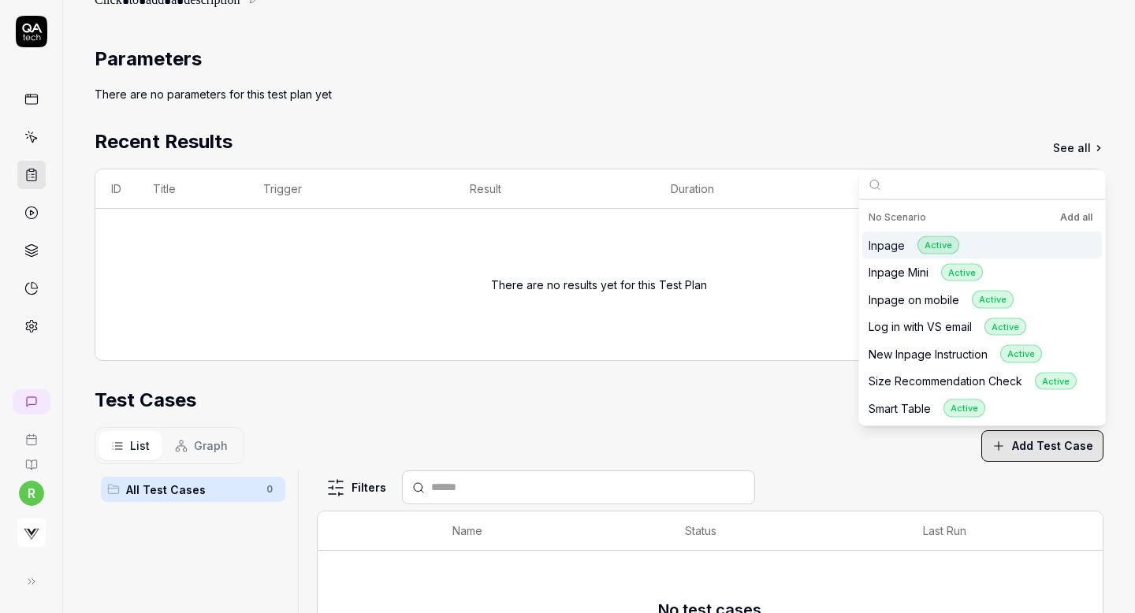
click at [1076, 217] on button "Add all" at bounding box center [1076, 217] width 39 height 19
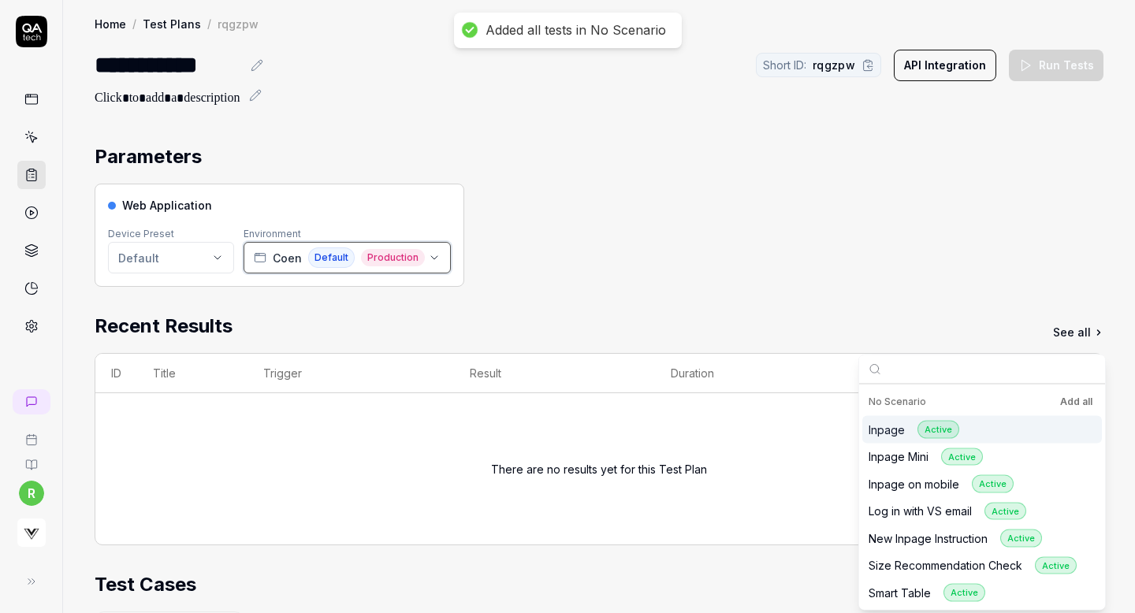
click at [281, 257] on span "Coen" at bounding box center [287, 258] width 29 height 17
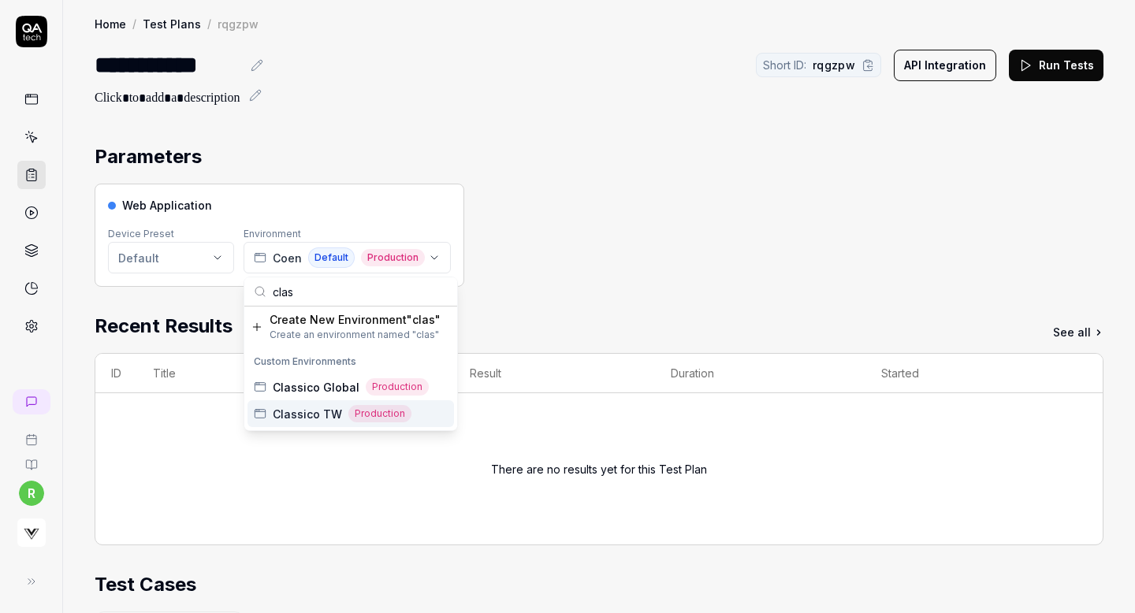
type input "clas"
click at [286, 410] on span "Classico TW" at bounding box center [307, 414] width 69 height 17
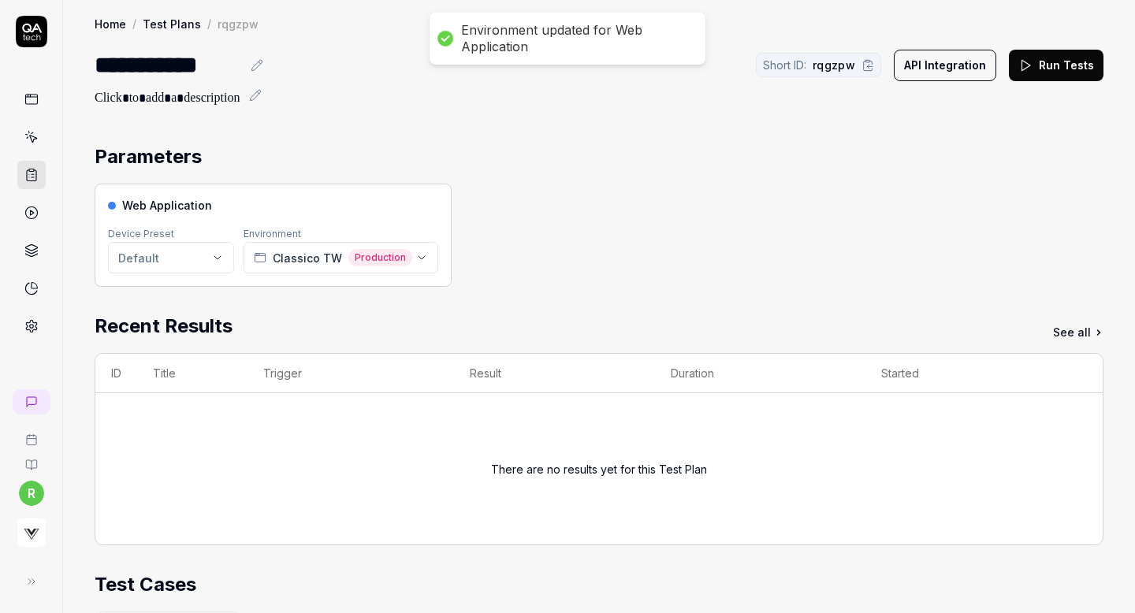
click at [634, 225] on div "Web Application Device Preset Default Environment Classico TW Production" at bounding box center [599, 235] width 1009 height 103
click at [1043, 69] on button "Run Tests" at bounding box center [1056, 66] width 95 height 32
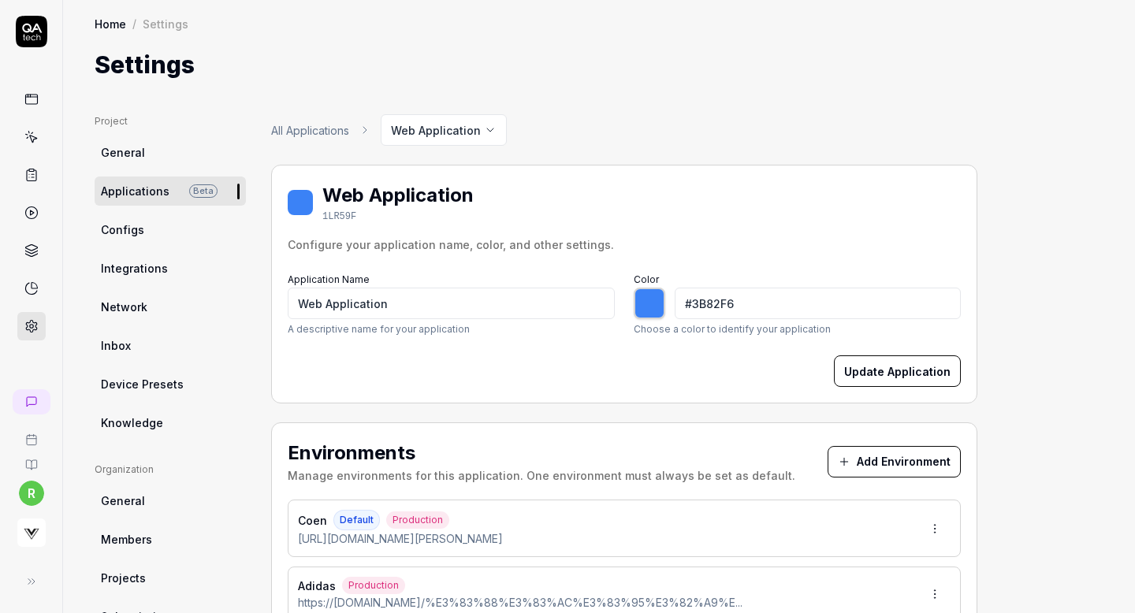
click at [892, 452] on button "Add Environment" at bounding box center [894, 462] width 133 height 32
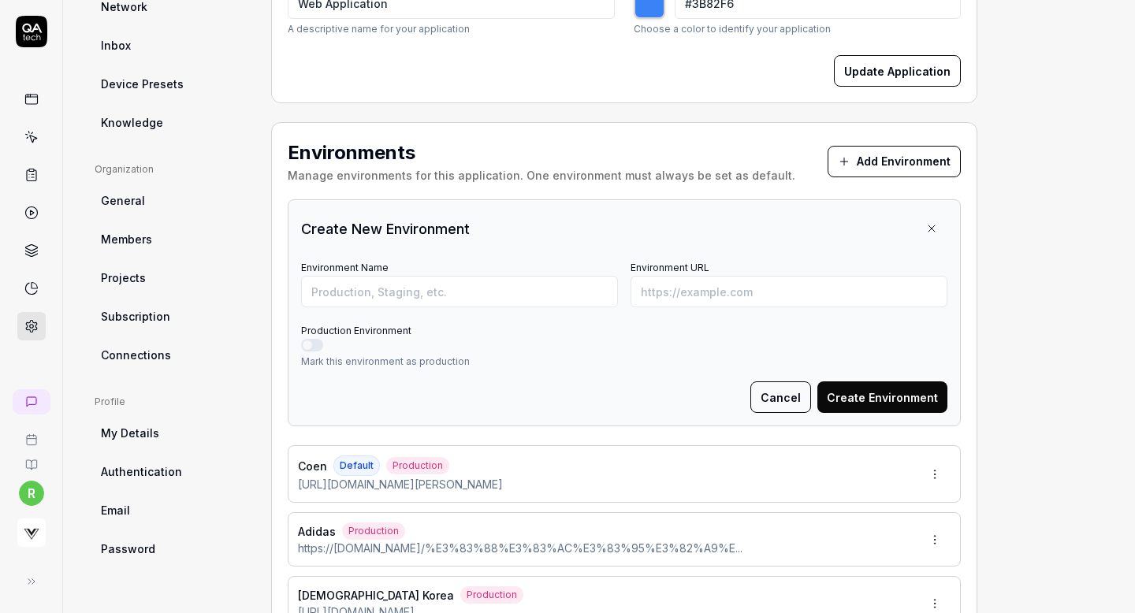
scroll to position [311, 0]
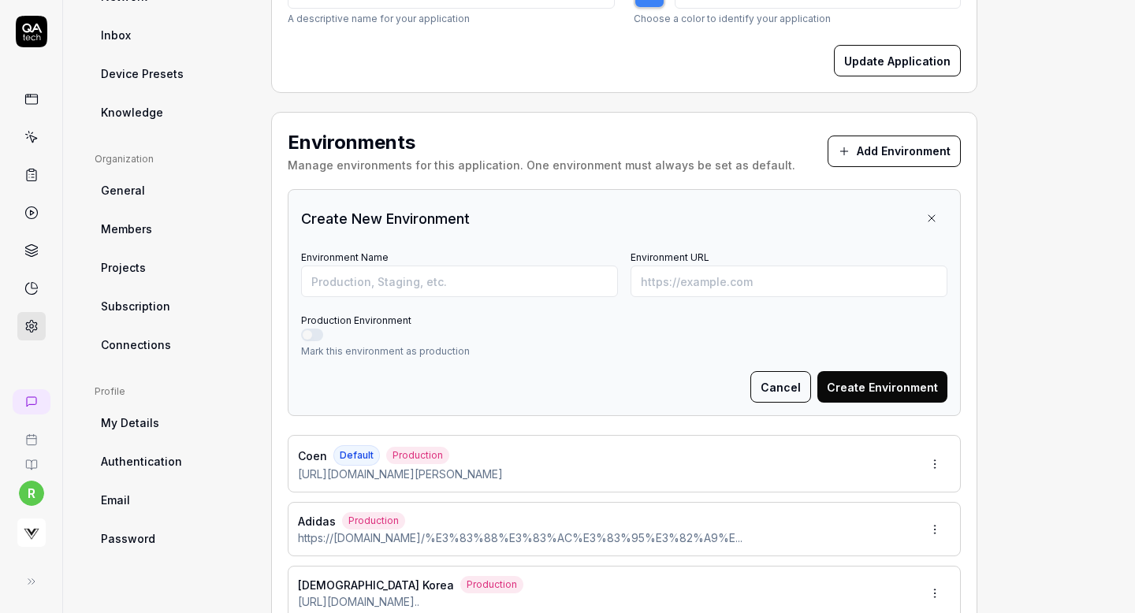
type input "*******"
click at [691, 280] on input "Environment URL" at bounding box center [789, 282] width 317 height 32
paste input "https://www.gap.co.jp/gap/gap-logo-arctic-fleece-zip-jacket/605905016.html"
type input "https://www.gap.co.jp/gap/gap-logo-arctic-fleece-zip-jacket/605905016.html"
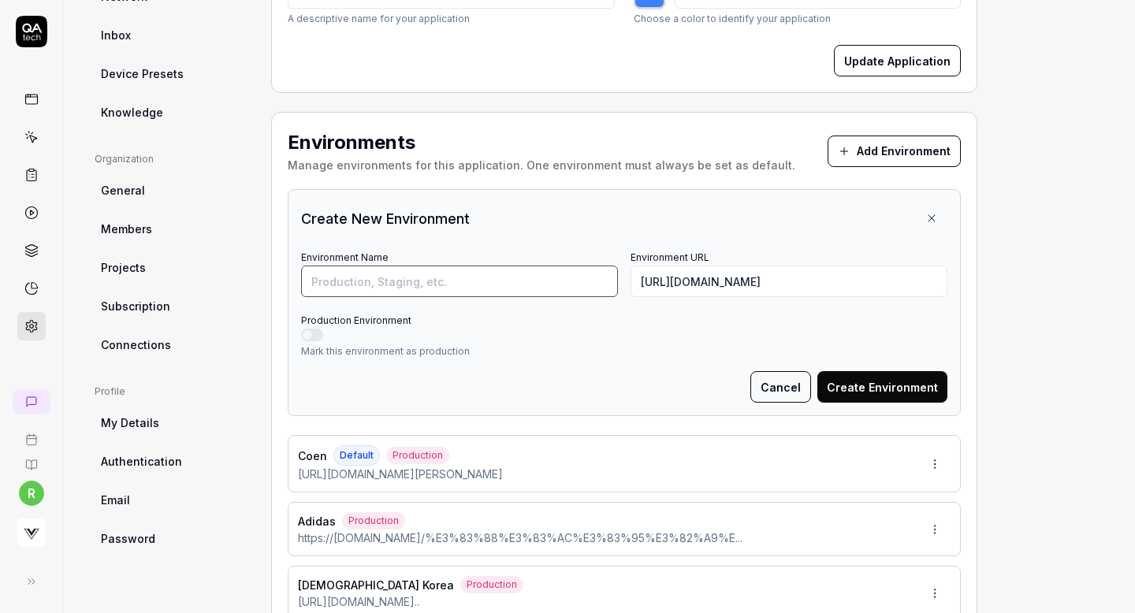
click at [566, 282] on input "Environment Name" at bounding box center [459, 282] width 317 height 32
type input "Gap"
click at [317, 335] on button "Production Environment" at bounding box center [312, 335] width 22 height 13
click at [867, 386] on button "Create Environment" at bounding box center [883, 387] width 130 height 32
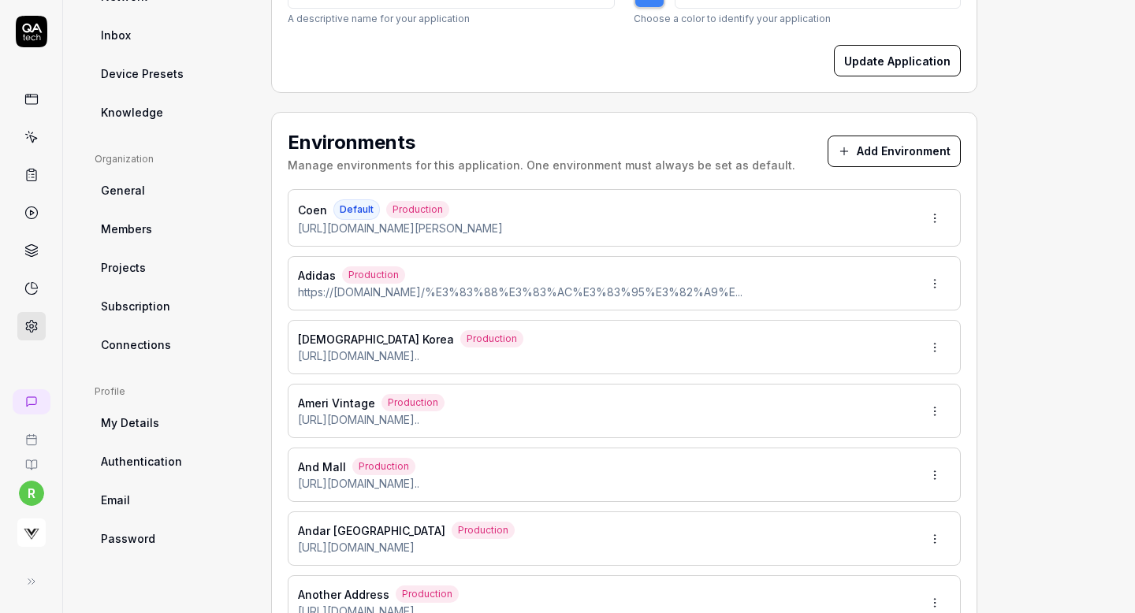
type input "*******"
click at [886, 148] on button "Add Environment" at bounding box center [894, 152] width 133 height 32
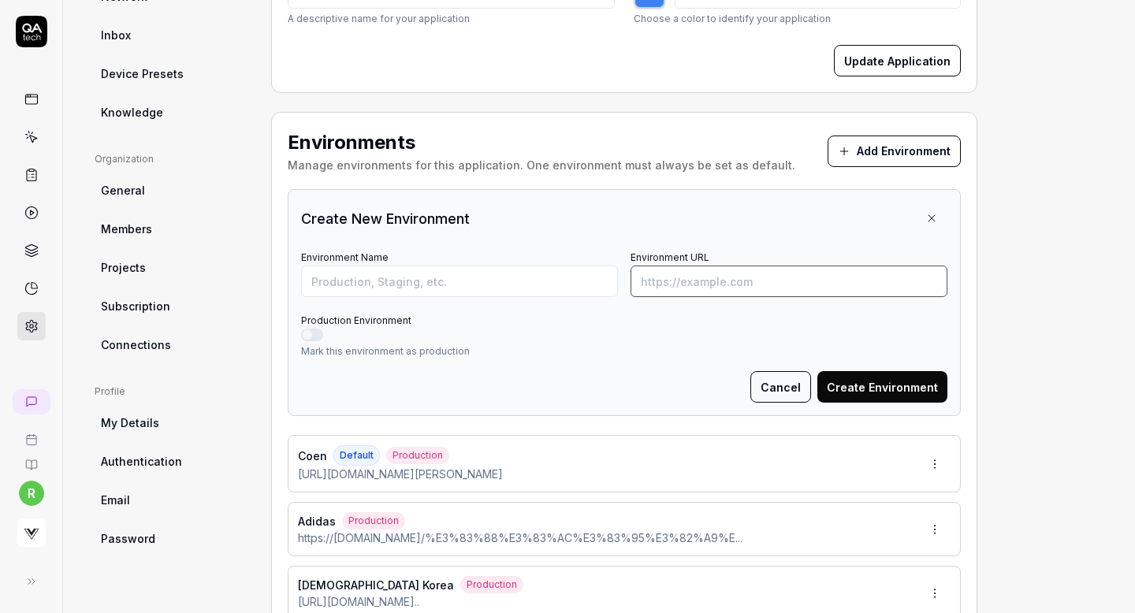
paste input "https://jamiekay.jp/Form/Product/ProductDetail.aspx?shop=0&pid=JKCO252052&vid=&…"
click at [758, 287] on input "Environment URL" at bounding box center [789, 282] width 317 height 32
type input "https://jamiekay.jp/Form/Product/ProductDetail.aspx?shop=0&pid=JKCO252052&vid=&…"
click at [561, 281] on input "Environment Name" at bounding box center [459, 282] width 317 height 32
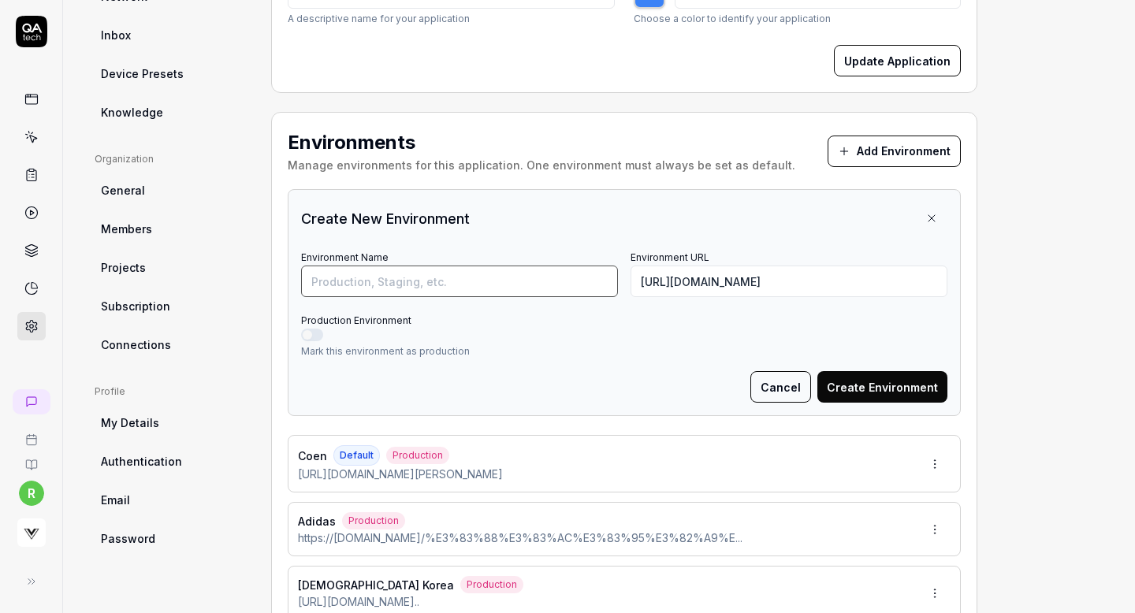
scroll to position [0, 0]
type input "[PERSON_NAME]"
click at [311, 329] on button "Production Environment" at bounding box center [312, 335] width 22 height 13
click at [870, 395] on button "Create Environment" at bounding box center [883, 387] width 130 height 32
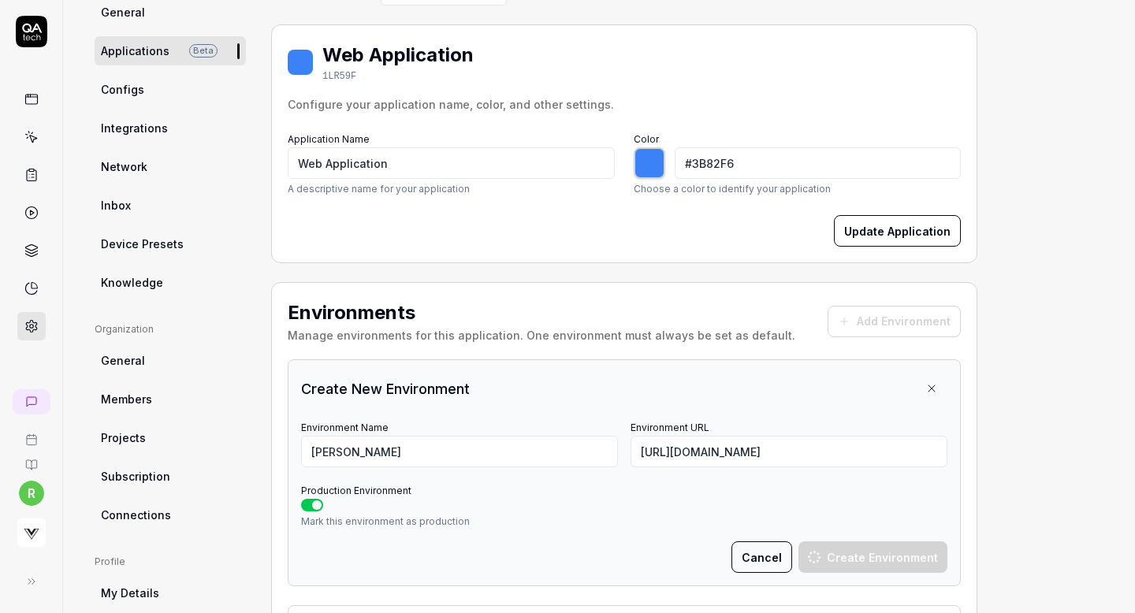
scroll to position [138, 0]
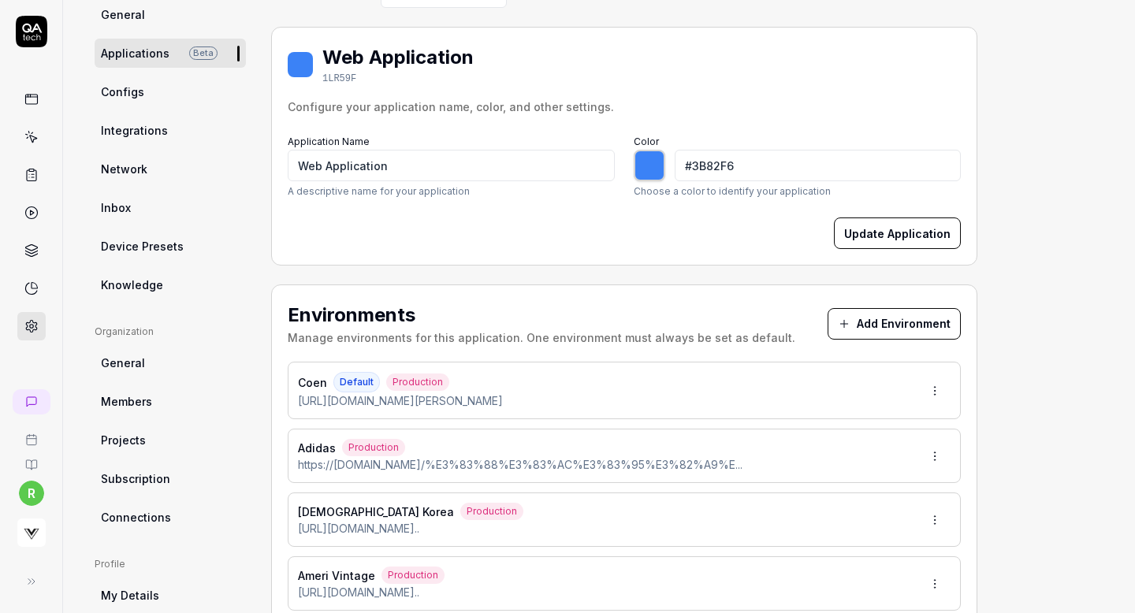
type input "*******"
click at [886, 303] on div "Environments Manage environments for this application. One environment must alw…" at bounding box center [624, 323] width 673 height 45
click at [889, 320] on button "Add Environment" at bounding box center [894, 324] width 133 height 32
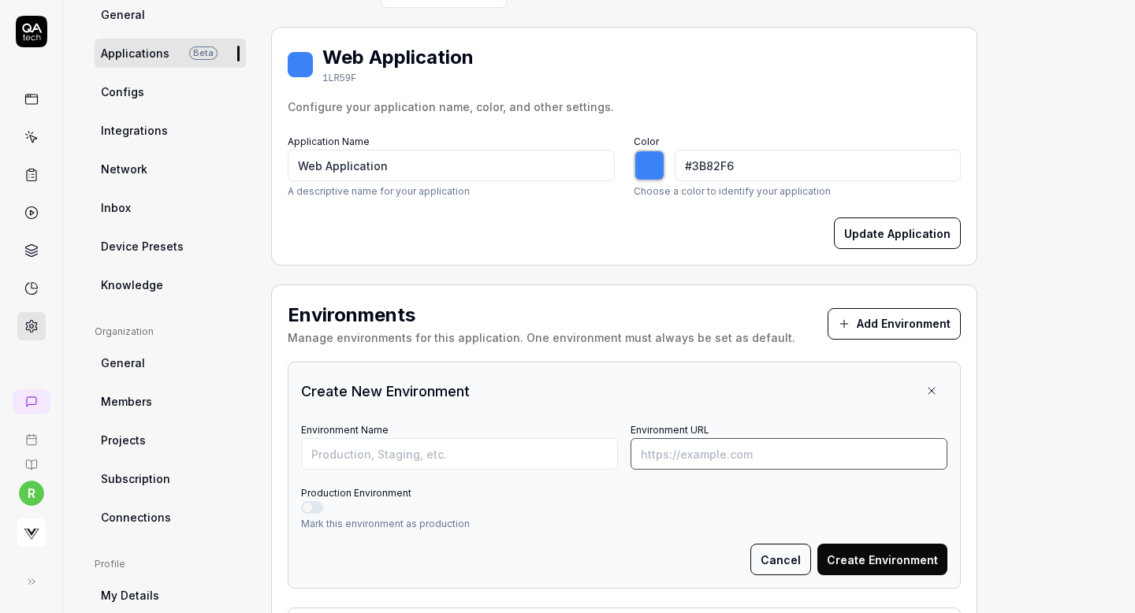
click at [714, 449] on input "Environment URL" at bounding box center [789, 454] width 317 height 32
paste input "https://m.lfmall.co.kr/app/product/HSJU5AC12N3"
type input "https://m.lfmall.co.kr/app/product/HSJU5AC12N3"
click at [542, 454] on input "Environment Name" at bounding box center [459, 454] width 317 height 32
type input "LF Mall"
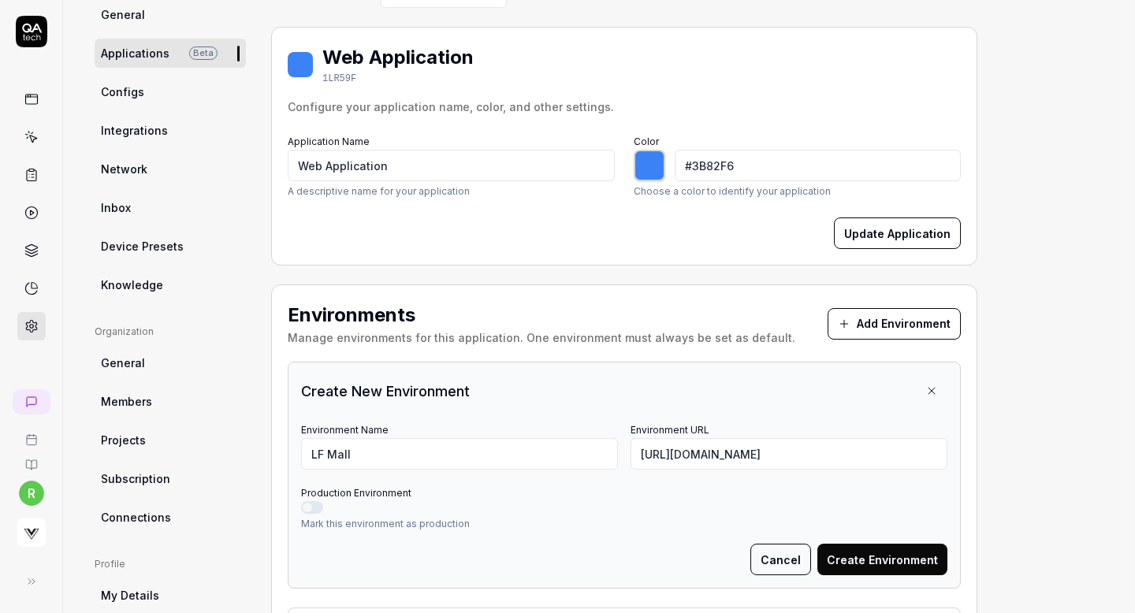
click at [307, 508] on button "Production Environment" at bounding box center [312, 507] width 22 height 13
click at [852, 561] on button "Create Environment" at bounding box center [883, 560] width 130 height 32
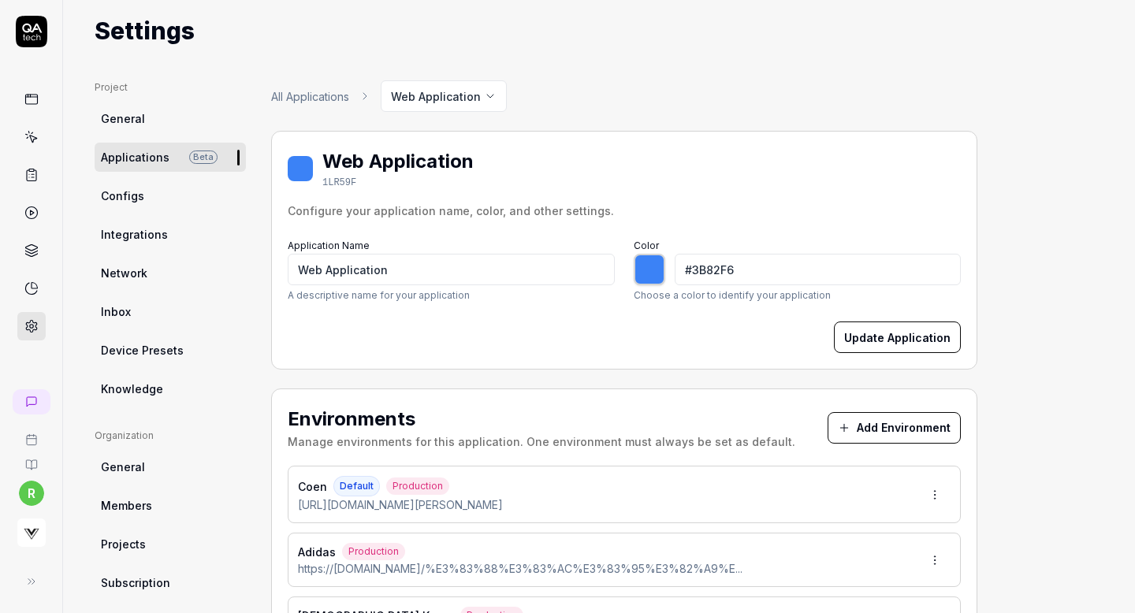
scroll to position [32, 0]
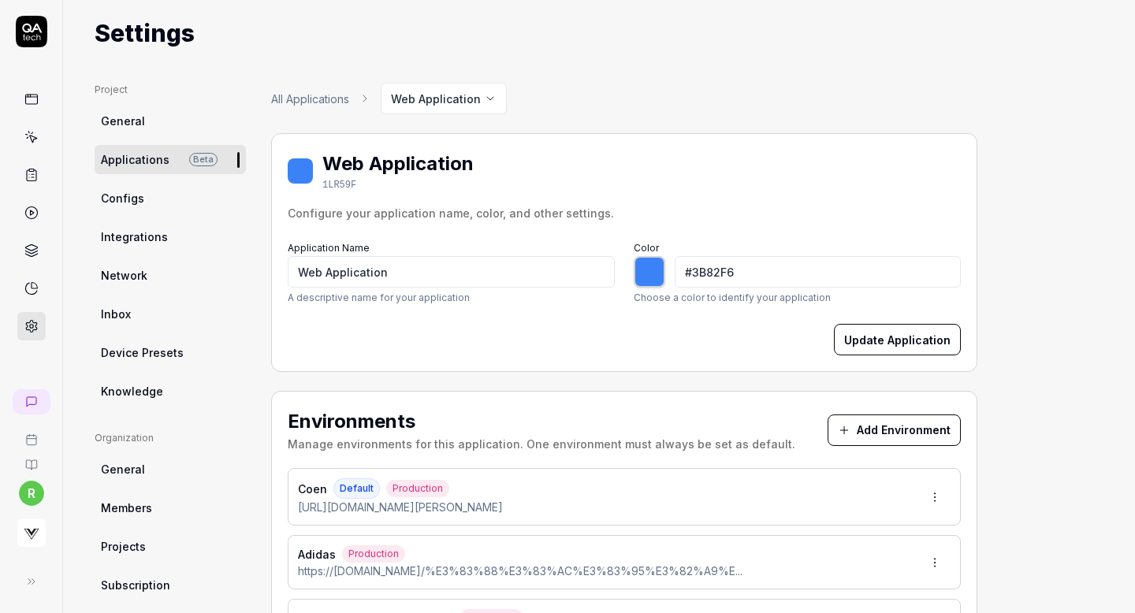
click at [860, 435] on button "Add Environment" at bounding box center [894, 431] width 133 height 32
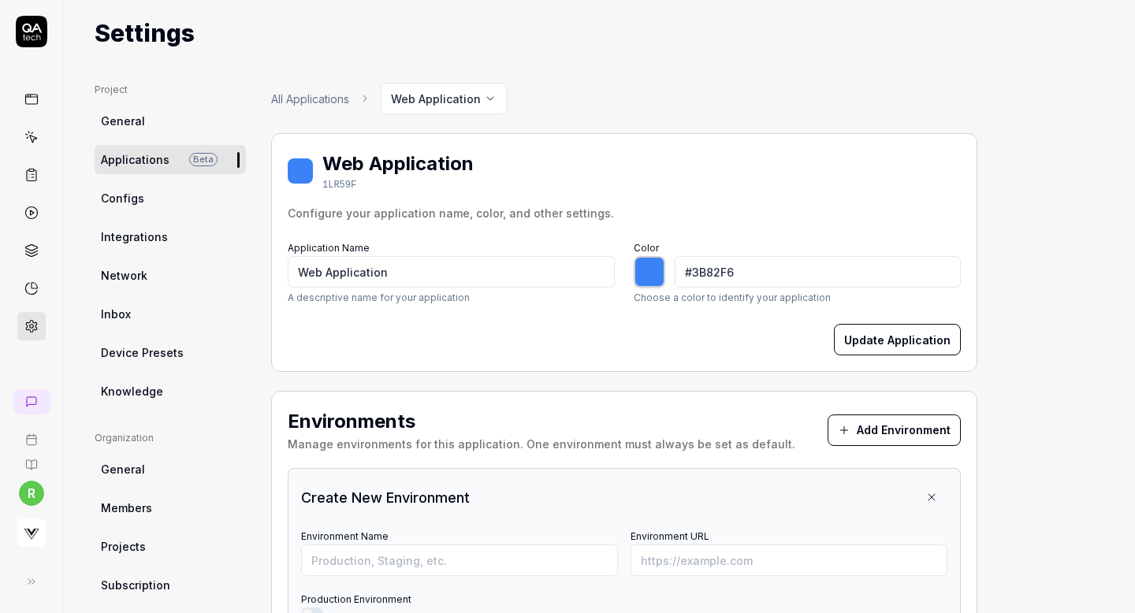
type input "*******"
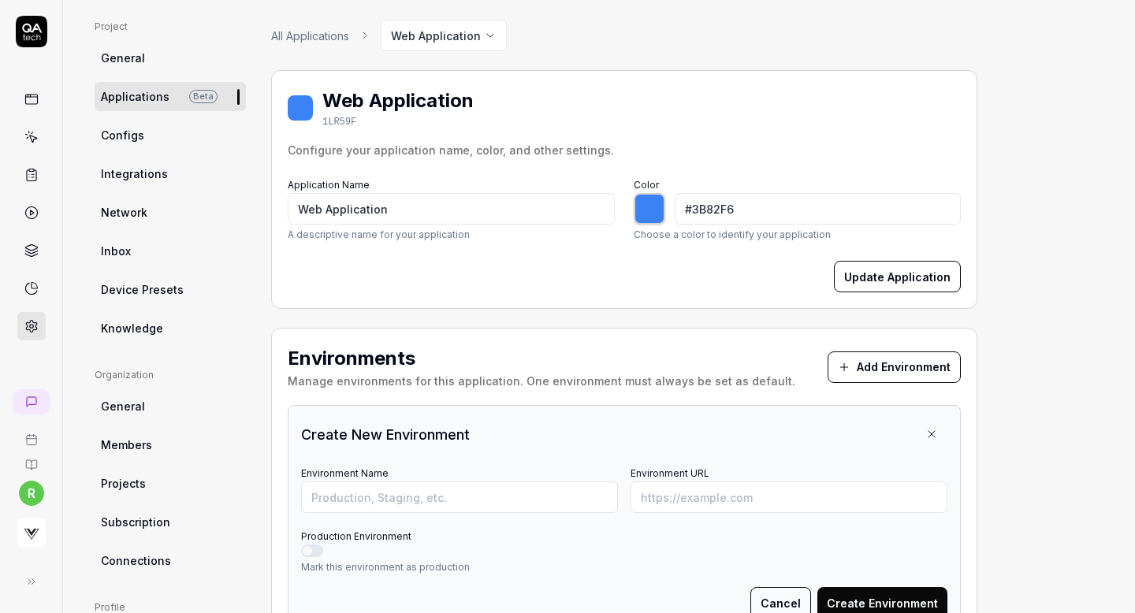
scroll to position [134, 0]
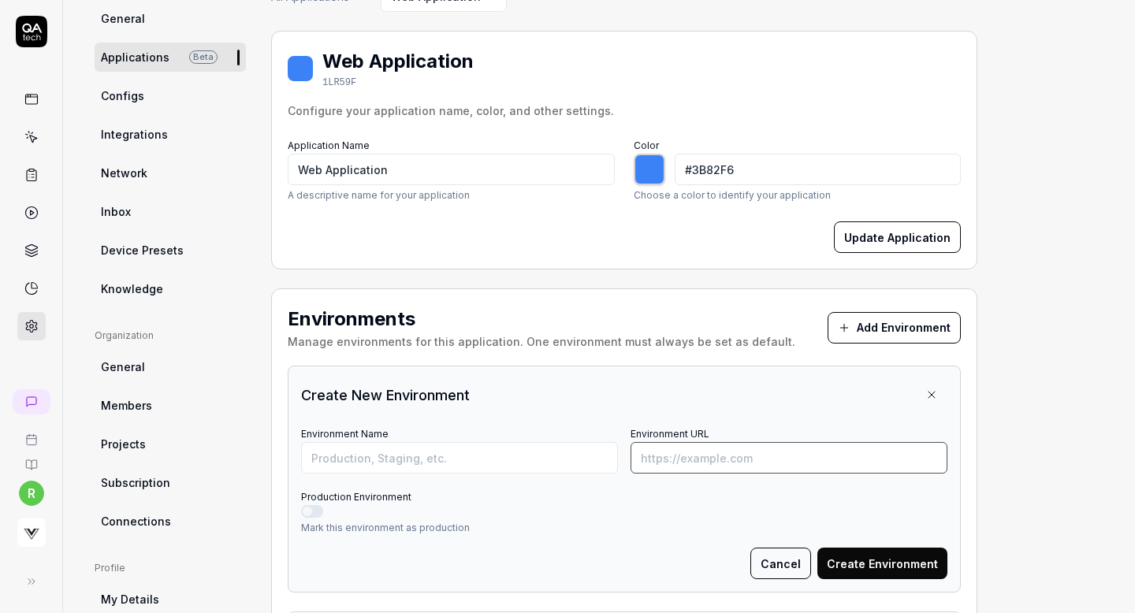
click at [747, 455] on input "Environment URL" at bounding box center [789, 458] width 317 height 32
paste input "https://mode-man.com/product/jk-014-lindigo-ctl-neo-type-2nd-denim-jacket-benga…"
type input "https://mode-man.com/product/jk-014-lindigo-ctl-neo-type-2nd-denim-jacket-benga…"
click at [515, 454] on input "Environment Name" at bounding box center [459, 458] width 317 height 32
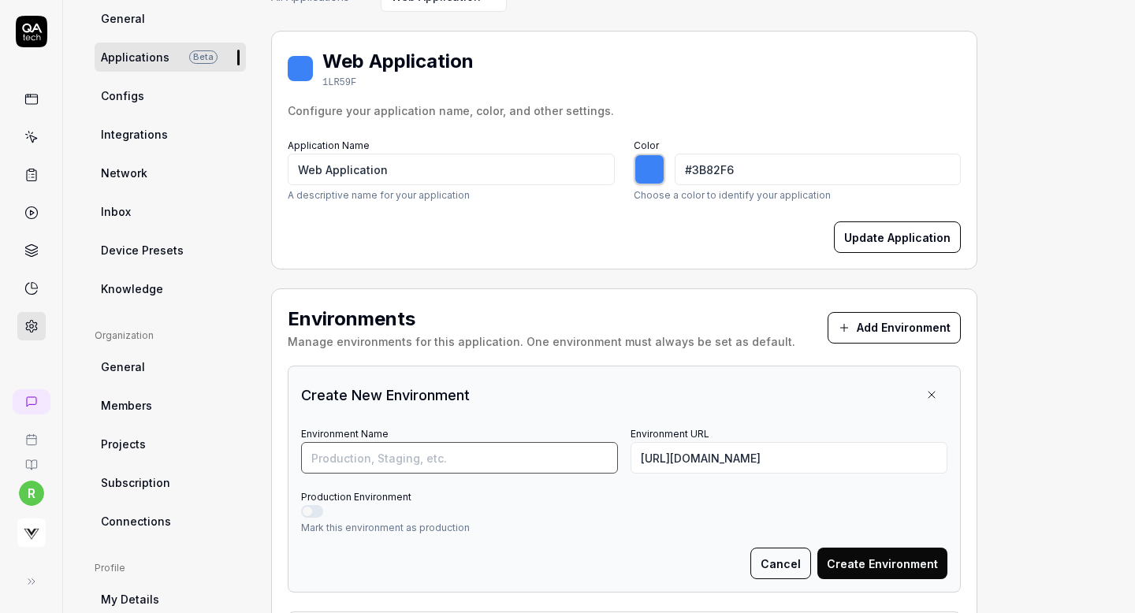
scroll to position [0, 0]
type input "Mode Man"
click at [316, 510] on button "Production Environment" at bounding box center [312, 511] width 22 height 13
click at [865, 555] on button "Create Environment" at bounding box center [883, 564] width 130 height 32
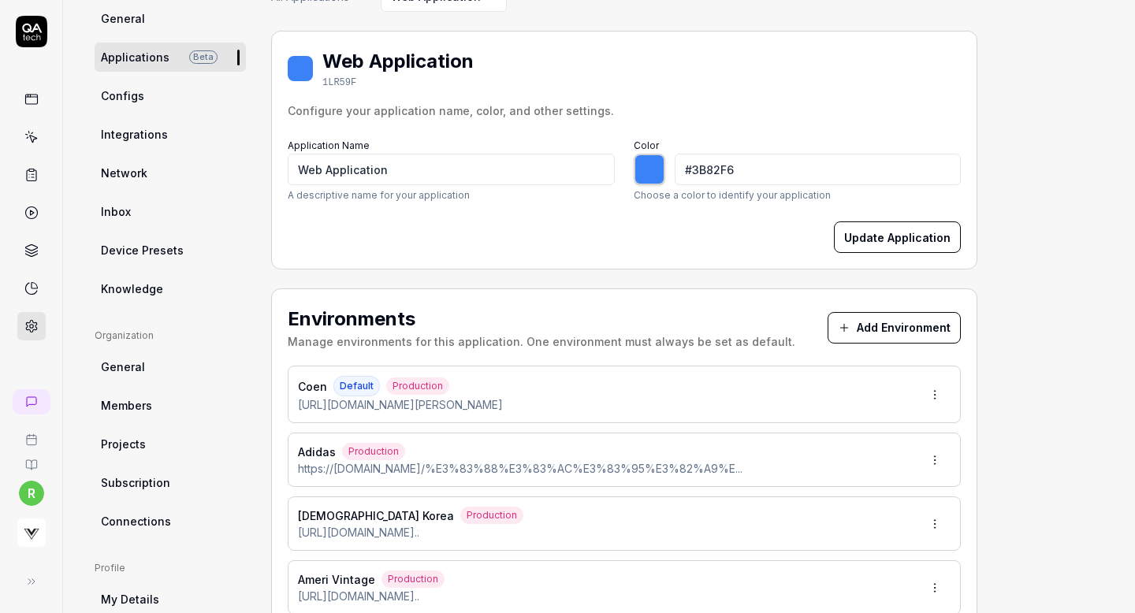
type input "*******"
click at [877, 326] on button "Add Environment" at bounding box center [894, 328] width 133 height 32
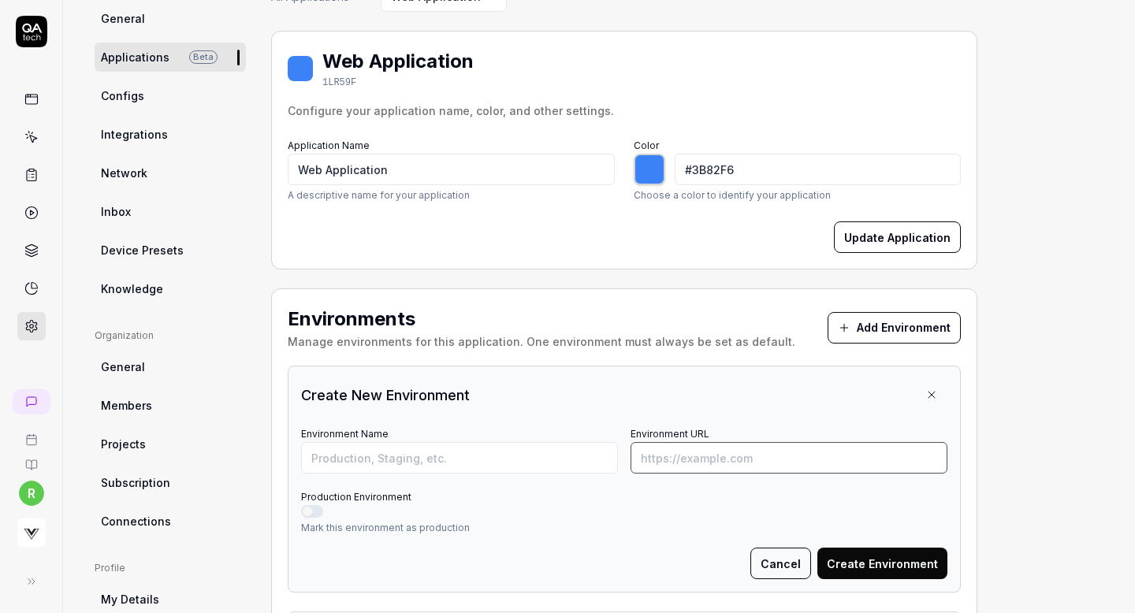
click at [709, 468] on input "Environment URL" at bounding box center [789, 458] width 317 height 32
paste input "https://natulan.jp/Form/Product/ProductDetail.aspx?pid=NDN-253T-16959&vid=NDN-2…"
type input "https://natulan.jp/Form/Product/ProductDetail.aspx?pid=NDN-253T-16959&vid=NDN-2…"
click at [568, 459] on input "Environment Name" at bounding box center [459, 458] width 317 height 32
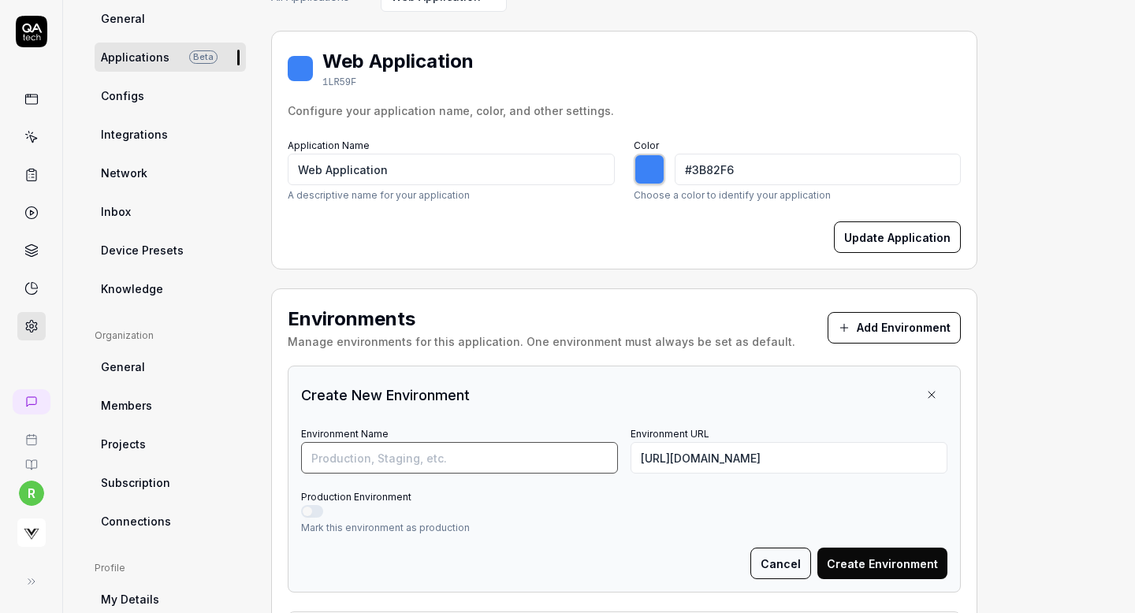
scroll to position [0, 0]
type input "Natulan"
click at [311, 513] on div "Mark this environment as production" at bounding box center [624, 520] width 647 height 30
click at [310, 509] on button "Production Environment" at bounding box center [312, 511] width 22 height 13
click at [874, 569] on button "Create Environment" at bounding box center [883, 564] width 130 height 32
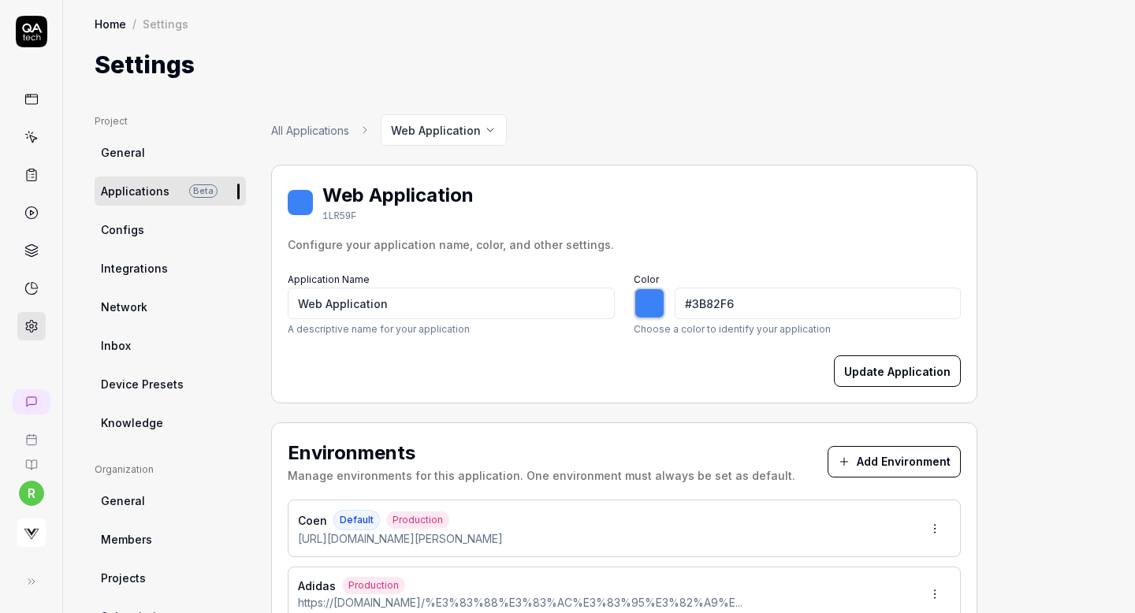
type input "*******"
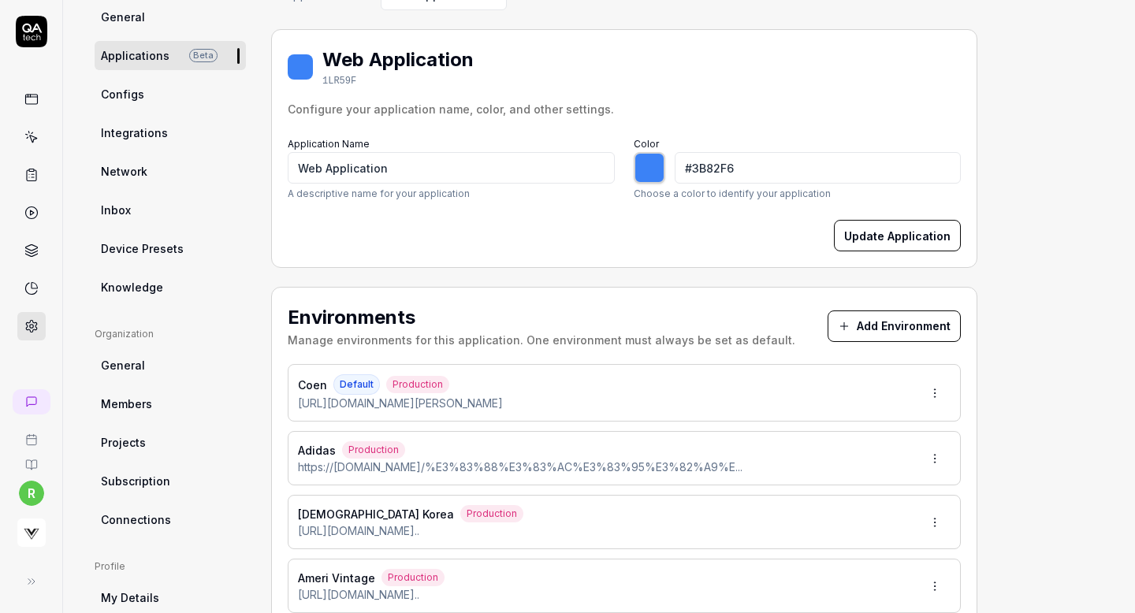
scroll to position [176, 0]
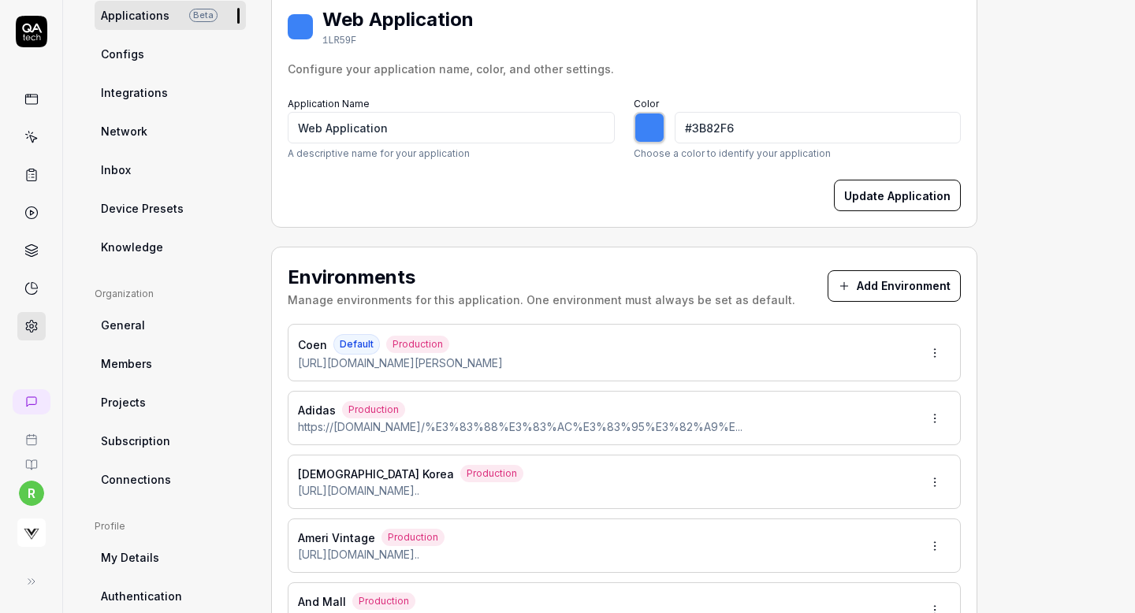
click at [887, 285] on button "Add Environment" at bounding box center [894, 286] width 133 height 32
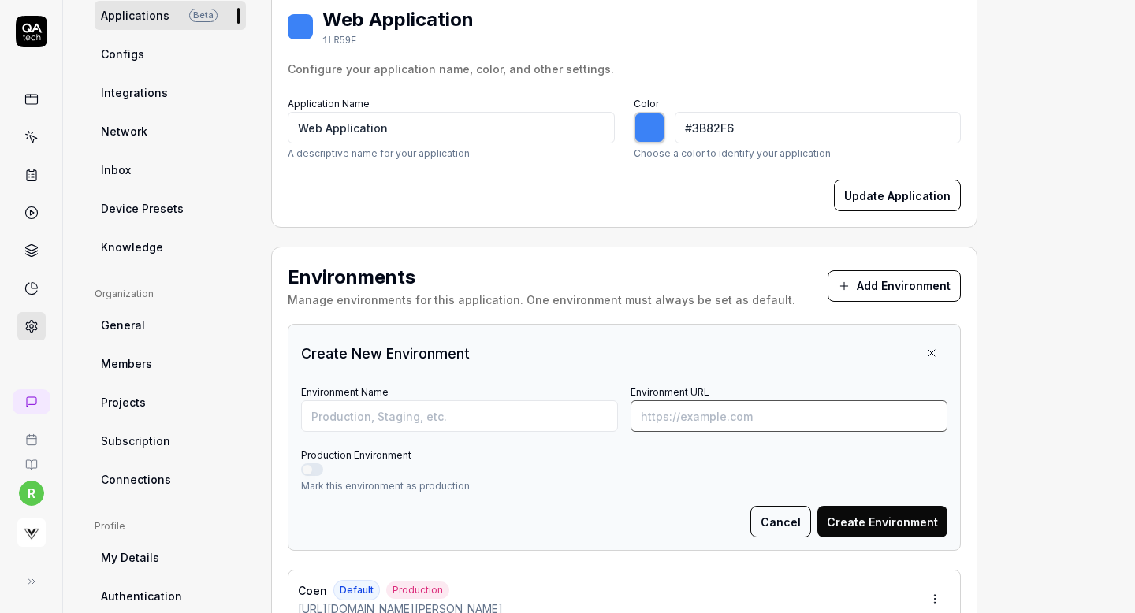
click at [732, 416] on input "Environment URL" at bounding box center [789, 417] width 317 height 32
paste input "https://www.nudiejeans.com/product/skinny-lin-worn-black"
type input "https://www.nudiejeans.com/product/skinny-lin-worn-black"
click at [565, 423] on input "Environment Name" at bounding box center [459, 417] width 317 height 32
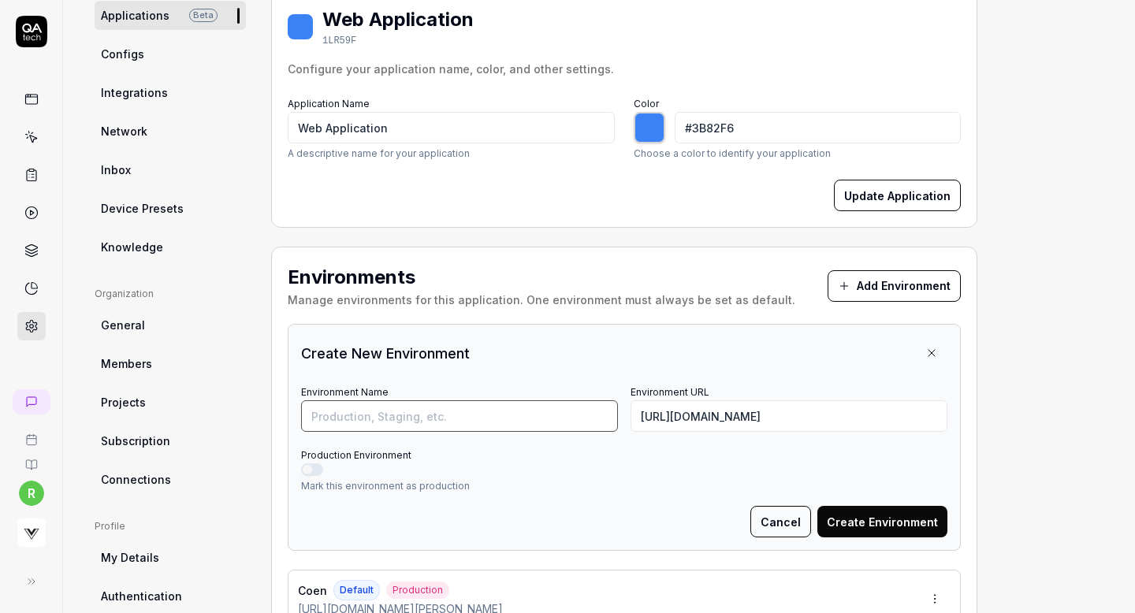
scroll to position [0, 0]
type input "N"
type input "*******"
click at [654, 416] on input "https://www.nudiejeans.com/product/skinny-lin-worn-black" at bounding box center [789, 417] width 317 height 32
paste input "poppy-tokyo.com/products/poppy-print-long-t-shirt-pin"
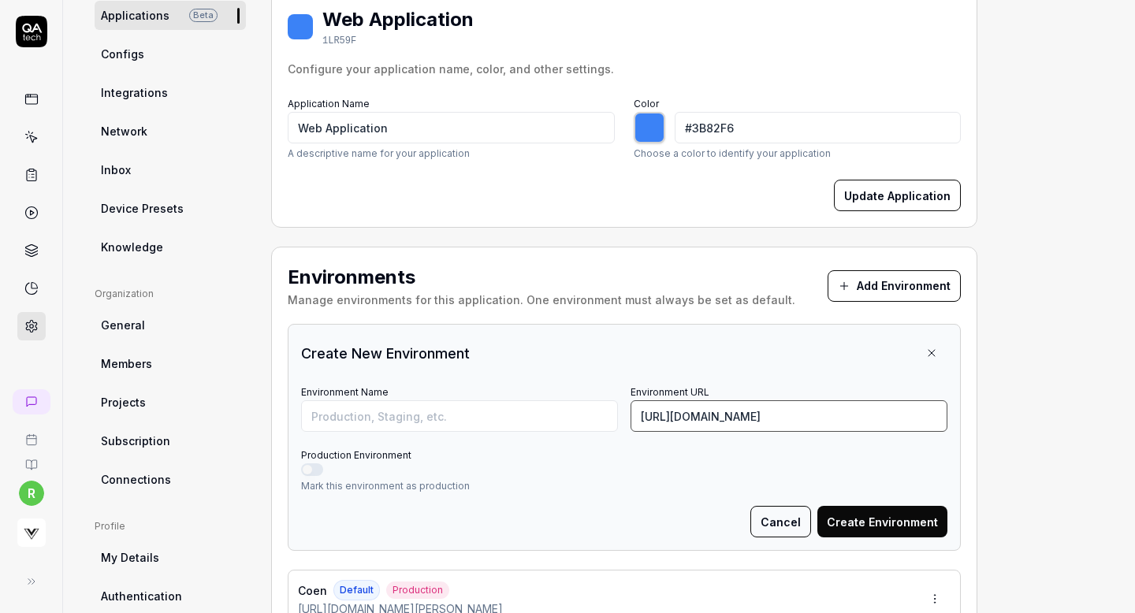
scroll to position [0, 45]
type input "https://poppy-tokyo.com/products/poppy-print-long-t-shirt-pink"
click at [558, 409] on input "Environment Name" at bounding box center [459, 417] width 317 height 32
type input "Poppy"
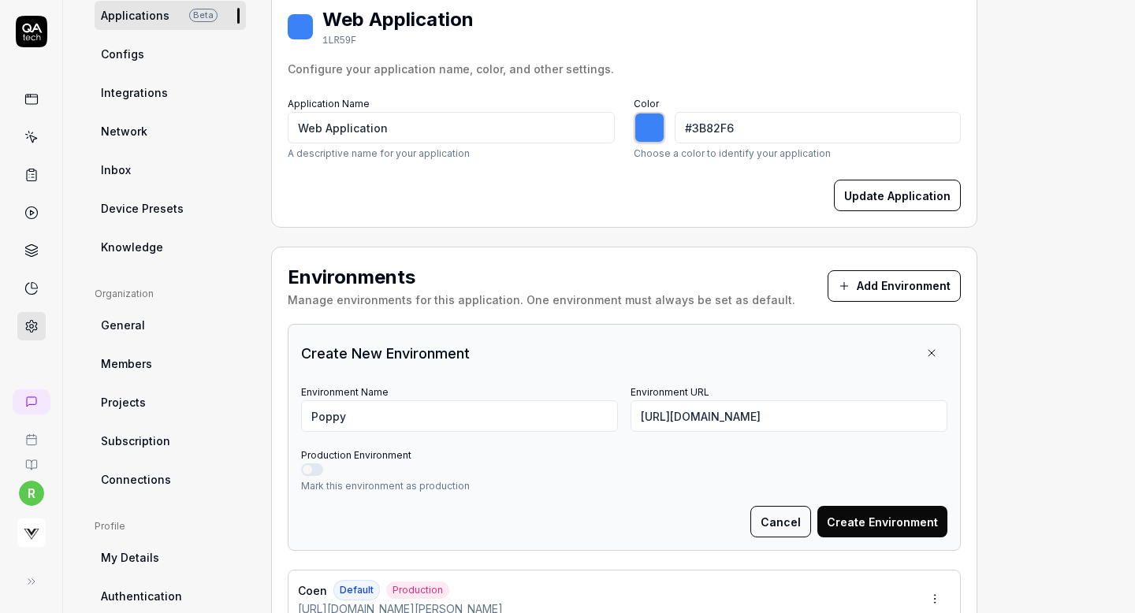
click at [315, 468] on button "Production Environment" at bounding box center [312, 470] width 22 height 13
click at [867, 522] on button "Create Environment" at bounding box center [883, 522] width 130 height 32
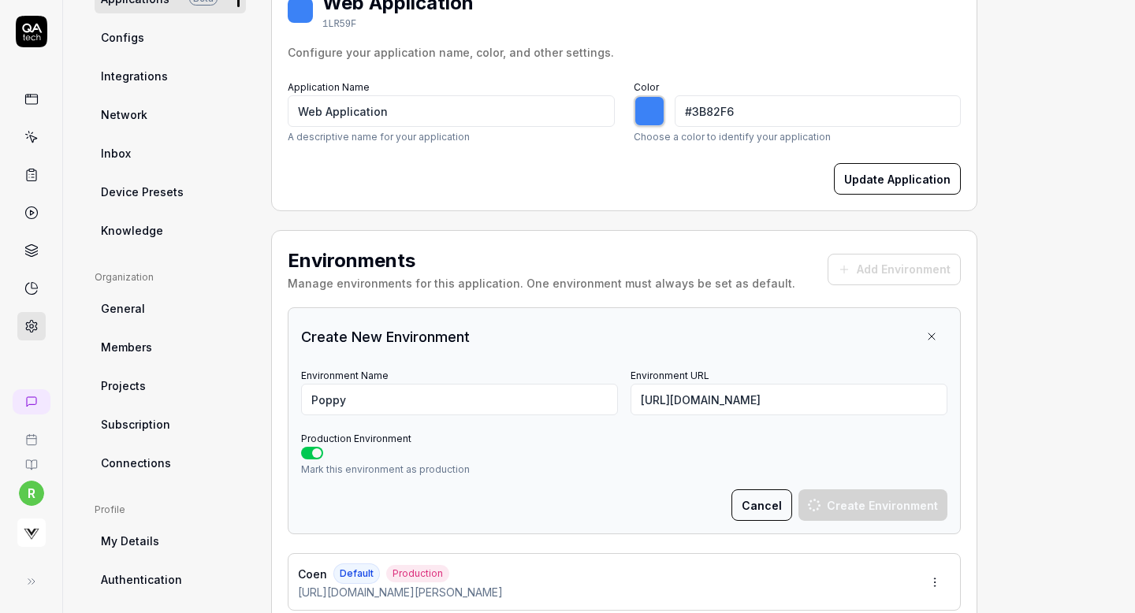
scroll to position [32, 0]
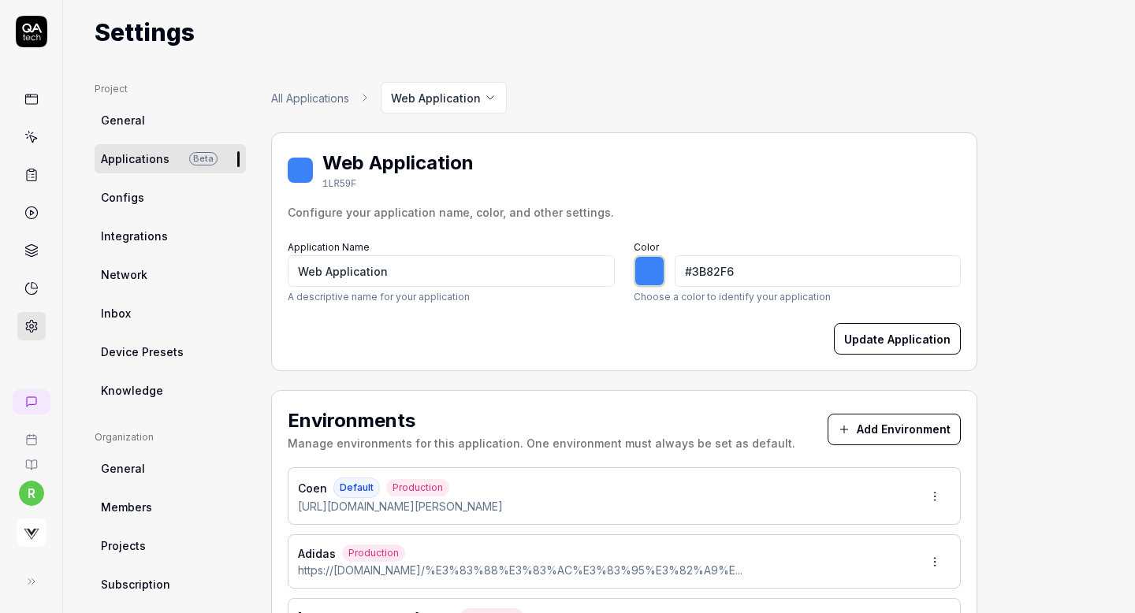
click at [870, 427] on button "Add Environment" at bounding box center [894, 430] width 133 height 32
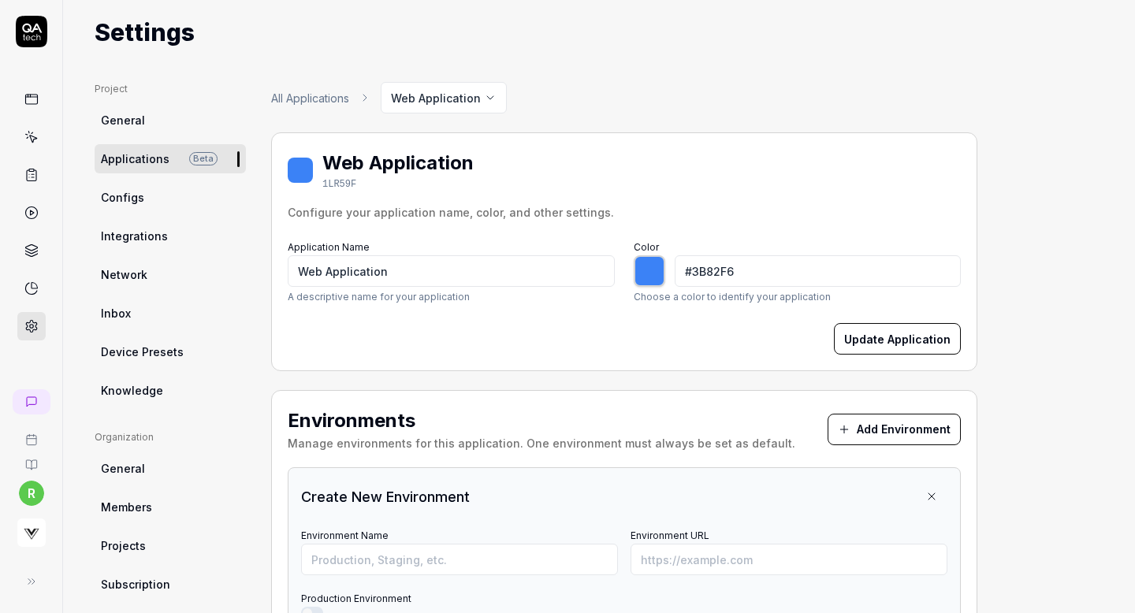
type input "*******"
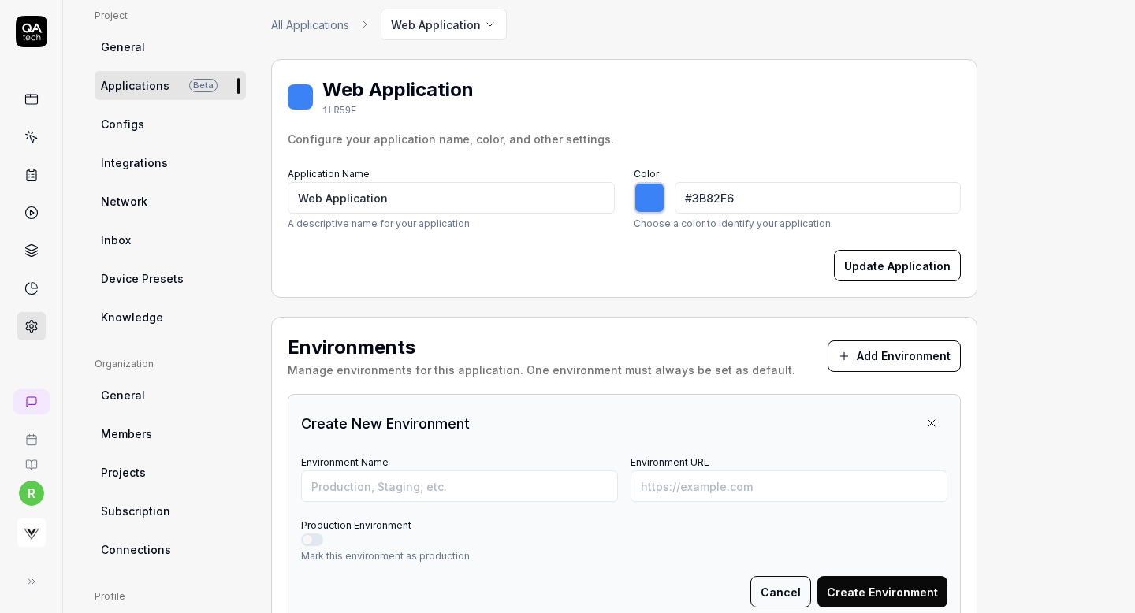
scroll to position [133, 0]
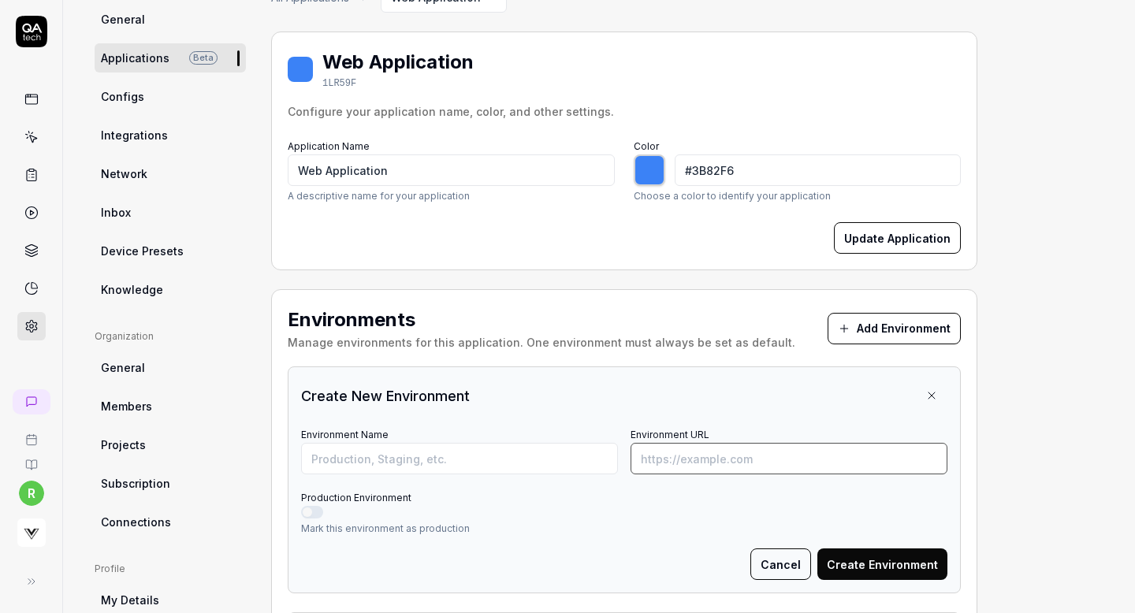
click at [680, 448] on input "Environment URL" at bounding box center [789, 459] width 317 height 32
paste input "https://www.ragtag.jp/brand/02529/item/0252924D0004"
type input "https://www.ragtag.jp/brand/02529/item/0252924D0004"
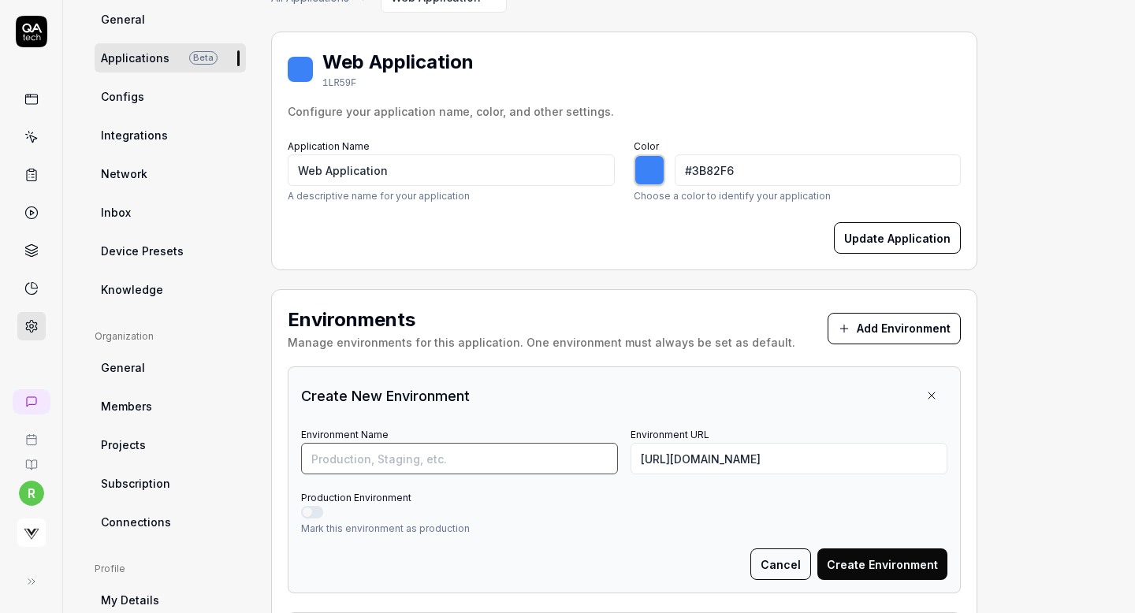
click at [549, 456] on input "Environment Name" at bounding box center [459, 459] width 317 height 32
type input "Ragtag"
click at [317, 520] on div "Mark this environment as production" at bounding box center [624, 521] width 647 height 30
click at [313, 512] on button "Production Environment" at bounding box center [312, 512] width 22 height 13
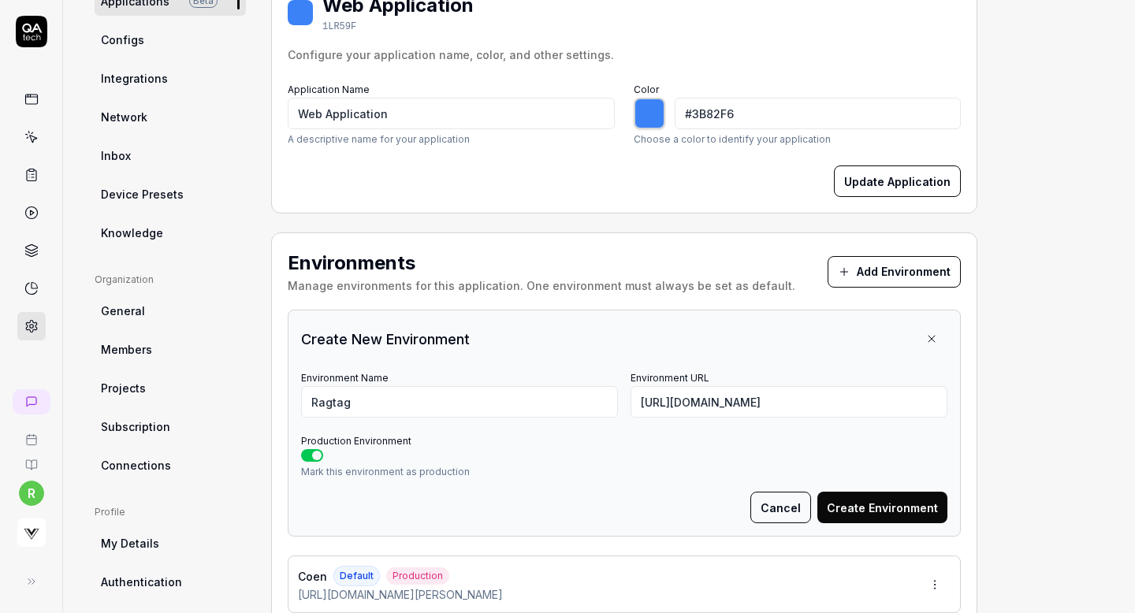
scroll to position [206, 0]
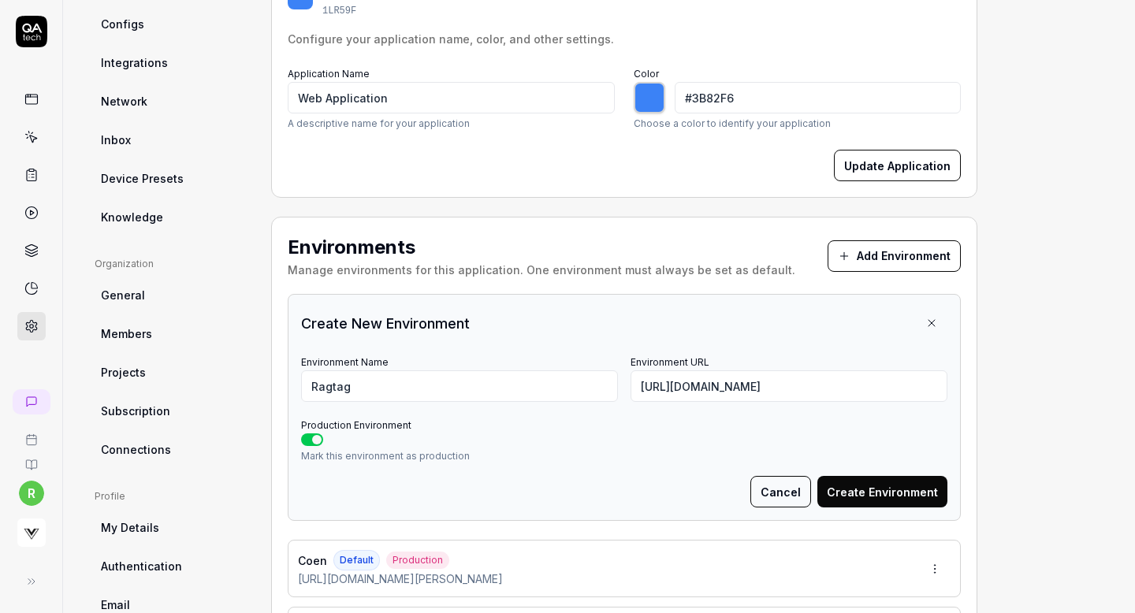
click at [866, 493] on button "Create Environment" at bounding box center [883, 492] width 130 height 32
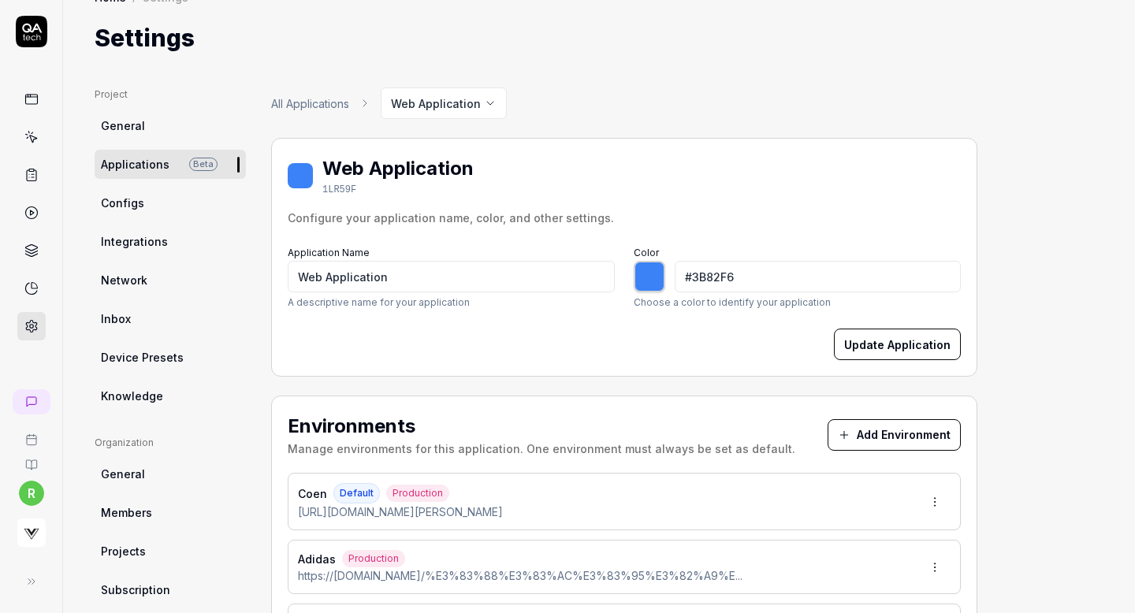
scroll to position [0, 0]
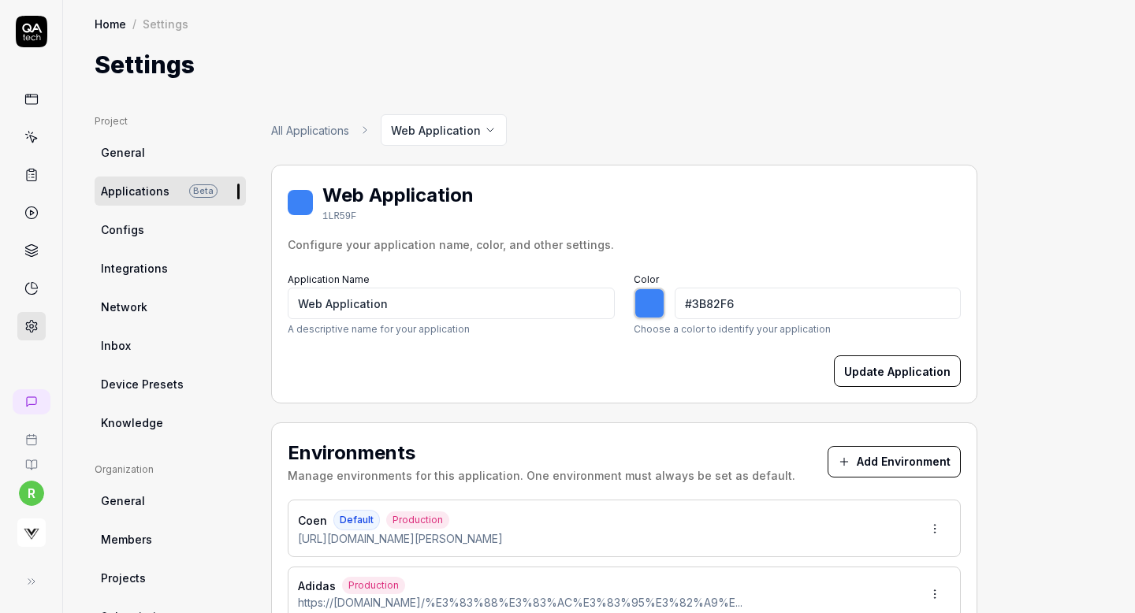
type input "*******"
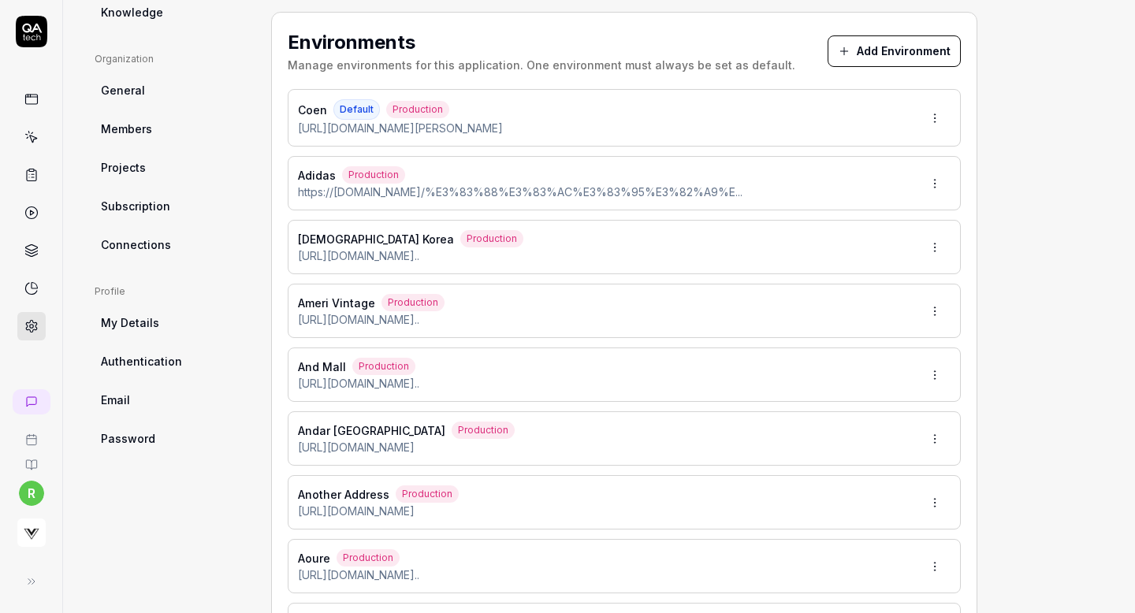
scroll to position [685, 0]
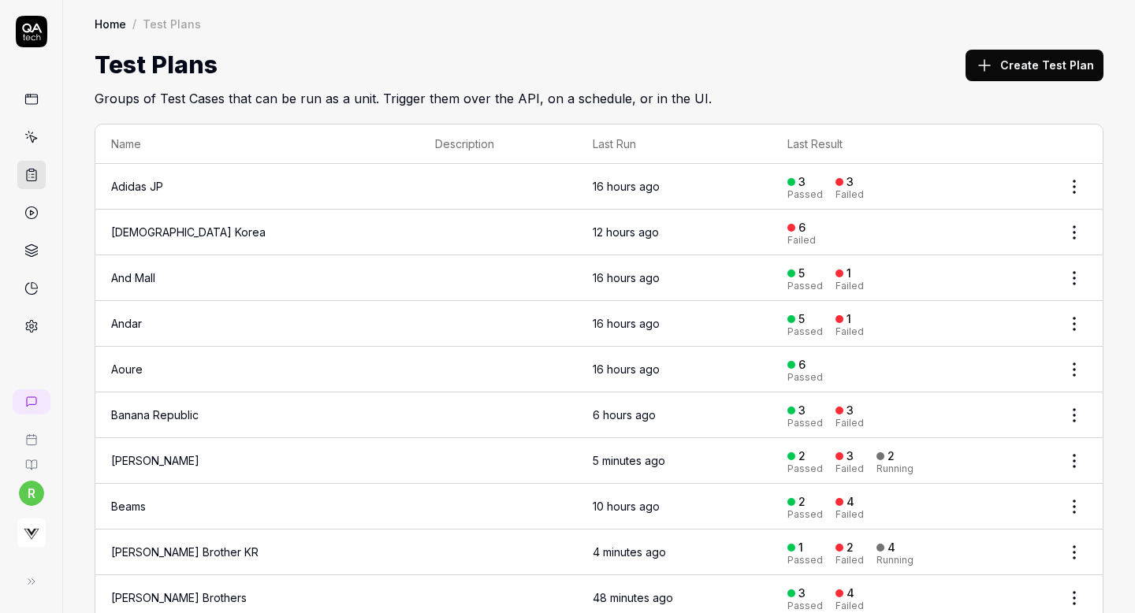
click at [1016, 64] on button "Create Test Plan" at bounding box center [1035, 66] width 138 height 32
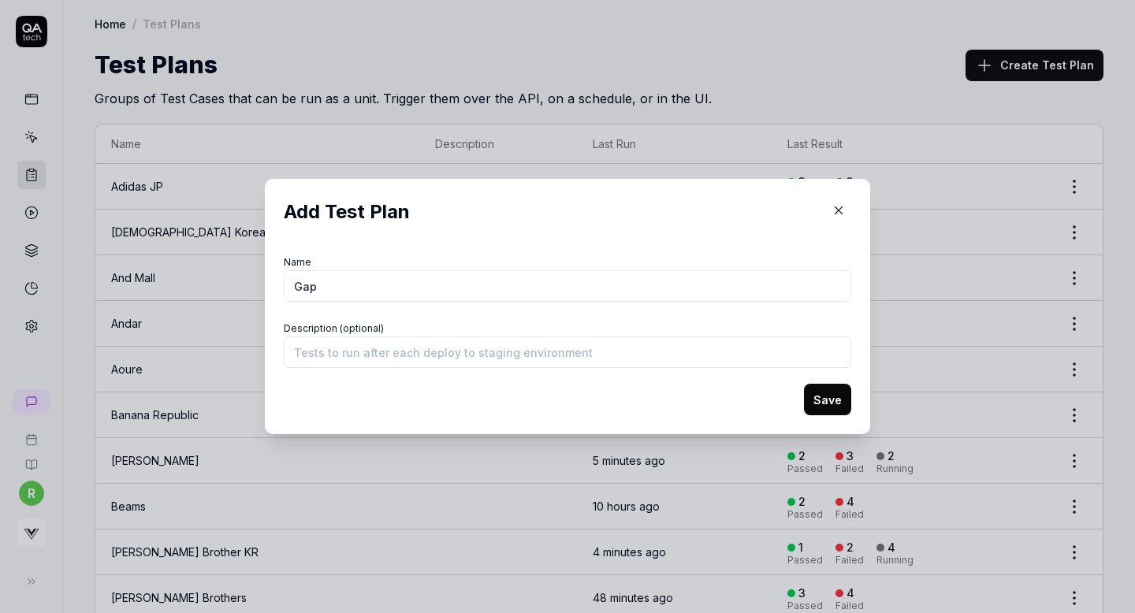
type input "Gap"
click at [809, 393] on button "Save" at bounding box center [827, 400] width 47 height 32
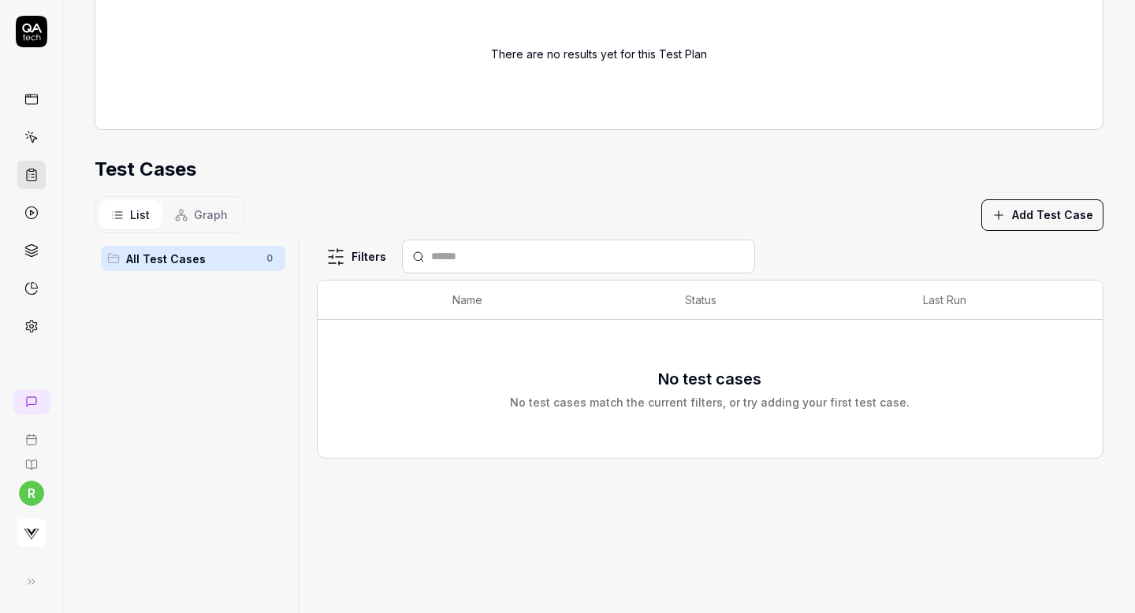
scroll to position [240, 0]
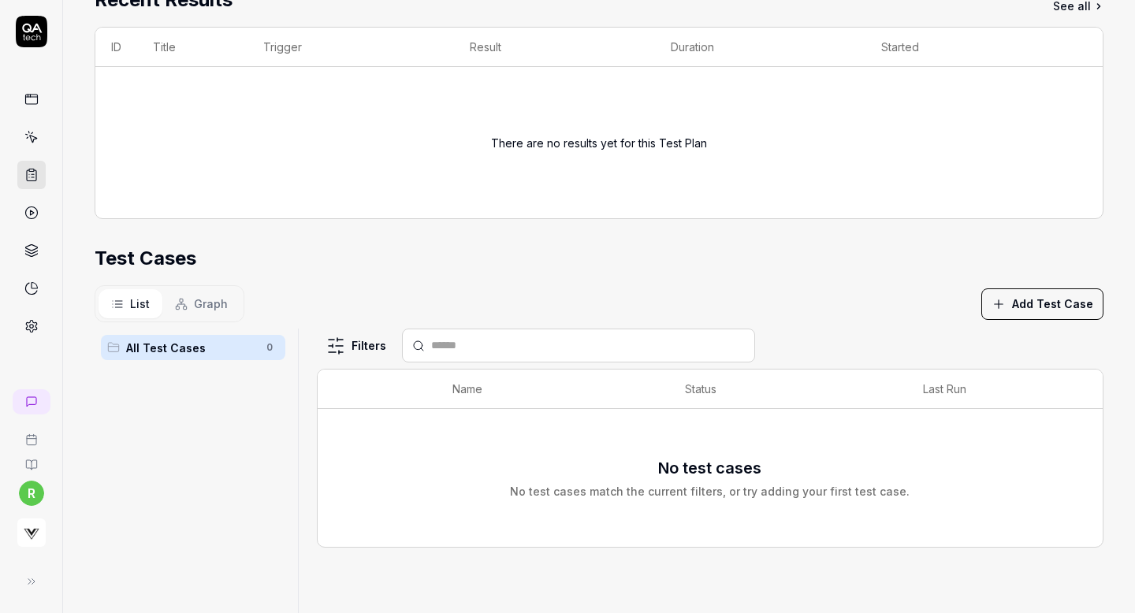
click at [1006, 300] on icon "button" at bounding box center [999, 304] width 14 height 14
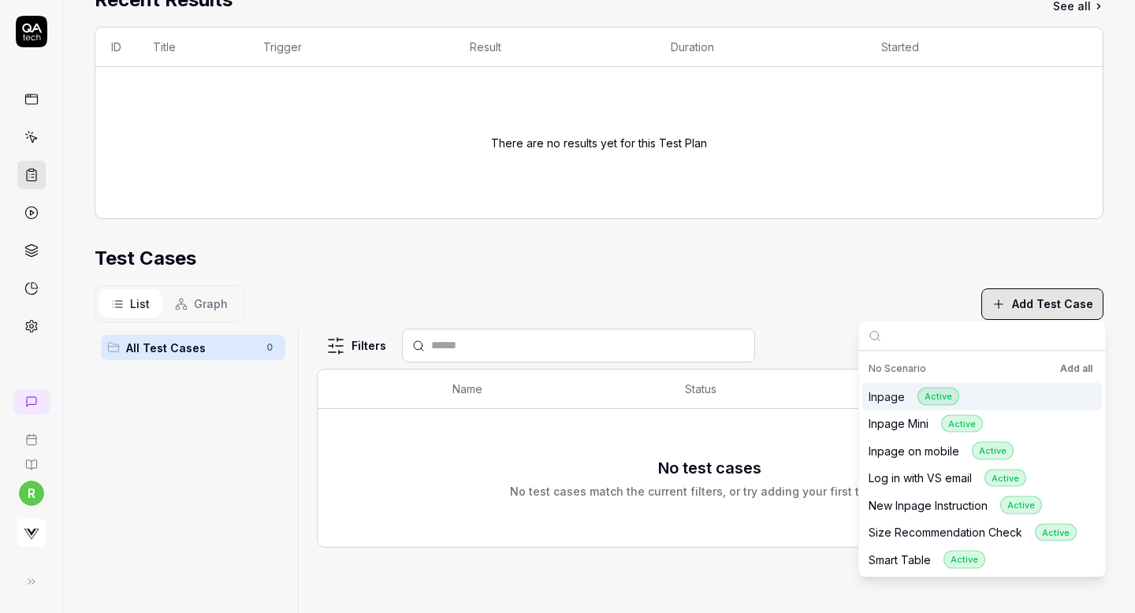
click at [1063, 375] on button "Add all" at bounding box center [1076, 369] width 39 height 19
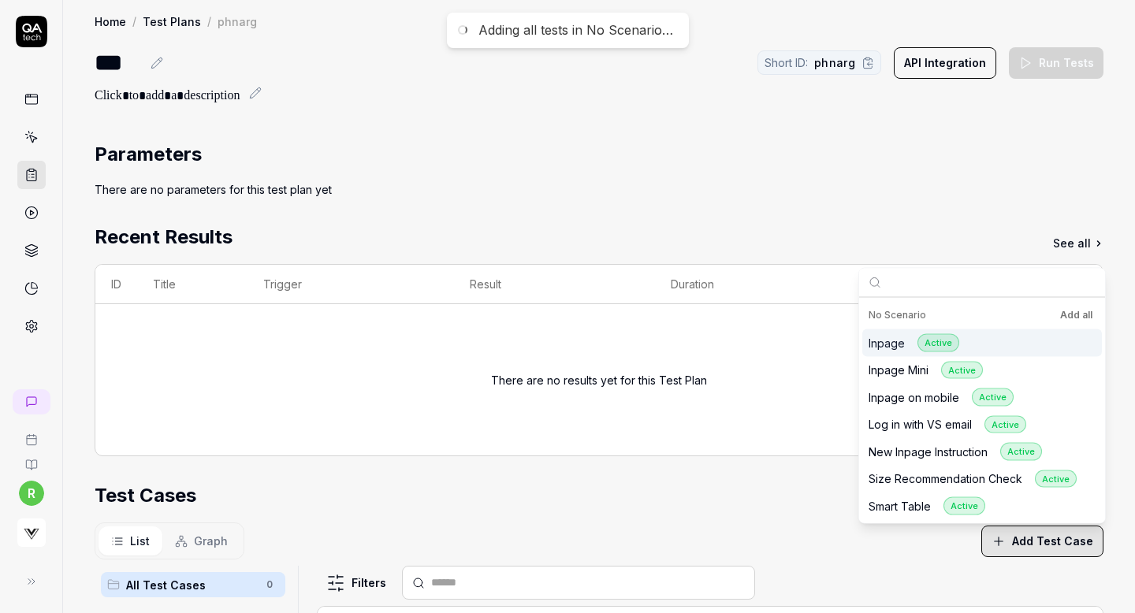
scroll to position [0, 0]
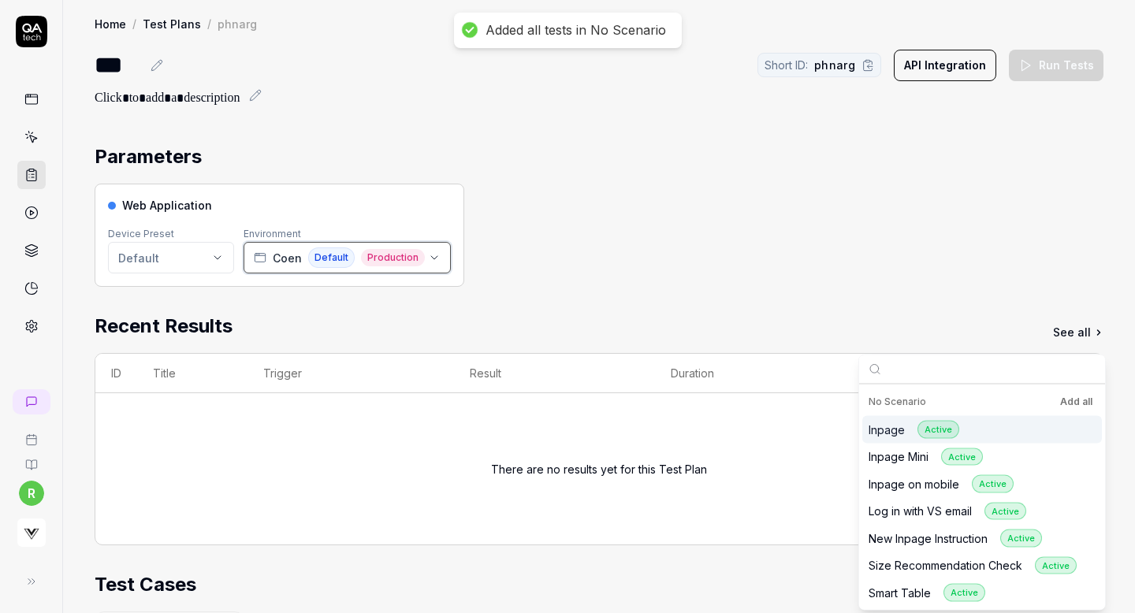
click at [391, 259] on span "Production" at bounding box center [393, 257] width 64 height 17
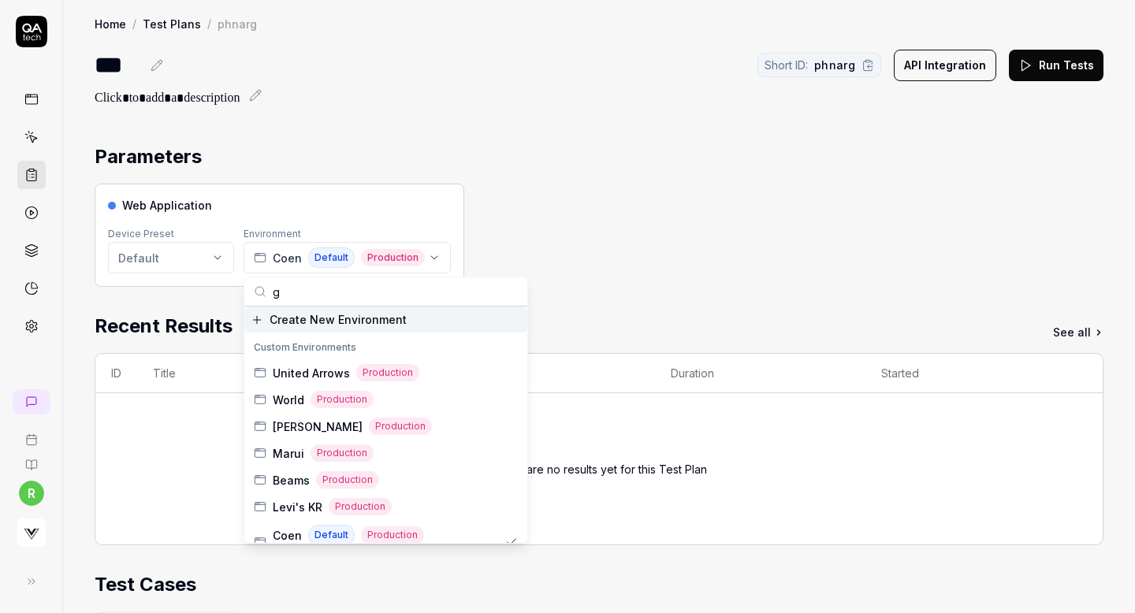
click at [364, 298] on input "g" at bounding box center [395, 292] width 245 height 28
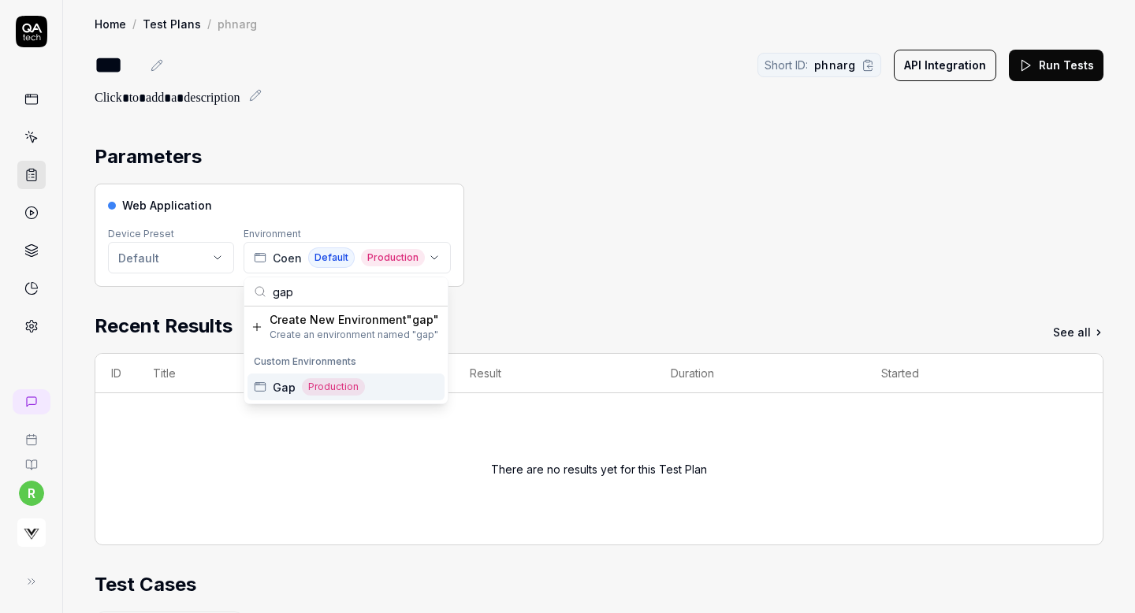
type input "gap"
click at [382, 381] on div "Gap Production" at bounding box center [346, 387] width 197 height 27
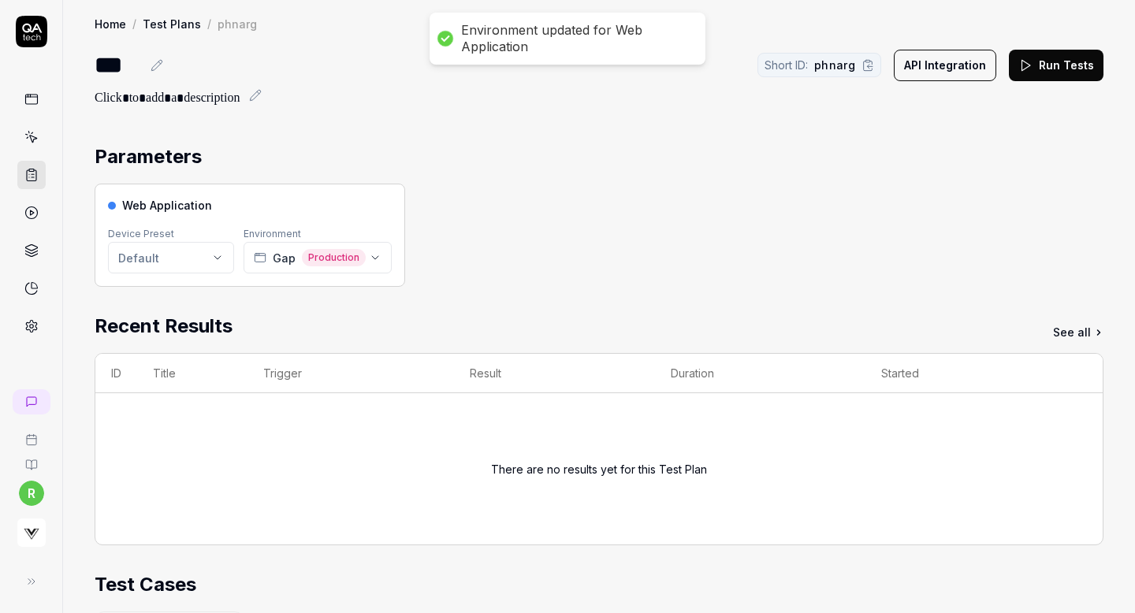
click at [1051, 53] on button "Run Tests" at bounding box center [1056, 66] width 95 height 32
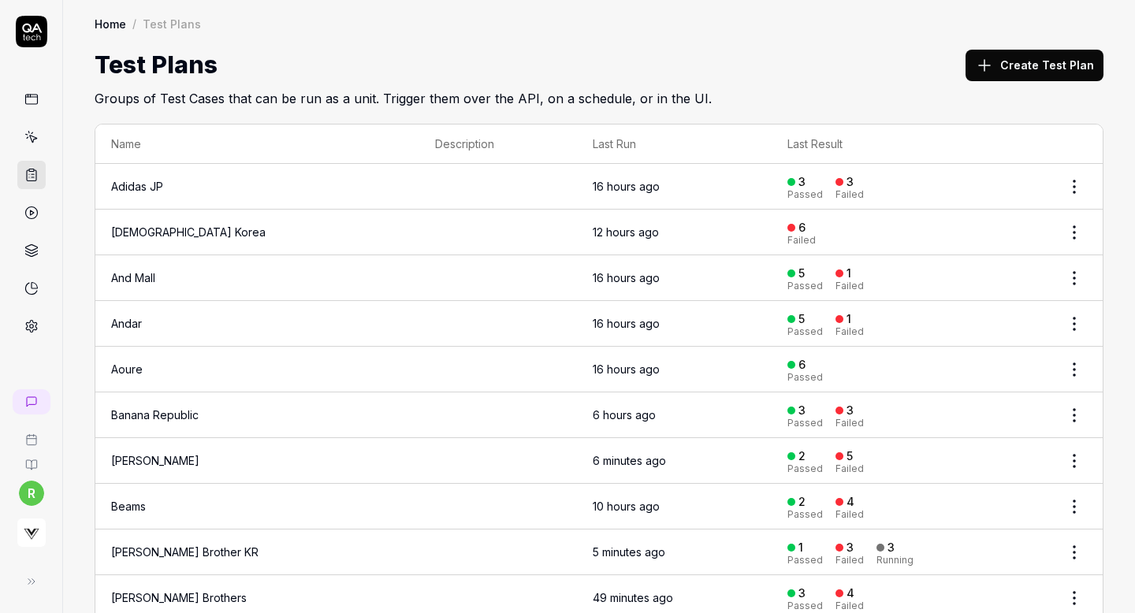
click at [1006, 64] on button "Create Test Plan" at bounding box center [1035, 66] width 138 height 32
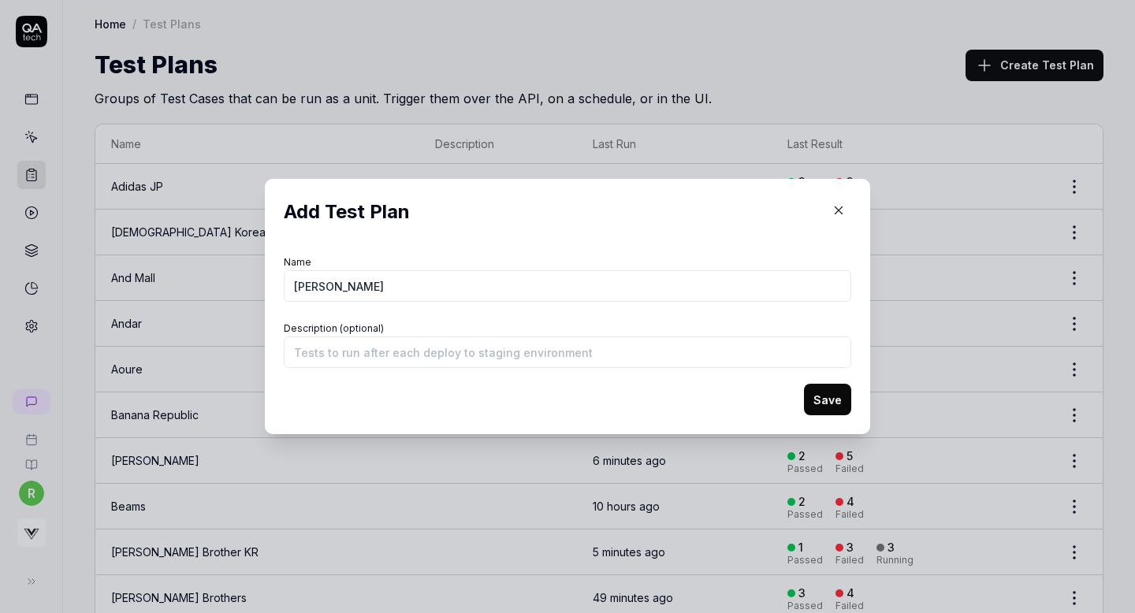
type input "Jamie Kay"
click at [838, 399] on button "Save" at bounding box center [827, 400] width 47 height 32
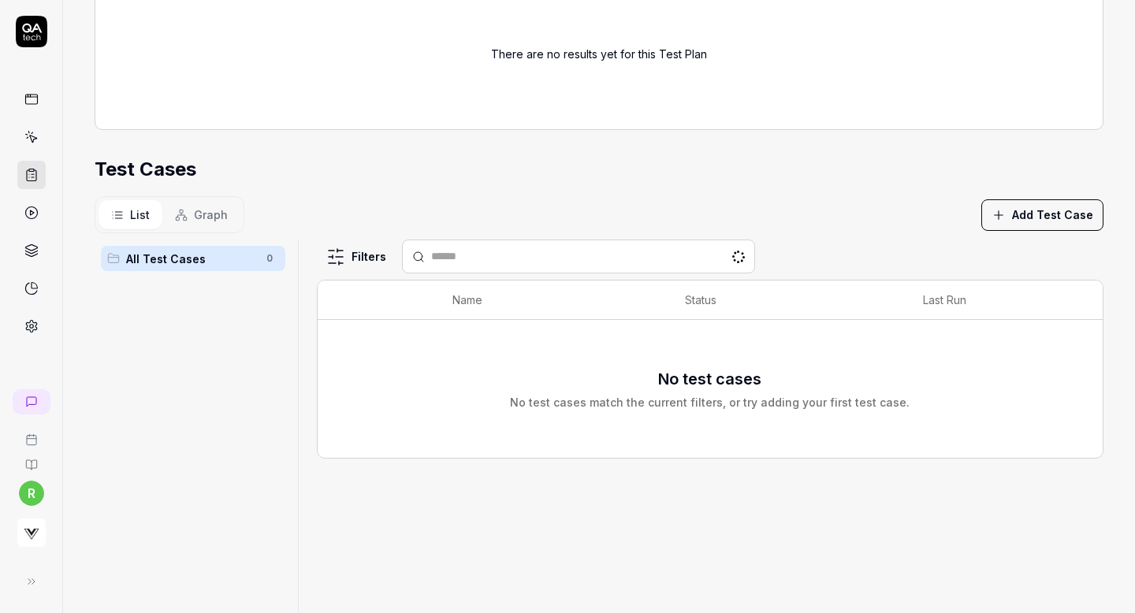
scroll to position [240, 0]
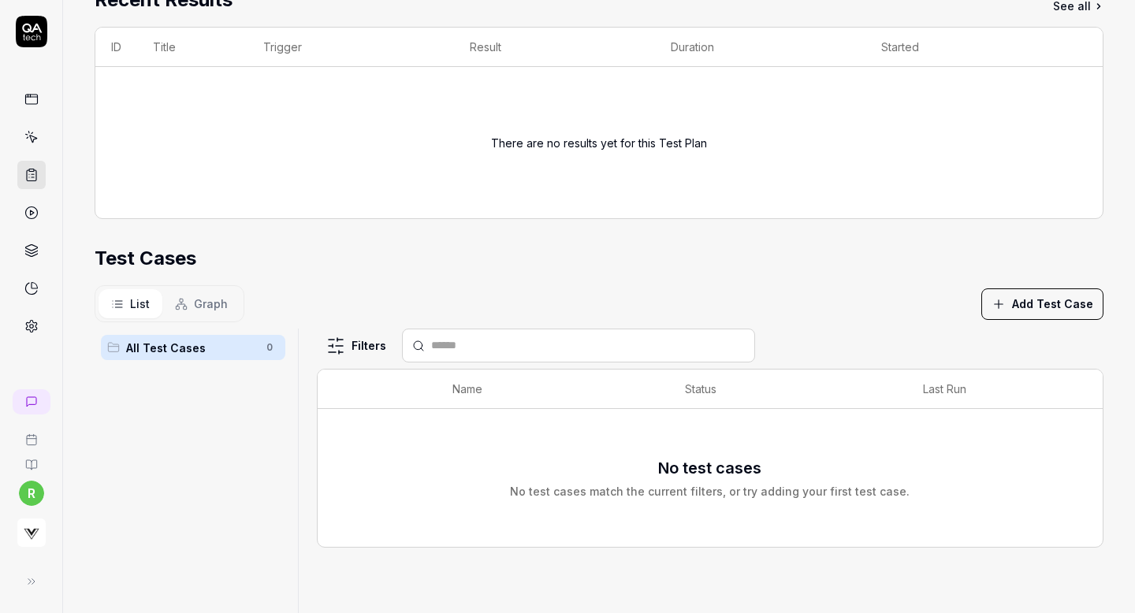
click at [1021, 307] on button "Add Test Case" at bounding box center [1043, 305] width 122 height 32
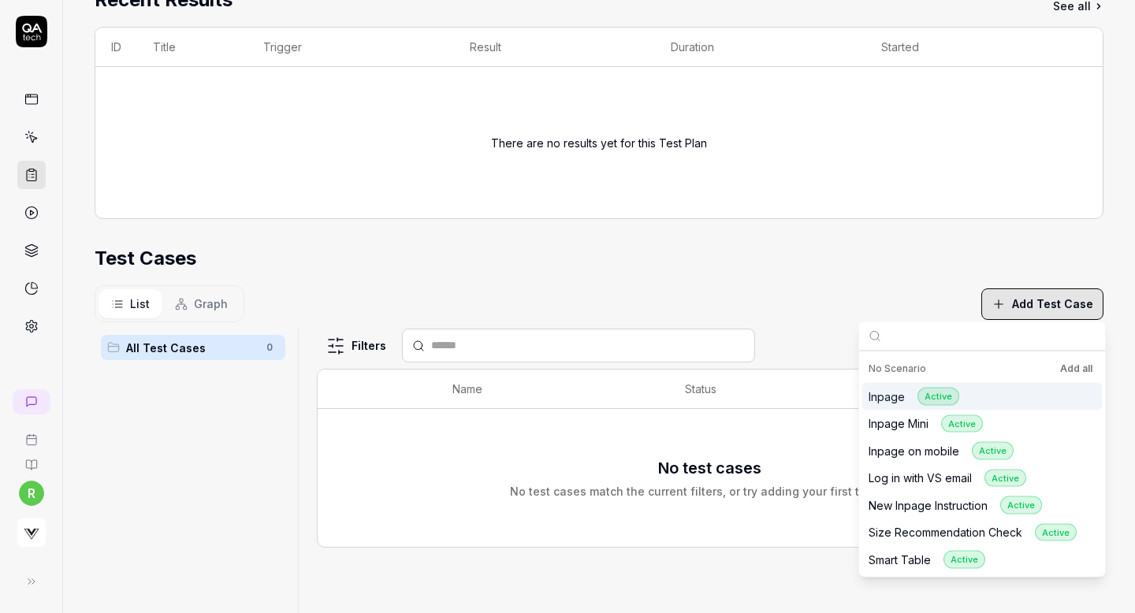
click at [1075, 370] on button "Add all" at bounding box center [1076, 369] width 39 height 19
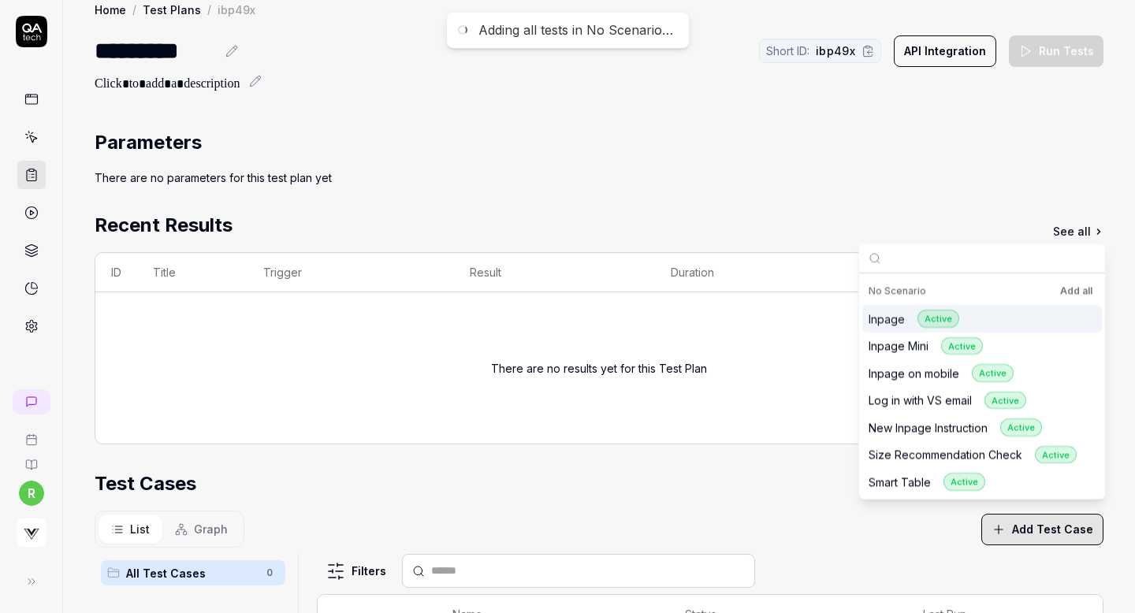
scroll to position [0, 0]
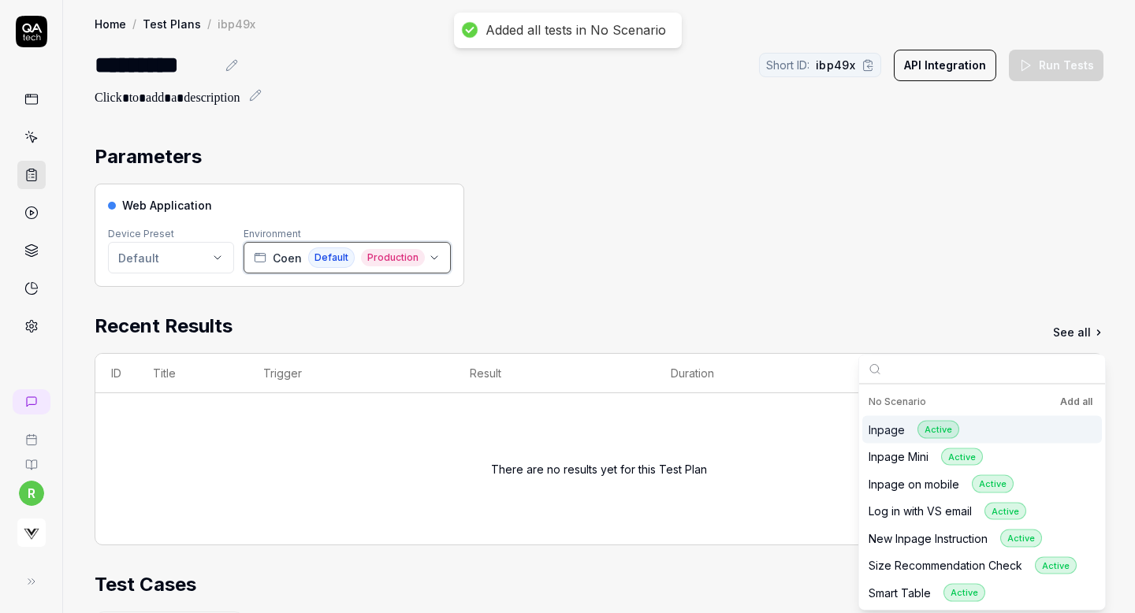
click at [285, 258] on span "Coen" at bounding box center [287, 258] width 29 height 17
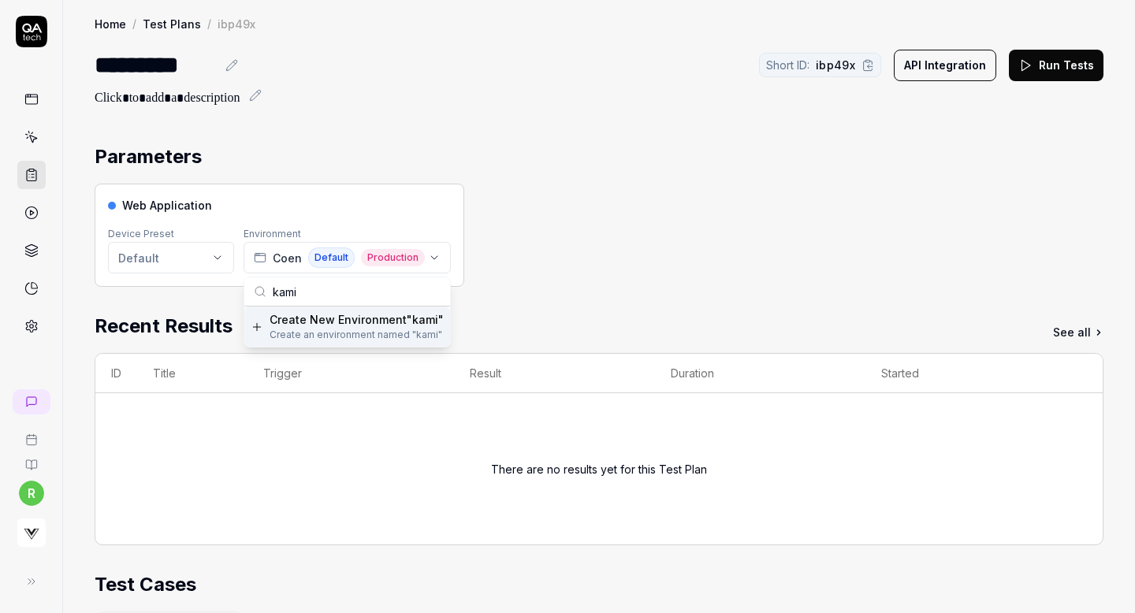
type input "k"
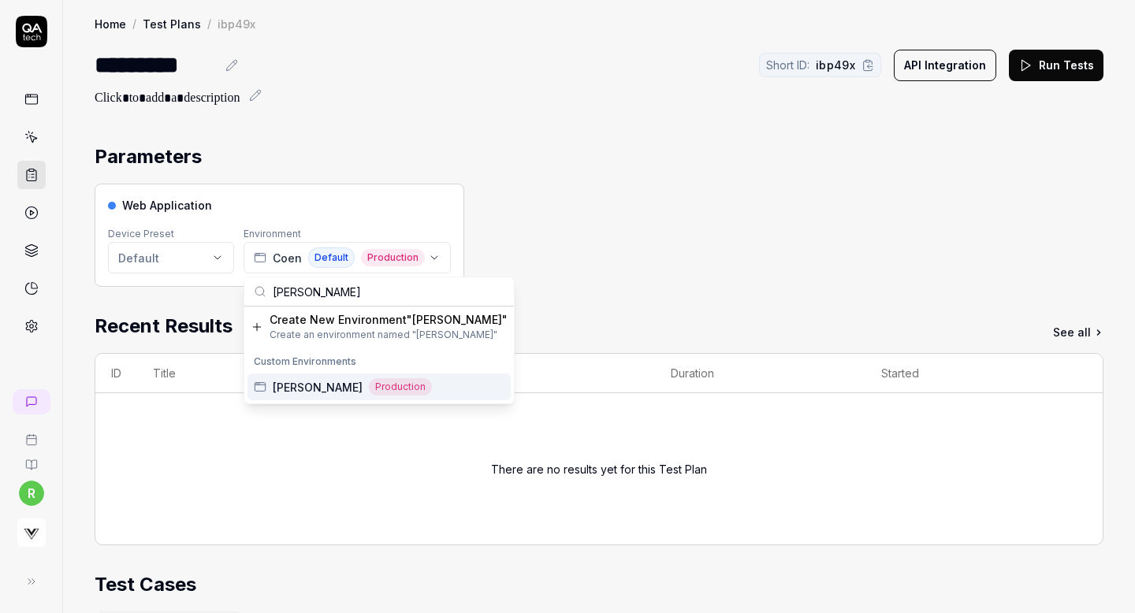
type input "jami"
click at [289, 384] on span "Jamie Kay" at bounding box center [318, 387] width 90 height 17
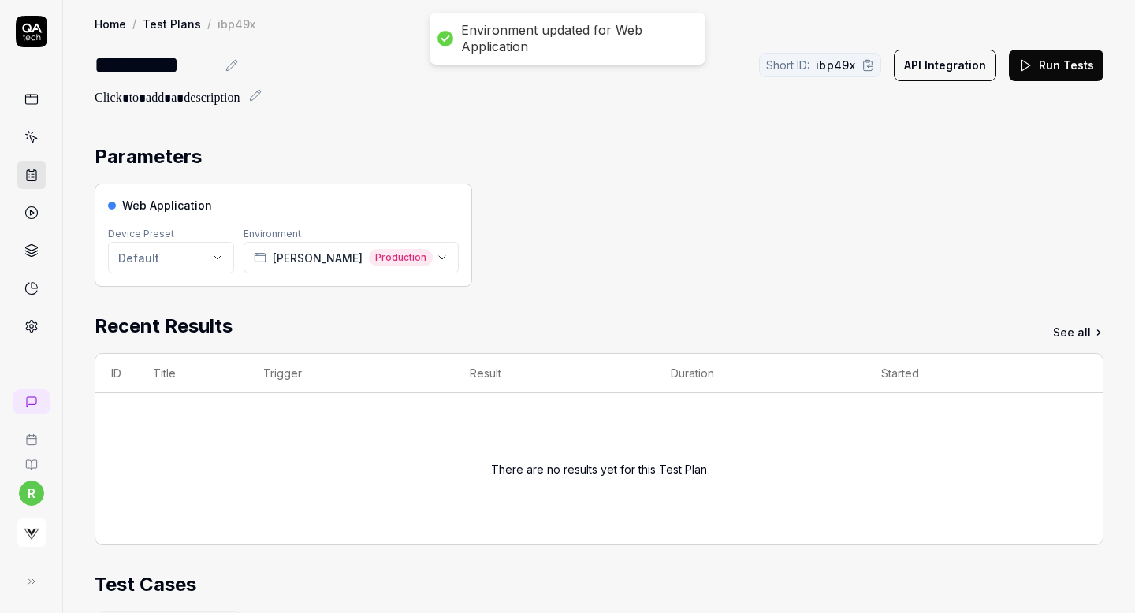
click at [1070, 73] on button "Run Tests" at bounding box center [1056, 66] width 95 height 32
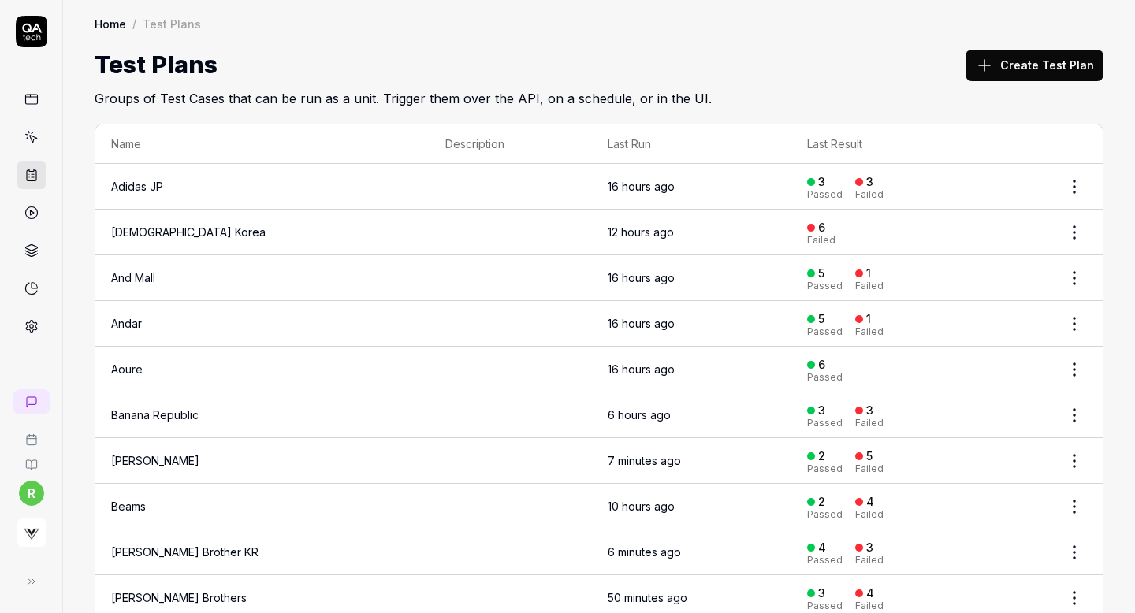
click at [1008, 66] on button "Create Test Plan" at bounding box center [1035, 66] width 138 height 32
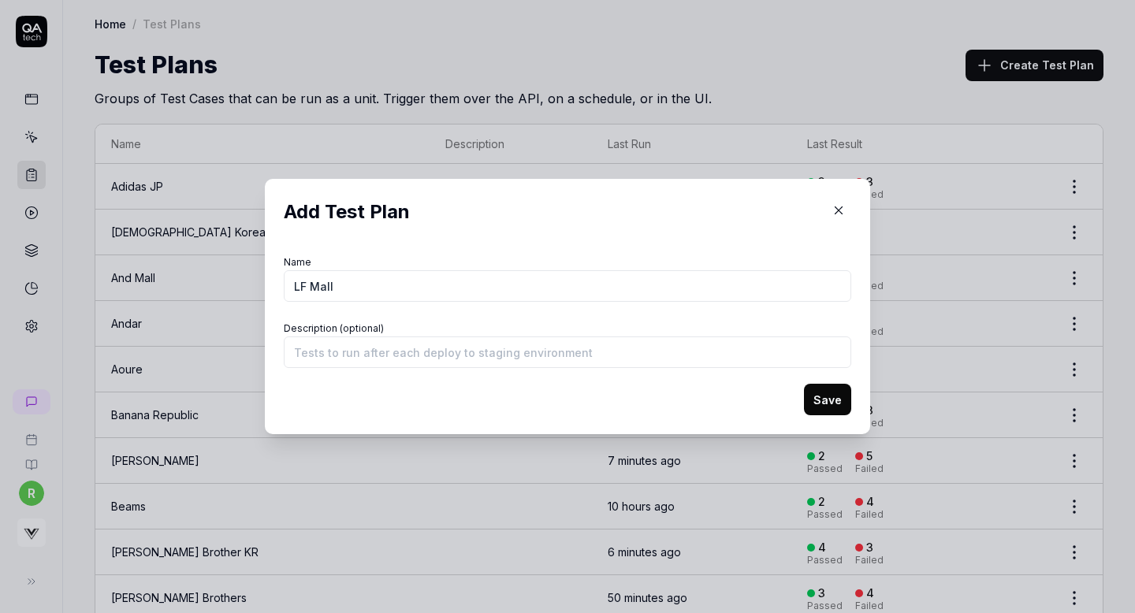
type input "LF Mall"
click at [825, 393] on button "Save" at bounding box center [827, 400] width 47 height 32
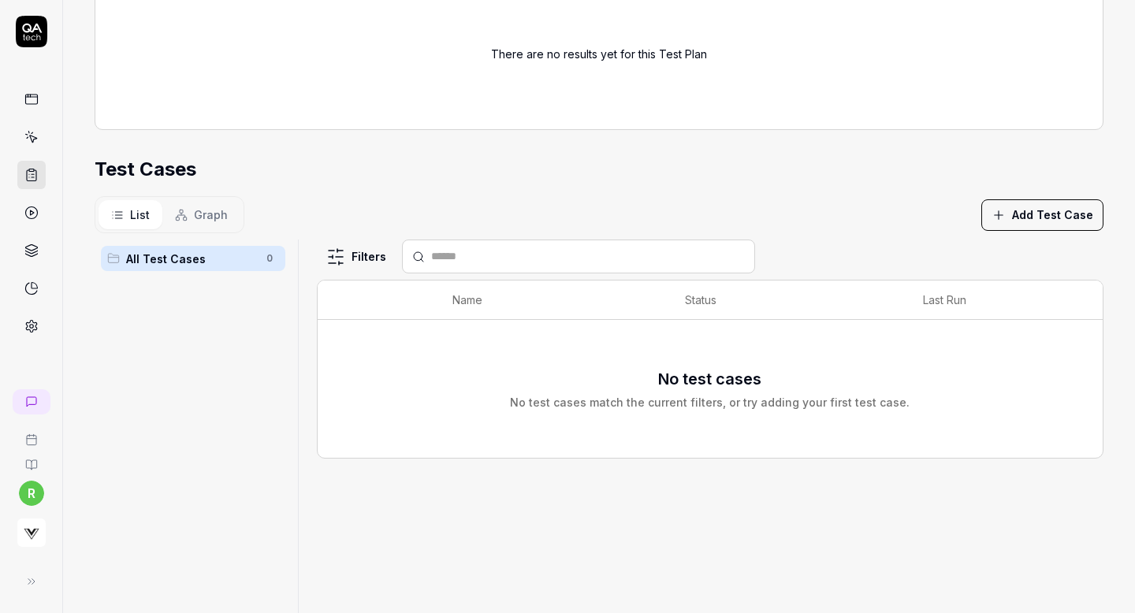
scroll to position [240, 0]
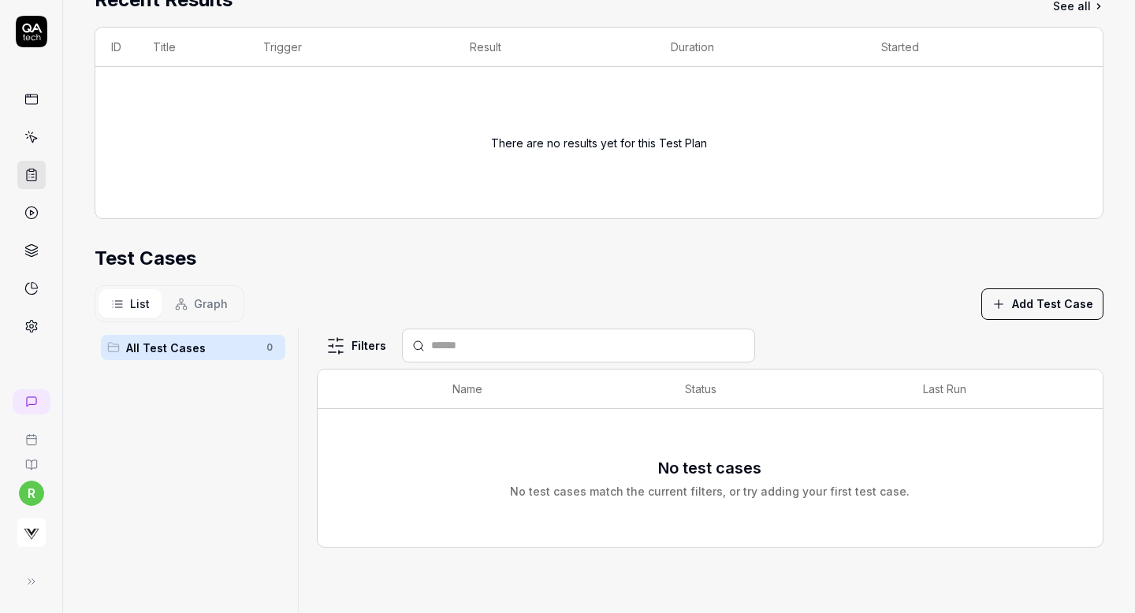
click at [1030, 307] on button "Add Test Case" at bounding box center [1043, 305] width 122 height 32
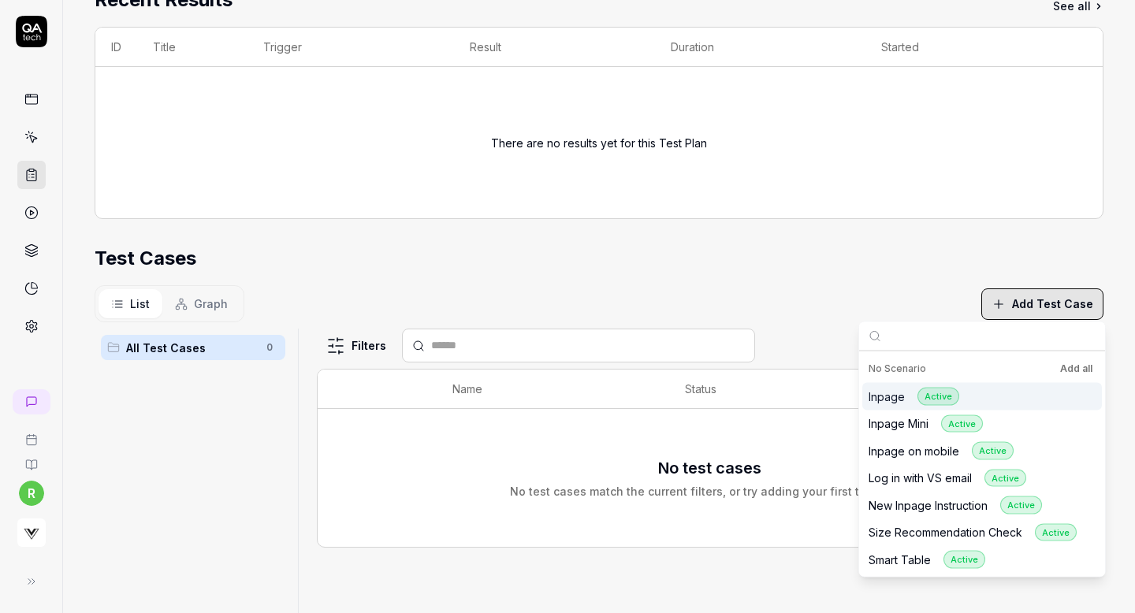
click at [1079, 363] on button "Add all" at bounding box center [1076, 369] width 39 height 19
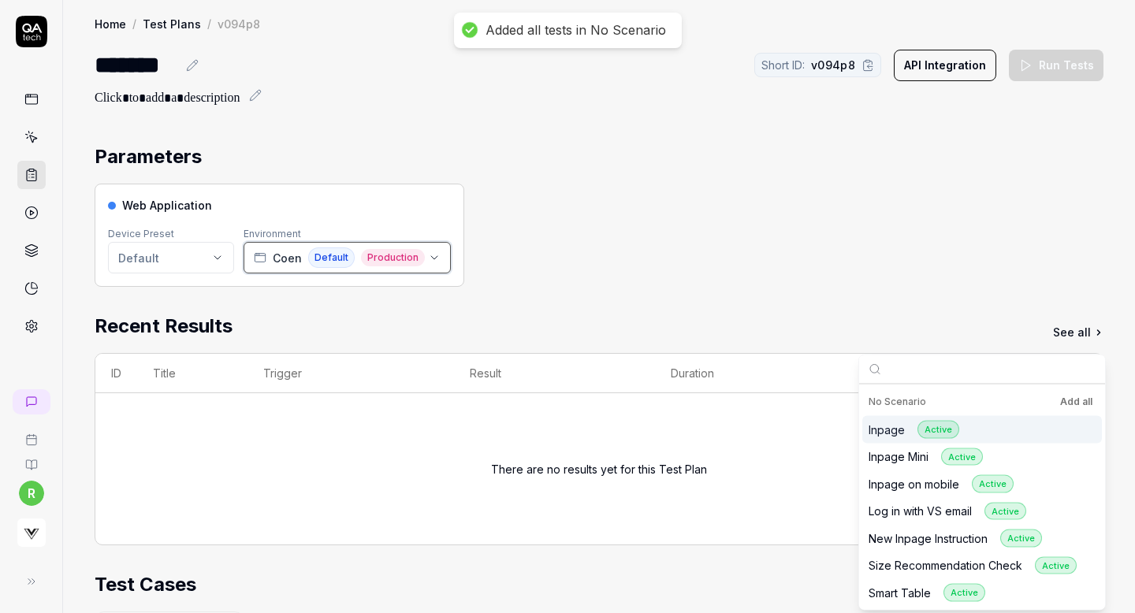
click at [266, 255] on div "[PERSON_NAME] Default Production" at bounding box center [339, 258] width 171 height 20
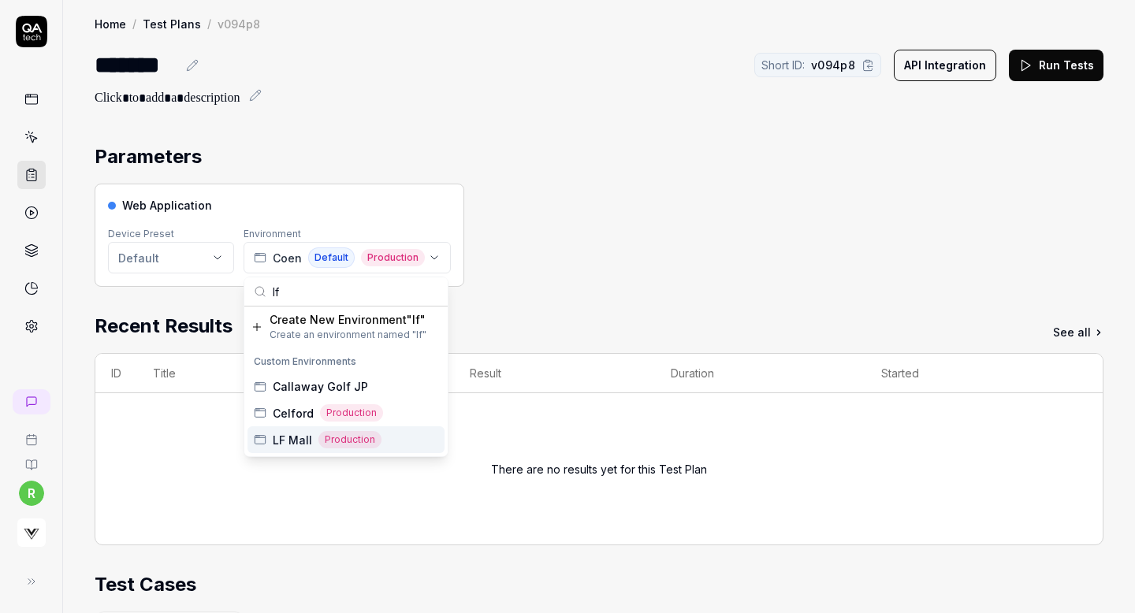
type input "lf"
click at [290, 433] on span "LF Mall" at bounding box center [292, 440] width 39 height 17
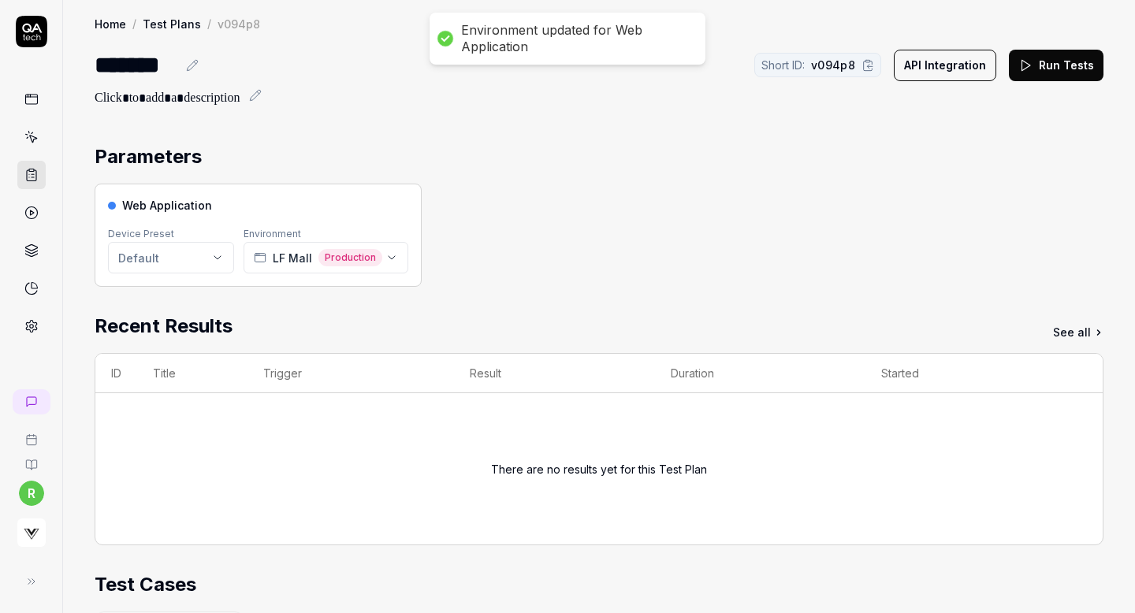
click at [704, 229] on div "Web Application Device Preset Default Environment LF Mall Production" at bounding box center [599, 235] width 1009 height 103
click at [1041, 61] on button "Run Tests" at bounding box center [1056, 66] width 95 height 32
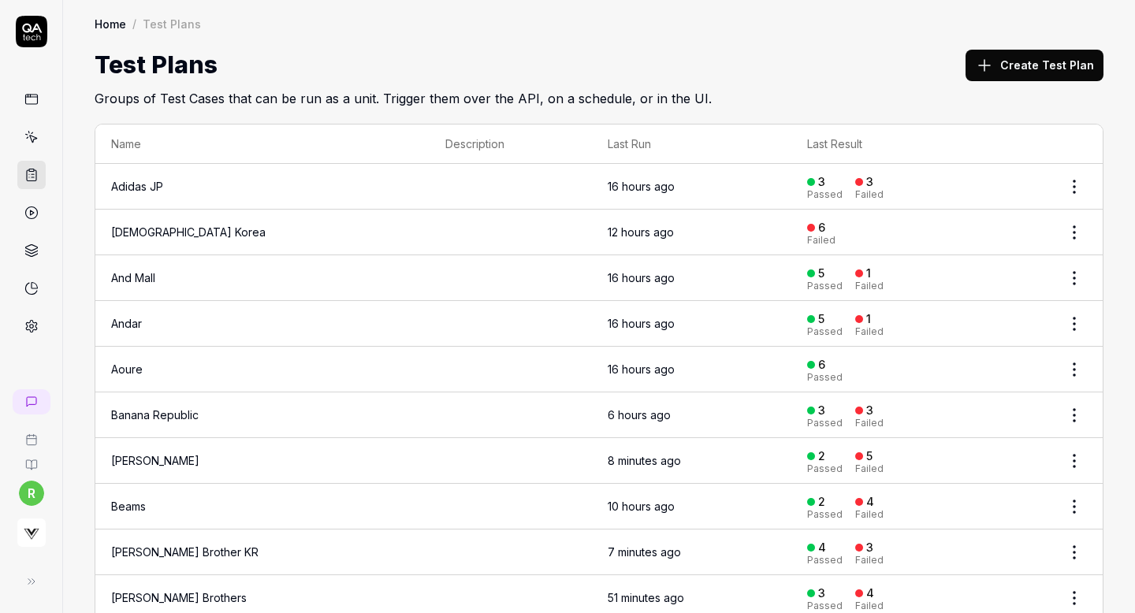
click at [1028, 65] on button "Create Test Plan" at bounding box center [1035, 66] width 138 height 32
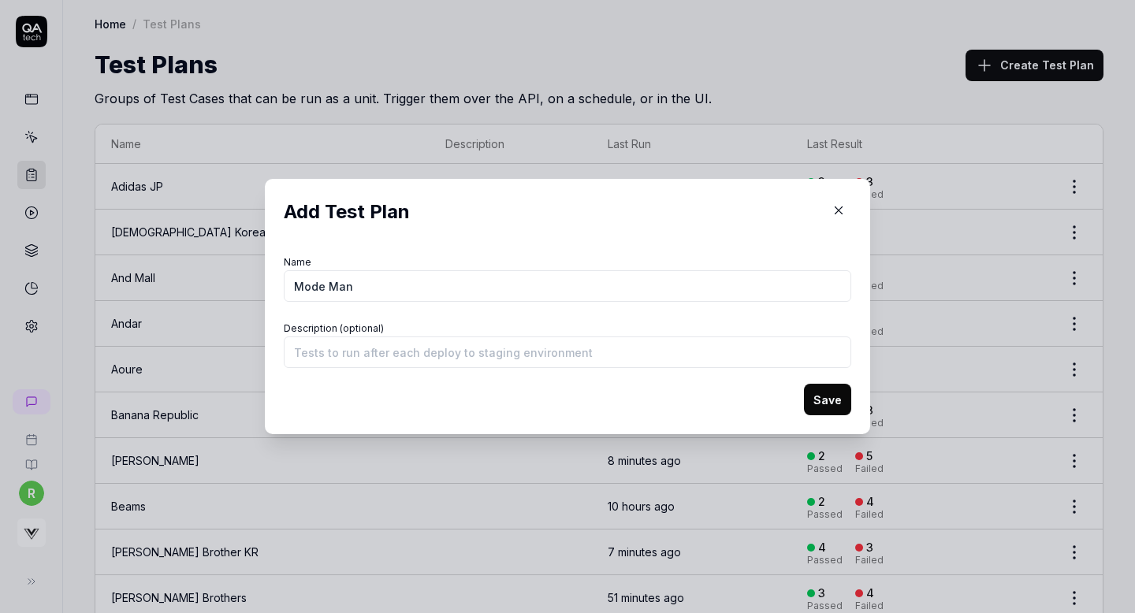
type input "Mode Man"
click at [822, 397] on button "Save" at bounding box center [827, 400] width 47 height 32
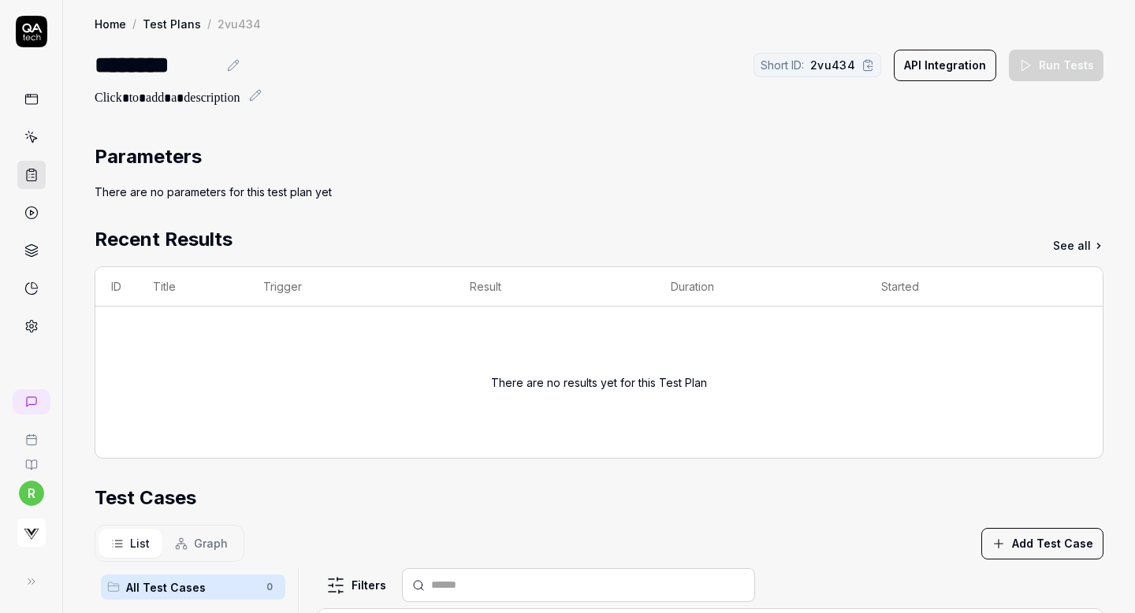
scroll to position [240, 0]
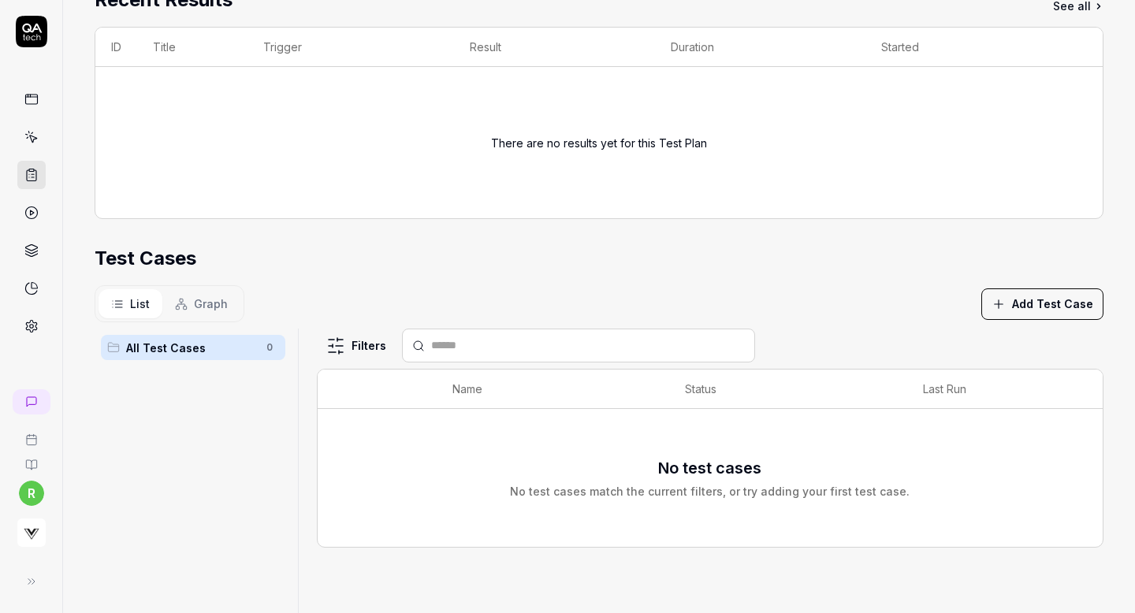
click at [1011, 295] on button "Add Test Case" at bounding box center [1043, 305] width 122 height 32
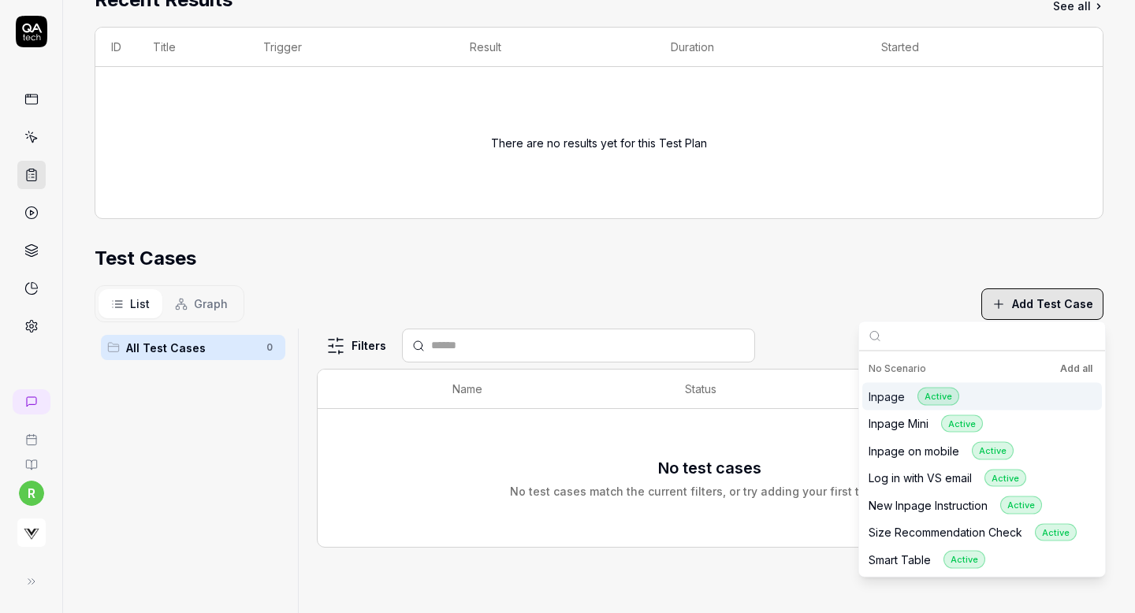
click at [1073, 370] on button "Add all" at bounding box center [1076, 369] width 39 height 19
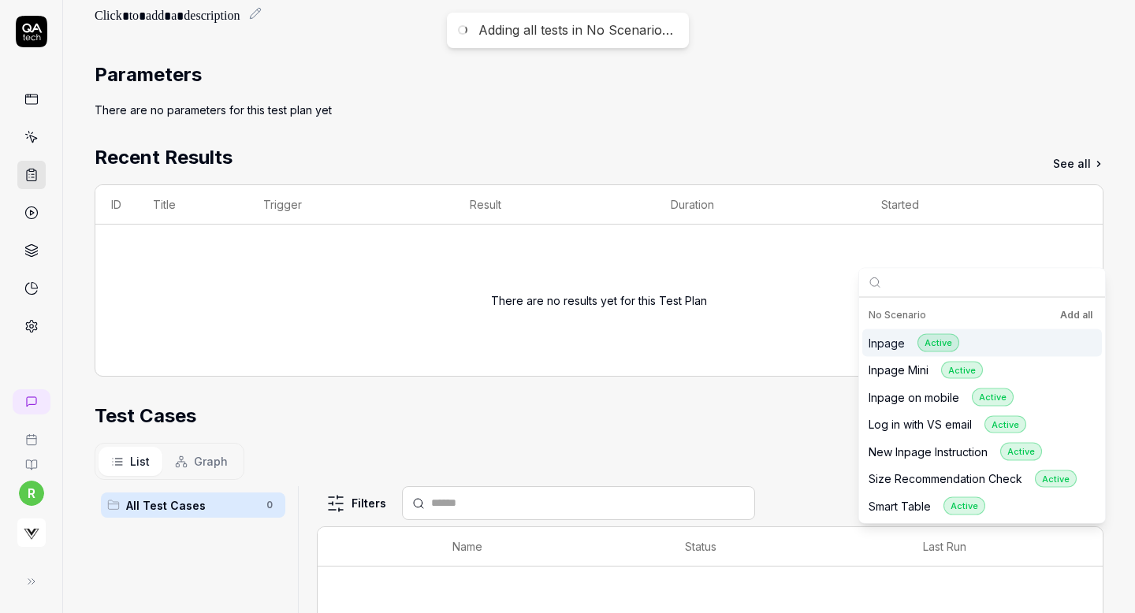
scroll to position [0, 0]
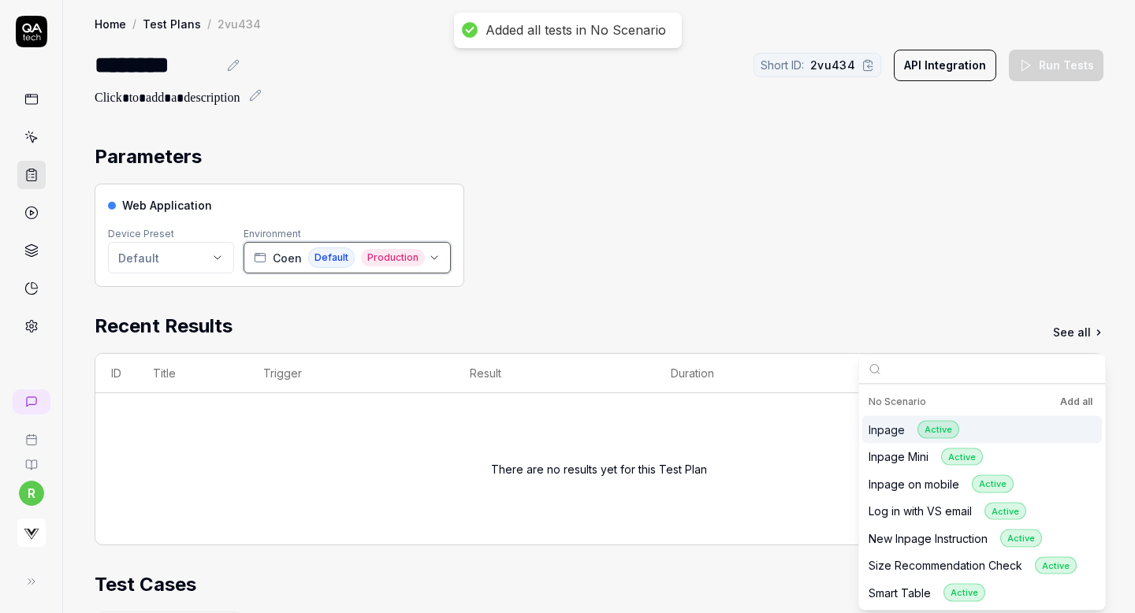
click at [303, 259] on div "[PERSON_NAME] Default Production" at bounding box center [339, 258] width 171 height 20
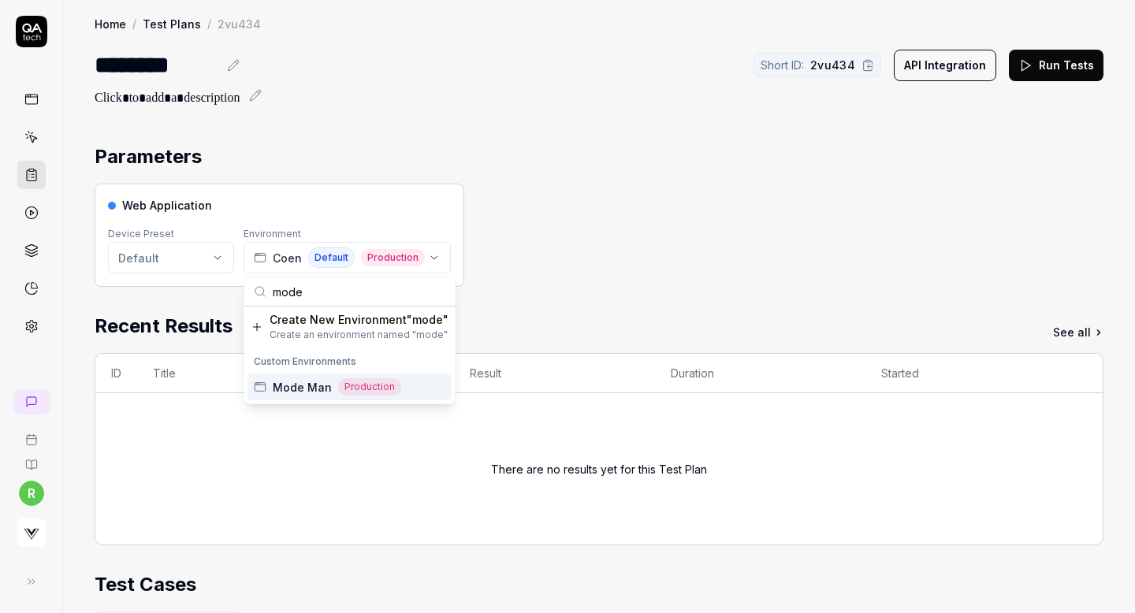
type input "mode"
click at [296, 382] on span "Mode Man" at bounding box center [302, 387] width 59 height 17
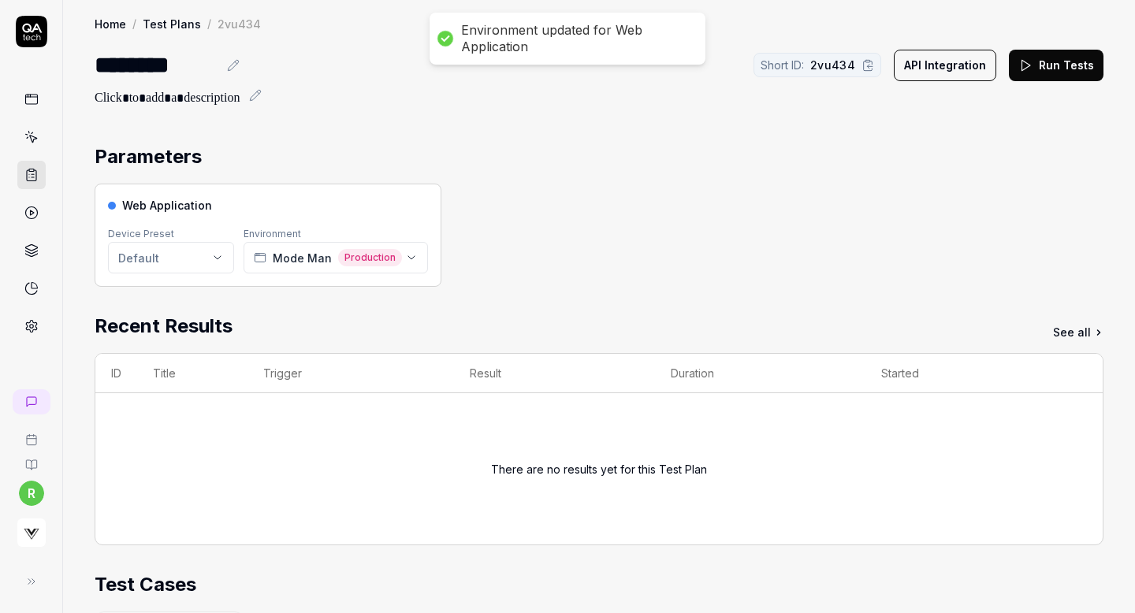
click at [584, 241] on div "Web Application Device Preset Default Environment Mode Man Production" at bounding box center [599, 235] width 1009 height 103
click at [1043, 69] on button "Run Tests" at bounding box center [1056, 66] width 95 height 32
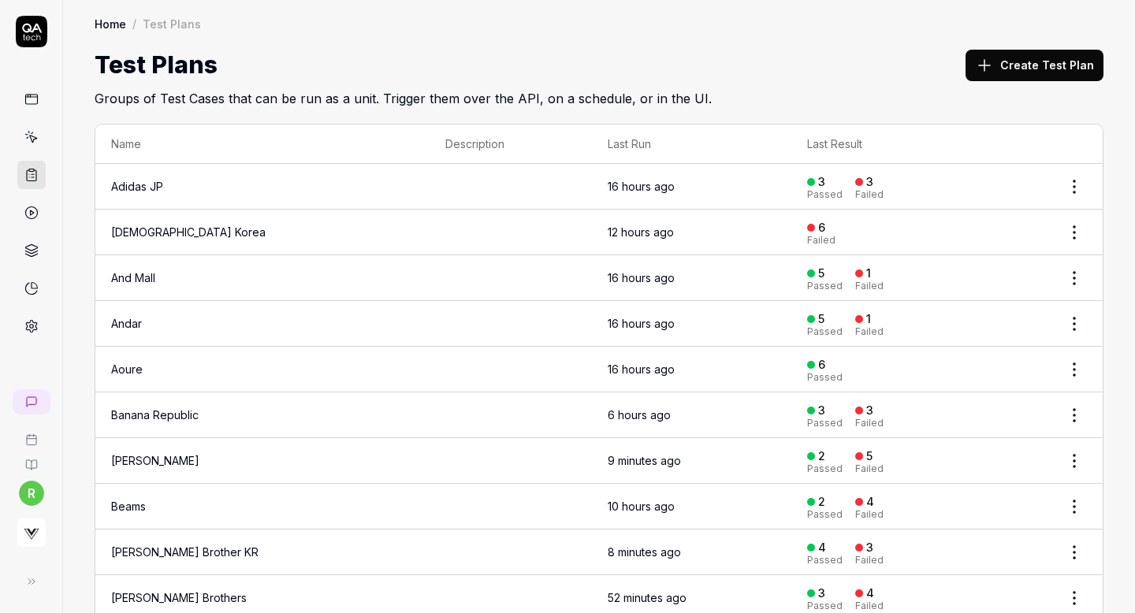
click at [1002, 66] on button "Create Test Plan" at bounding box center [1035, 66] width 138 height 32
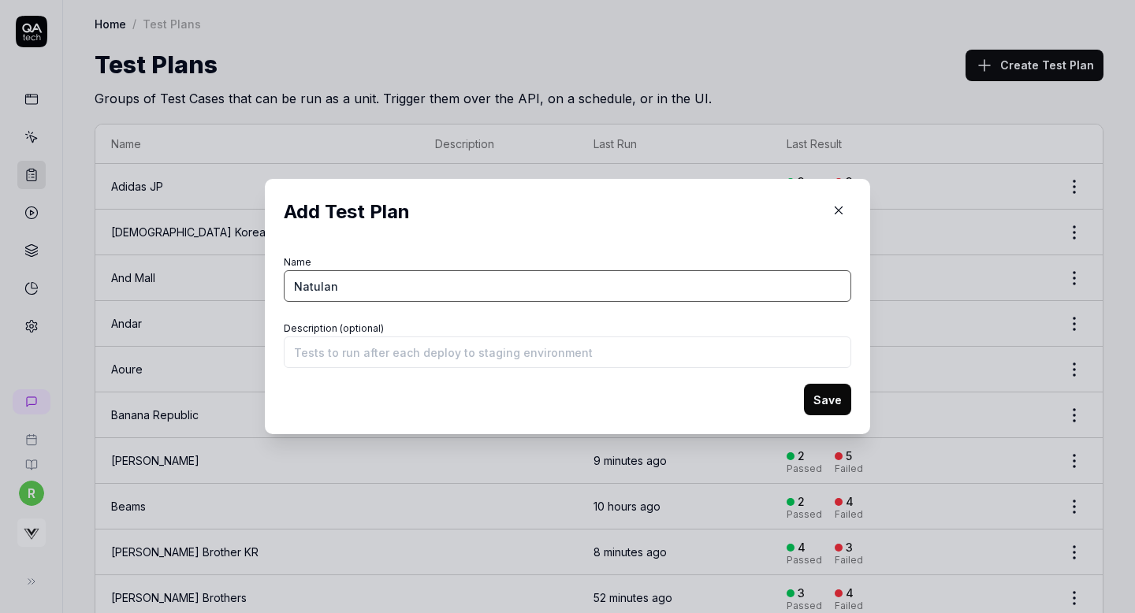
type input "Natulan"
click at [821, 397] on button "Save" at bounding box center [827, 400] width 47 height 32
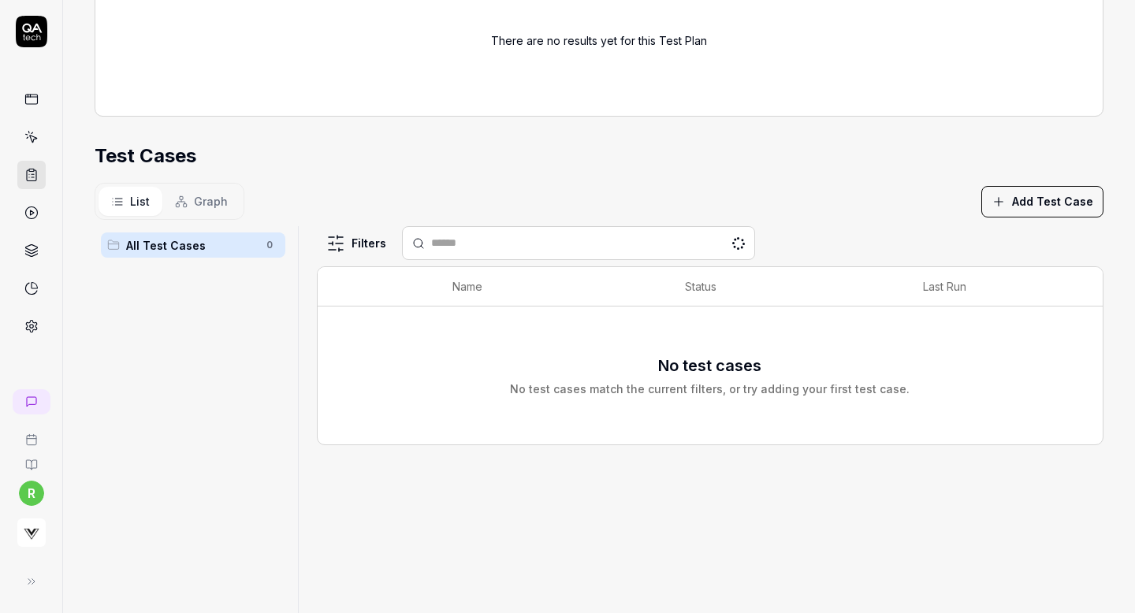
scroll to position [342, 0]
click at [1052, 199] on button "Add Test Case" at bounding box center [1043, 202] width 122 height 32
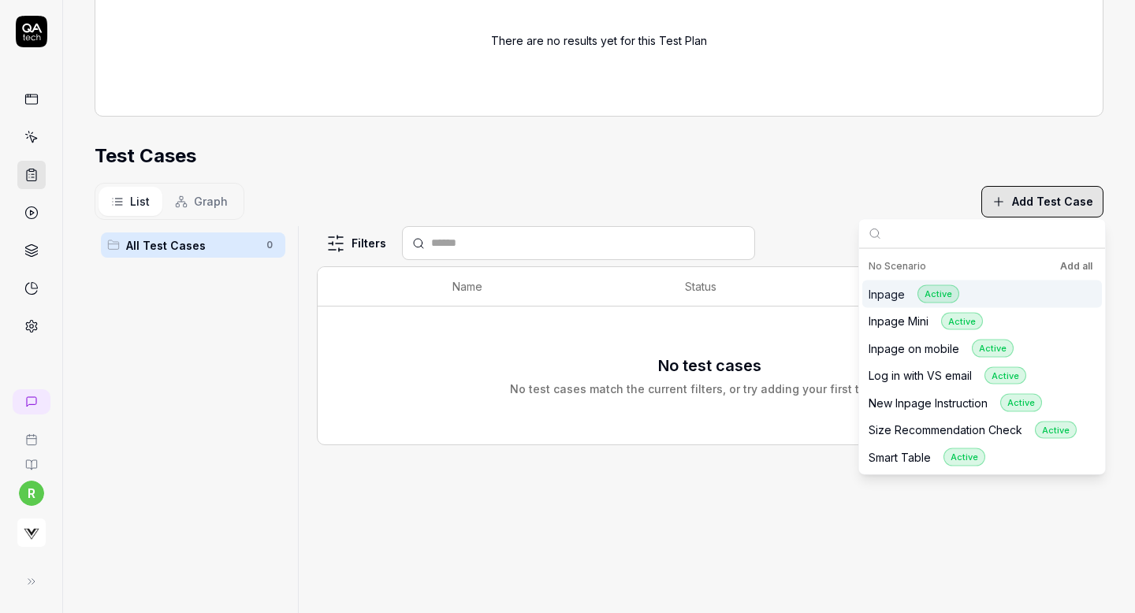
click at [1076, 263] on button "Add all" at bounding box center [1076, 266] width 39 height 19
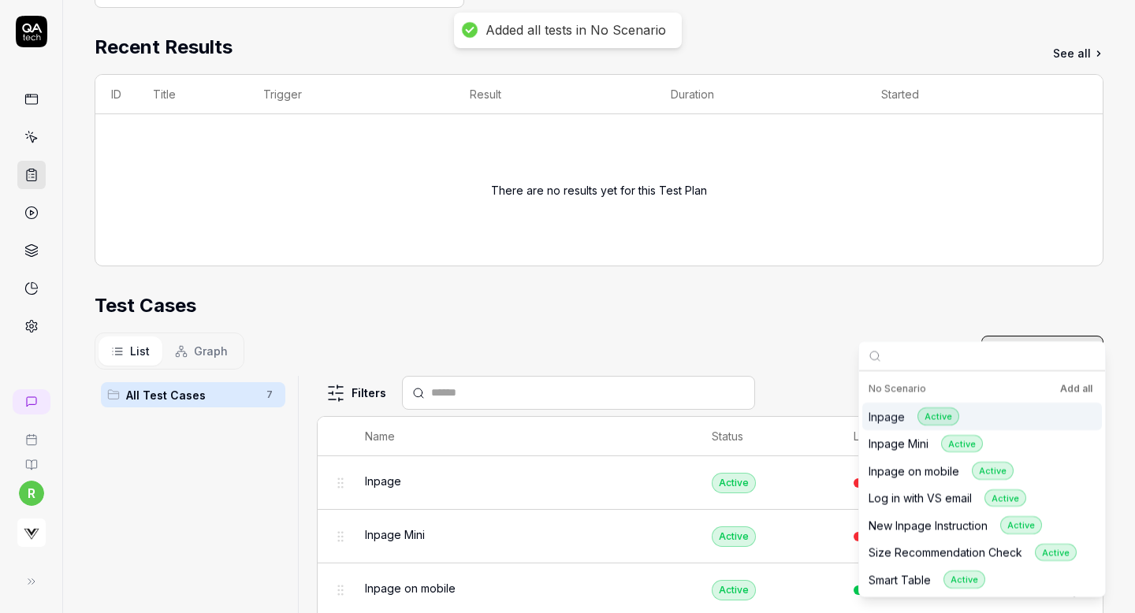
scroll to position [0, 0]
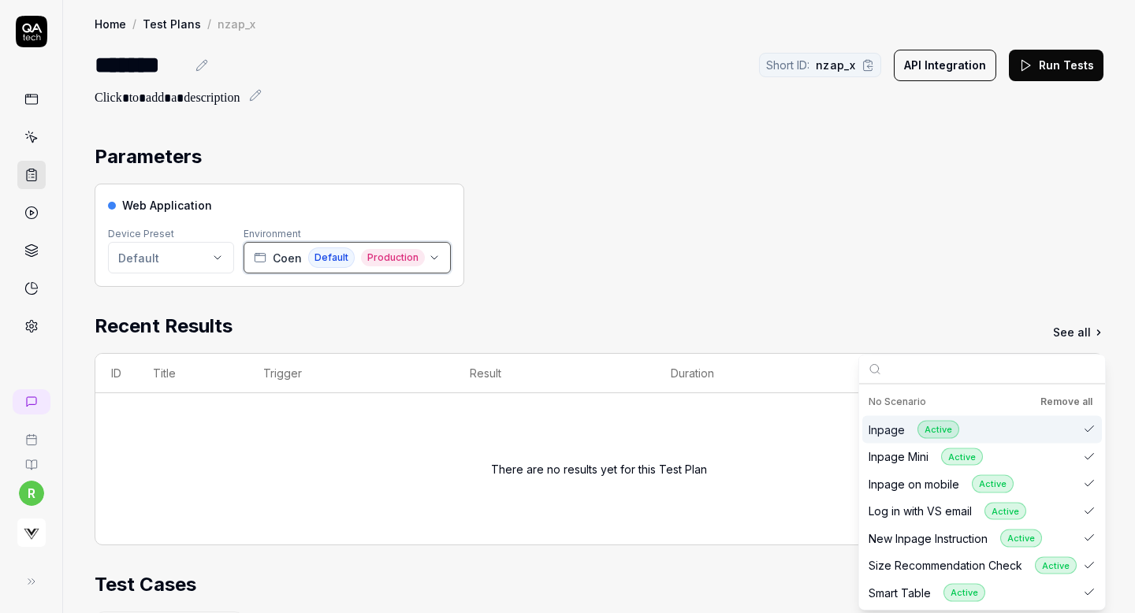
click at [370, 263] on span "Production" at bounding box center [393, 257] width 64 height 17
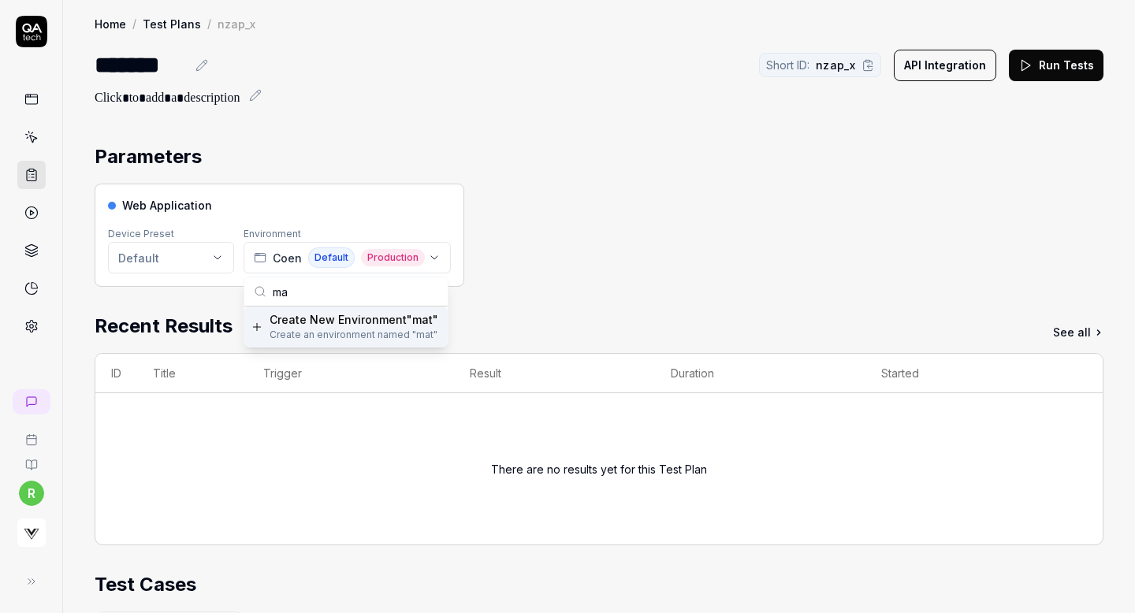
type input "m"
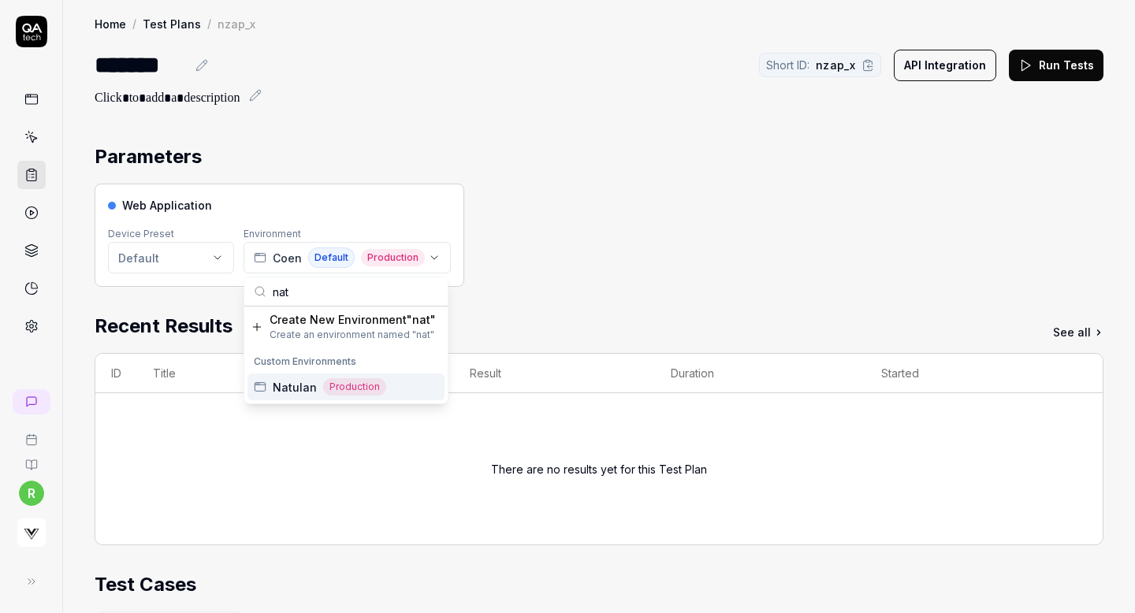
type input "nat"
click at [313, 380] on span "Natulan" at bounding box center [295, 387] width 44 height 17
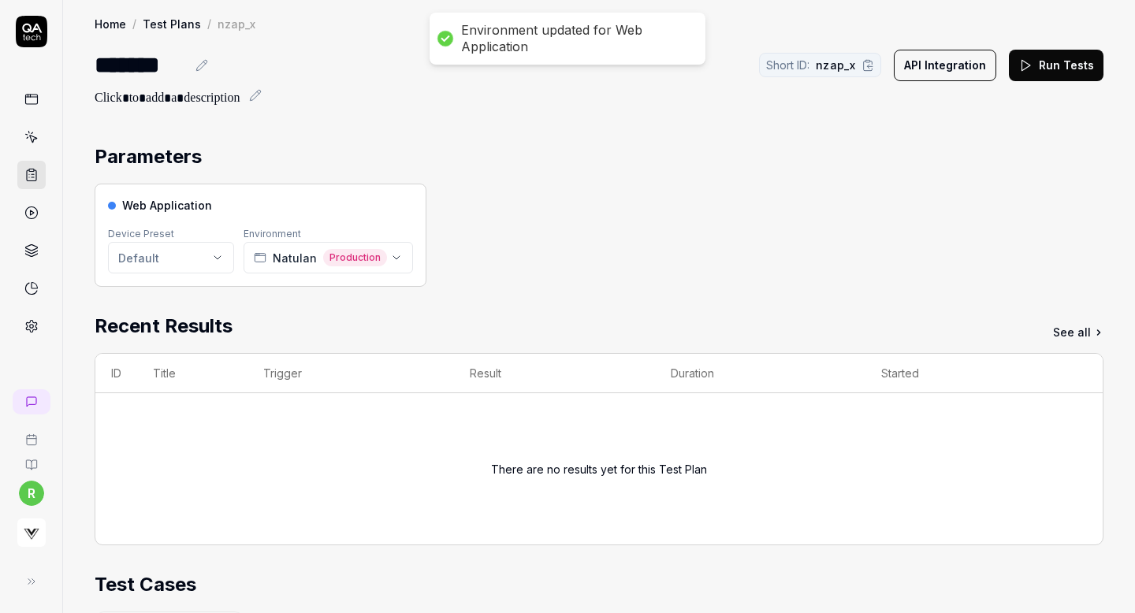
click at [1032, 65] on icon at bounding box center [1026, 65] width 14 height 14
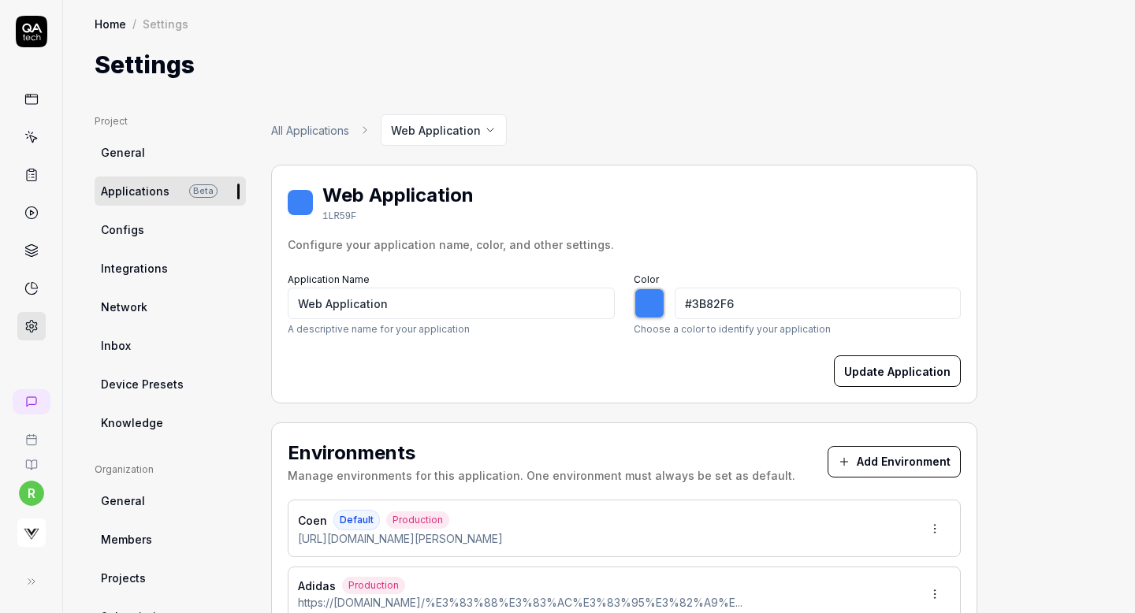
type input "*******"
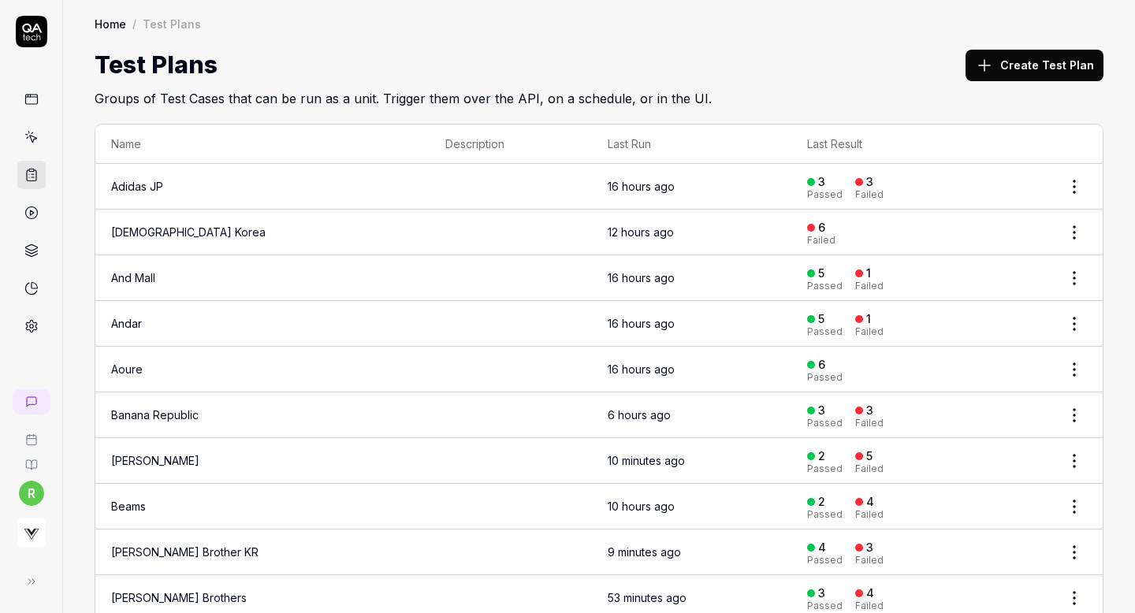
click at [1007, 66] on button "Create Test Plan" at bounding box center [1035, 66] width 138 height 32
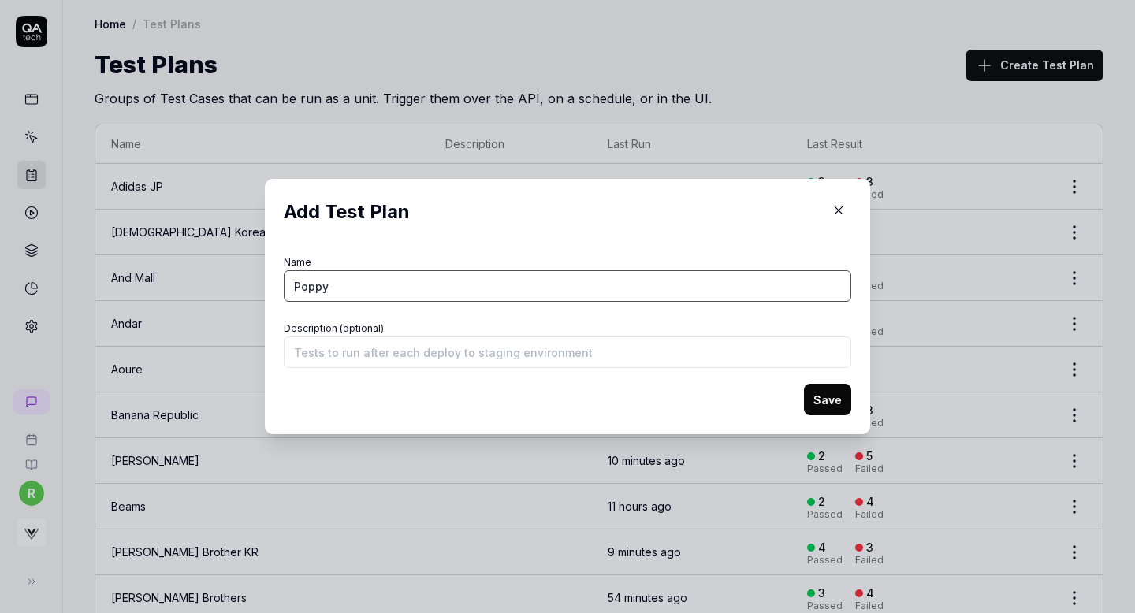
type input "Poppy"
click at [831, 400] on button "Save" at bounding box center [827, 400] width 47 height 32
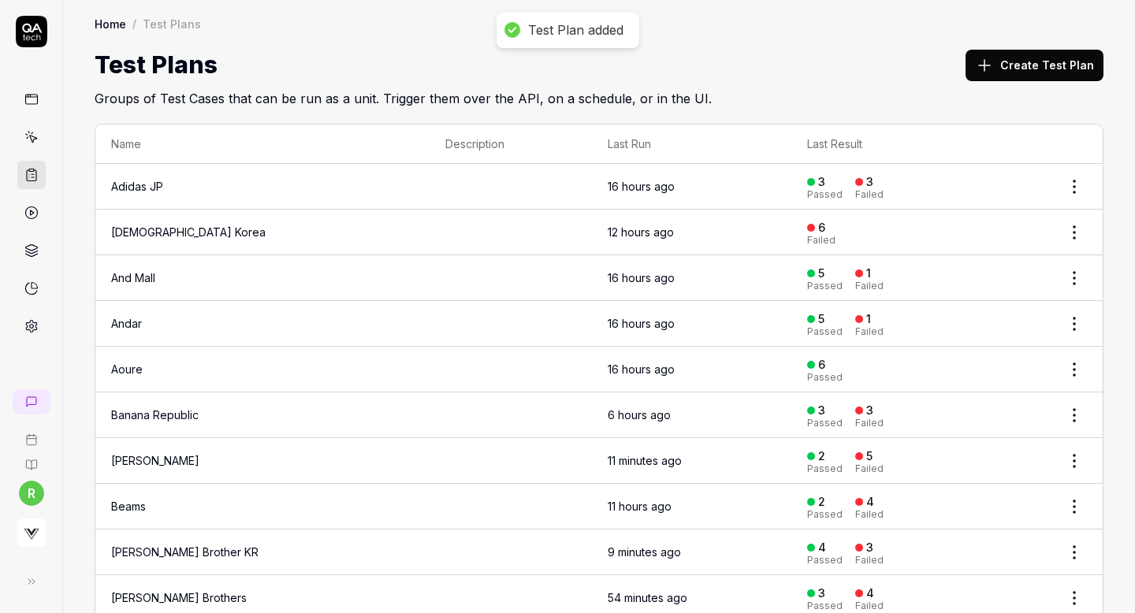
click at [1035, 60] on button "Create Test Plan" at bounding box center [1035, 66] width 138 height 32
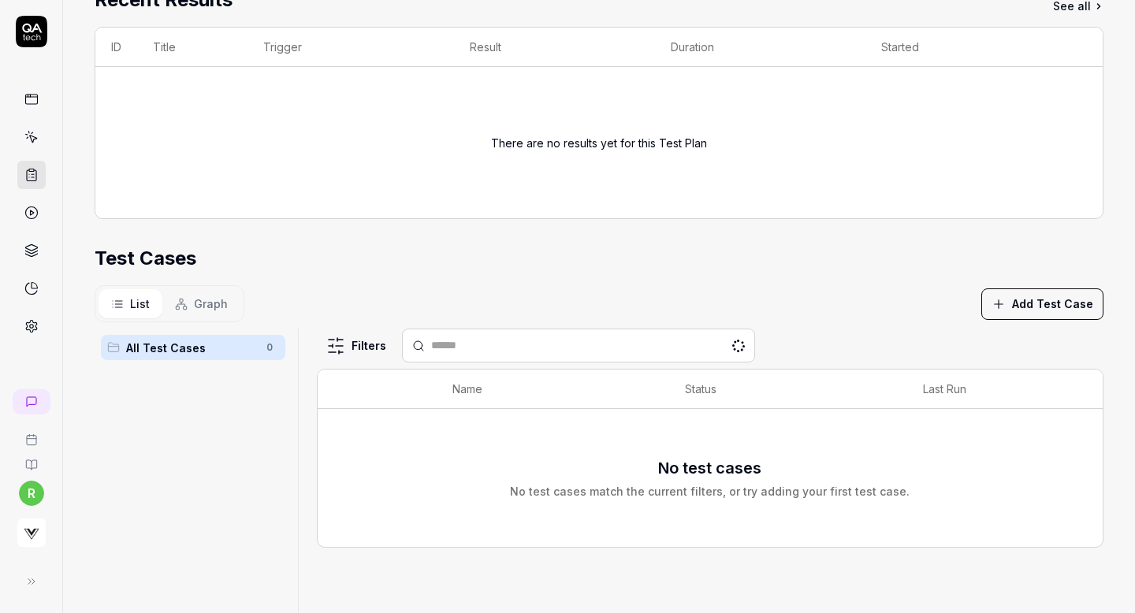
scroll to position [240, 0]
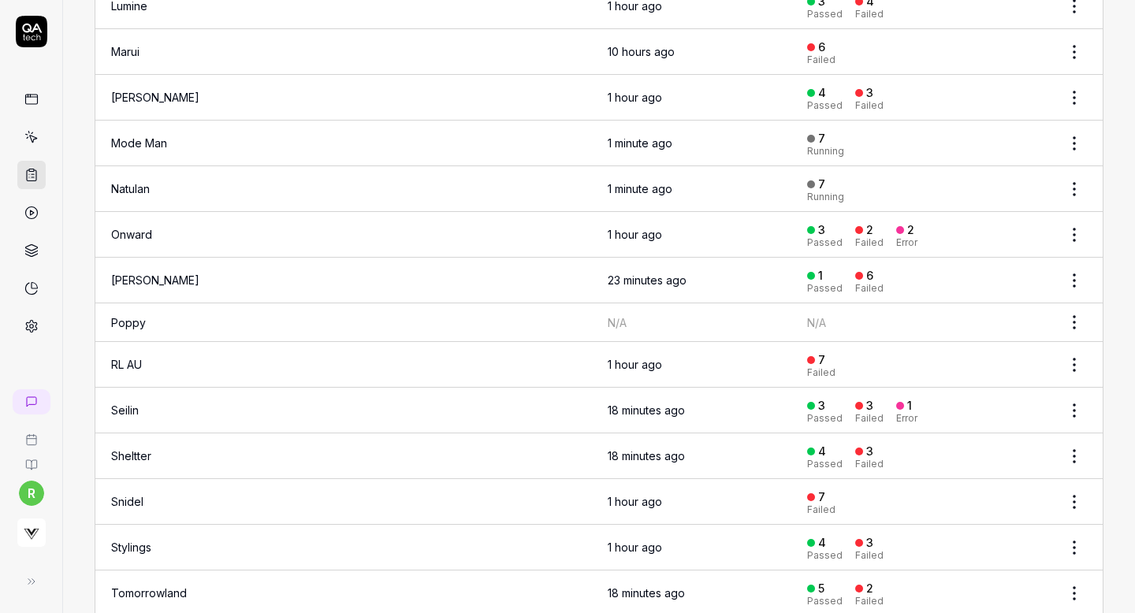
scroll to position [1646, 0]
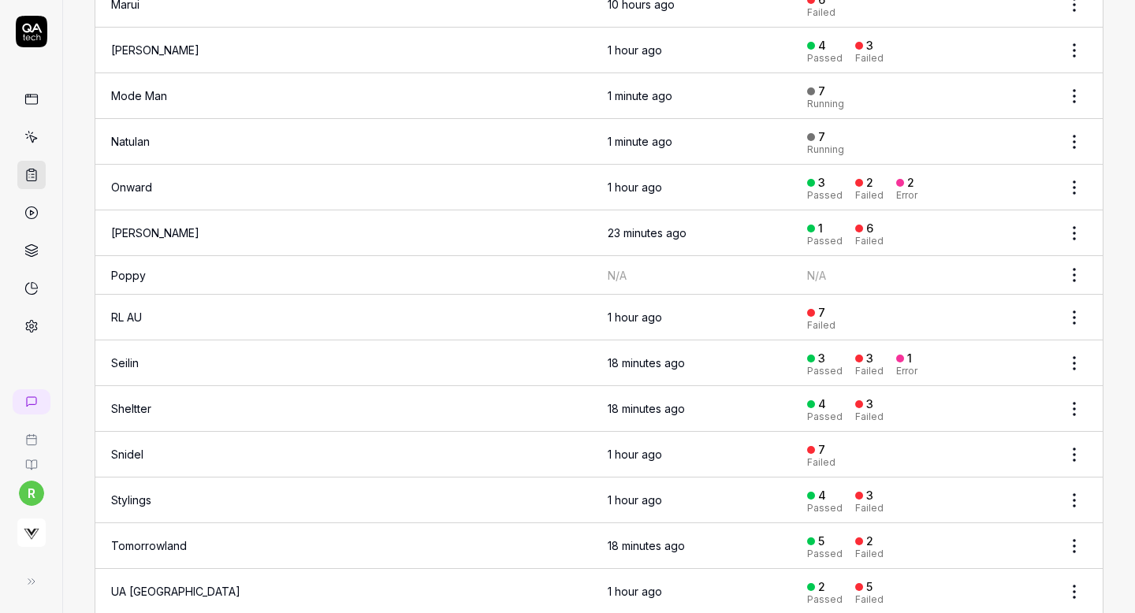
click at [487, 275] on td at bounding box center [511, 275] width 162 height 39
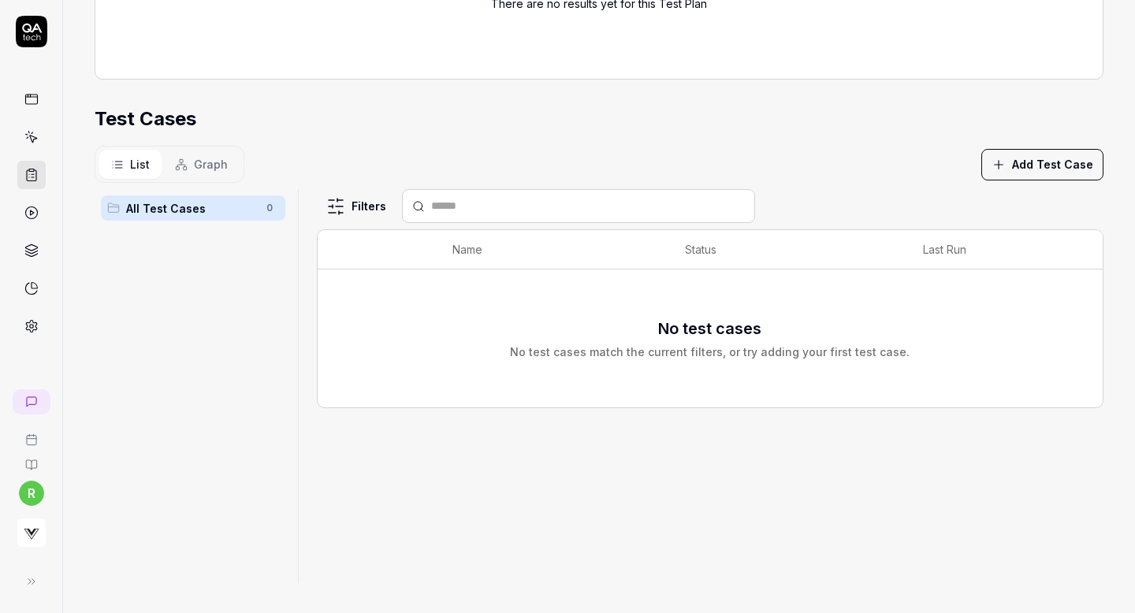
click at [1057, 156] on button "Add Test Case" at bounding box center [1043, 165] width 122 height 32
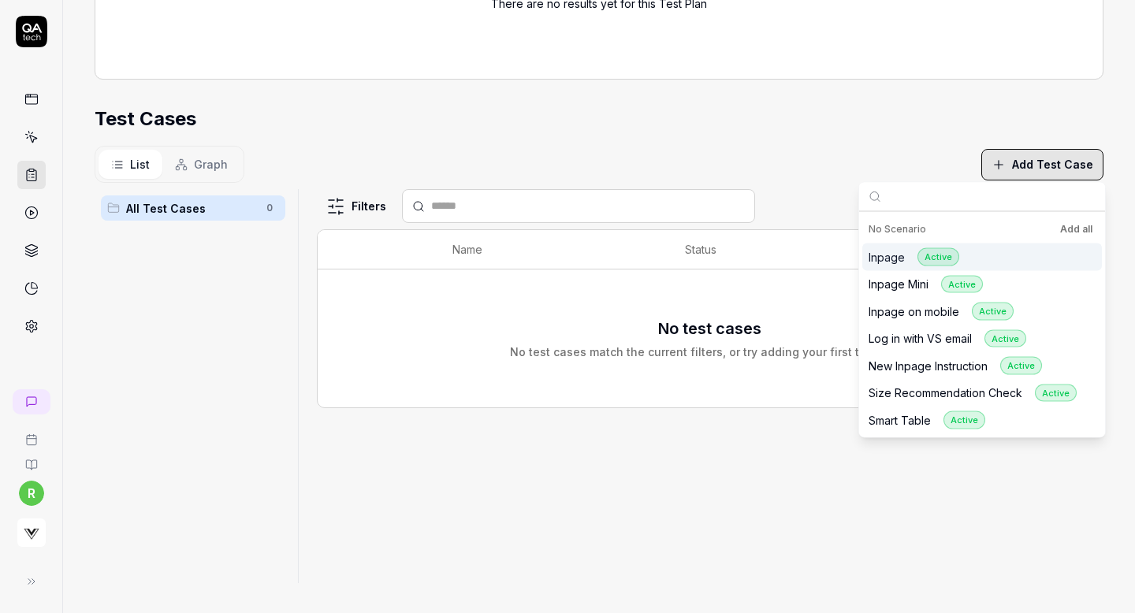
click at [1071, 231] on button "Add all" at bounding box center [1076, 229] width 39 height 19
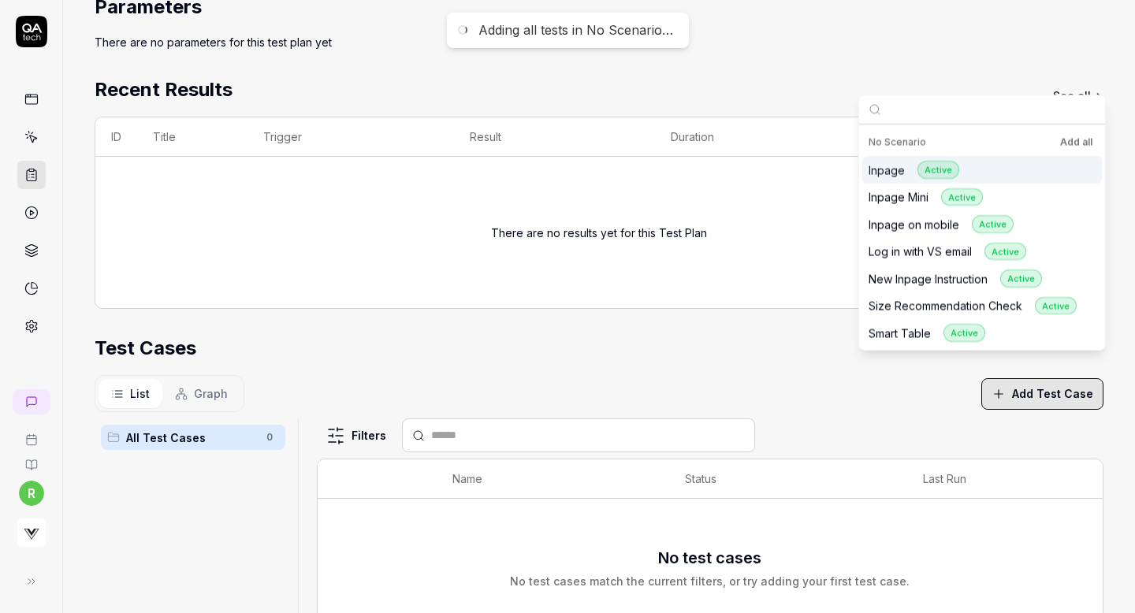
scroll to position [0, 0]
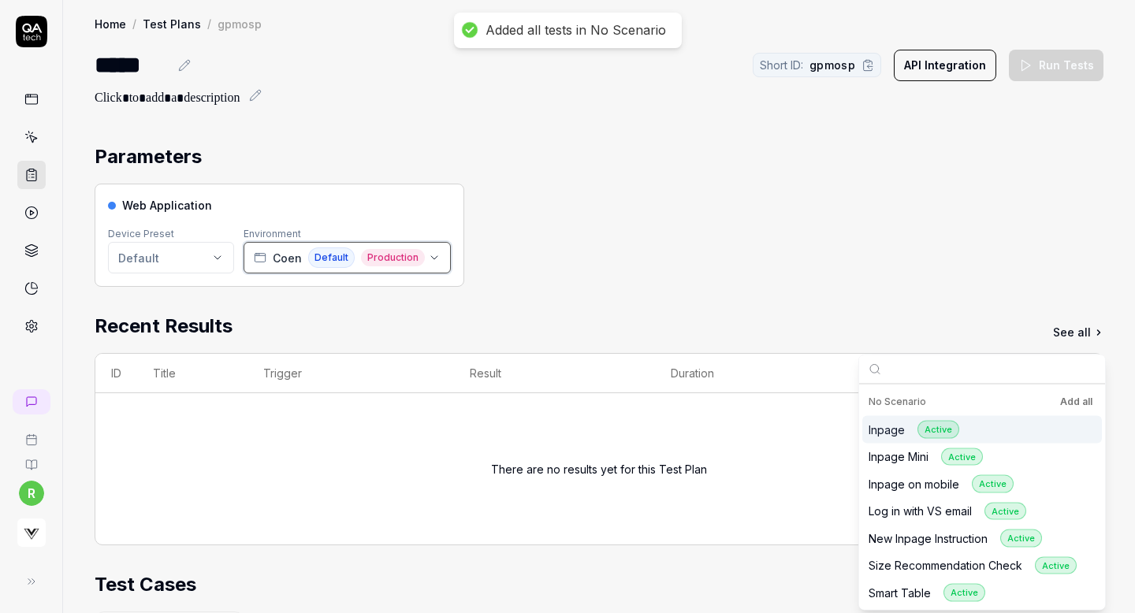
click at [265, 269] on button "[PERSON_NAME] Default Production" at bounding box center [347, 258] width 207 height 32
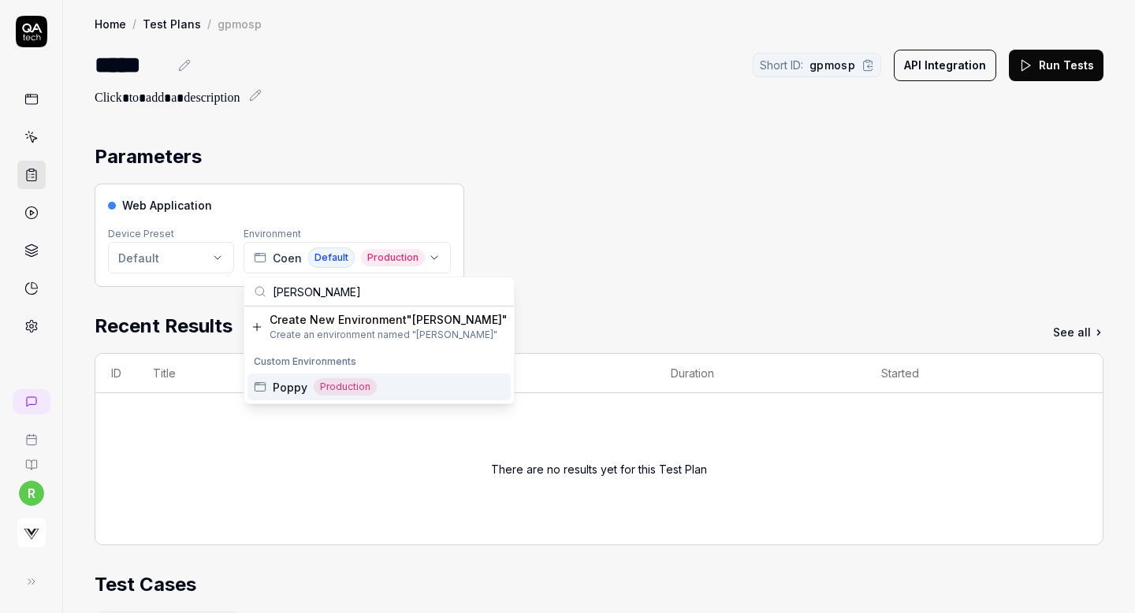
type input "popp"
click at [284, 387] on span "Poppy" at bounding box center [290, 387] width 35 height 17
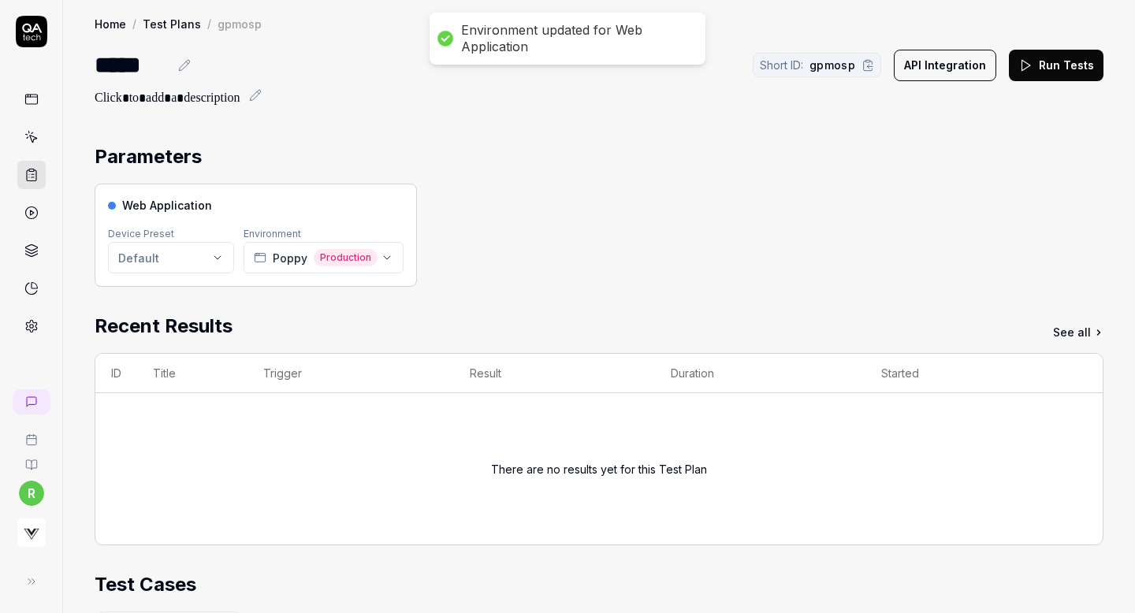
click at [1049, 58] on button "Run Tests" at bounding box center [1056, 66] width 95 height 32
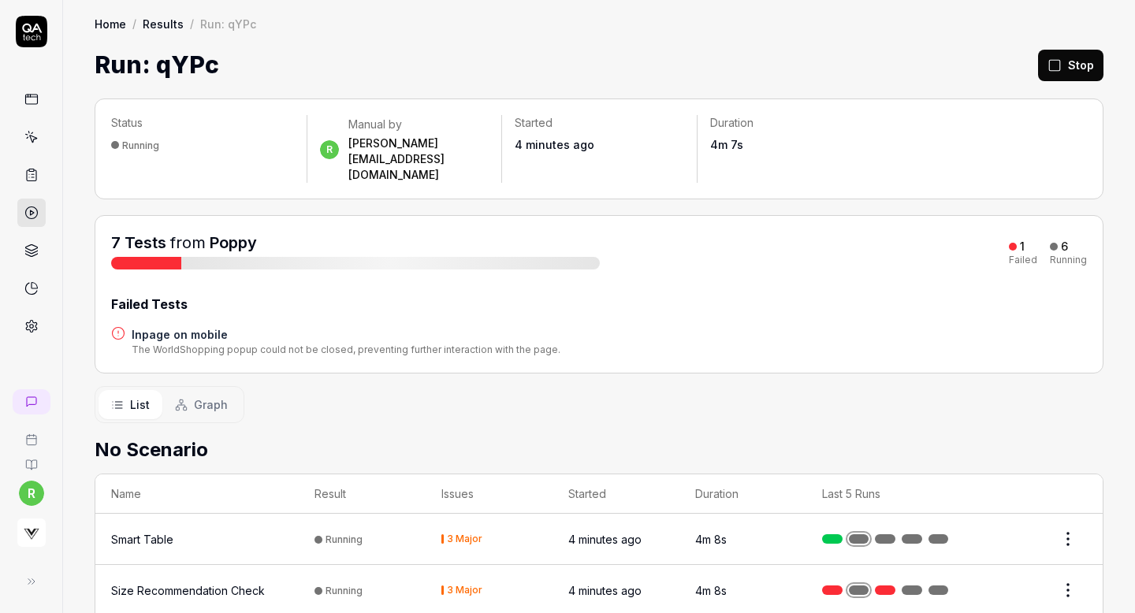
click at [21, 212] on link at bounding box center [31, 213] width 28 height 28
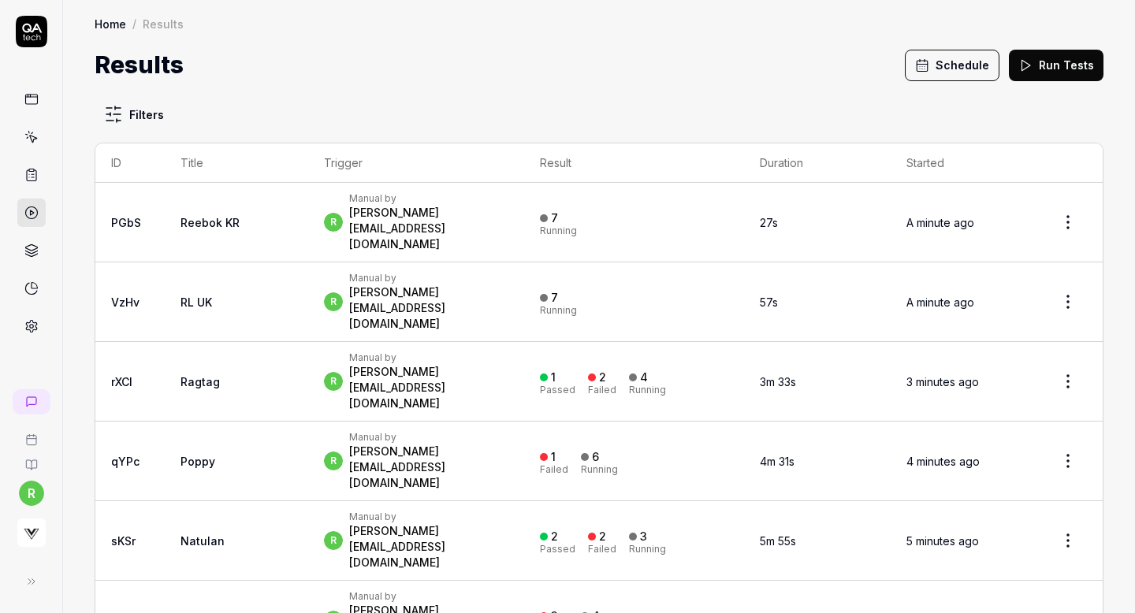
click at [928, 64] on icon at bounding box center [922, 64] width 11 height 0
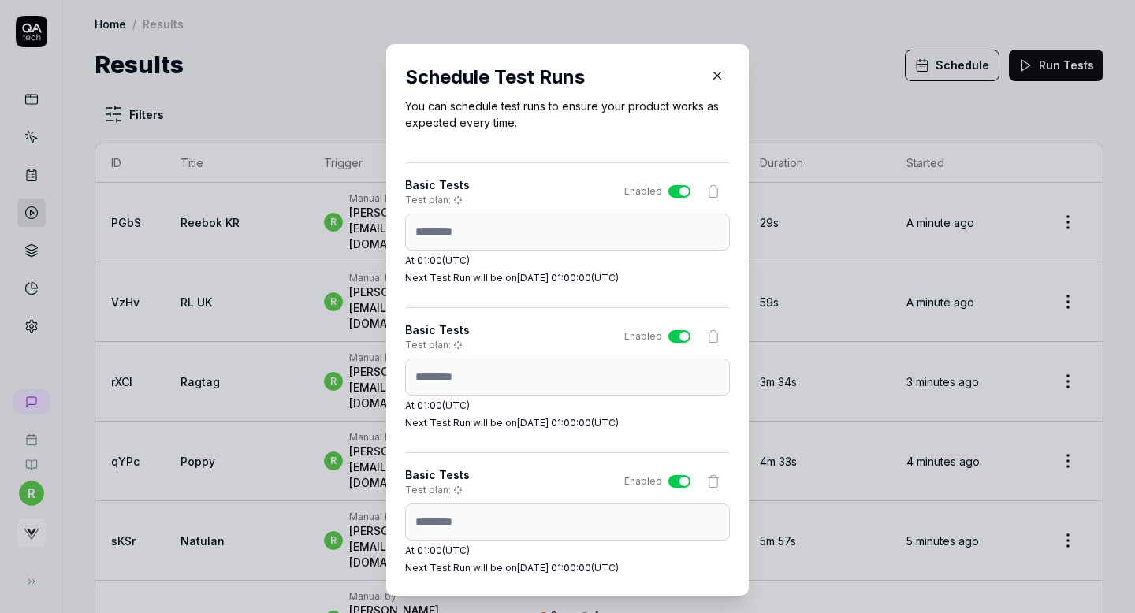
click at [398, 379] on div "Schedule Test Runs You can schedule test runs to ensure your product works as e…" at bounding box center [567, 320] width 363 height 552
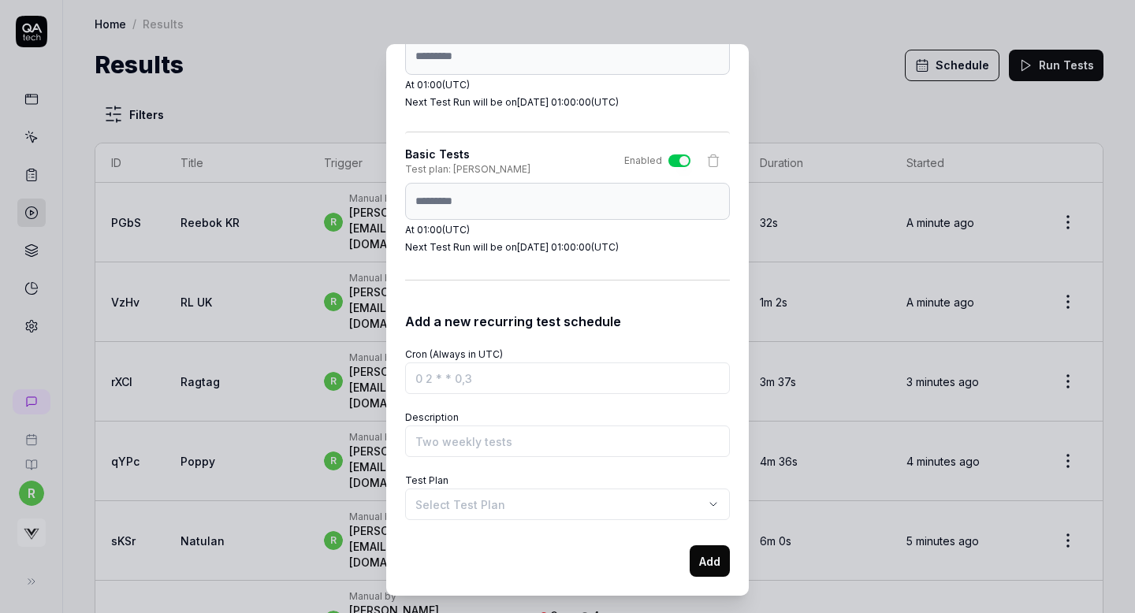
scroll to position [27, 0]
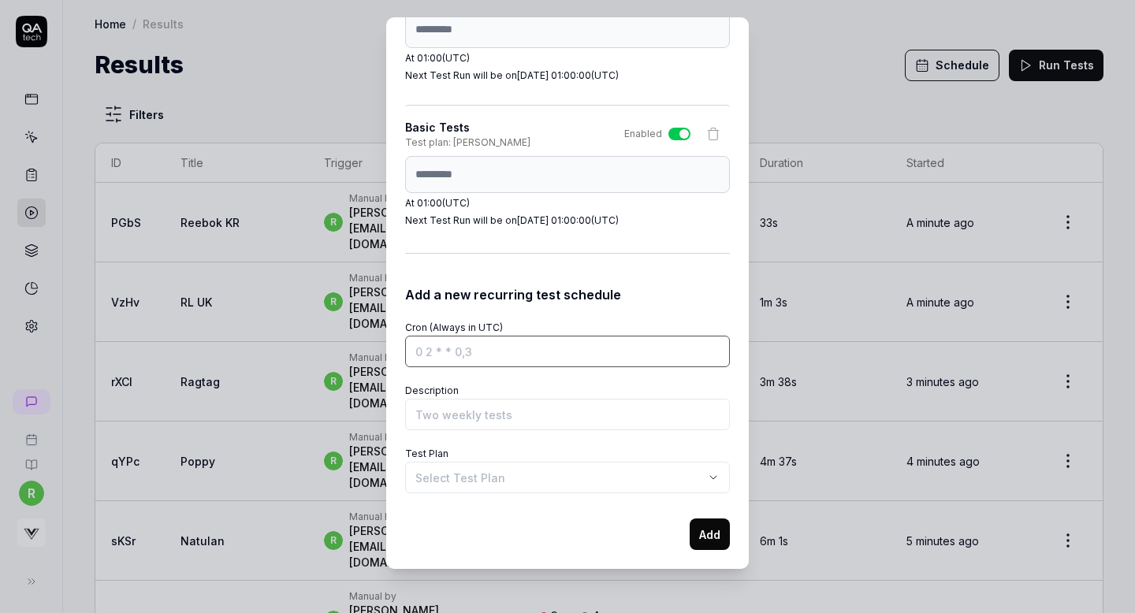
click at [517, 341] on input "Cron (Always in UTC)" at bounding box center [567, 352] width 325 height 32
paste input "0 1 * * *"
type input "0 1 * * *"
click at [468, 409] on input "Description" at bounding box center [567, 415] width 325 height 32
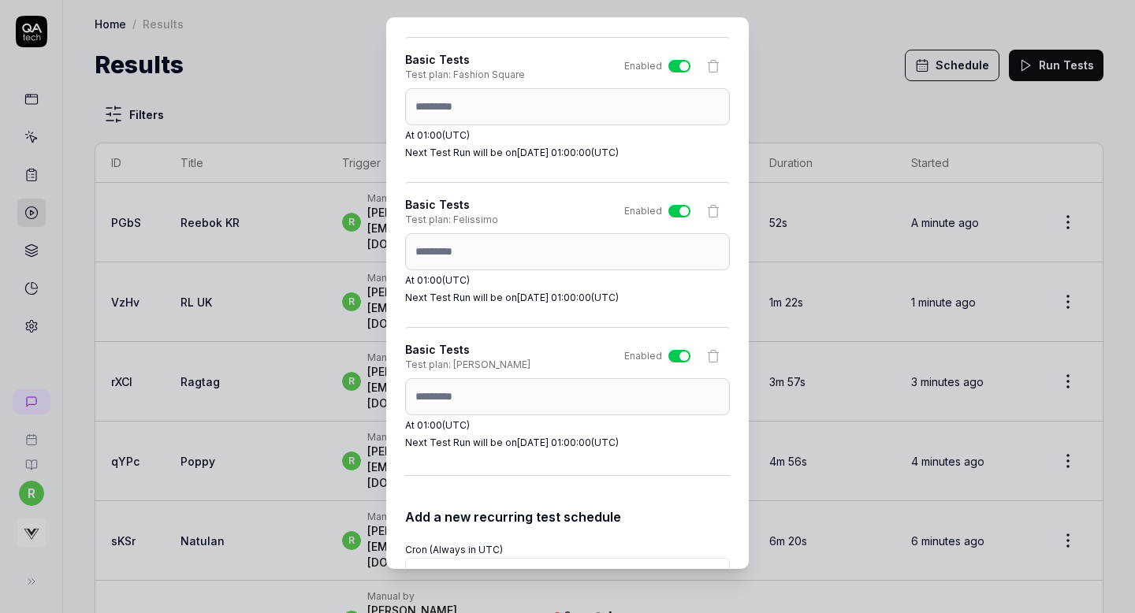
scroll to position [4818, 0]
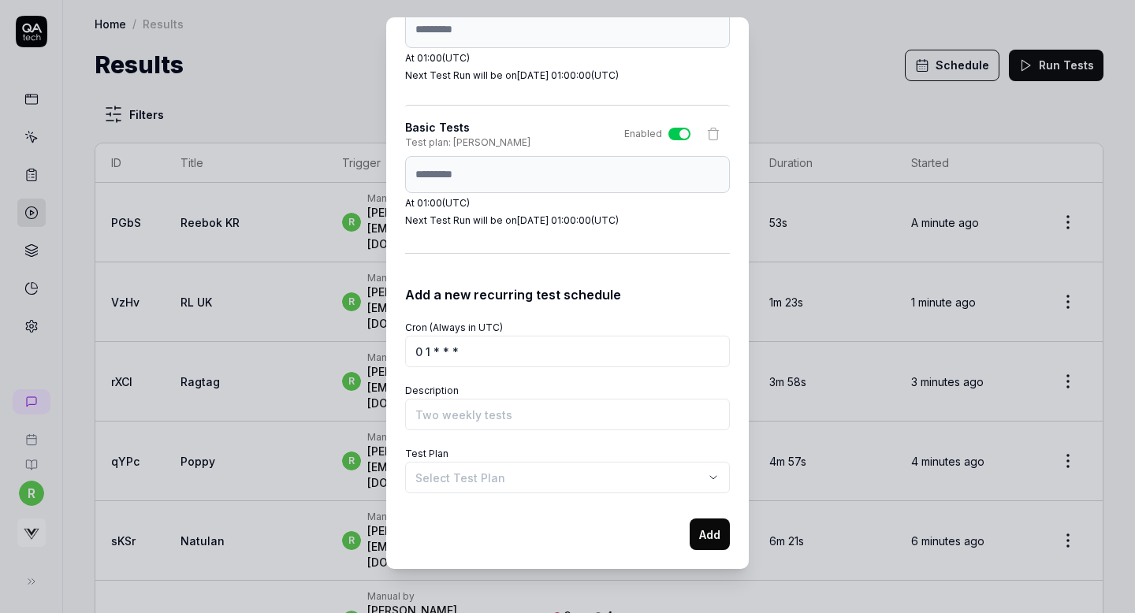
click at [465, 486] on body "r Home / Results Home / Results Results Schedule Run Tests Filters ID Title Tri…" at bounding box center [567, 306] width 1135 height 613
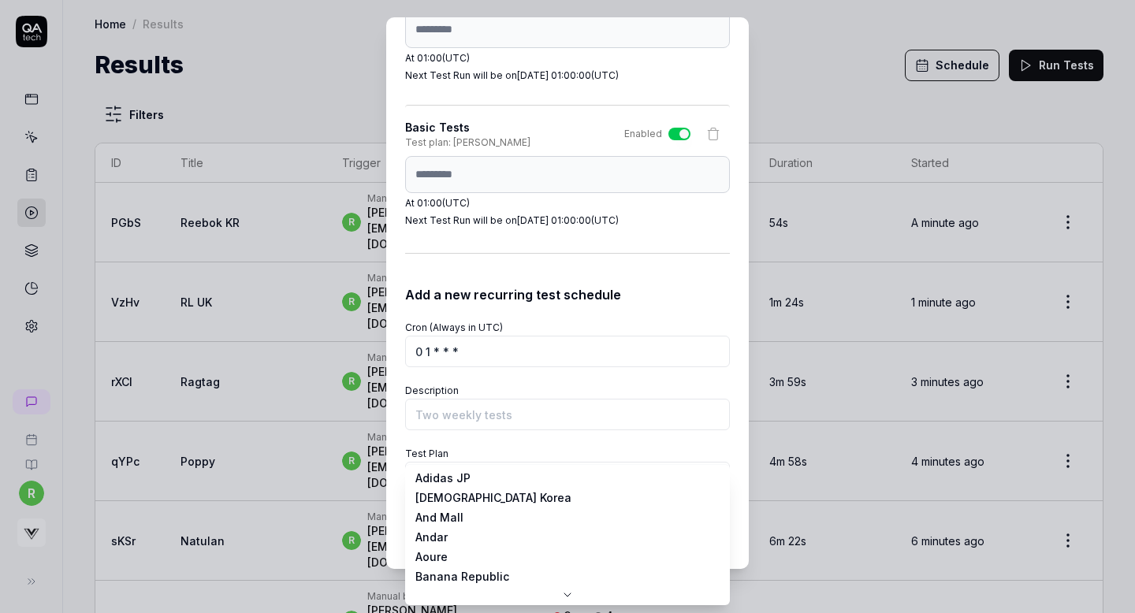
scroll to position [265, 0]
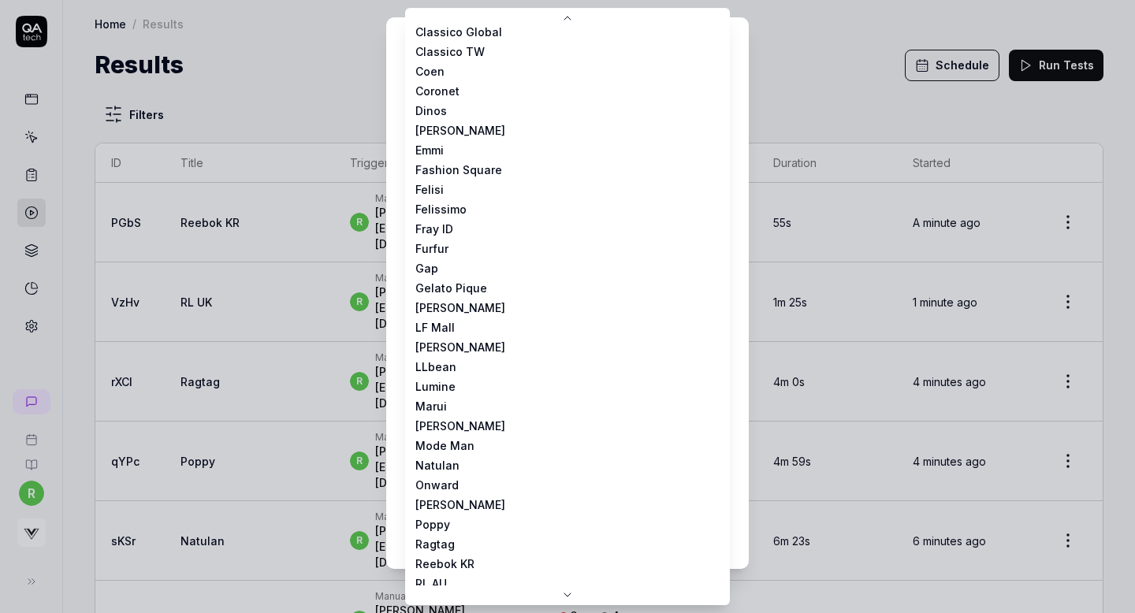
select select "**********"
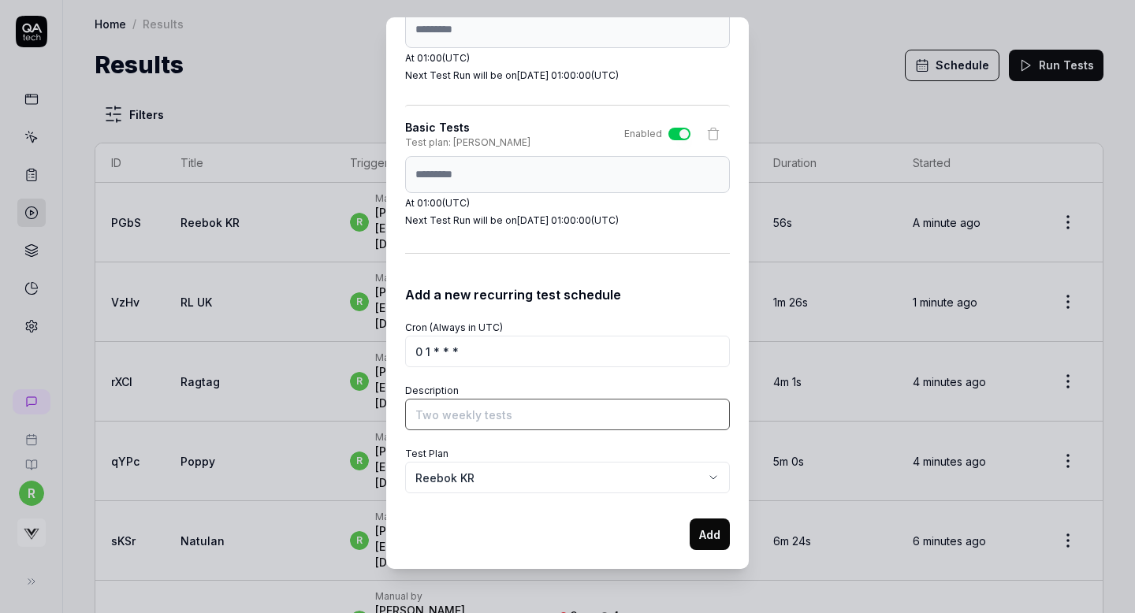
click at [482, 404] on input "Description" at bounding box center [567, 415] width 325 height 32
type input "Basic Tests"
click at [699, 539] on button "Add" at bounding box center [710, 535] width 40 height 32
select select
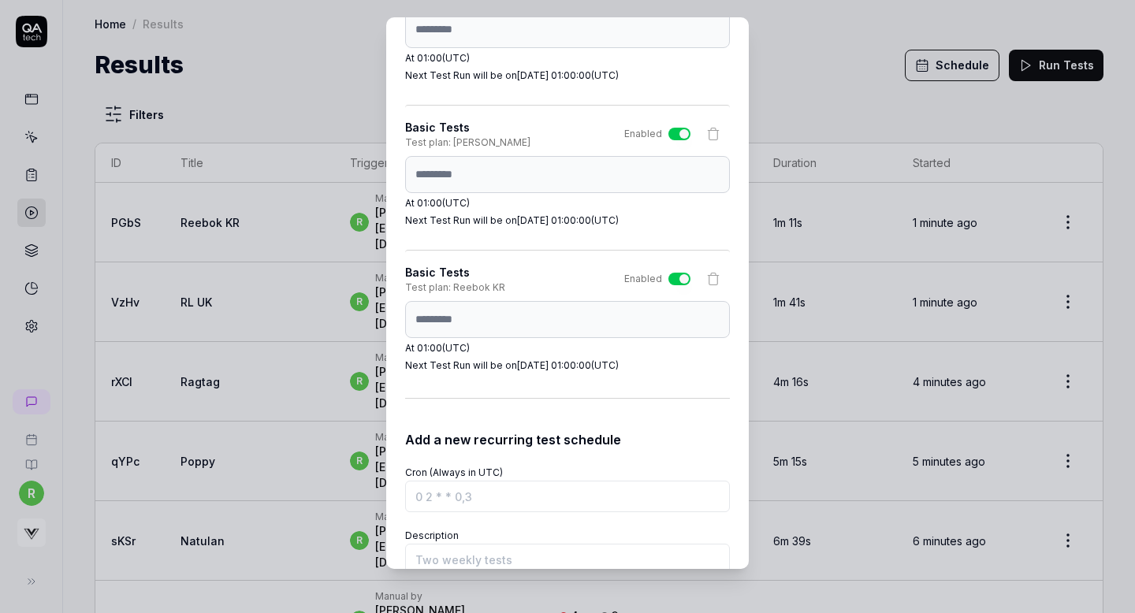
scroll to position [4963, 0]
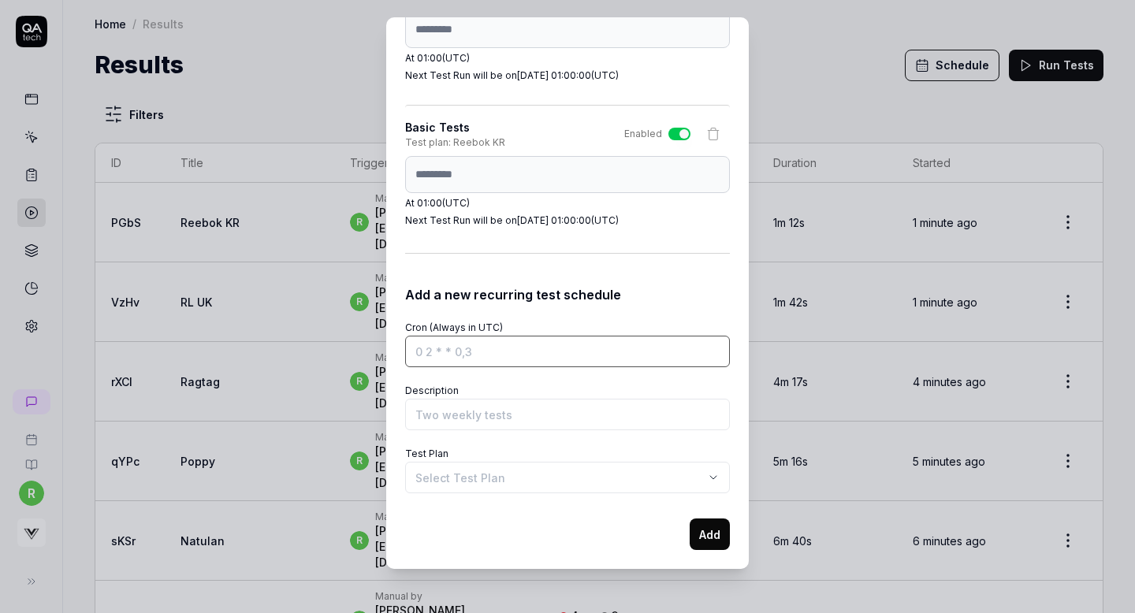
click at [590, 347] on input "Cron (Always in UTC)" at bounding box center [567, 352] width 325 height 32
click at [517, 471] on body "r Home / Results Home / Results Results Schedule Run Tests Filters ID Title Tri…" at bounding box center [567, 306] width 1135 height 613
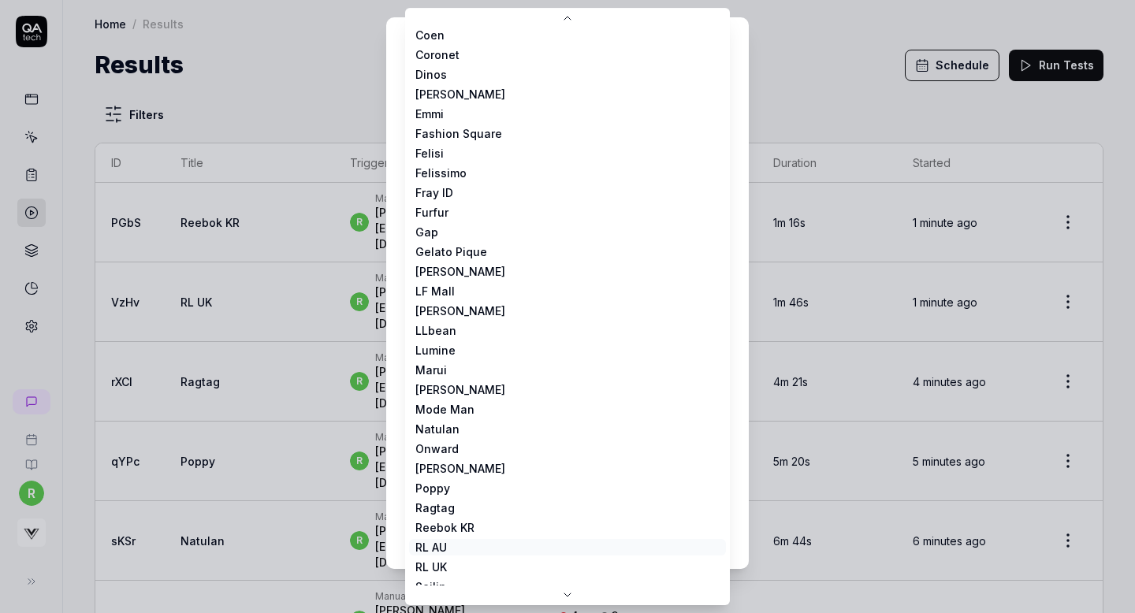
scroll to position [307, 0]
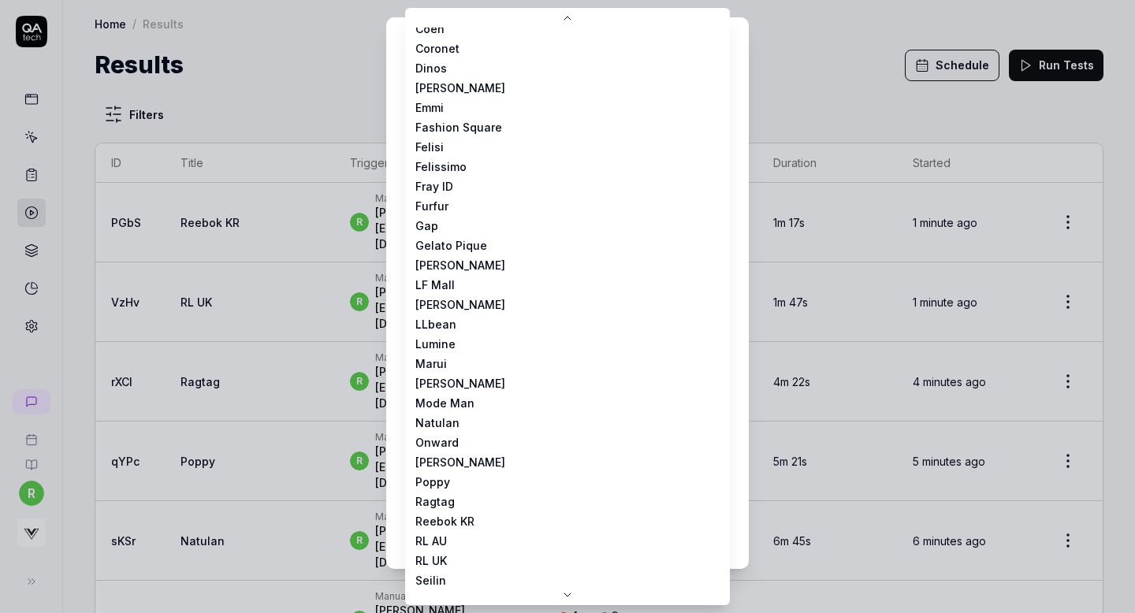
select select "**********"
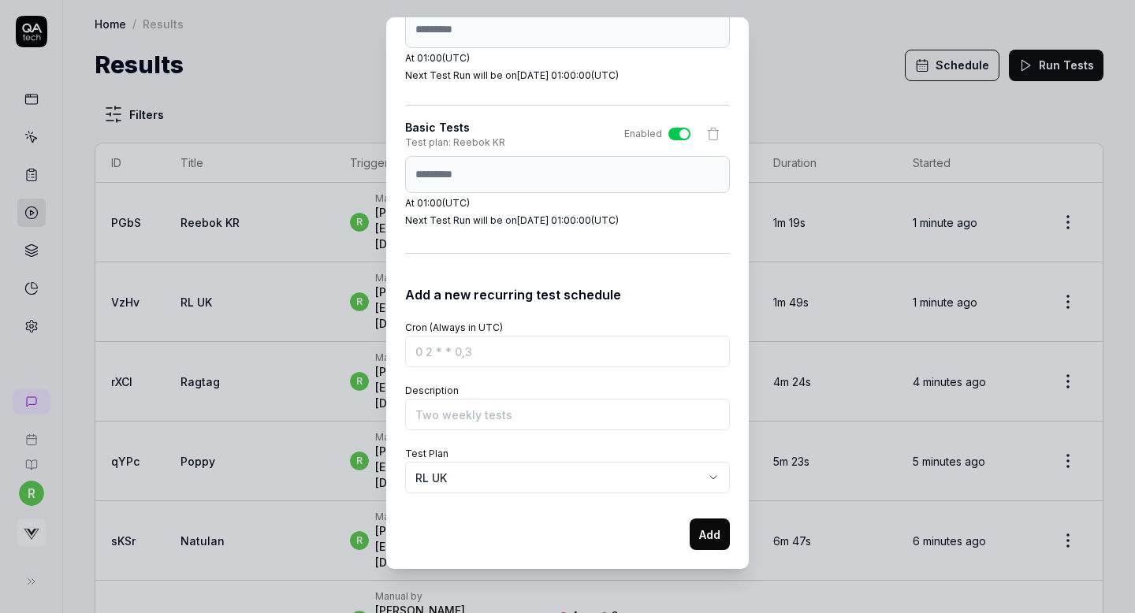
click at [402, 174] on div "Schedule Test Runs You can schedule test runs to ensure your product works as e…" at bounding box center [567, 293] width 363 height 552
click at [442, 365] on input "Cron (Always in UTC)" at bounding box center [567, 352] width 325 height 32
paste input "0 1 * * *"
type input "0 1 * * *"
click at [446, 413] on input "Description" at bounding box center [567, 415] width 325 height 32
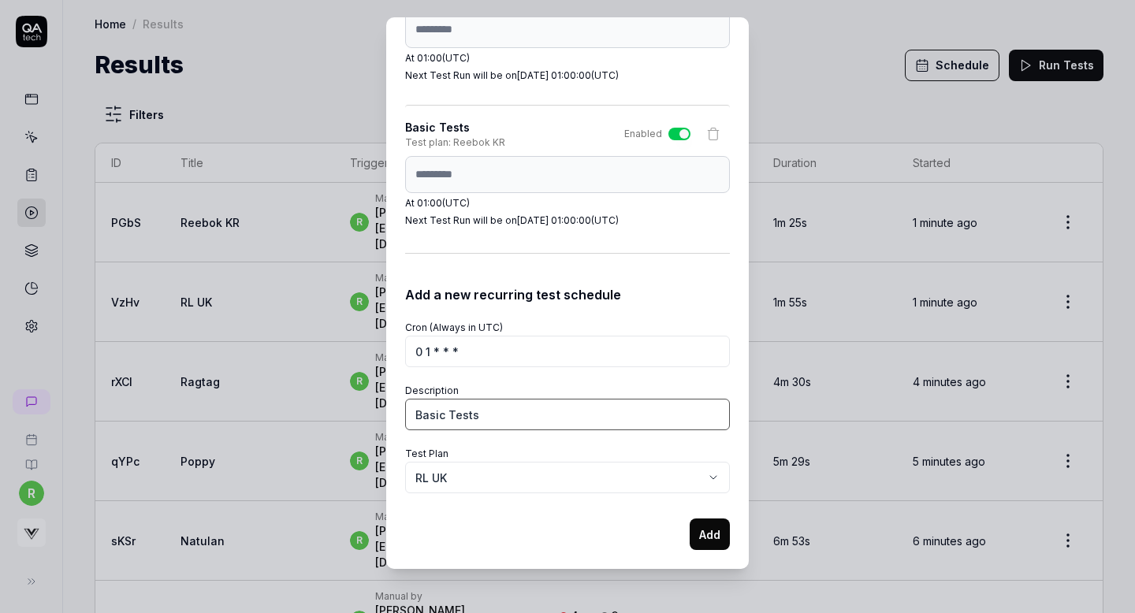
type input "Basic Tests"
click at [695, 527] on button "Add" at bounding box center [710, 535] width 40 height 32
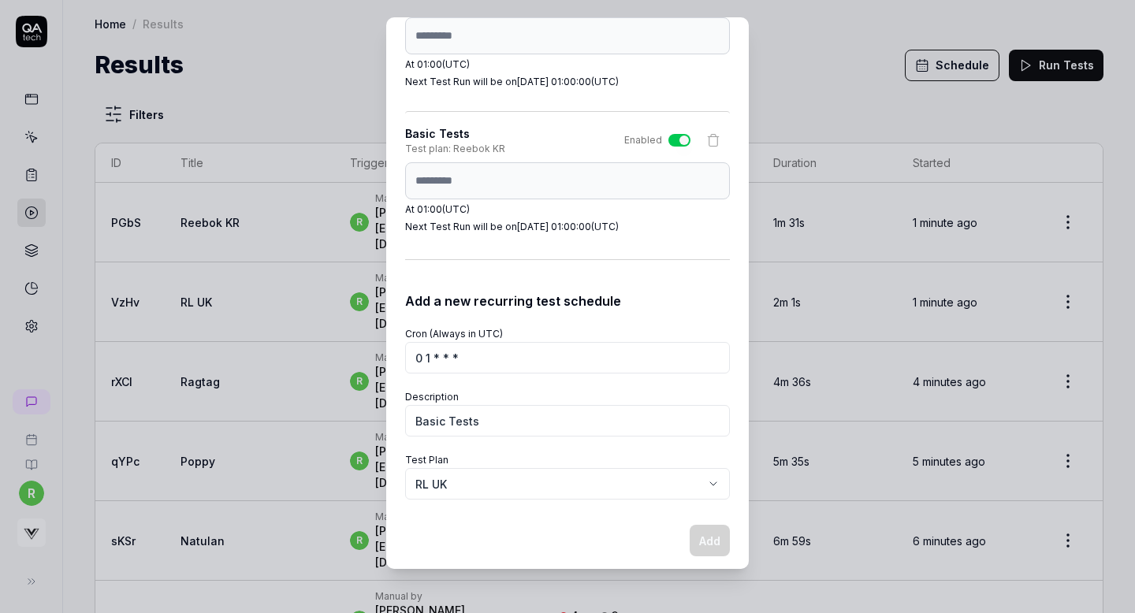
click at [556, 268] on div "**********" at bounding box center [567, 407] width 325 height 297
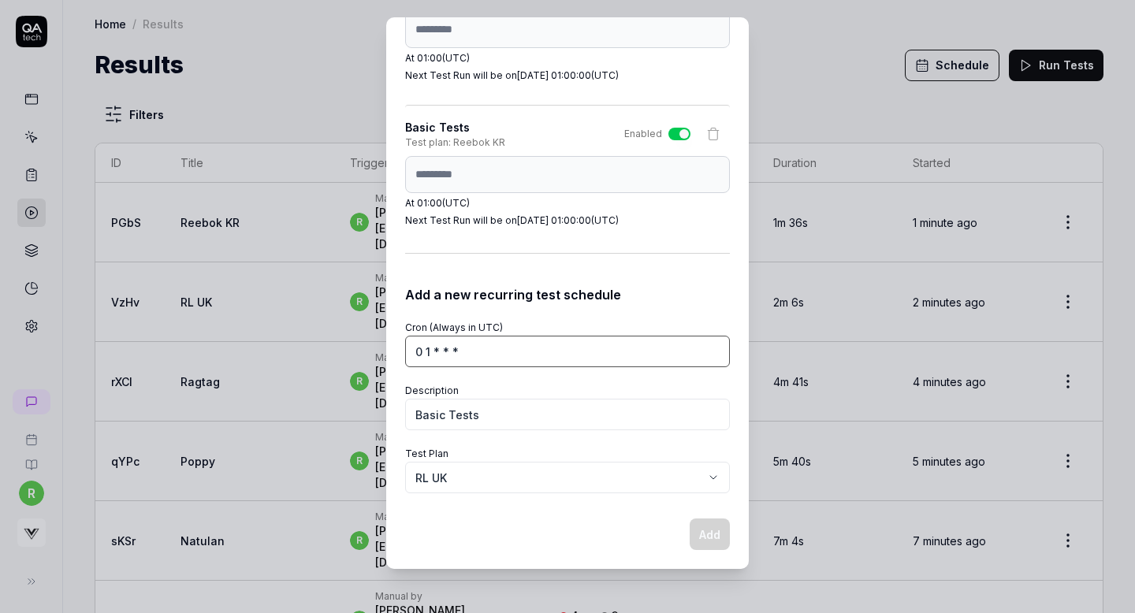
drag, startPoint x: 464, startPoint y: 360, endPoint x: 378, endPoint y: 354, distance: 85.3
click at [378, 354] on div "​ Schedule Test Runs You can schedule test runs to ensure your product works as…" at bounding box center [568, 293] width 388 height 552
click at [575, 309] on form "**********" at bounding box center [567, 427] width 325 height 246
click at [563, 442] on form "**********" at bounding box center [567, 427] width 325 height 246
click at [600, 227] on div "Next Test Run will be on 2025-08-16 01:00:00 (UTC)" at bounding box center [567, 221] width 325 height 14
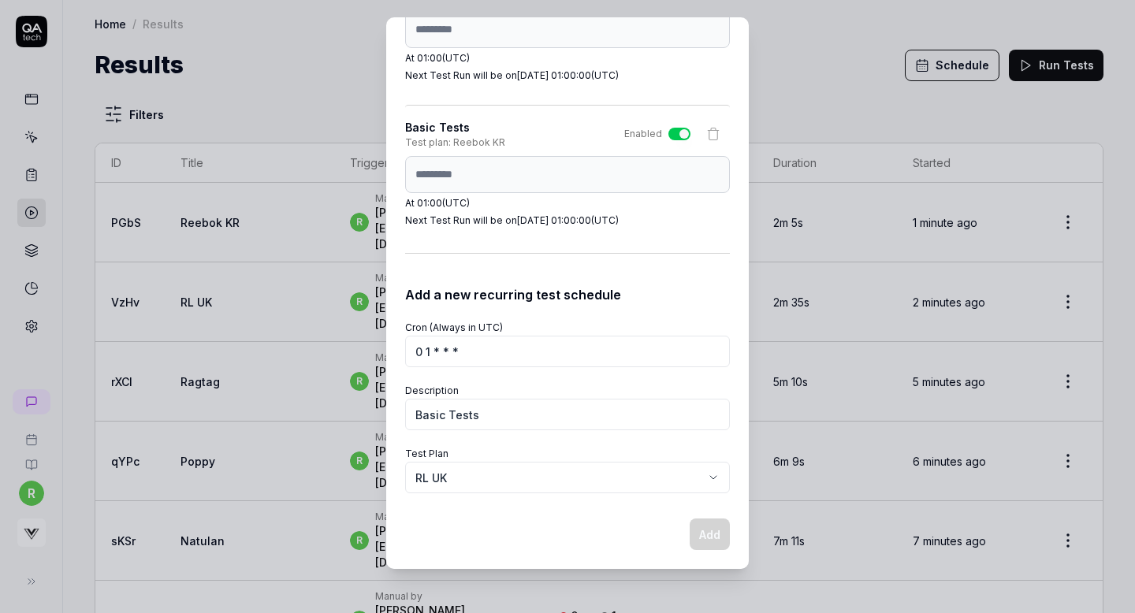
select select
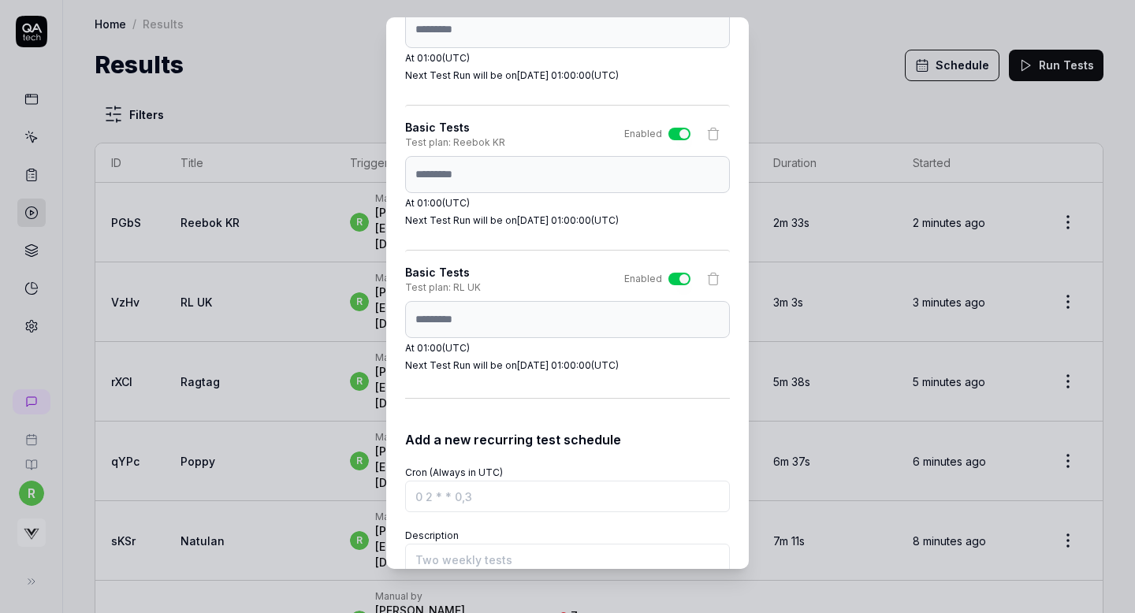
scroll to position [5108, 0]
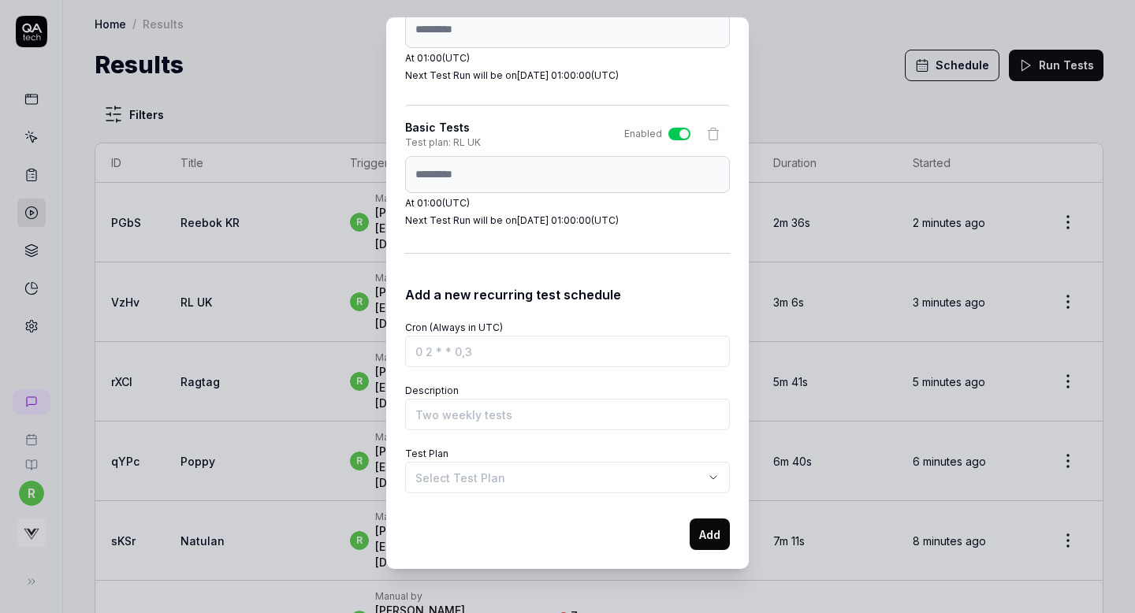
click at [402, 173] on div "Schedule Test Runs You can schedule test runs to ensure your product works as e…" at bounding box center [567, 293] width 363 height 552
click at [463, 352] on input "Cron (Always in UTC)" at bounding box center [567, 352] width 325 height 32
paste input "0 1 * * *"
type input "0 1 * * *"
click at [465, 416] on input "Description" at bounding box center [567, 415] width 325 height 32
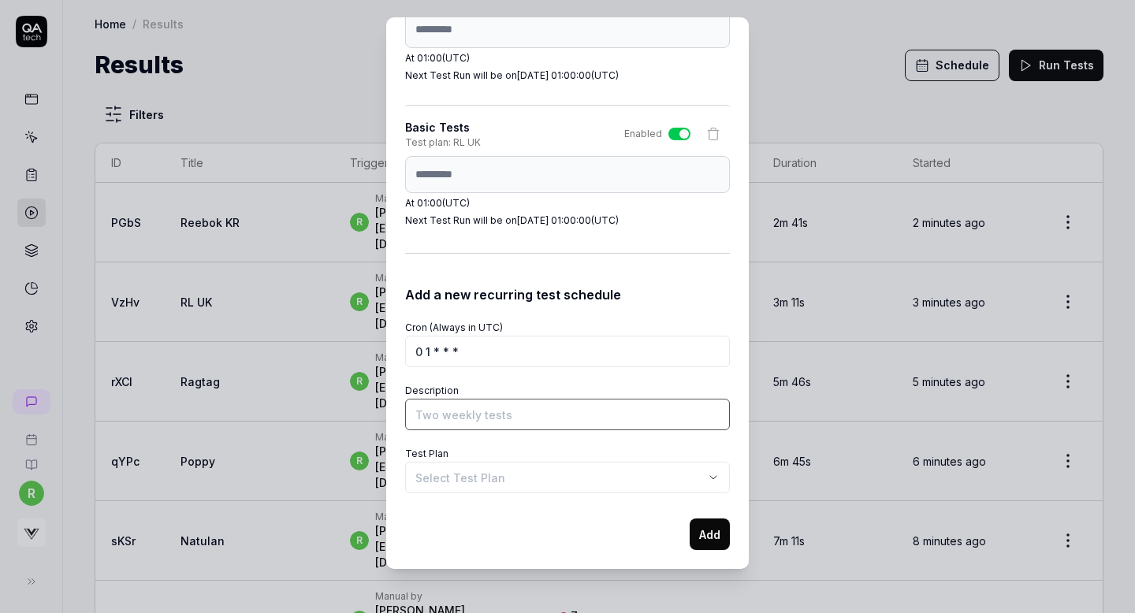
click at [486, 414] on input "Description" at bounding box center [567, 415] width 325 height 32
type input "Basic Tests"
click at [492, 479] on body "r Home / Results Home / Results Results Schedule Run Tests Filters ID Title Tri…" at bounding box center [567, 306] width 1135 height 613
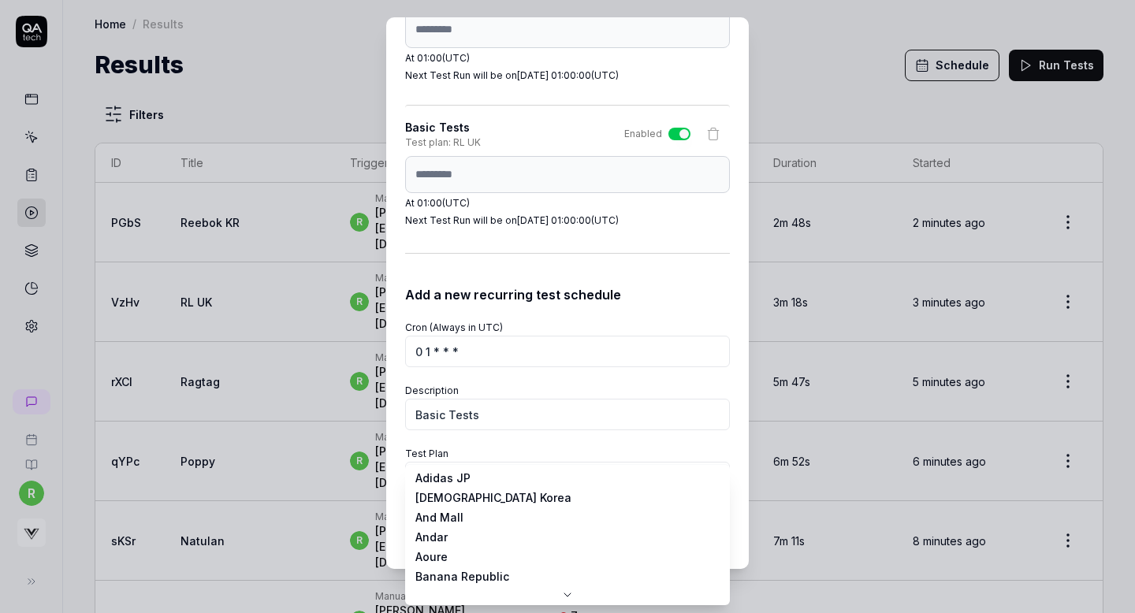
scroll to position [225, 0]
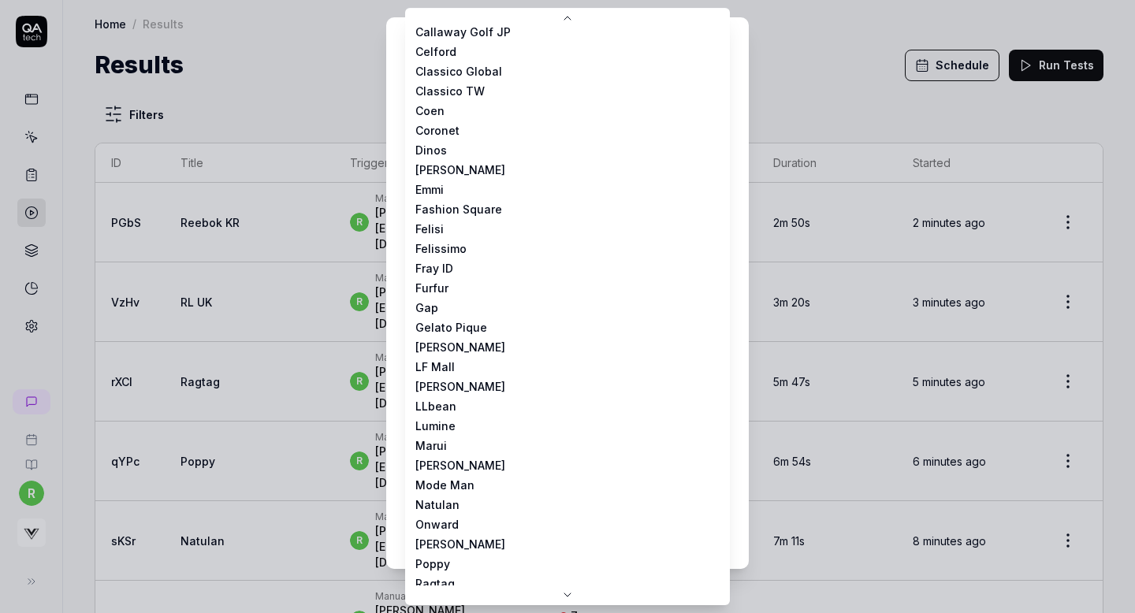
select select "**********"
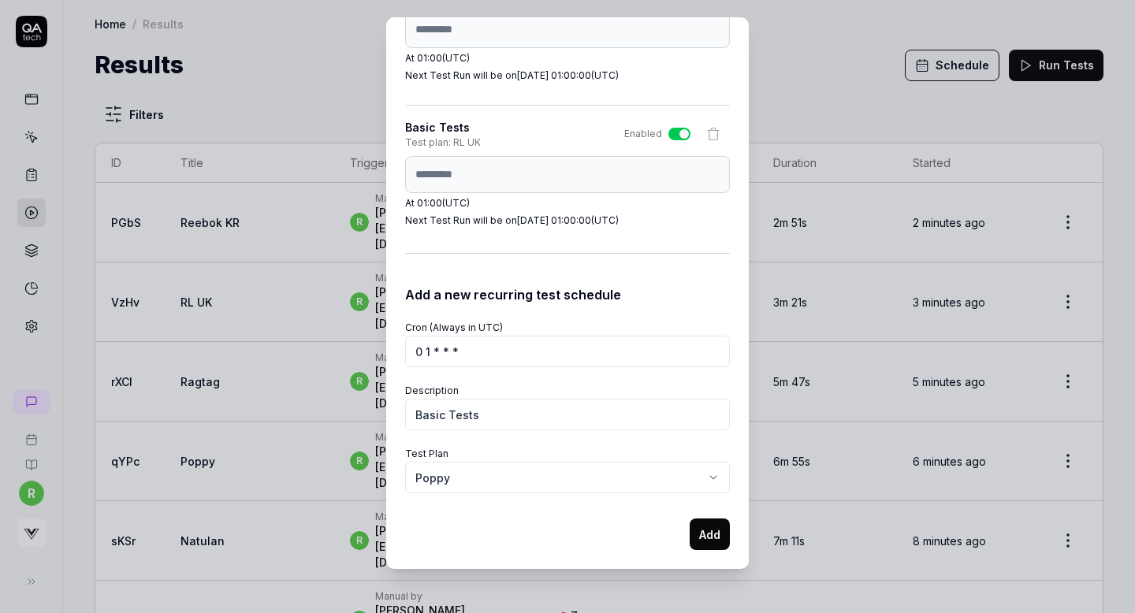
click at [700, 535] on button "Add" at bounding box center [710, 535] width 40 height 32
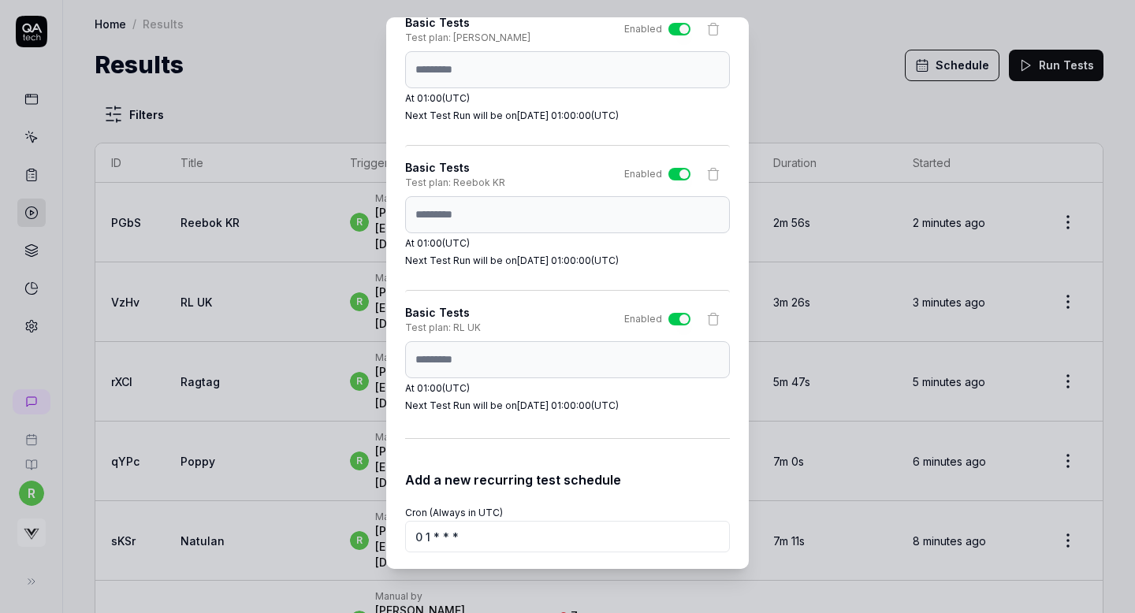
scroll to position [5108, 0]
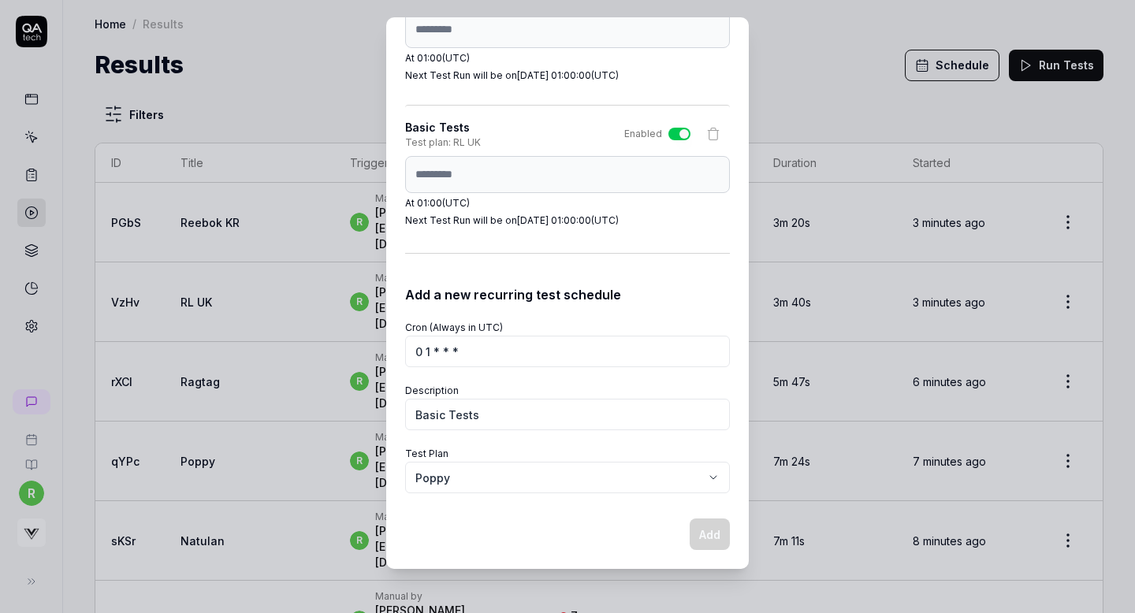
select select
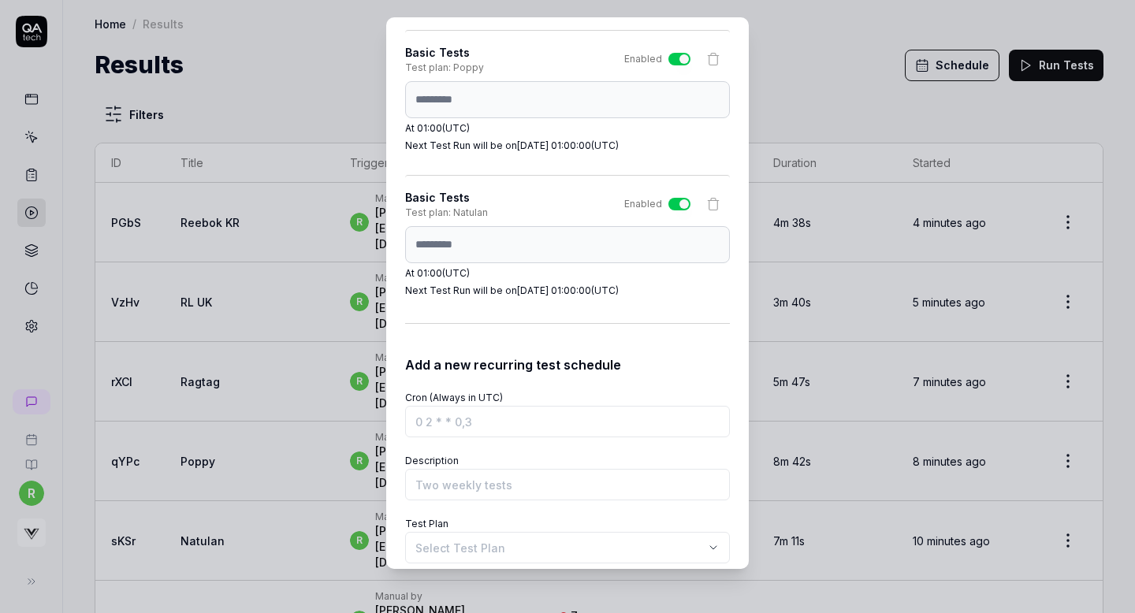
scroll to position [5544, 0]
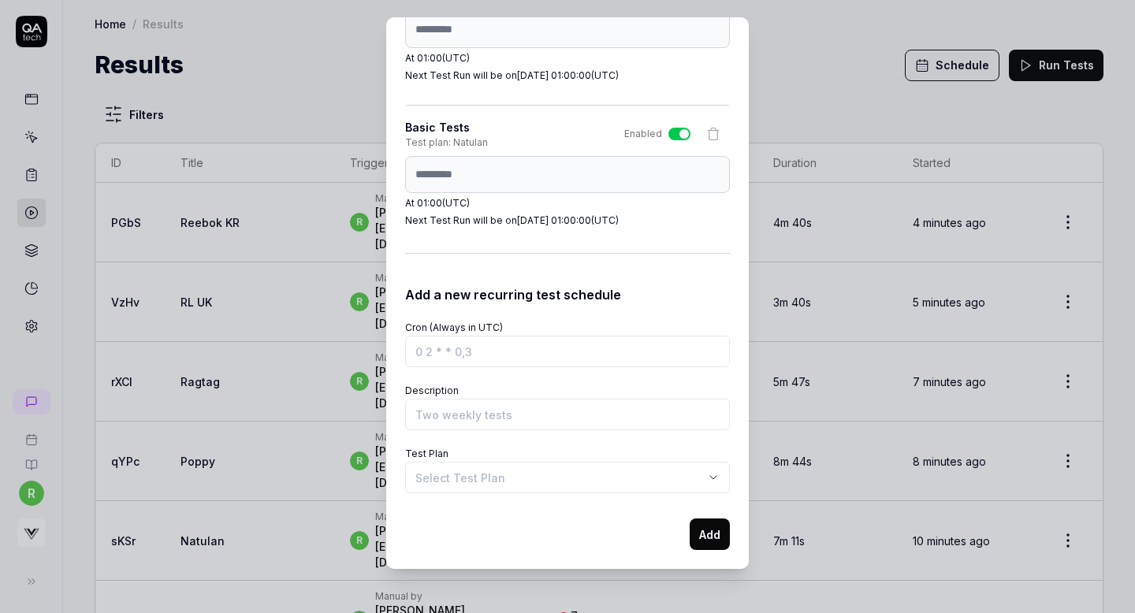
click at [488, 475] on body "r Home / Results Home / Results Results Schedule Run Tests Filters ID Title Tri…" at bounding box center [567, 306] width 1135 height 613
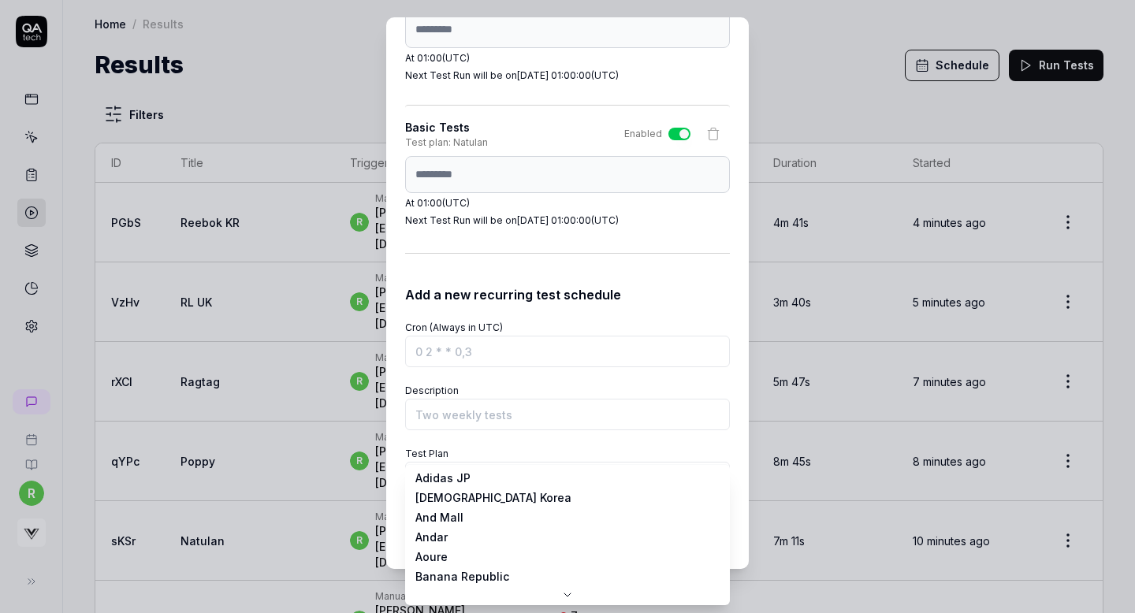
scroll to position [28, 0]
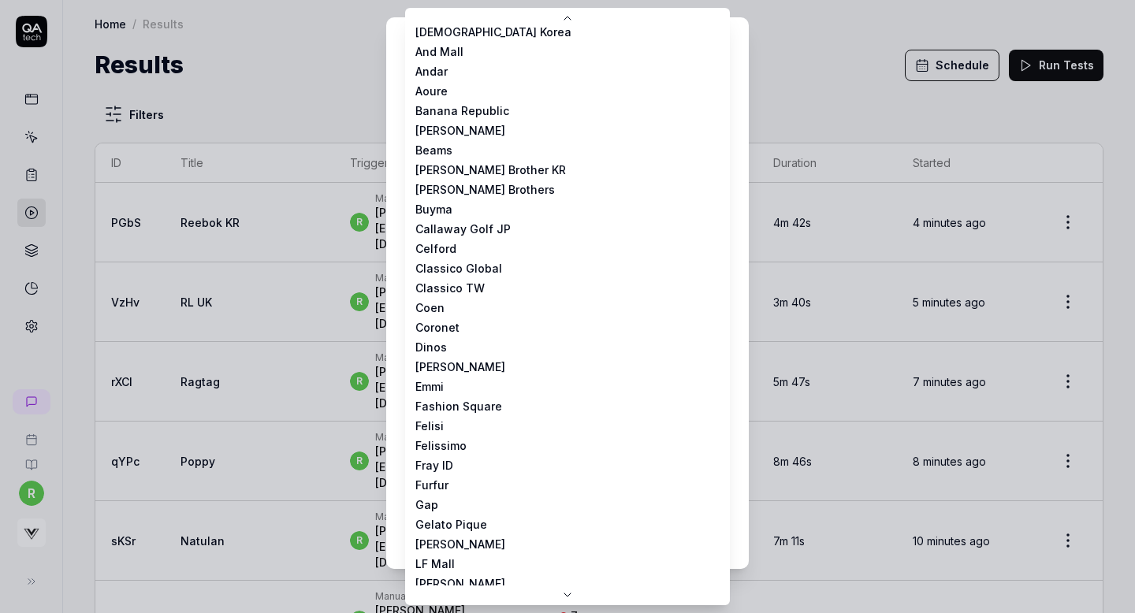
select select "**********"
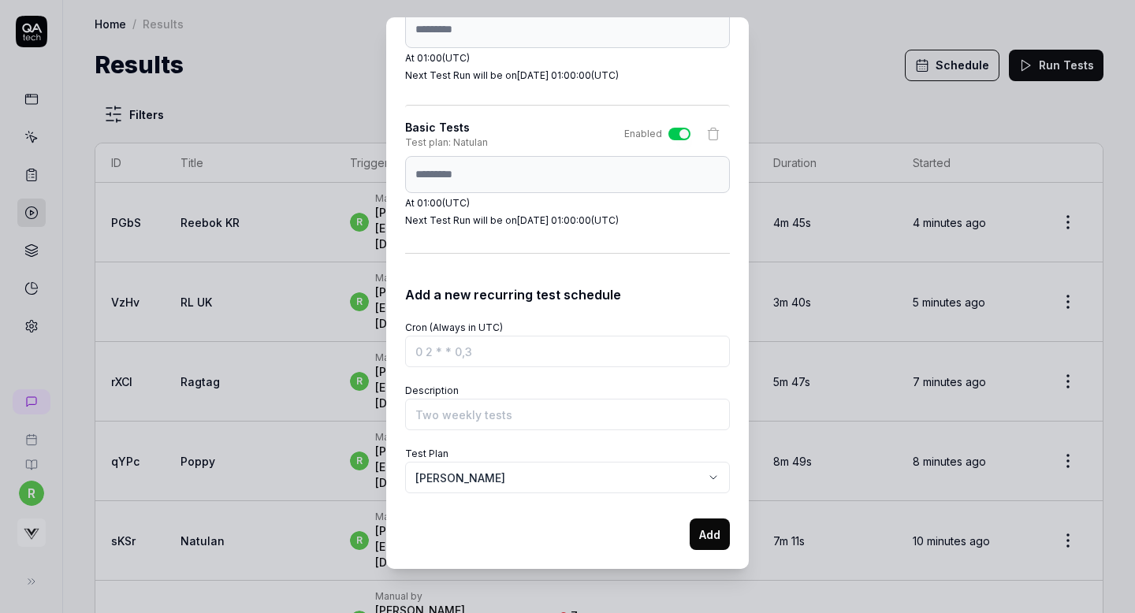
click at [404, 170] on div "Schedule Test Runs You can schedule test runs to ensure your product works as e…" at bounding box center [567, 293] width 363 height 552
paste input "0 1 * * *"
click at [449, 357] on input "Cron (Always in UTC)" at bounding box center [567, 352] width 325 height 32
type input "0 1 * * *"
click at [448, 403] on input "Description" at bounding box center [567, 415] width 325 height 32
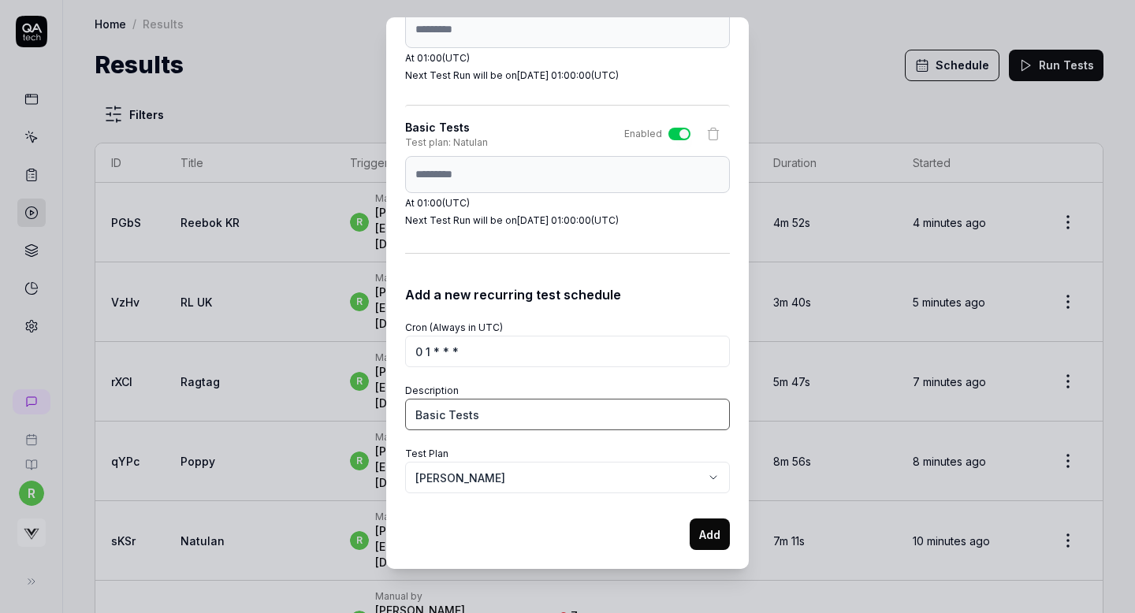
type input "Basic Tests"
click at [699, 531] on button "Add" at bounding box center [710, 535] width 40 height 32
select select
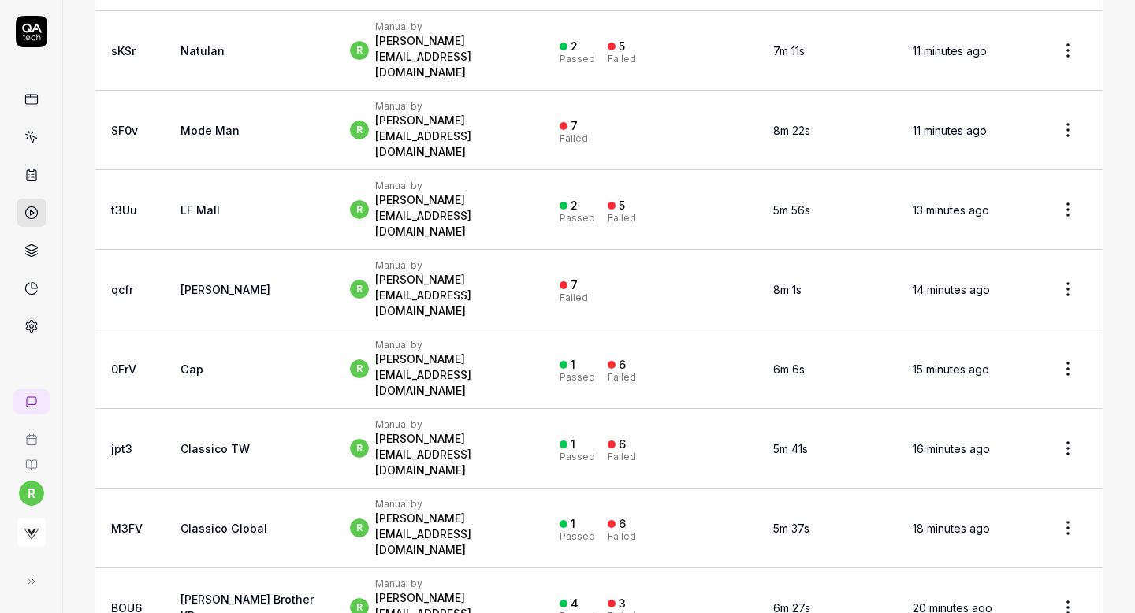
scroll to position [492, 0]
drag, startPoint x: 251, startPoint y: 172, endPoint x: 179, endPoint y: 172, distance: 71.7
click at [179, 408] on td "Classico TW" at bounding box center [250, 448] width 170 height 80
copy link "Classico TW"
click at [1067, 166] on html "r Home / Results Home / Results Results Schedule Run Tests Filters ID Title Tri…" at bounding box center [567, 306] width 1135 height 613
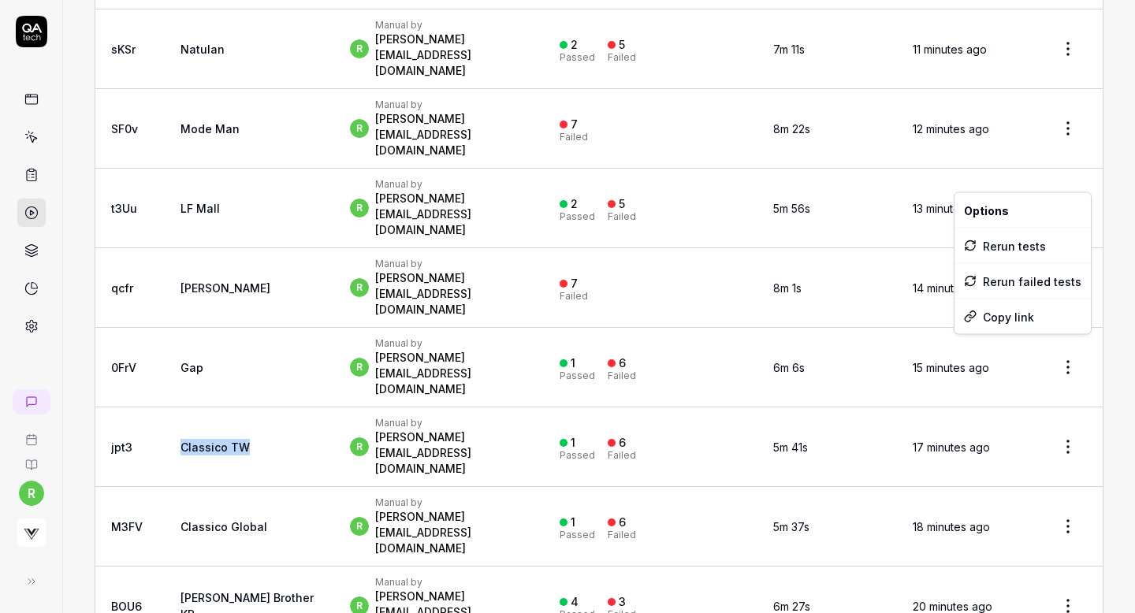
click at [934, 166] on html "r Home / Results Home / Results Results Schedule Run Tests Filters ID Title Tri…" at bounding box center [567, 306] width 1135 height 613
click at [237, 441] on link "Classico TW" at bounding box center [215, 447] width 69 height 13
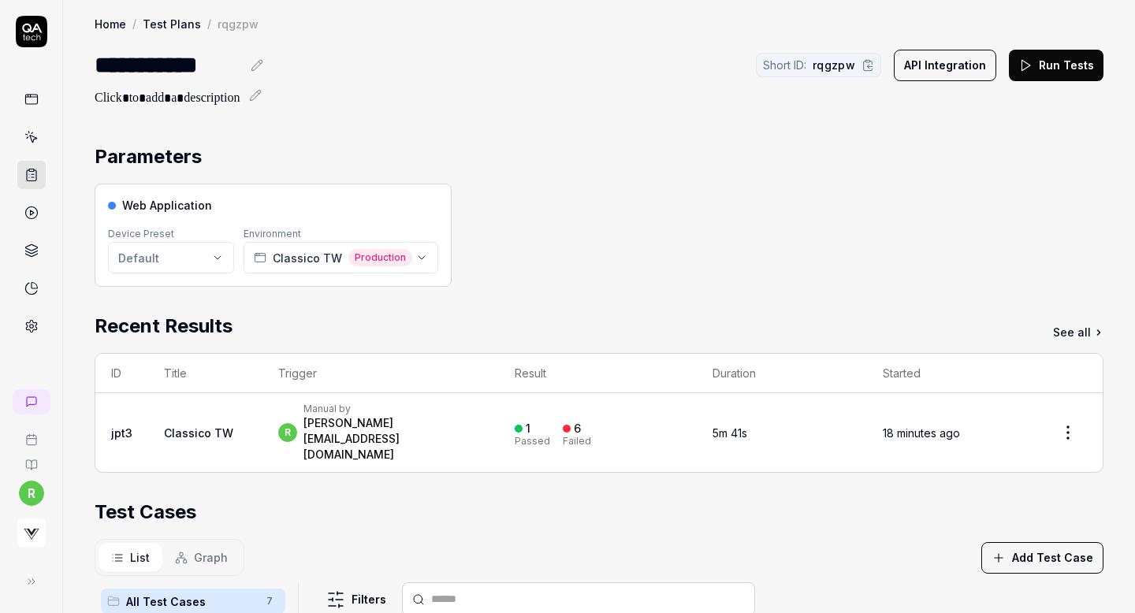
click at [1053, 73] on button "Run Tests" at bounding box center [1056, 66] width 95 height 32
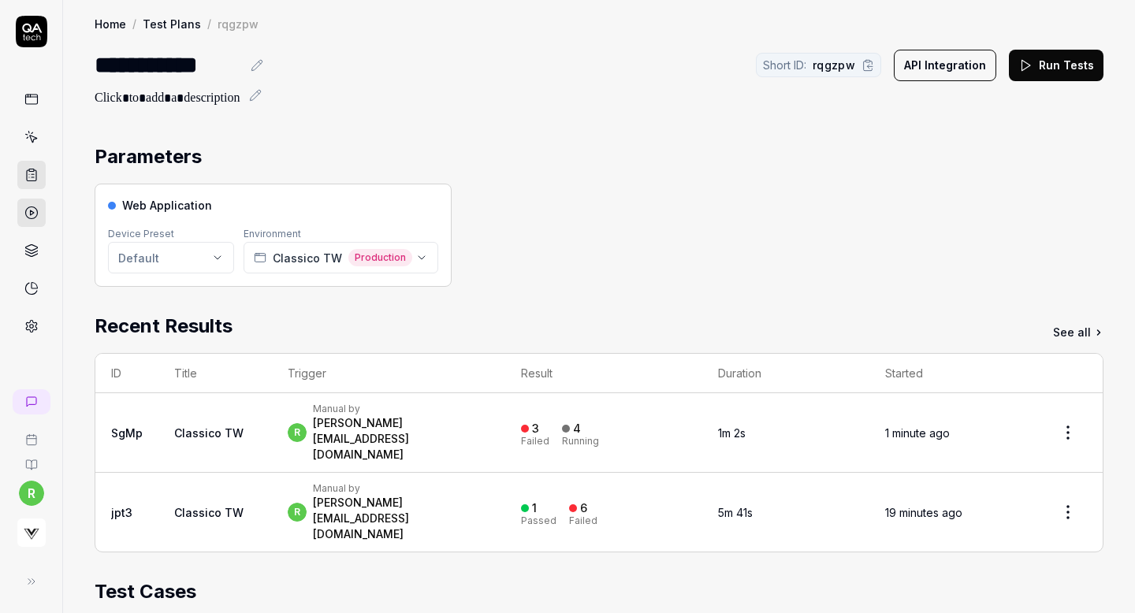
click at [1056, 58] on button "Run Tests" at bounding box center [1056, 66] width 95 height 32
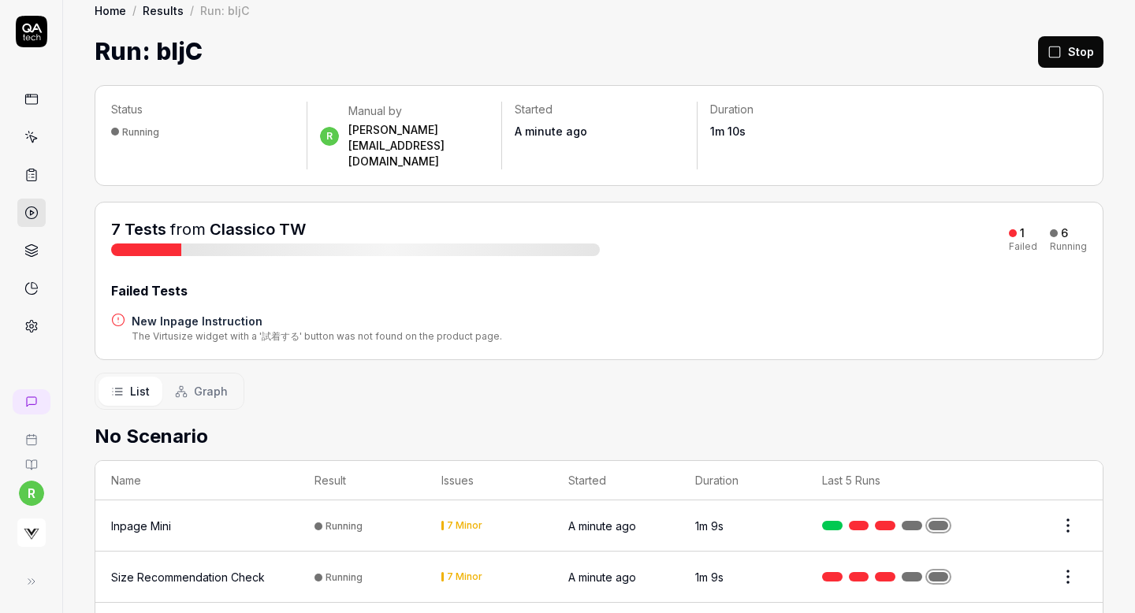
scroll to position [18, 0]
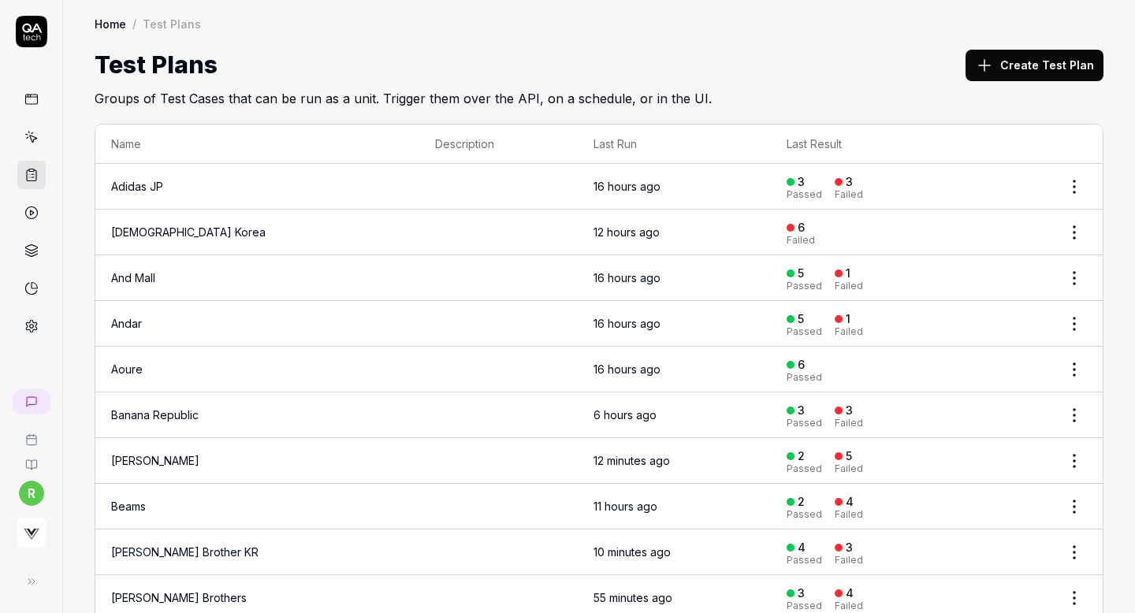
click at [1033, 65] on button "Create Test Plan" at bounding box center [1035, 66] width 138 height 32
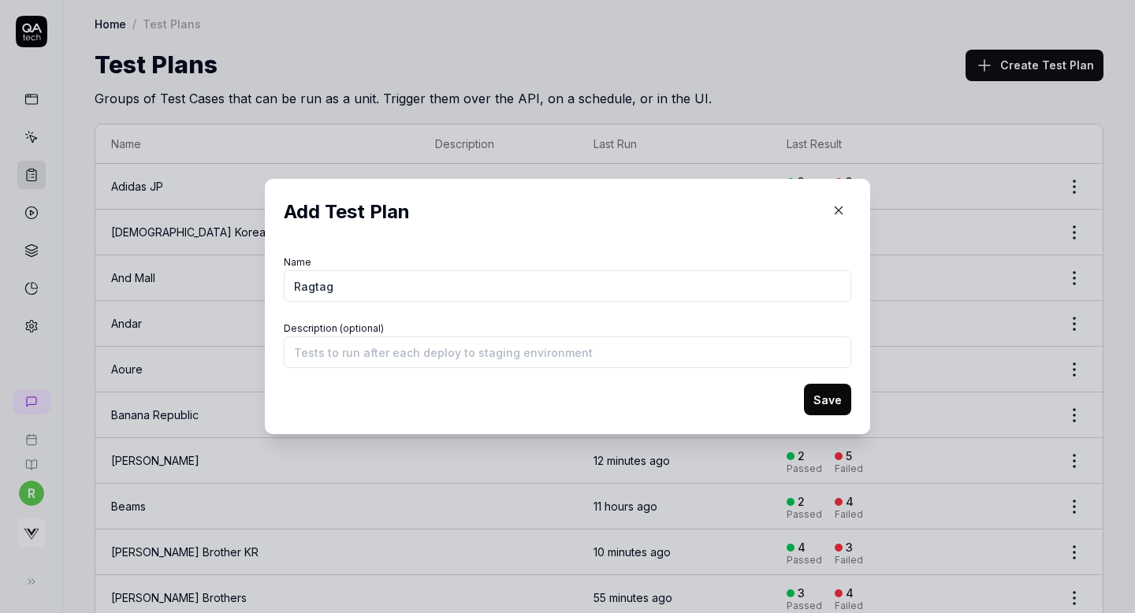
type input "Ragtag"
click at [838, 408] on button "Save" at bounding box center [827, 400] width 47 height 32
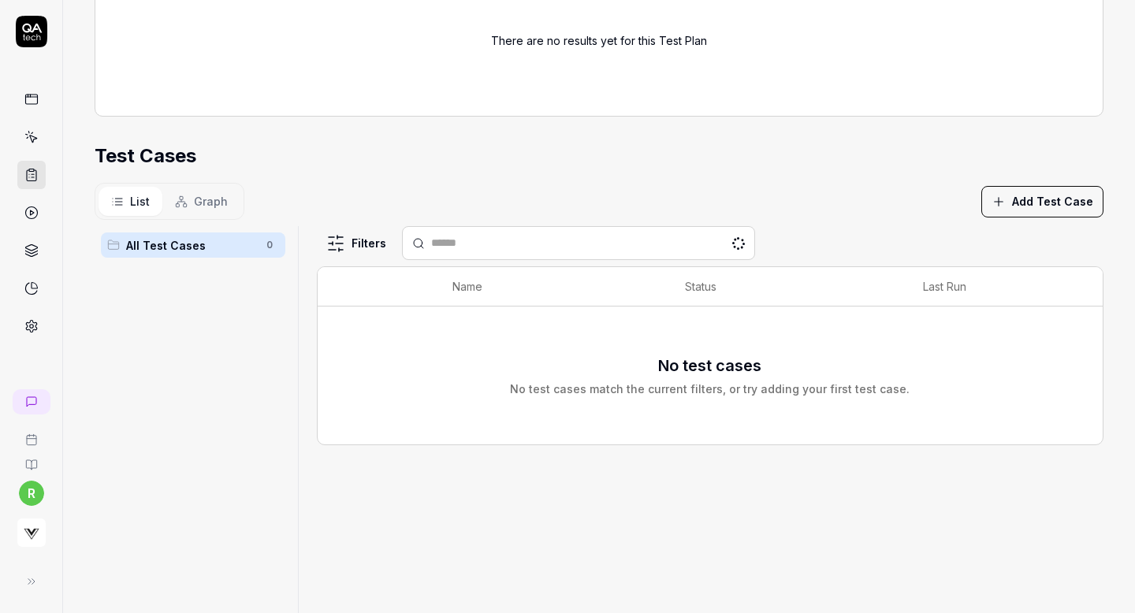
scroll to position [342, 0]
click at [1022, 200] on button "Add Test Case" at bounding box center [1043, 202] width 122 height 32
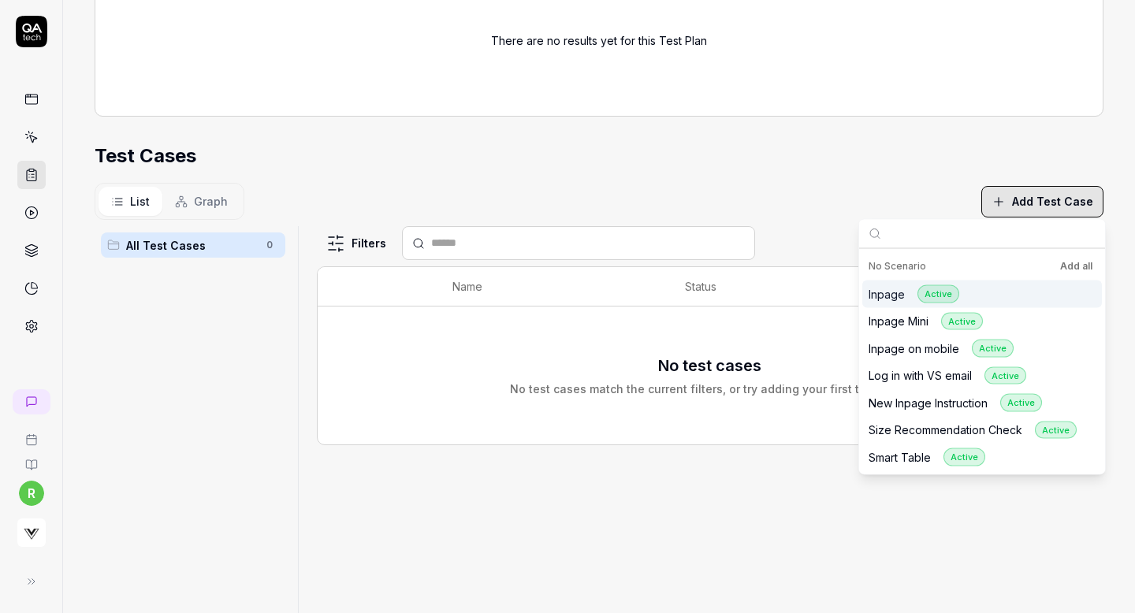
click at [1063, 270] on button "Add all" at bounding box center [1076, 266] width 39 height 19
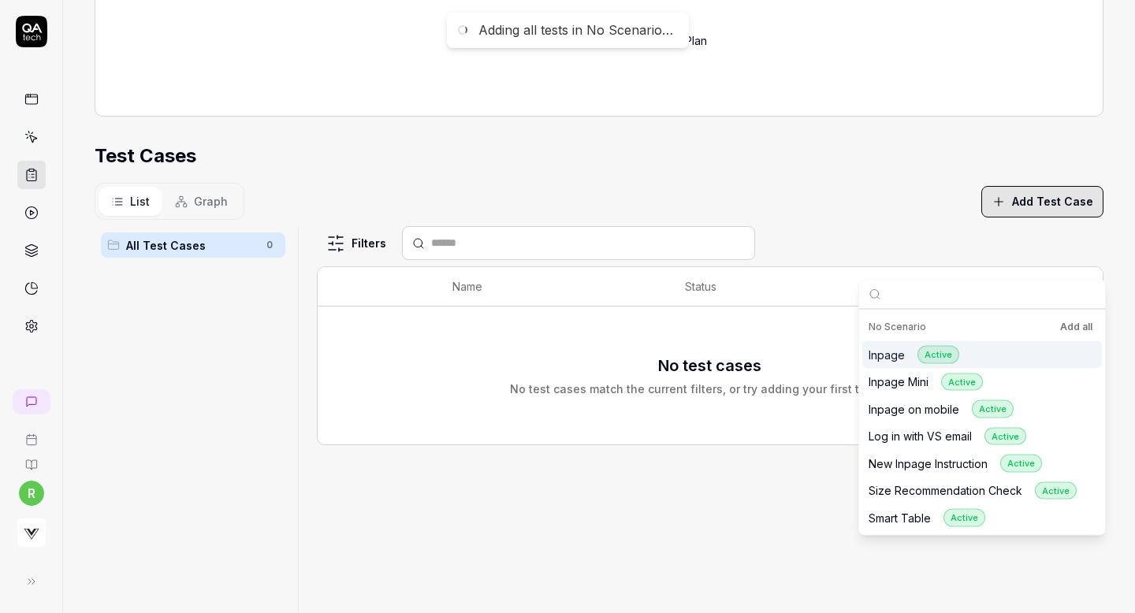
scroll to position [0, 0]
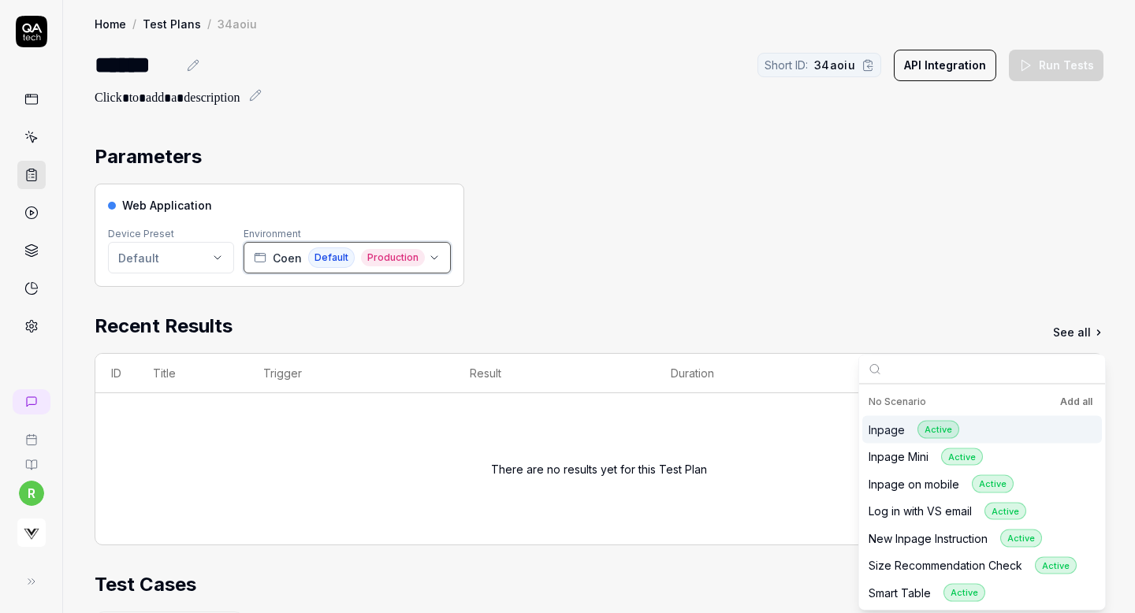
click at [289, 266] on div "[PERSON_NAME] Default Production" at bounding box center [339, 258] width 171 height 20
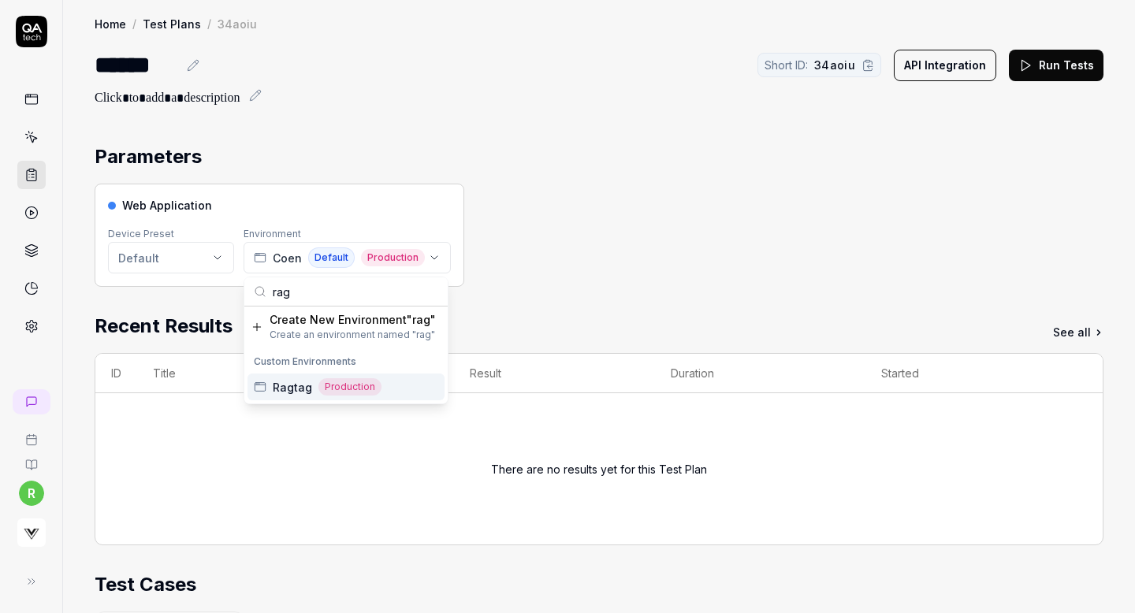
type input "rag"
click at [291, 384] on span "Ragtag" at bounding box center [292, 387] width 39 height 17
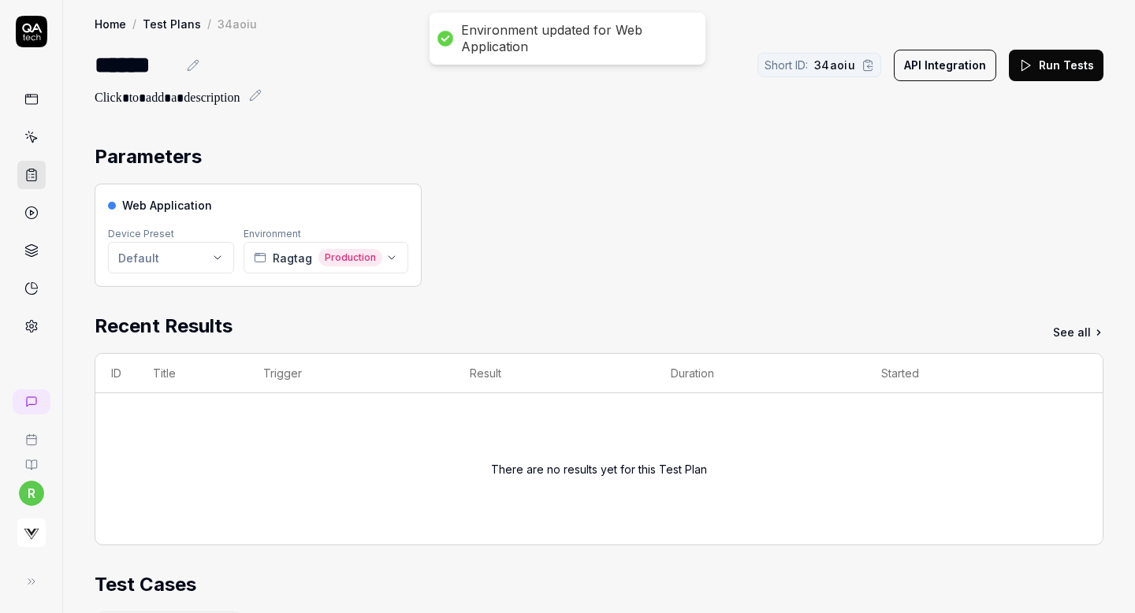
click at [572, 256] on div "Web Application Device Preset Default Environment Ragtag Production" at bounding box center [599, 235] width 1009 height 103
click at [1067, 62] on button "Run Tests" at bounding box center [1056, 66] width 95 height 32
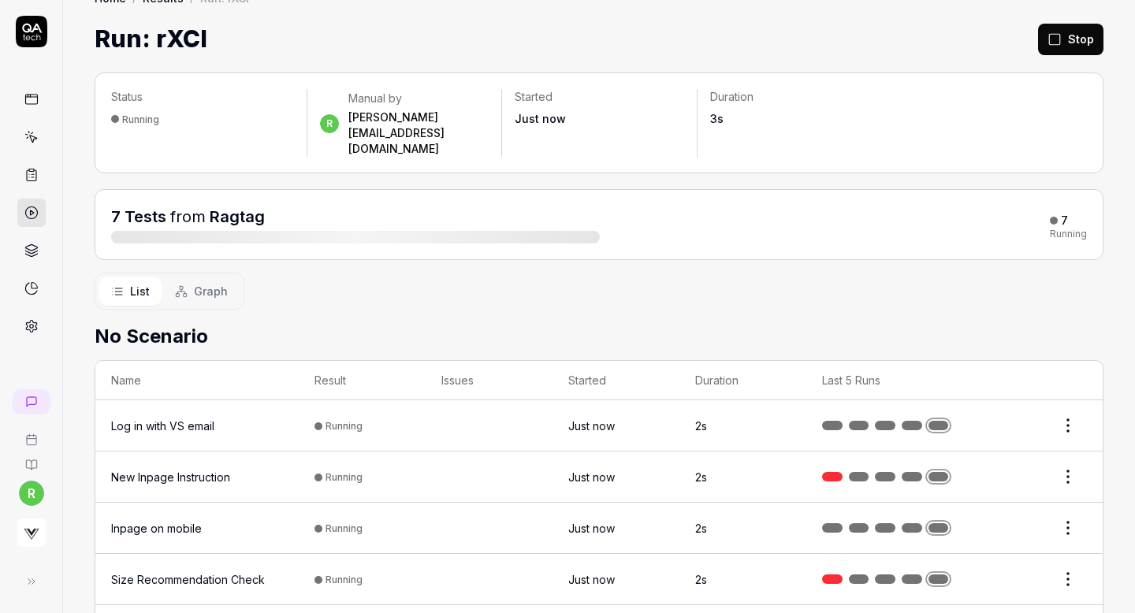
scroll to position [37, 0]
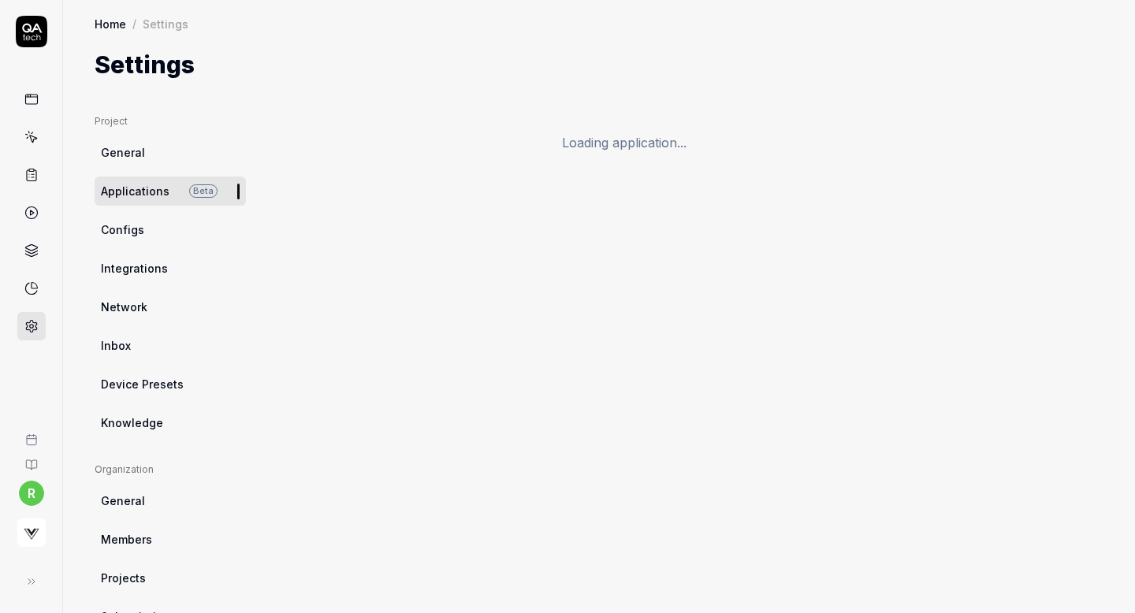
scroll to position [15, 0]
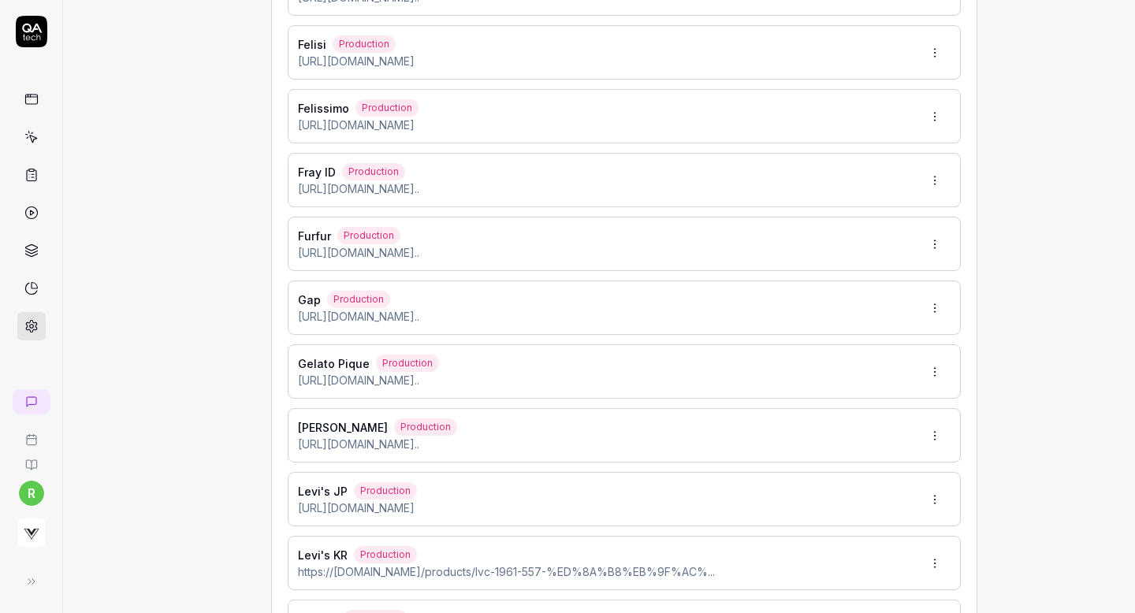
click at [740, 132] on div "Felissimo Production [URL][DOMAIN_NAME]" at bounding box center [624, 116] width 673 height 54
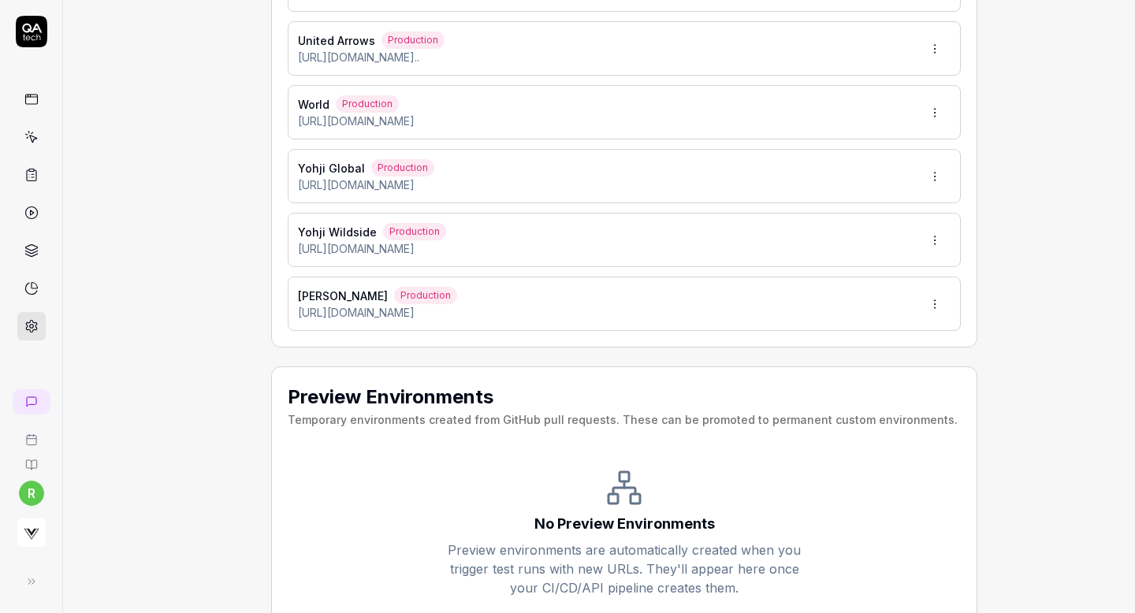
scroll to position [3985, 0]
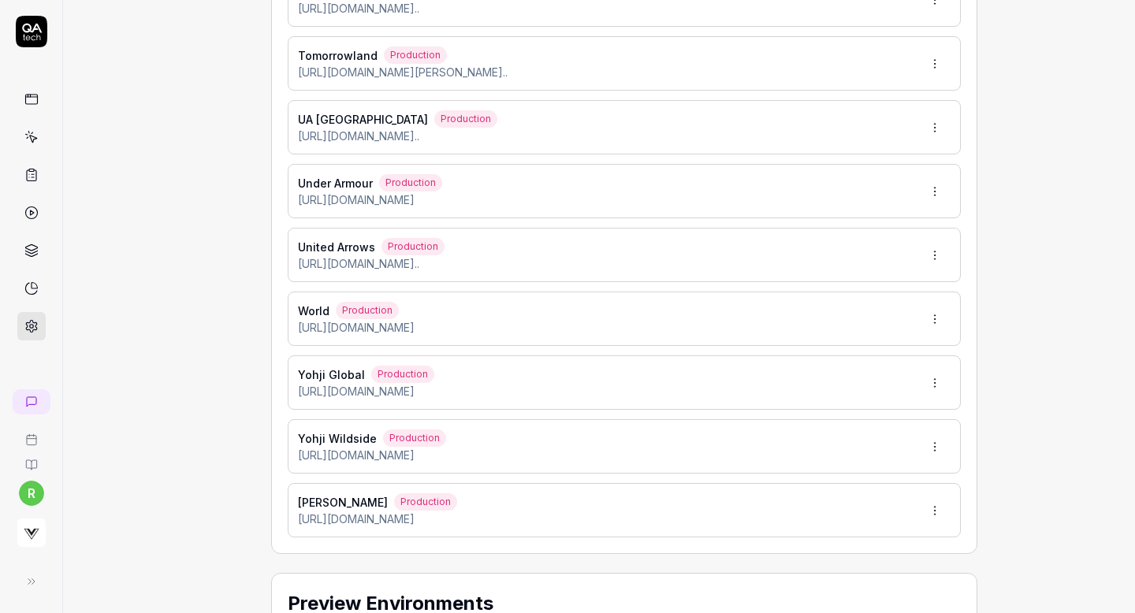
type input "*******"
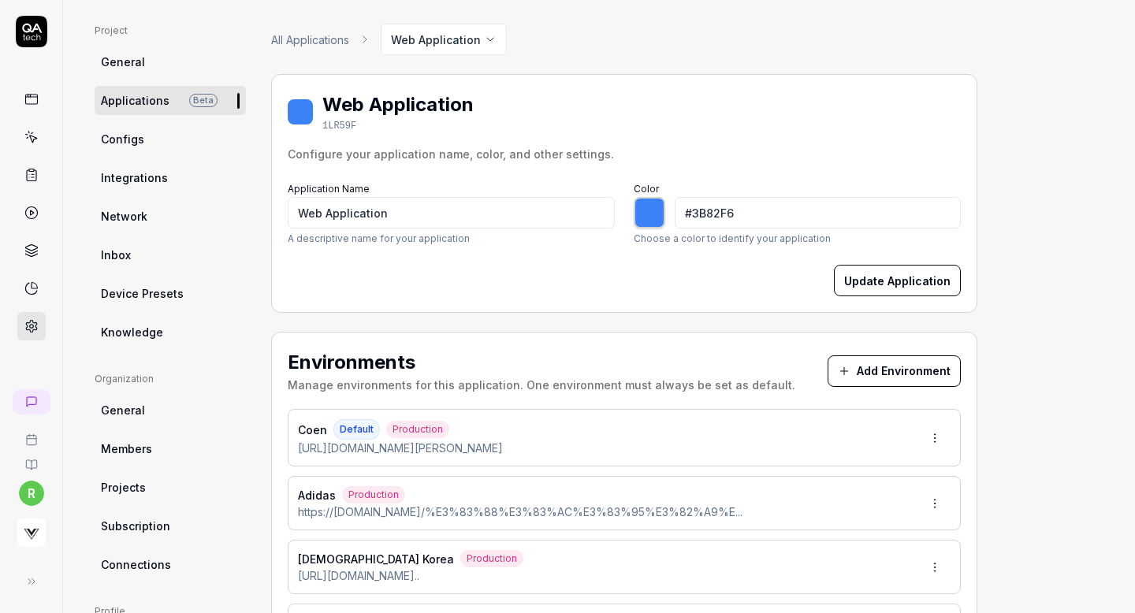
scroll to position [0, 0]
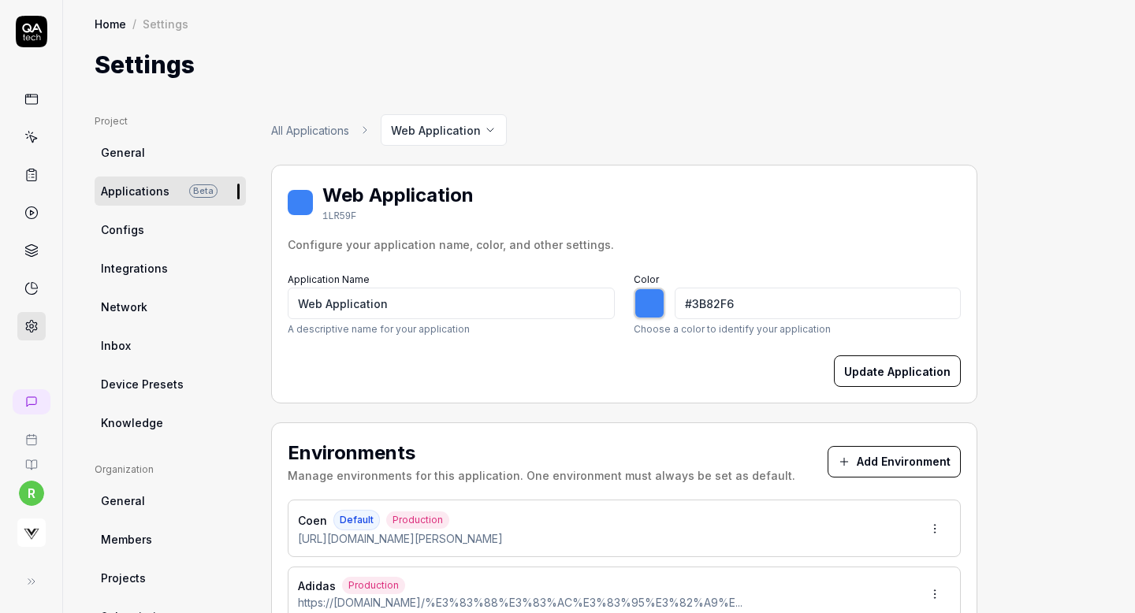
click at [857, 471] on button "Add Environment" at bounding box center [894, 462] width 133 height 32
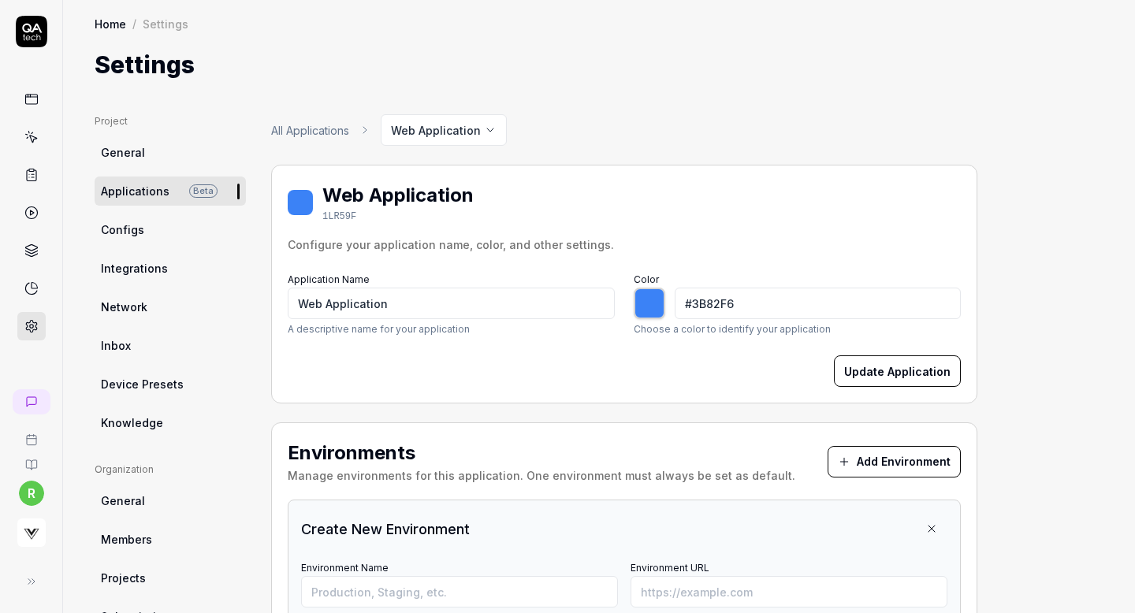
click at [848, 449] on button "Add Environment" at bounding box center [894, 462] width 133 height 32
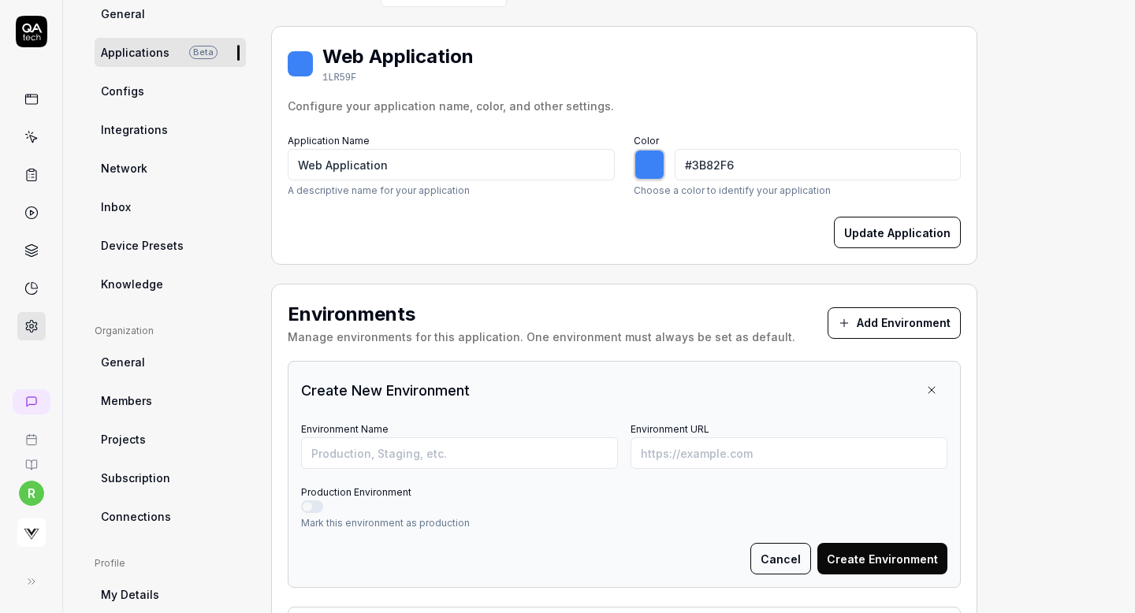
scroll to position [151, 0]
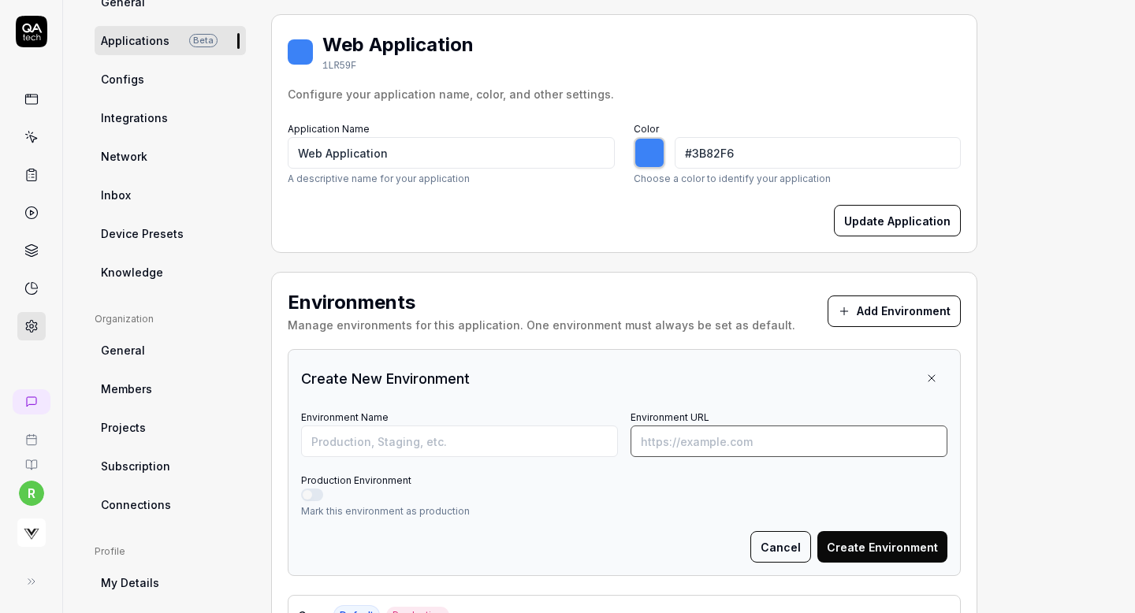
click at [745, 448] on input "Environment URL" at bounding box center [789, 442] width 317 height 32
paste input "https://www.ralphlauren.co.uk/en/classic-fit-jersey-graphic-t-shirt-100060978.h…"
type input "https://www.ralphlauren.co.uk/en/classic-fit-jersey-graphic-t-shirt-100060978.h…"
click at [514, 443] on input "Environment Name" at bounding box center [459, 442] width 317 height 32
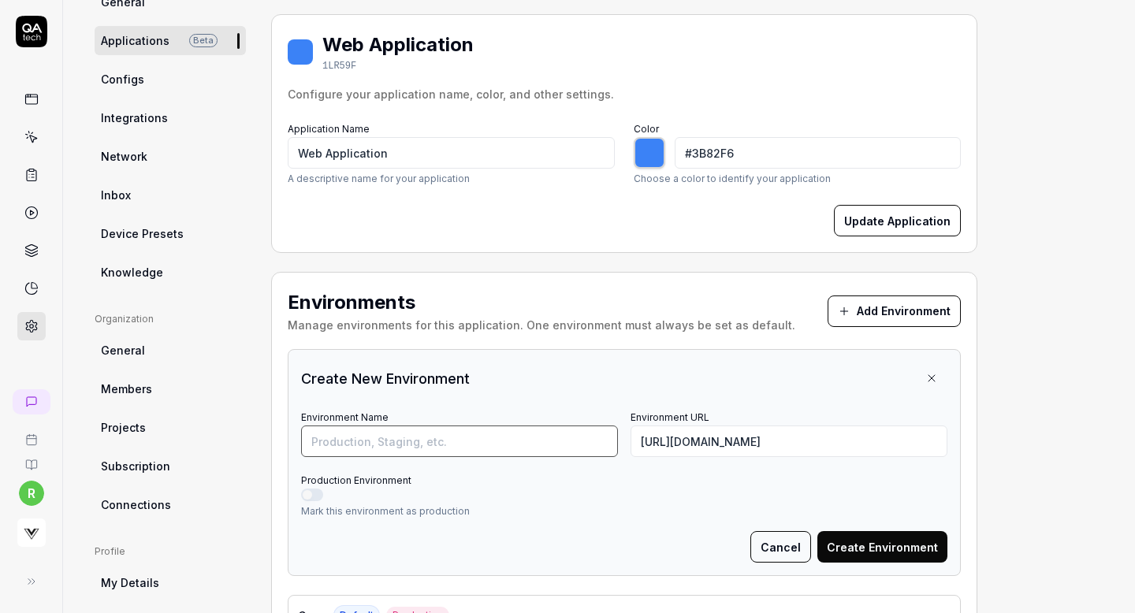
scroll to position [0, 0]
type input "RL UK"
click at [304, 490] on button "Production Environment" at bounding box center [312, 495] width 22 height 13
click at [885, 549] on button "Create Environment" at bounding box center [883, 547] width 130 height 32
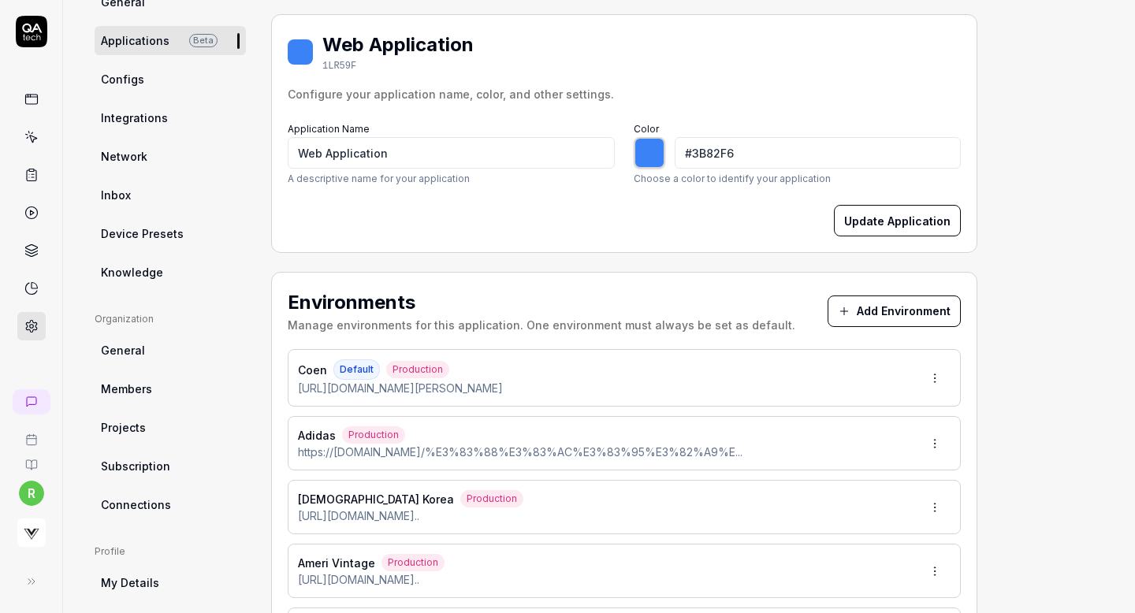
type input "*******"
click at [870, 324] on button "Add Environment" at bounding box center [894, 312] width 133 height 32
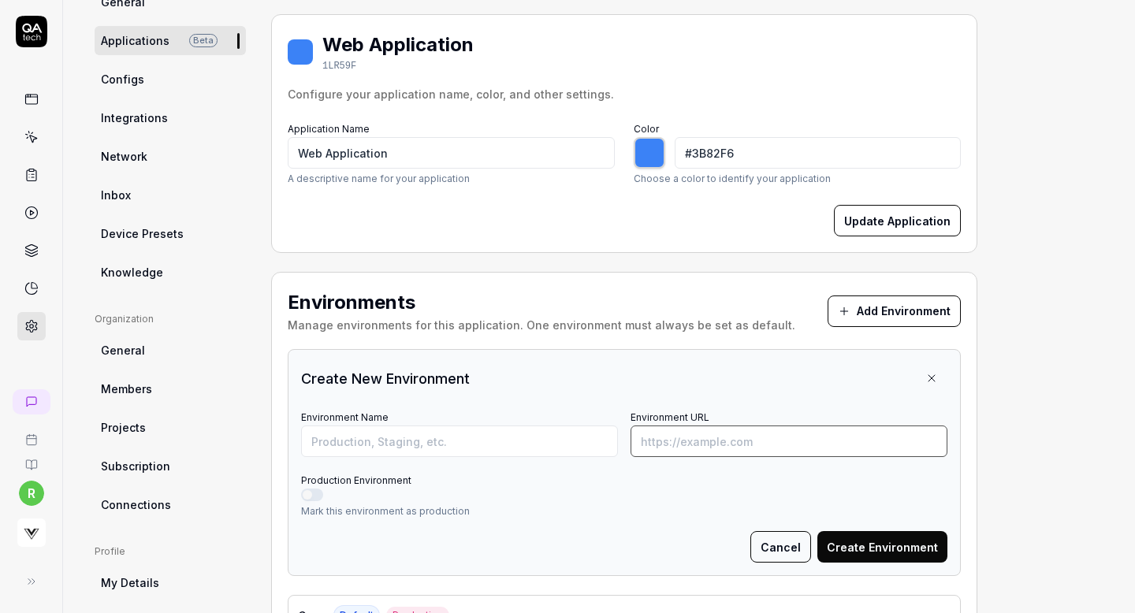
click at [774, 447] on input "Environment URL" at bounding box center [789, 442] width 317 height 32
paste input "https://reebok.co.kr/goods/goods_view.php?goodsNo=1000002260"
type input "https://reebok.co.kr/goods/goods_view.php?goodsNo=1000002260"
click at [561, 442] on input "Environment Name" at bounding box center [459, 442] width 317 height 32
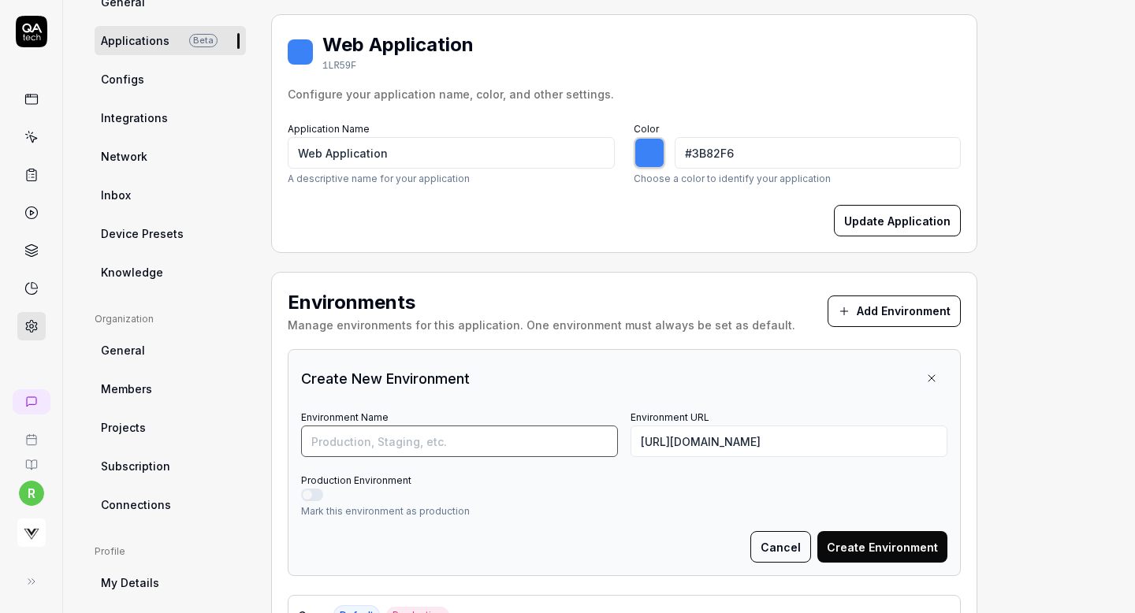
scroll to position [0, 0]
type input "Reebok KR"
click at [306, 494] on button "Production Environment" at bounding box center [312, 495] width 22 height 13
click at [892, 555] on button "Create Environment" at bounding box center [883, 547] width 130 height 32
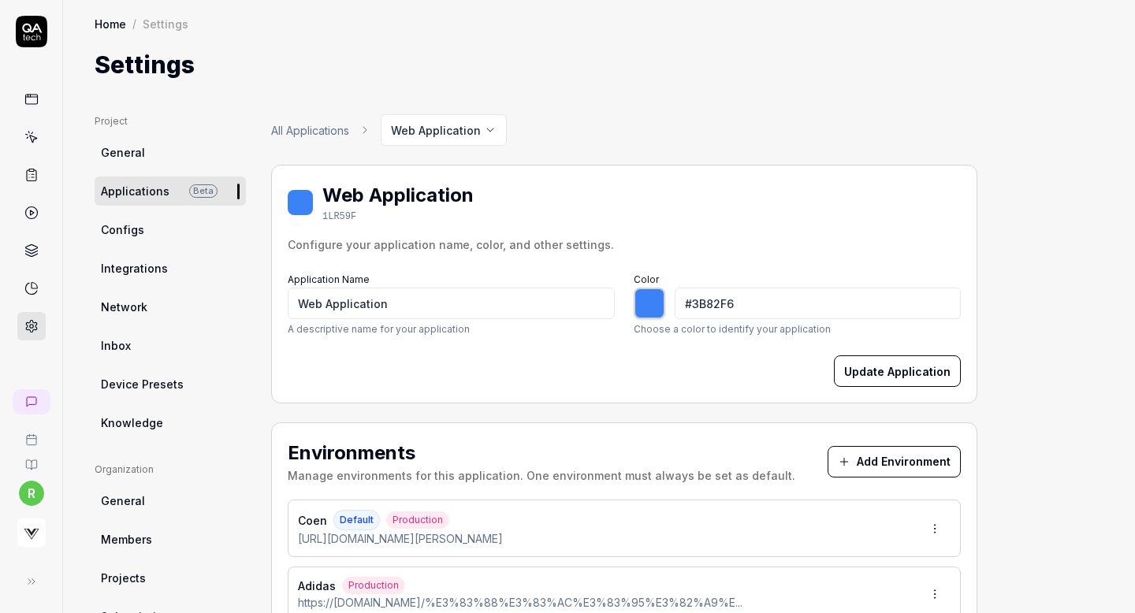
type input "*******"
click at [24, 177] on icon at bounding box center [31, 175] width 14 height 14
click at [25, 213] on circle at bounding box center [31, 213] width 12 height 12
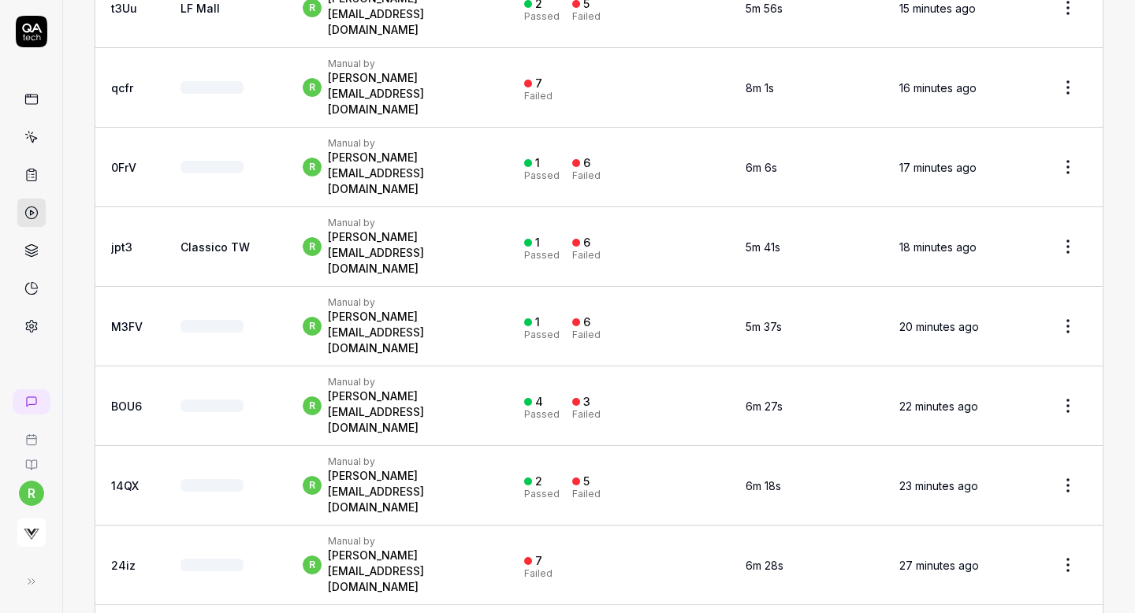
scroll to position [764, 0]
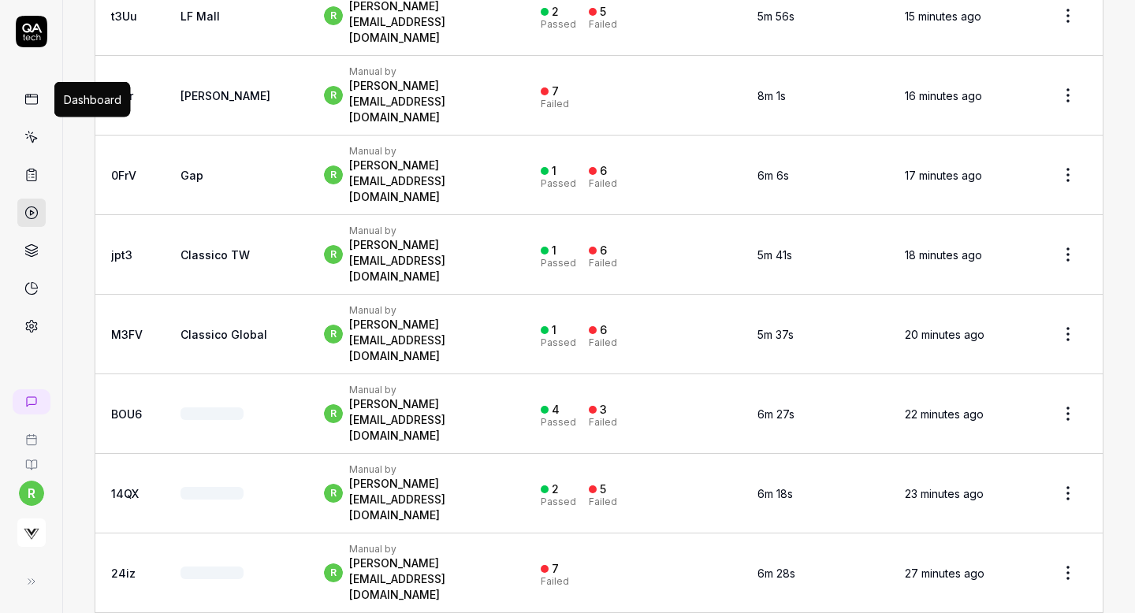
click at [34, 102] on icon at bounding box center [31, 99] width 14 height 14
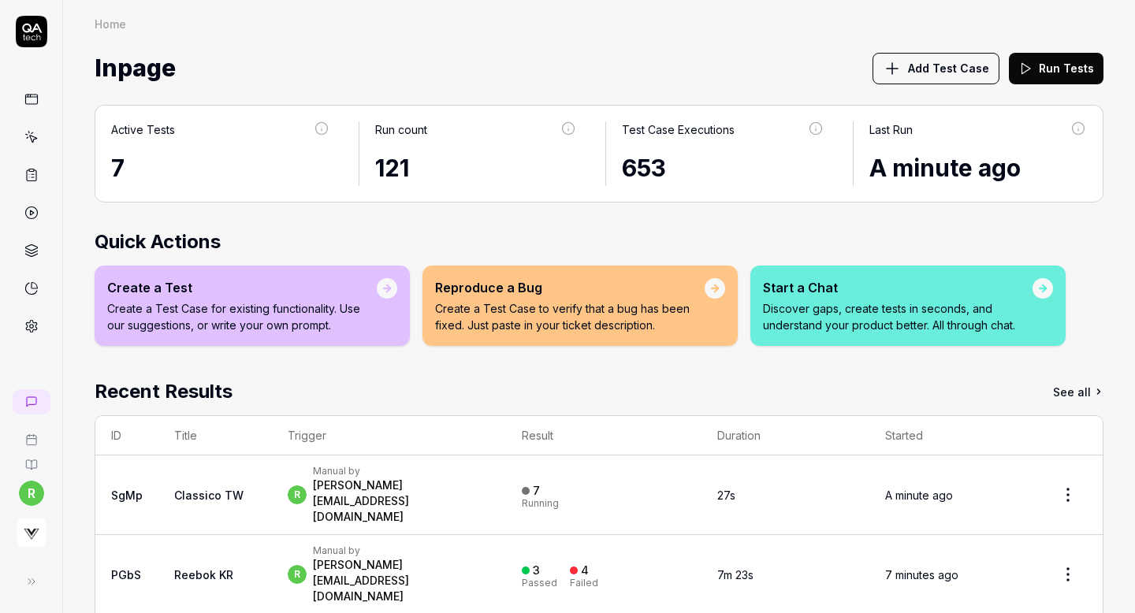
click at [32, 178] on icon at bounding box center [31, 175] width 14 height 14
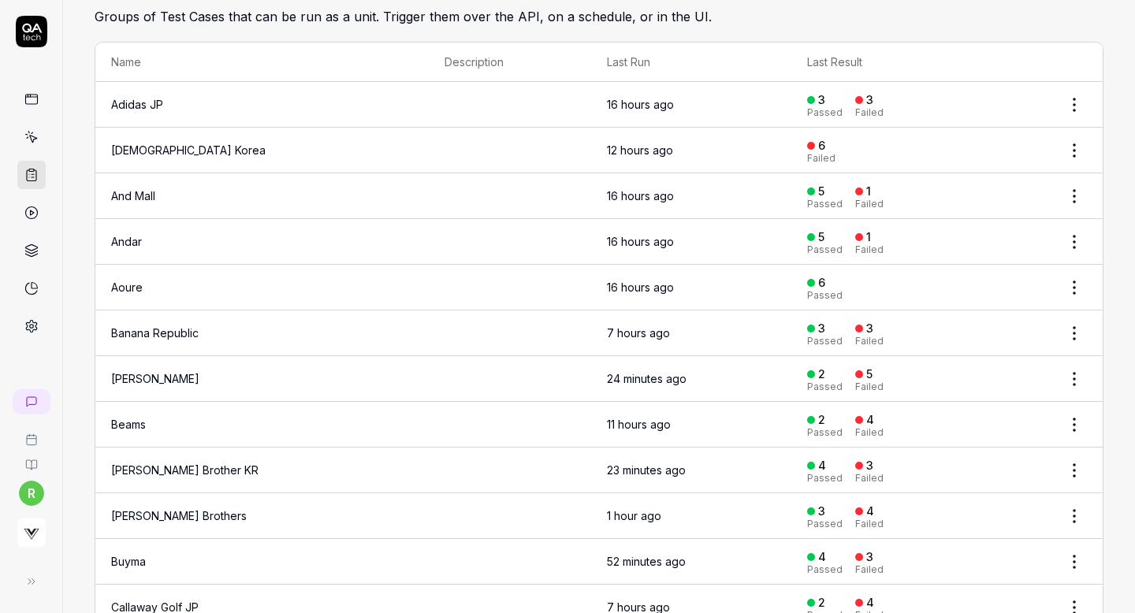
scroll to position [10, 0]
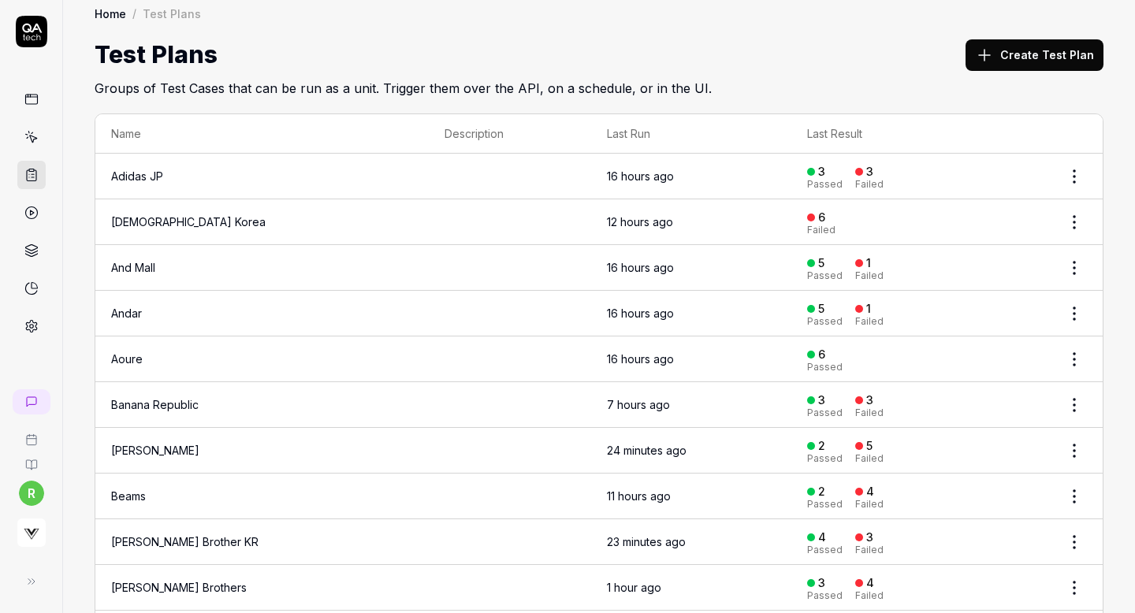
click at [735, 44] on div "Test Plans Create Test Plan" at bounding box center [599, 54] width 1009 height 35
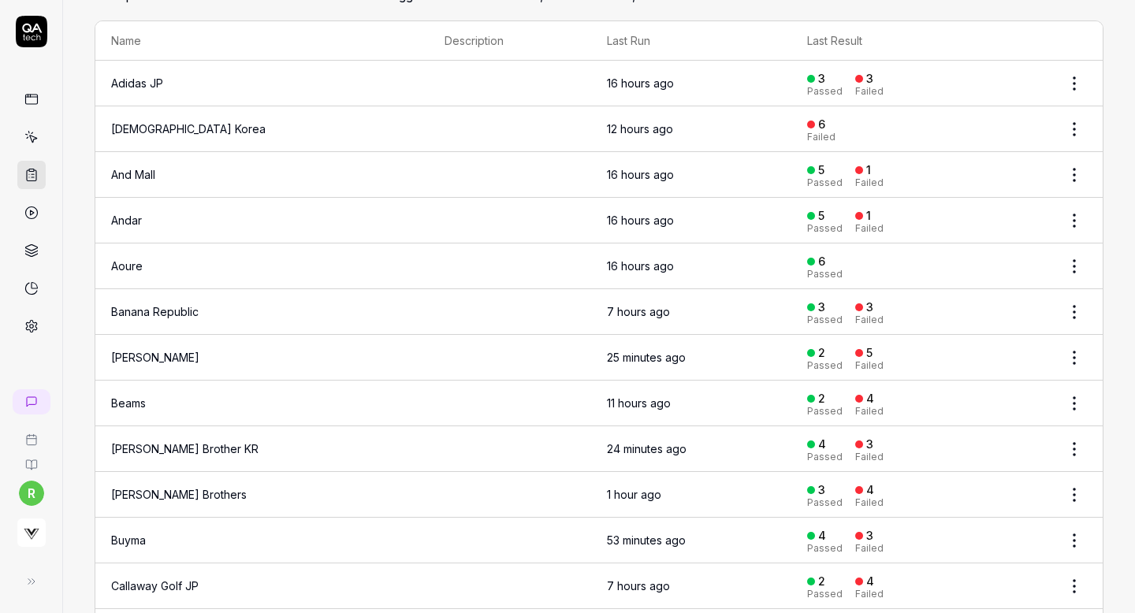
scroll to position [292, 0]
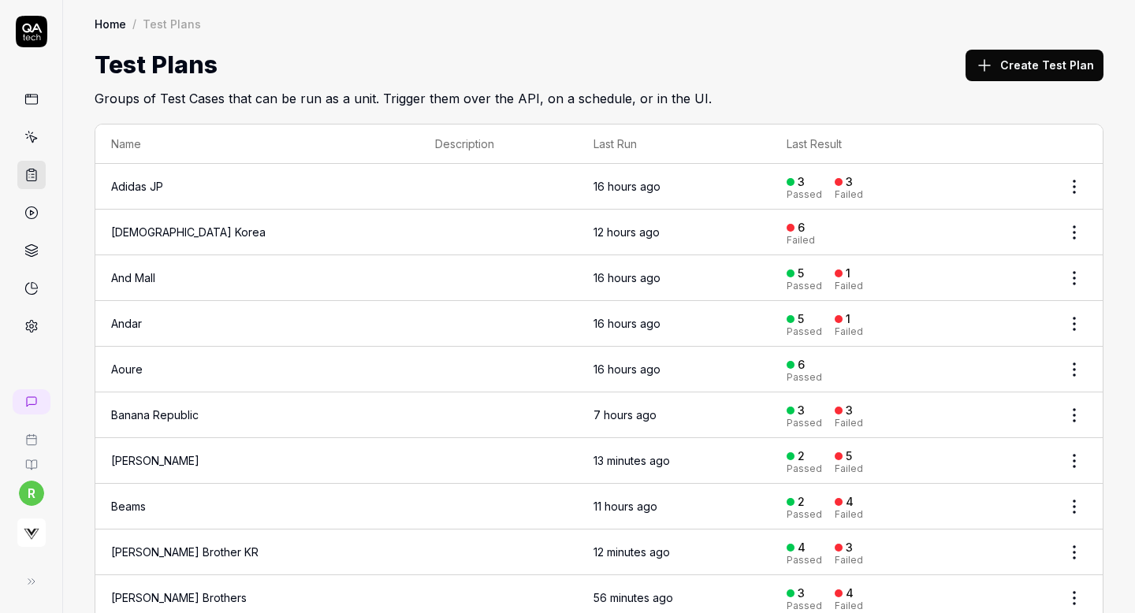
click at [1006, 62] on button "Create Test Plan" at bounding box center [1035, 66] width 138 height 32
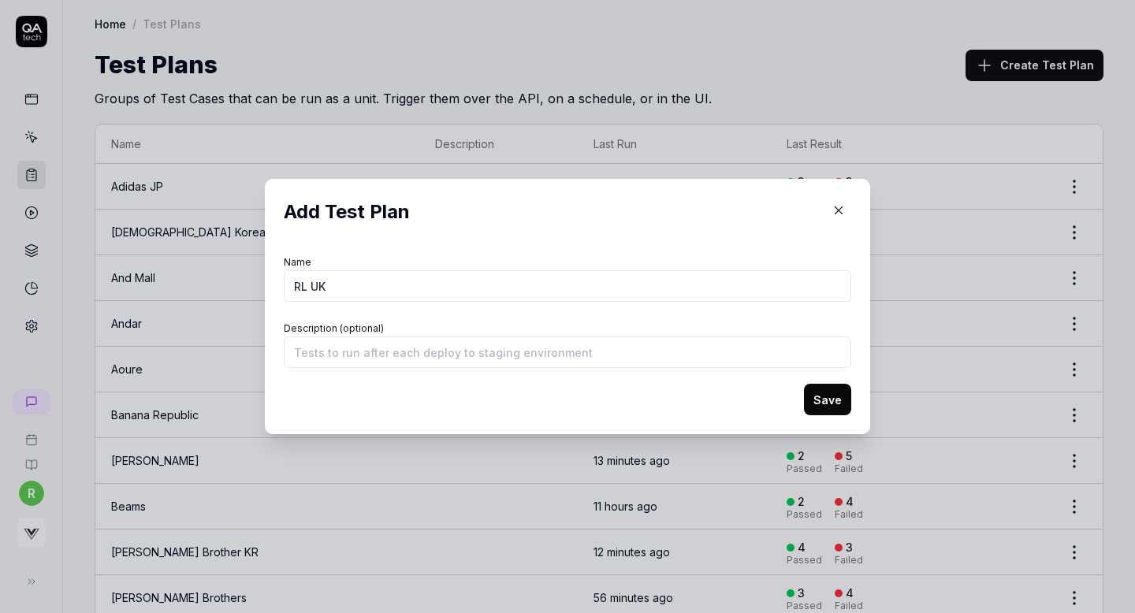
type input "RL UK"
click at [817, 407] on button "Save" at bounding box center [827, 400] width 47 height 32
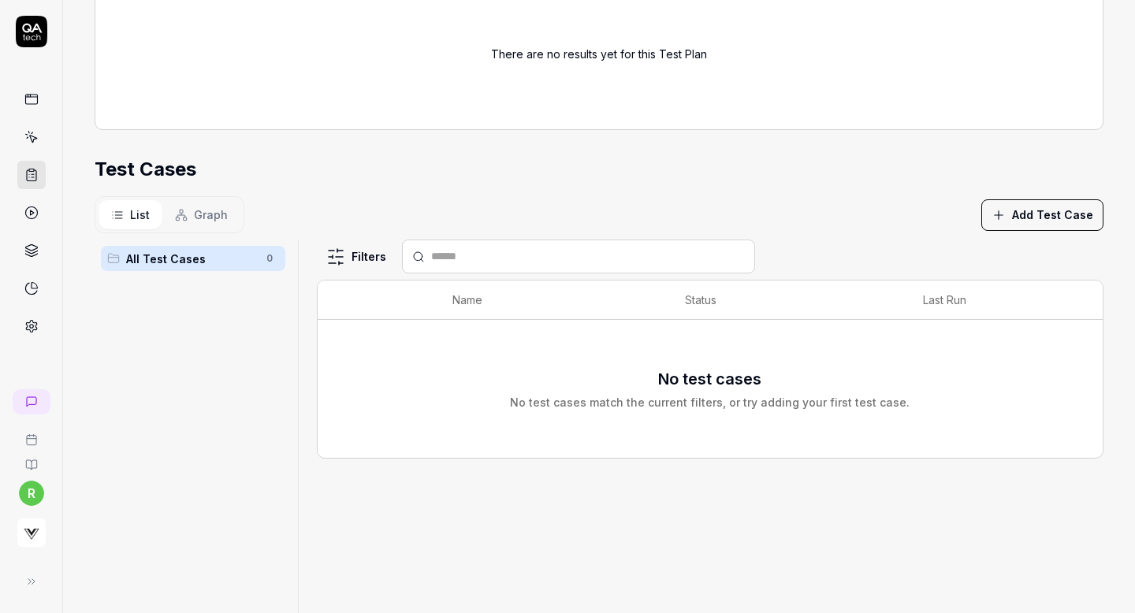
scroll to position [240, 0]
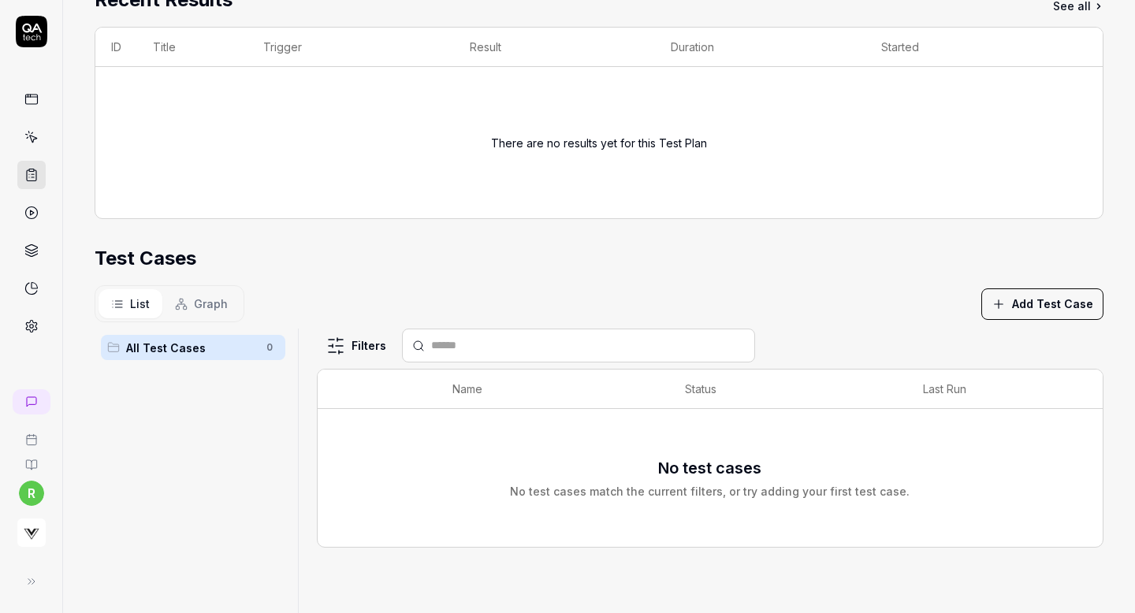
click at [1034, 295] on button "Add Test Case" at bounding box center [1043, 305] width 122 height 32
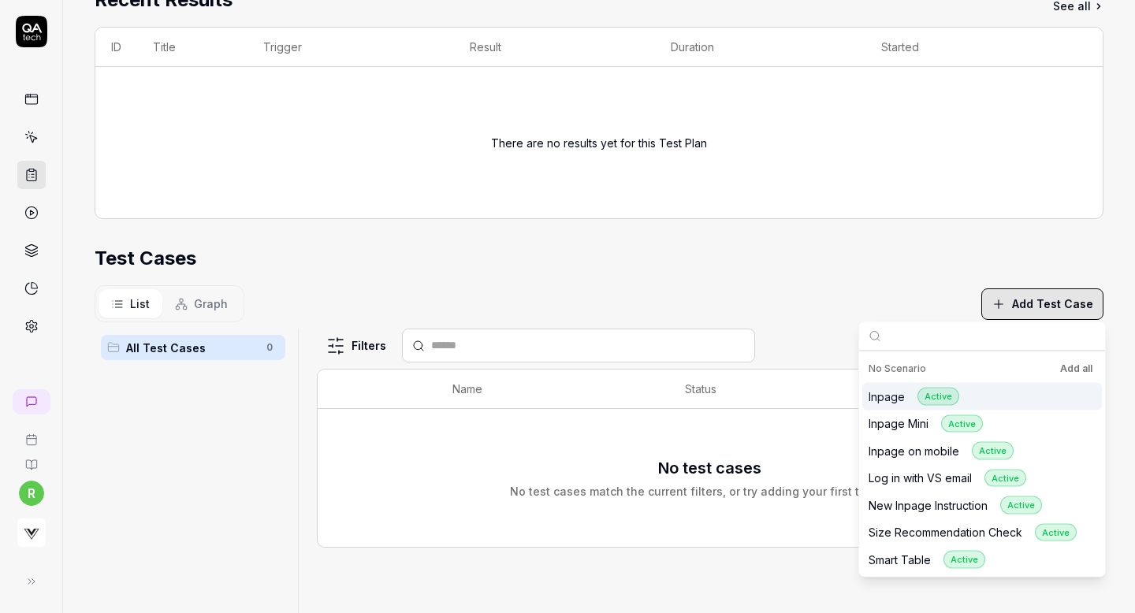
click at [1084, 369] on button "Add all" at bounding box center [1076, 369] width 39 height 19
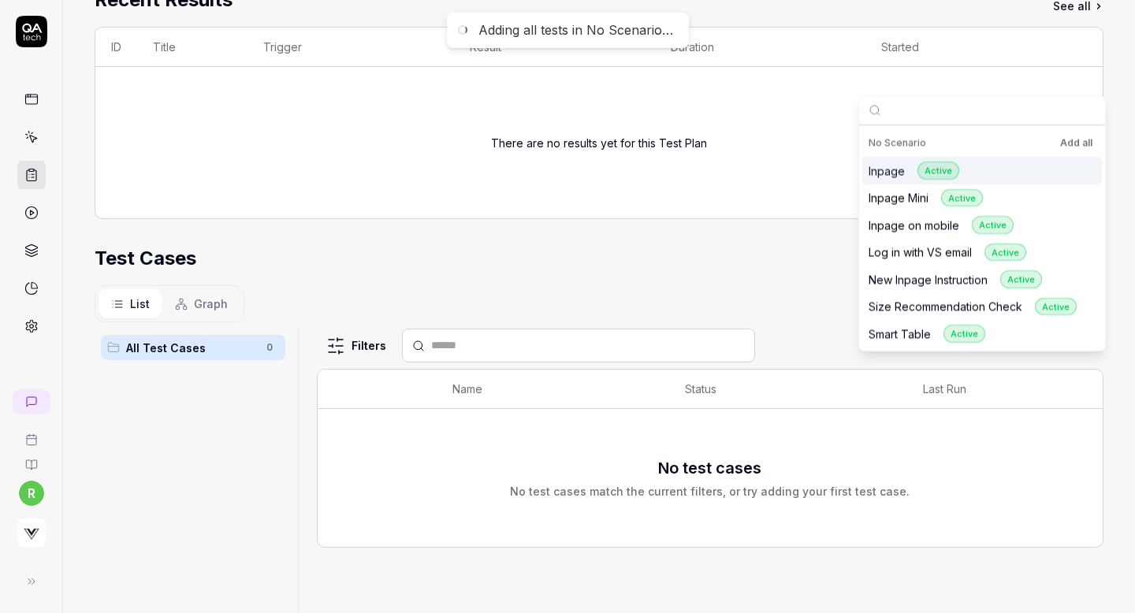
scroll to position [0, 0]
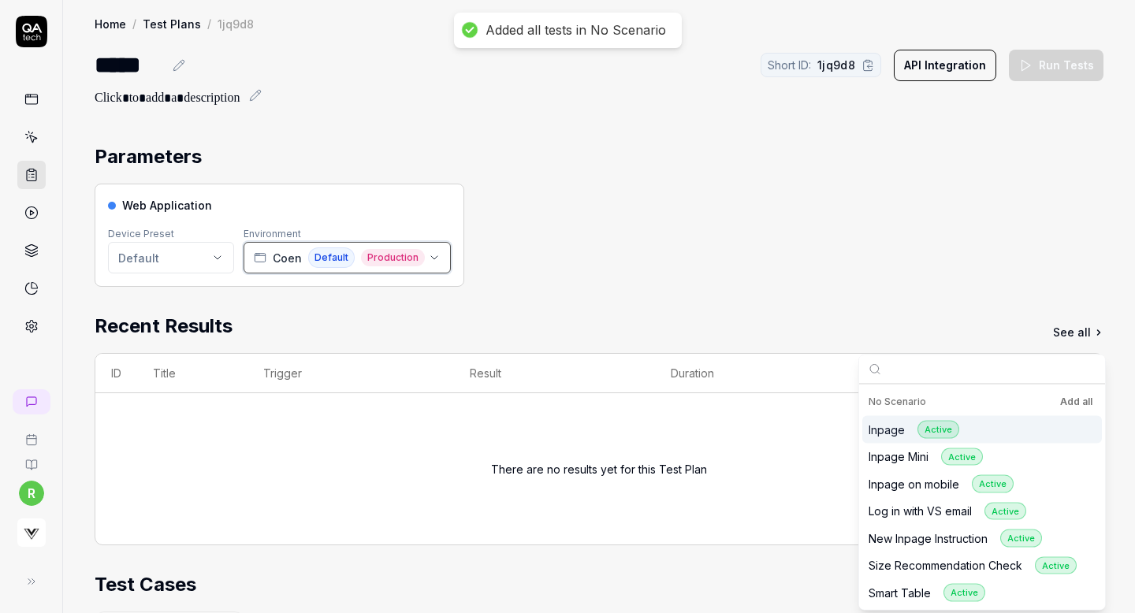
click at [290, 260] on span "Coen" at bounding box center [287, 258] width 29 height 17
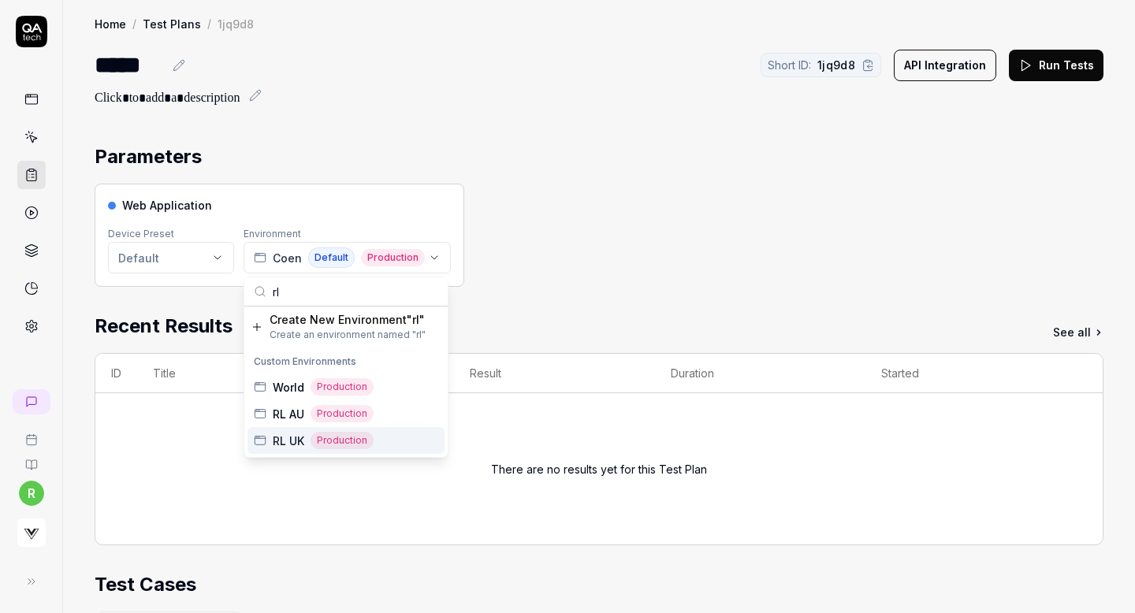
type input "rl"
click at [287, 434] on span "RL UK" at bounding box center [289, 441] width 32 height 17
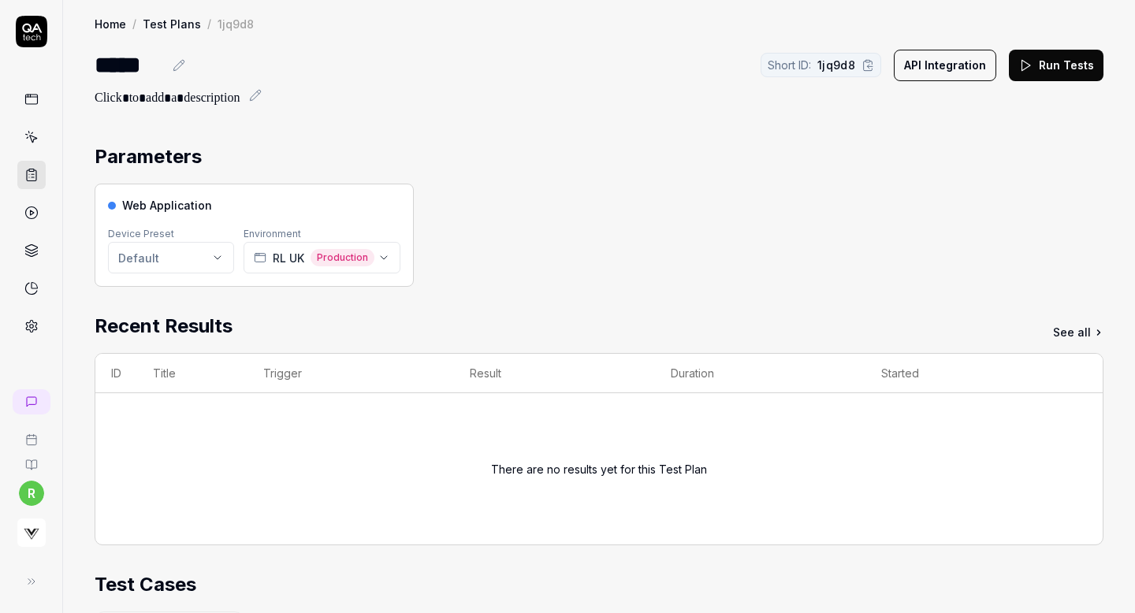
click at [1049, 69] on button "Run Tests" at bounding box center [1056, 66] width 95 height 32
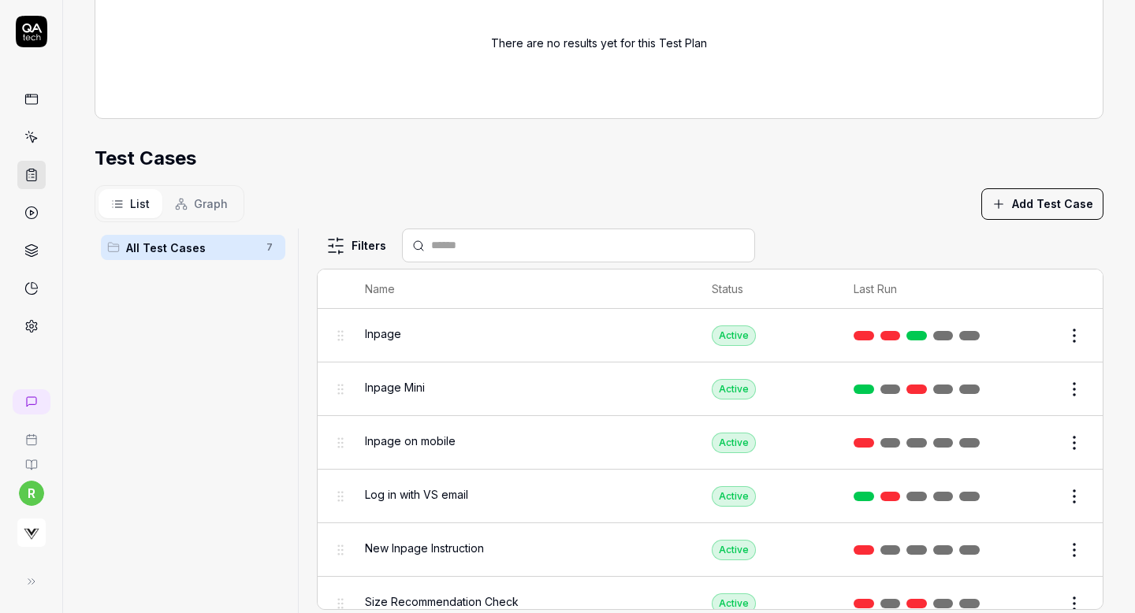
scroll to position [466, 0]
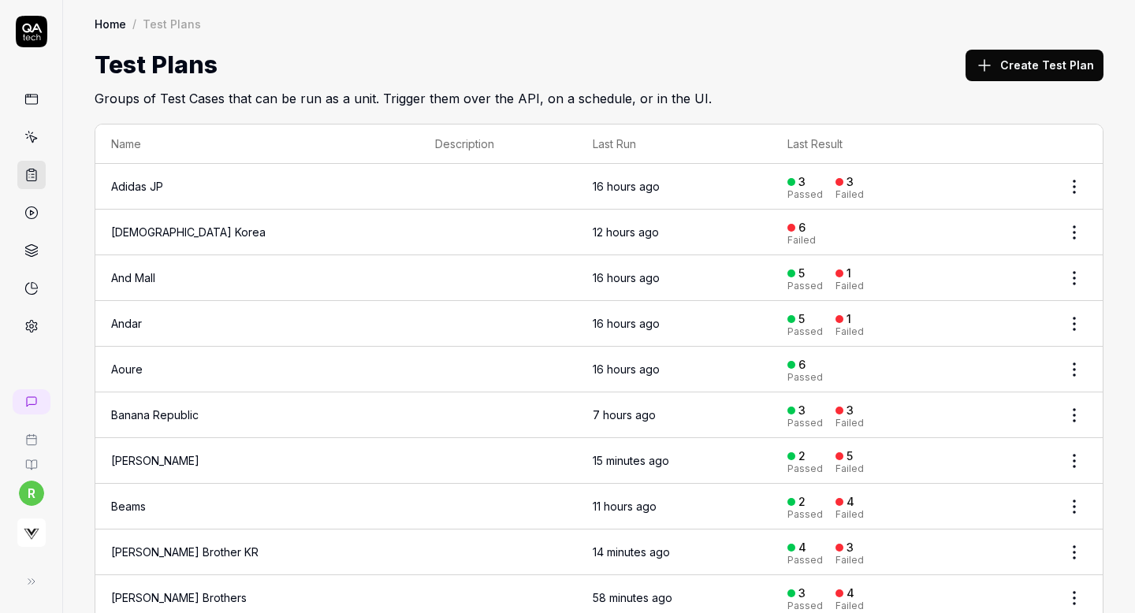
click at [1026, 59] on button "Create Test Plan" at bounding box center [1035, 66] width 138 height 32
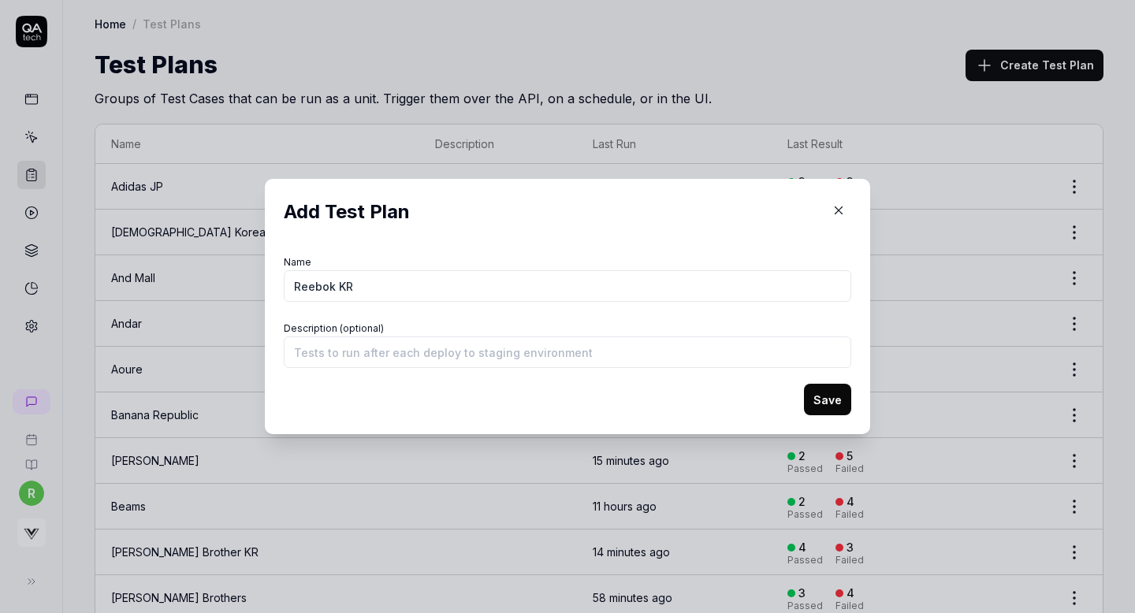
type input "Reebok KR"
click at [819, 397] on button "Save" at bounding box center [827, 400] width 47 height 32
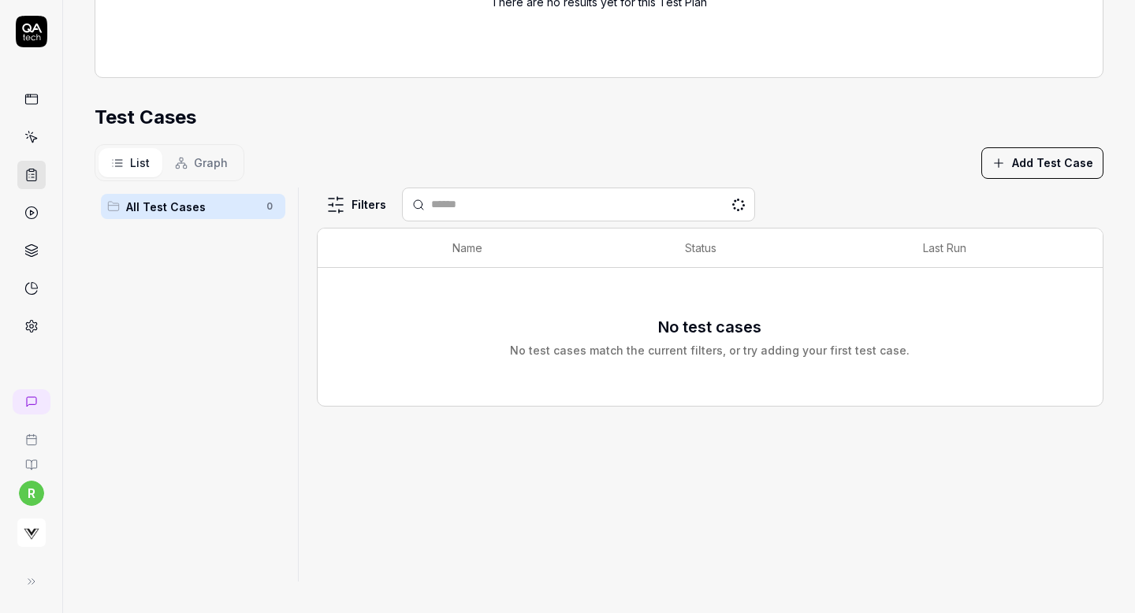
scroll to position [379, 0]
click at [1072, 165] on button "Add Test Case" at bounding box center [1043, 165] width 122 height 32
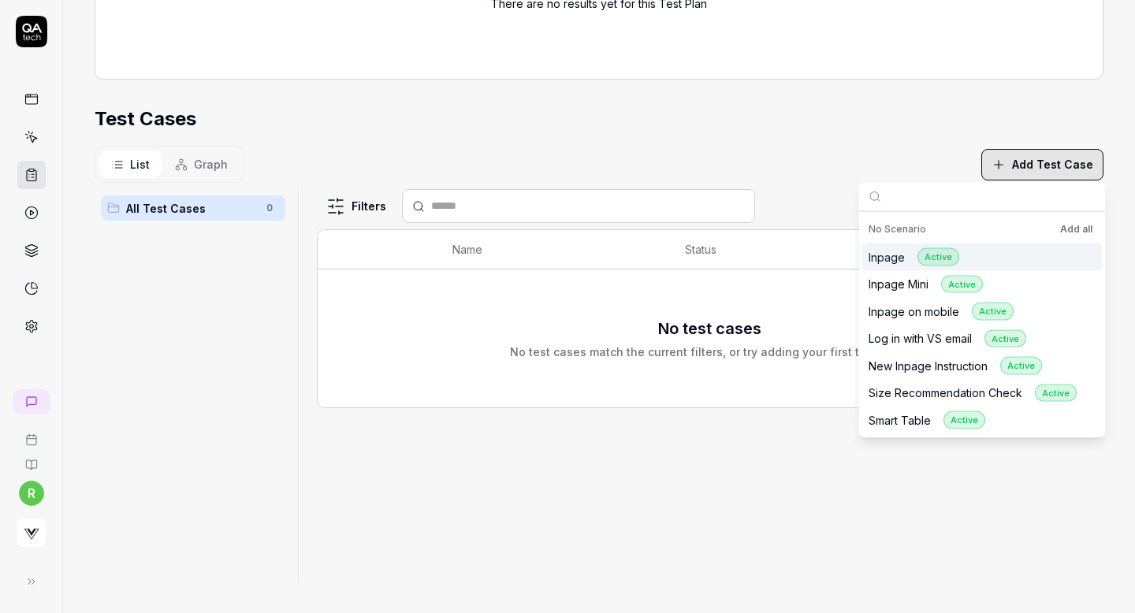
click at [1072, 223] on button "Add all" at bounding box center [1076, 229] width 39 height 19
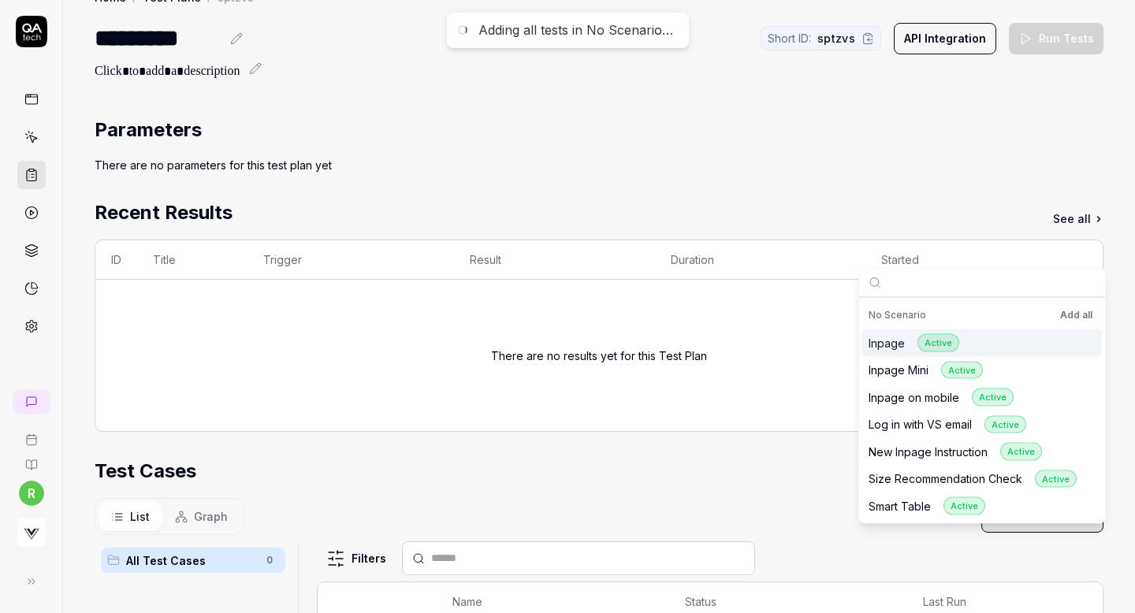
scroll to position [0, 0]
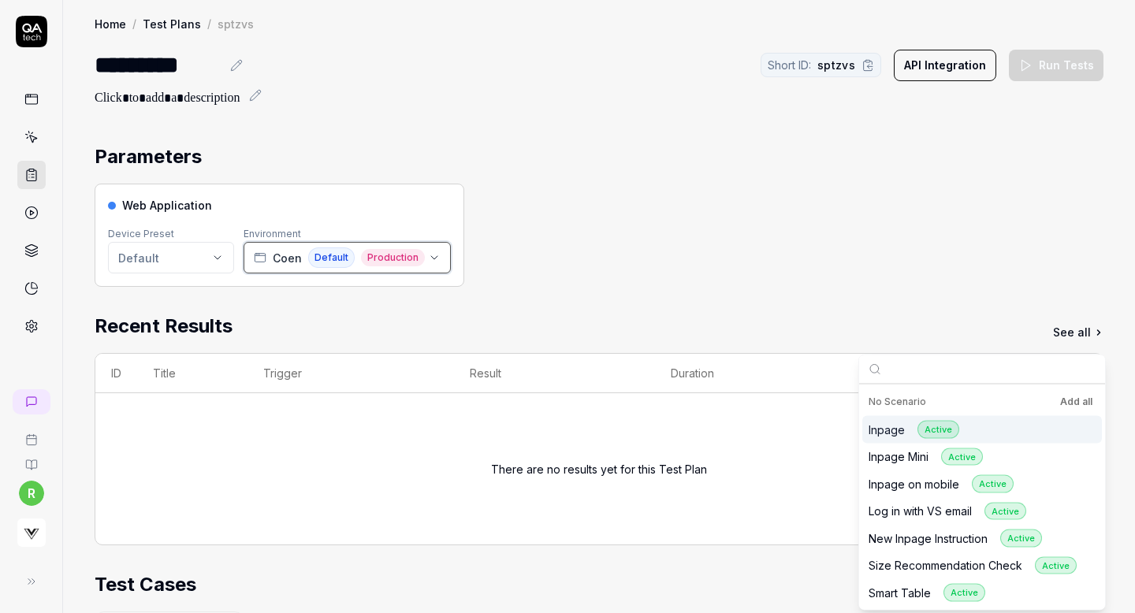
click at [278, 259] on span "Coen" at bounding box center [287, 258] width 29 height 17
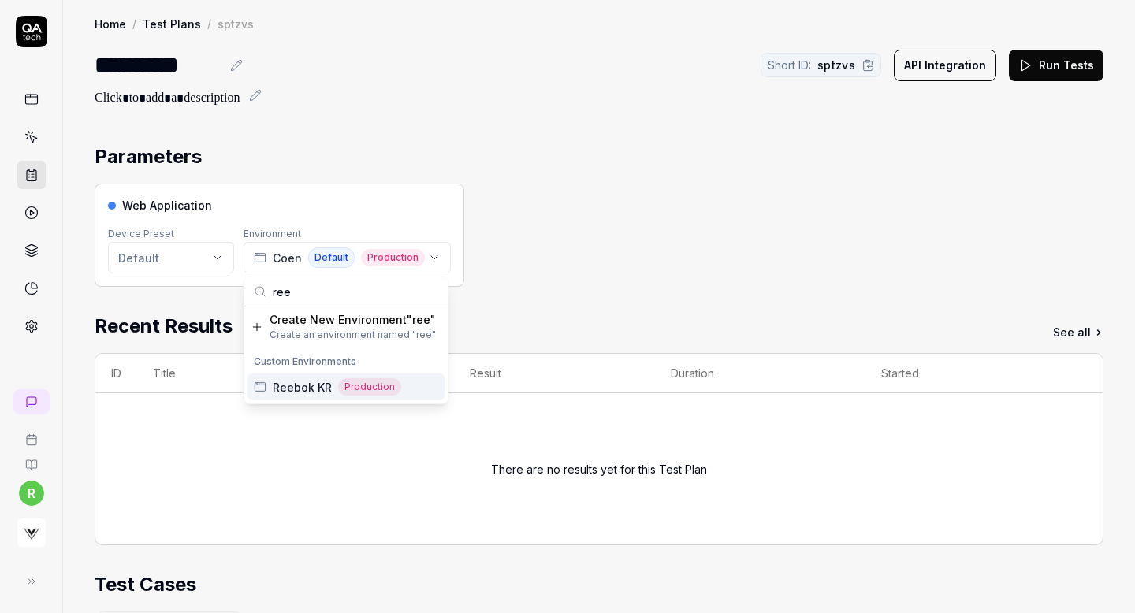
type input "ree"
click at [290, 388] on span "Reebok KR" at bounding box center [302, 387] width 59 height 17
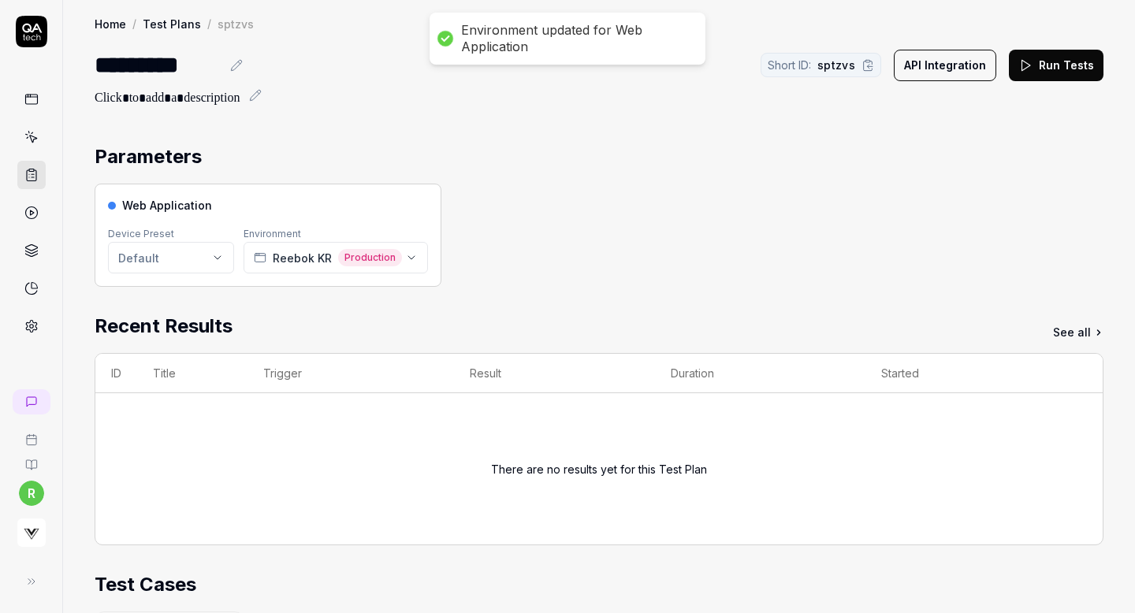
click at [1052, 61] on button "Run Tests" at bounding box center [1056, 66] width 95 height 32
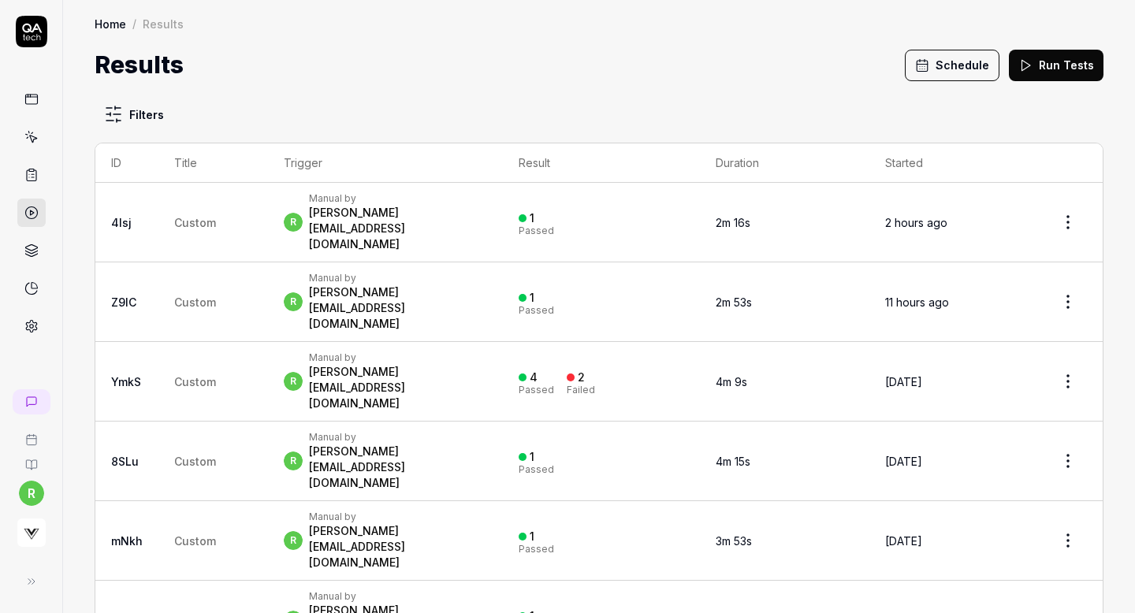
click at [955, 63] on button "Schedule" at bounding box center [952, 66] width 95 height 32
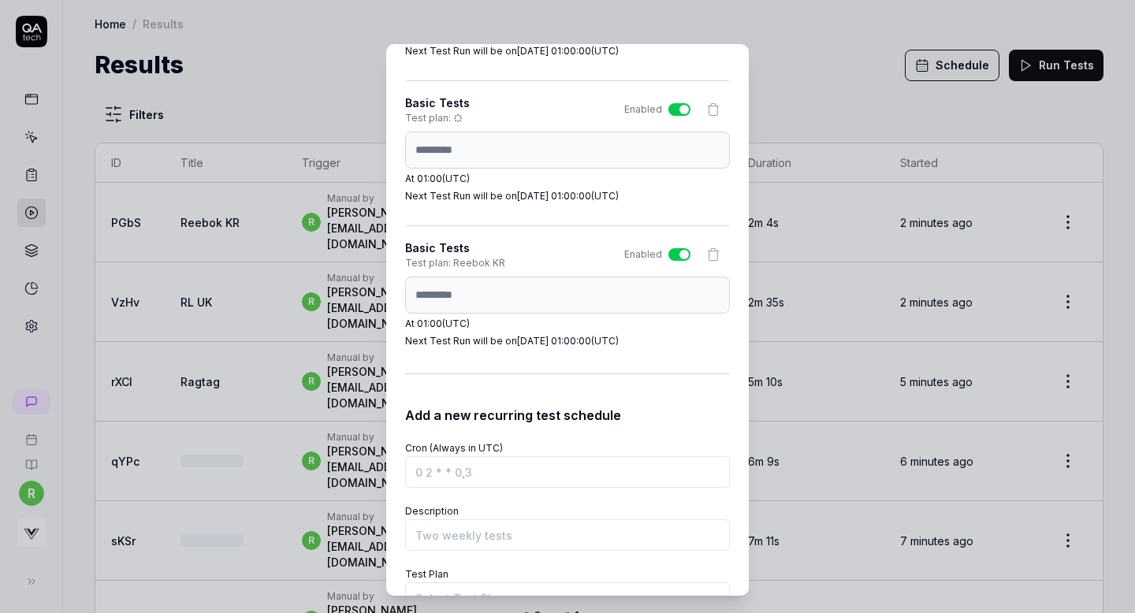
scroll to position [4963, 0]
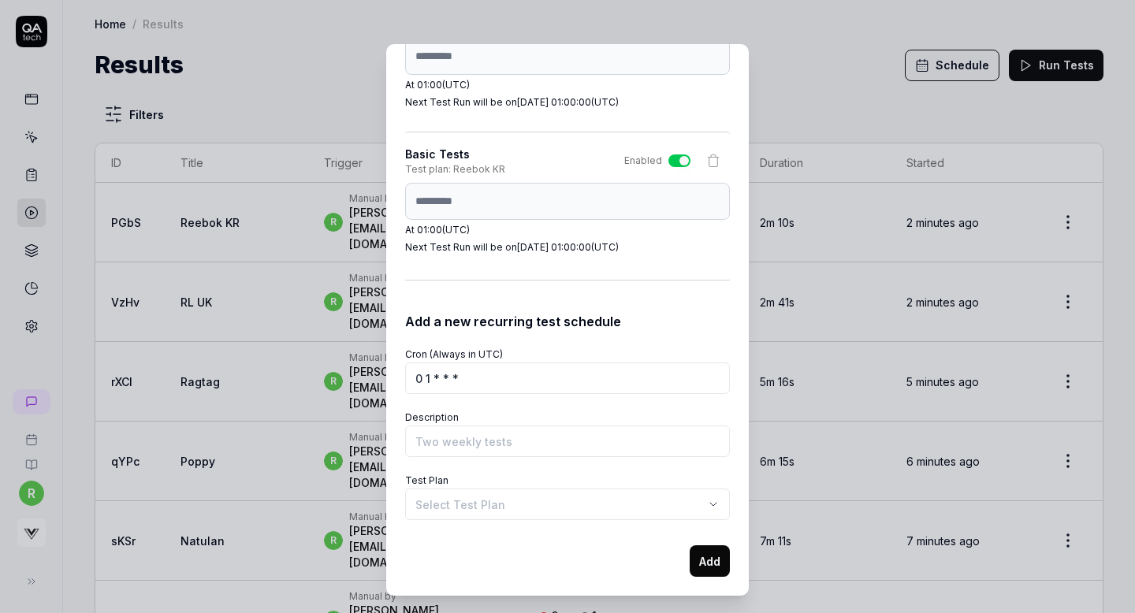
type input "0 1 * * *"
click at [459, 505] on body "r Home / Results Home / Results Results Schedule Run Tests Filters ID Title Tri…" at bounding box center [567, 306] width 1135 height 613
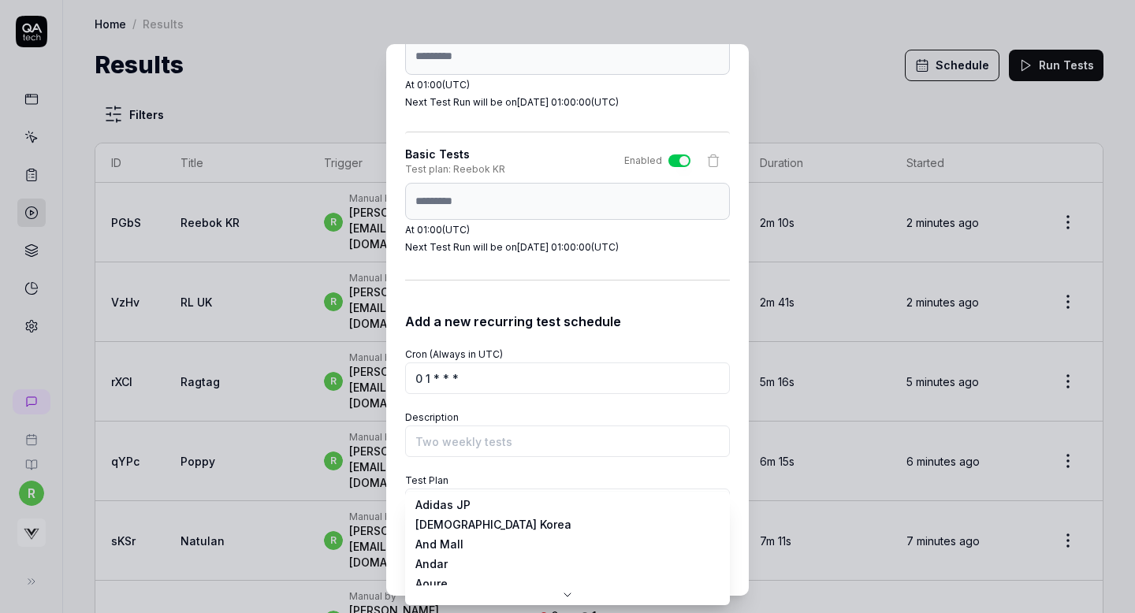
scroll to position [252, 0]
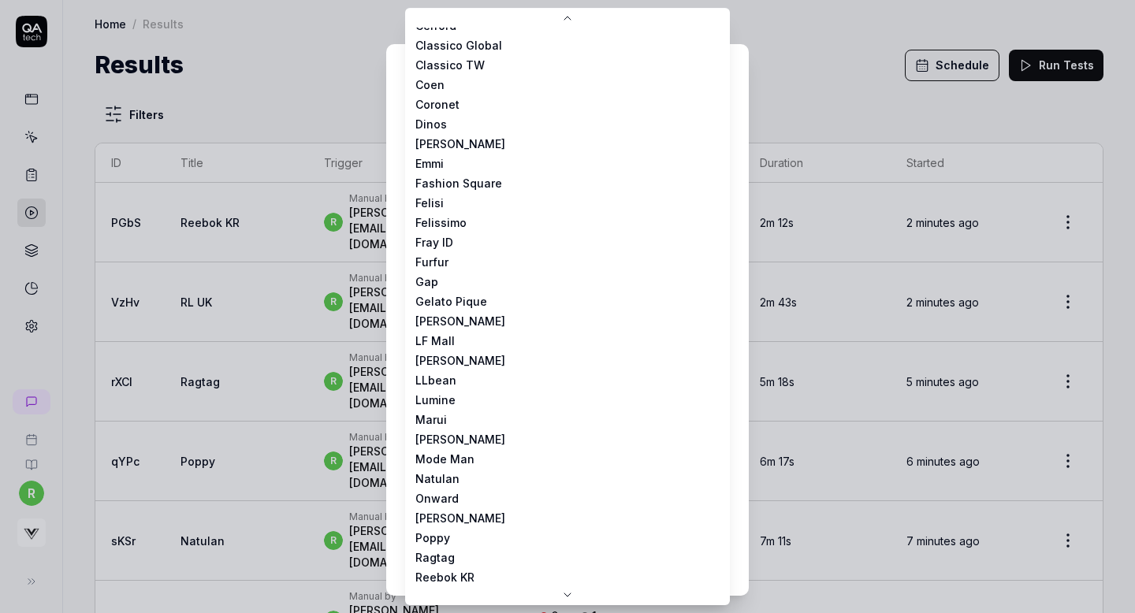
select select "**********"
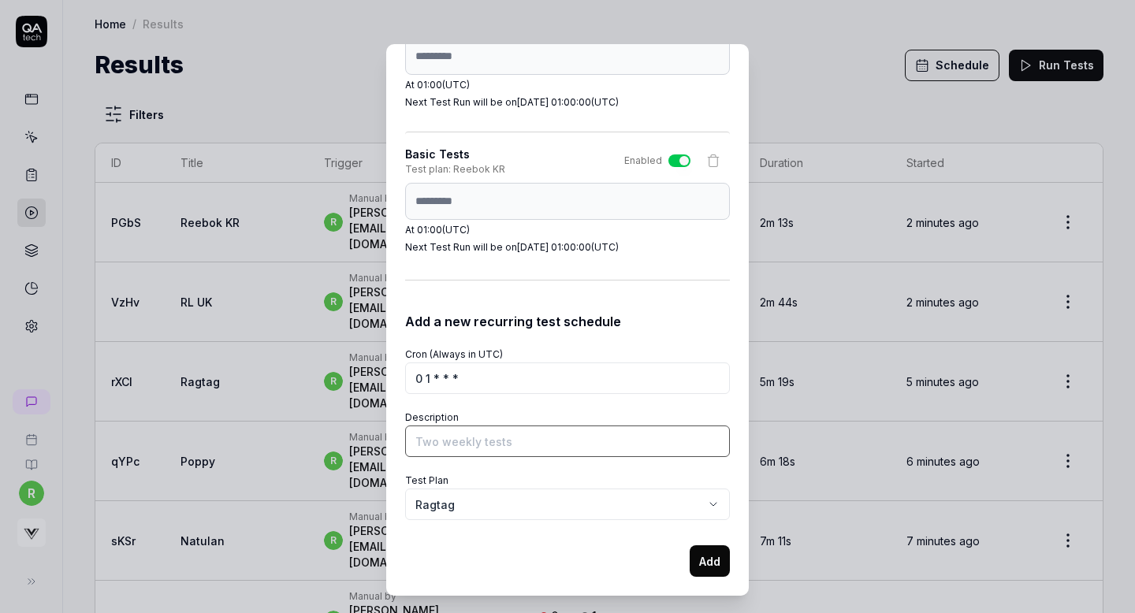
click at [498, 439] on input "Description" at bounding box center [567, 442] width 325 height 32
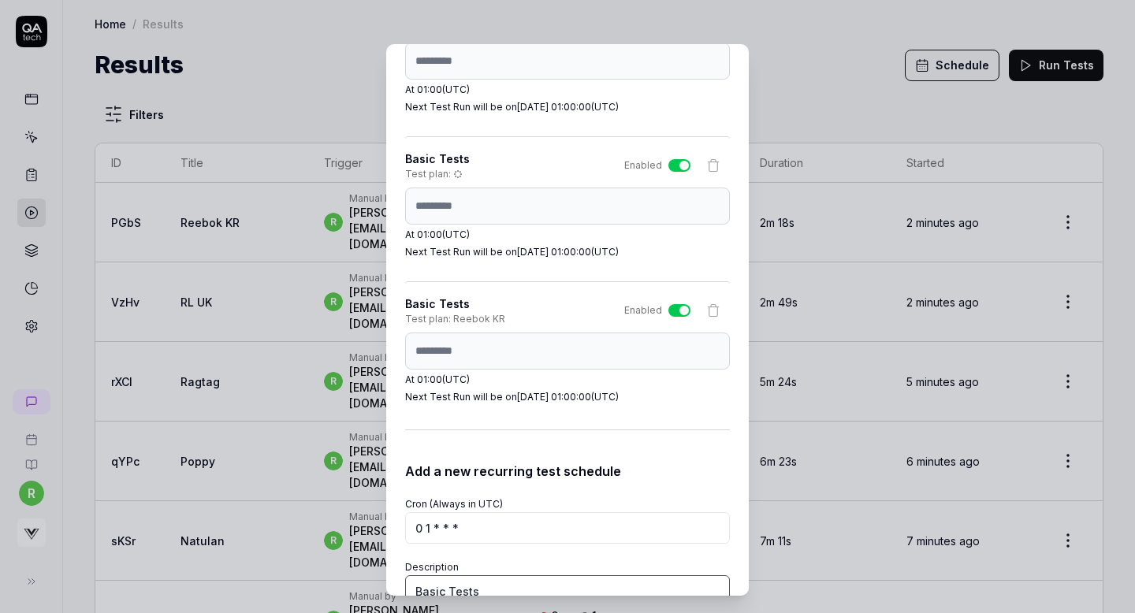
scroll to position [4757, 0]
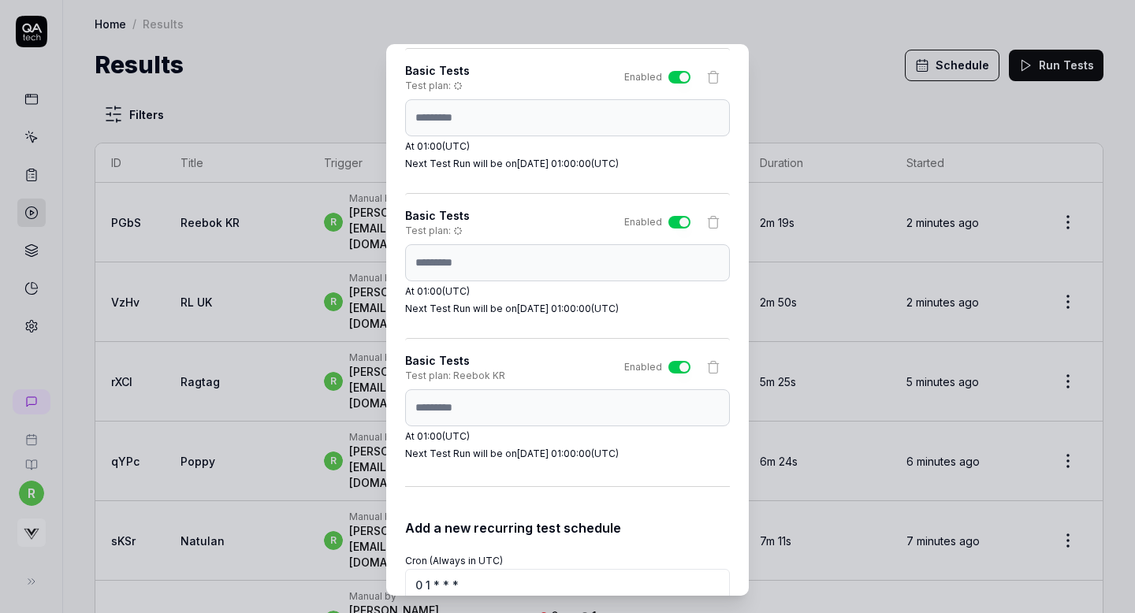
type input "Basic Tests"
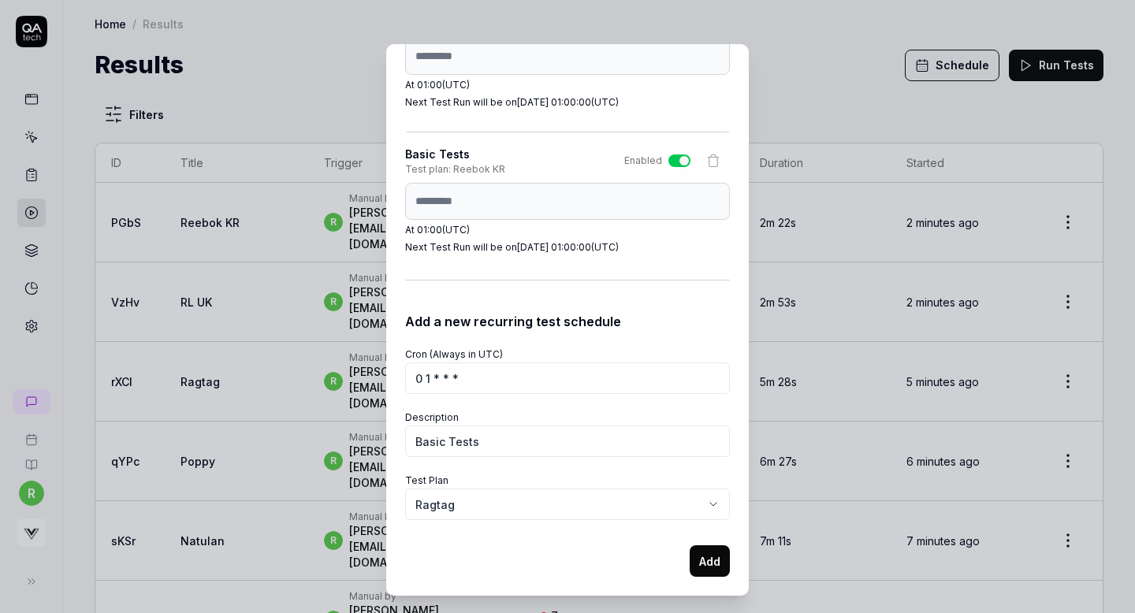
click at [702, 557] on button "Add" at bounding box center [710, 562] width 40 height 32
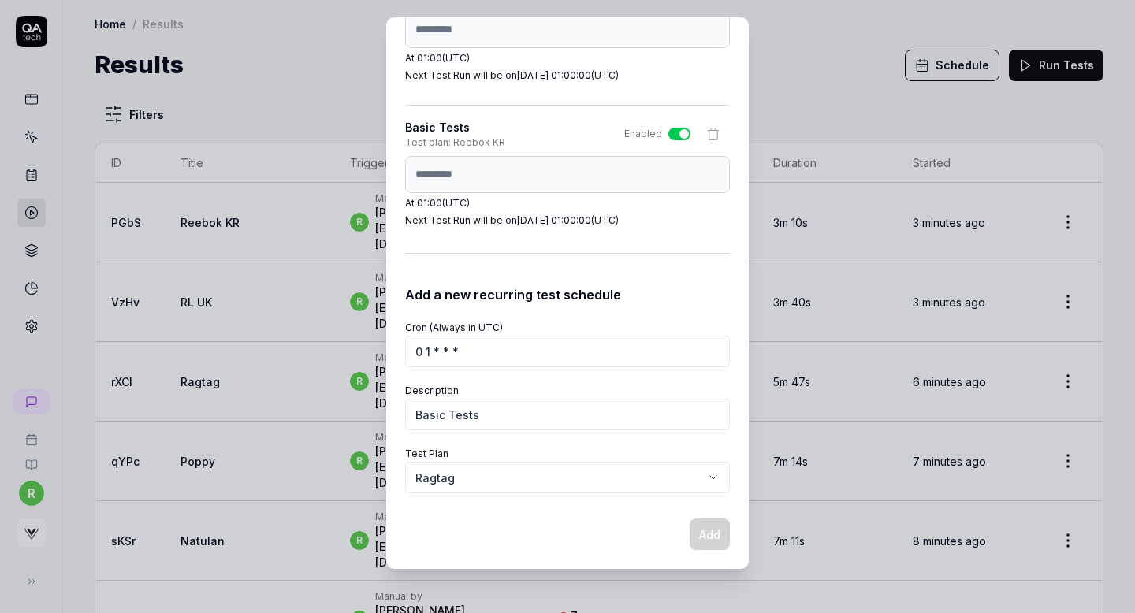
select select
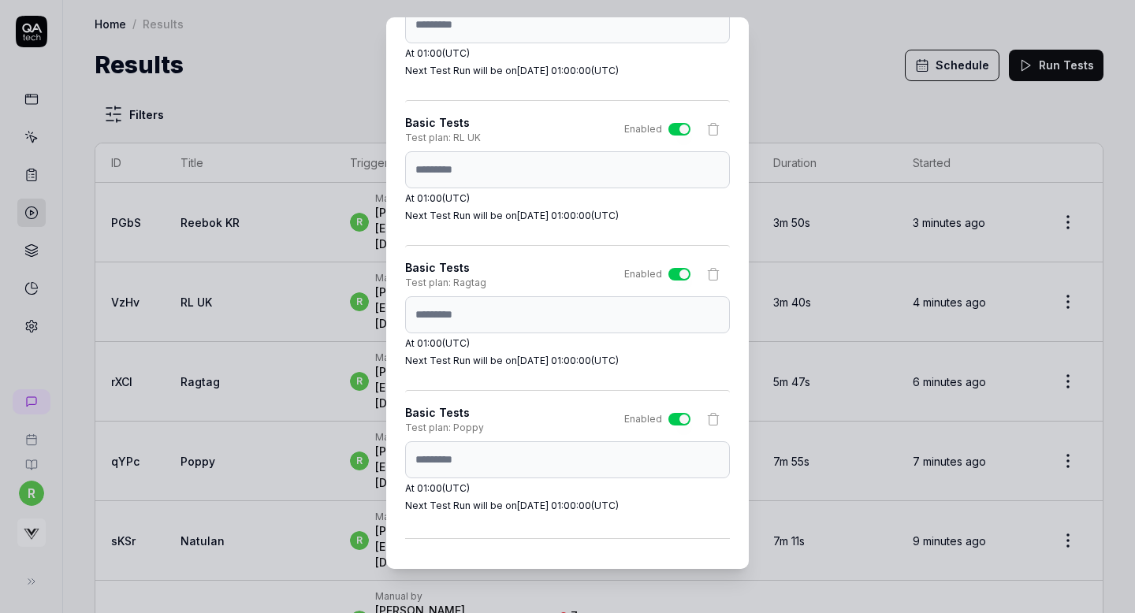
scroll to position [5399, 0]
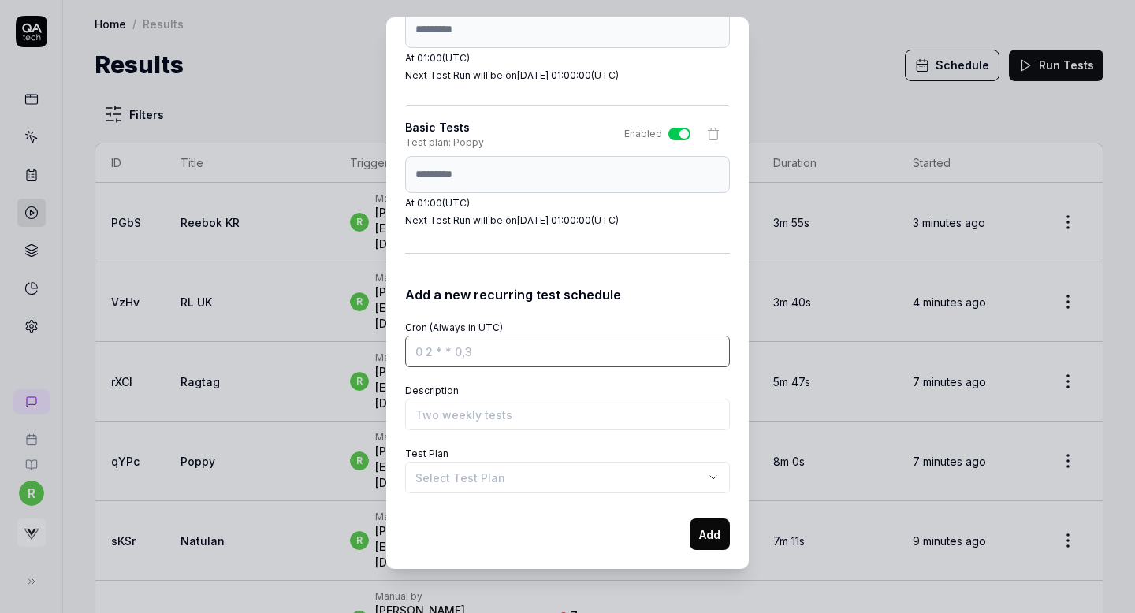
click at [441, 352] on input "Cron (Always in UTC)" at bounding box center [567, 352] width 325 height 32
paste input "0 1 * * *"
type input "0 1 * * *"
click at [444, 417] on input "Description" at bounding box center [567, 415] width 325 height 32
type input "Basic Tests"
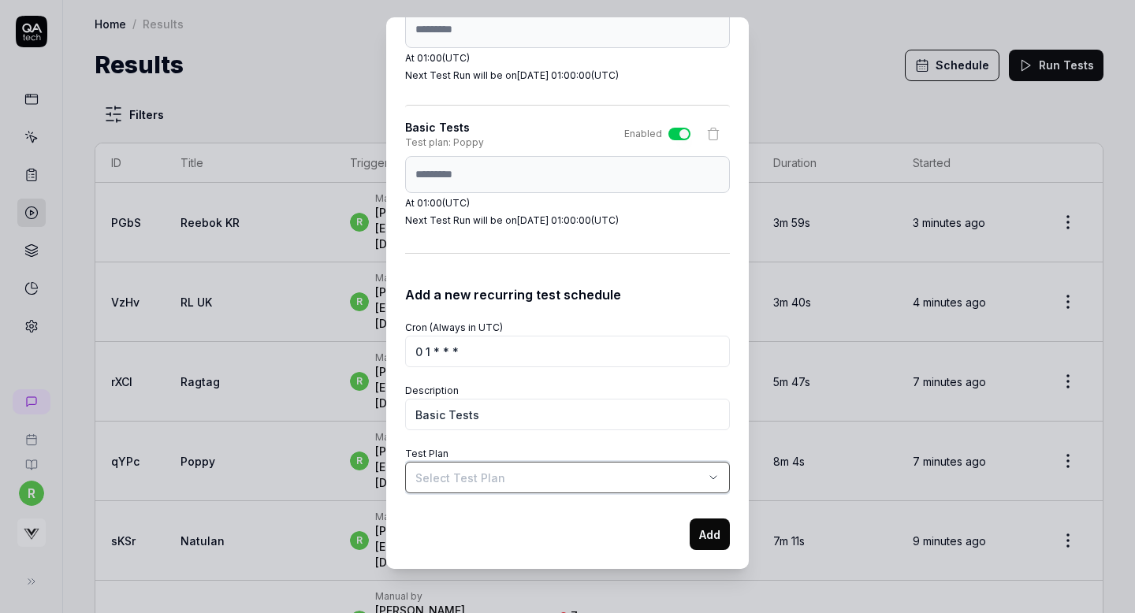
select select "**********"
click at [704, 537] on button "Add" at bounding box center [710, 535] width 40 height 32
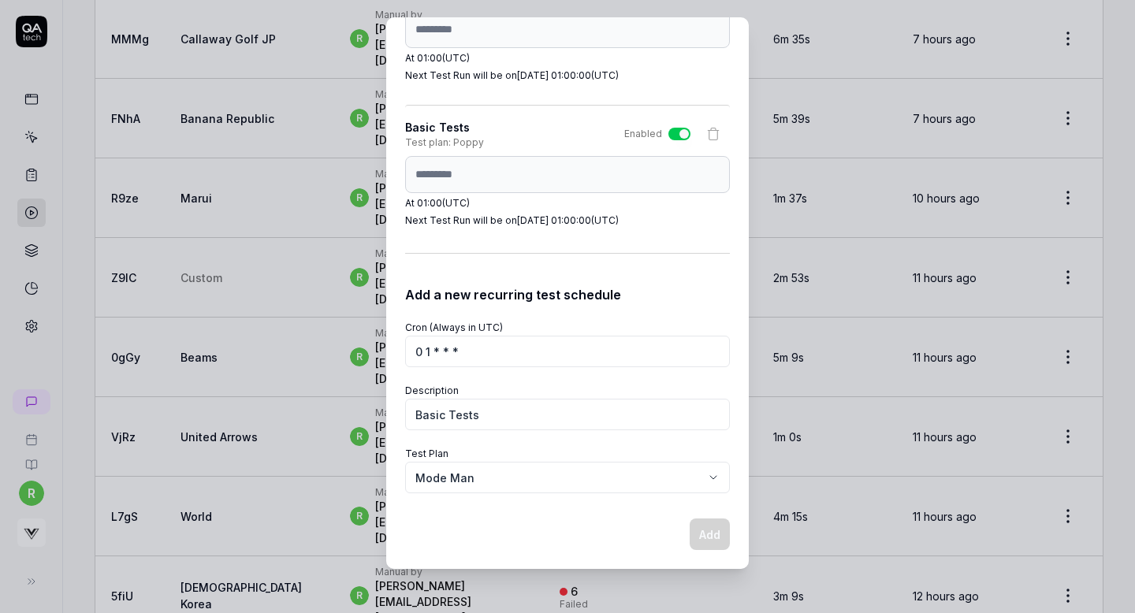
select select
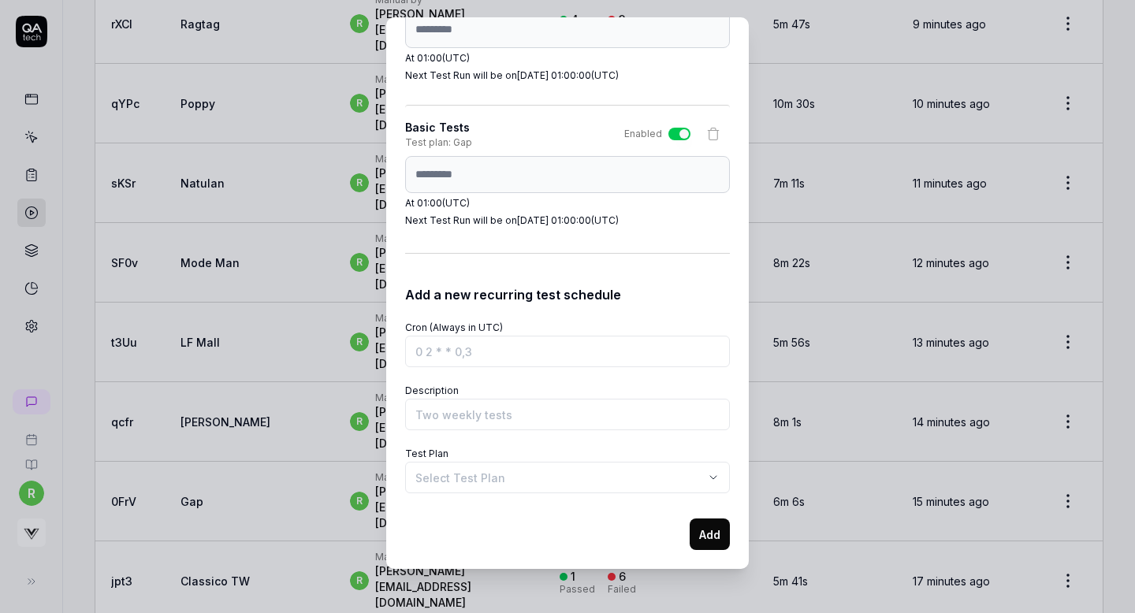
click at [508, 474] on body "r Home / Results Home / Results Results Schedule Run Tests Filters ID Title Tri…" at bounding box center [567, 306] width 1135 height 613
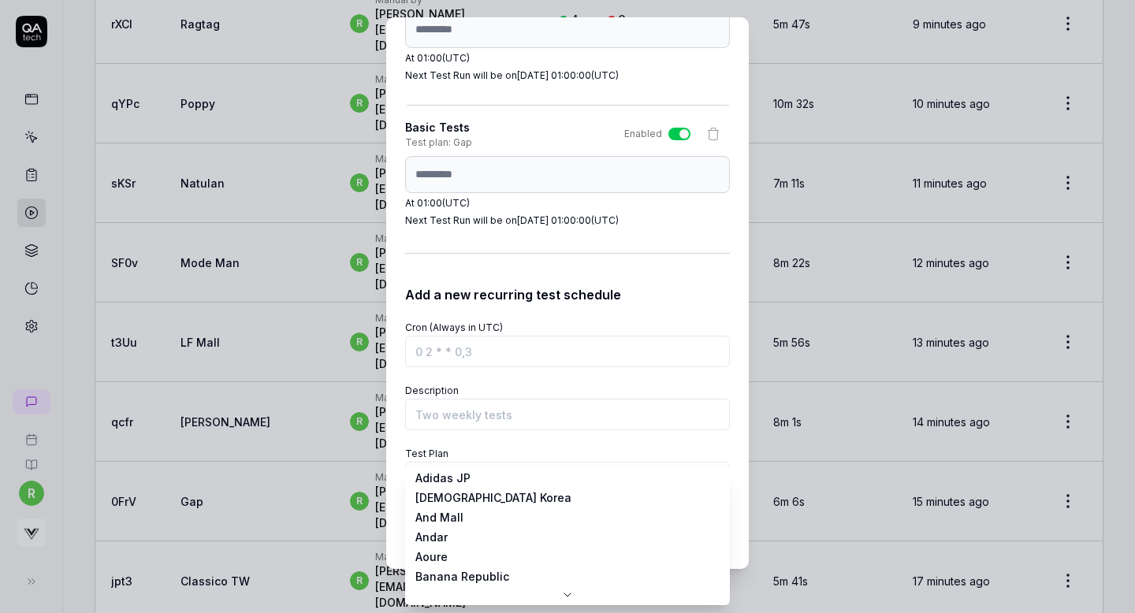
scroll to position [48, 0]
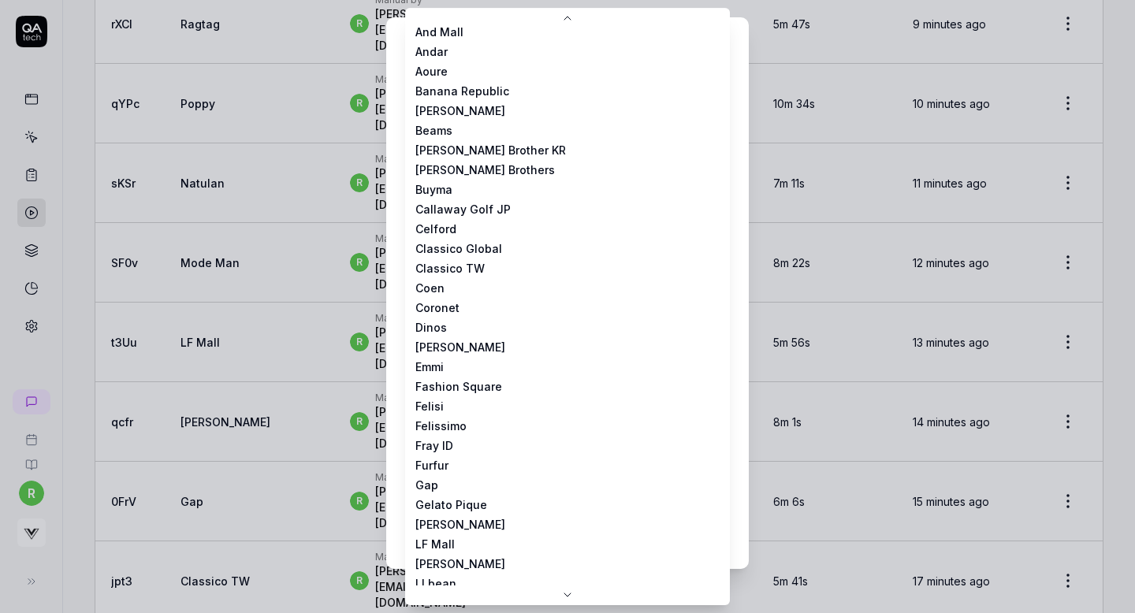
select select "**********"
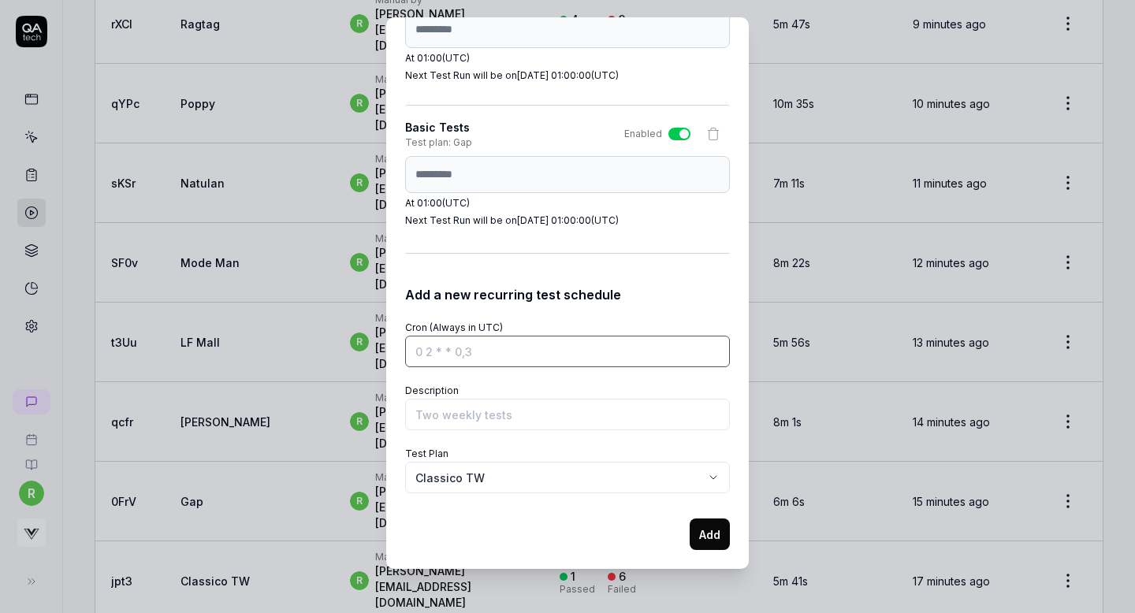
click at [457, 360] on input "Cron (Always in UTC)" at bounding box center [567, 352] width 325 height 32
click at [447, 345] on input "Cron (Always in UTC)" at bounding box center [567, 352] width 325 height 32
paste input "0 1 * * *"
type input "0 1 * * *"
click at [437, 416] on input "Description" at bounding box center [567, 415] width 325 height 32
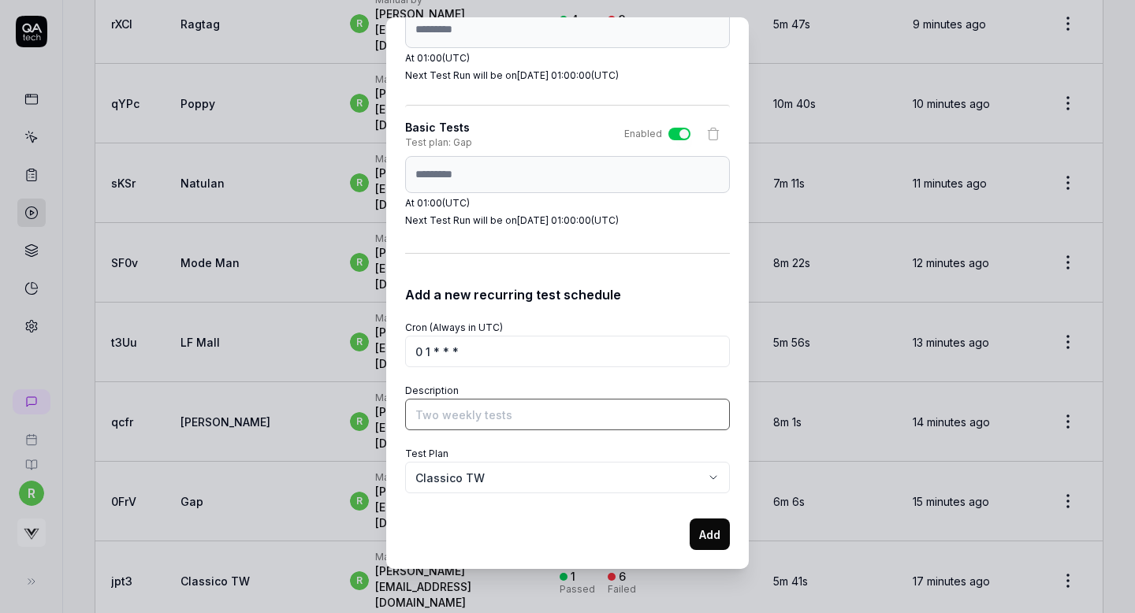
click at [438, 416] on input "Description" at bounding box center [567, 415] width 325 height 32
type input "Basic Tests"
click at [695, 535] on button "Add" at bounding box center [710, 535] width 40 height 32
click at [627, 263] on div "**********" at bounding box center [567, 401] width 325 height 297
select select
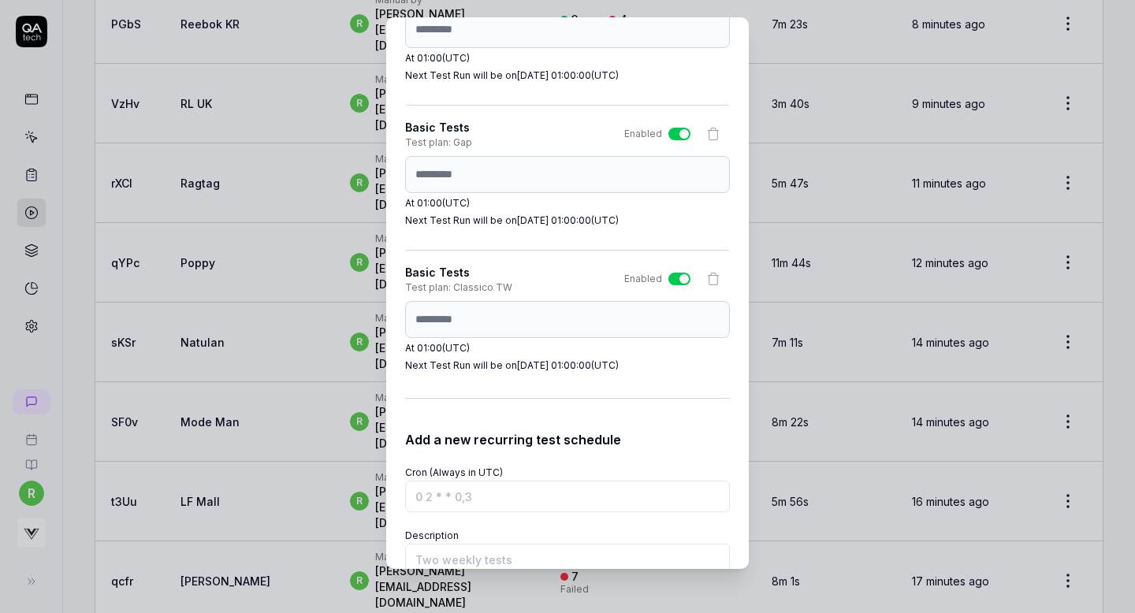
scroll to position [356, 0]
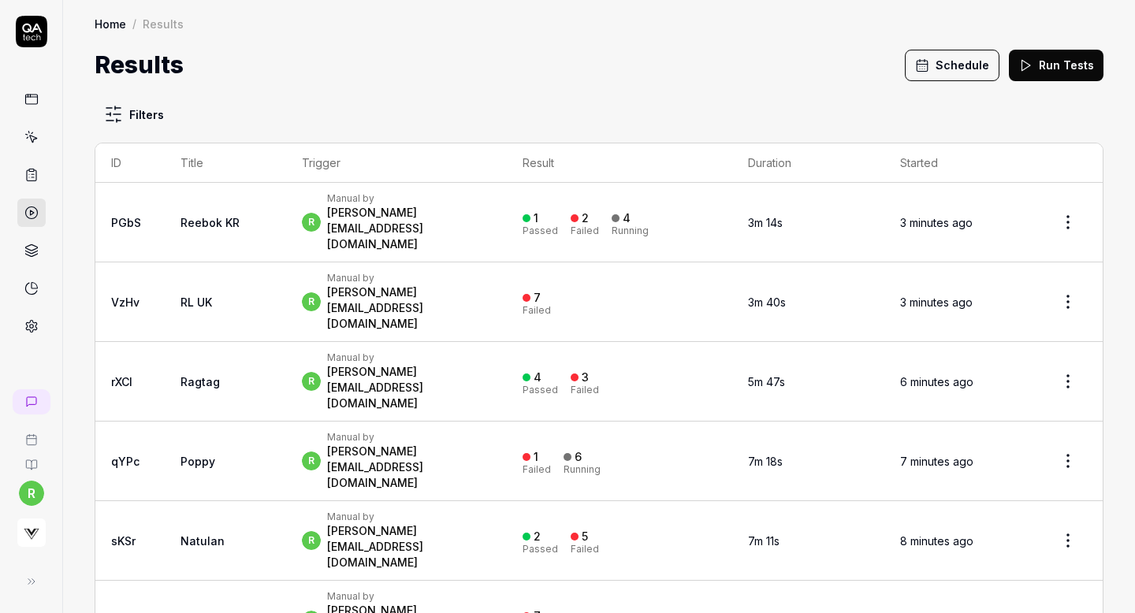
click at [942, 73] on button "Schedule" at bounding box center [952, 66] width 95 height 32
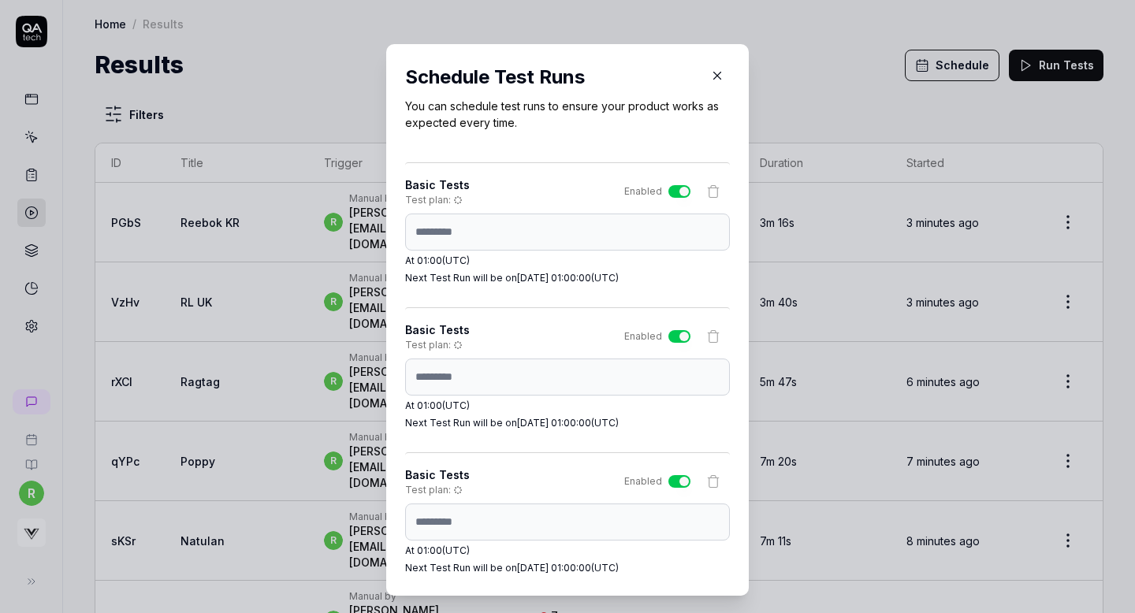
click at [393, 234] on div "Schedule Test Runs You can schedule test runs to ensure your product works as e…" at bounding box center [567, 320] width 363 height 552
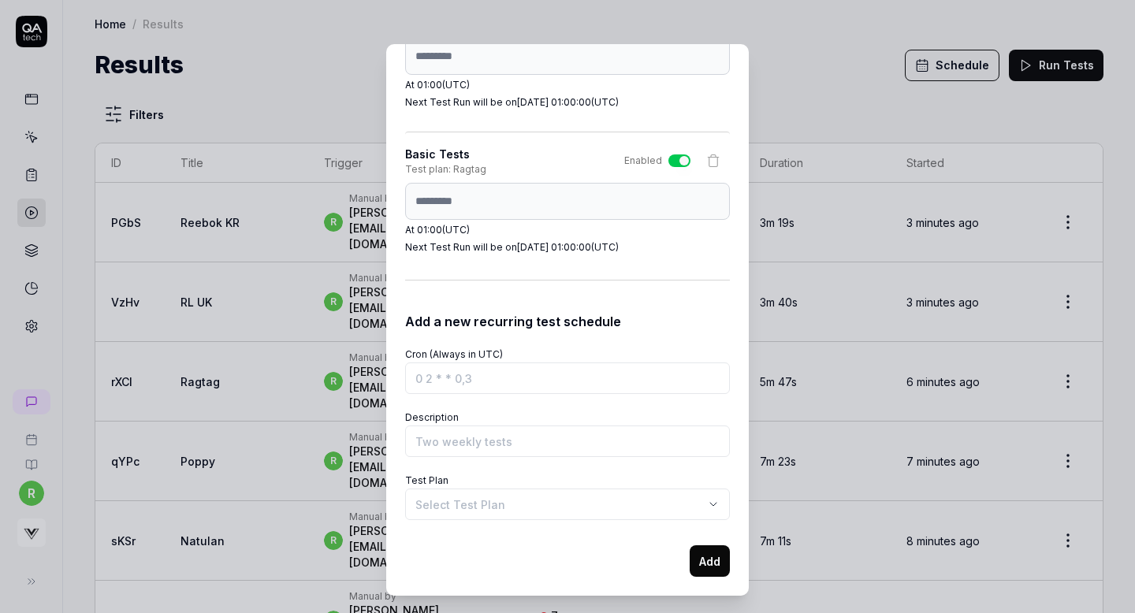
scroll to position [27, 0]
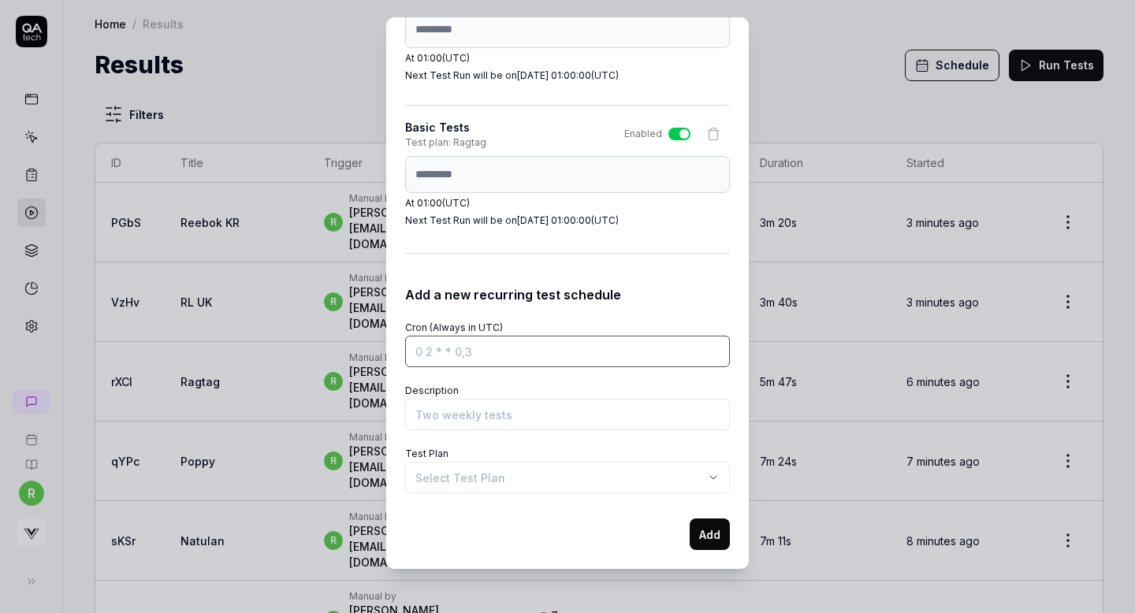
click at [523, 345] on input "Cron (Always in UTC)" at bounding box center [567, 352] width 325 height 32
paste input "0 1 * * *"
type input "0 1 * * *"
click at [462, 406] on input "Description" at bounding box center [567, 415] width 325 height 32
type input "Basic Tests"
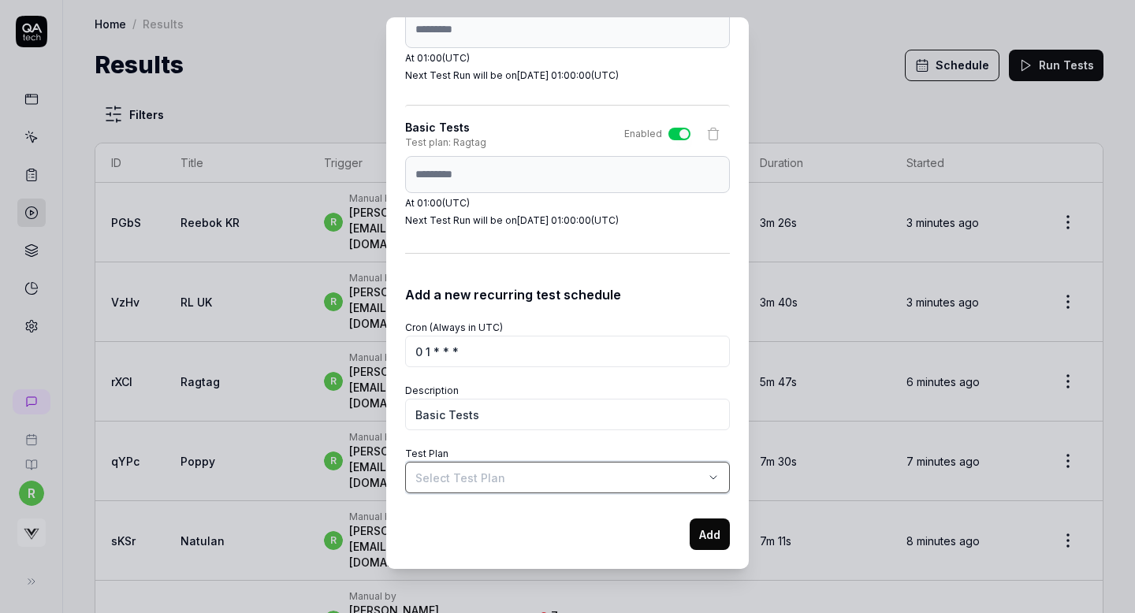
select select "**********"
click at [708, 539] on button "Add" at bounding box center [710, 535] width 40 height 32
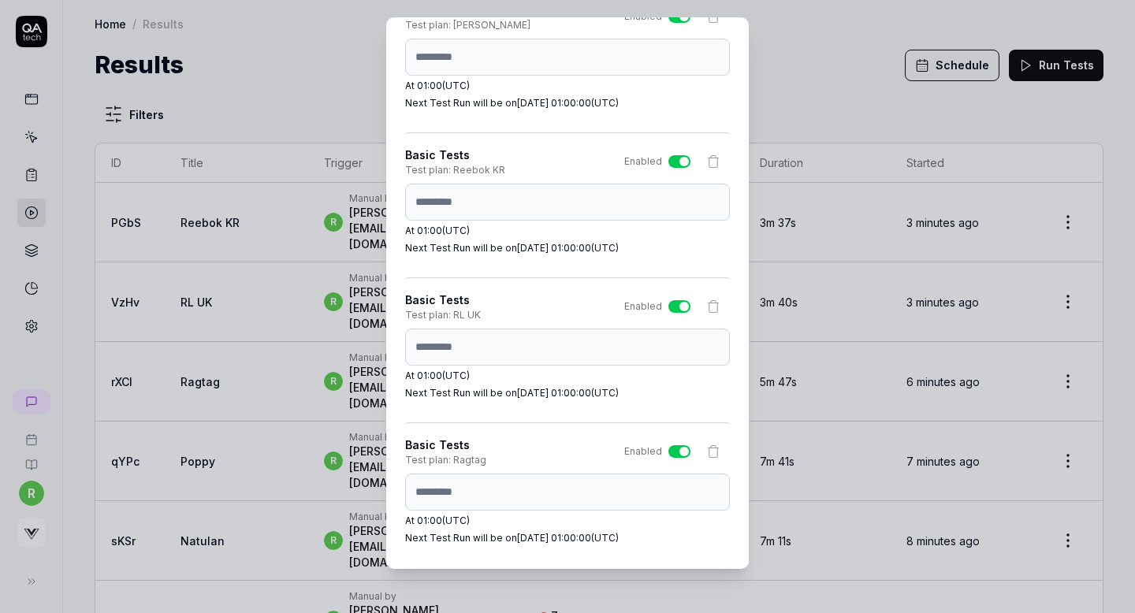
scroll to position [5253, 0]
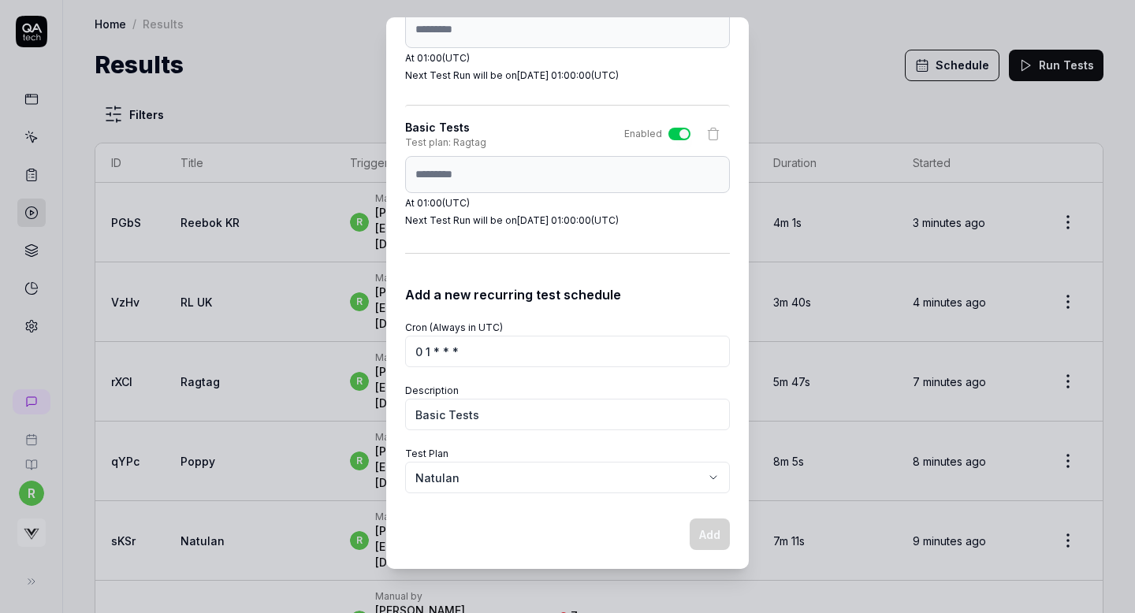
select select
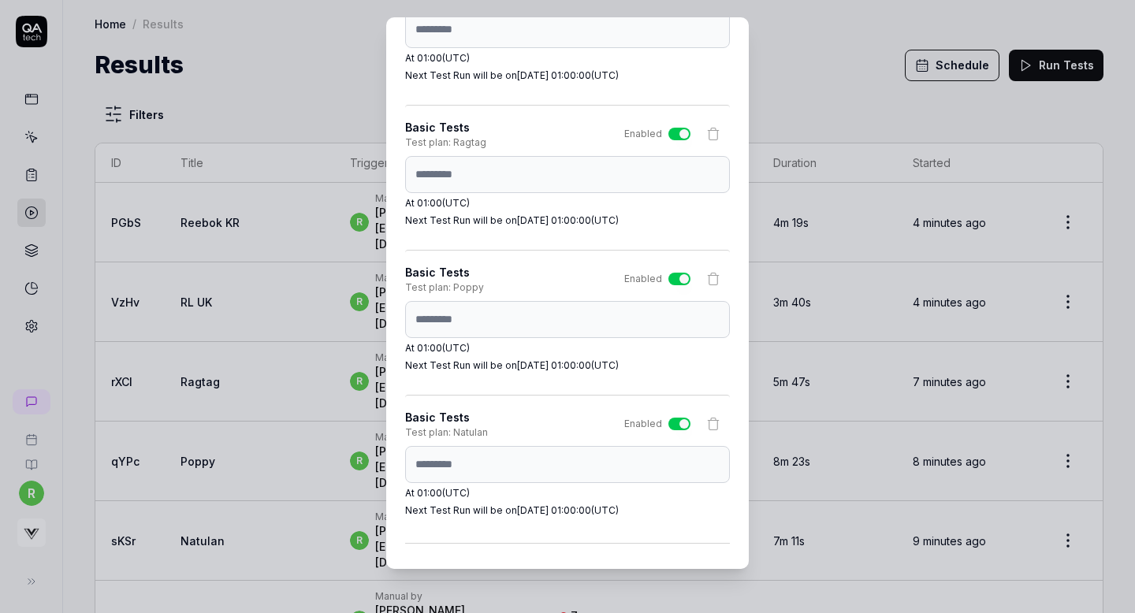
scroll to position [5544, 0]
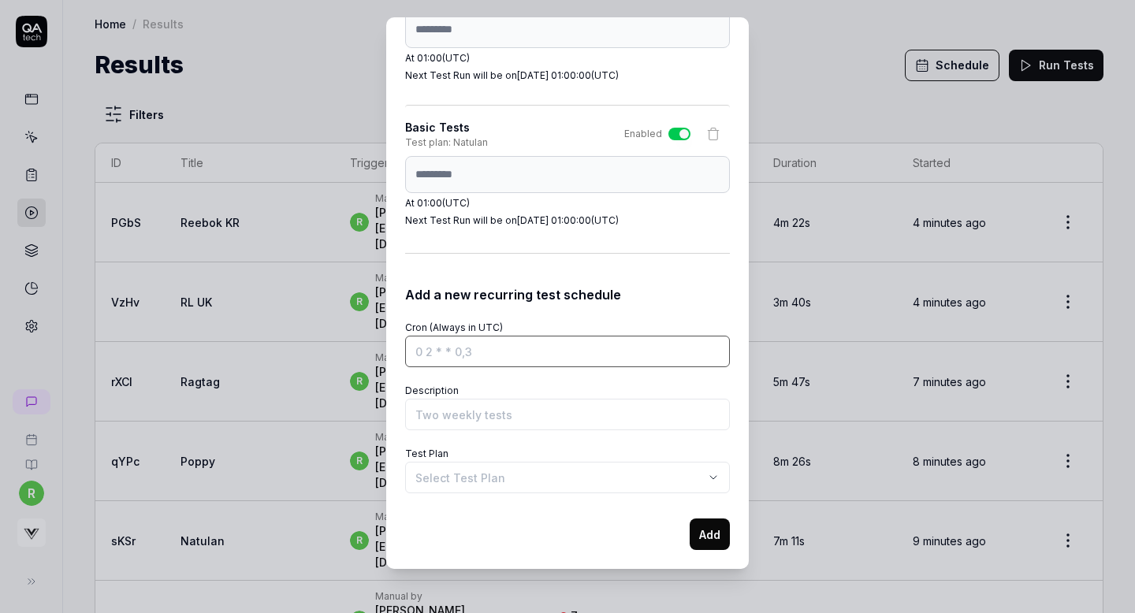
click at [431, 353] on input "Cron (Always in UTC)" at bounding box center [567, 352] width 325 height 32
paste input "0 1 * * *"
type input "0 1 * * *"
click at [453, 479] on body "r Home / Results Home / Results Results Schedule Run Tests Filters ID Title Tri…" at bounding box center [567, 306] width 1135 height 613
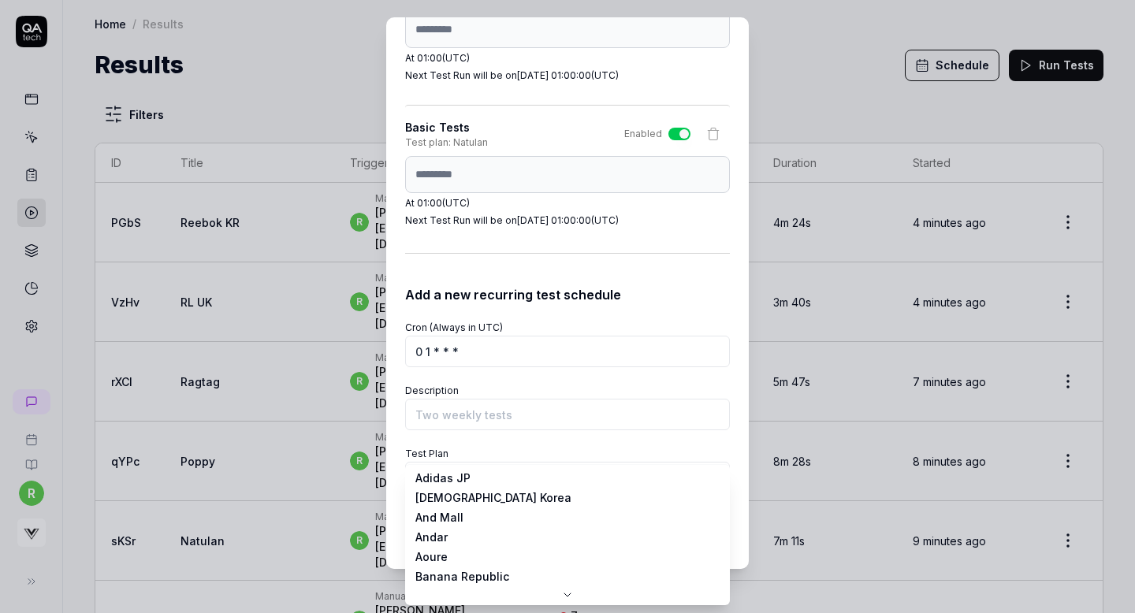
scroll to position [48, 0]
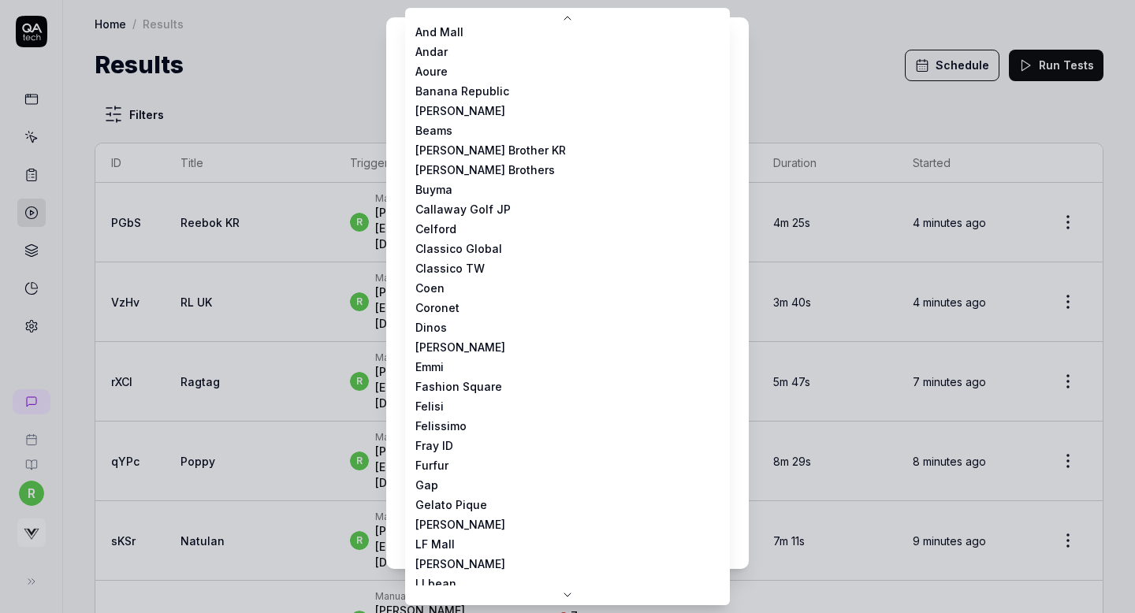
select select "**********"
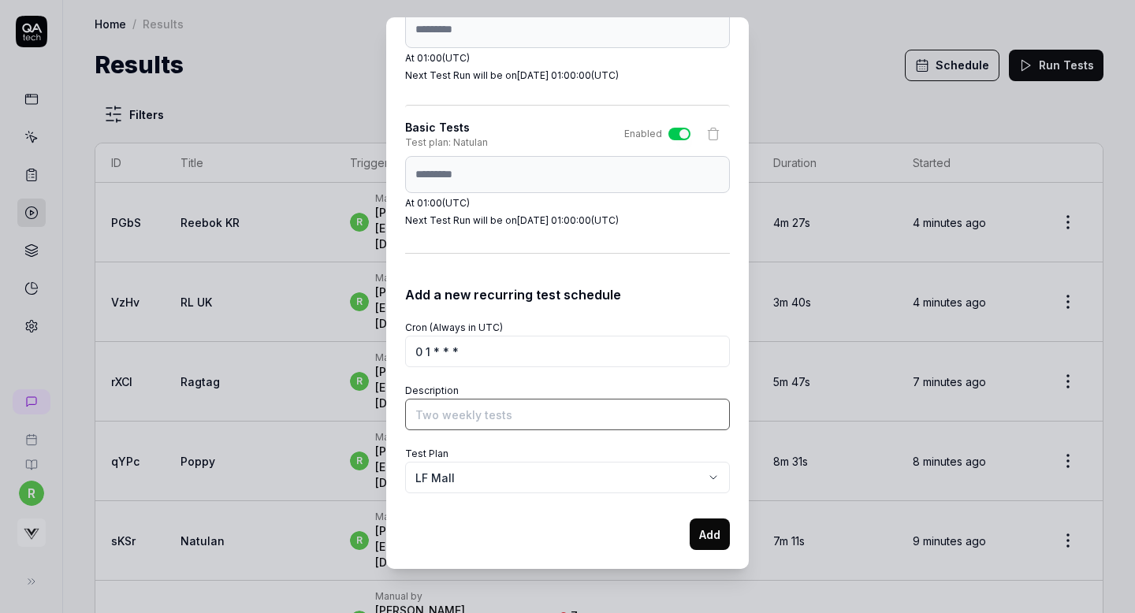
click at [471, 416] on input "Description" at bounding box center [567, 415] width 325 height 32
type input "Basic Tests"
click at [706, 533] on button "Add" at bounding box center [710, 535] width 40 height 32
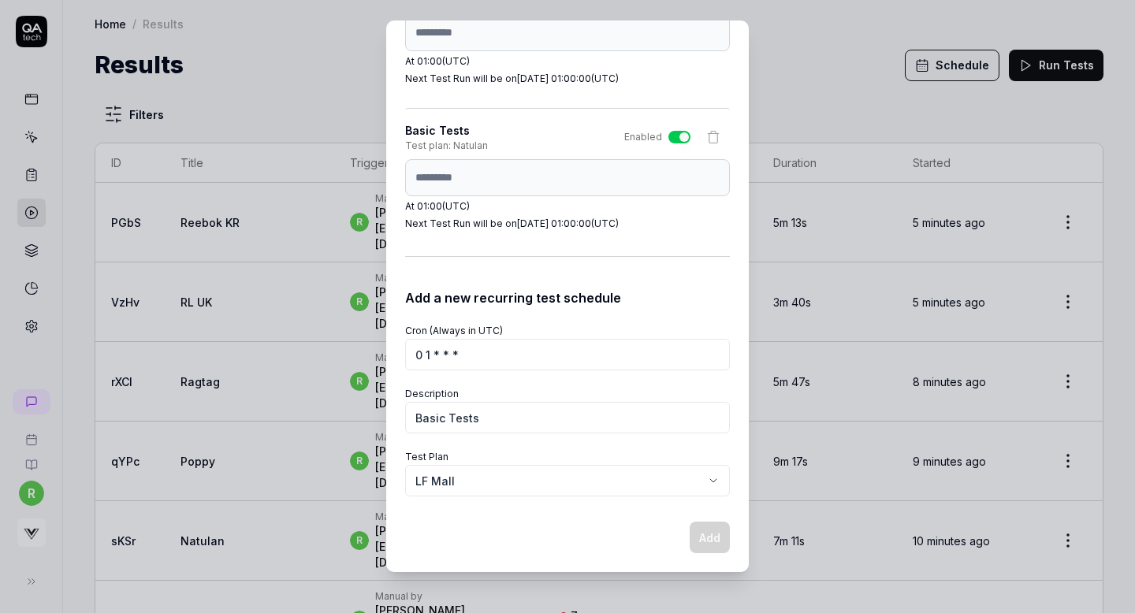
select select
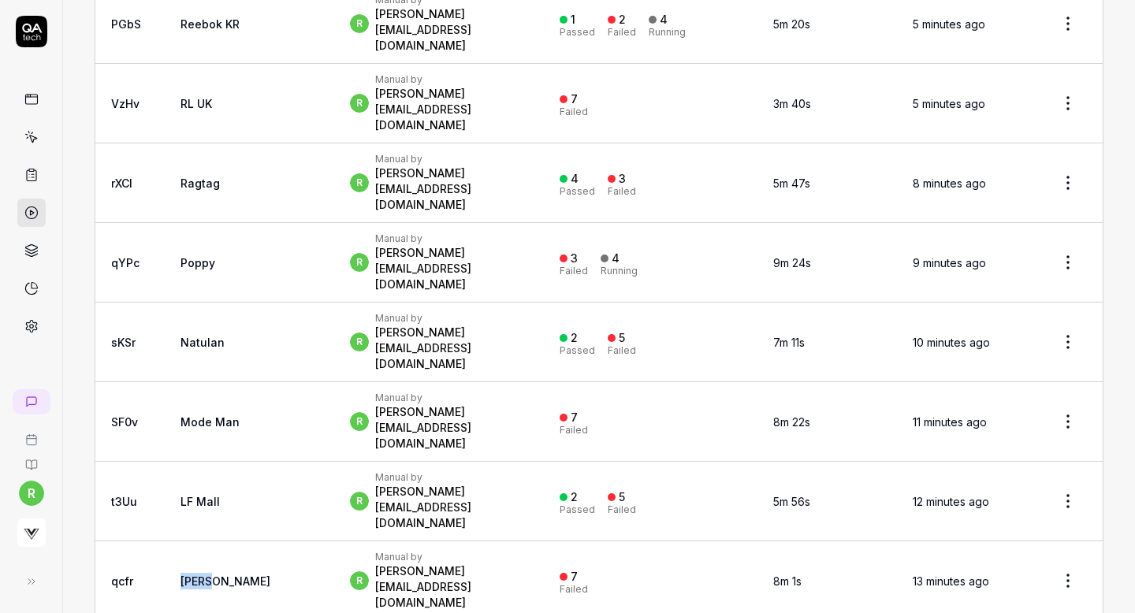
scroll to position [0, 0]
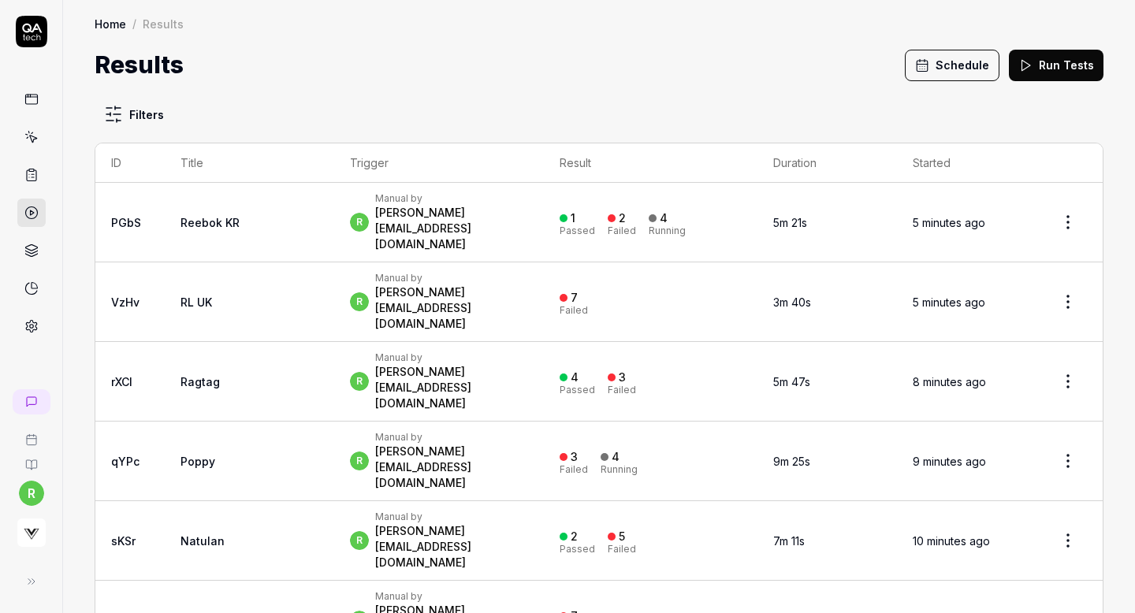
click at [938, 65] on button "Schedule" at bounding box center [952, 66] width 95 height 32
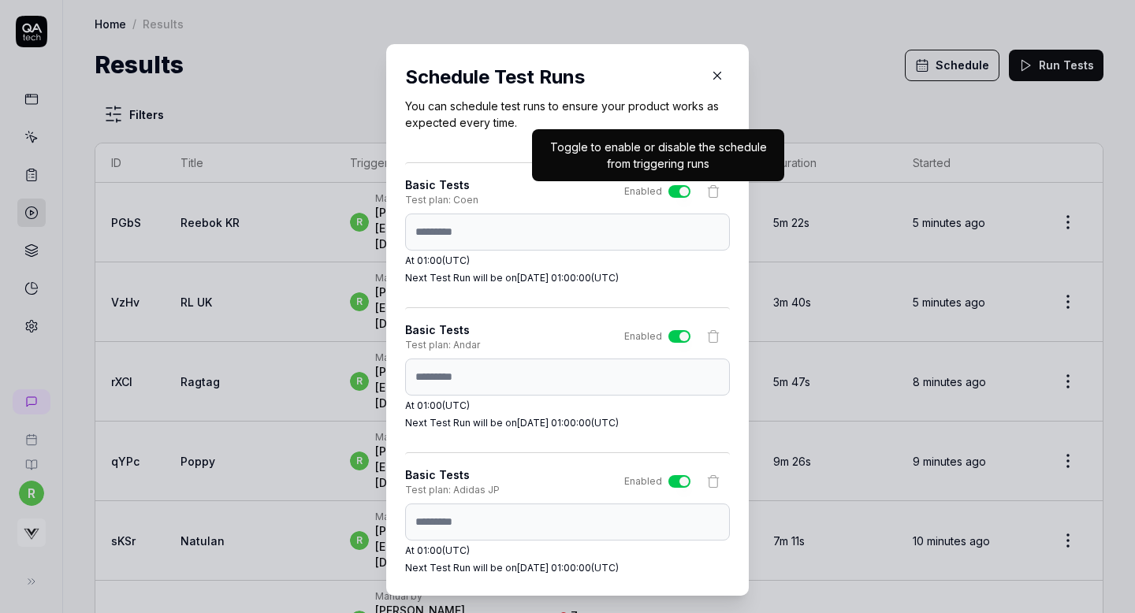
type button "on"
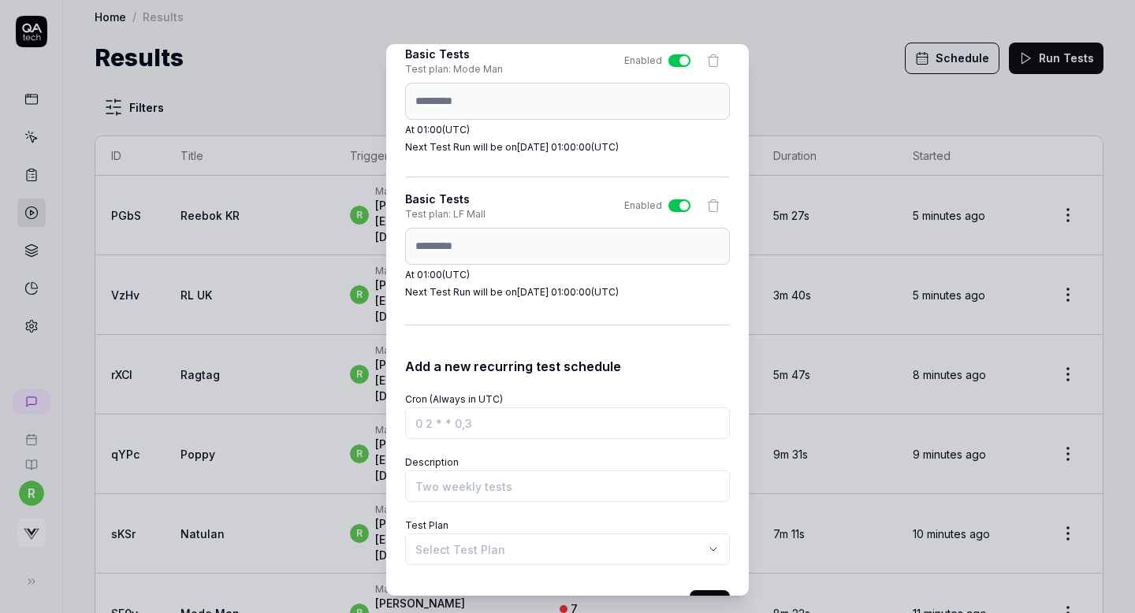
scroll to position [5834, 0]
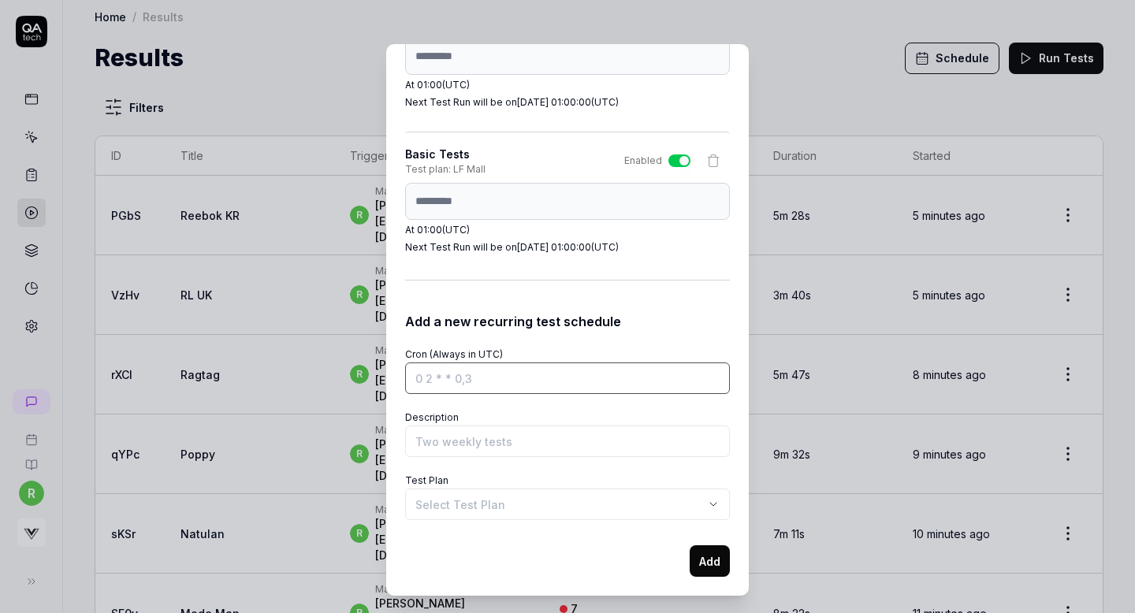
click at [546, 371] on input "Cron (Always in UTC)" at bounding box center [567, 379] width 325 height 32
click at [393, 199] on div "Schedule Test Runs You can schedule test runs to ensure your product works as e…" at bounding box center [567, 320] width 363 height 552
click at [464, 378] on input "Cron (Always in UTC)" at bounding box center [567, 379] width 325 height 32
paste input "0 1 * * *"
type input "0 1 * * *"
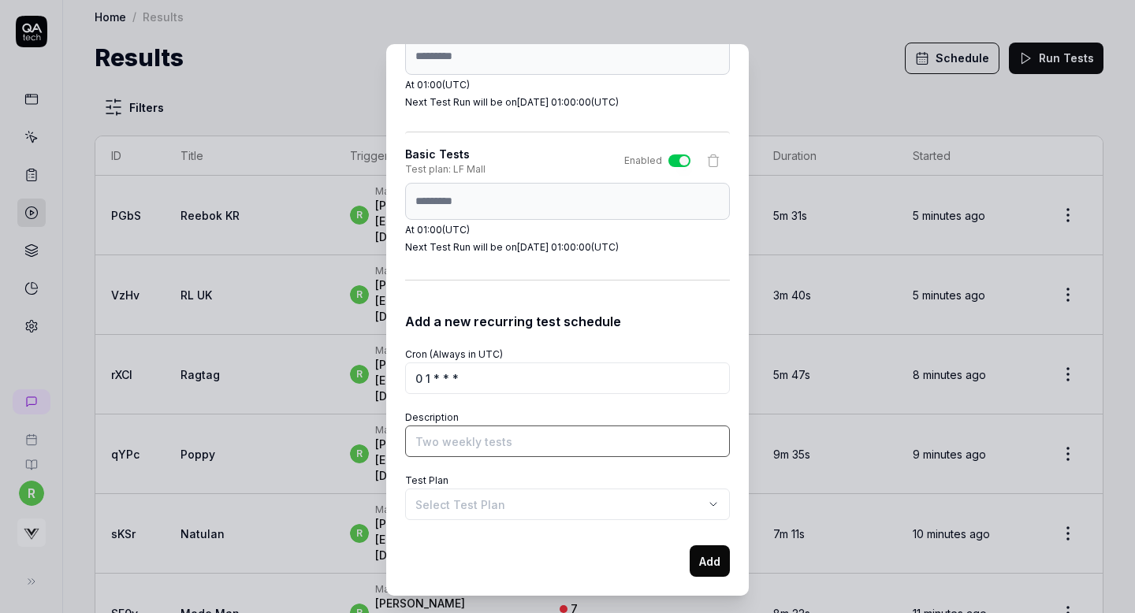
click at [463, 450] on input "Description" at bounding box center [567, 442] width 325 height 32
type input "Basic Tests"
click at [481, 505] on body "r Home / Results Home / Results Results Schedule Run Tests Filters ID Title Tri…" at bounding box center [567, 306] width 1135 height 613
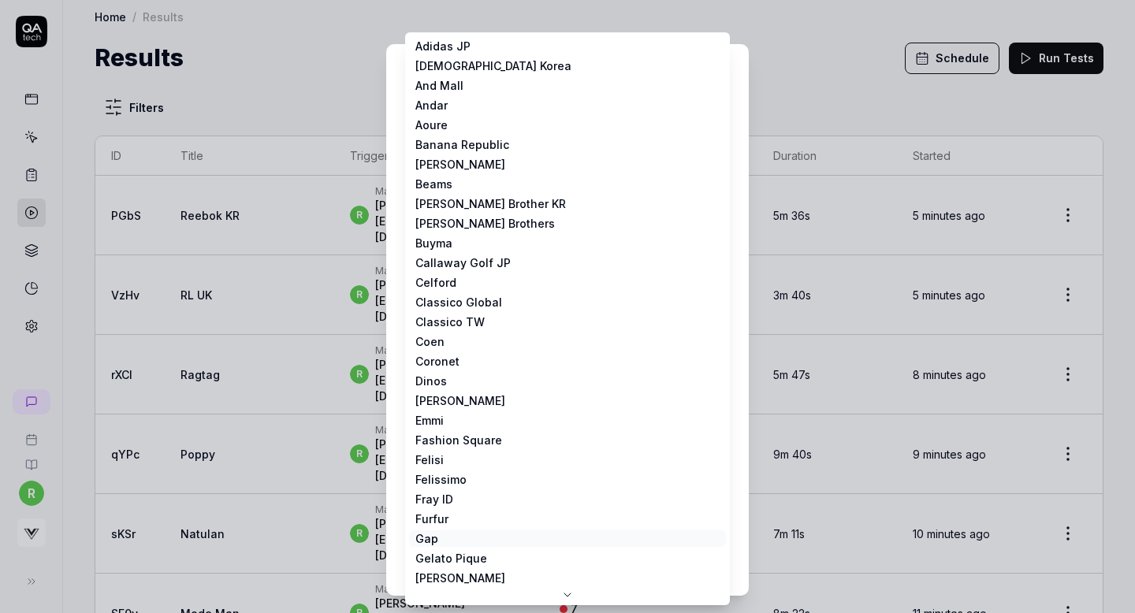
scroll to position [0, 0]
select select "**********"
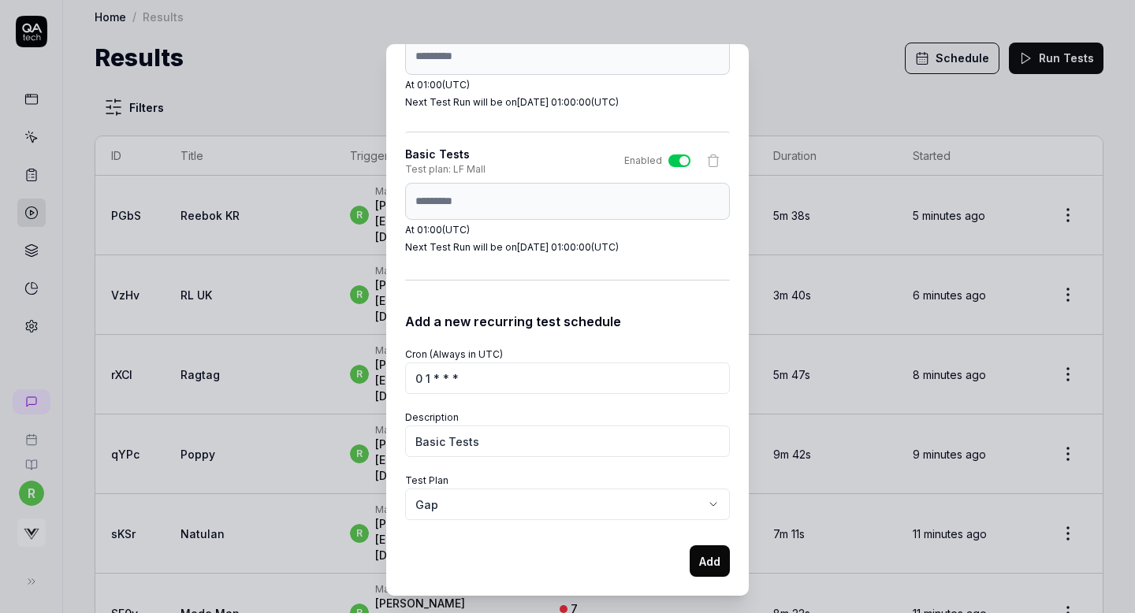
click at [710, 559] on button "Add" at bounding box center [710, 562] width 40 height 32
select select
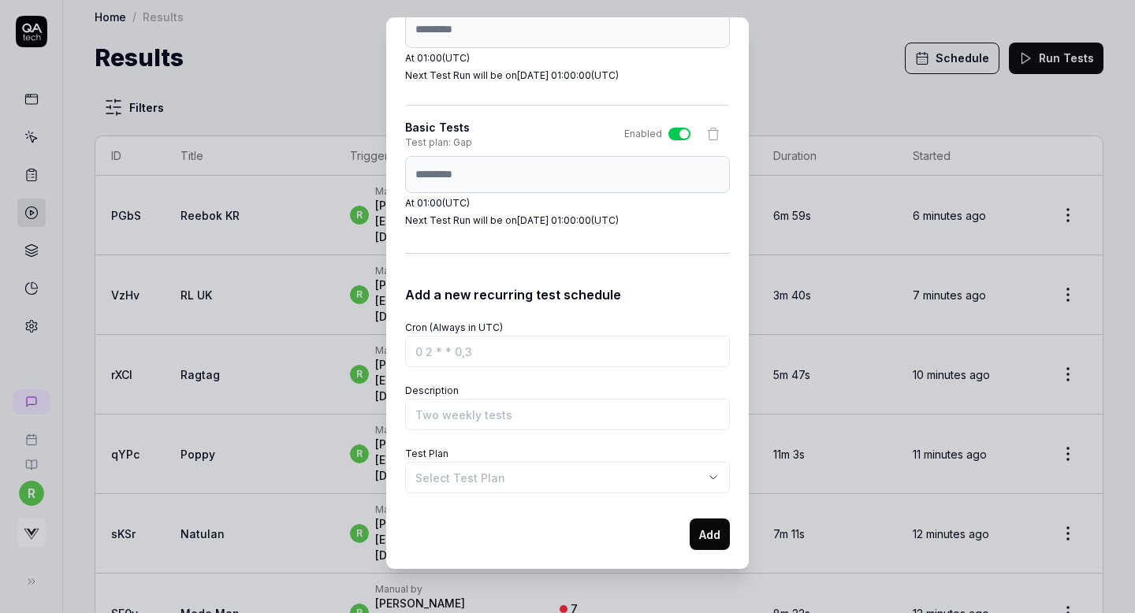
click at [391, 173] on div "Schedule Test Runs You can schedule test runs to ensure your product works as e…" at bounding box center [567, 293] width 363 height 552
click at [444, 353] on input "Cron (Always in UTC)" at bounding box center [567, 352] width 325 height 32
paste input "0 1 * * *"
type input "0 1 * * *"
click at [449, 412] on input "Description" at bounding box center [567, 415] width 325 height 32
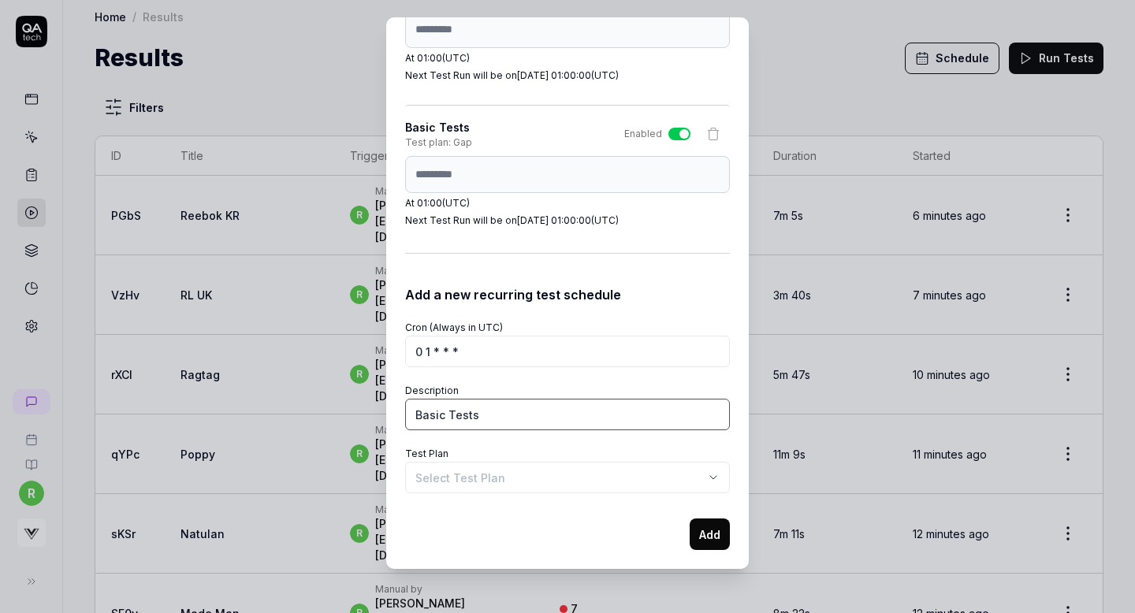
type input "Basic Tests"
click at [457, 475] on body "r Home / Results Home / Results Results Schedule Run Tests Filters ID Title Tri…" at bounding box center [567, 306] width 1135 height 613
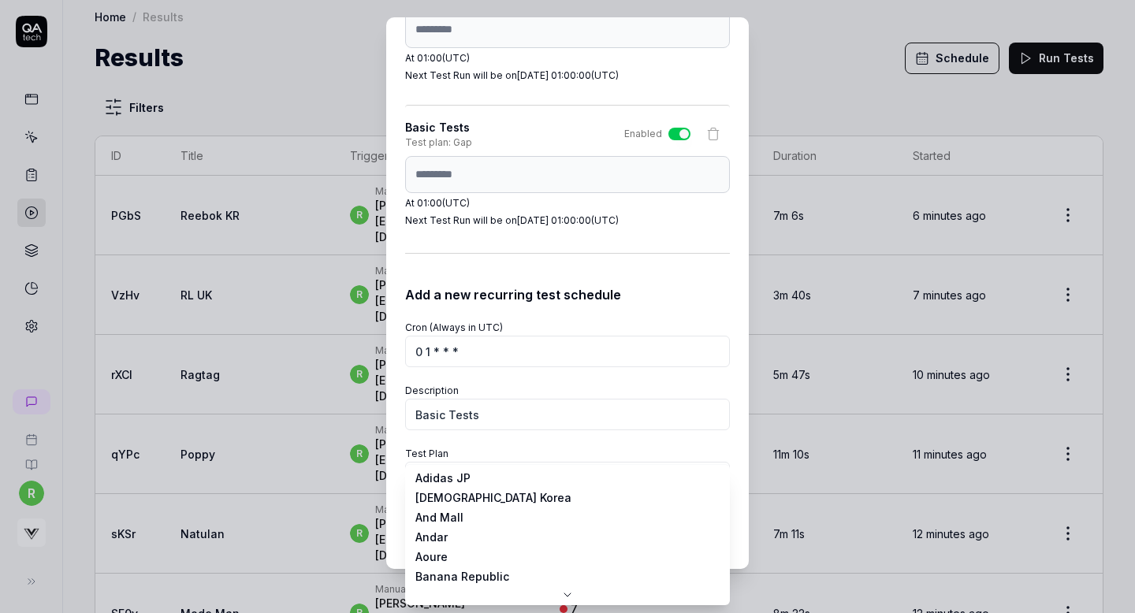
scroll to position [0, 0]
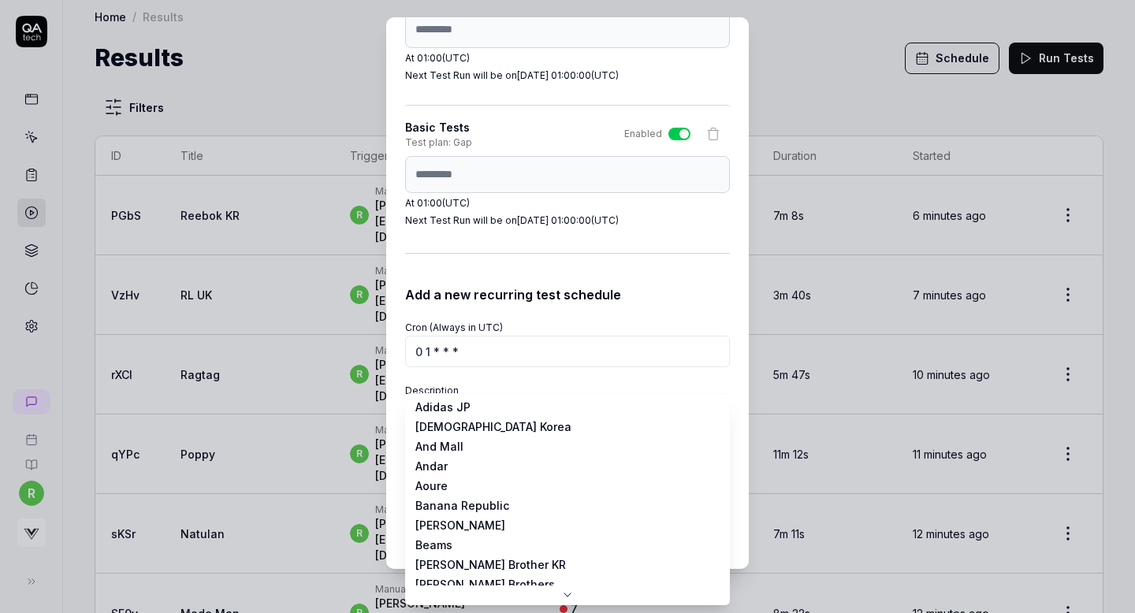
select select "**********"
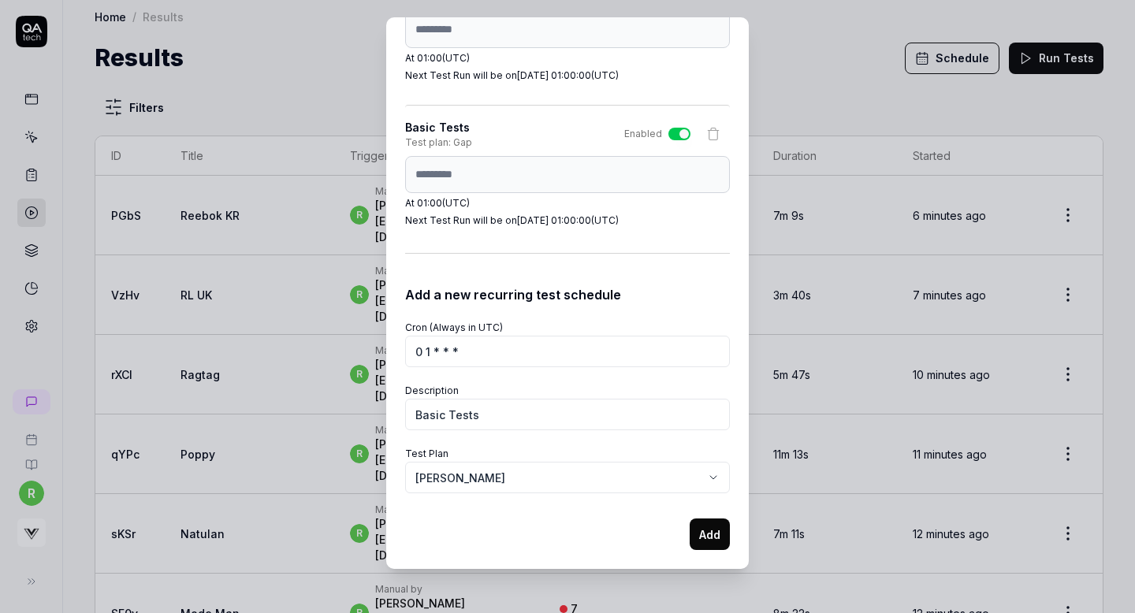
click at [703, 535] on button "Add" at bounding box center [710, 535] width 40 height 32
select select
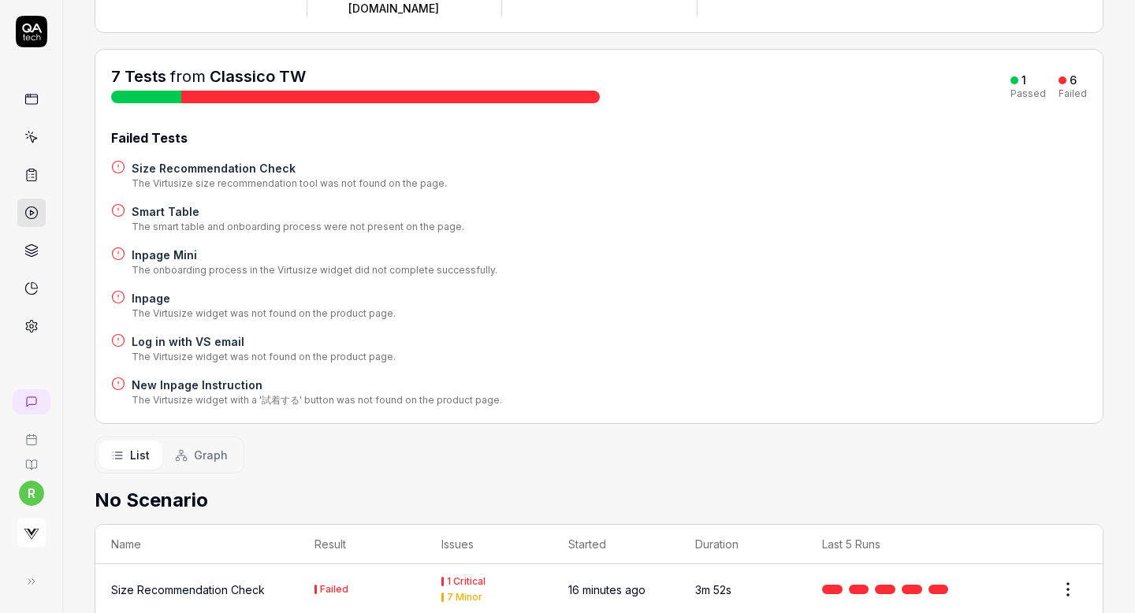
scroll to position [472, 0]
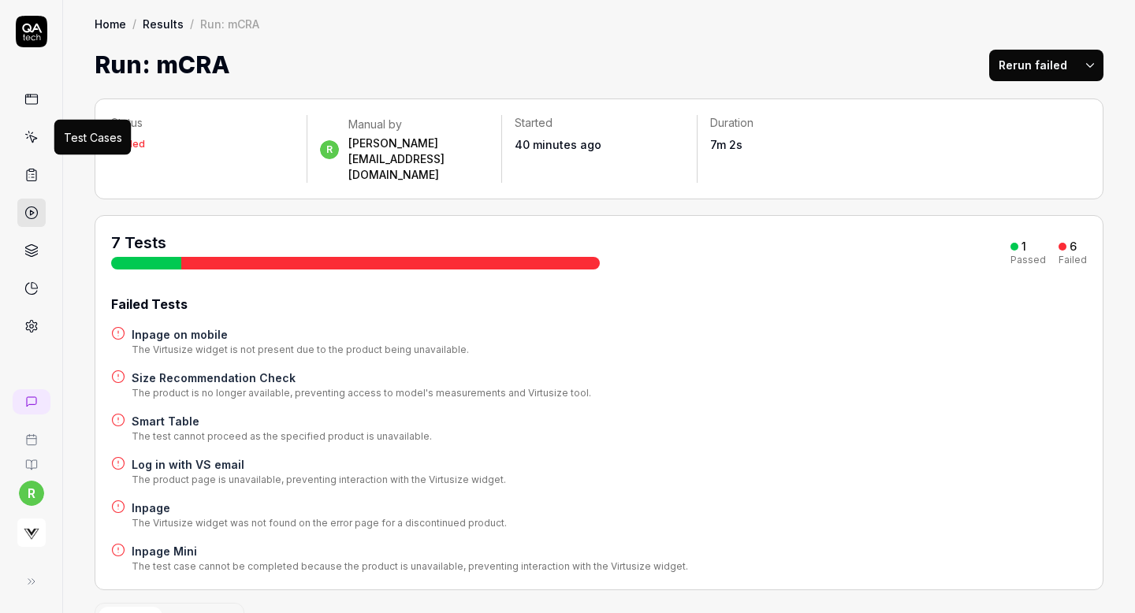
click at [36, 136] on icon at bounding box center [31, 137] width 14 height 14
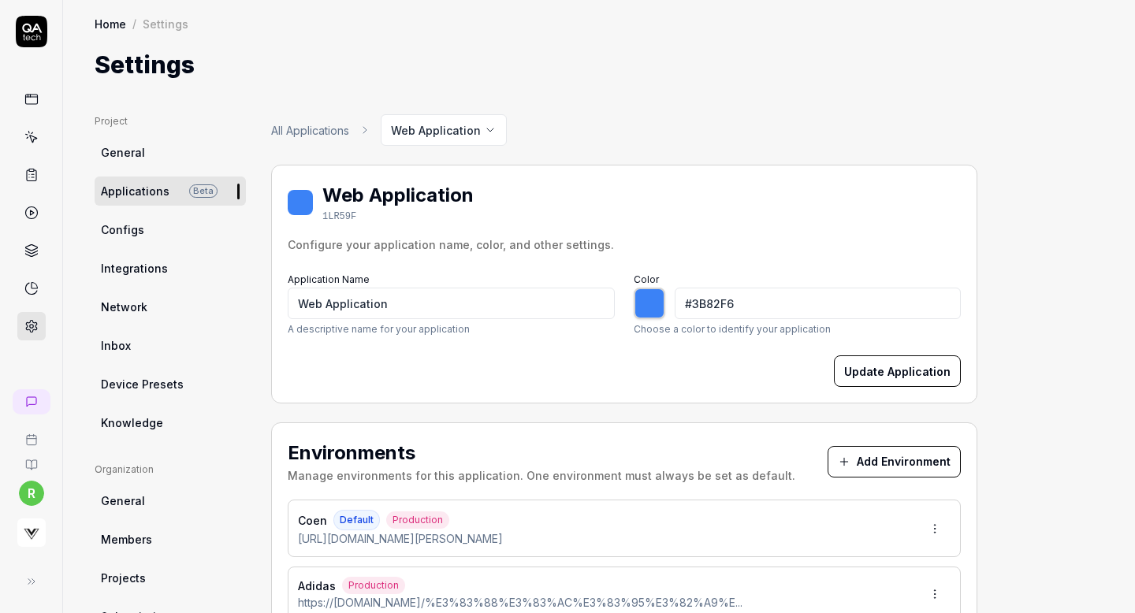
type input "*******"
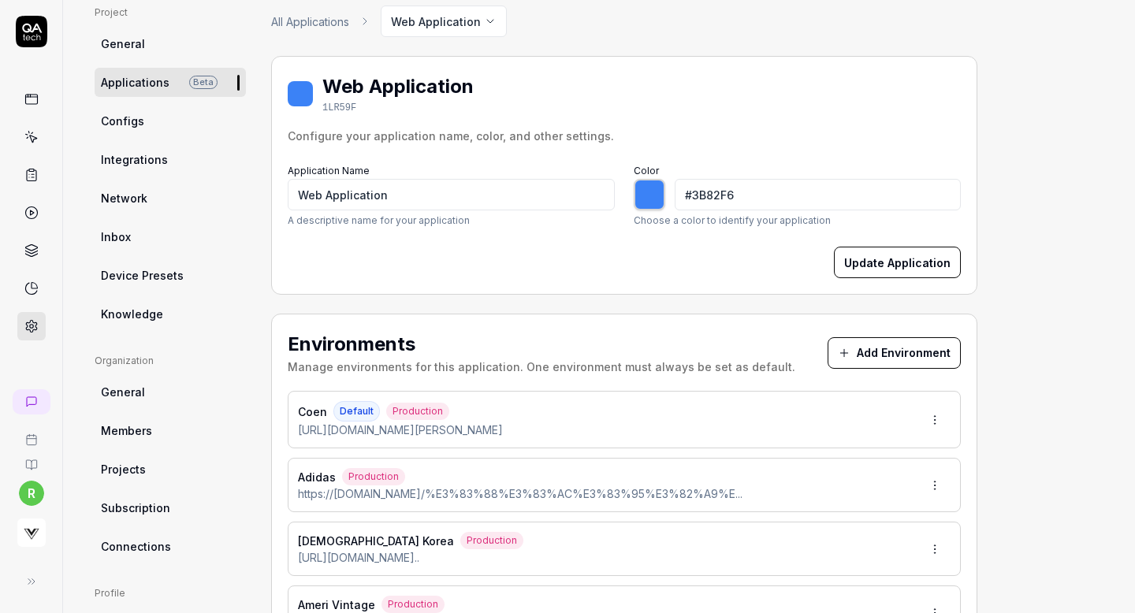
scroll to position [182, 0]
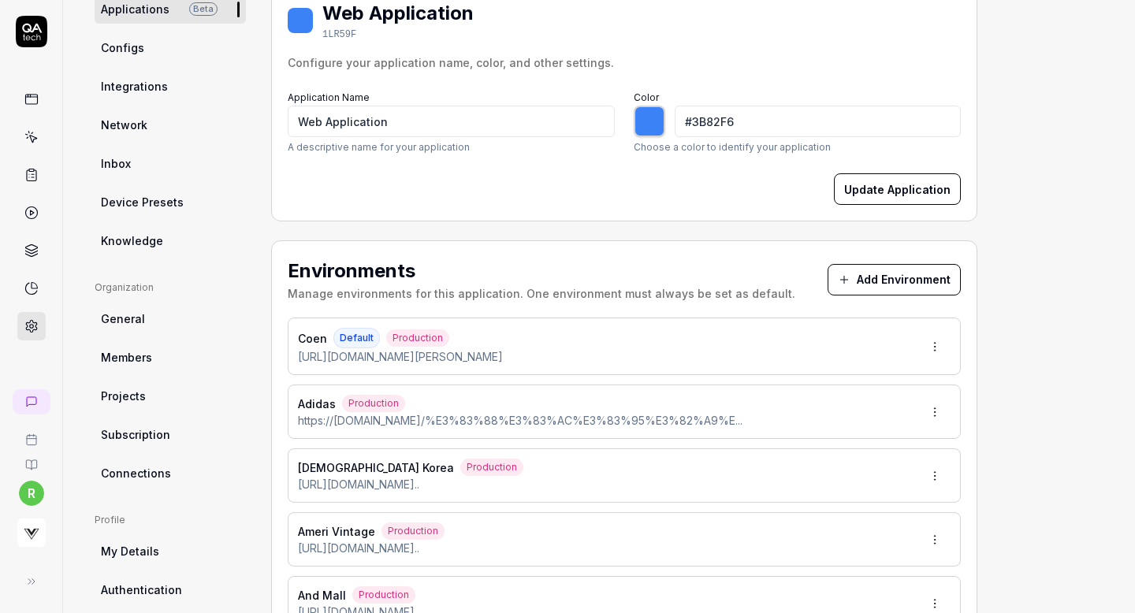
click at [868, 266] on button "Add Environment" at bounding box center [894, 280] width 133 height 32
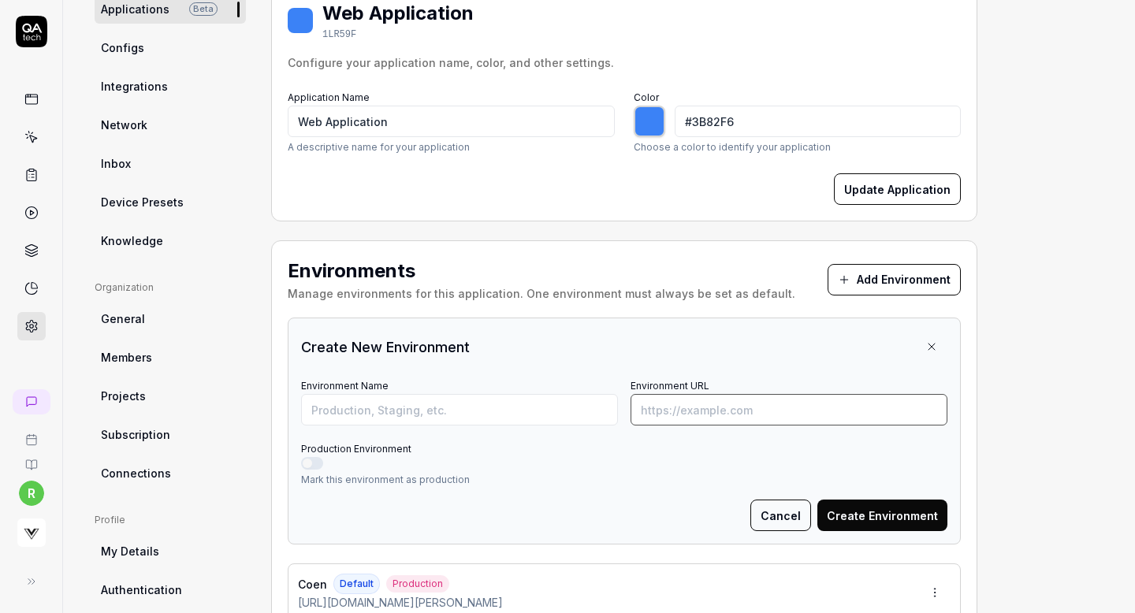
click at [654, 410] on input "Environment URL" at bounding box center [789, 410] width 317 height 32
paste input "[URL][DOMAIN_NAME]"
type input "[URL][DOMAIN_NAME]"
click at [552, 404] on input "Environment Name" at bounding box center [459, 410] width 317 height 32
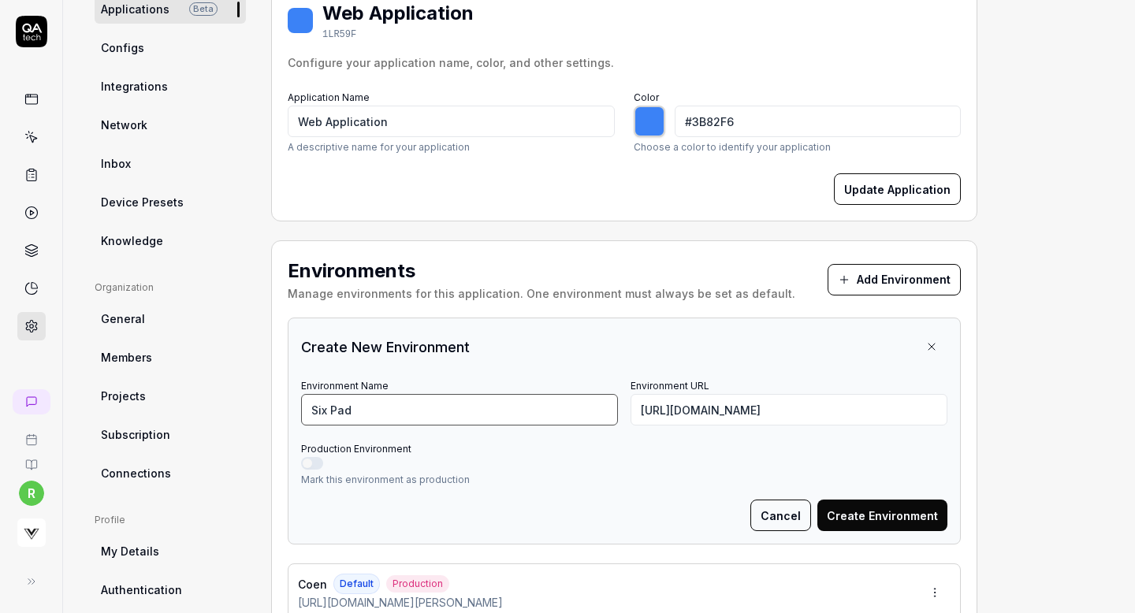
type input "Six Pad"
click at [312, 464] on button "Production Environment" at bounding box center [312, 463] width 22 height 13
click at [885, 514] on button "Create Environment" at bounding box center [883, 516] width 130 height 32
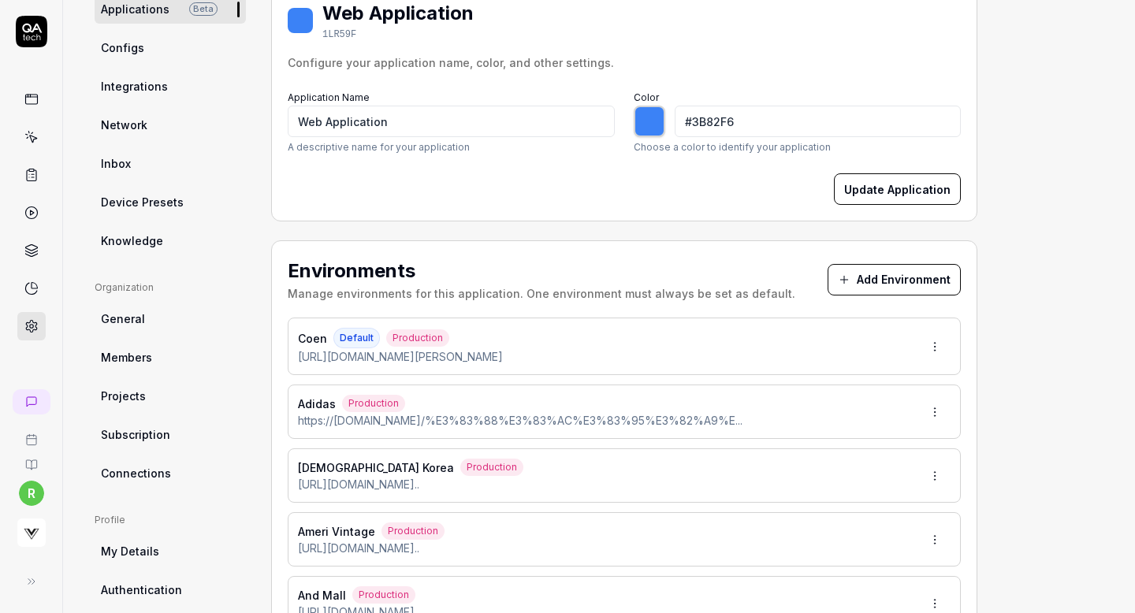
type input "*******"
click at [857, 285] on button "Add Environment" at bounding box center [894, 280] width 133 height 32
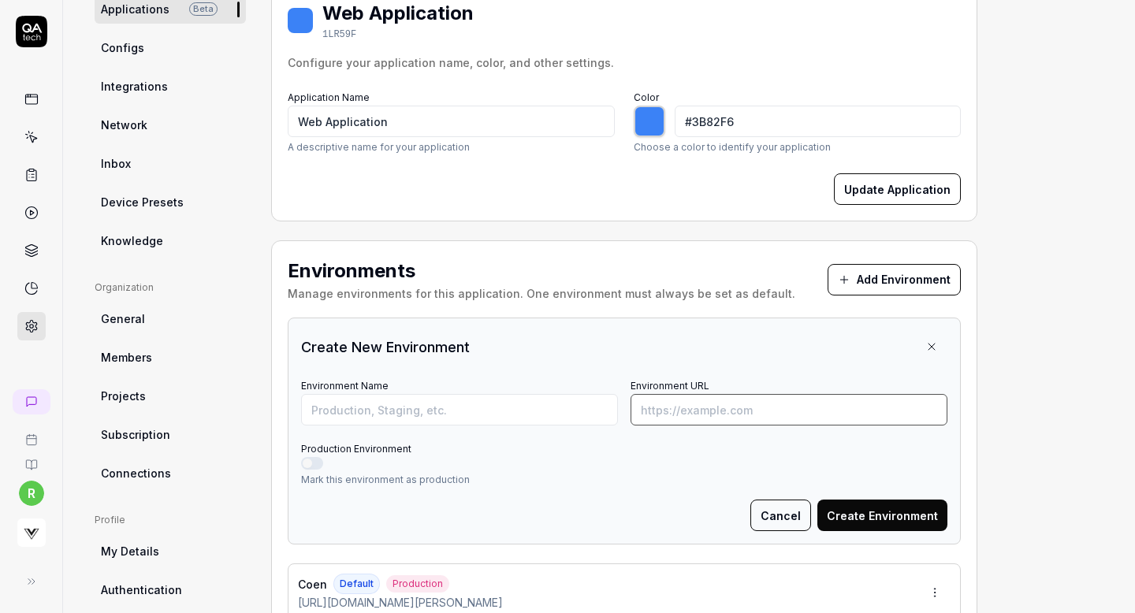
click at [772, 404] on input "Environment URL" at bounding box center [789, 410] width 317 height 32
paste input "https://shop.standardcalifornia.com/shopdetail/000000004932/"
type input "https://shop.standardcalifornia.com/shopdetail/000000004932/"
click at [501, 399] on input "Environment Name" at bounding box center [459, 410] width 317 height 32
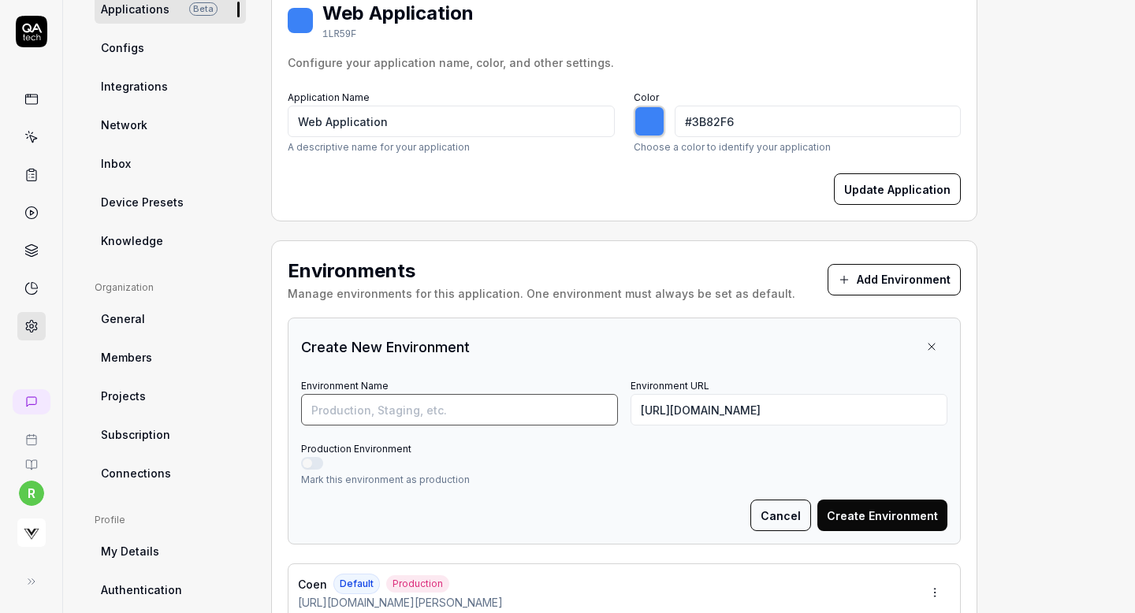
scroll to position [0, 0]
type input "Standard [US_STATE]"
click at [321, 464] on button "Production Environment" at bounding box center [312, 463] width 22 height 13
click at [893, 516] on button "Create Environment" at bounding box center [883, 516] width 130 height 32
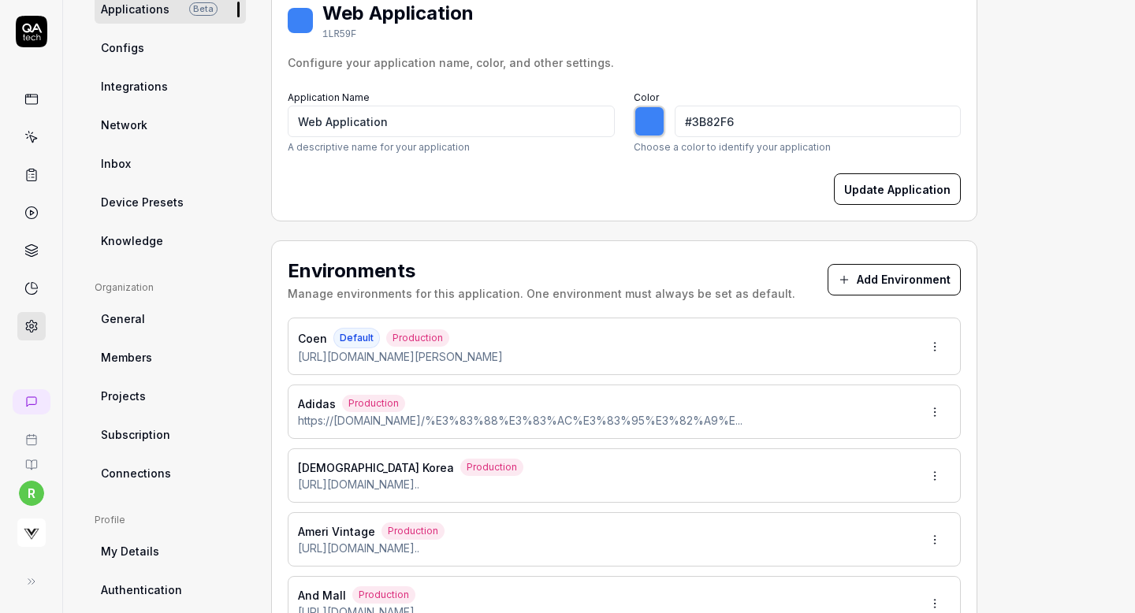
type input "*******"
click at [896, 267] on button "Add Environment" at bounding box center [894, 280] width 133 height 32
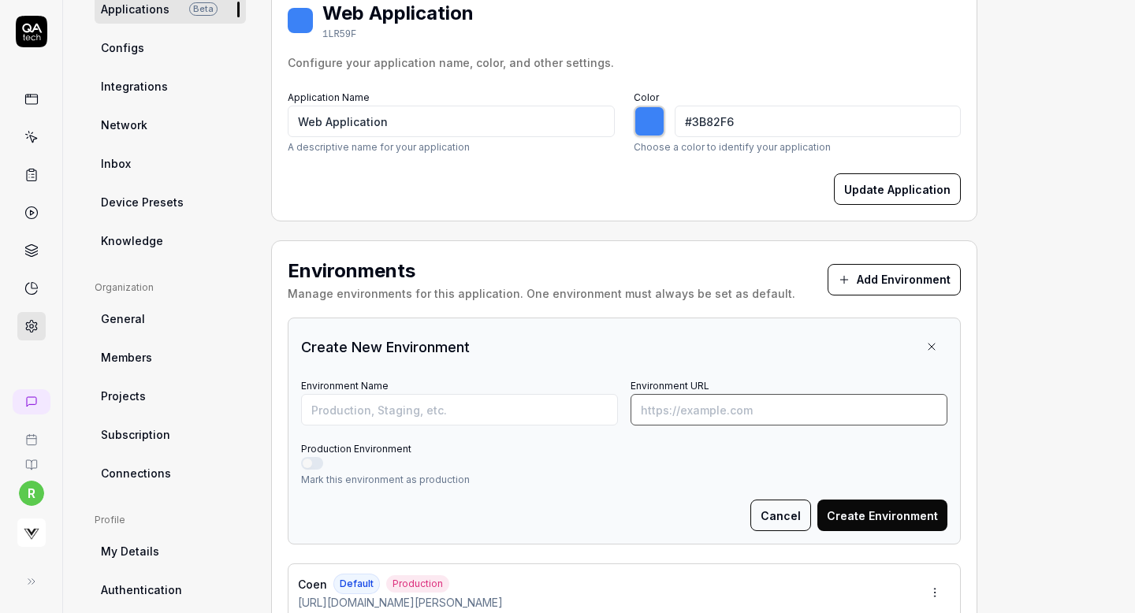
click at [777, 395] on input "Environment URL" at bounding box center [789, 410] width 317 height 32
paste input "https://strasburgo.co.jp/brand/anything/item/STB1124F0383"
type input "https://strasburgo.co.jp/brand/anything/item/STB1124F0383"
click at [504, 410] on input "Environment Name" at bounding box center [459, 410] width 317 height 32
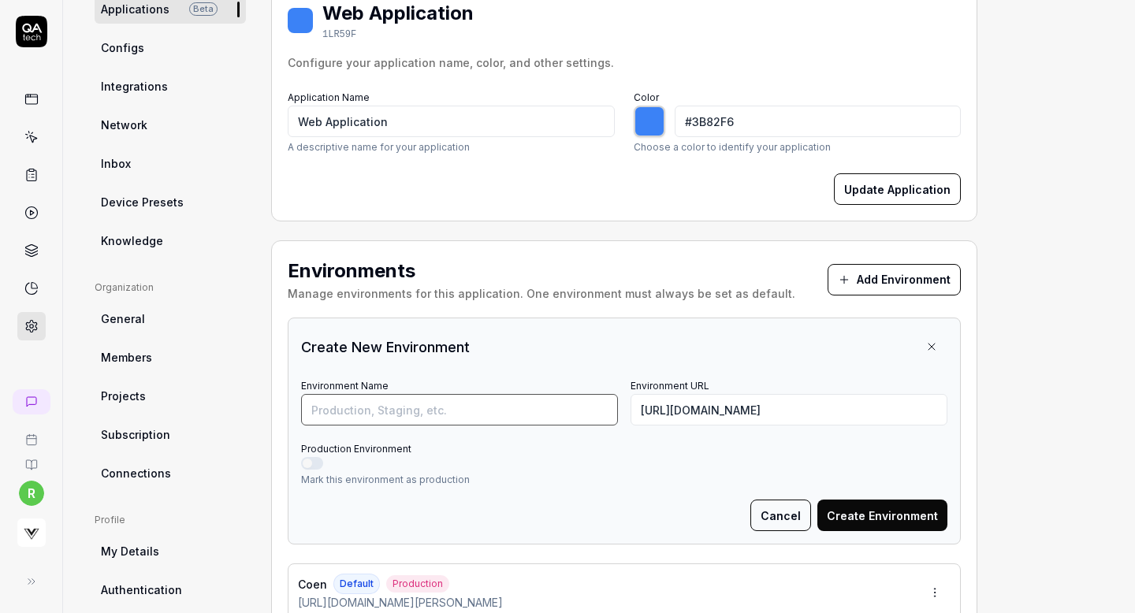
scroll to position [0, 0]
type input "[GEOGRAPHIC_DATA]"
click at [308, 464] on button "Production Environment" at bounding box center [312, 463] width 22 height 13
click at [904, 512] on button "Create Environment" at bounding box center [883, 516] width 130 height 32
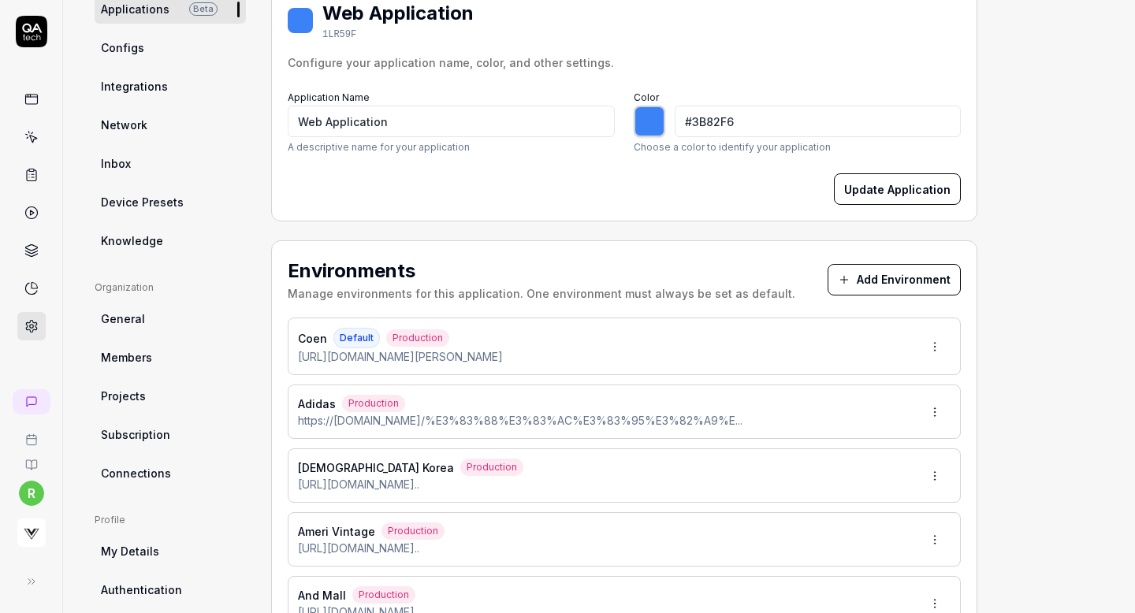
type input "*******"
click at [869, 268] on button "Add Environment" at bounding box center [894, 280] width 133 height 32
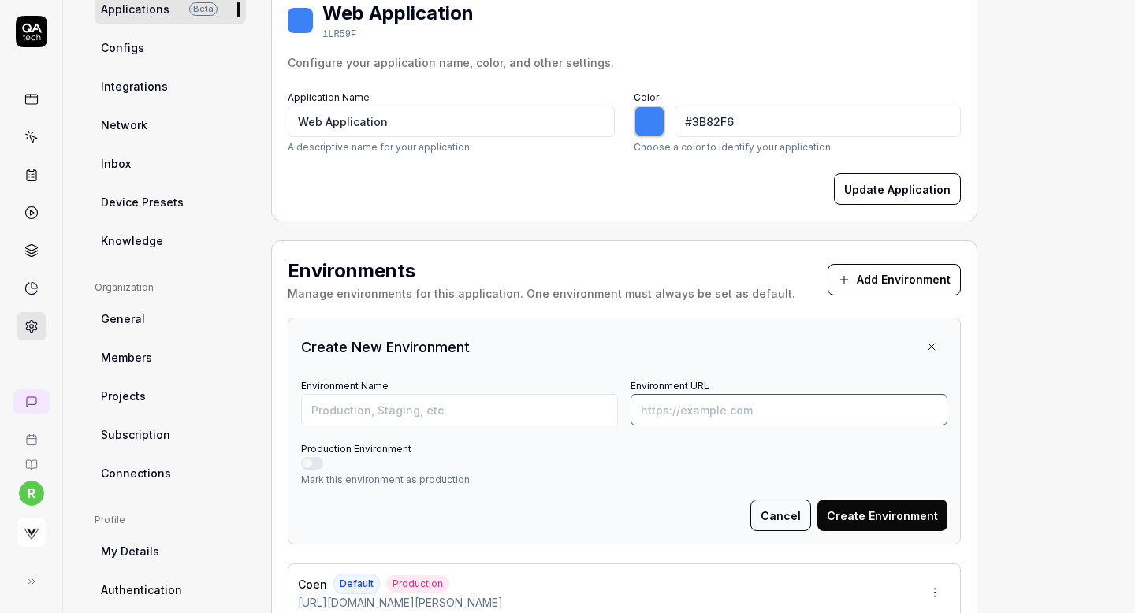
click at [739, 409] on input "Environment URL" at bounding box center [789, 410] width 317 height 32
paste input "https://japan.studionicholson.com/products/chalco-denim-pant-in-parchment"
type input "https://japan.studionicholson.com/products/chalco-denim-pant-in-parchment"
click at [541, 410] on input "Environment Name" at bounding box center [459, 410] width 317 height 32
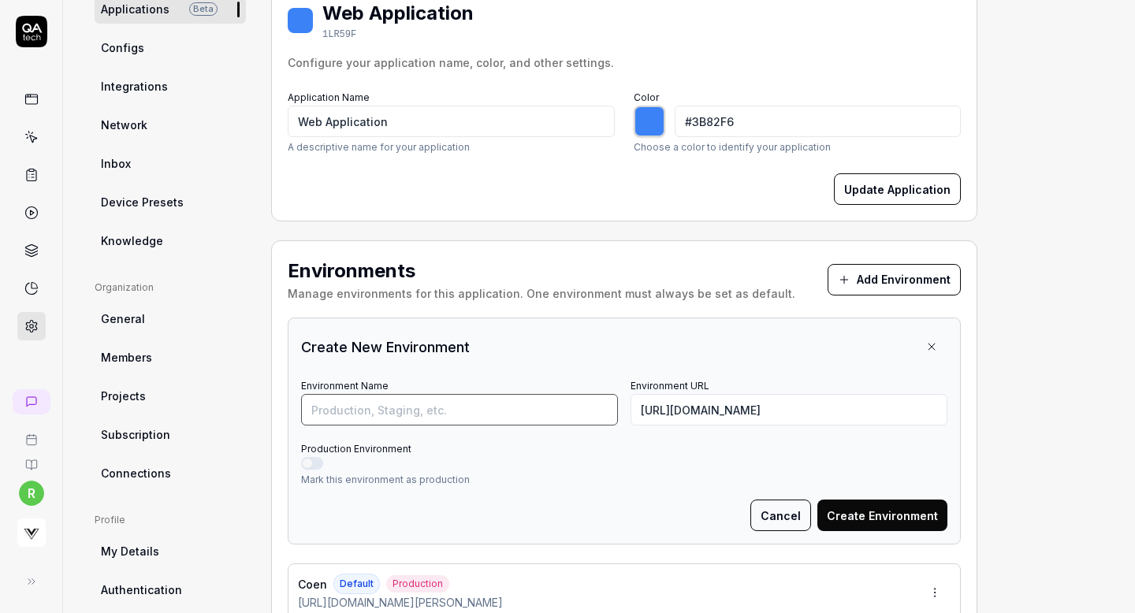
scroll to position [0, 0]
type input "Studio Nicholson"
click at [311, 468] on button "Production Environment" at bounding box center [312, 463] width 22 height 13
click at [907, 512] on button "Create Environment" at bounding box center [883, 516] width 130 height 32
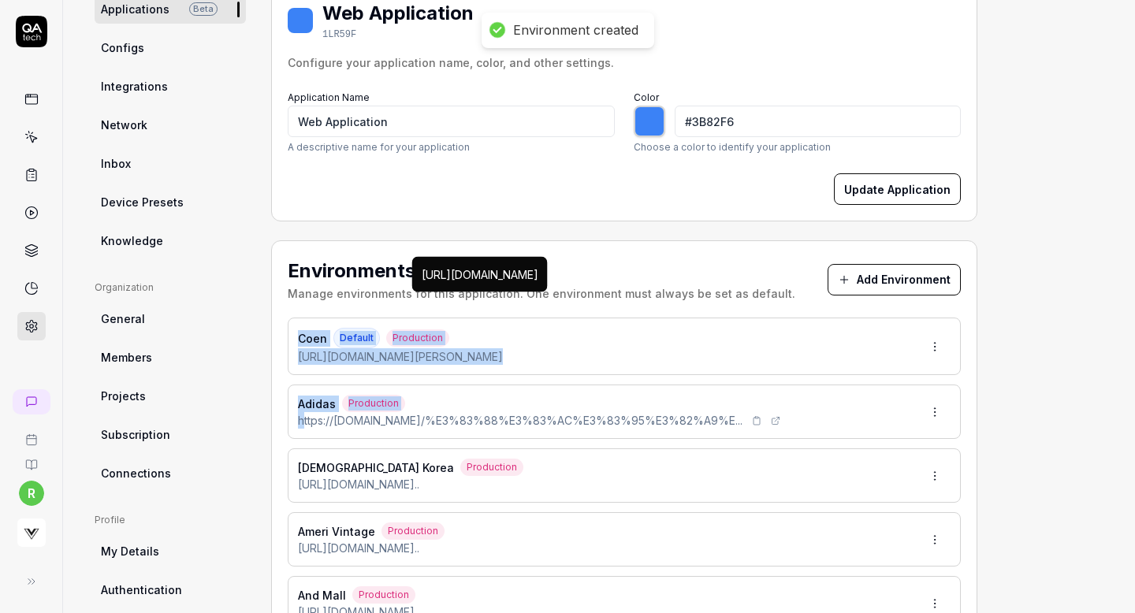
drag, startPoint x: 442, startPoint y: 414, endPoint x: 296, endPoint y: 416, distance: 145.9
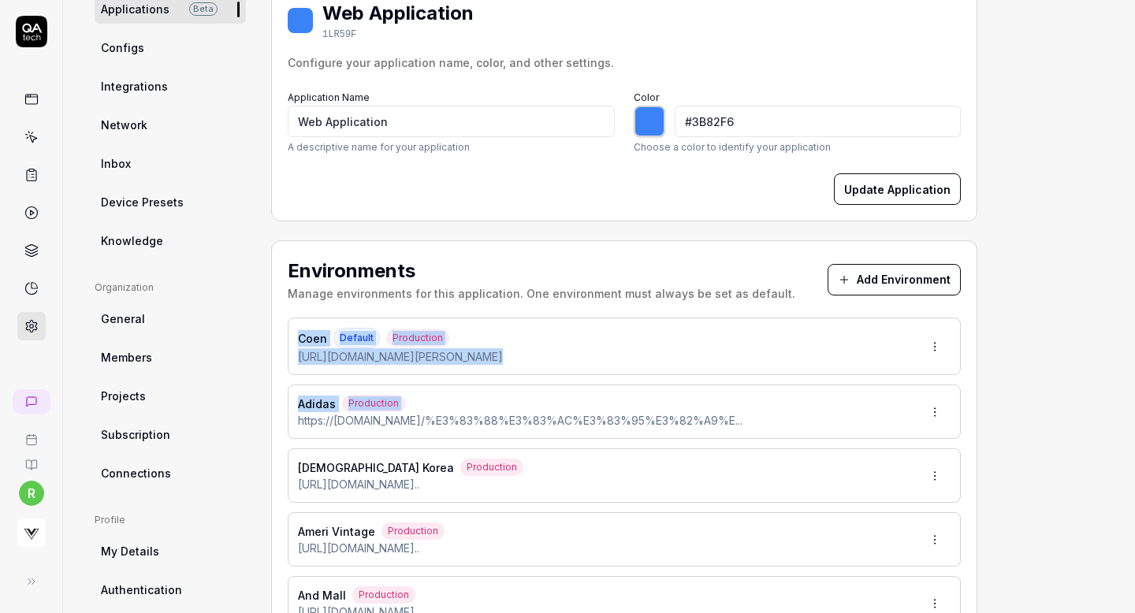
type input "*******"
click at [844, 279] on icon at bounding box center [844, 279] width 0 height 7
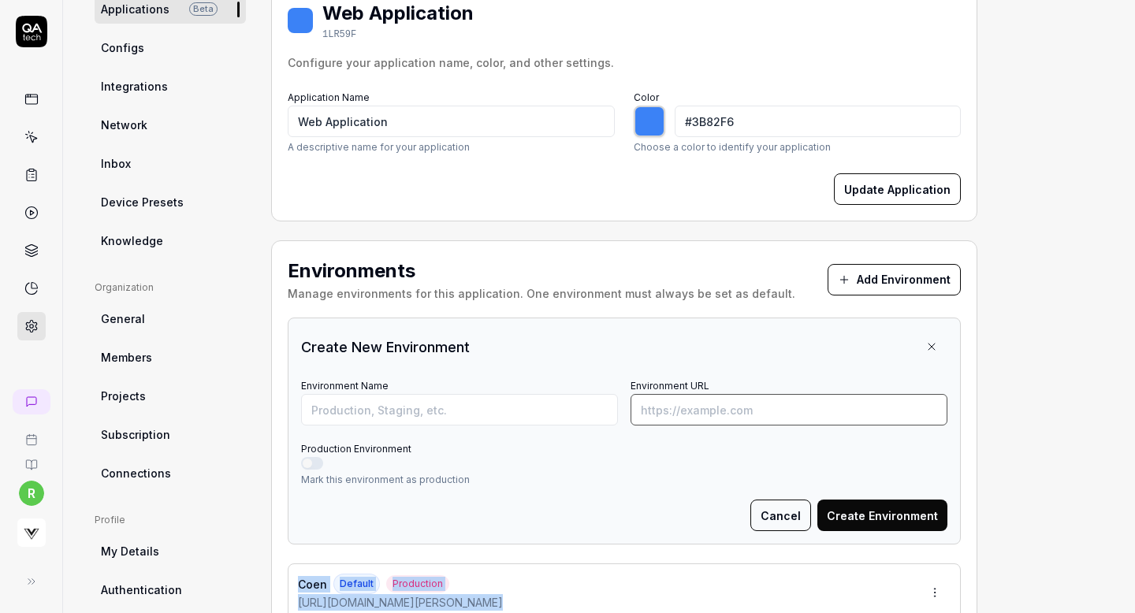
click at [728, 411] on input "Environment URL" at bounding box center [789, 410] width 317 height 32
paste input "https://www.camillaandmarc.com/products/ingram-blazer-natural-marle"
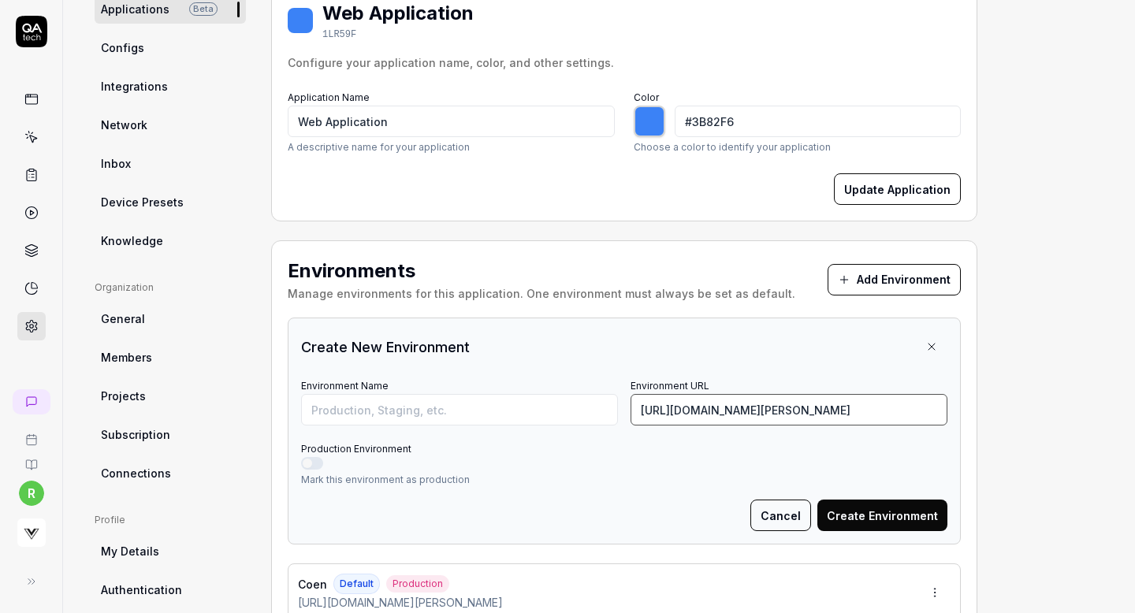
scroll to position [0, 86]
type input "https://www.camillaandmarc.com/products/ingram-blazer-natural-marle"
click at [538, 407] on input "Environment Name" at bounding box center [459, 410] width 317 height 32
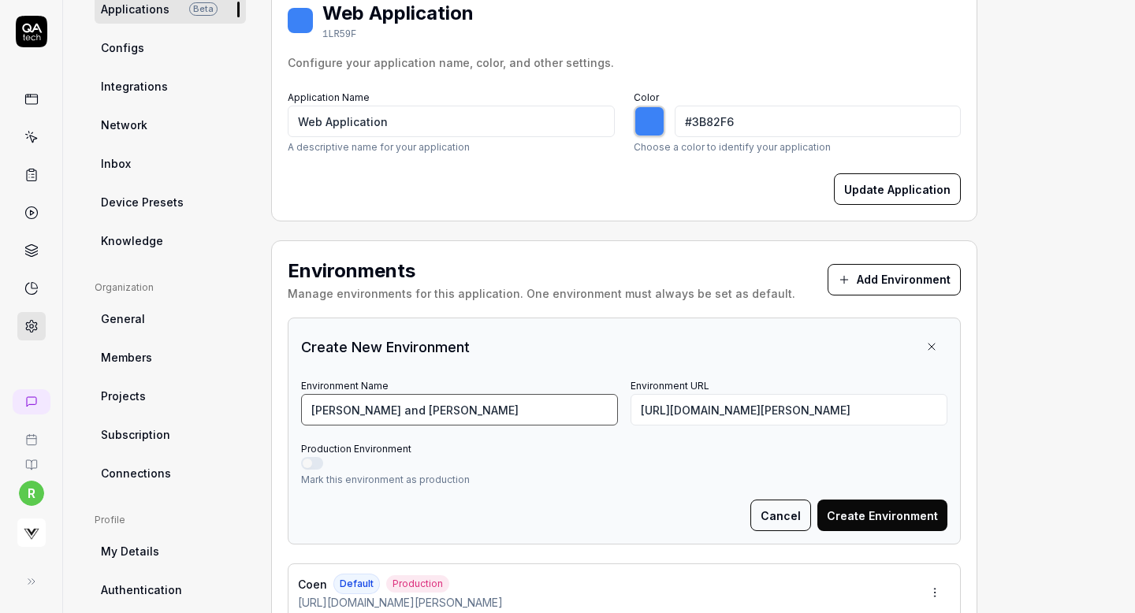
type input "[PERSON_NAME] and [PERSON_NAME]"
click at [319, 458] on button "Production Environment" at bounding box center [312, 463] width 22 height 13
click at [874, 510] on button "Create Environment" at bounding box center [883, 516] width 130 height 32
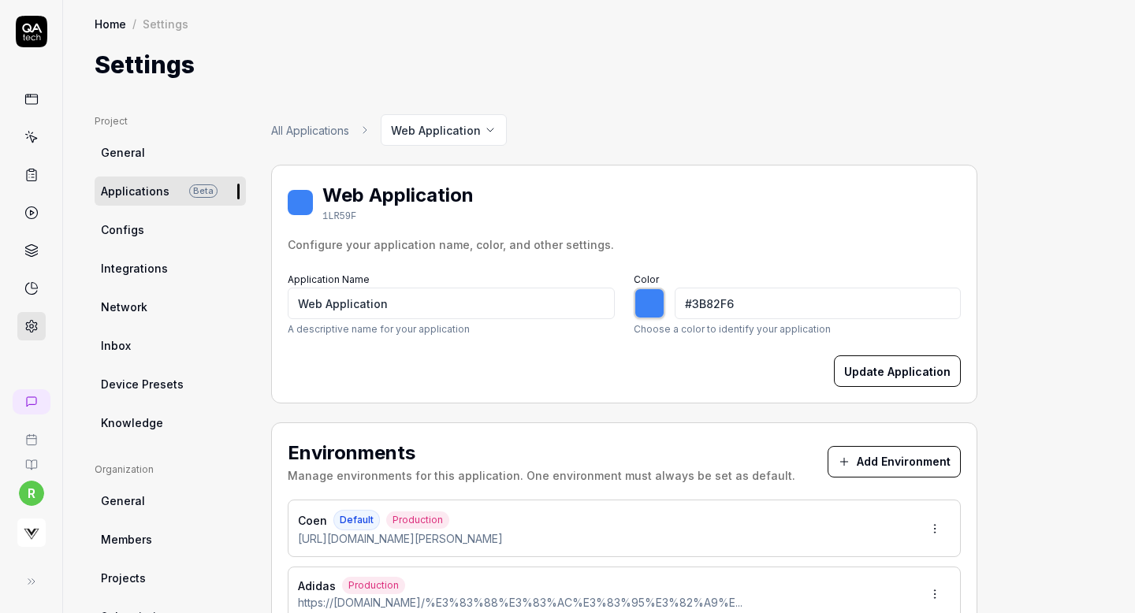
click at [875, 447] on button "Add Environment" at bounding box center [894, 462] width 133 height 32
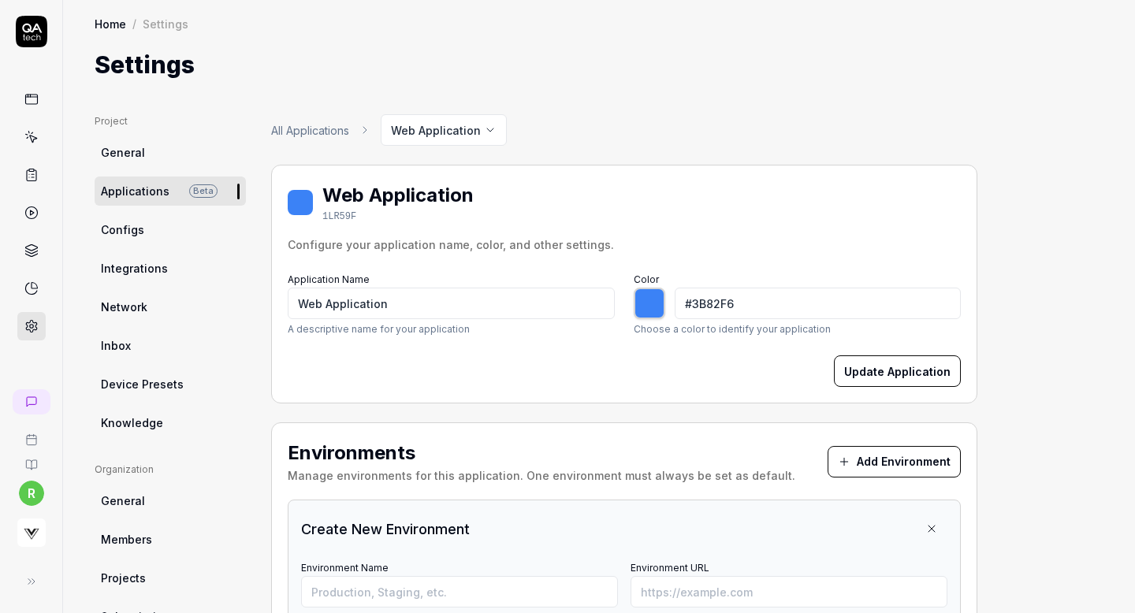
type input "*******"
click at [851, 456] on icon at bounding box center [844, 462] width 13 height 13
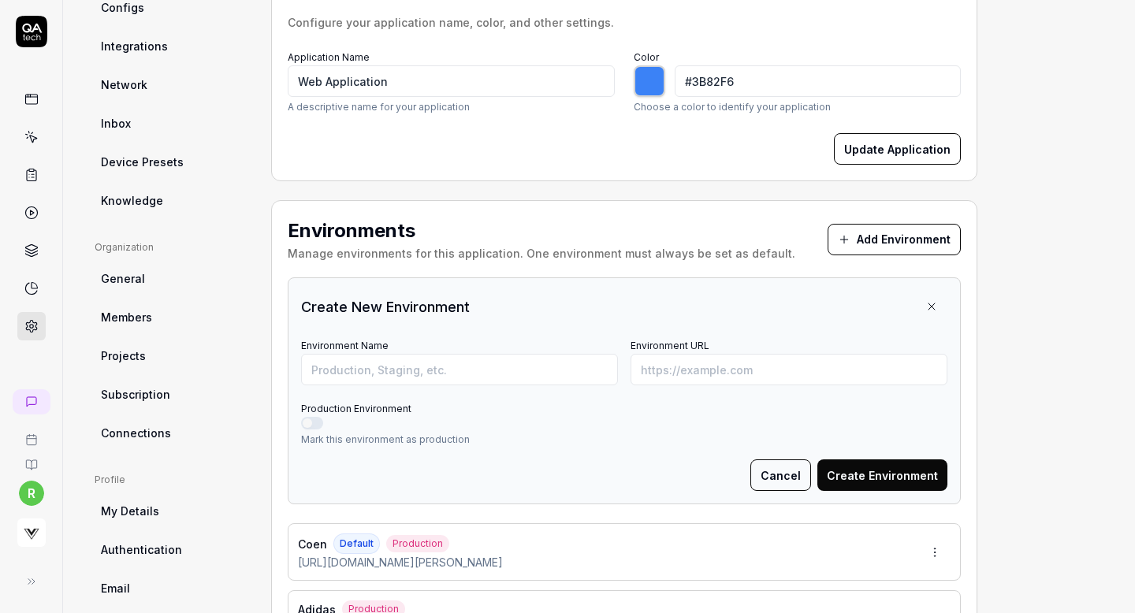
scroll to position [286, 0]
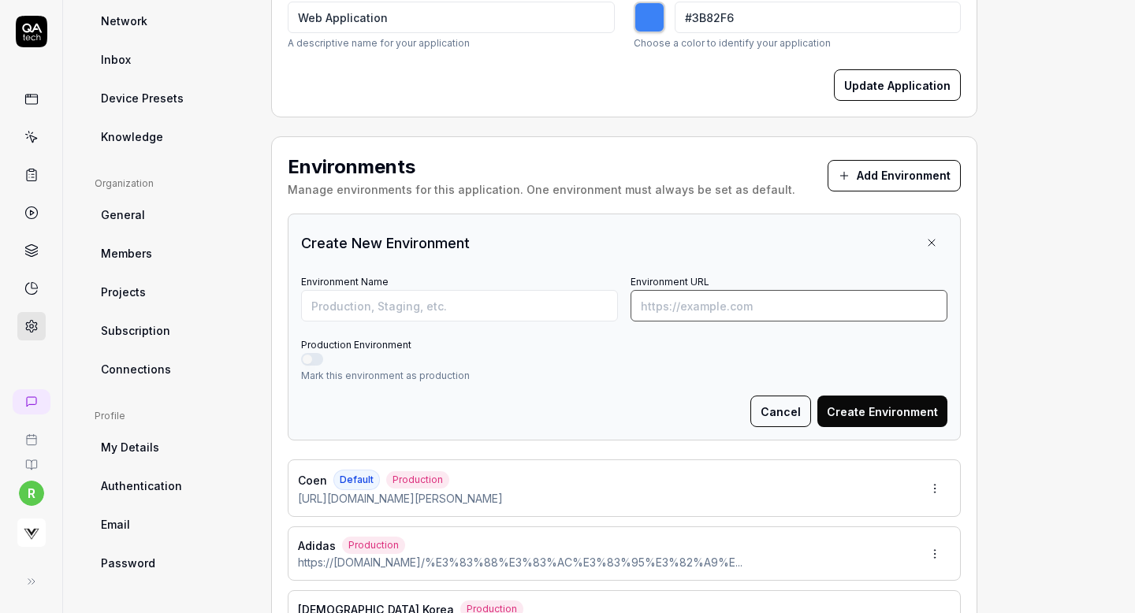
click at [803, 308] on input "Environment URL" at bounding box center [789, 306] width 317 height 32
paste input "https://www.bymalenebirger.com/jp/en/bryar-organic-cotton-t-shirt/1021551CT0XL.…"
type input "https://www.bymalenebirger.com/jp/en/bryar-organic-cotton-t-shirt/1021551CT0XL.…"
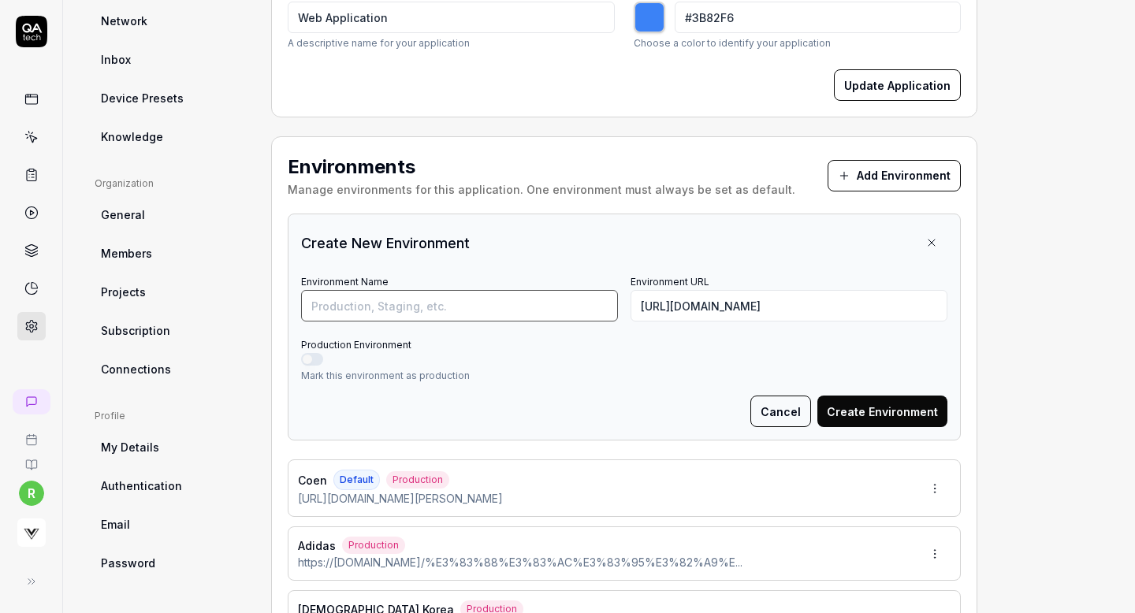
click at [512, 306] on input "Environment Name" at bounding box center [459, 306] width 317 height 32
type input "By [PERSON_NAME]"
click at [314, 359] on button "Production Environment" at bounding box center [312, 359] width 22 height 13
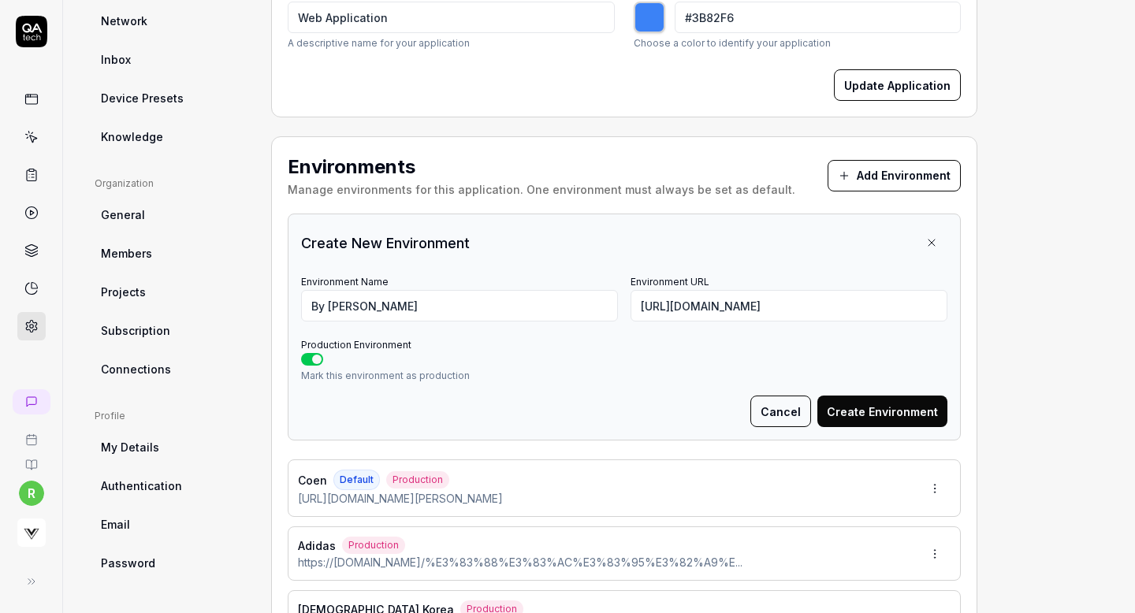
click at [849, 401] on button "Create Environment" at bounding box center [883, 412] width 130 height 32
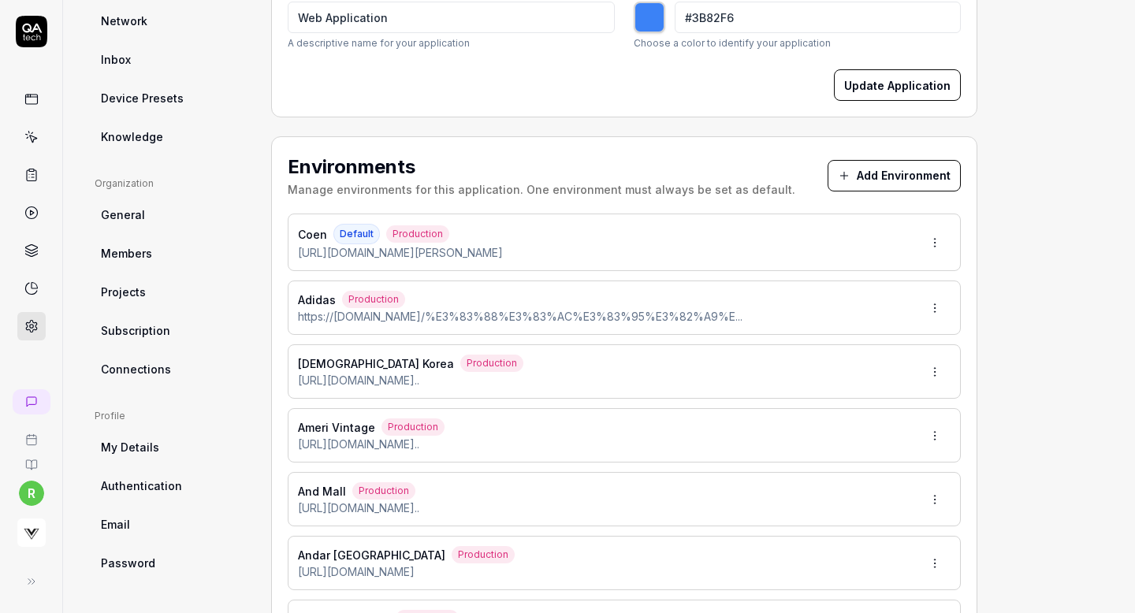
type input "*******"
click at [923, 166] on button "Add Environment" at bounding box center [894, 176] width 133 height 32
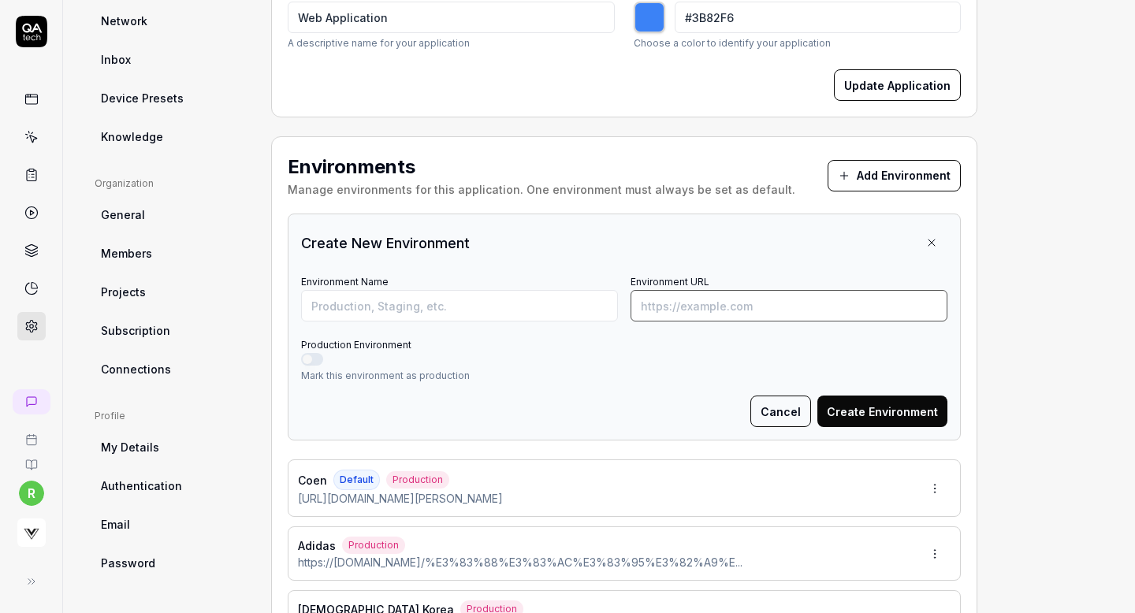
click at [795, 304] on input "Environment URL" at bounding box center [789, 306] width 317 height 32
paste input "https://elendeek.com/ap/item/i/m/5120126144"
type input "https://elendeek.com/ap/item/i/m/5120126144"
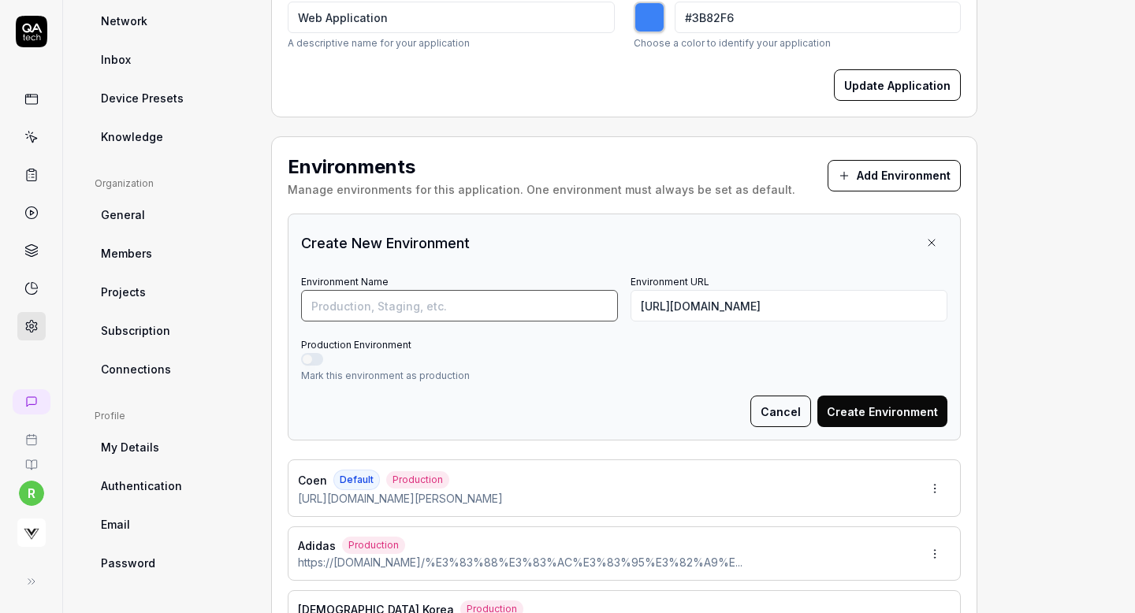
click at [531, 307] on input "Environment Name" at bounding box center [459, 306] width 317 height 32
type input "Elendeek"
click at [312, 356] on button "Production Environment" at bounding box center [312, 359] width 22 height 13
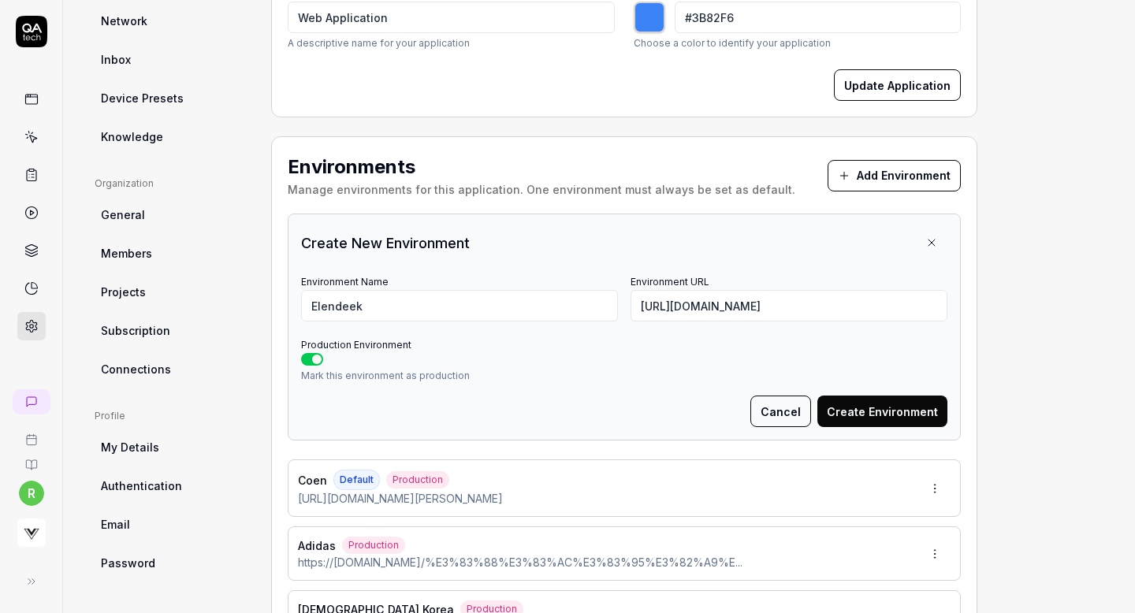
click at [861, 399] on button "Create Environment" at bounding box center [883, 412] width 130 height 32
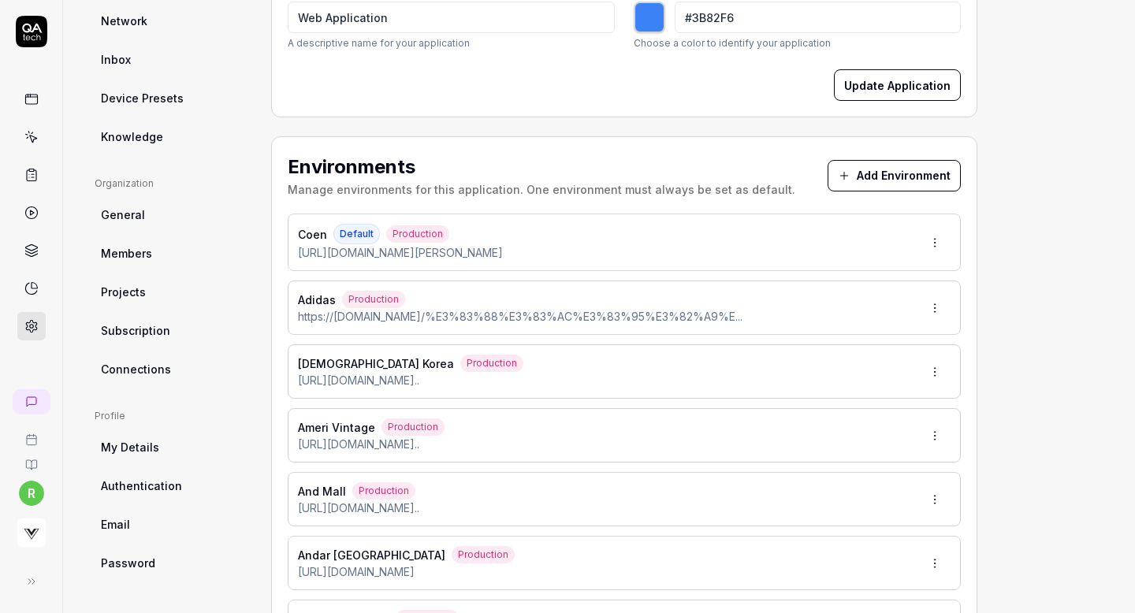
type input "*******"
click at [837, 168] on button "Add Environment" at bounding box center [894, 176] width 133 height 32
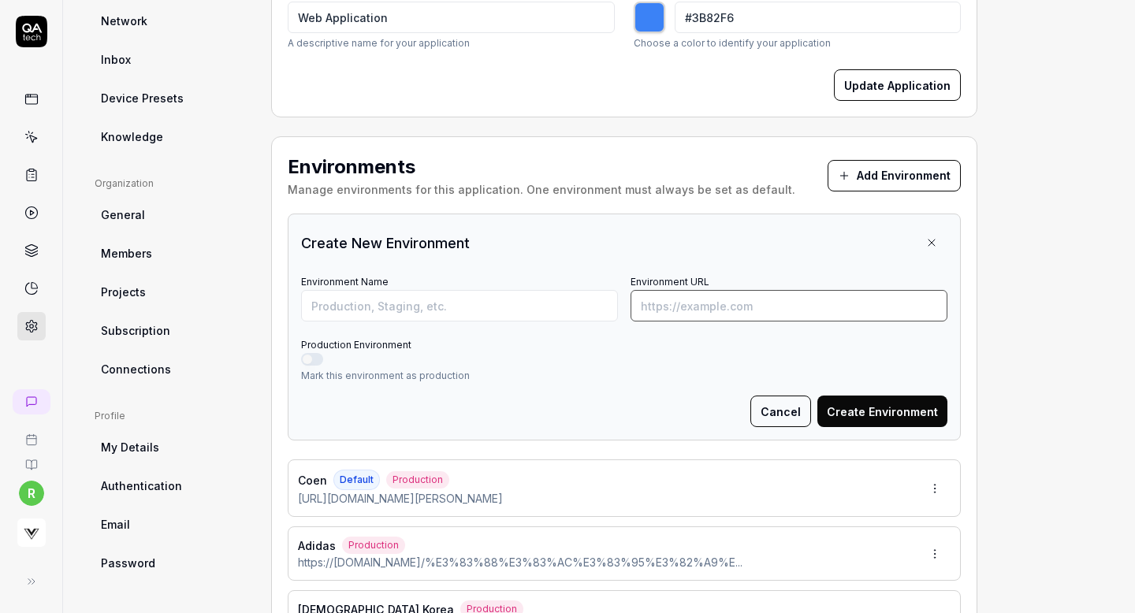
click at [755, 305] on input "Environment URL" at bounding box center [789, 306] width 317 height 32
paste input "https://web.hh-online.jp/hankyu-mens/goods/index.html?ggcd=506291321"
type input "https://web.hh-online.jp/hankyu-mens/goods/index.html?ggcd=506291321"
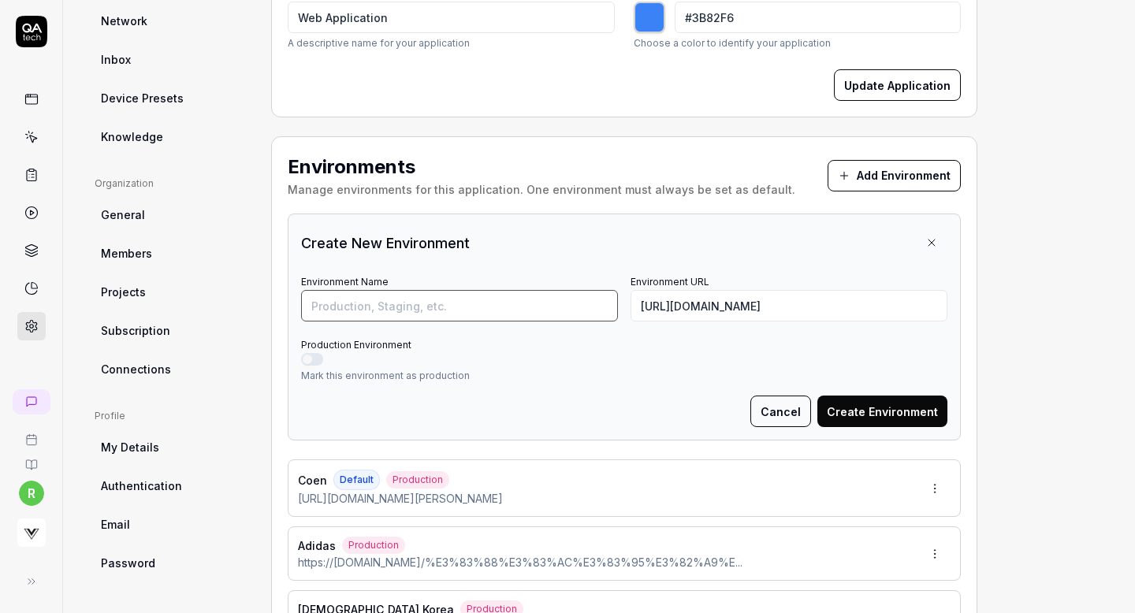
click at [556, 293] on input "Environment Name" at bounding box center [459, 306] width 317 height 32
type input "Hankyu Mens"
click at [307, 363] on button "Production Environment" at bounding box center [312, 359] width 22 height 13
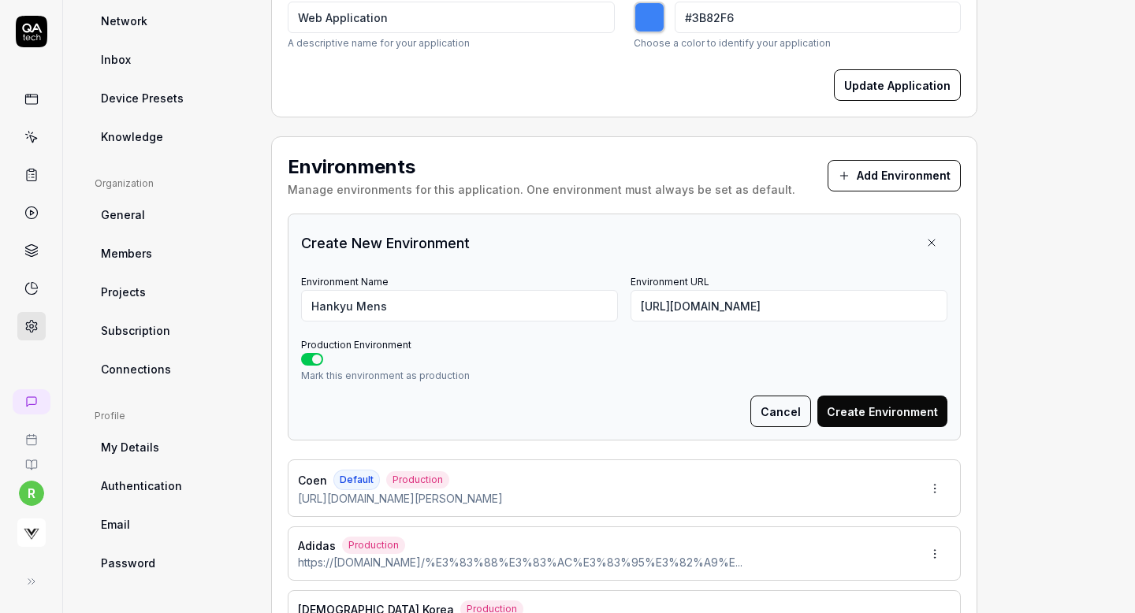
click at [869, 429] on div "Create New Environment Environment Name Hankyu Mens Environment URL https://web…" at bounding box center [624, 327] width 673 height 227
click at [879, 420] on button "Create Environment" at bounding box center [883, 412] width 130 height 32
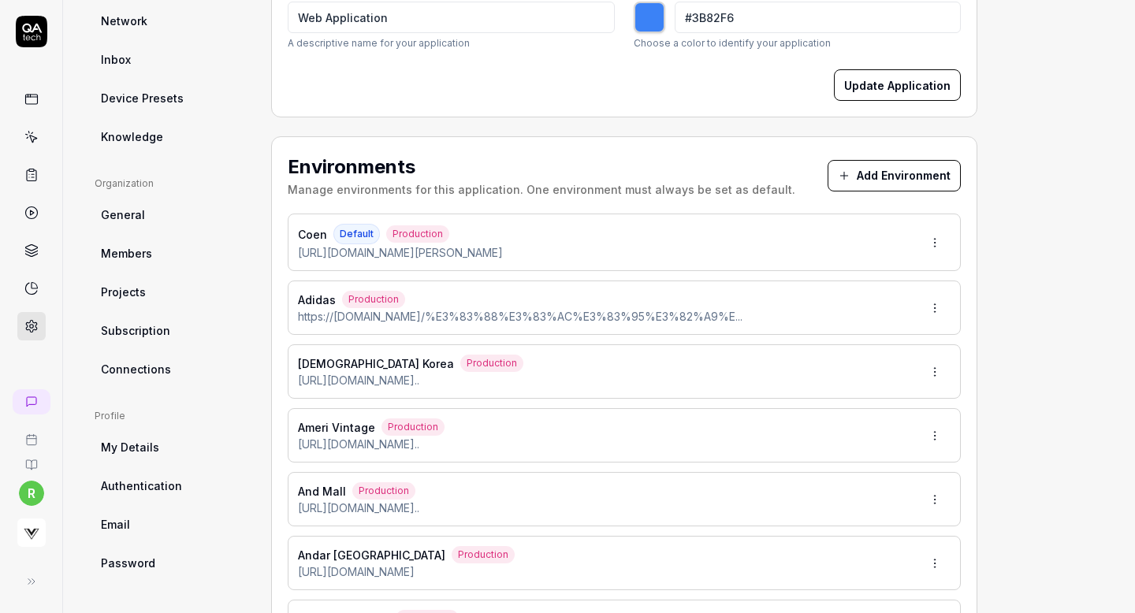
type input "*******"
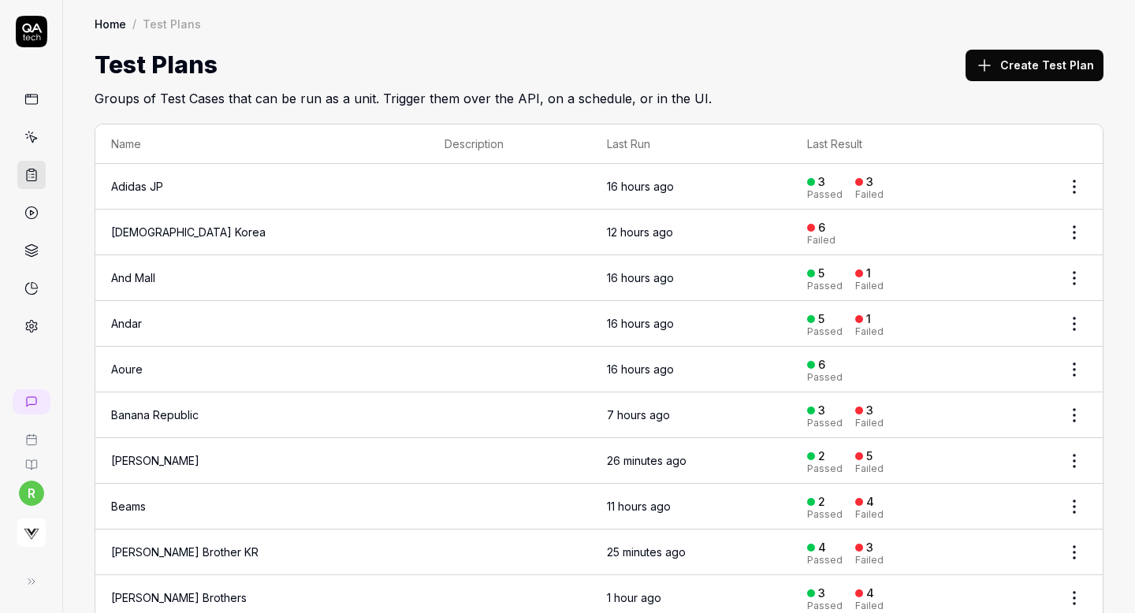
click at [1015, 74] on button "Create Test Plan" at bounding box center [1035, 66] width 138 height 32
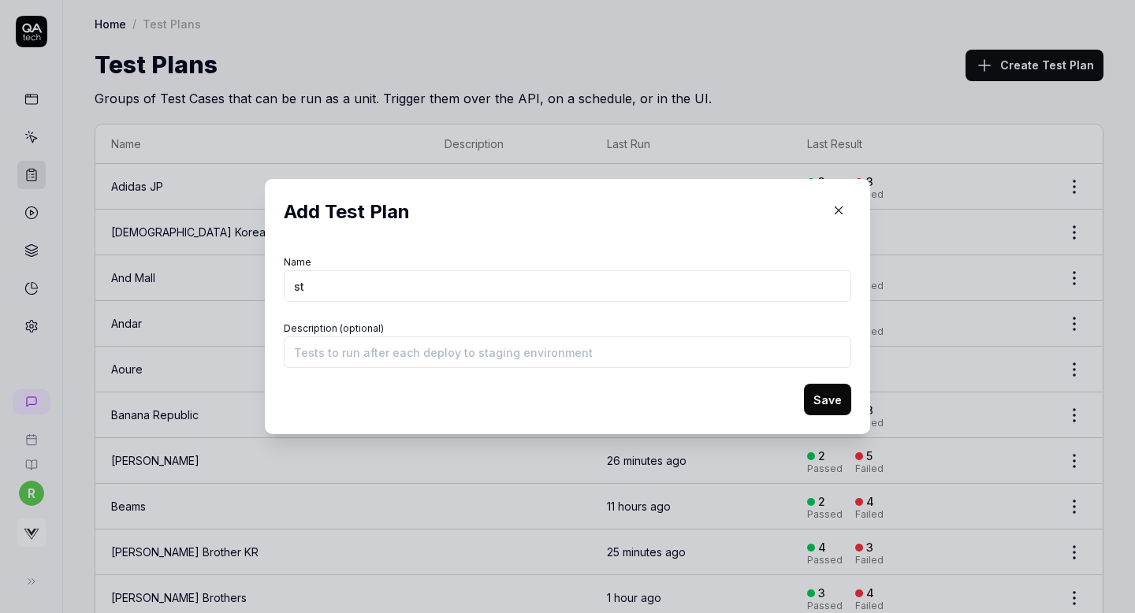
type input "s"
type input "Standard [US_STATE]"
click at [822, 396] on button "Save" at bounding box center [827, 400] width 47 height 32
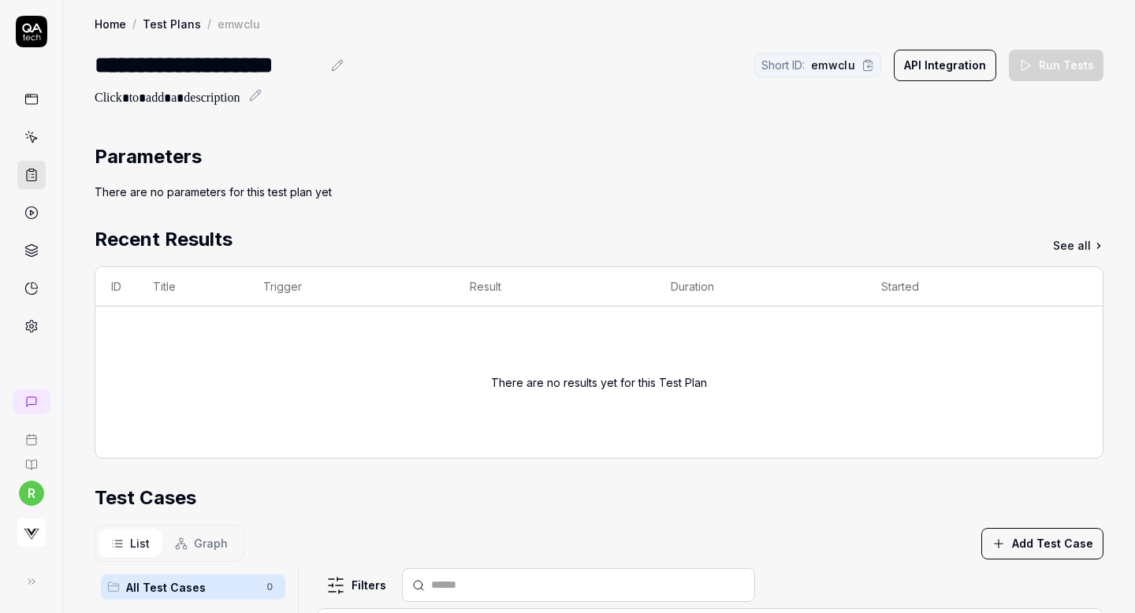
scroll to position [240, 0]
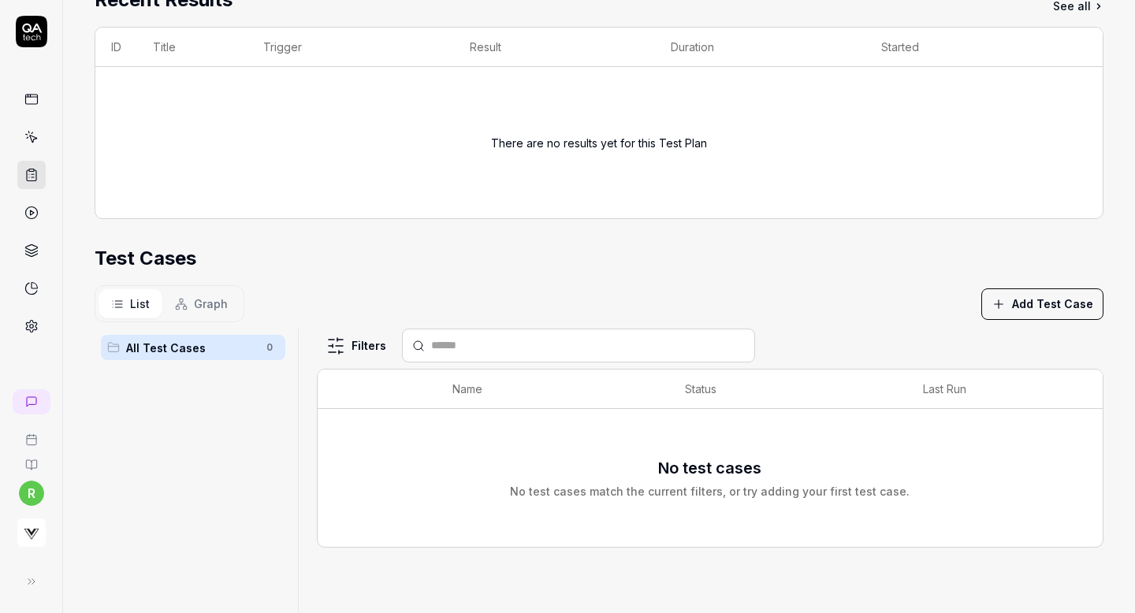
drag, startPoint x: 1028, startPoint y: 324, endPoint x: 1045, endPoint y: 299, distance: 30.6
click at [1045, 299] on section "Test Cases List Graph Add Test Case All Test Cases 0 Filters Name Status Last R…" at bounding box center [599, 483] width 1009 height 479
click at [1053, 310] on button "Add Test Case" at bounding box center [1043, 305] width 122 height 32
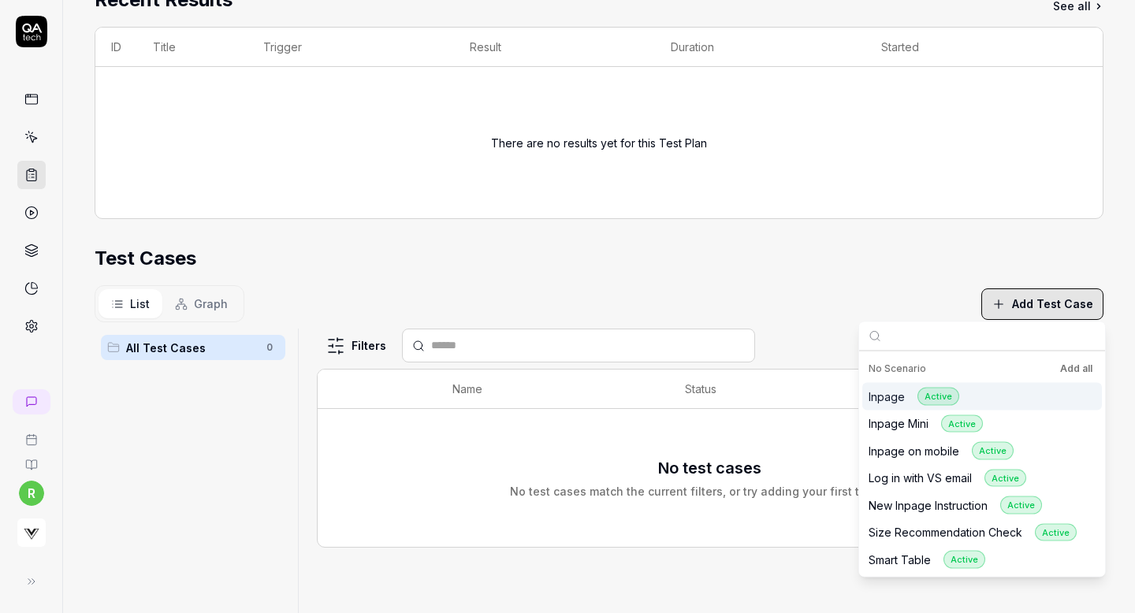
click at [1075, 373] on button "Add all" at bounding box center [1076, 369] width 39 height 19
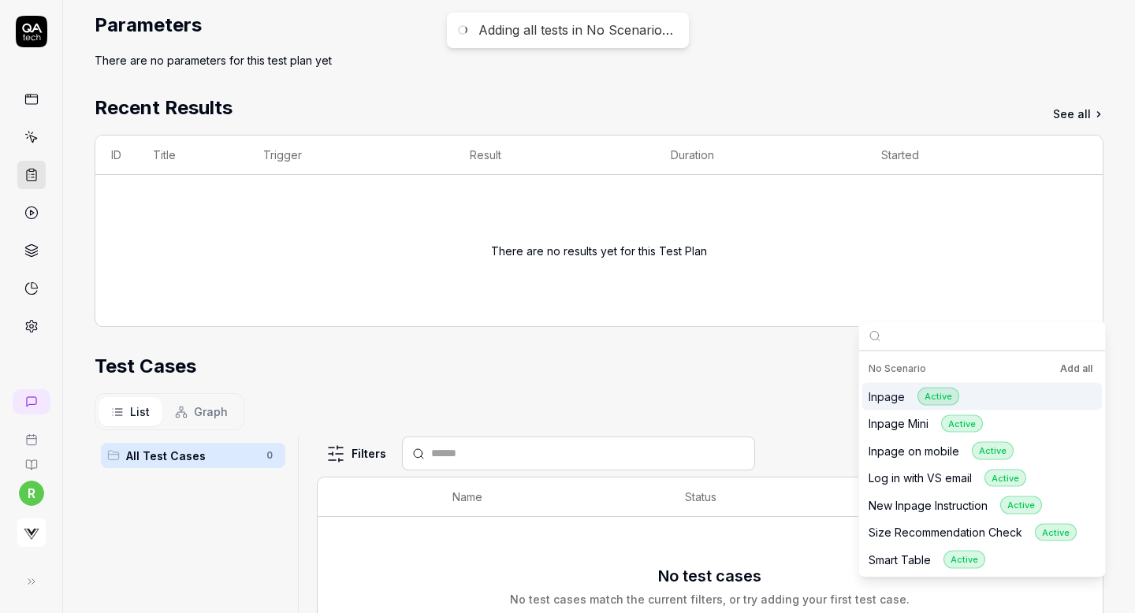
scroll to position [0, 0]
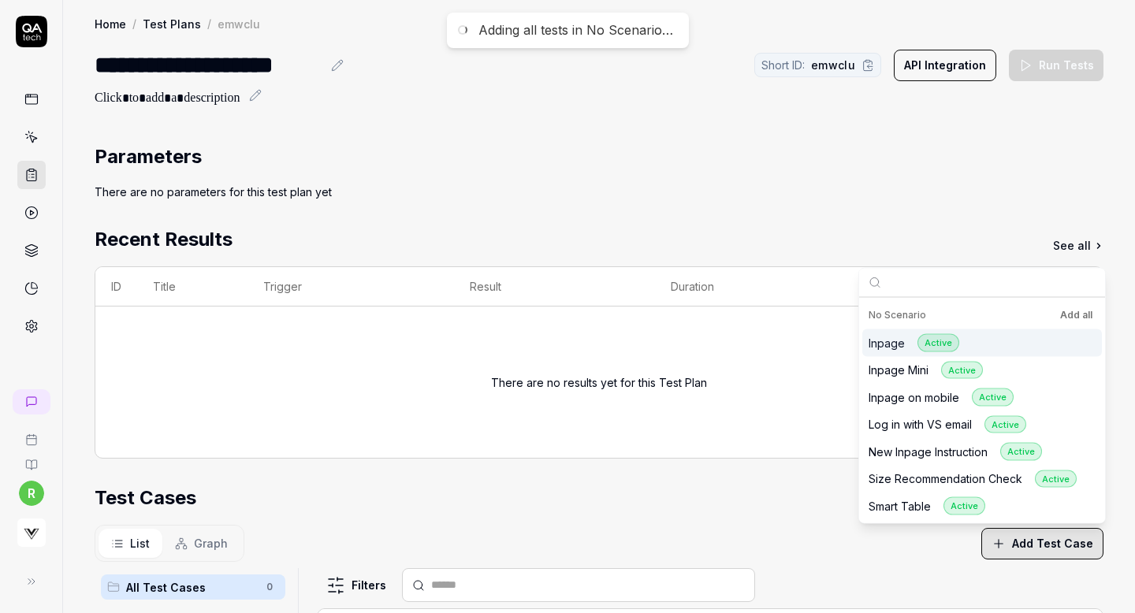
click at [818, 184] on div "There are no parameters for this test plan yet" at bounding box center [599, 192] width 1009 height 17
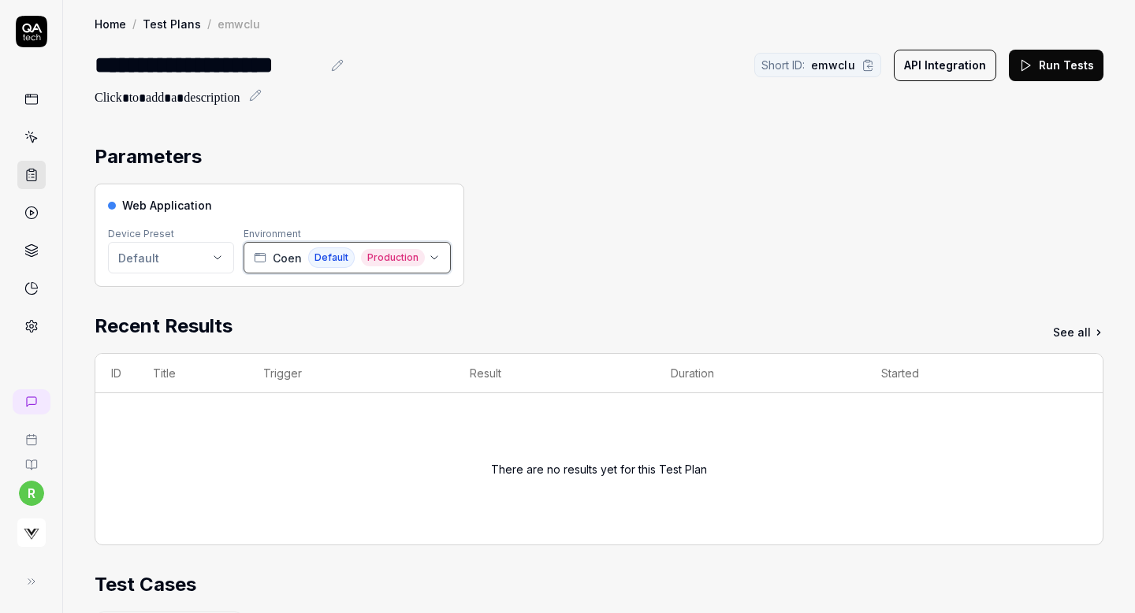
click at [276, 263] on span "Coen" at bounding box center [287, 258] width 29 height 17
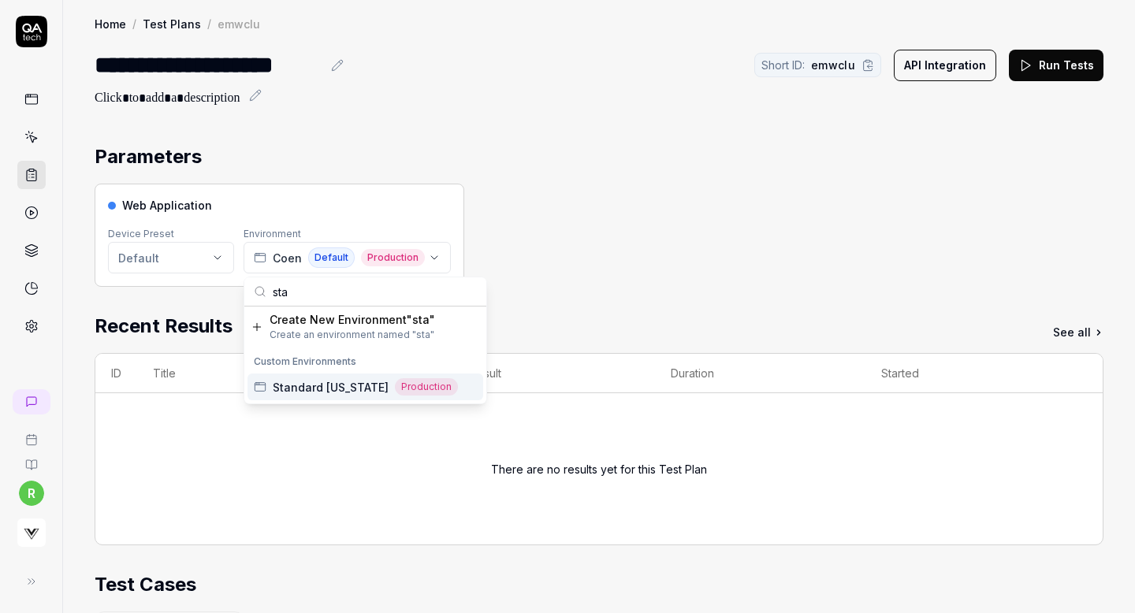
type input "sta"
click at [293, 377] on div "Standard [US_STATE] Production" at bounding box center [366, 387] width 236 height 27
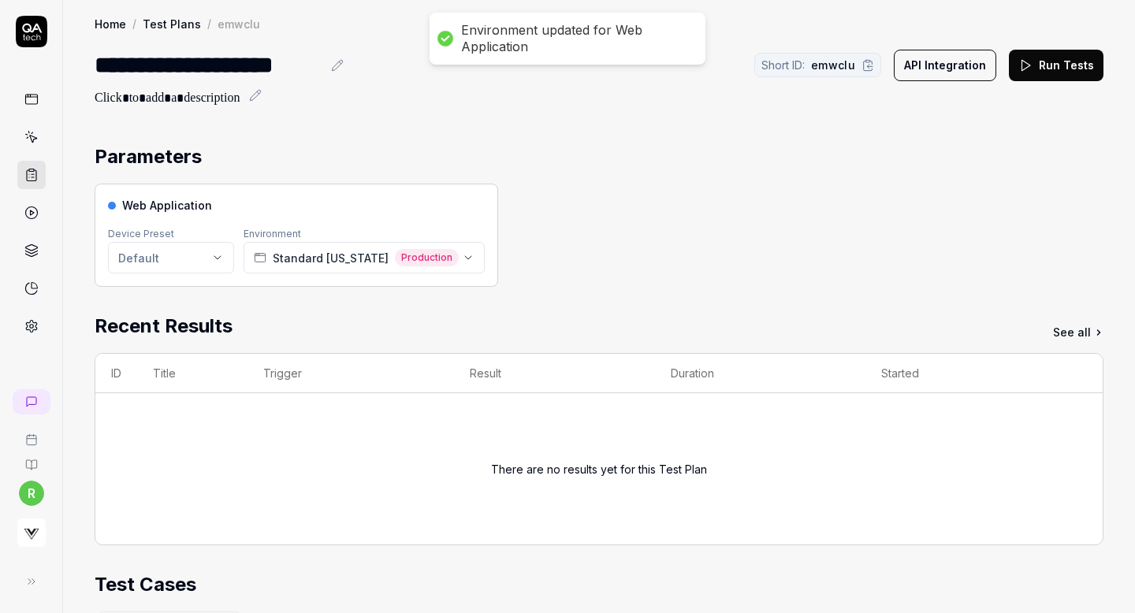
click at [1040, 61] on button "Run Tests" at bounding box center [1056, 66] width 95 height 32
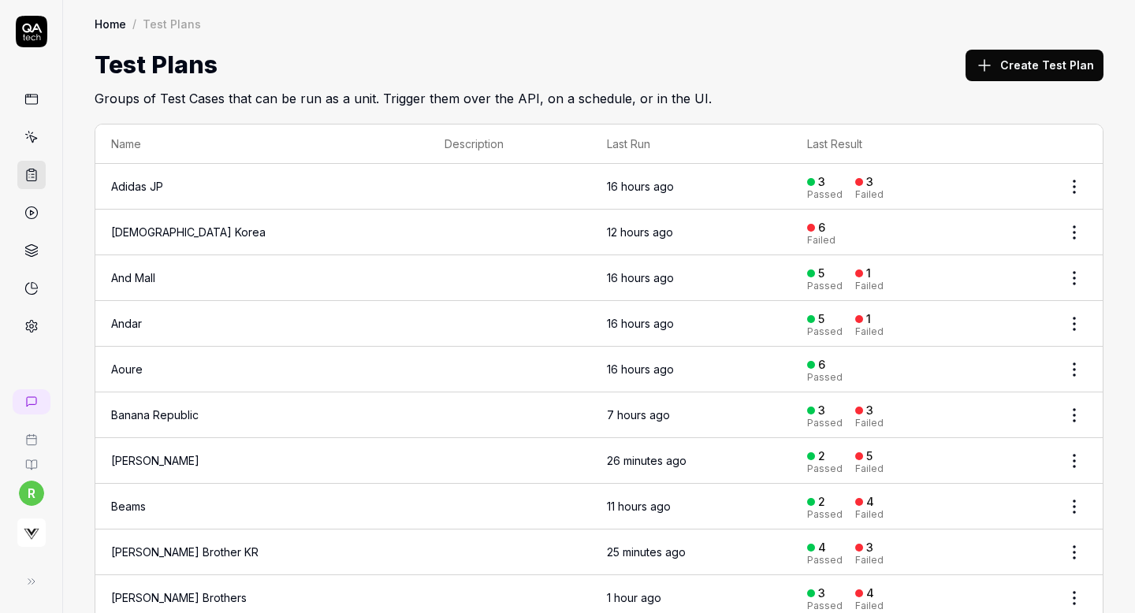
click at [994, 57] on icon at bounding box center [984, 65] width 19 height 19
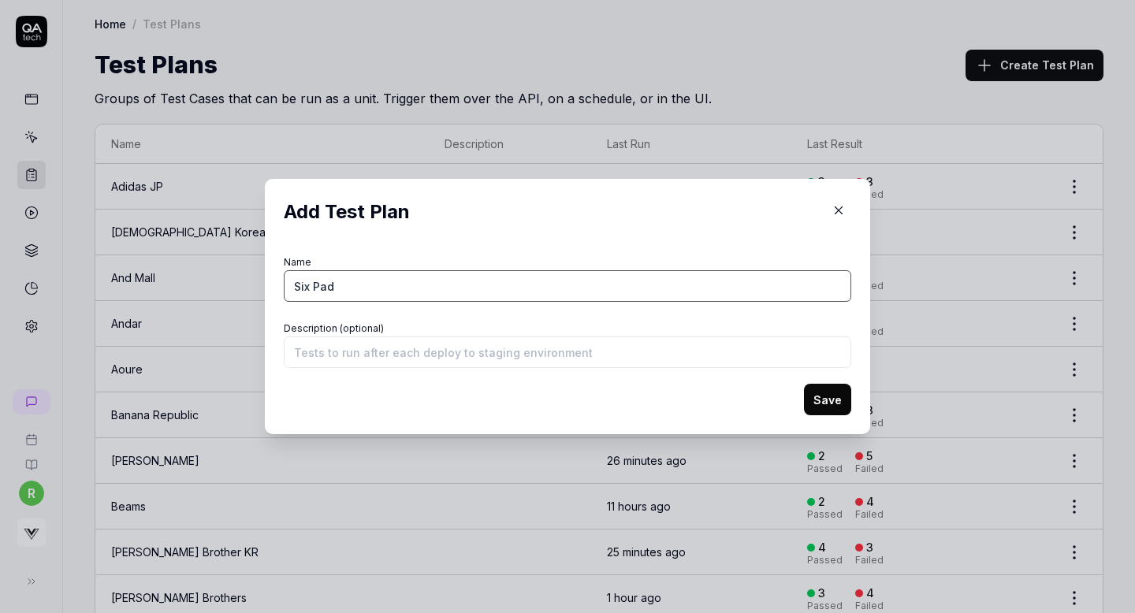
type input "Six Pad"
click at [826, 405] on button "Save" at bounding box center [827, 400] width 47 height 32
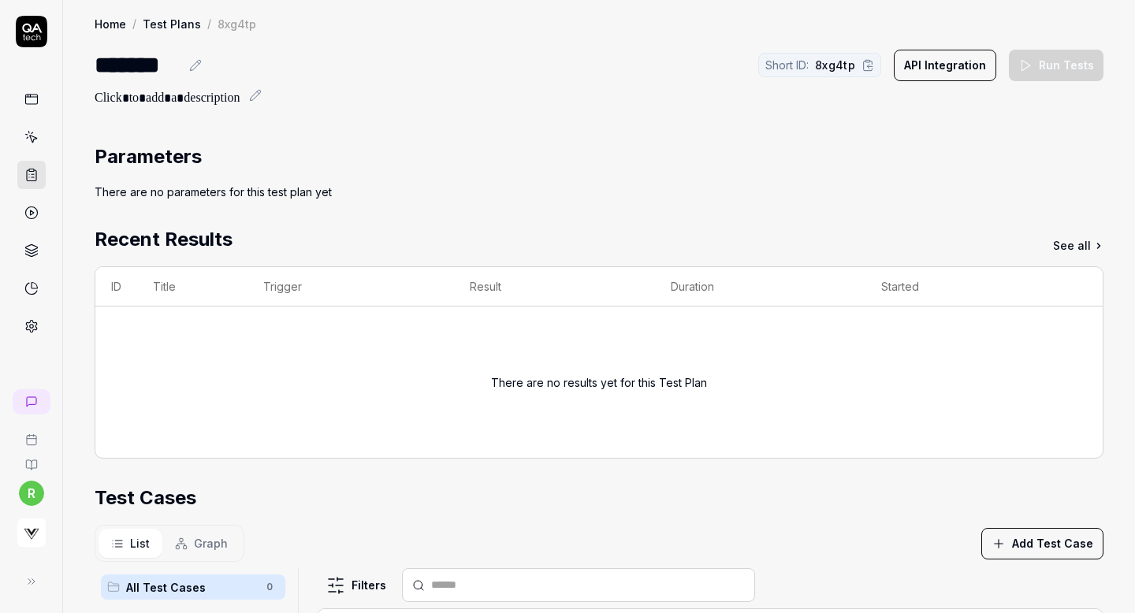
scroll to position [240, 0]
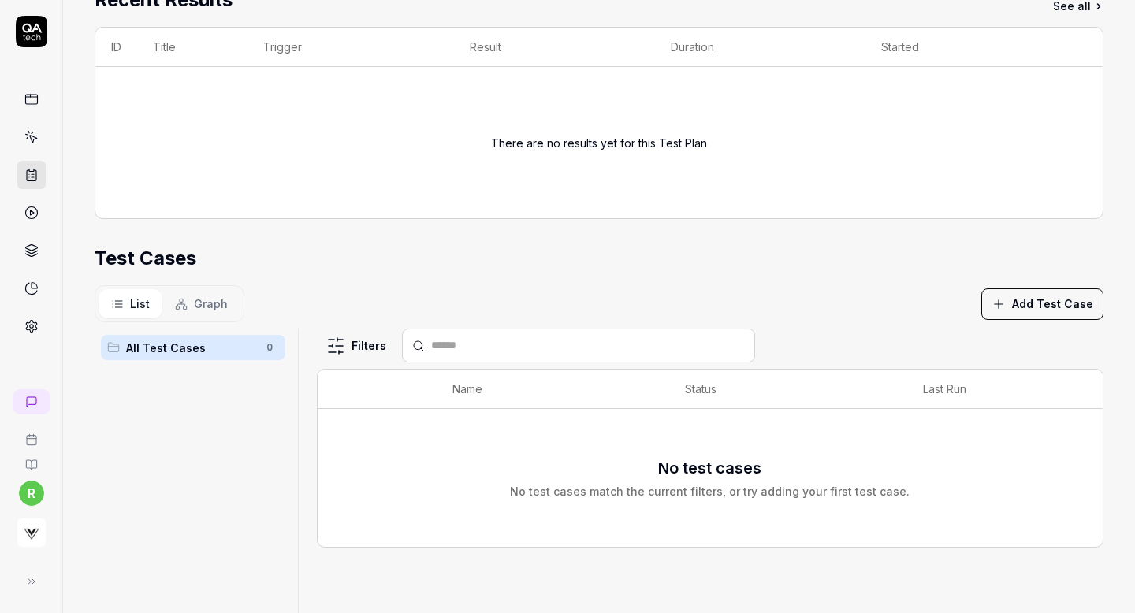
click at [1021, 317] on button "Add Test Case" at bounding box center [1043, 305] width 122 height 32
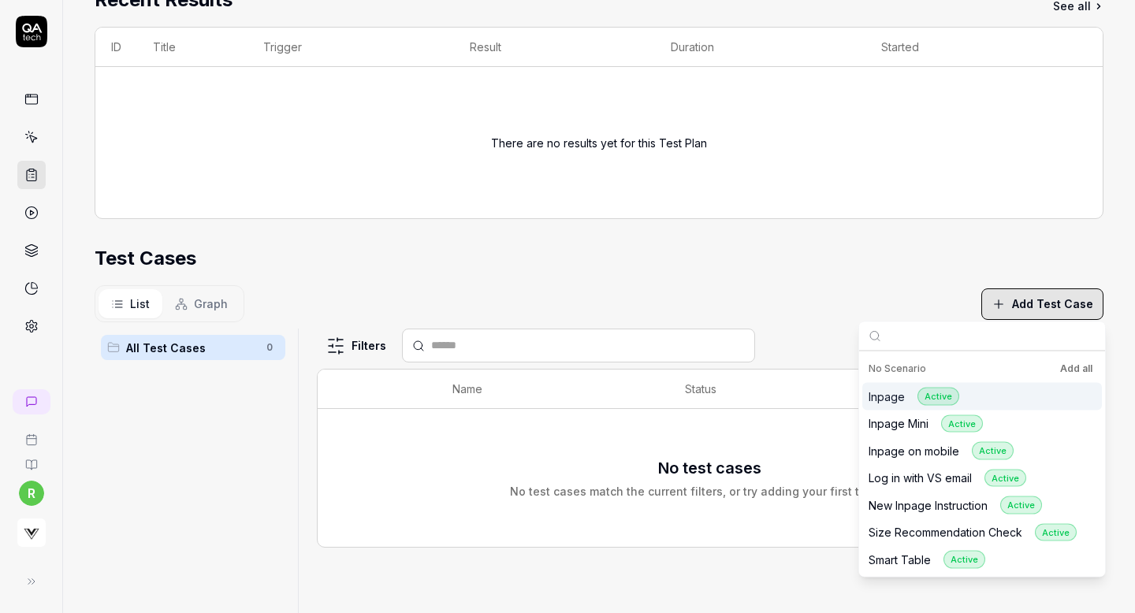
click at [1063, 367] on button "Add all" at bounding box center [1076, 369] width 39 height 19
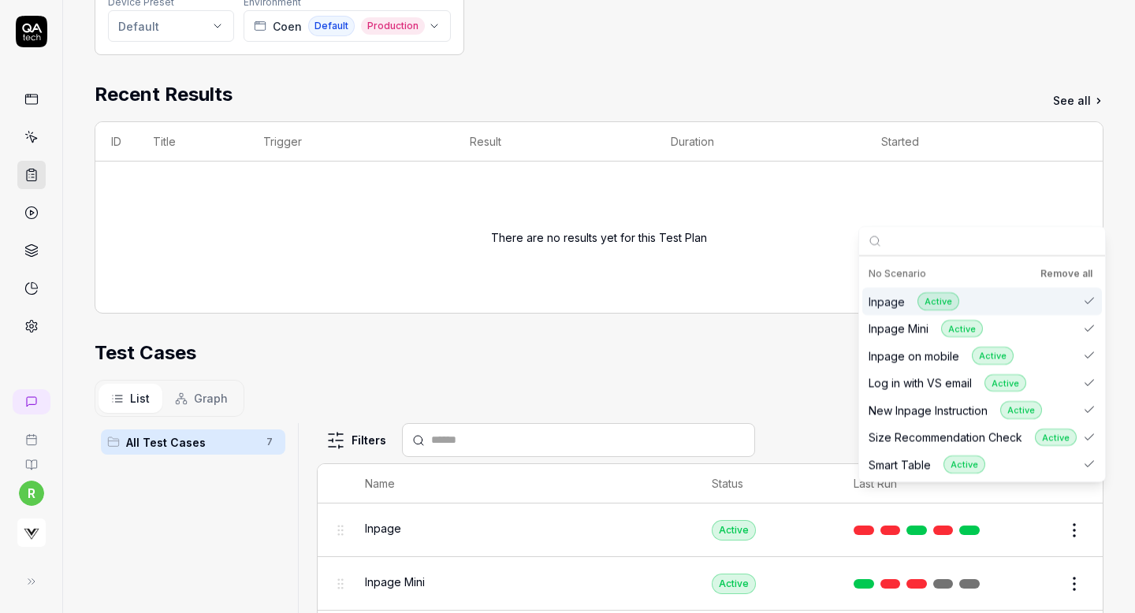
scroll to position [0, 0]
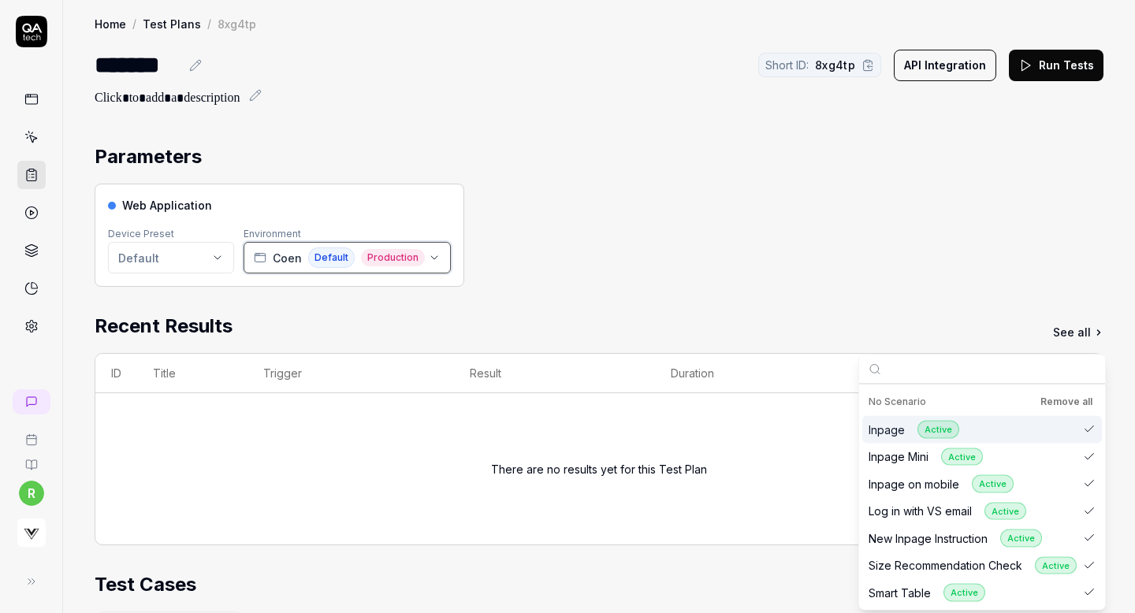
click at [266, 258] on div "[PERSON_NAME] Default Production" at bounding box center [339, 258] width 171 height 20
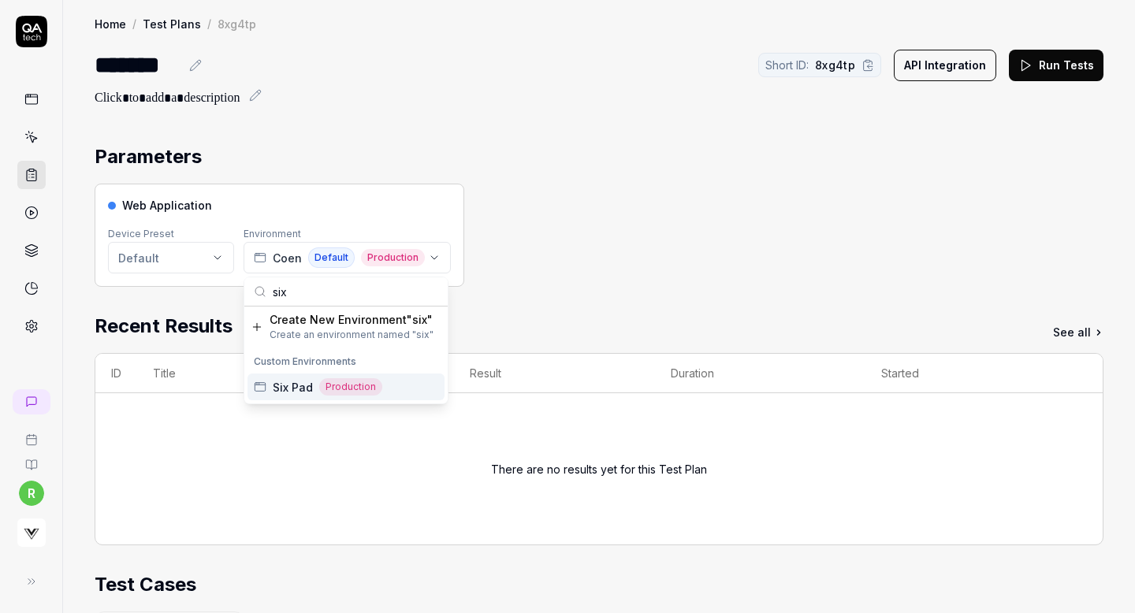
type input "six"
click at [287, 389] on span "Six Pad" at bounding box center [293, 387] width 40 height 17
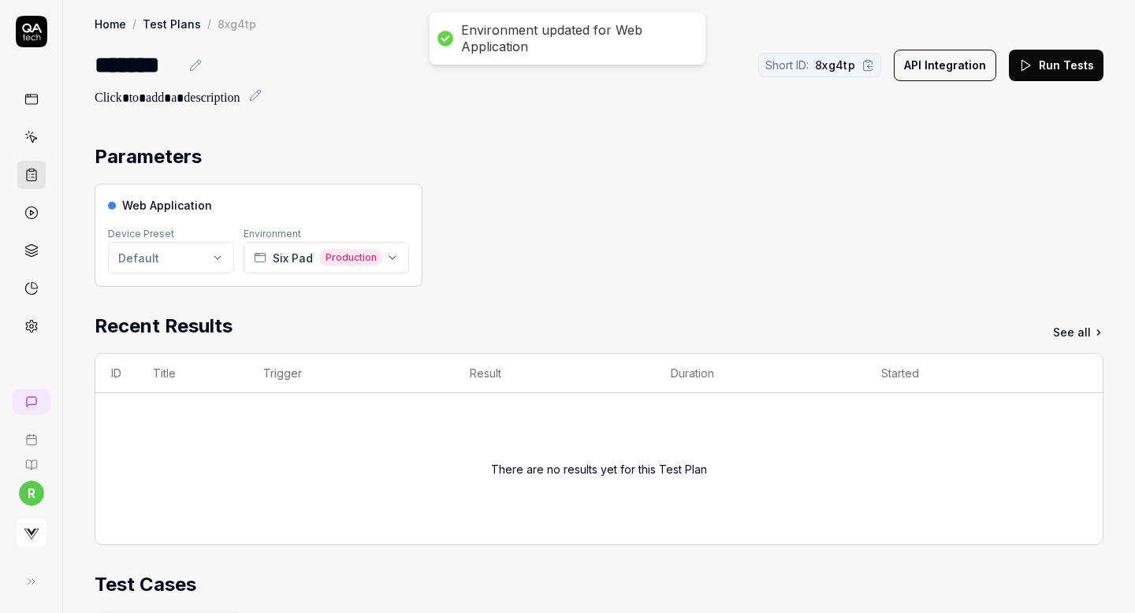
click at [1047, 56] on button "Run Tests" at bounding box center [1056, 66] width 95 height 32
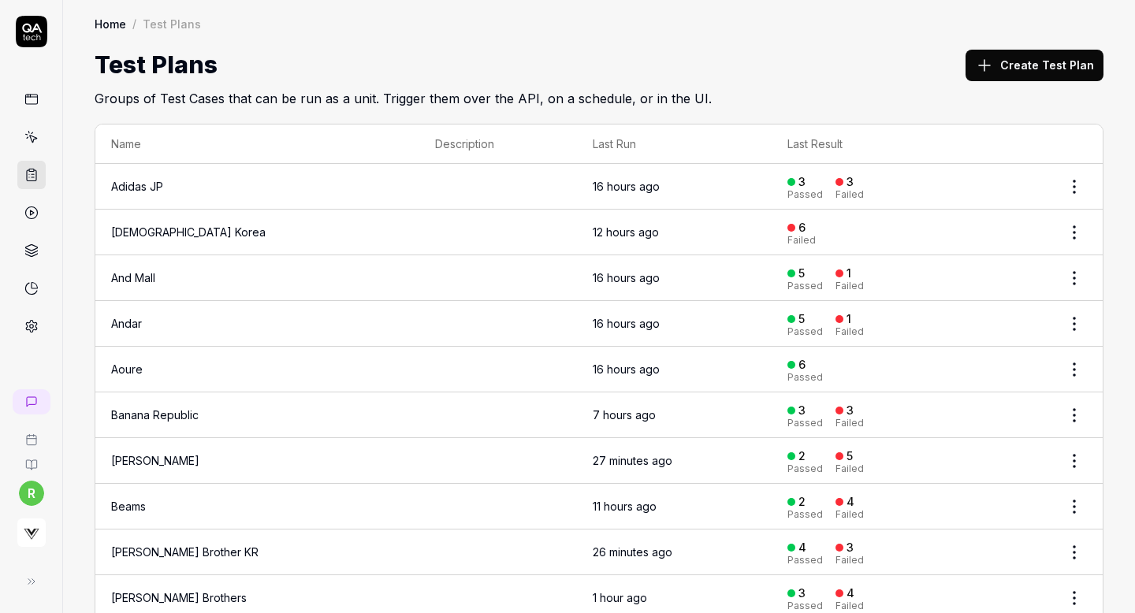
click at [996, 54] on button "Create Test Plan" at bounding box center [1035, 66] width 138 height 32
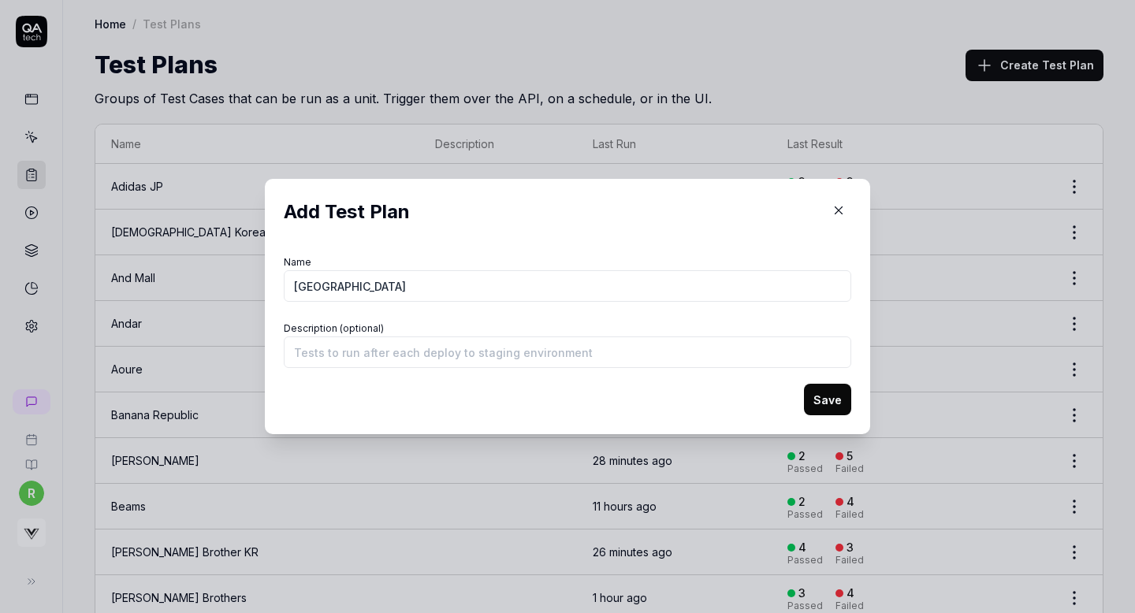
type input "[GEOGRAPHIC_DATA]"
click at [825, 412] on button "Save" at bounding box center [827, 400] width 47 height 32
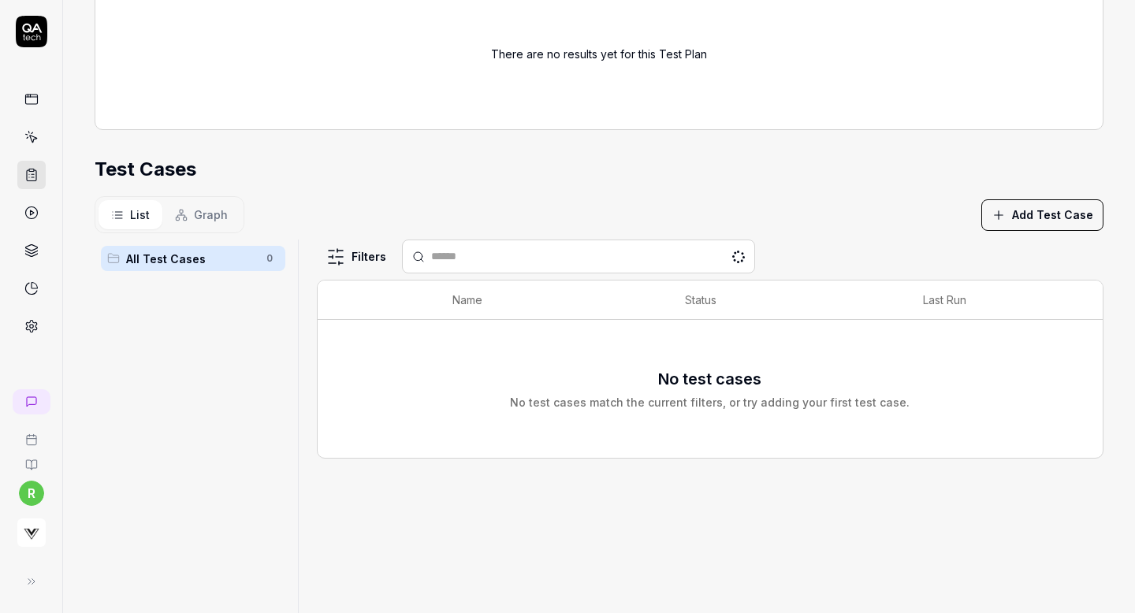
scroll to position [240, 0]
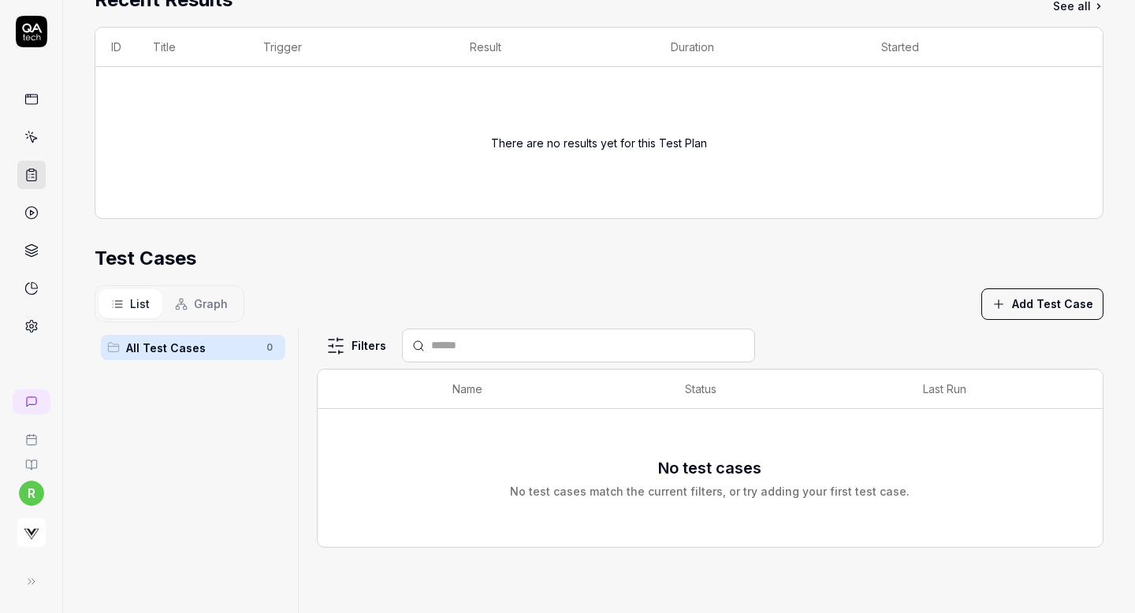
click at [1033, 308] on button "Add Test Case" at bounding box center [1043, 305] width 122 height 32
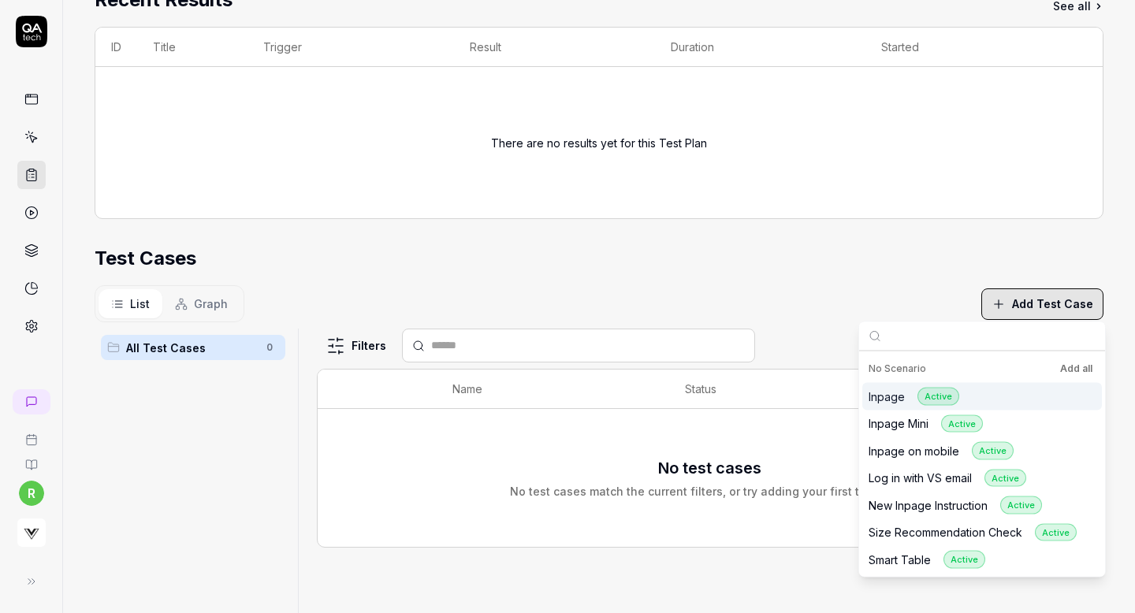
click at [1076, 374] on button "Add all" at bounding box center [1076, 369] width 39 height 19
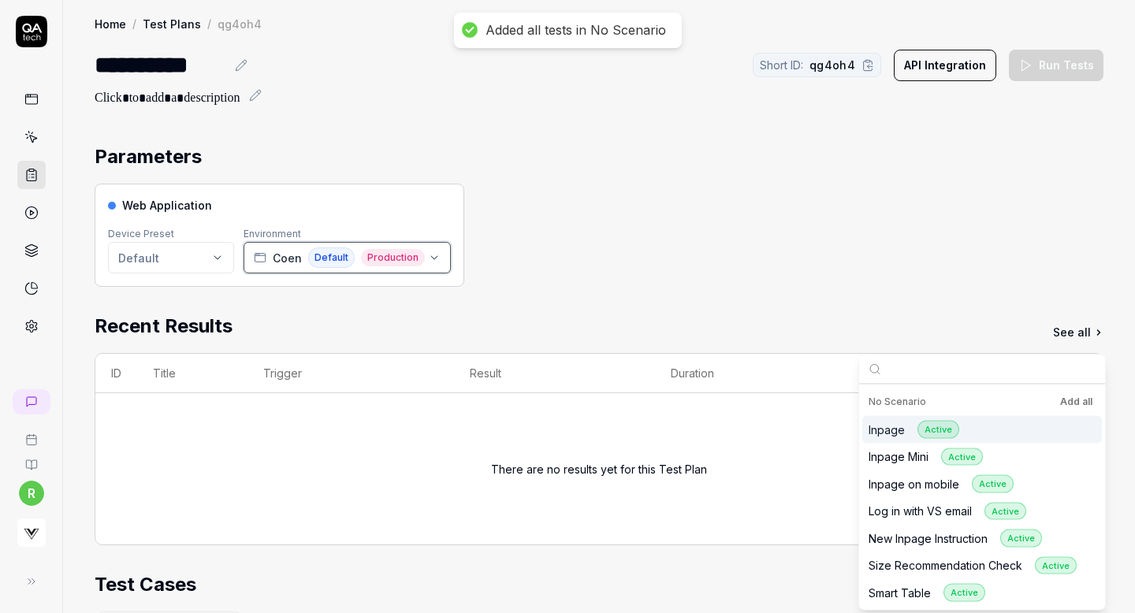
click at [304, 263] on div "[PERSON_NAME] Default Production" at bounding box center [339, 258] width 171 height 20
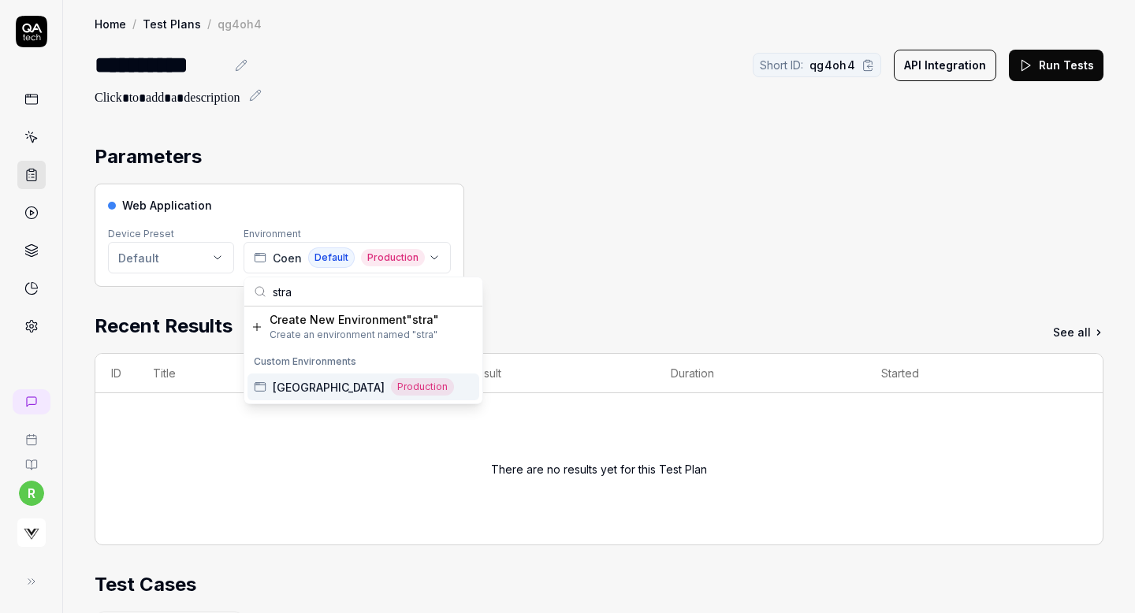
type input "stra"
click at [296, 390] on span "[GEOGRAPHIC_DATA]" at bounding box center [329, 387] width 112 height 17
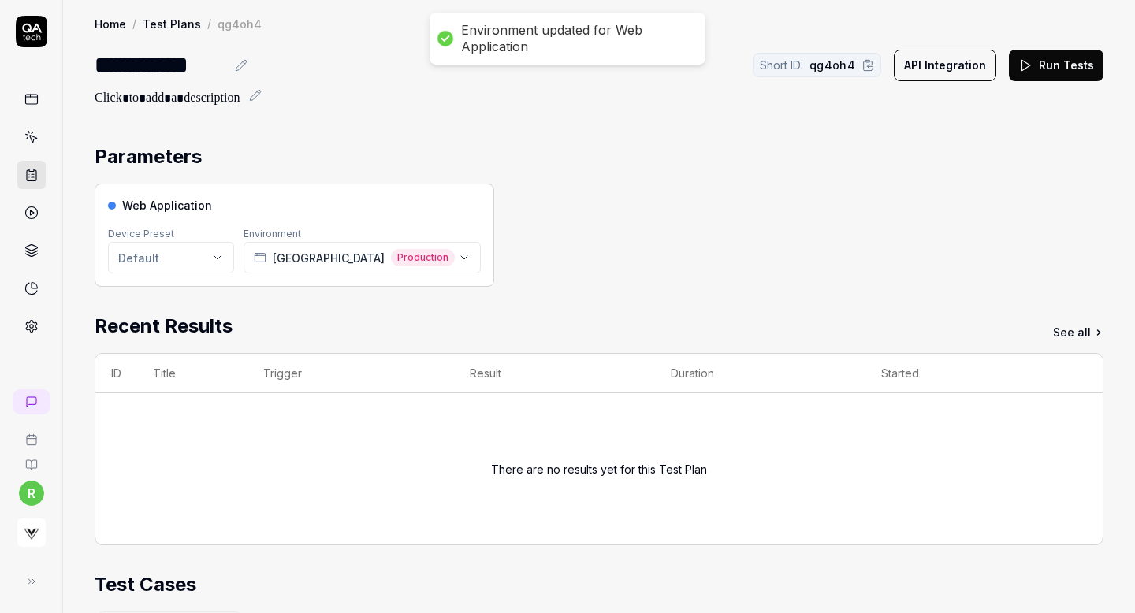
click at [1029, 62] on polygon at bounding box center [1027, 65] width 9 height 11
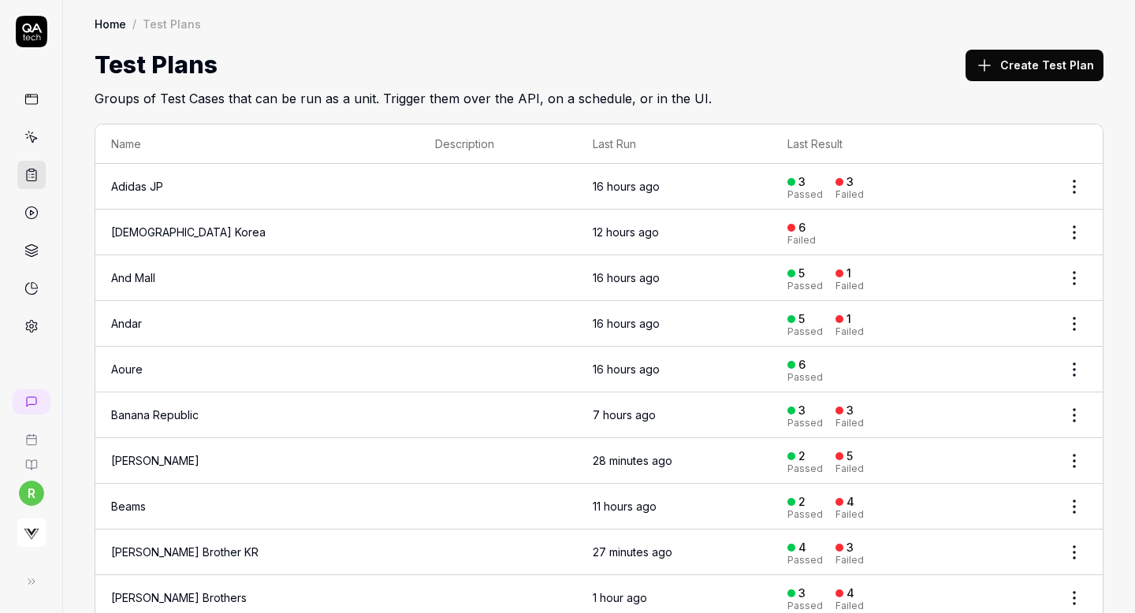
click at [1013, 70] on button "Create Test Plan" at bounding box center [1035, 66] width 138 height 32
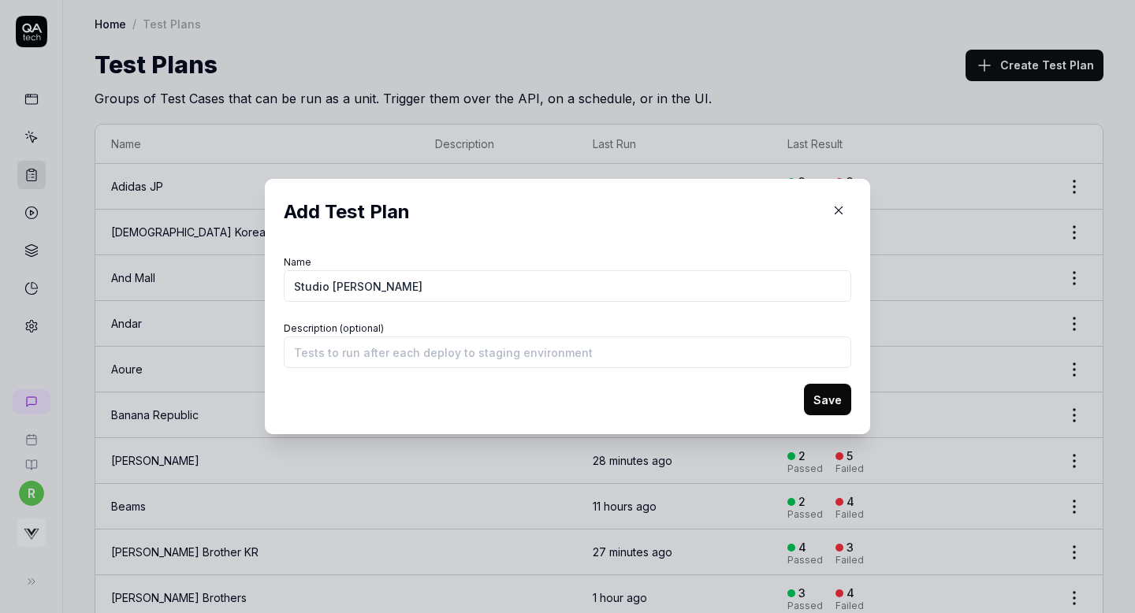
type input "Studio [PERSON_NAME]"
click at [844, 401] on button "Save" at bounding box center [827, 400] width 47 height 32
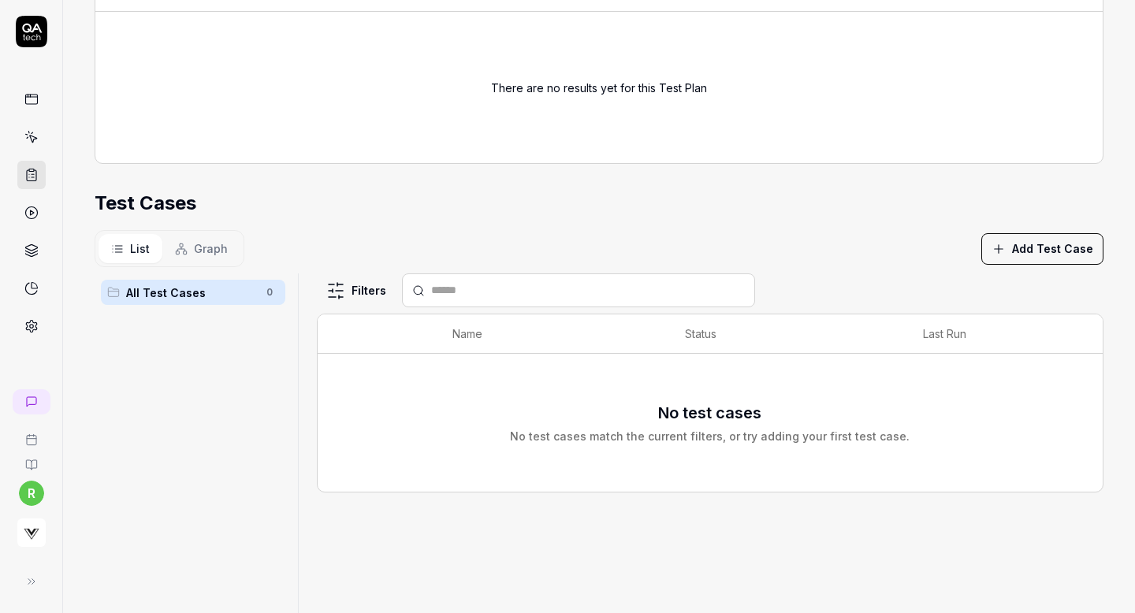
scroll to position [360, 0]
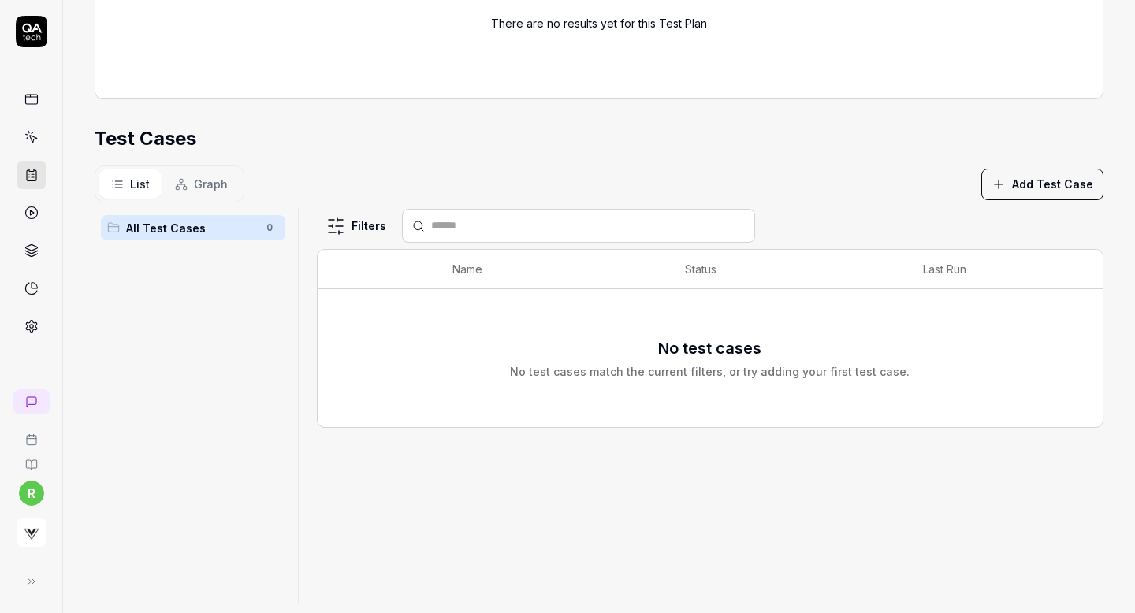
click at [1042, 182] on button "Add Test Case" at bounding box center [1043, 185] width 122 height 32
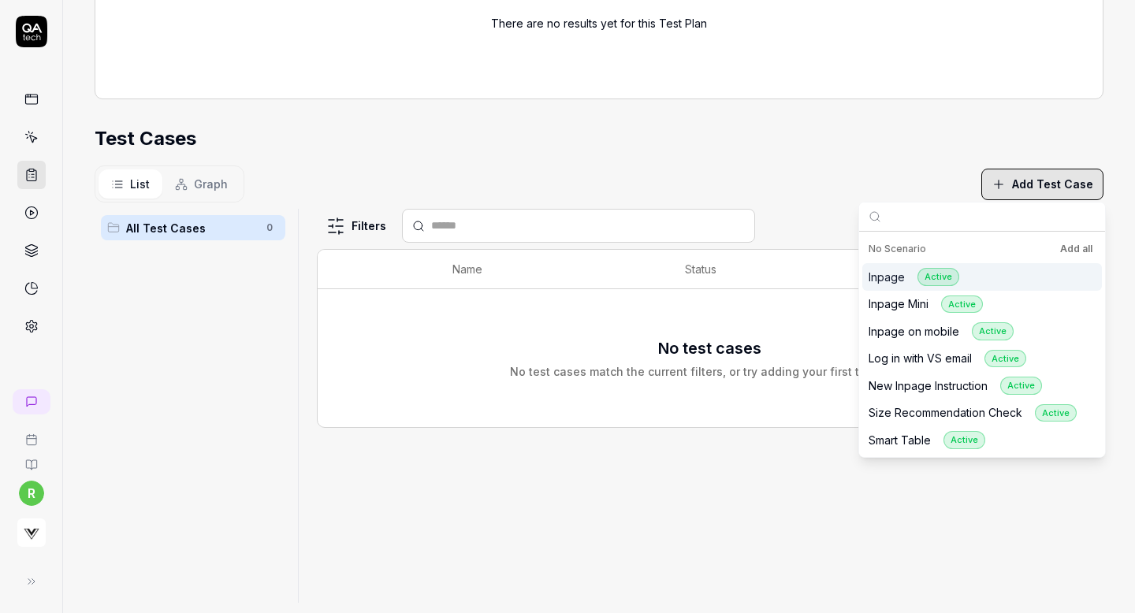
click at [1075, 251] on button "Add all" at bounding box center [1076, 249] width 39 height 19
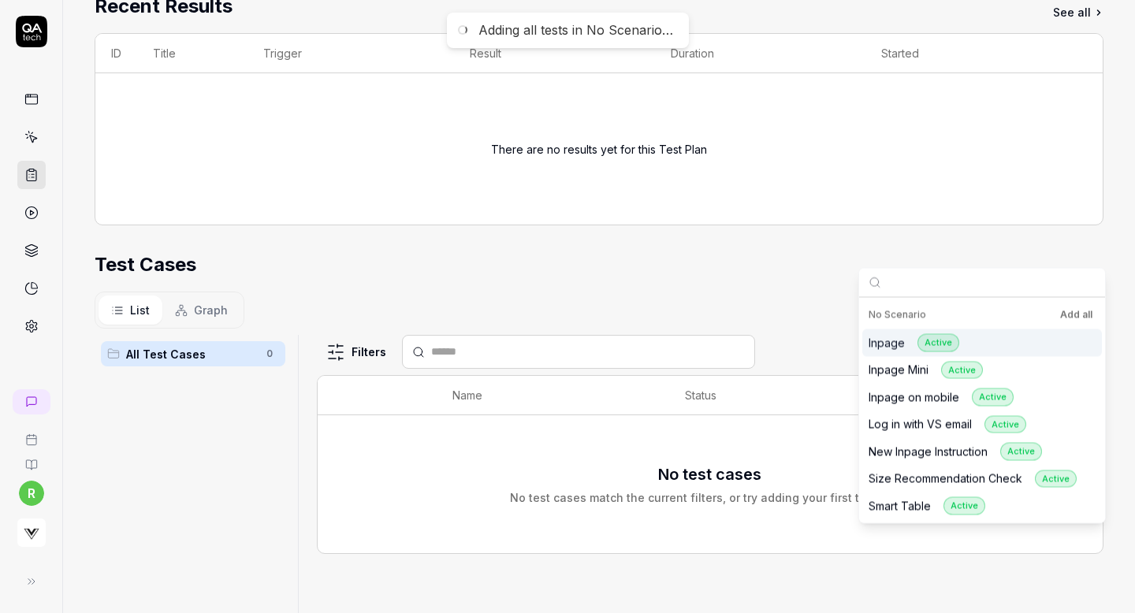
scroll to position [0, 0]
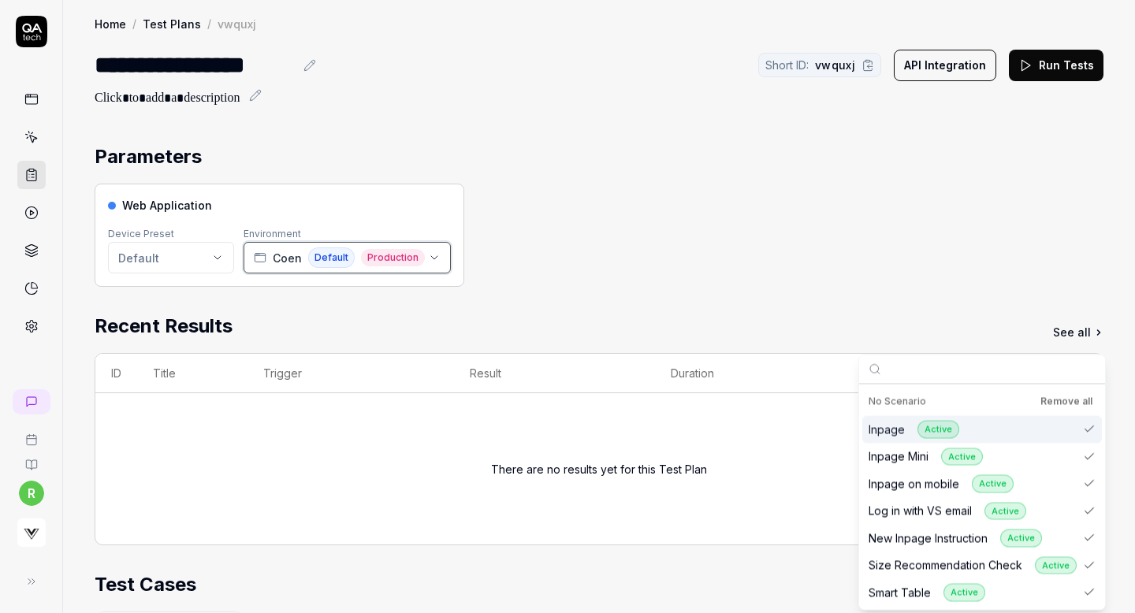
click at [288, 257] on span "Coen" at bounding box center [287, 258] width 29 height 17
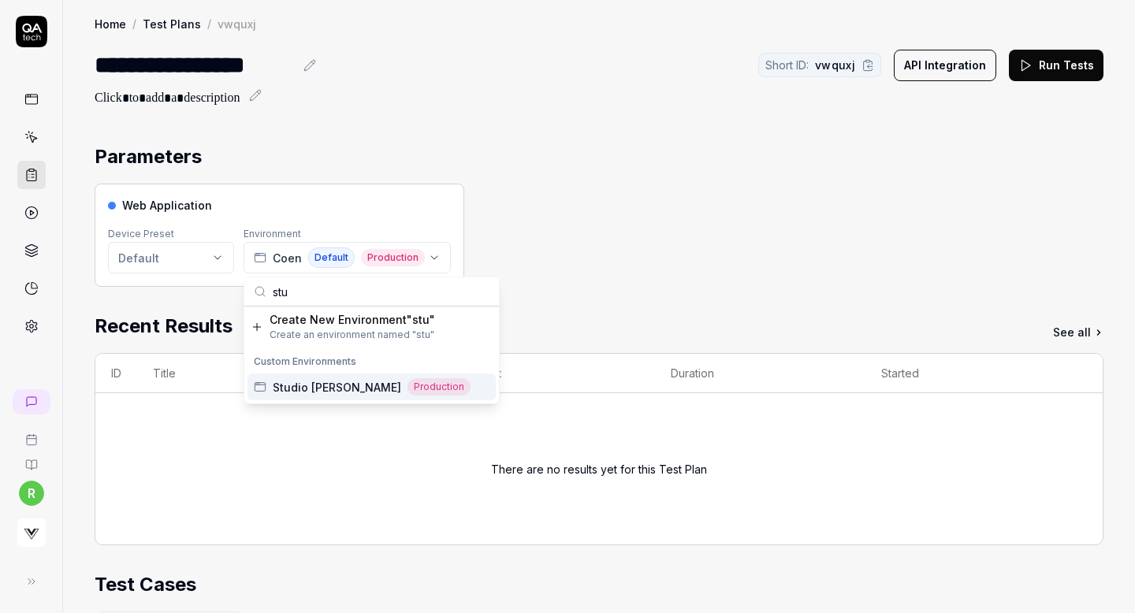
type input "stu"
click at [363, 392] on div "Studio Nicholson Production" at bounding box center [372, 386] width 198 height 17
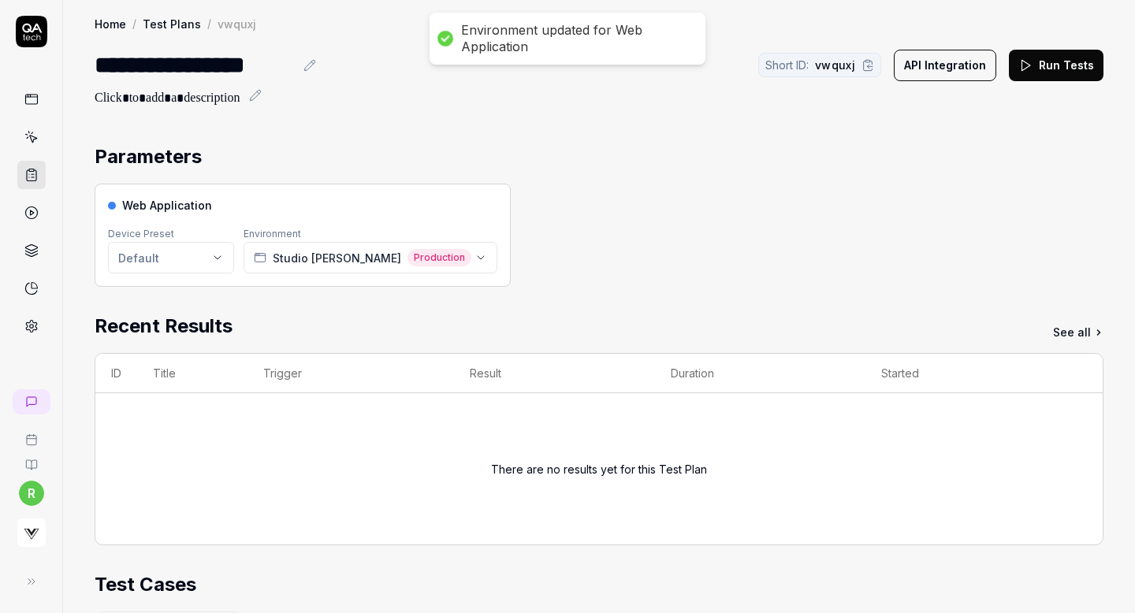
click at [1066, 62] on button "Run Tests" at bounding box center [1056, 66] width 95 height 32
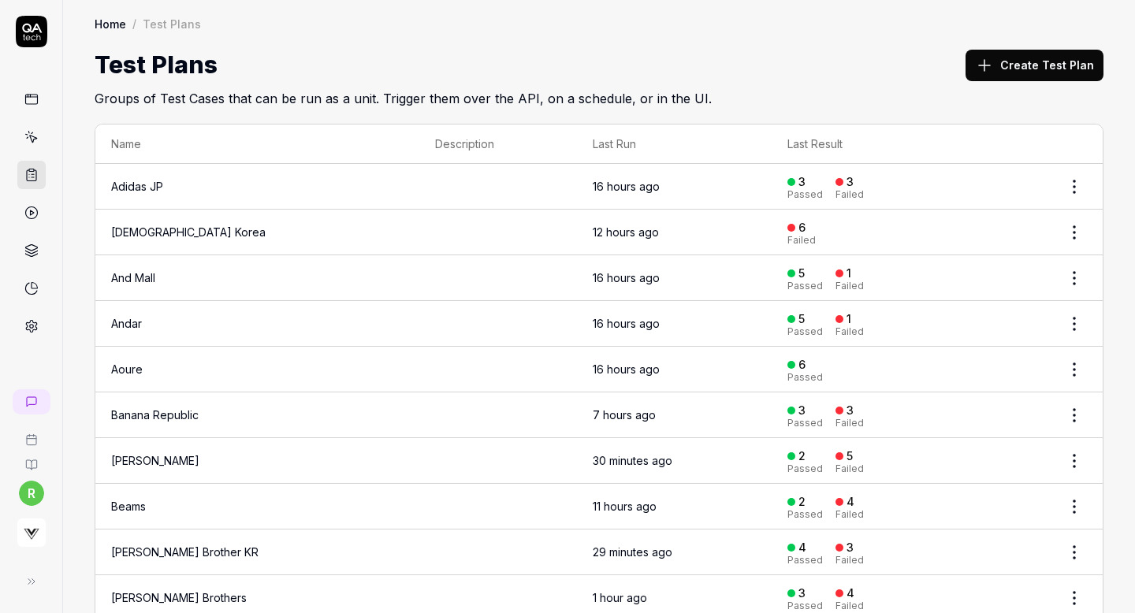
click at [994, 69] on icon at bounding box center [984, 65] width 19 height 19
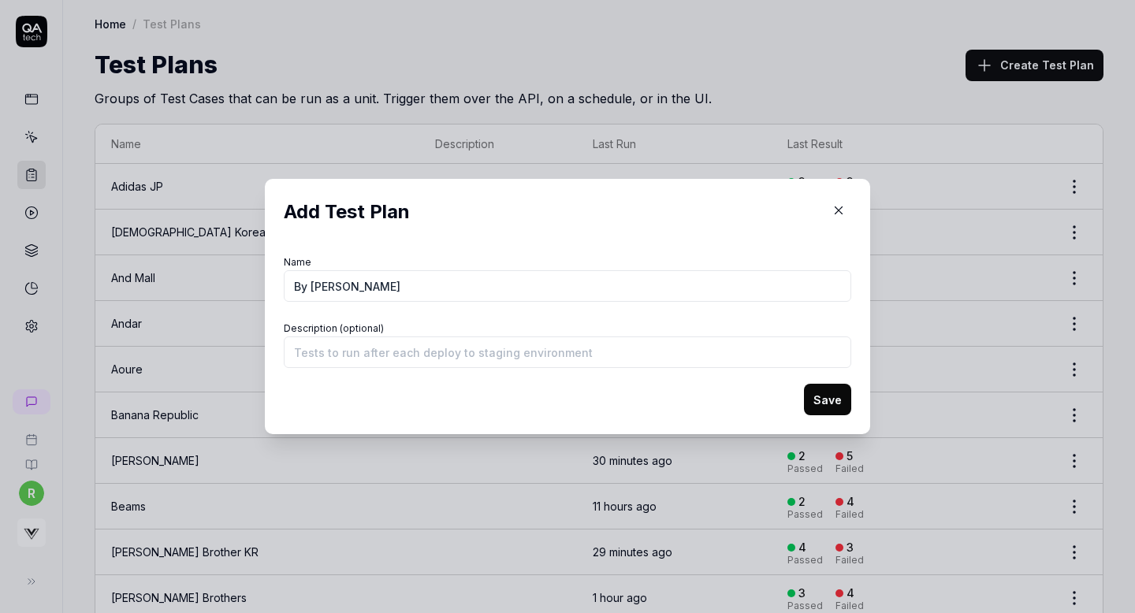
type input "By [PERSON_NAME]"
click at [830, 397] on button "Save" at bounding box center [827, 400] width 47 height 32
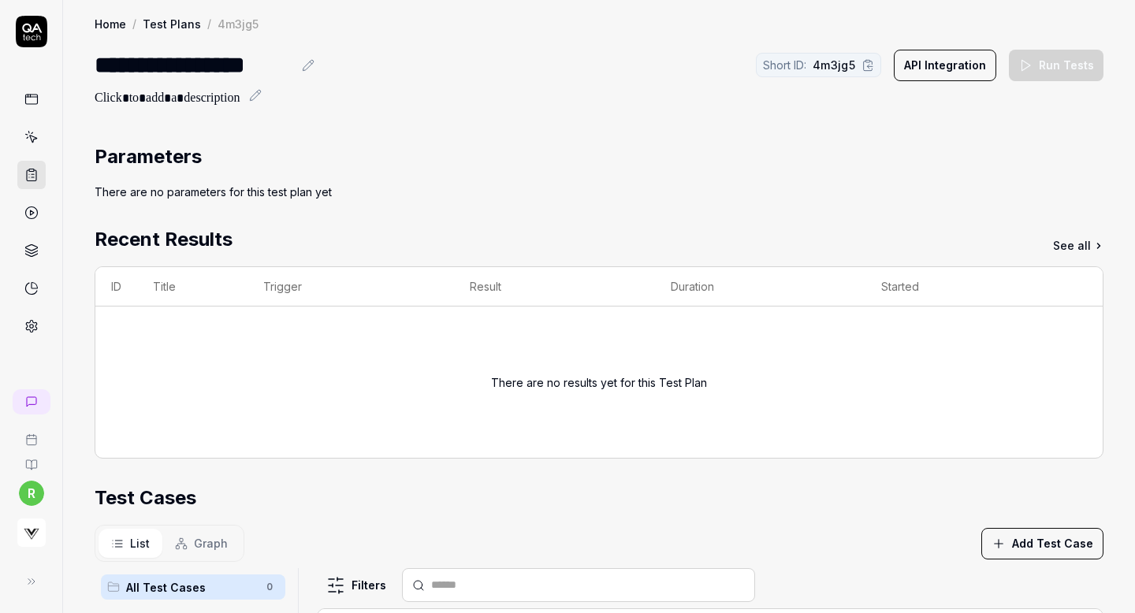
click at [1004, 550] on button "Add Test Case" at bounding box center [1043, 544] width 122 height 32
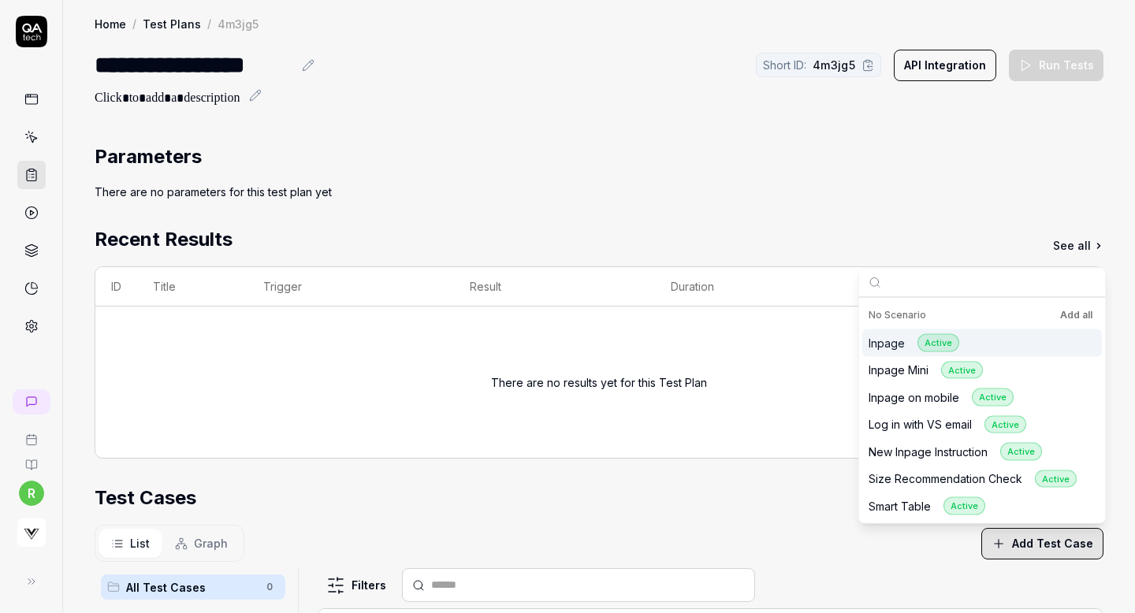
click at [1079, 315] on button "Add all" at bounding box center [1076, 315] width 39 height 19
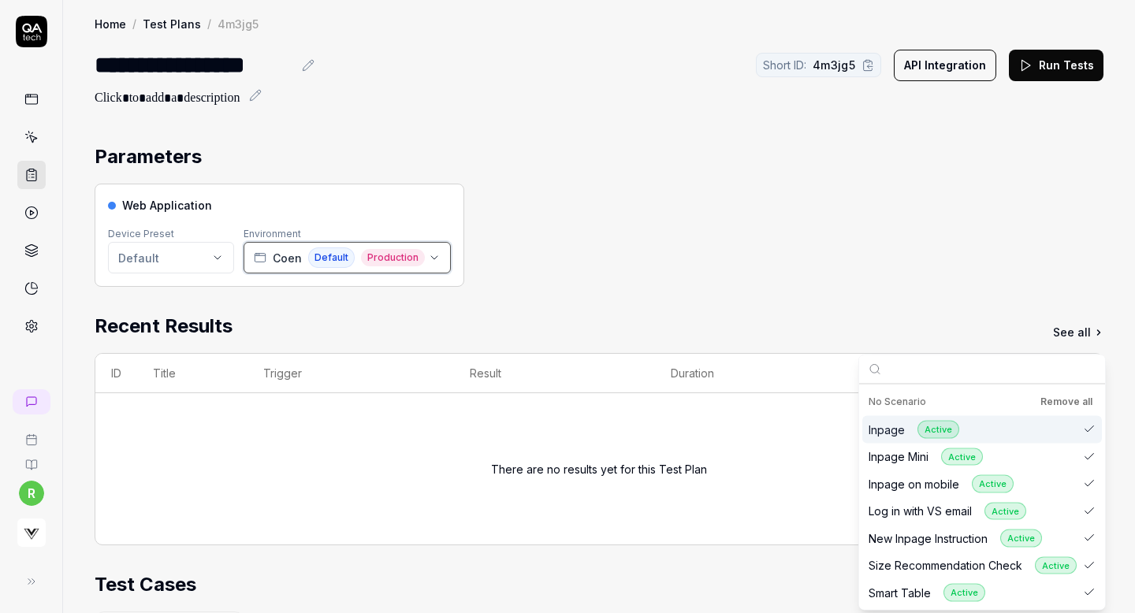
click at [299, 260] on span "Coen" at bounding box center [287, 258] width 29 height 17
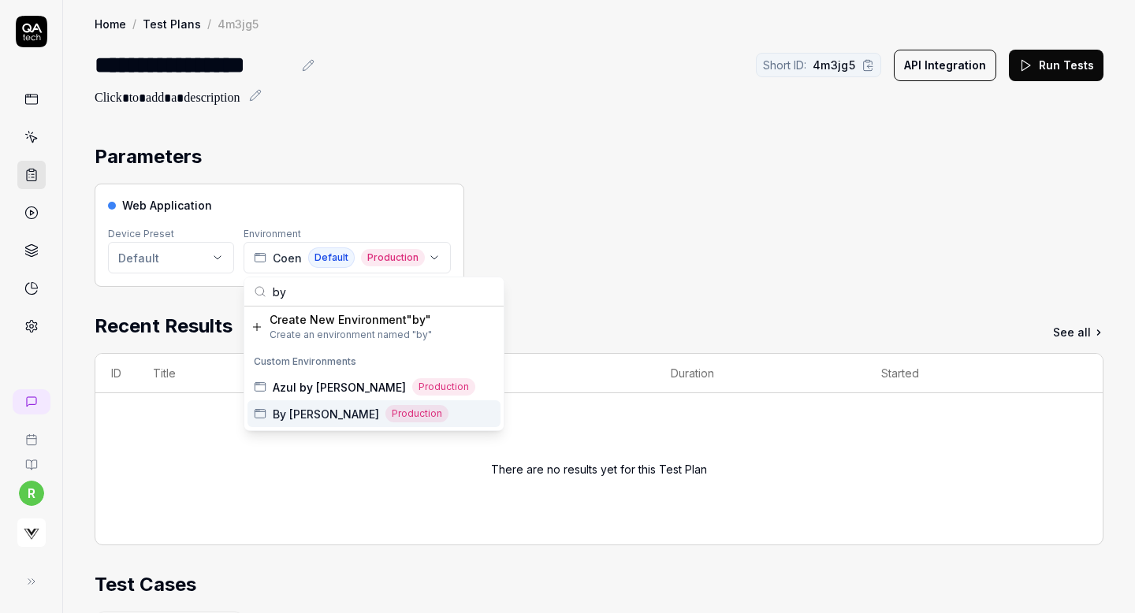
type input "by"
click at [309, 415] on span "By [PERSON_NAME]" at bounding box center [326, 414] width 106 height 17
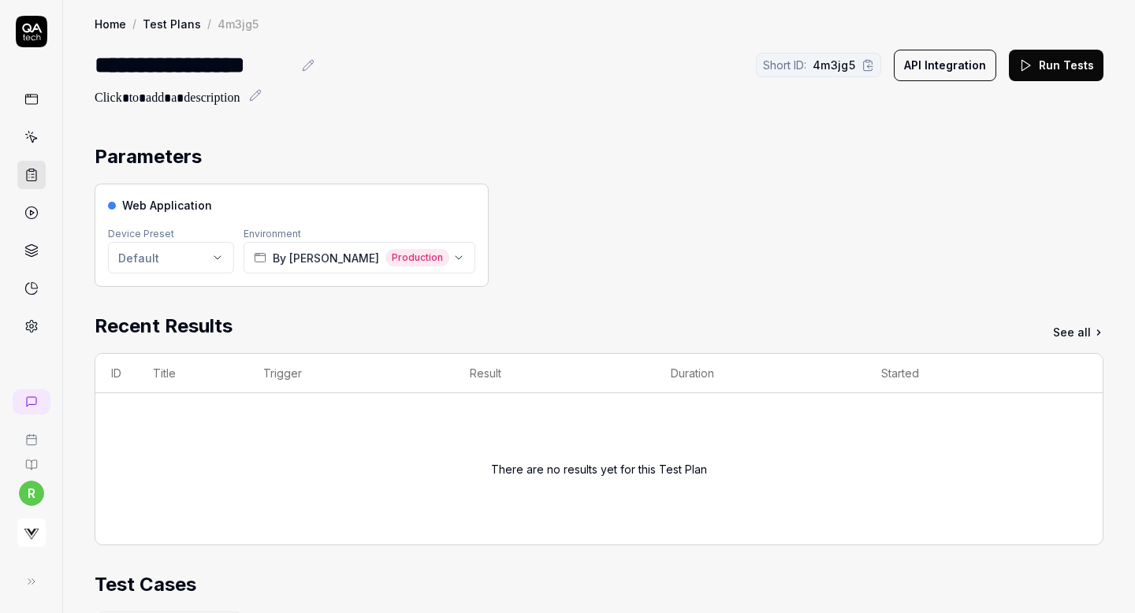
click at [1055, 69] on button "Run Tests" at bounding box center [1056, 66] width 95 height 32
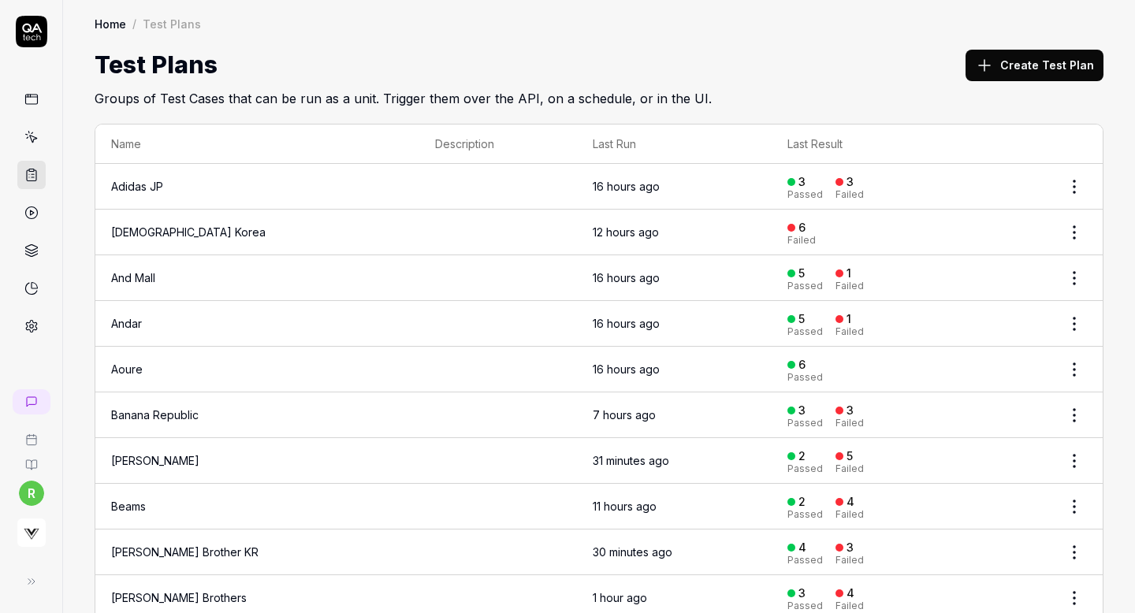
click at [1019, 61] on button "Create Test Plan" at bounding box center [1035, 66] width 138 height 32
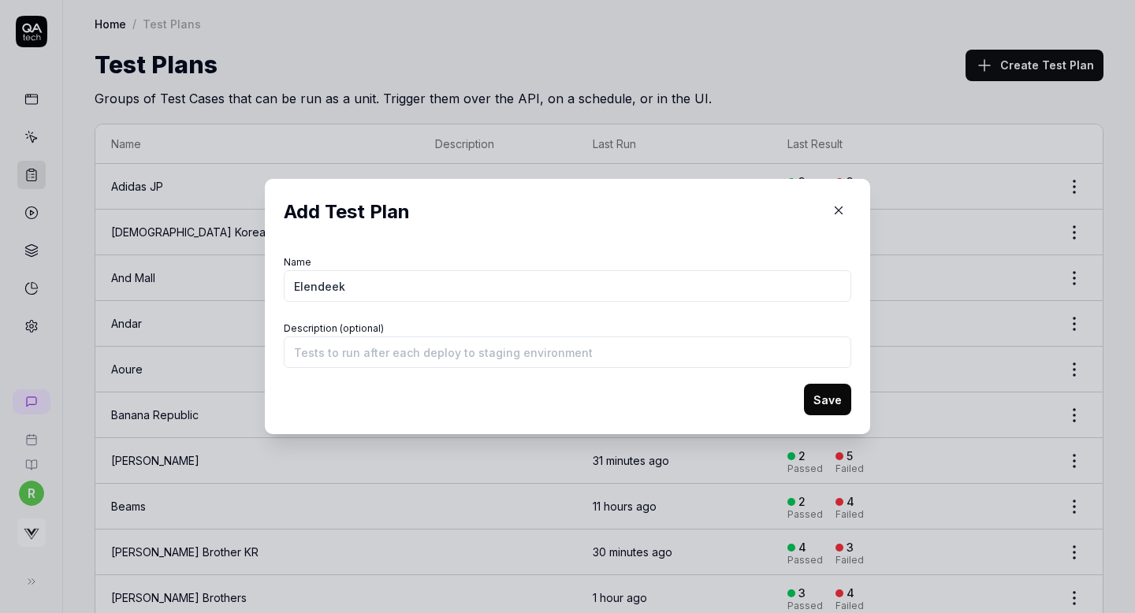
type input "Elendeek"
click at [826, 404] on button "Save" at bounding box center [827, 400] width 47 height 32
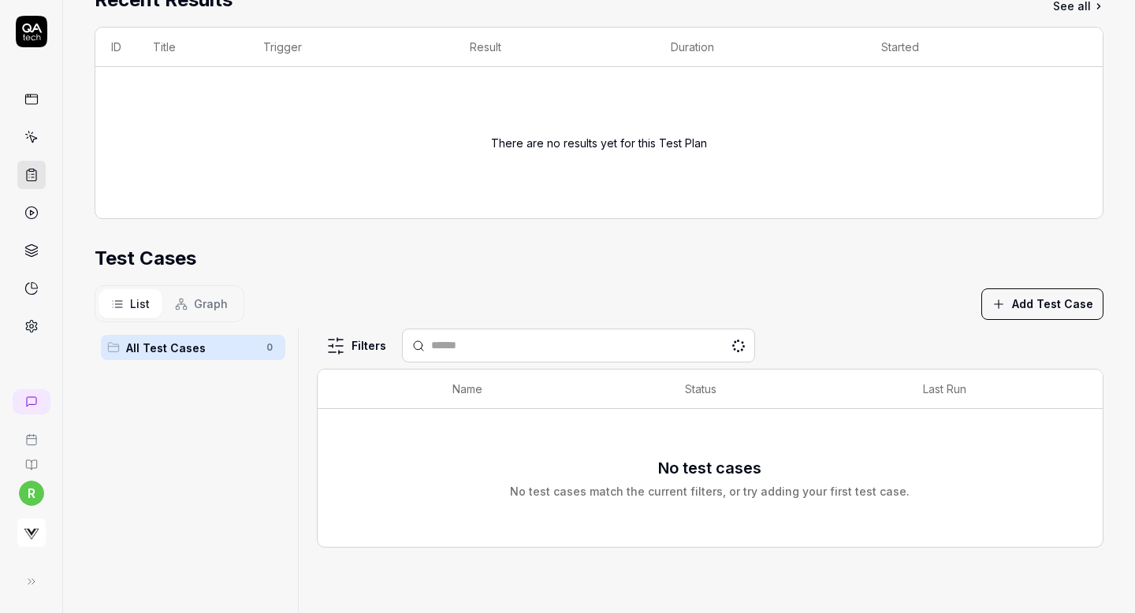
scroll to position [240, 0]
click at [1028, 321] on section "Test Cases List Graph Add Test Case All Test Cases 0 Filters Name Status Last R…" at bounding box center [599, 483] width 1009 height 479
click at [1041, 307] on button "Add Test Case" at bounding box center [1043, 305] width 122 height 32
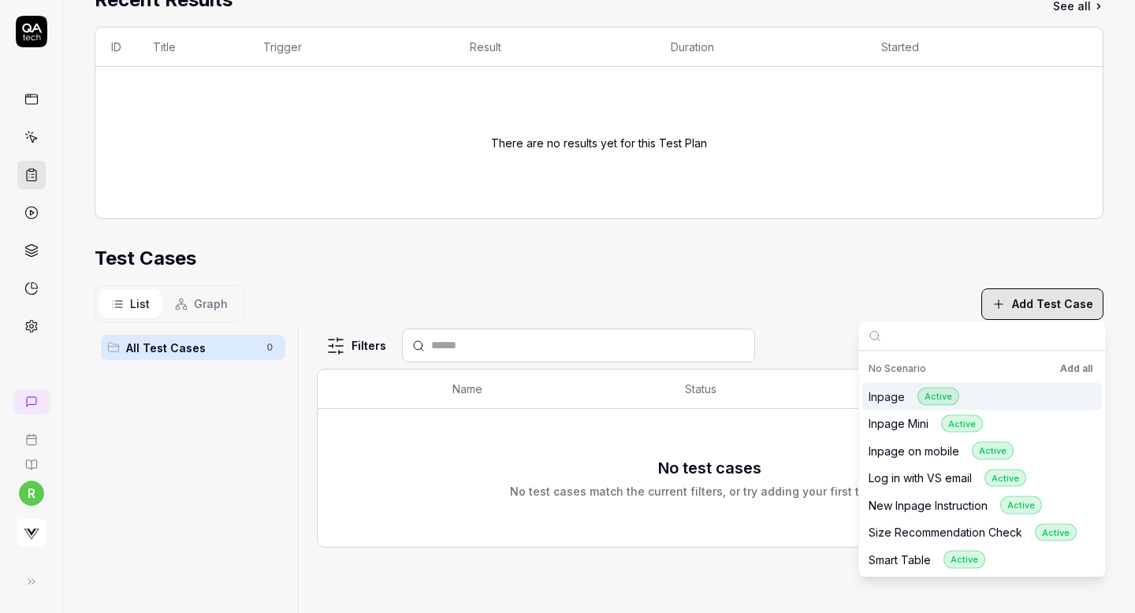
click at [1072, 372] on button "Add all" at bounding box center [1076, 369] width 39 height 19
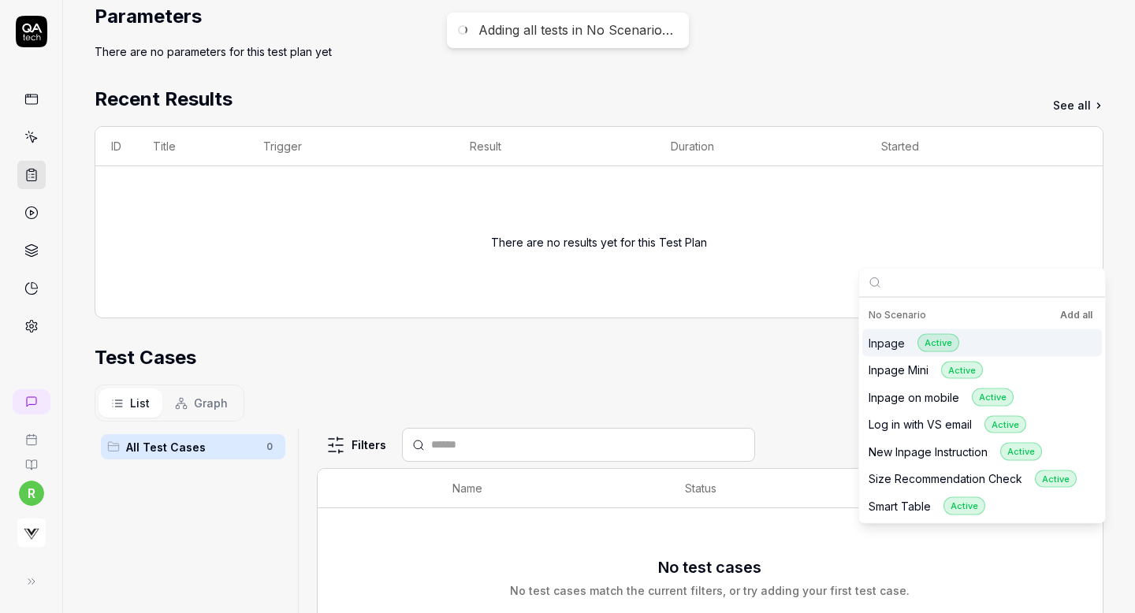
scroll to position [0, 0]
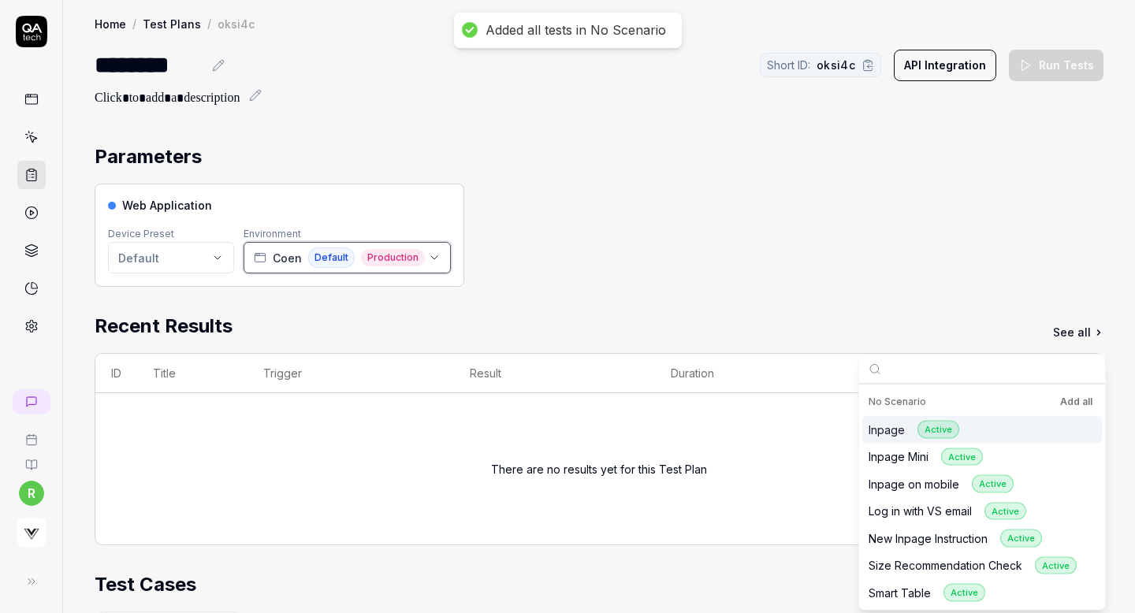
click at [296, 248] on div "[PERSON_NAME] Default Production" at bounding box center [339, 258] width 171 height 20
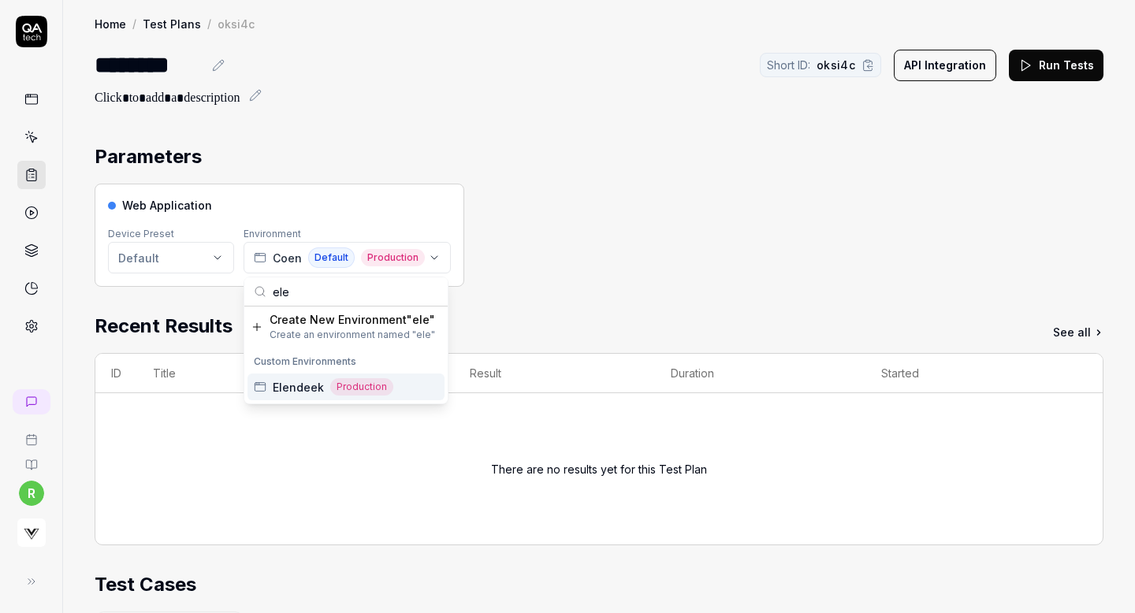
type input "ele"
click at [293, 389] on span "Elendeek" at bounding box center [298, 387] width 51 height 17
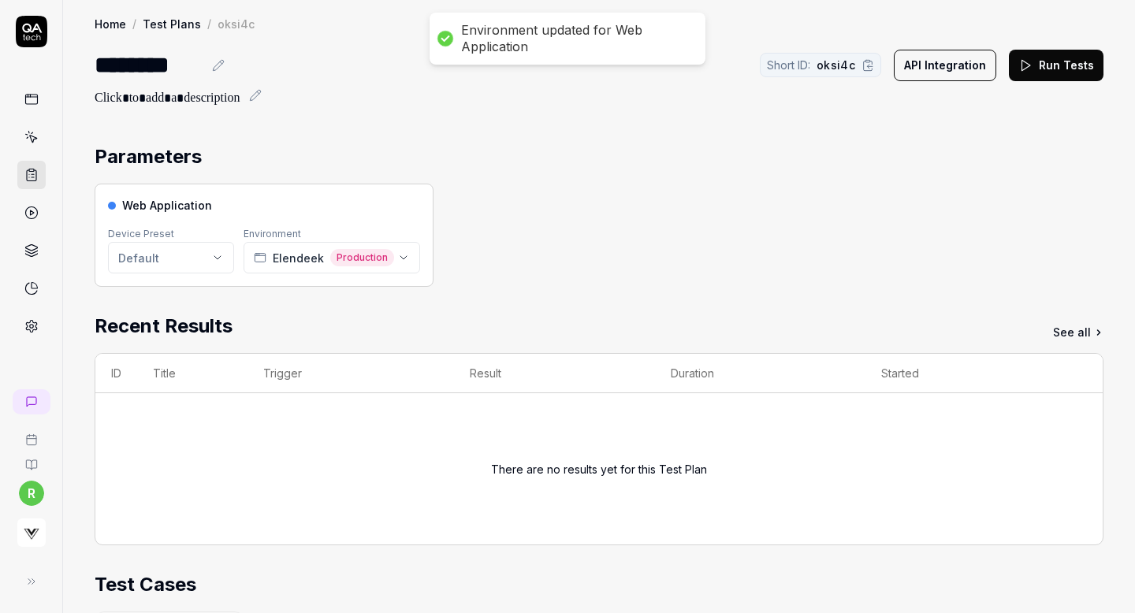
click at [1058, 70] on button "Run Tests" at bounding box center [1056, 66] width 95 height 32
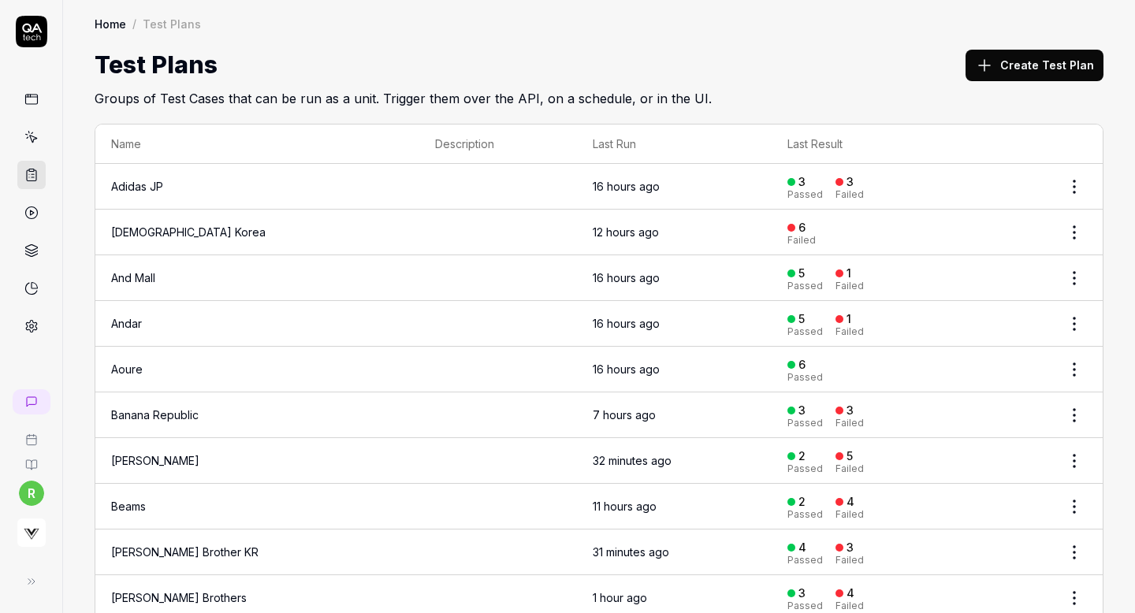
click at [1022, 64] on button "Create Test Plan" at bounding box center [1035, 66] width 138 height 32
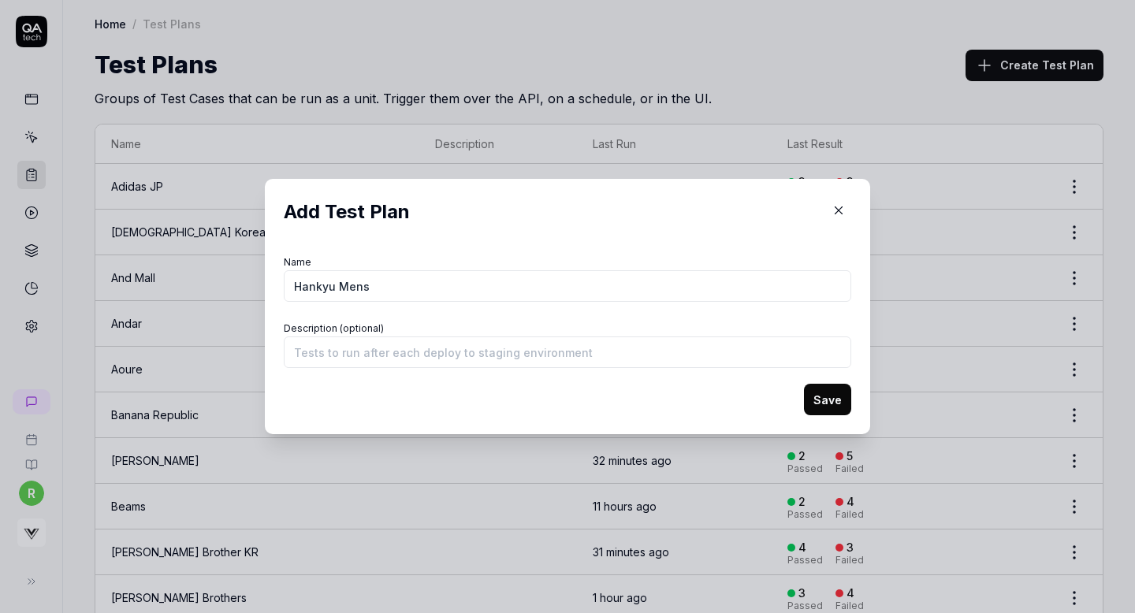
type input "Hankyu Mens"
click at [822, 402] on button "Save" at bounding box center [827, 400] width 47 height 32
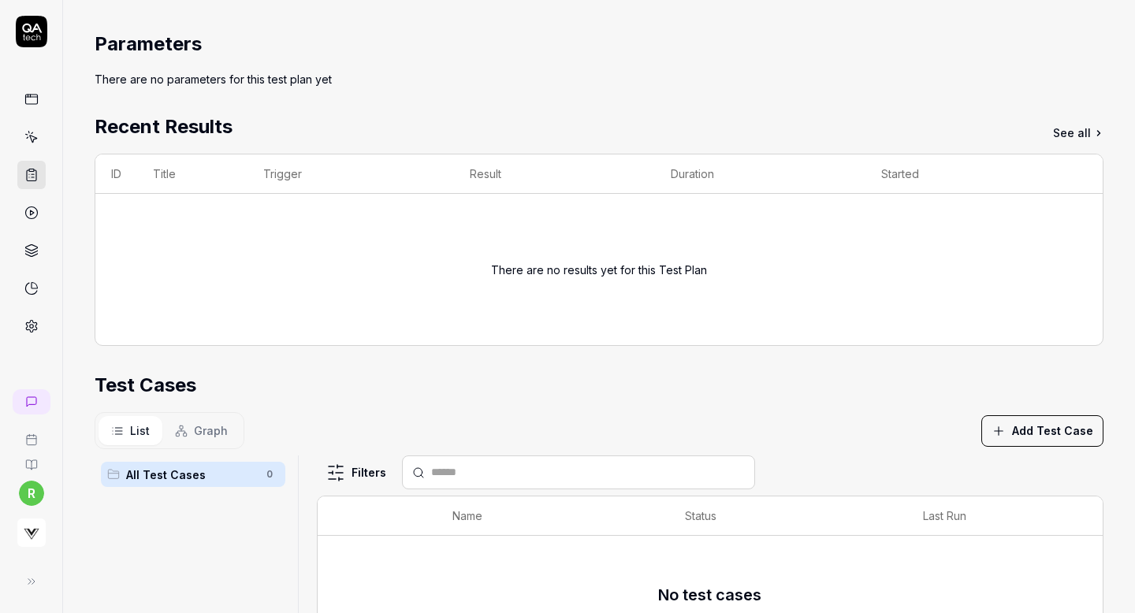
scroll to position [102, 0]
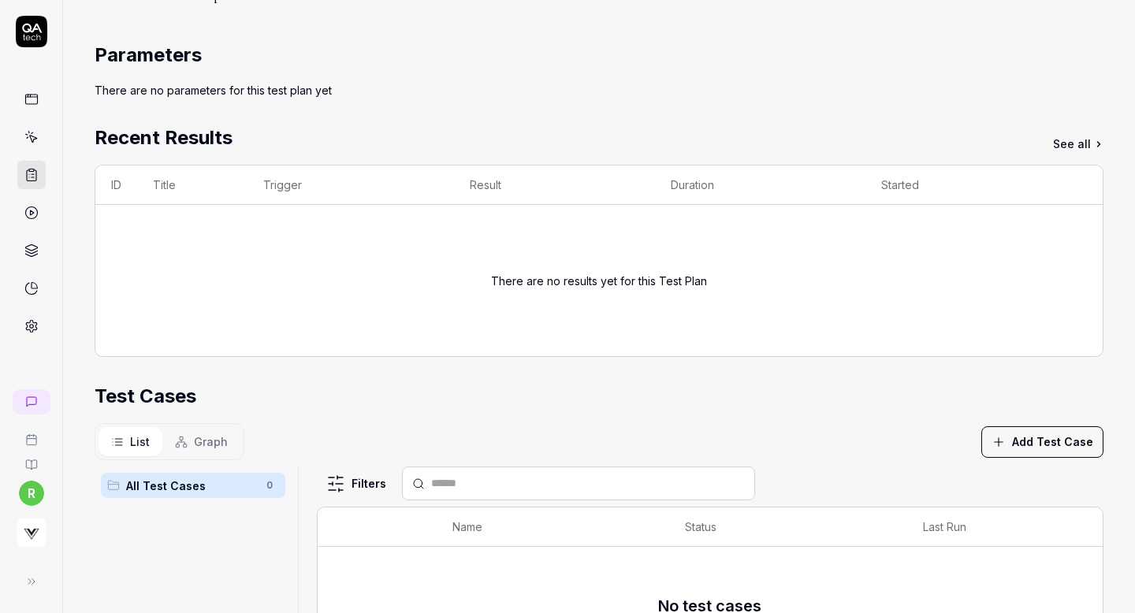
click at [986, 435] on button "Add Test Case" at bounding box center [1043, 443] width 122 height 32
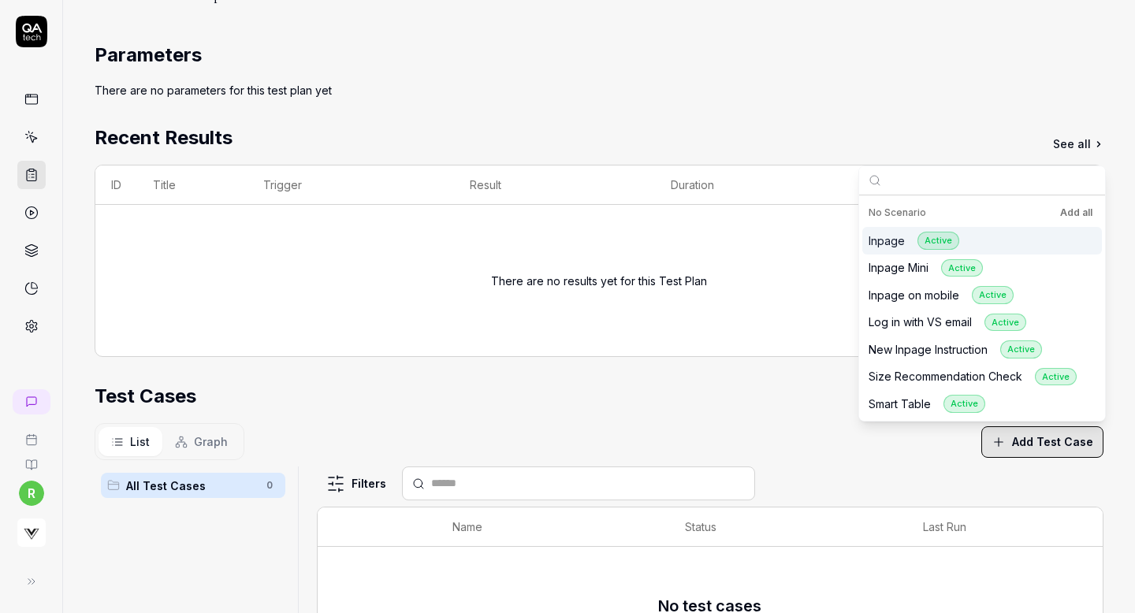
click at [1064, 218] on button "Add all" at bounding box center [1076, 212] width 39 height 19
click at [874, 99] on div "Parameters There are no parameters for this test plan yet Recent Results See al…" at bounding box center [599, 451] width 1009 height 820
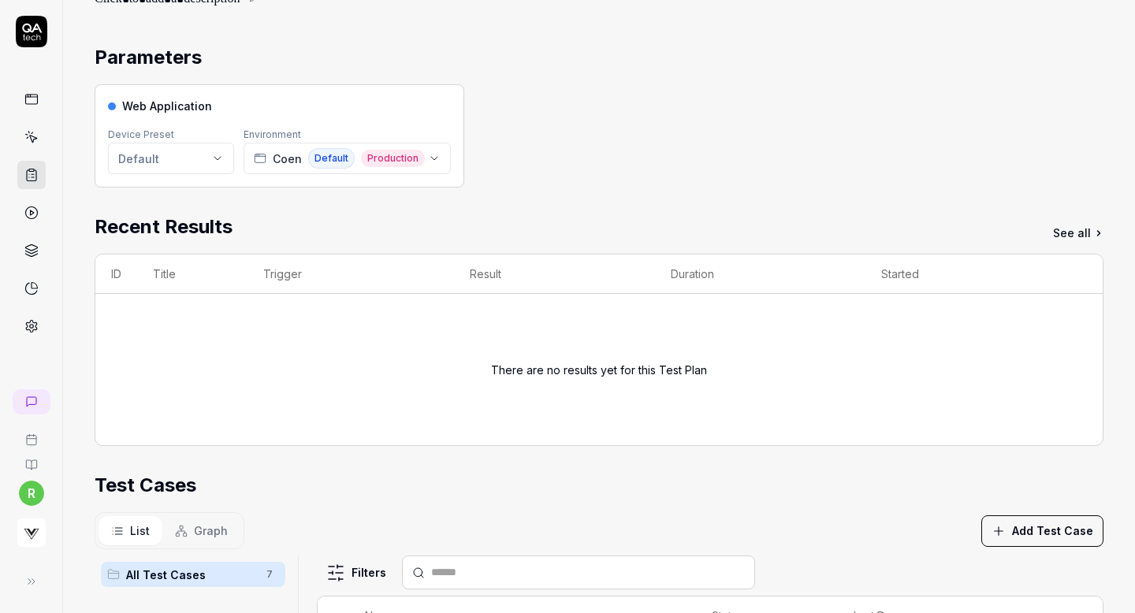
scroll to position [0, 0]
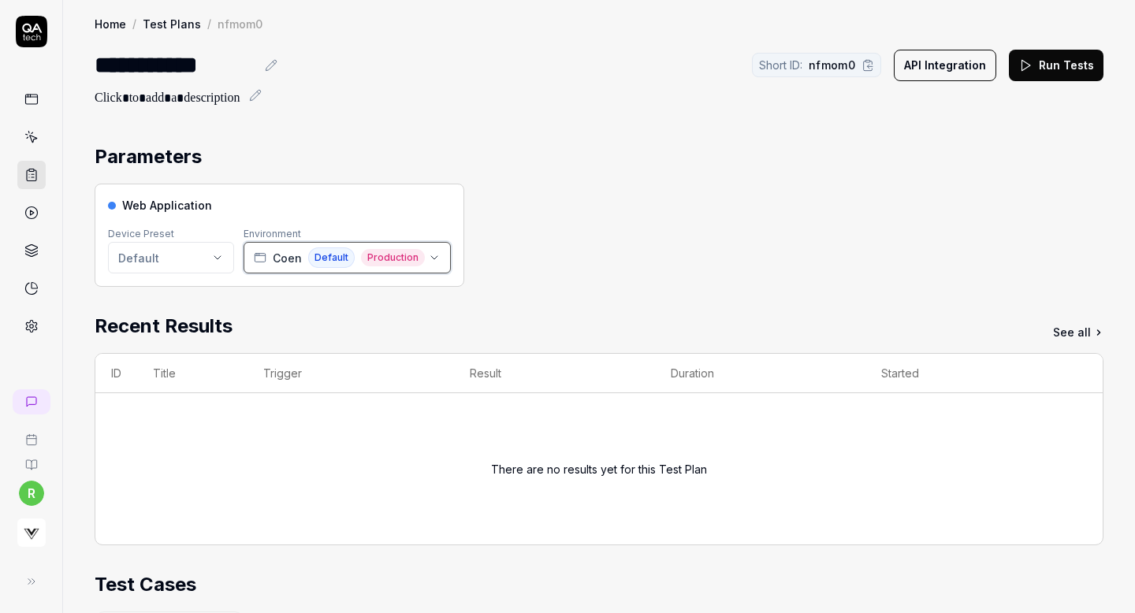
click at [289, 264] on span "Coen" at bounding box center [287, 258] width 29 height 17
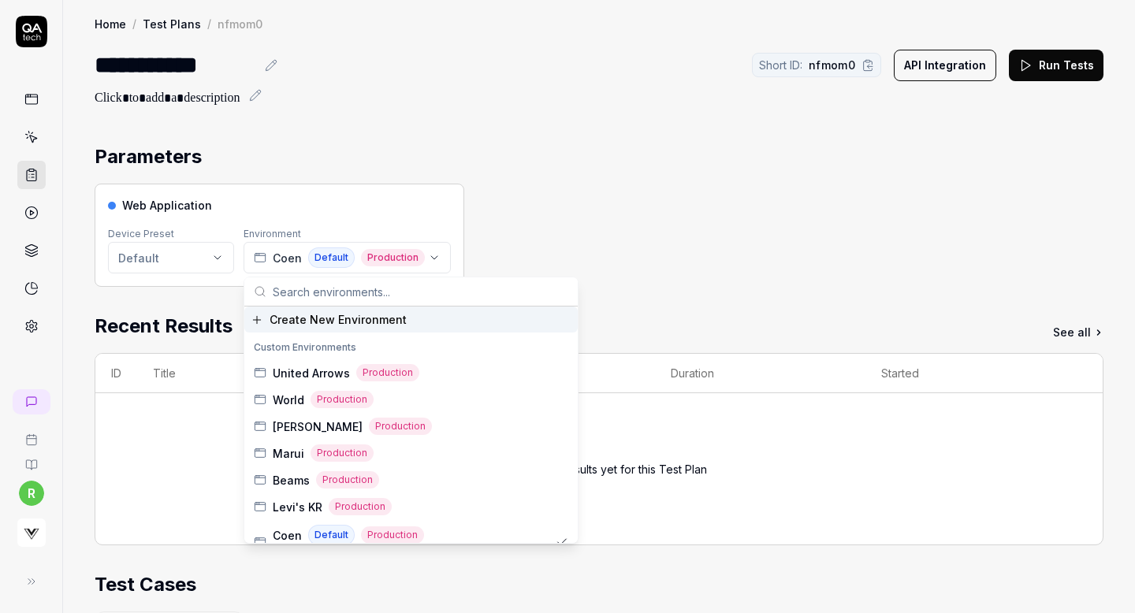
click at [301, 287] on input "text" at bounding box center [421, 292] width 296 height 28
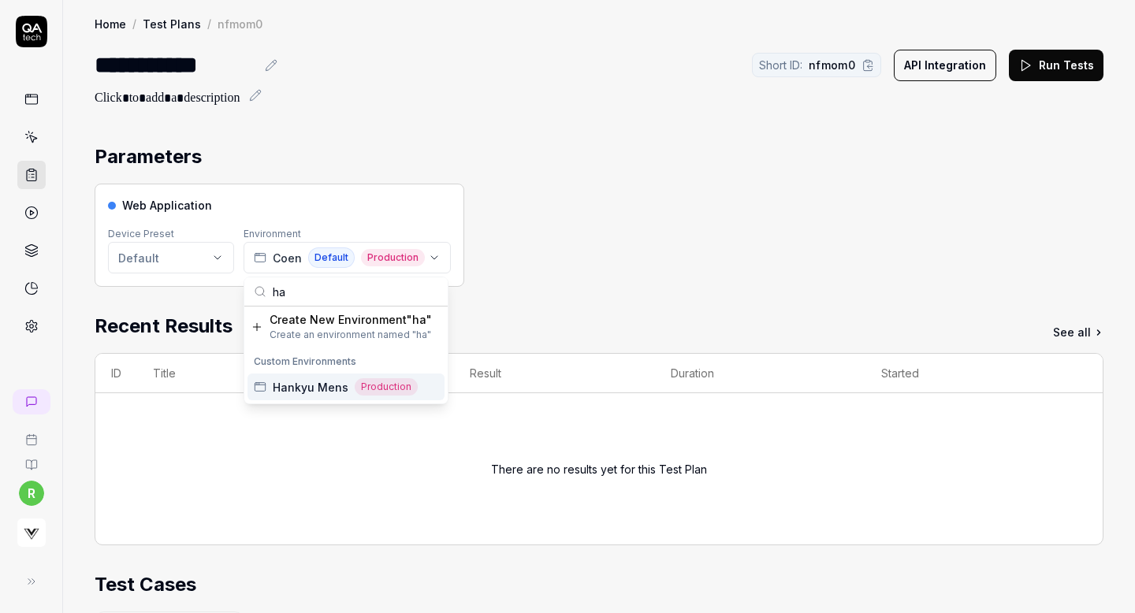
type input "ha"
click at [307, 382] on span "Hankyu Mens" at bounding box center [311, 387] width 76 height 17
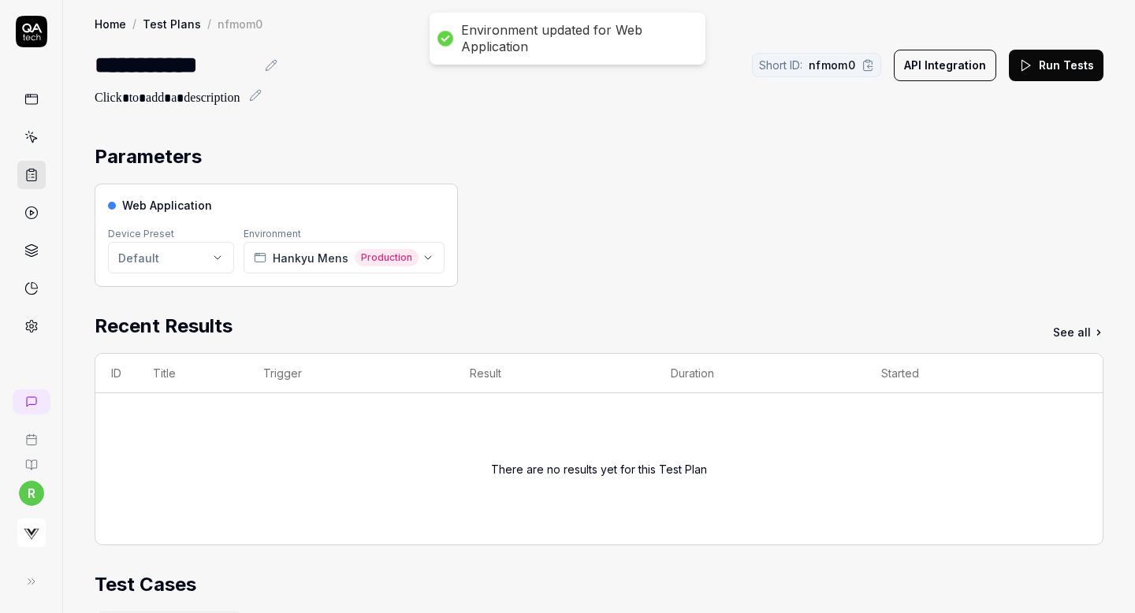
click at [835, 169] on div "Parameters" at bounding box center [599, 157] width 1009 height 28
click at [1058, 69] on button "Run Tests" at bounding box center [1056, 66] width 95 height 32
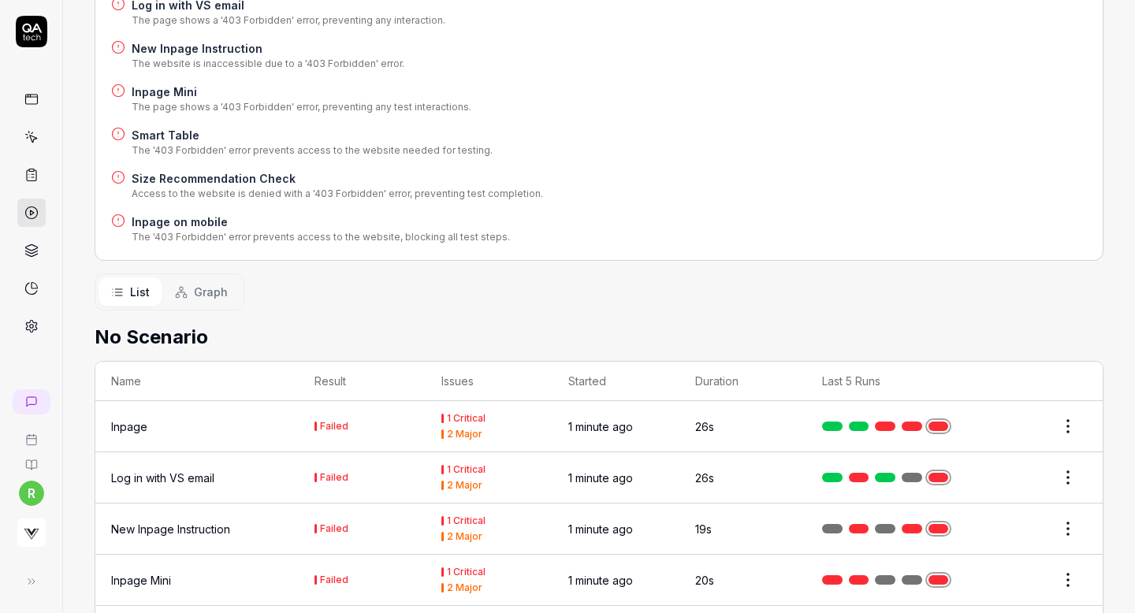
scroll to position [516, 0]
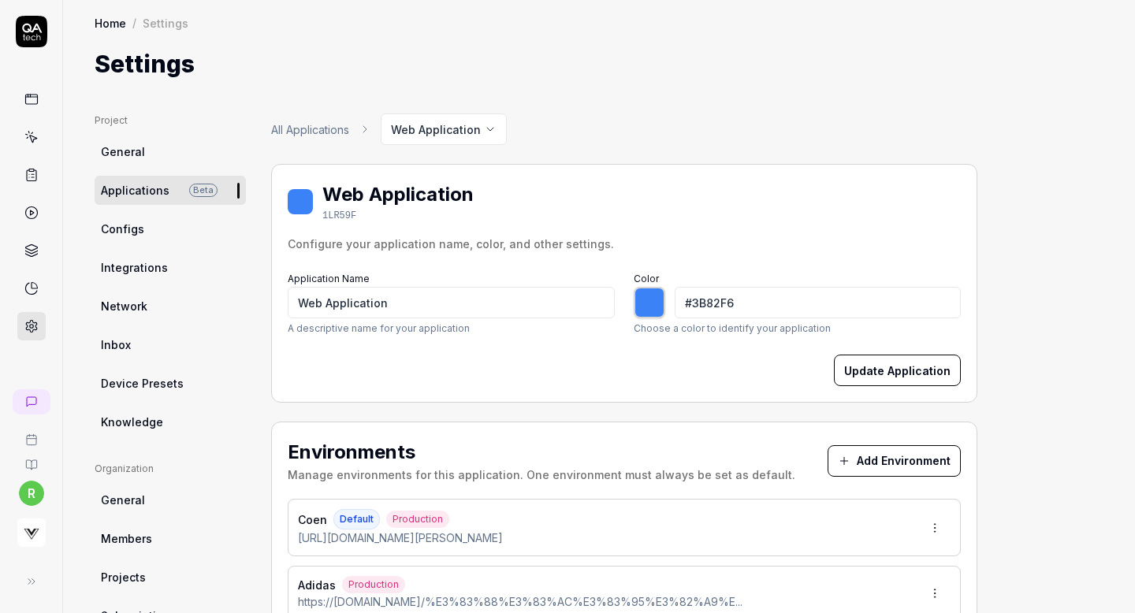
type input "*******"
click at [742, 114] on div "All Applications Web Application" at bounding box center [624, 130] width 706 height 32
click at [670, 80] on div "Settings" at bounding box center [599, 64] width 1009 height 35
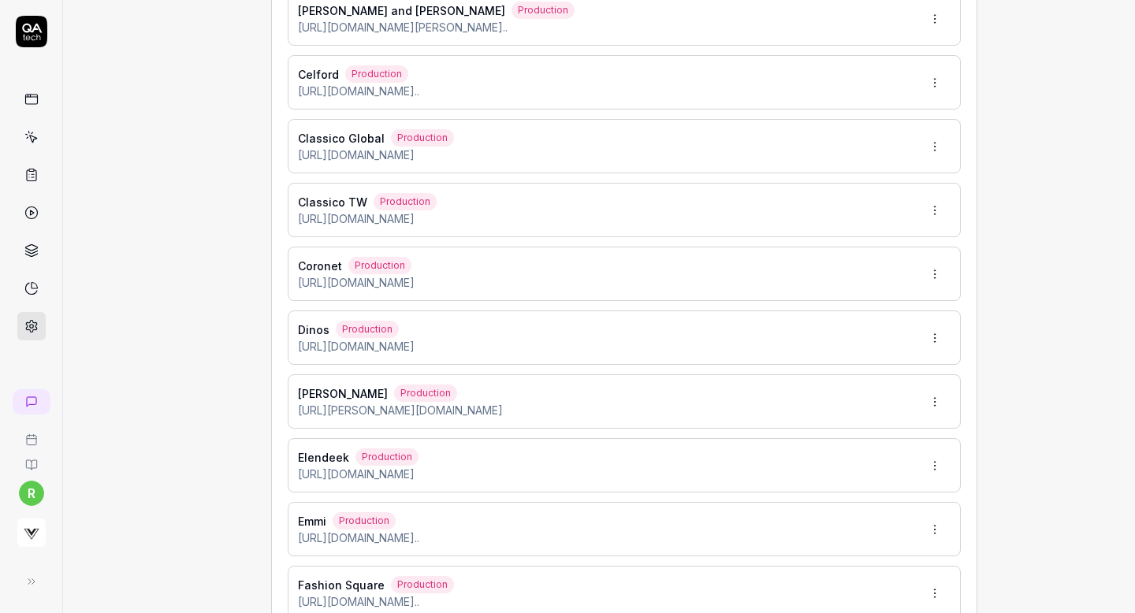
scroll to position [1687, 0]
